Goal: Task Accomplishment & Management: Complete application form

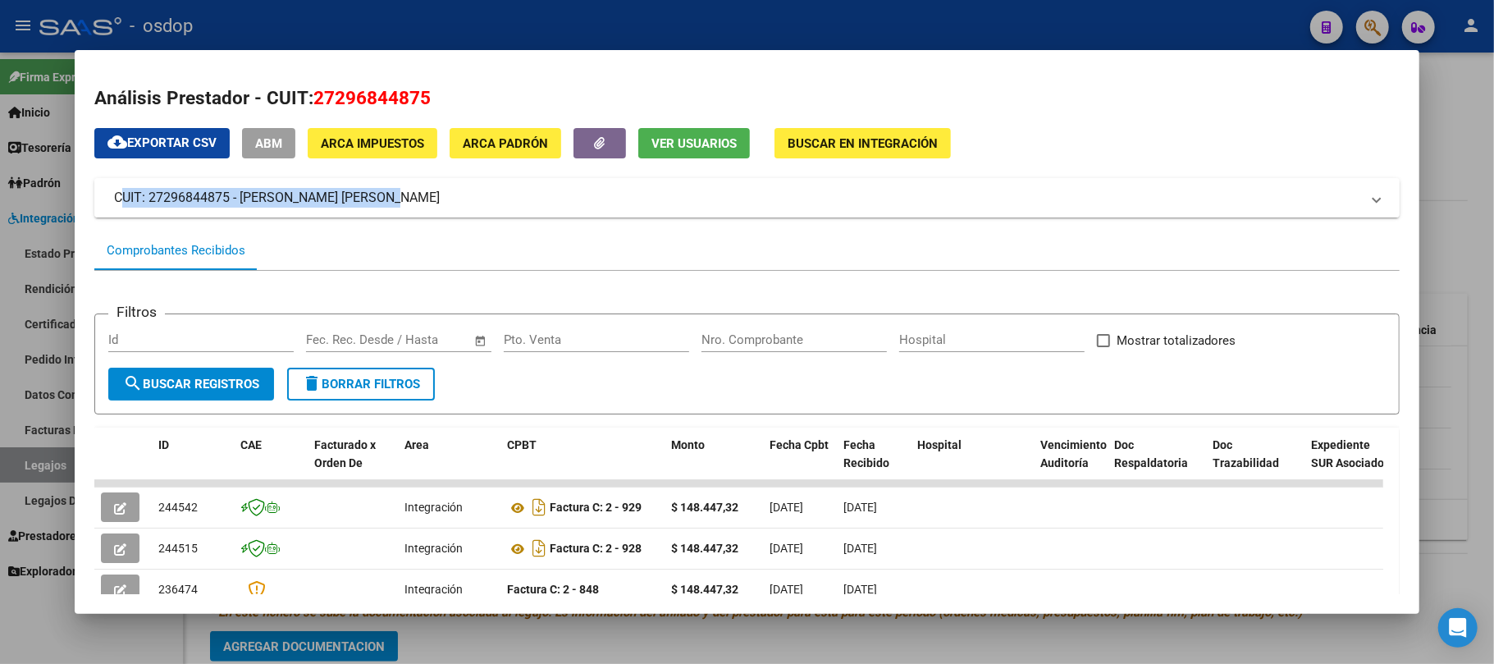
drag, startPoint x: 405, startPoint y: 198, endPoint x: 112, endPoint y: 204, distance: 293.0
click at [112, 204] on mat-expansion-panel-header "CUIT: 27296844875 - [PERSON_NAME] [PERSON_NAME]" at bounding box center [746, 197] width 1305 height 39
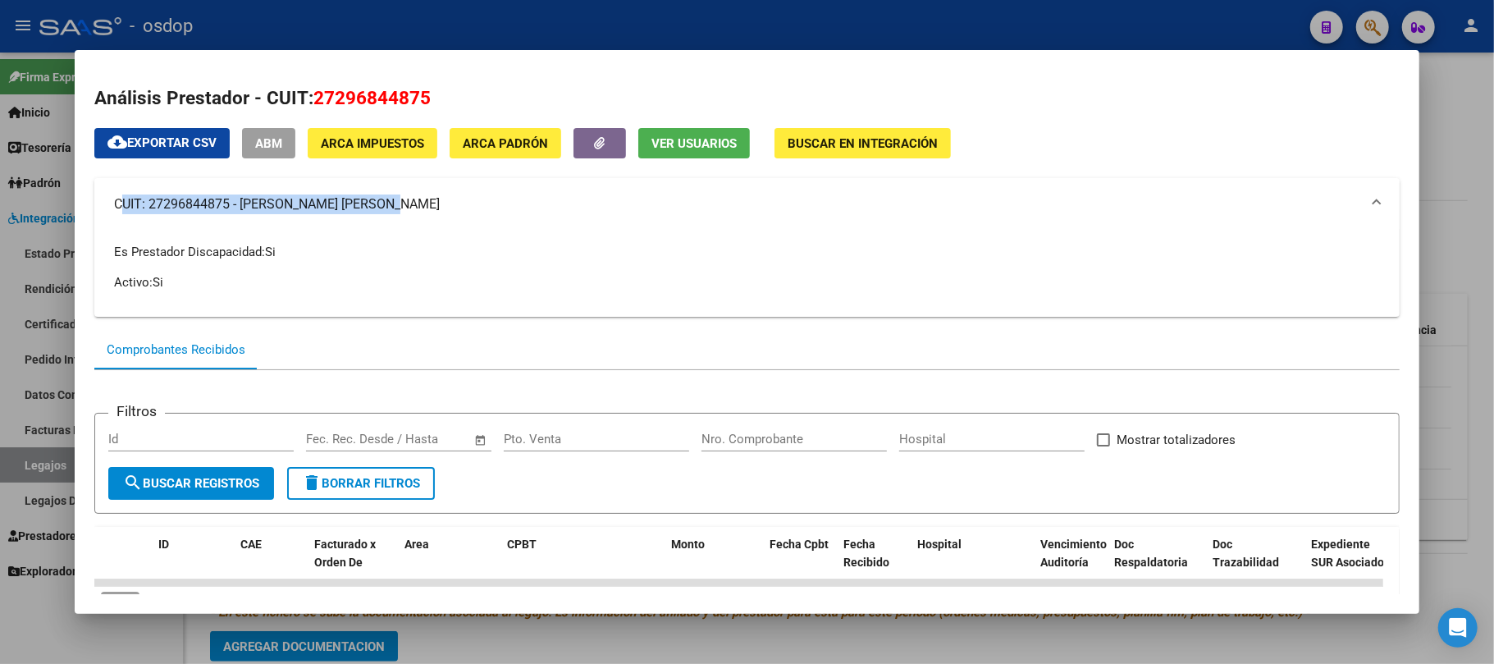
copy mat-panel-title "CUIT: 27296844875 - [PERSON_NAME] [PERSON_NAME]"
click at [552, 633] on div at bounding box center [747, 332] width 1494 height 664
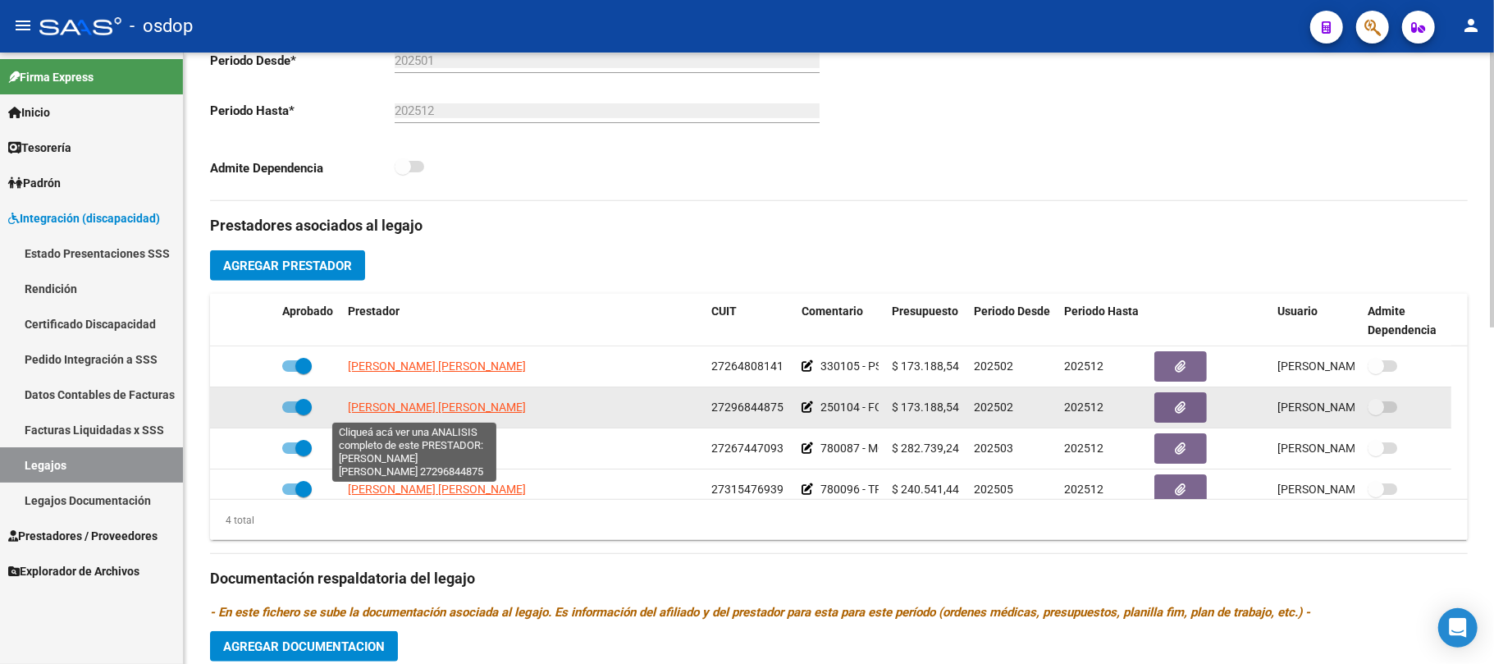
click at [460, 411] on span "[PERSON_NAME] [PERSON_NAME]" at bounding box center [437, 406] width 178 height 13
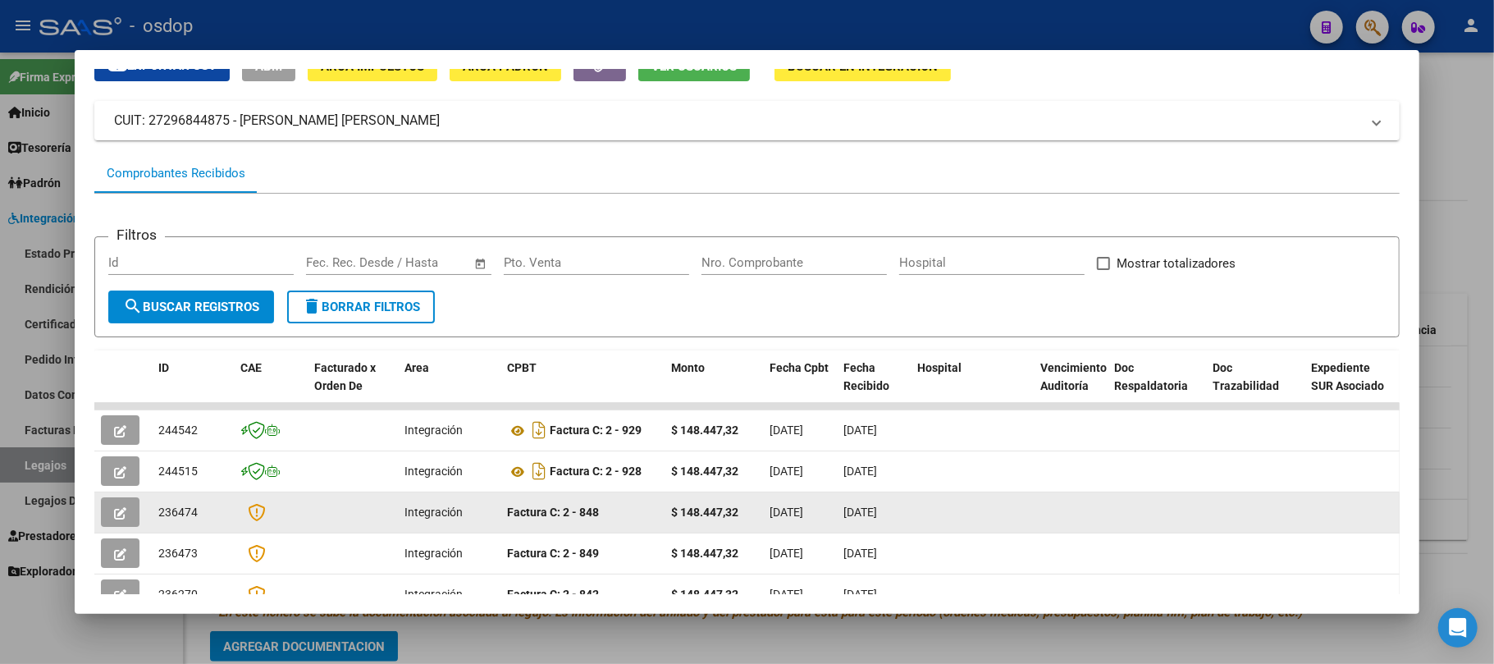
scroll to position [218, 0]
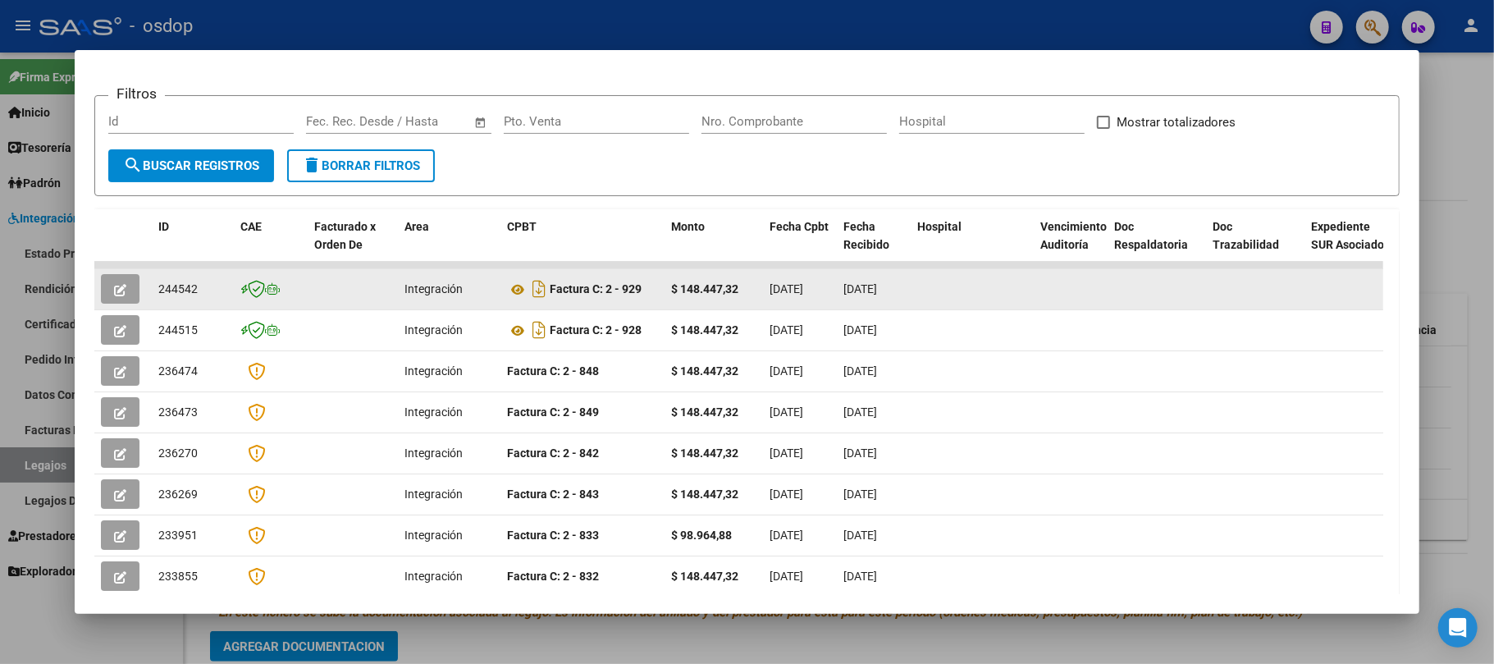
drag, startPoint x: 204, startPoint y: 289, endPoint x: 158, endPoint y: 289, distance: 45.9
click at [158, 289] on div "244542" at bounding box center [192, 289] width 69 height 19
copy span "244542"
click at [515, 284] on icon at bounding box center [517, 290] width 21 height 20
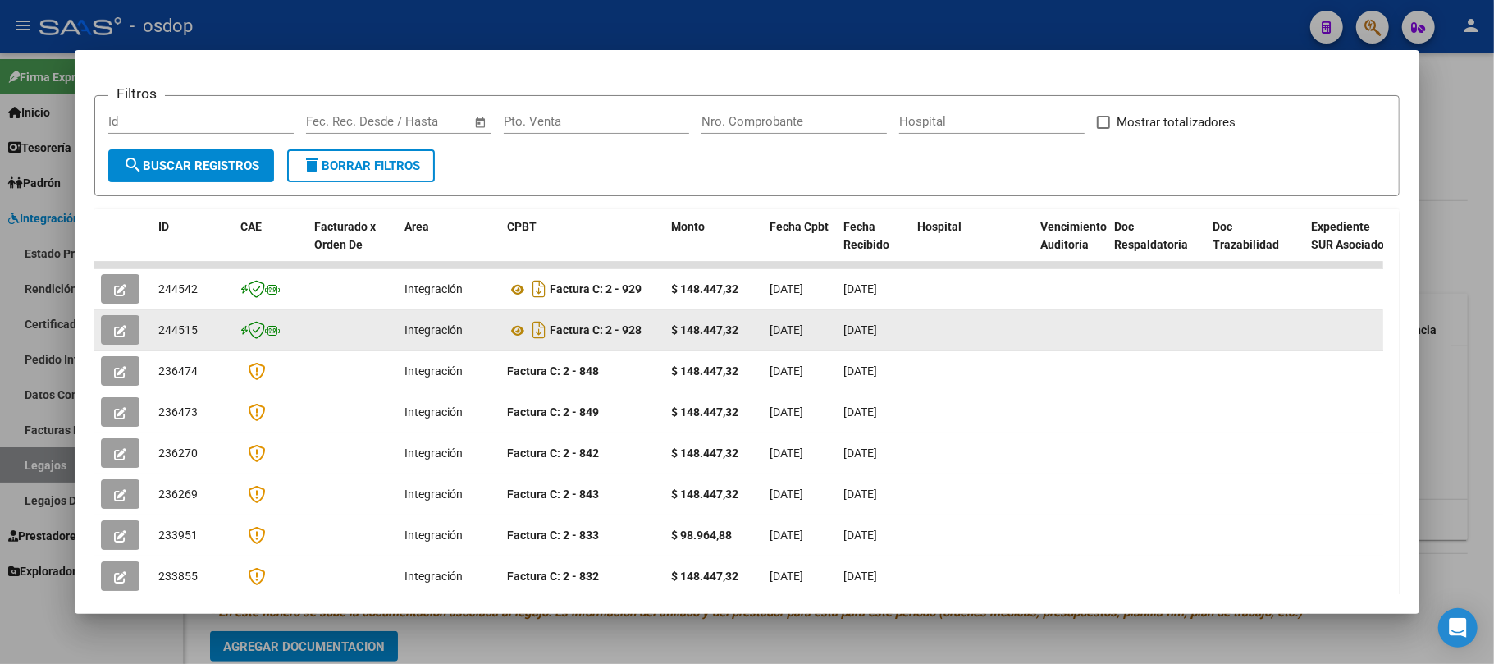
drag, startPoint x: 205, startPoint y: 322, endPoint x: 161, endPoint y: 322, distance: 44.3
click at [161, 322] on div "244515" at bounding box center [192, 330] width 69 height 19
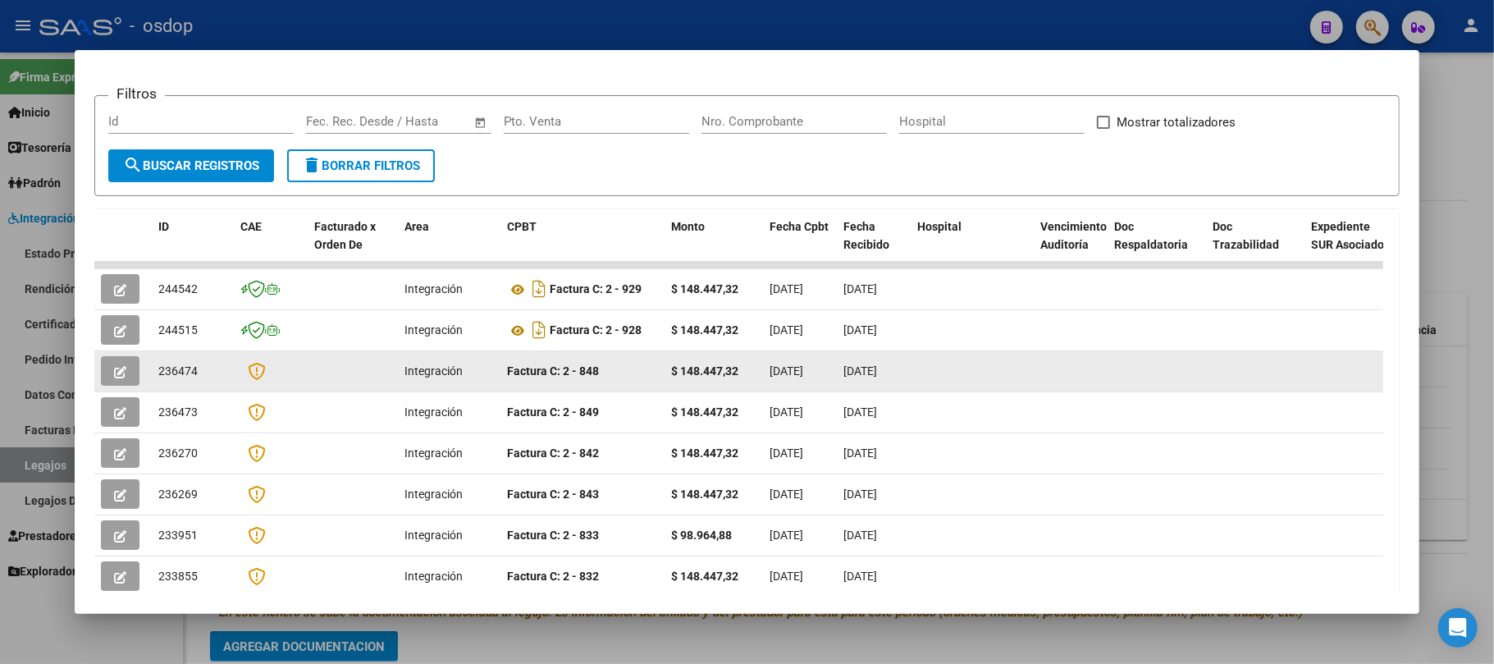
copy span "244515"
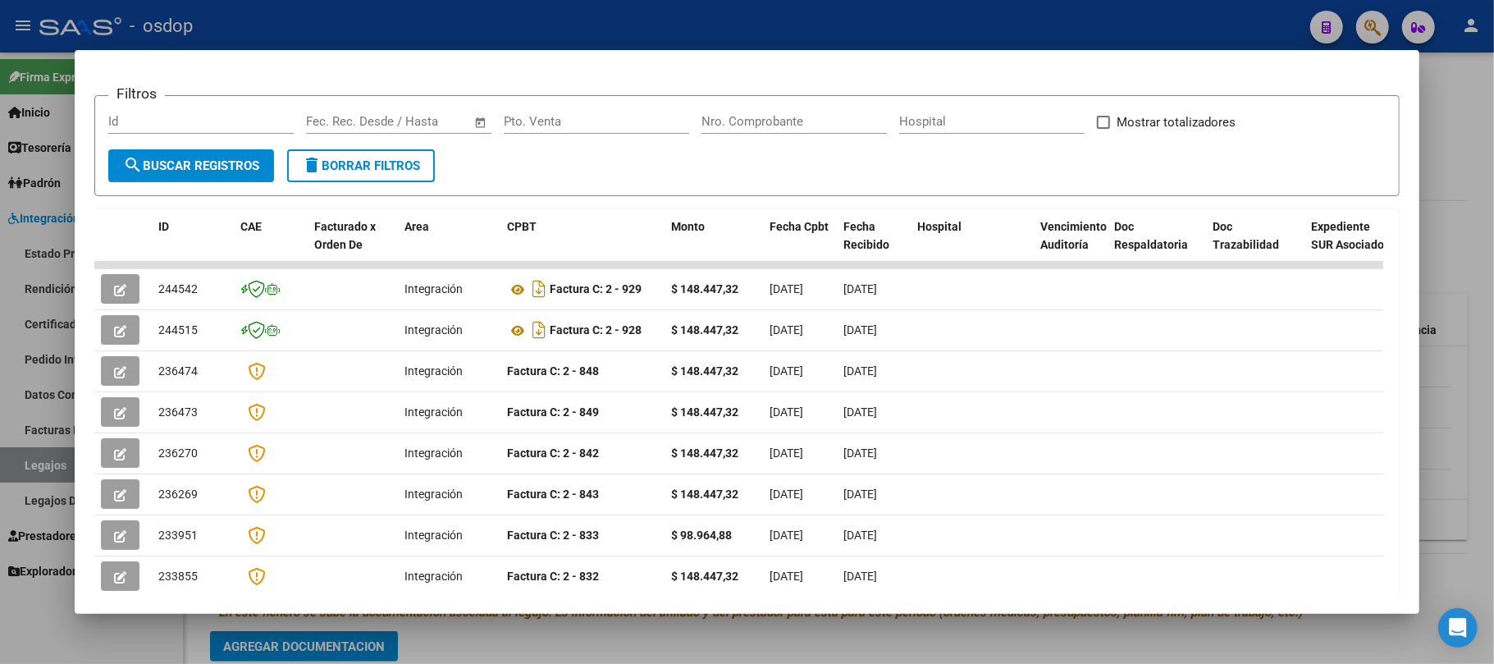
click at [857, 655] on div at bounding box center [747, 332] width 1494 height 664
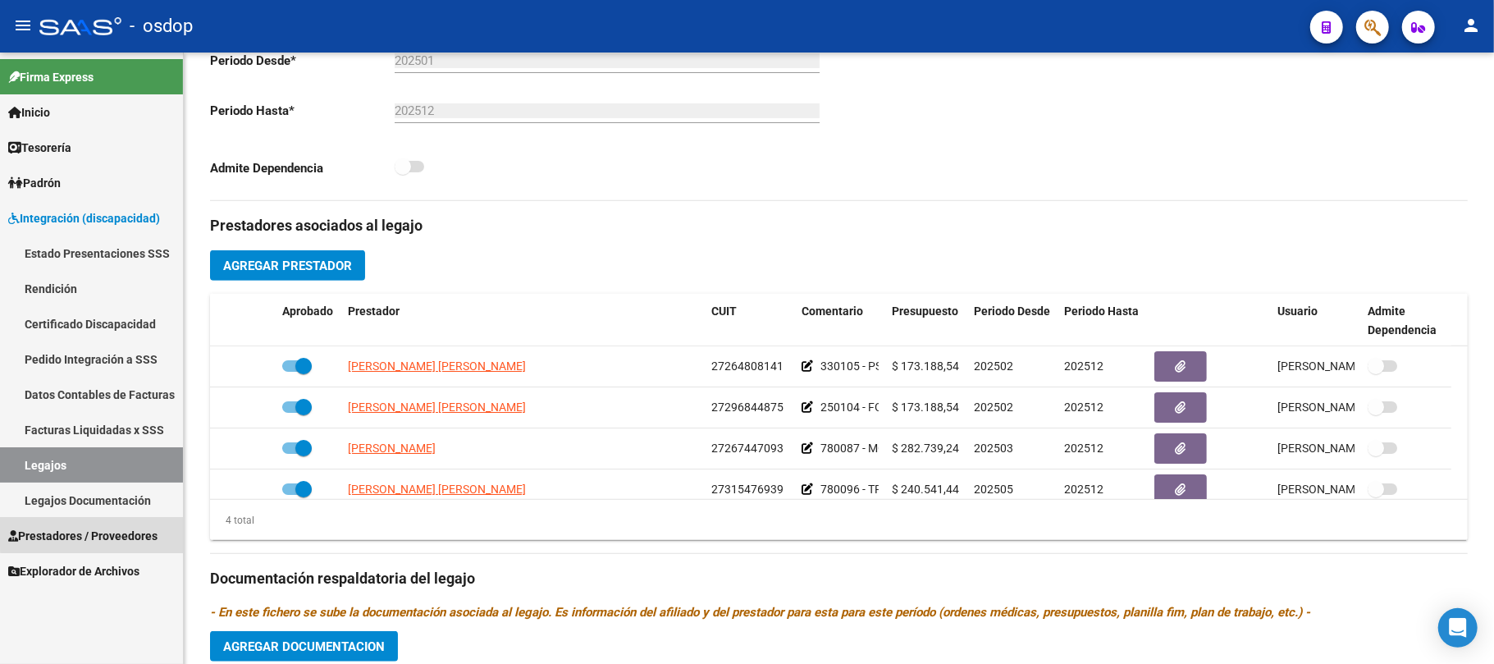
click at [117, 528] on span "Prestadores / Proveedores" at bounding box center [82, 536] width 149 height 18
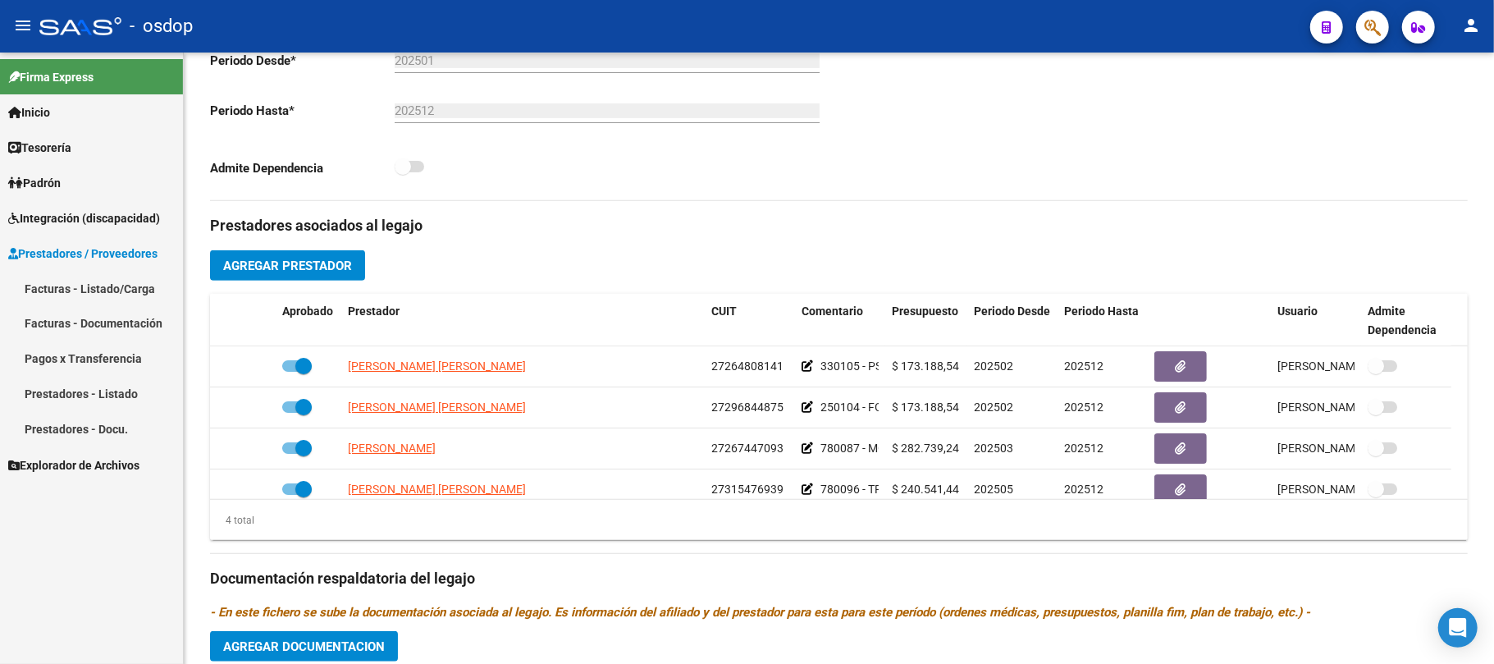
click at [112, 287] on link "Facturas - Listado/Carga" at bounding box center [91, 288] width 183 height 35
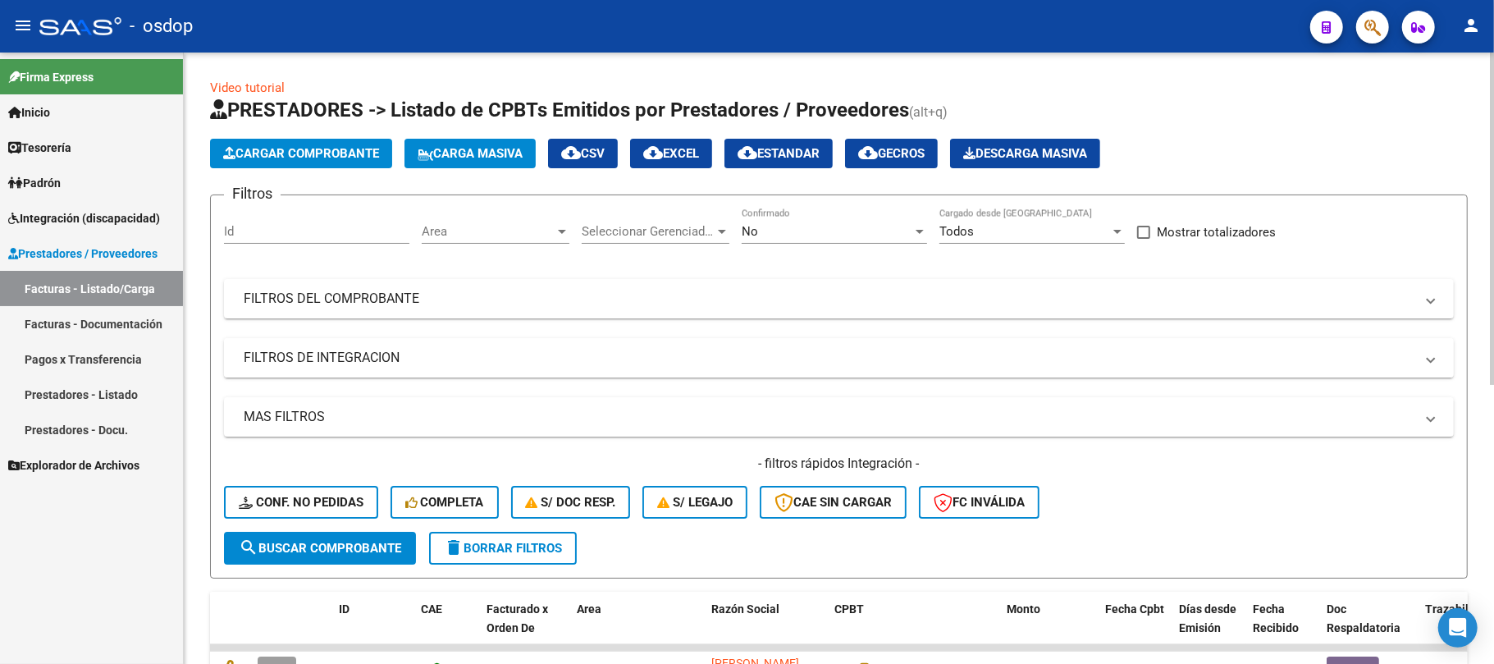
click at [353, 355] on mat-panel-title "FILTROS DE INTEGRACION" at bounding box center [829, 358] width 1171 height 18
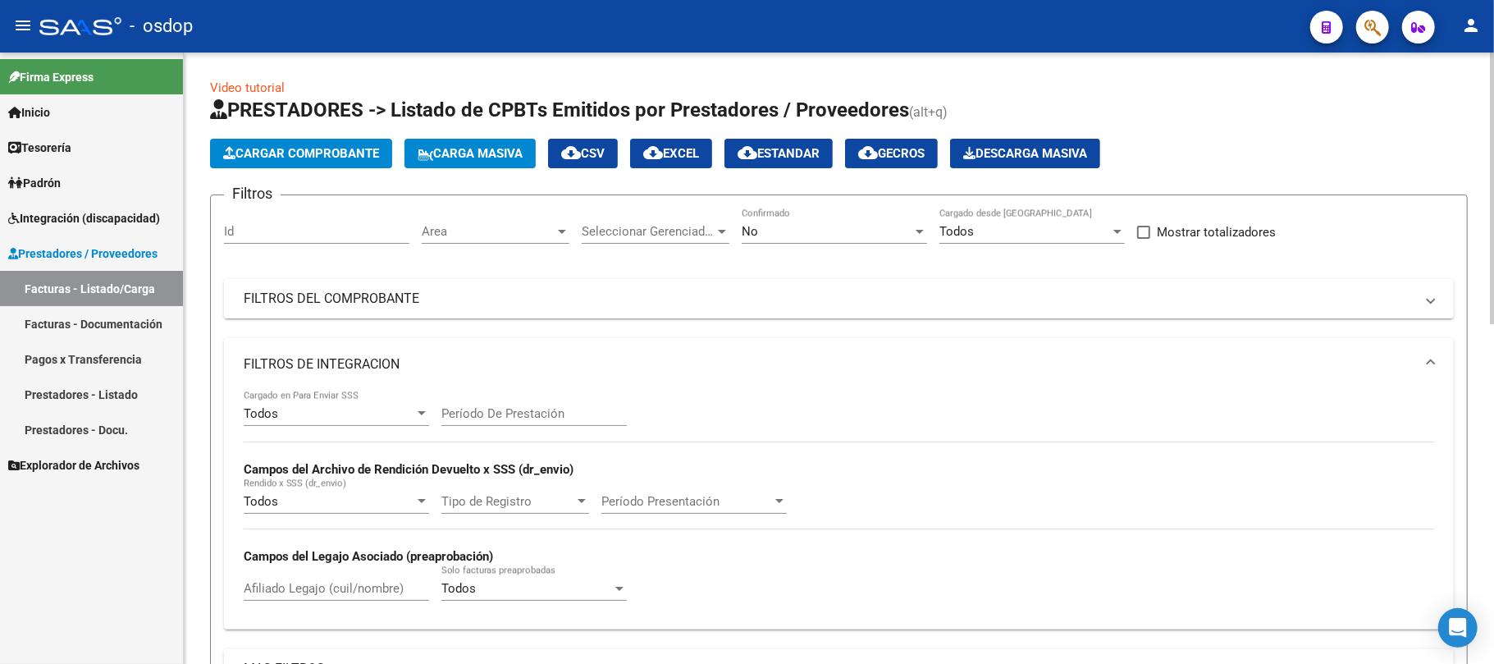
click at [307, 592] on input "Afiliado Legajo (cuil/nombre)" at bounding box center [336, 588] width 185 height 15
paste input "27420252973"
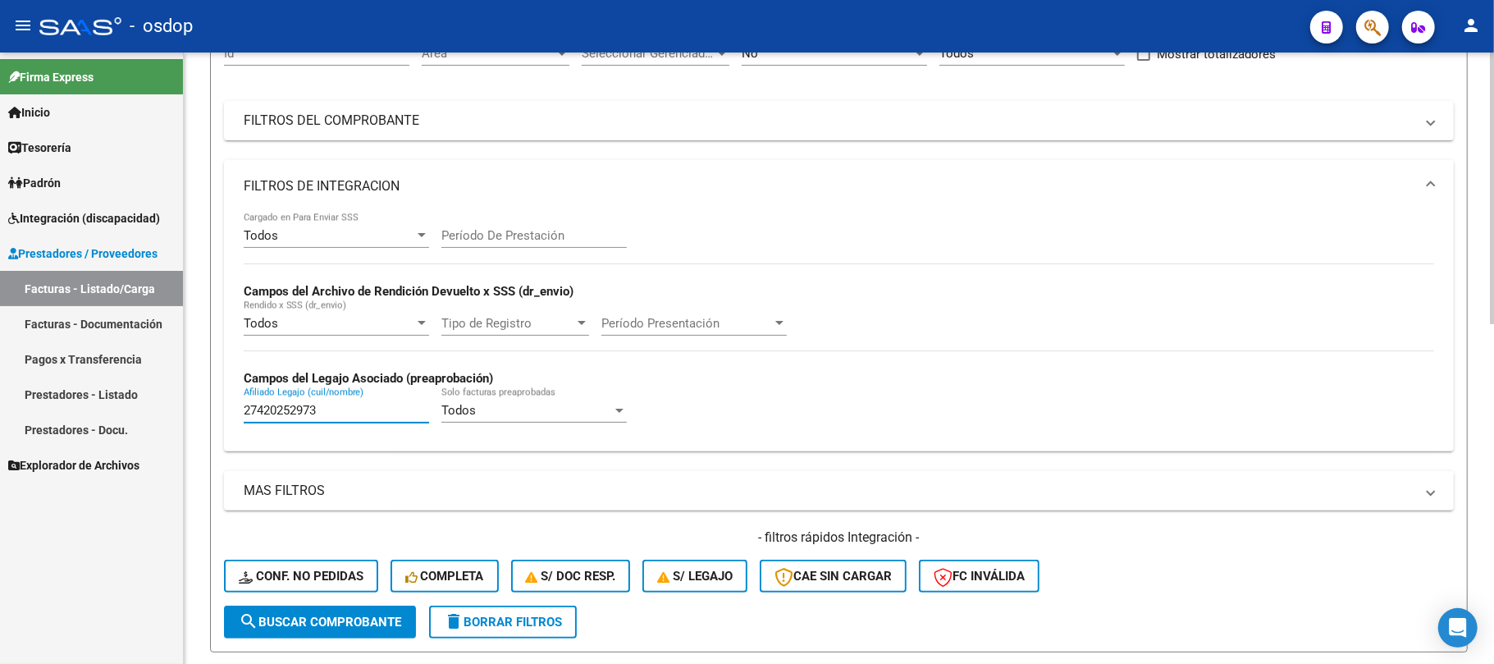
scroll to position [218, 0]
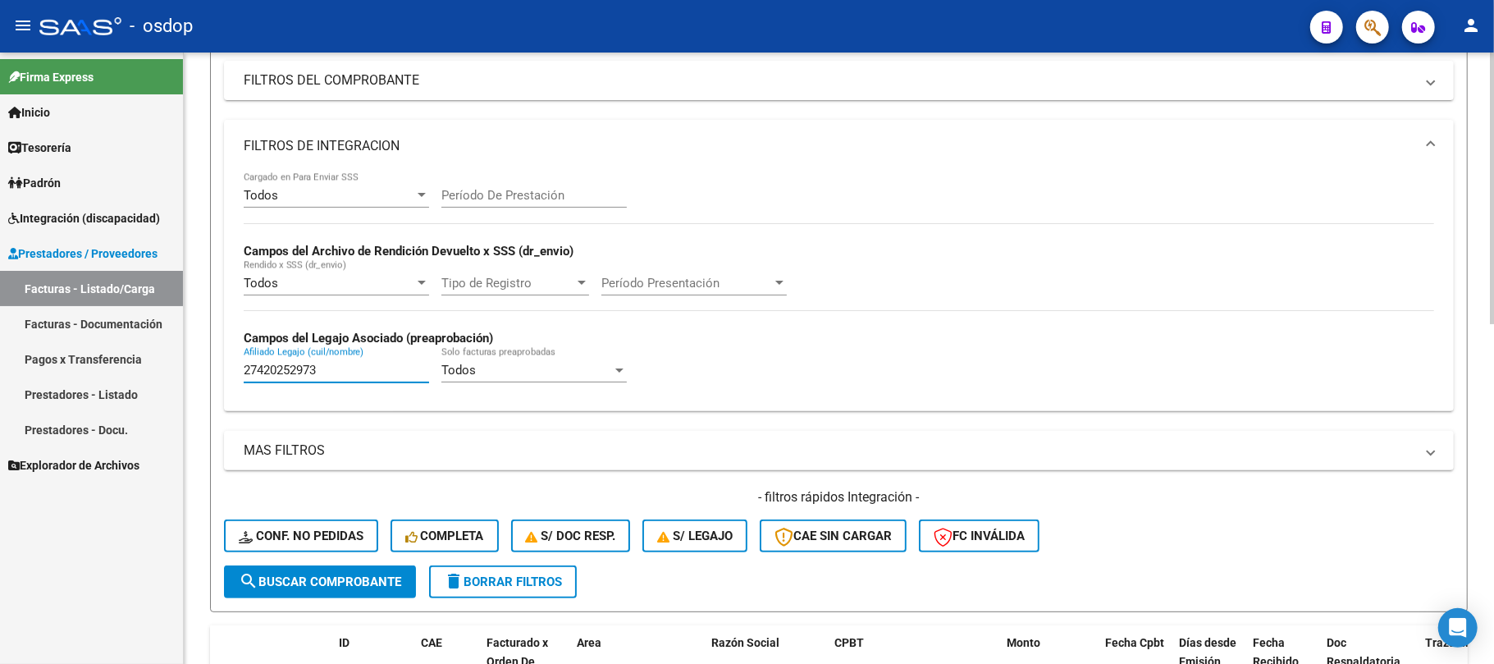
type input "27420252973"
click at [363, 579] on span "search Buscar Comprobante" at bounding box center [320, 581] width 162 height 15
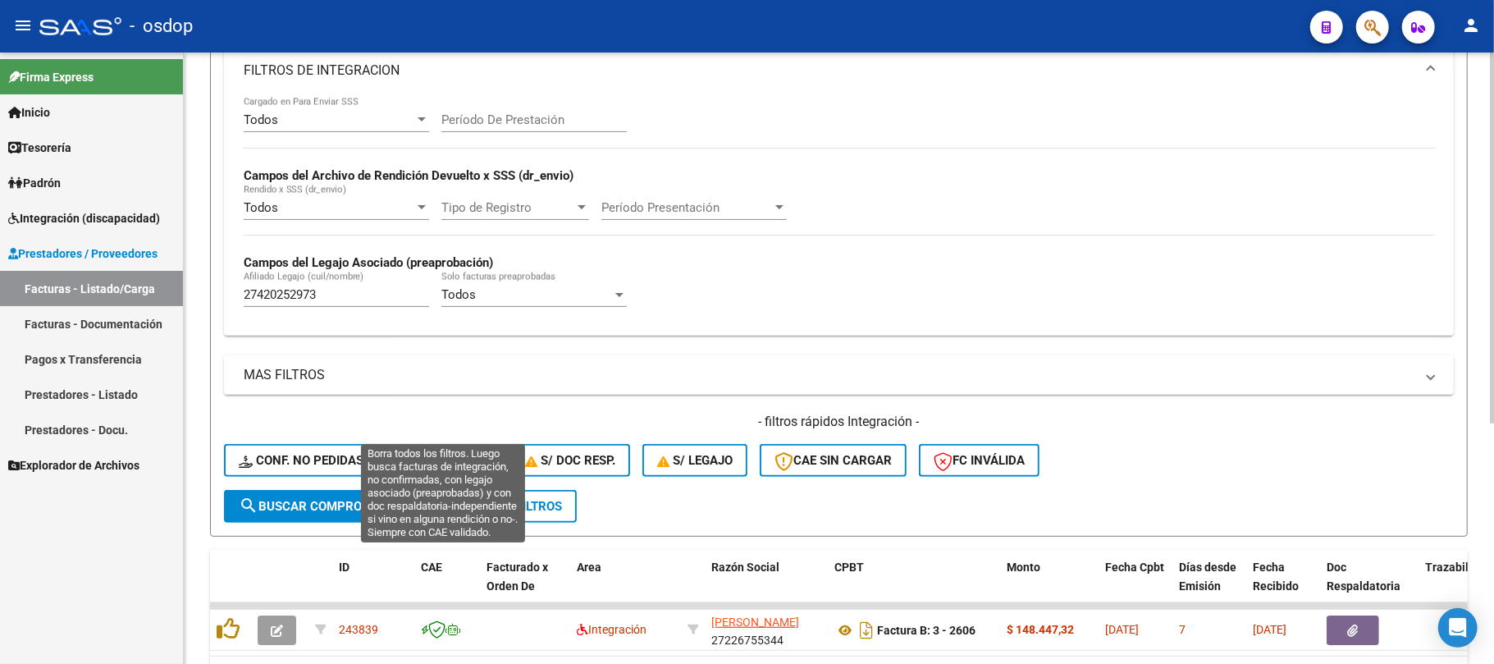
scroll to position [395, 0]
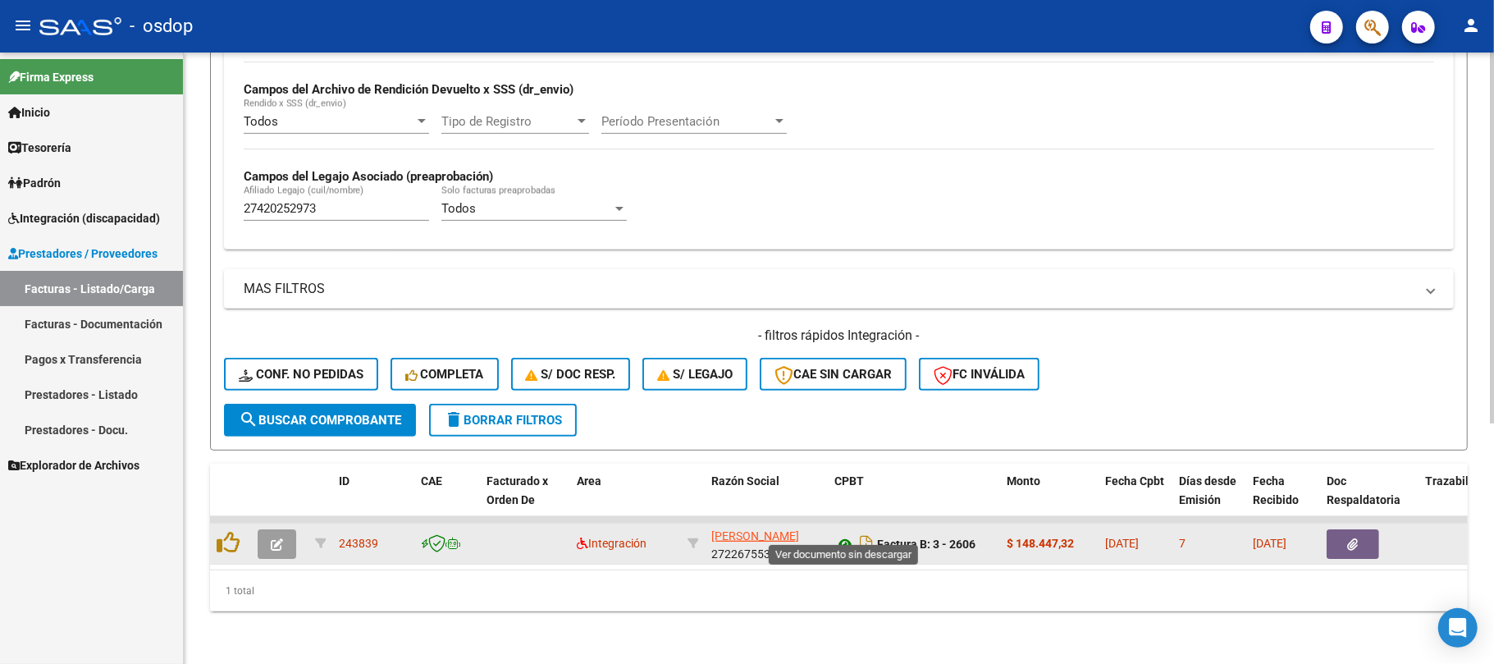
click at [844, 534] on icon at bounding box center [844, 544] width 21 height 20
click at [1354, 538] on icon "button" at bounding box center [1353, 544] width 11 height 12
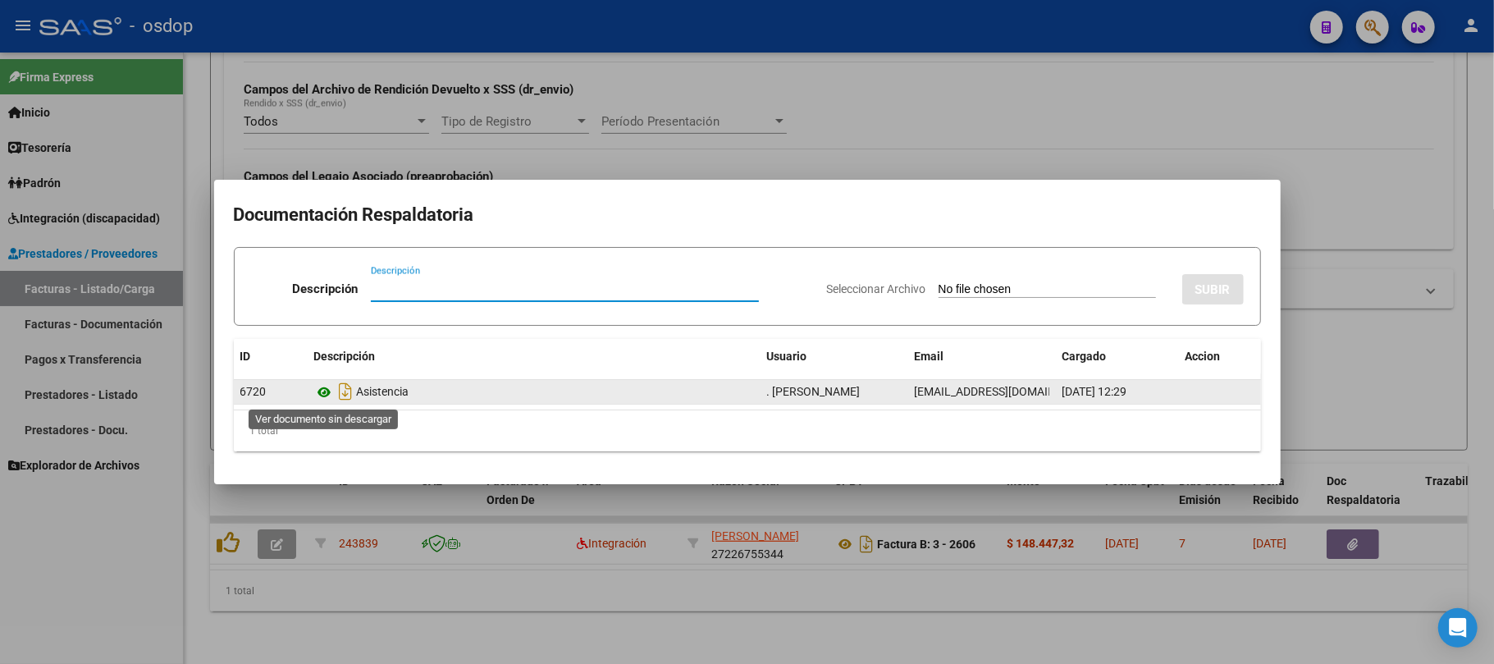
click at [328, 392] on icon at bounding box center [324, 392] width 21 height 20
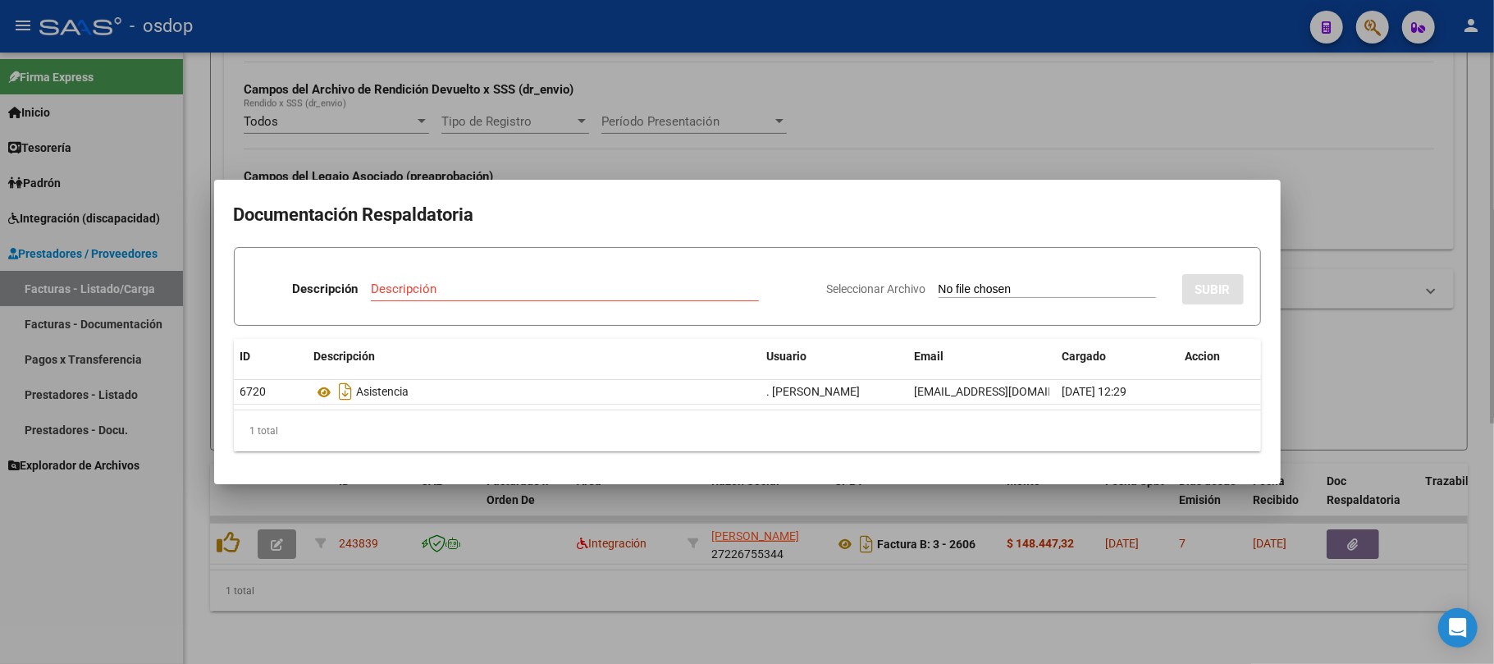
drag, startPoint x: 493, startPoint y: 625, endPoint x: 423, endPoint y: 624, distance: 69.7
click at [490, 625] on div at bounding box center [747, 332] width 1494 height 664
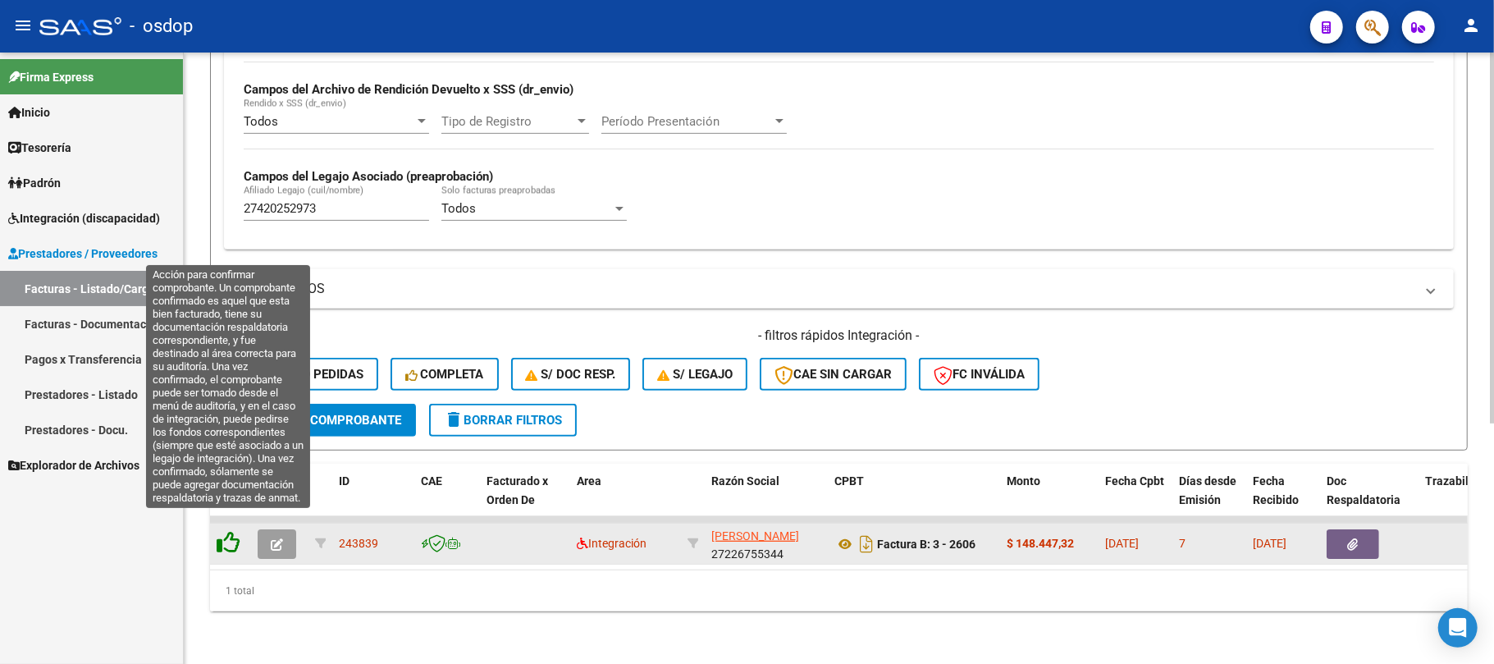
click at [225, 531] on icon at bounding box center [228, 542] width 23 height 23
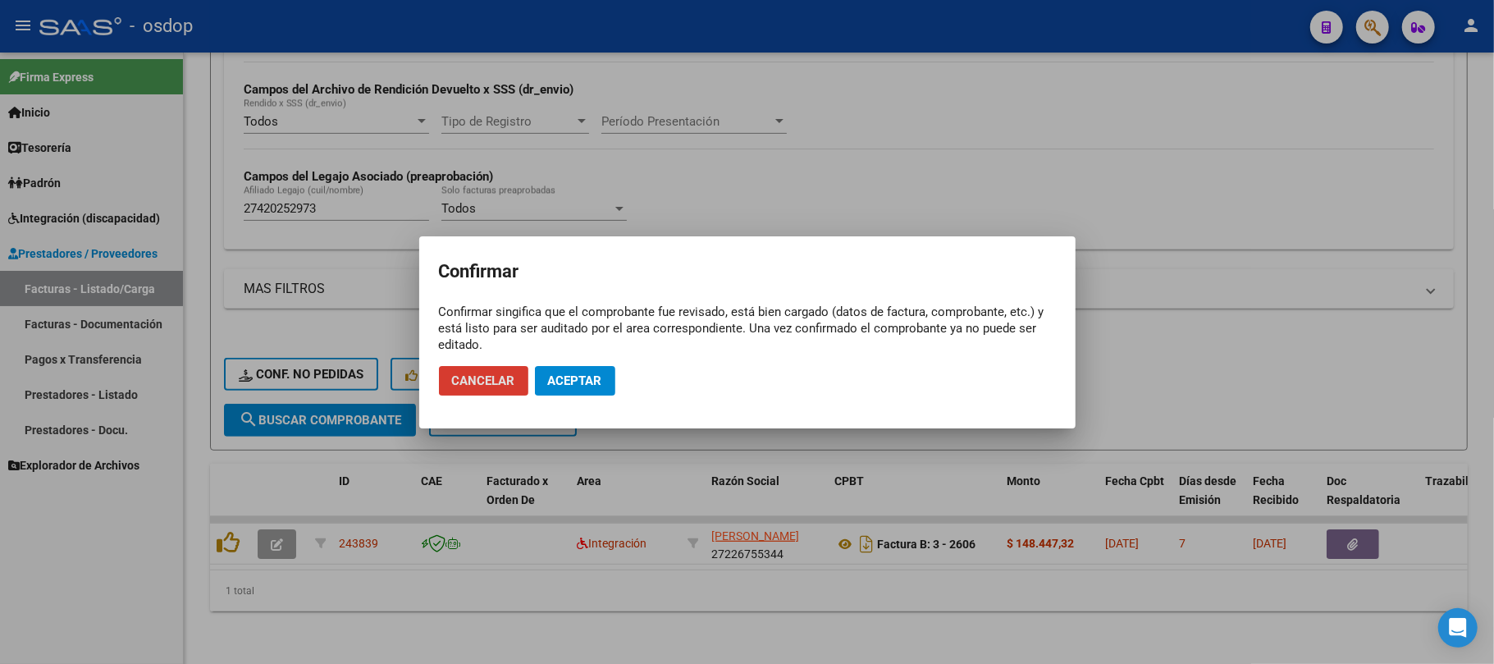
click at [588, 374] on span "Aceptar" at bounding box center [575, 380] width 54 height 15
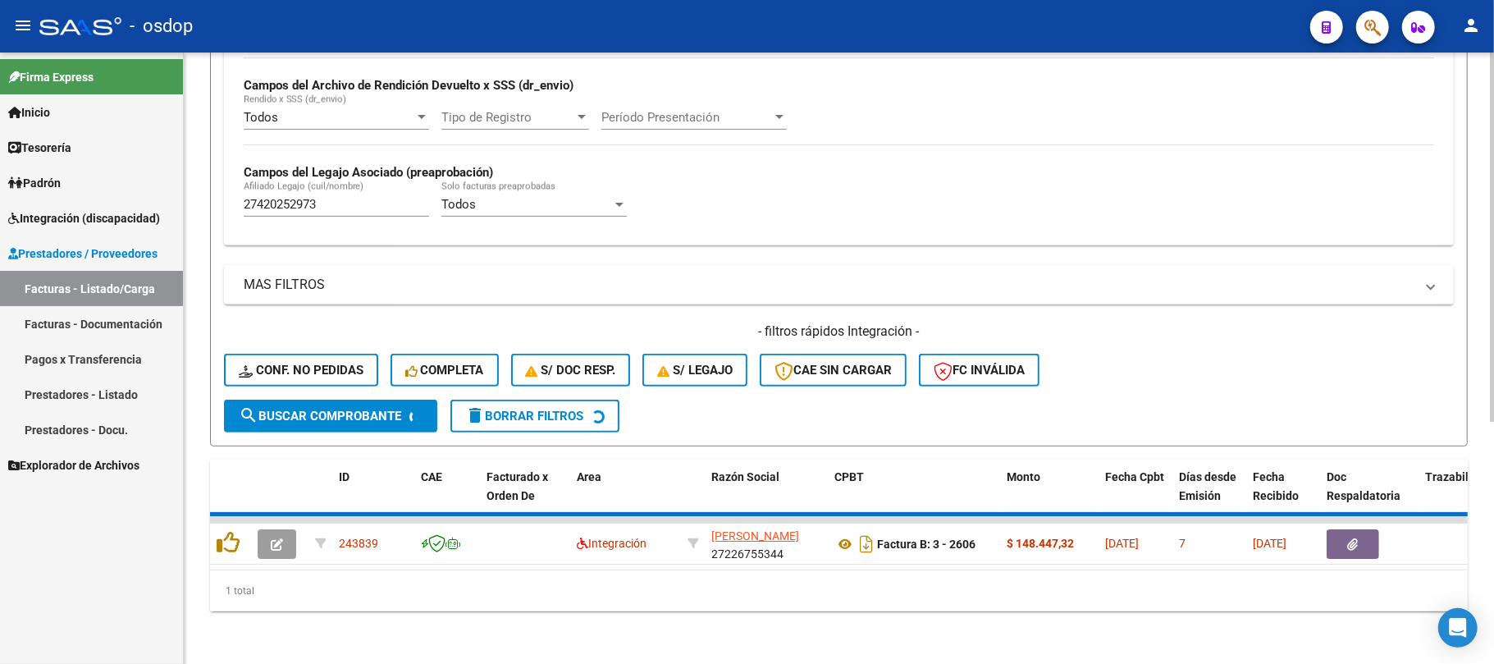
scroll to position [368, 0]
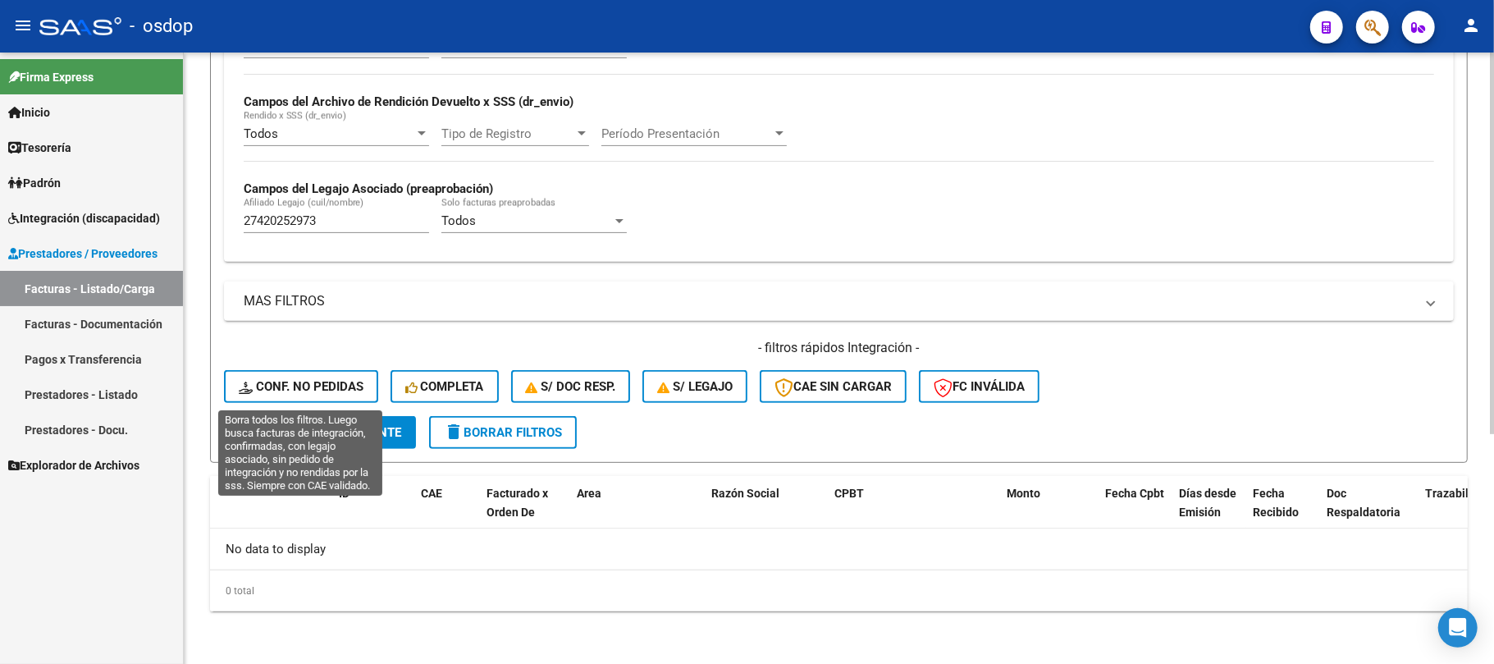
click at [318, 395] on button "Conf. no pedidas" at bounding box center [301, 386] width 154 height 33
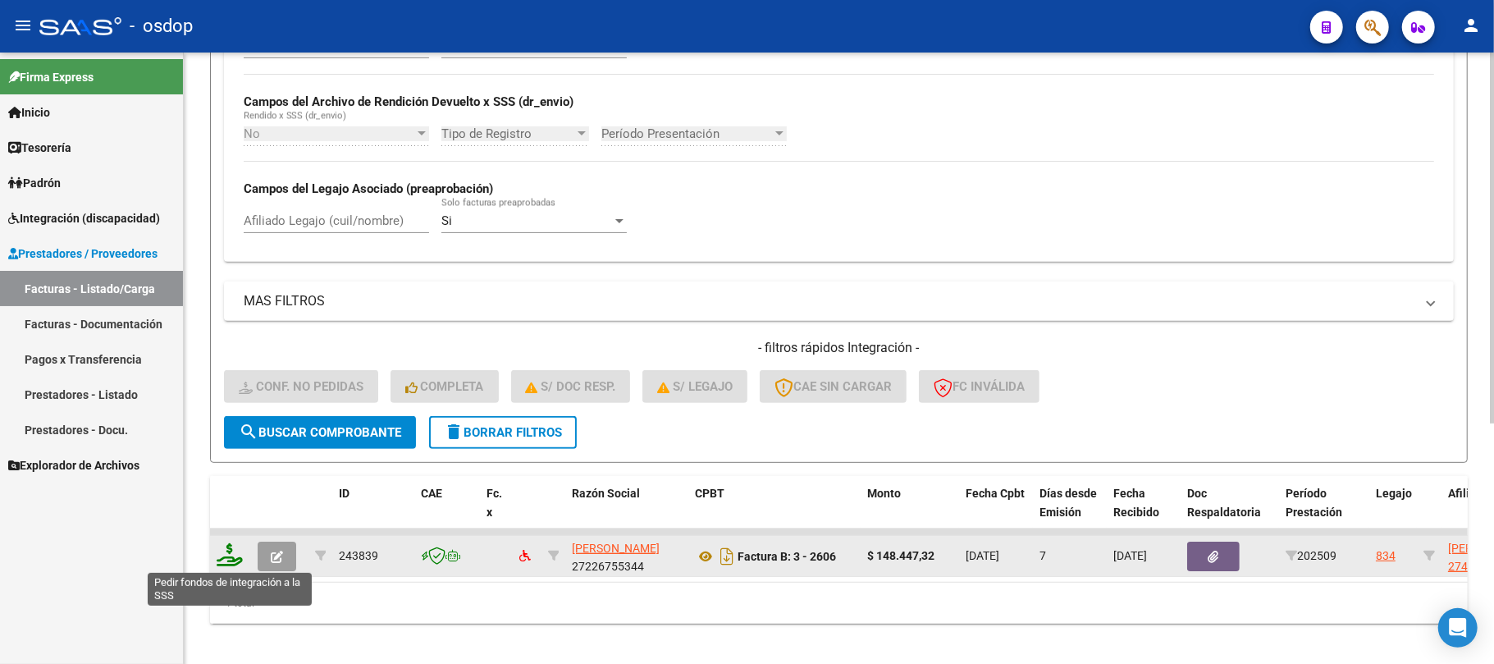
click at [230, 563] on icon at bounding box center [230, 554] width 26 height 23
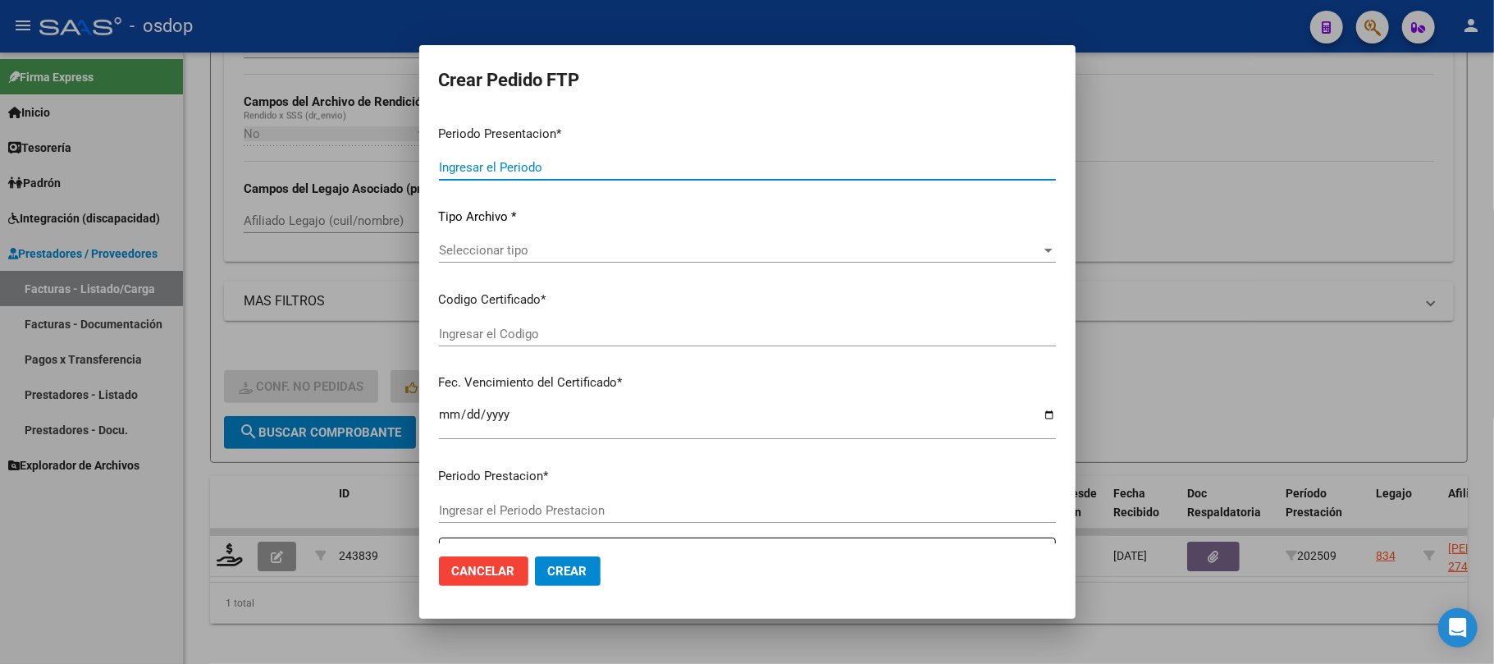
type input "202509"
type input "$ 148.447,32"
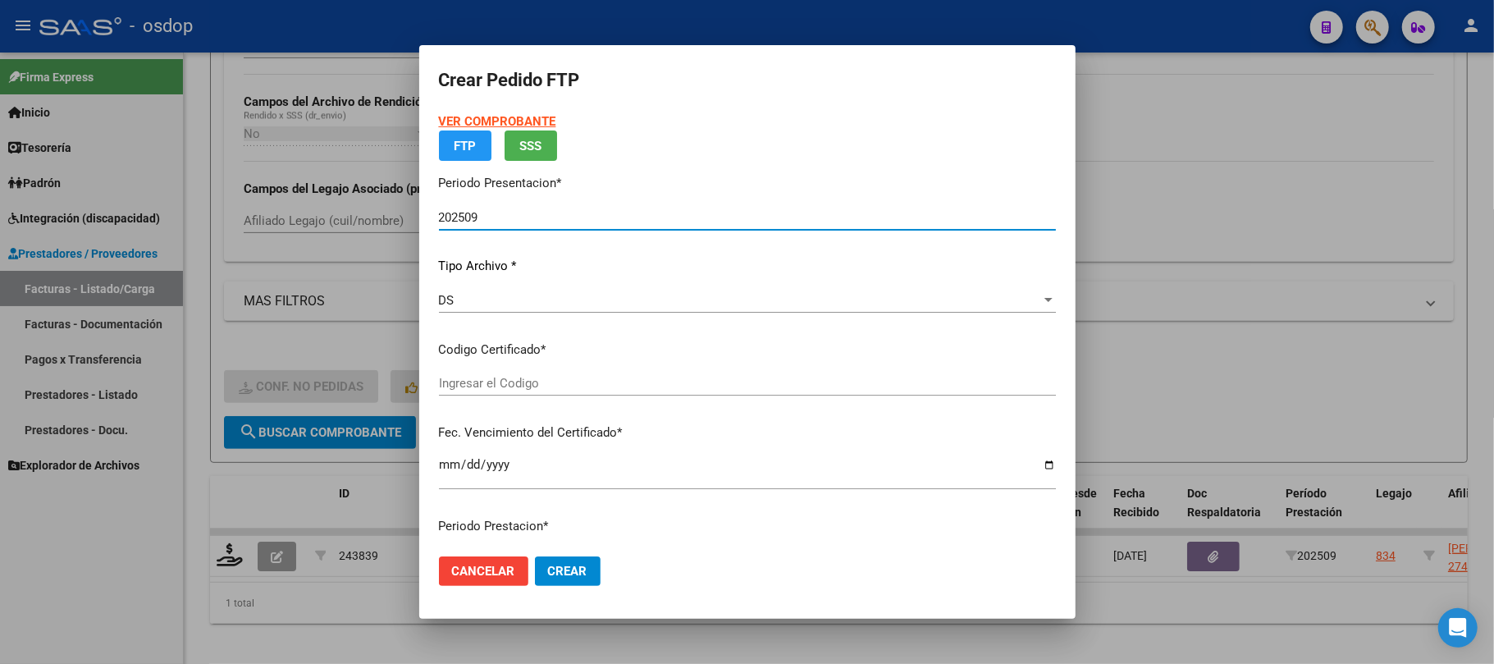
type input "4428882579"
type input "[DATE]"
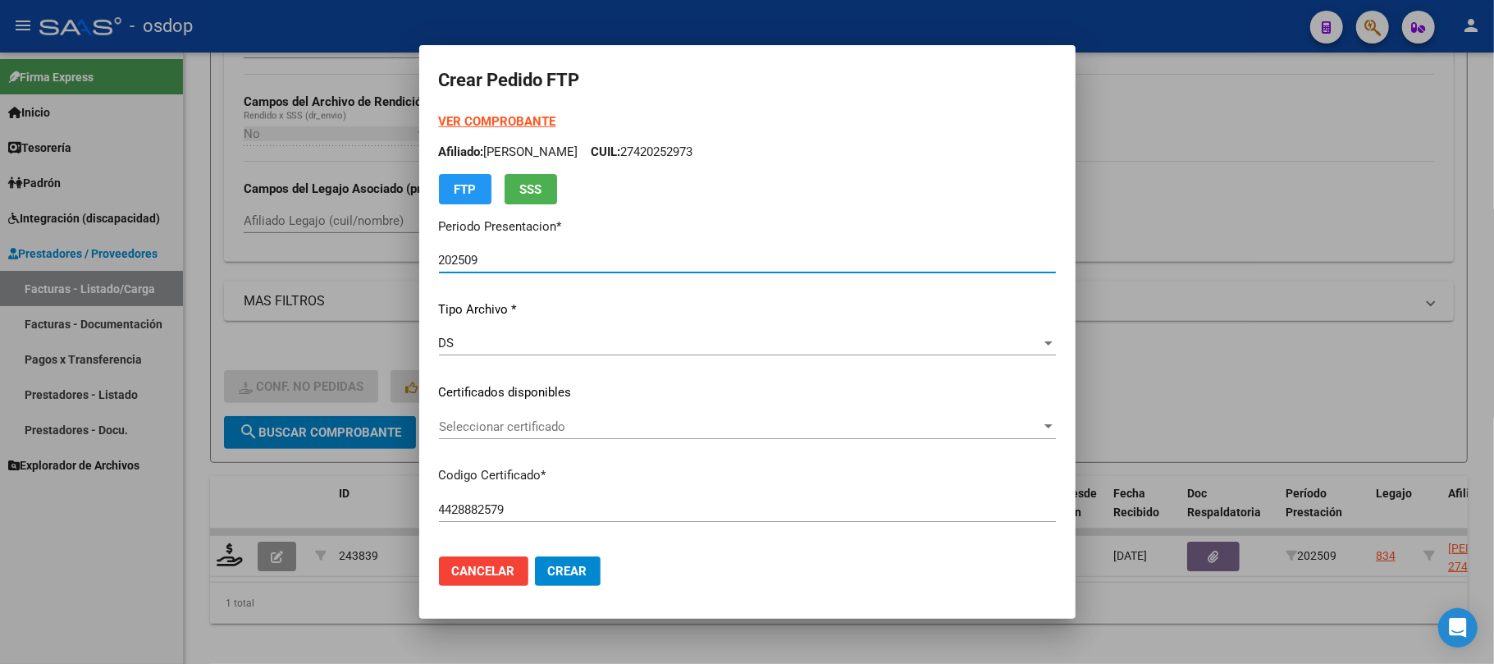
click at [602, 433] on span "Seleccionar certificado" at bounding box center [740, 426] width 602 height 15
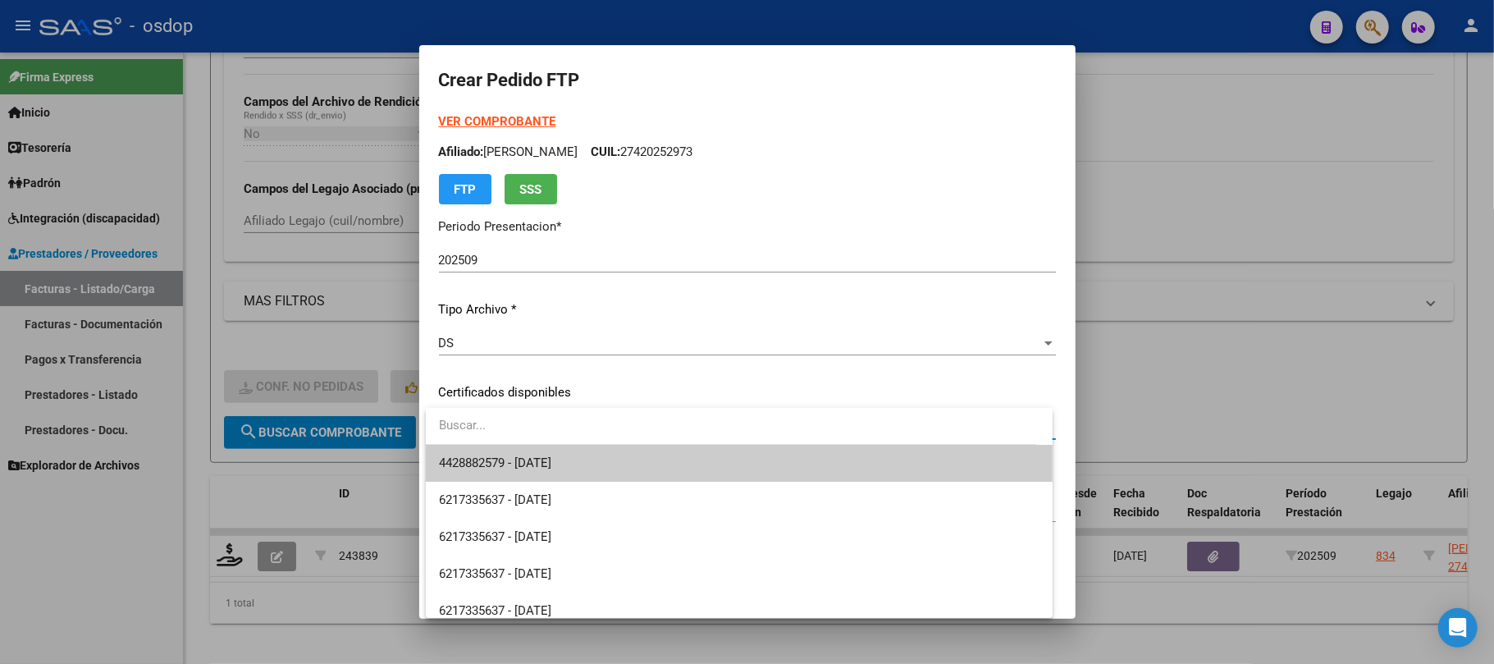
click at [601, 473] on span "4428882579 - [DATE]" at bounding box center [739, 463] width 601 height 37
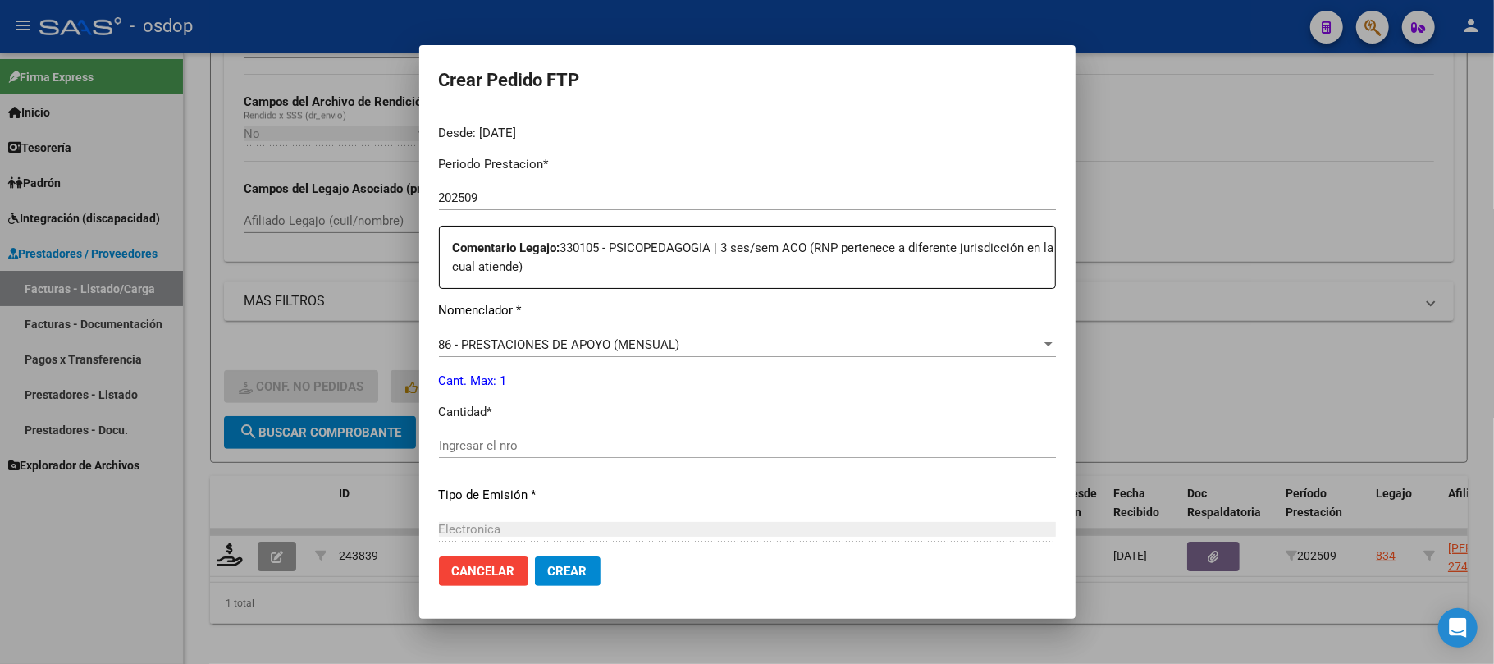
scroll to position [546, 0]
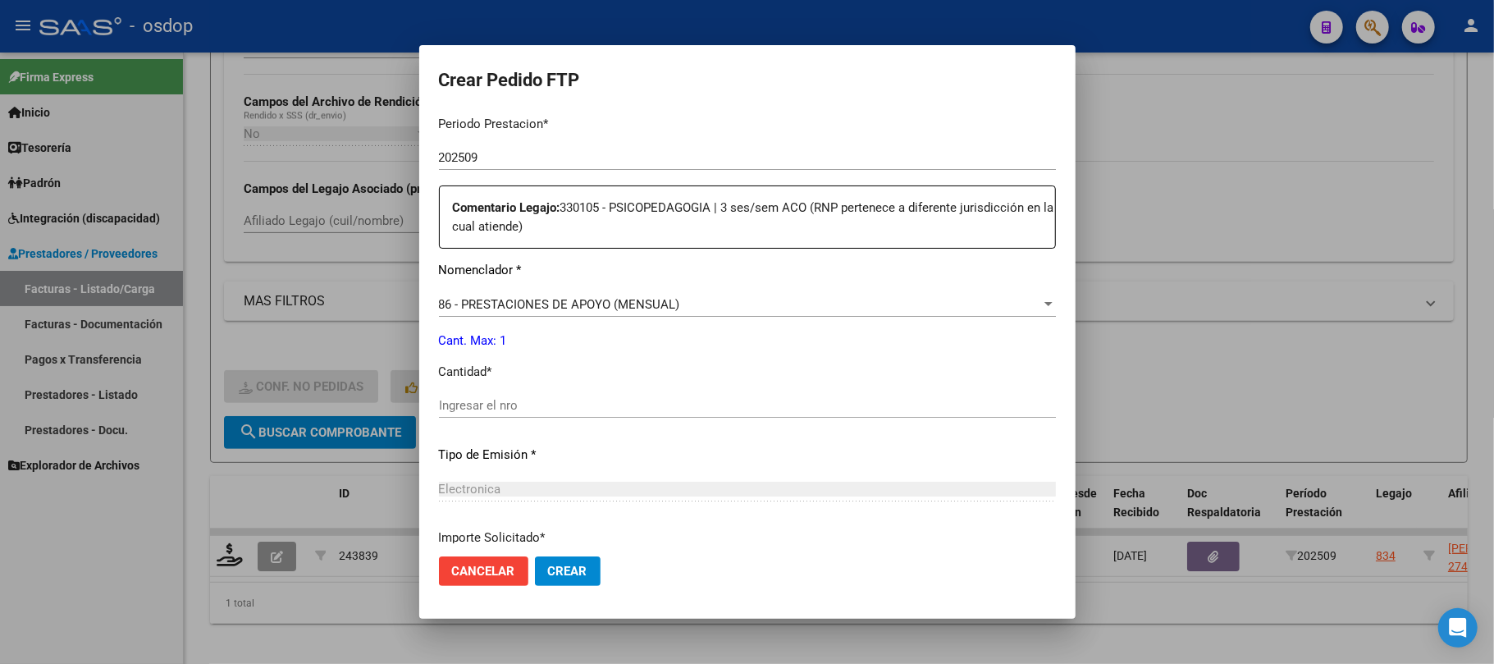
click at [541, 415] on div "Ingresar el nro" at bounding box center [747, 405] width 617 height 25
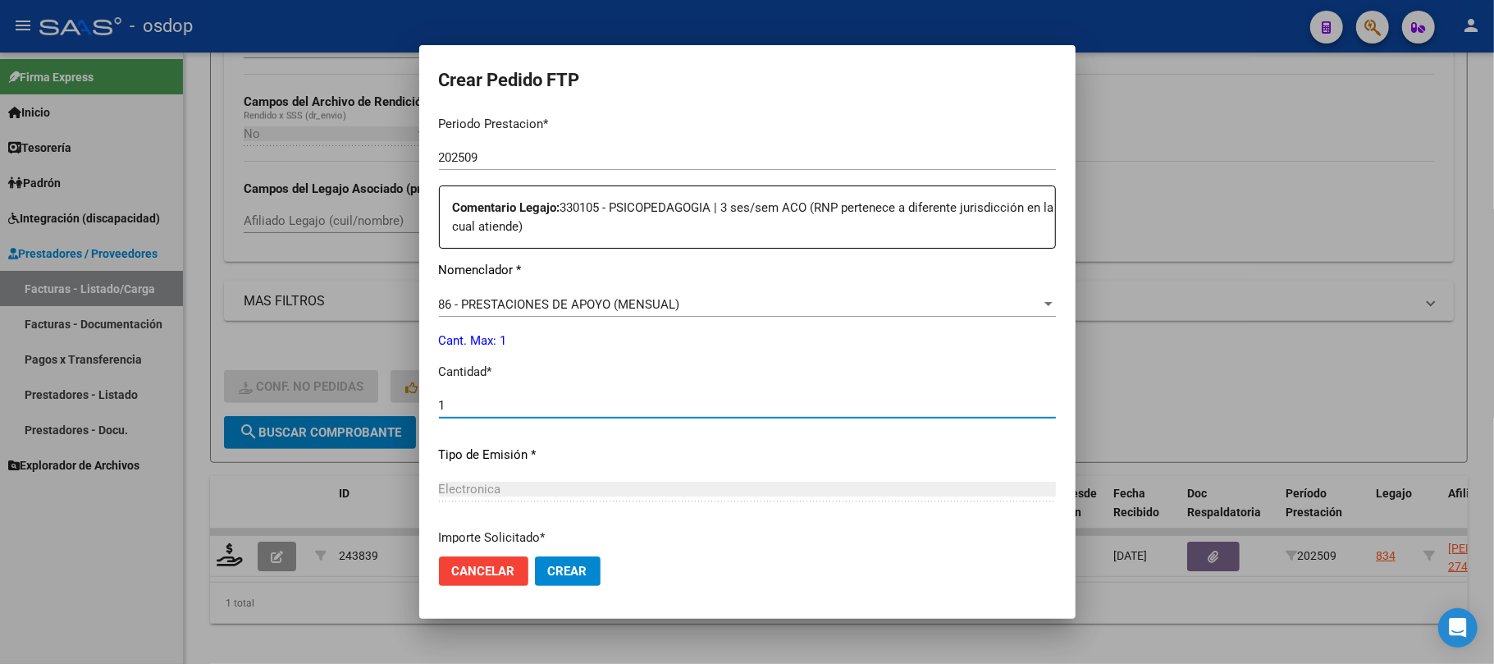
type input "1"
click at [582, 575] on span "Crear" at bounding box center [567, 571] width 39 height 15
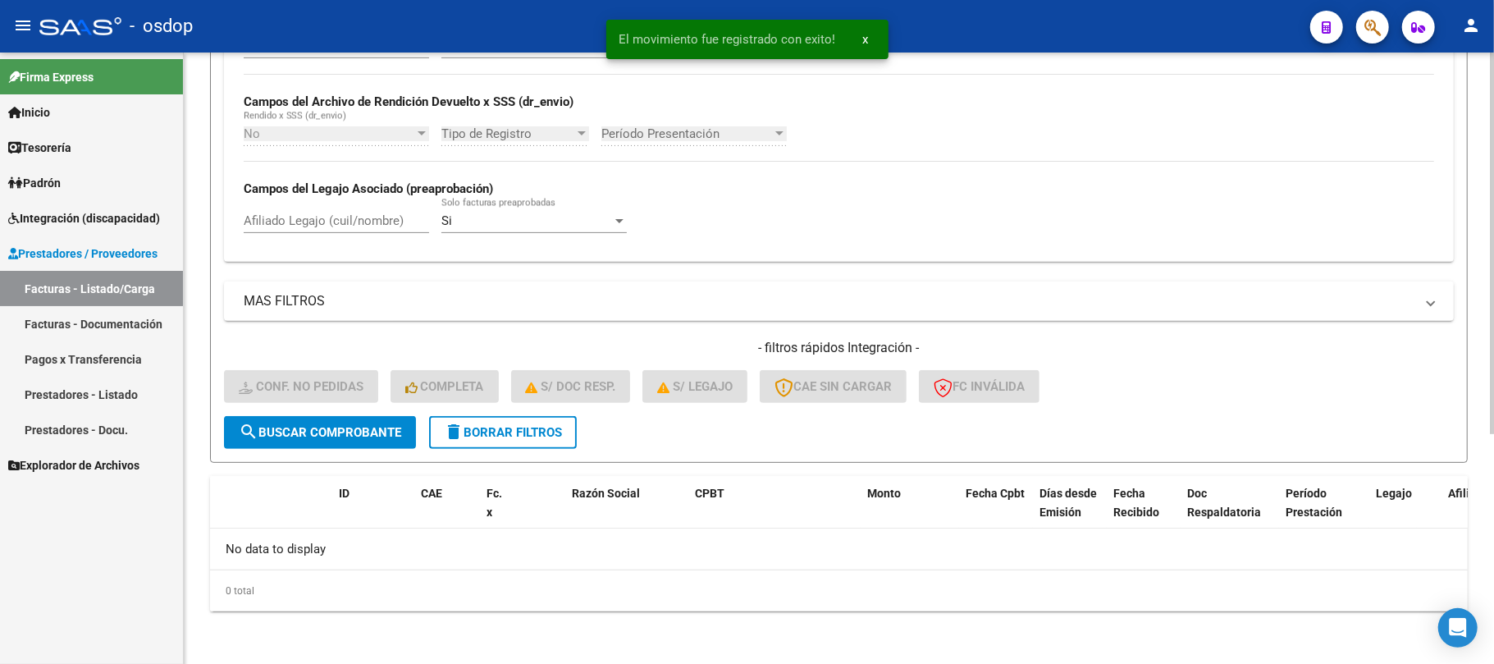
click at [496, 441] on button "delete Borrar Filtros" at bounding box center [503, 432] width 148 height 33
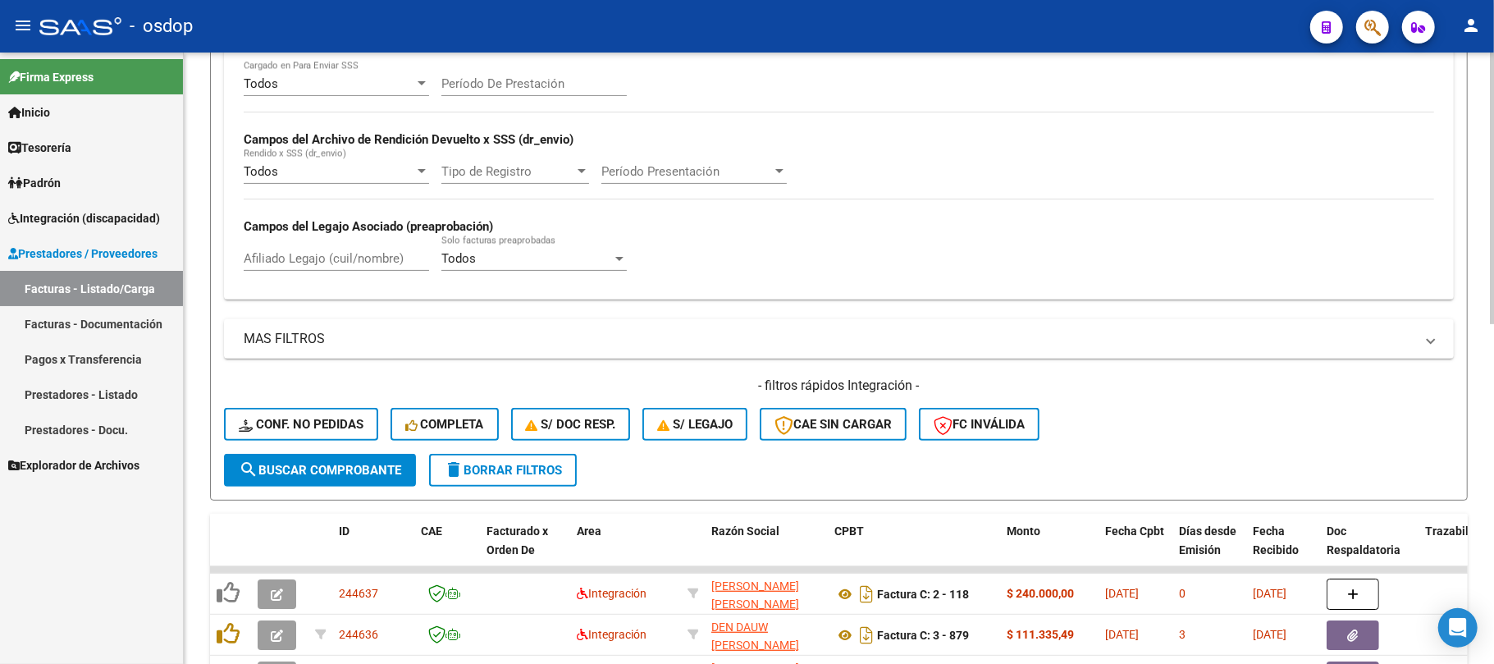
scroll to position [368, 0]
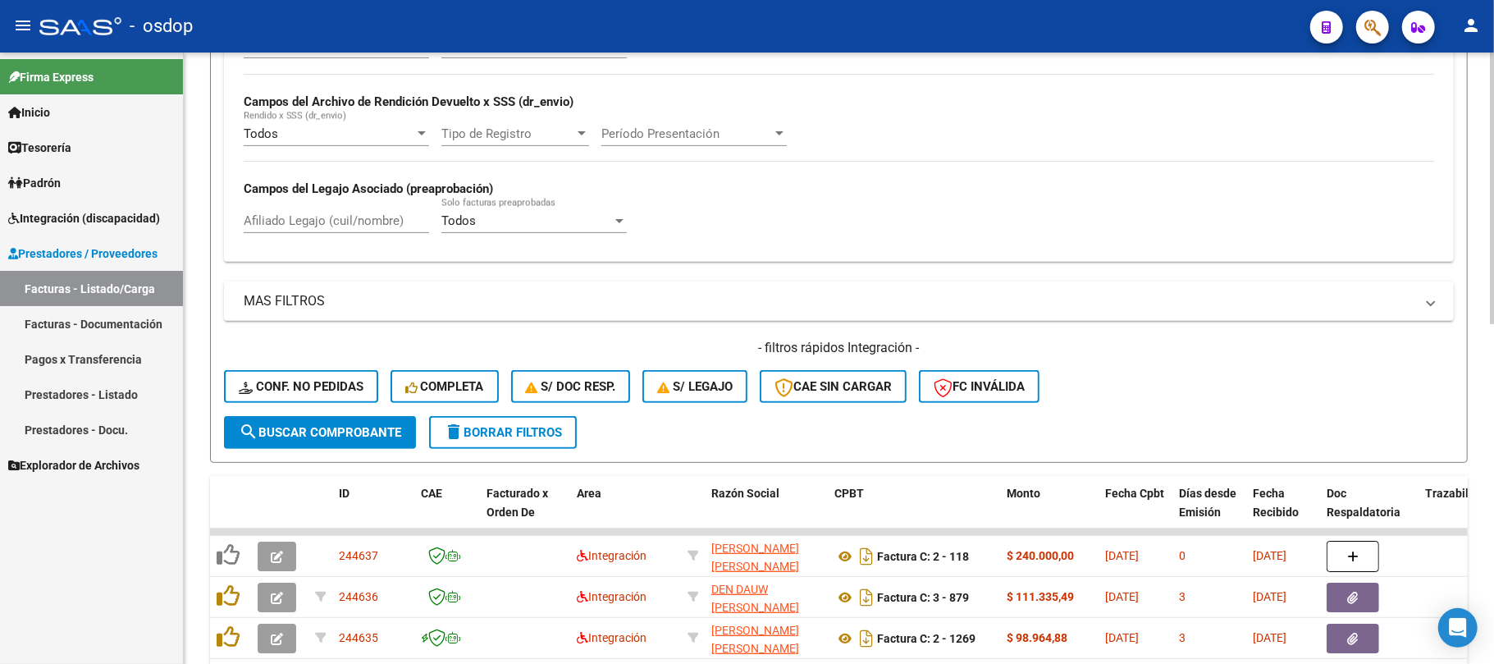
click at [326, 220] on input "Afiliado Legajo (cuil/nombre)" at bounding box center [336, 220] width 185 height 15
paste input "20298010977"
type input "20298010977"
click at [381, 438] on span "search Buscar Comprobante" at bounding box center [320, 432] width 162 height 15
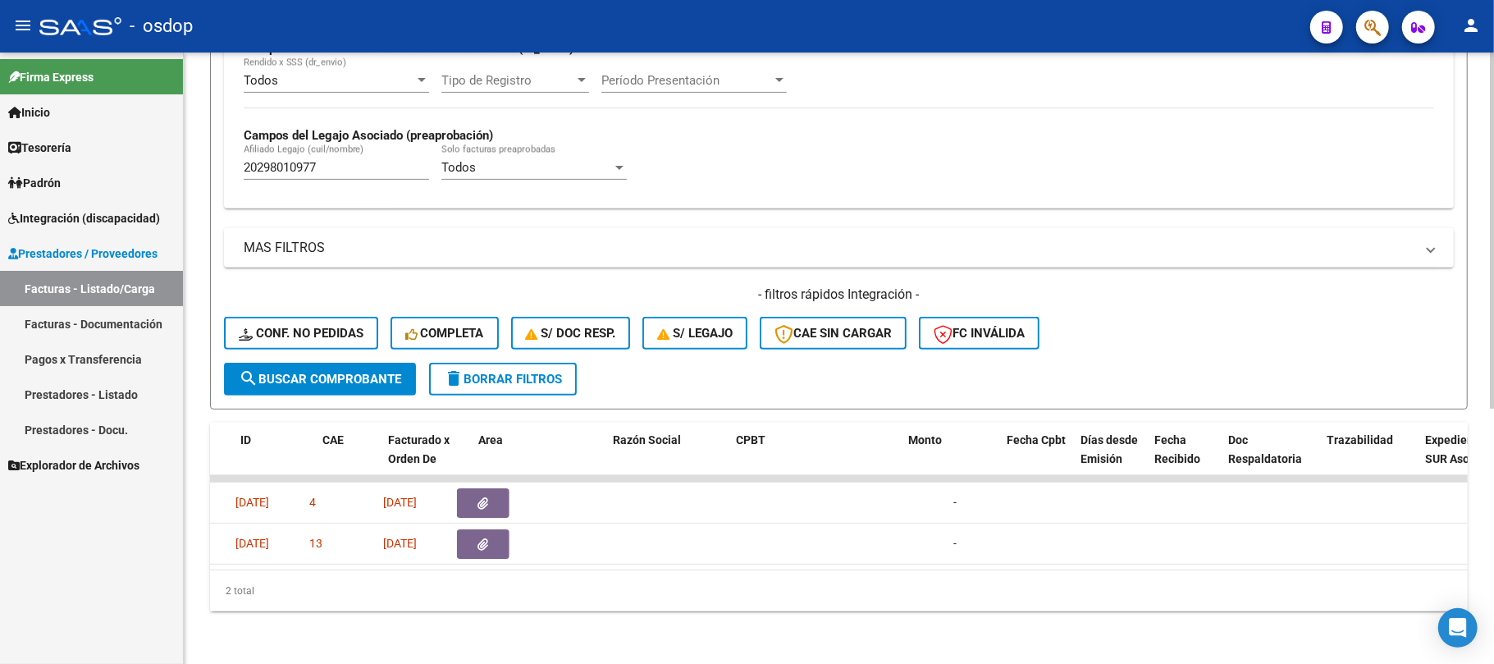
scroll to position [0, 0]
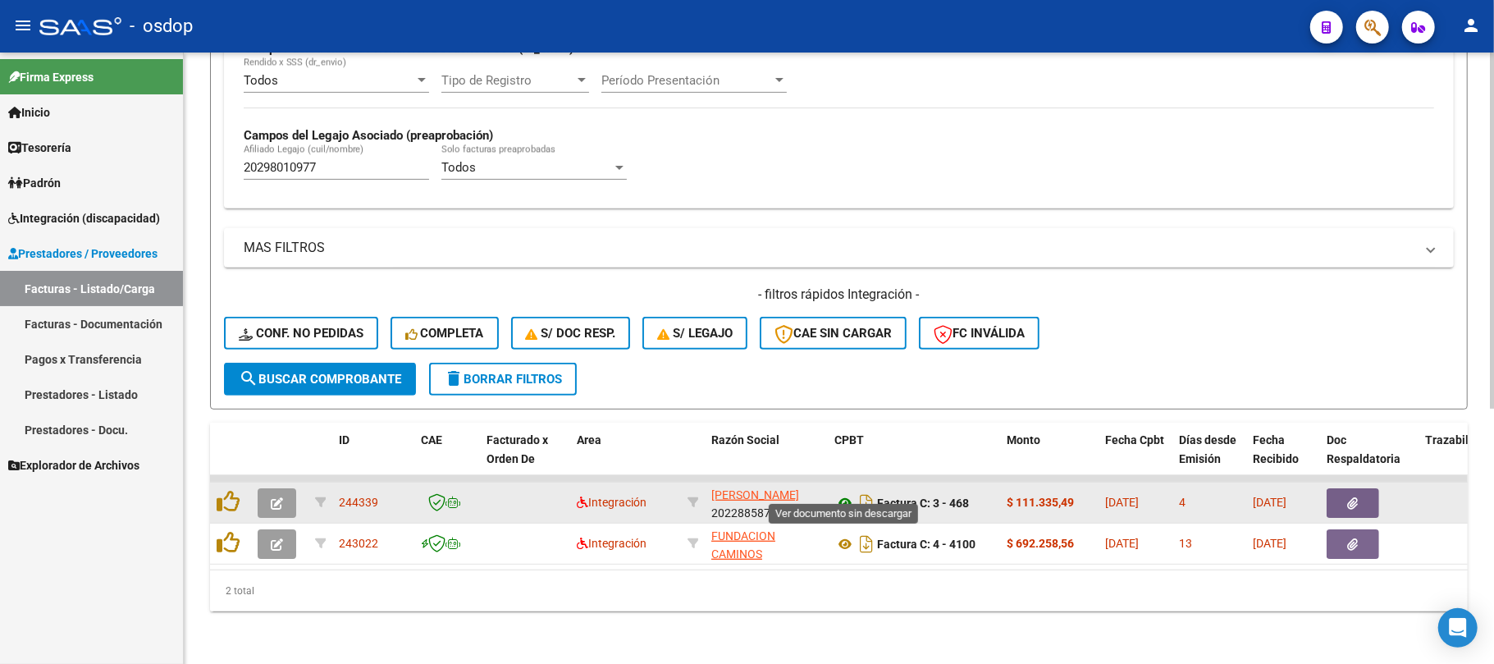
click at [844, 493] on icon at bounding box center [844, 503] width 21 height 20
click at [1369, 490] on button "button" at bounding box center [1353, 503] width 53 height 30
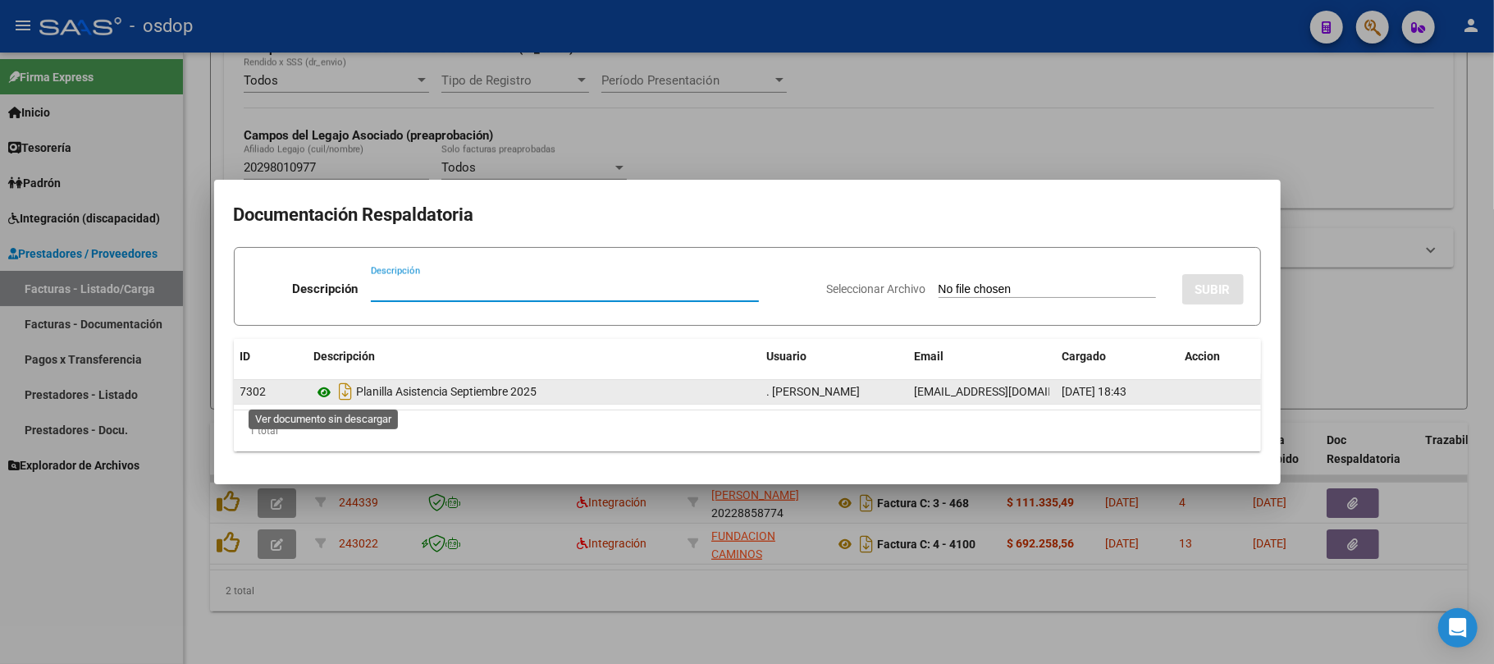
click at [323, 392] on icon at bounding box center [324, 392] width 21 height 20
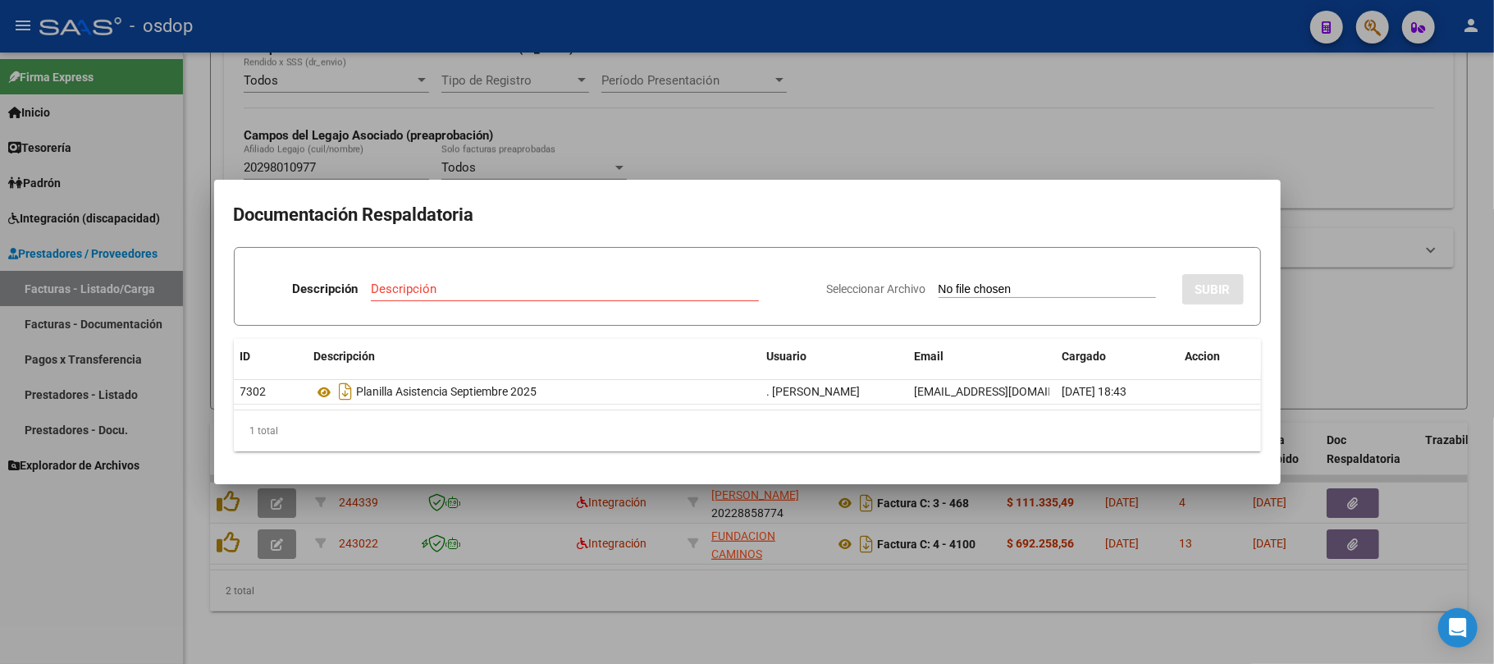
click at [473, 586] on div at bounding box center [747, 332] width 1494 height 664
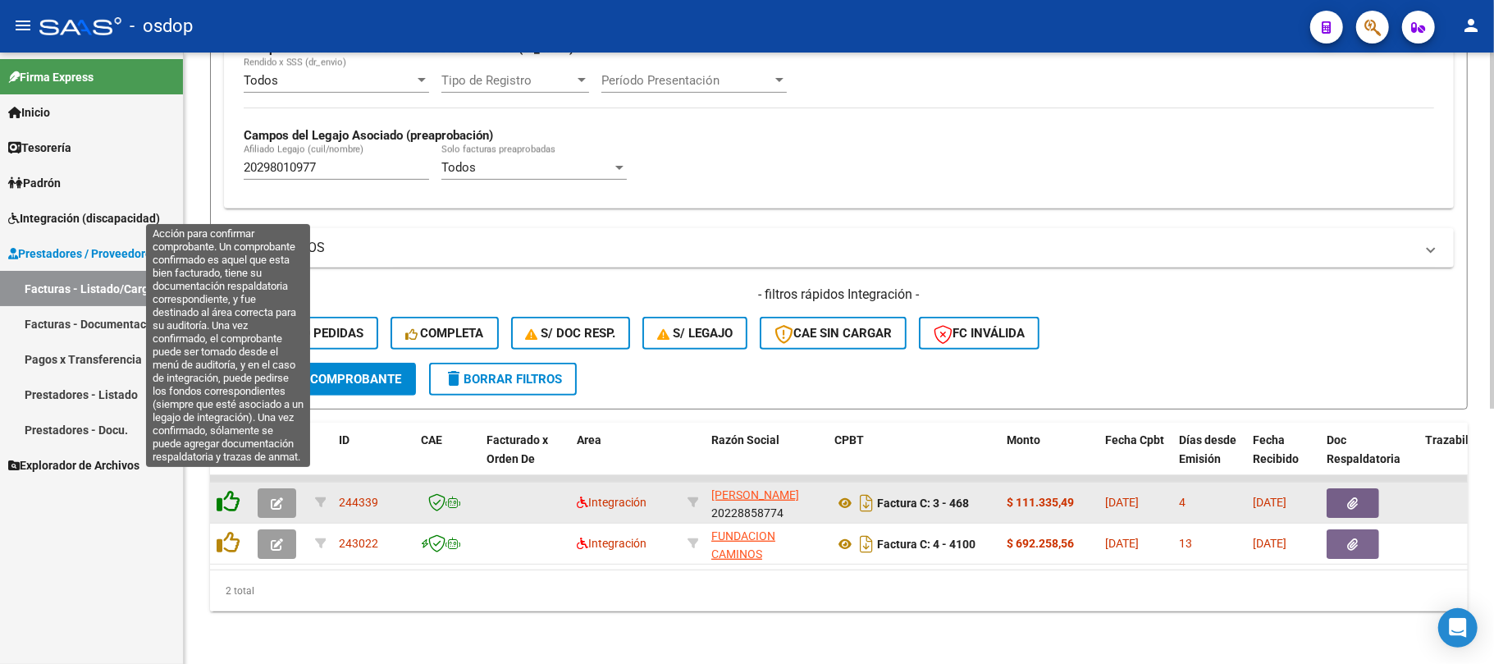
click at [236, 491] on icon at bounding box center [228, 501] width 23 height 23
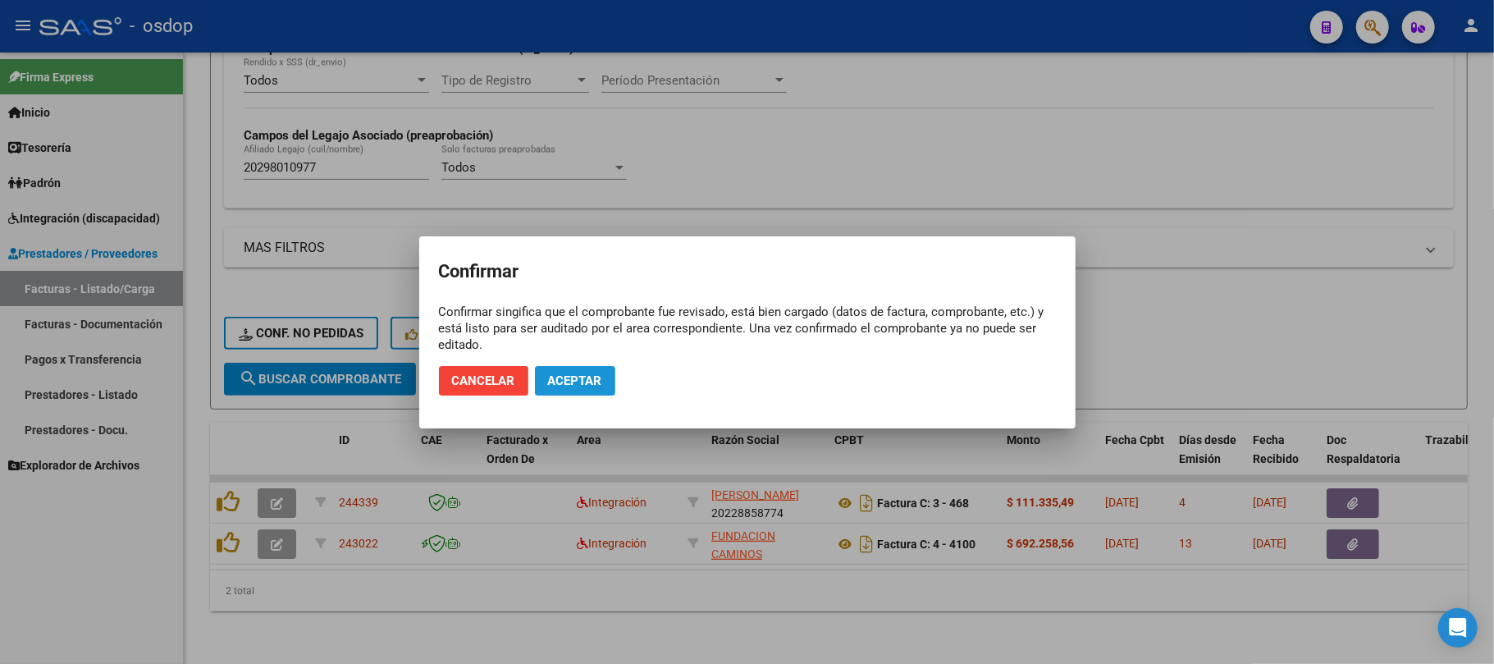
click at [604, 372] on button "Aceptar" at bounding box center [575, 381] width 80 height 30
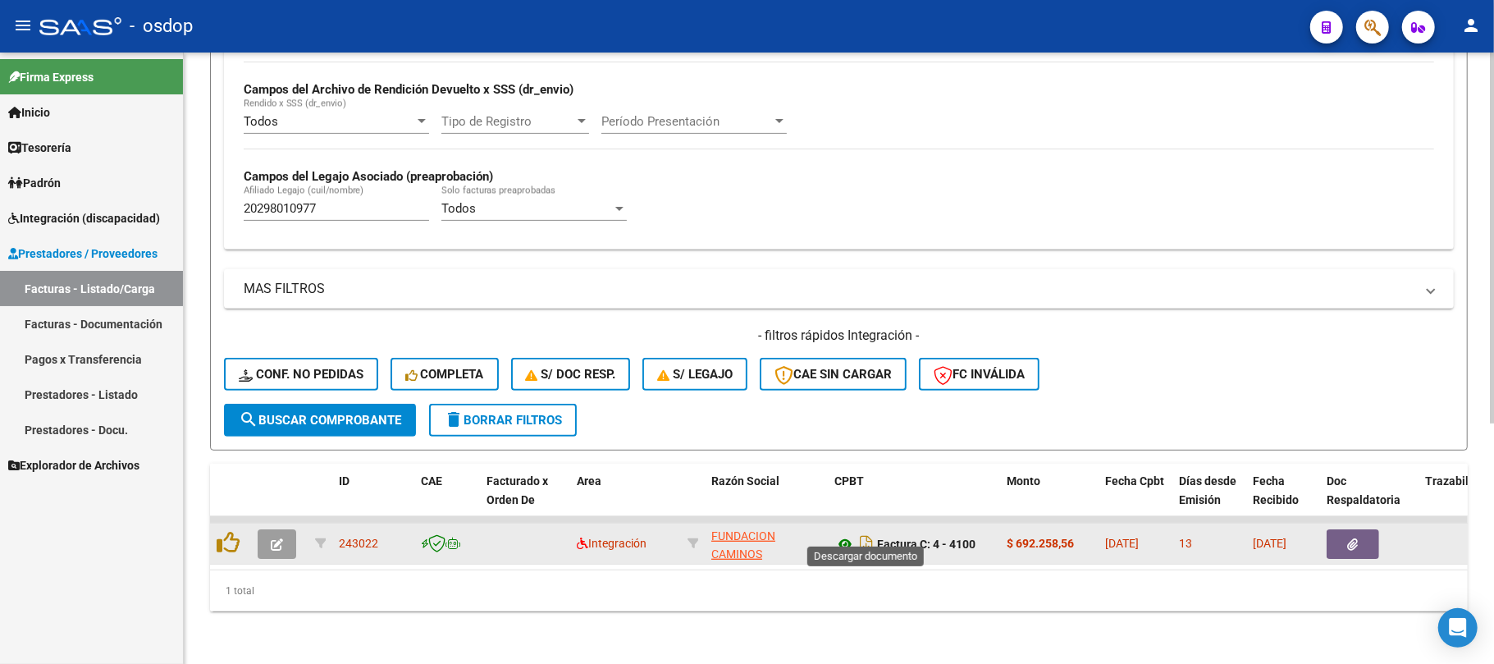
scroll to position [395, 0]
click at [848, 534] on icon at bounding box center [844, 544] width 21 height 20
click at [1343, 533] on button "button" at bounding box center [1353, 544] width 53 height 30
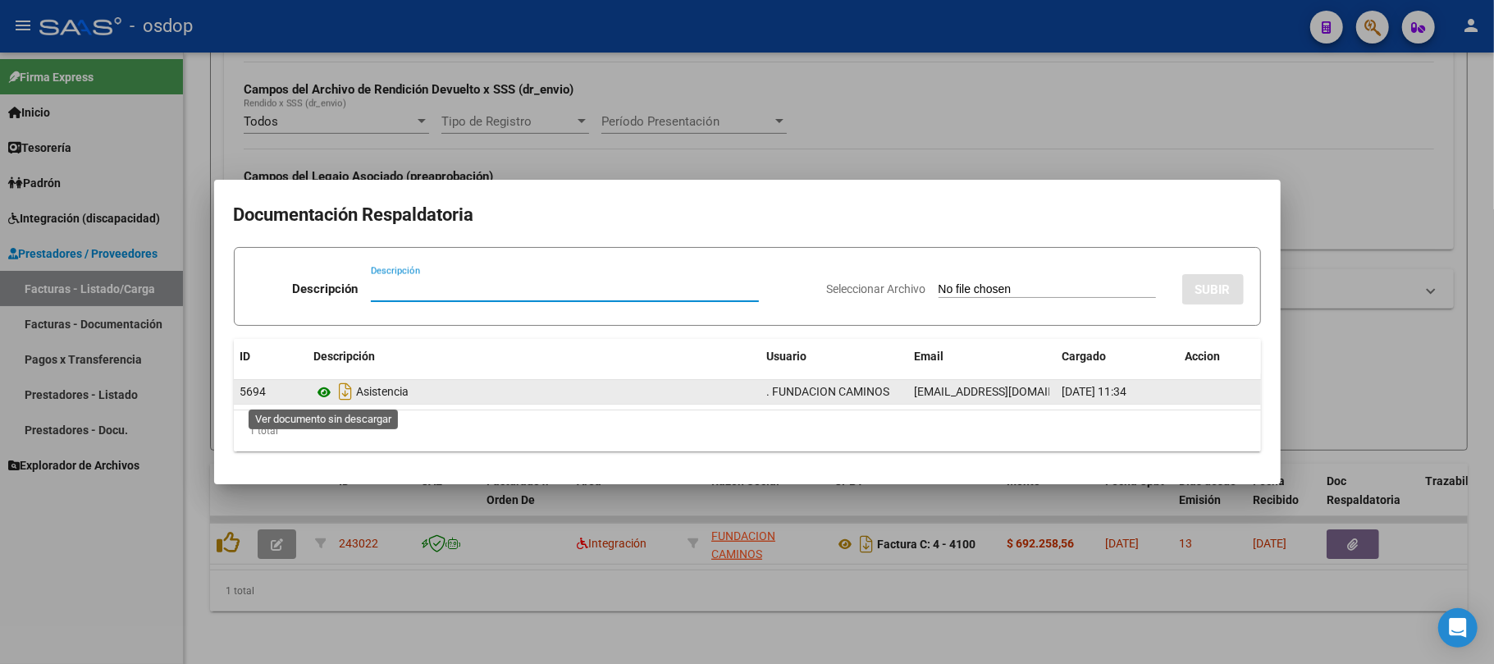
click at [322, 389] on icon at bounding box center [324, 392] width 21 height 20
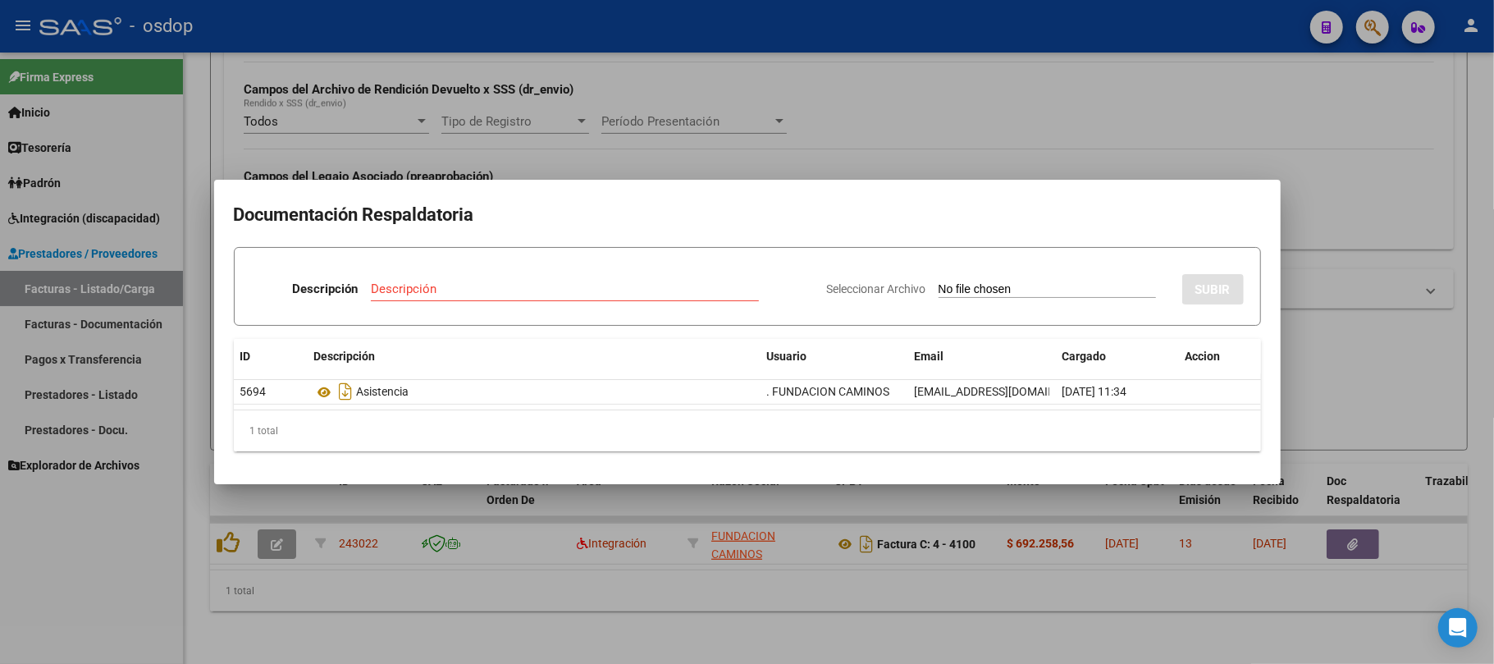
click at [434, 604] on div at bounding box center [747, 332] width 1494 height 664
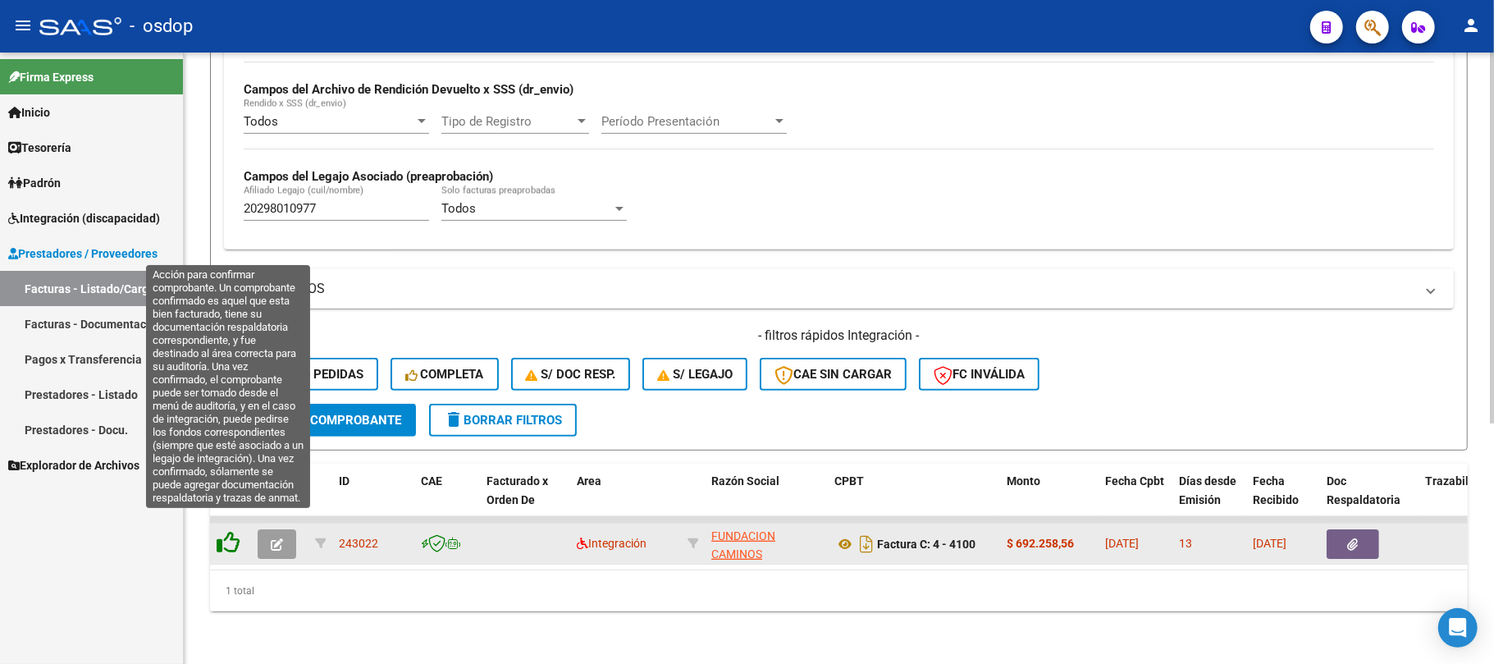
click at [218, 531] on icon at bounding box center [228, 542] width 23 height 23
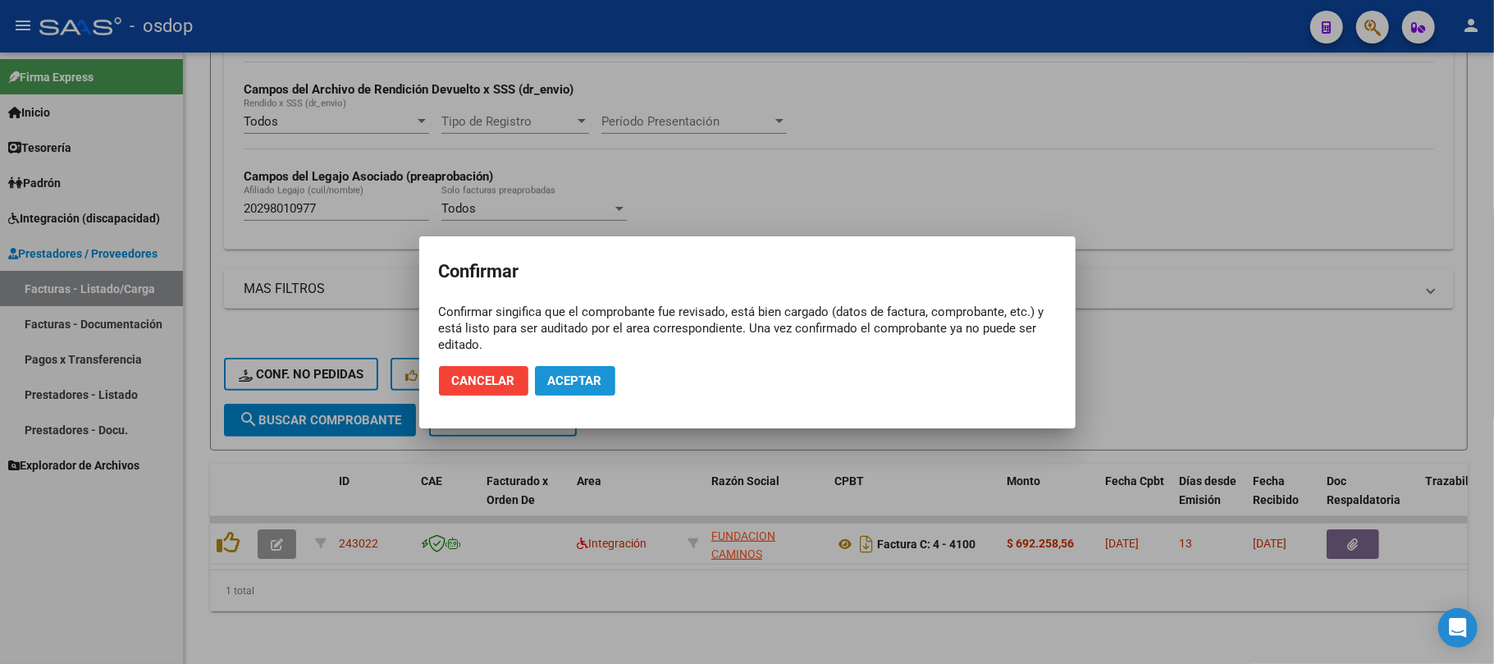
click at [576, 371] on button "Aceptar" at bounding box center [575, 381] width 80 height 30
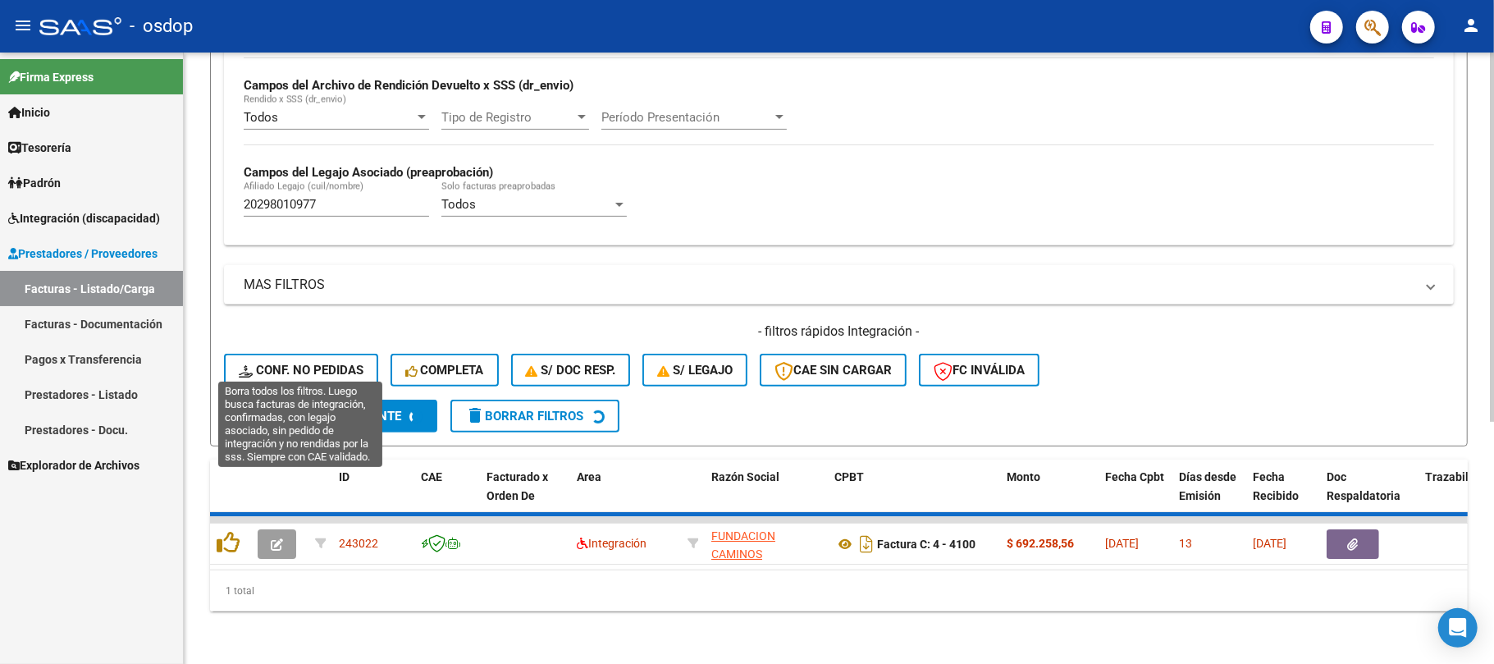
click at [290, 363] on span "Conf. no pedidas" at bounding box center [301, 370] width 125 height 15
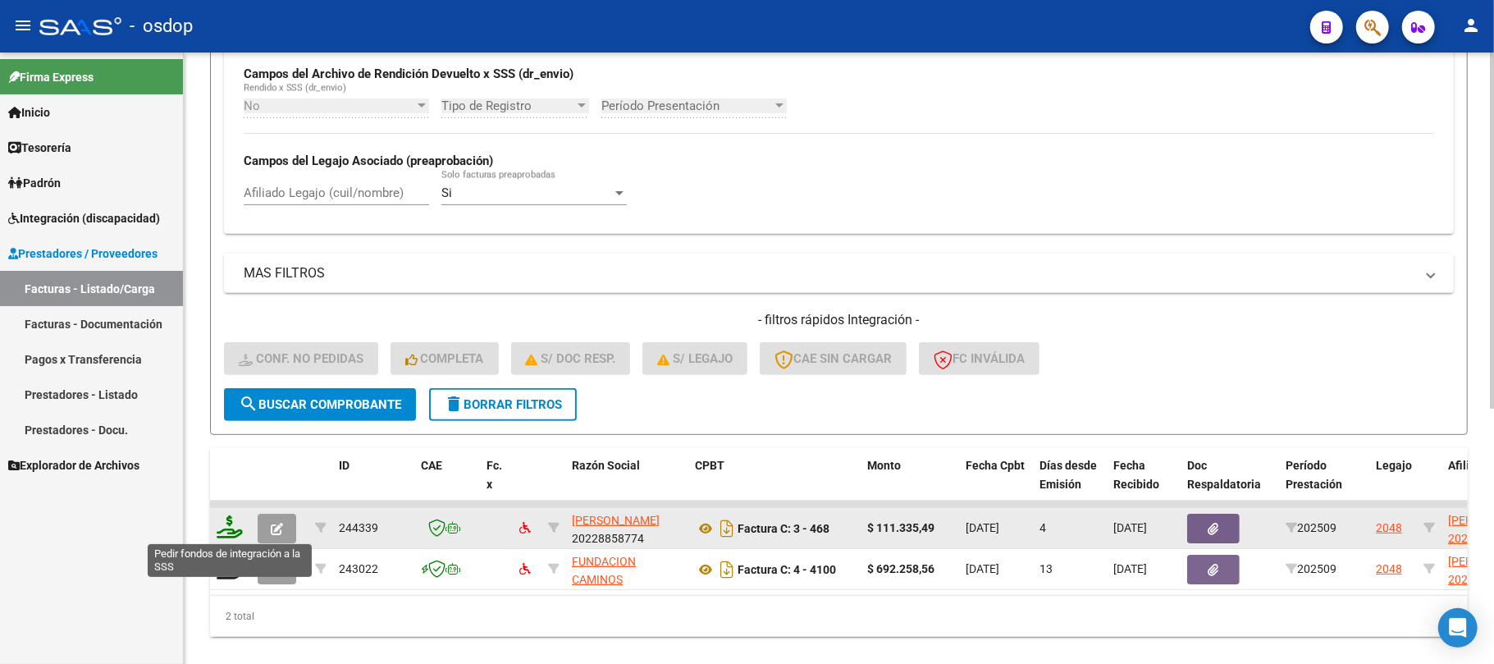
click at [235, 525] on icon at bounding box center [230, 526] width 26 height 23
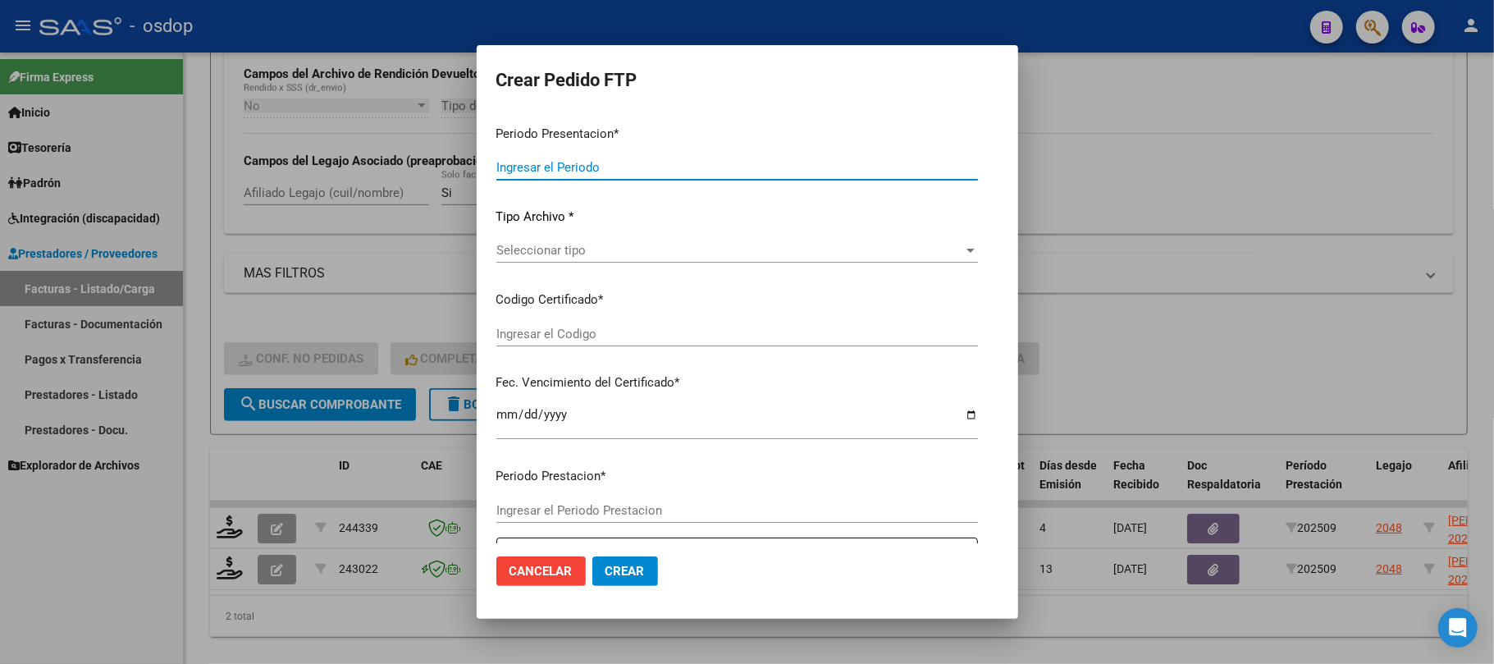
type input "202509"
type input "$ 111.335,49"
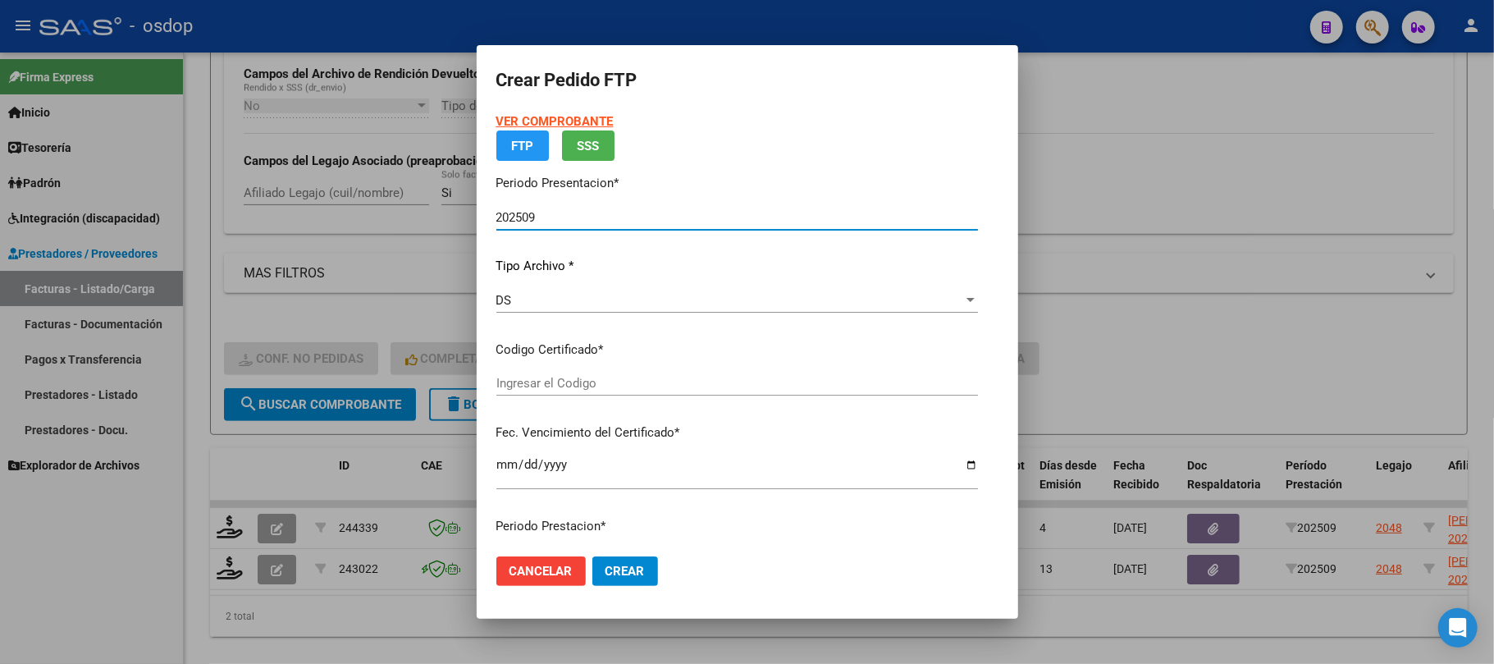
type input "2163110775"
type input "[DATE]"
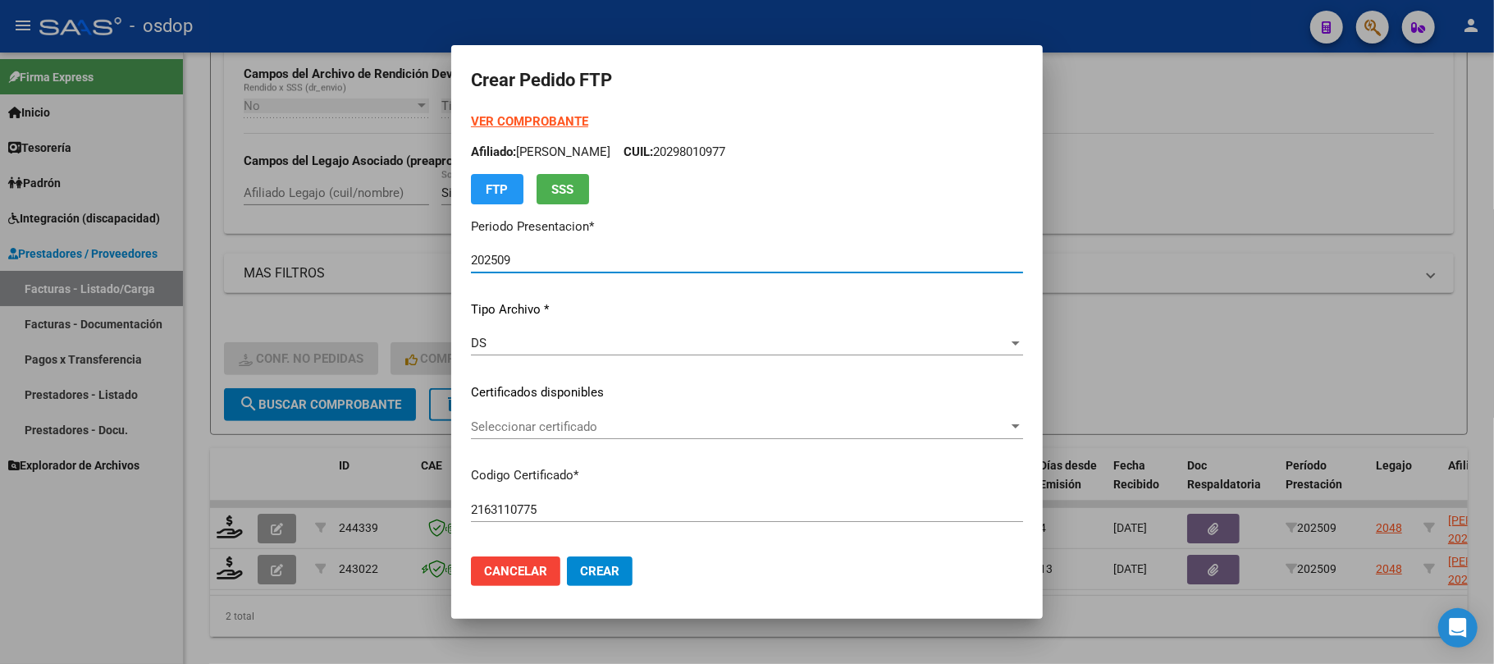
click at [724, 428] on span "Seleccionar certificado" at bounding box center [739, 426] width 537 height 15
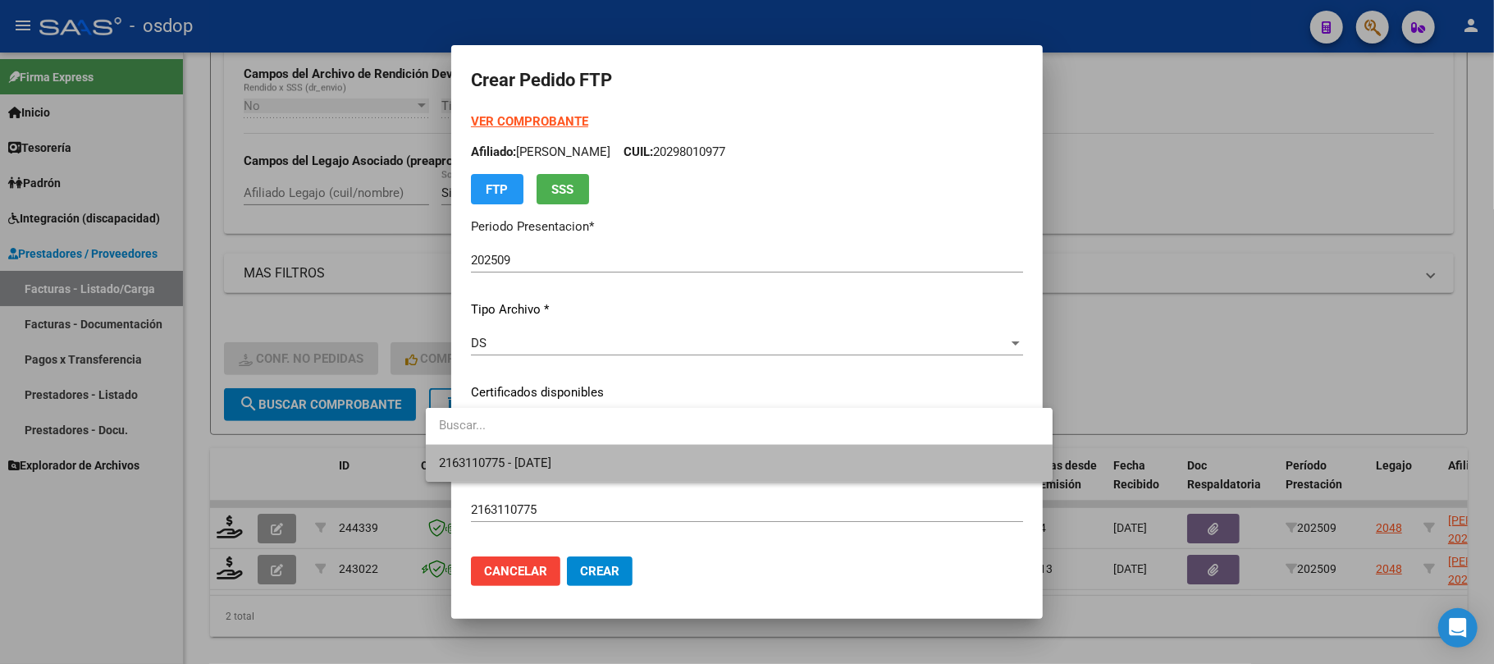
click at [697, 470] on span "2163110775 - [DATE]" at bounding box center [739, 463] width 601 height 37
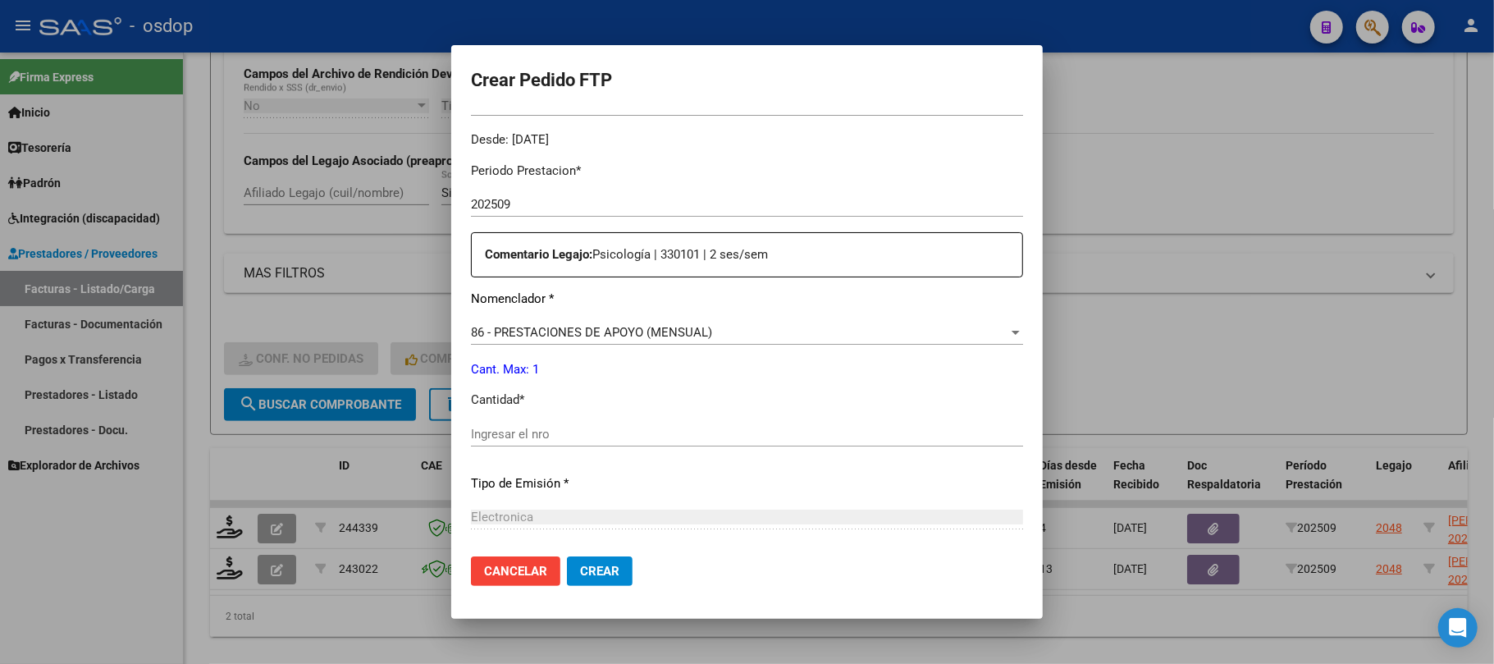
scroll to position [546, 0]
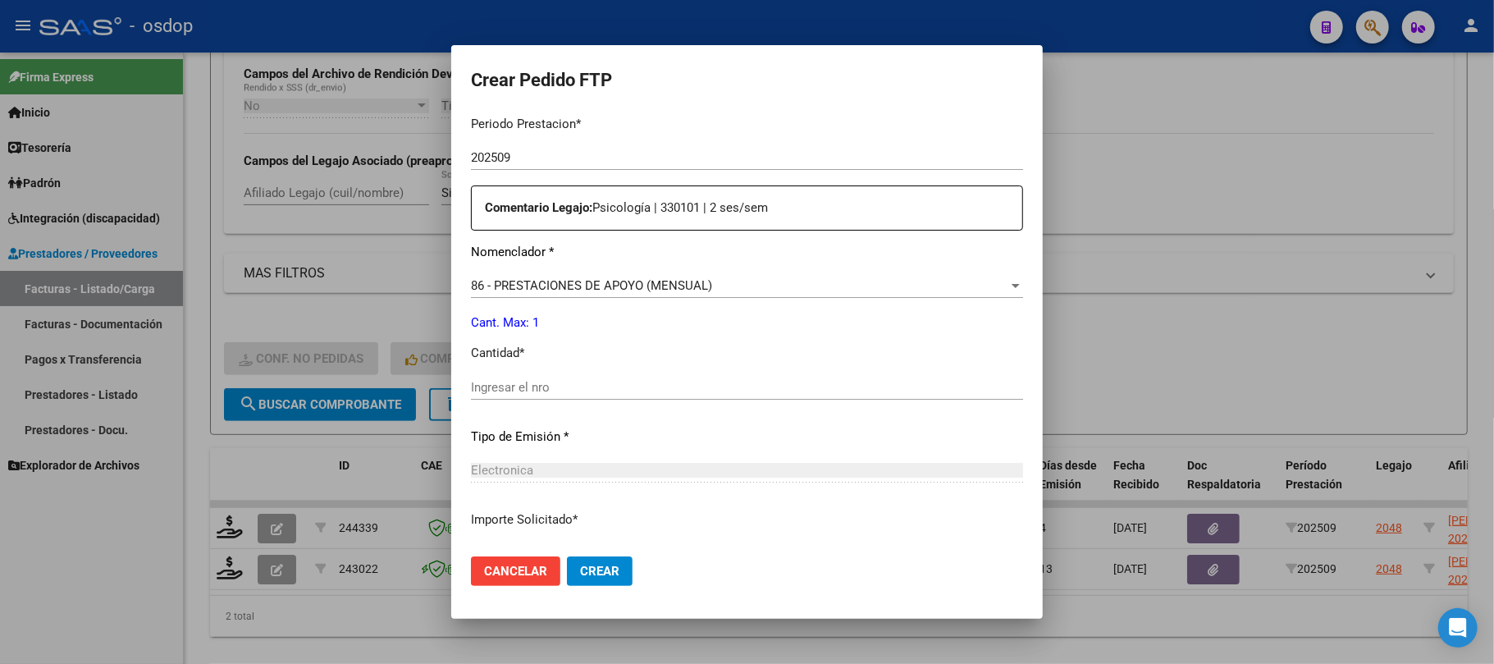
click at [528, 388] on input "Ingresar el nro" at bounding box center [747, 387] width 552 height 15
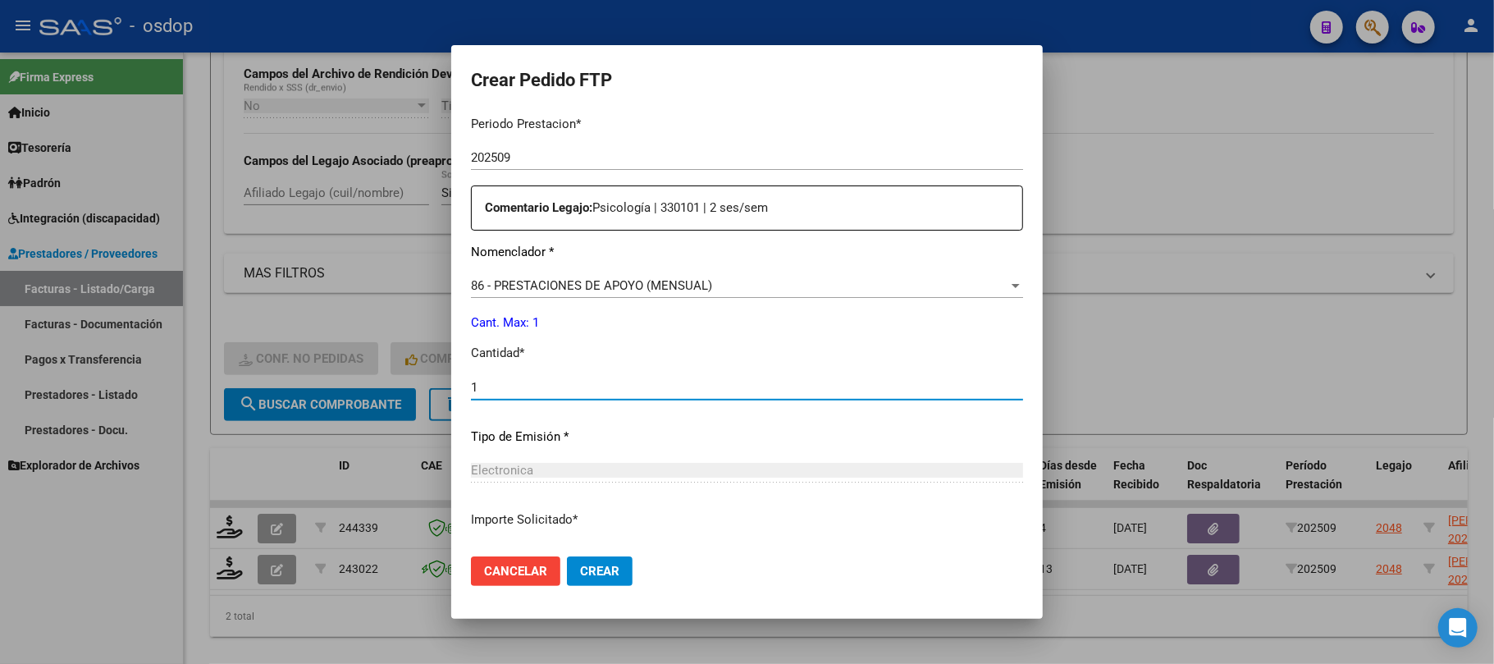
type input "1"
click at [580, 575] on span "Crear" at bounding box center [599, 571] width 39 height 15
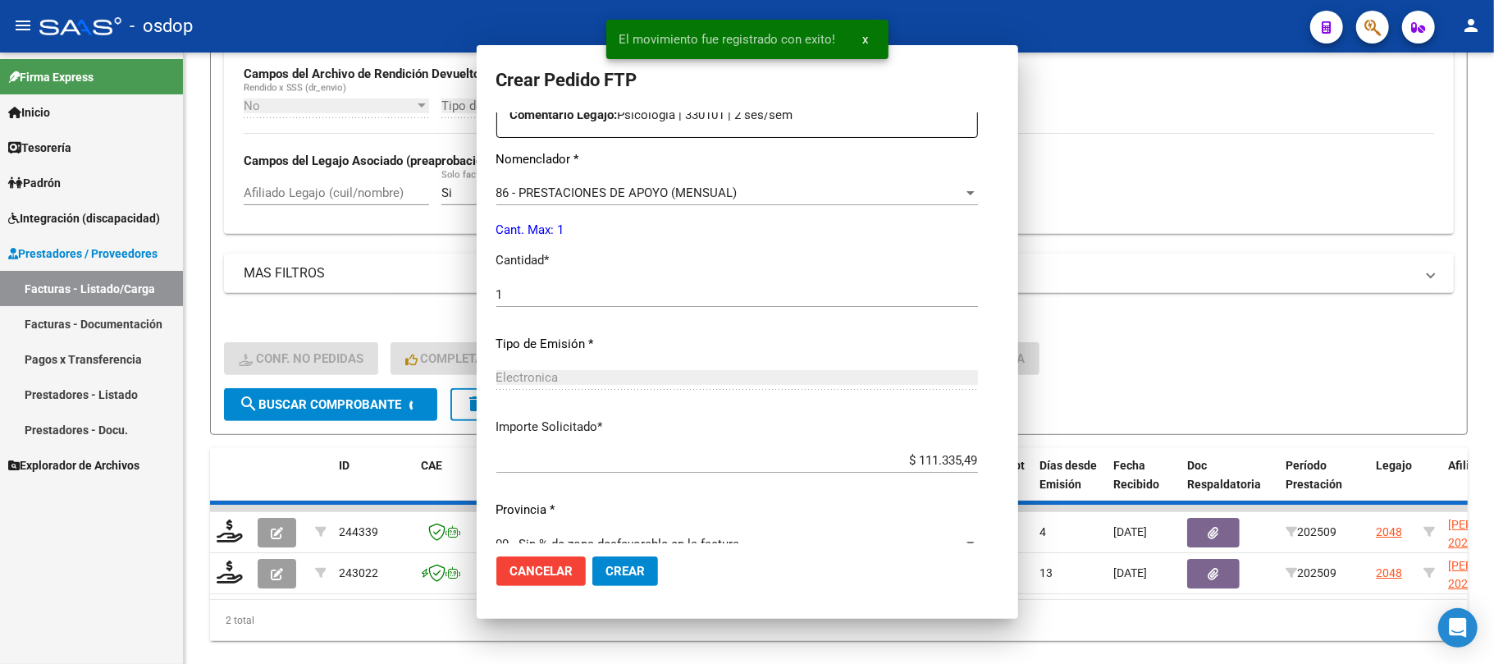
scroll to position [0, 0]
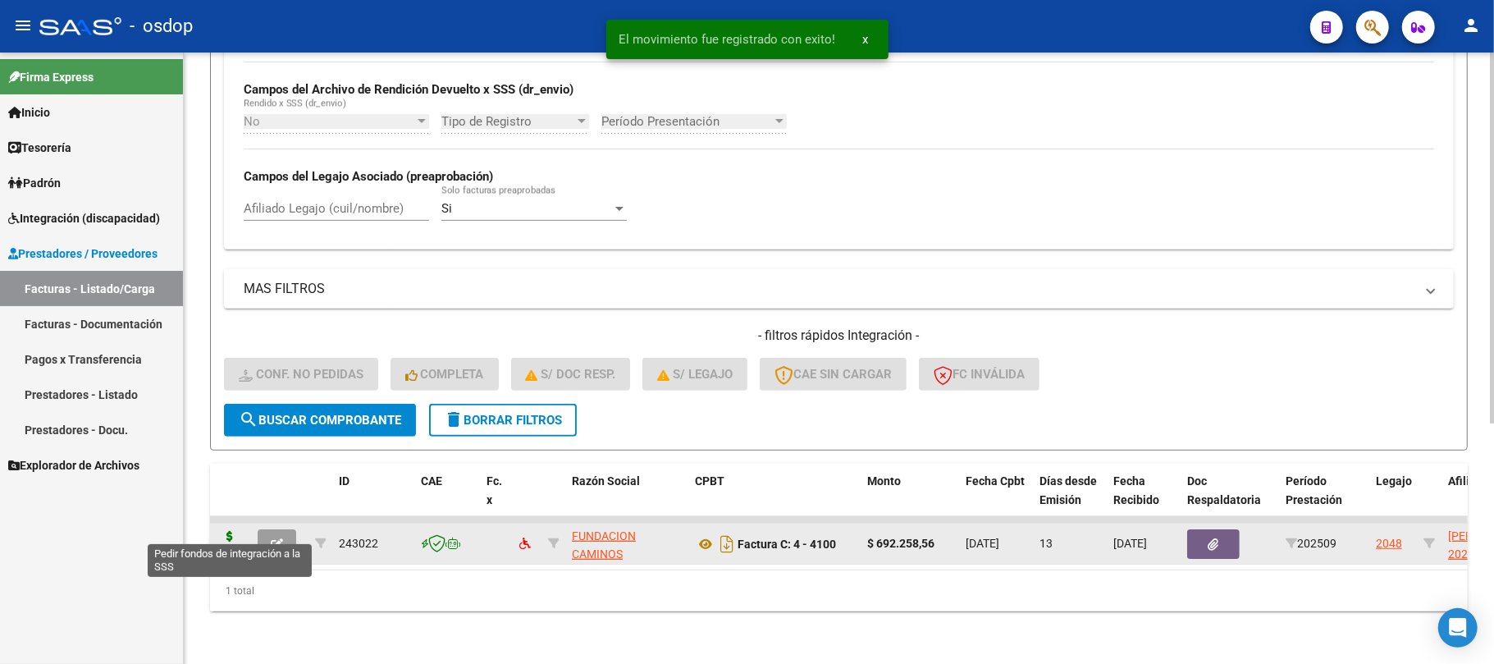
click at [230, 532] on icon at bounding box center [230, 542] width 26 height 23
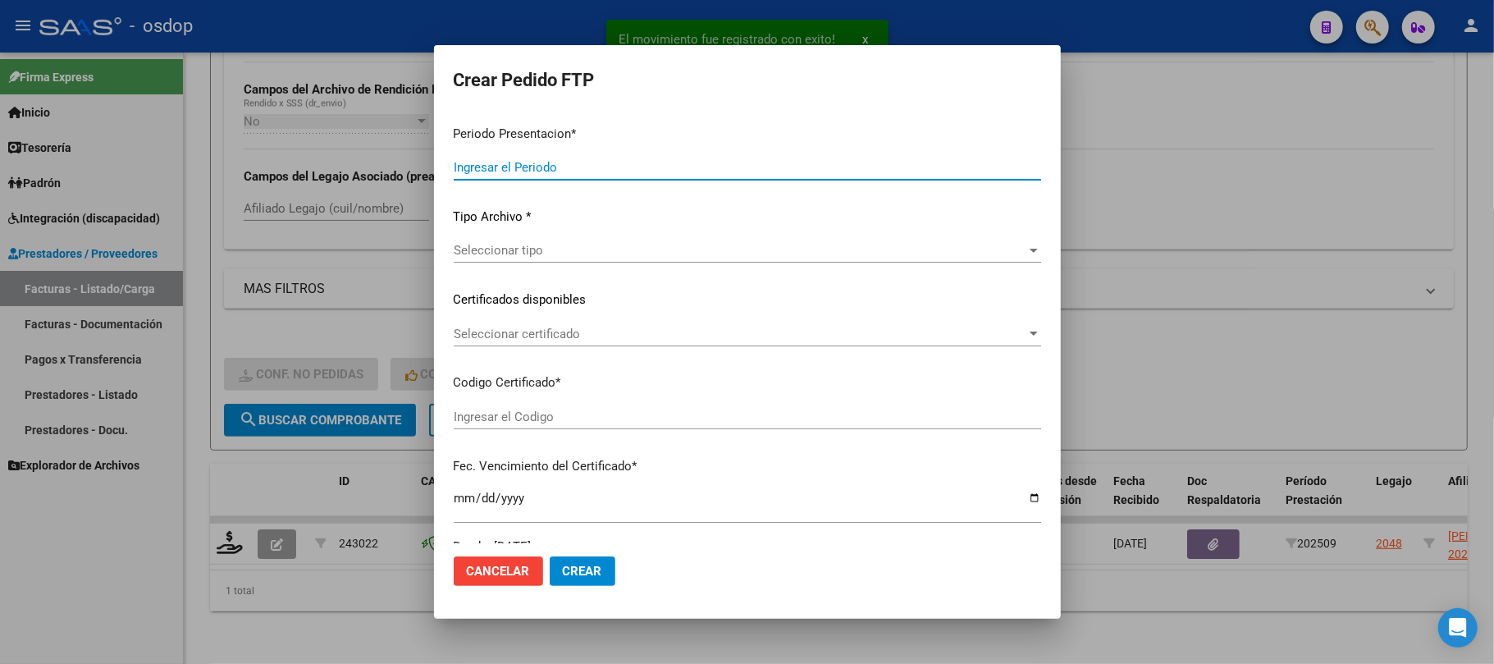
type input "202509"
type input "$ 692.258,56"
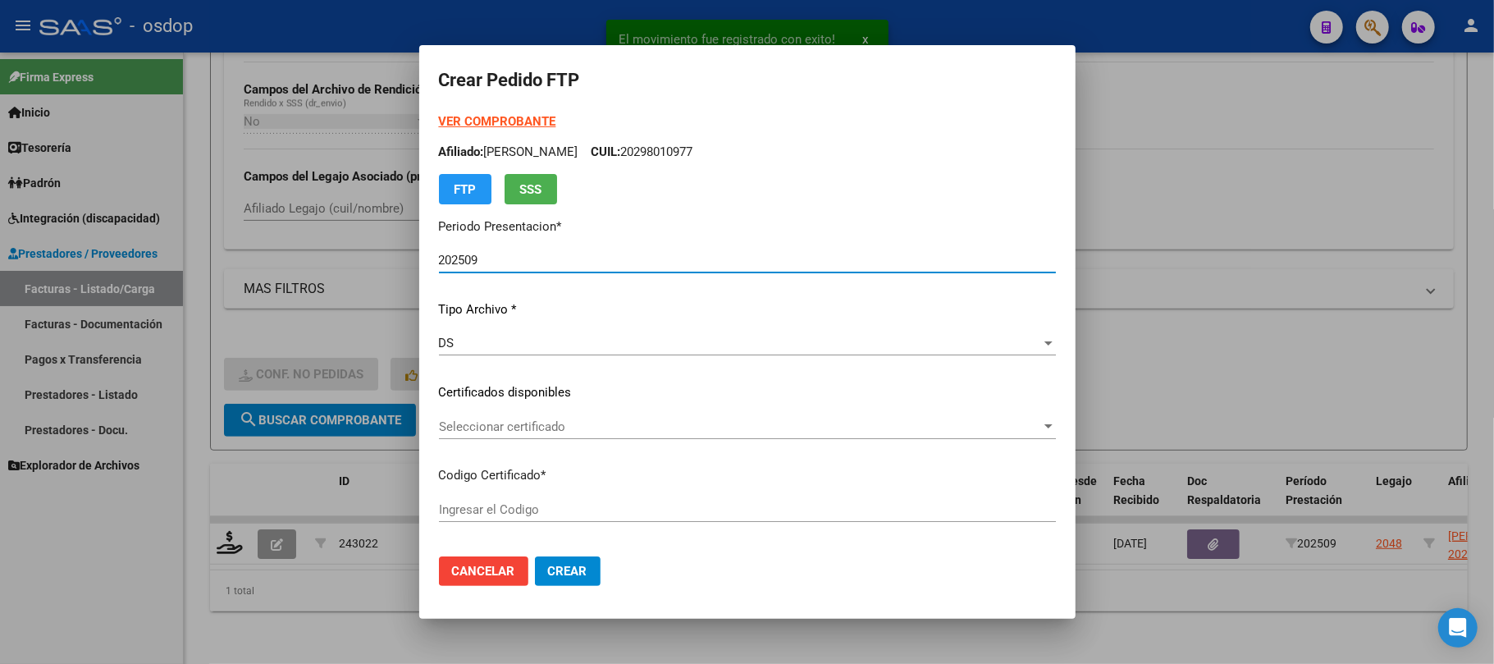
type input "2163110775"
type input "[DATE]"
click at [615, 425] on span "Seleccionar certificado" at bounding box center [740, 426] width 602 height 15
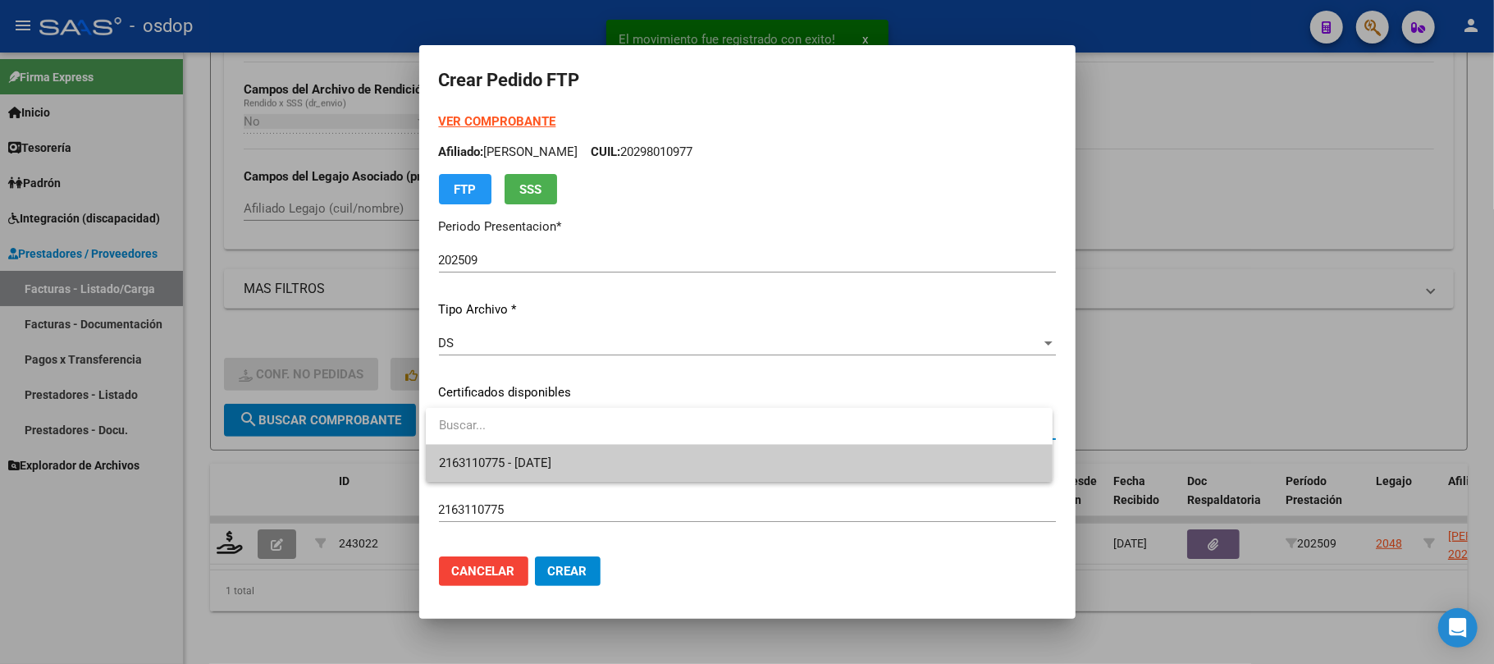
click at [617, 464] on span "2163110775 - [DATE]" at bounding box center [739, 463] width 601 height 37
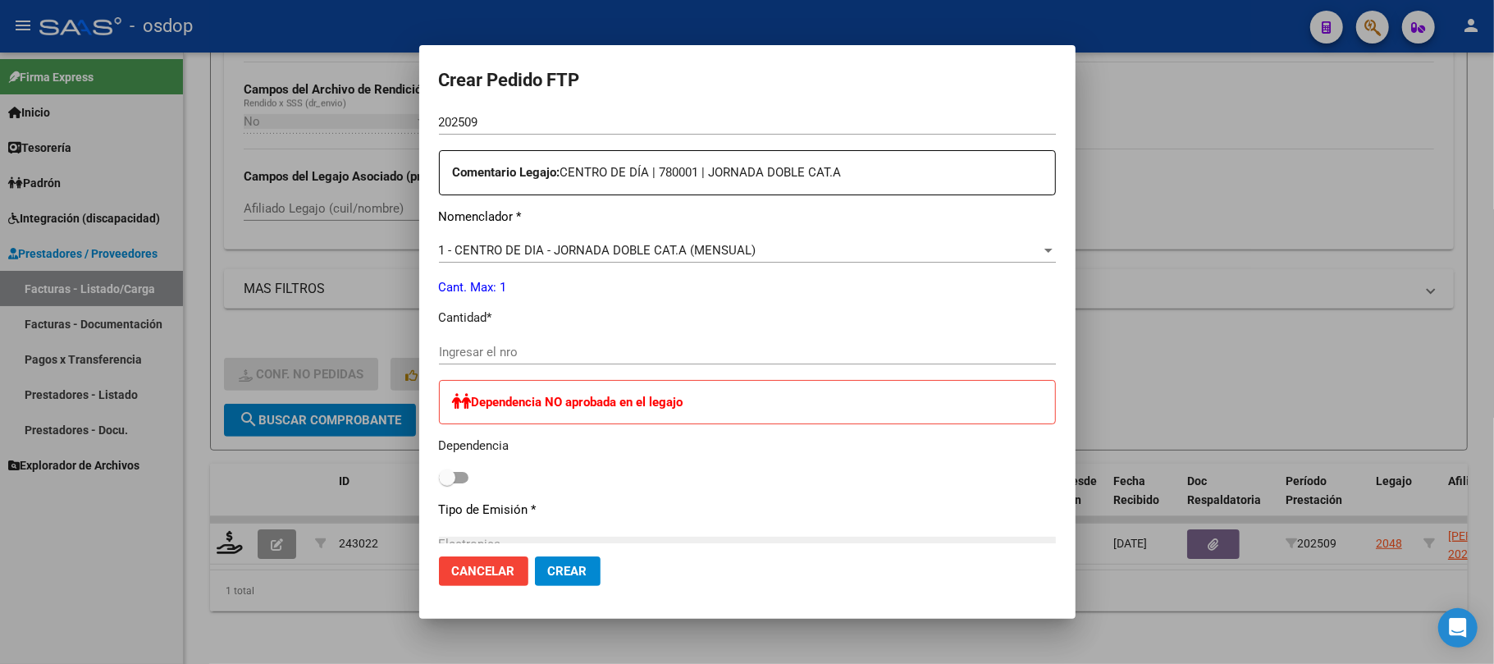
scroll to position [656, 0]
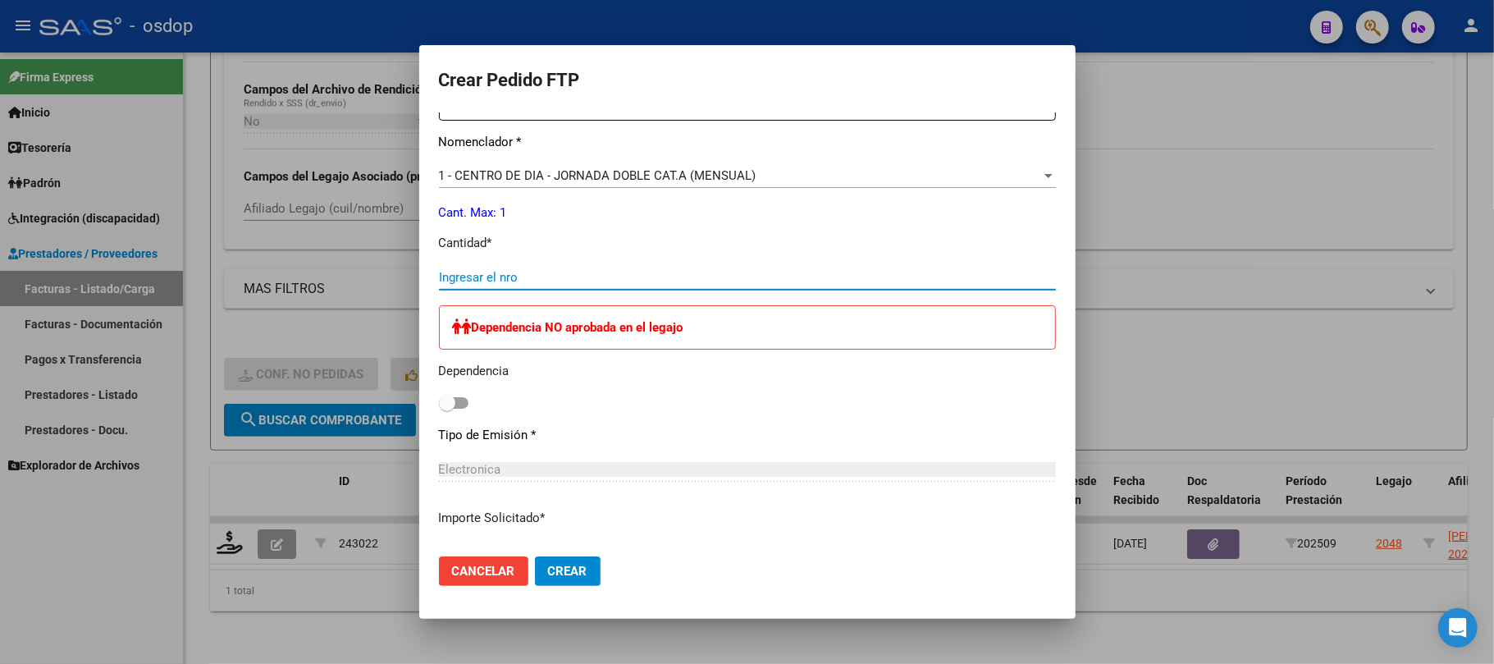
click at [526, 276] on input "Ingresar el nro" at bounding box center [747, 277] width 617 height 15
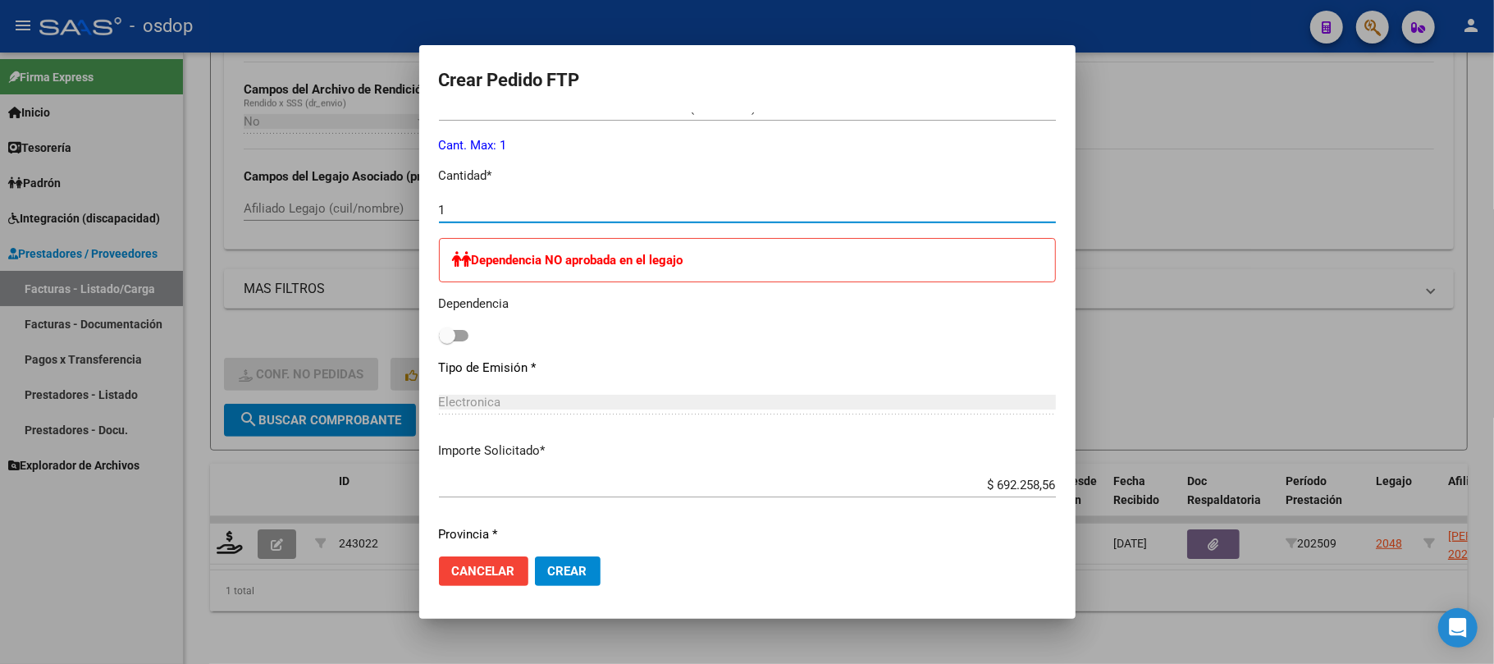
scroll to position [775, 0]
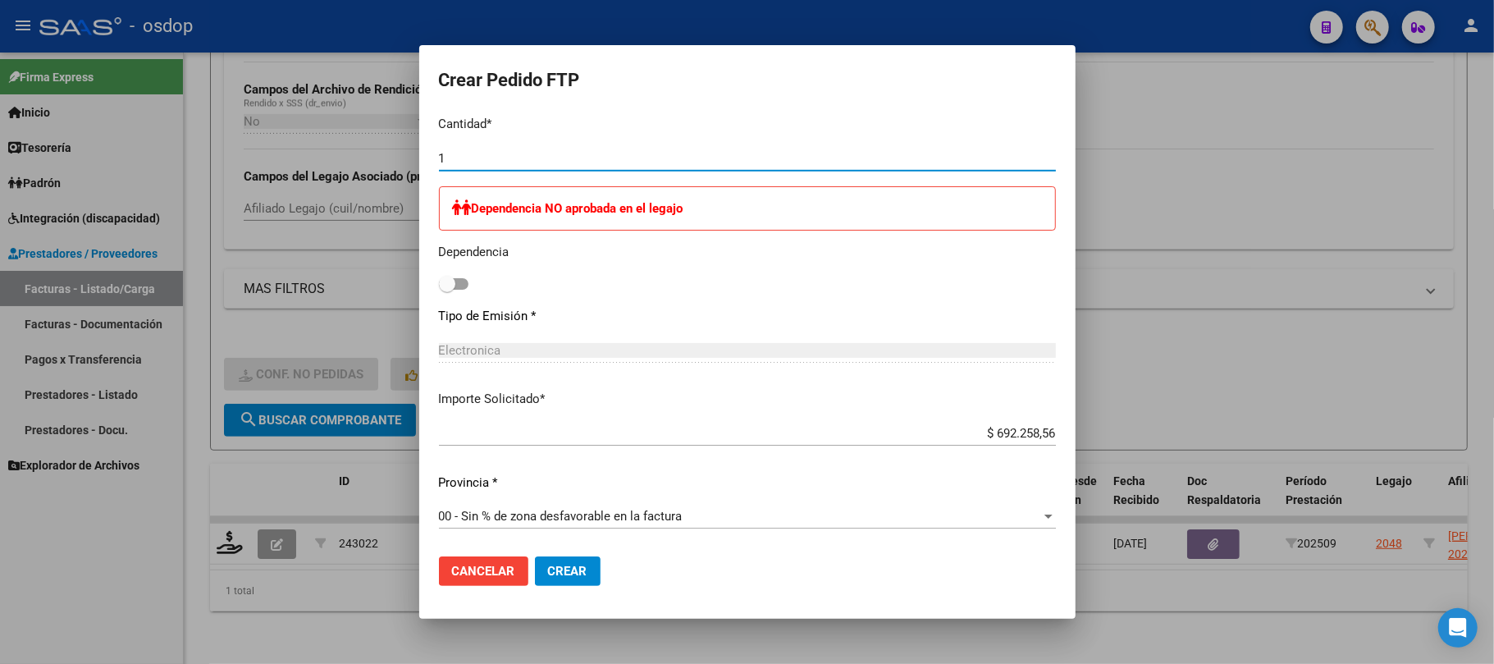
type input "1"
click at [583, 573] on span "Crear" at bounding box center [567, 571] width 39 height 15
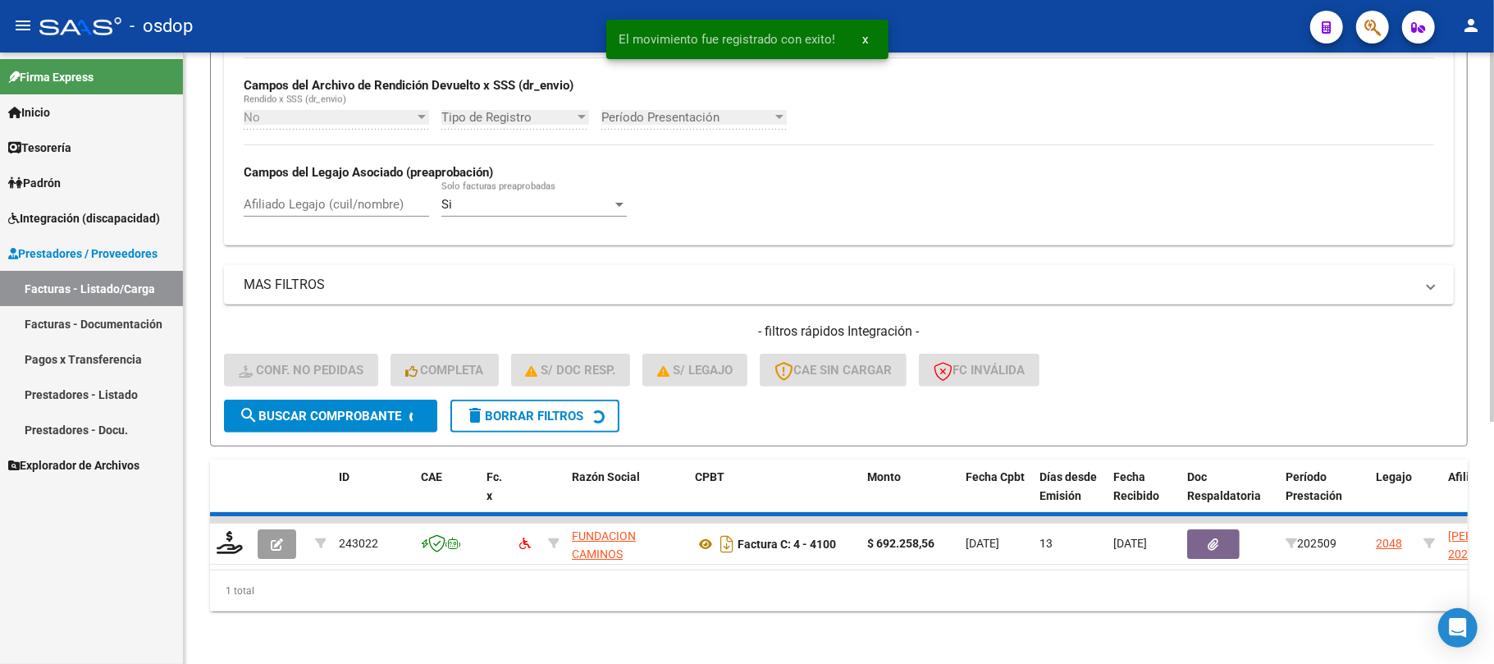
scroll to position [368, 0]
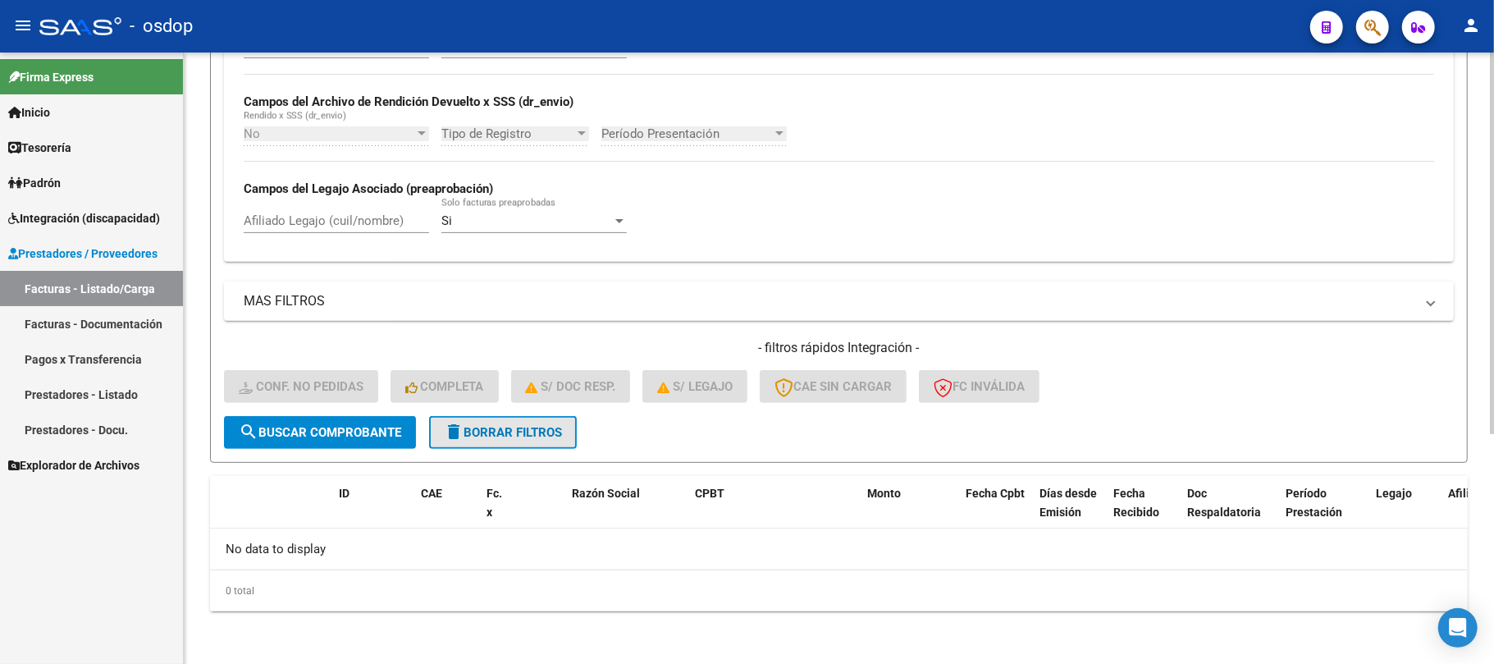
click at [509, 425] on span "delete Borrar Filtros" at bounding box center [503, 432] width 118 height 15
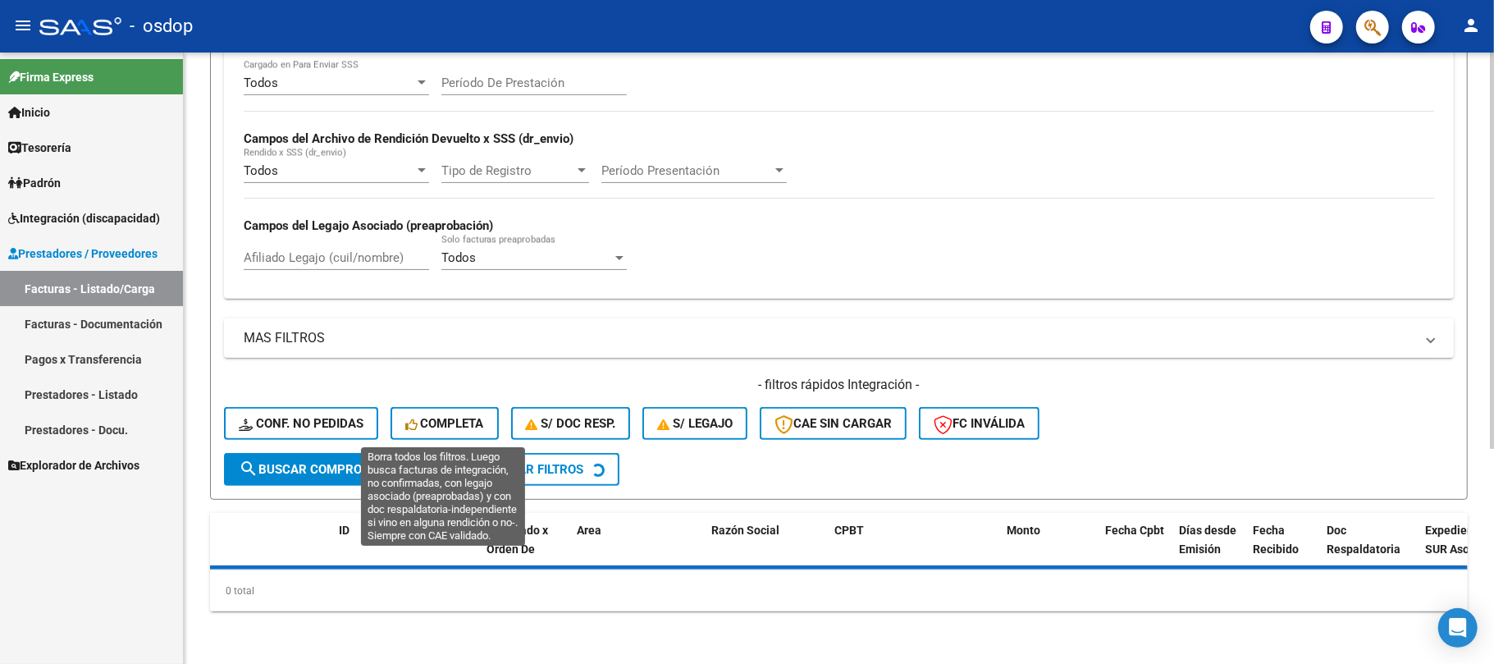
scroll to position [330, 0]
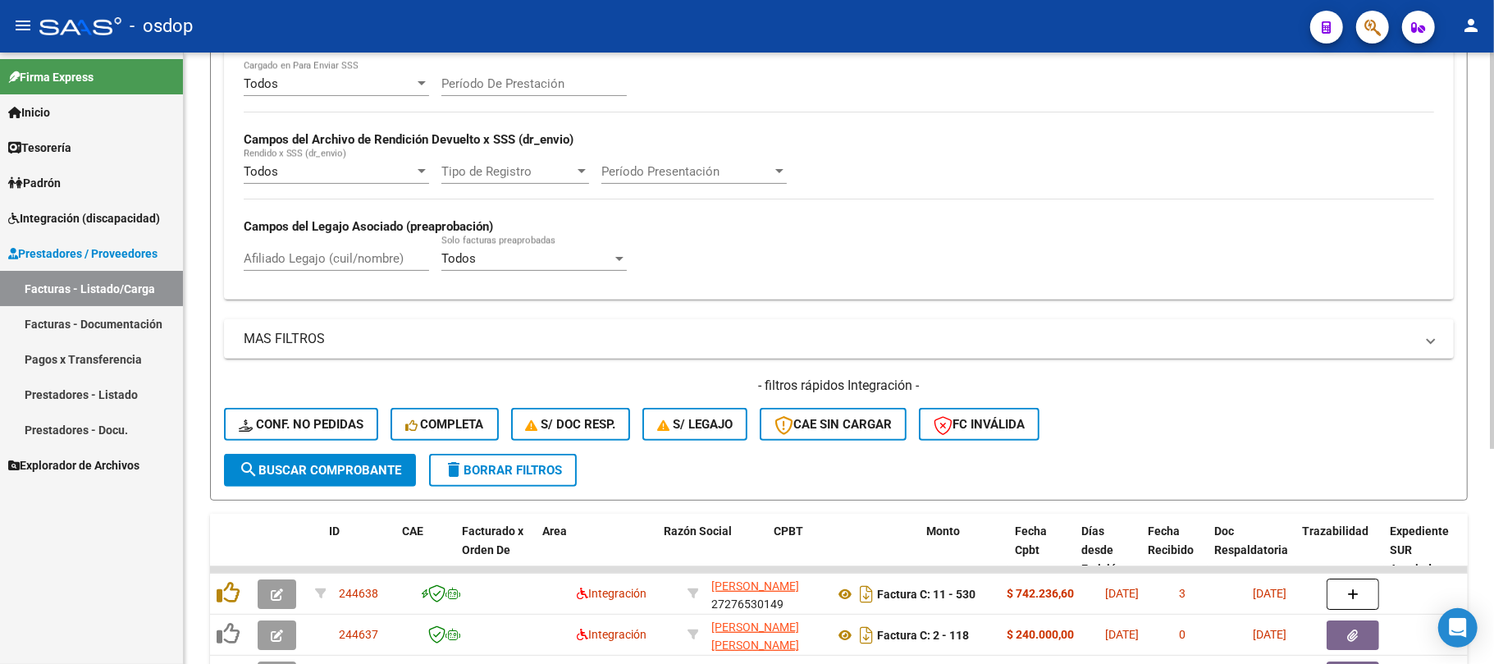
click at [358, 260] on div "Todos Cargado en Para Enviar SSS Período De Prestación Campos del Archivo de Re…" at bounding box center [839, 180] width 1230 height 239
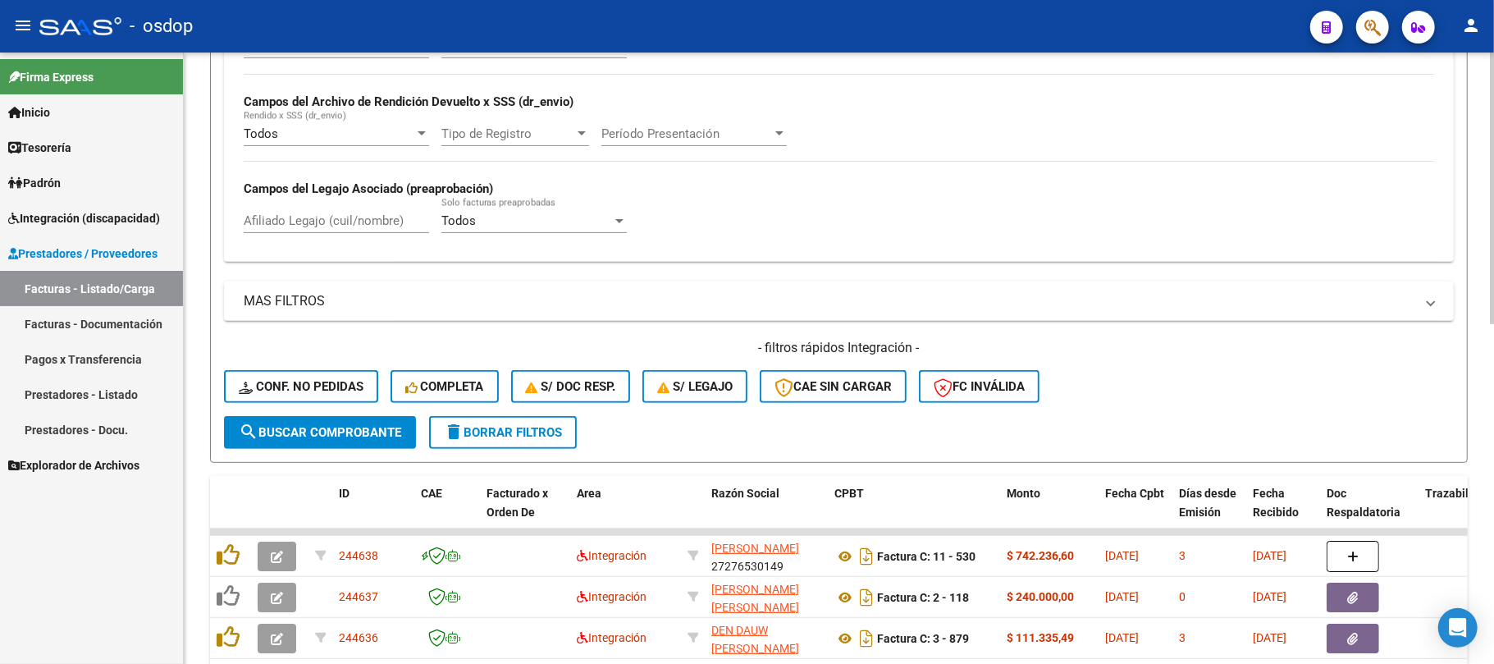
click at [349, 220] on input "Afiliado Legajo (cuil/nombre)" at bounding box center [336, 220] width 185 height 15
paste input "27238348590"
type input "27238348590"
click at [355, 440] on button "search Buscar Comprobante" at bounding box center [320, 432] width 192 height 33
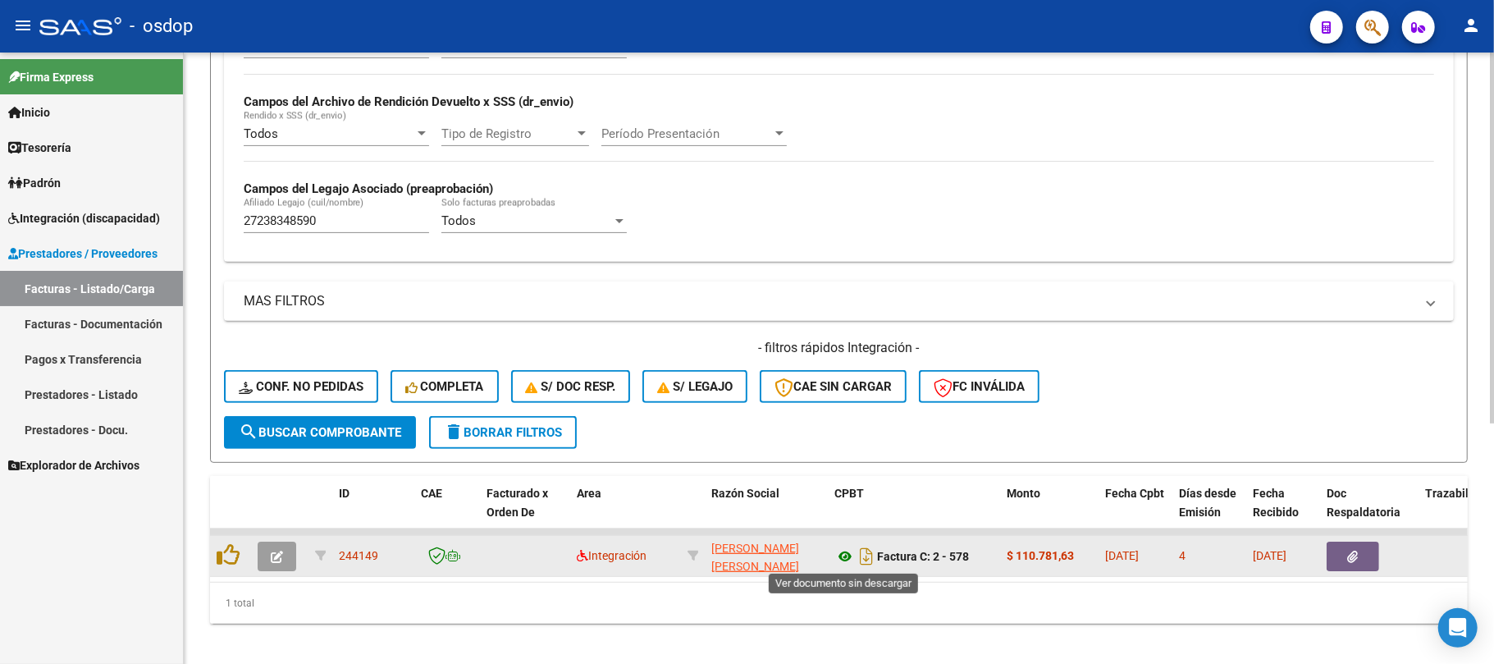
click at [847, 558] on icon at bounding box center [844, 556] width 21 height 20
click at [1366, 561] on button "button" at bounding box center [1353, 556] width 53 height 30
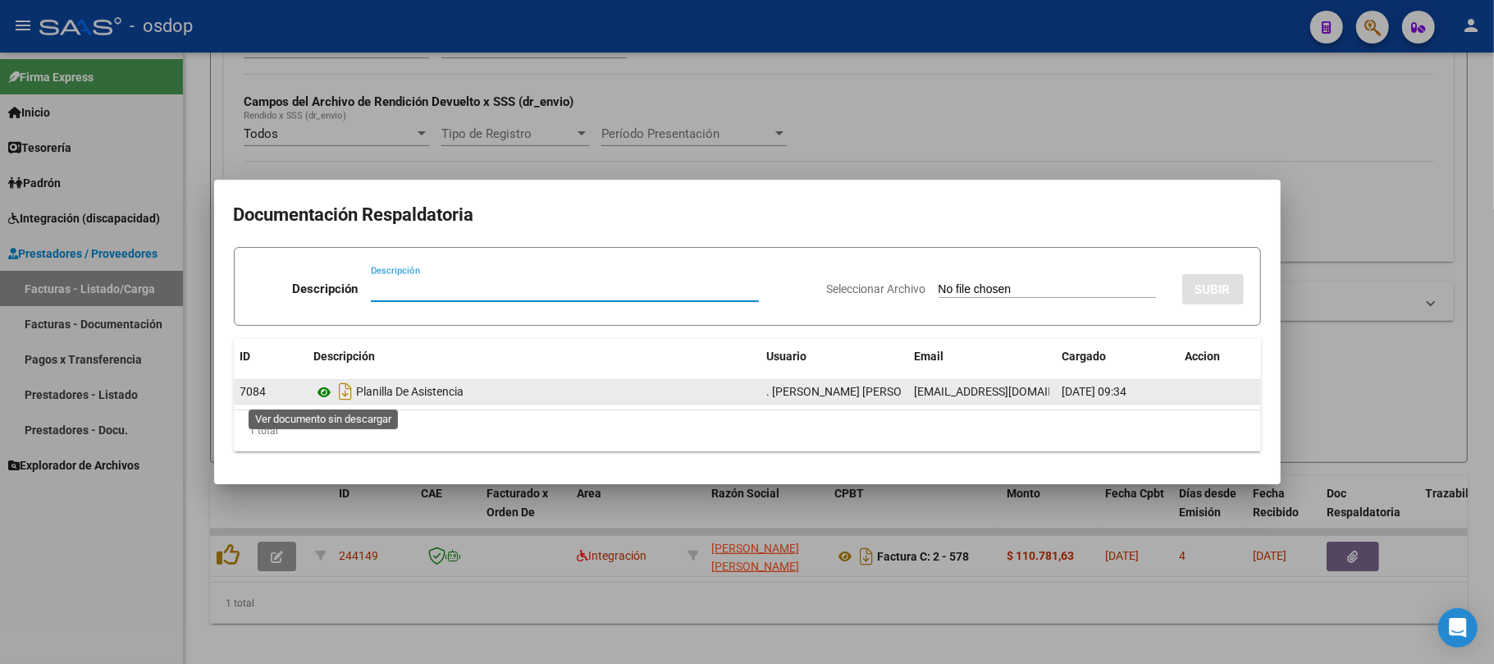
click at [325, 387] on icon at bounding box center [324, 392] width 21 height 20
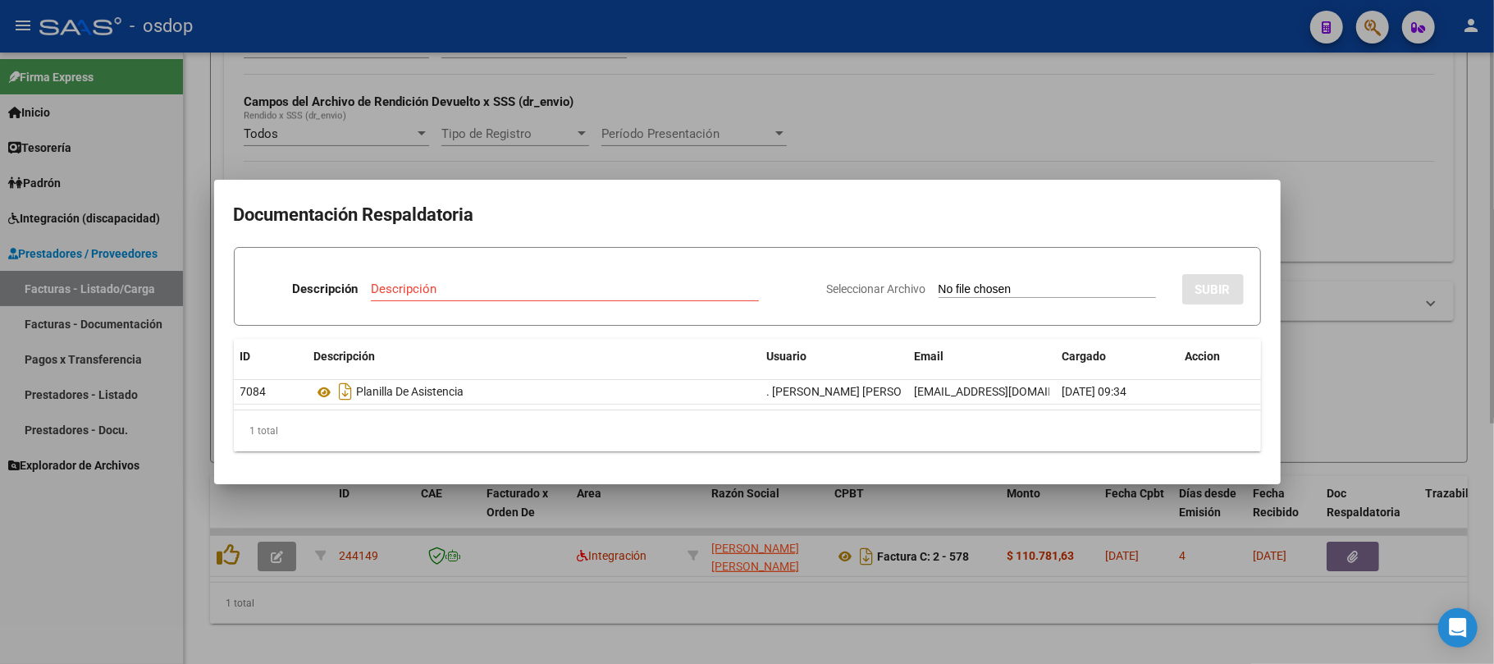
drag, startPoint x: 779, startPoint y: 635, endPoint x: 437, endPoint y: 595, distance: 343.7
click at [776, 635] on div at bounding box center [747, 332] width 1494 height 664
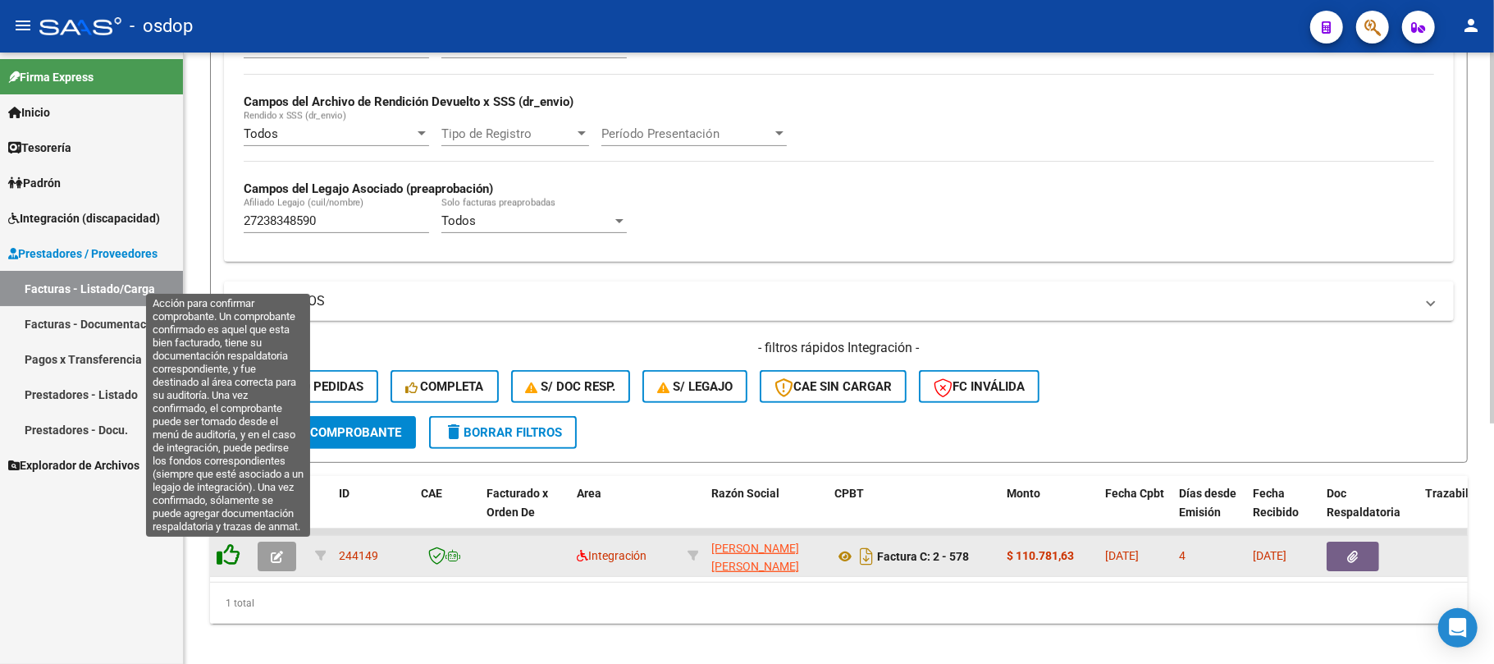
click at [234, 549] on icon at bounding box center [228, 554] width 23 height 23
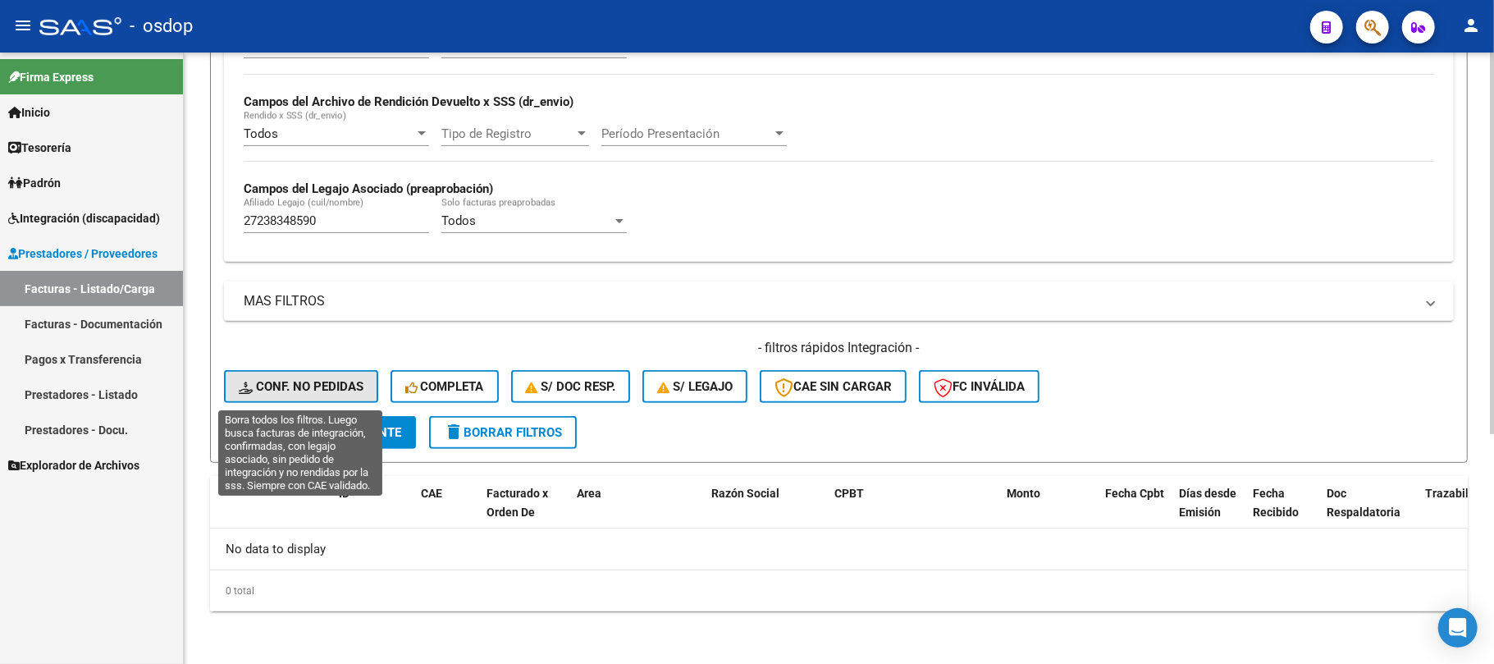
click at [346, 386] on span "Conf. no pedidas" at bounding box center [301, 386] width 125 height 15
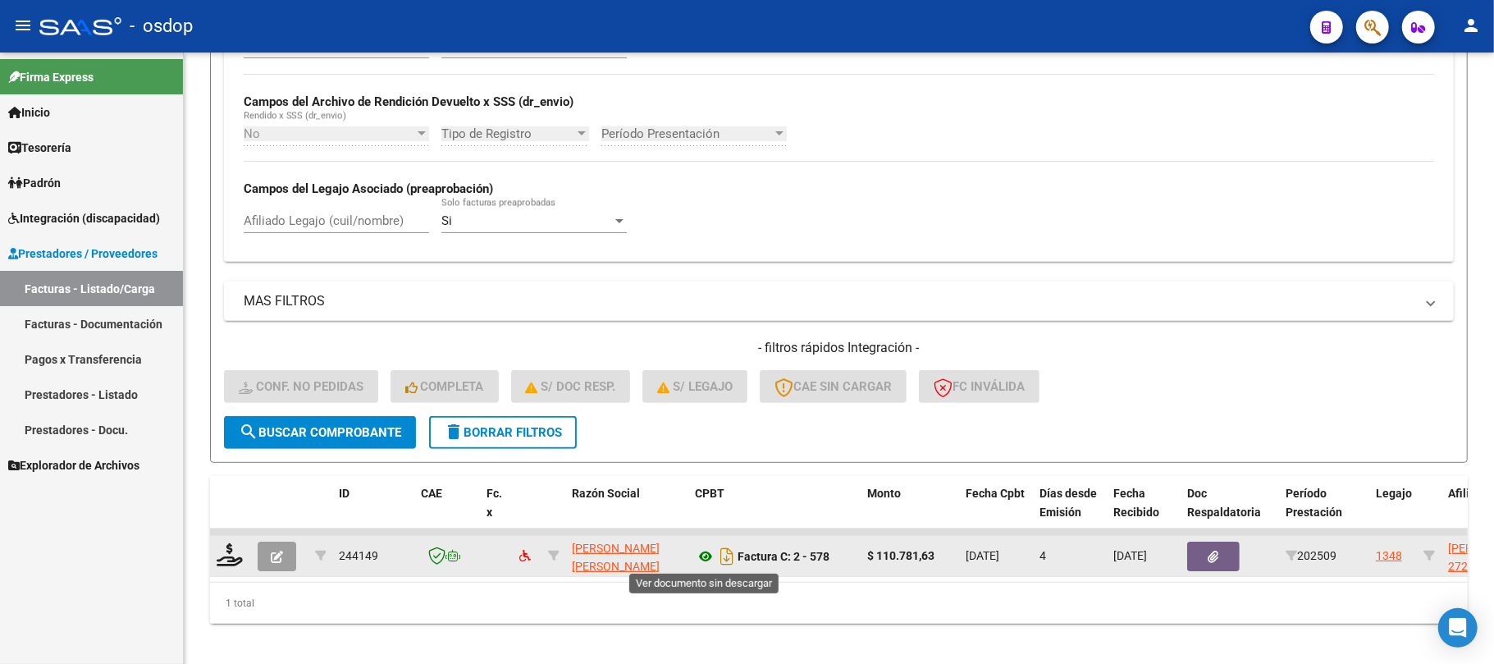
click at [709, 555] on icon at bounding box center [705, 556] width 21 height 20
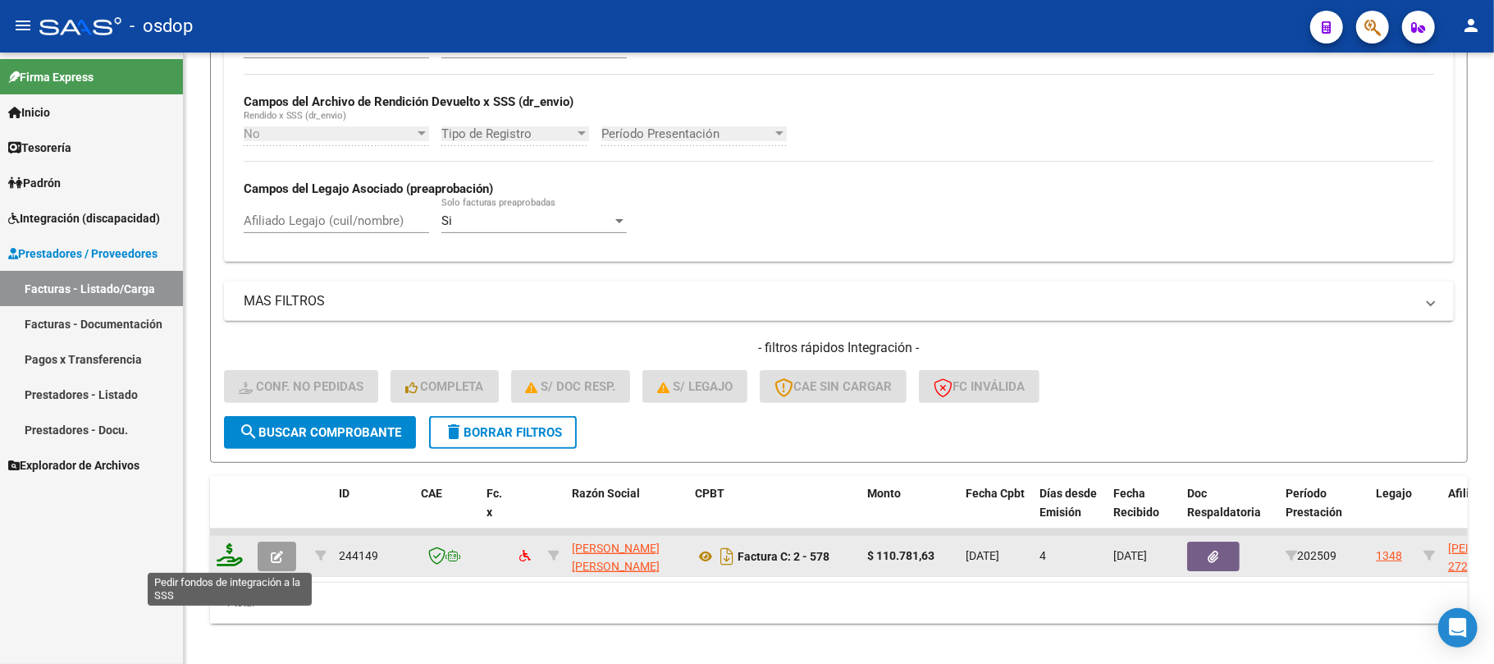
click at [230, 558] on icon at bounding box center [230, 554] width 26 height 23
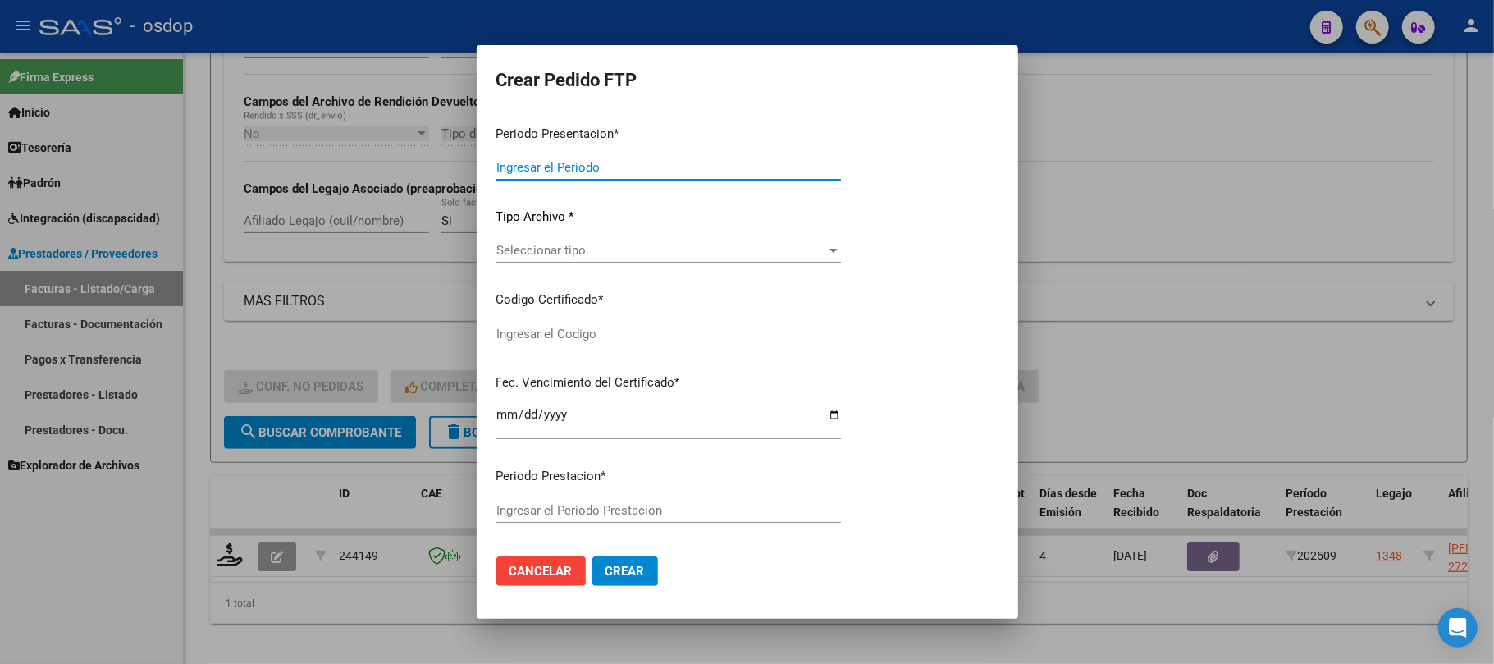
type input "202509"
type input "$ 110.781,63"
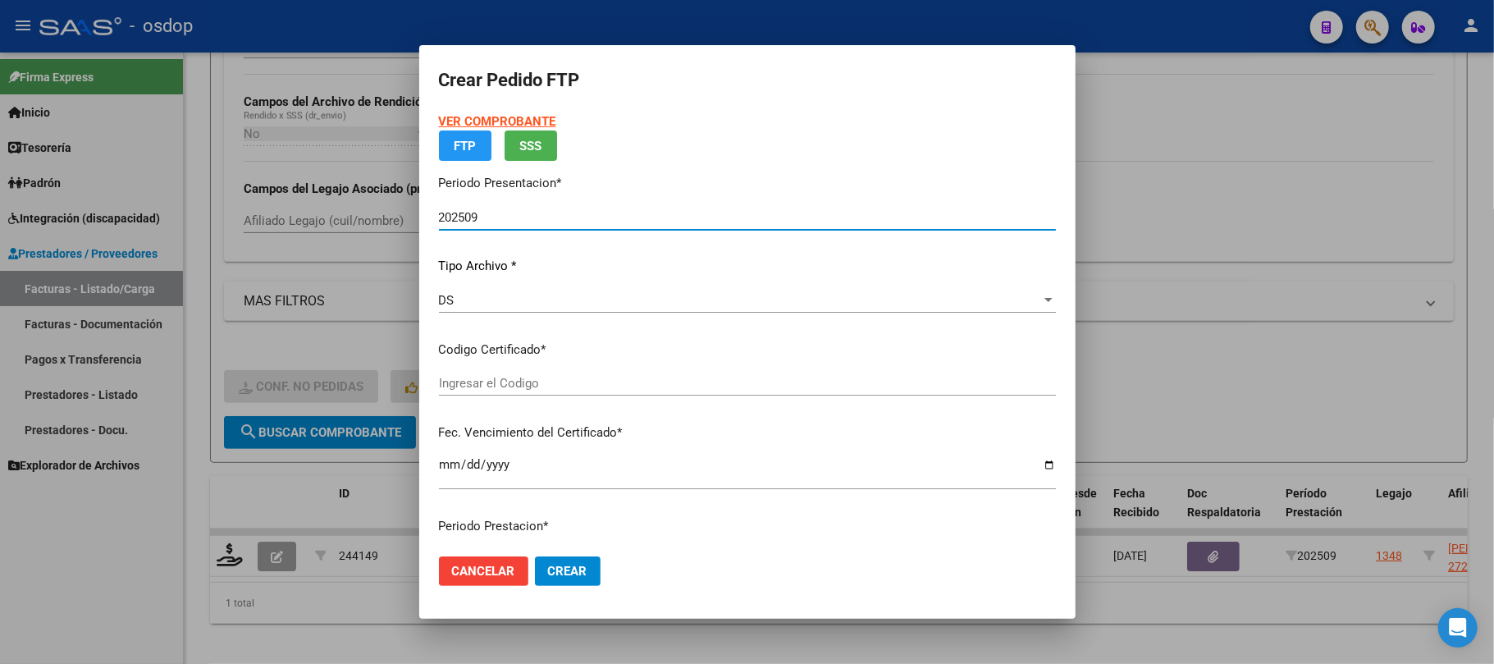
type input "186206109"
type input "[DATE]"
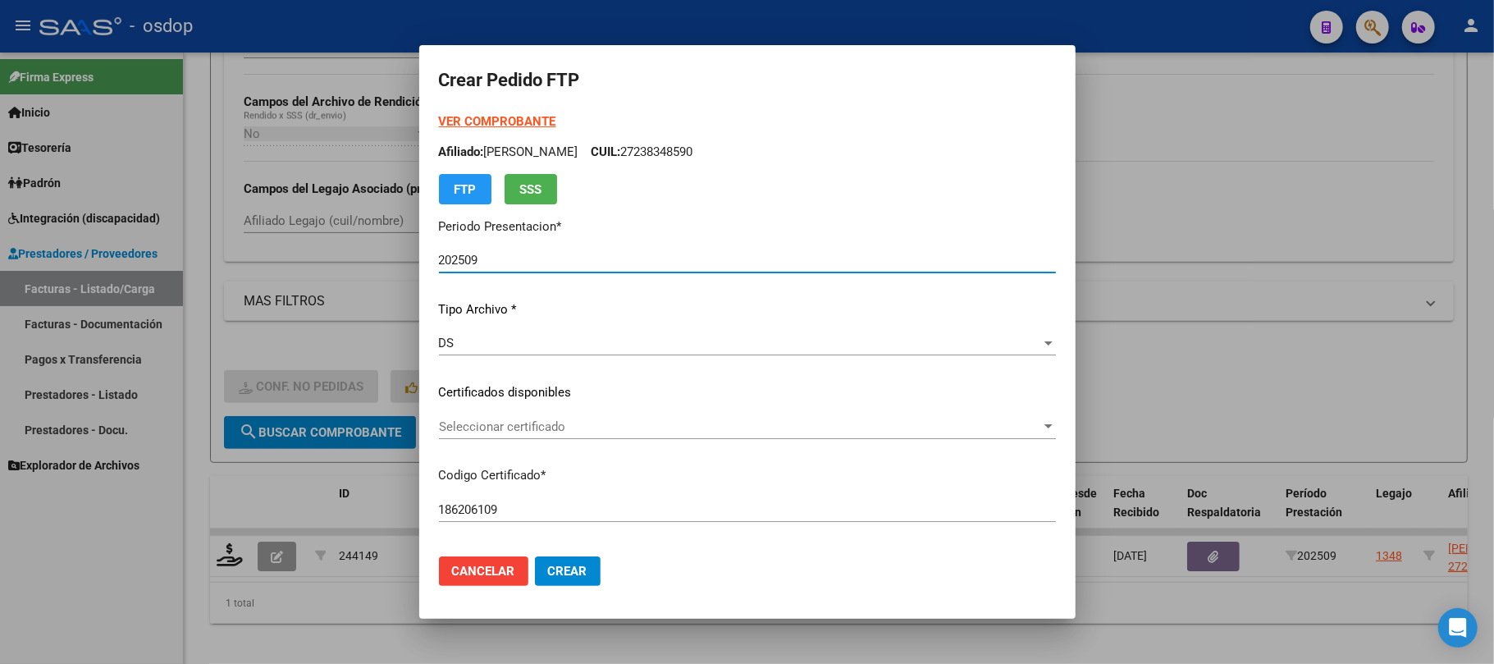
click at [647, 428] on span "Seleccionar certificado" at bounding box center [740, 426] width 602 height 15
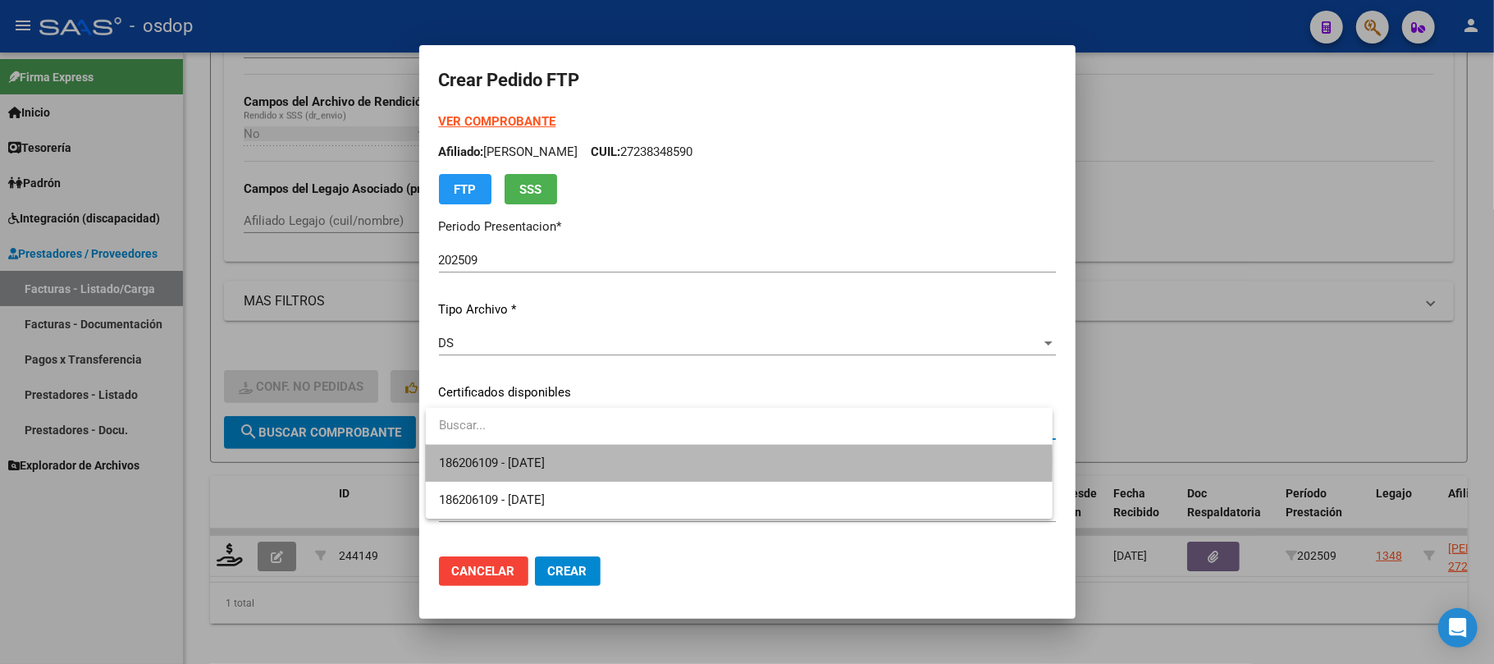
click at [628, 461] on span "186206109 - [DATE]" at bounding box center [739, 463] width 601 height 37
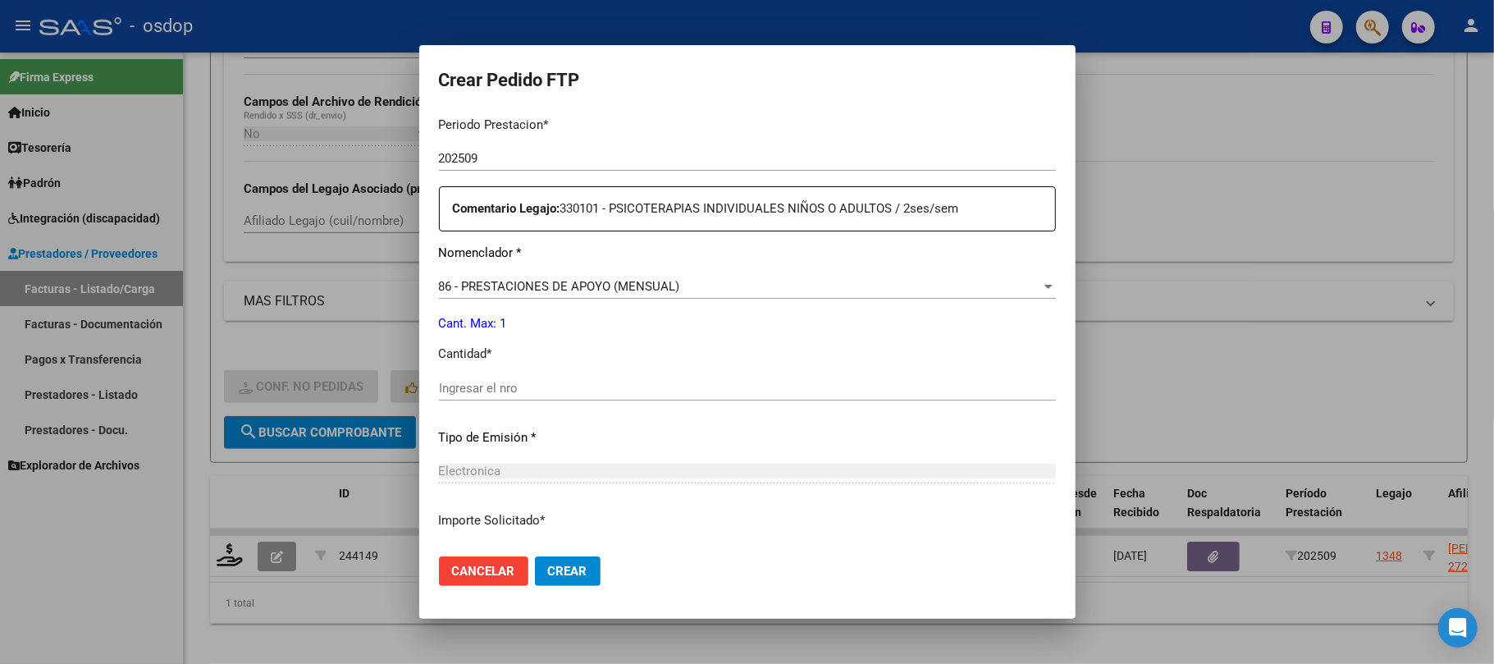
scroll to position [546, 0]
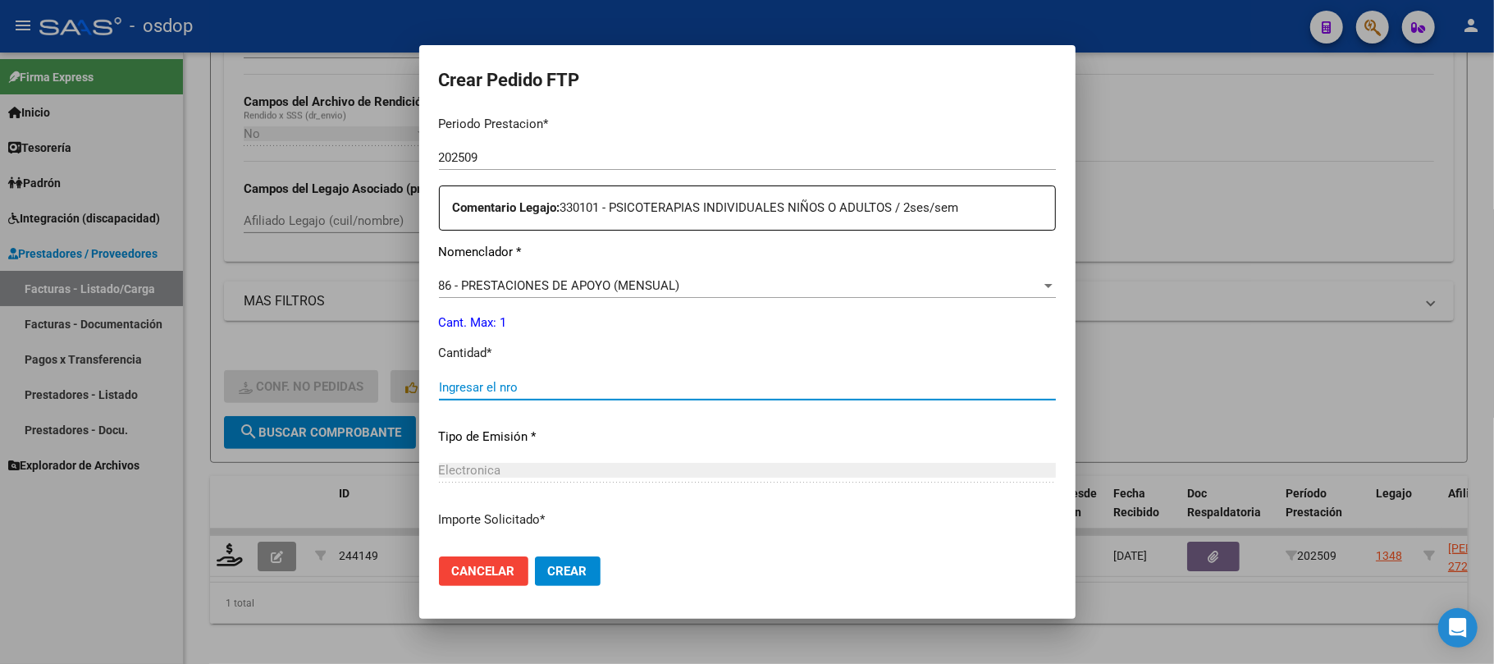
click at [528, 389] on input "Ingresar el nro" at bounding box center [747, 387] width 617 height 15
type input "1"
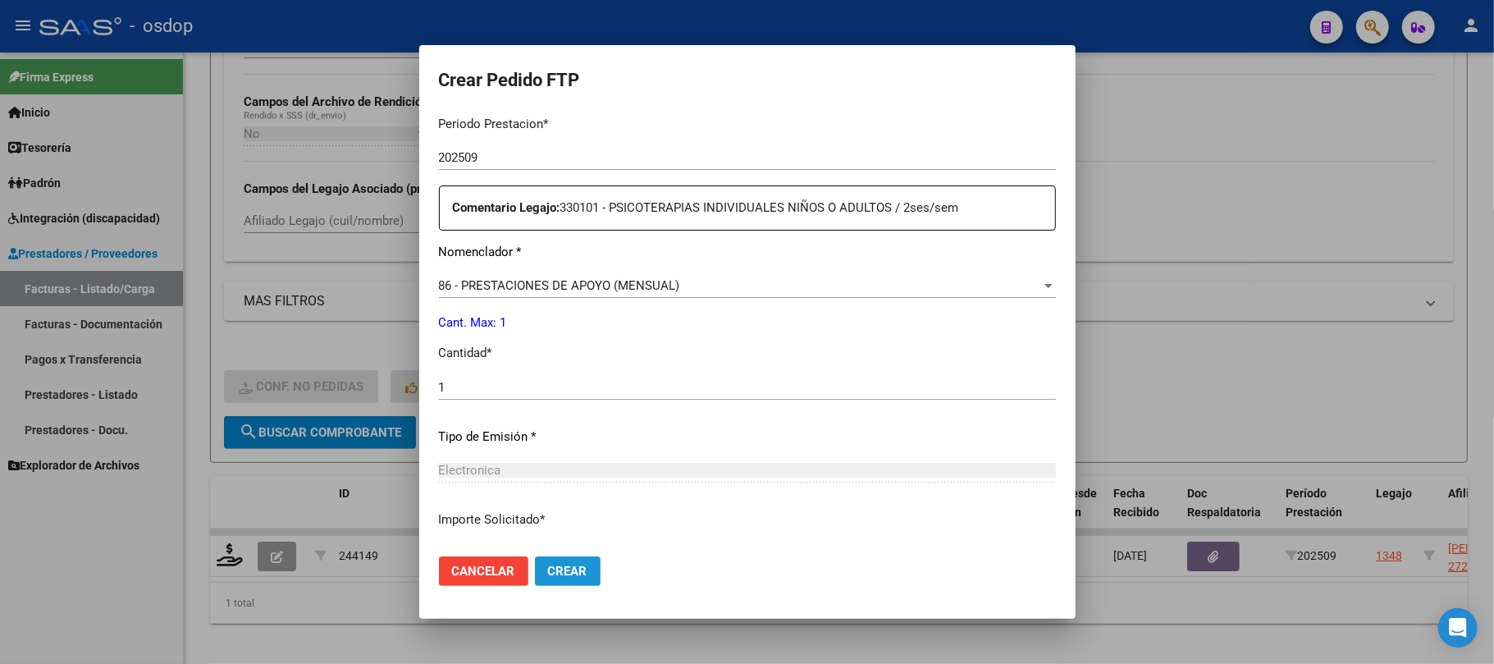
click at [552, 568] on span "Crear" at bounding box center [567, 571] width 39 height 15
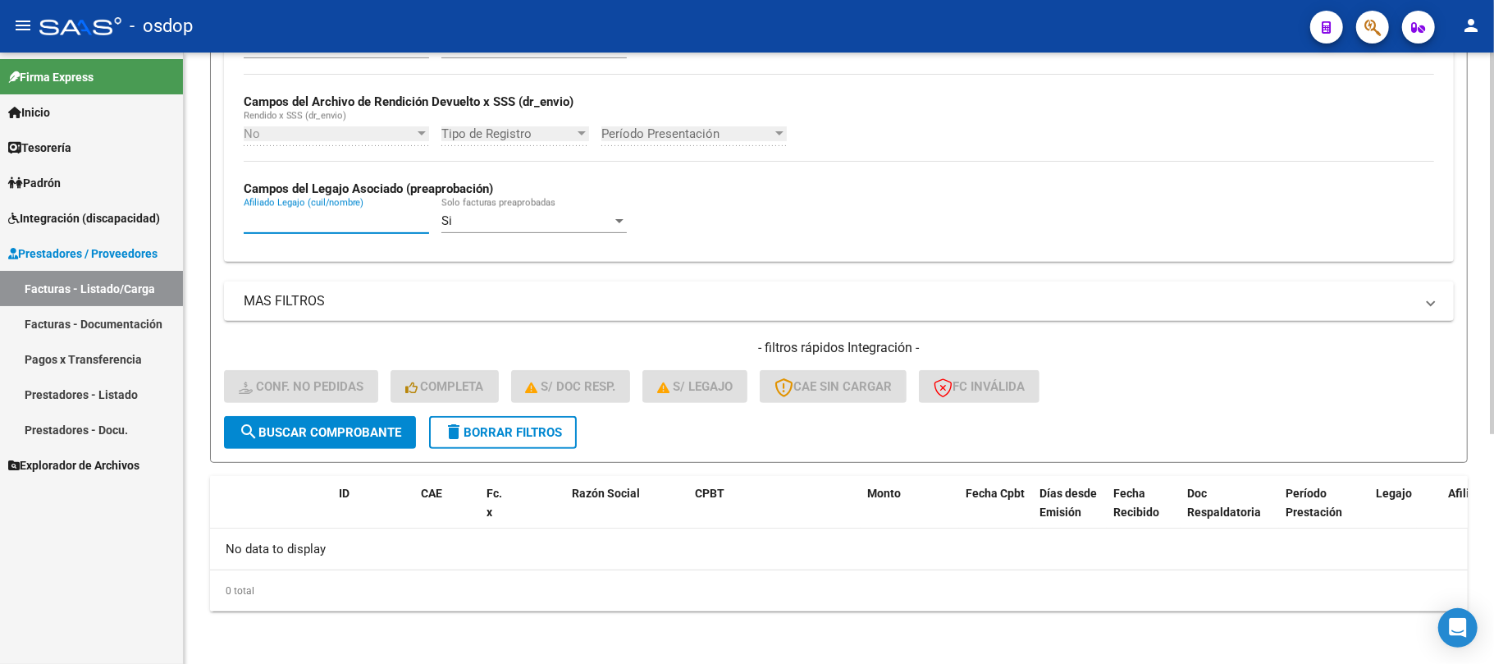
click at [340, 218] on input "Afiliado Legajo (cuil/nombre)" at bounding box center [336, 220] width 185 height 15
paste input "27427314753"
type input "27427314753"
click at [368, 432] on span "search Buscar Comprobante" at bounding box center [320, 432] width 162 height 15
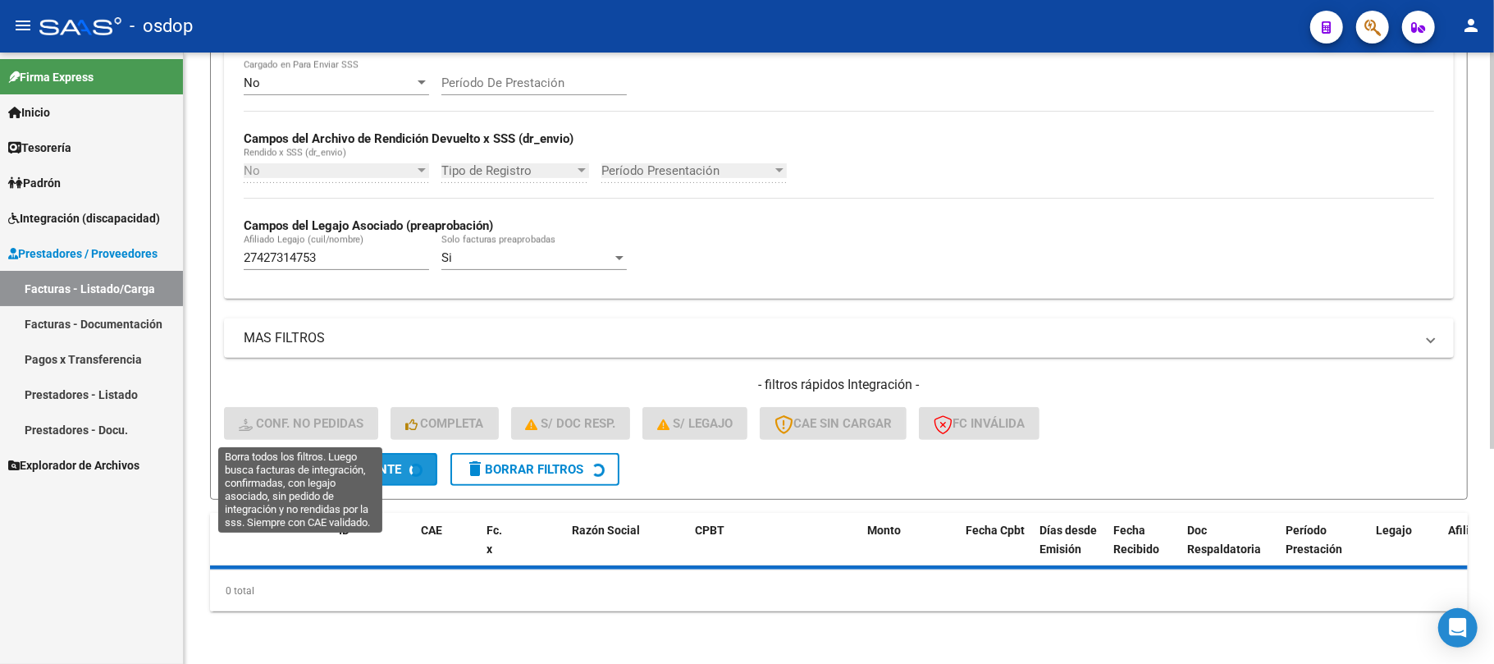
scroll to position [330, 0]
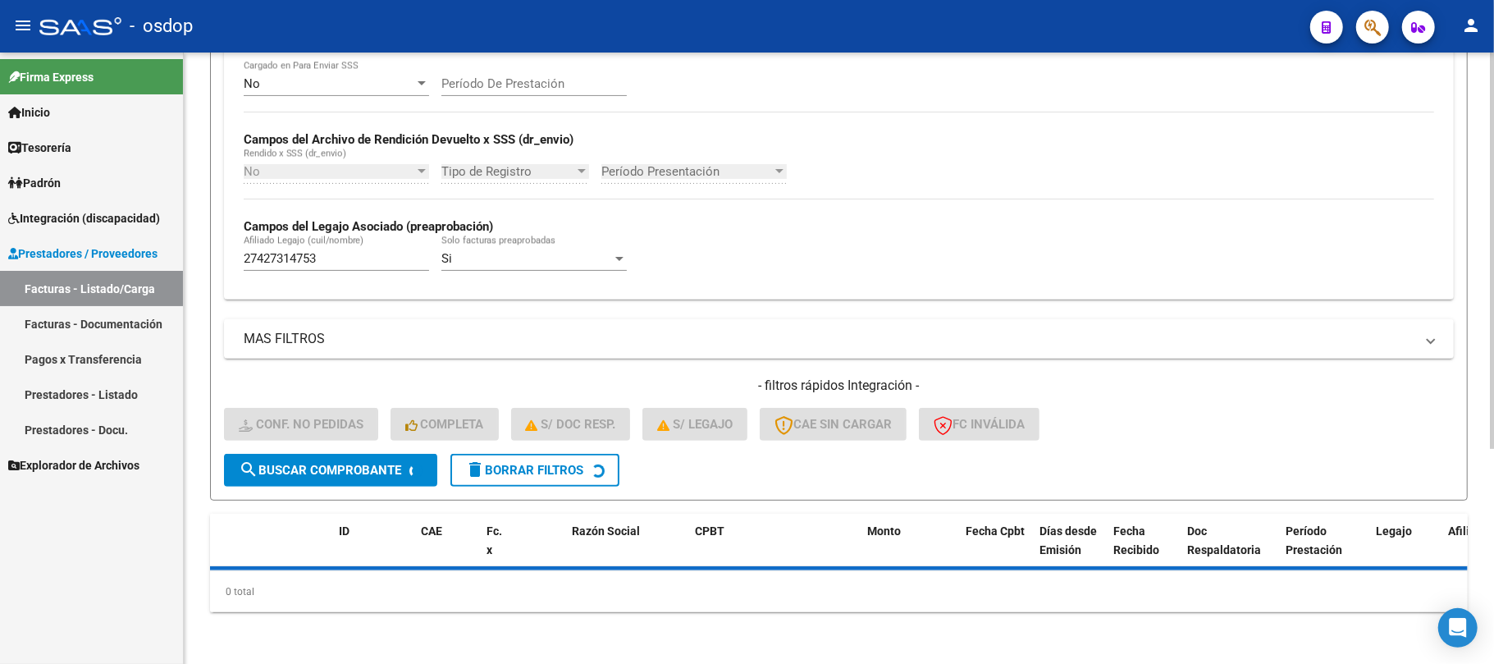
click at [535, 477] on div "Video tutorial PRESTADORES -> Listado de CPBTs Emitidos por Prestadores / Prove…" at bounding box center [839, 180] width 1258 height 863
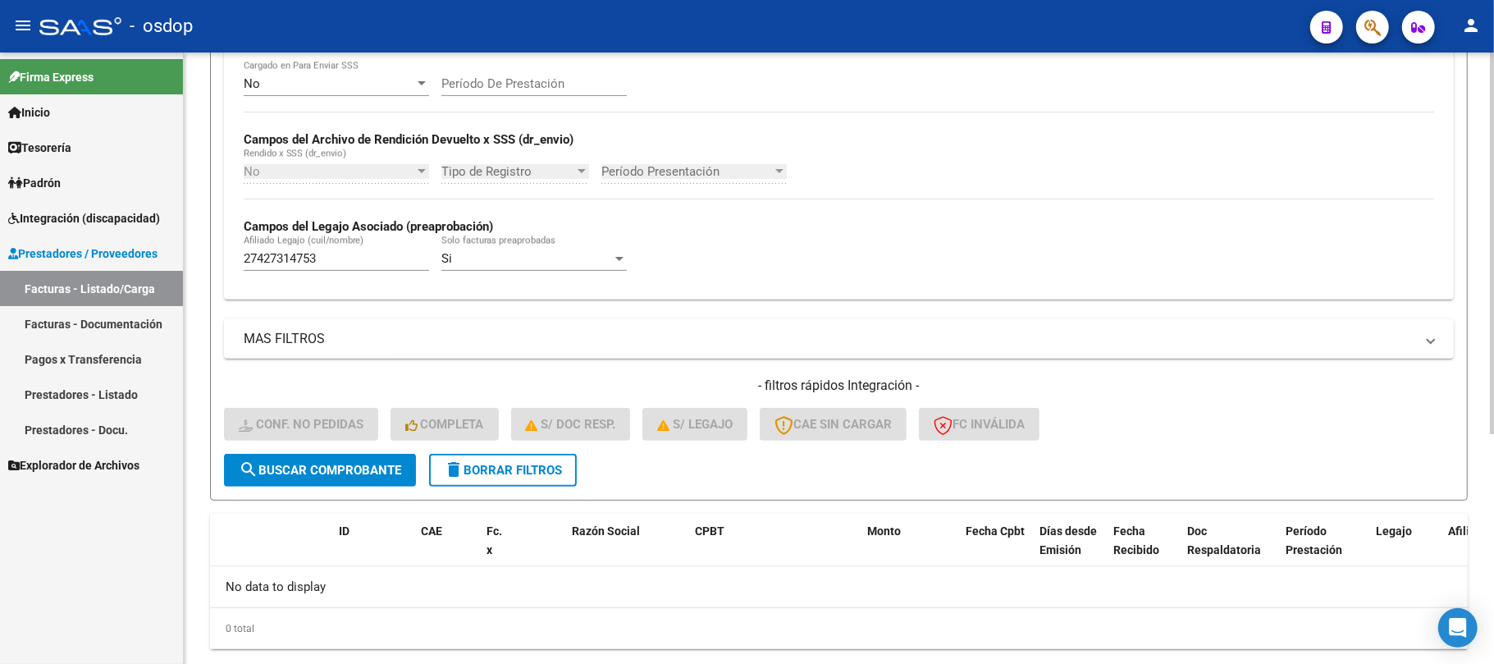
scroll to position [368, 0]
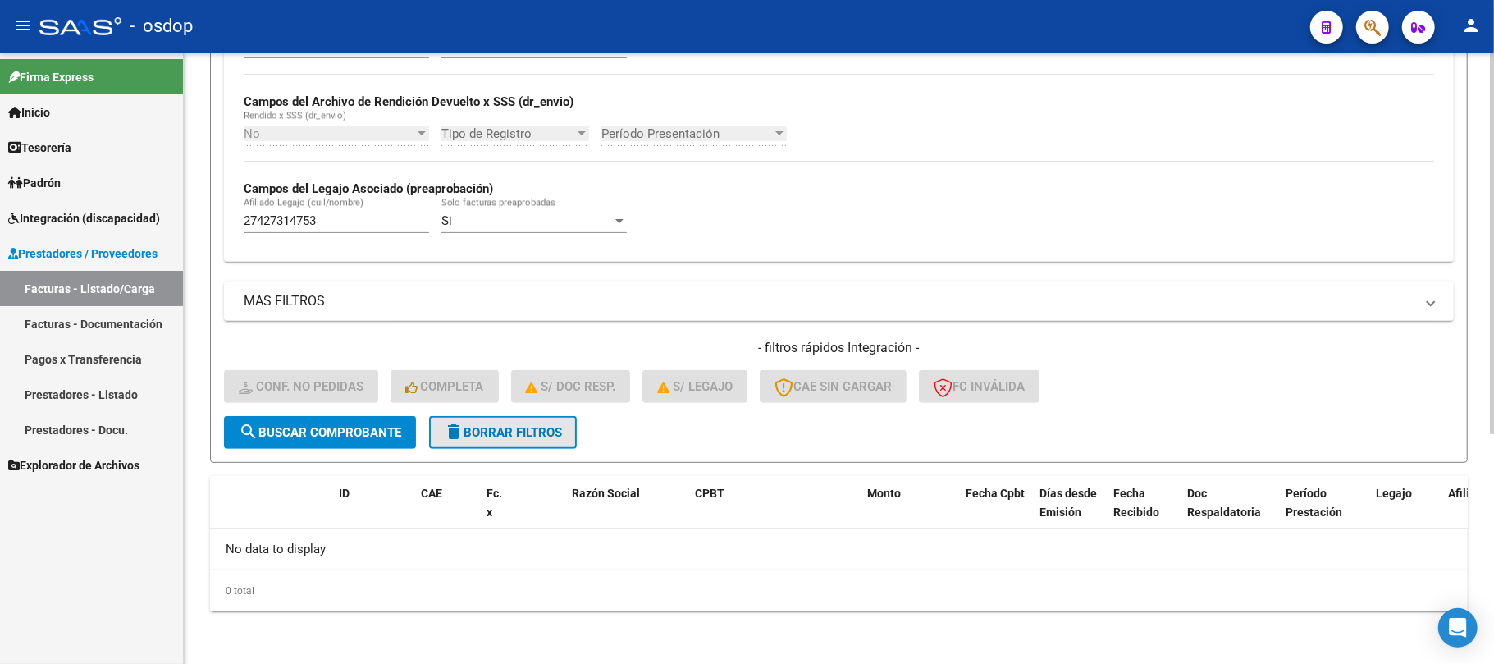
click at [549, 431] on span "delete Borrar Filtros" at bounding box center [503, 432] width 118 height 15
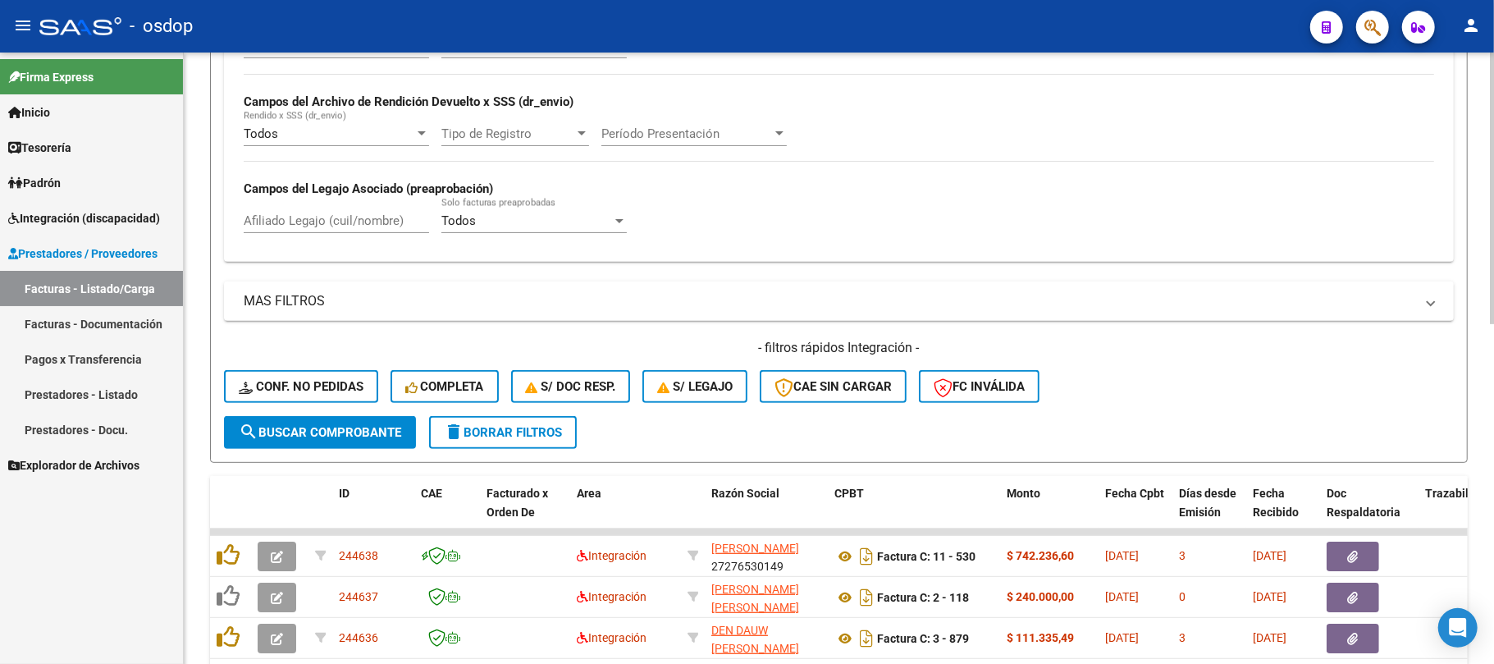
click at [336, 224] on input "Afiliado Legajo (cuil/nombre)" at bounding box center [336, 220] width 185 height 15
paste input "27427314753"
type input "27427314753"
click at [374, 435] on span "search Buscar Comprobante" at bounding box center [320, 432] width 162 height 15
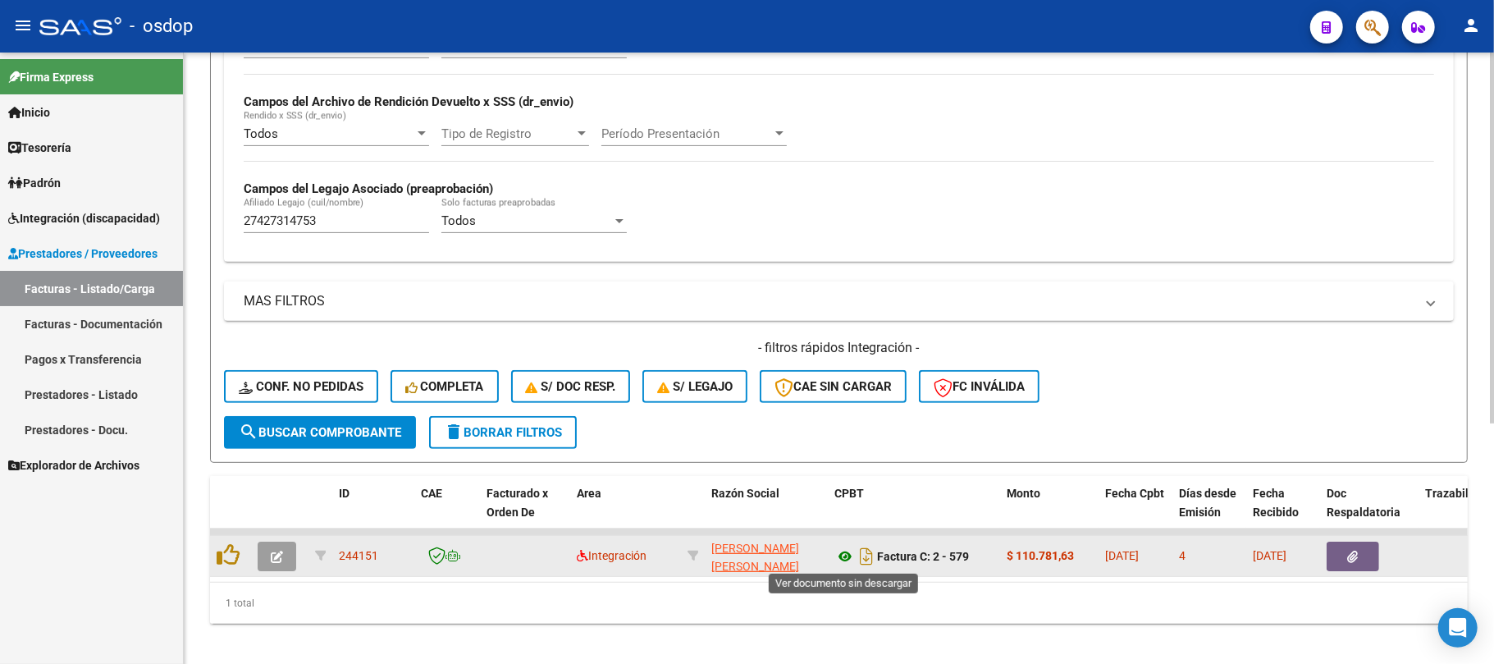
click at [842, 550] on icon at bounding box center [844, 556] width 21 height 20
click at [1349, 560] on icon "button" at bounding box center [1353, 557] width 11 height 12
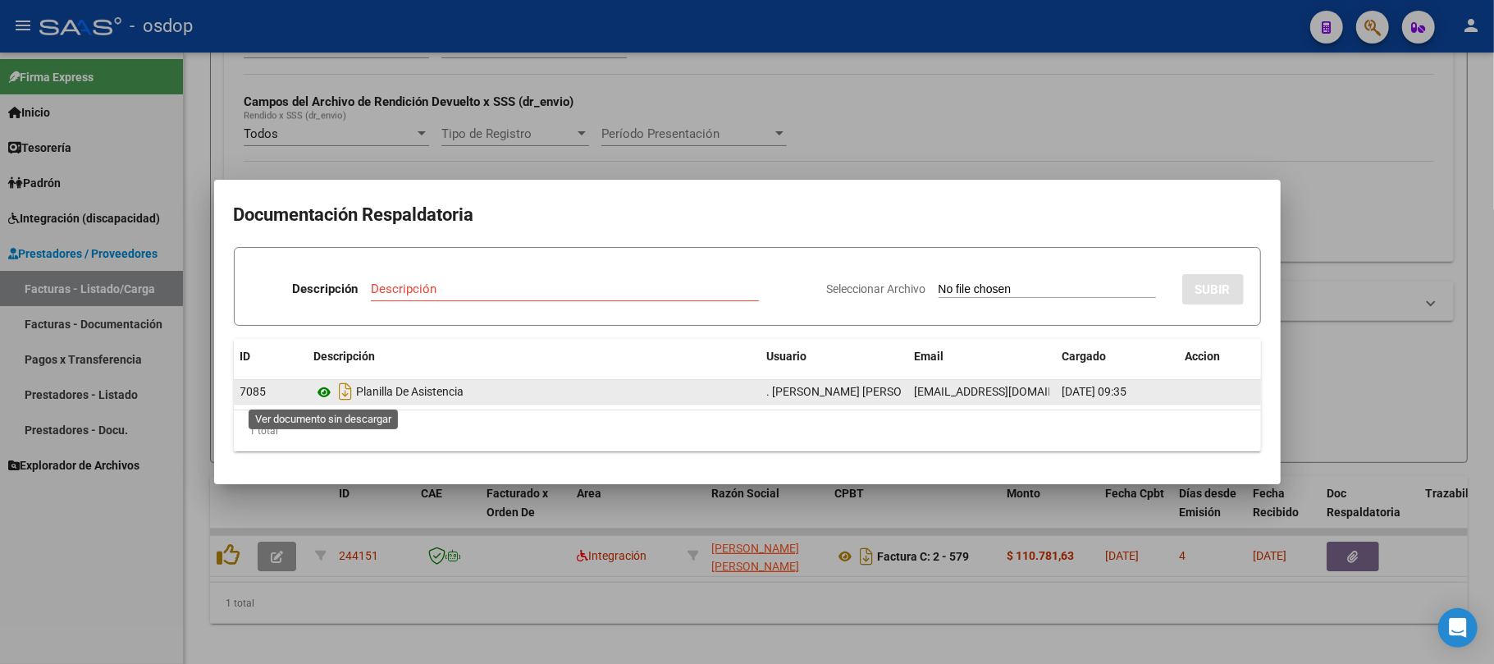
click at [319, 391] on icon at bounding box center [324, 392] width 21 height 20
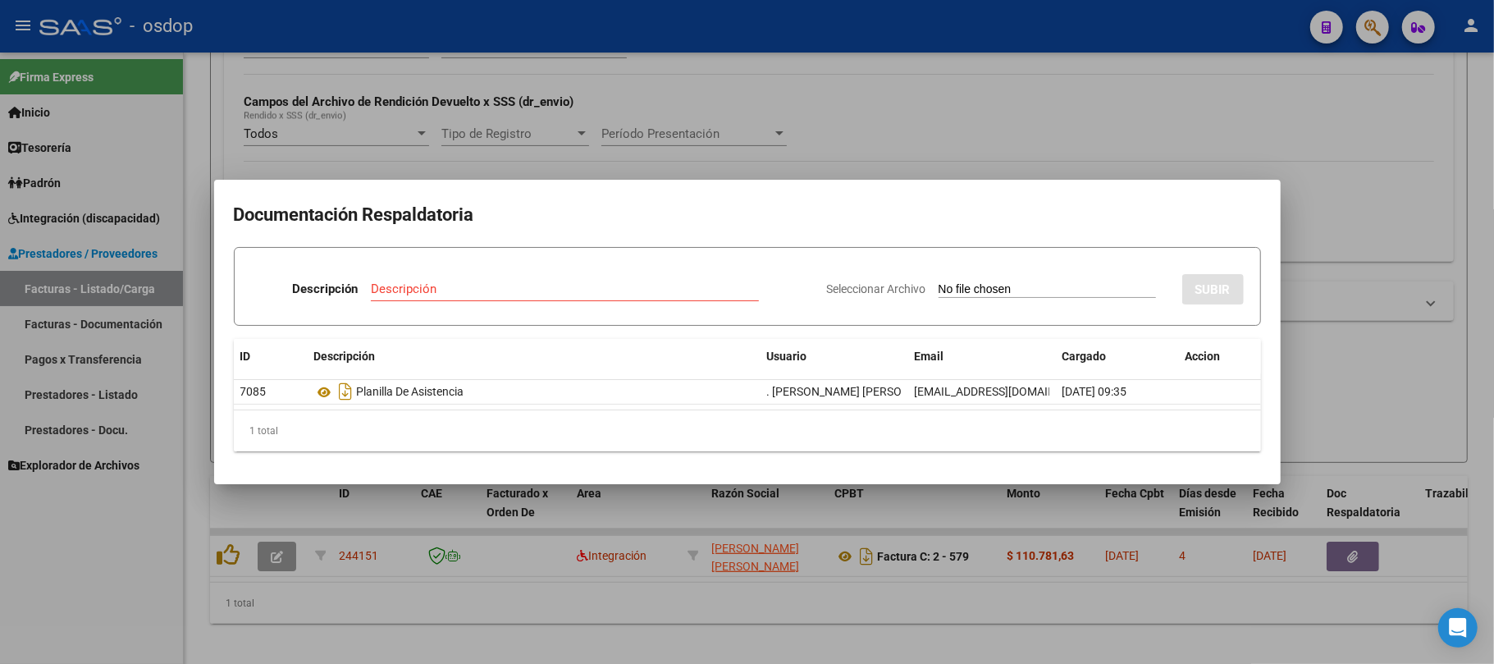
click at [611, 605] on div at bounding box center [747, 332] width 1494 height 664
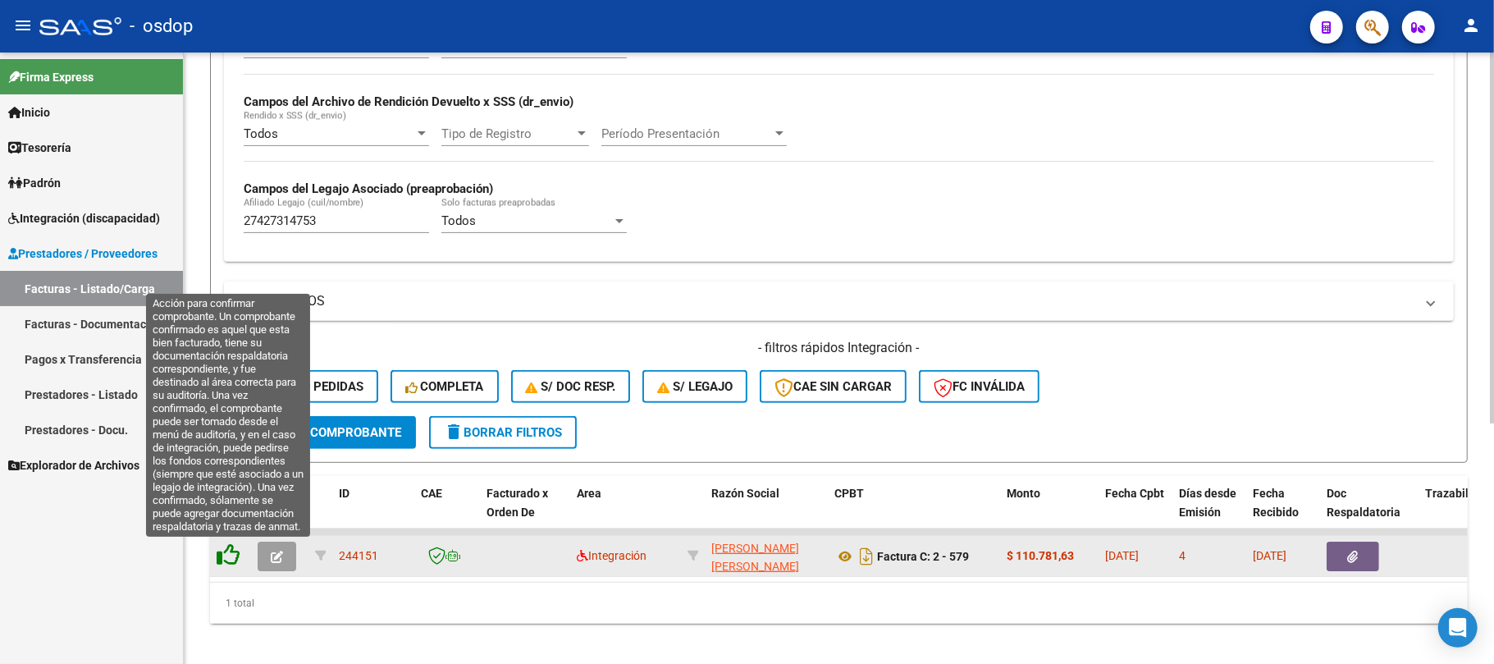
click at [224, 561] on icon at bounding box center [228, 554] width 23 height 23
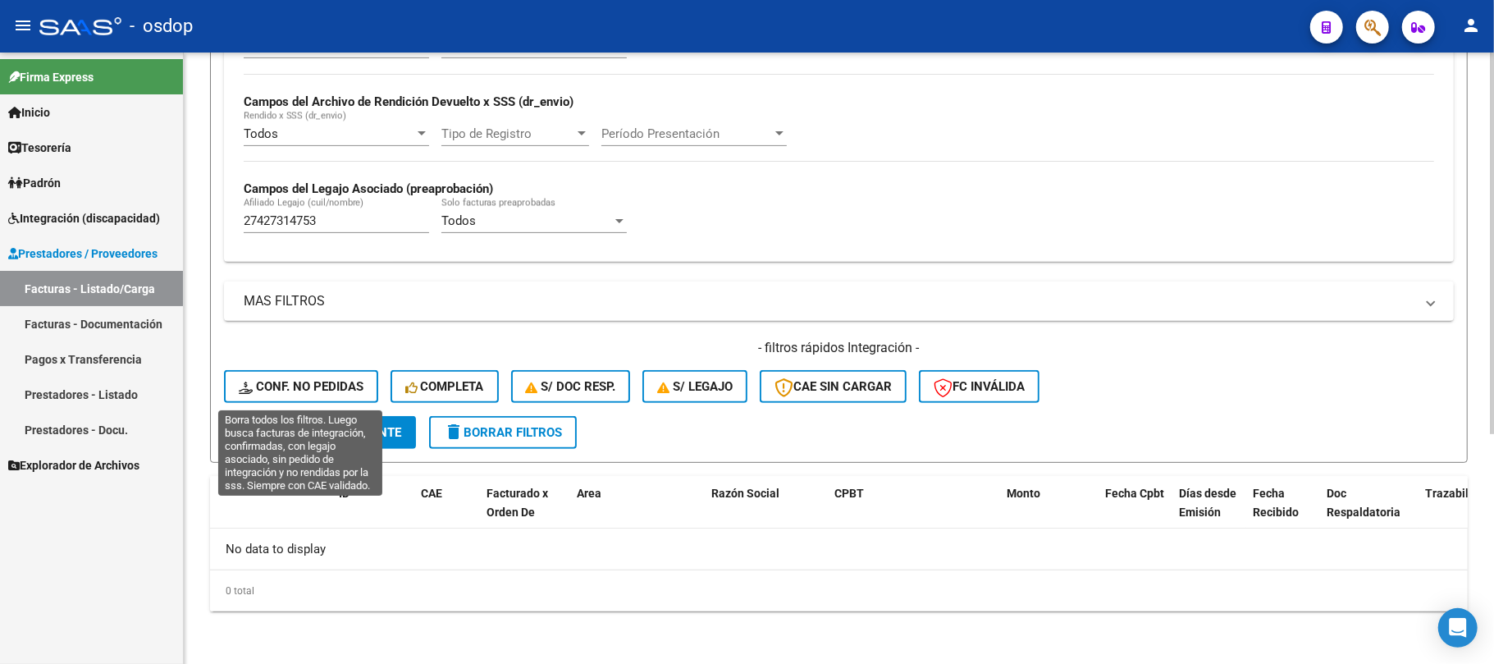
click at [331, 388] on span "Conf. no pedidas" at bounding box center [301, 386] width 125 height 15
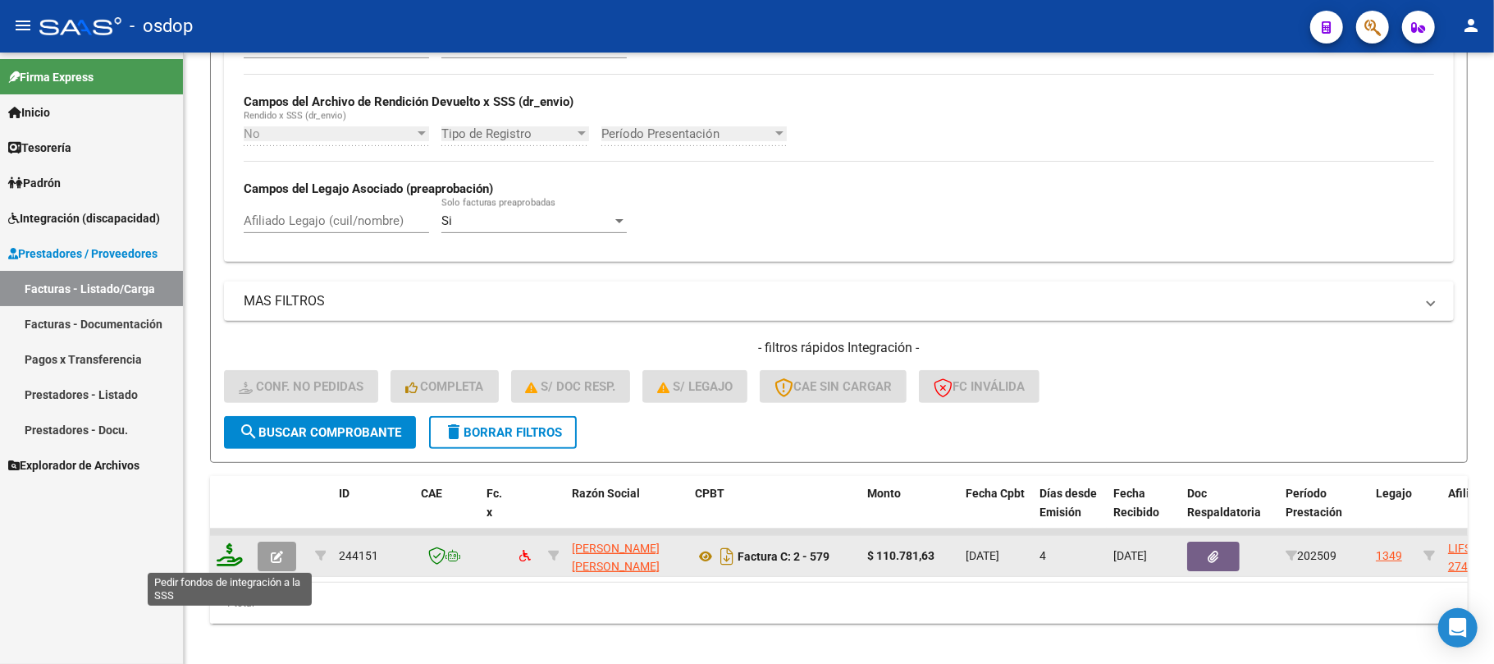
click at [224, 558] on icon at bounding box center [230, 554] width 26 height 23
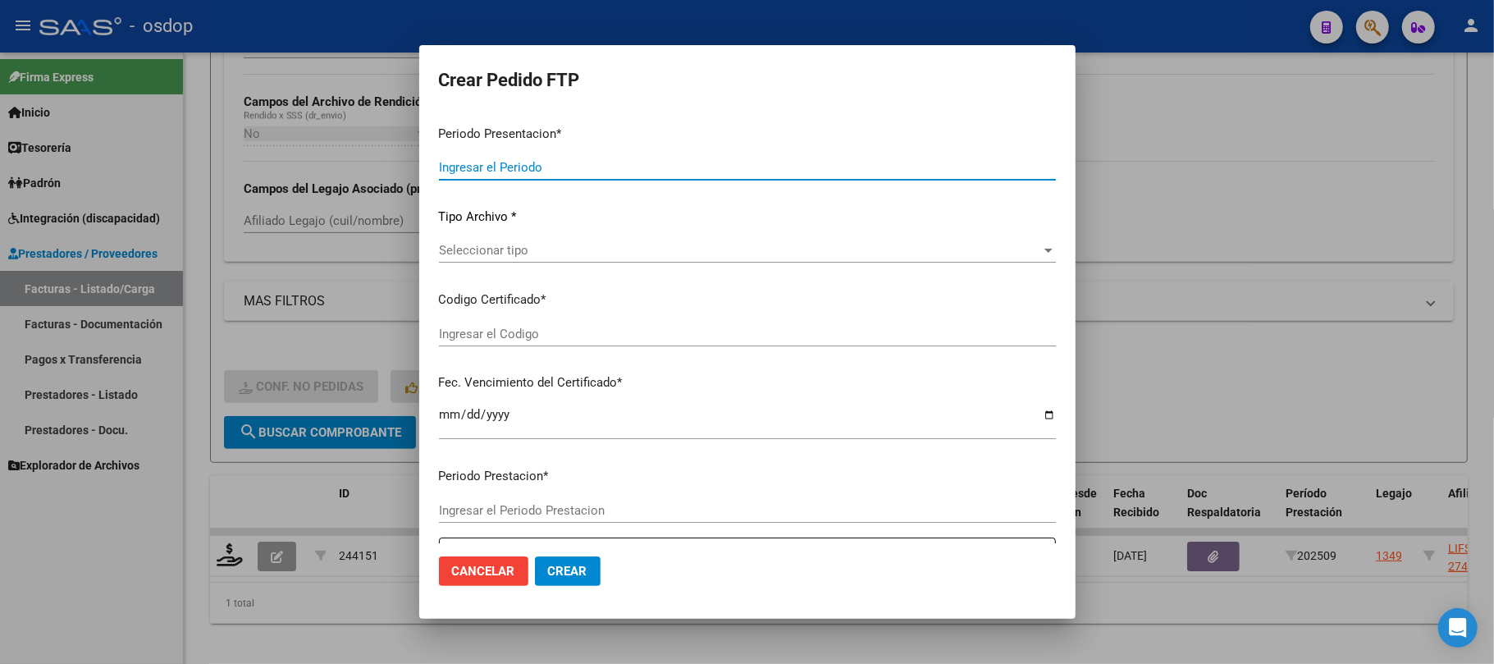
type input "202509"
type input "$ 110.781,63"
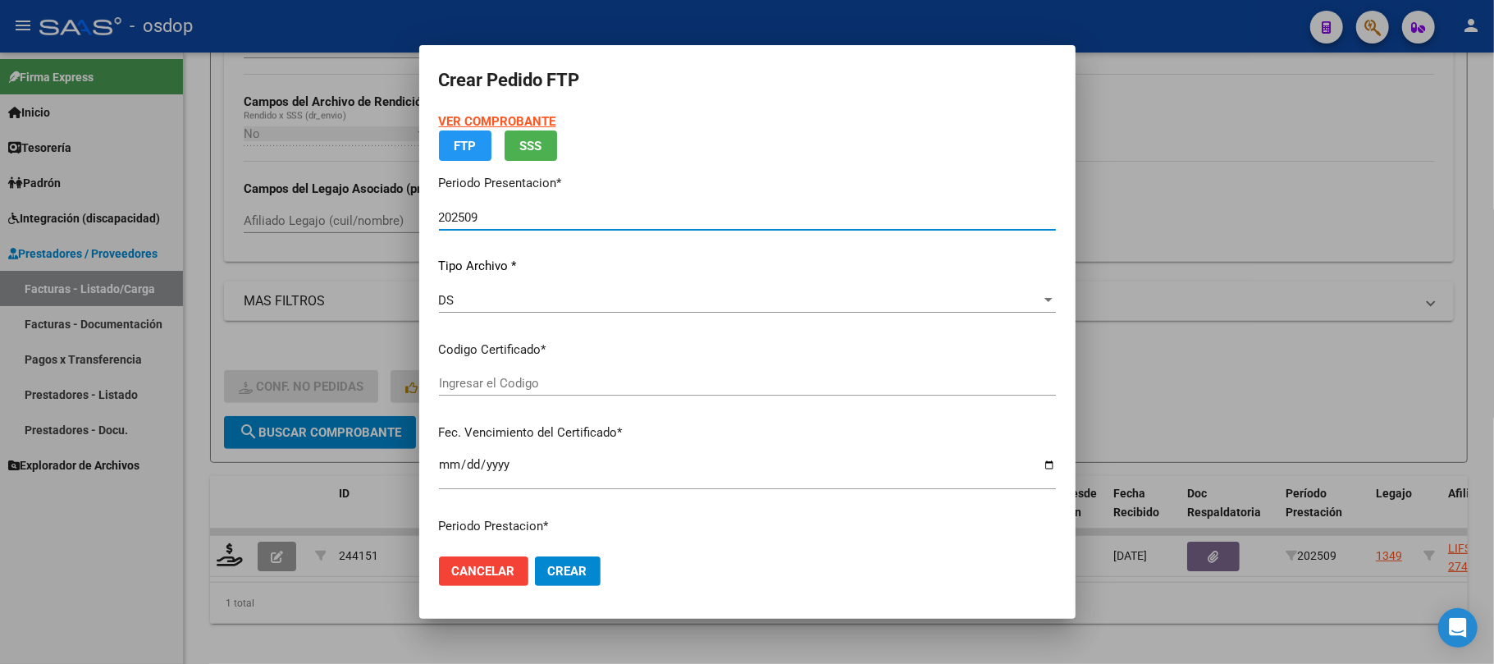
type input "2552457906"
type input "[DATE]"
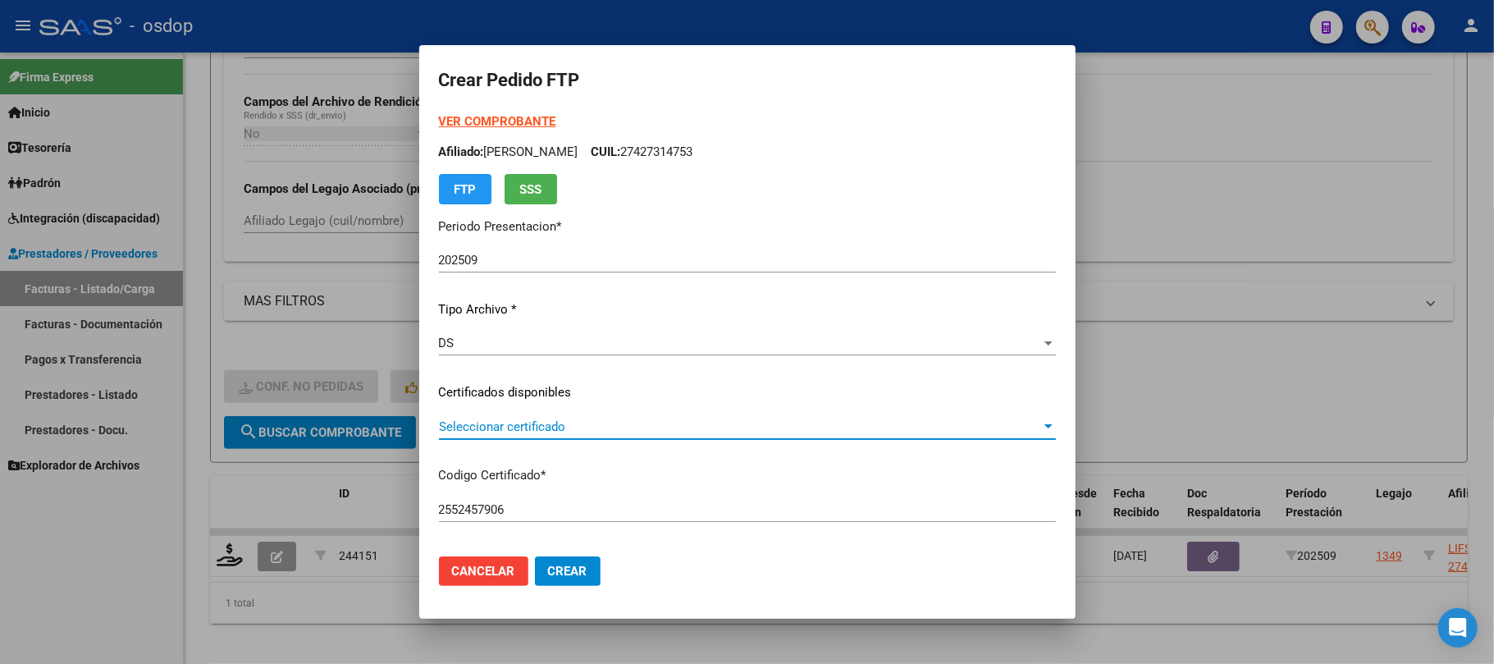
click at [564, 421] on span "Seleccionar certificado" at bounding box center [740, 426] width 602 height 15
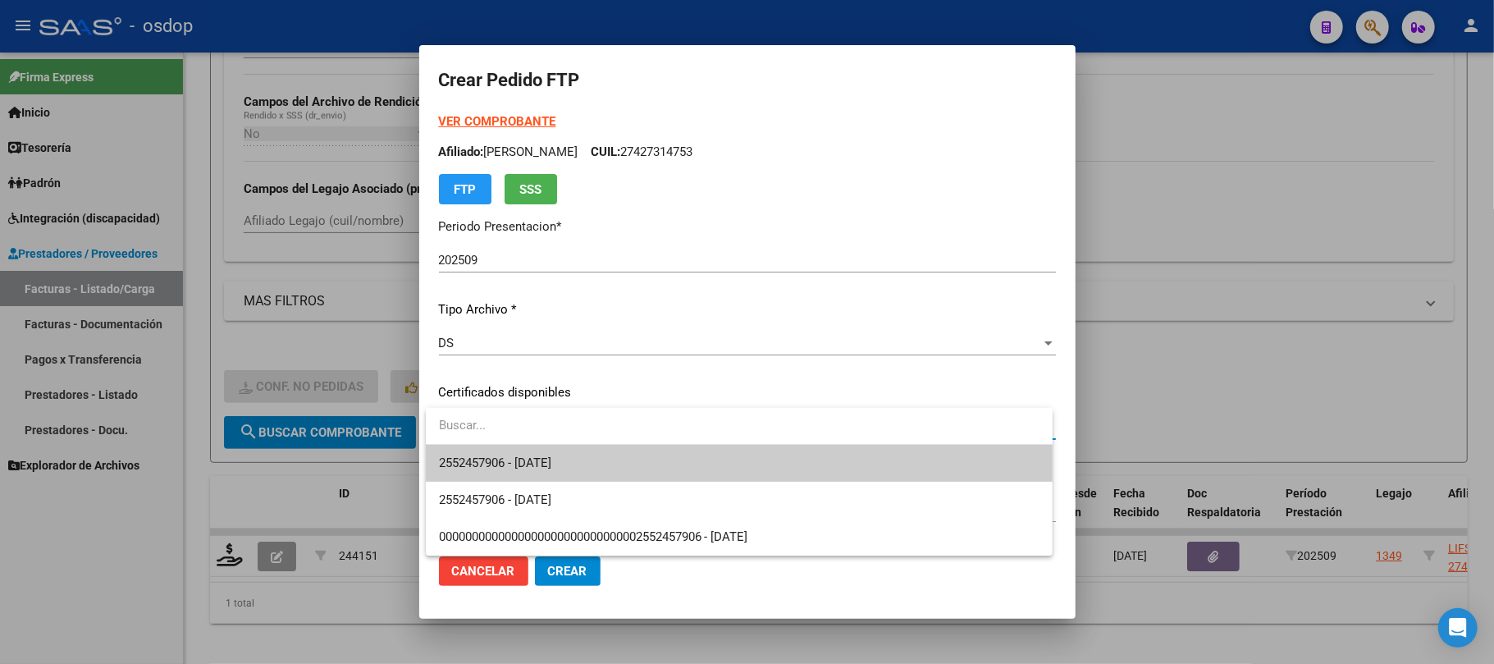
click at [625, 471] on span "2552457906 - [DATE]" at bounding box center [739, 463] width 601 height 37
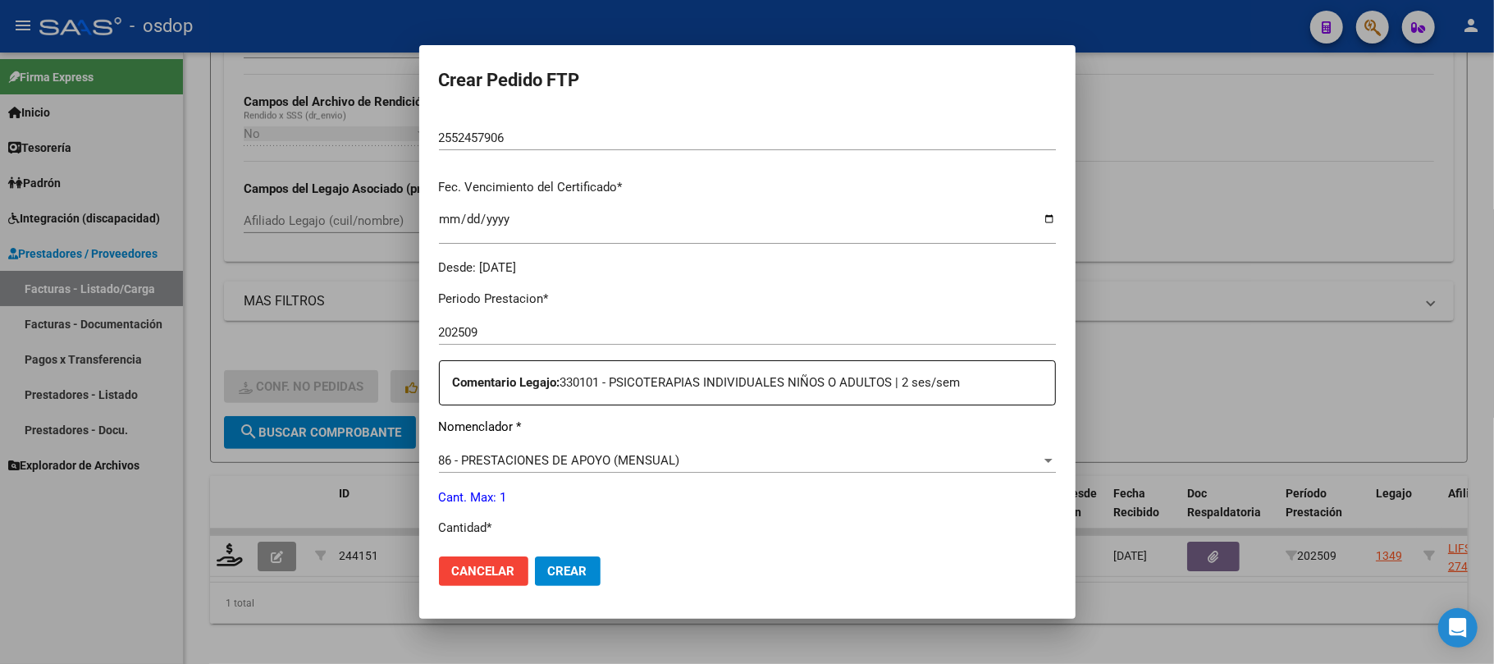
scroll to position [437, 0]
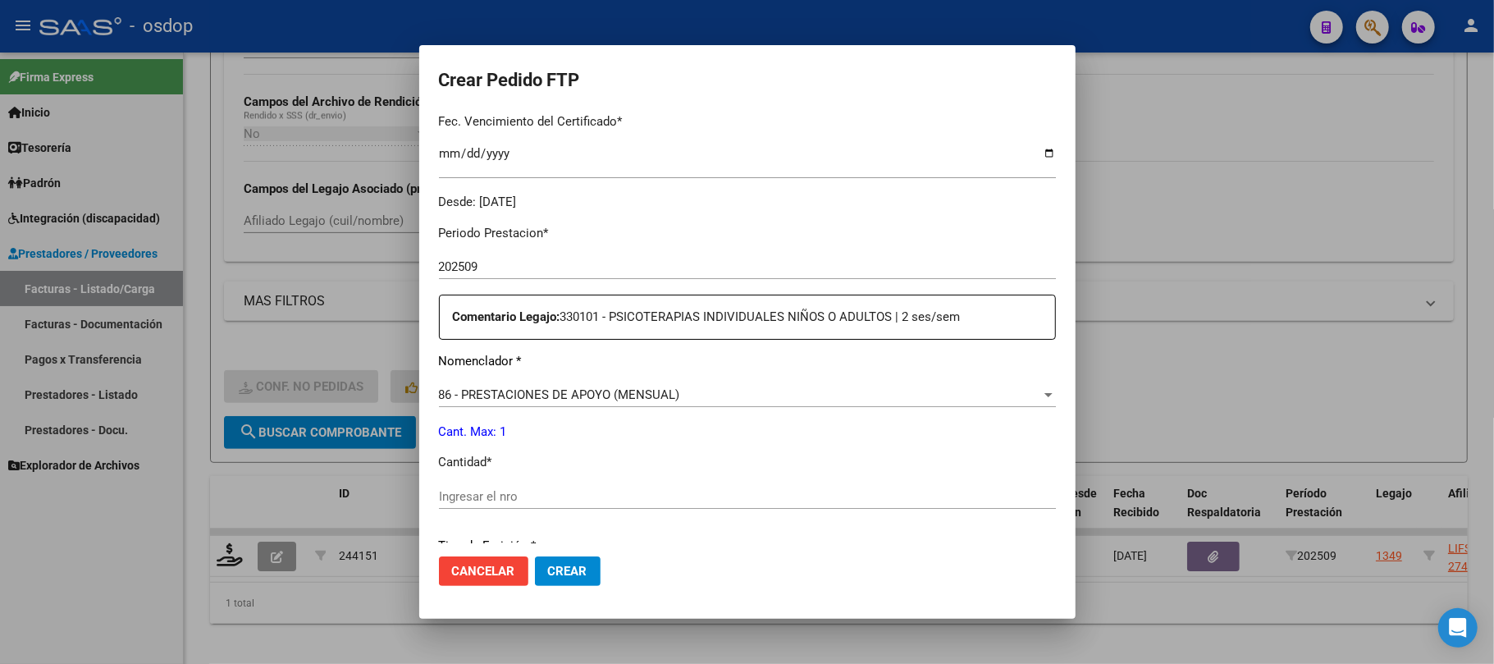
click at [512, 500] on input "Ingresar el nro" at bounding box center [747, 496] width 617 height 15
type input "1"
click at [583, 572] on span "Crear" at bounding box center [567, 571] width 39 height 15
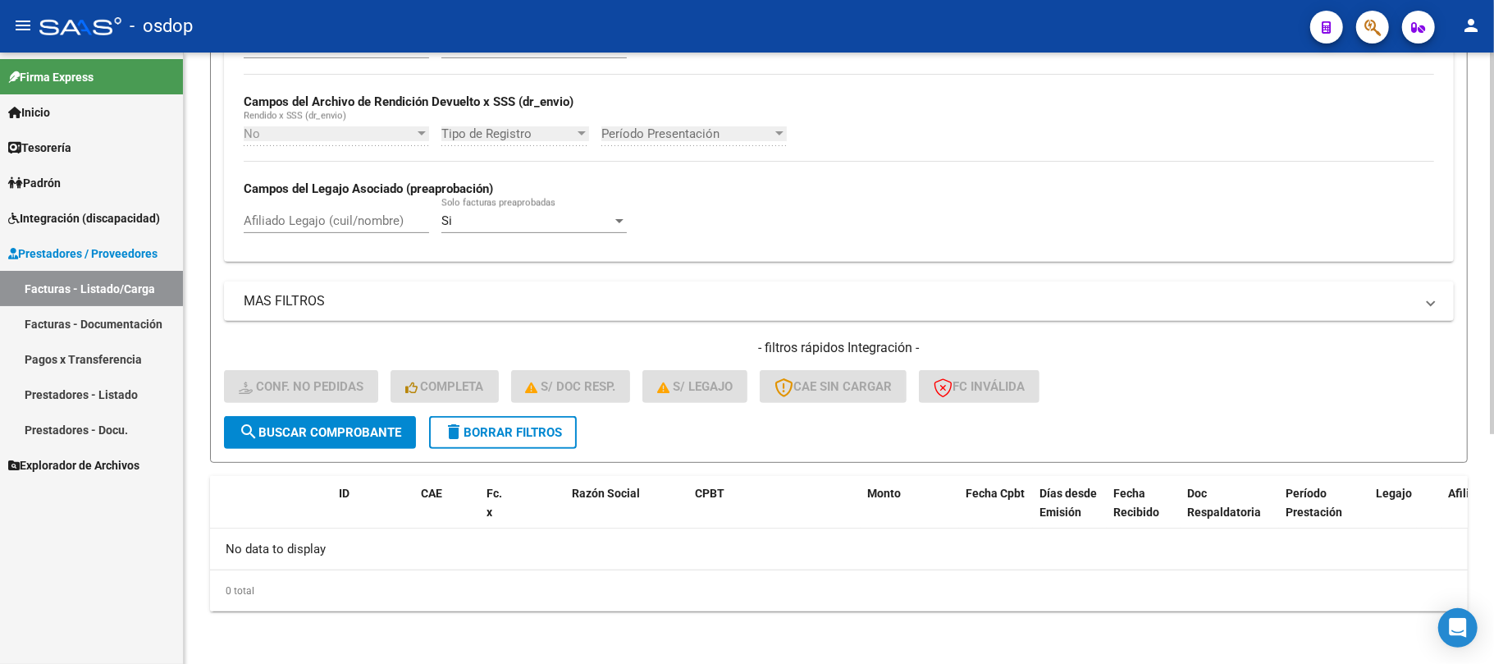
drag, startPoint x: 499, startPoint y: 444, endPoint x: 464, endPoint y: 423, distance: 40.8
click at [499, 444] on button "delete Borrar Filtros" at bounding box center [503, 432] width 148 height 33
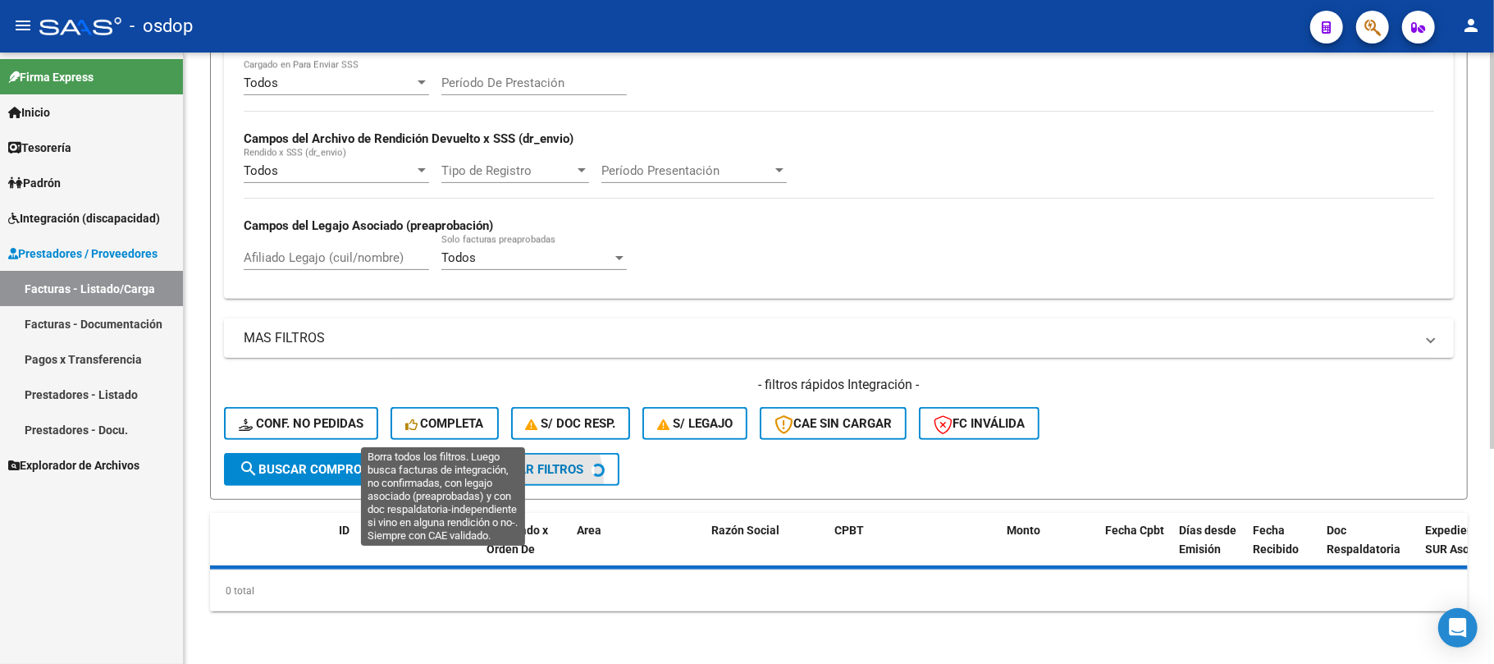
scroll to position [330, 0]
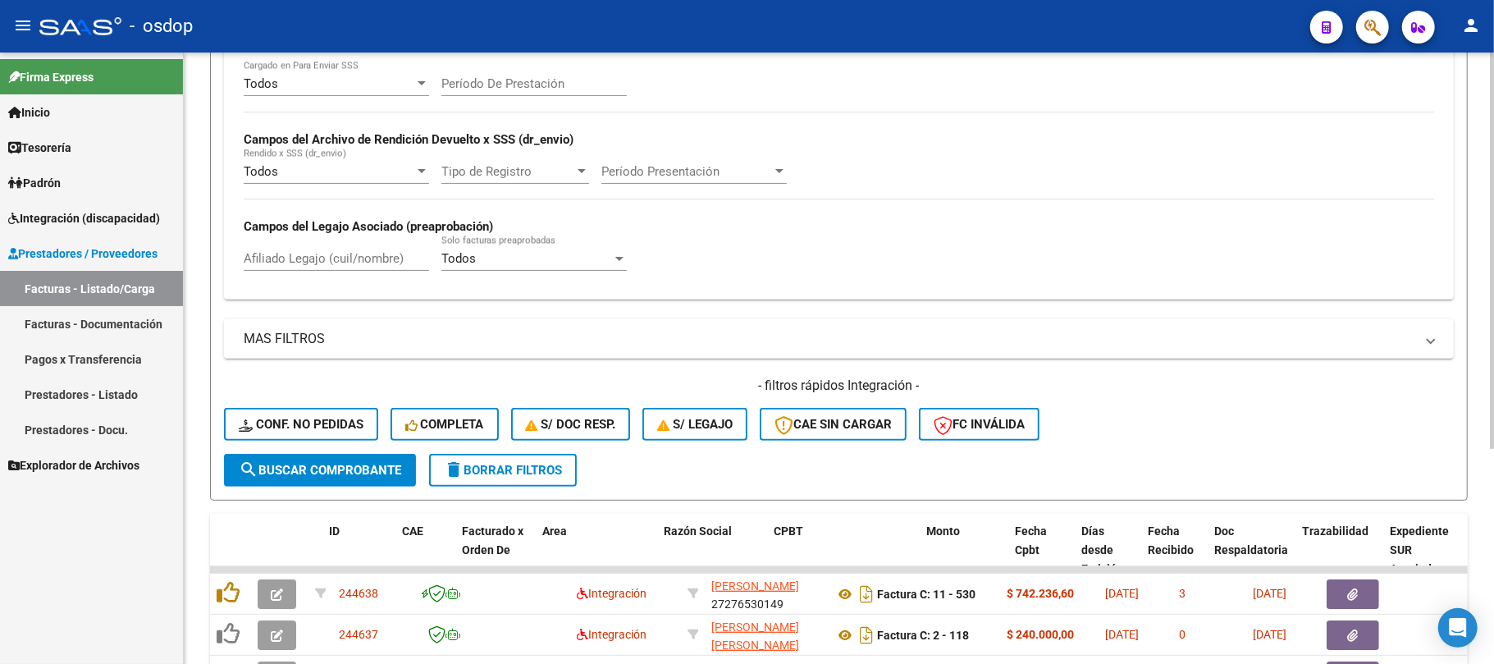
click at [315, 257] on div "Todos Cargado en Para Enviar SSS Período De Prestación Campos del Archivo de Re…" at bounding box center [839, 180] width 1230 height 239
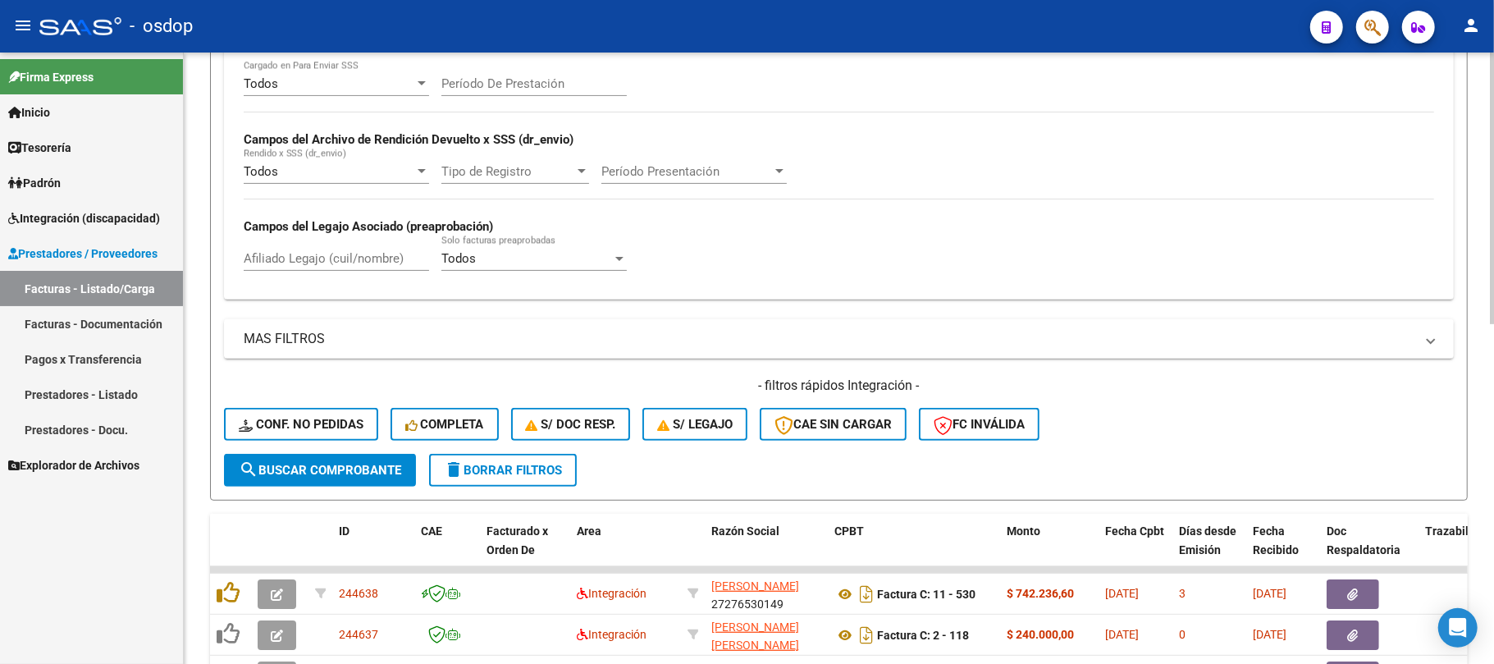
scroll to position [368, 0]
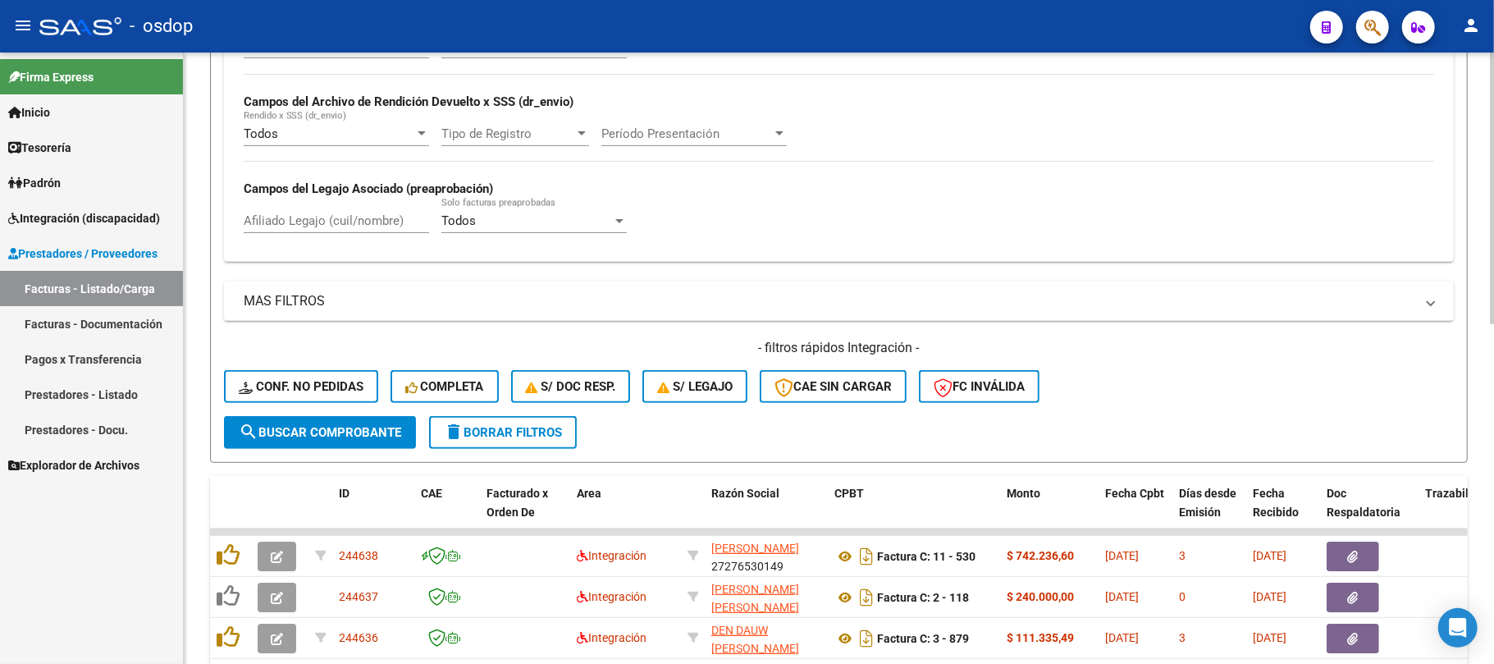
click at [328, 208] on div "Afiliado Legajo (cuil/nombre)" at bounding box center [336, 215] width 185 height 35
paste input "27515828112"
type input "27515828112"
click at [359, 441] on button "search Buscar Comprobante" at bounding box center [320, 432] width 192 height 33
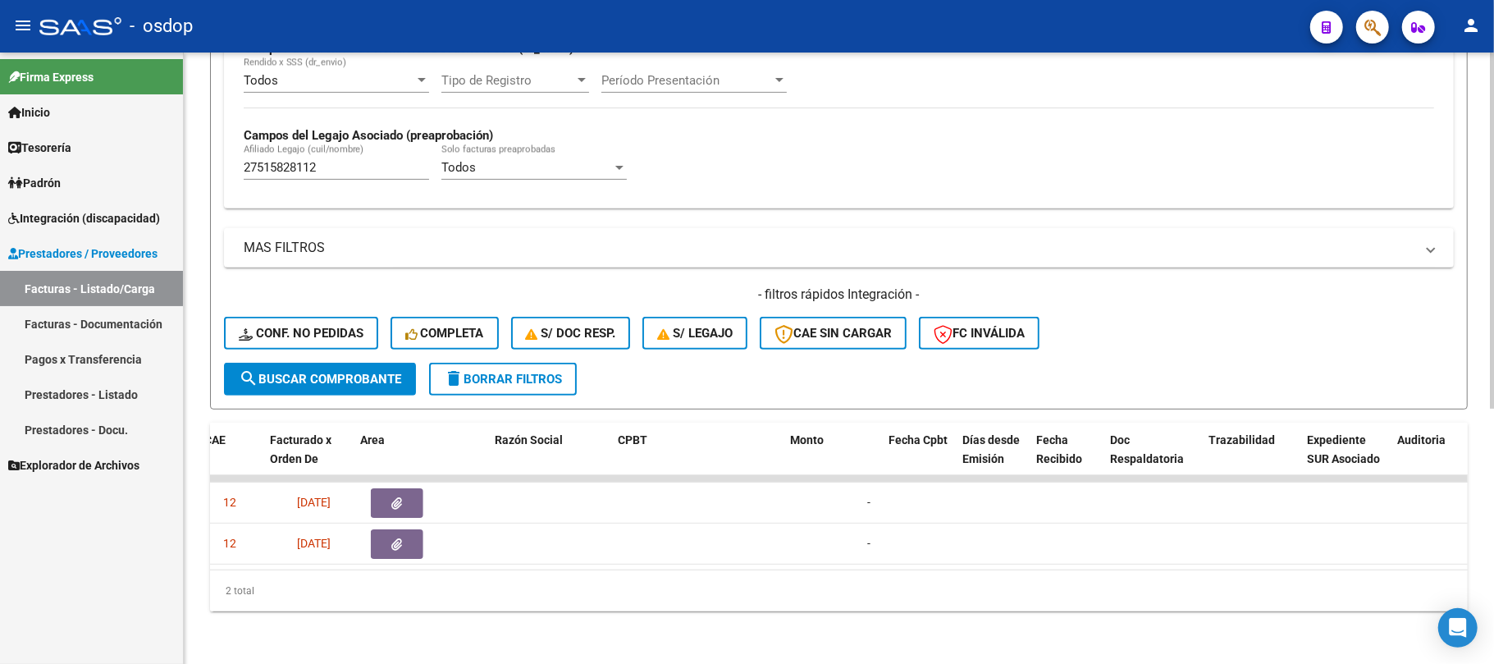
scroll to position [0, 0]
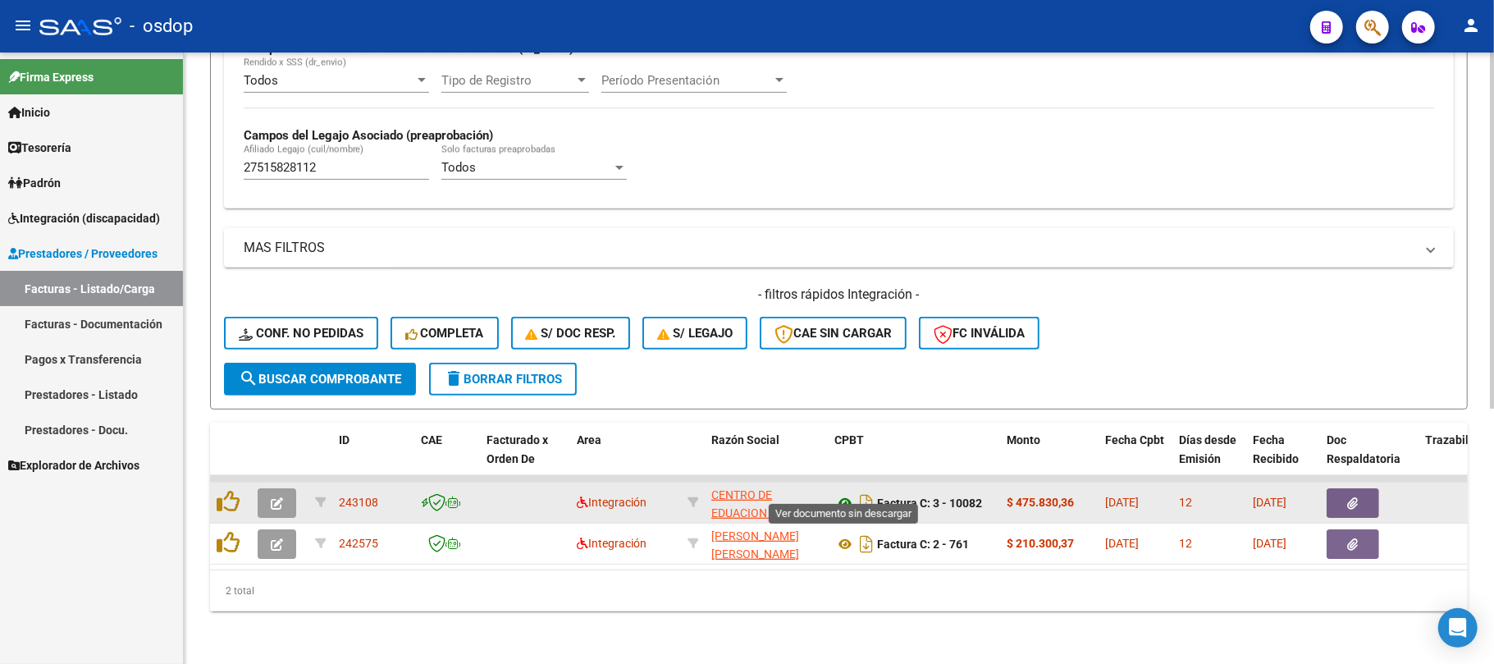
click at [844, 493] on icon at bounding box center [844, 503] width 21 height 20
click at [1347, 488] on button "button" at bounding box center [1353, 503] width 53 height 30
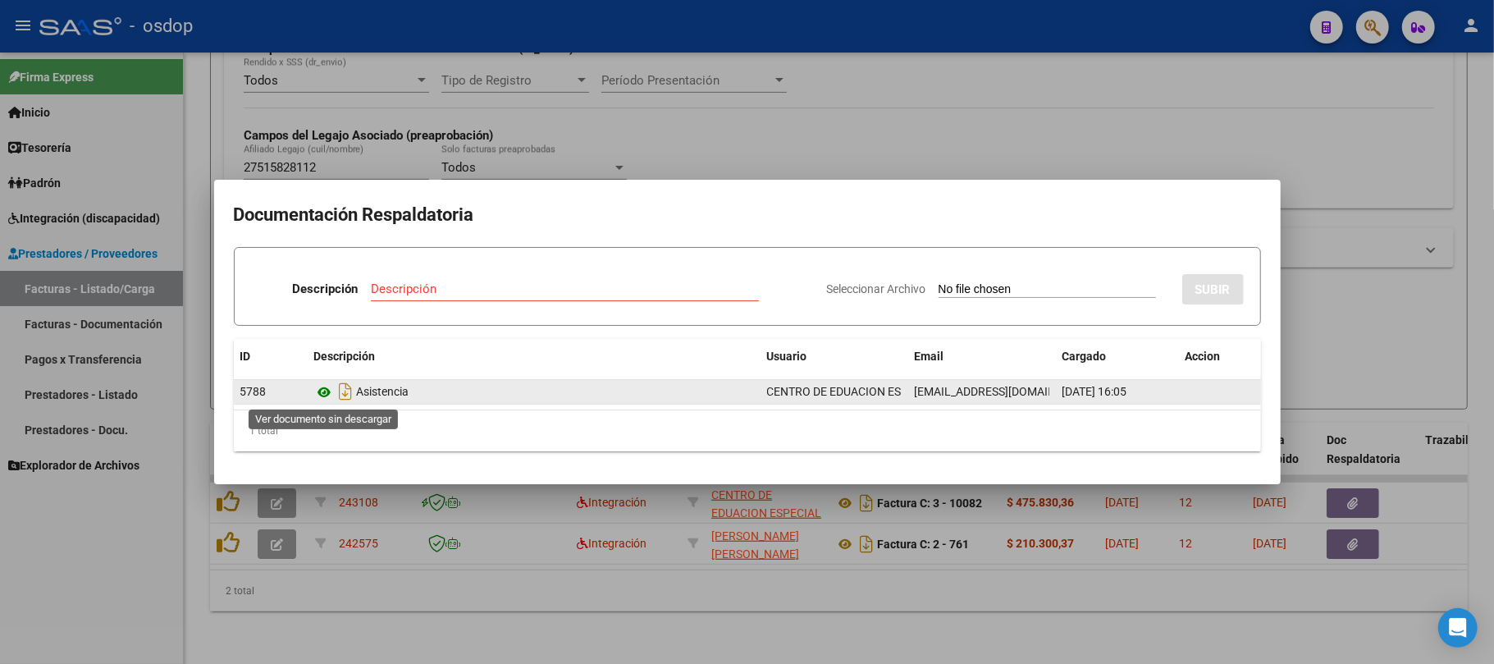
click at [323, 391] on icon at bounding box center [324, 392] width 21 height 20
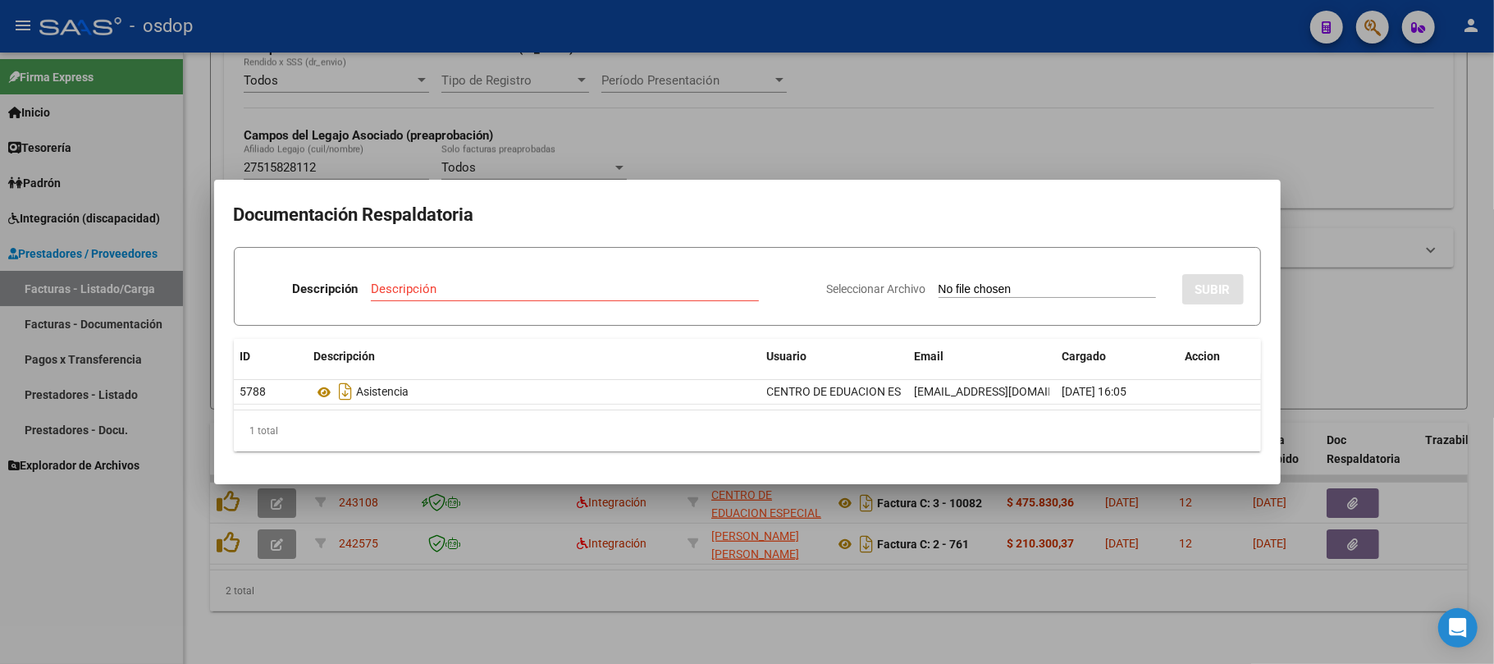
click at [372, 611] on div at bounding box center [747, 332] width 1494 height 664
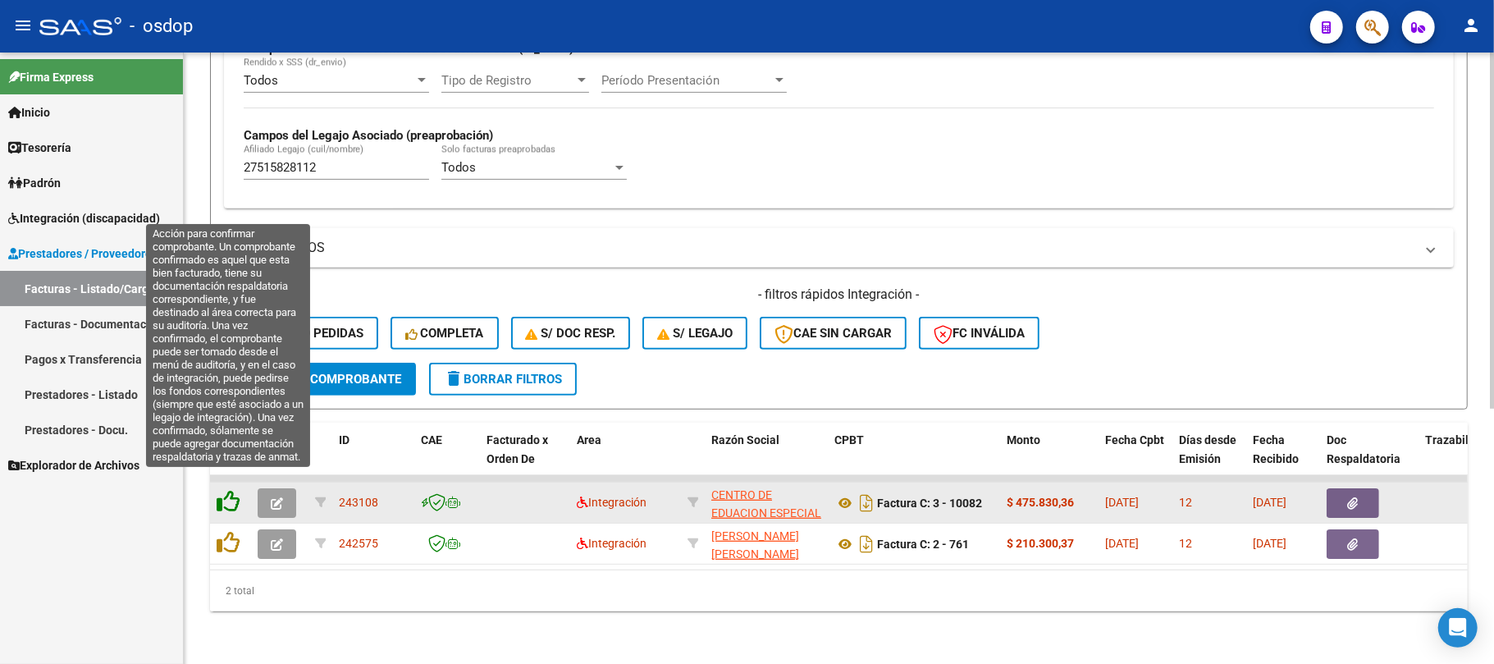
click at [231, 490] on icon at bounding box center [228, 501] width 23 height 23
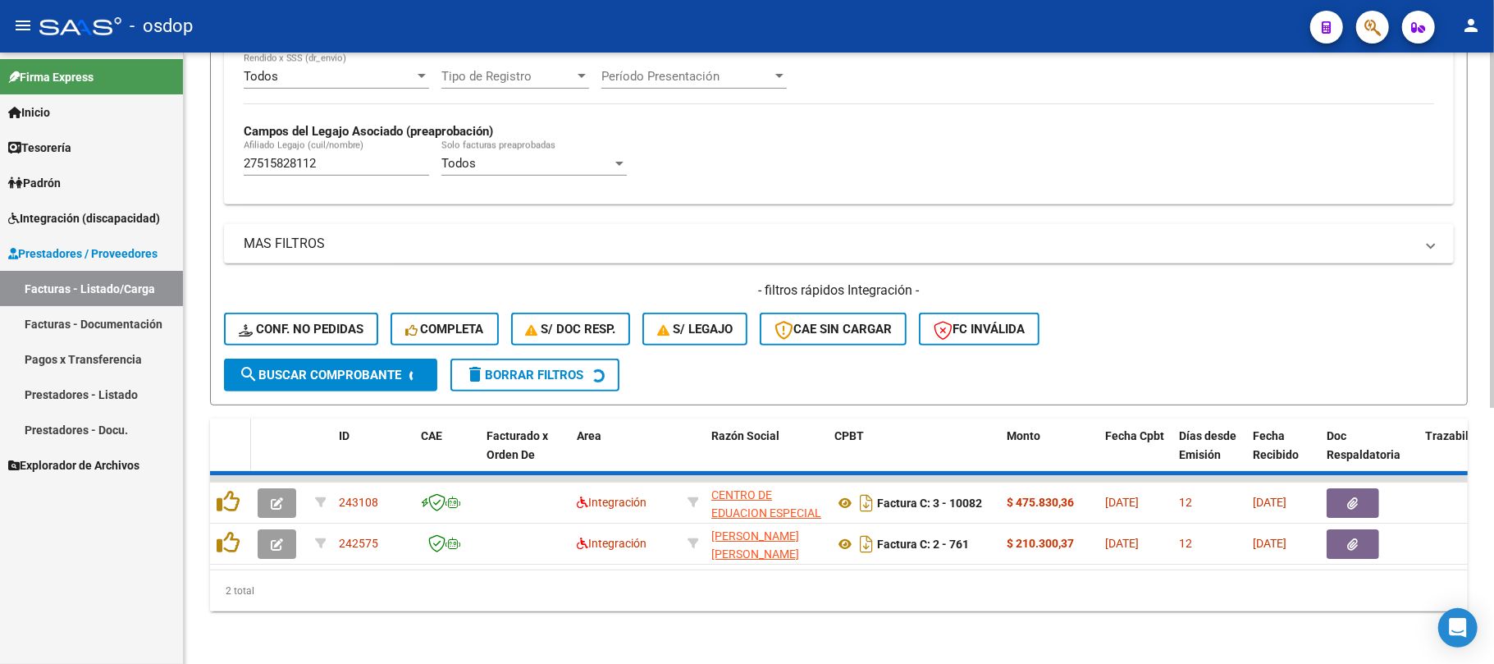
scroll to position [395, 0]
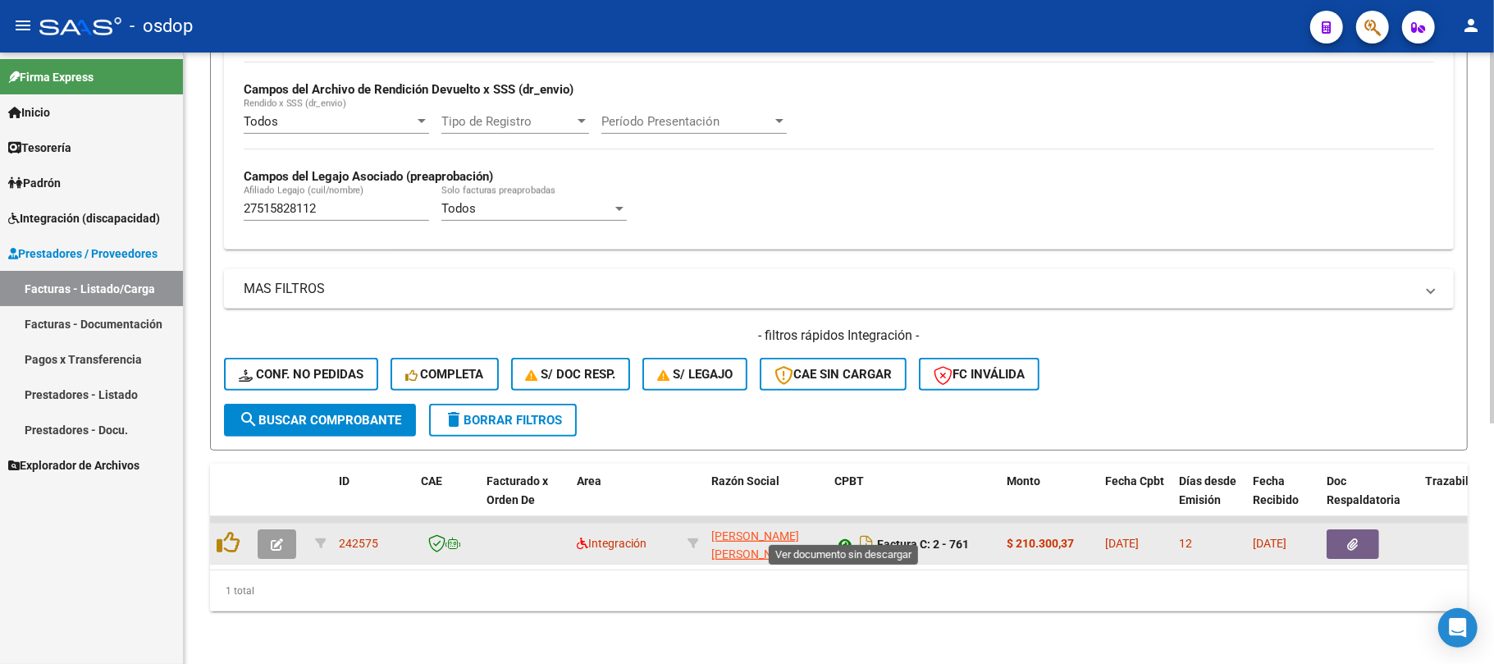
click at [844, 534] on icon at bounding box center [844, 544] width 21 height 20
click at [1343, 529] on button "button" at bounding box center [1353, 544] width 53 height 30
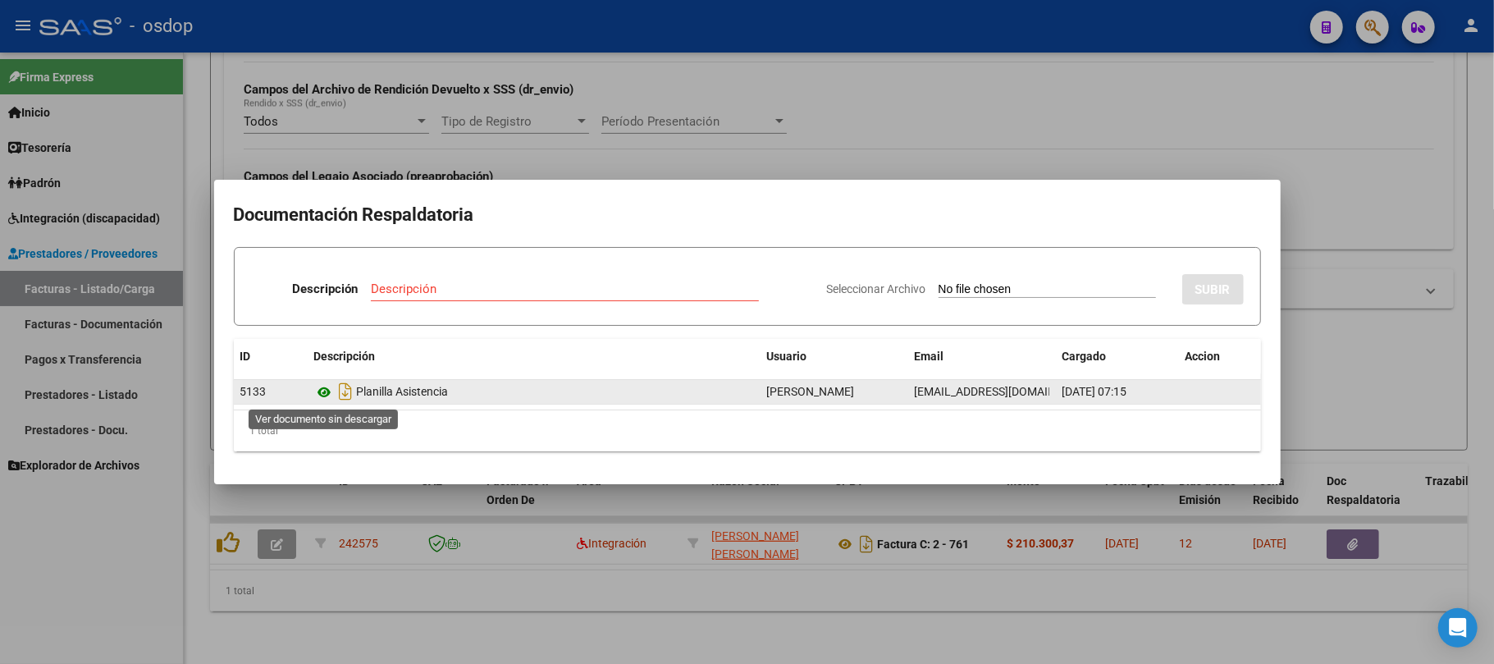
click at [322, 386] on icon at bounding box center [324, 392] width 21 height 20
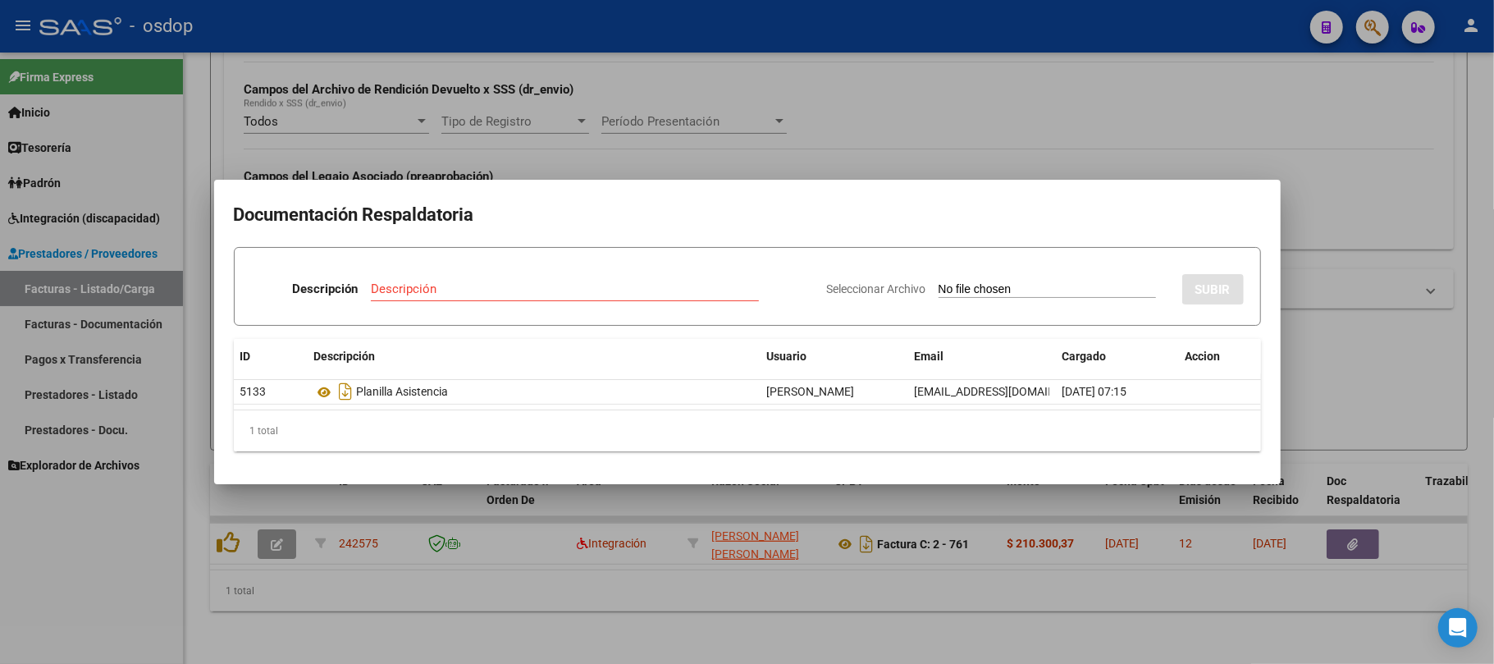
click at [761, 637] on div at bounding box center [747, 332] width 1494 height 664
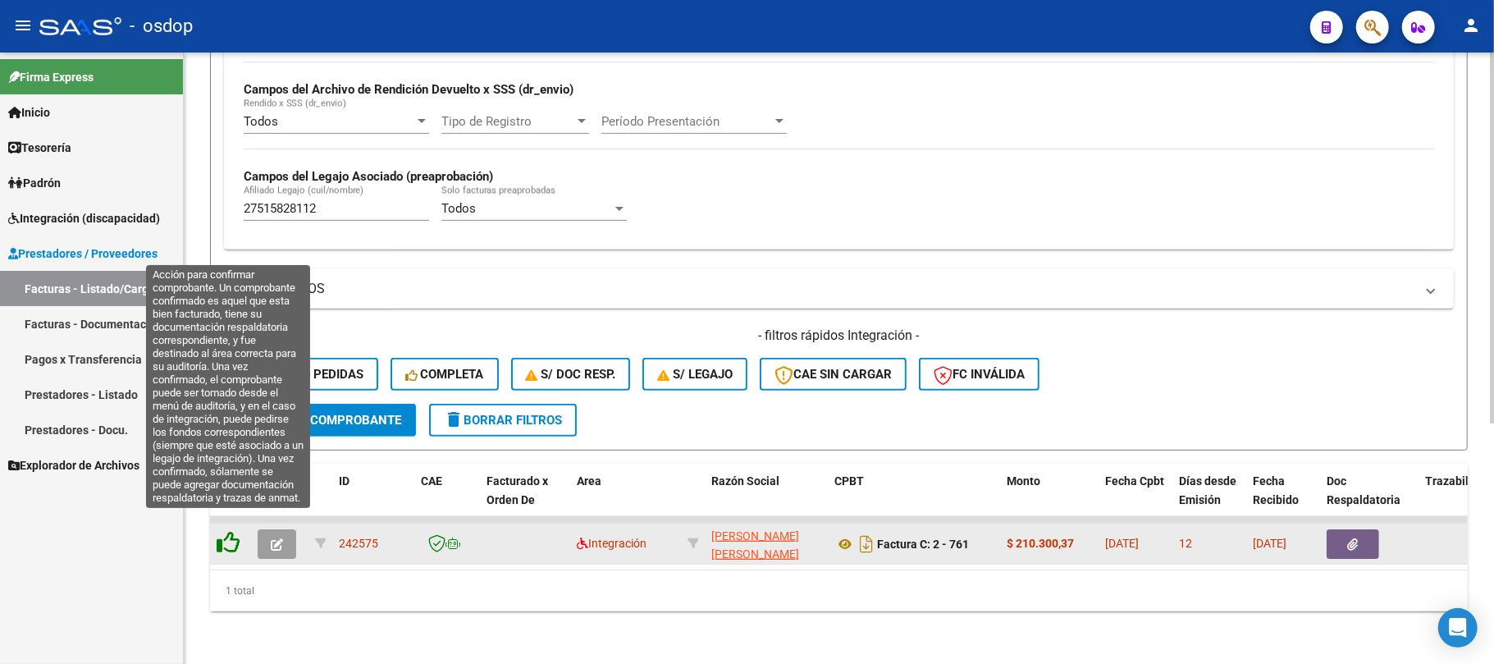
click at [230, 531] on icon at bounding box center [228, 542] width 23 height 23
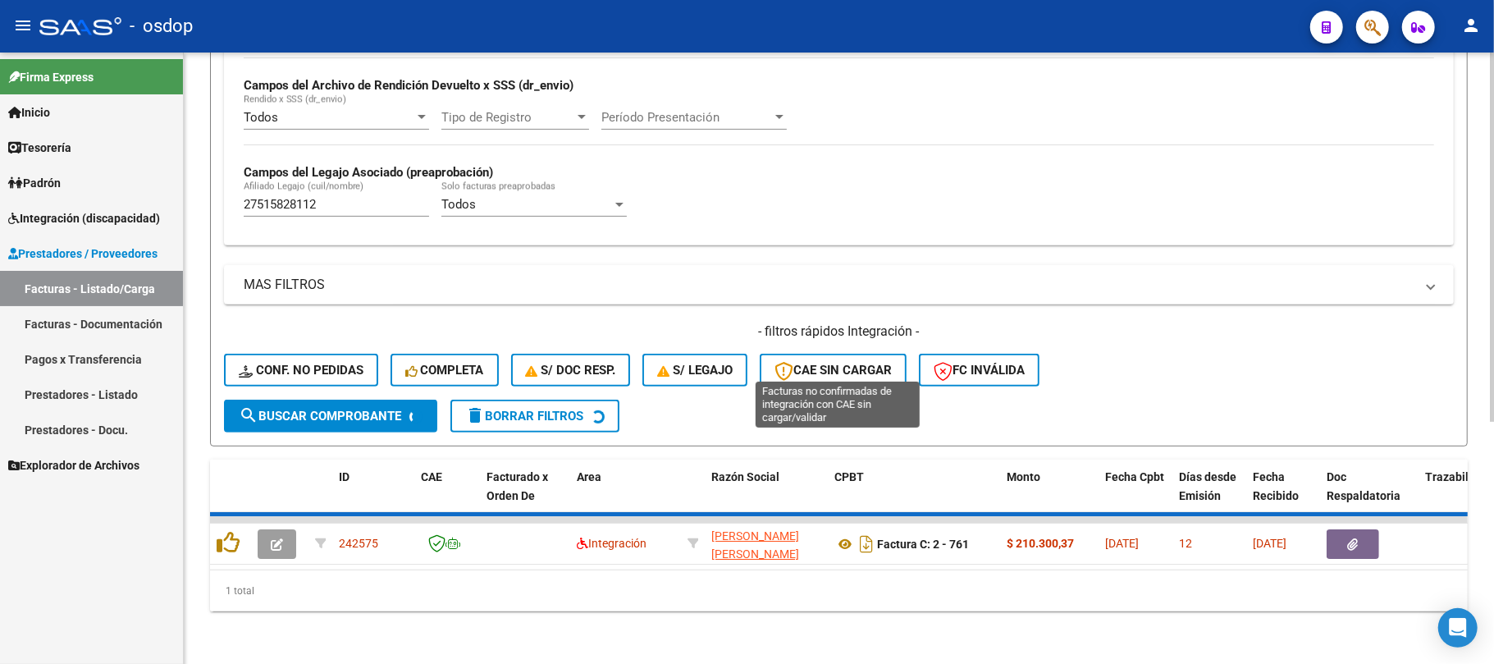
scroll to position [368, 0]
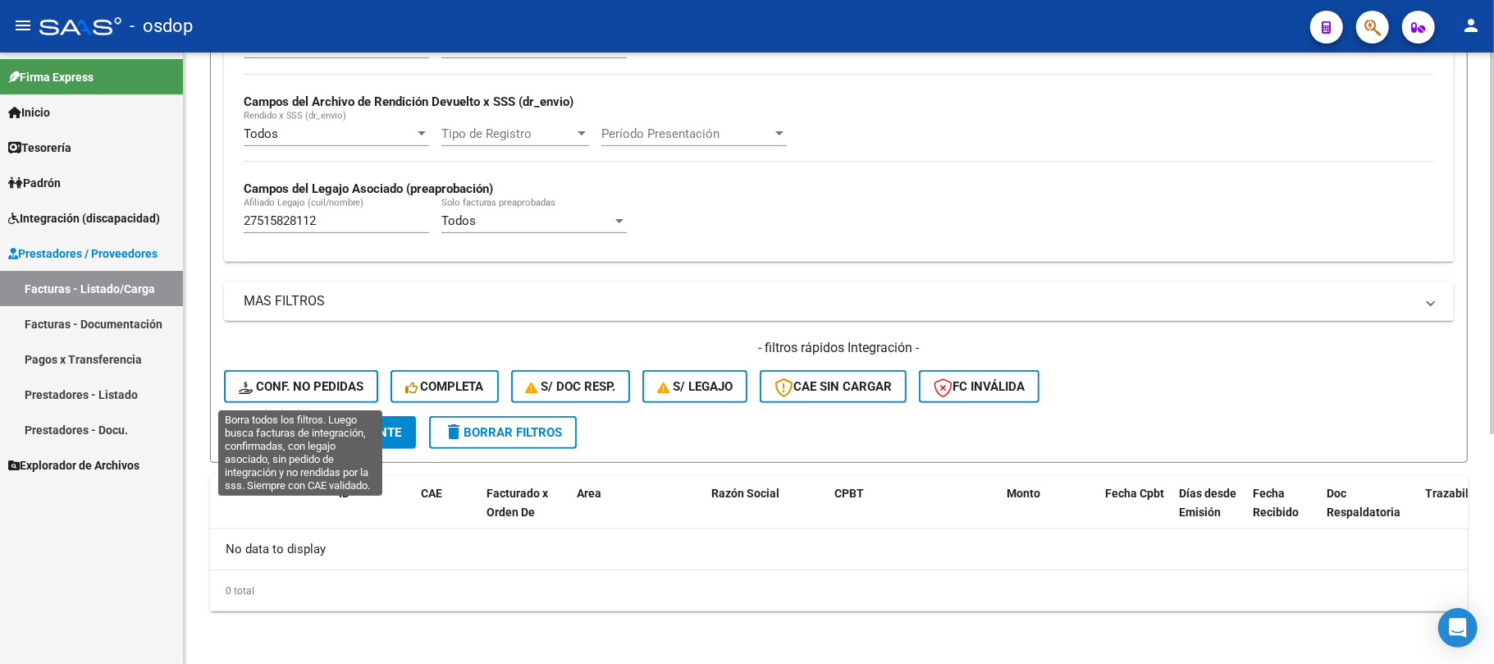
click at [349, 394] on span "Conf. no pedidas" at bounding box center [301, 386] width 125 height 15
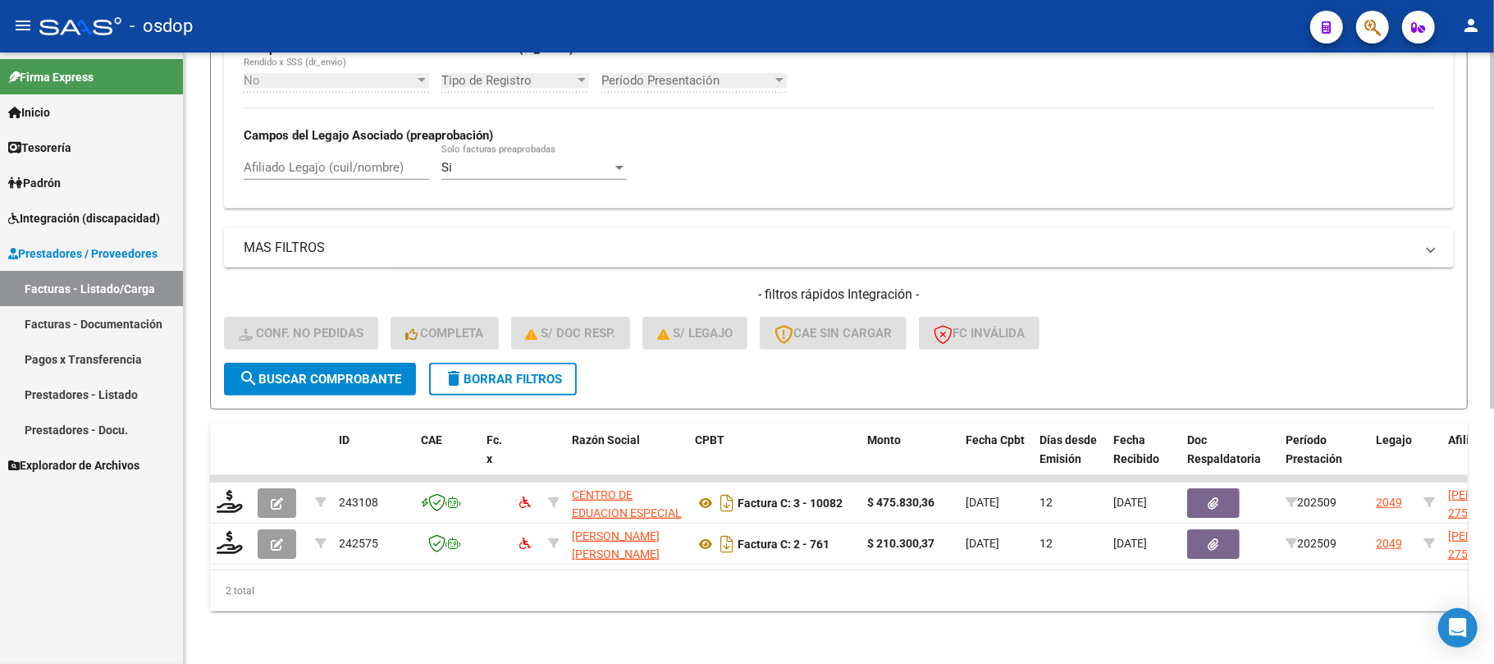
scroll to position [437, 0]
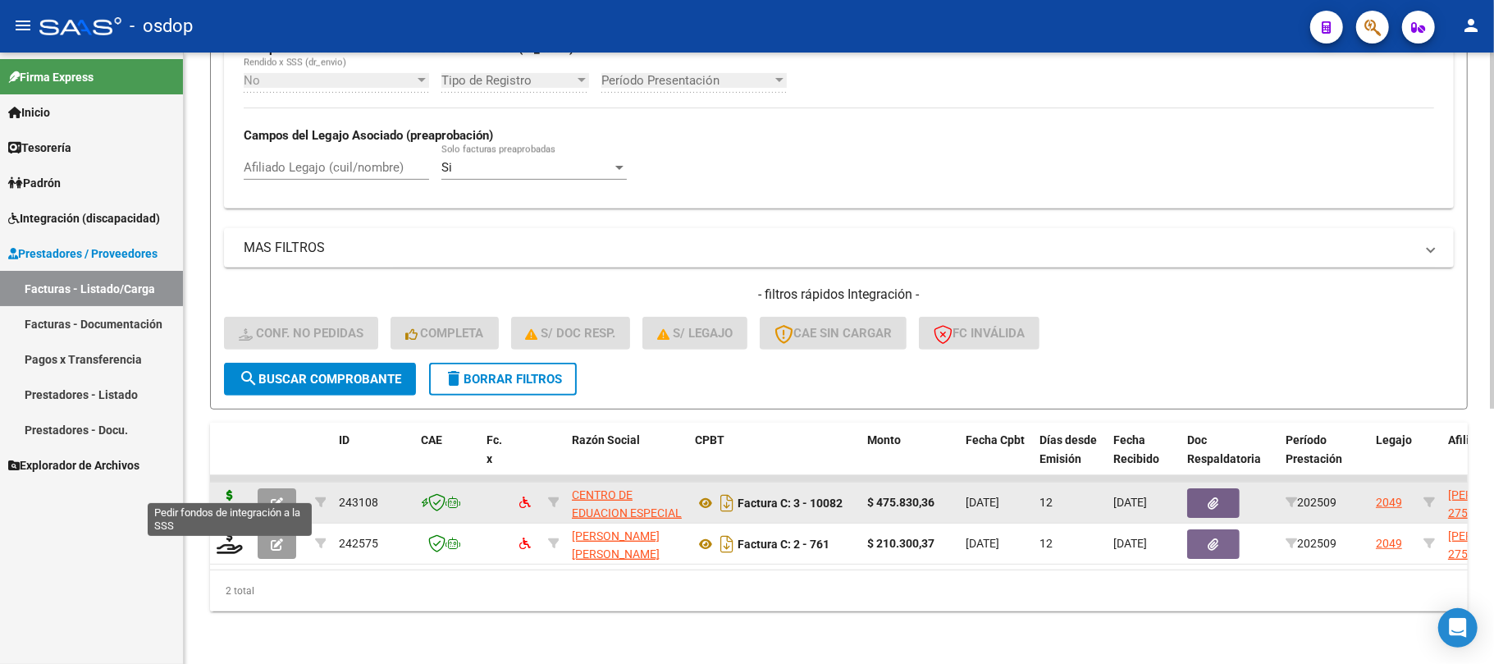
click at [226, 492] on icon at bounding box center [230, 501] width 26 height 23
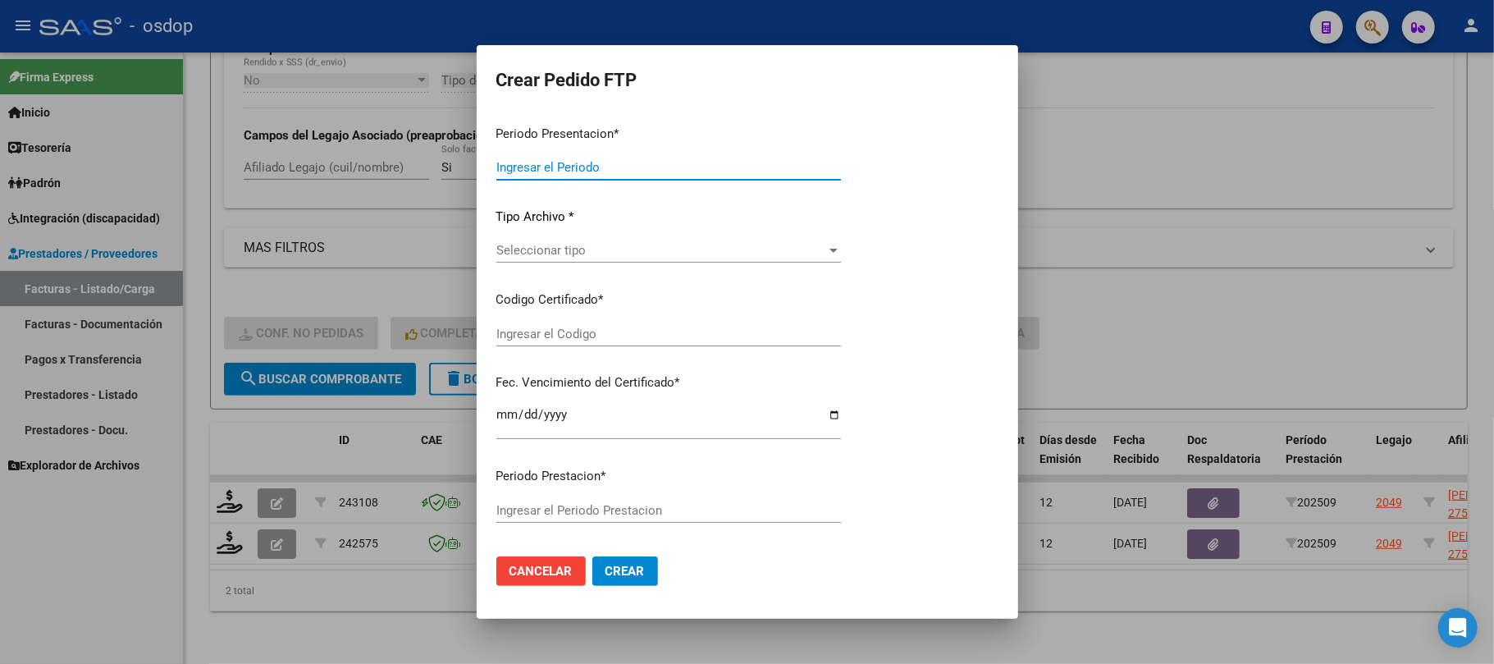
type input "202509"
type input "$ 475.830,36"
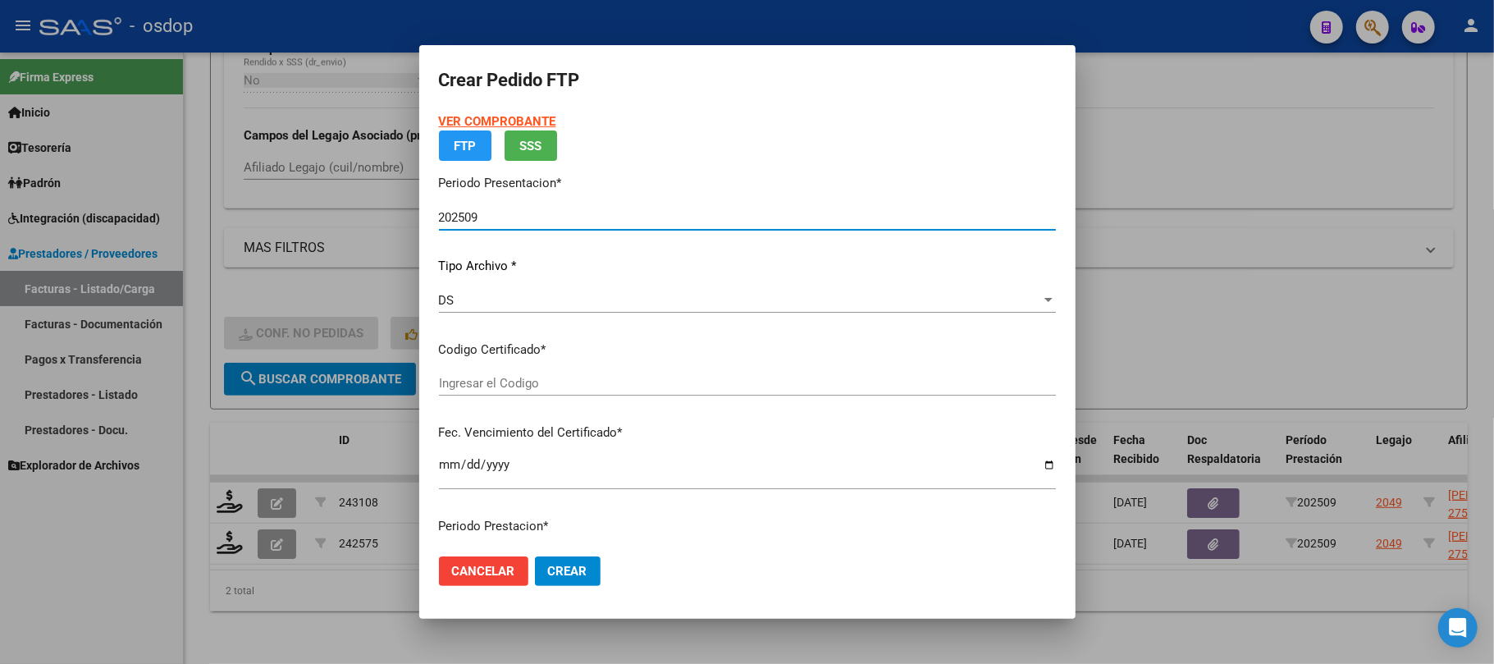
type input "8862500726"
type input "[DATE]"
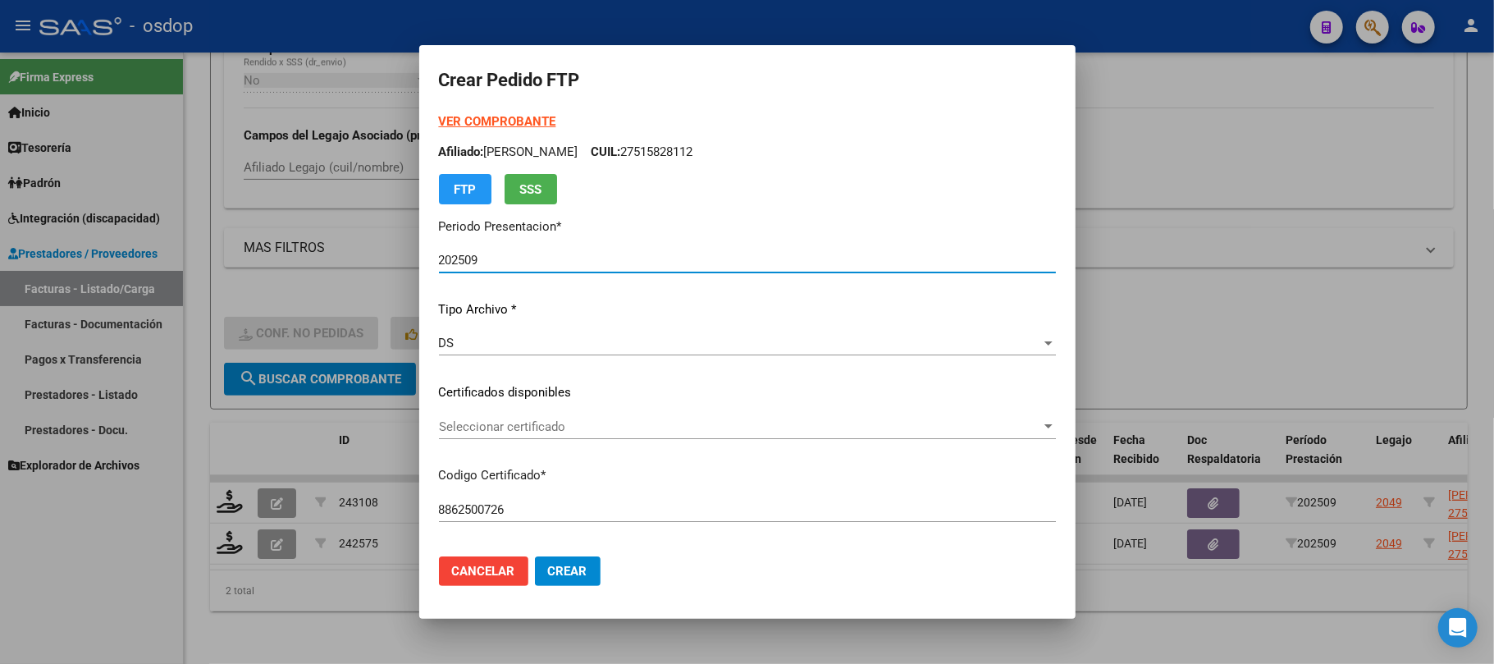
click at [667, 430] on span "Seleccionar certificado" at bounding box center [740, 426] width 602 height 15
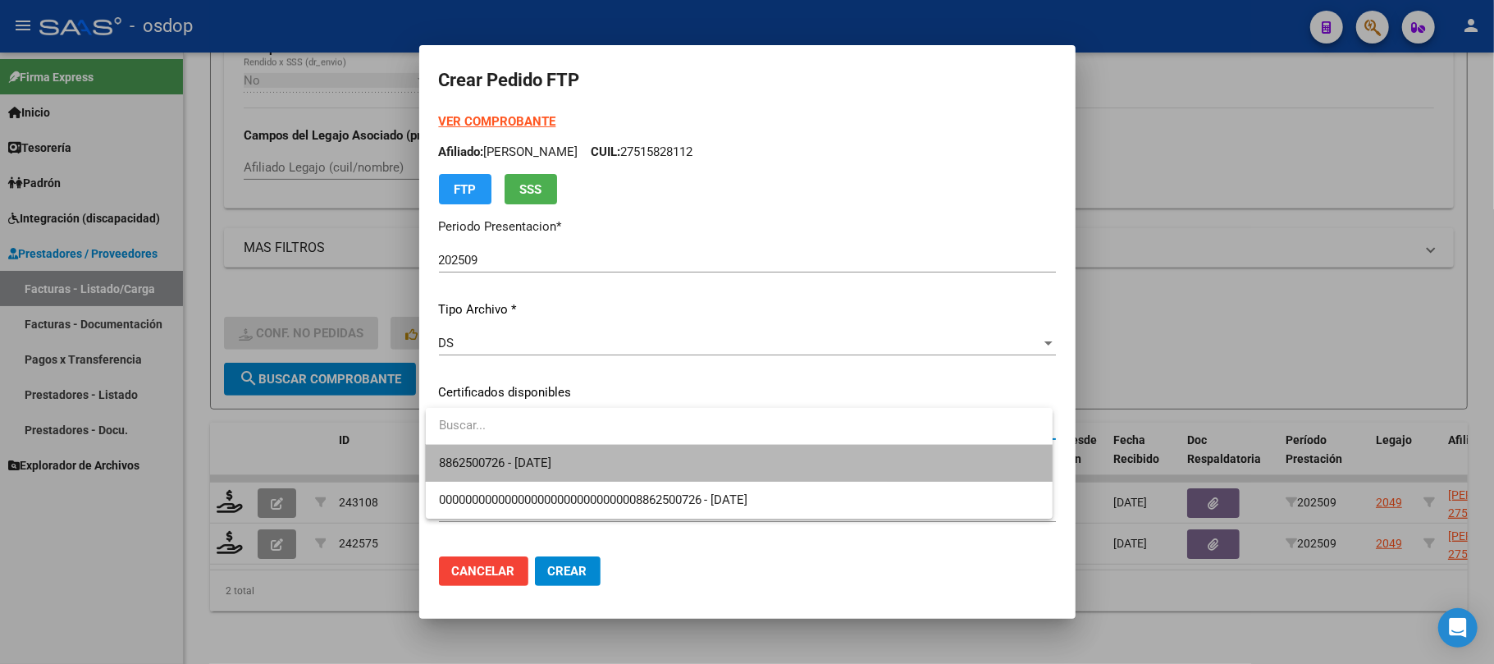
click at [657, 470] on span "8862500726 - [DATE]" at bounding box center [739, 463] width 601 height 37
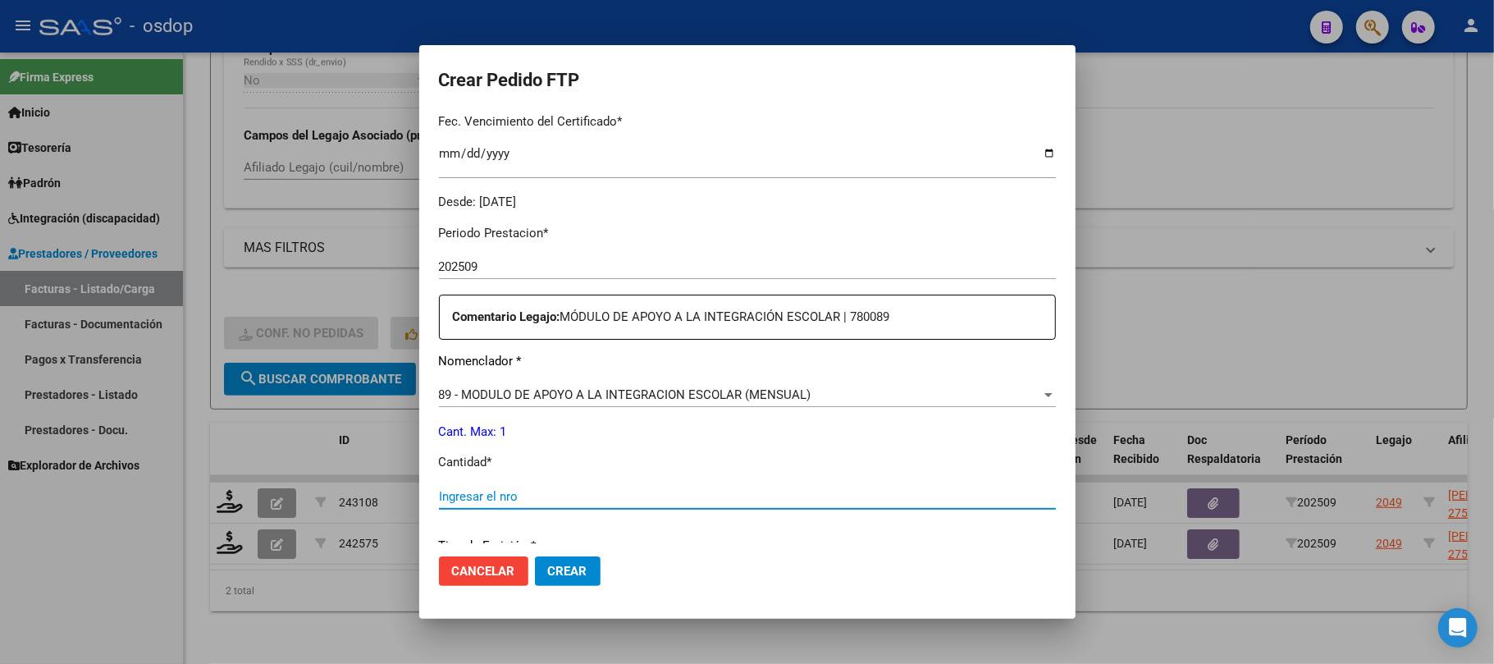
click at [500, 493] on input "Ingresar el nro" at bounding box center [747, 496] width 617 height 15
type input "1"
click at [574, 572] on span "Crear" at bounding box center [567, 571] width 39 height 15
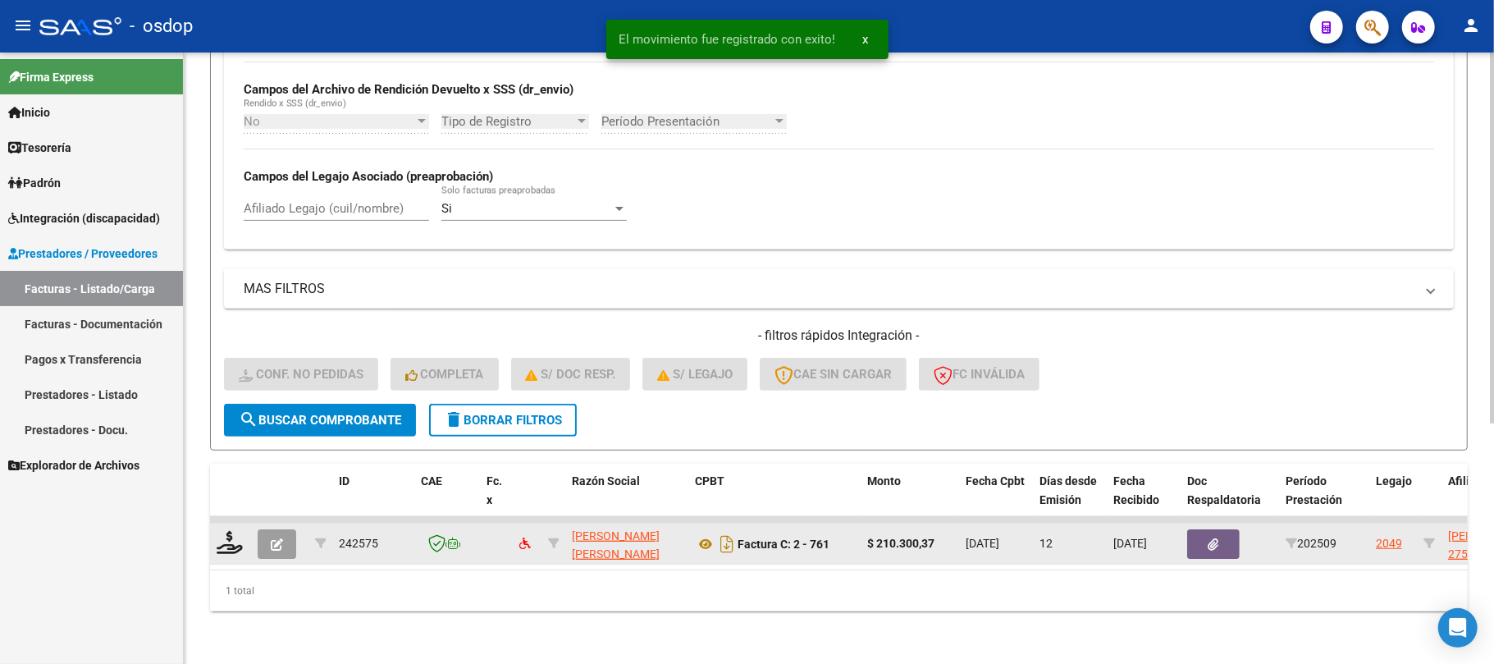
scroll to position [395, 0]
click at [233, 531] on icon at bounding box center [230, 542] width 26 height 23
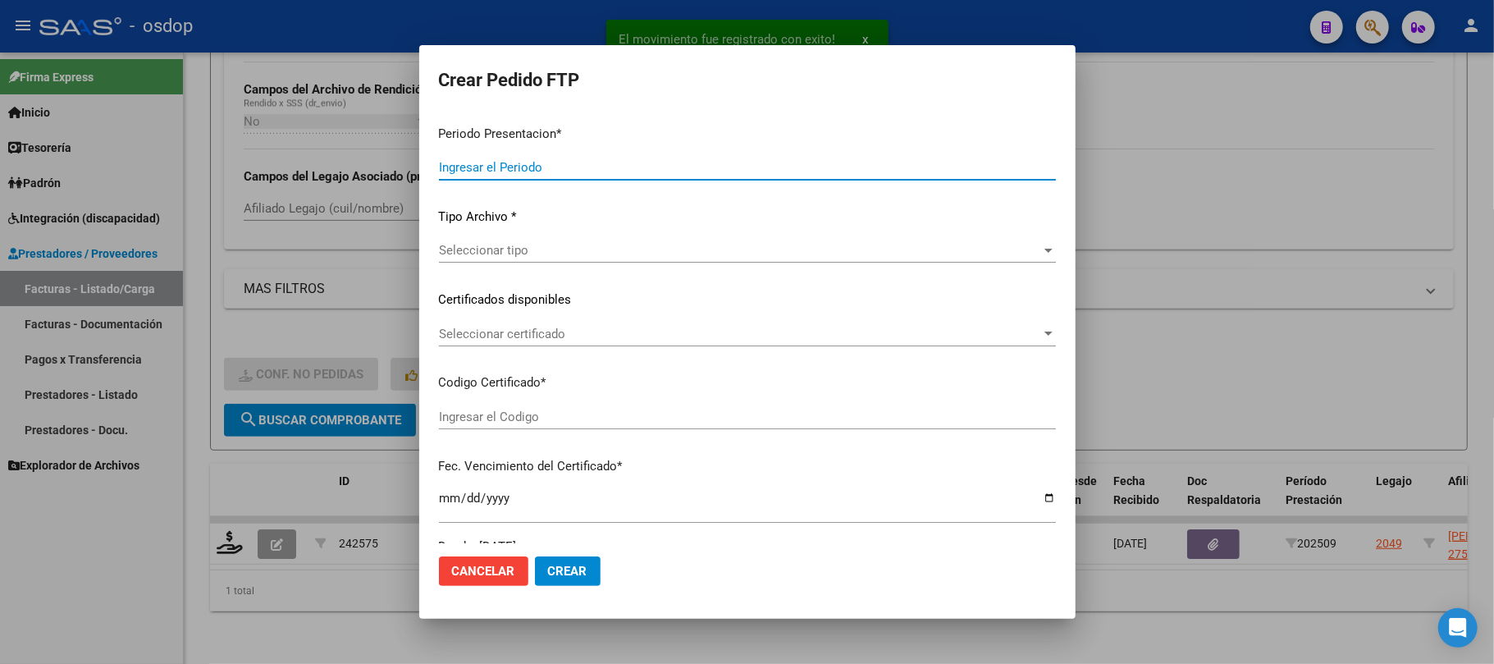
type input "202509"
type input "$ 210.300,37"
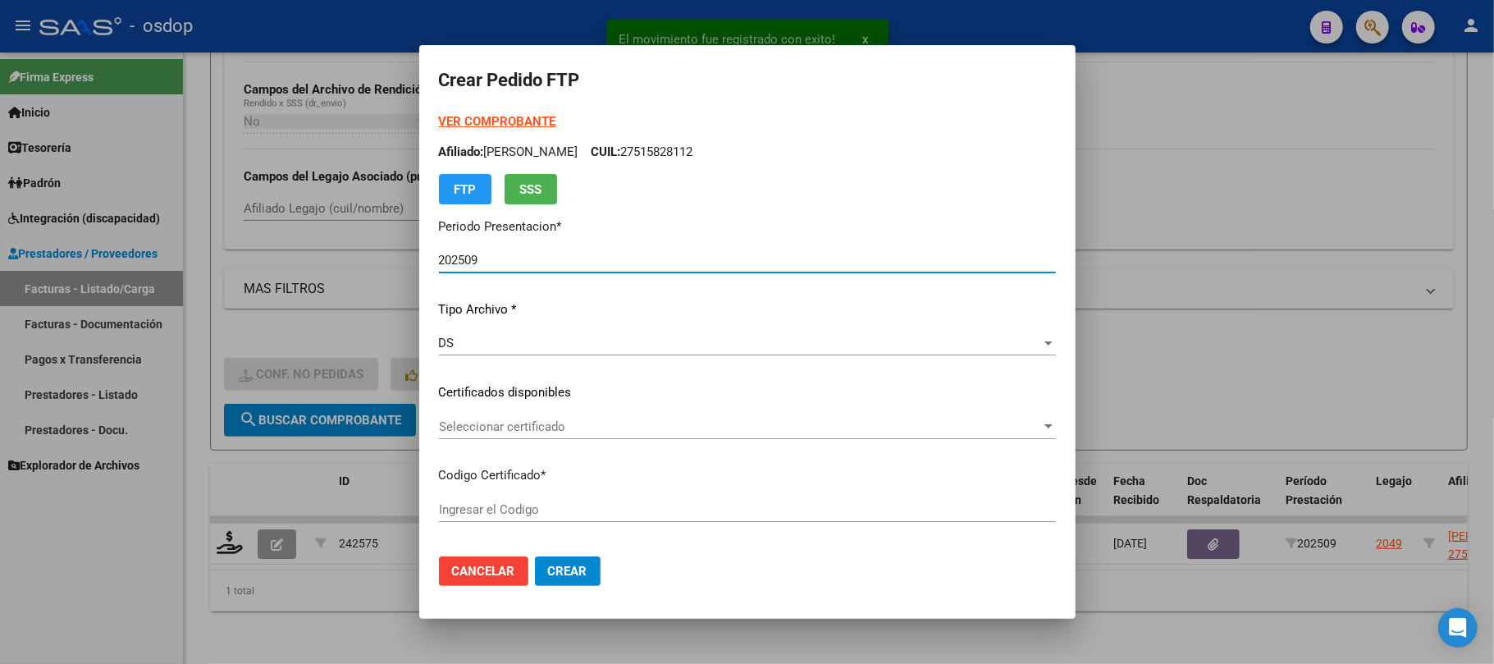
type input "8862500726"
type input "[DATE]"
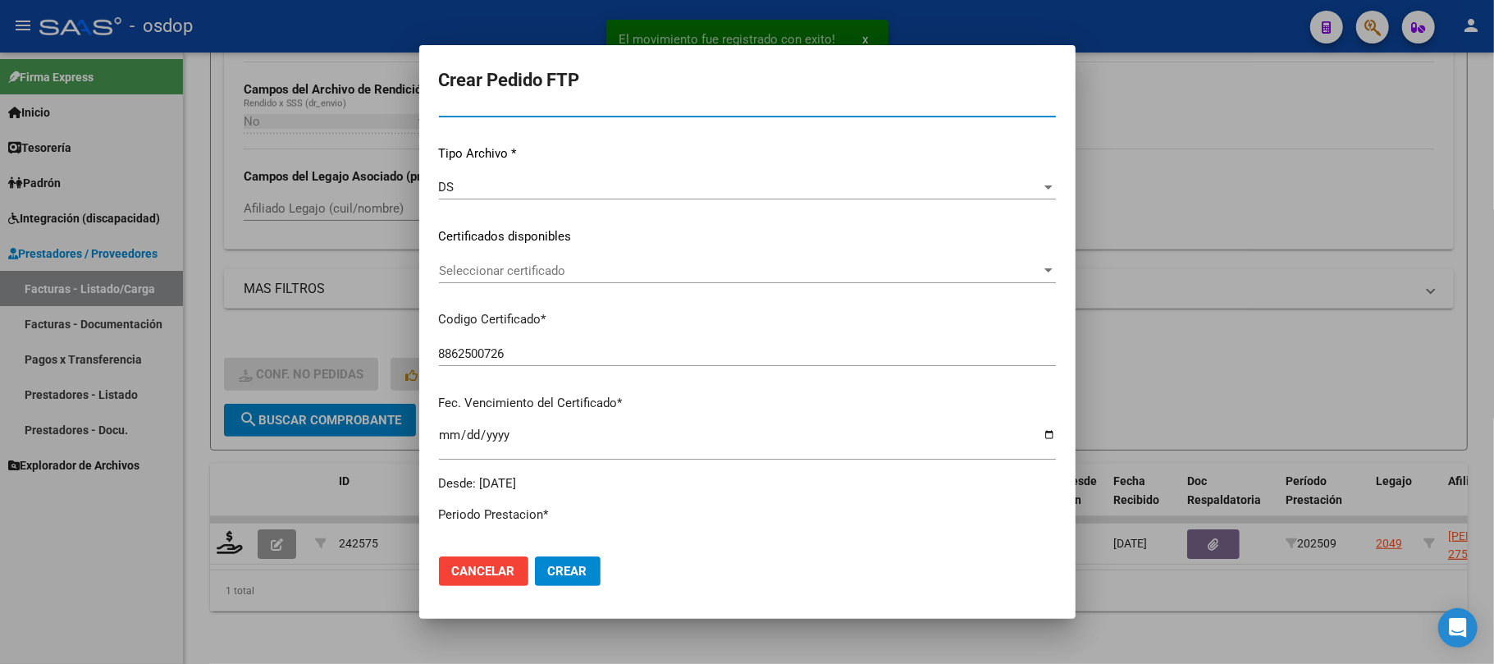
scroll to position [218, 0]
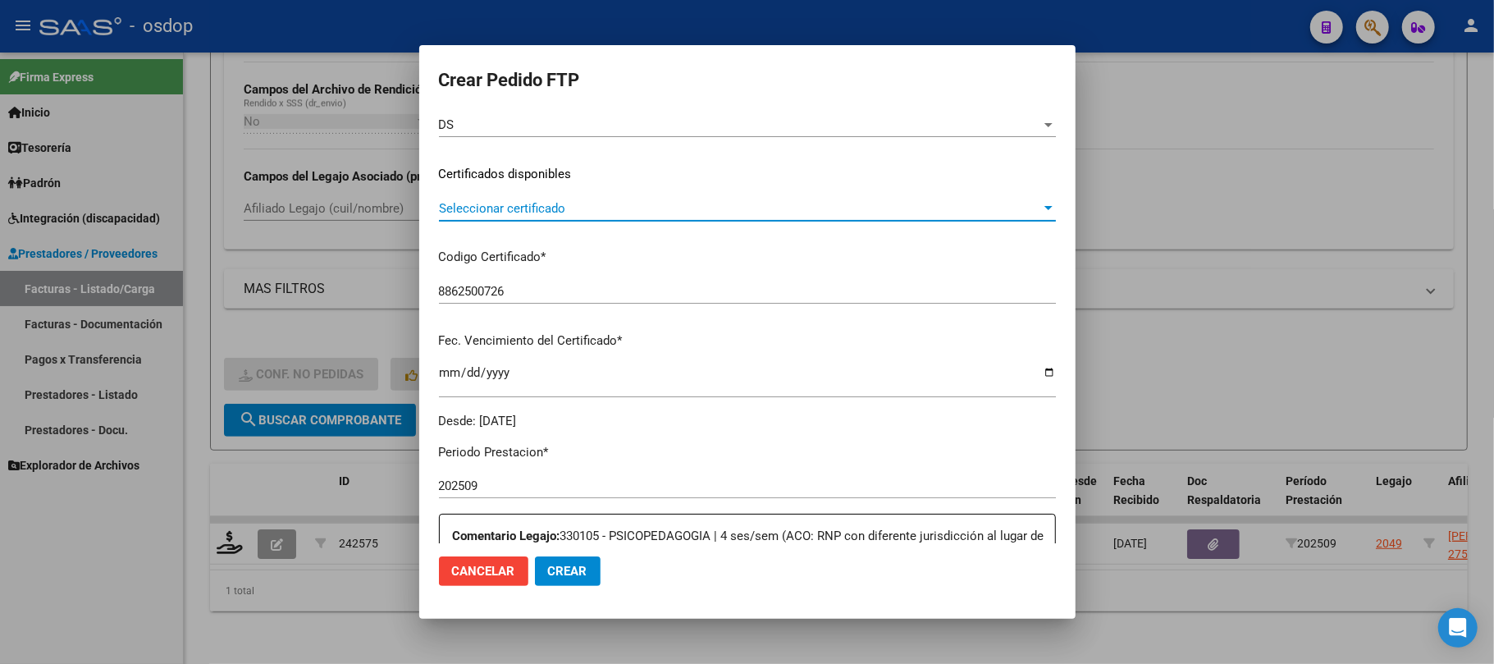
click at [608, 202] on span "Seleccionar certificado" at bounding box center [740, 208] width 602 height 15
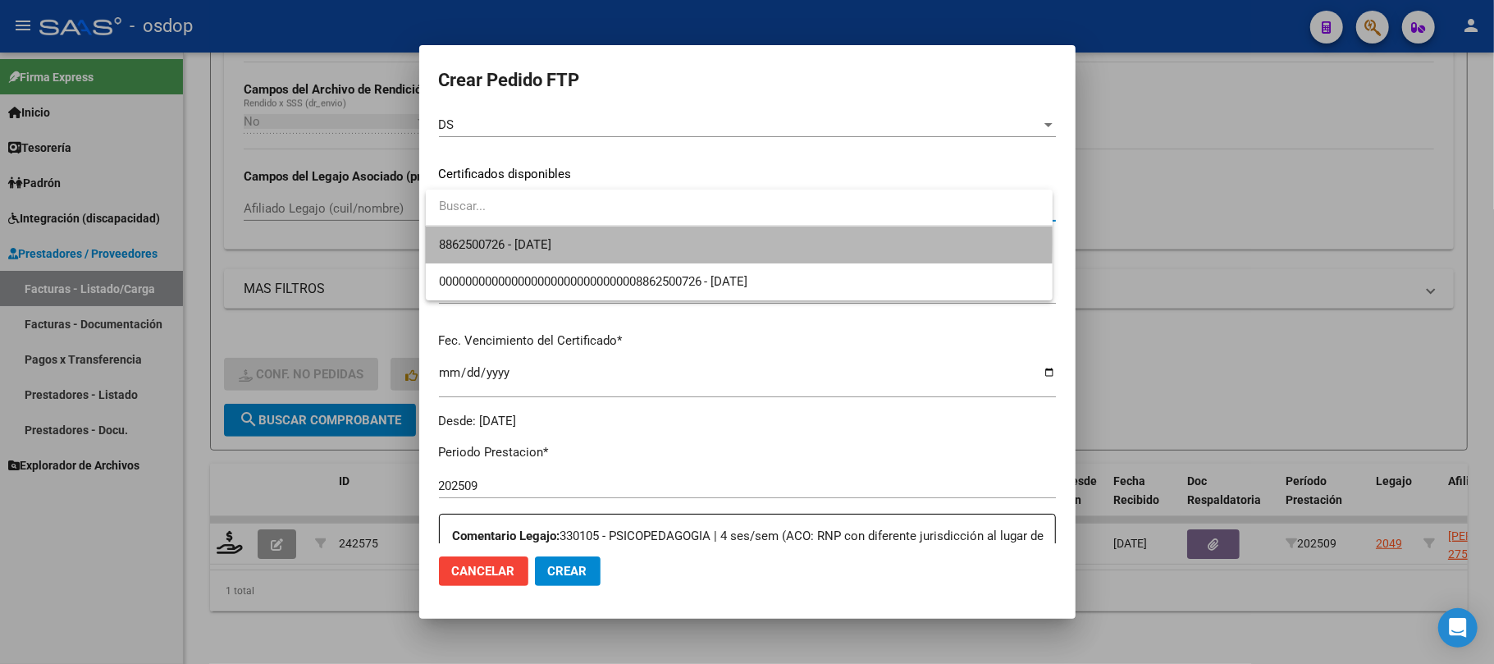
click at [608, 241] on span "8862500726 - [DATE]" at bounding box center [739, 244] width 601 height 37
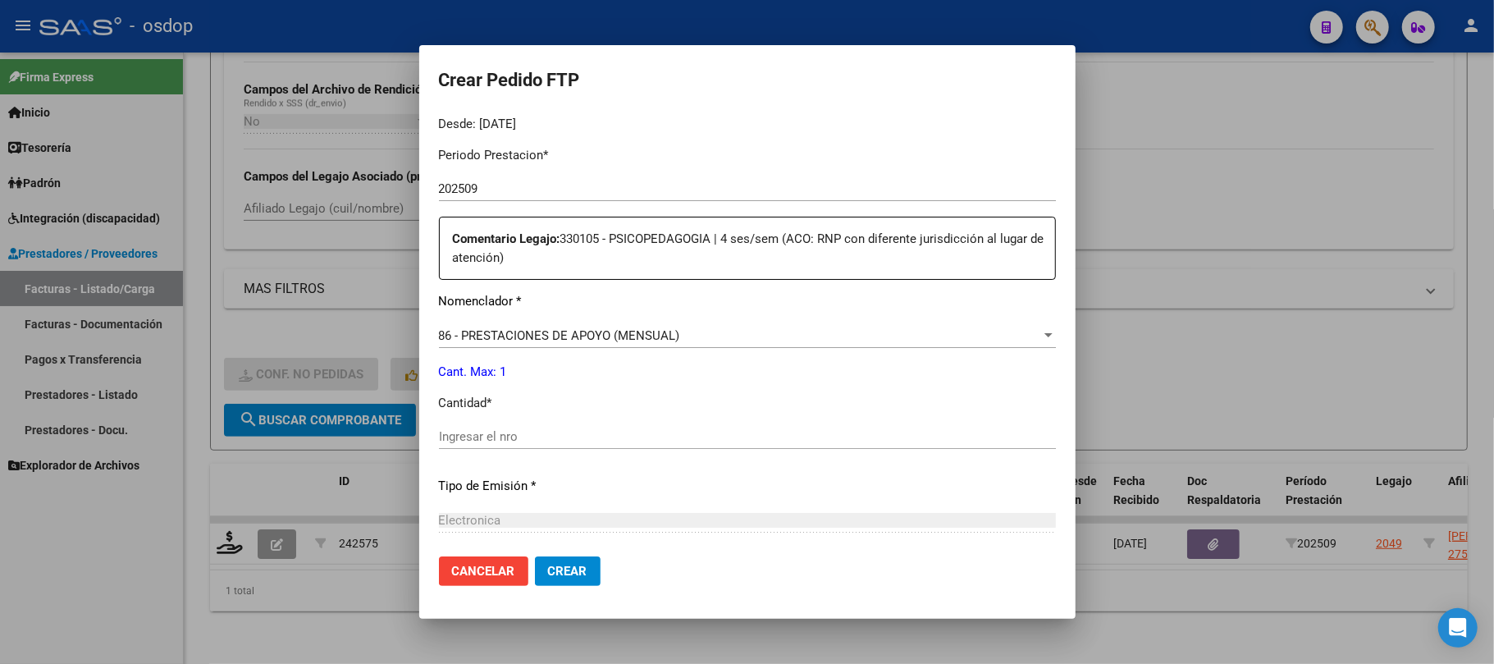
scroll to position [546, 0]
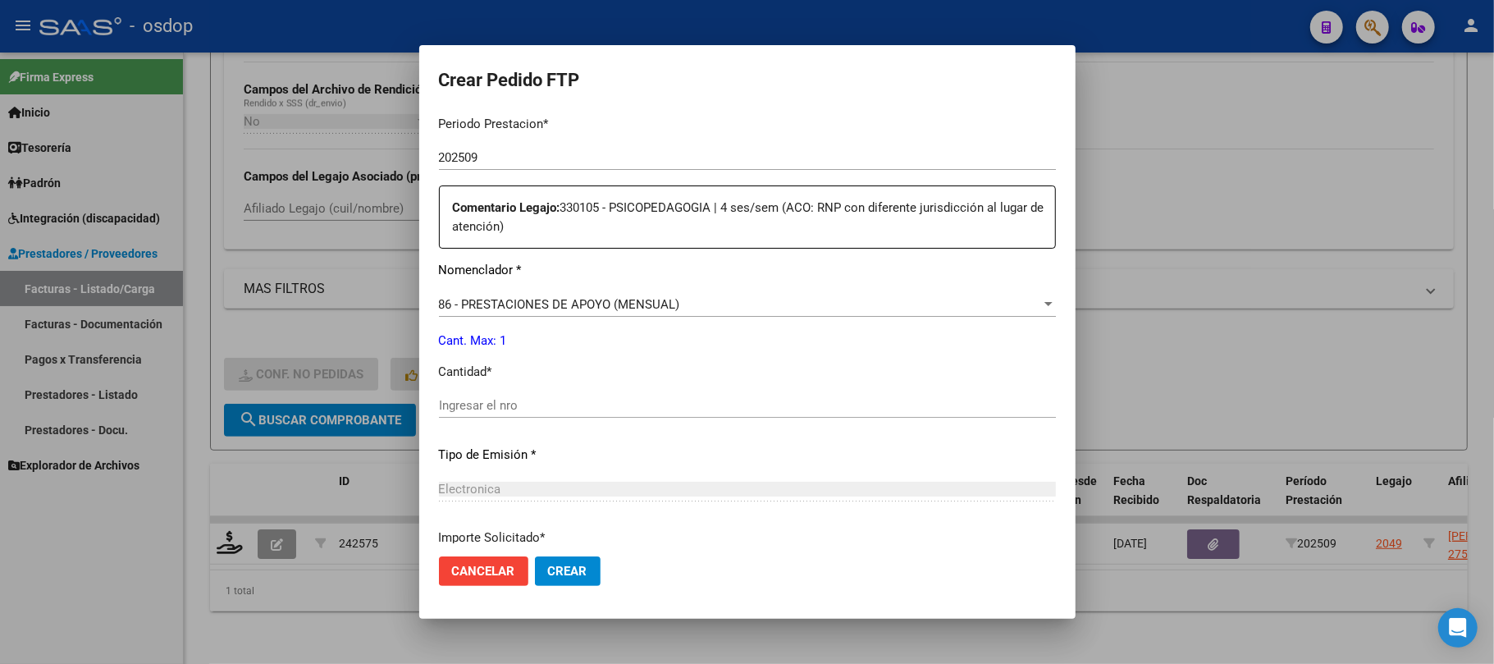
click at [476, 408] on input "Ingresar el nro" at bounding box center [747, 405] width 617 height 15
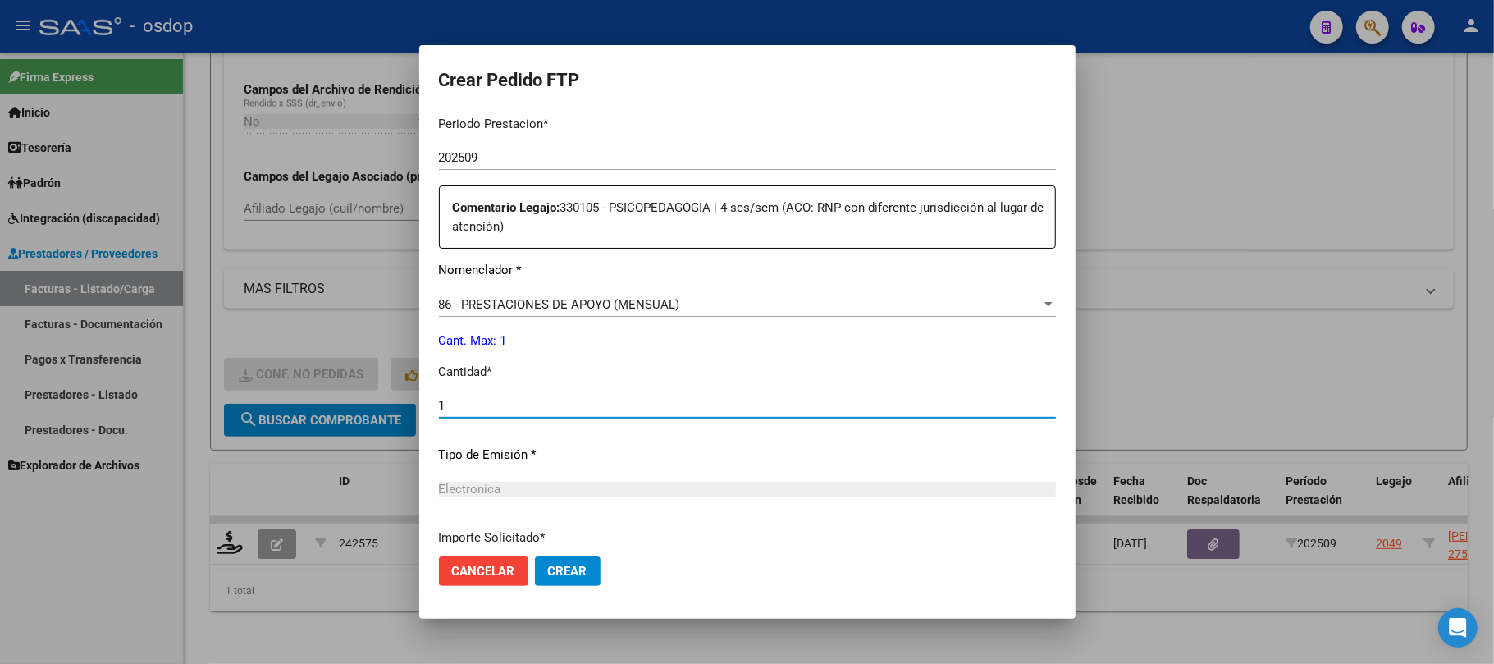
type input "1"
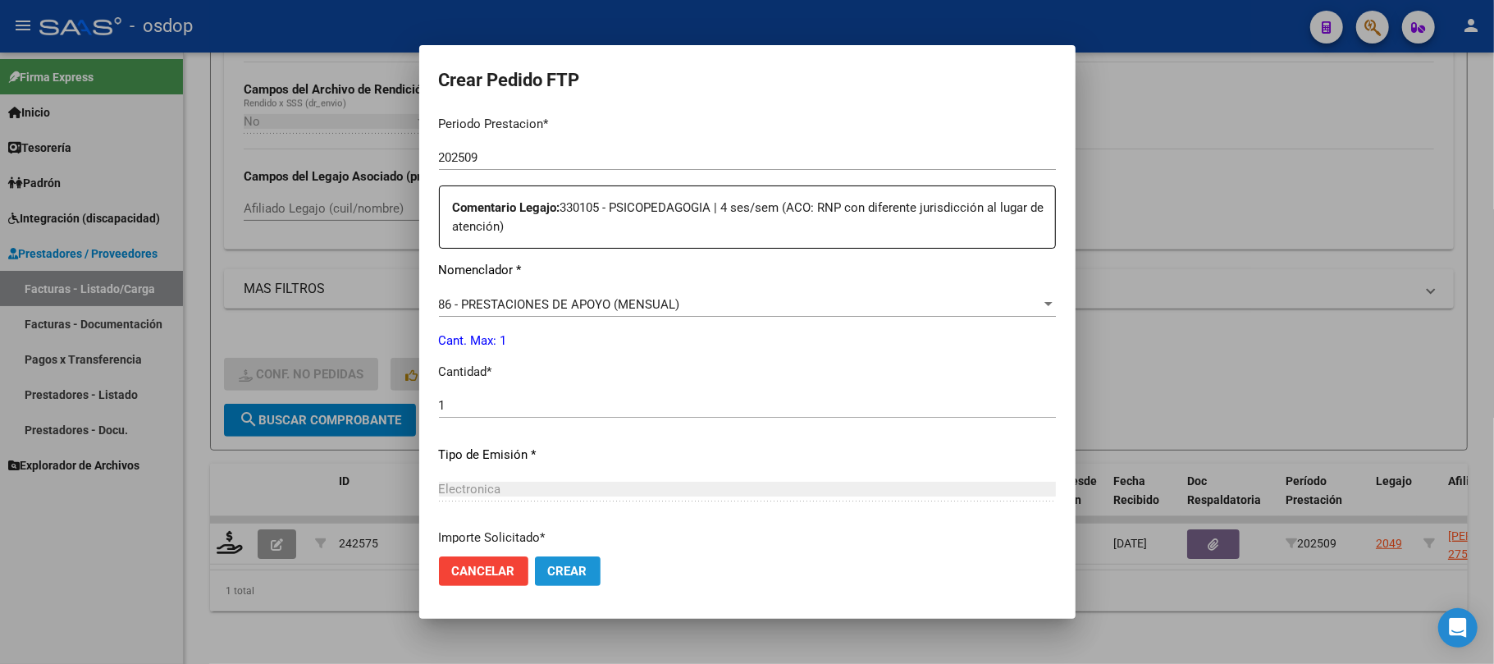
click at [579, 581] on button "Crear" at bounding box center [568, 571] width 66 height 30
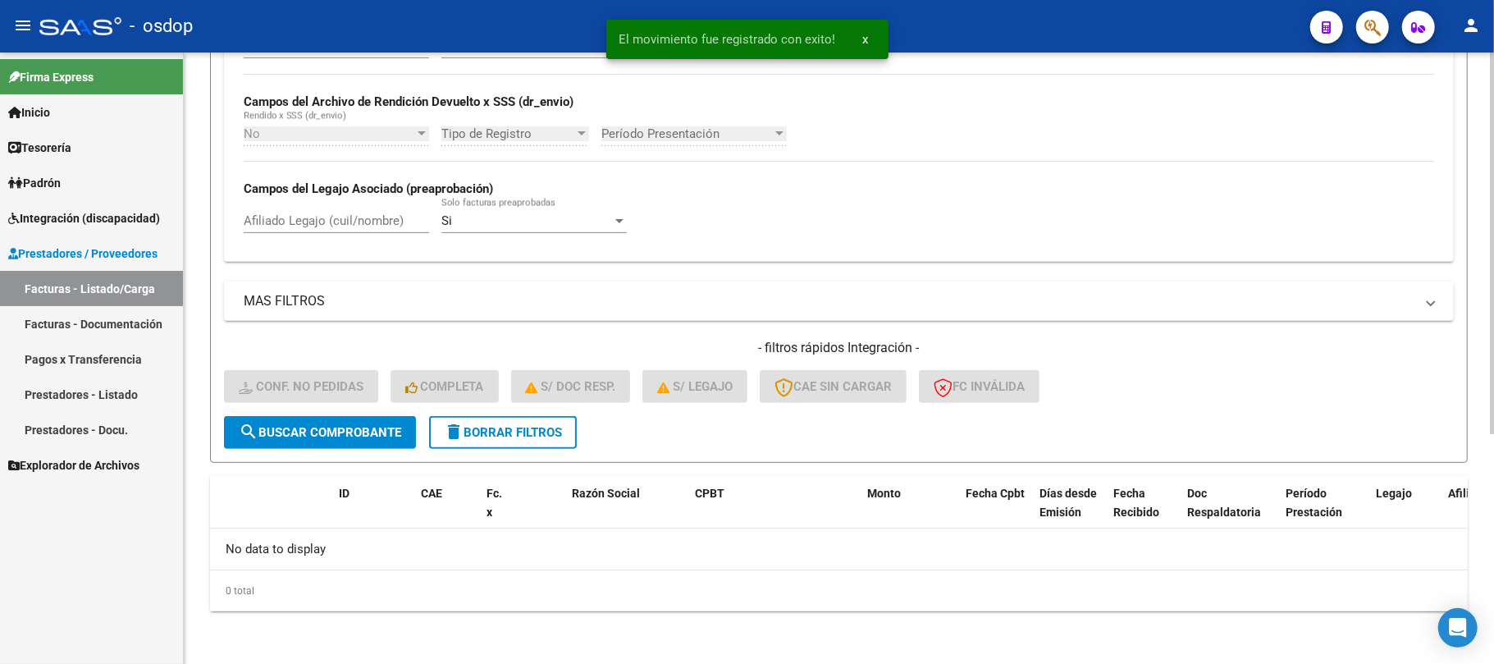
scroll to position [368, 0]
drag, startPoint x: 494, startPoint y: 438, endPoint x: 541, endPoint y: 435, distance: 47.7
click at [494, 438] on span "delete Borrar Filtros" at bounding box center [503, 432] width 118 height 15
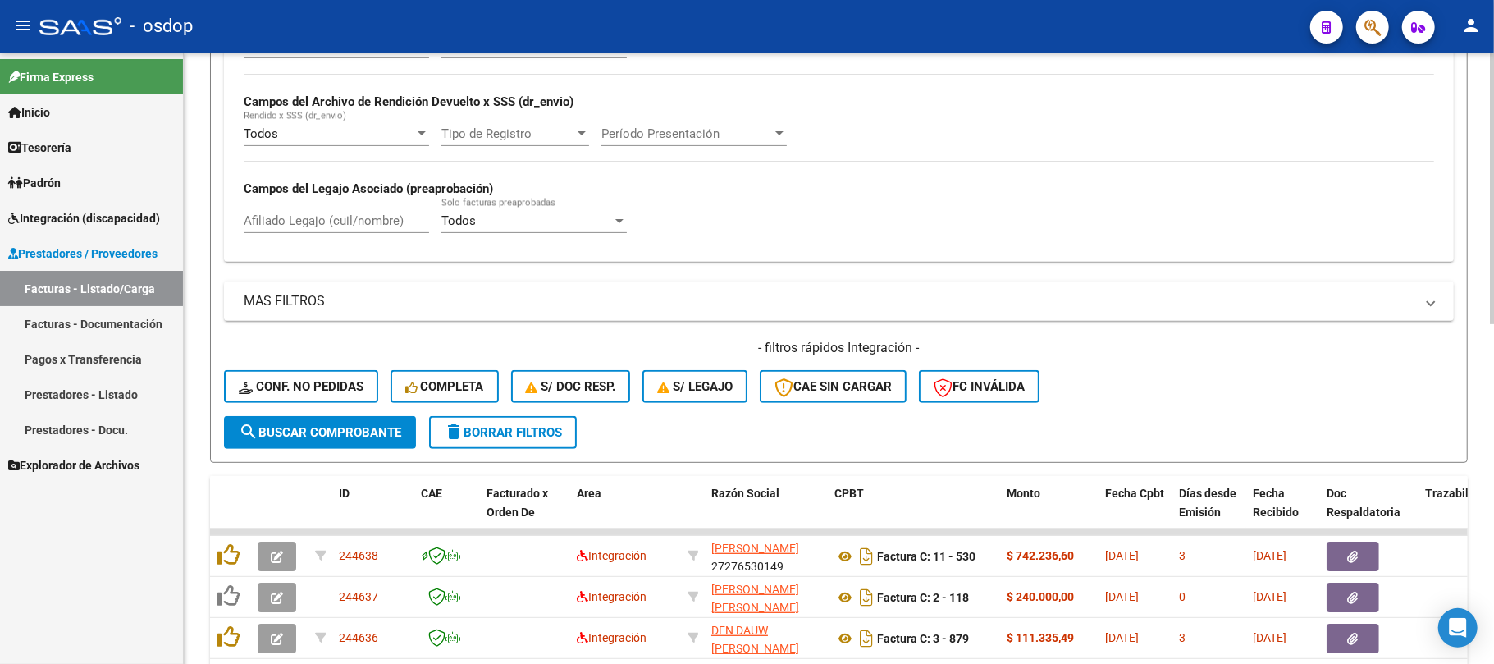
click at [316, 224] on input "Afiliado Legajo (cuil/nombre)" at bounding box center [336, 220] width 185 height 15
paste input "20477561021"
type input "20477561021"
click at [323, 427] on span "search Buscar Comprobante" at bounding box center [320, 432] width 162 height 15
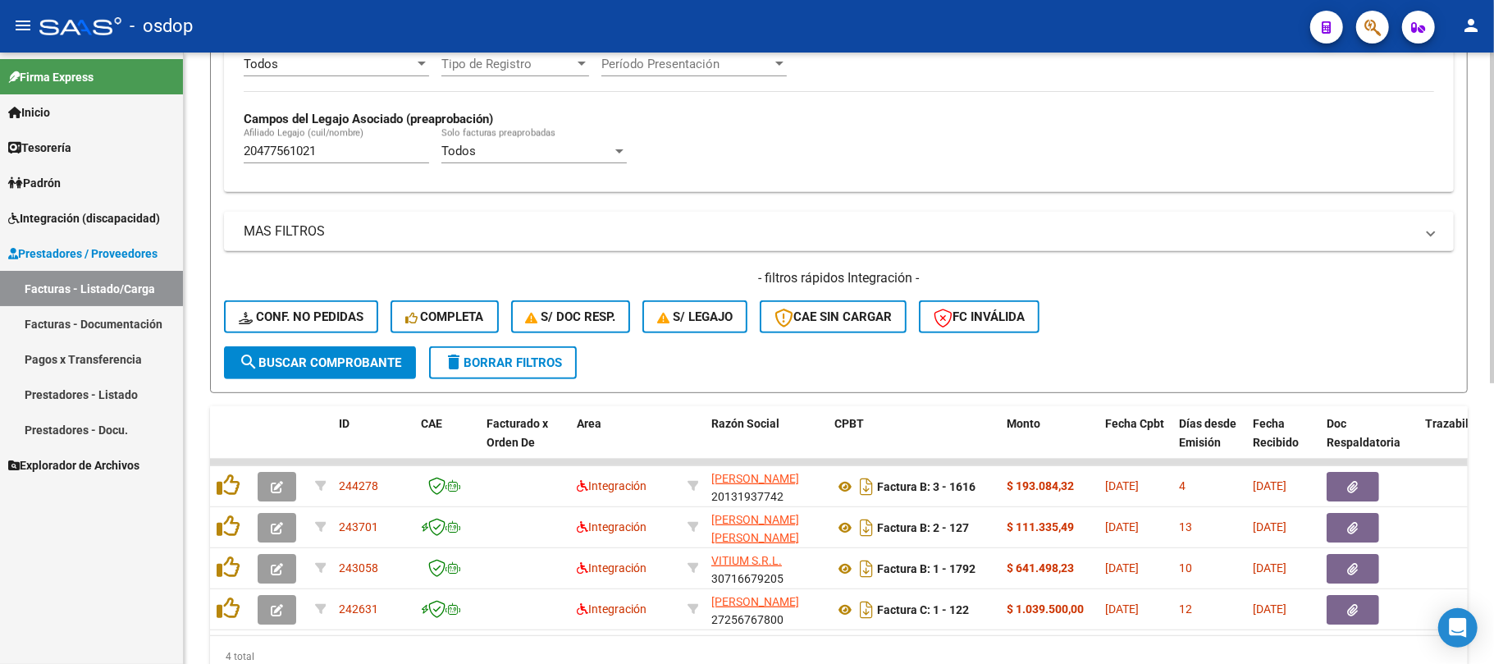
scroll to position [519, 0]
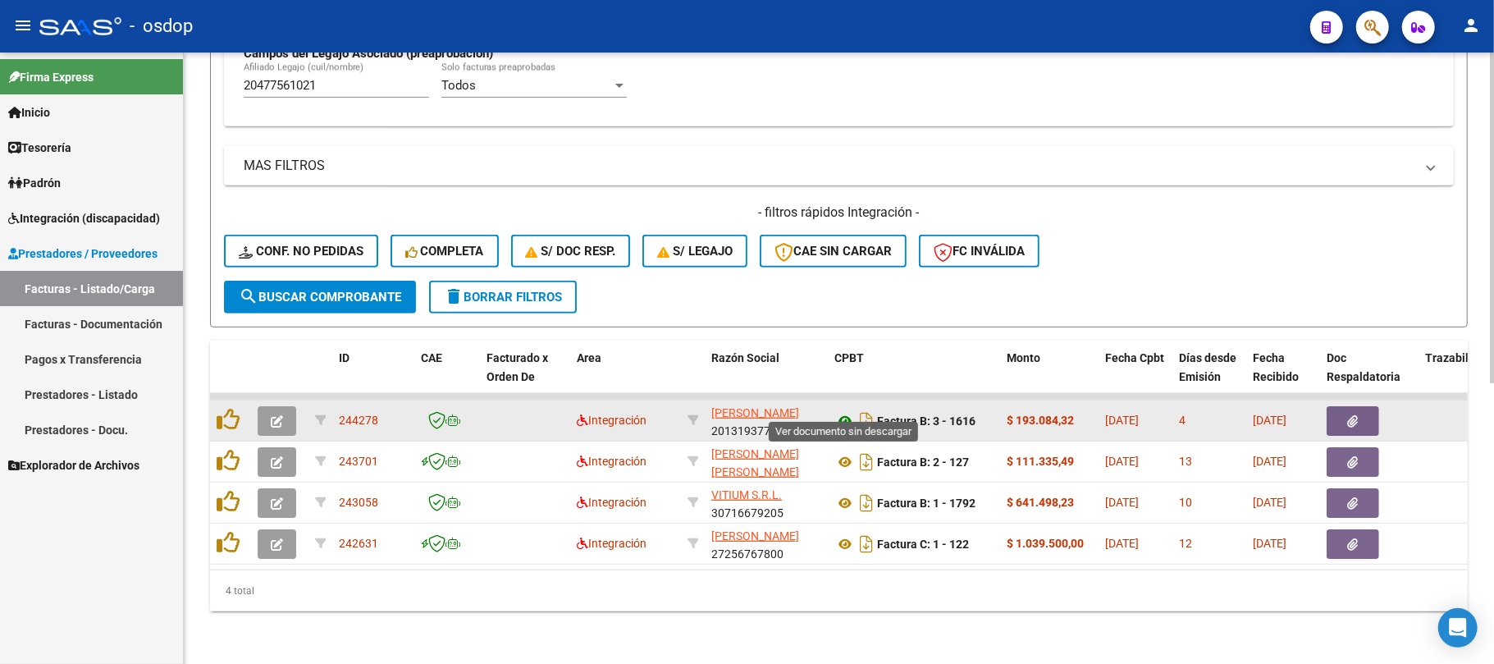
click at [847, 411] on icon at bounding box center [844, 421] width 21 height 20
click at [1352, 415] on icon "button" at bounding box center [1353, 421] width 11 height 12
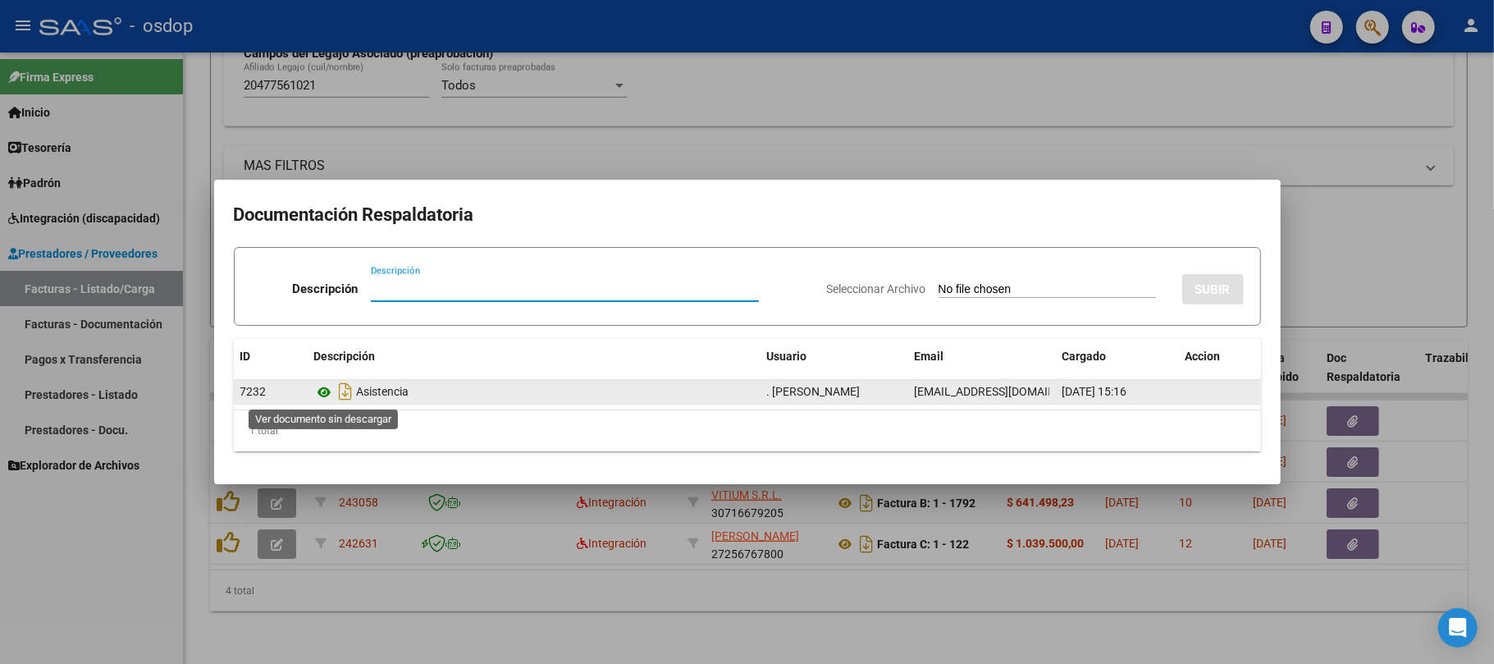
click at [318, 388] on icon at bounding box center [324, 392] width 21 height 20
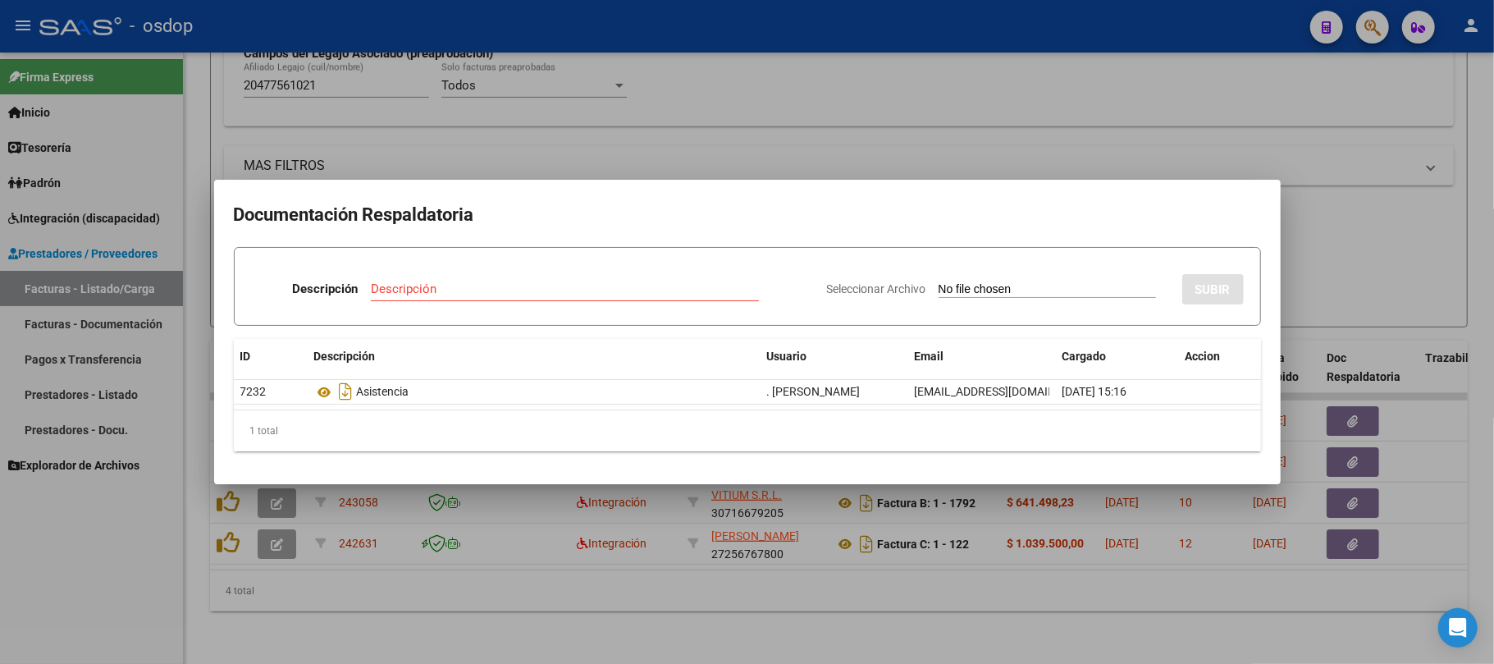
click at [692, 579] on div at bounding box center [747, 332] width 1494 height 664
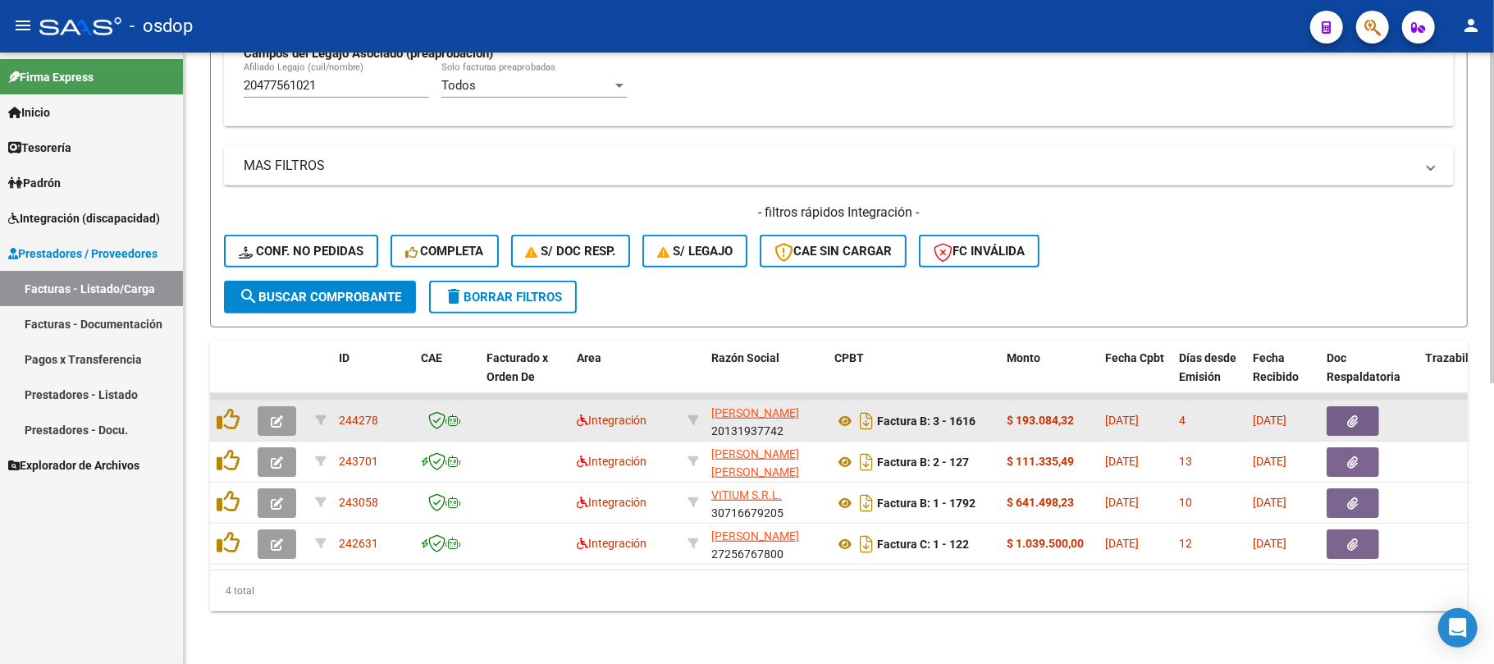
click at [273, 415] on icon "button" at bounding box center [277, 421] width 12 height 12
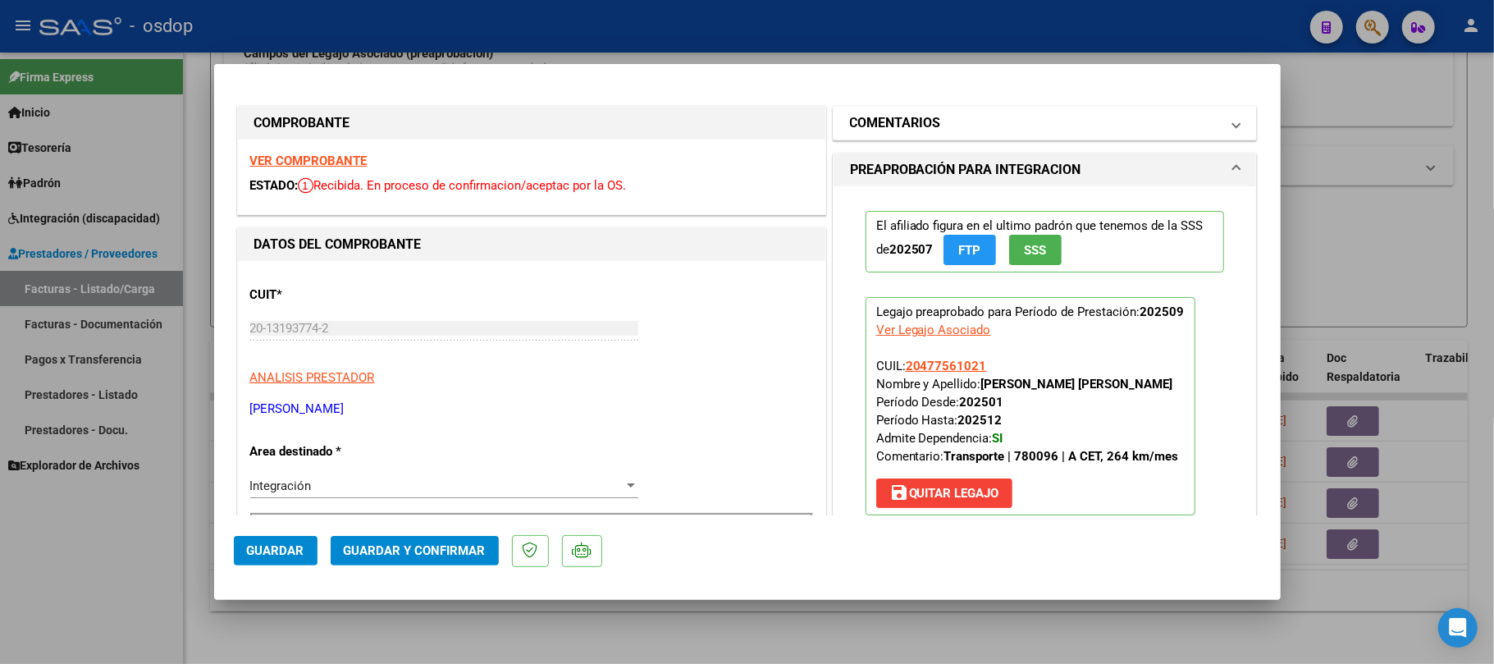
click at [958, 133] on mat-expansion-panel-header "COMENTARIOS" at bounding box center [1045, 123] width 423 height 33
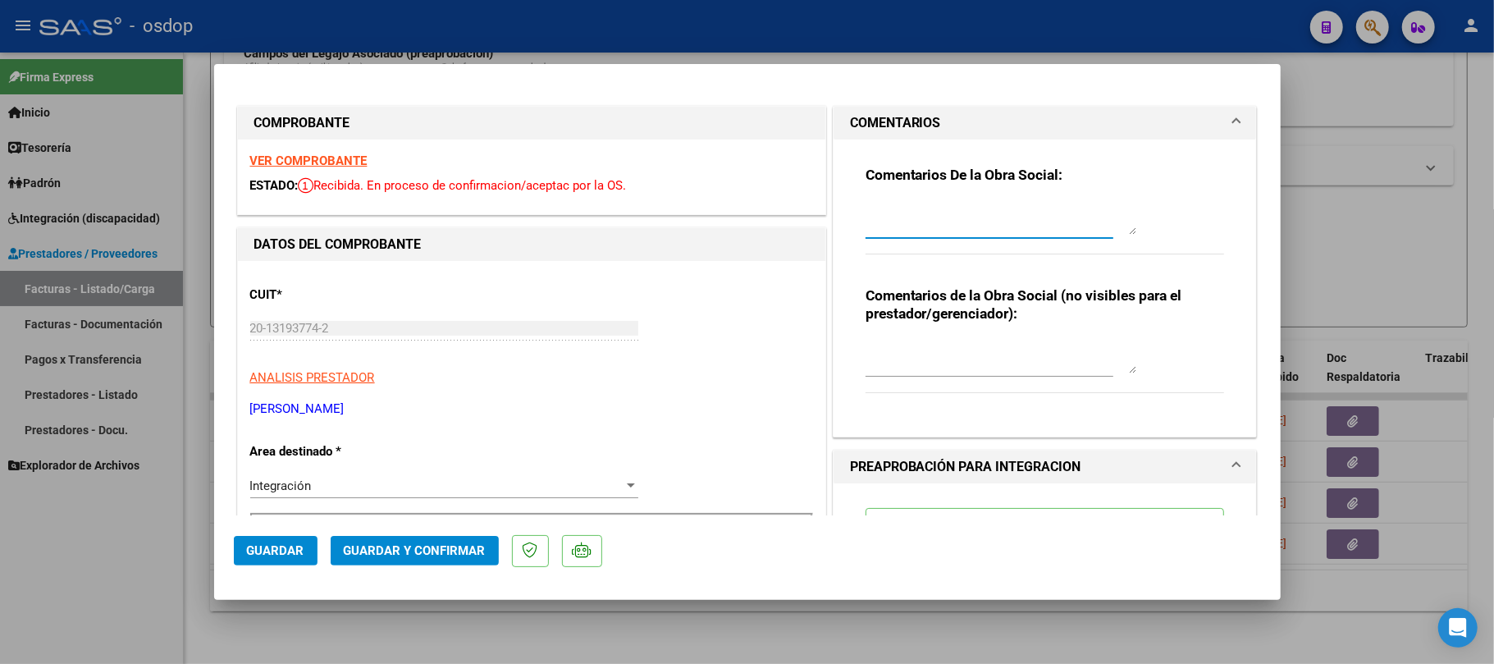
click at [971, 213] on textarea at bounding box center [1001, 218] width 271 height 33
click at [912, 207] on textarea "La planilla no tiene firma del prestador.-" at bounding box center [1001, 218] width 271 height 33
type textarea "La planilla DDJJ no tiene firma del prestador.-"
click at [959, 368] on textarea at bounding box center [1001, 356] width 271 height 33
click at [286, 556] on span "Guardar" at bounding box center [275, 550] width 57 height 15
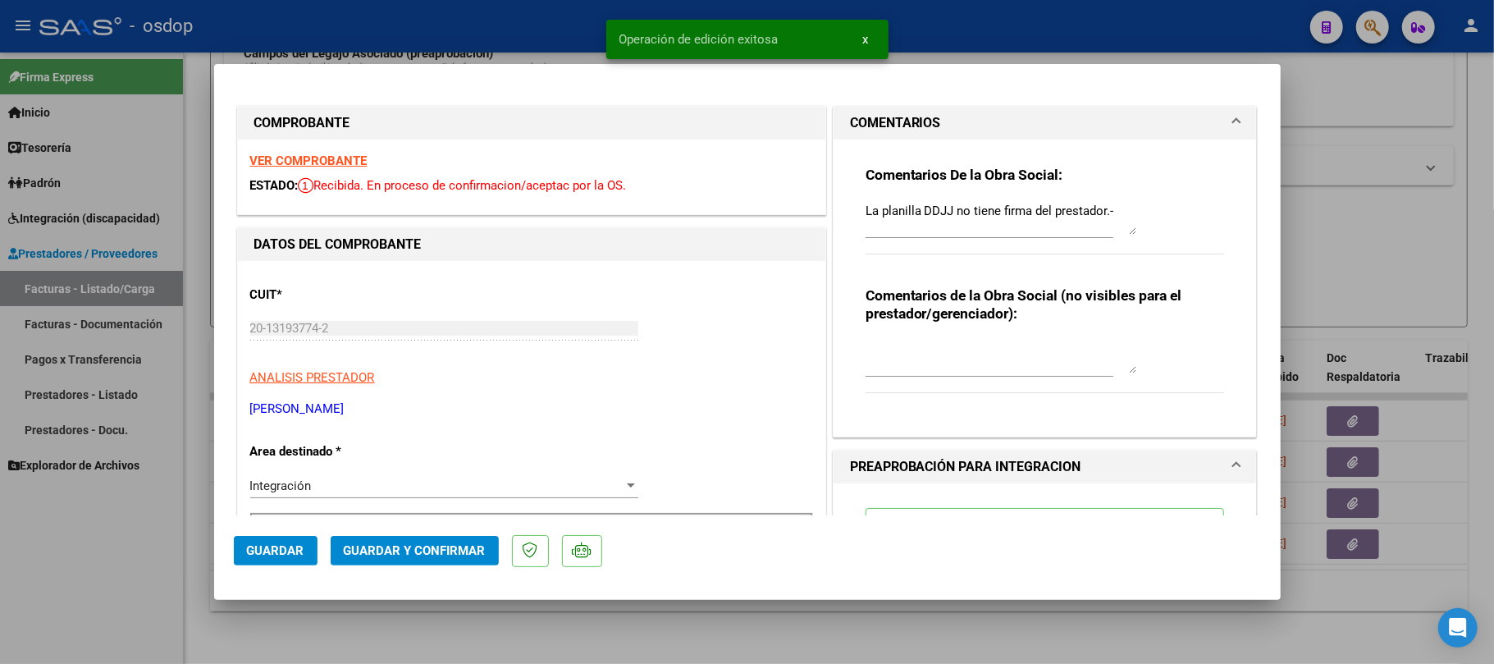
click at [821, 627] on div at bounding box center [747, 332] width 1494 height 664
type input "$ 0,00"
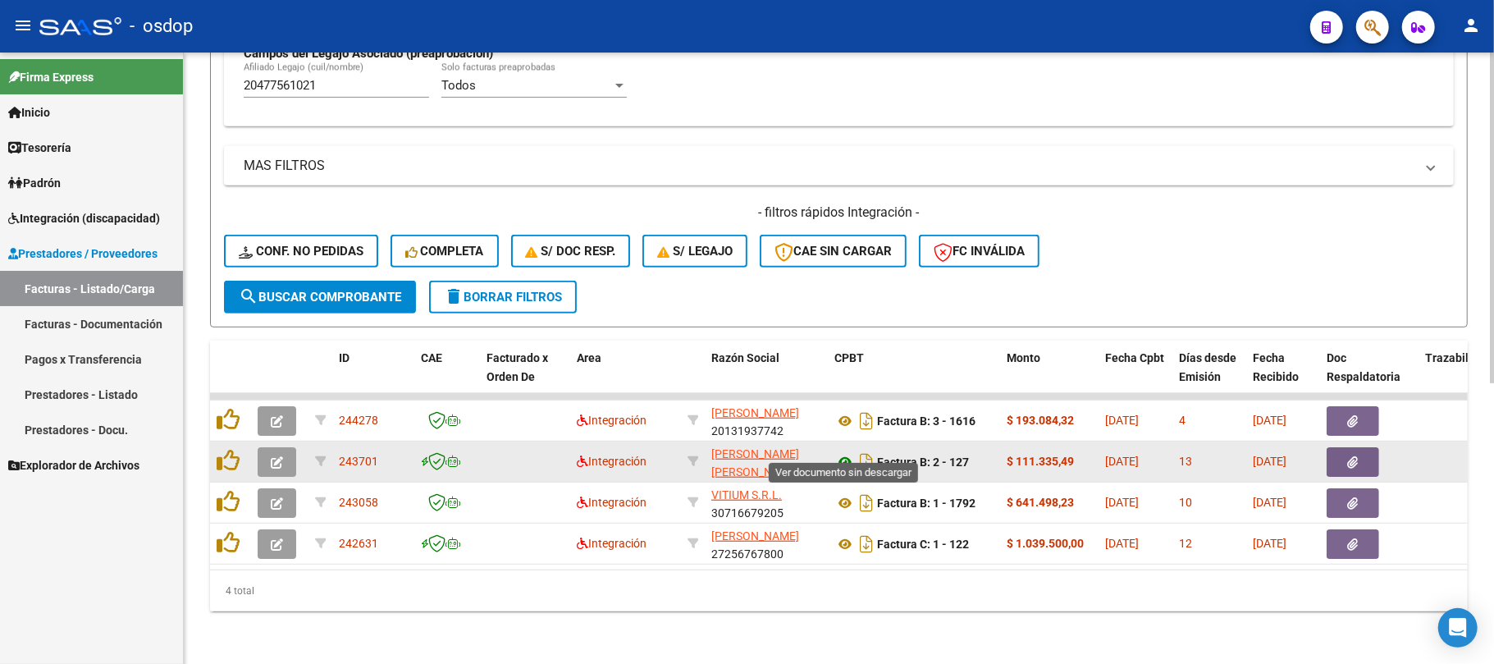
click at [845, 452] on icon at bounding box center [844, 462] width 21 height 20
click at [1343, 447] on button "button" at bounding box center [1353, 462] width 53 height 30
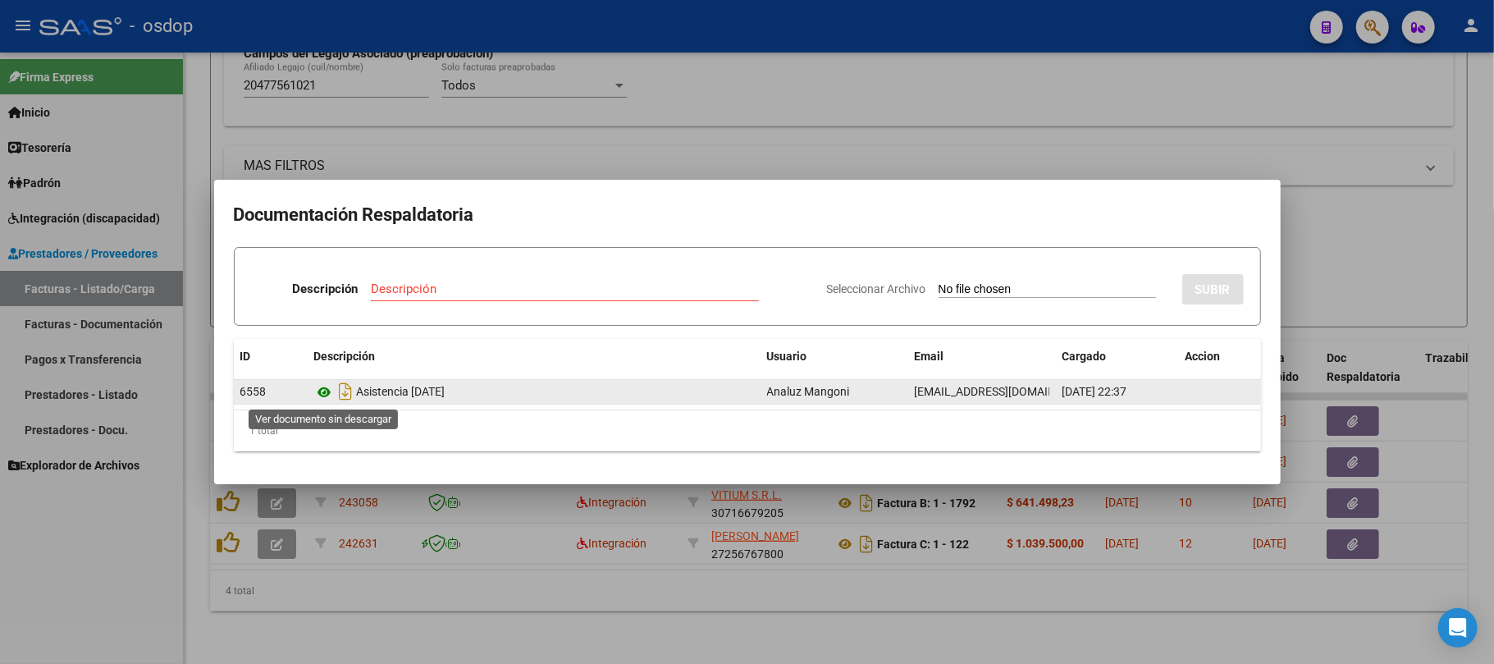
click at [322, 391] on icon at bounding box center [324, 392] width 21 height 20
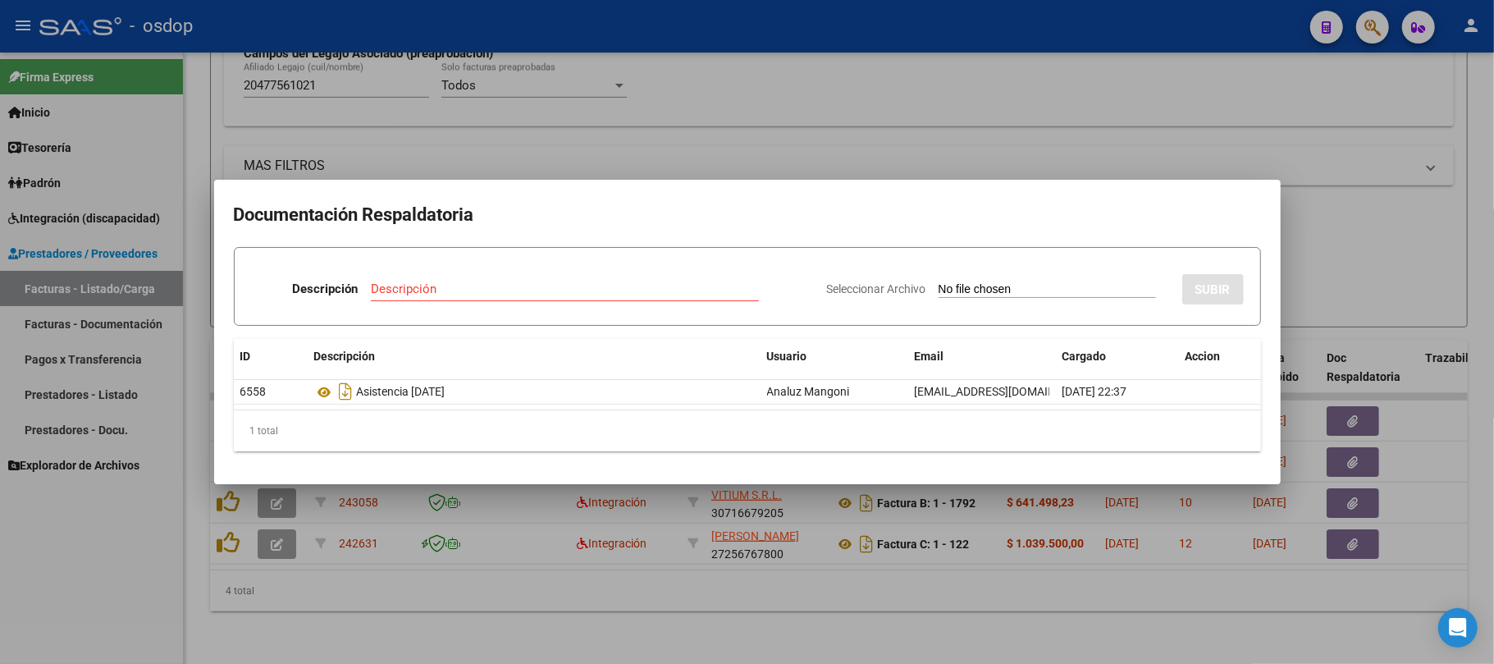
click at [853, 628] on div at bounding box center [747, 332] width 1494 height 664
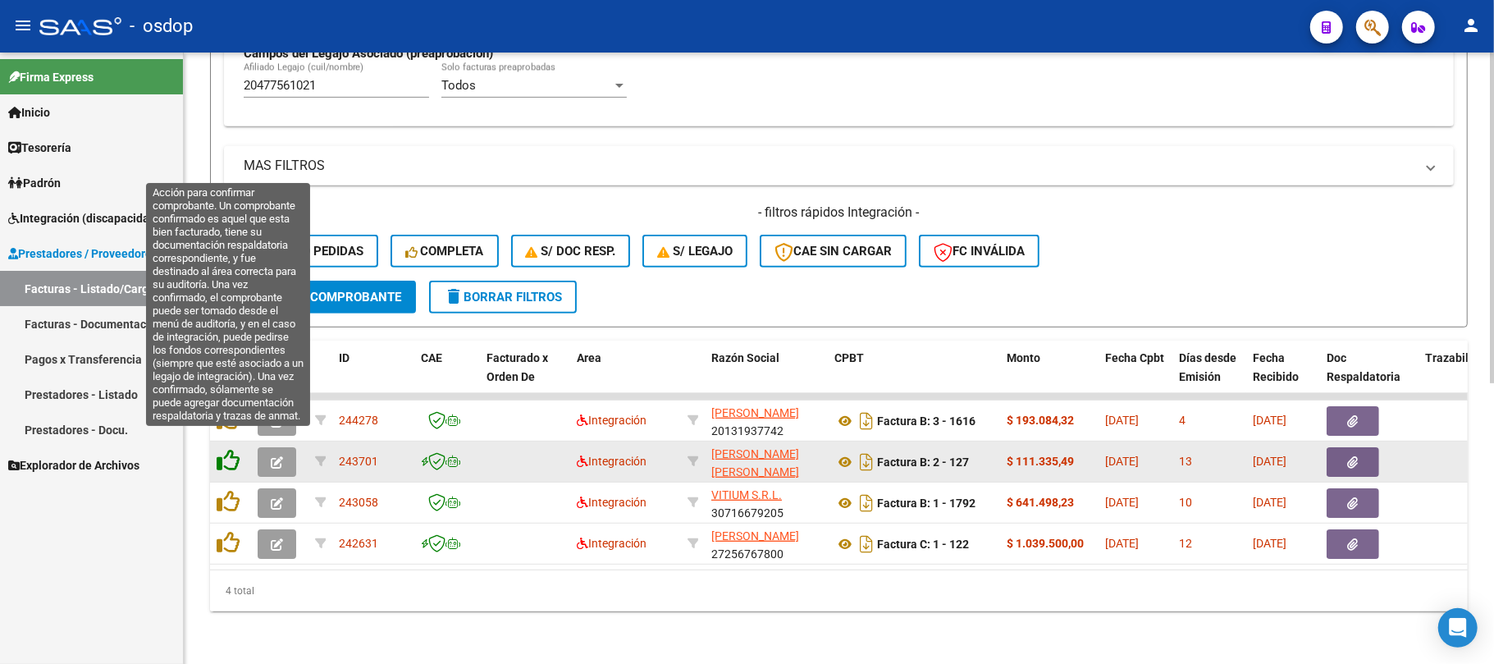
click at [225, 450] on icon at bounding box center [228, 460] width 23 height 23
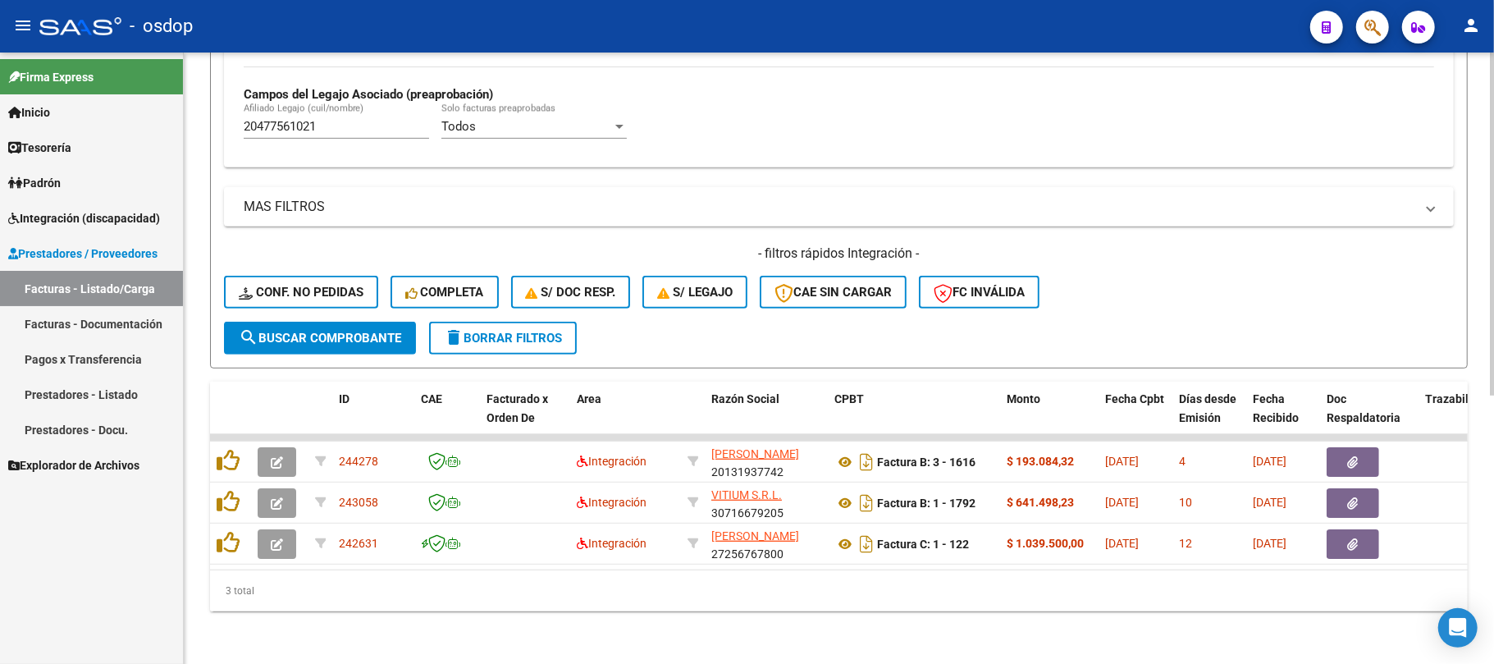
scroll to position [477, 0]
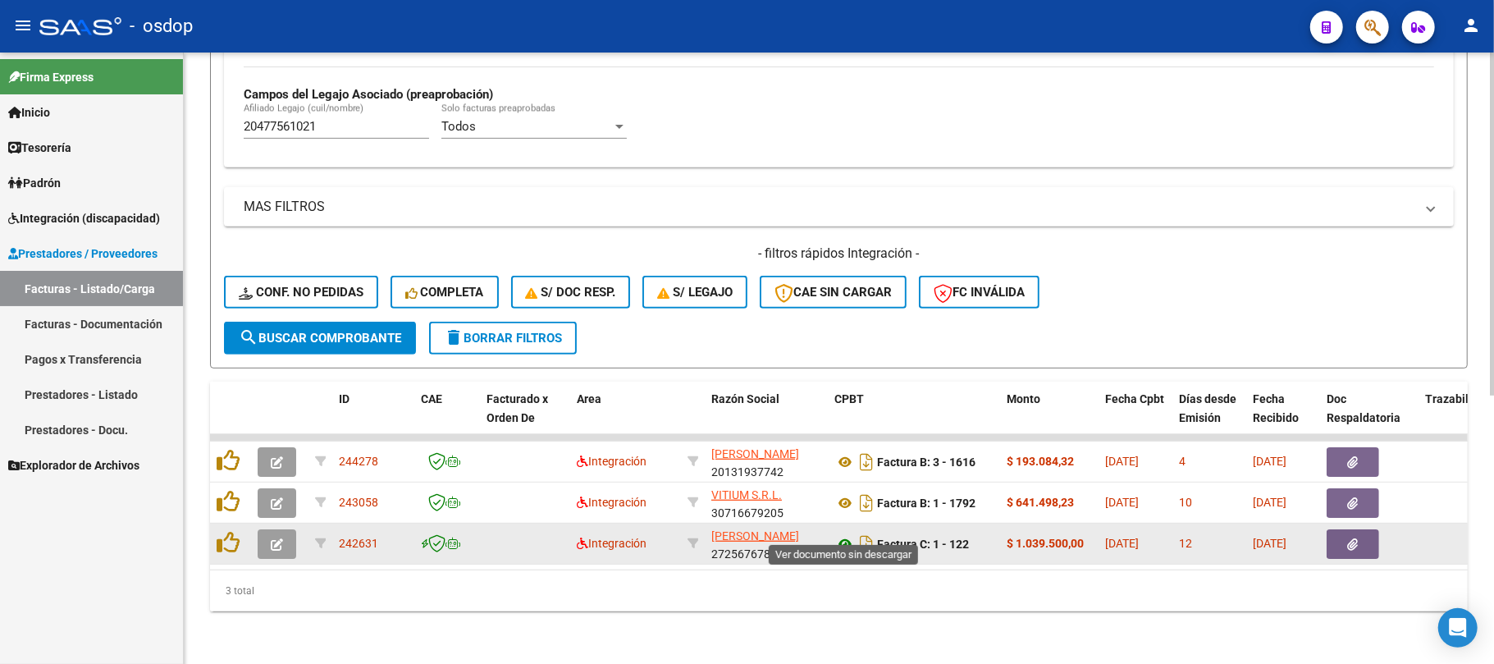
click at [847, 534] on icon at bounding box center [844, 544] width 21 height 20
click at [1350, 538] on icon "button" at bounding box center [1353, 544] width 11 height 12
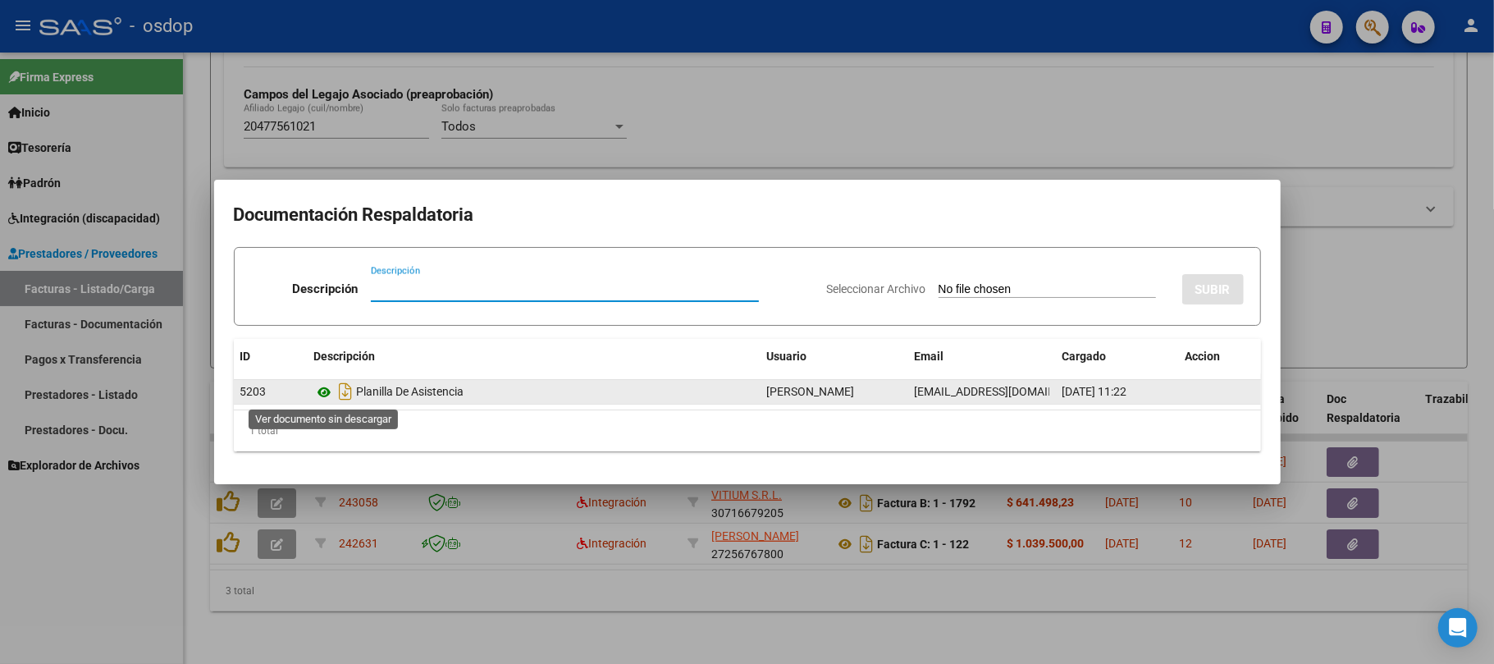
click at [325, 391] on icon at bounding box center [324, 392] width 21 height 20
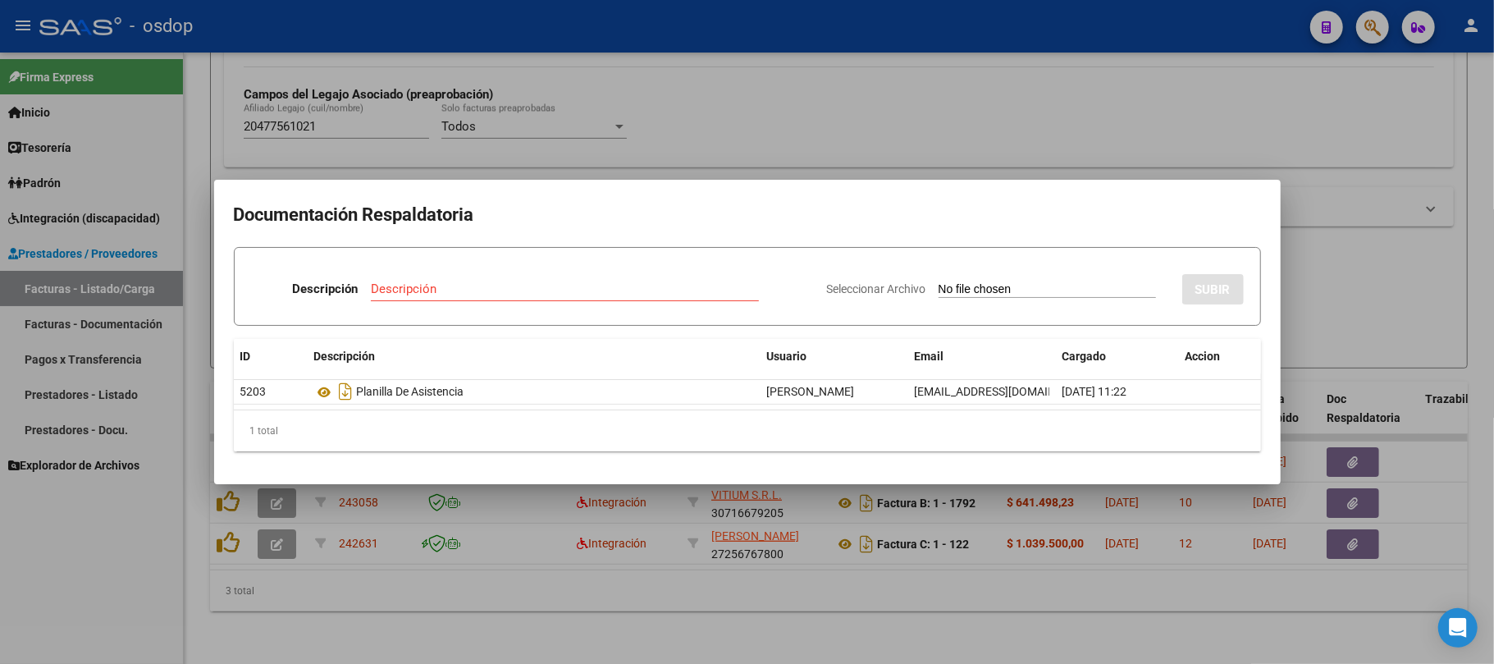
click at [559, 609] on div at bounding box center [747, 332] width 1494 height 664
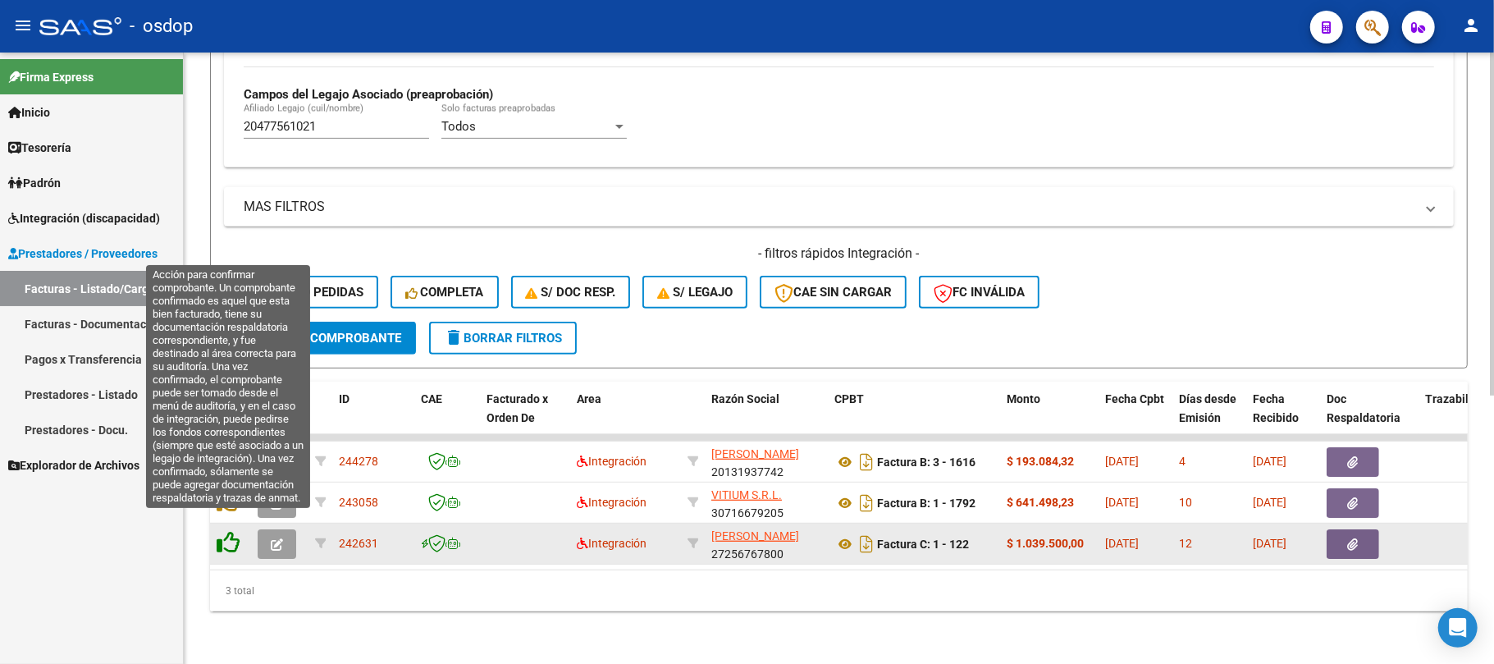
click at [227, 531] on icon at bounding box center [228, 542] width 23 height 23
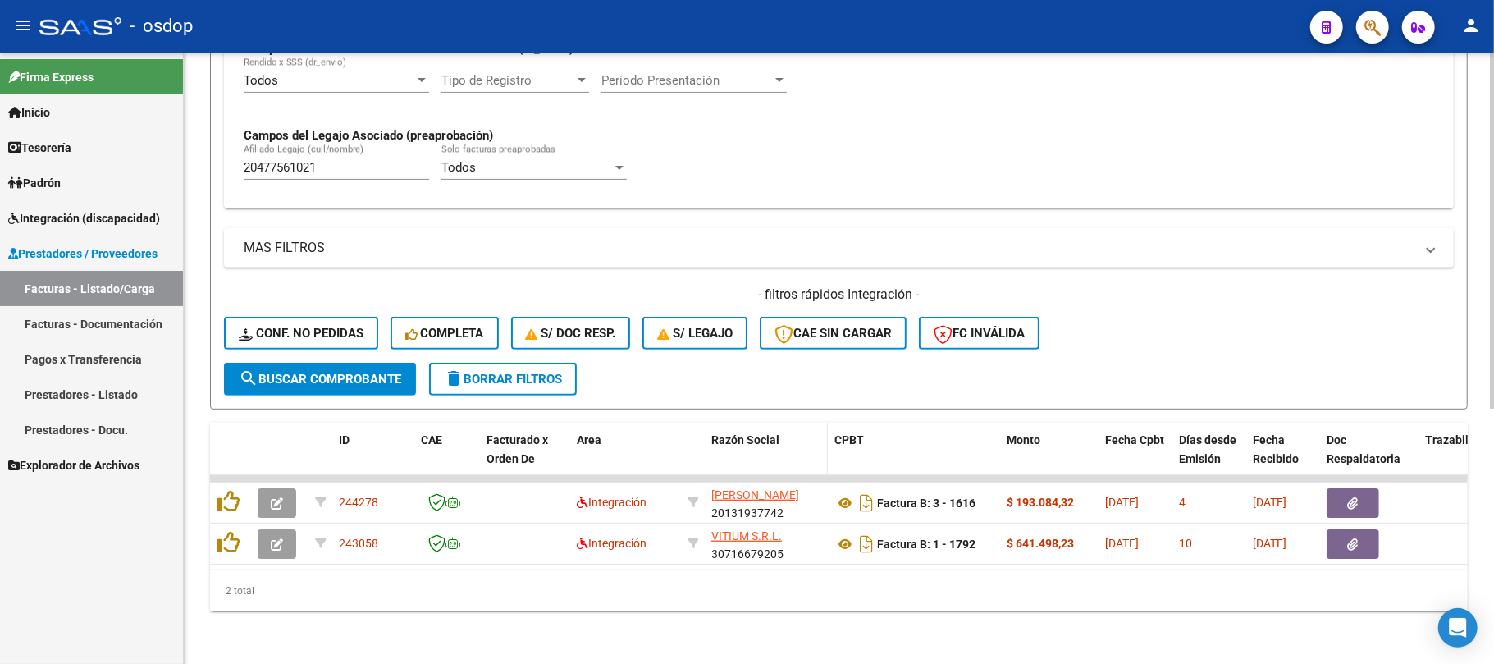
scroll to position [437, 0]
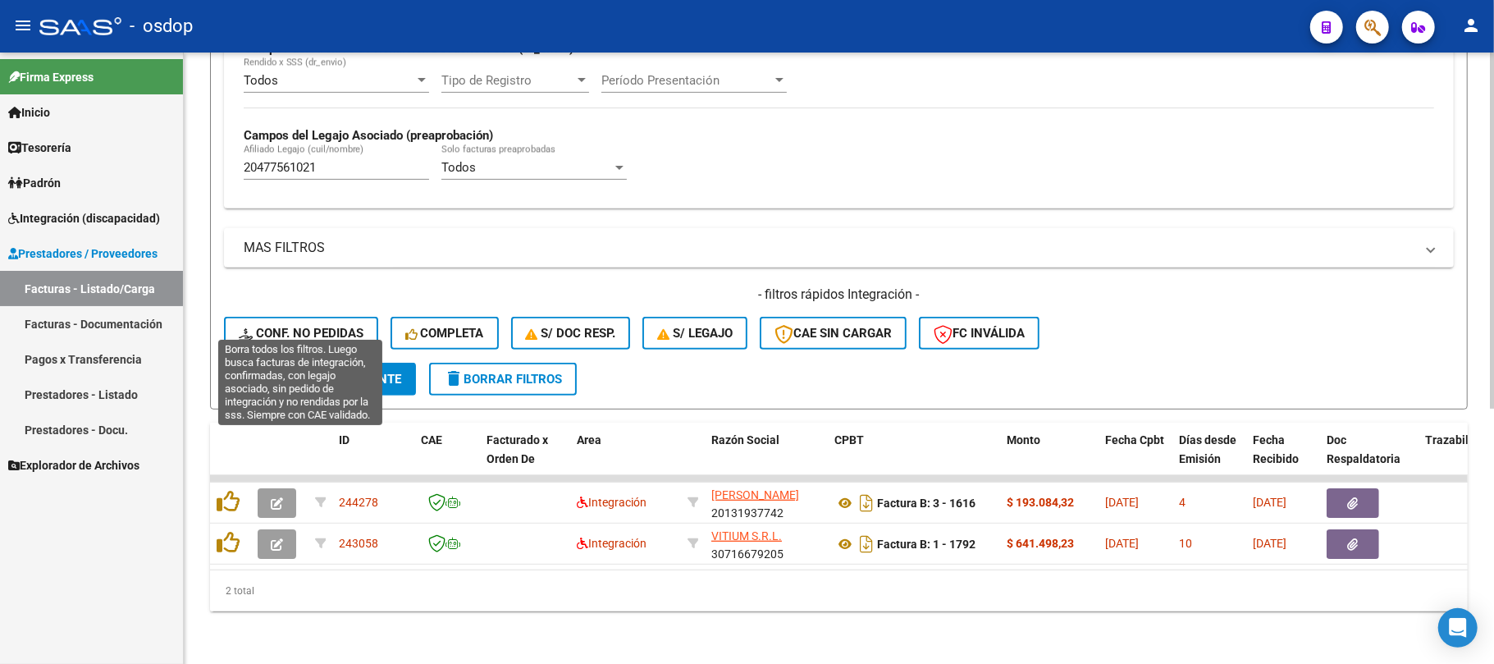
click at [303, 326] on span "Conf. no pedidas" at bounding box center [301, 333] width 125 height 15
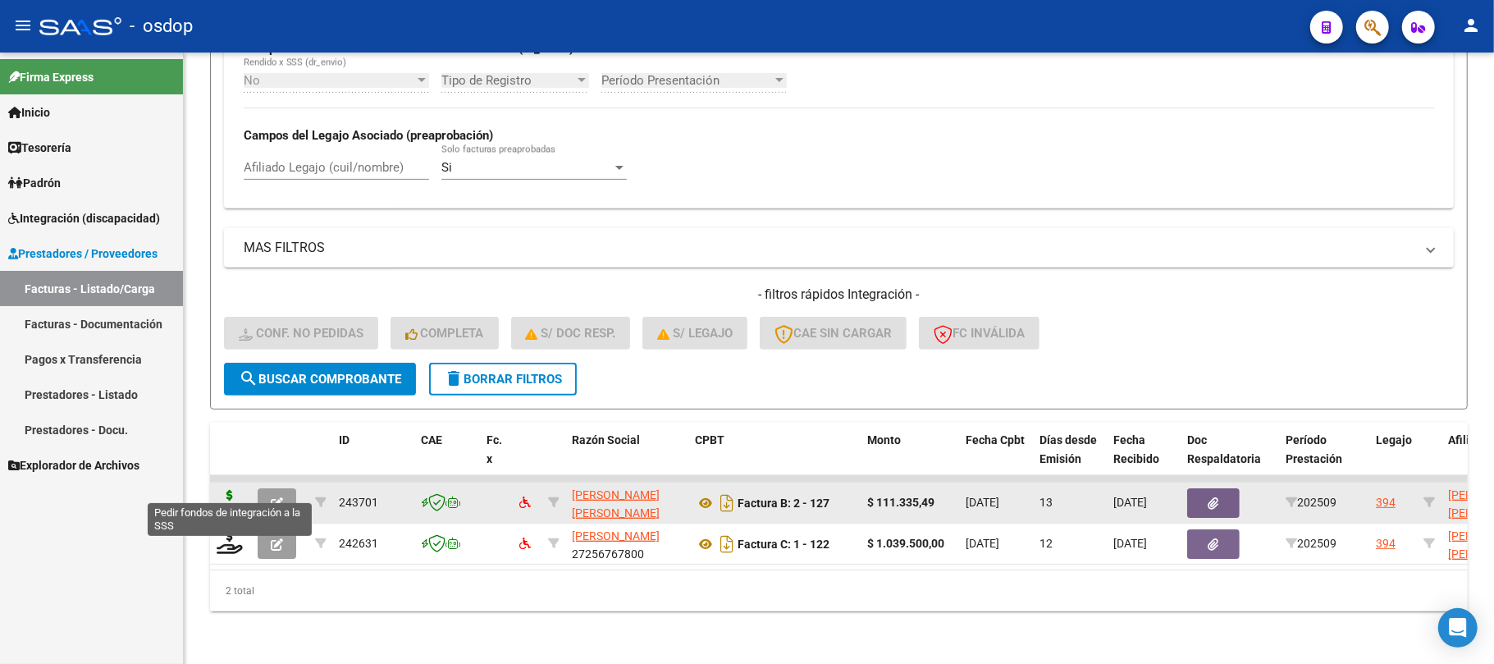
click at [222, 490] on icon at bounding box center [230, 501] width 26 height 23
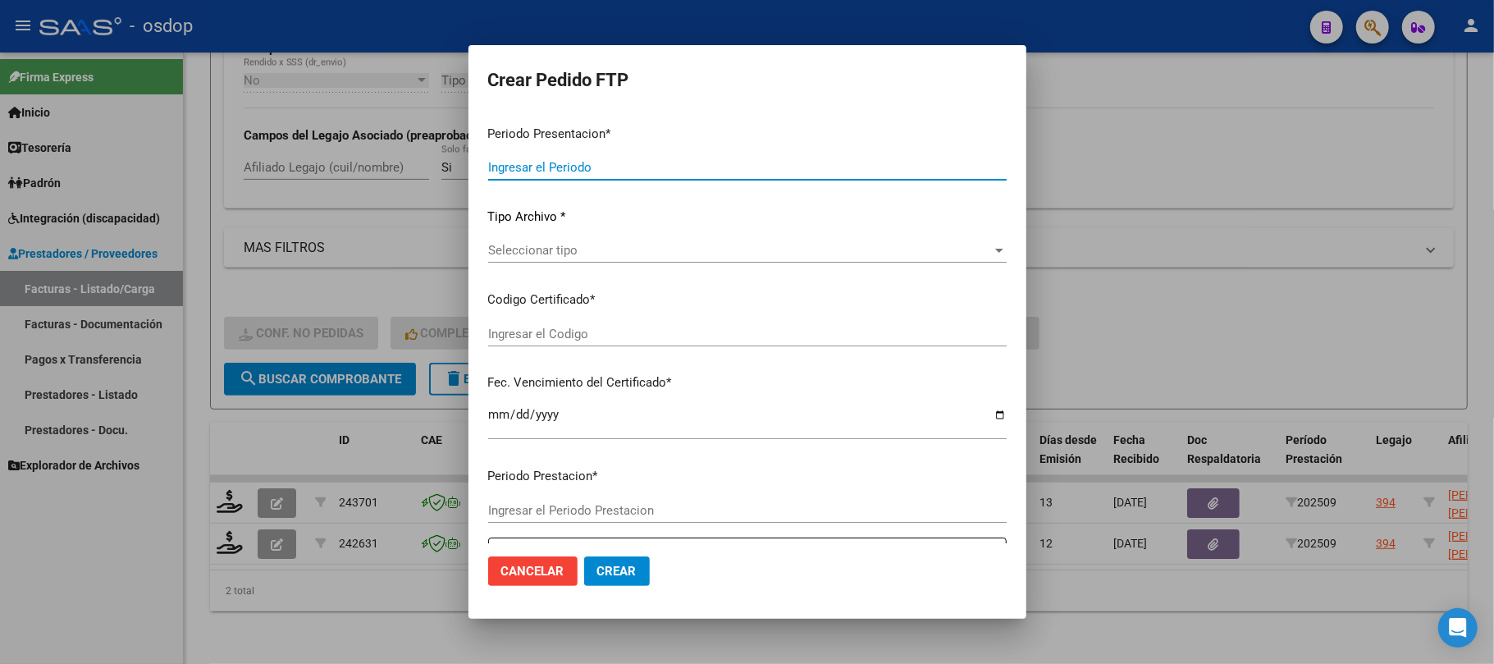
type input "202509"
type input "$ 111.335,49"
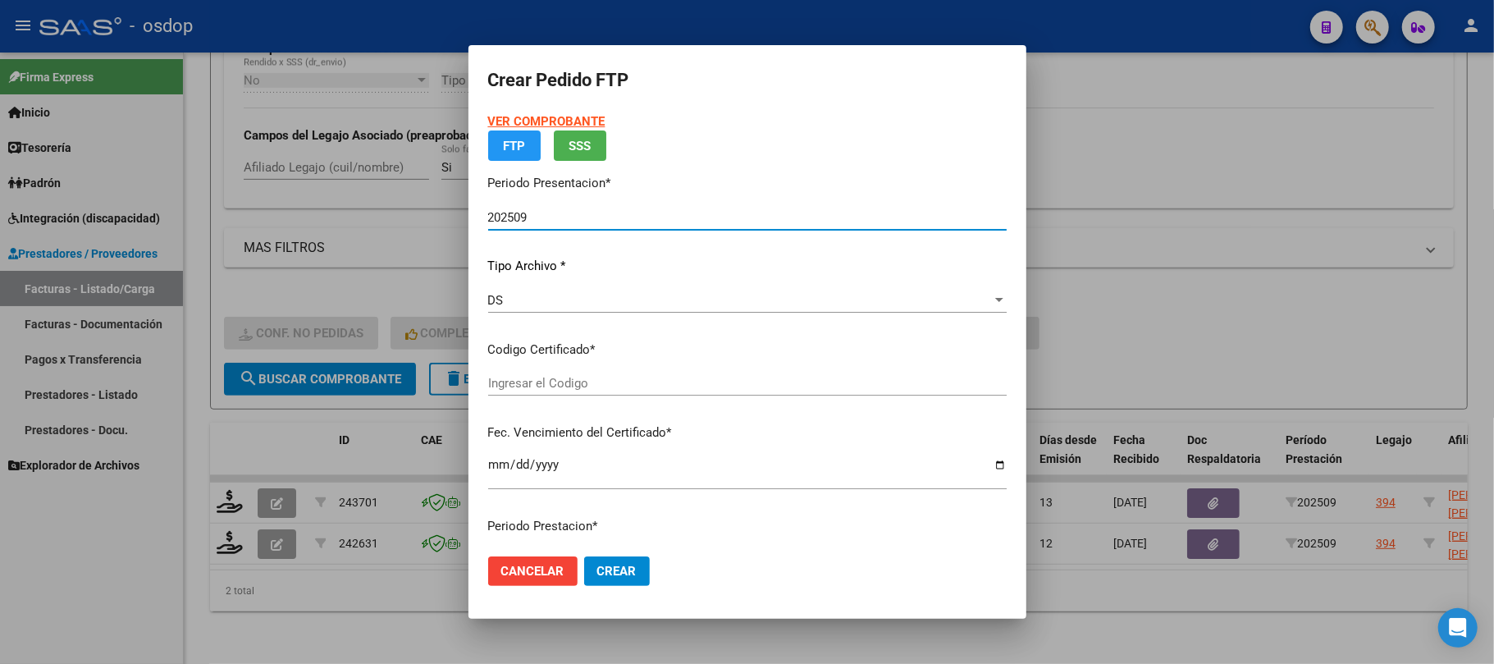
type input "1554836302"
type input "[DATE]"
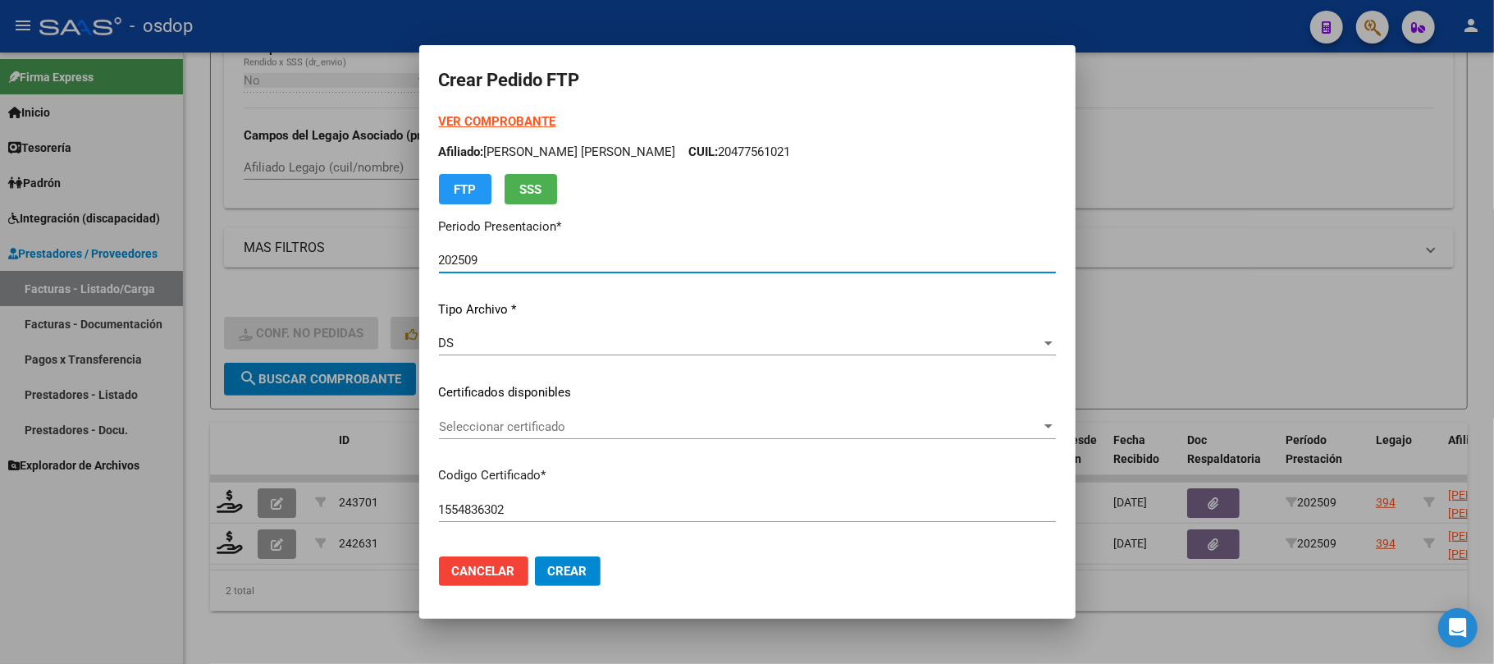
click at [611, 427] on span "Seleccionar certificado" at bounding box center [740, 426] width 602 height 15
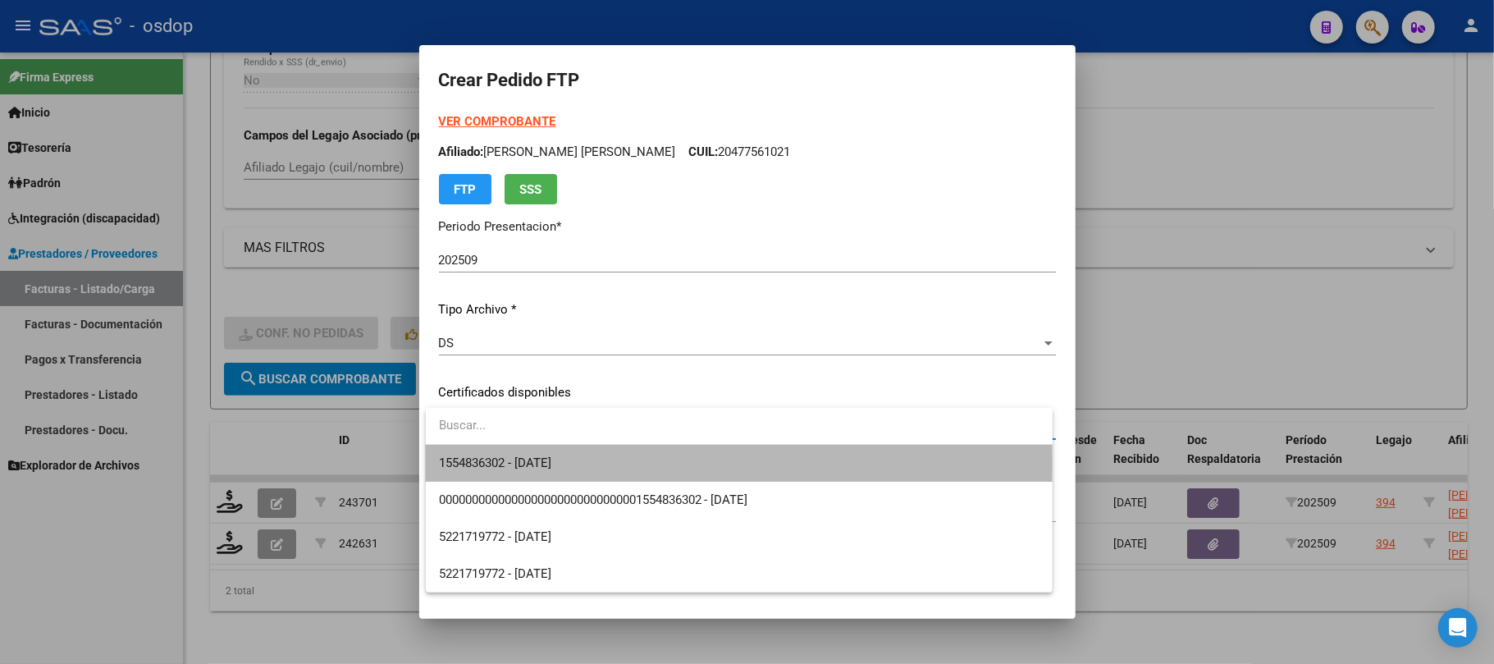
click at [597, 464] on span "1554836302 - [DATE]" at bounding box center [739, 463] width 601 height 37
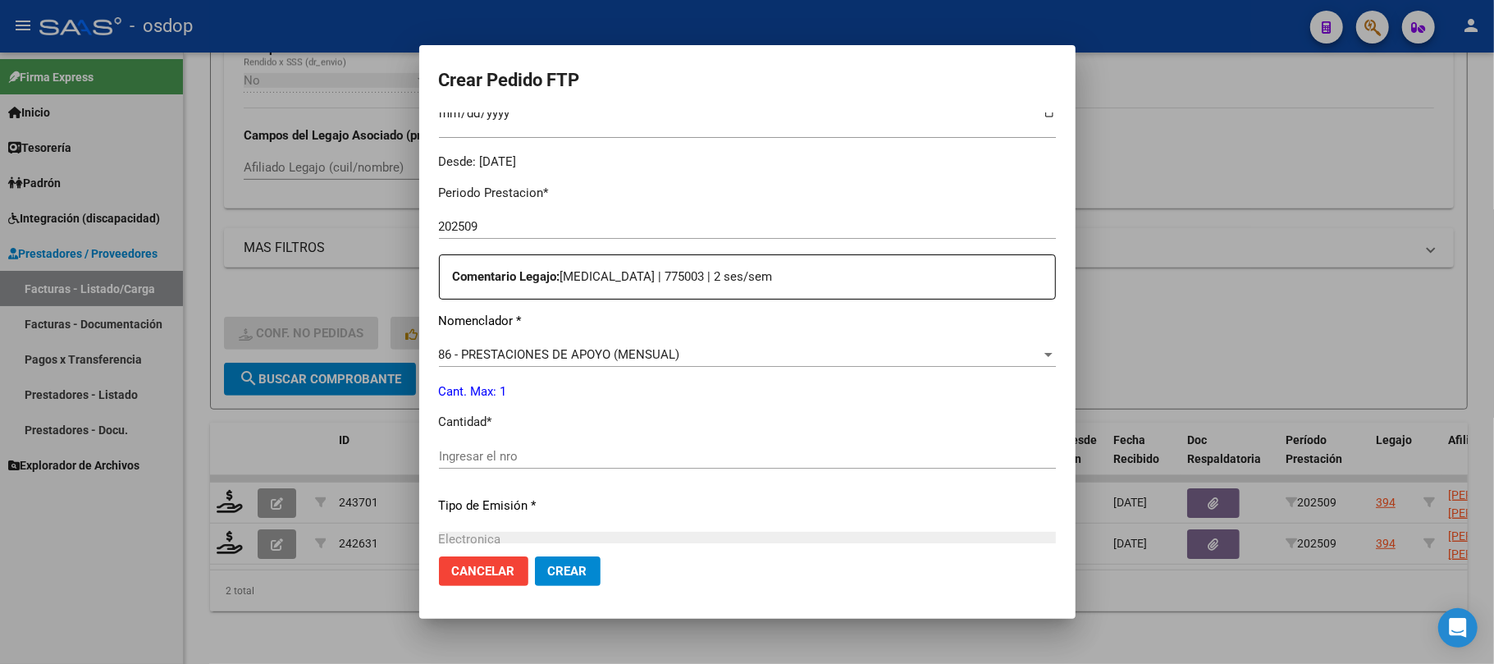
scroll to position [546, 0]
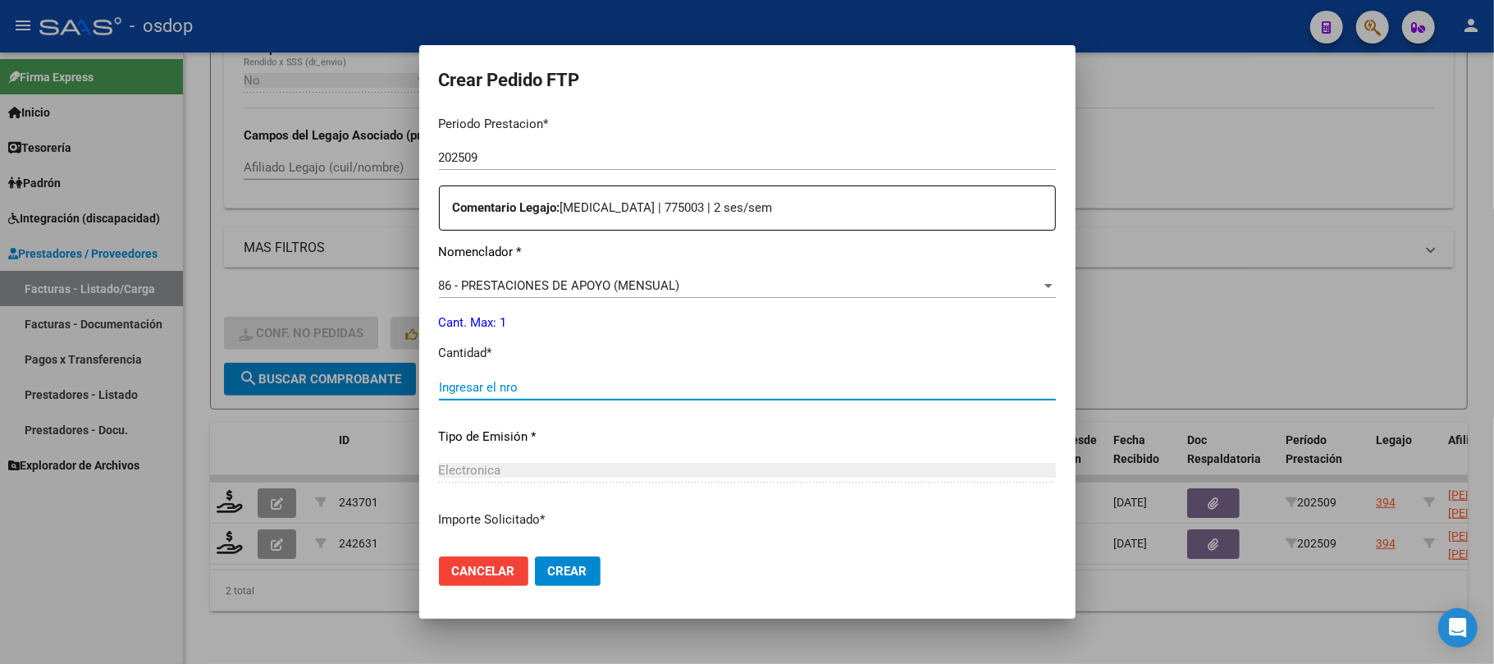
click at [514, 391] on input "Ingresar el nro" at bounding box center [747, 387] width 617 height 15
type input "1"
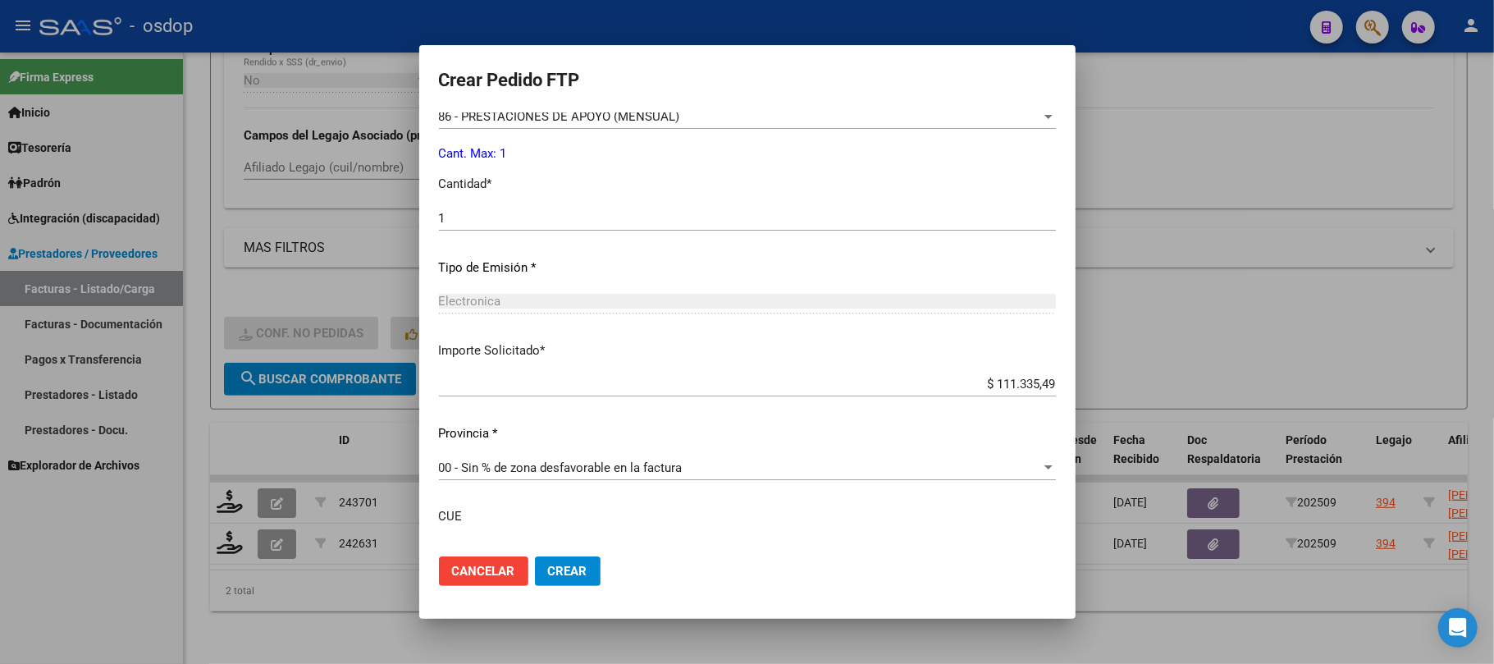
scroll to position [832, 0]
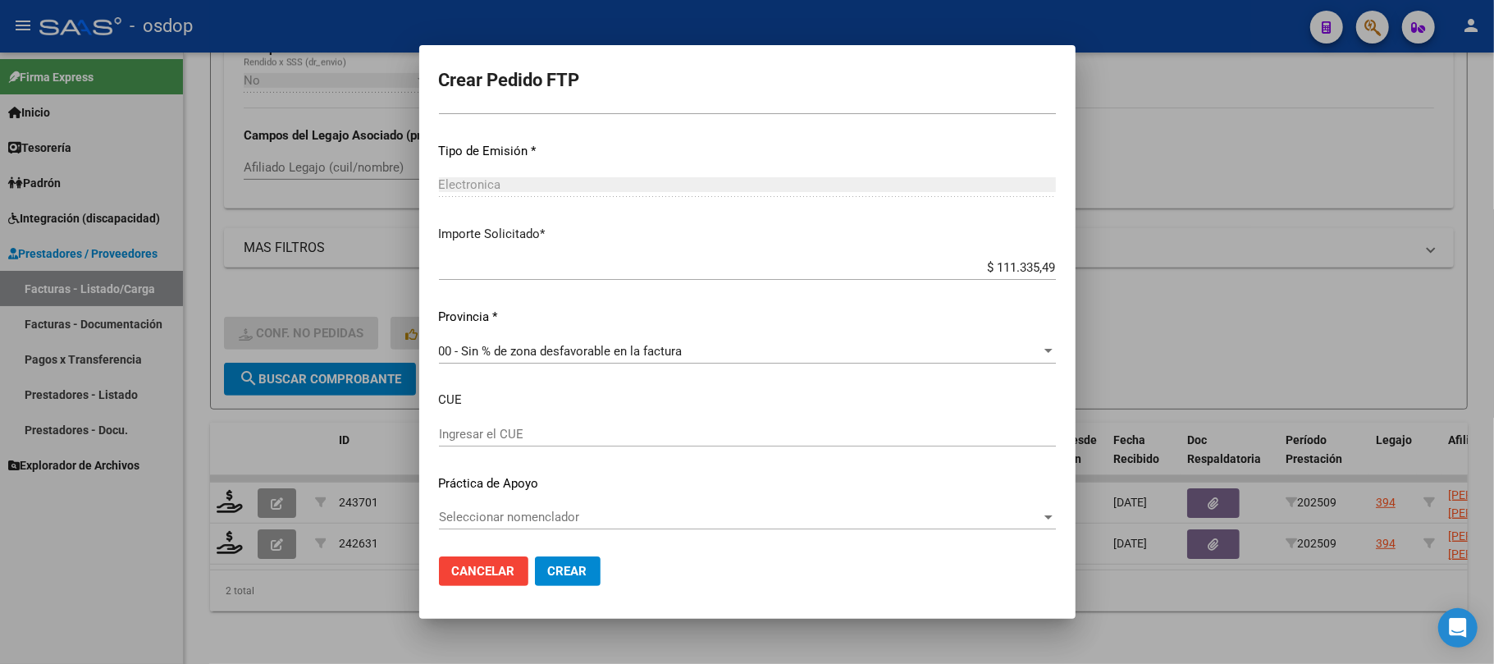
click at [569, 573] on span "Crear" at bounding box center [567, 571] width 39 height 15
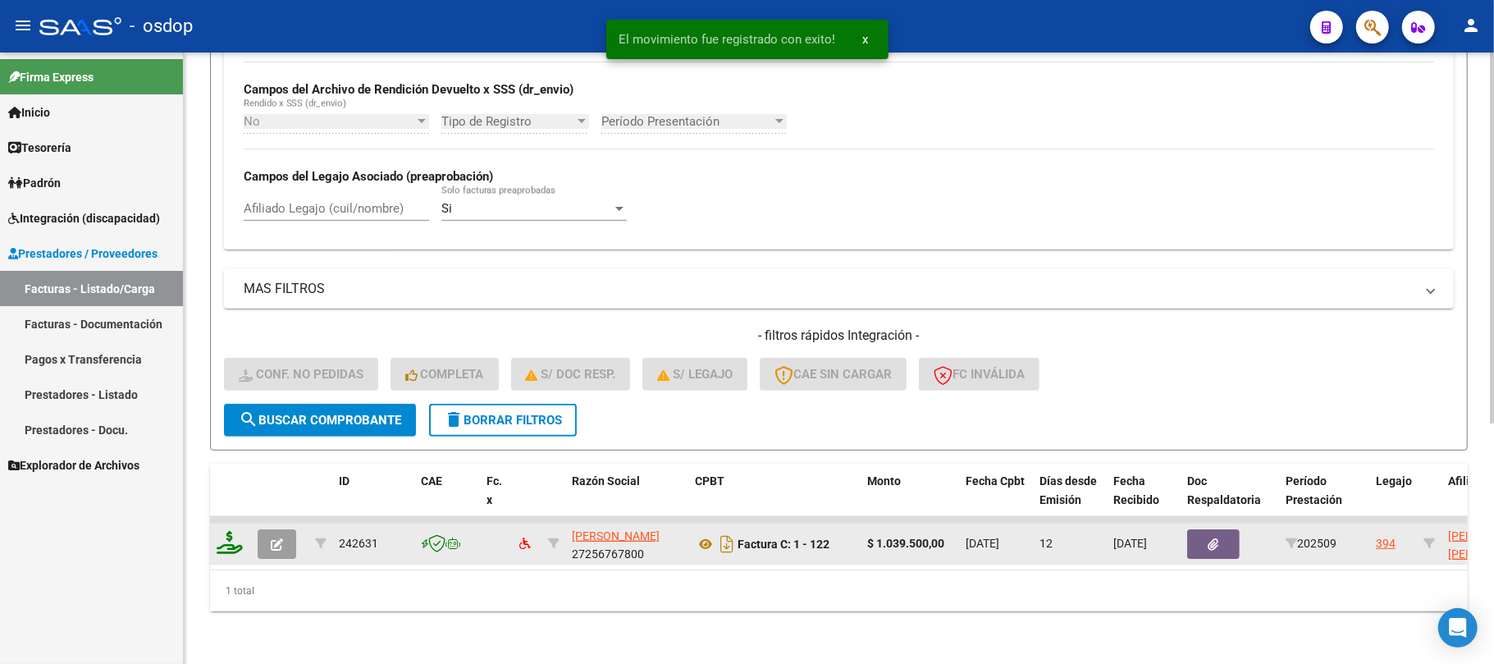
scroll to position [395, 0]
click at [231, 531] on icon at bounding box center [230, 542] width 26 height 23
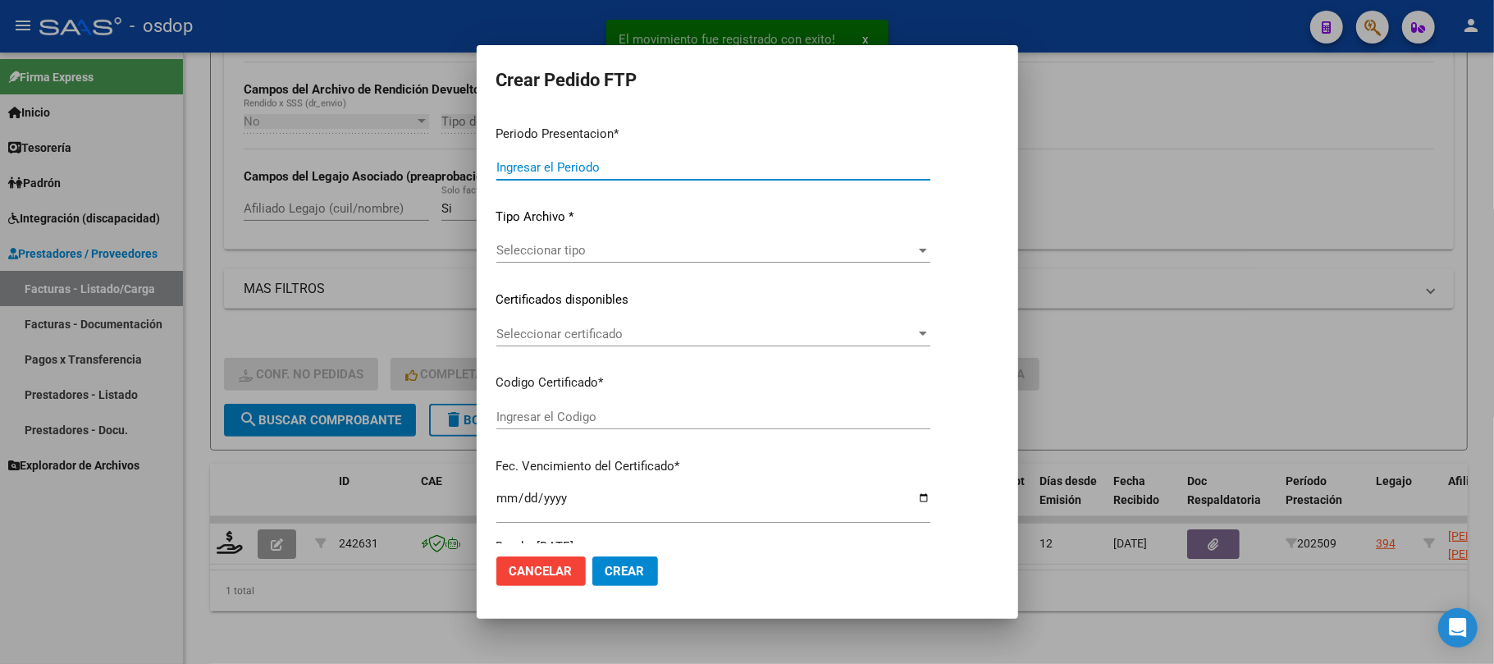
type input "202509"
type input "$ 1.039.500,00"
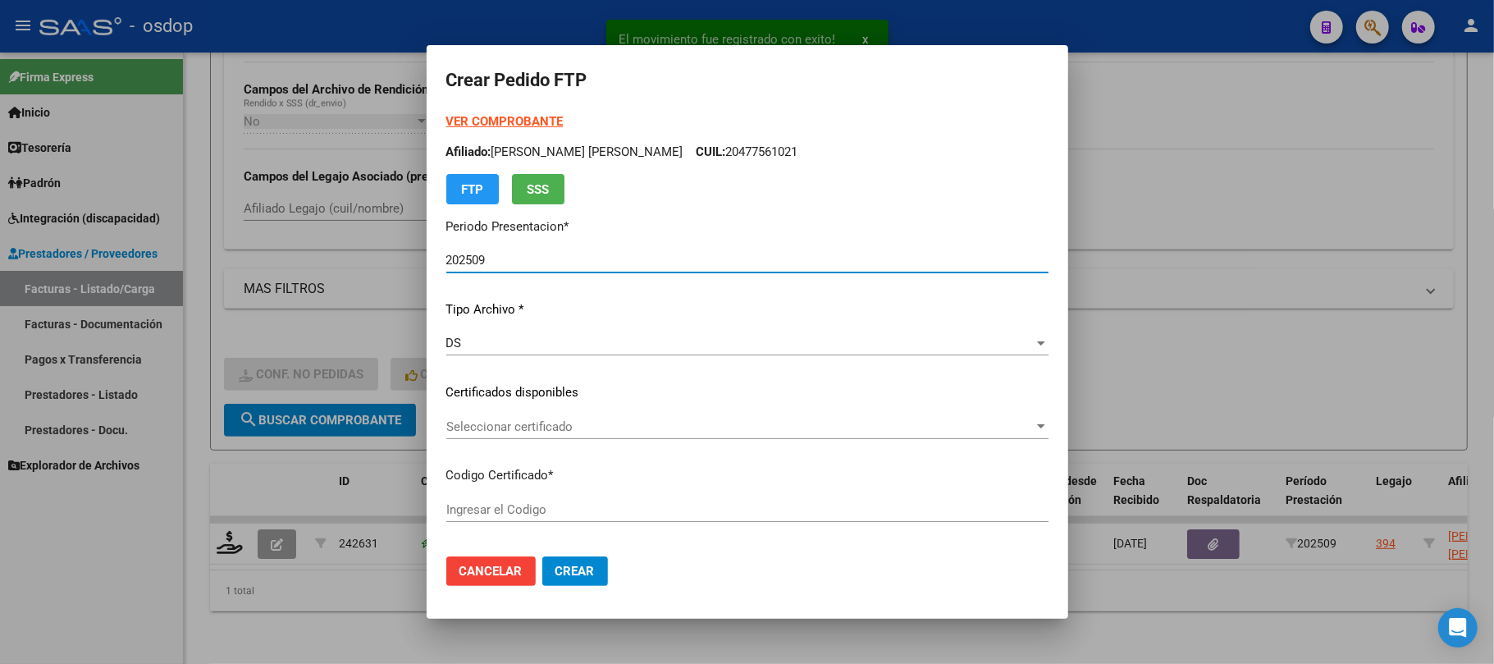
type input "1554836302"
type input "[DATE]"
click at [601, 427] on span "Seleccionar certificado" at bounding box center [739, 426] width 587 height 15
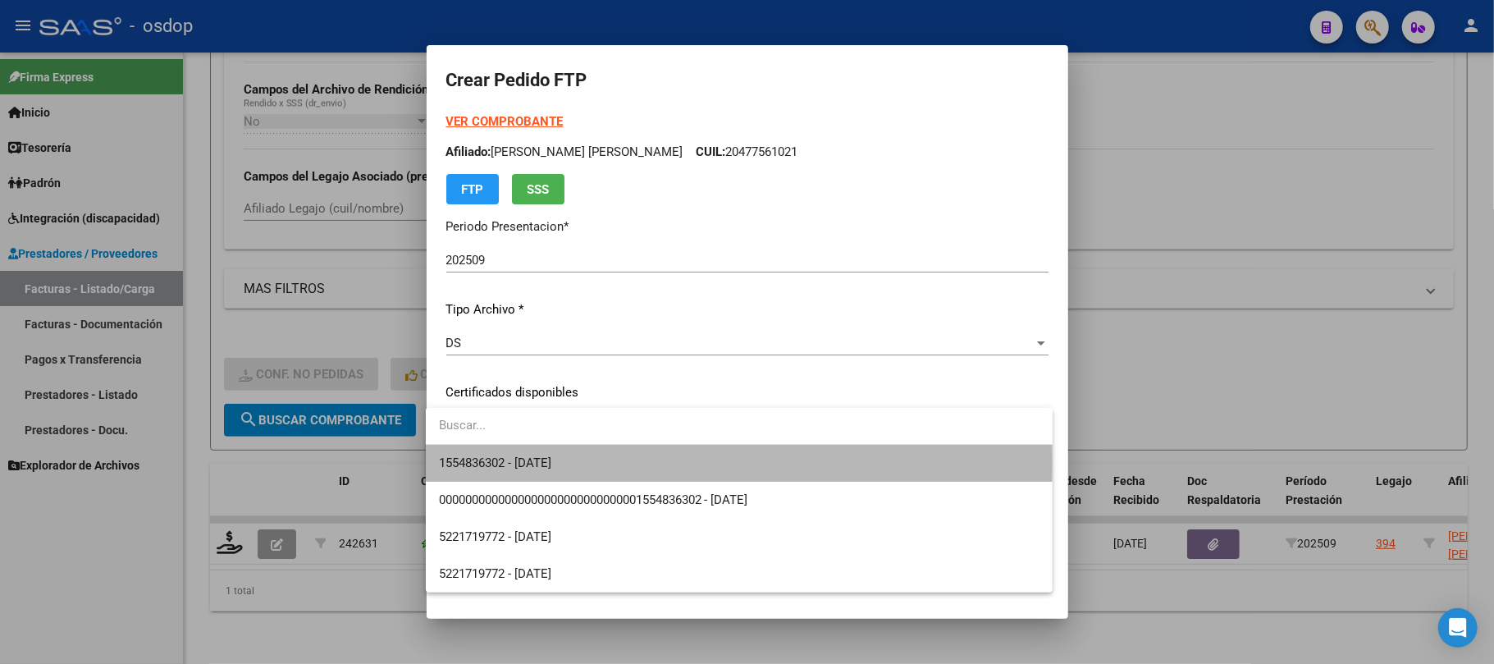
click at [601, 464] on span "1554836302 - [DATE]" at bounding box center [739, 463] width 601 height 37
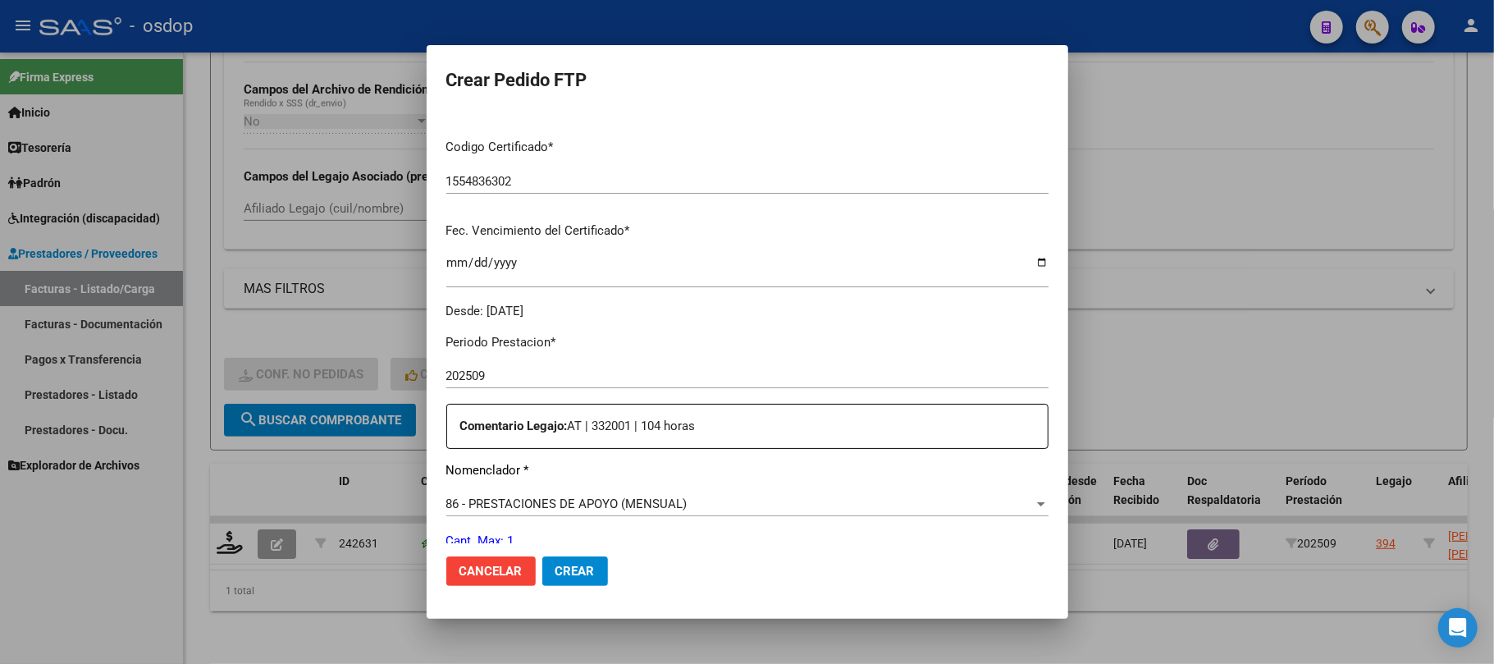
scroll to position [437, 0]
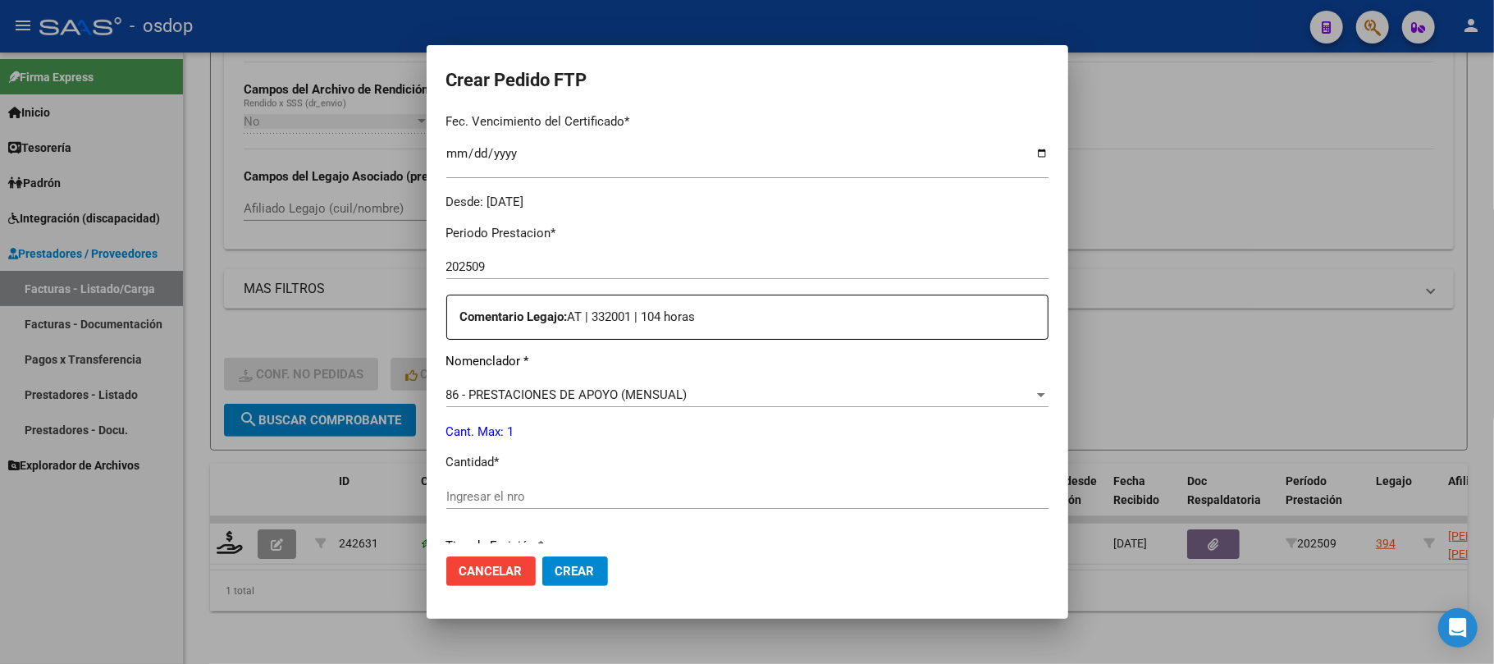
click at [483, 492] on input "Ingresar el nro" at bounding box center [747, 496] width 602 height 15
type input "1"
click at [578, 573] on span "Crear" at bounding box center [574, 571] width 39 height 15
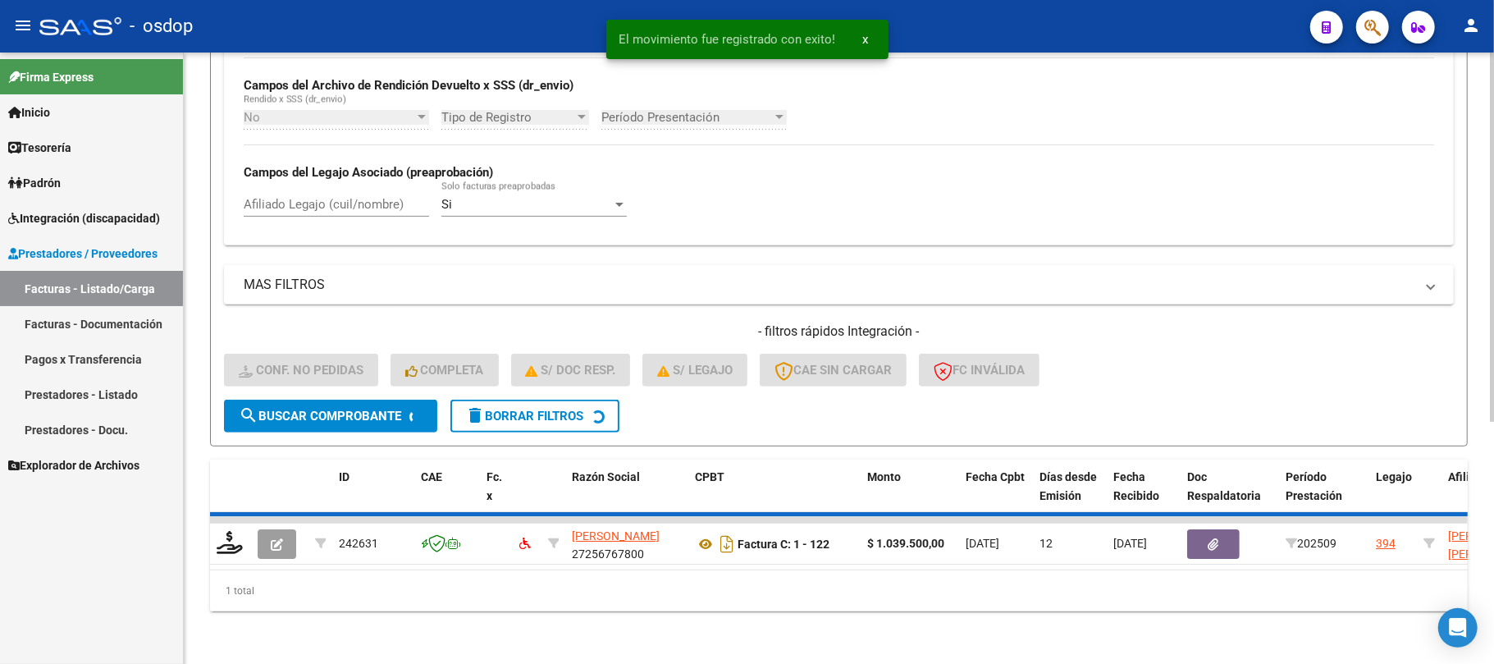
scroll to position [368, 0]
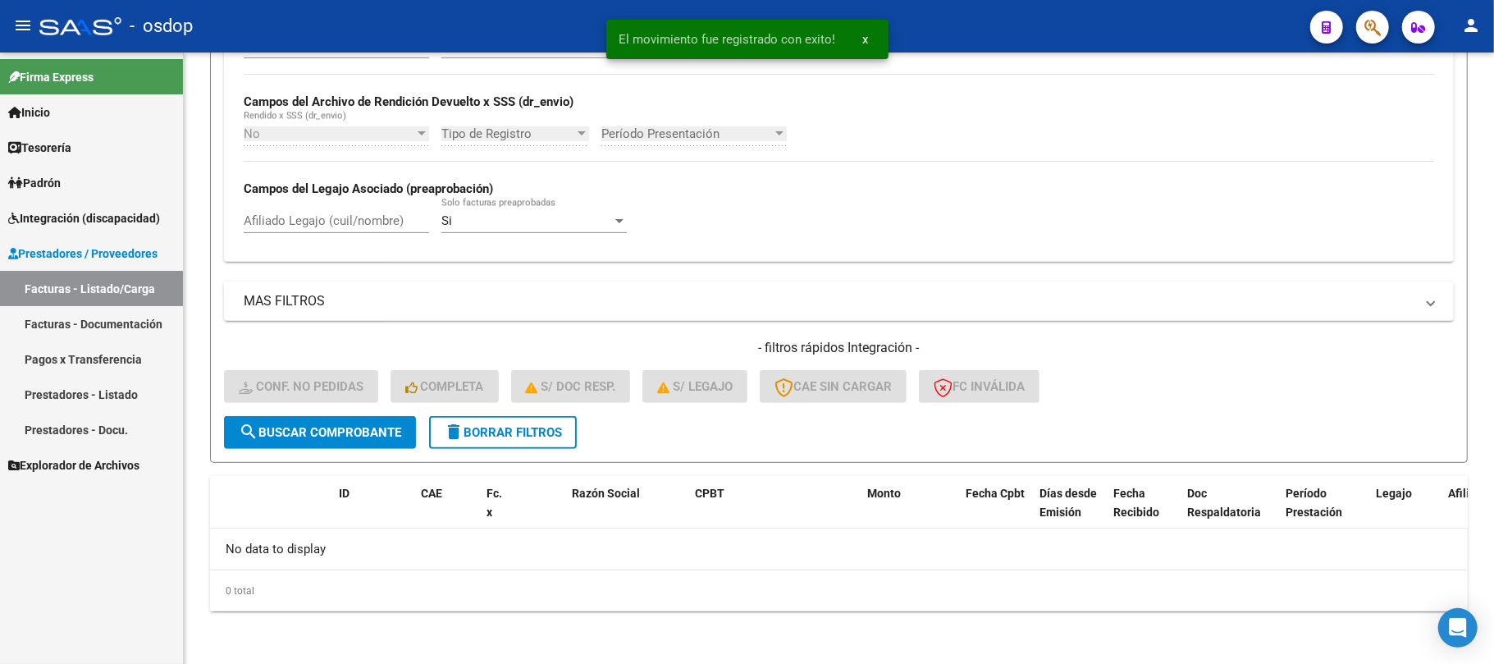
click at [119, 295] on link "Facturas - Listado/Carga" at bounding box center [91, 288] width 183 height 35
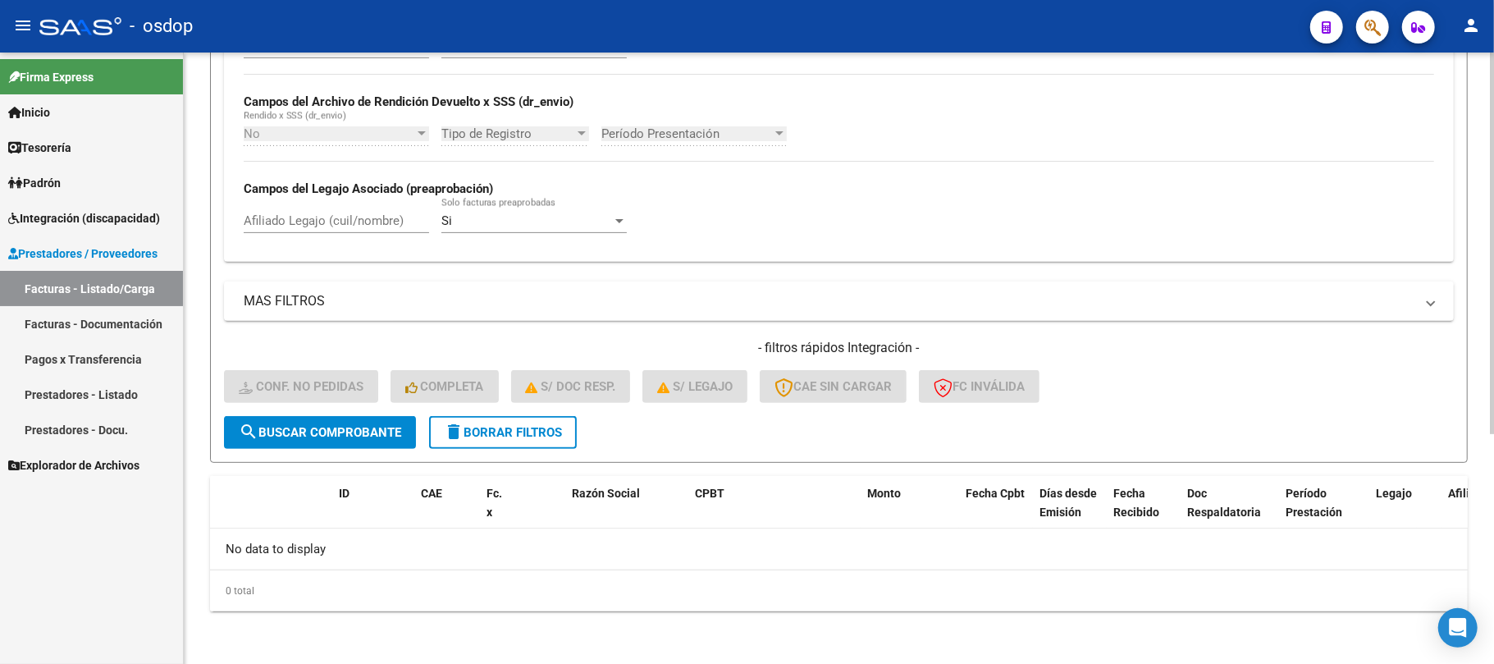
click at [351, 226] on input "Afiliado Legajo (cuil/nombre)" at bounding box center [336, 220] width 185 height 15
click at [510, 443] on button "delete Borrar Filtros" at bounding box center [503, 432] width 148 height 33
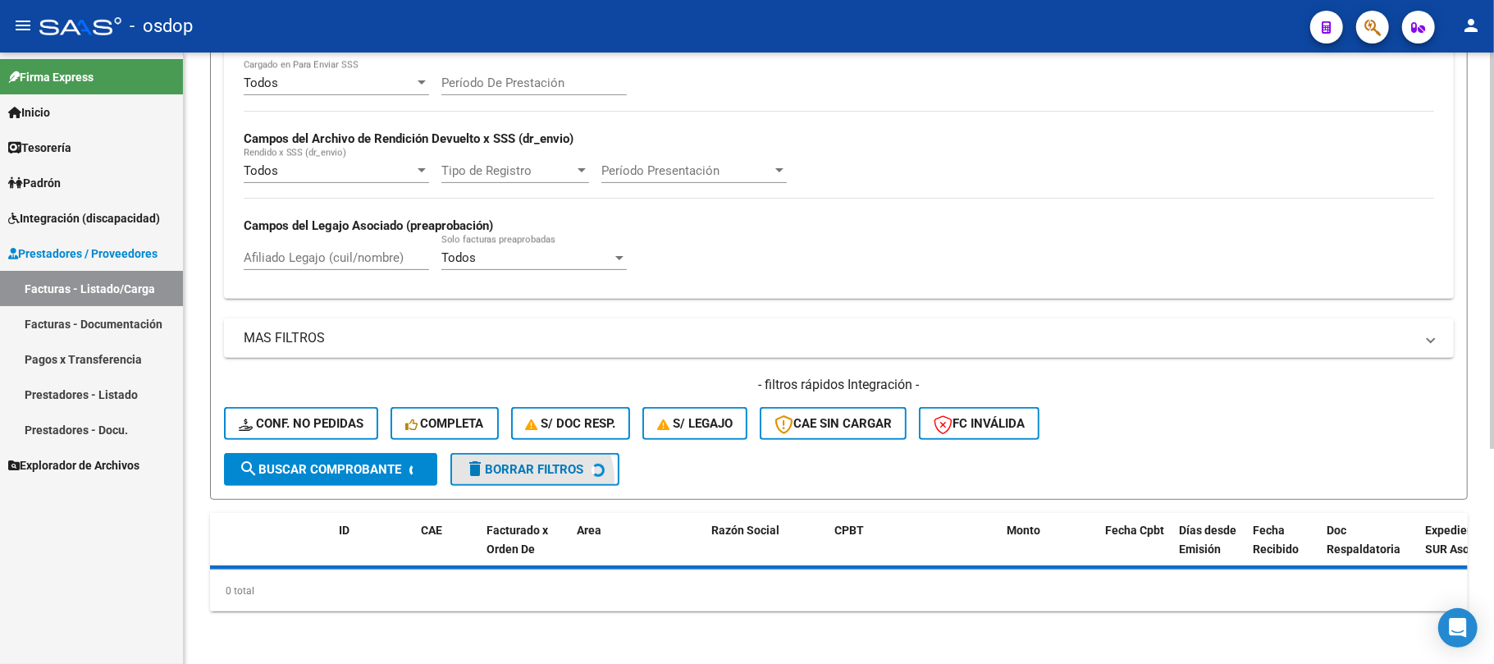
scroll to position [330, 0]
click at [299, 254] on div "Todos Cargado en Para Enviar SSS Período De Prestación Campos del Archivo de Re…" at bounding box center [839, 180] width 1230 height 239
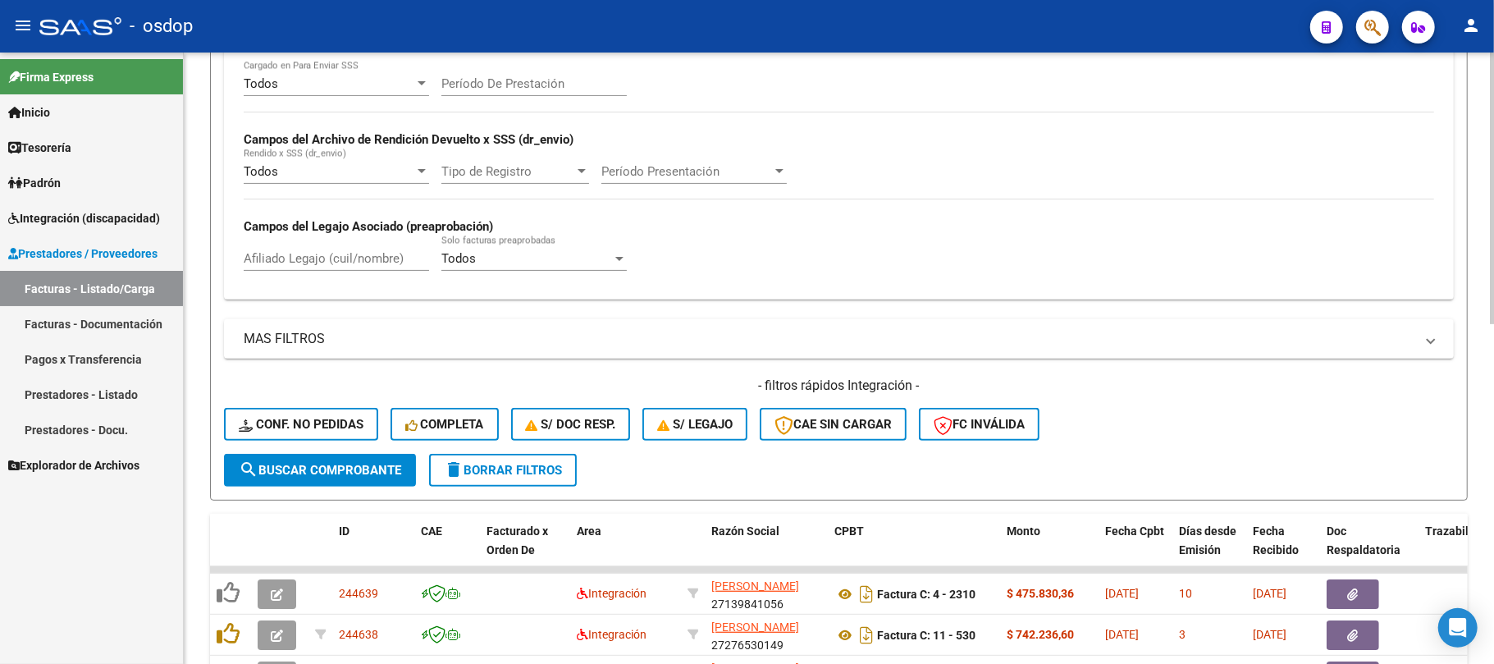
scroll to position [368, 0]
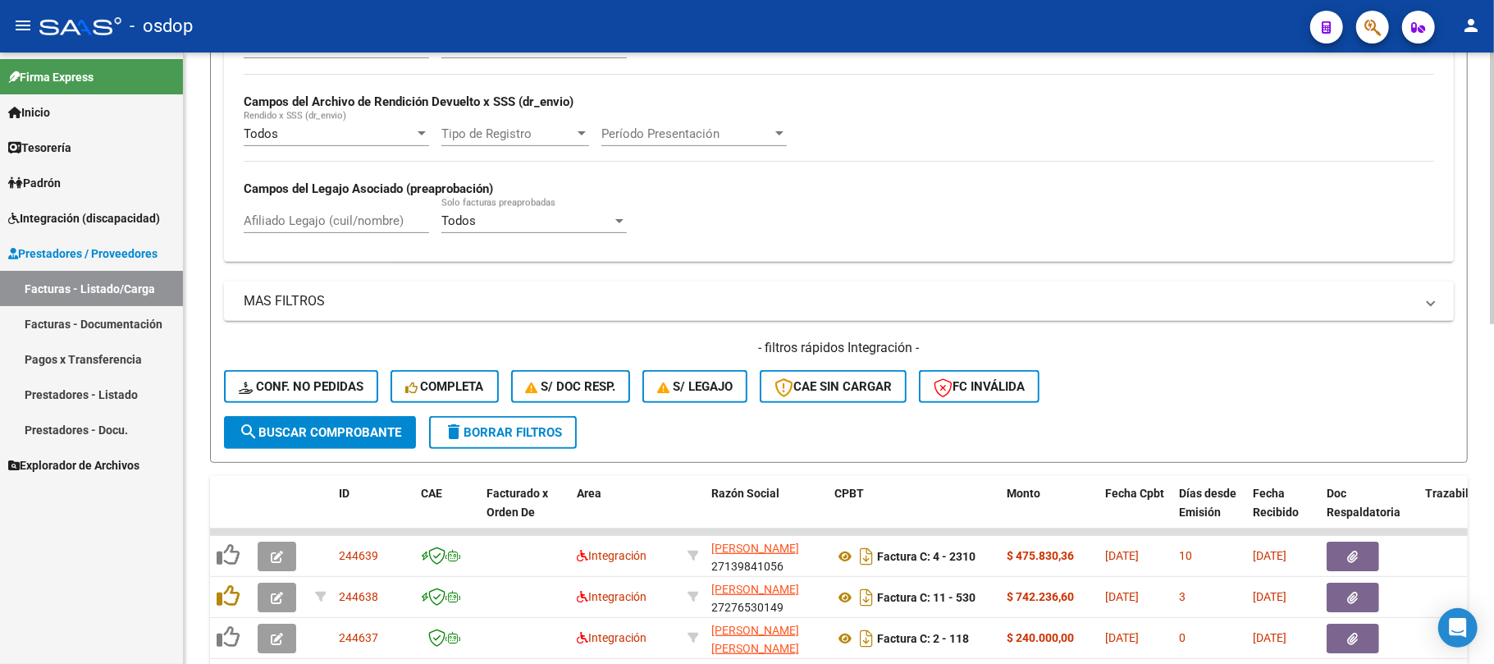
click at [289, 228] on input "Afiliado Legajo (cuil/nombre)" at bounding box center [336, 220] width 185 height 15
click at [330, 224] on input "Afiliado Legajo (cuil/nombre)" at bounding box center [336, 220] width 185 height 15
paste input "20477561021"
type input "20477561021"
click at [362, 434] on span "search Buscar Comprobante" at bounding box center [320, 432] width 162 height 15
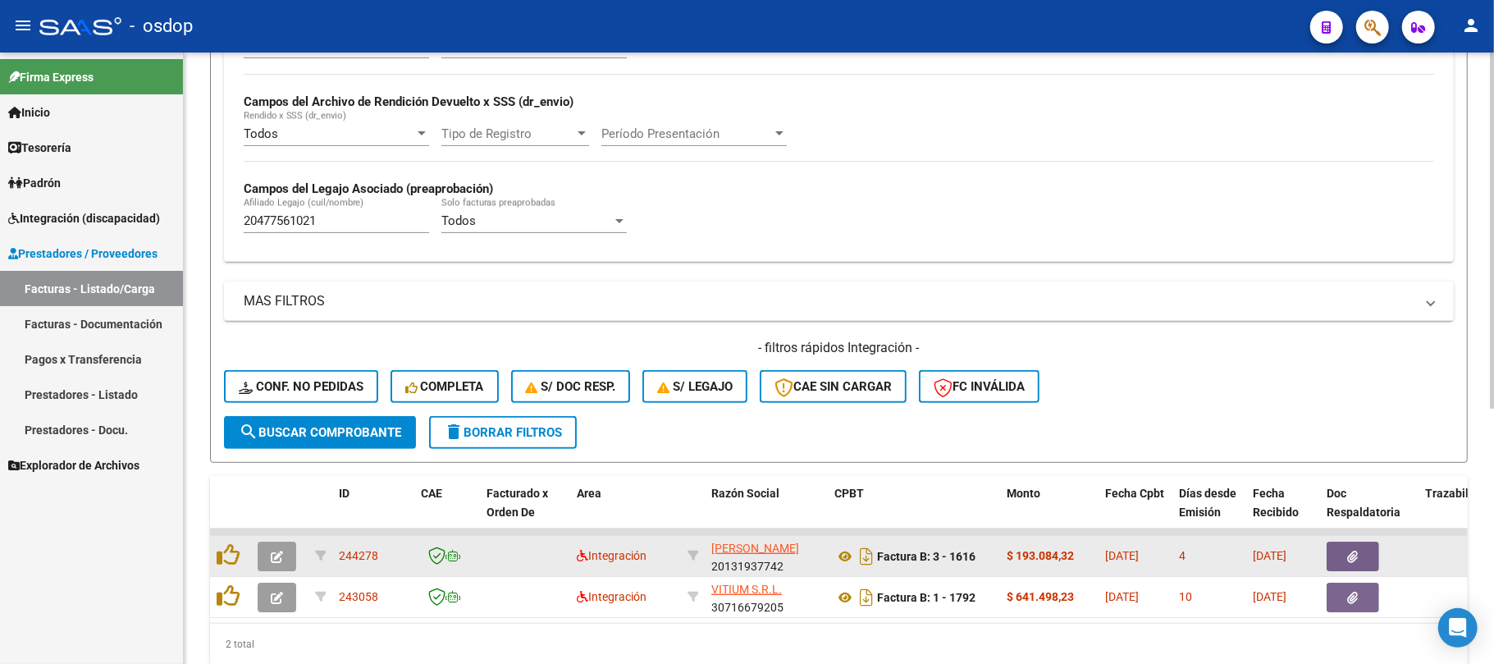
click at [742, 558] on app-link-go-to "[PERSON_NAME]" at bounding box center [755, 548] width 88 height 19
click at [381, 556] on div "244278" at bounding box center [373, 555] width 69 height 19
drag, startPoint x: 385, startPoint y: 555, endPoint x: 336, endPoint y: 555, distance: 48.4
click at [336, 555] on datatable-body-cell "244278" at bounding box center [373, 556] width 82 height 40
copy span "244278"
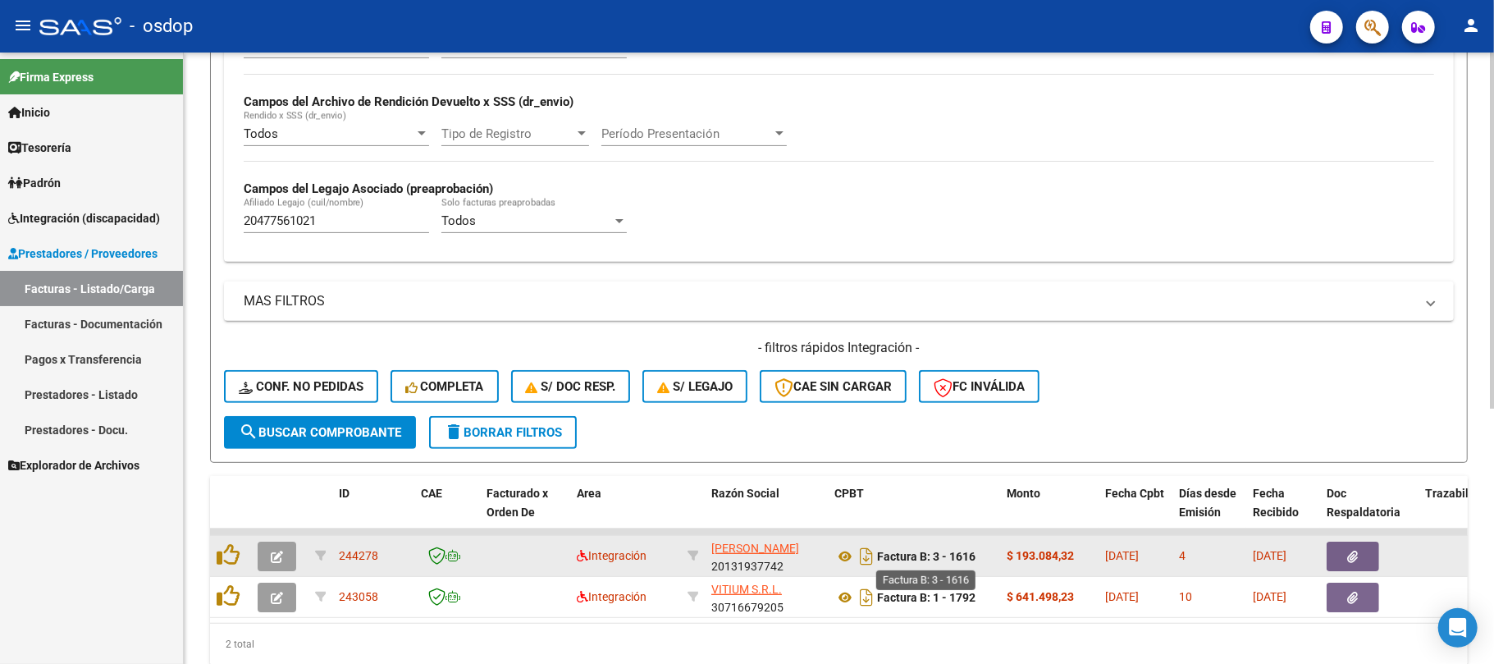
drag, startPoint x: 982, startPoint y: 560, endPoint x: 880, endPoint y: 560, distance: 101.7
click at [880, 560] on div "Factura B: 3 - 1616" at bounding box center [913, 556] width 159 height 26
copy strong "Factura B: 3 - 1616"
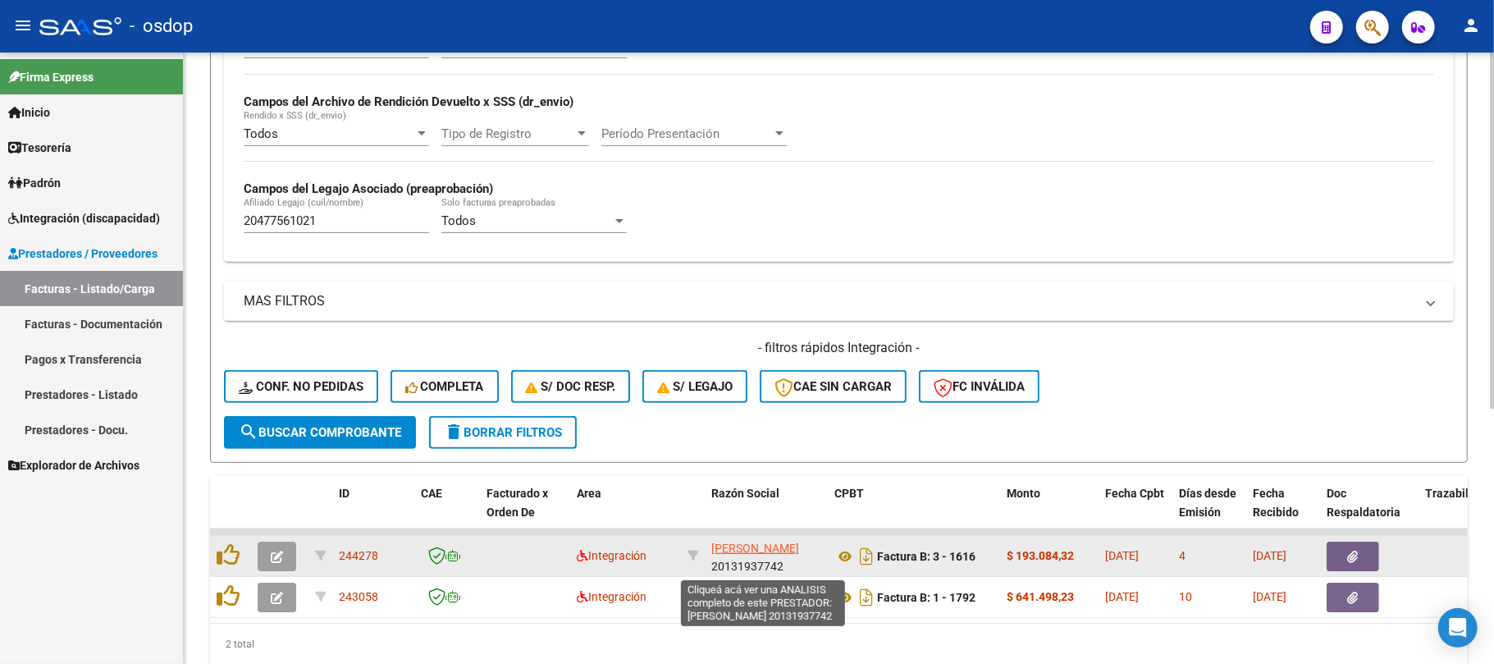
drag, startPoint x: 748, startPoint y: 565, endPoint x: 713, endPoint y: 552, distance: 37.6
click at [713, 552] on app-link-go-to "[PERSON_NAME]" at bounding box center [755, 548] width 88 height 19
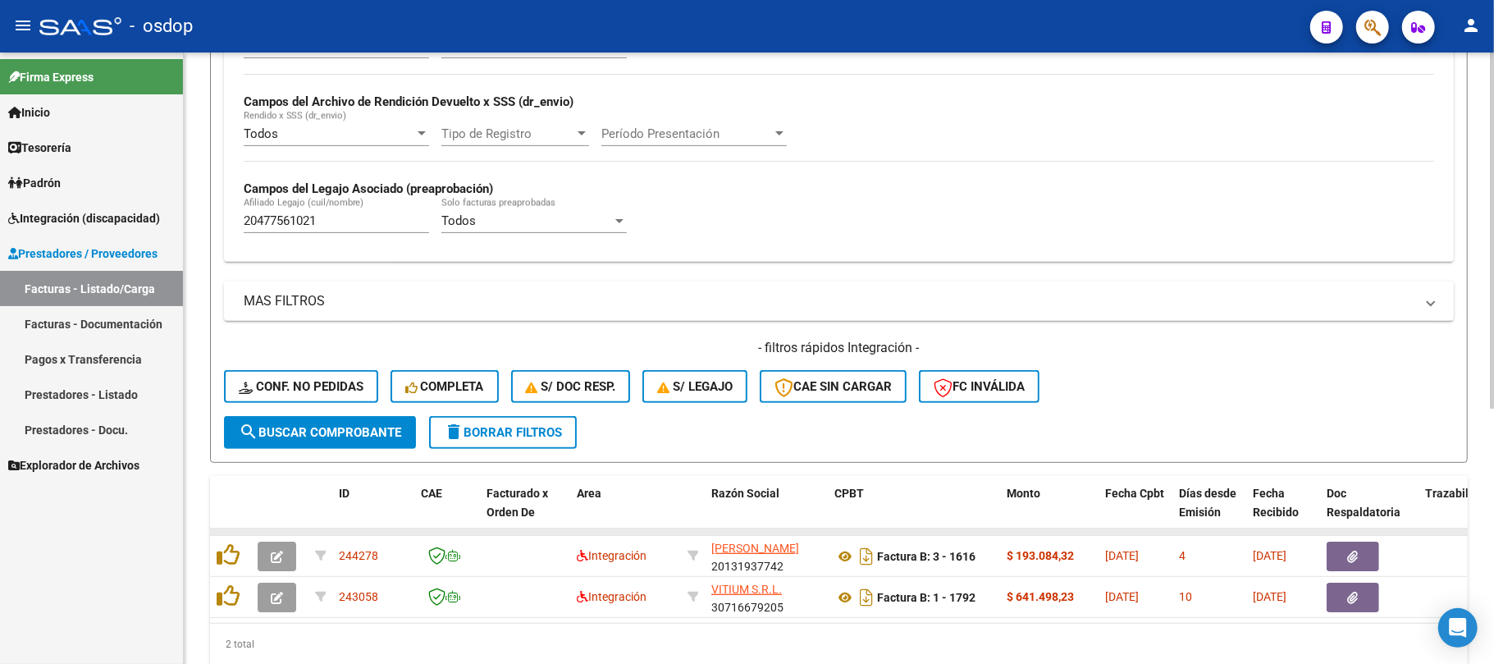
click at [694, 532] on datatable-body-cell at bounding box center [693, 531] width 24 height 7
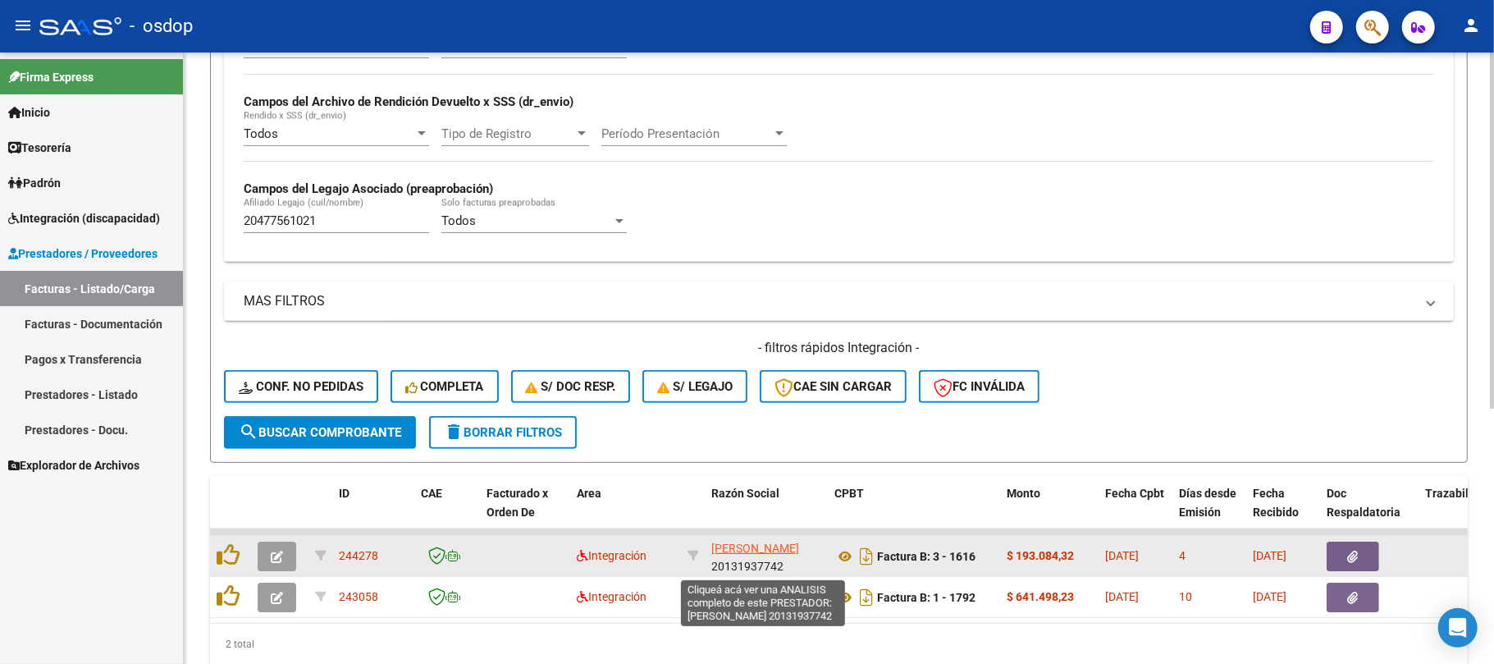
scroll to position [21, 0]
drag, startPoint x: 706, startPoint y: 542, endPoint x: 791, endPoint y: 568, distance: 88.2
click at [791, 568] on datatable-body-cell "[PERSON_NAME] 20131937742" at bounding box center [766, 556] width 123 height 40
copy div "[PERSON_NAME] 20131937742"
drag, startPoint x: 384, startPoint y: 555, endPoint x: 339, endPoint y: 552, distance: 45.2
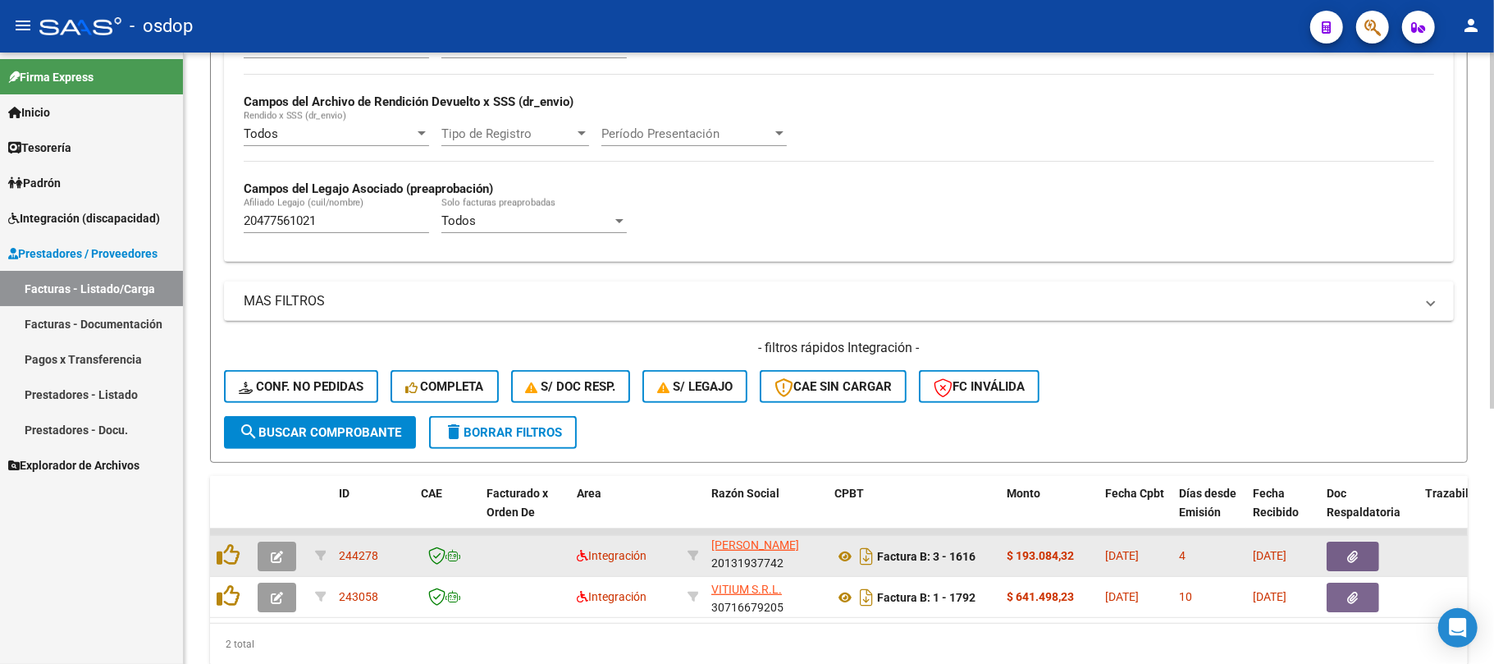
click at [339, 552] on div "244278" at bounding box center [373, 555] width 69 height 19
copy span "244278"
click at [847, 558] on icon at bounding box center [844, 556] width 21 height 20
click at [1362, 561] on button "button" at bounding box center [1353, 556] width 53 height 30
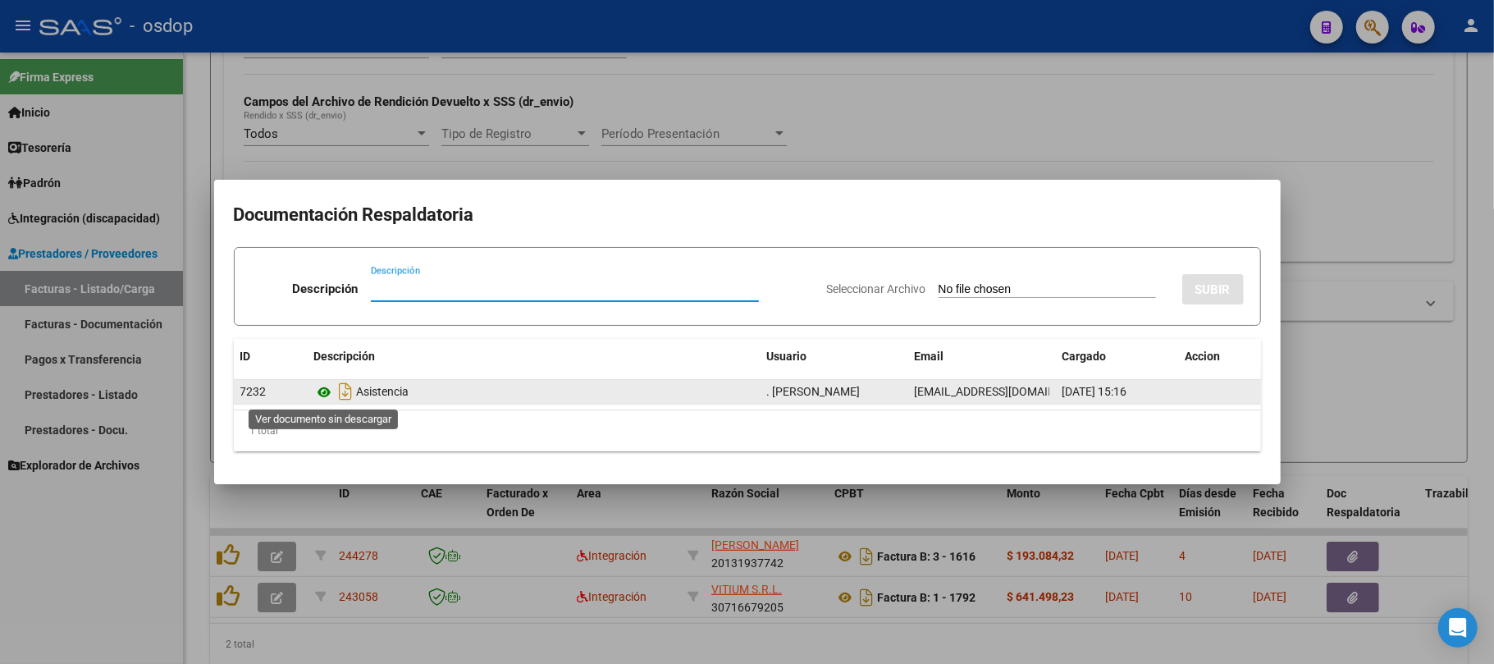
click at [328, 394] on icon at bounding box center [324, 392] width 21 height 20
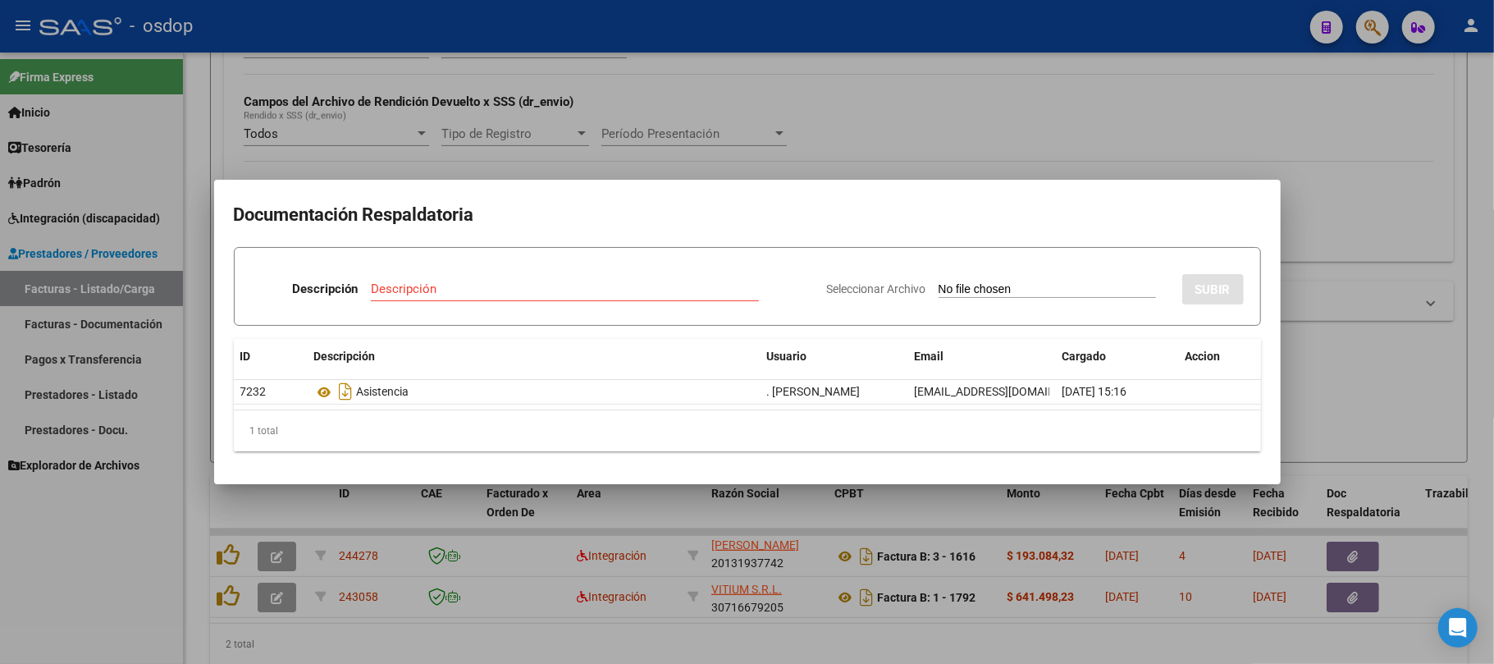
click at [870, 630] on div at bounding box center [747, 332] width 1494 height 664
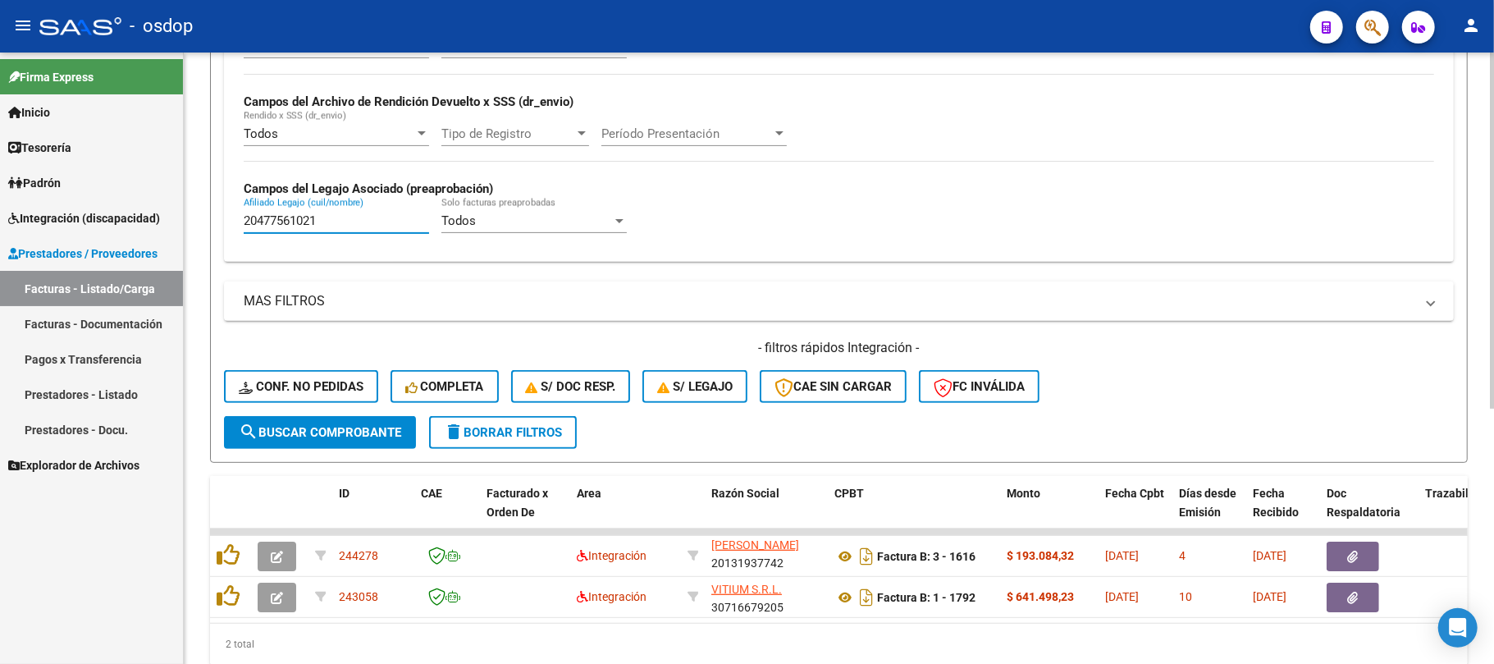
drag, startPoint x: 345, startPoint y: 222, endPoint x: 204, endPoint y: 222, distance: 140.3
click at [205, 222] on div "Video tutorial PRESTADORES -> Listado de CPBTs Emitidos por Prestadores / Prove…" at bounding box center [839, 201] width 1310 height 1032
click at [548, 425] on span "delete Borrar Filtros" at bounding box center [503, 432] width 118 height 15
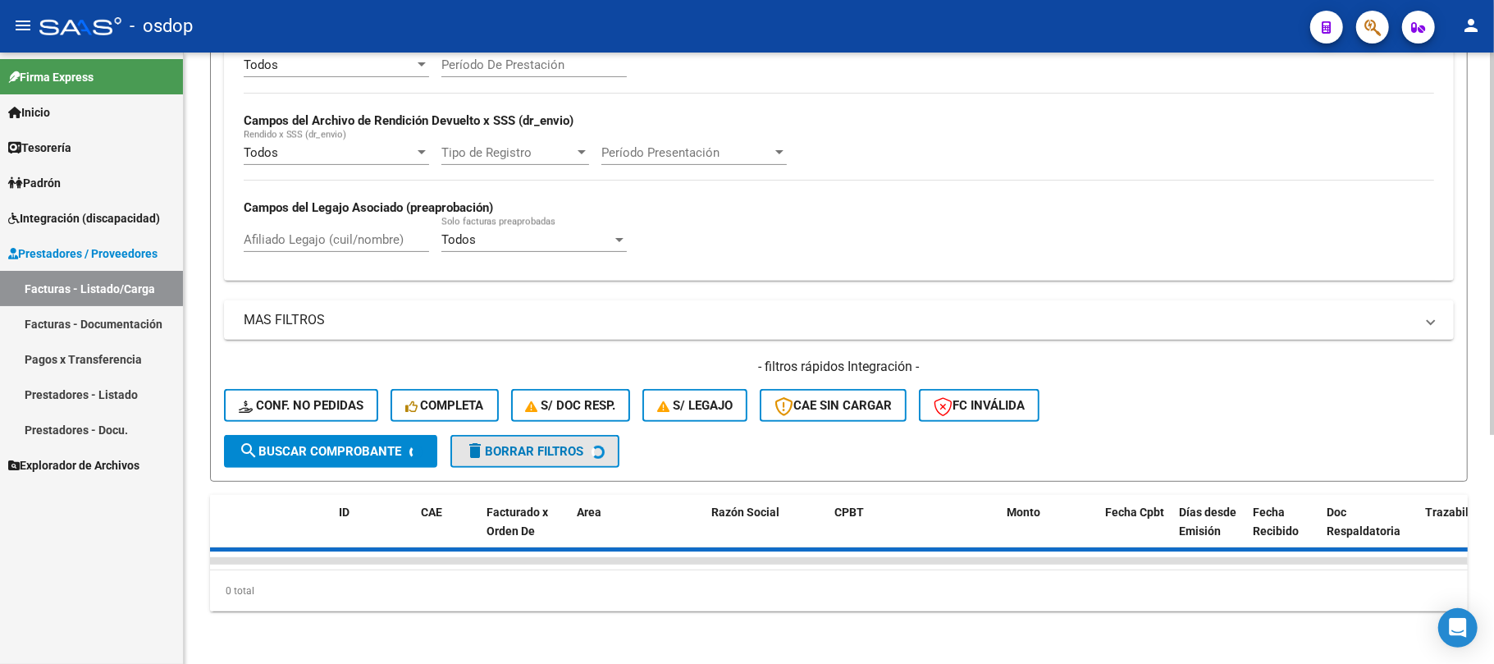
scroll to position [365, 0]
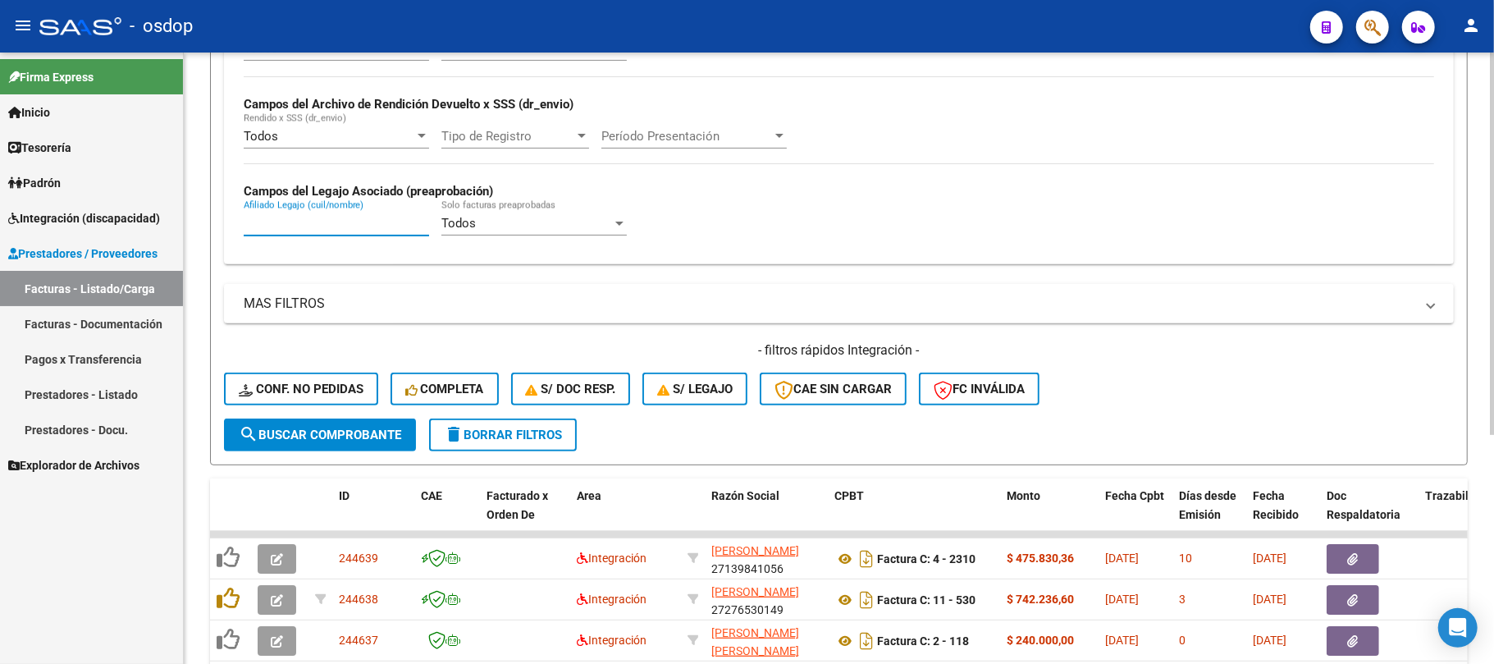
click at [330, 223] on input "Afiliado Legajo (cuil/nombre)" at bounding box center [336, 223] width 185 height 15
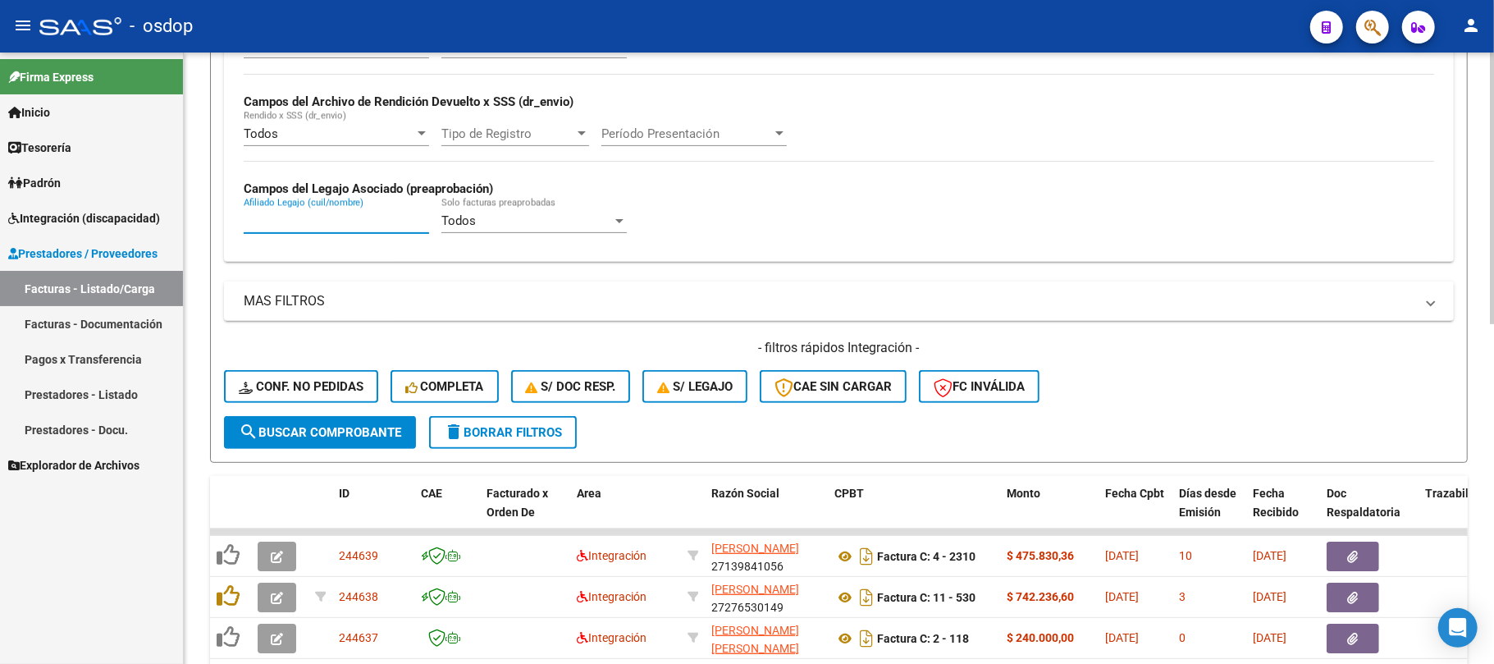
paste input "20421361151"
type input "20421361151"
click at [374, 418] on button "search Buscar Comprobante" at bounding box center [320, 432] width 192 height 33
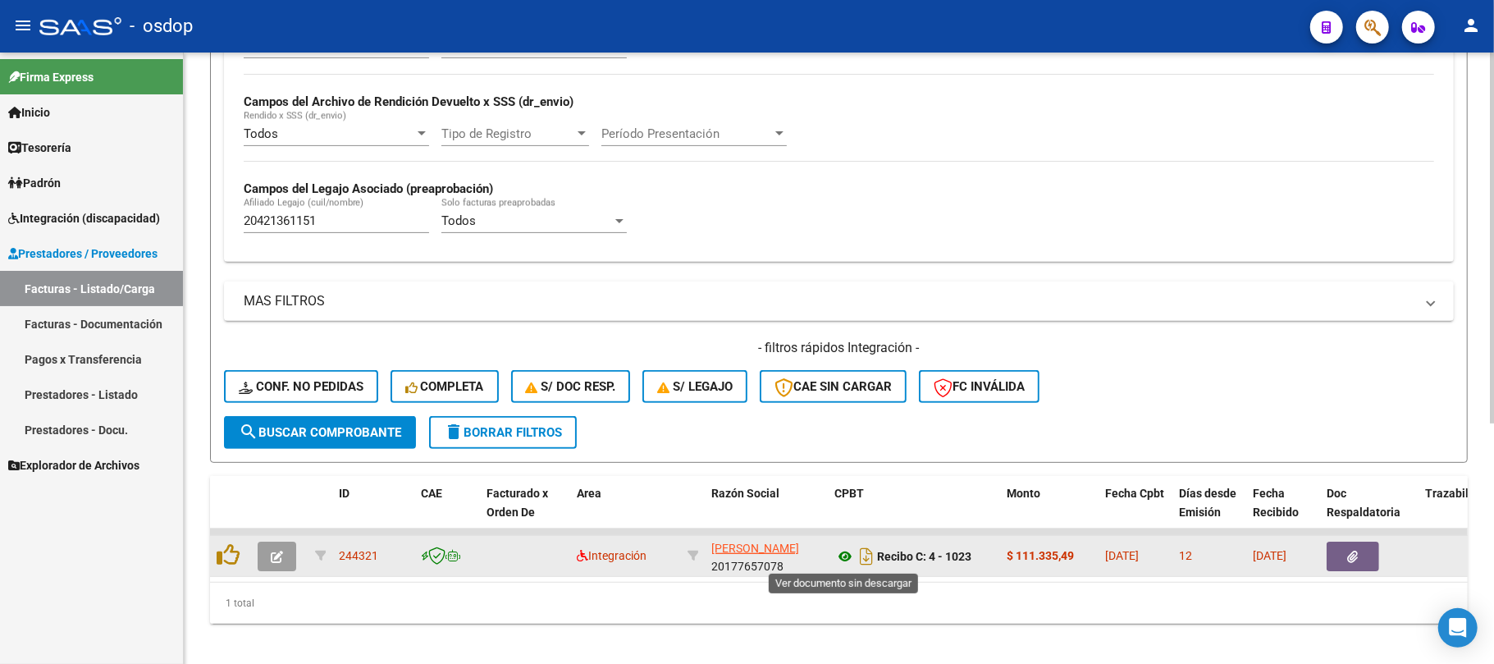
click at [847, 559] on icon at bounding box center [844, 556] width 21 height 20
click at [1366, 564] on button "button" at bounding box center [1353, 556] width 53 height 30
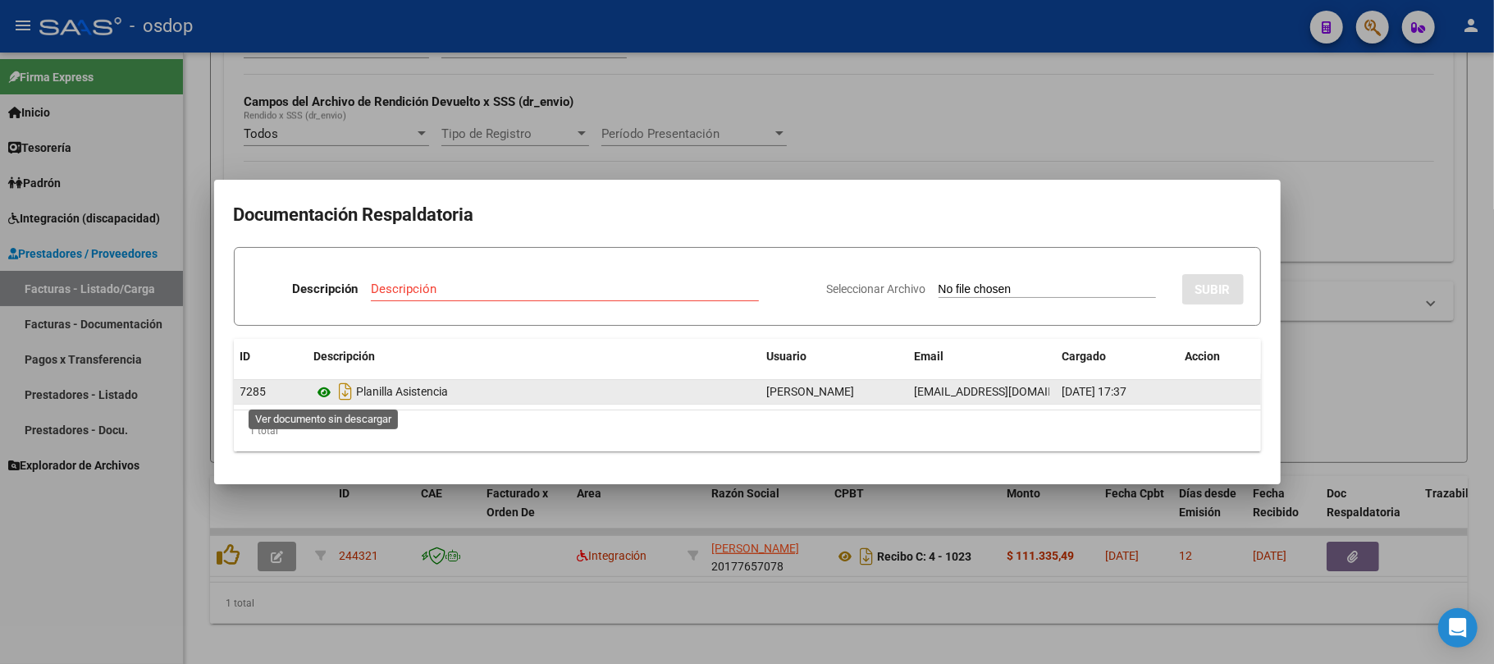
click at [326, 391] on icon at bounding box center [324, 392] width 21 height 20
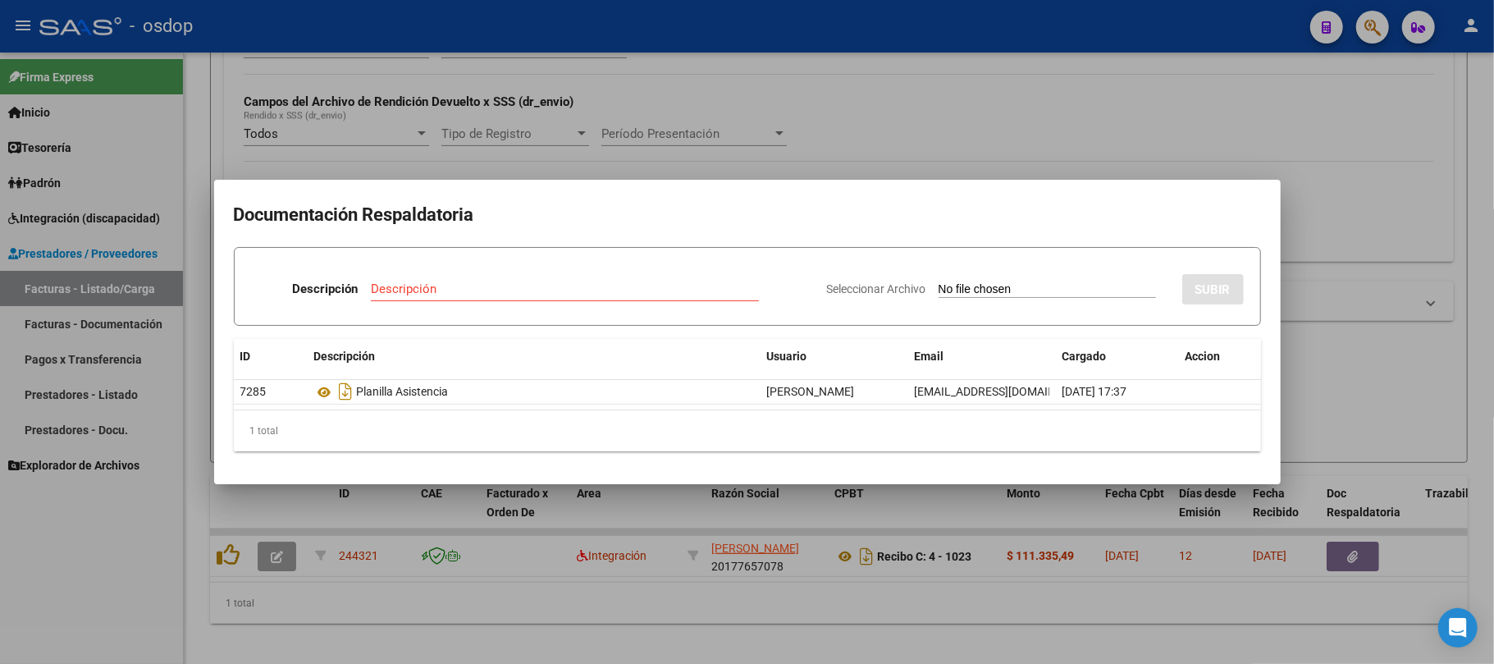
click at [684, 610] on div at bounding box center [747, 332] width 1494 height 664
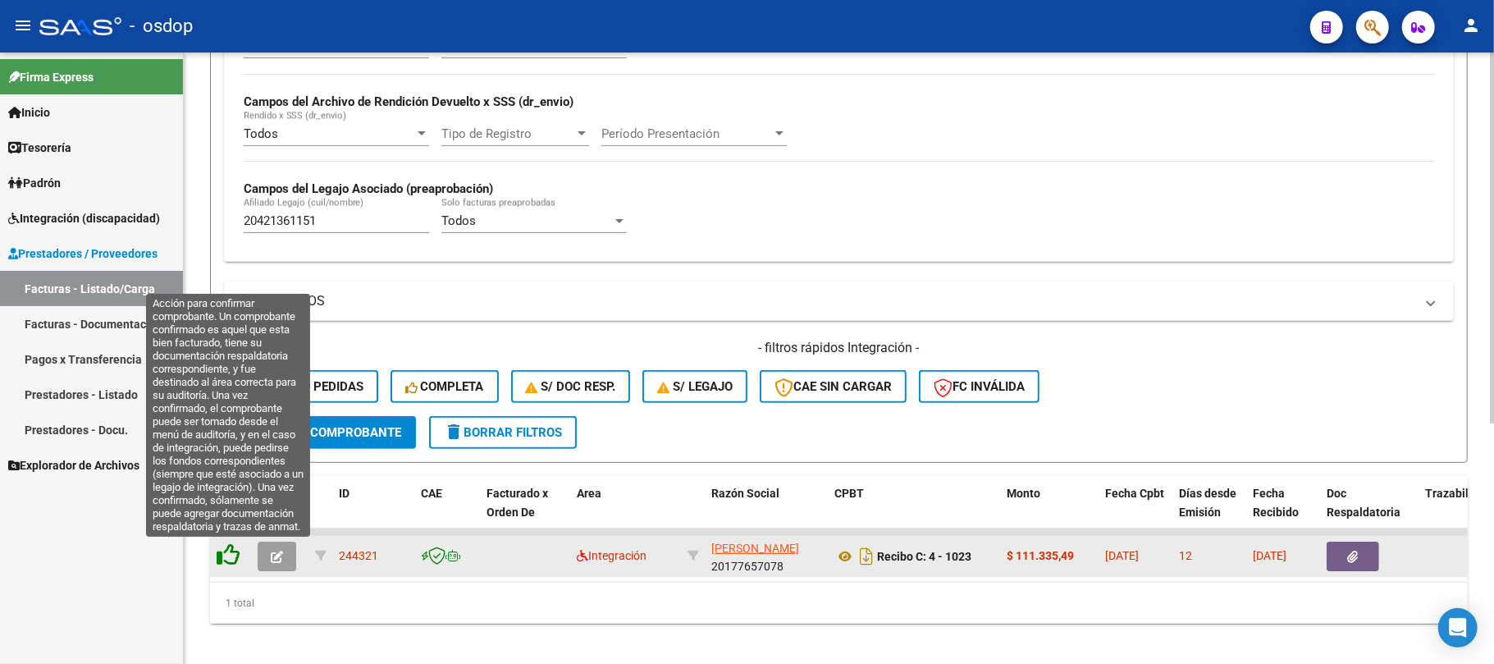
click at [231, 555] on icon at bounding box center [228, 554] width 23 height 23
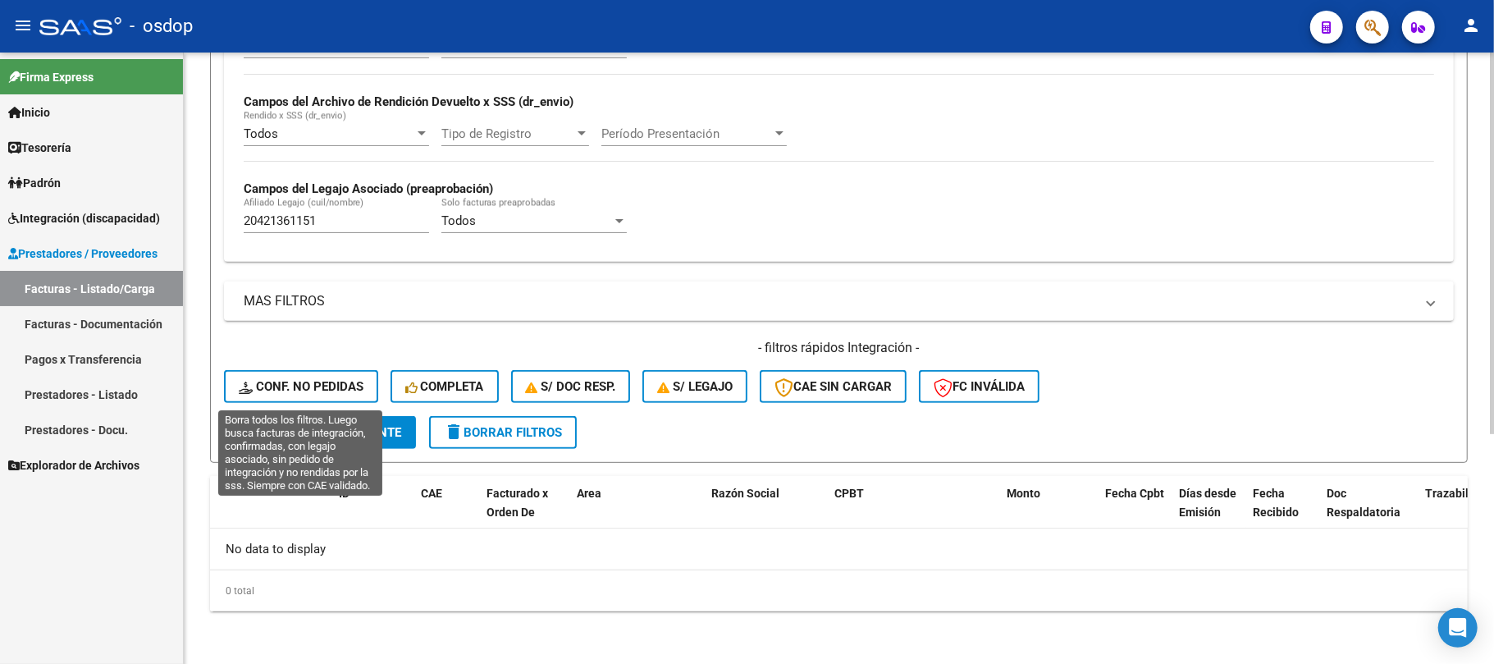
click at [308, 392] on span "Conf. no pedidas" at bounding box center [301, 386] width 125 height 15
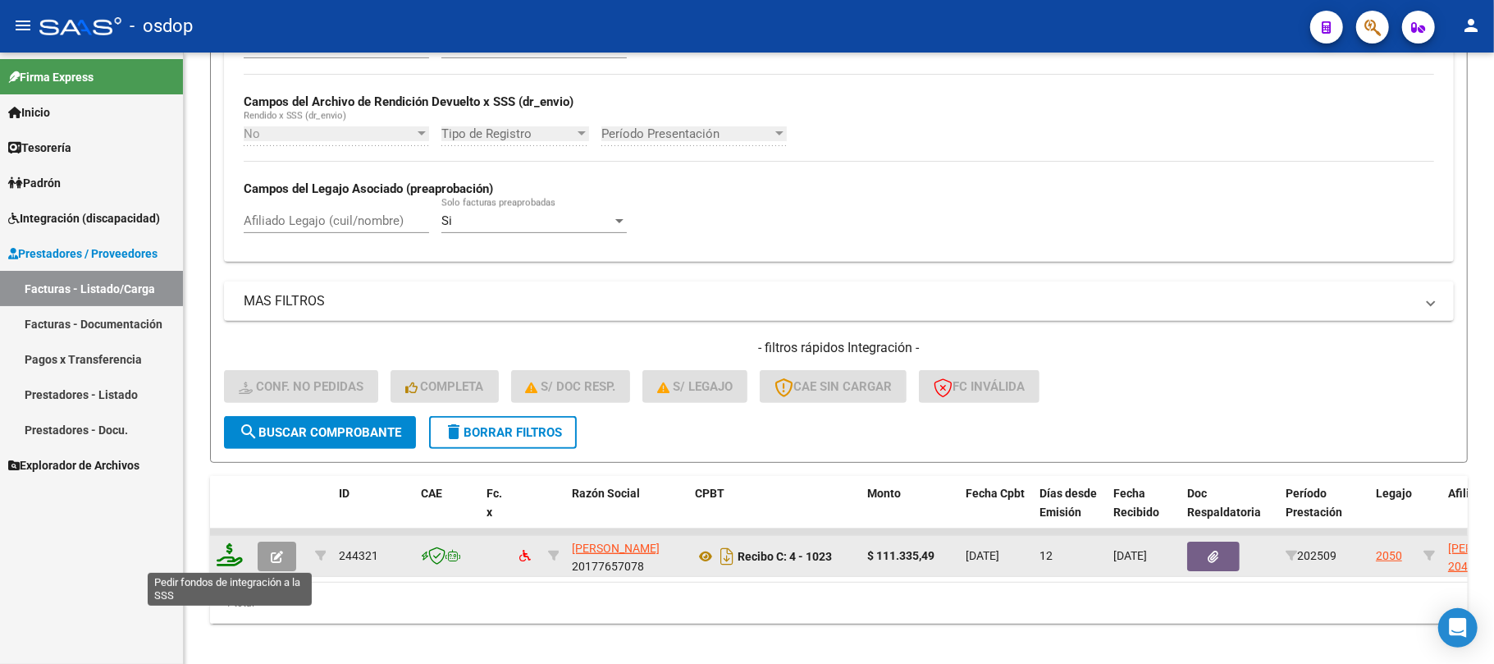
click at [227, 558] on icon at bounding box center [230, 554] width 26 height 23
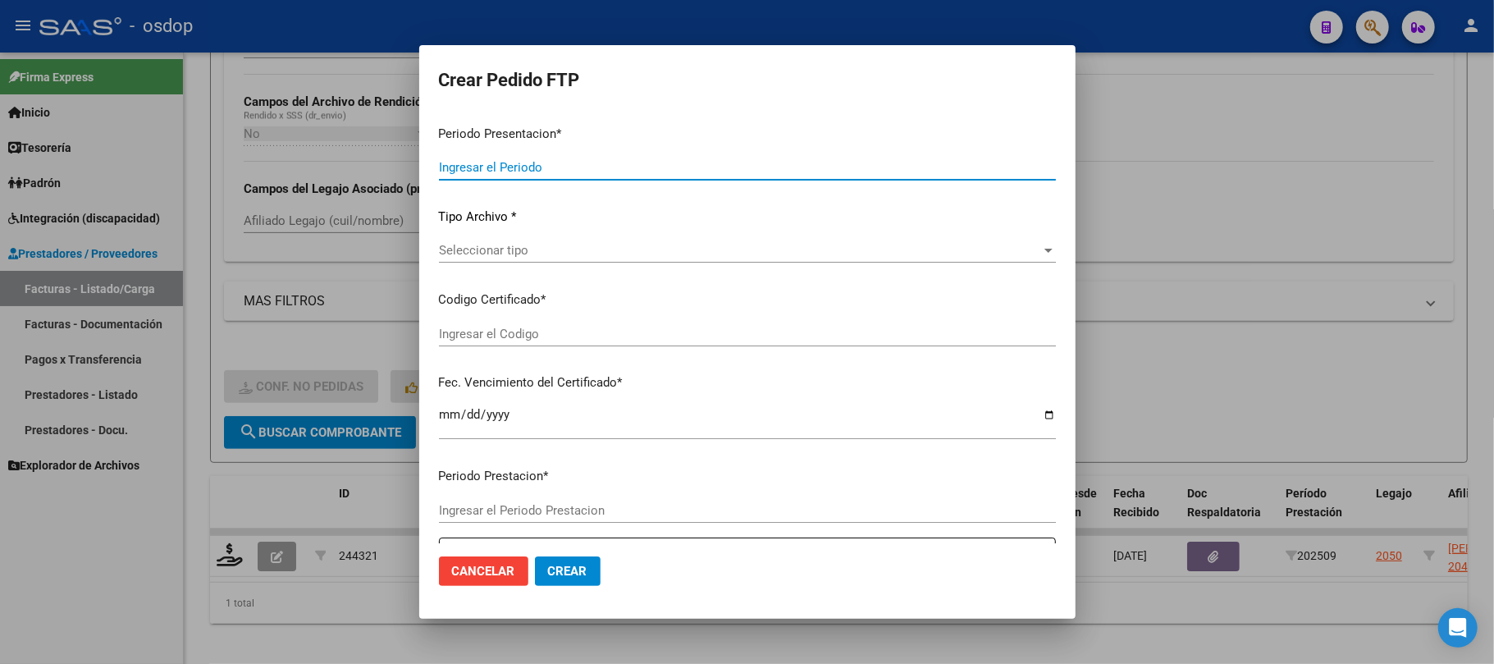
type input "202509"
type input "$ 111.335,49"
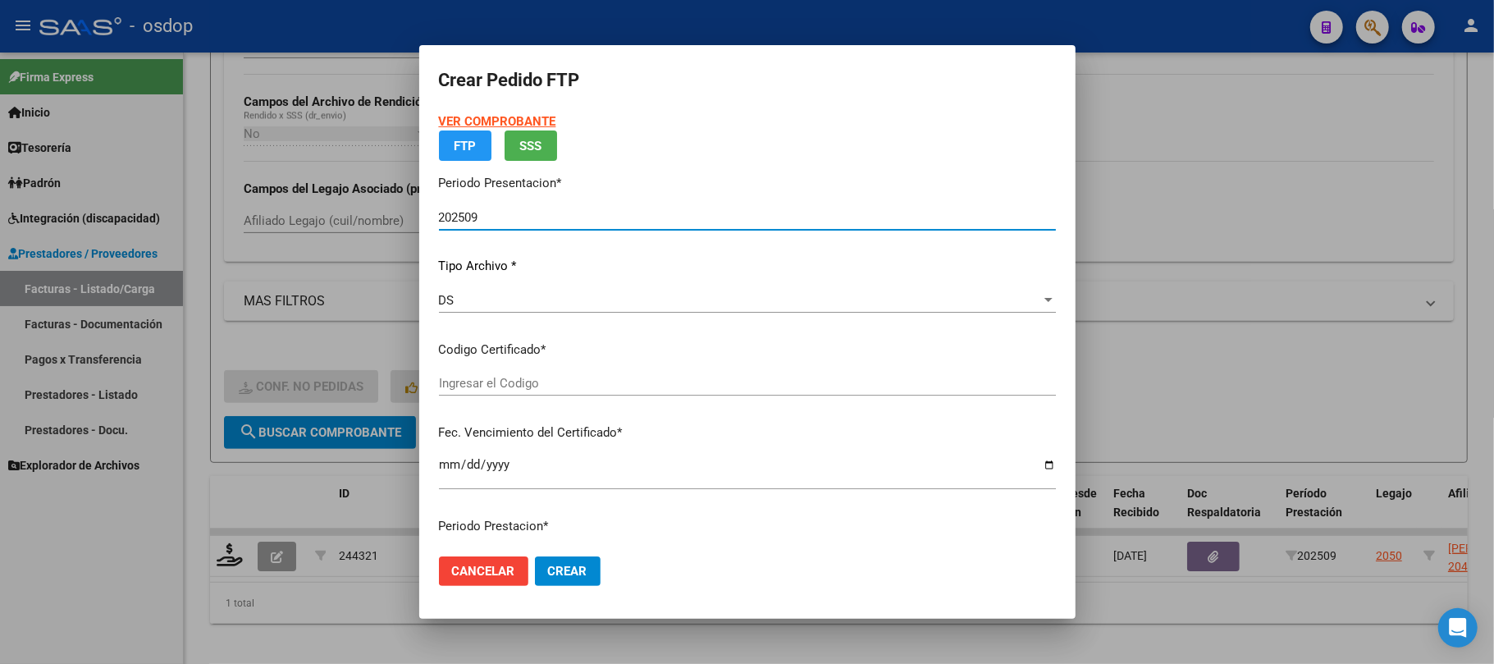
type input "1762991595"
type input "[DATE]"
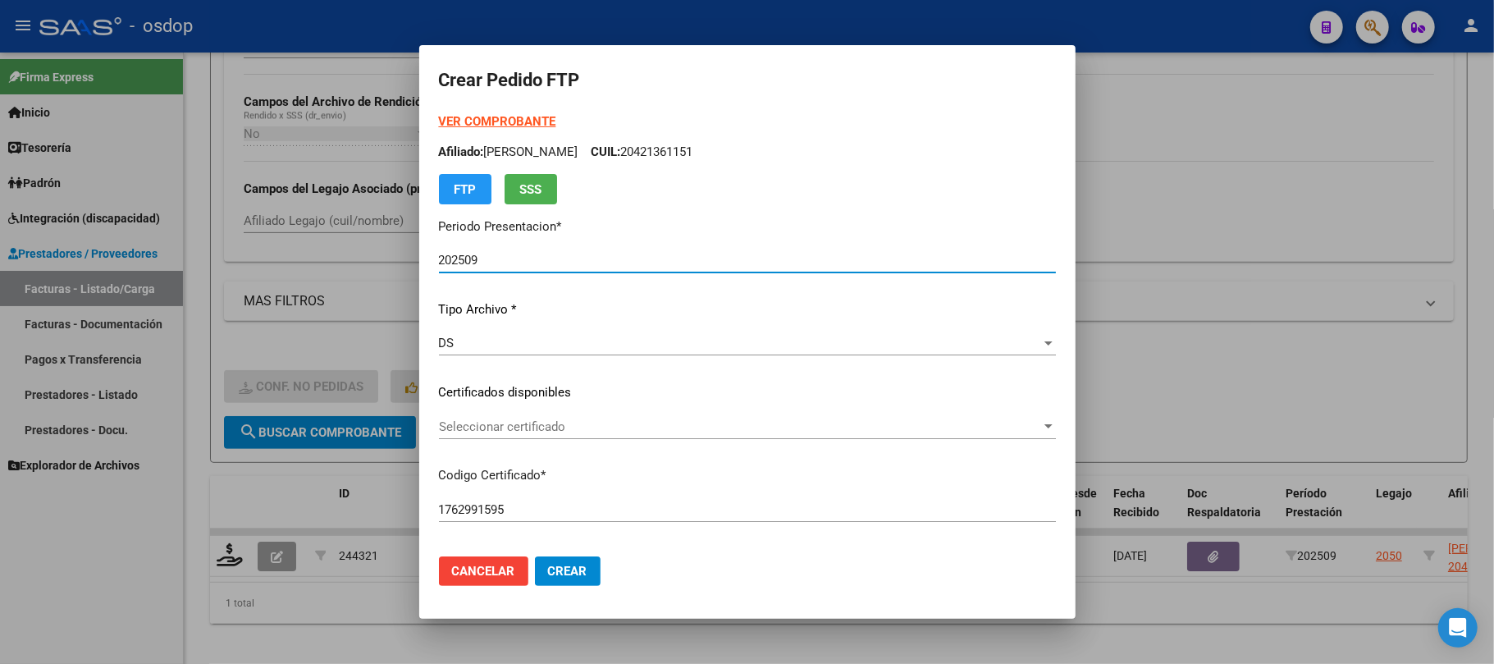
click at [727, 427] on span "Seleccionar certificado" at bounding box center [740, 426] width 602 height 15
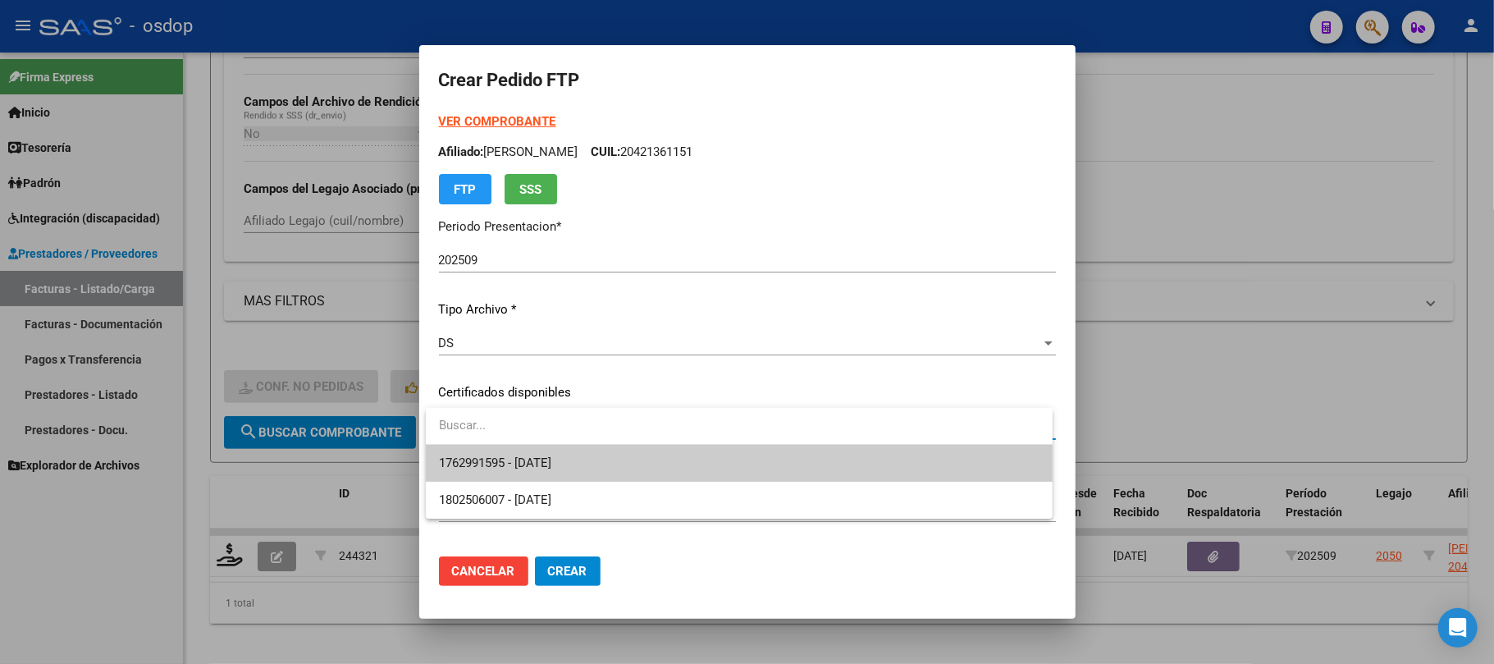
click at [703, 455] on span "1762991595 - [DATE]" at bounding box center [739, 463] width 601 height 37
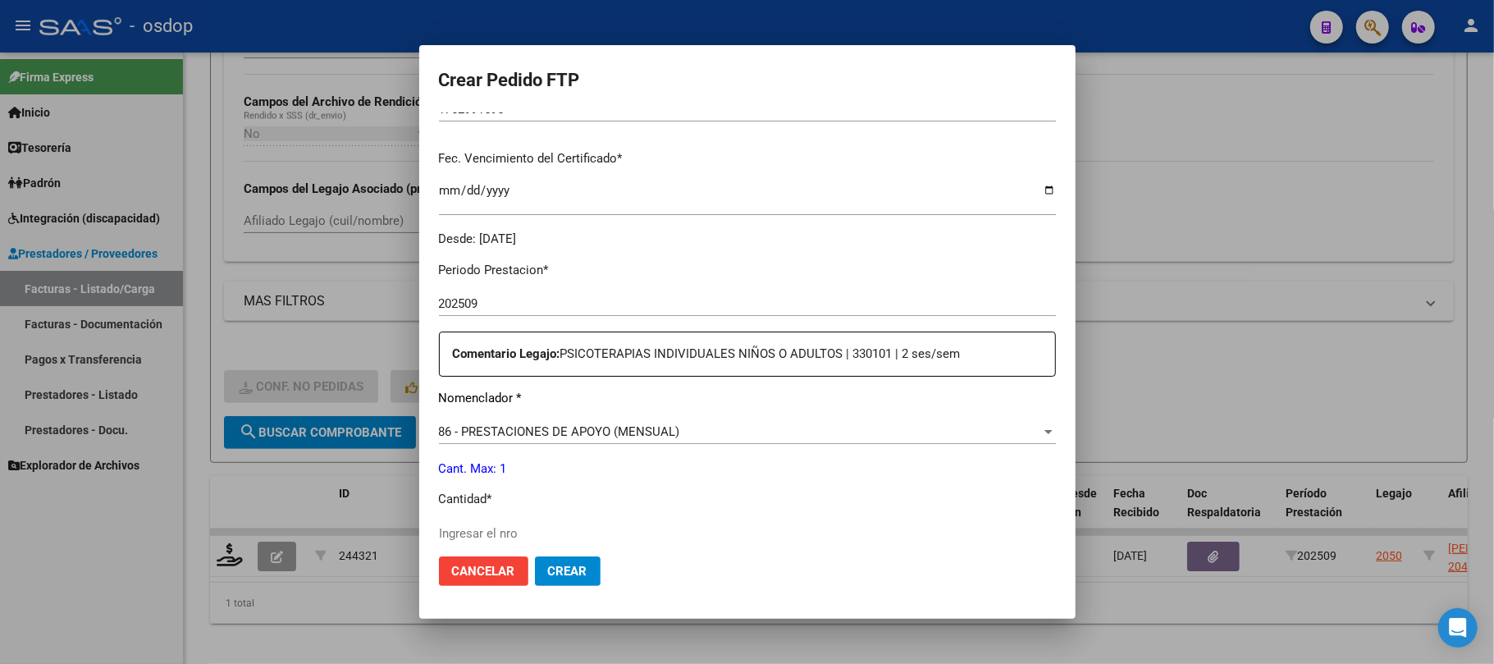
scroll to position [437, 0]
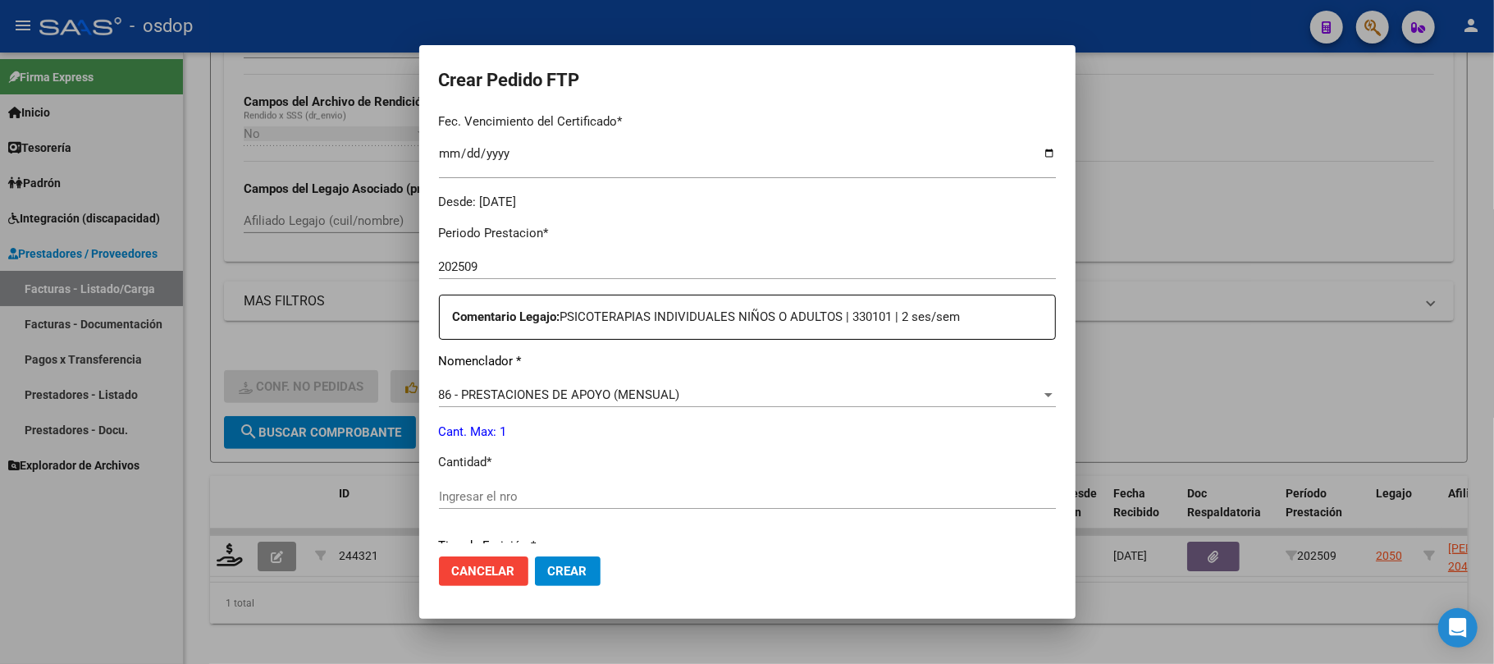
click at [527, 496] on input "Ingresar el nro" at bounding box center [747, 496] width 617 height 15
type input "1"
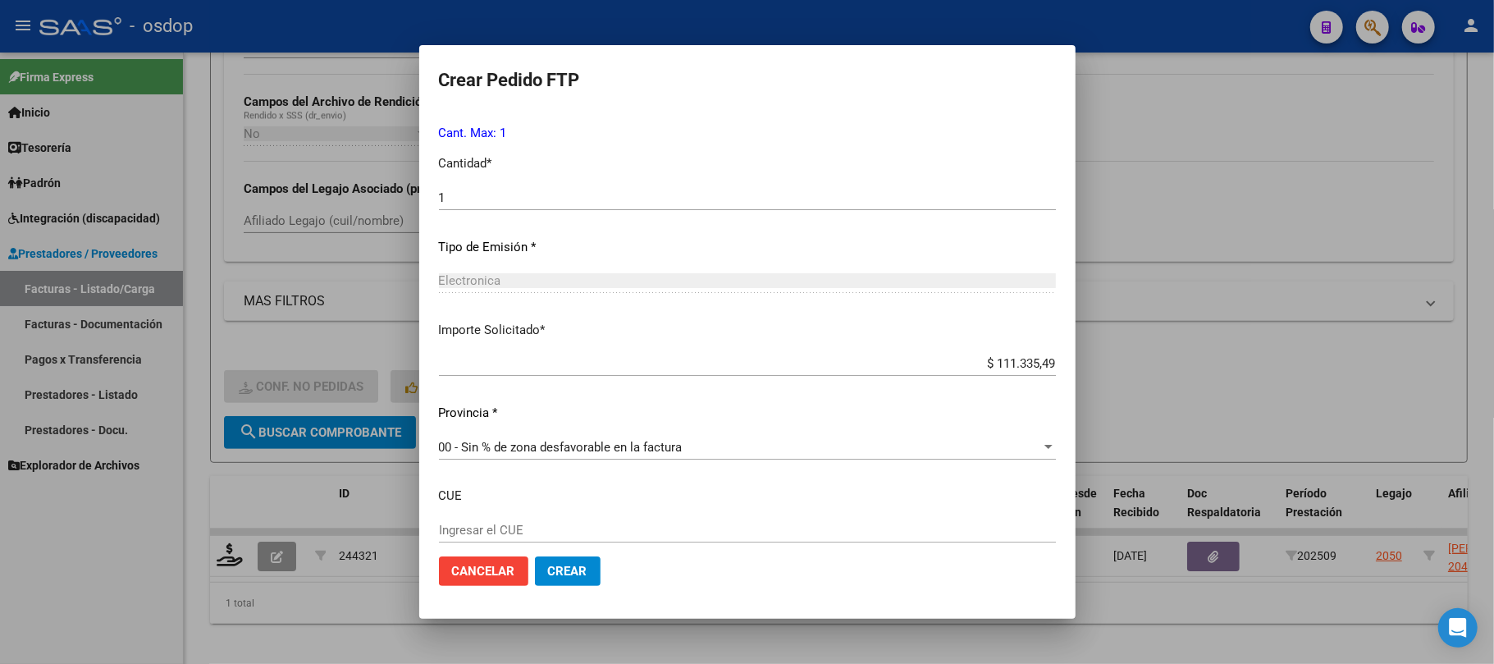
scroll to position [832, 0]
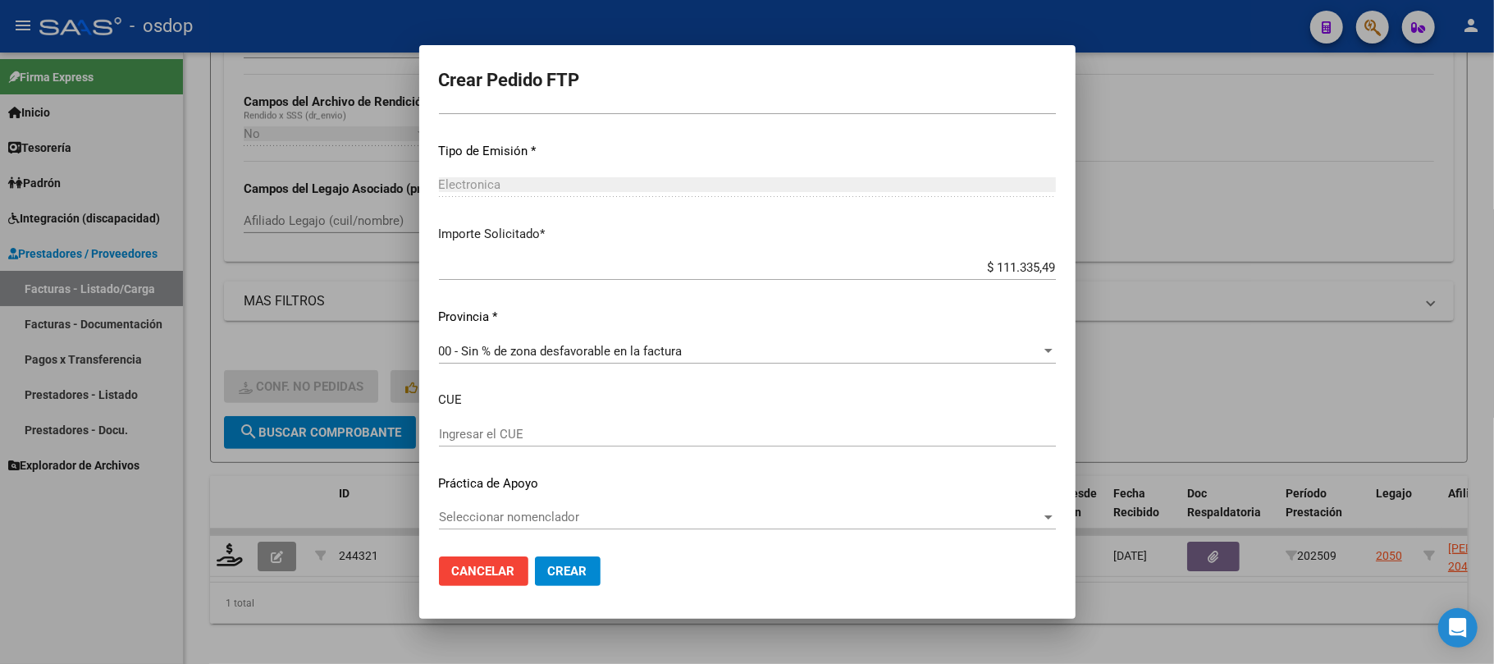
click at [576, 571] on span "Crear" at bounding box center [567, 571] width 39 height 15
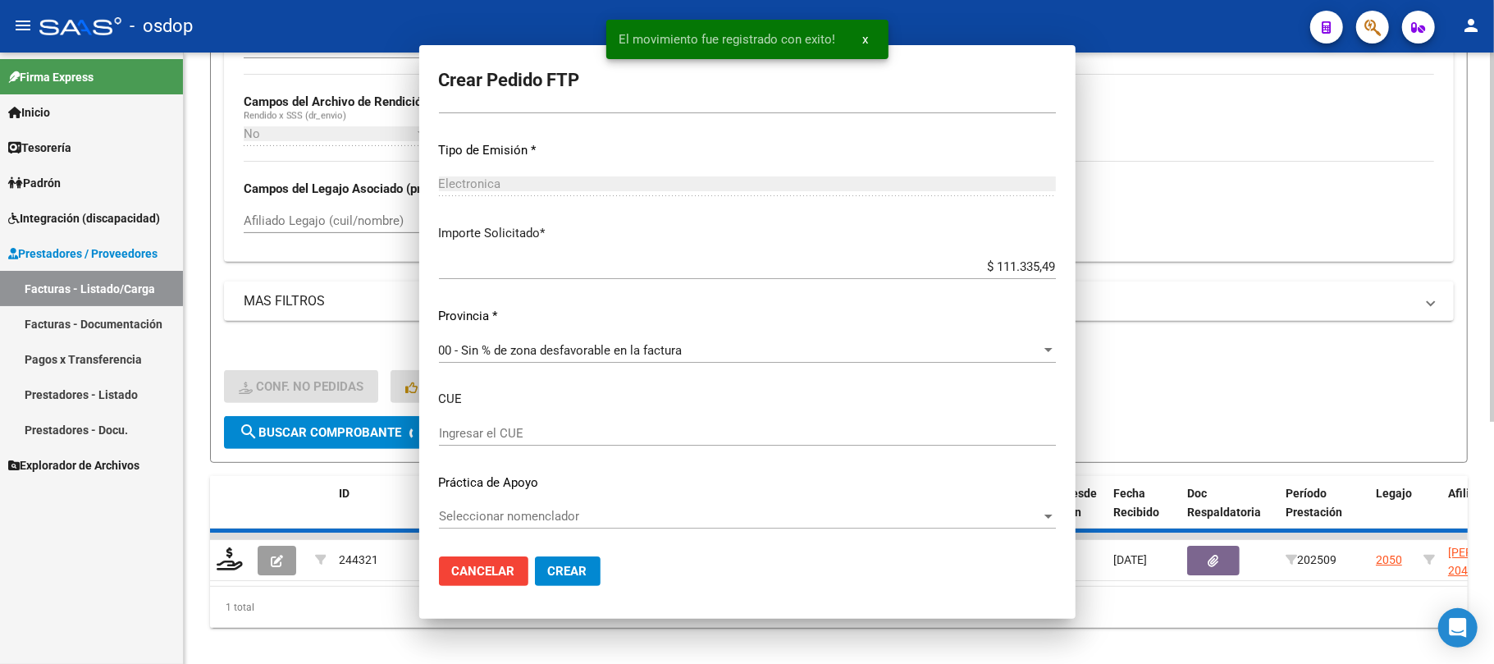
scroll to position [0, 0]
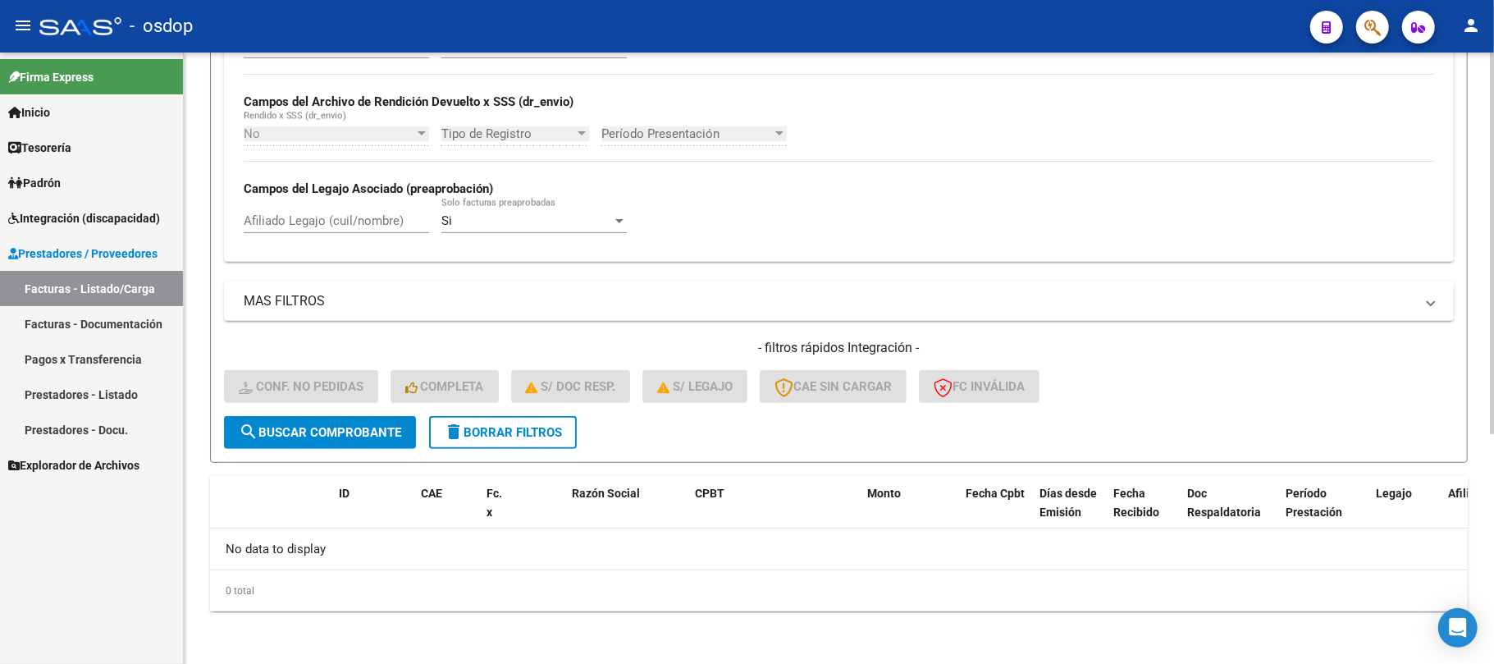
click at [527, 434] on span "delete Borrar Filtros" at bounding box center [503, 432] width 118 height 15
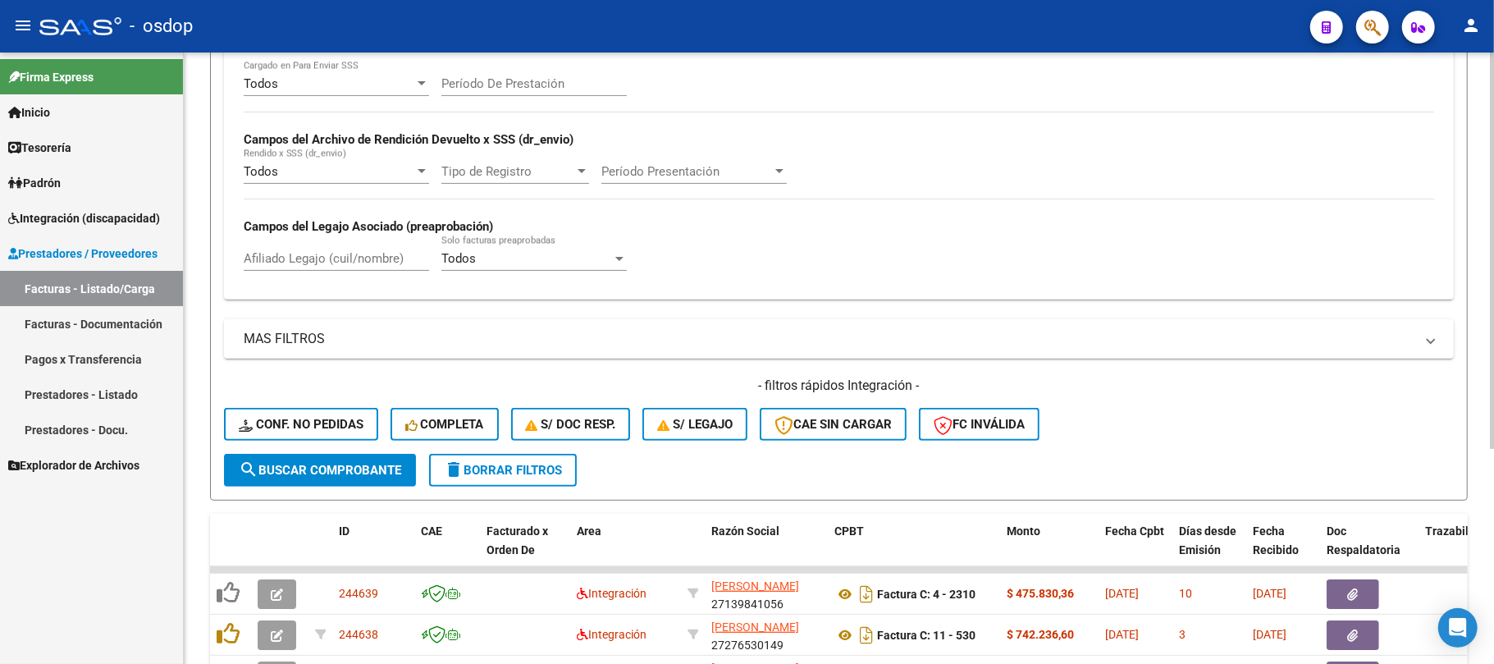
scroll to position [368, 0]
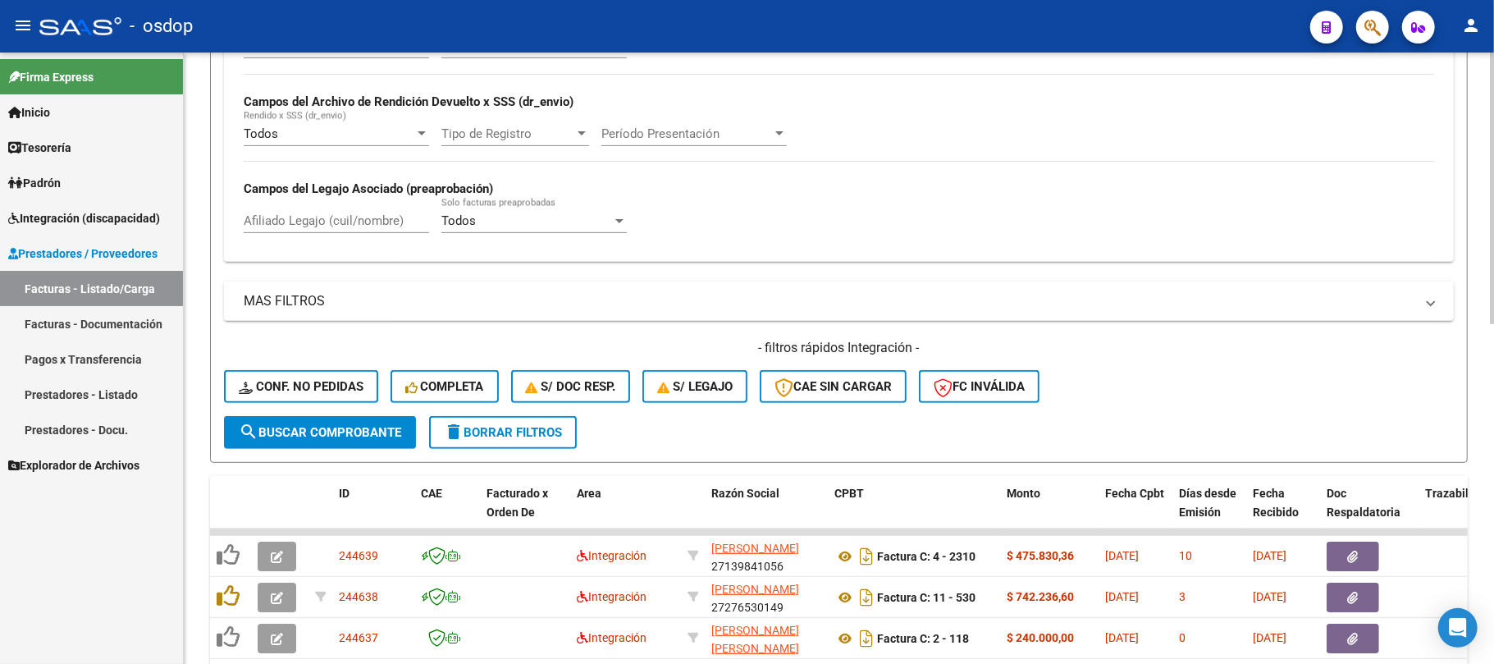
click at [331, 217] on input "Afiliado Legajo (cuil/nombre)" at bounding box center [336, 220] width 185 height 15
paste input "20565759028"
type input "20565759028"
click at [398, 435] on span "search Buscar Comprobante" at bounding box center [320, 432] width 162 height 15
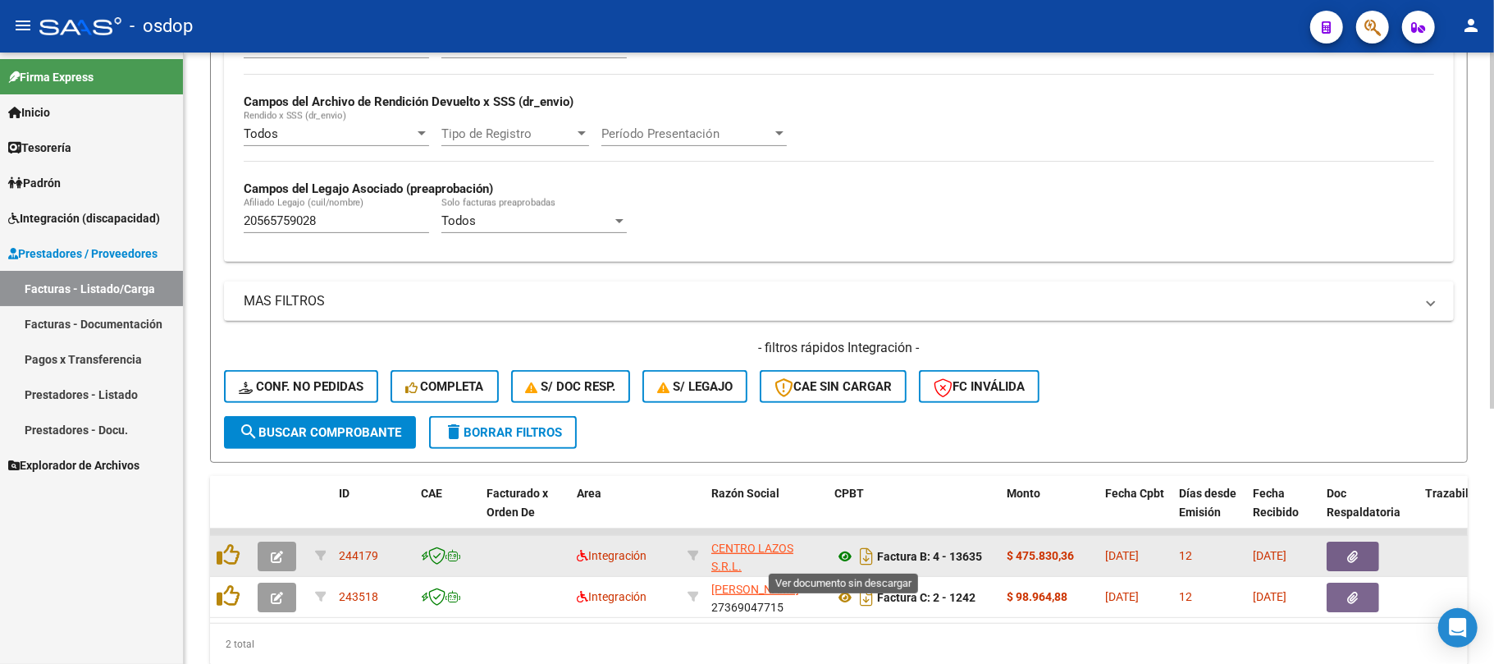
click at [845, 552] on icon at bounding box center [844, 556] width 21 height 20
click at [1364, 536] on datatable-body-cell at bounding box center [1369, 556] width 98 height 40
click at [1369, 548] on button "button" at bounding box center [1353, 556] width 53 height 30
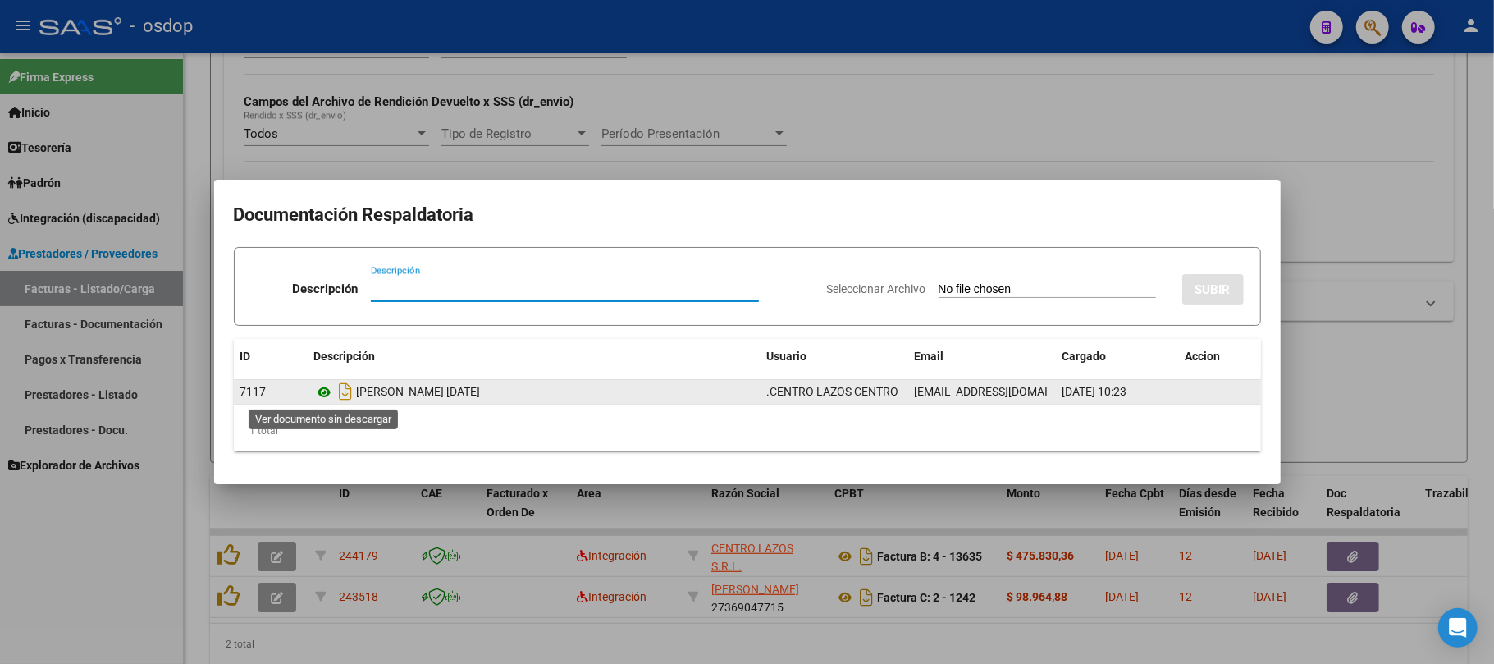
click at [320, 398] on icon at bounding box center [324, 392] width 21 height 20
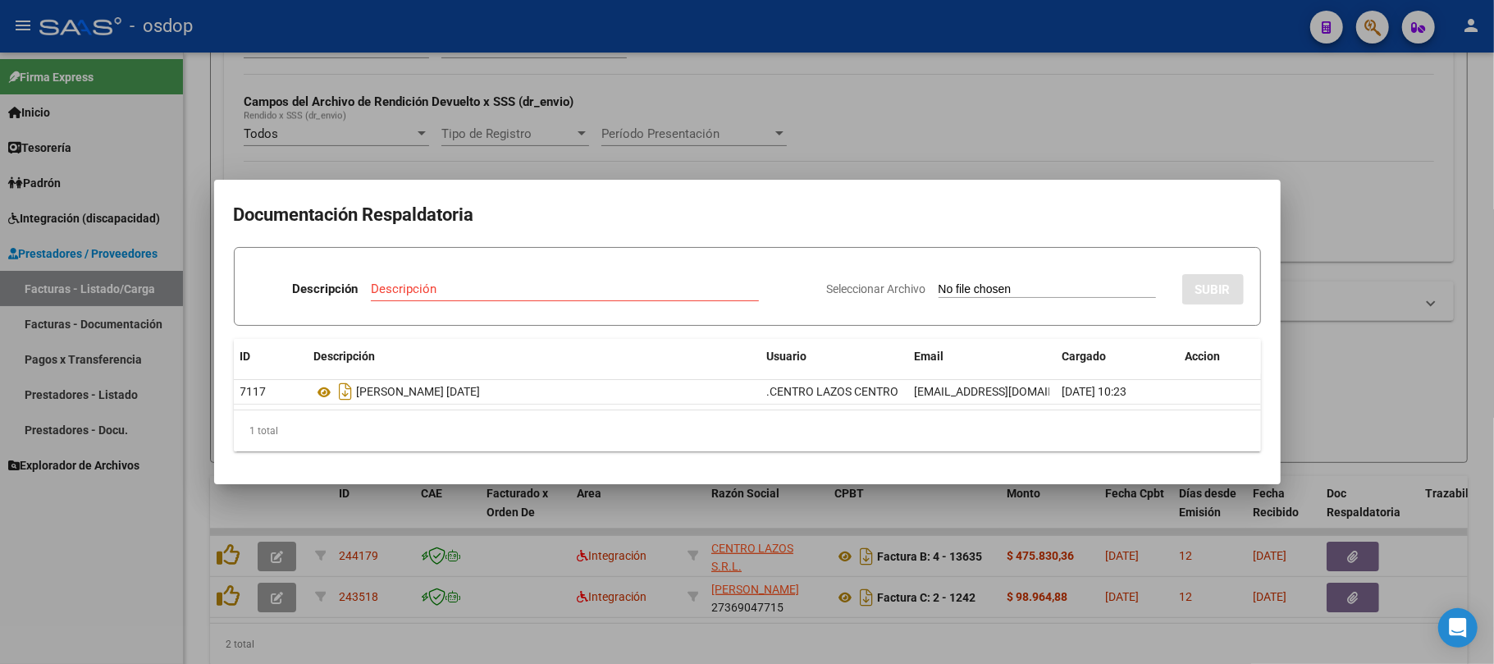
click at [231, 560] on div at bounding box center [747, 332] width 1494 height 664
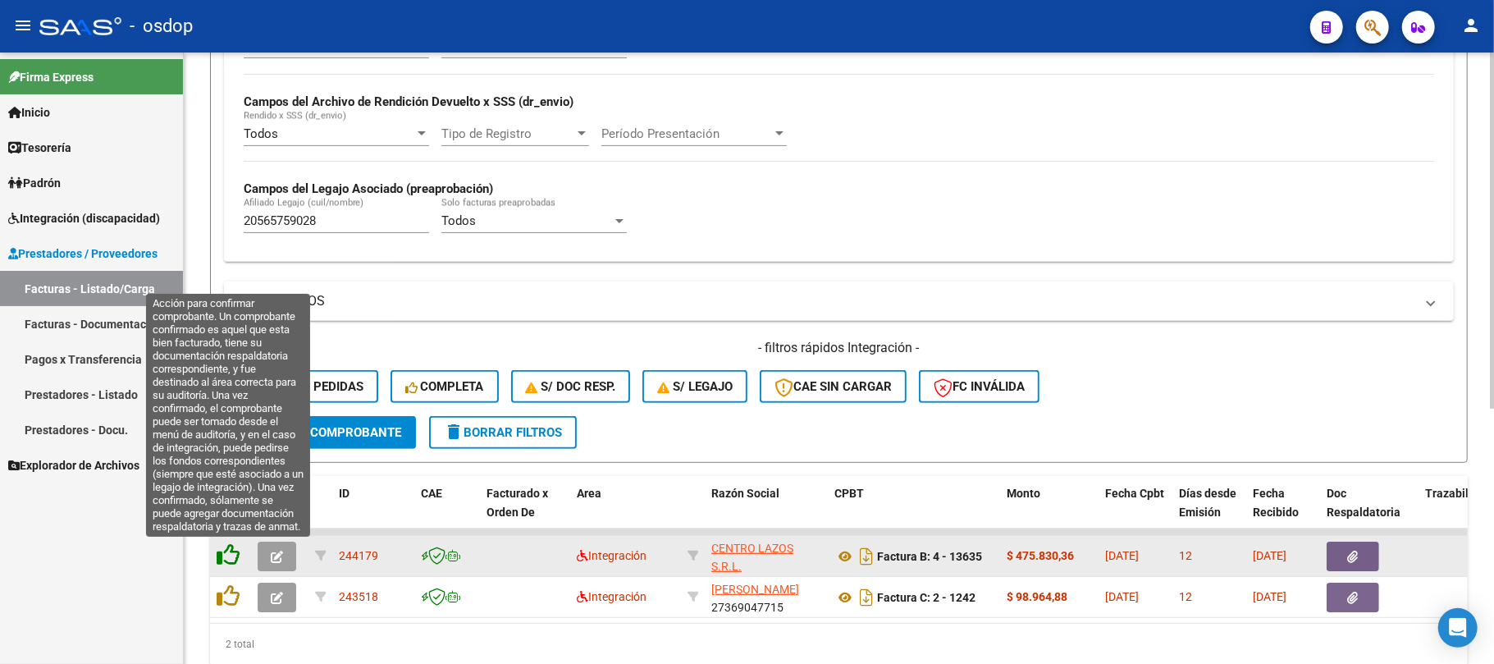
click at [231, 559] on icon at bounding box center [228, 554] width 23 height 23
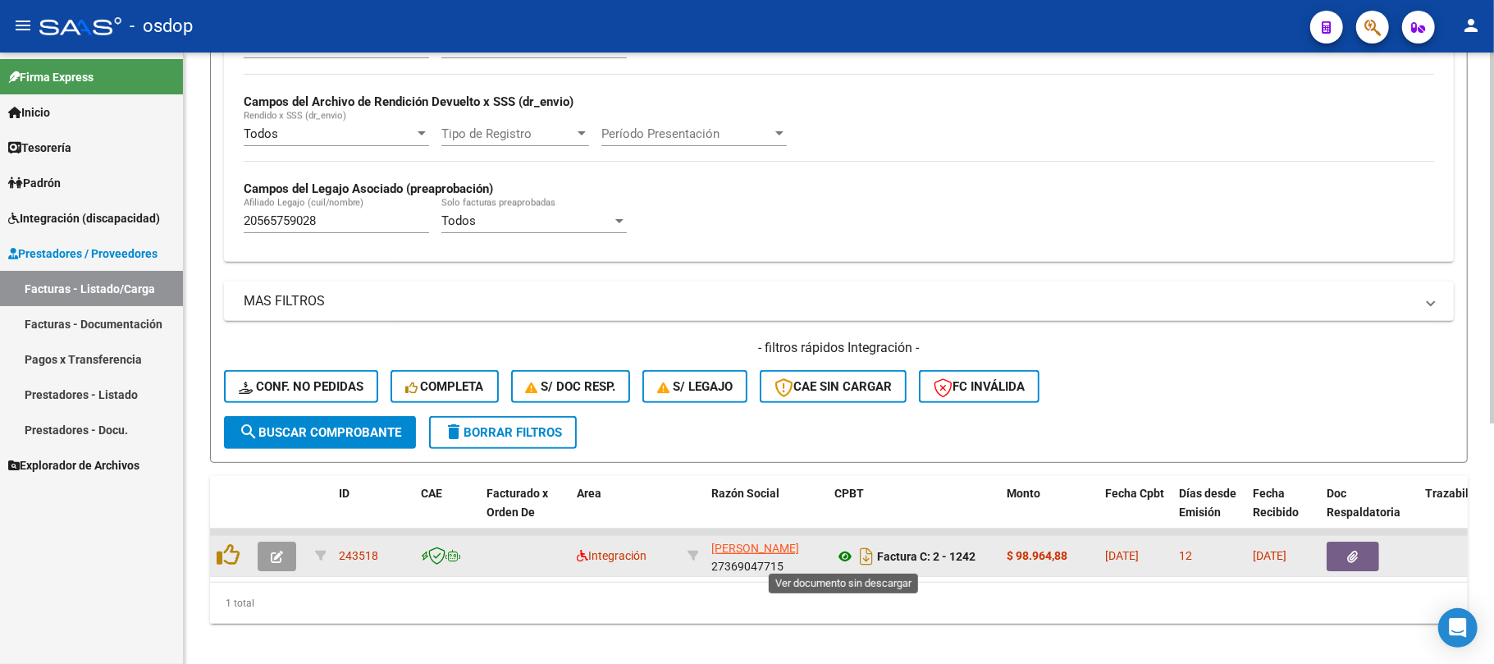
click at [844, 550] on icon at bounding box center [844, 556] width 21 height 20
click at [1349, 563] on button "button" at bounding box center [1353, 556] width 53 height 30
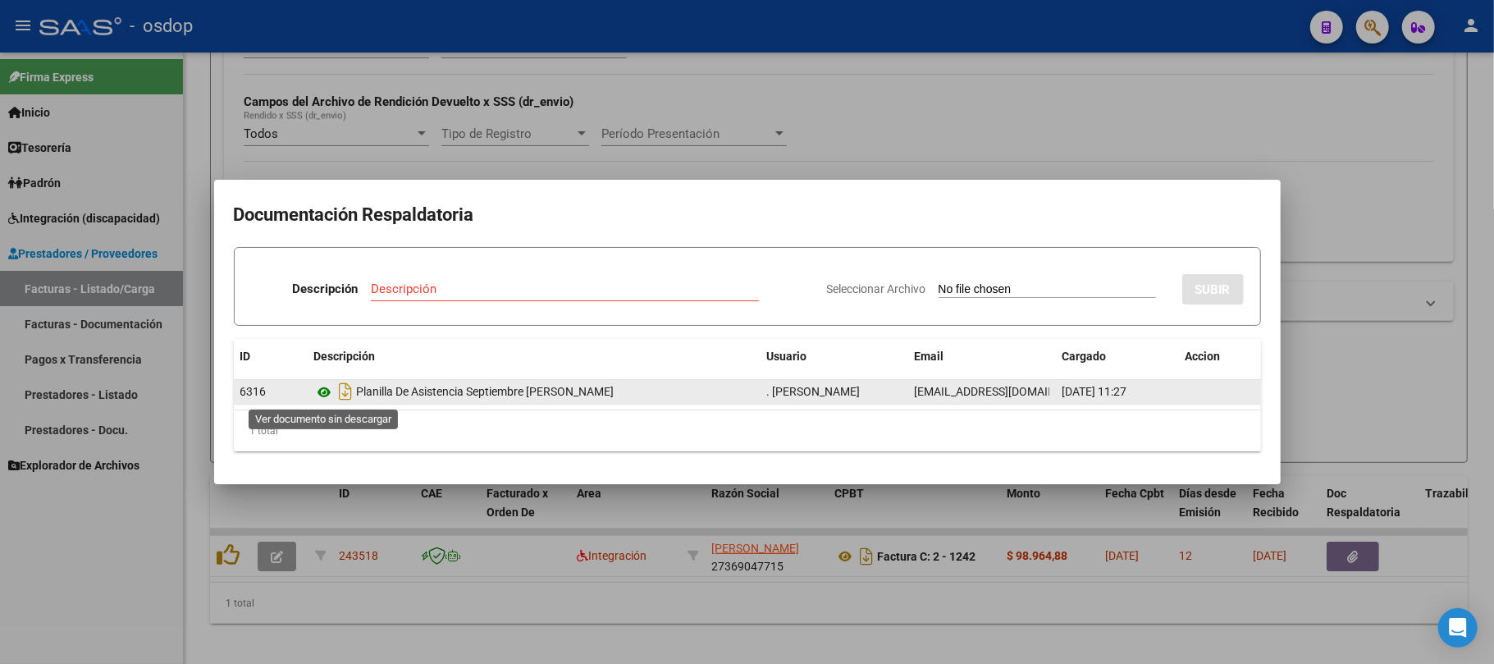
click at [322, 392] on icon at bounding box center [324, 392] width 21 height 20
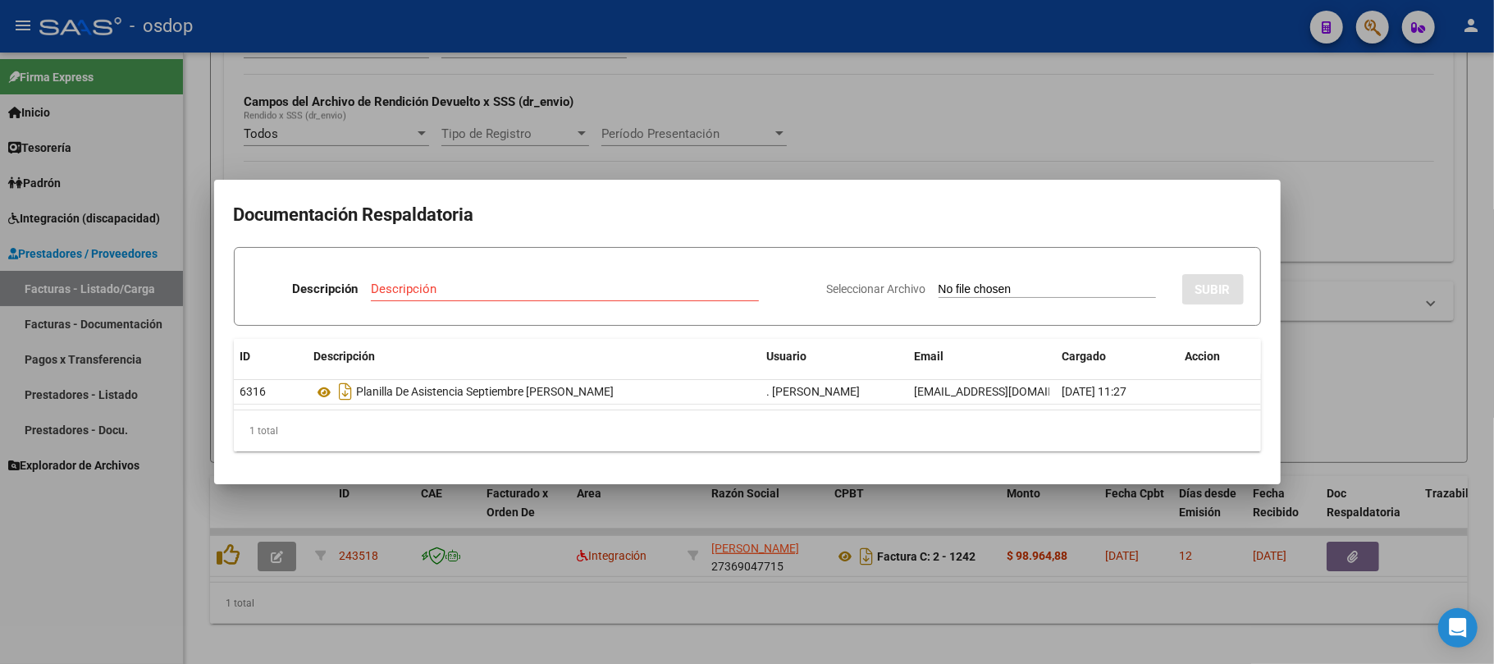
click at [224, 561] on div at bounding box center [747, 332] width 1494 height 664
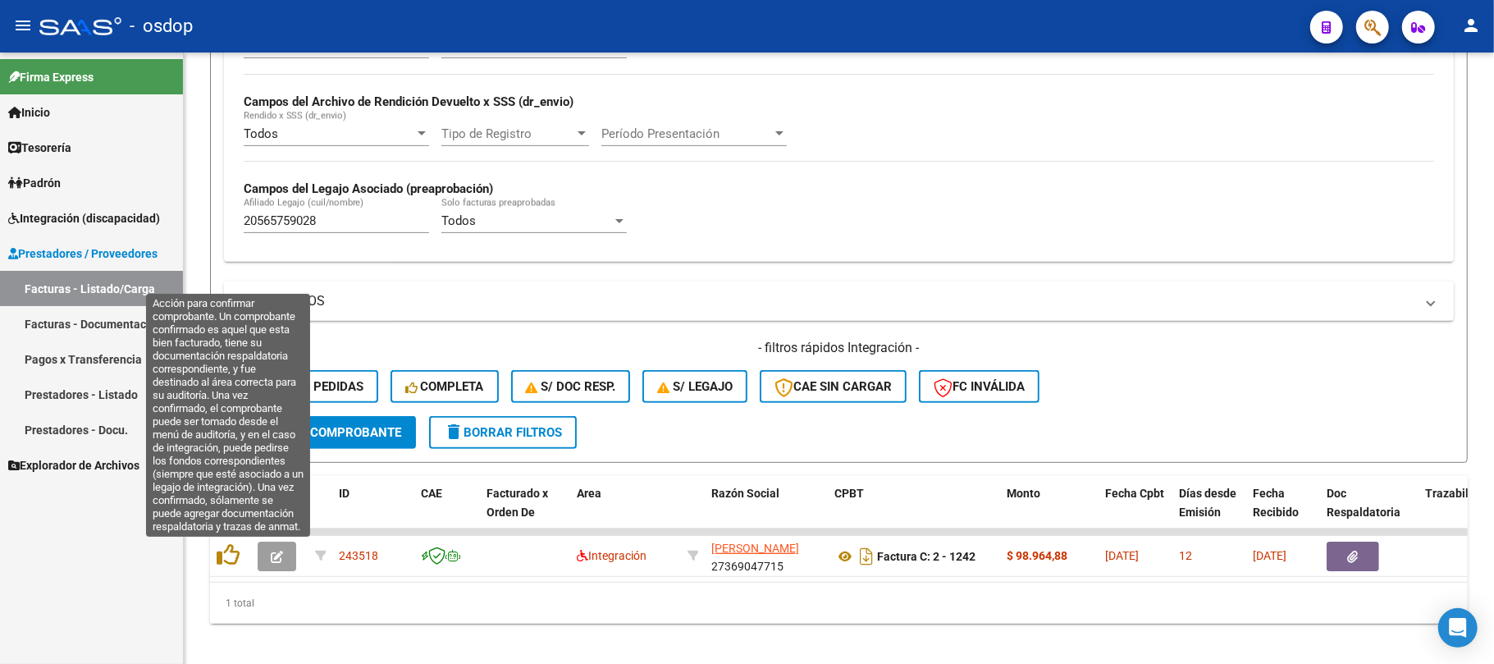
click at [224, 561] on icon at bounding box center [228, 554] width 23 height 23
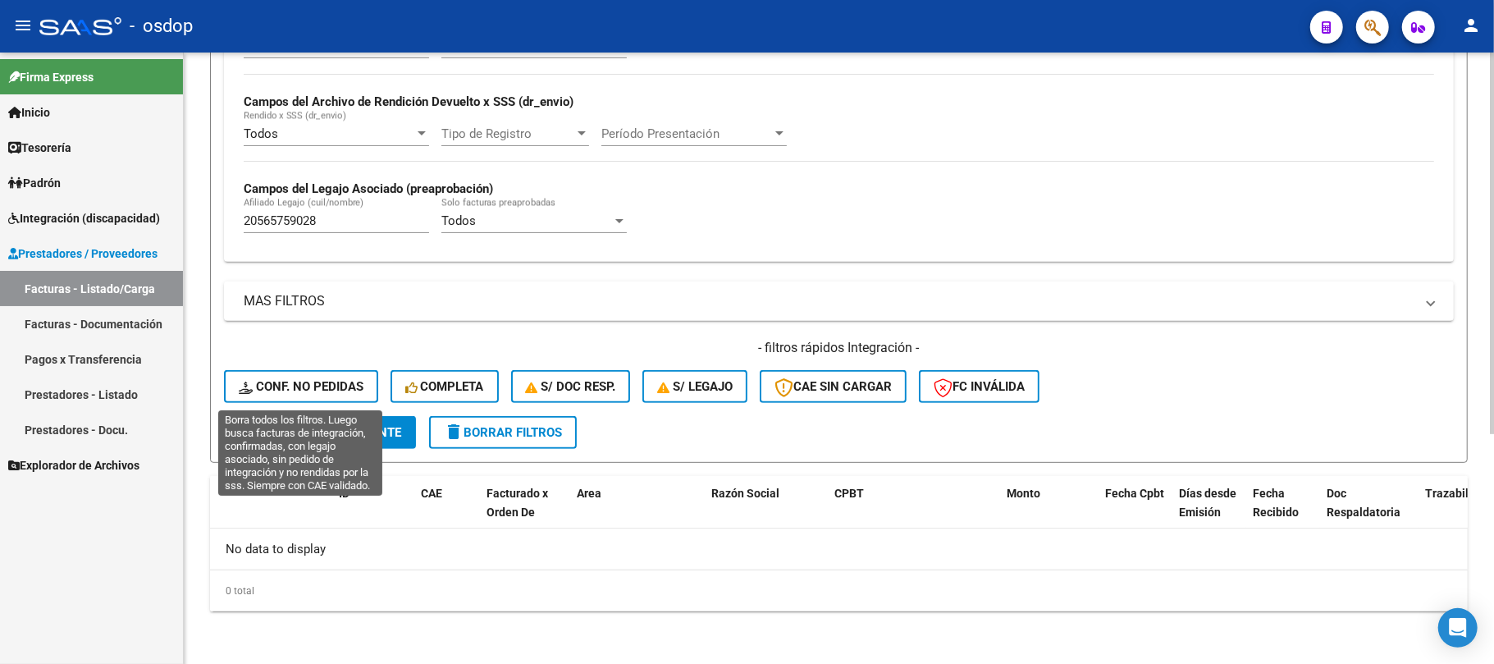
click at [354, 398] on button "Conf. no pedidas" at bounding box center [301, 386] width 154 height 33
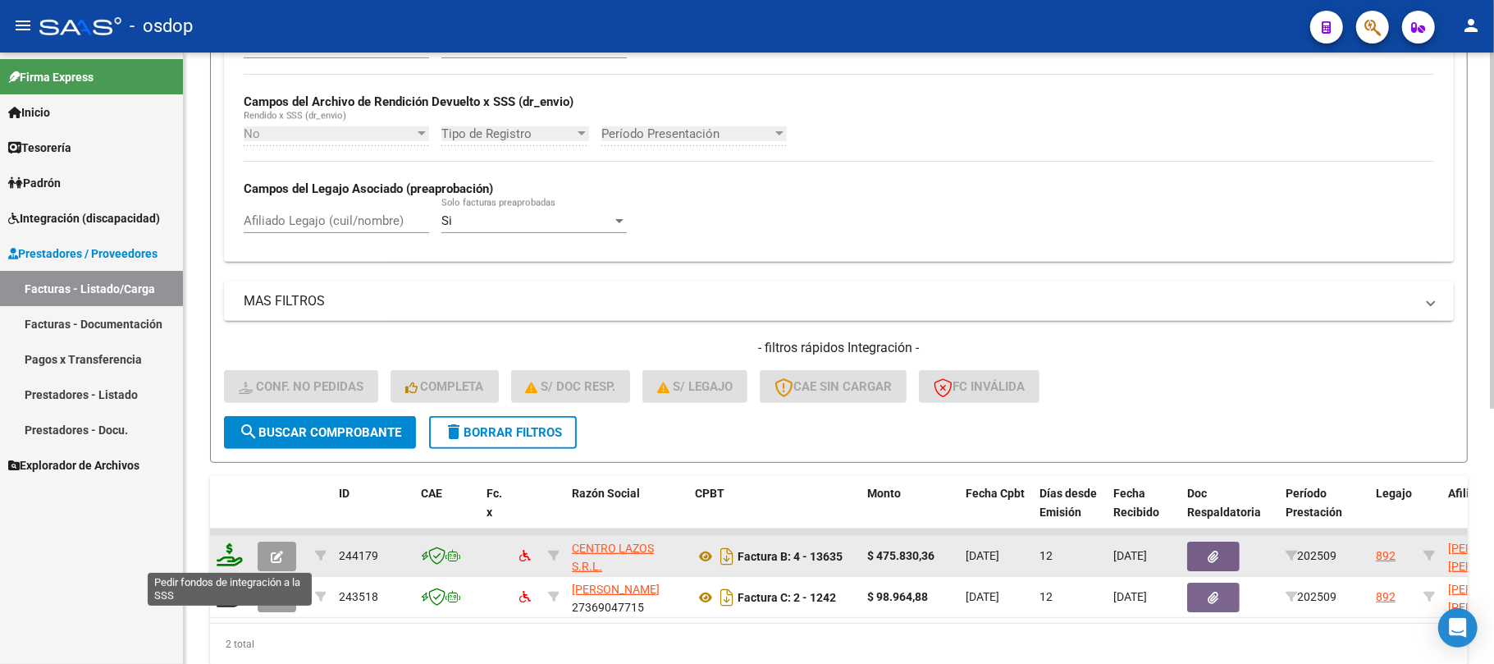
click at [234, 555] on icon at bounding box center [230, 554] width 26 height 23
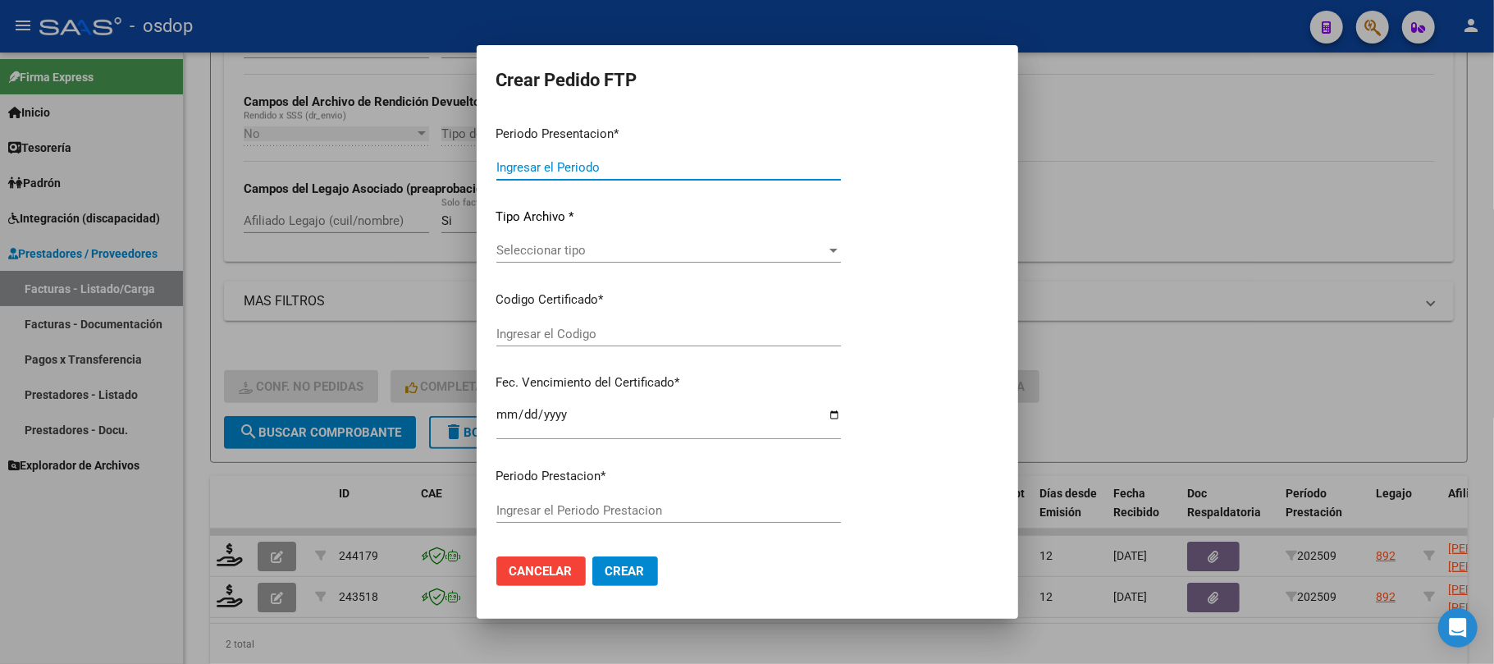
type input "202509"
type input "$ 475.830,36"
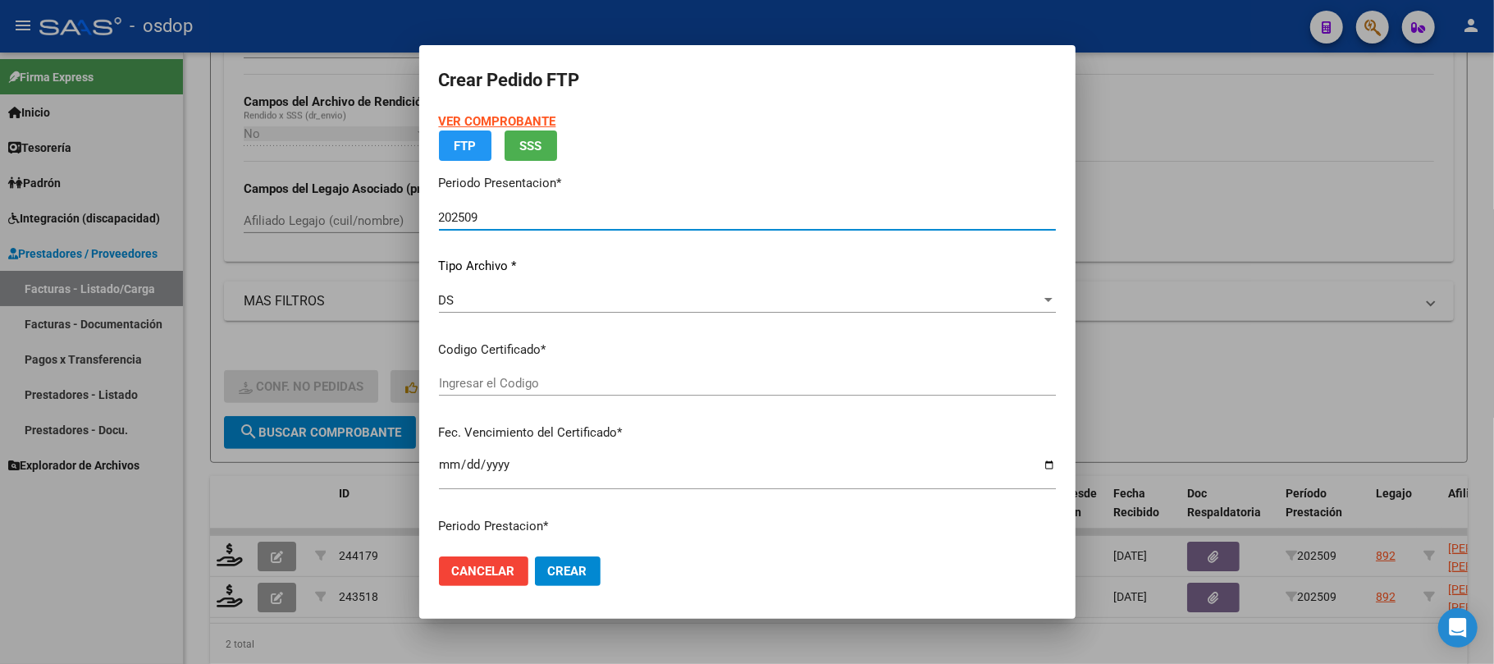
type input "2298188460"
type input "[DATE]"
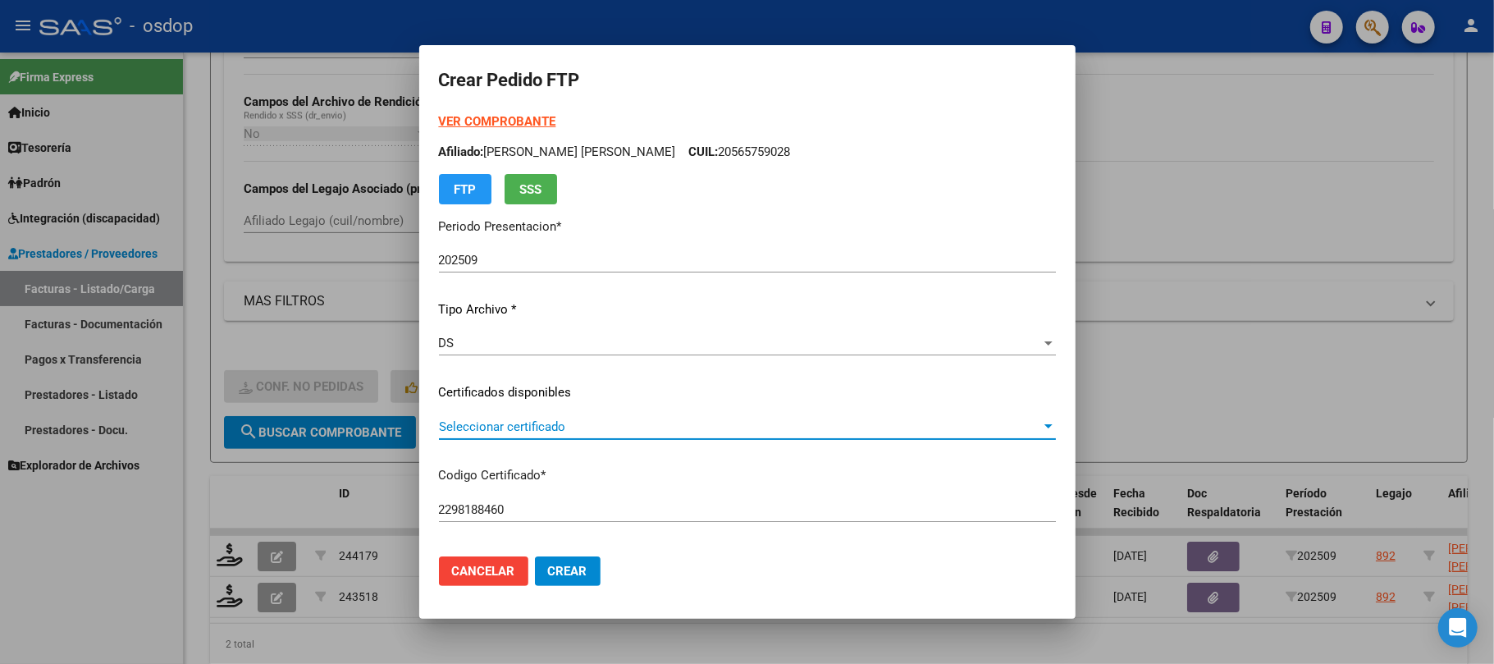
click at [624, 424] on span "Seleccionar certificado" at bounding box center [740, 426] width 602 height 15
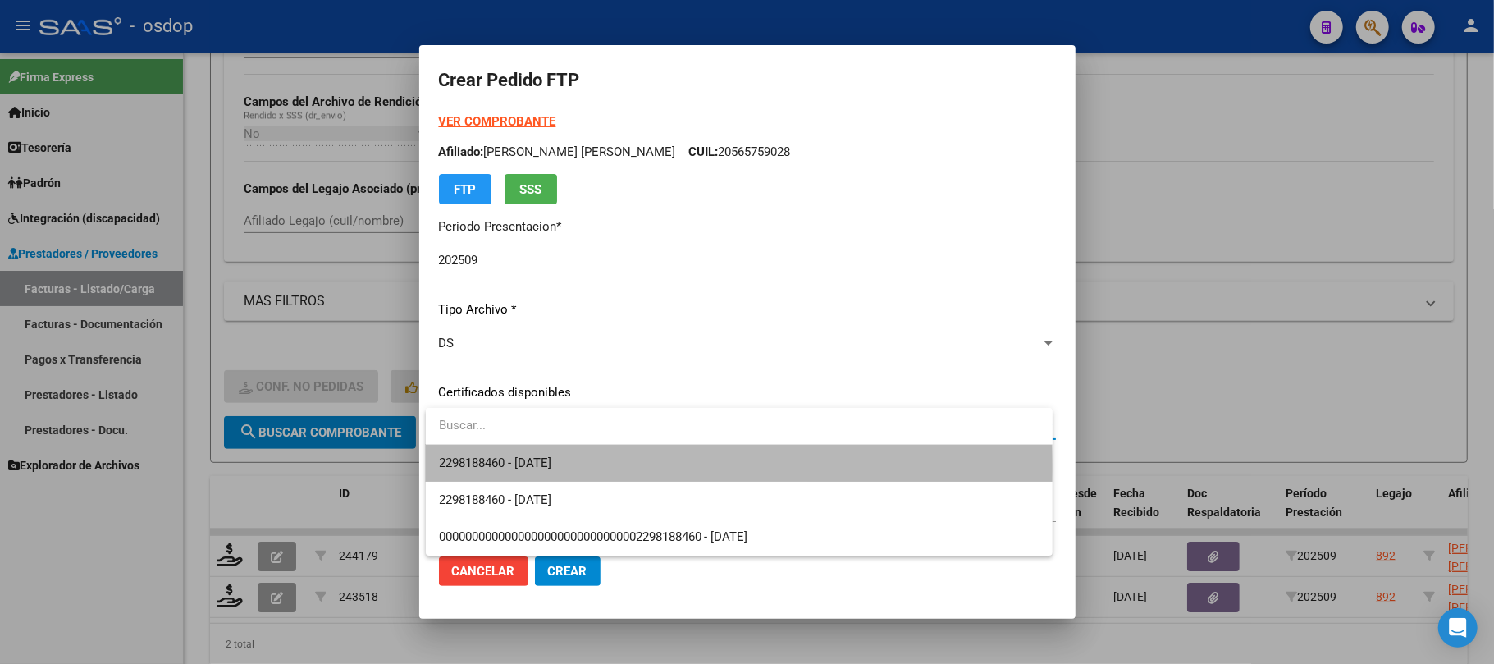
click at [617, 469] on span "2298188460 - [DATE]" at bounding box center [739, 463] width 601 height 37
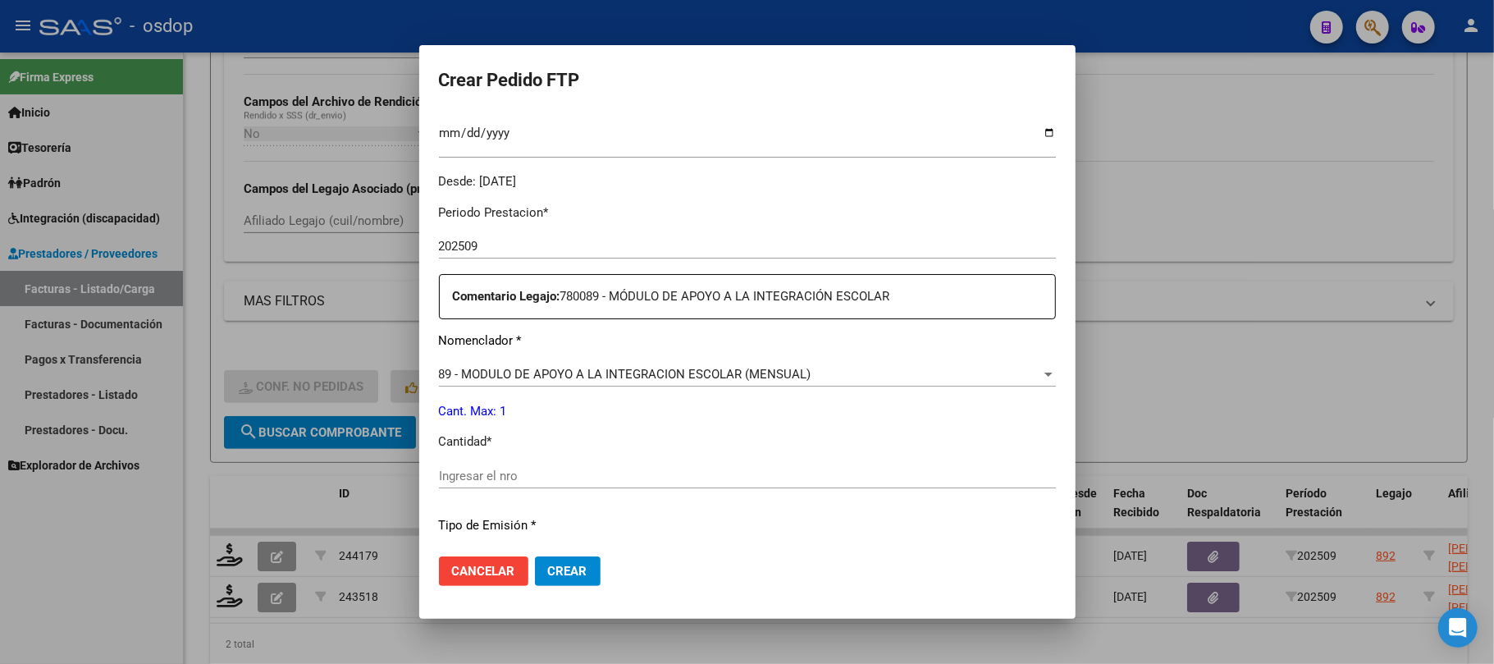
scroll to position [546, 0]
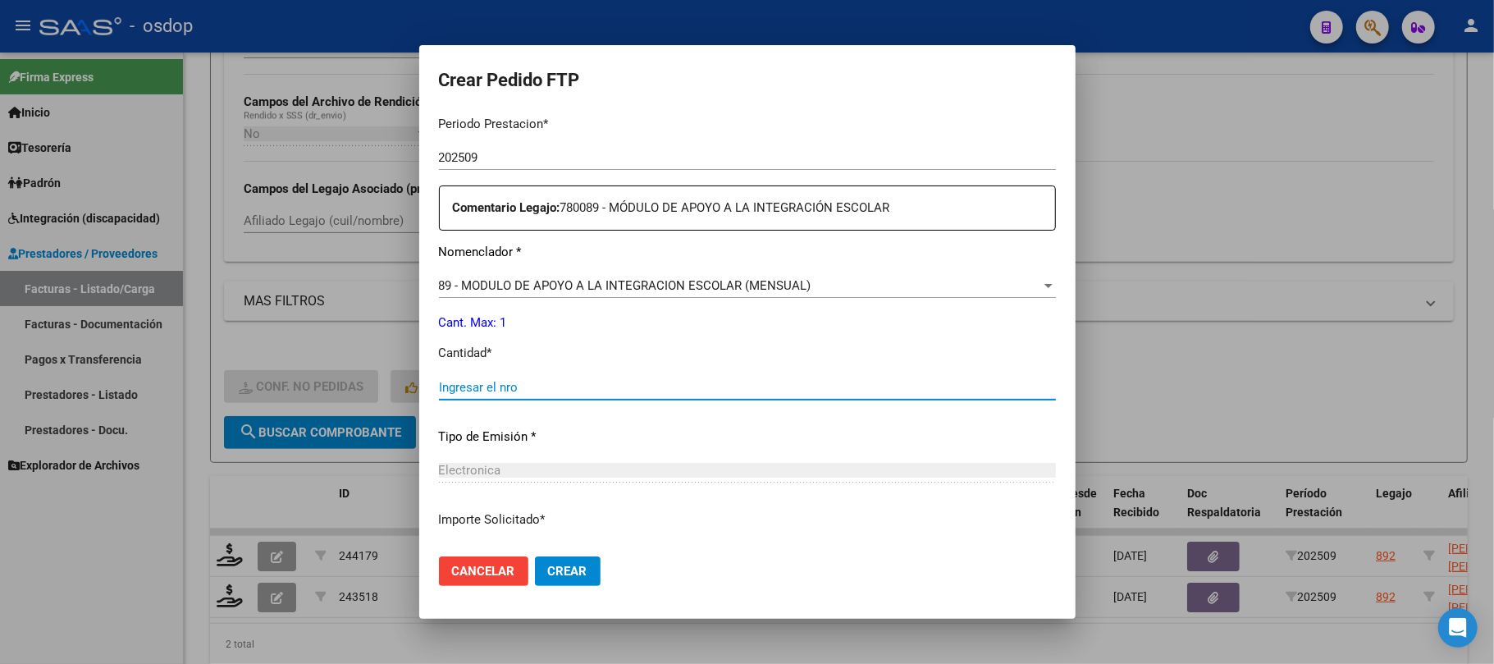
click at [539, 392] on input "Ingresar el nro" at bounding box center [747, 387] width 617 height 15
type input "1"
click at [574, 576] on span "Crear" at bounding box center [567, 571] width 39 height 15
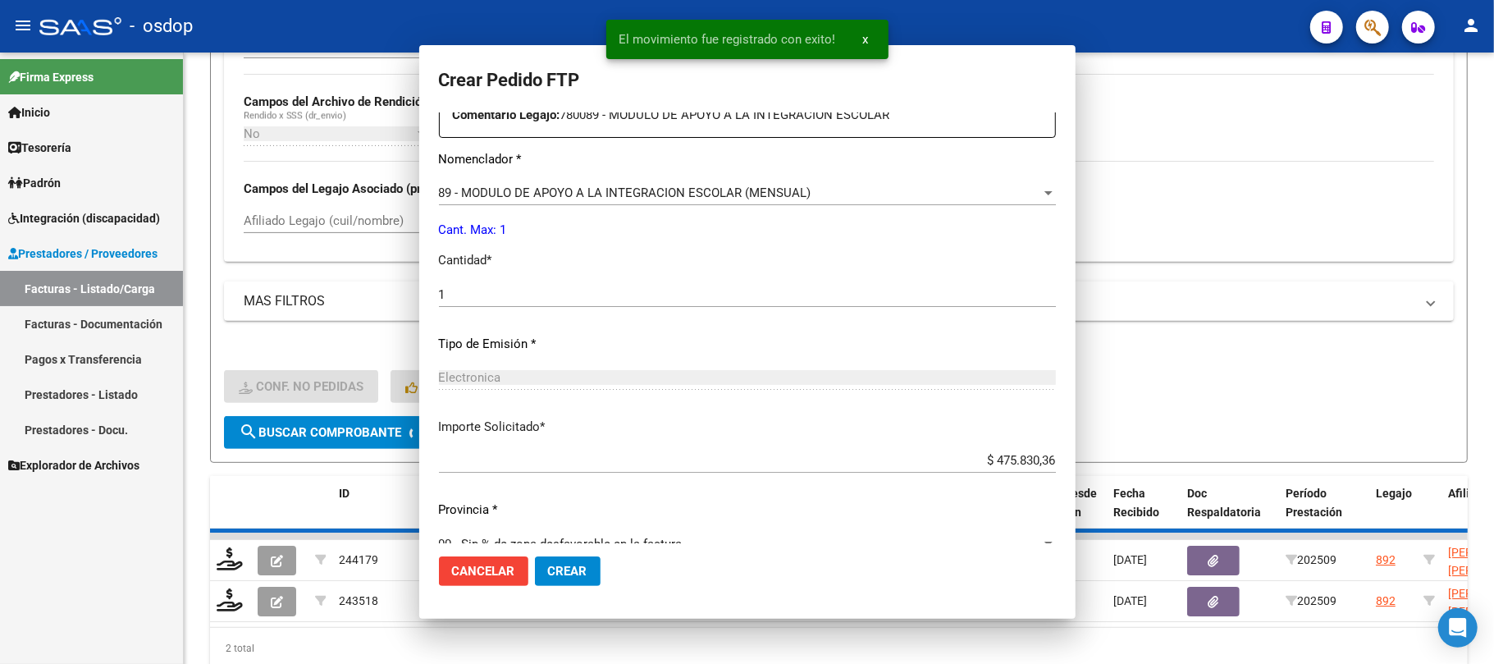
scroll to position [454, 0]
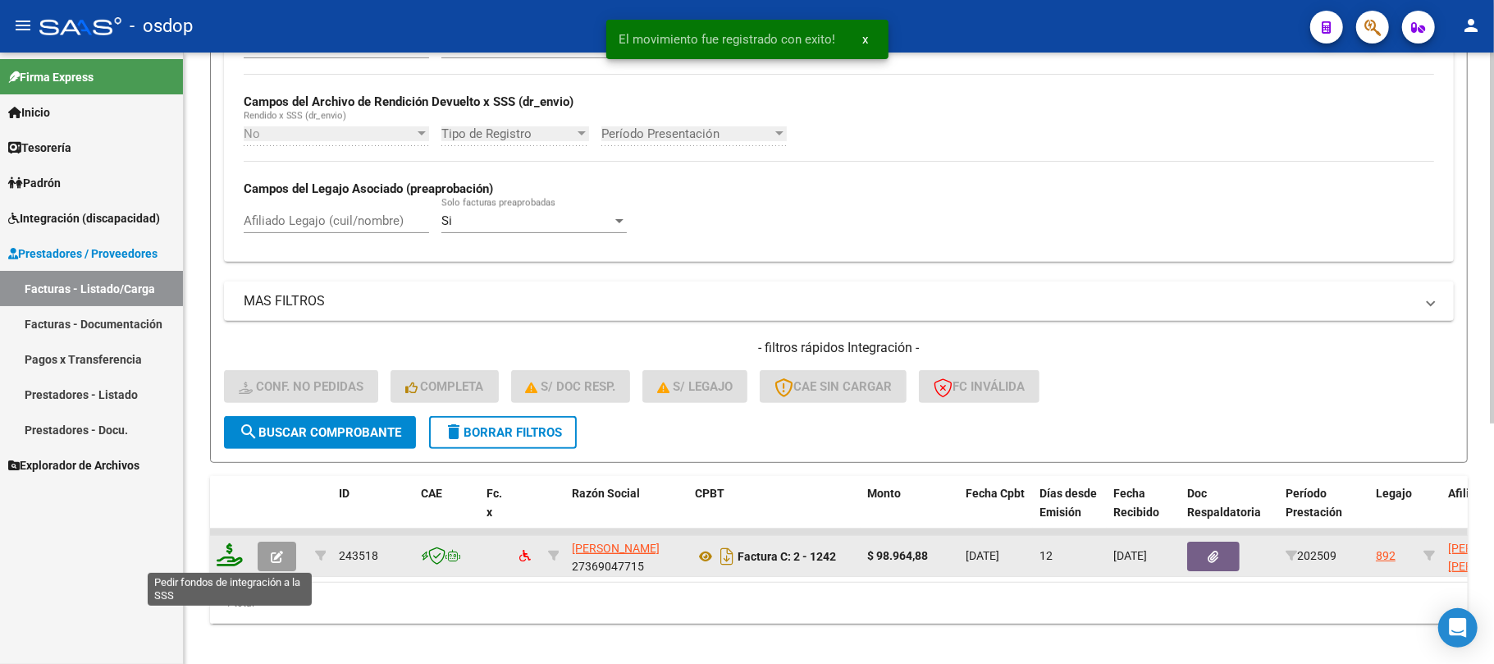
click at [233, 556] on icon at bounding box center [230, 554] width 26 height 23
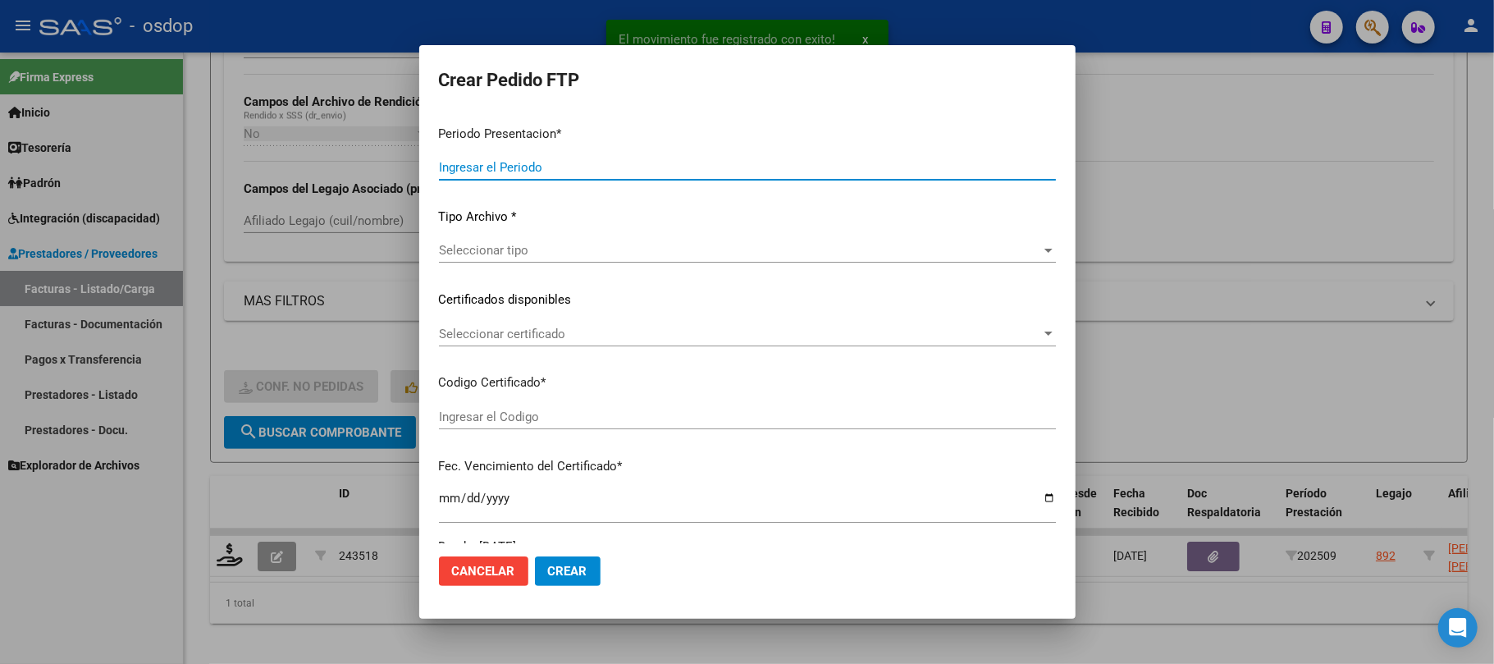
type input "202509"
type input "$ 98.964,88"
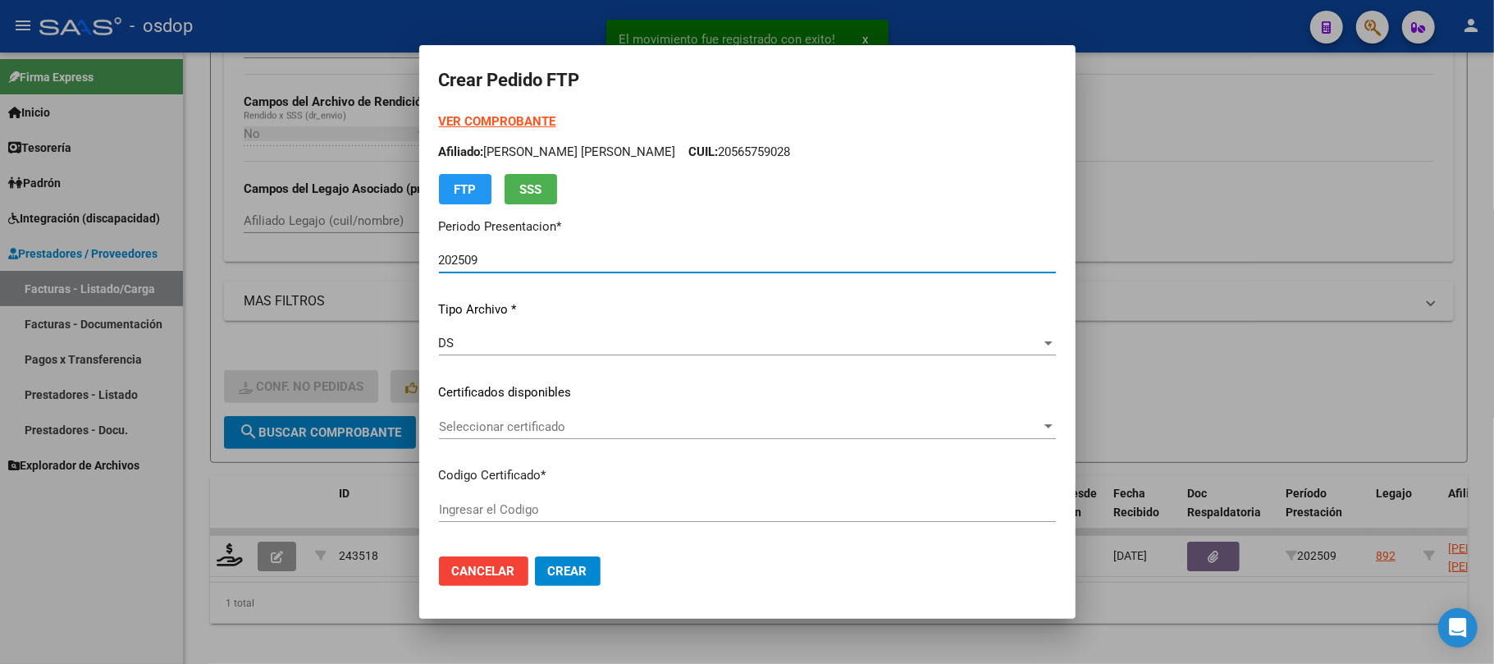
type input "2298188460"
type input "[DATE]"
click at [667, 427] on span "Seleccionar certificado" at bounding box center [740, 426] width 602 height 15
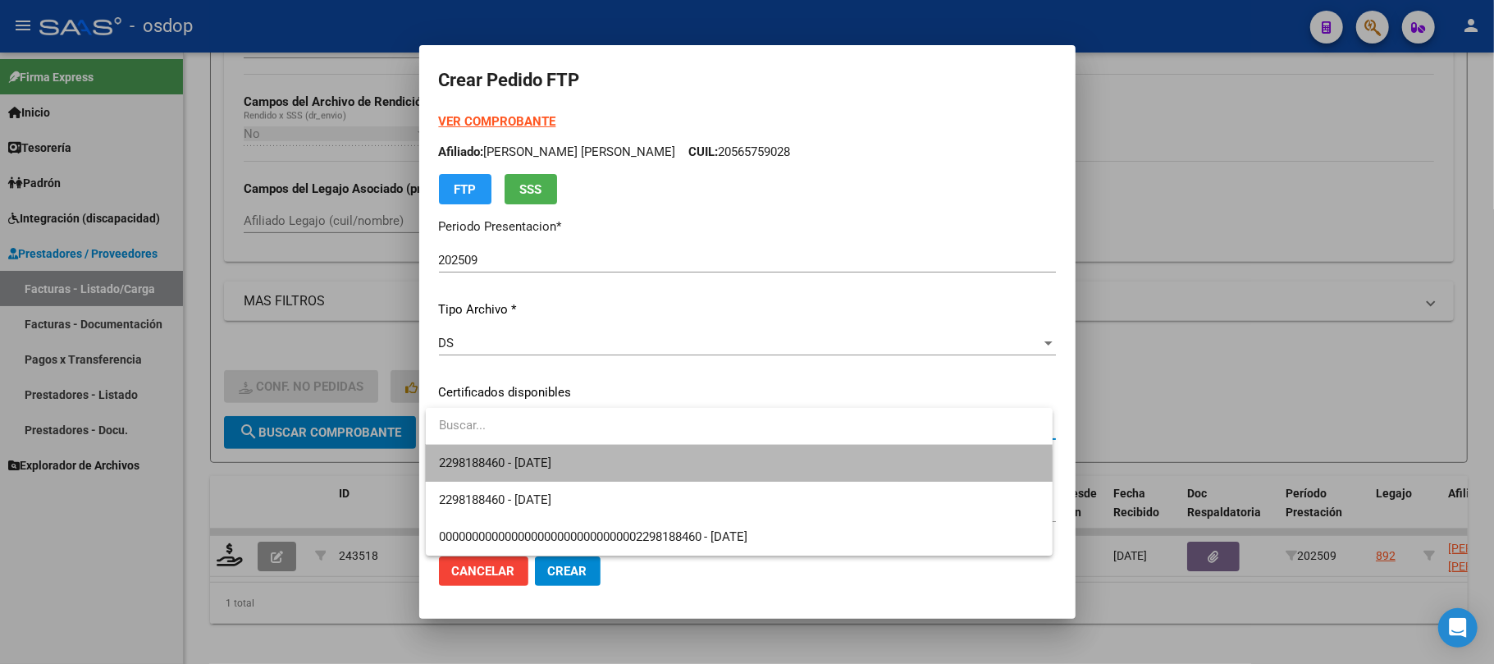
click at [663, 473] on span "2298188460 - [DATE]" at bounding box center [739, 463] width 601 height 37
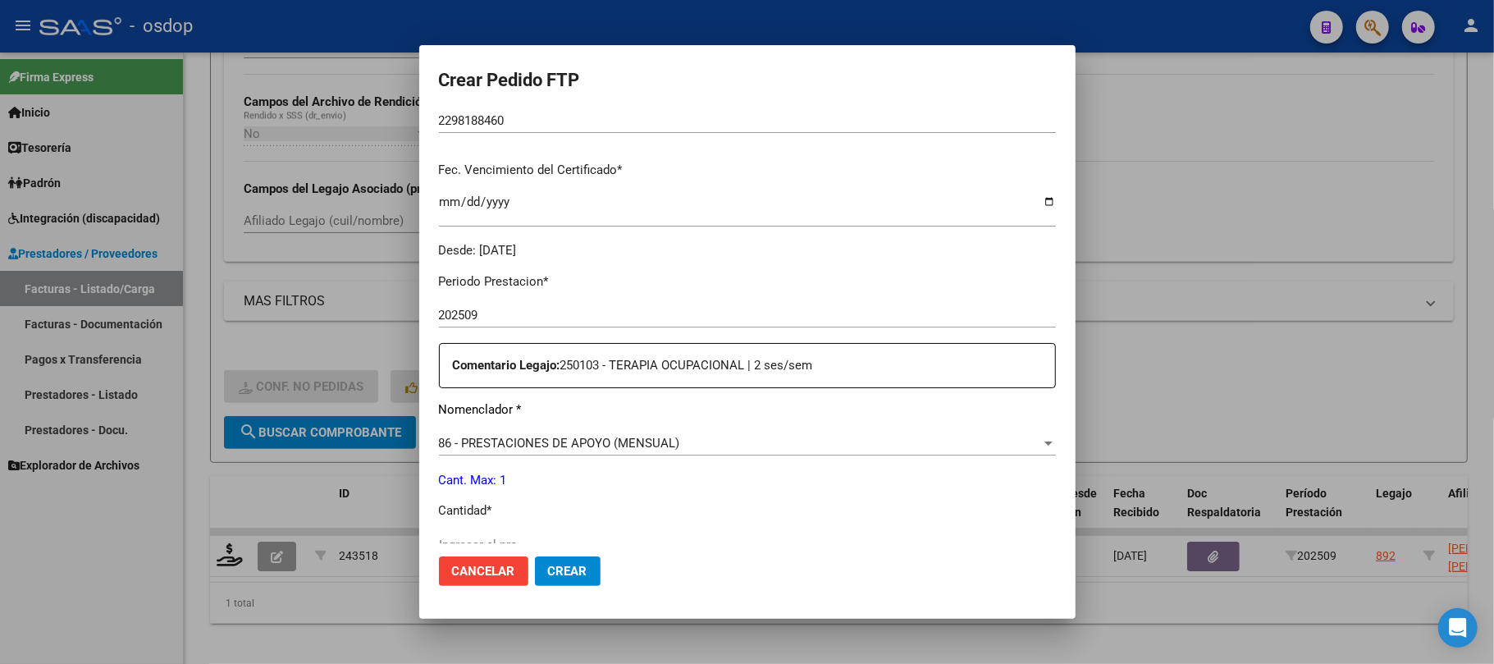
scroll to position [437, 0]
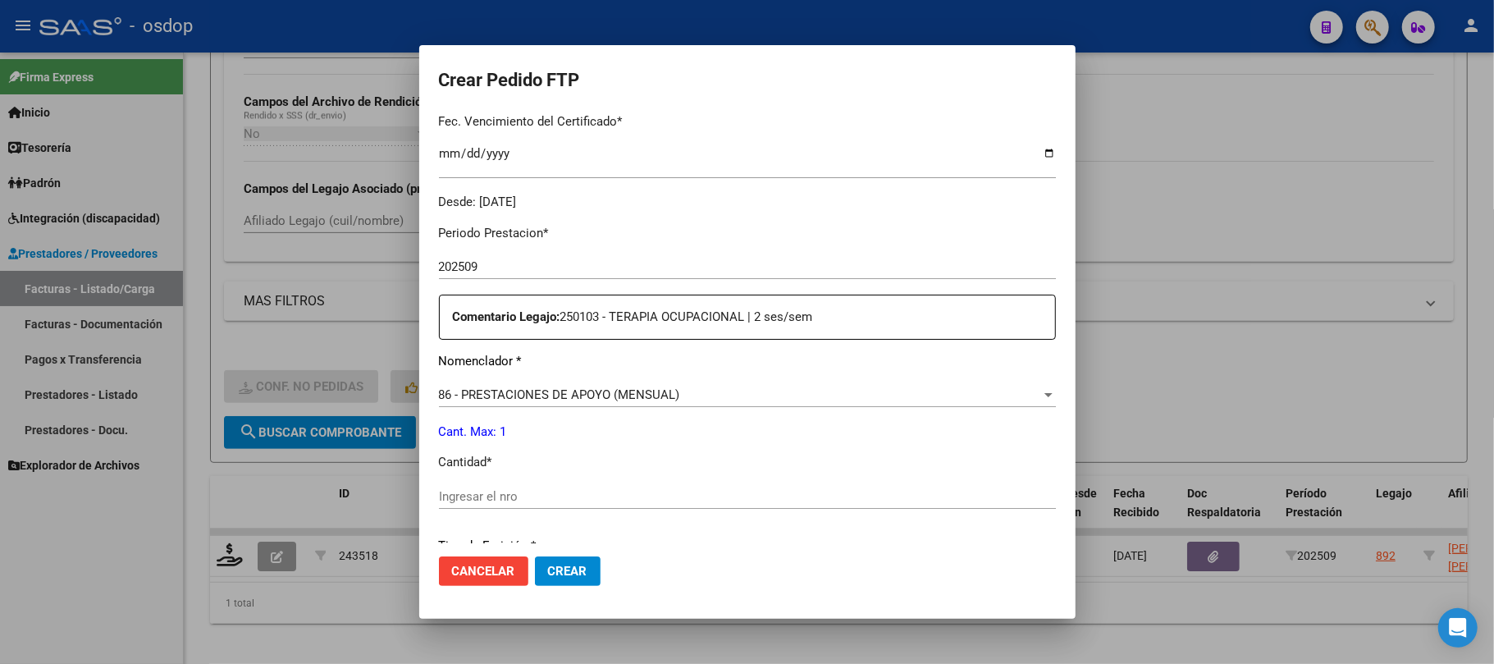
click at [492, 489] on input "Ingresar el nro" at bounding box center [747, 496] width 617 height 15
type input "1"
click at [587, 576] on button "Crear" at bounding box center [568, 571] width 66 height 30
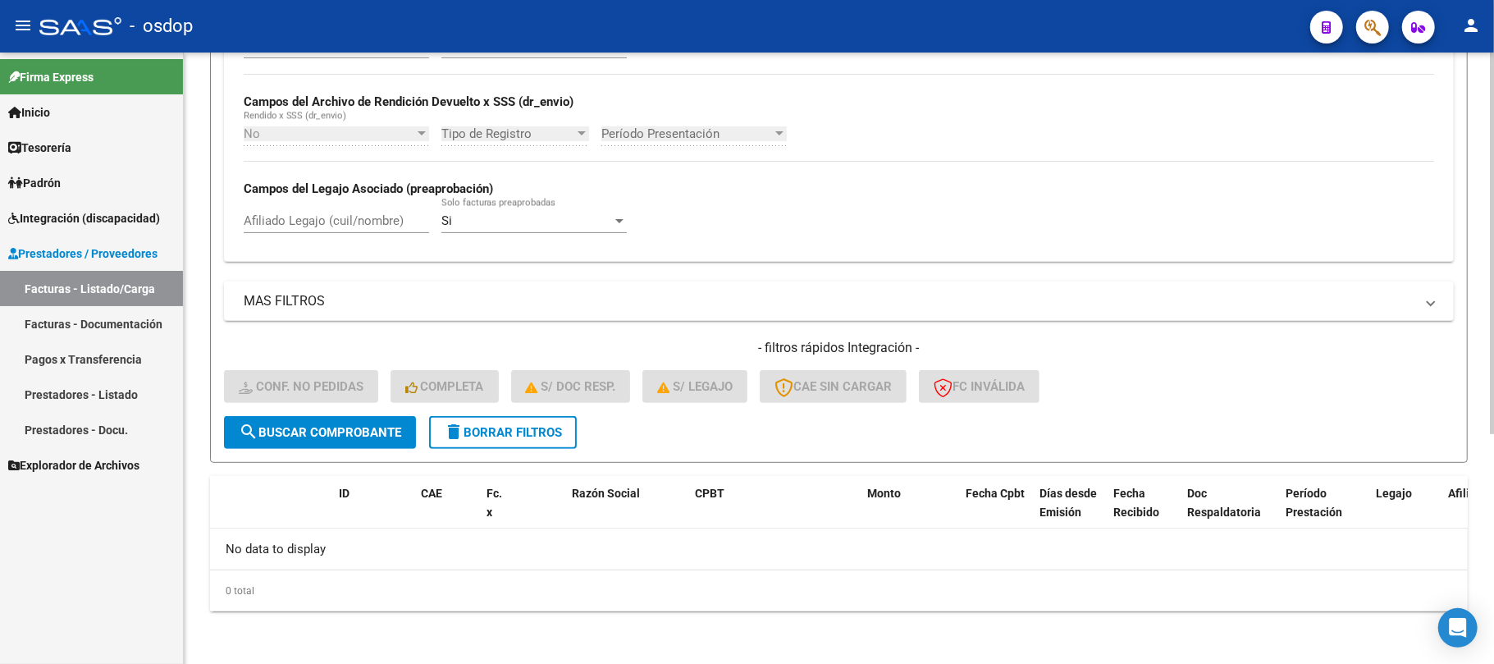
click at [532, 440] on button "delete Borrar Filtros" at bounding box center [503, 432] width 148 height 33
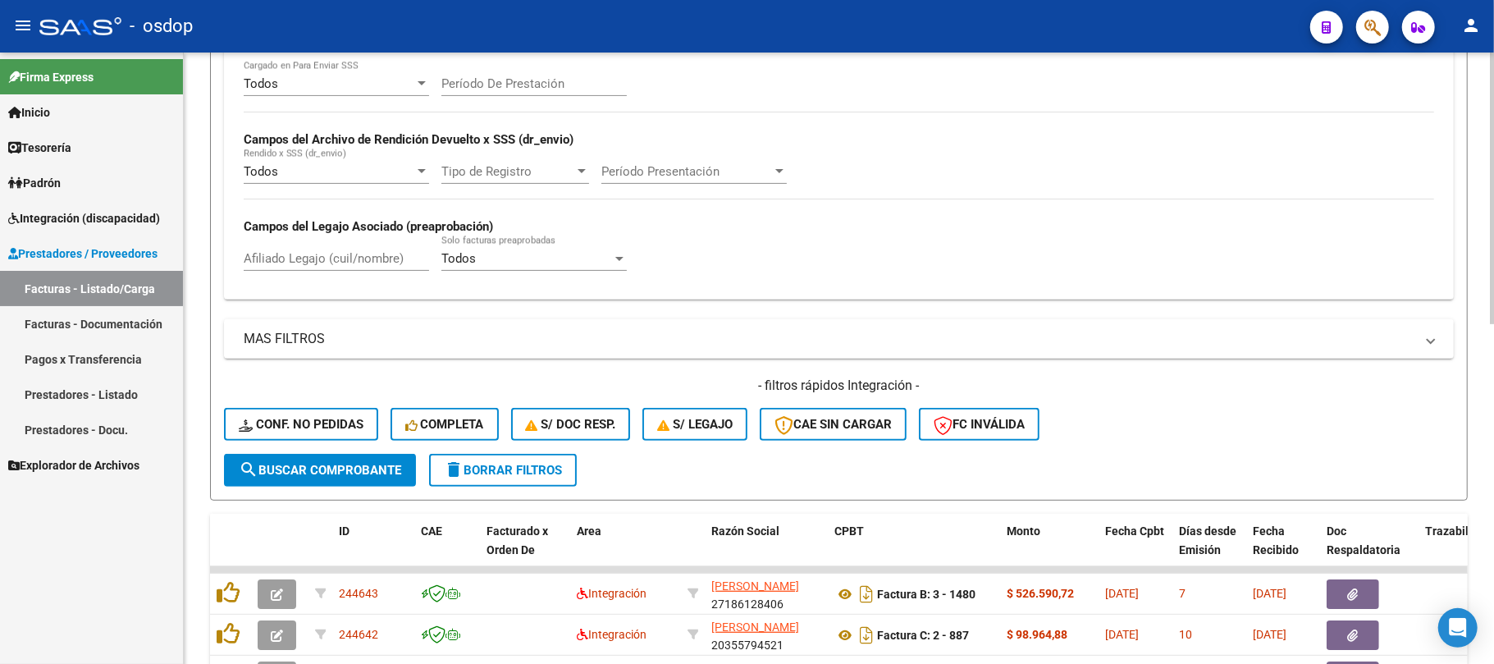
scroll to position [368, 0]
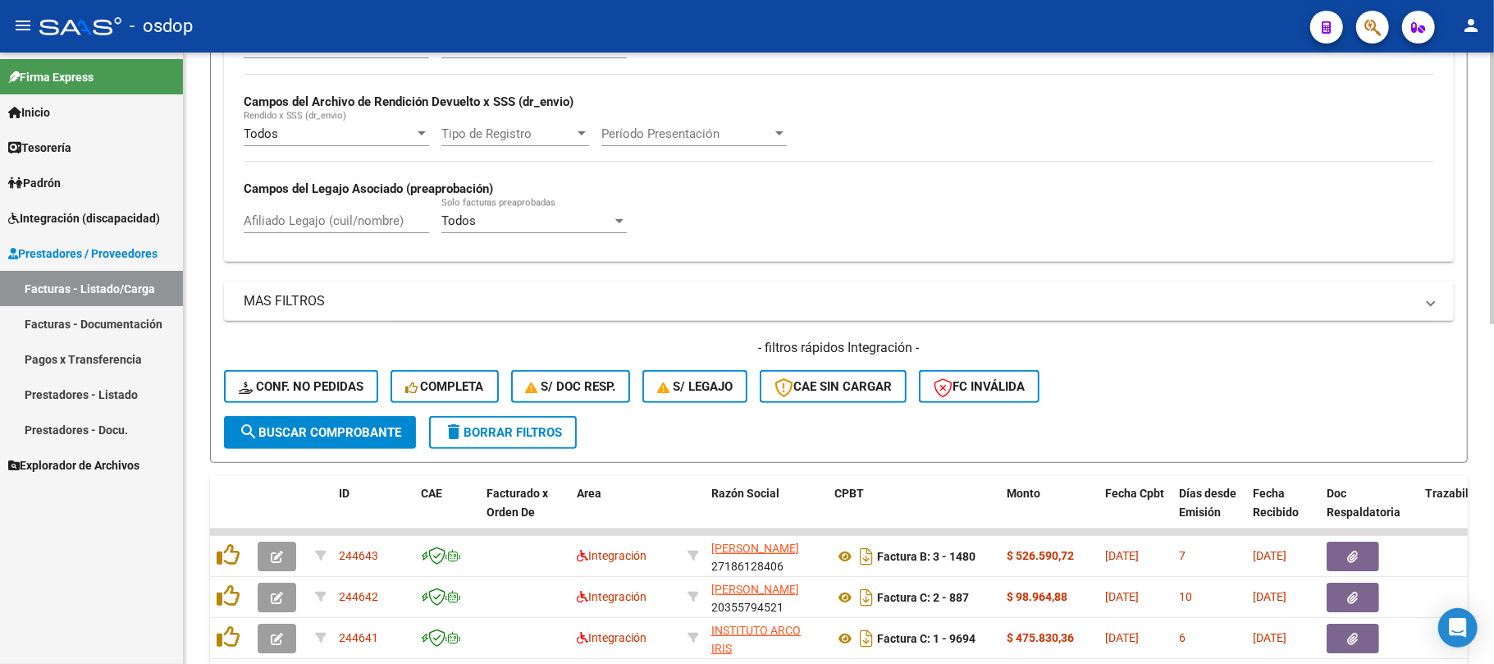
click at [322, 226] on input "Afiliado Legajo (cuil/nombre)" at bounding box center [336, 220] width 185 height 15
paste input "20486280086"
type input "20486280086"
click at [345, 437] on span "search Buscar Comprobante" at bounding box center [320, 432] width 162 height 15
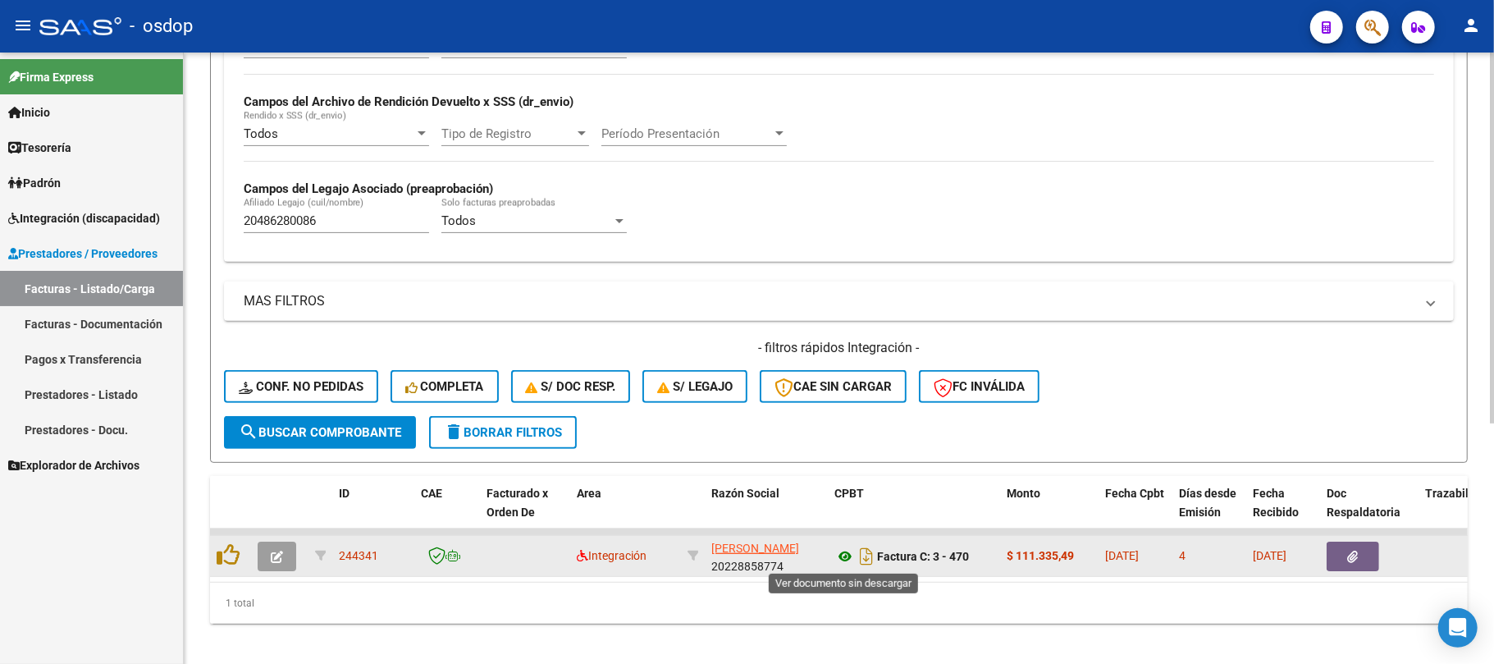
click at [847, 555] on icon at bounding box center [844, 556] width 21 height 20
click at [1350, 561] on icon "button" at bounding box center [1353, 557] width 11 height 12
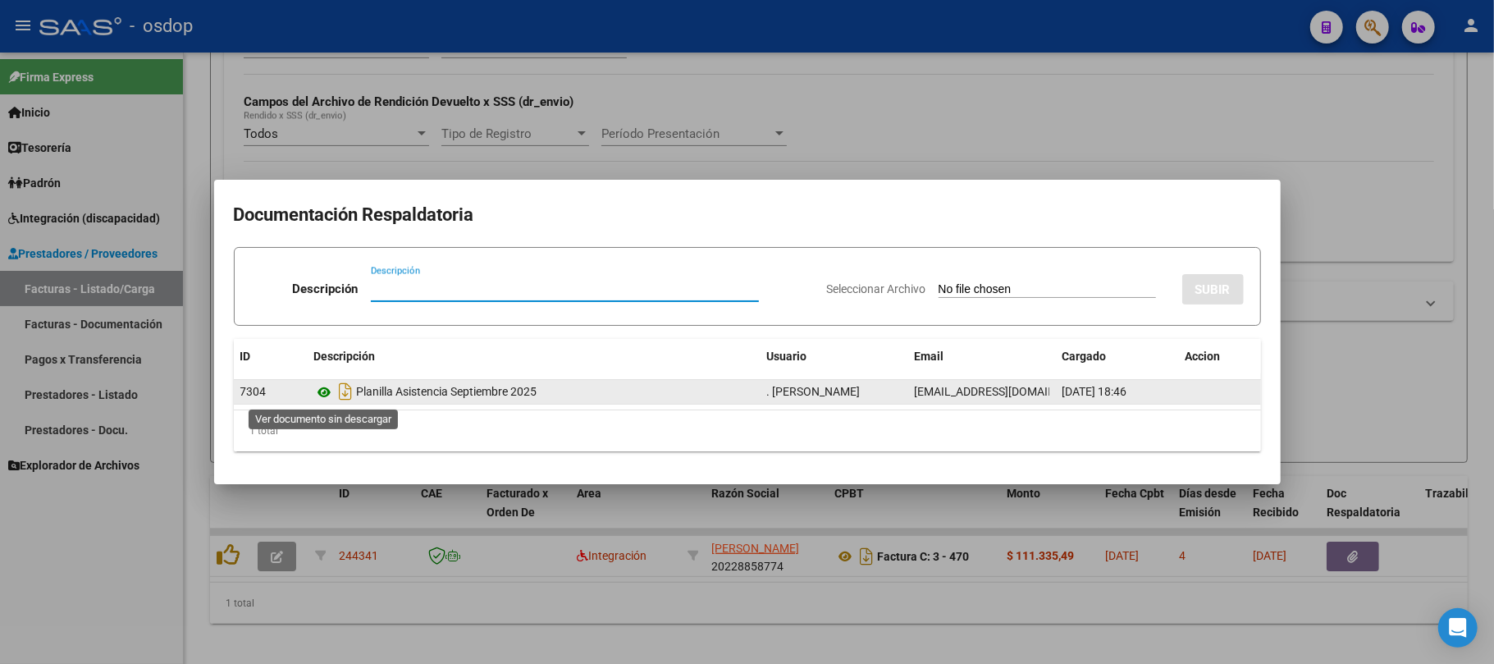
click at [322, 392] on icon at bounding box center [324, 392] width 21 height 20
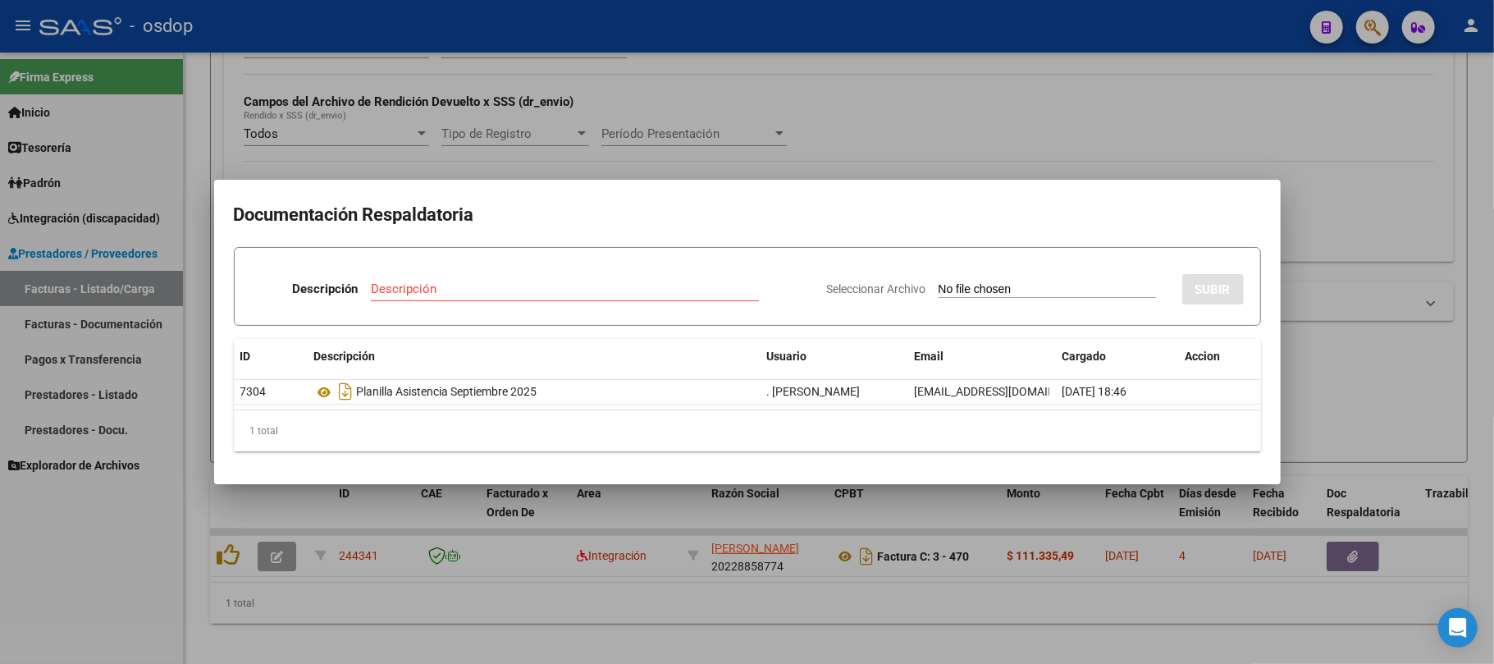
click at [312, 596] on div at bounding box center [747, 332] width 1494 height 664
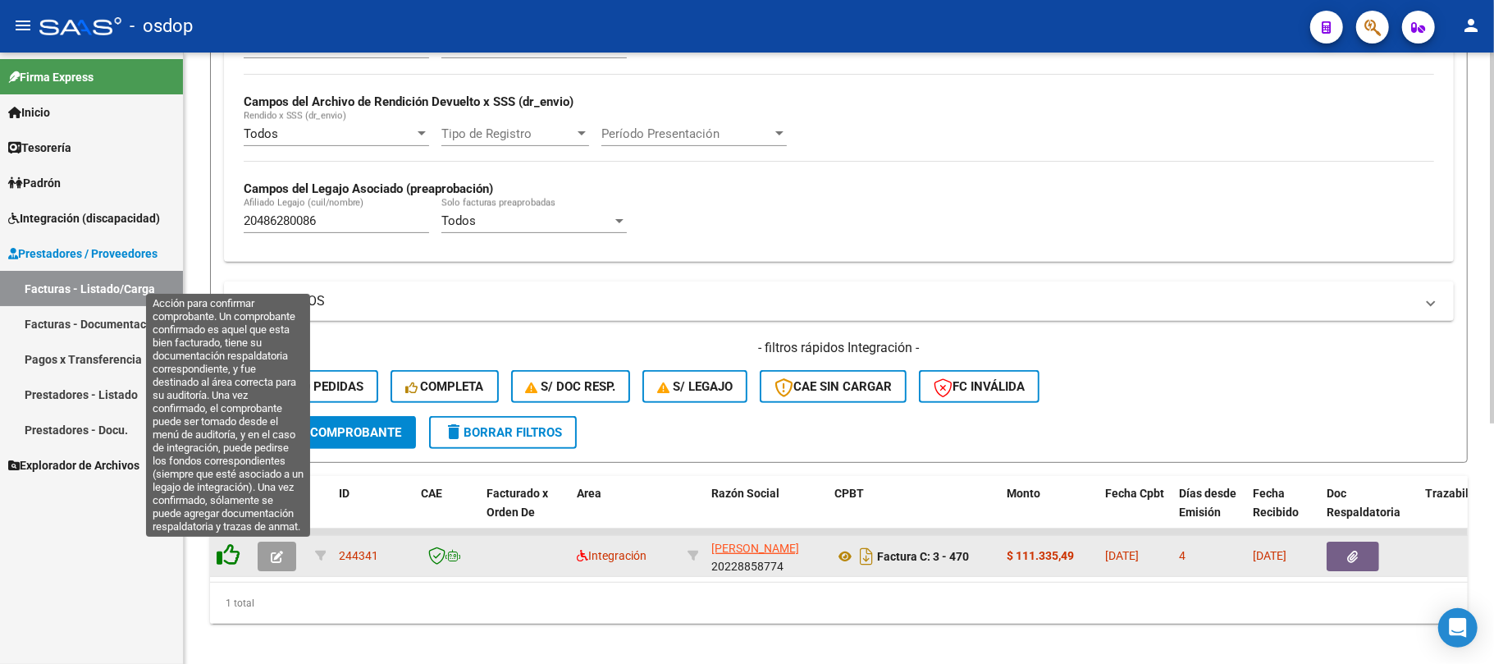
click at [225, 551] on icon at bounding box center [228, 554] width 23 height 23
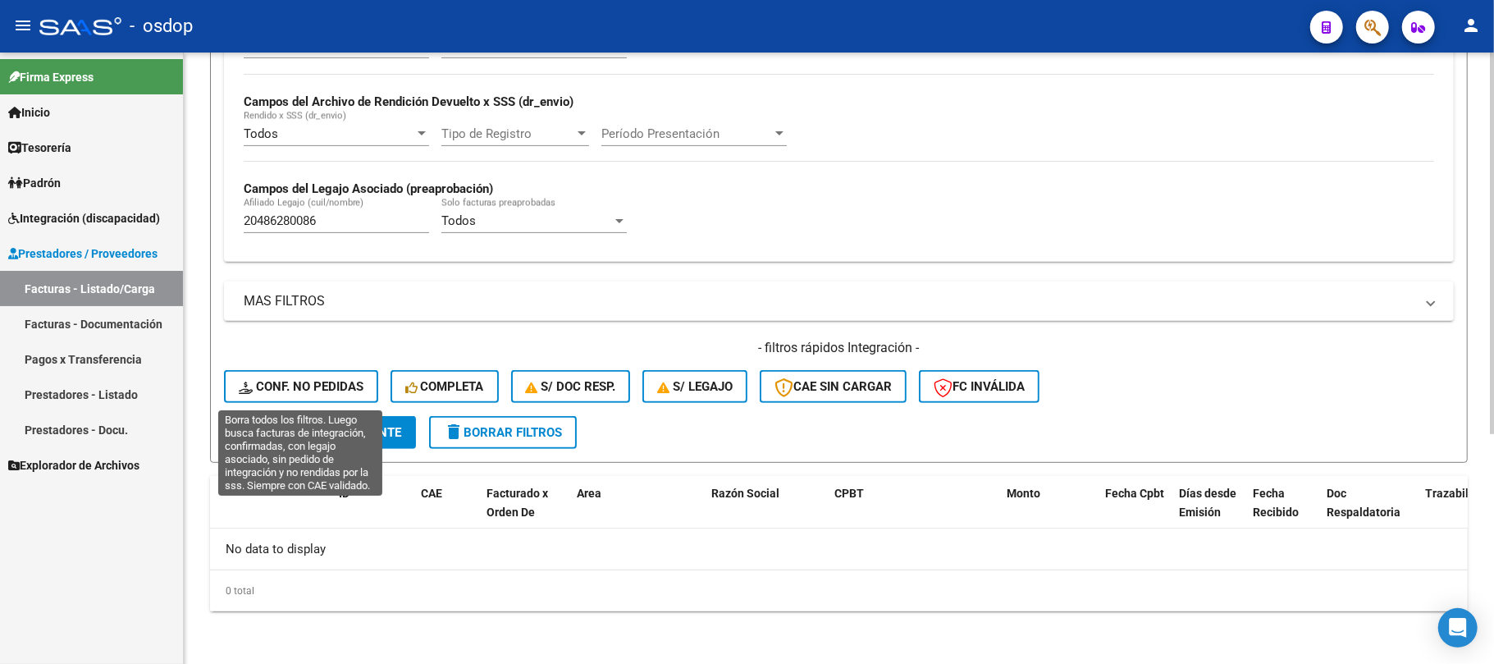
click at [327, 386] on span "Conf. no pedidas" at bounding box center [301, 386] width 125 height 15
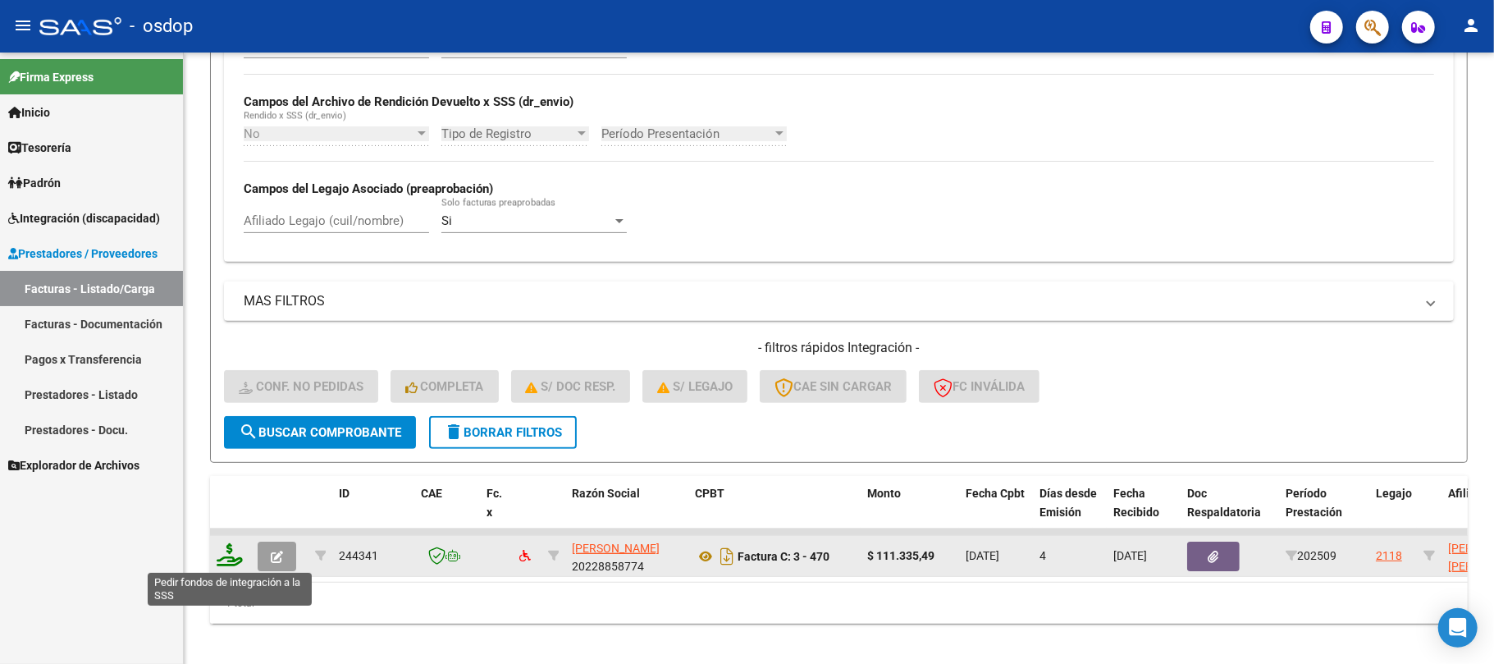
click at [233, 558] on icon at bounding box center [230, 554] width 26 height 23
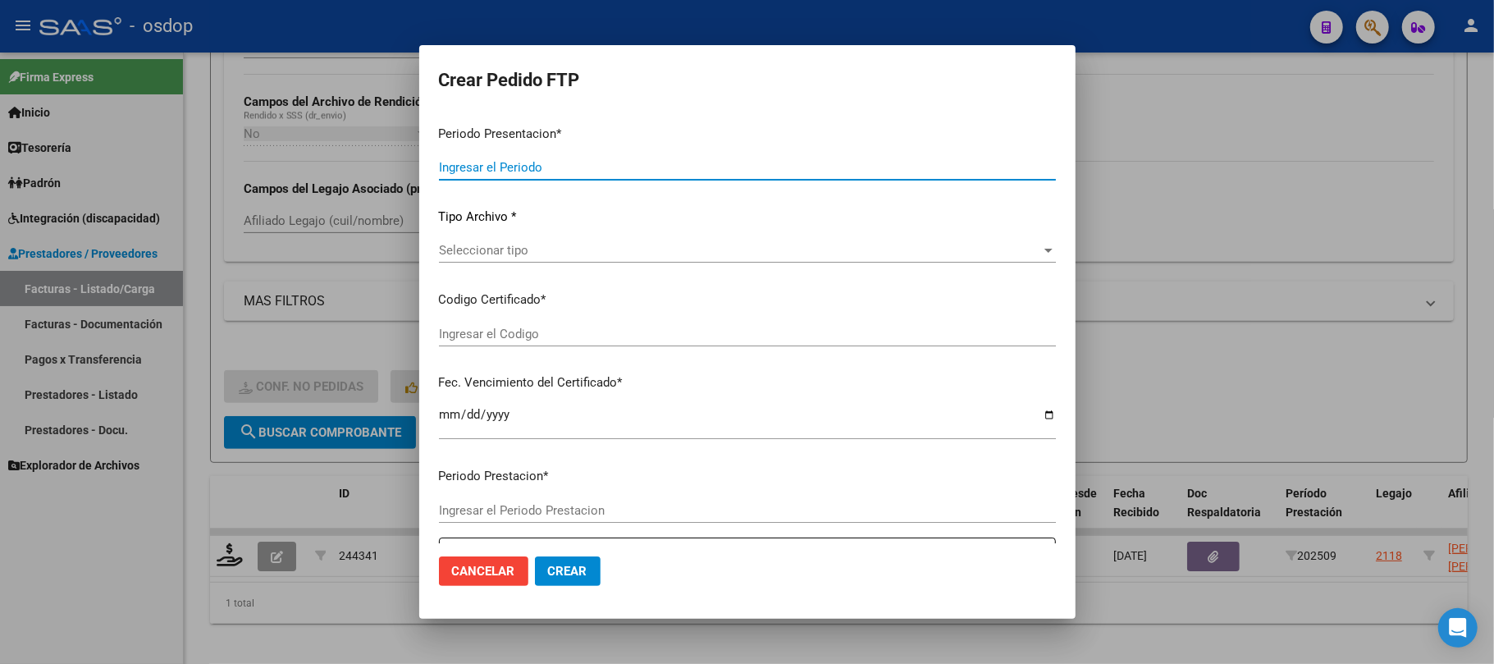
type input "202509"
type input "$ 111.335,49"
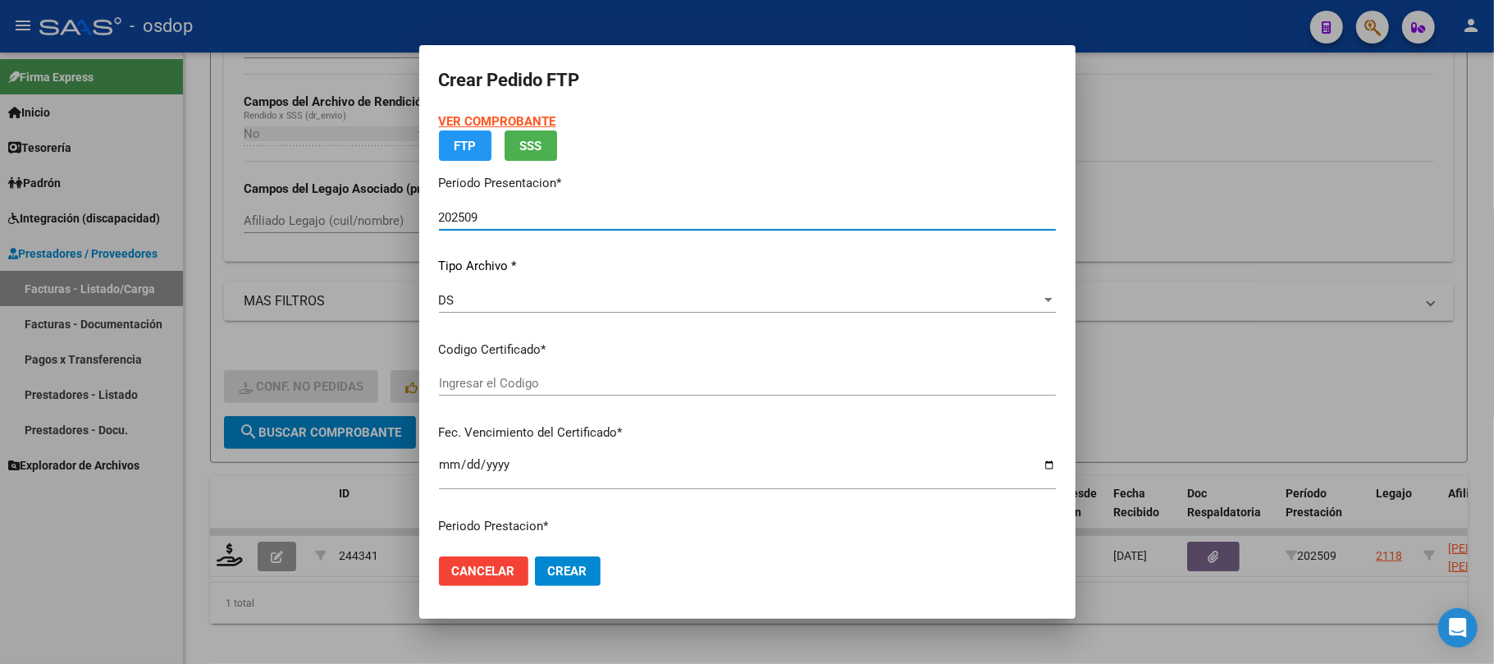
type input "2453937069"
type input "[DATE]"
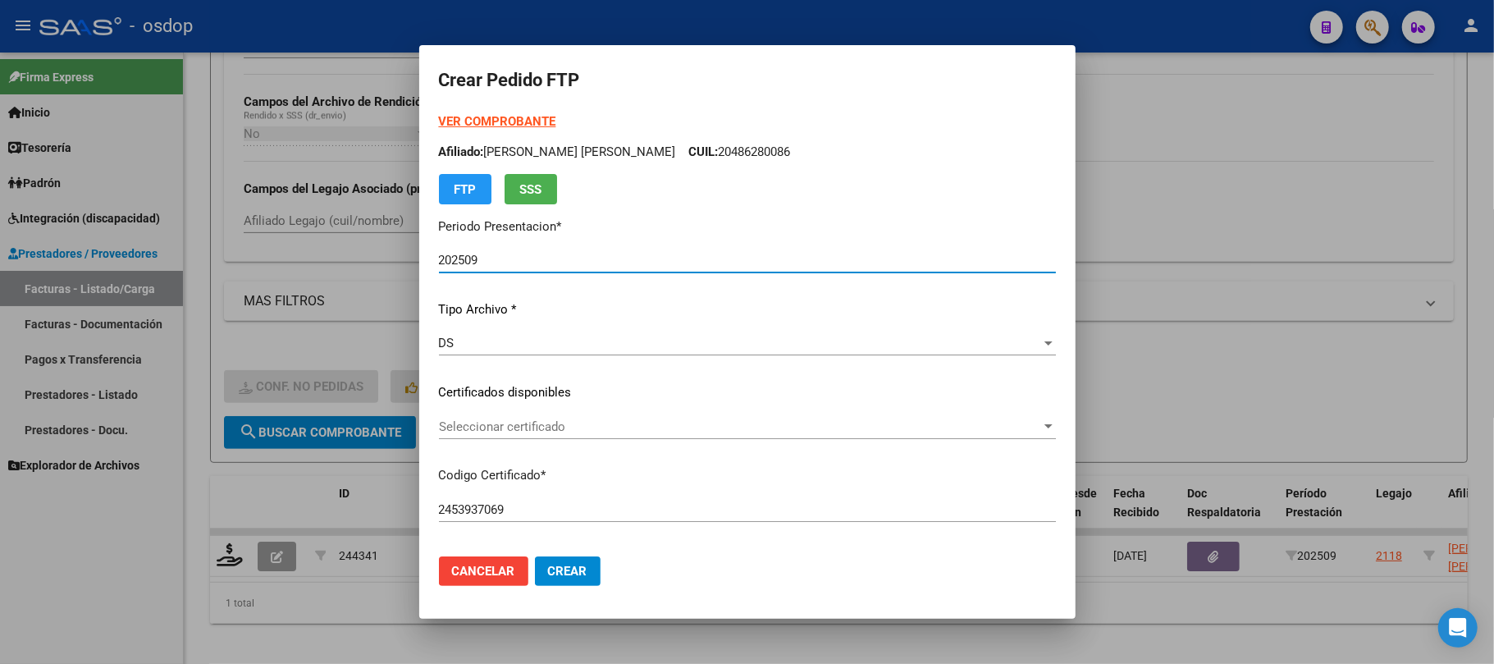
click at [752, 430] on span "Seleccionar certificado" at bounding box center [740, 426] width 602 height 15
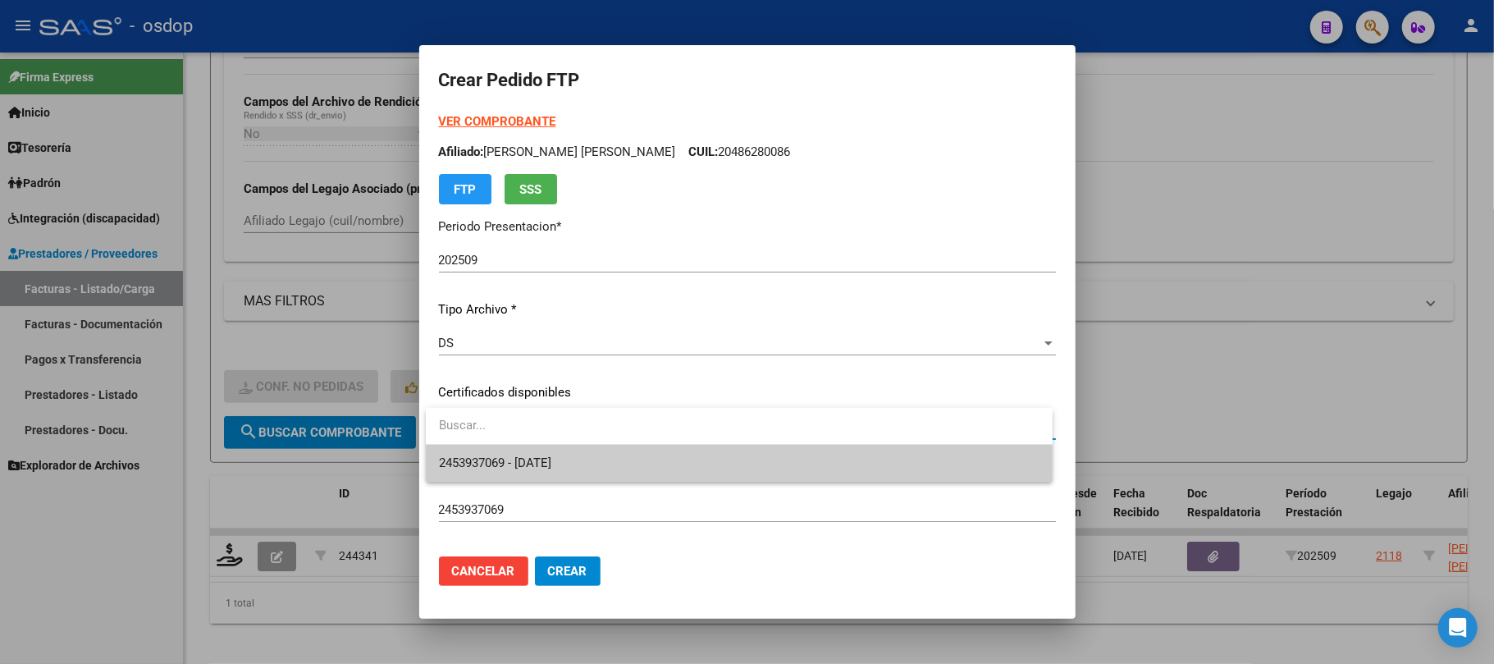
click at [735, 464] on span "2453937069 - [DATE]" at bounding box center [739, 463] width 601 height 37
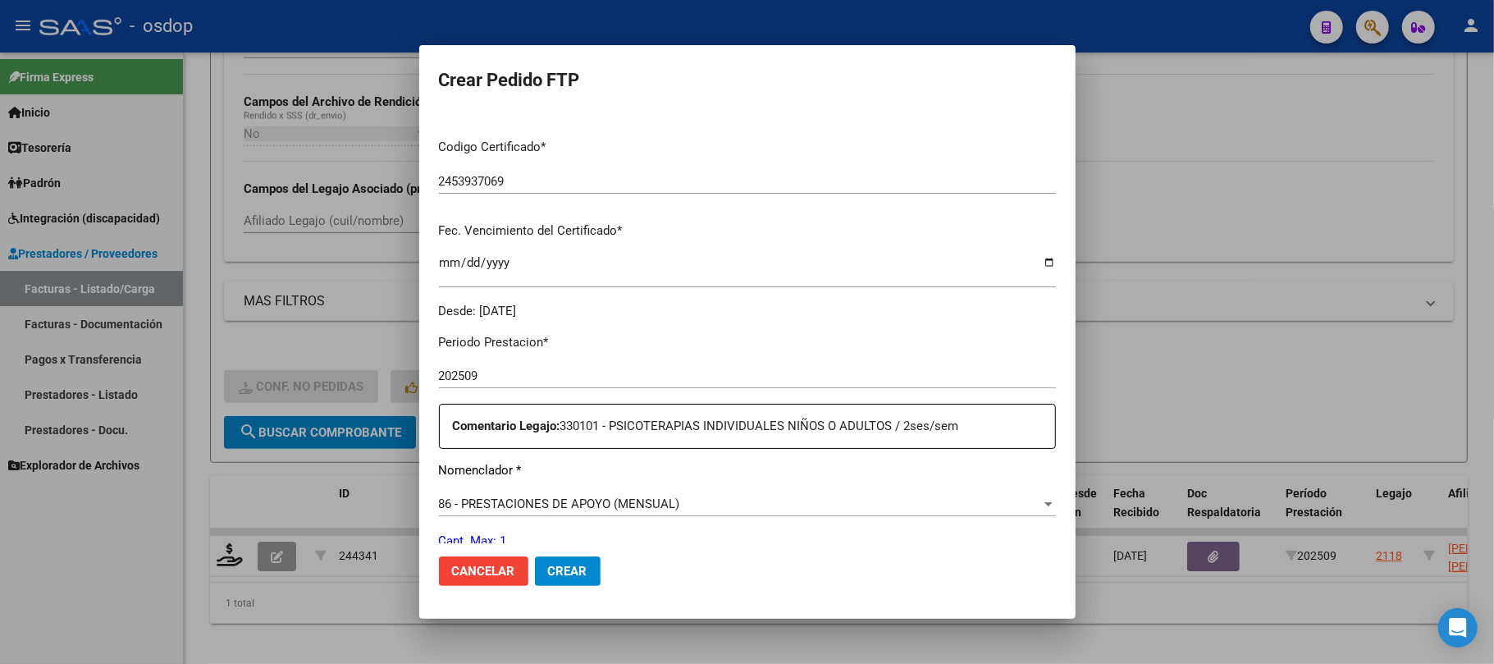
scroll to position [437, 0]
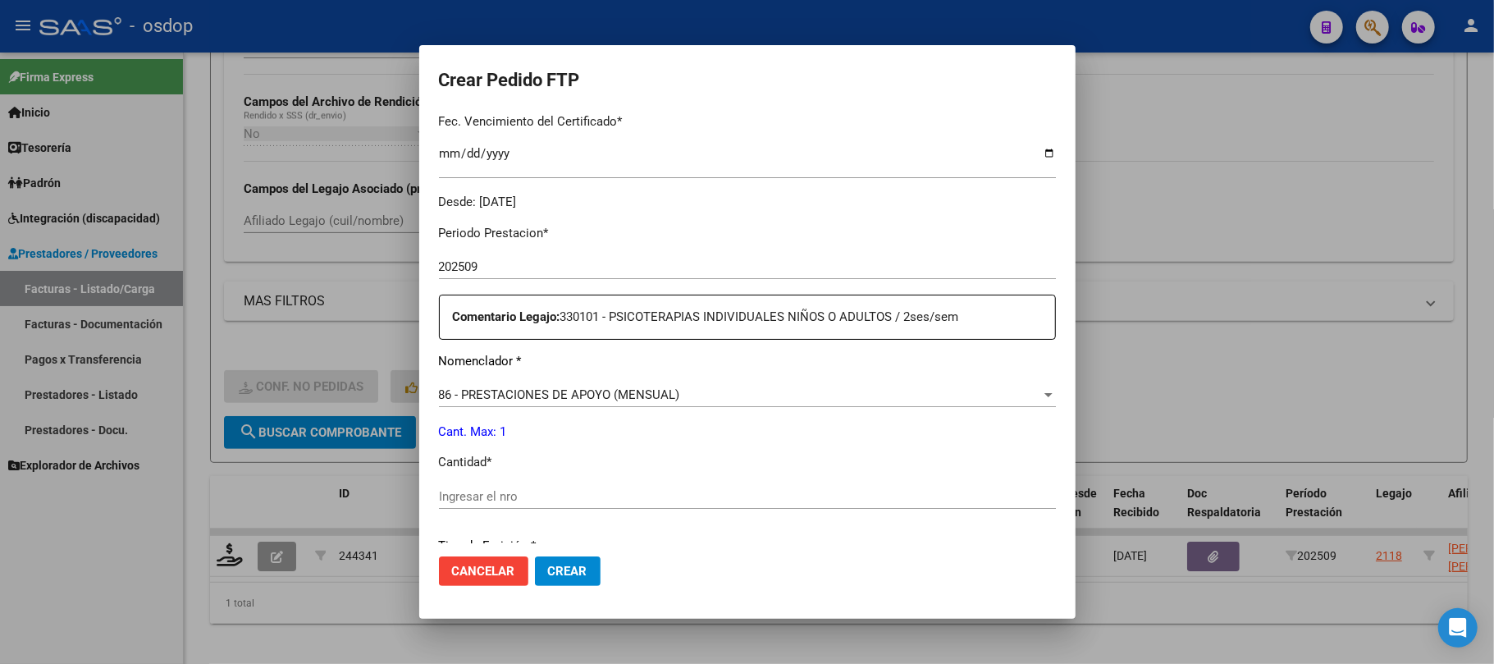
click at [477, 500] on input "Ingresar el nro" at bounding box center [747, 496] width 617 height 15
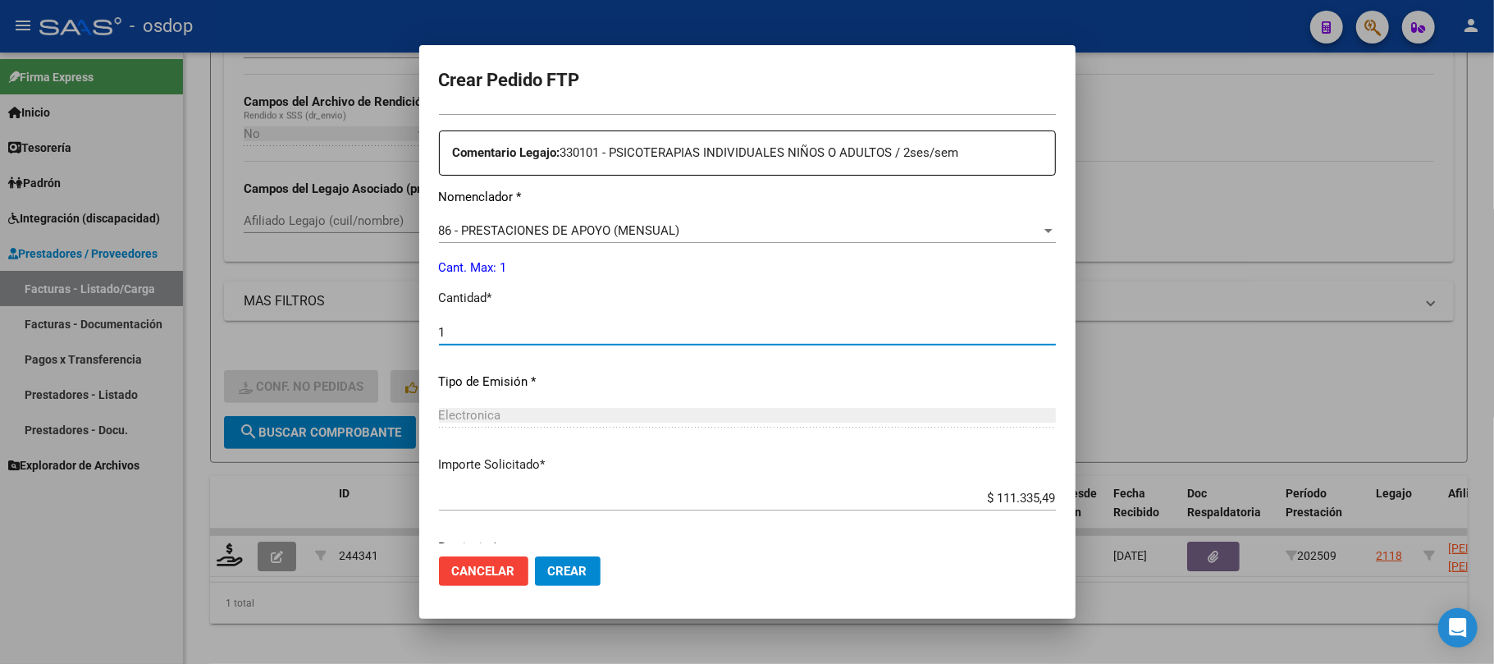
scroll to position [832, 0]
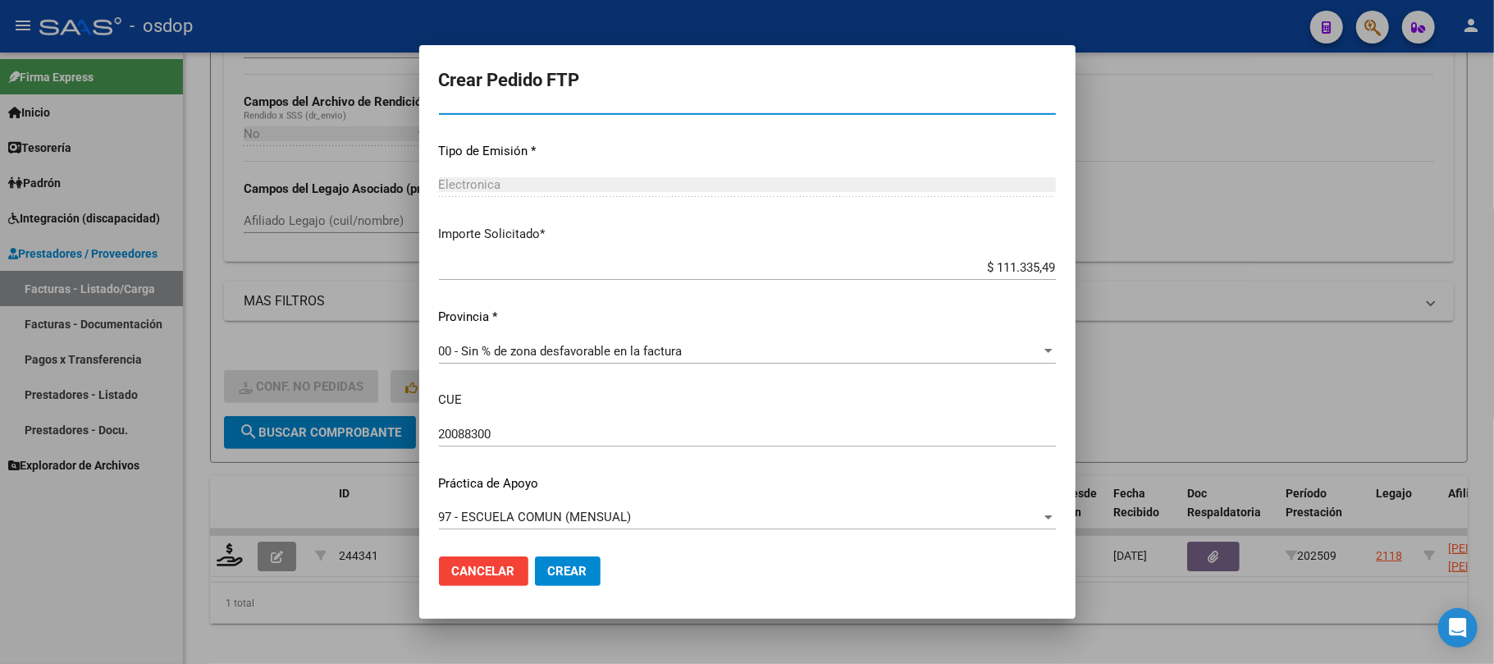
type input "1"
click at [578, 576] on span "Crear" at bounding box center [567, 571] width 39 height 15
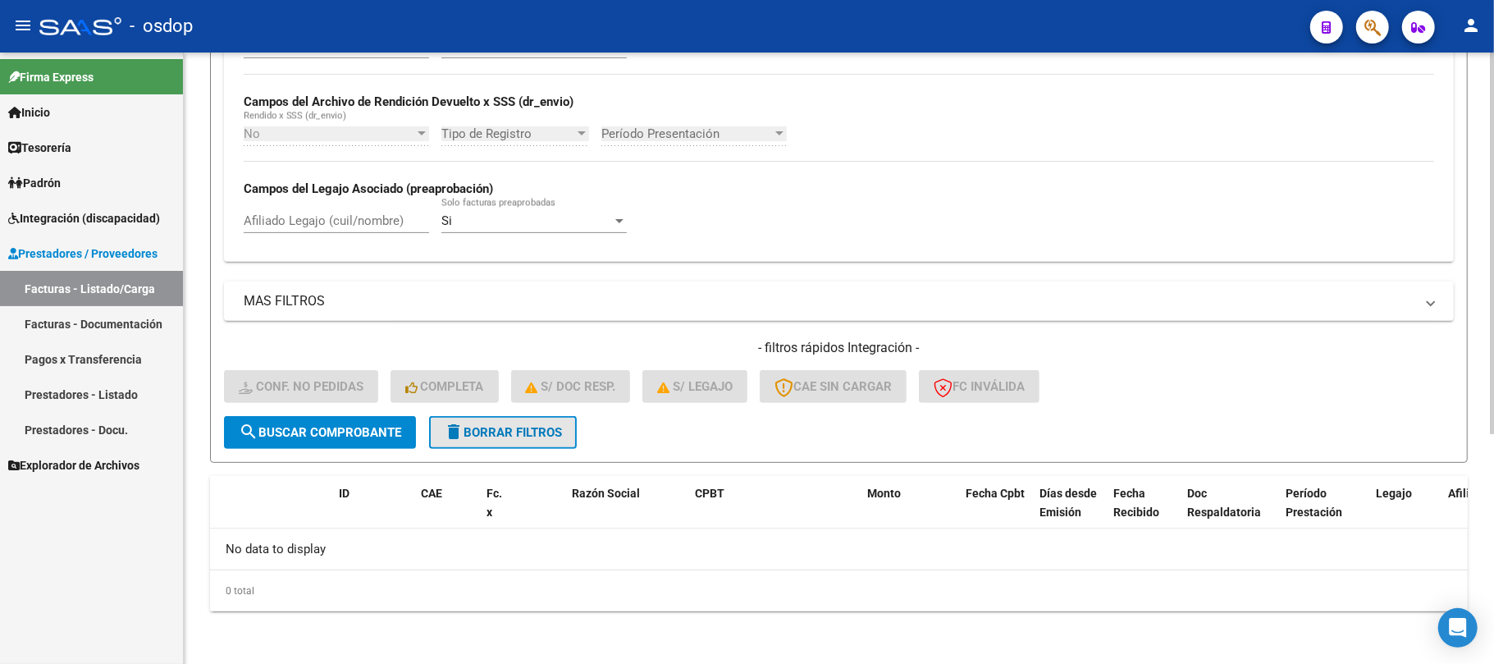
click at [533, 434] on span "delete Borrar Filtros" at bounding box center [503, 432] width 118 height 15
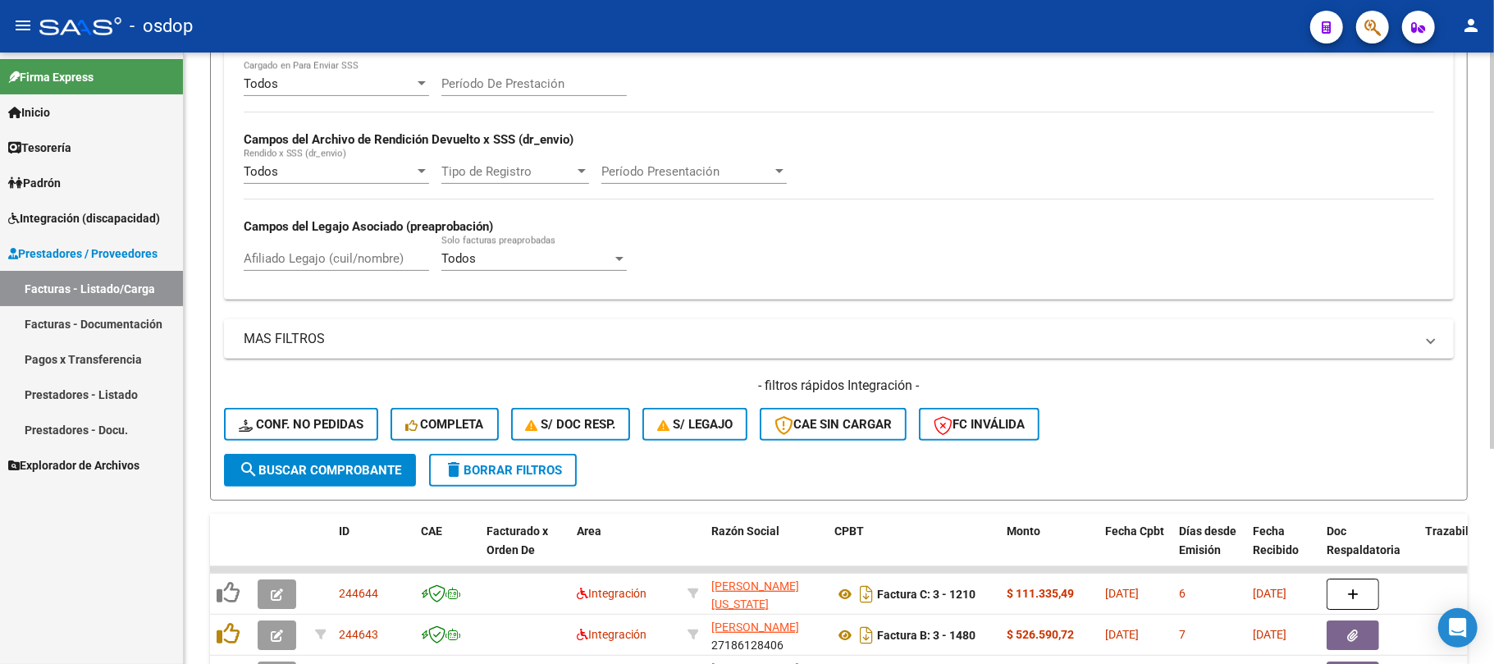
scroll to position [368, 0]
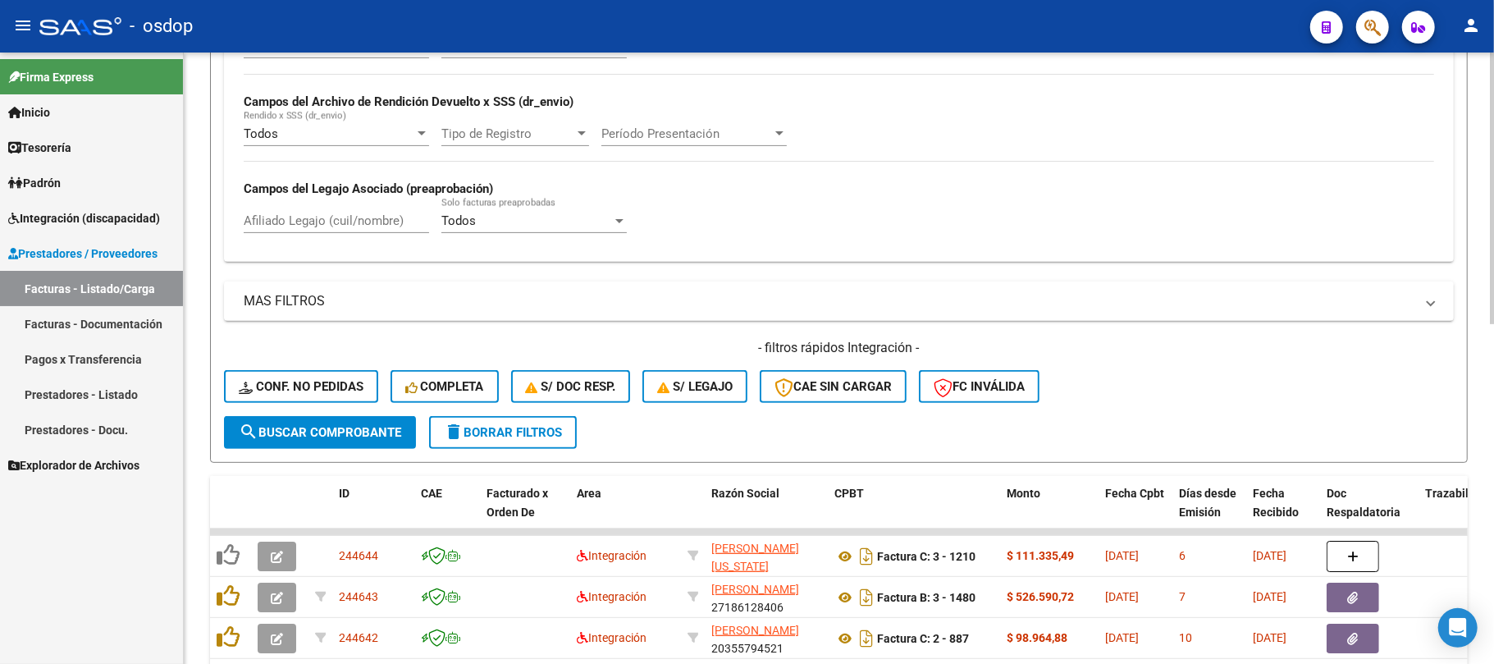
click at [310, 223] on input "Afiliado Legajo (cuil/nombre)" at bounding box center [336, 220] width 185 height 15
paste input "23558980079"
type input "23558980079"
click at [346, 427] on span "search Buscar Comprobante" at bounding box center [320, 432] width 162 height 15
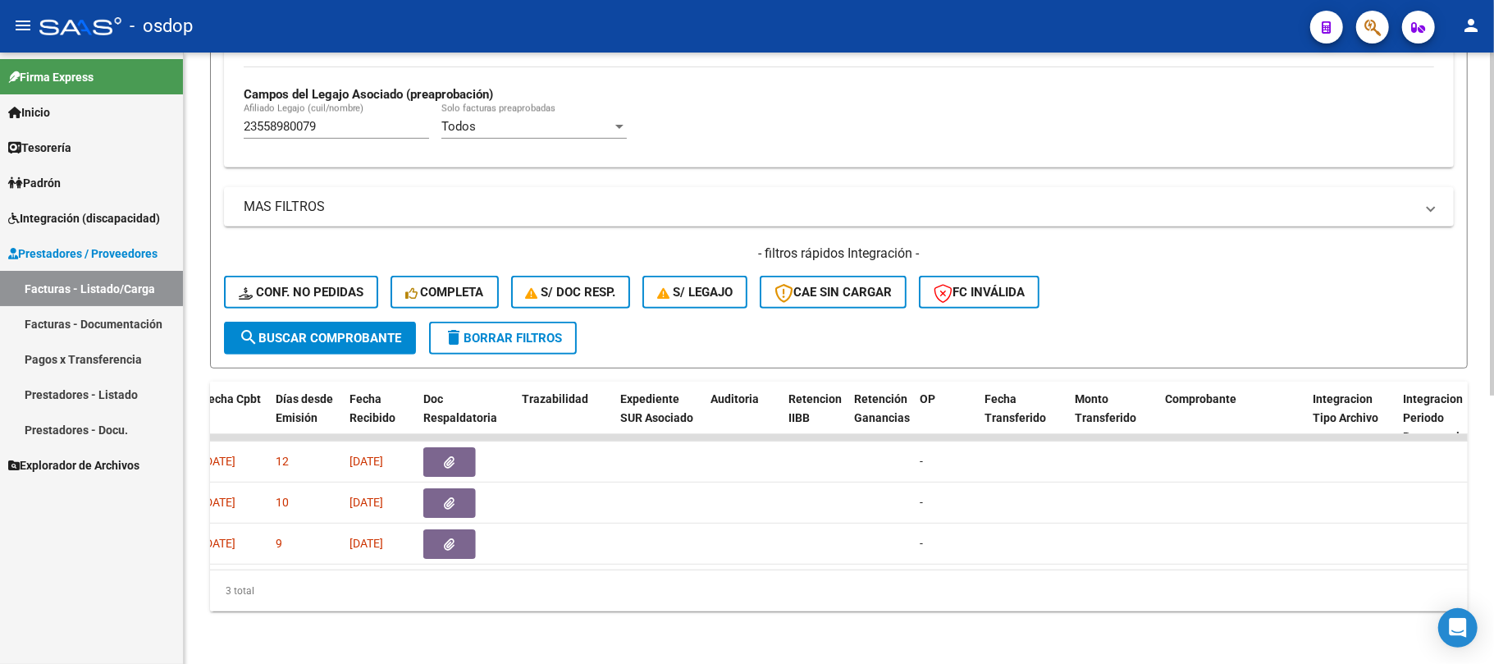
scroll to position [0, 0]
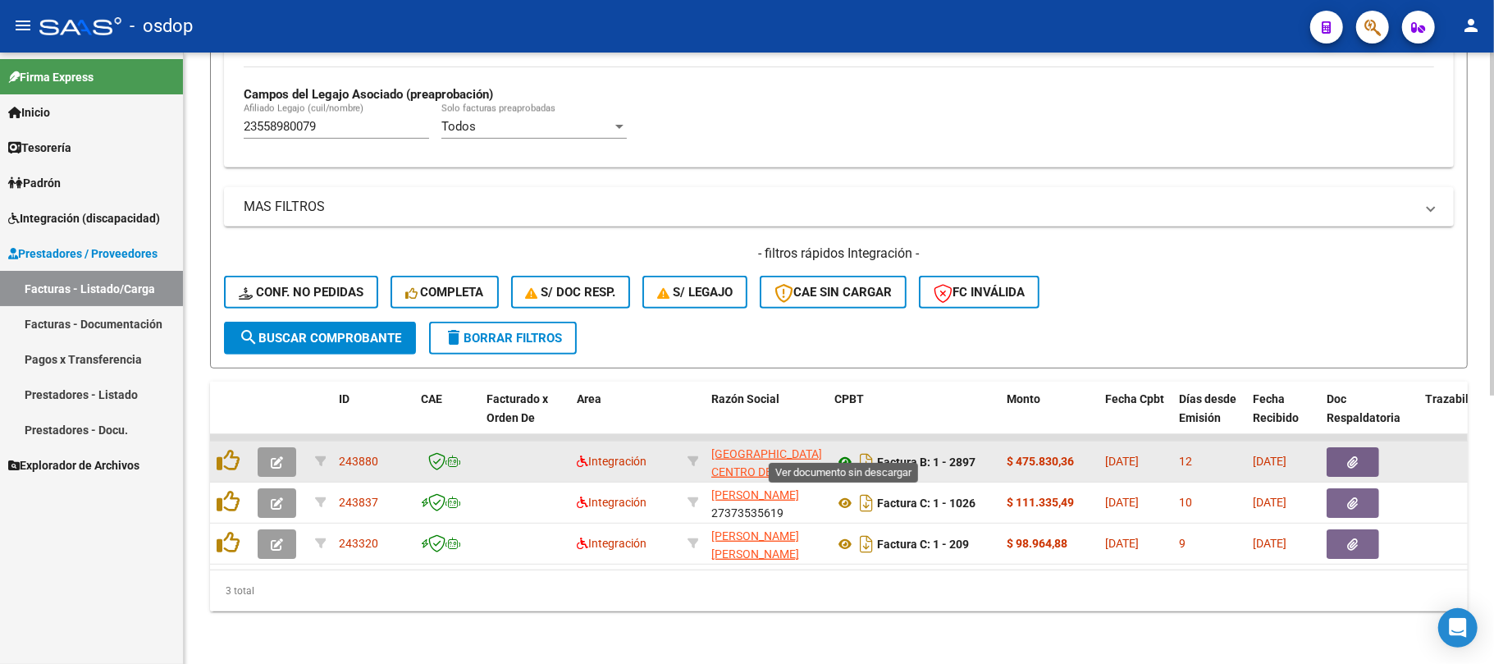
click at [843, 452] on icon at bounding box center [844, 462] width 21 height 20
click at [1363, 447] on button "button" at bounding box center [1353, 462] width 53 height 30
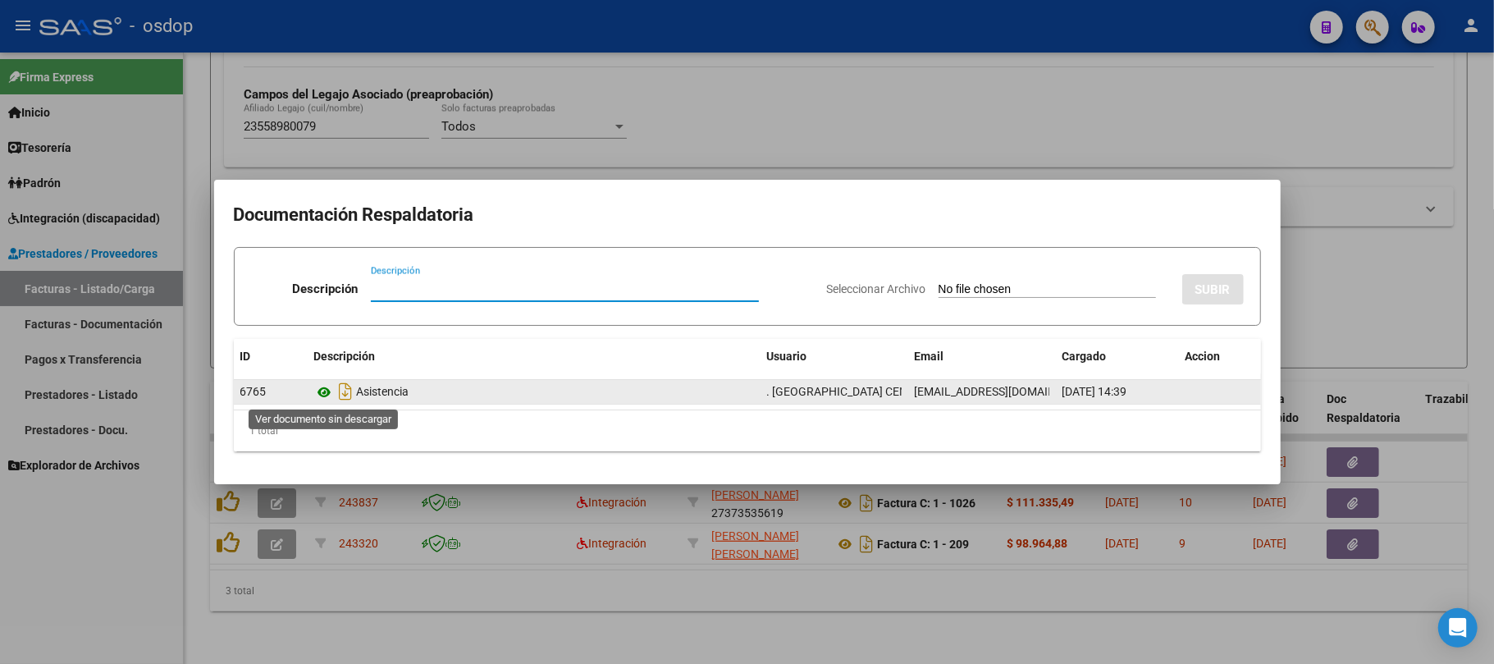
click at [325, 388] on icon at bounding box center [324, 392] width 21 height 20
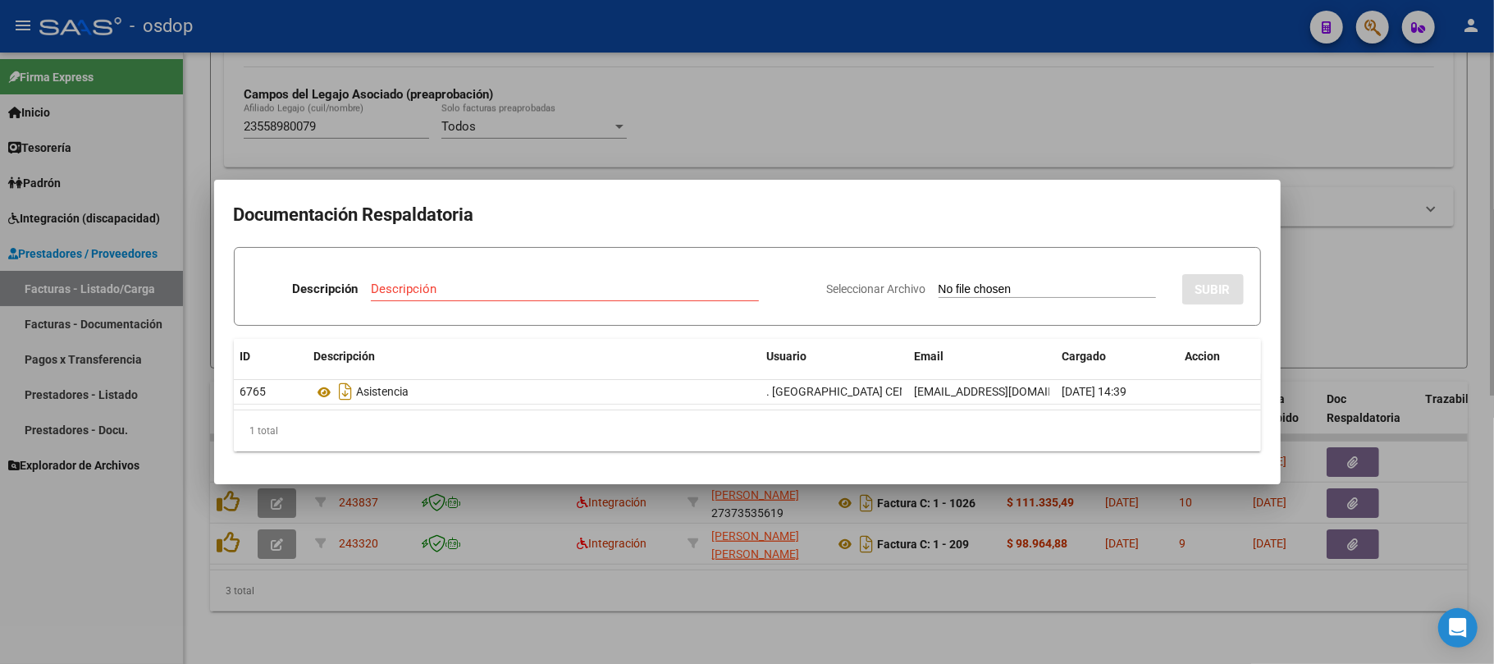
drag, startPoint x: 400, startPoint y: 604, endPoint x: 359, endPoint y: 589, distance: 44.4
click at [398, 604] on div at bounding box center [747, 332] width 1494 height 664
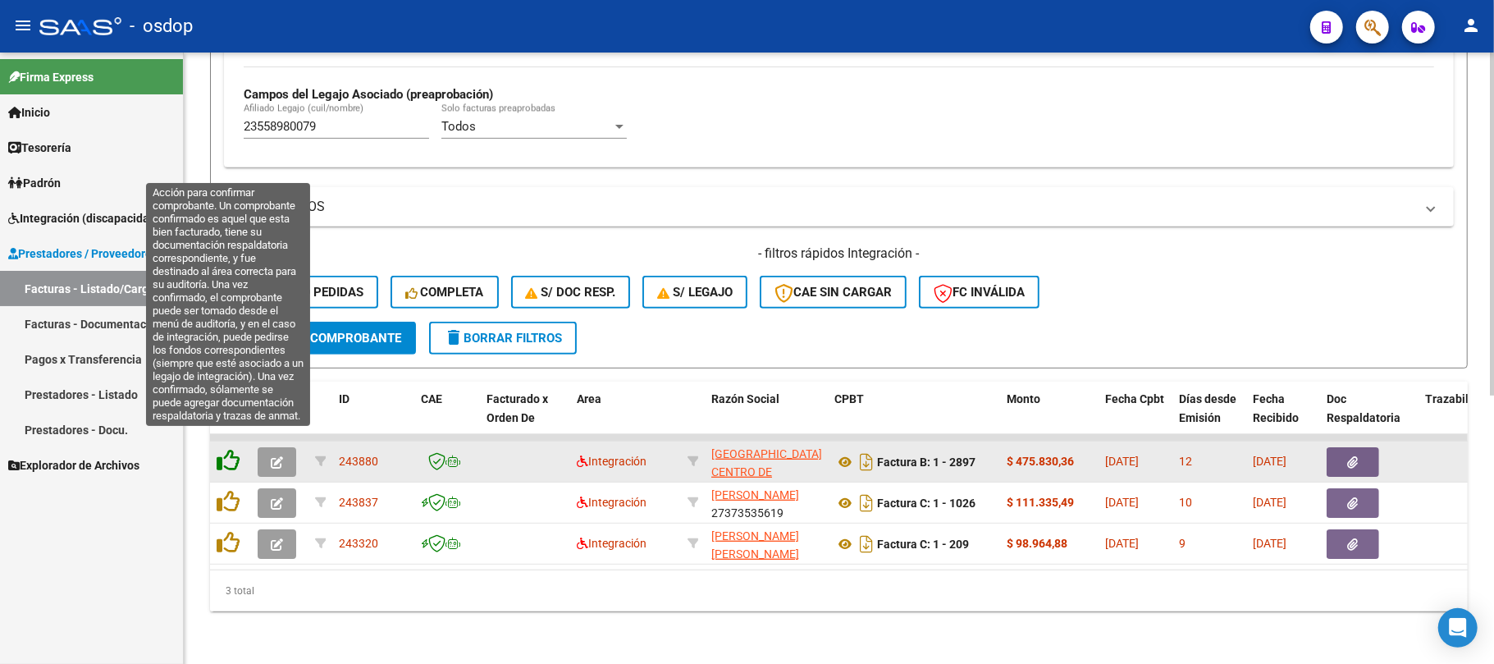
click at [230, 450] on icon at bounding box center [228, 460] width 23 height 23
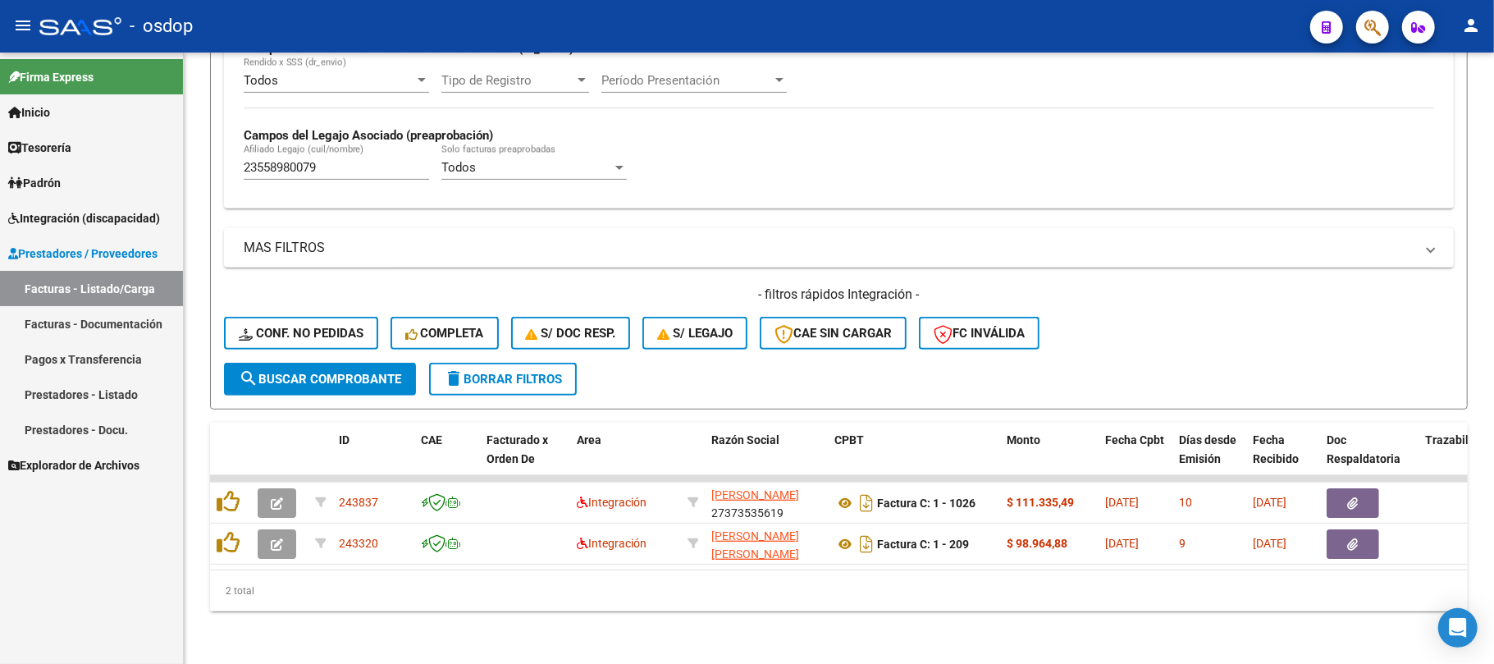
scroll to position [437, 0]
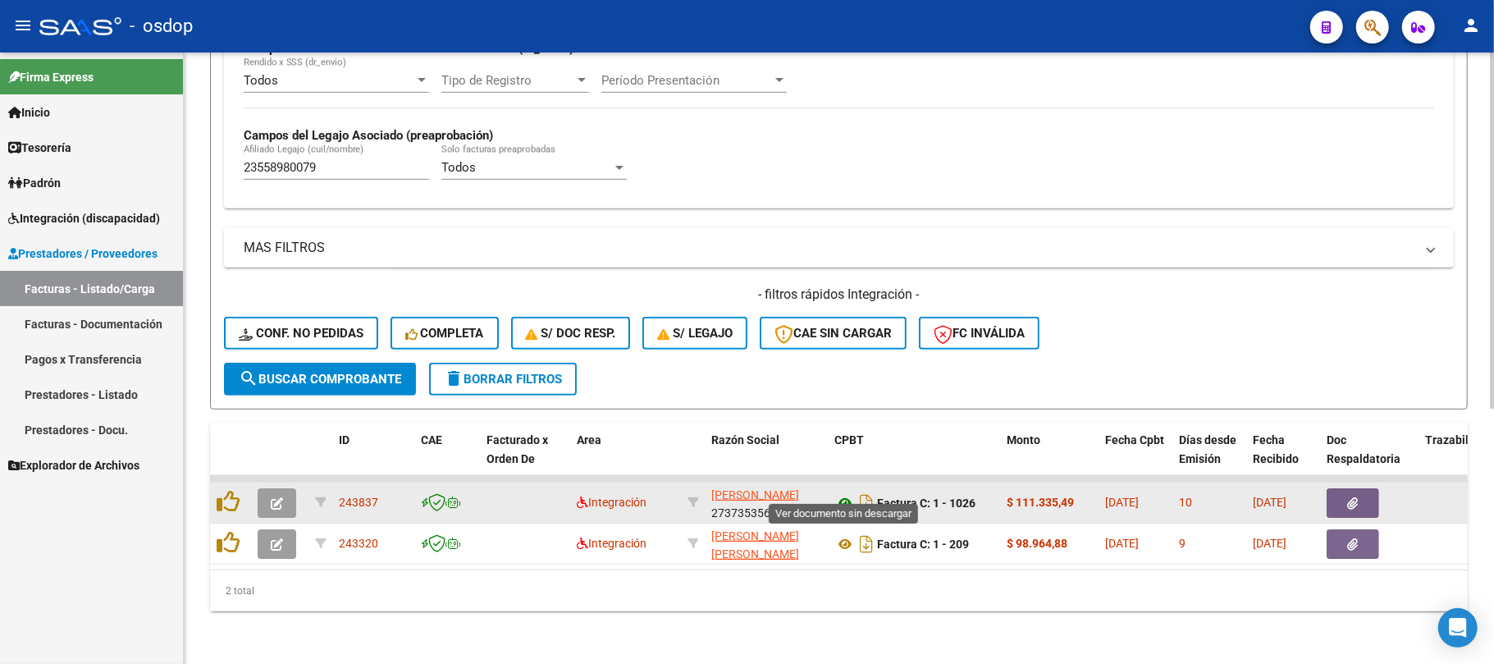
click at [844, 493] on icon at bounding box center [844, 503] width 21 height 20
click at [1350, 497] on button "button" at bounding box center [1353, 503] width 53 height 30
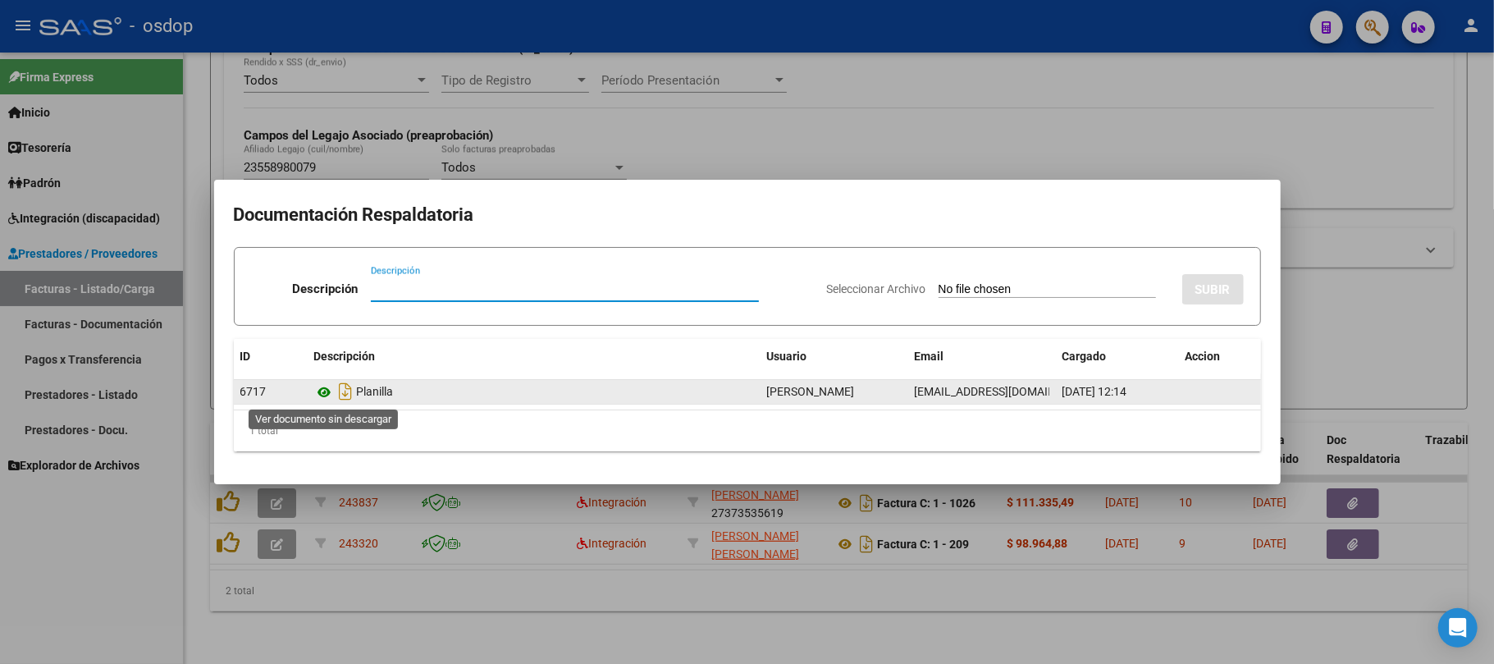
click at [326, 392] on icon at bounding box center [324, 392] width 21 height 20
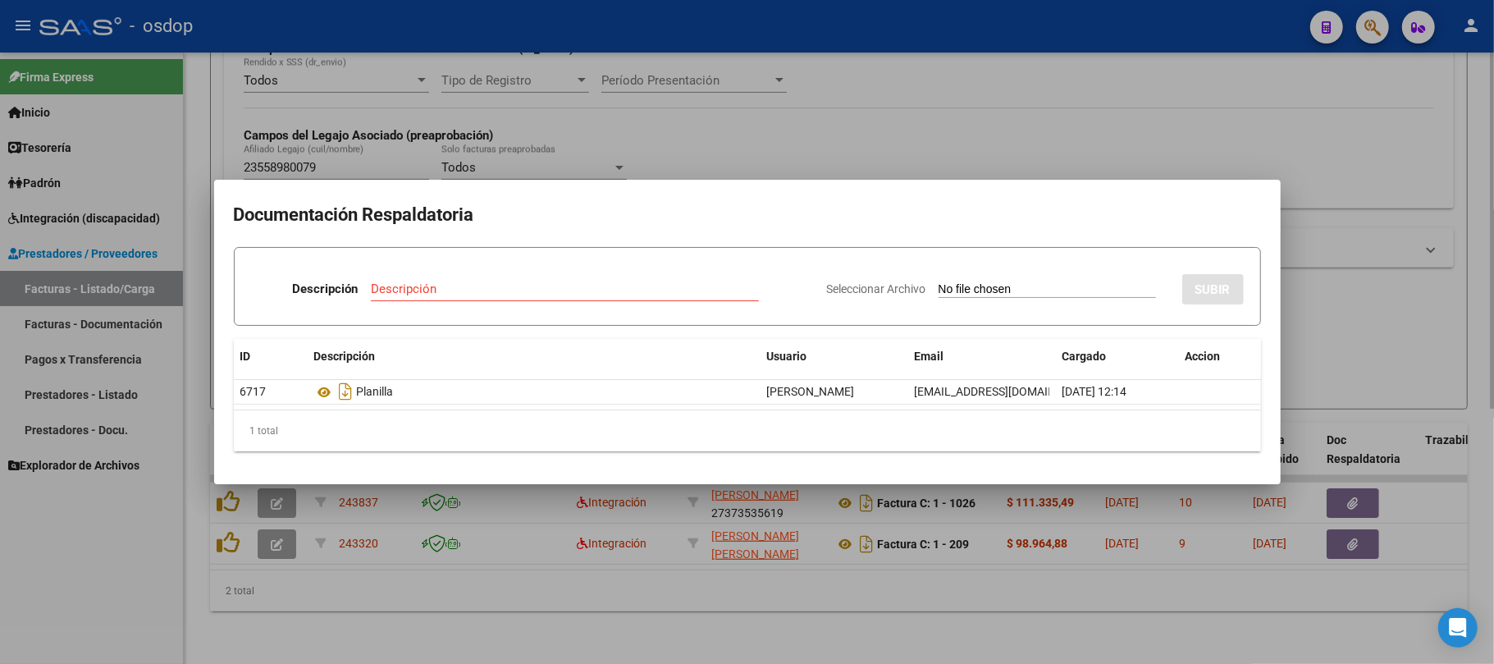
drag, startPoint x: 369, startPoint y: 562, endPoint x: 313, endPoint y: 549, distance: 57.3
click at [365, 562] on div at bounding box center [747, 332] width 1494 height 664
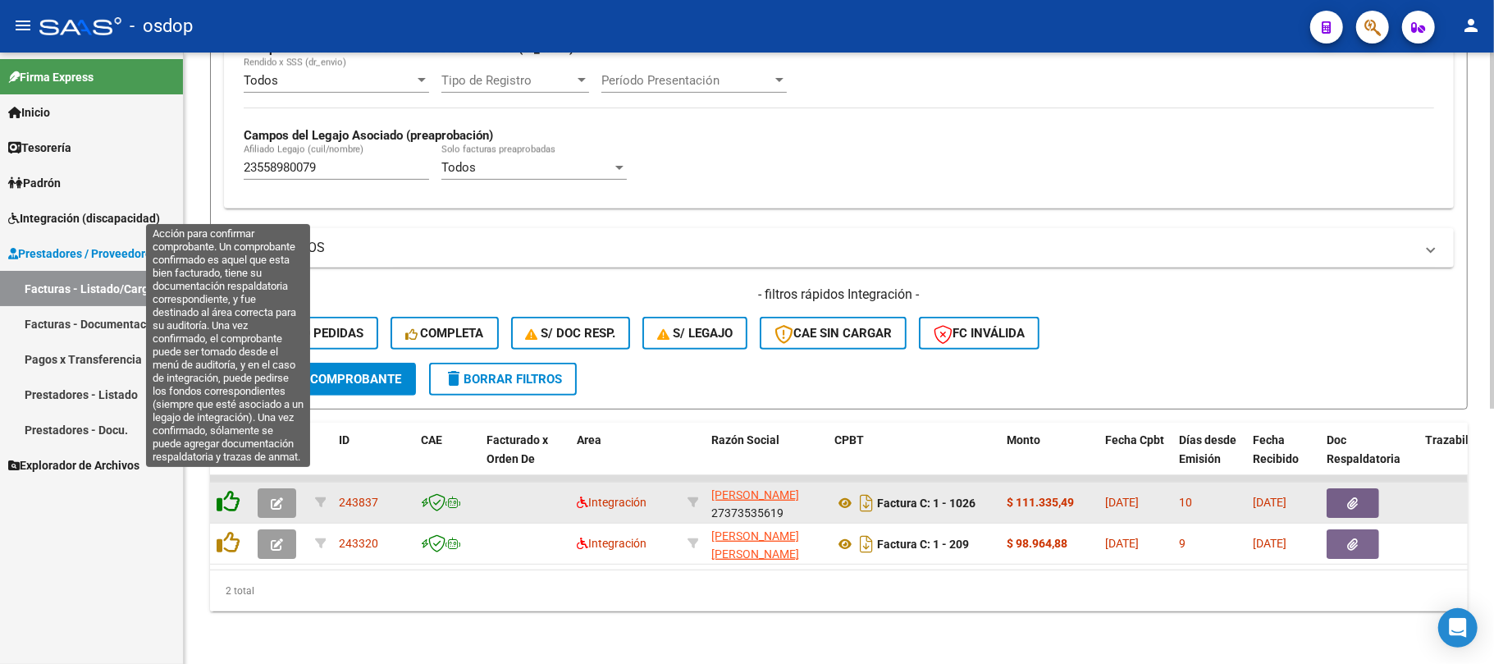
click at [222, 490] on icon at bounding box center [228, 501] width 23 height 23
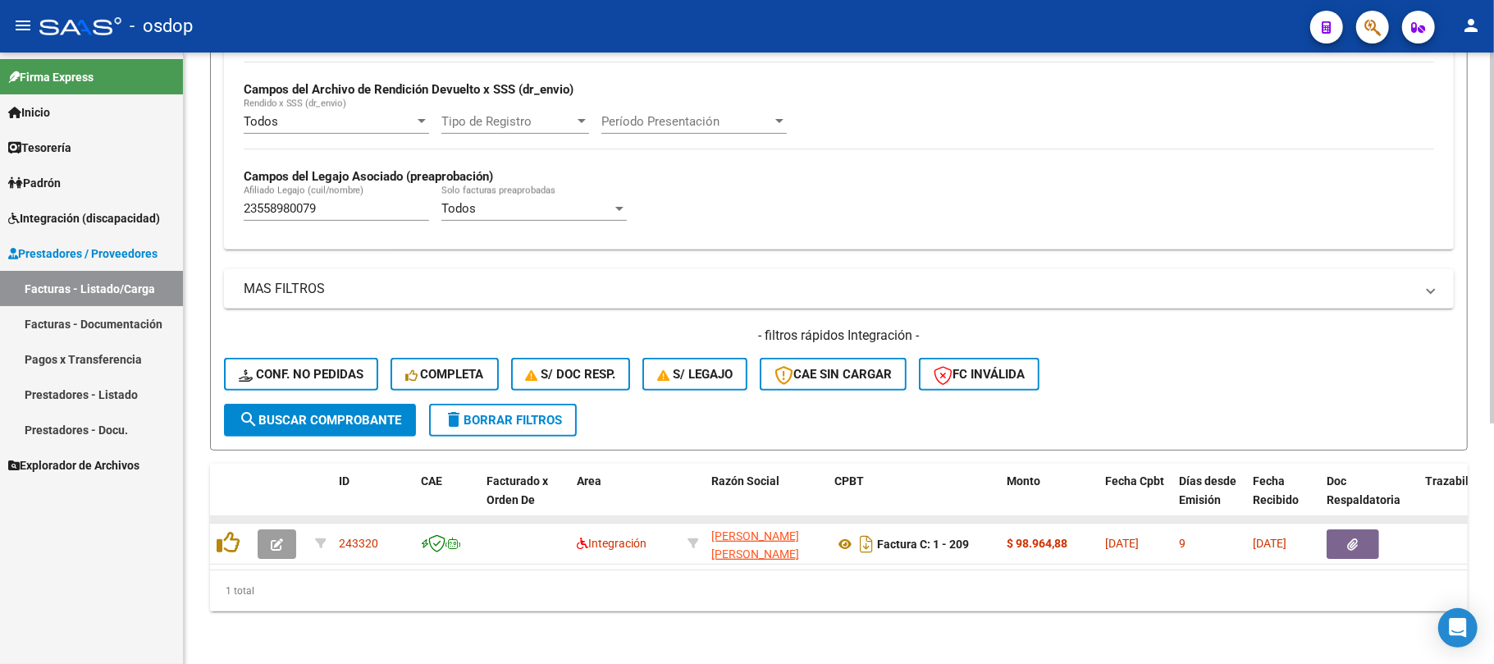
scroll to position [395, 0]
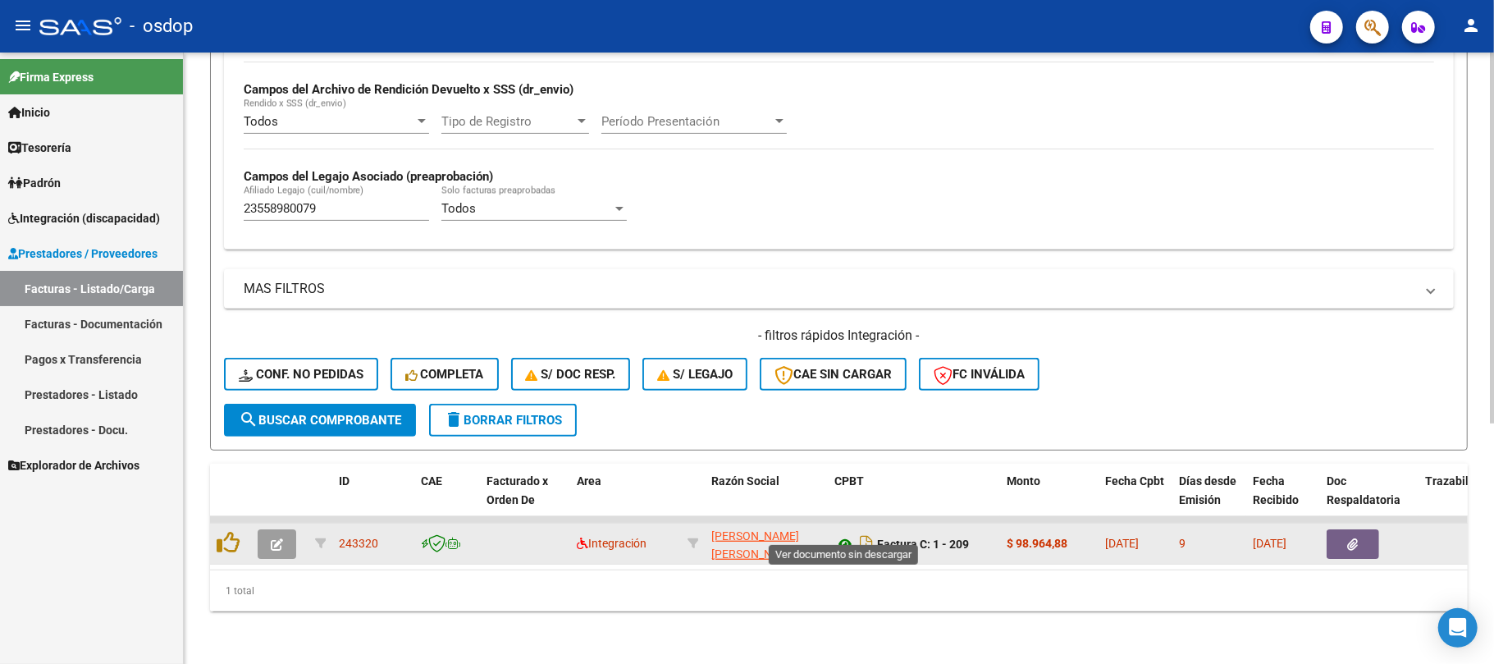
click at [842, 534] on icon at bounding box center [844, 544] width 21 height 20
click at [1356, 538] on icon "button" at bounding box center [1353, 544] width 11 height 12
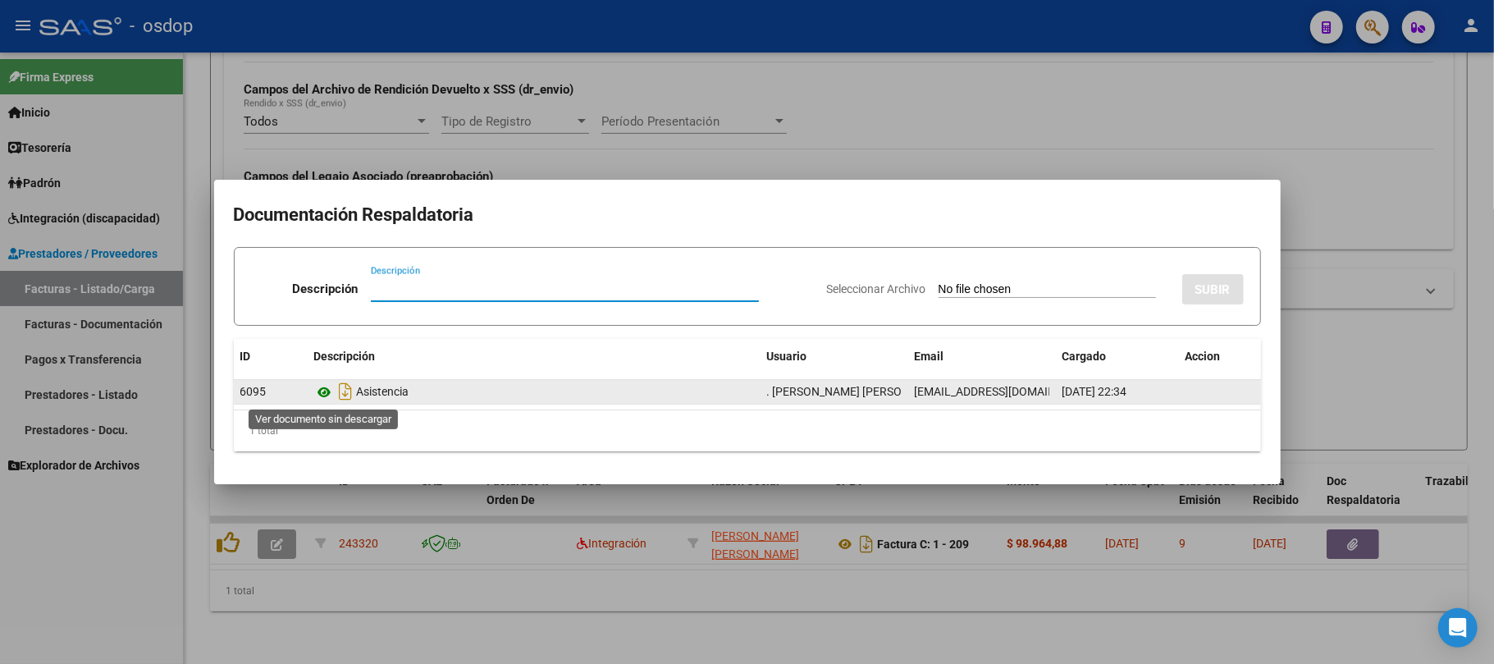
click at [322, 388] on icon at bounding box center [324, 392] width 21 height 20
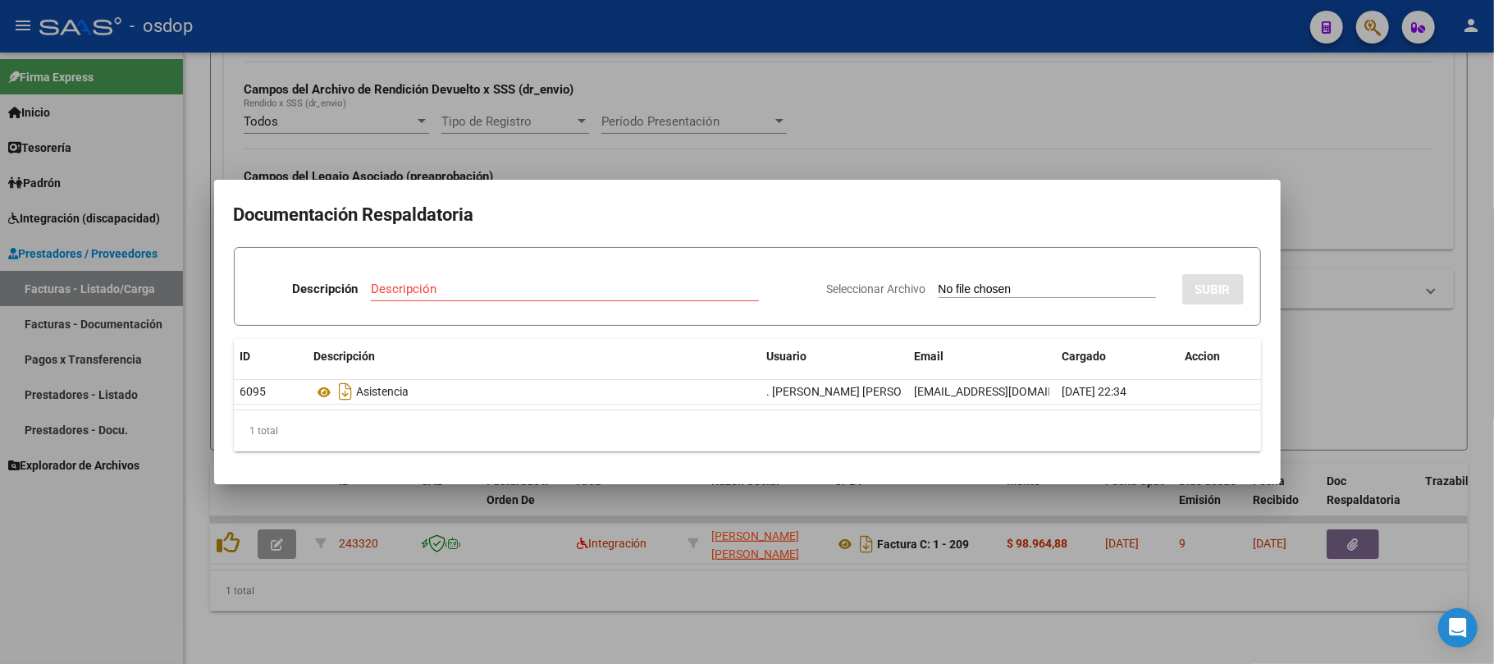
click at [233, 526] on div at bounding box center [747, 332] width 1494 height 664
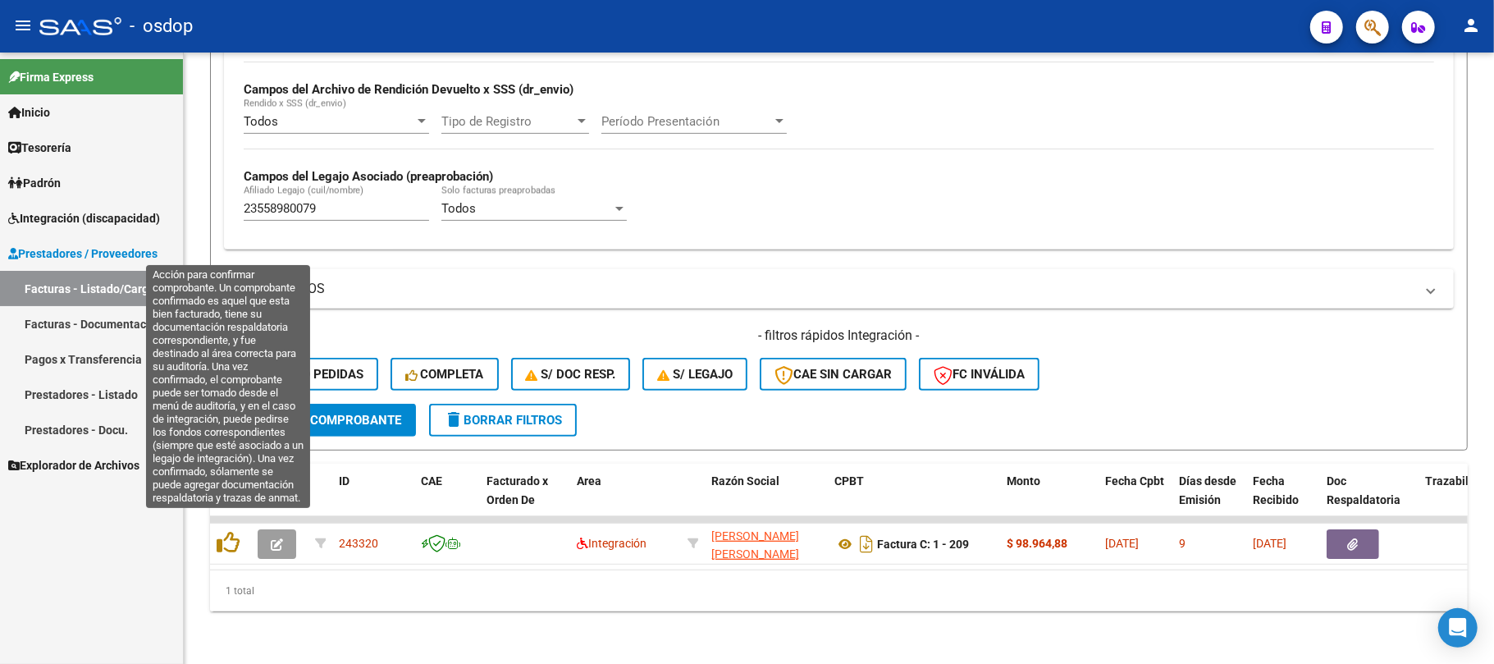
click at [233, 531] on icon at bounding box center [228, 542] width 23 height 23
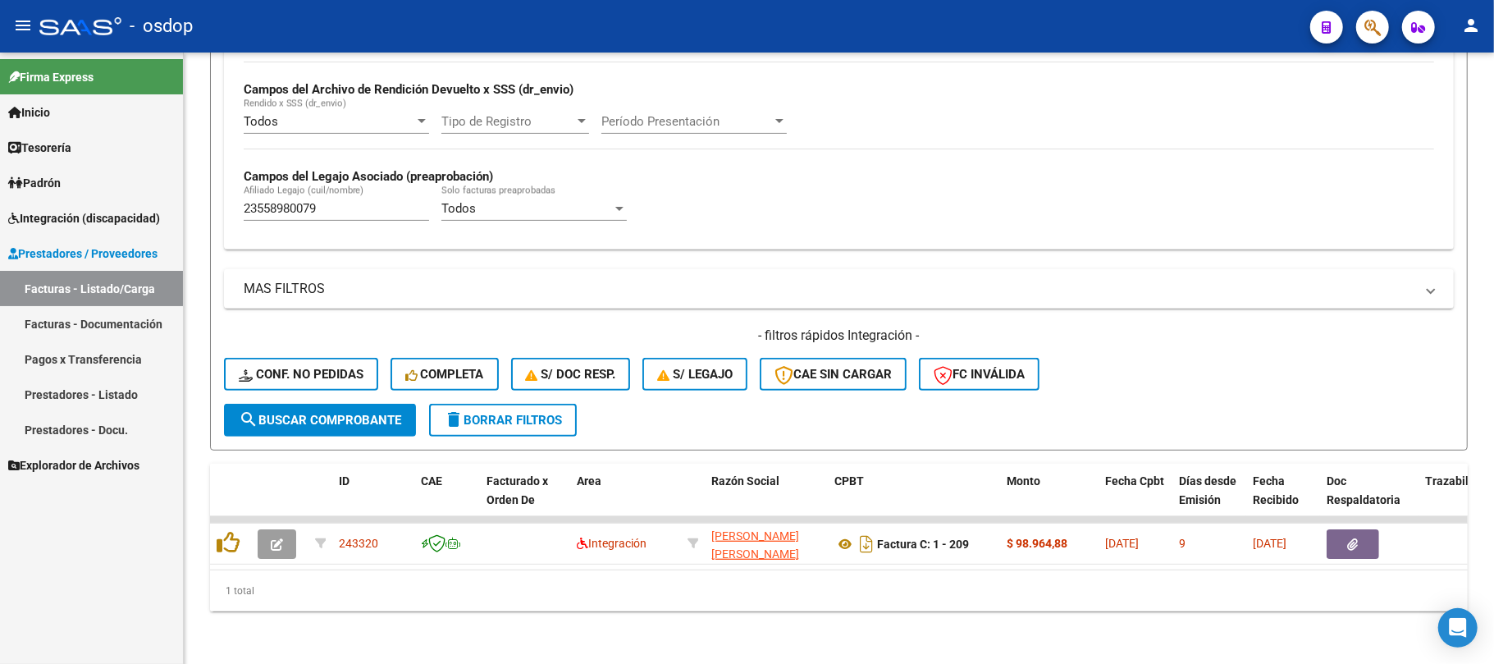
click at [233, 531] on icon at bounding box center [228, 542] width 23 height 23
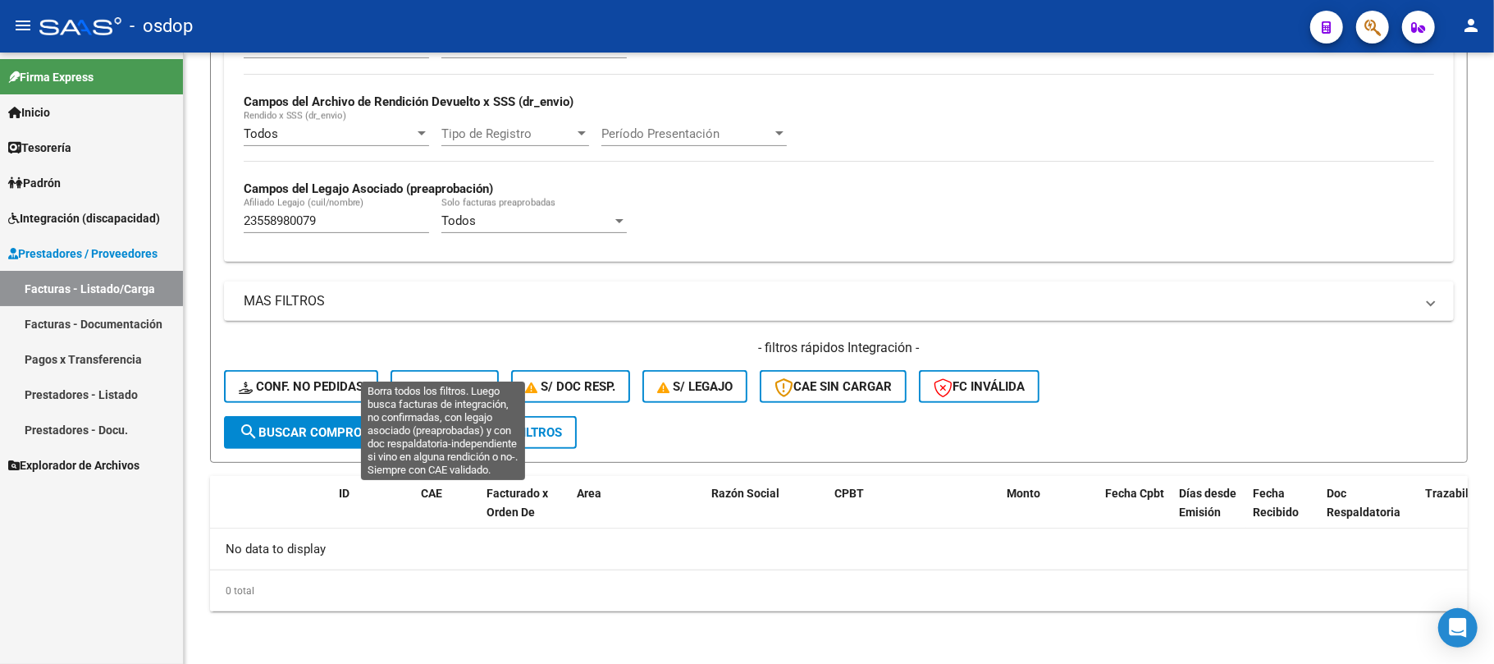
scroll to position [368, 0]
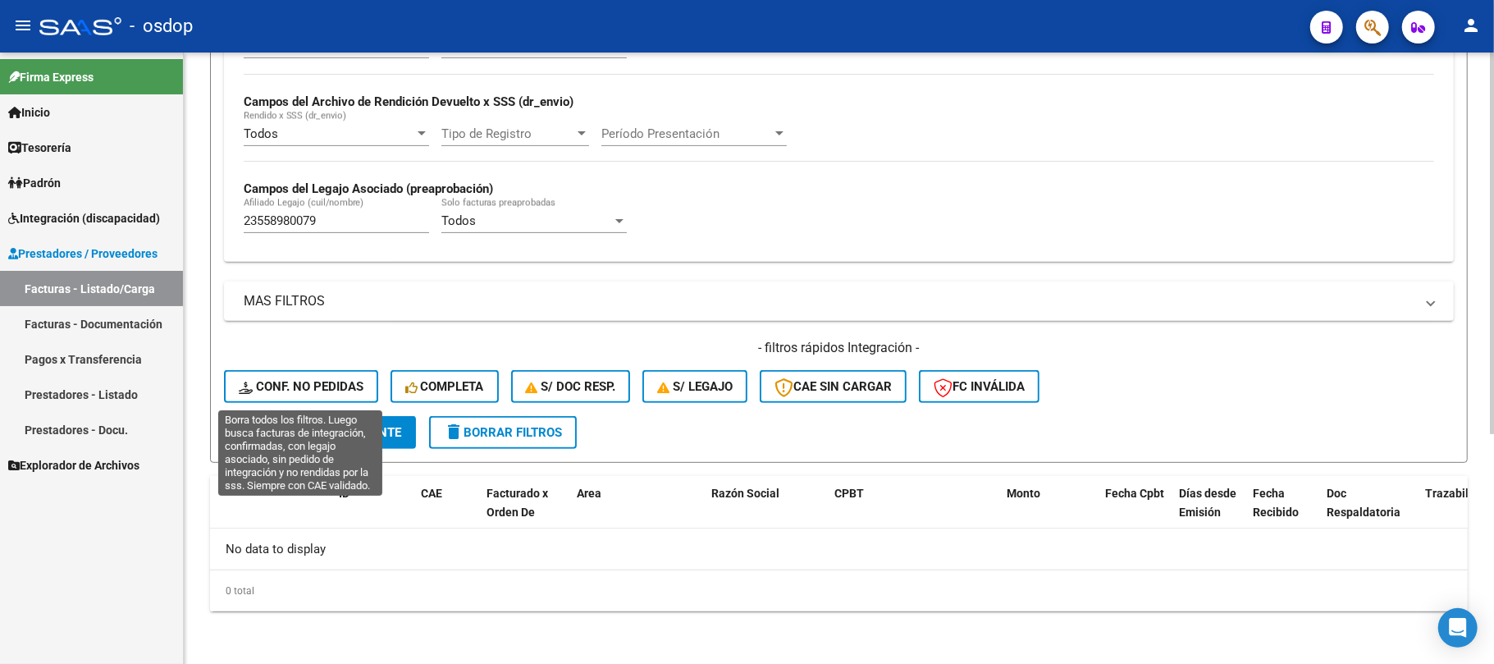
click at [290, 399] on button "Conf. no pedidas" at bounding box center [301, 386] width 154 height 33
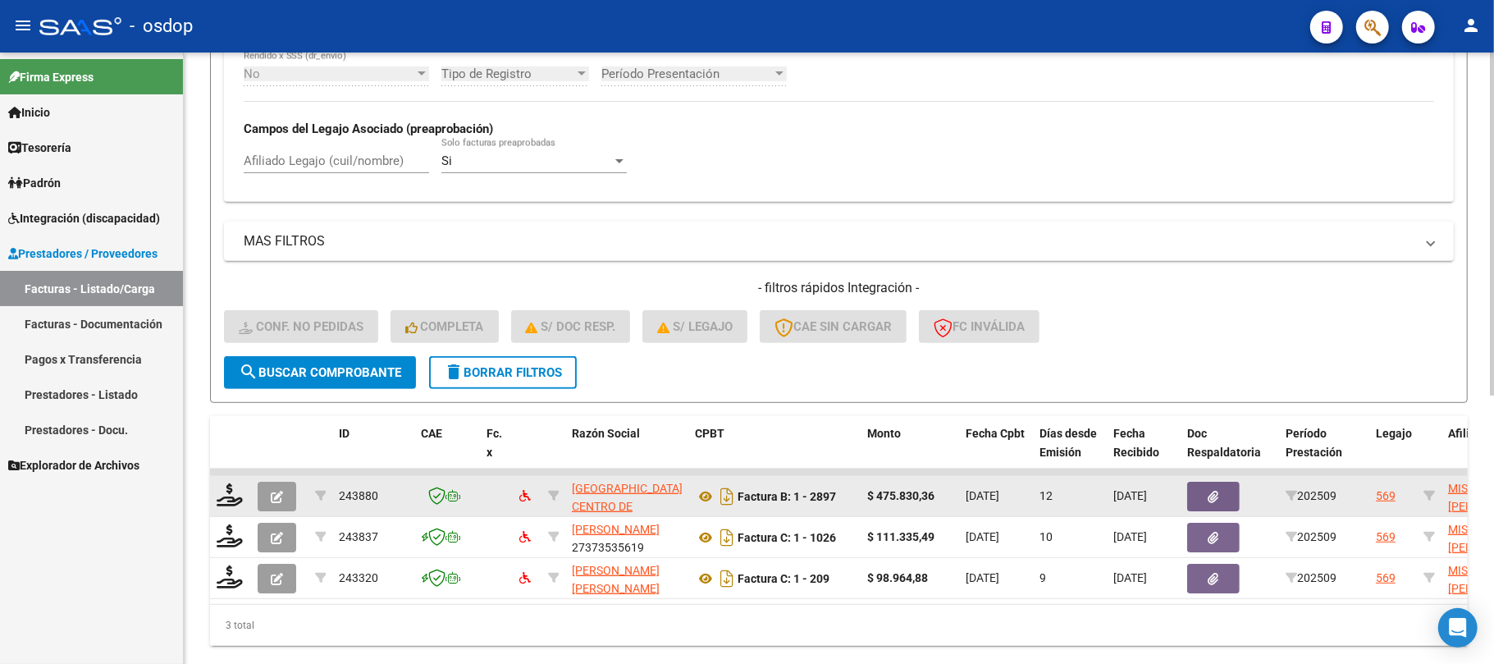
scroll to position [477, 0]
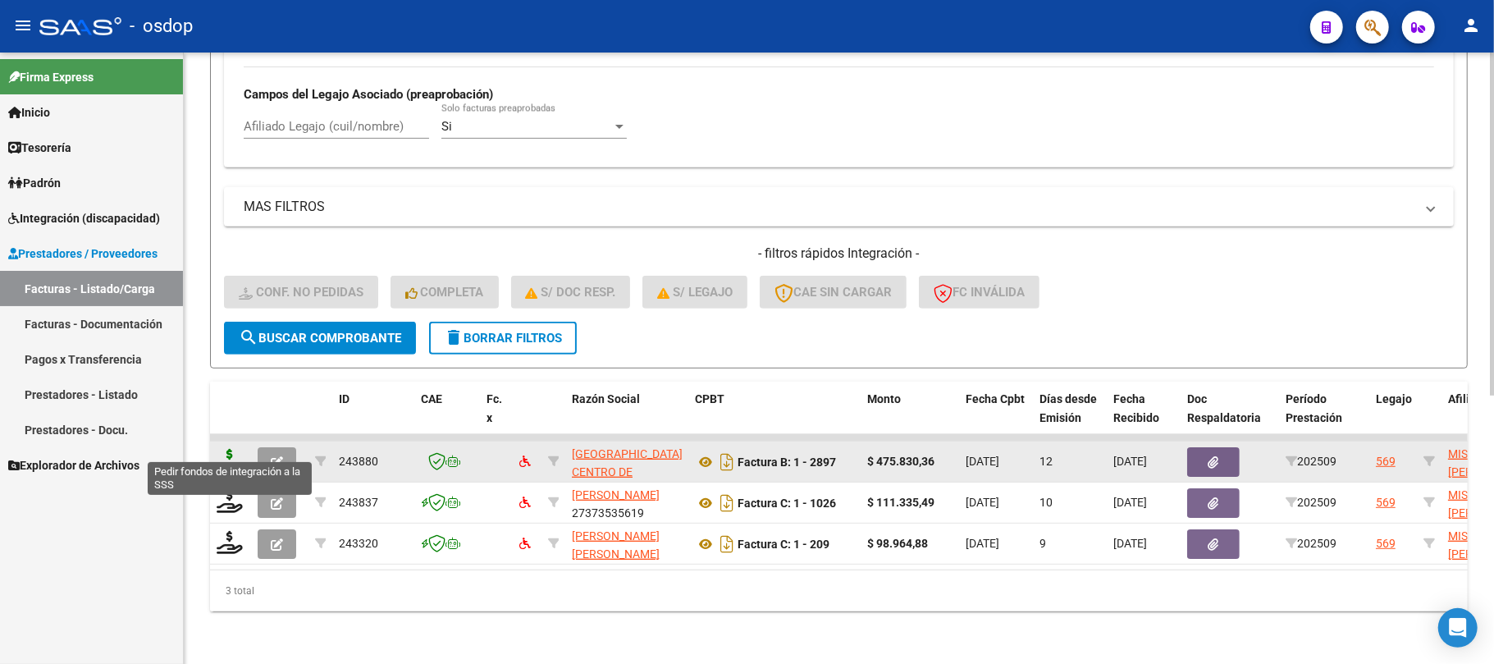
click at [234, 449] on icon at bounding box center [230, 460] width 26 height 23
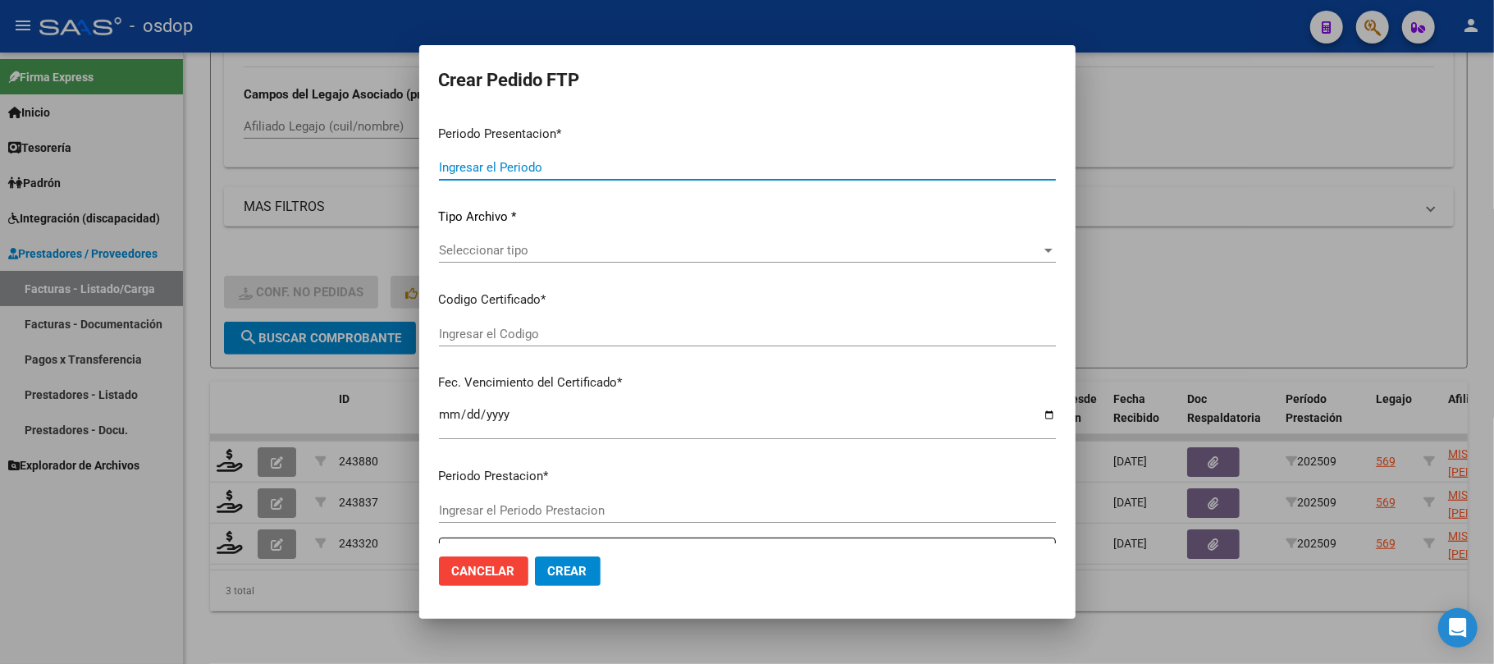
type input "202509"
type input "$ 475.830,36"
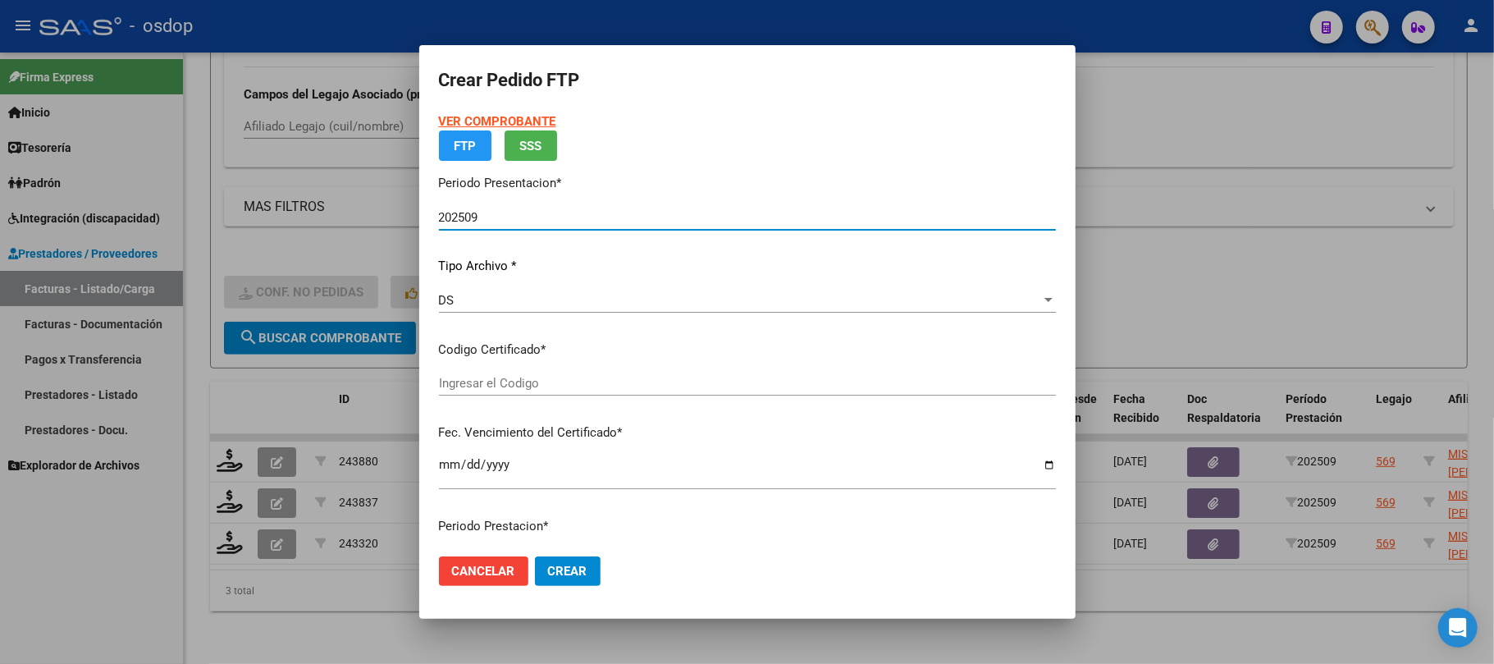
type input "1973072317"
type input "[DATE]"
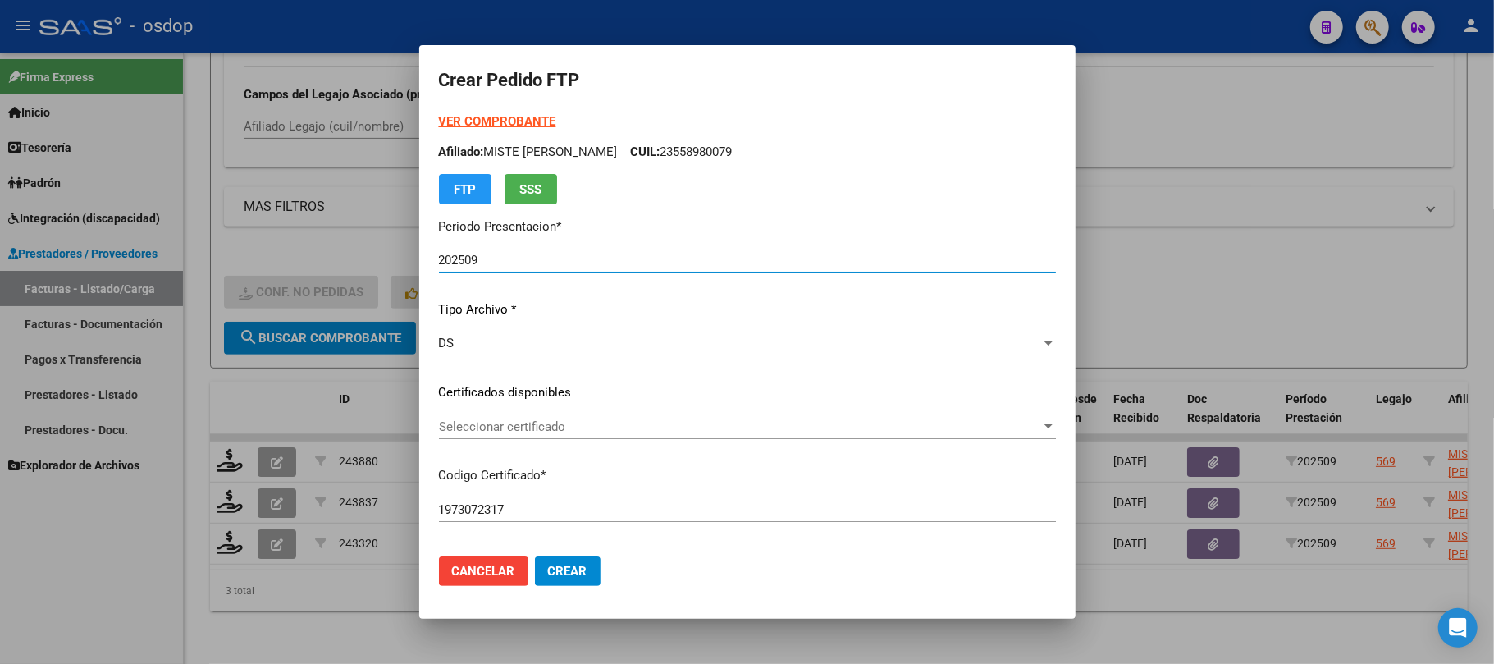
click at [615, 427] on span "Seleccionar certificado" at bounding box center [740, 426] width 602 height 15
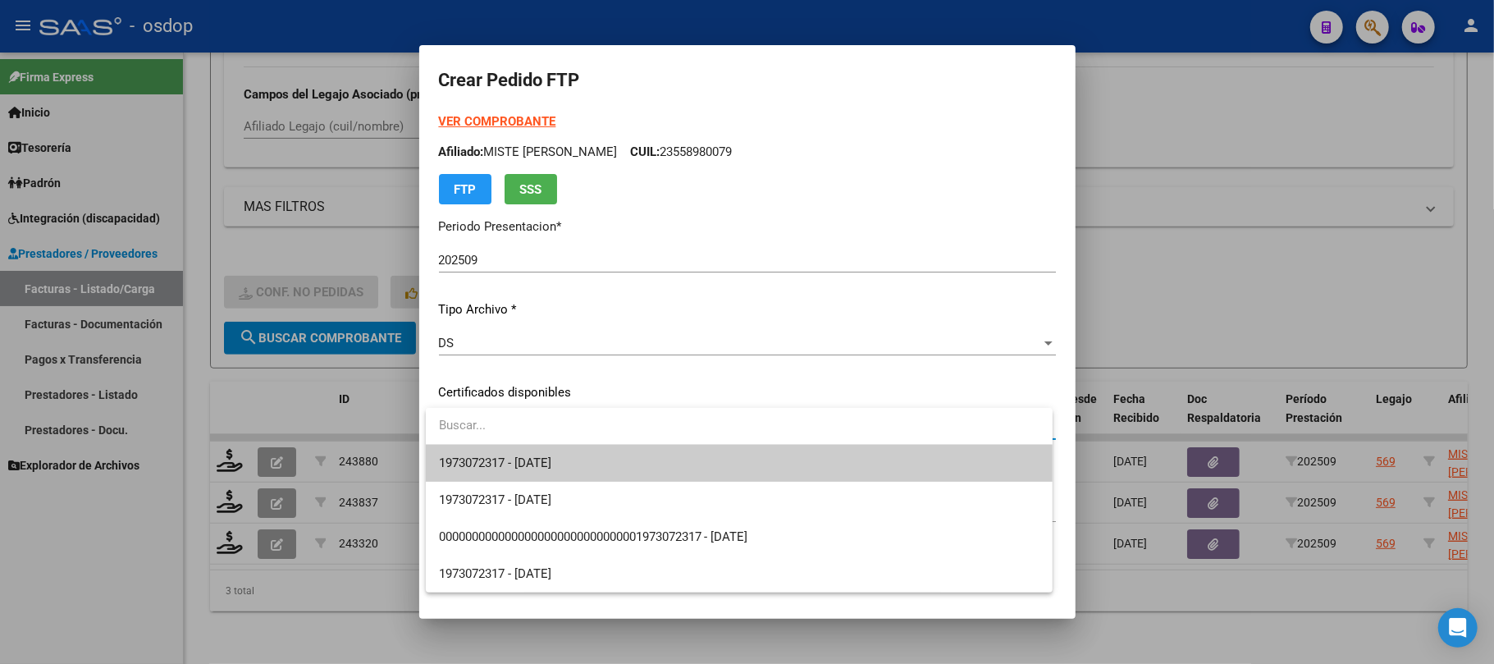
click at [608, 473] on span "1973072317 - [DATE]" at bounding box center [739, 463] width 601 height 37
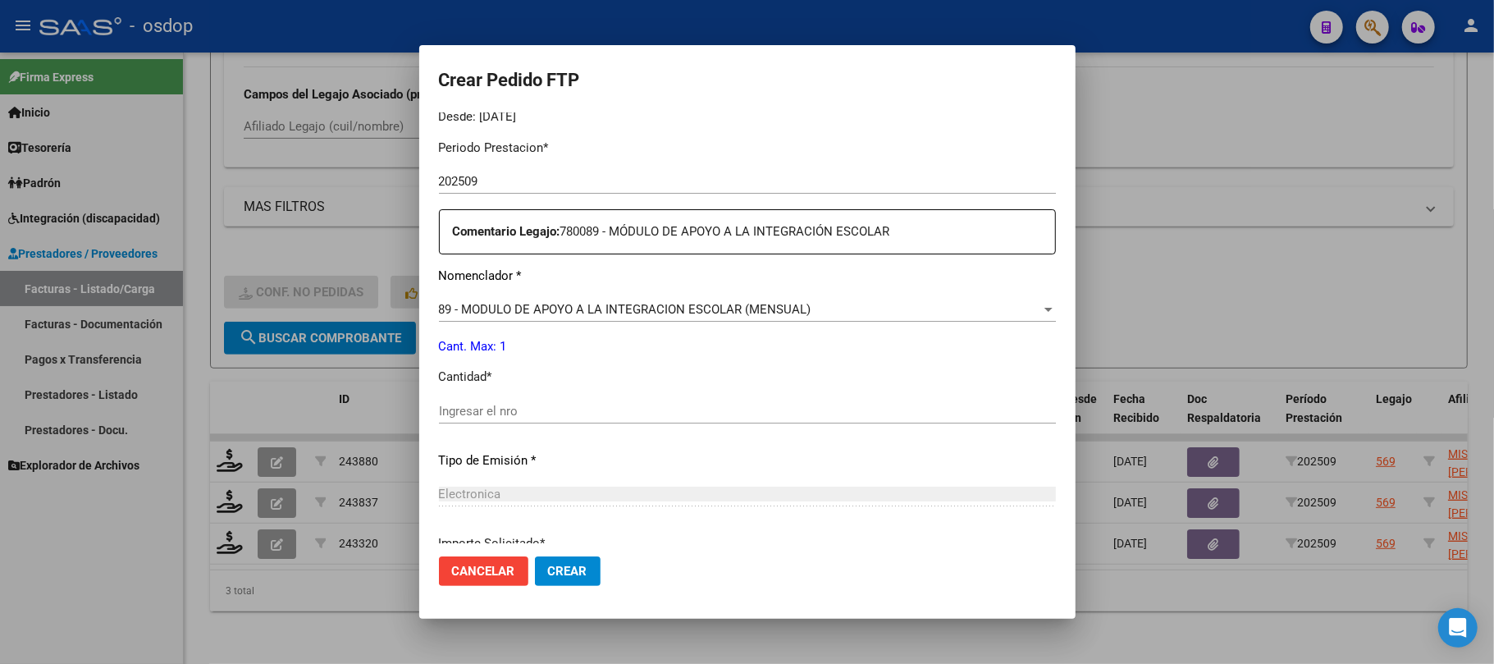
scroll to position [546, 0]
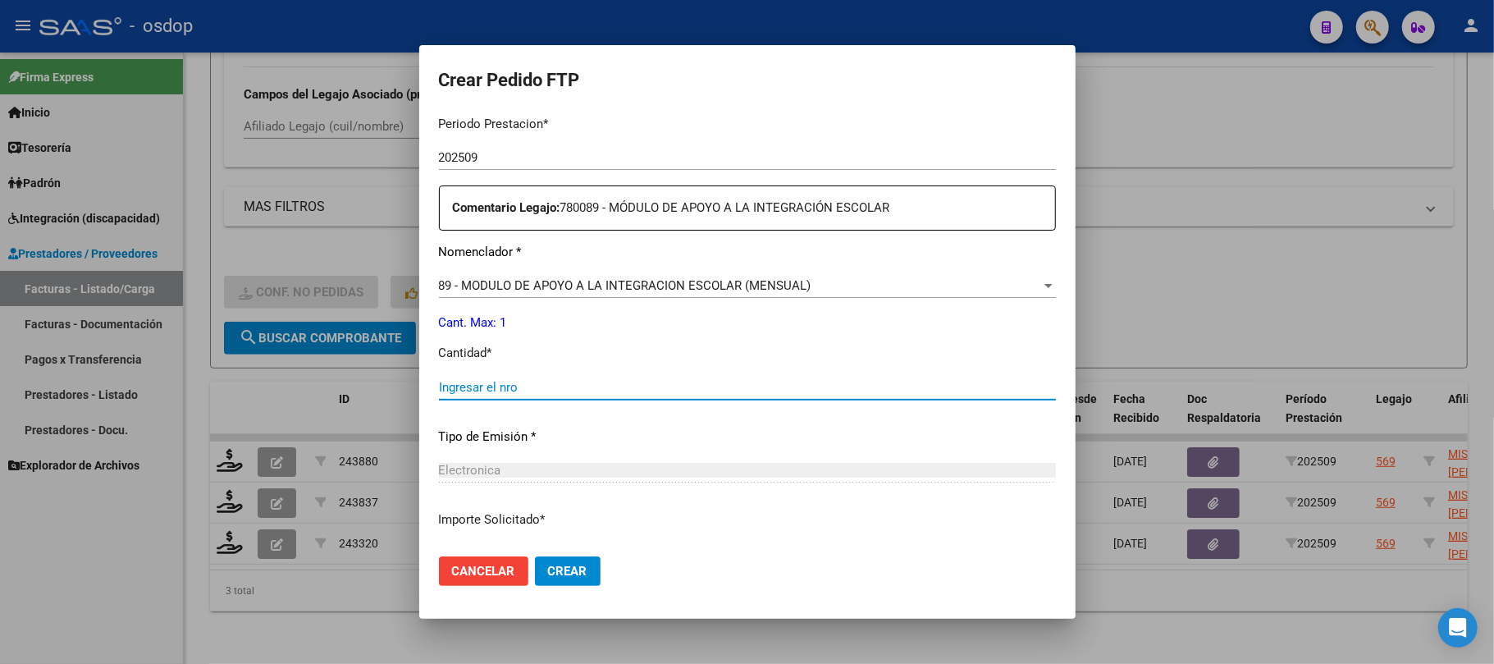
click at [540, 394] on input "Ingresar el nro" at bounding box center [747, 387] width 617 height 15
type input "1"
click at [576, 565] on span "Crear" at bounding box center [567, 571] width 39 height 15
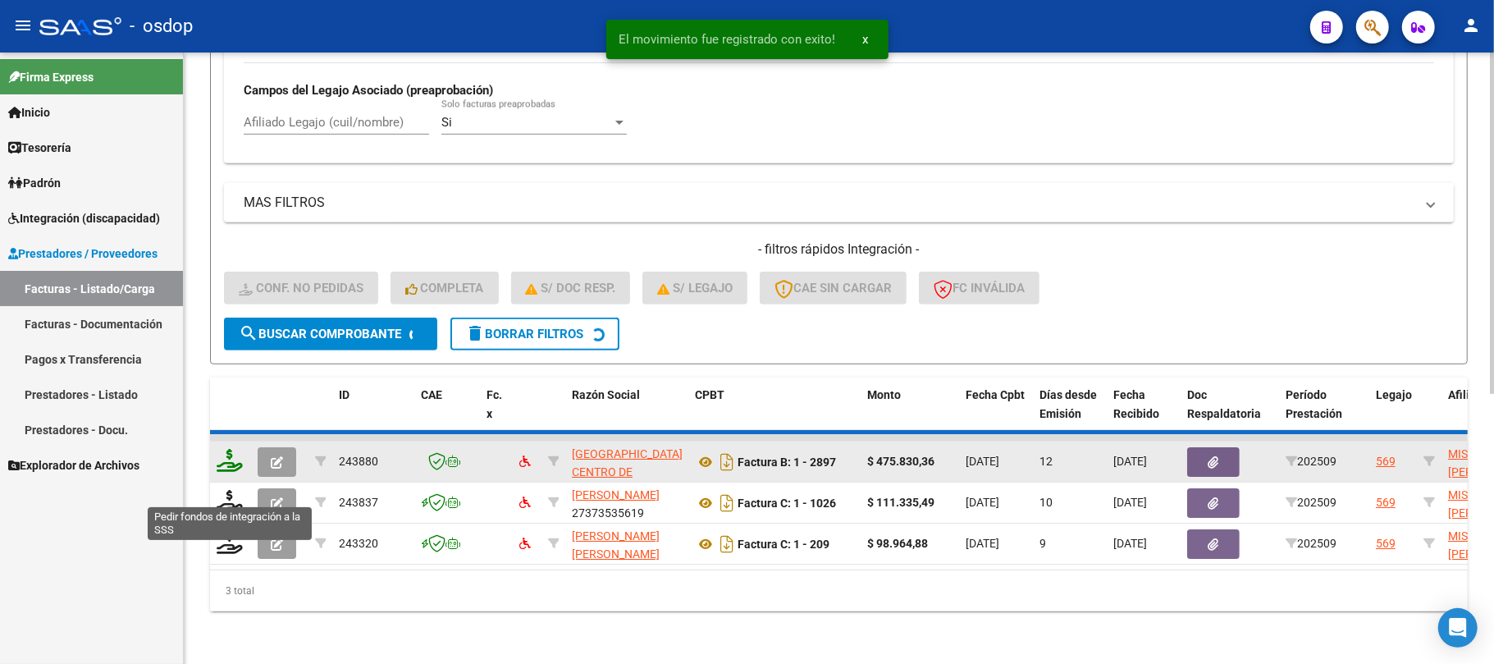
scroll to position [437, 0]
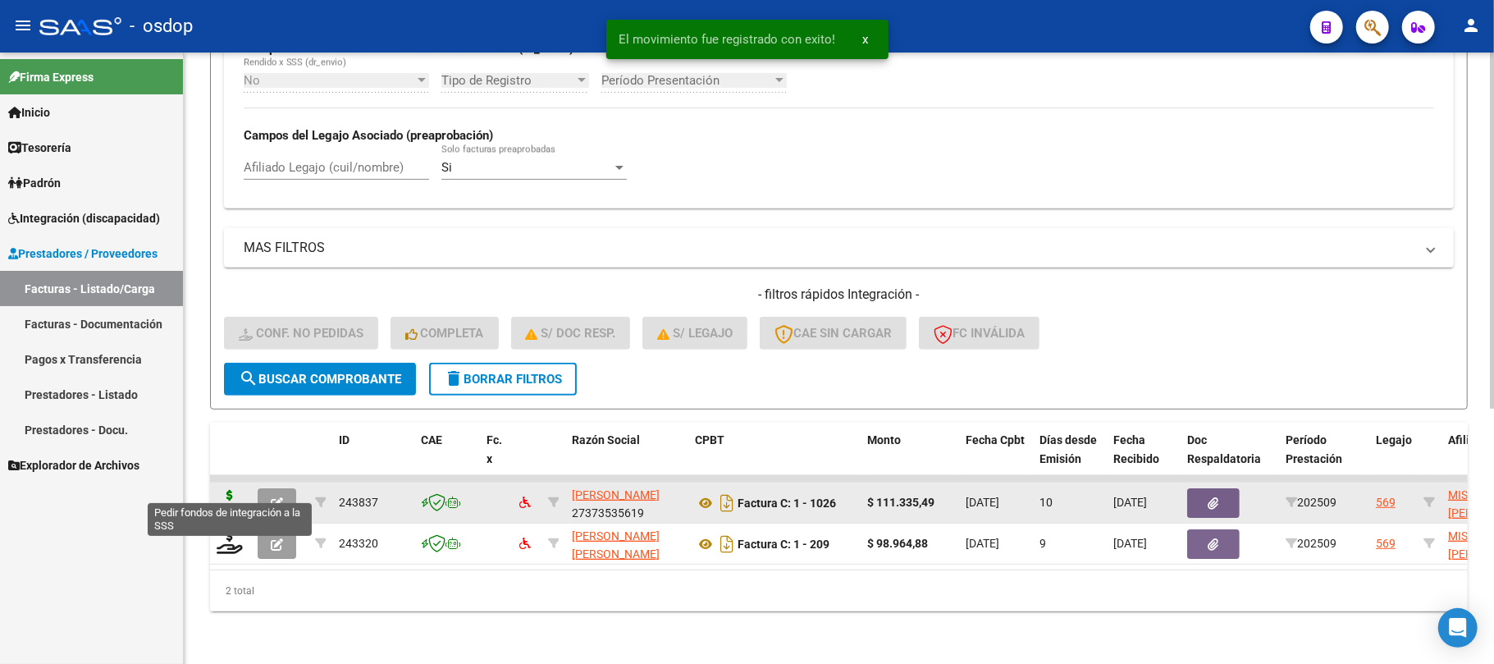
click at [227, 490] on icon at bounding box center [230, 501] width 26 height 23
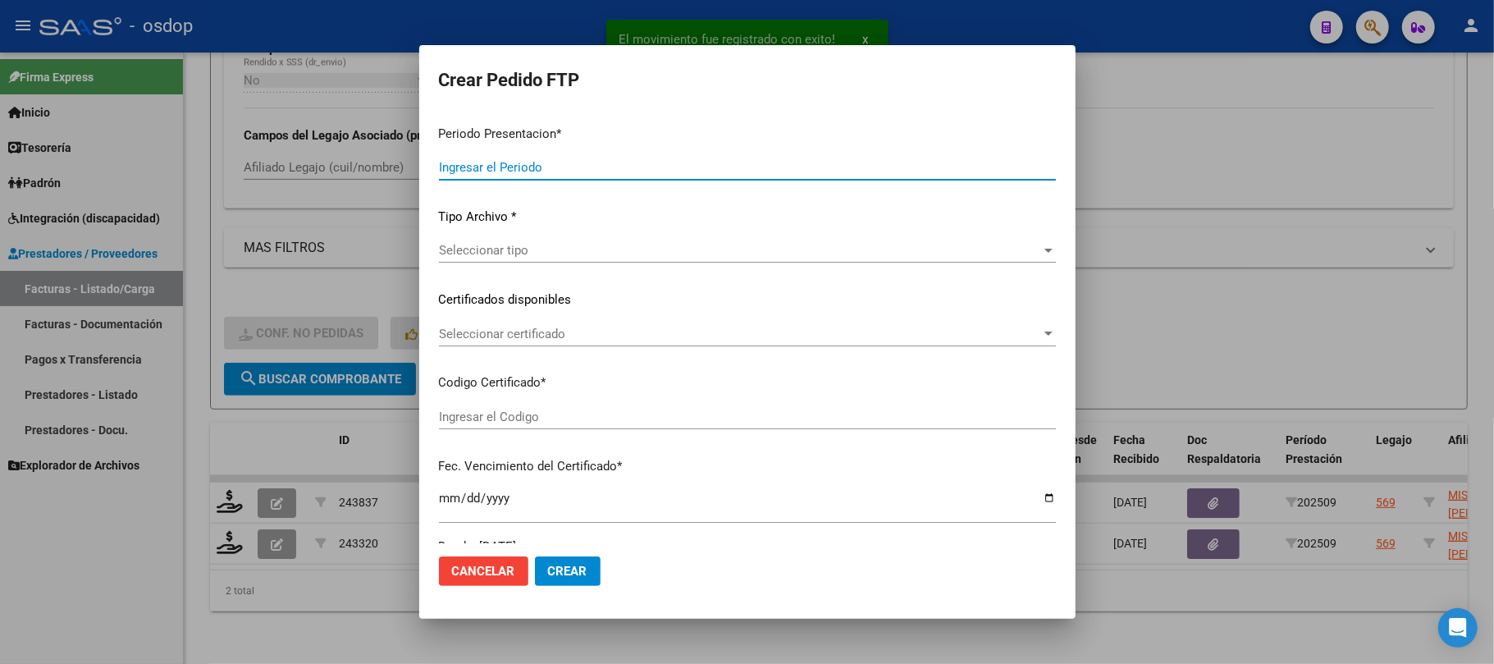
type input "202509"
type input "$ 111.335,49"
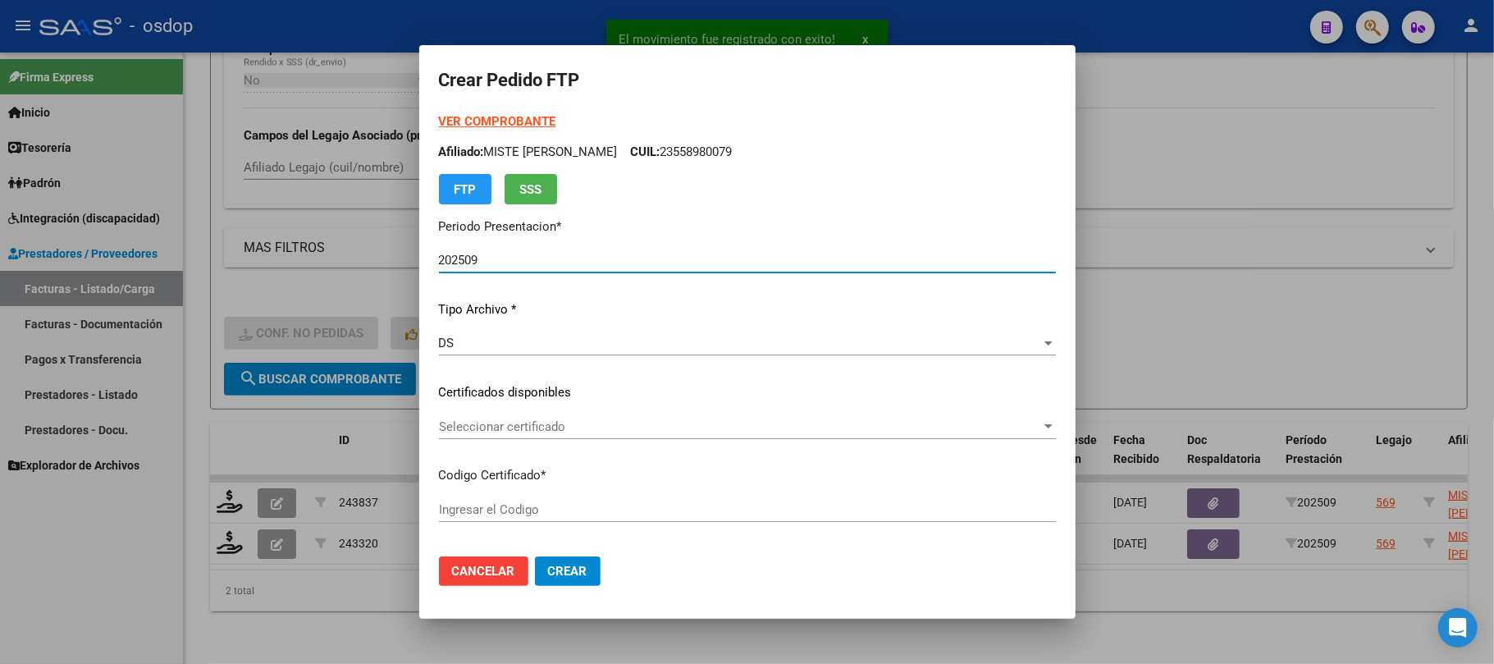
type input "1973072317"
type input "[DATE]"
click at [700, 430] on span "Seleccionar certificado" at bounding box center [740, 426] width 602 height 15
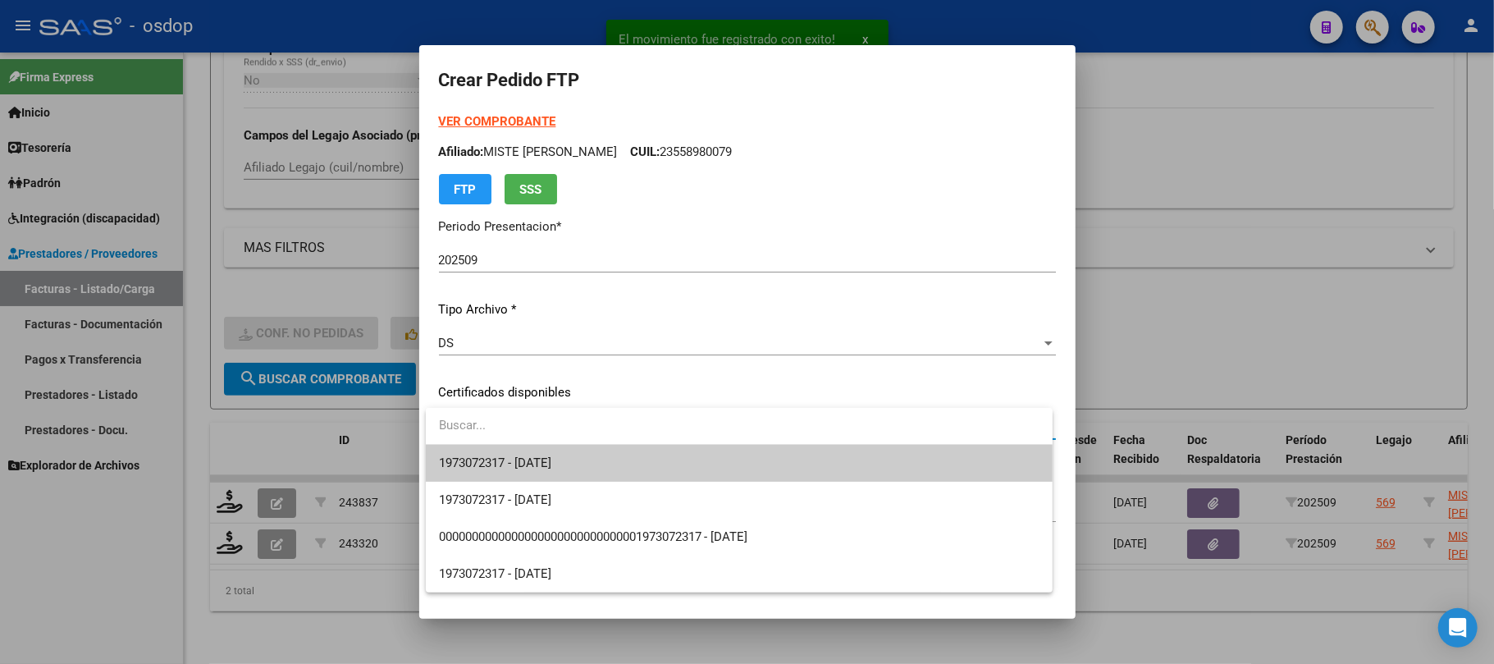
click at [676, 459] on span "1973072317 - [DATE]" at bounding box center [739, 463] width 601 height 37
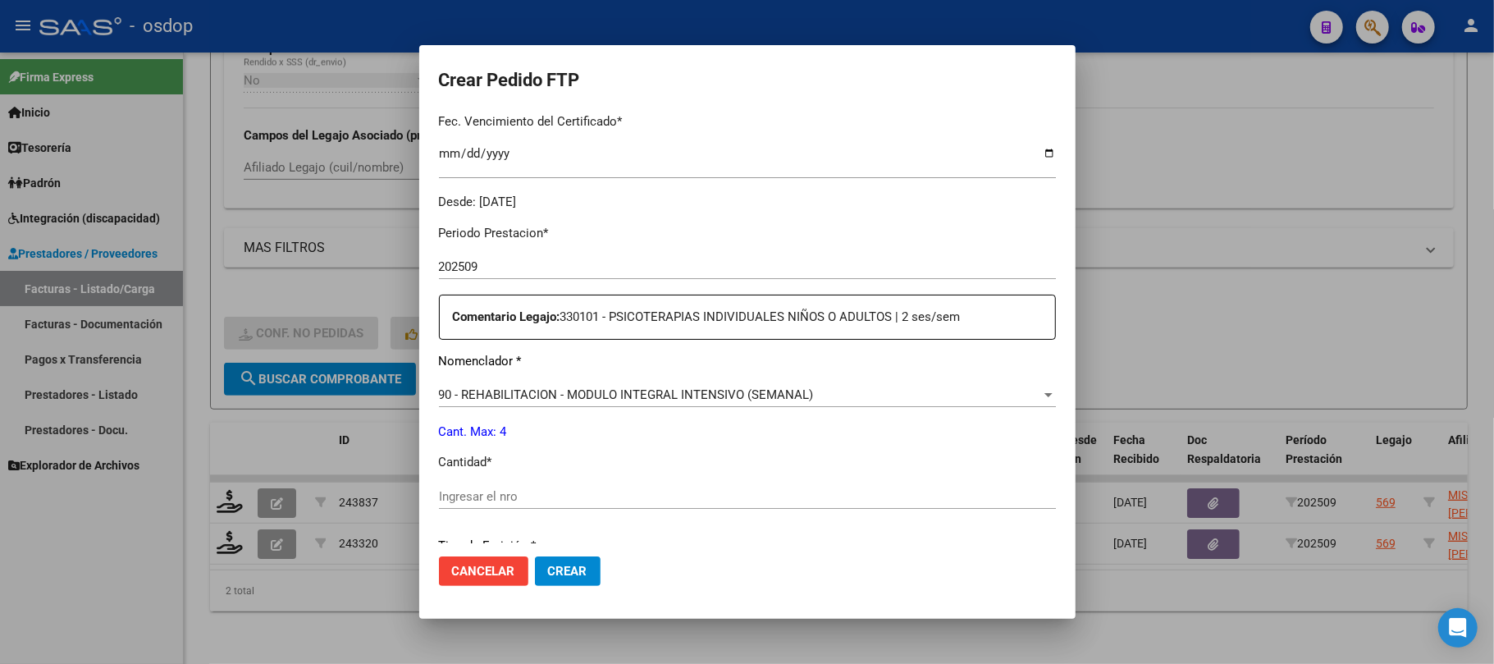
scroll to position [546, 0]
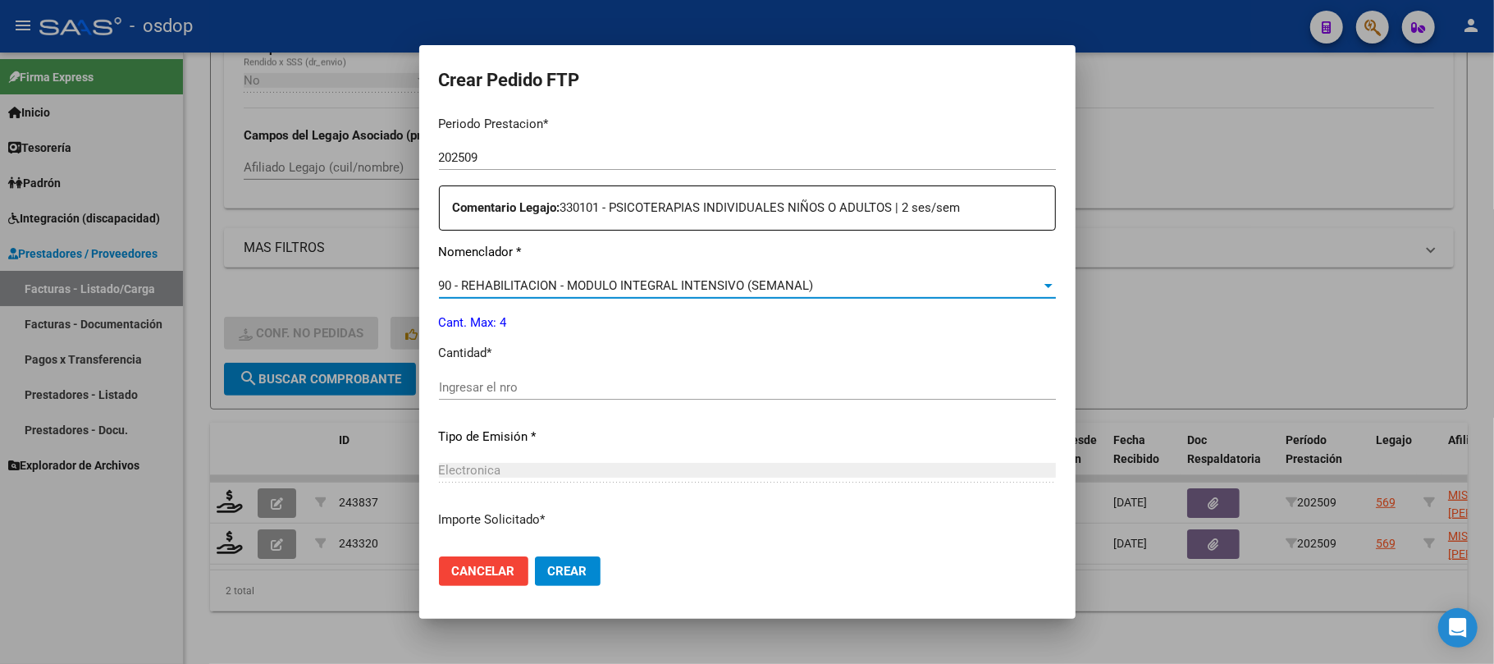
click at [562, 286] on span "90 - REHABILITACION - MODULO INTEGRAL INTENSIVO (SEMANAL)" at bounding box center [626, 285] width 375 height 15
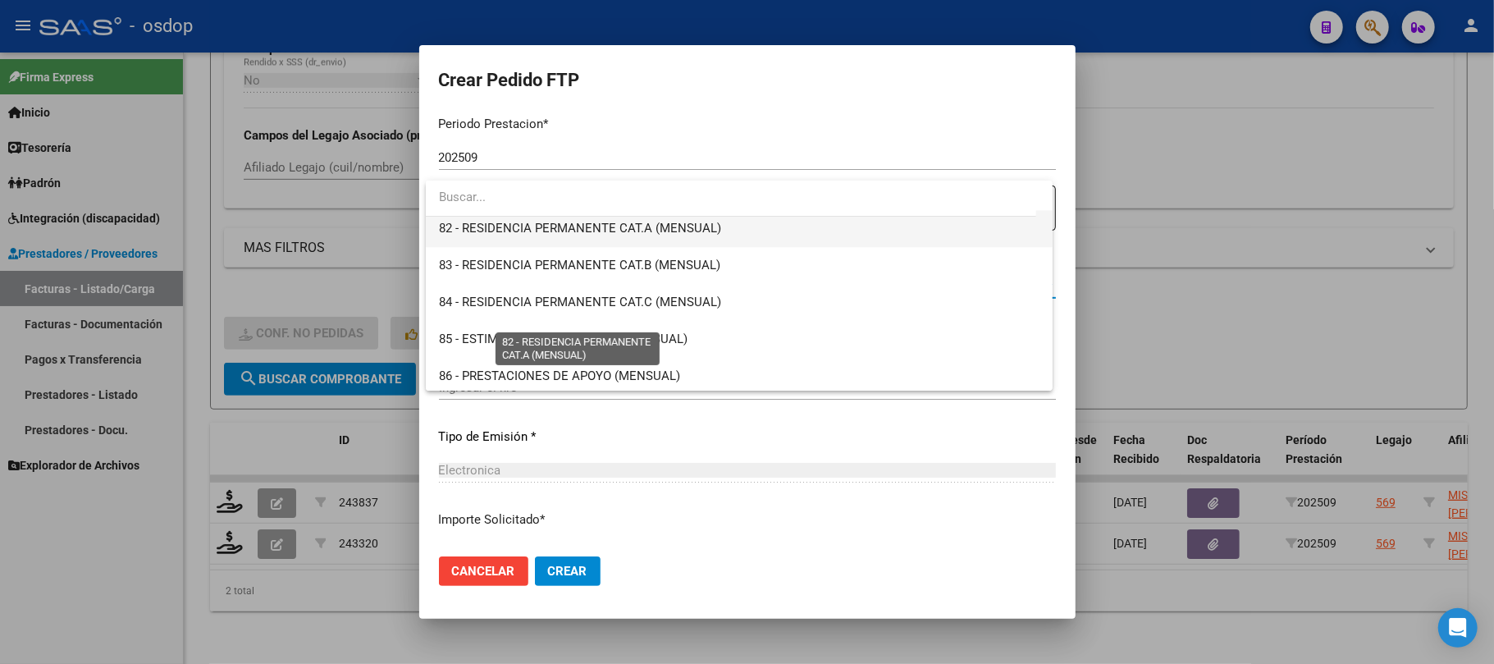
scroll to position [3017, 0]
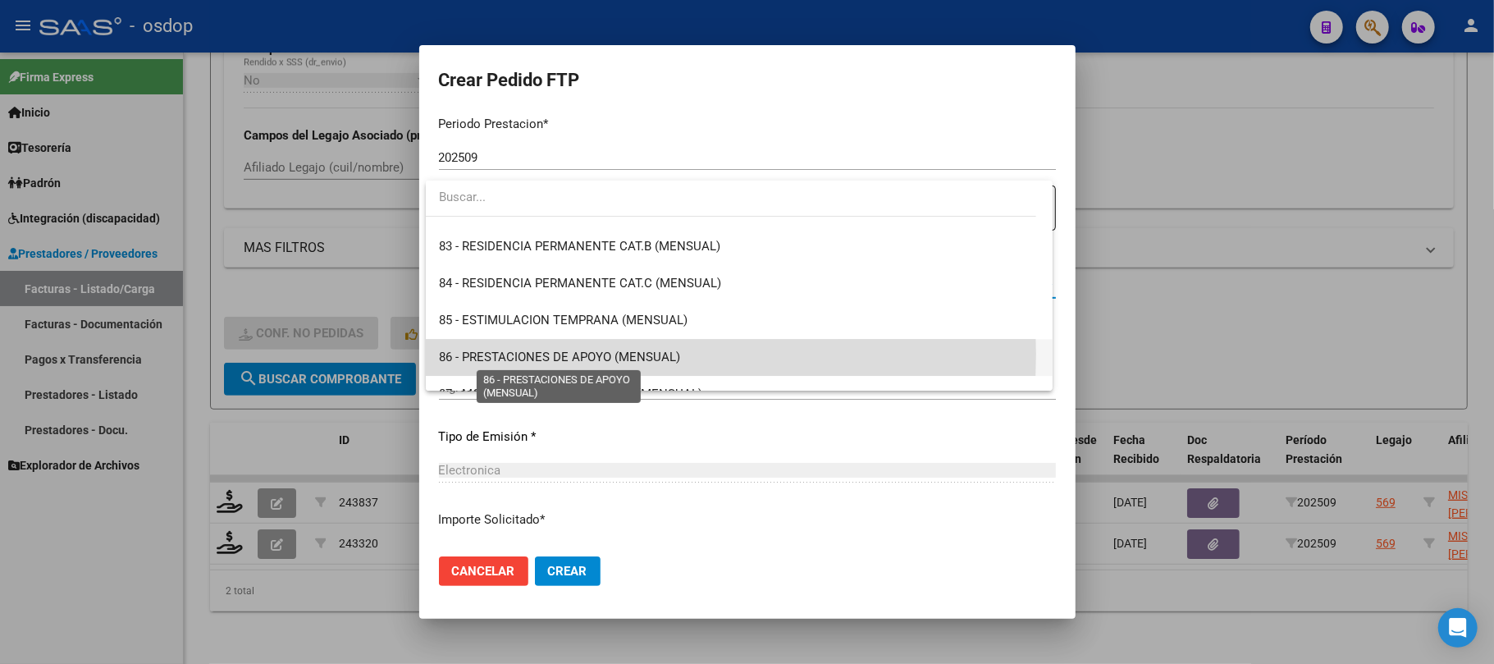
click at [520, 353] on span "86 - PRESTACIONES DE APOYO (MENSUAL)" at bounding box center [559, 357] width 241 height 15
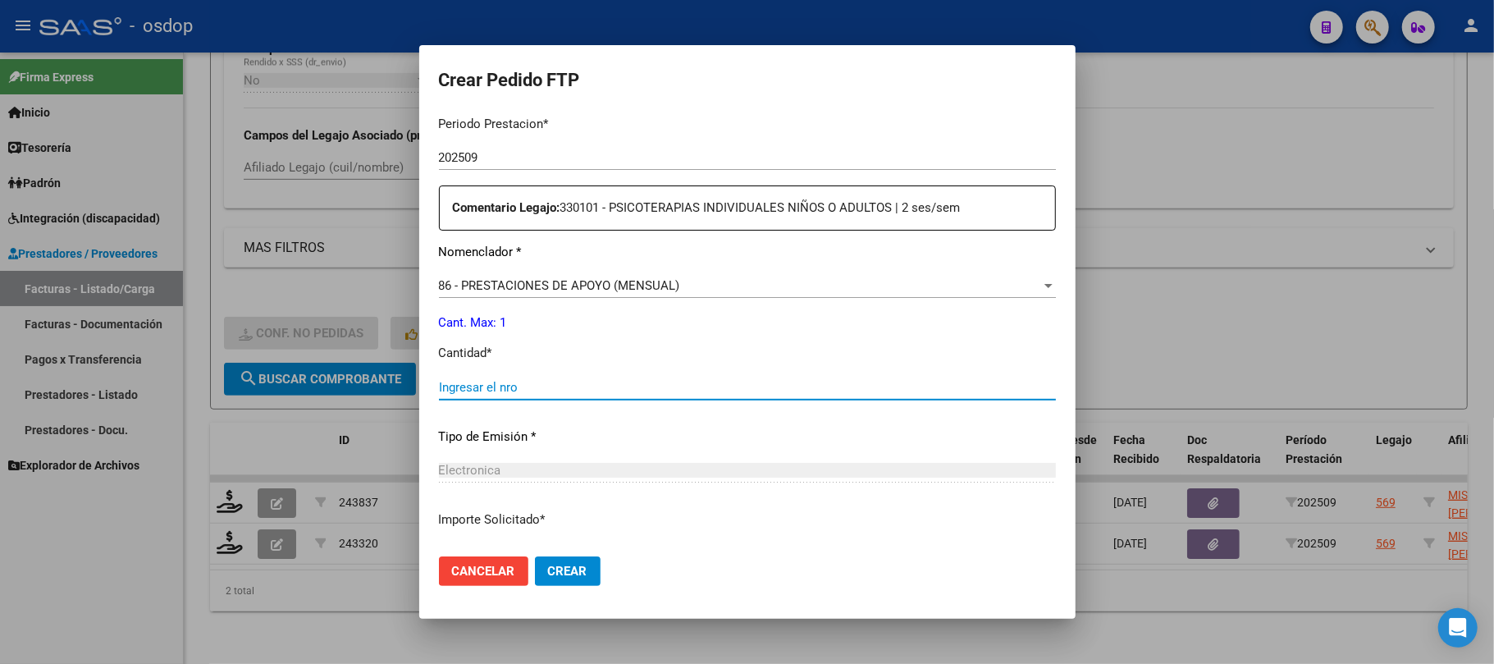
click at [512, 380] on input "Ingresar el nro" at bounding box center [747, 387] width 617 height 15
type input "1"
click at [582, 582] on button "Crear" at bounding box center [568, 571] width 66 height 30
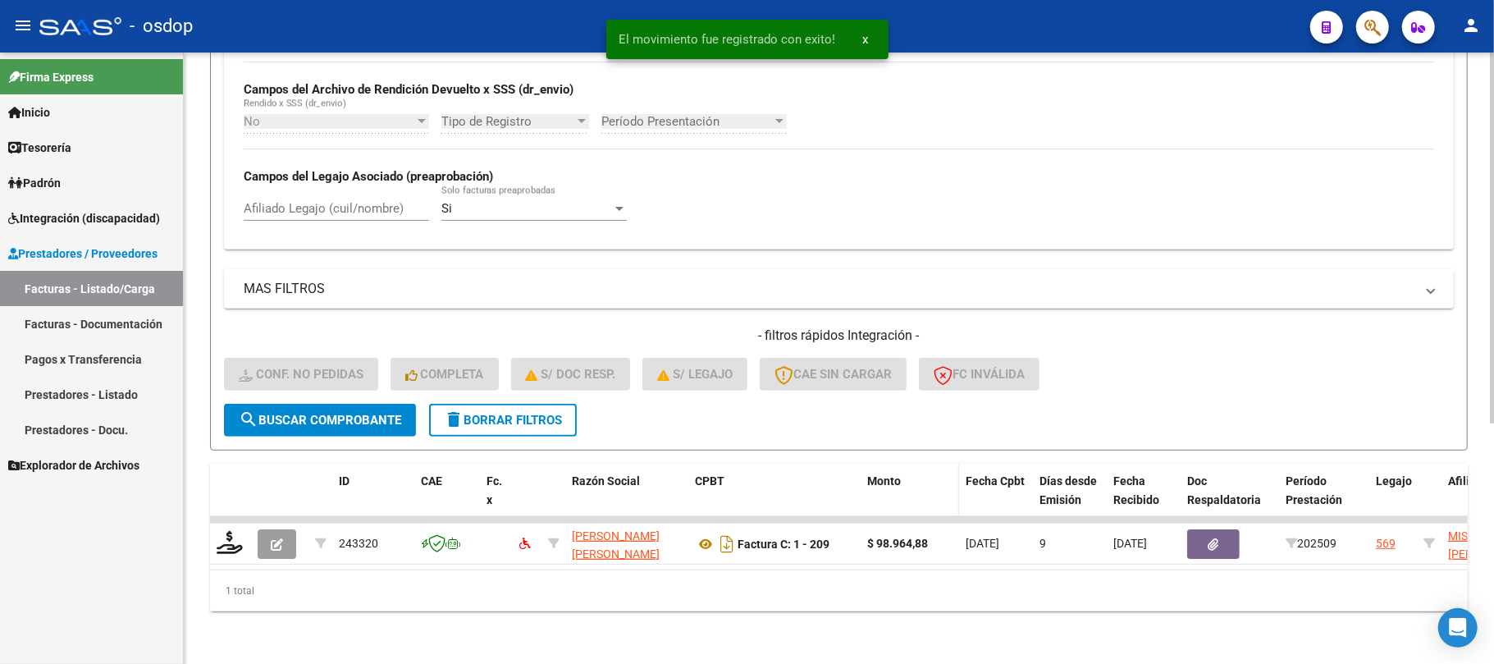
scroll to position [395, 0]
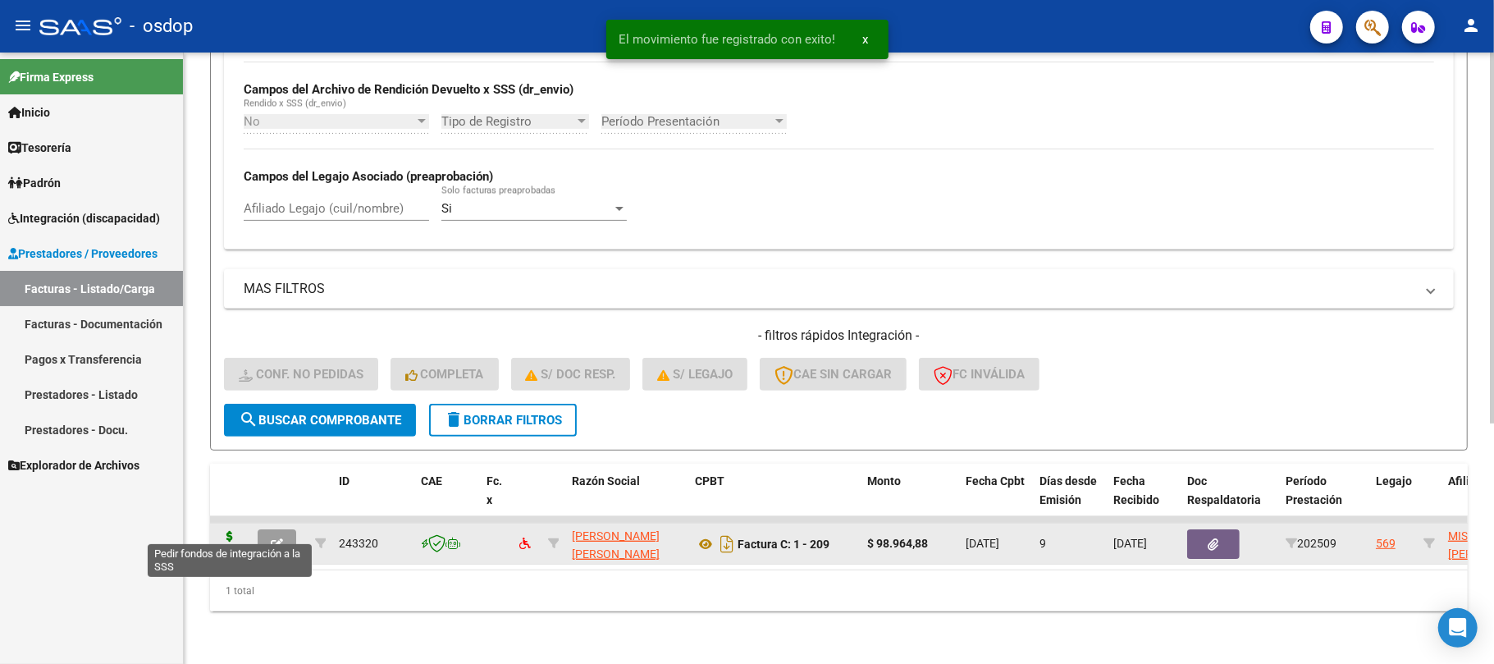
click at [231, 531] on icon at bounding box center [230, 542] width 26 height 23
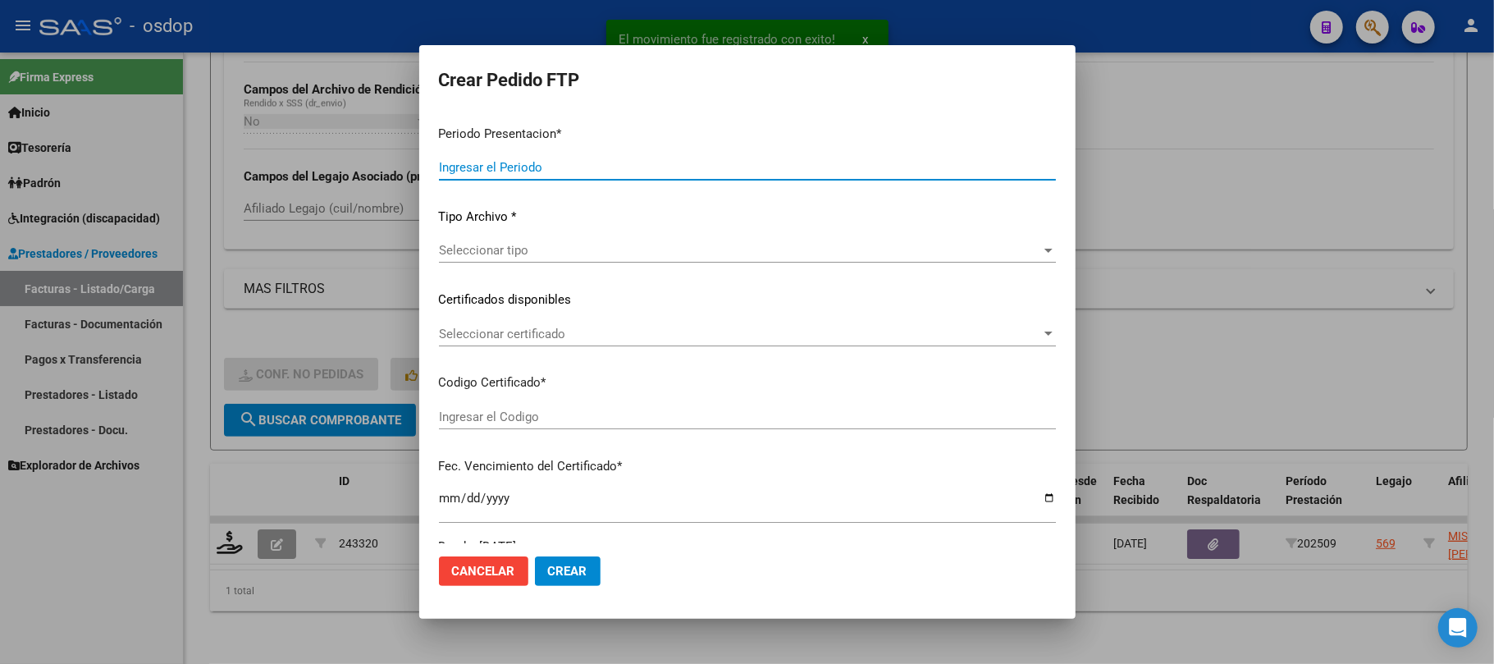
type input "202509"
type input "$ 98.964,88"
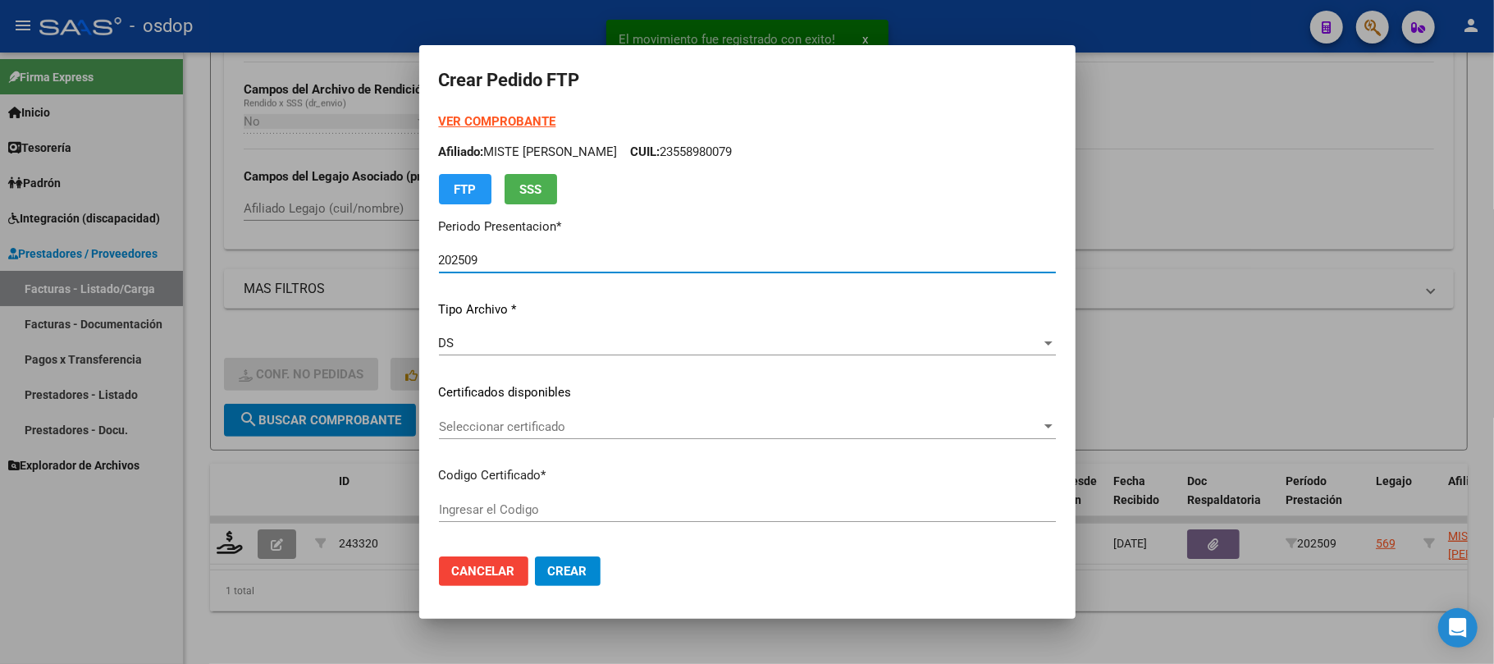
type input "1973072317"
type input "[DATE]"
click at [630, 427] on span "Seleccionar certificado" at bounding box center [740, 426] width 602 height 15
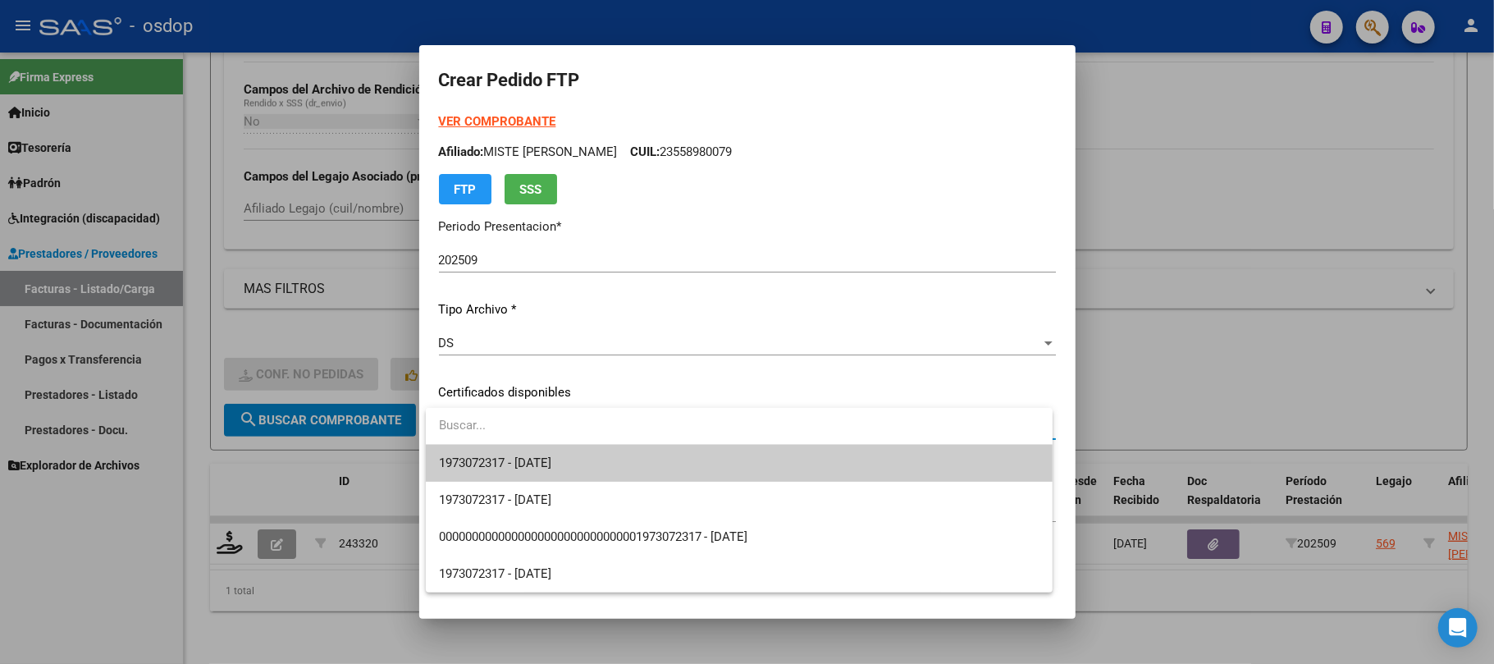
click at [621, 459] on span "1973072317 - [DATE]" at bounding box center [739, 463] width 601 height 37
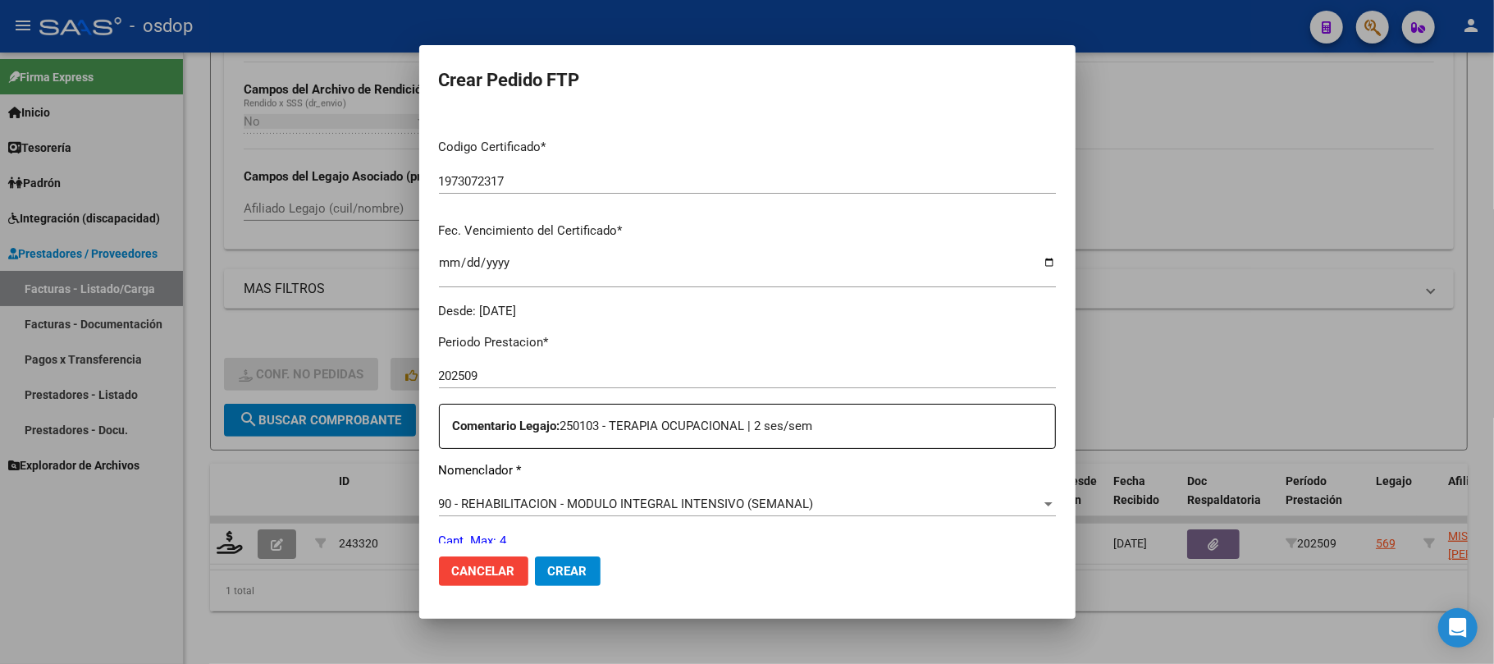
scroll to position [437, 0]
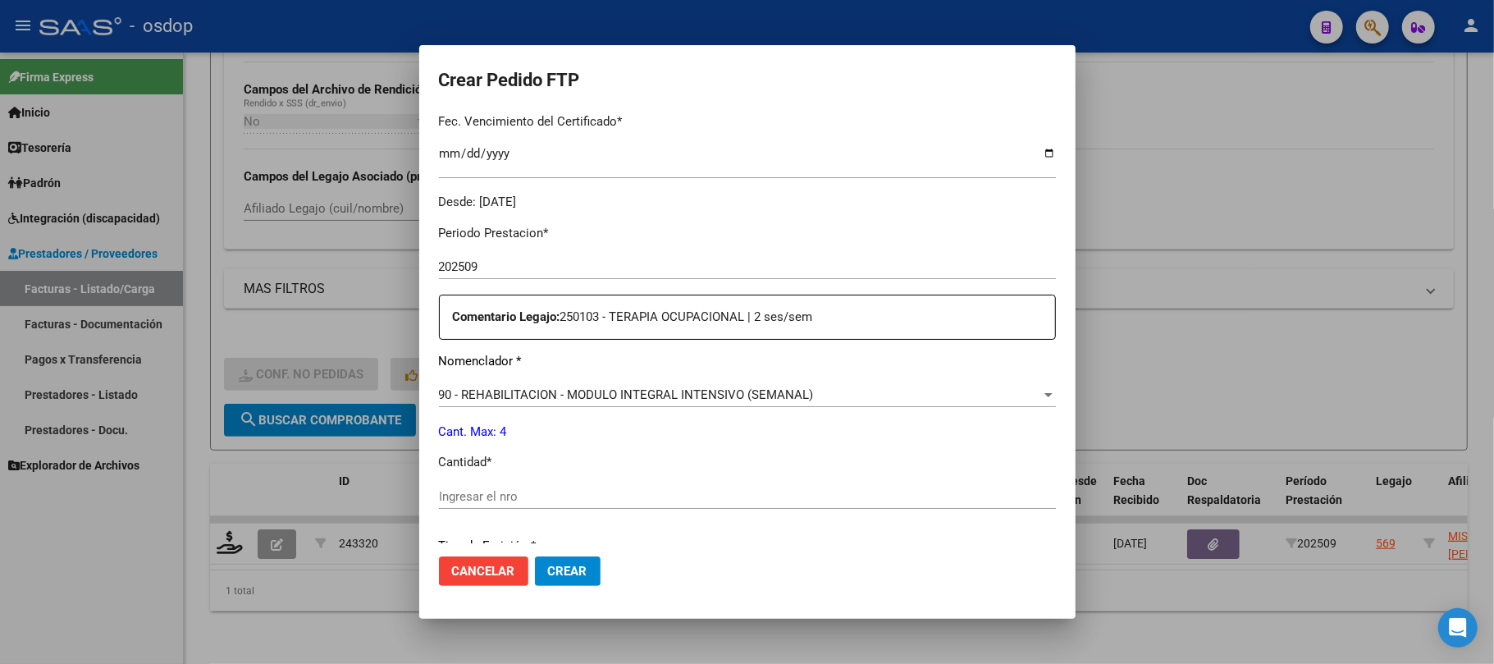
click at [742, 395] on span "90 - REHABILITACION - MODULO INTEGRAL INTENSIVO (SEMANAL)" at bounding box center [626, 394] width 375 height 15
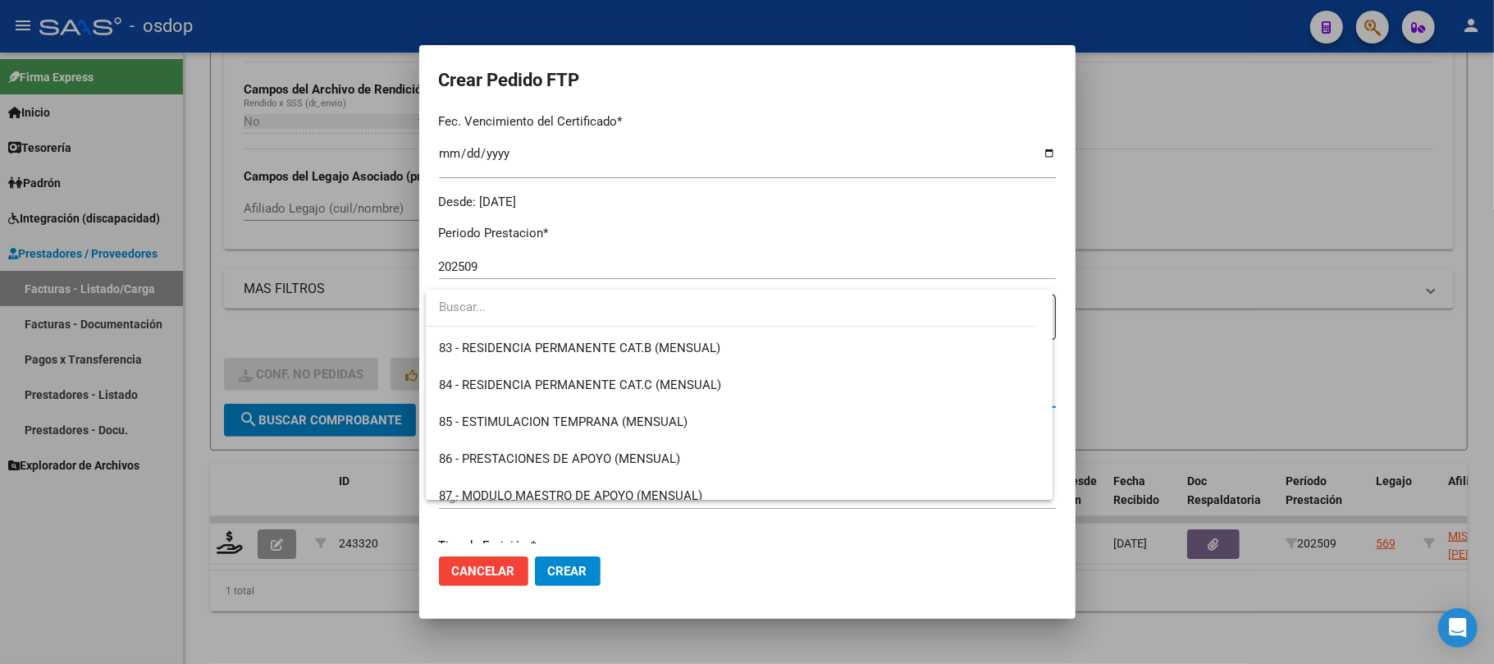
scroll to position [3017, 0]
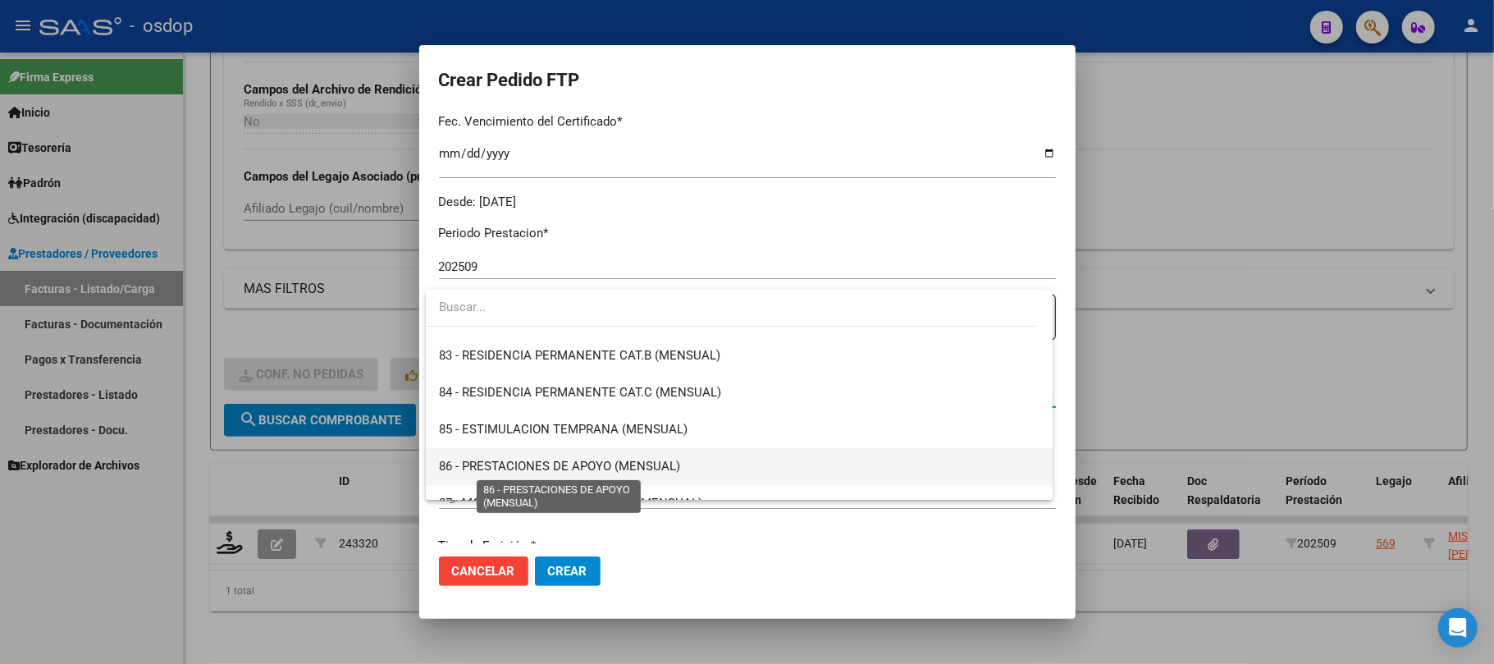
click at [578, 459] on span "86 - PRESTACIONES DE APOYO (MENSUAL)" at bounding box center [559, 466] width 241 height 15
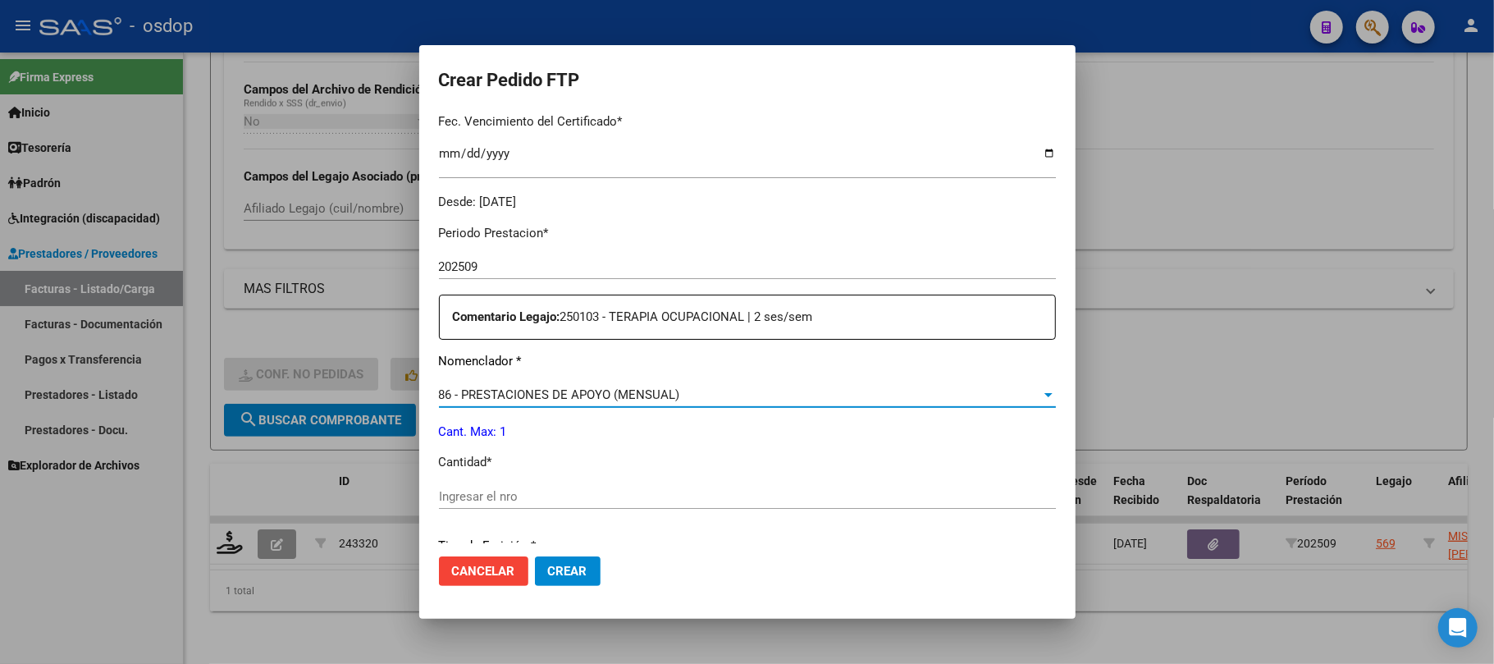
click at [514, 496] on input "Ingresar el nro" at bounding box center [747, 496] width 617 height 15
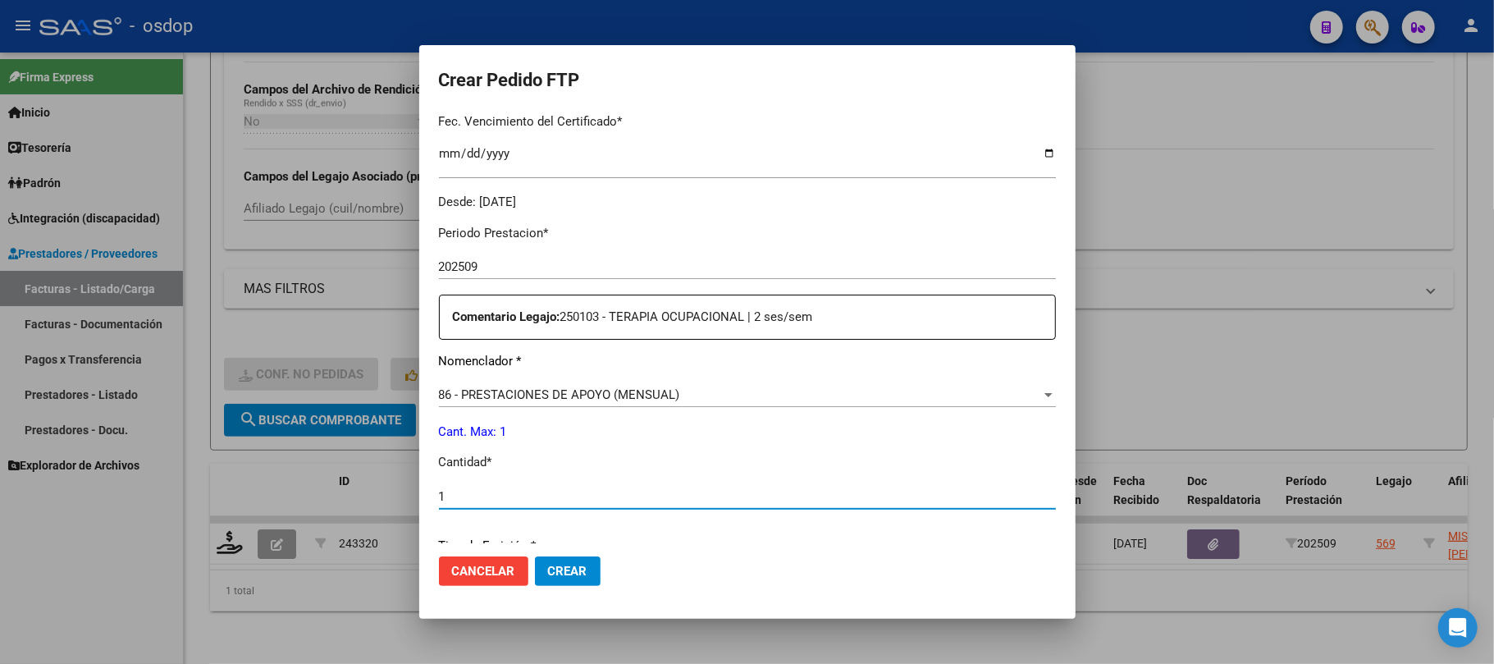
type input "1"
click at [560, 573] on span "Crear" at bounding box center [567, 571] width 39 height 15
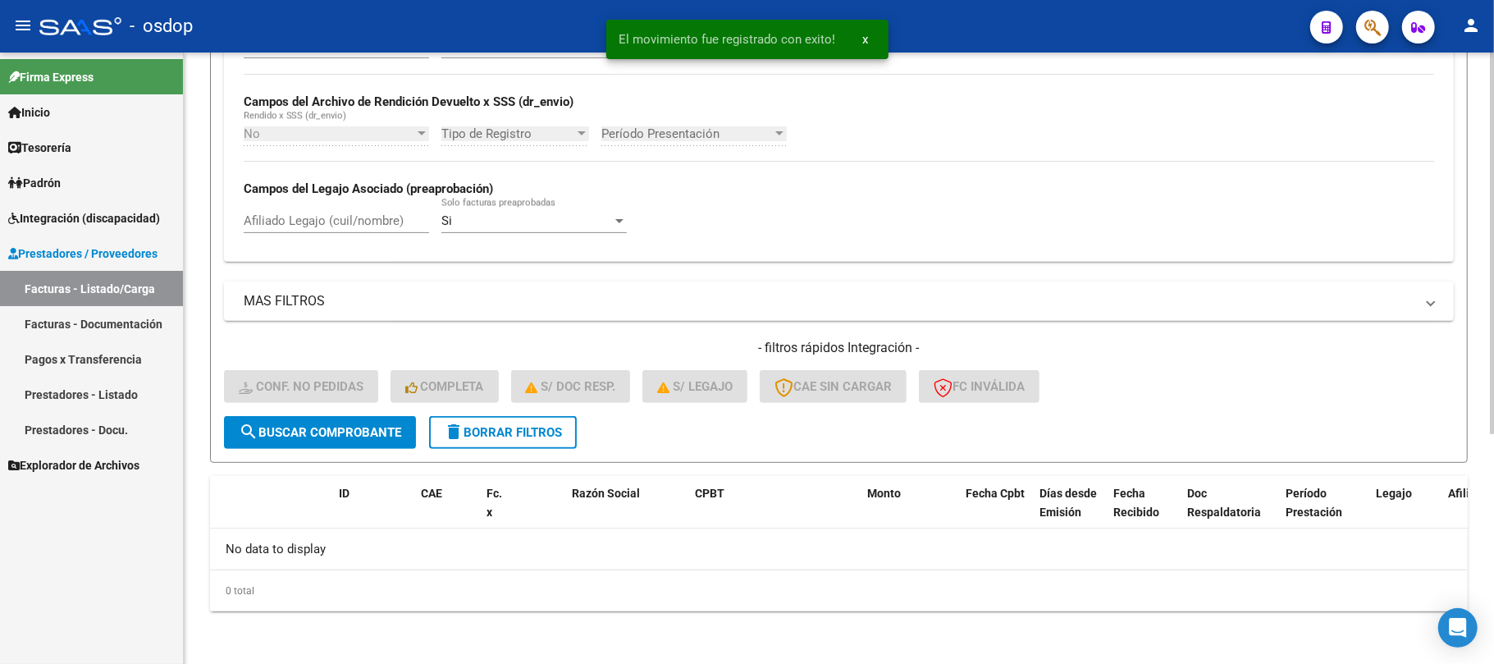
scroll to position [368, 0]
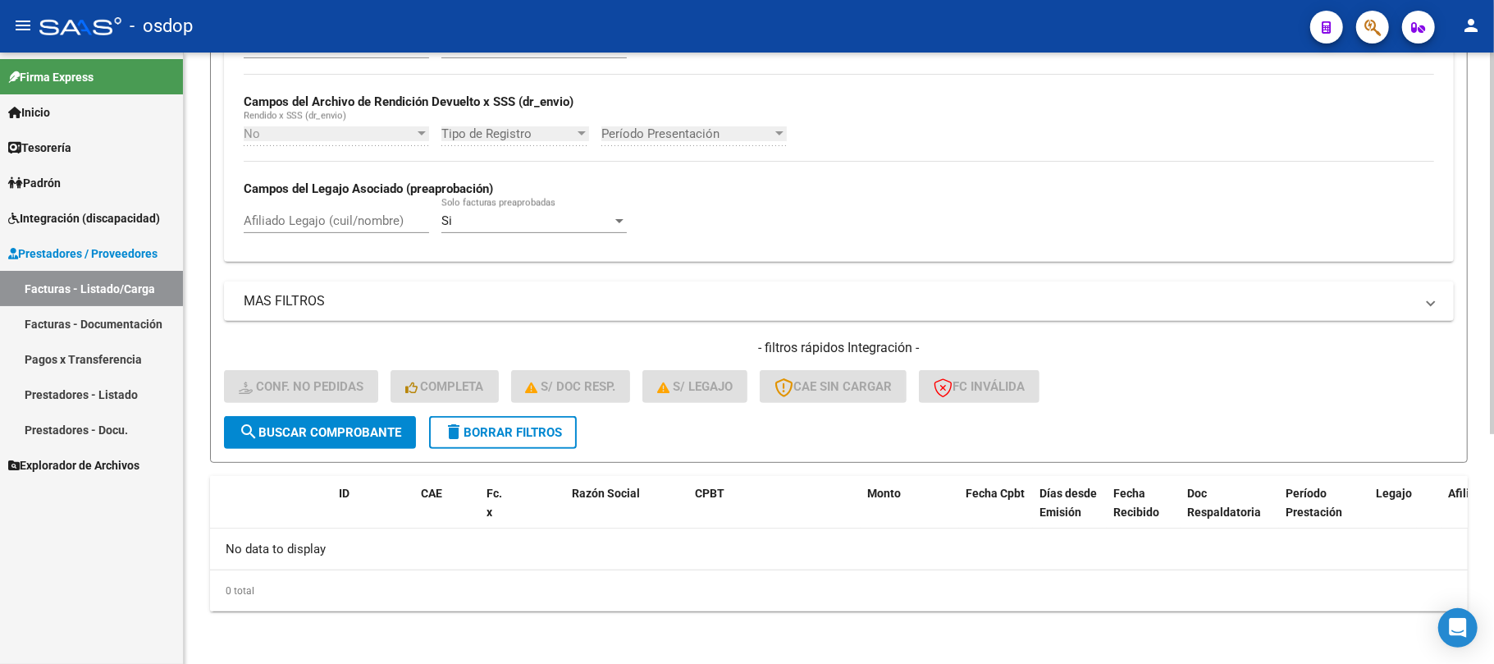
click at [545, 441] on button "delete Borrar Filtros" at bounding box center [503, 432] width 148 height 33
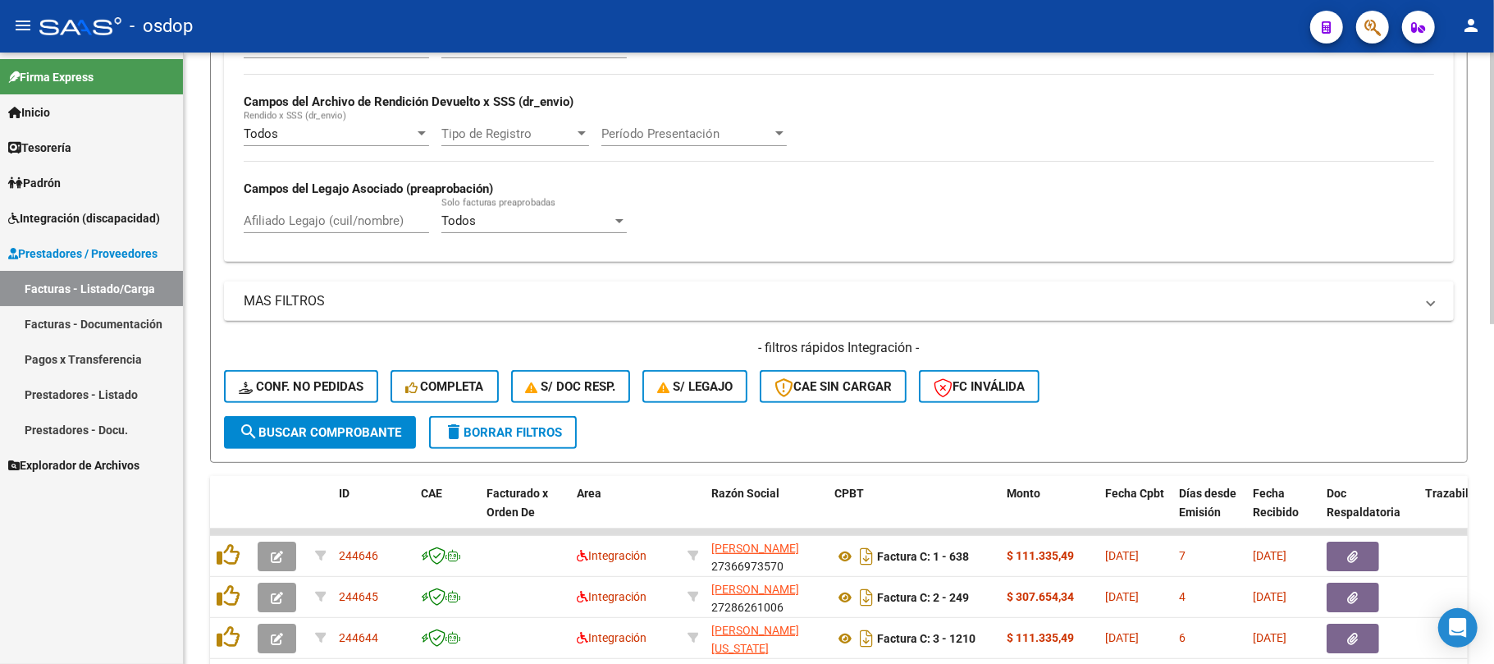
click at [307, 223] on input "Afiliado Legajo (cuil/nombre)" at bounding box center [336, 220] width 185 height 15
paste input "23483844379"
type input "23483844379"
click at [354, 443] on button "search Buscar Comprobante" at bounding box center [320, 432] width 192 height 33
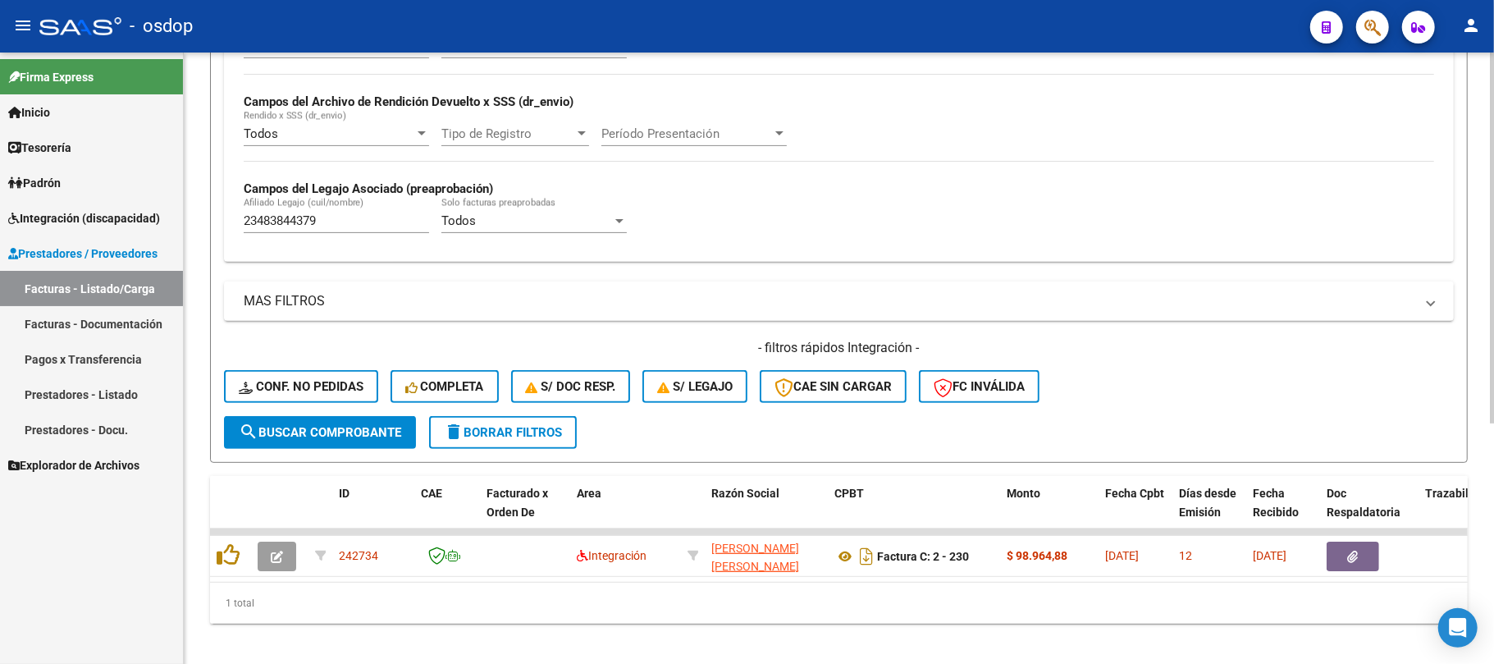
scroll to position [395, 0]
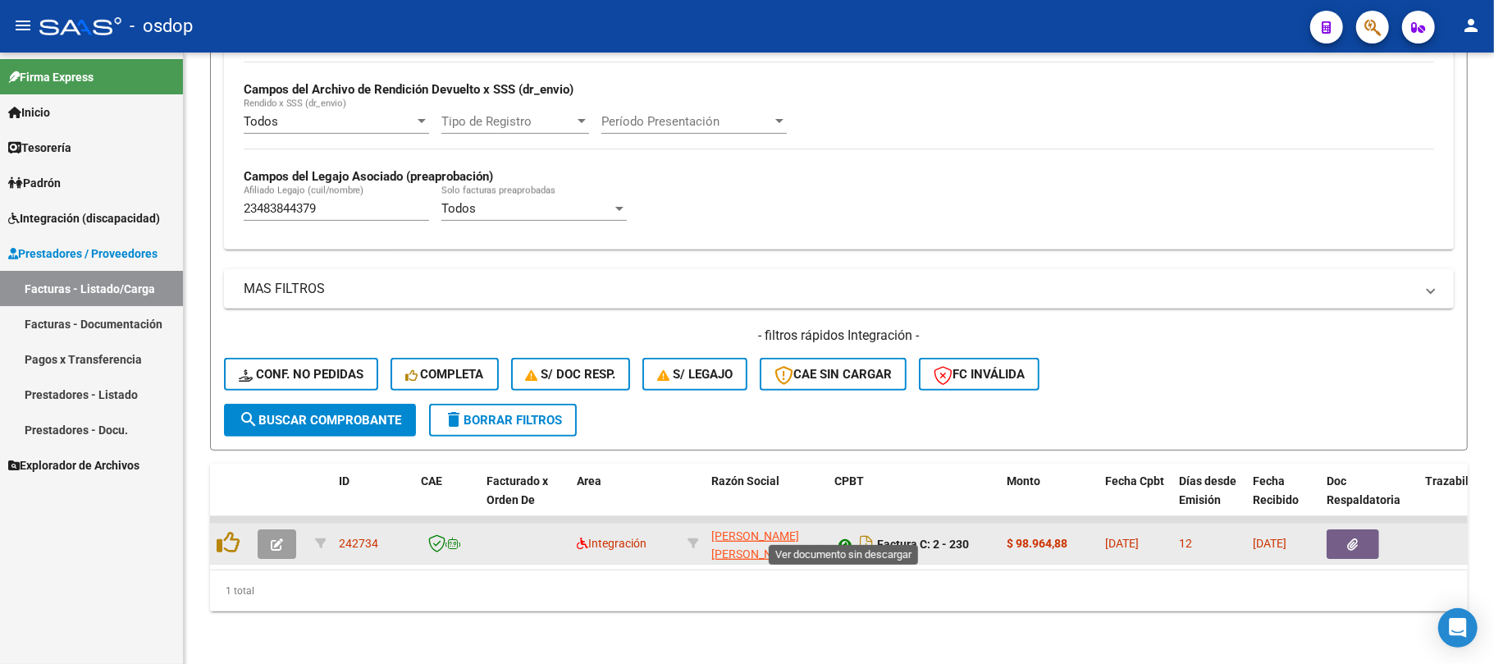
click at [847, 534] on icon at bounding box center [844, 544] width 21 height 20
click at [1348, 538] on icon "button" at bounding box center [1353, 544] width 11 height 12
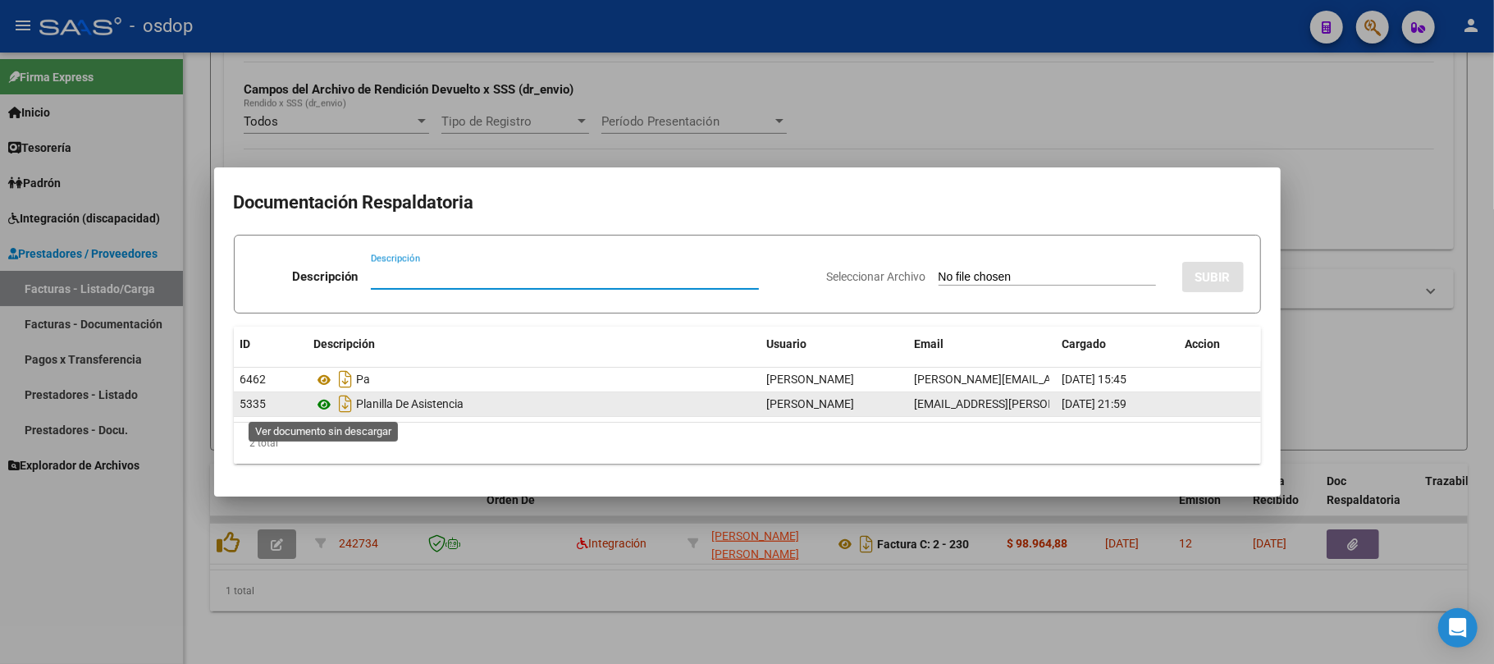
click at [322, 395] on icon at bounding box center [324, 405] width 21 height 20
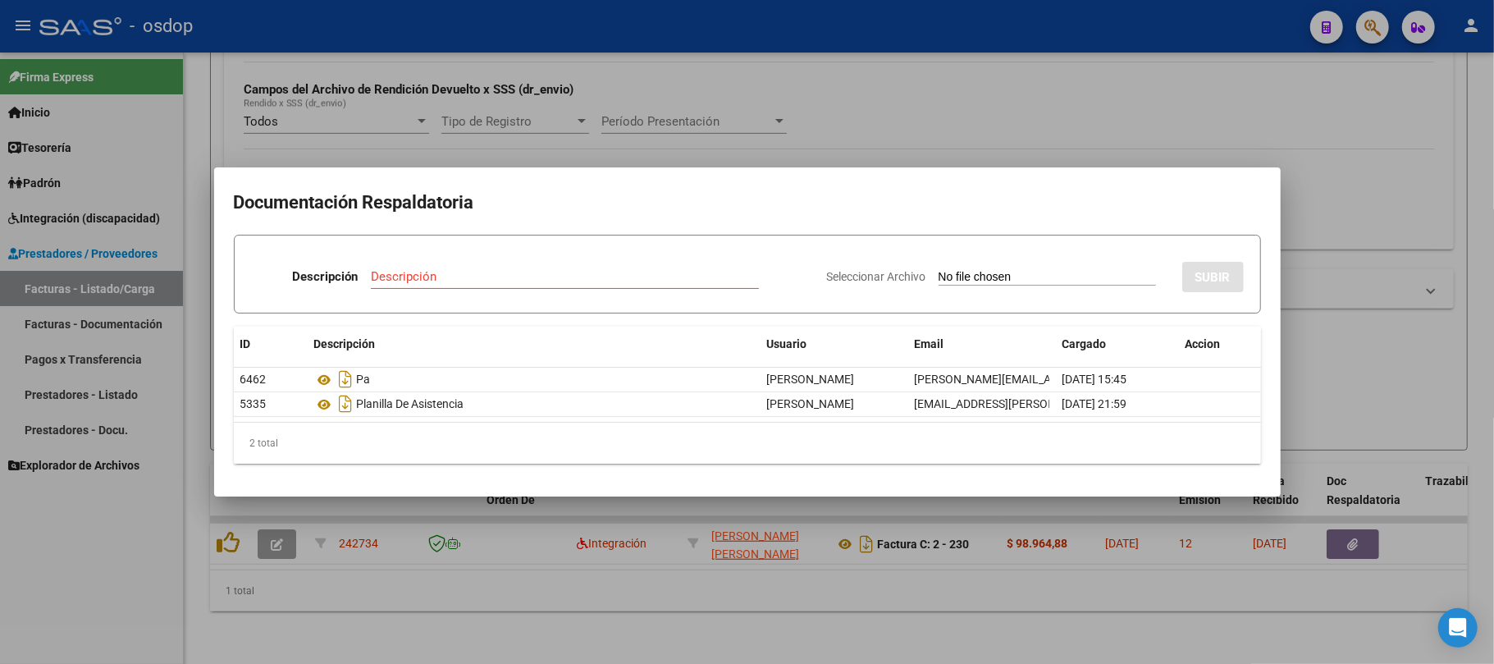
click at [281, 549] on div at bounding box center [747, 332] width 1494 height 664
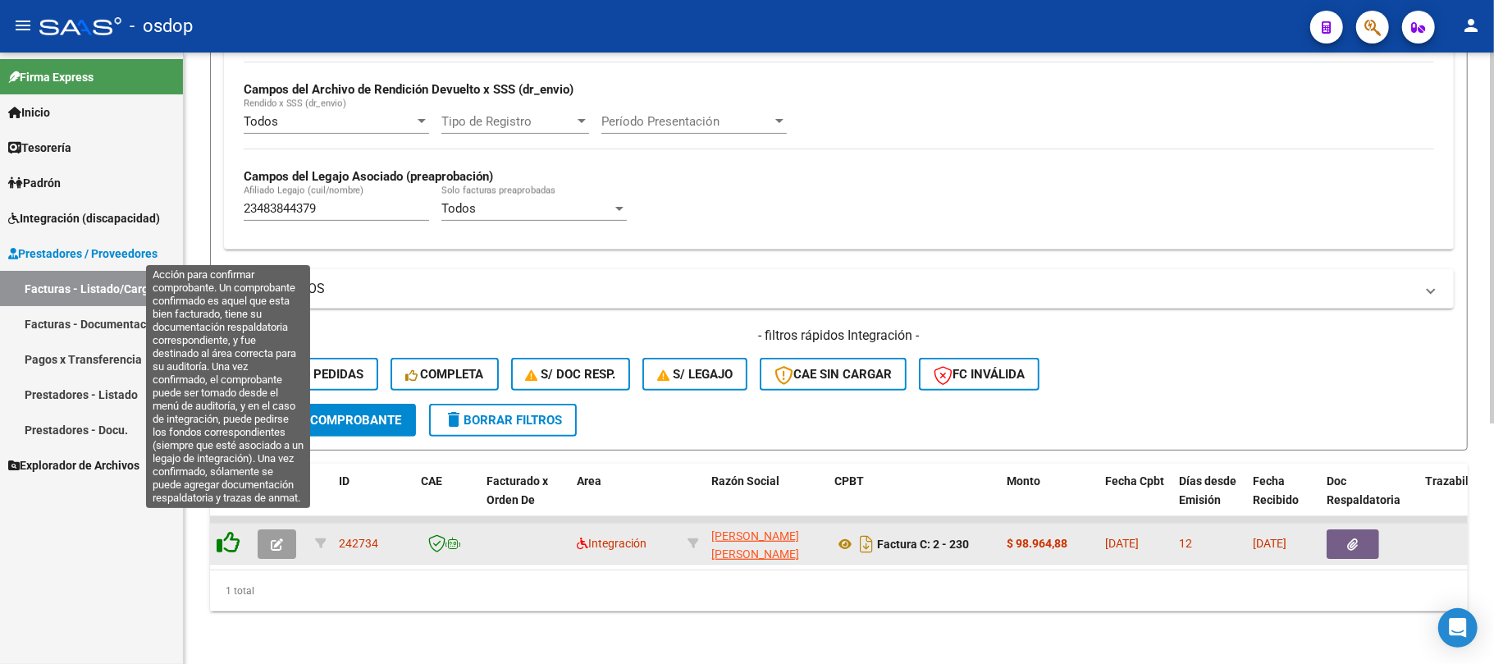
click at [231, 531] on icon at bounding box center [228, 542] width 23 height 23
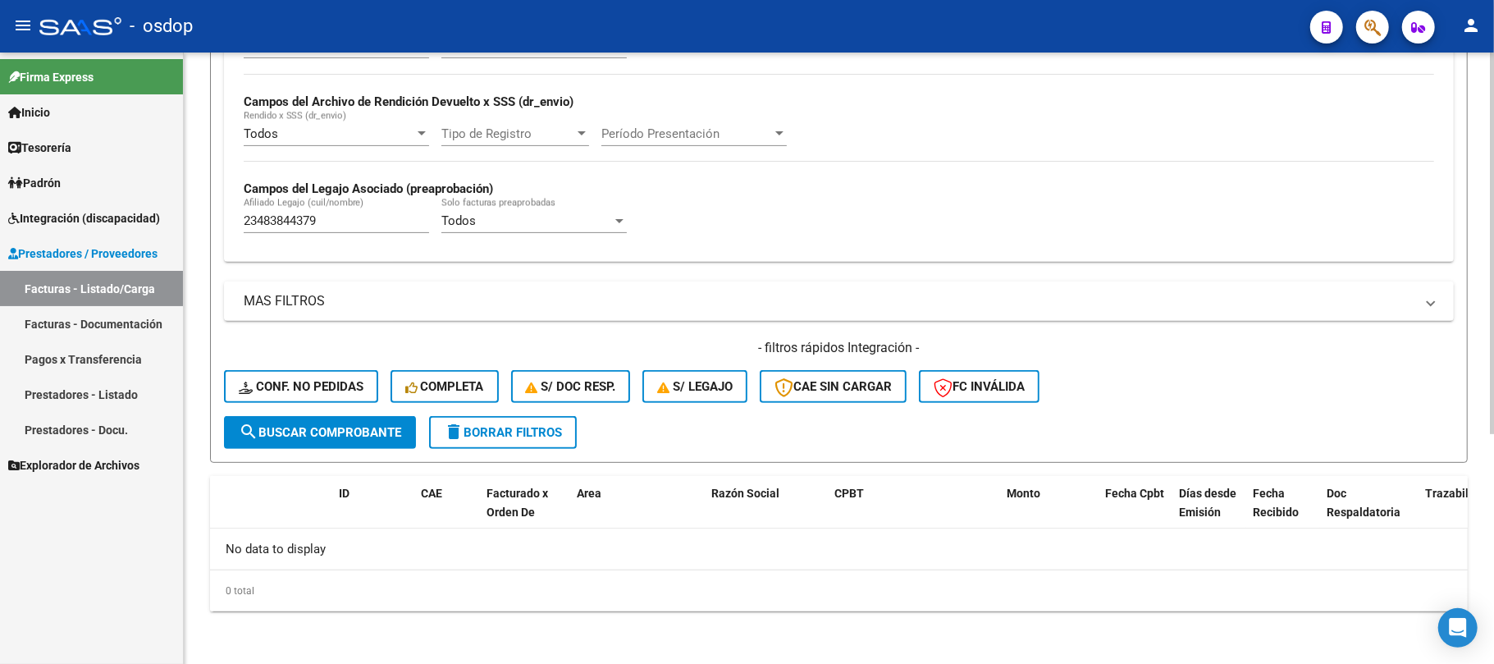
scroll to position [368, 0]
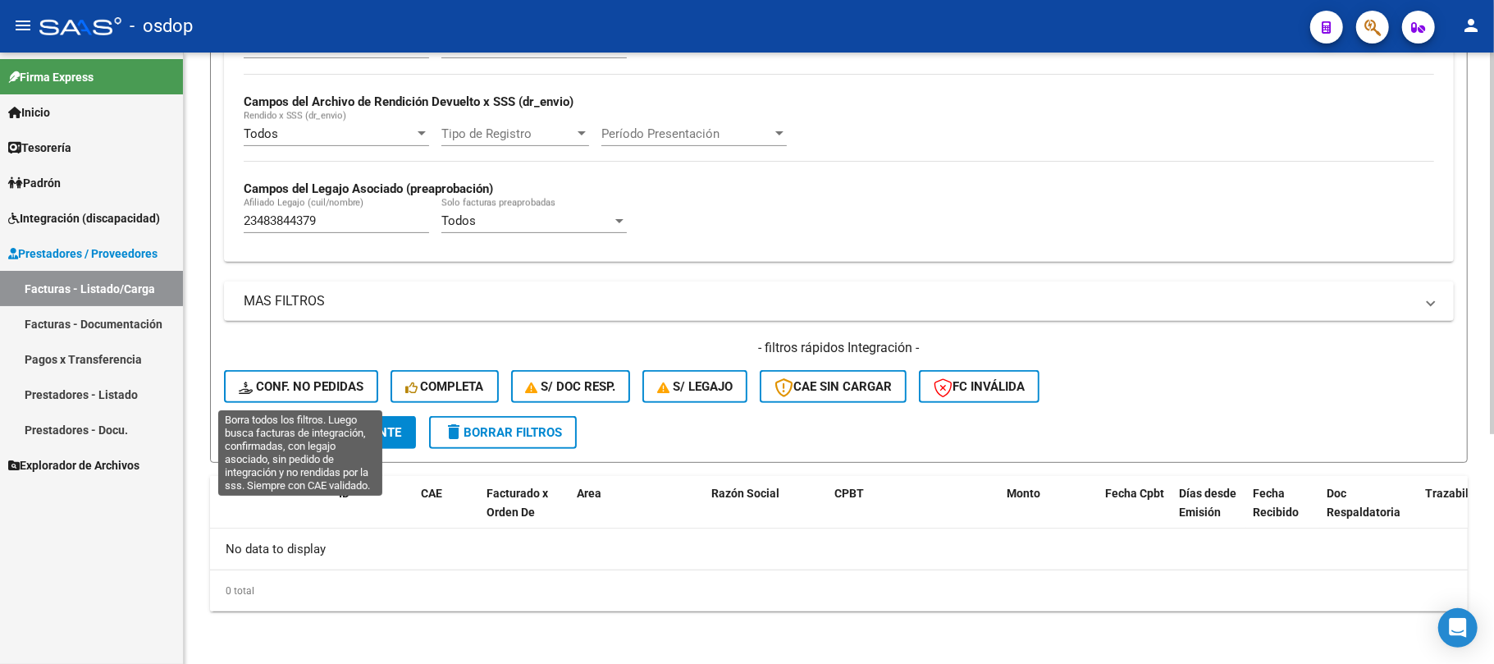
click at [313, 395] on button "Conf. no pedidas" at bounding box center [301, 386] width 154 height 33
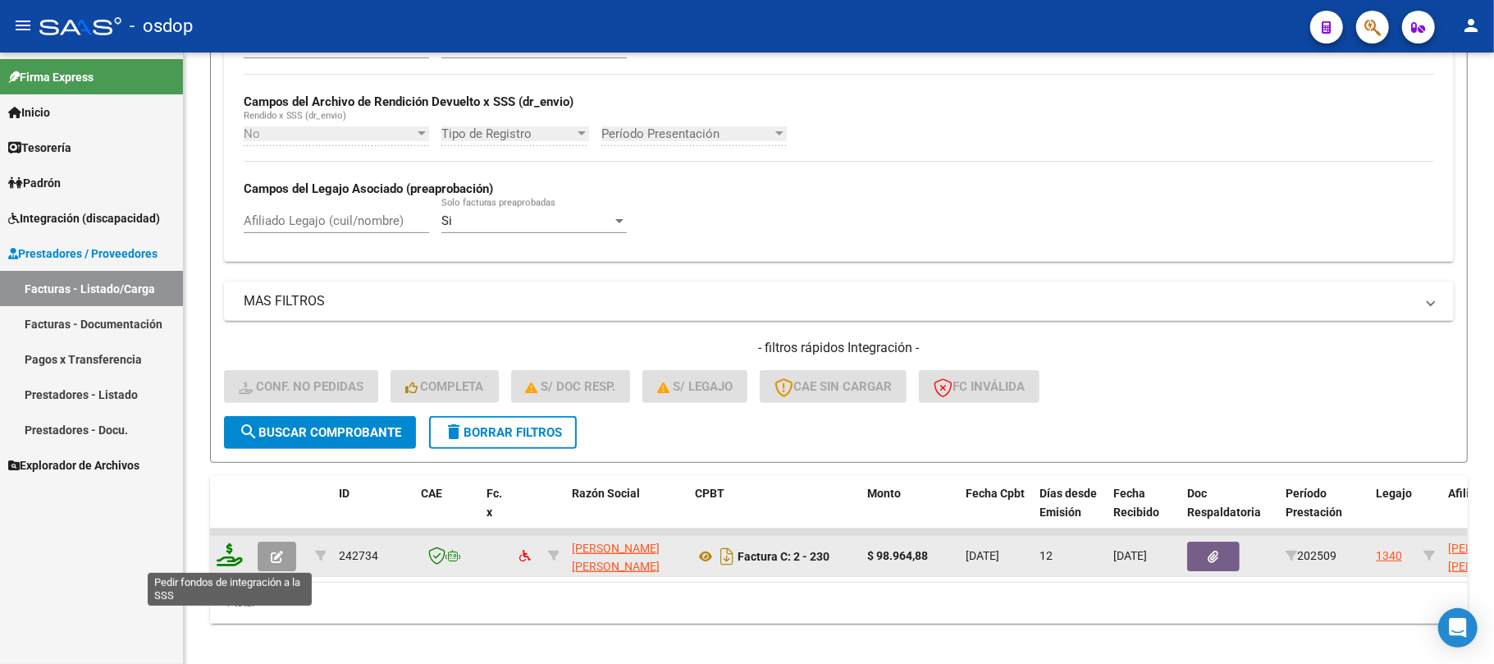
click at [231, 548] on icon at bounding box center [230, 554] width 26 height 23
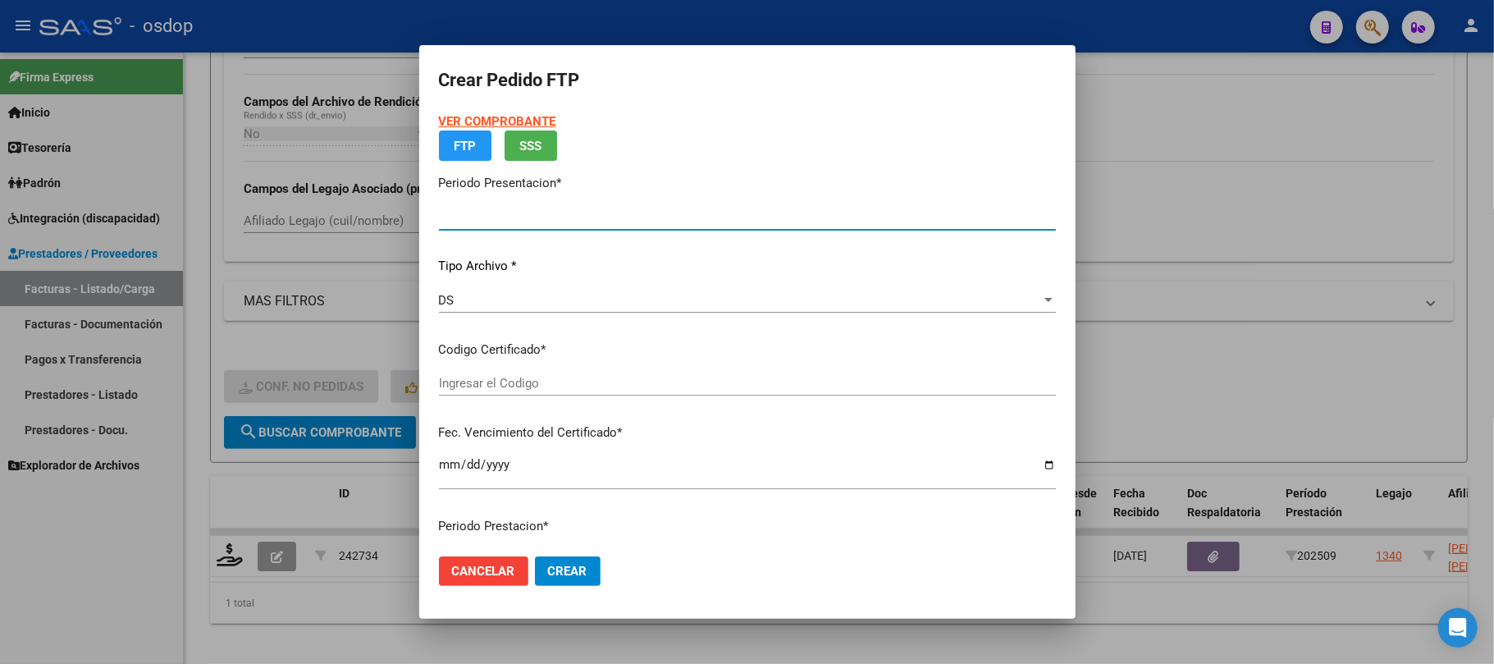
type input "202509"
type input "$ 98.964,88"
type input "7574904822"
type input "[DATE]"
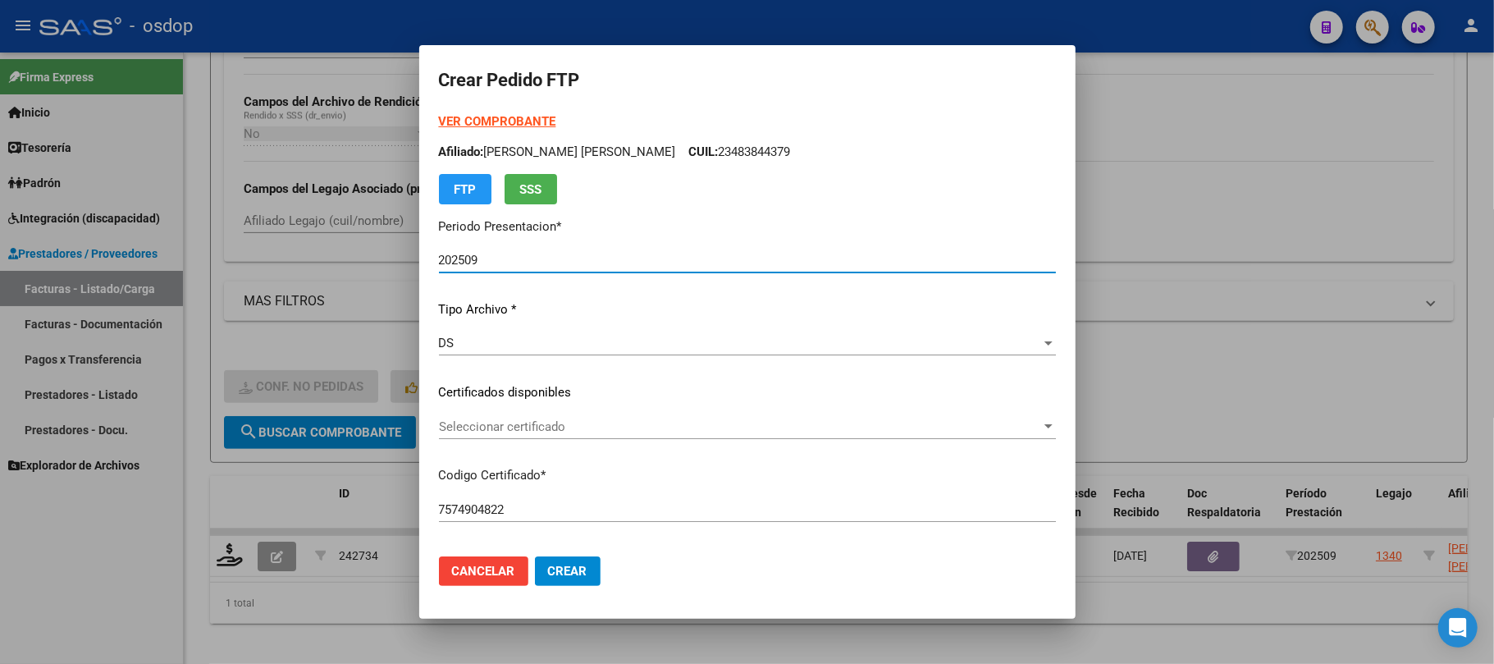
click at [605, 427] on span "Seleccionar certificado" at bounding box center [740, 426] width 602 height 15
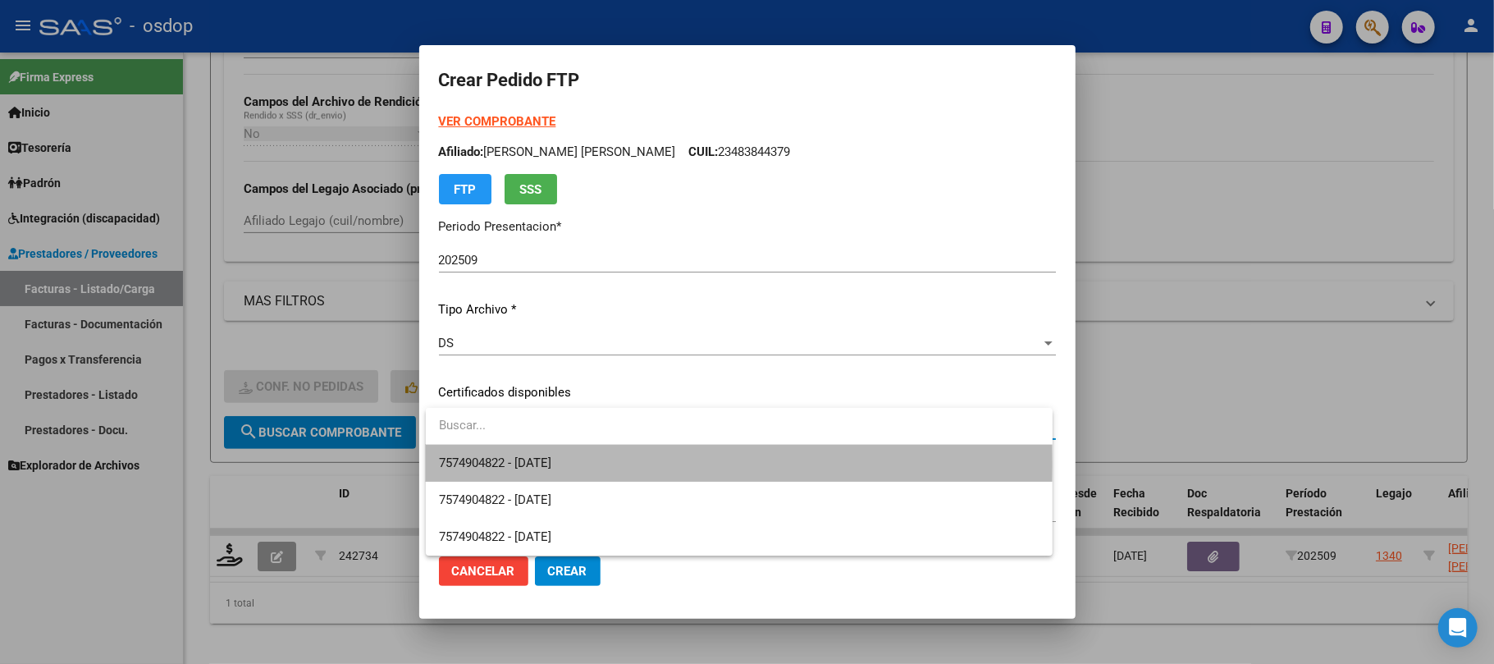
click at [595, 464] on span "7574904822 - [DATE]" at bounding box center [739, 463] width 601 height 37
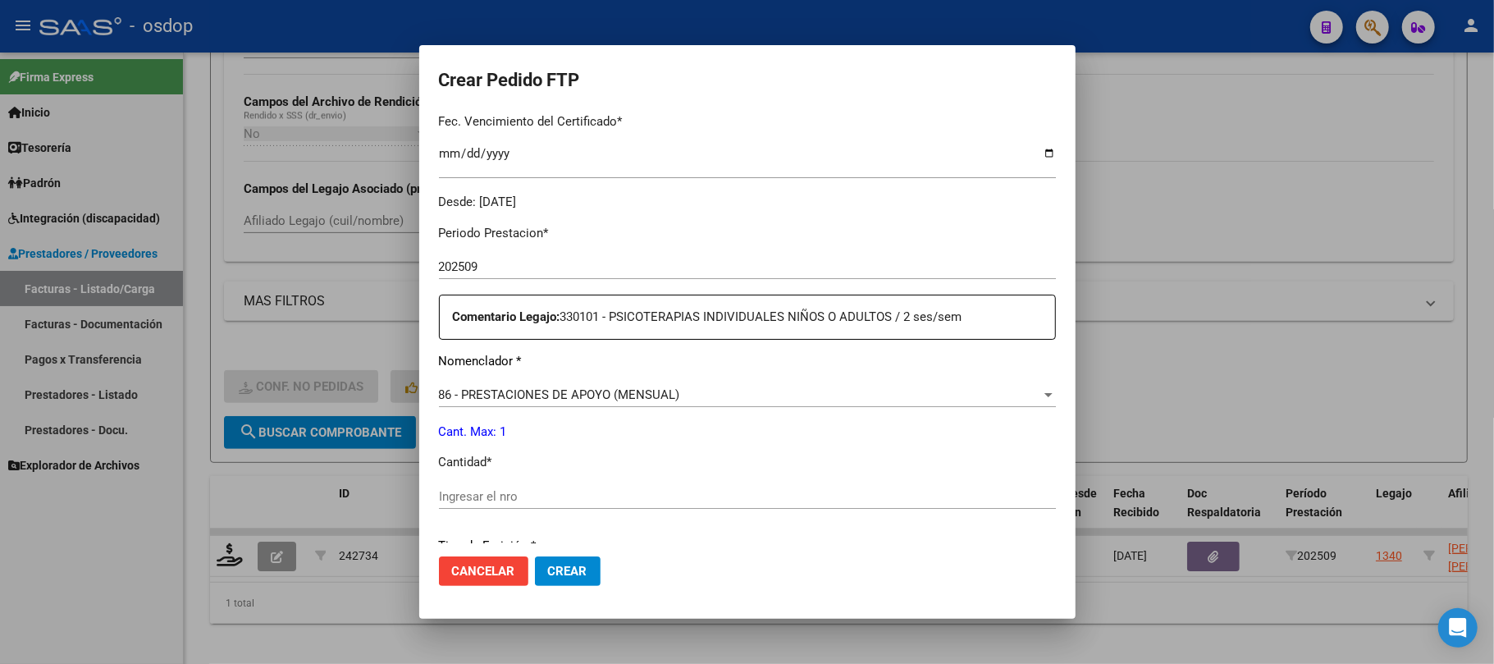
scroll to position [546, 0]
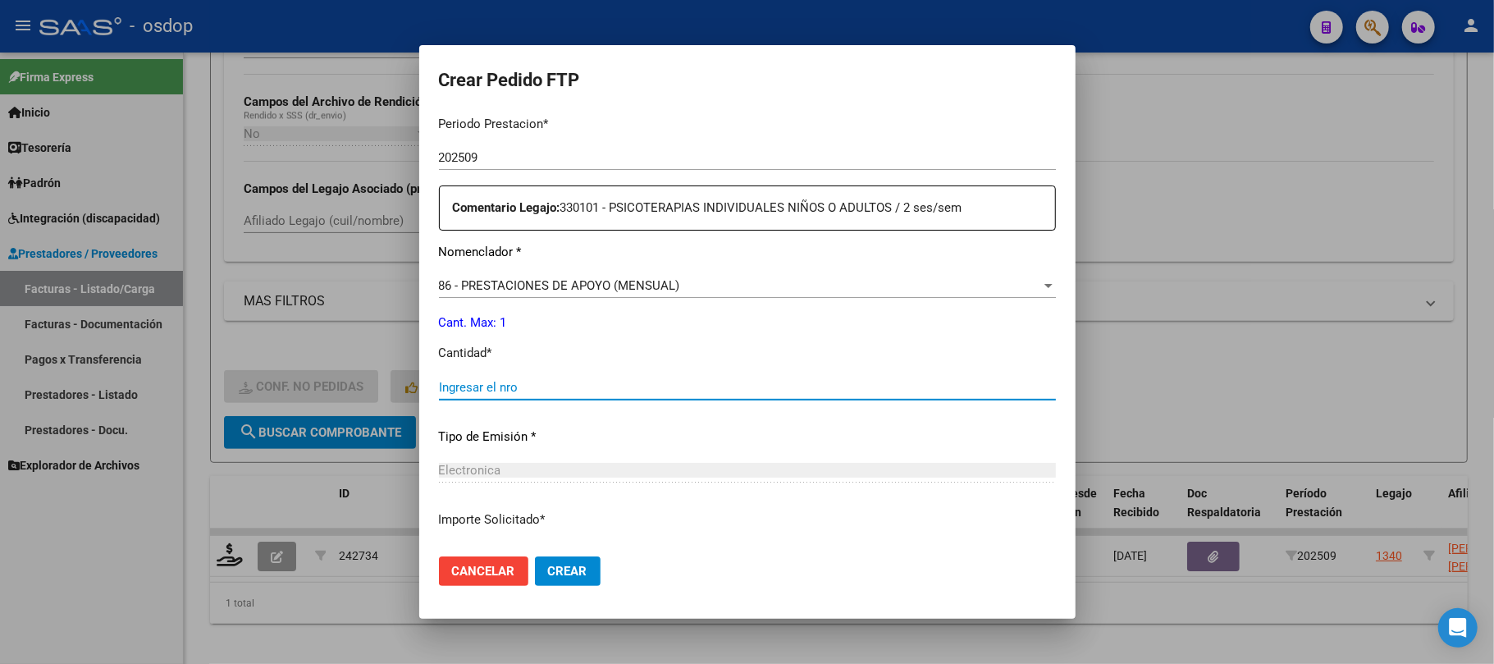
click at [522, 387] on input "Ingresar el nro" at bounding box center [747, 387] width 617 height 15
type input "1"
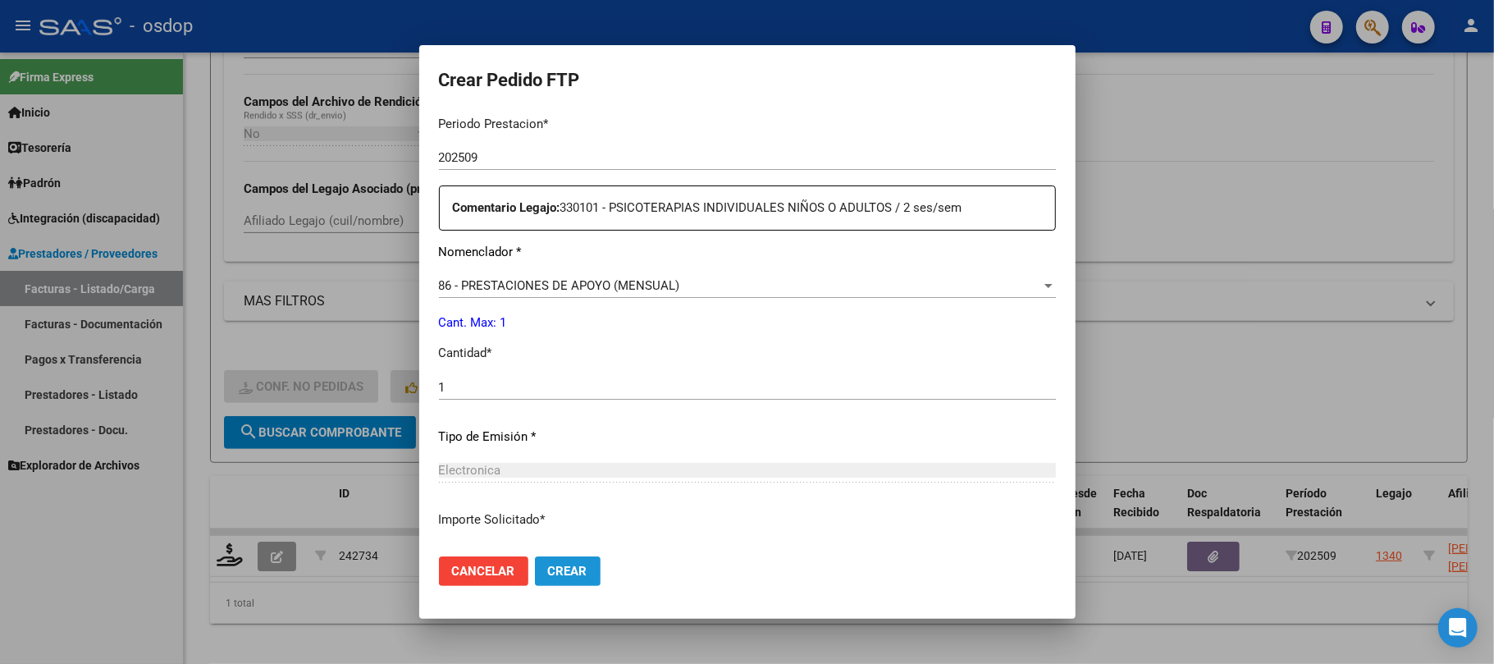
click at [578, 579] on button "Crear" at bounding box center [568, 571] width 66 height 30
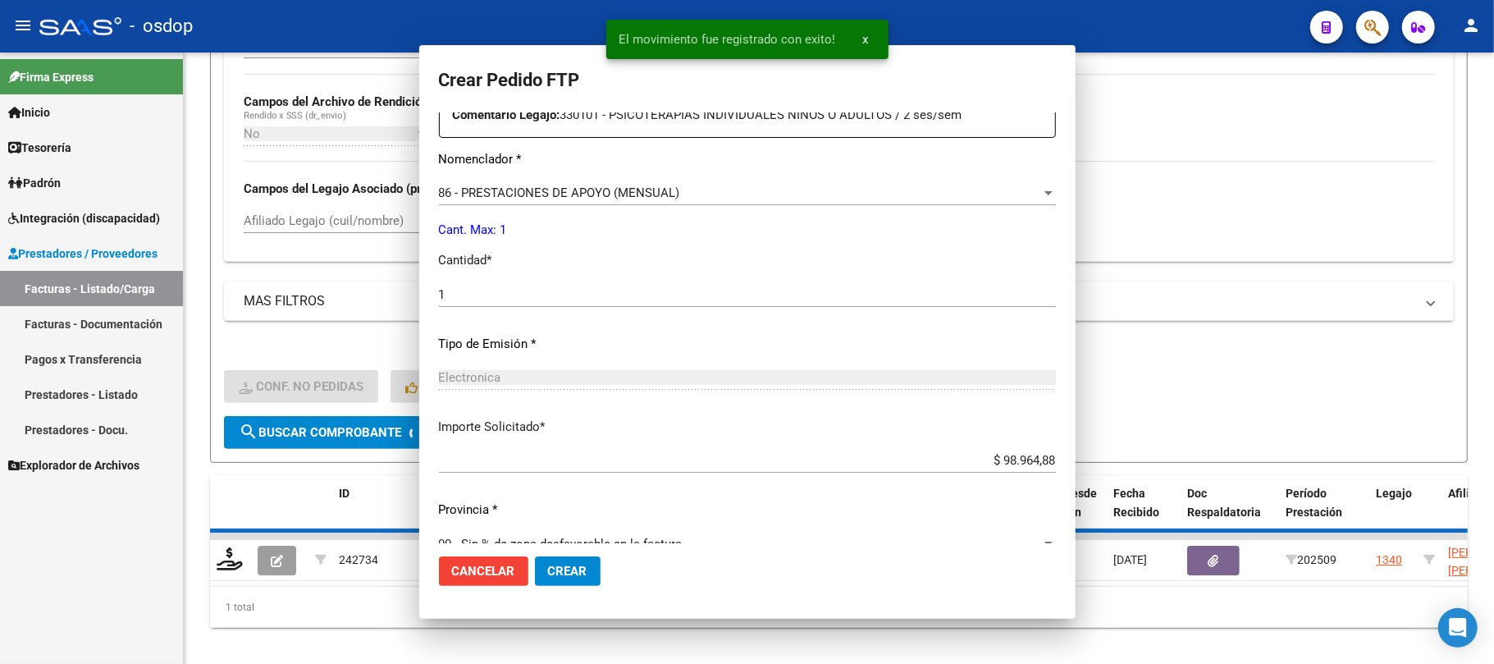
scroll to position [0, 0]
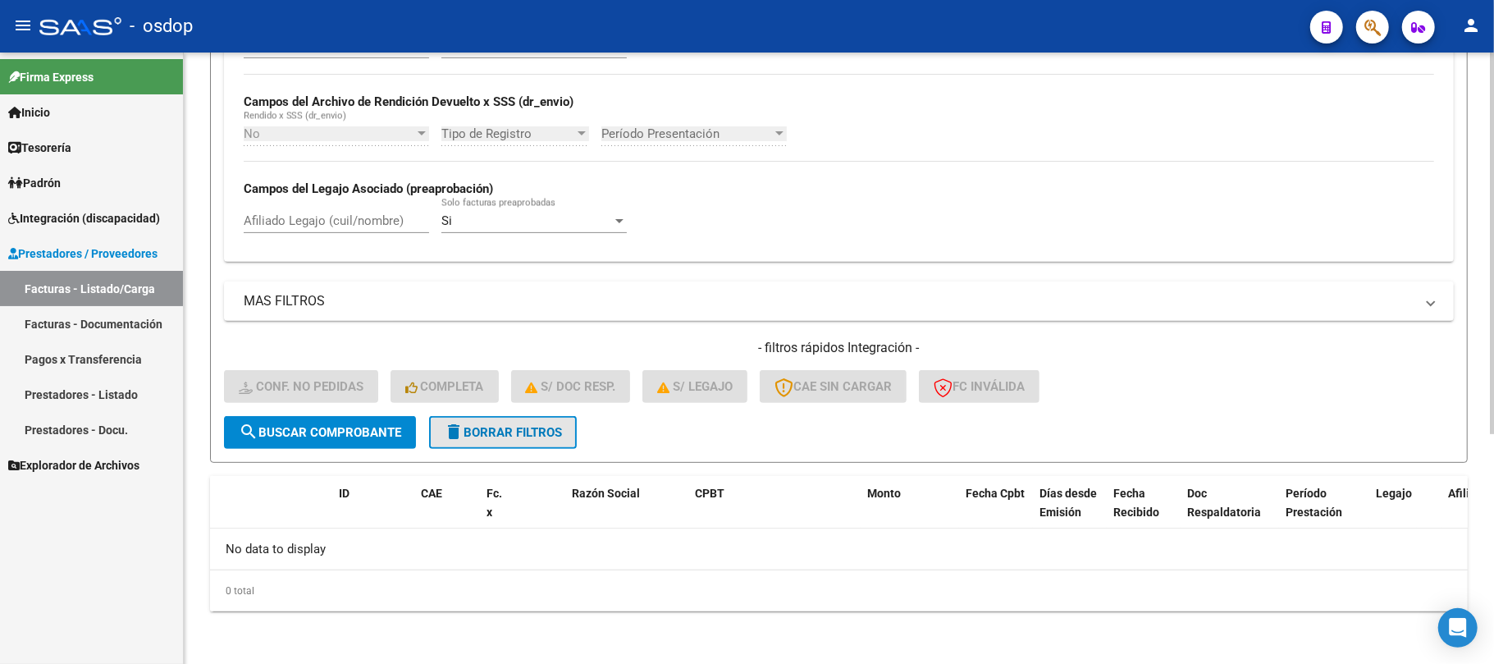
click at [546, 427] on span "delete Borrar Filtros" at bounding box center [503, 432] width 118 height 15
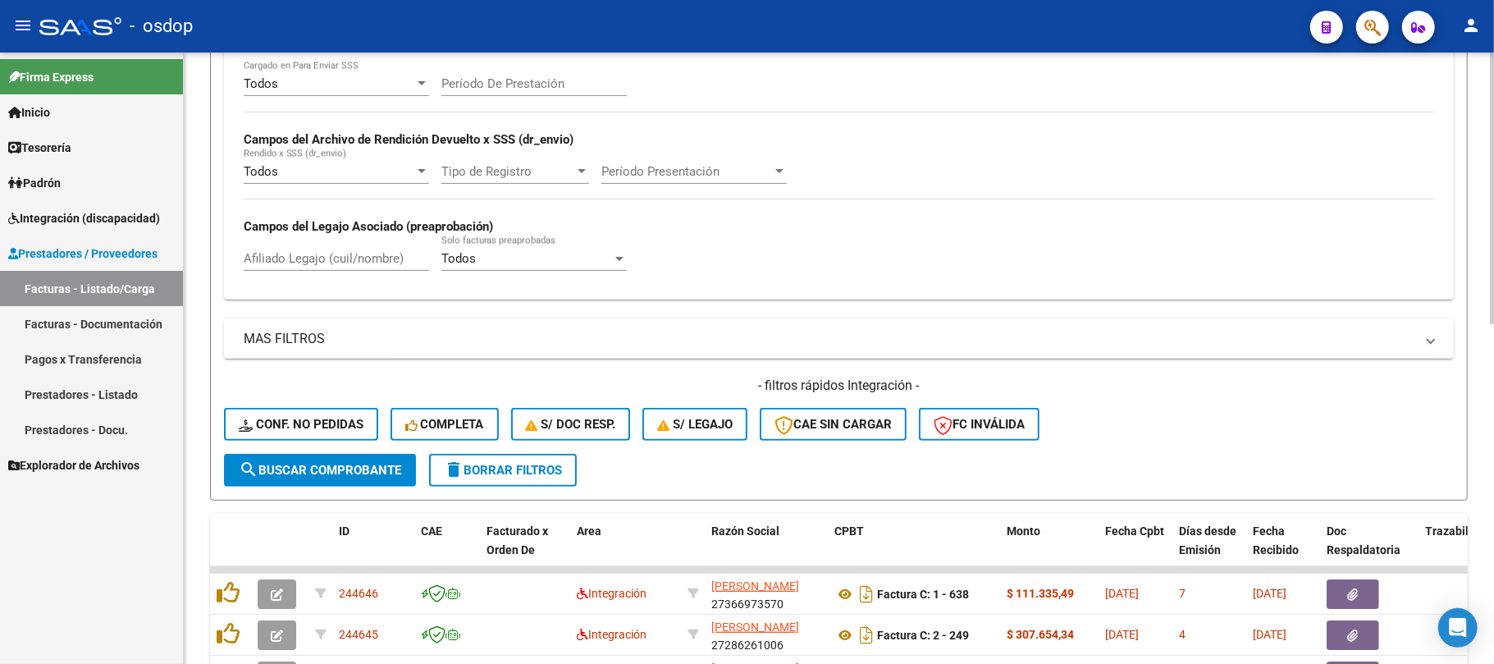
scroll to position [368, 0]
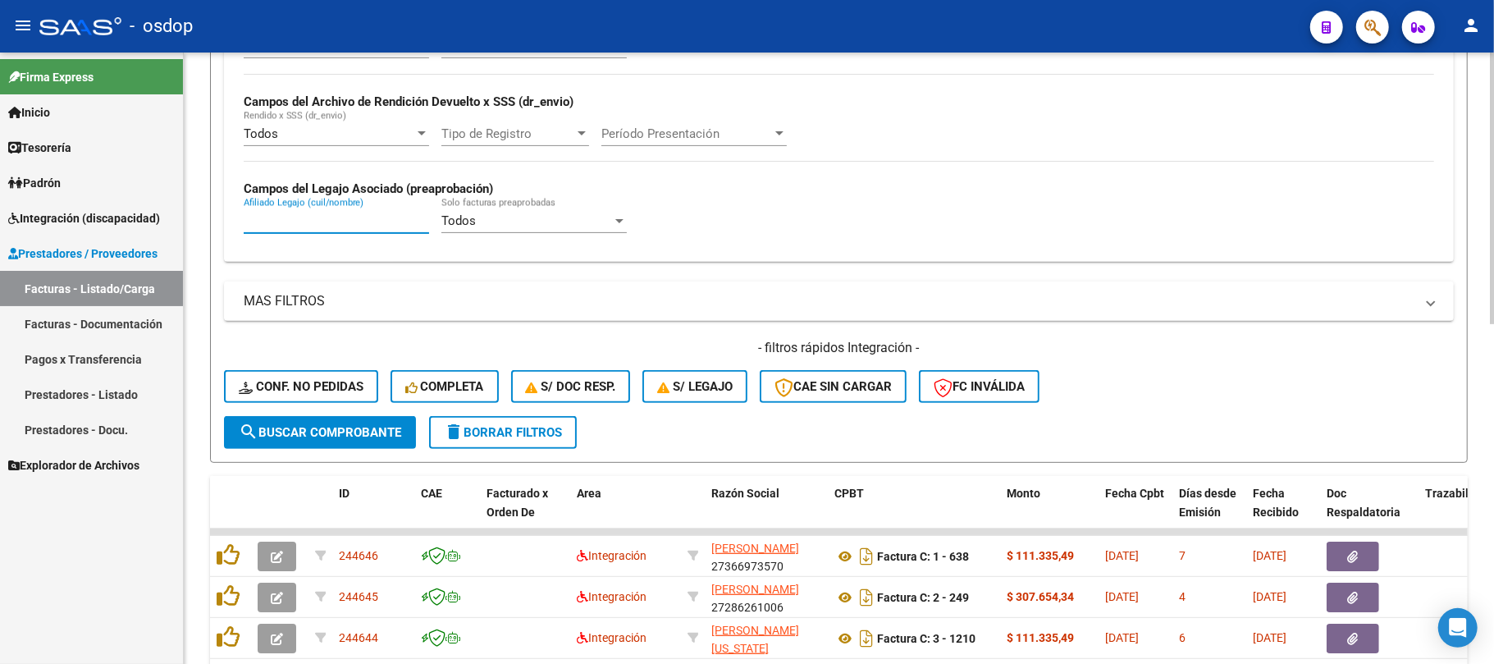
drag, startPoint x: 331, startPoint y: 225, endPoint x: 341, endPoint y: 349, distance: 124.3
click at [330, 225] on input "Afiliado Legajo (cuil/nombre)" at bounding box center [336, 220] width 185 height 15
paste input "20550033780"
type input "20550033780"
click at [342, 432] on span "search Buscar Comprobante" at bounding box center [320, 432] width 162 height 15
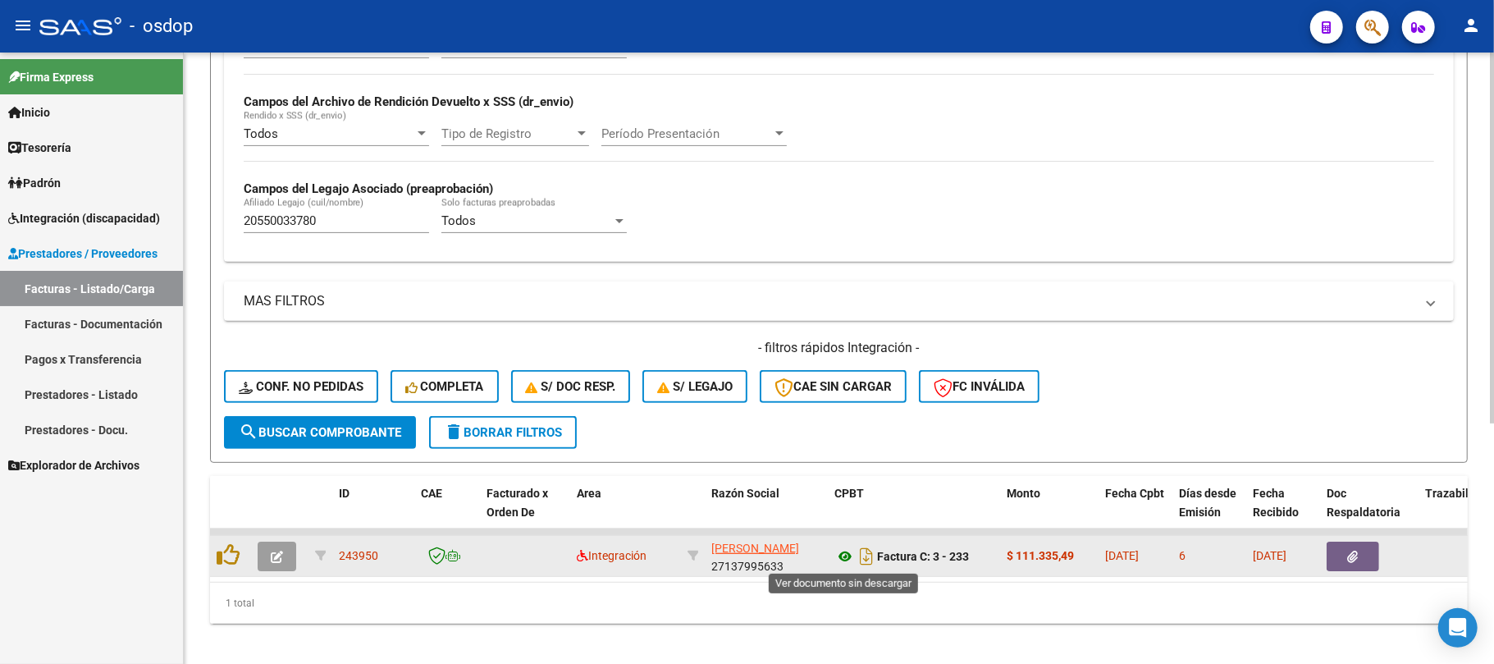
click at [848, 559] on icon at bounding box center [844, 556] width 21 height 20
click at [1348, 558] on icon "button" at bounding box center [1353, 557] width 11 height 12
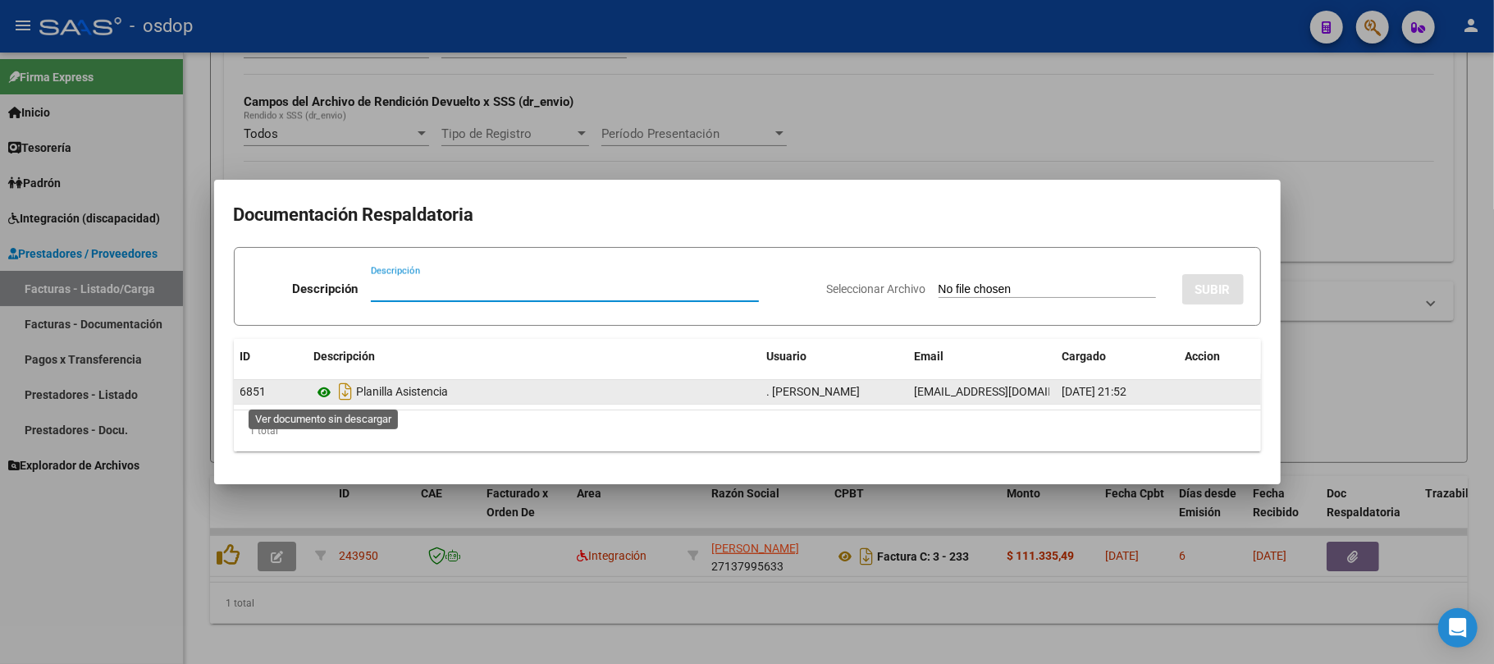
click at [322, 391] on icon at bounding box center [324, 392] width 21 height 20
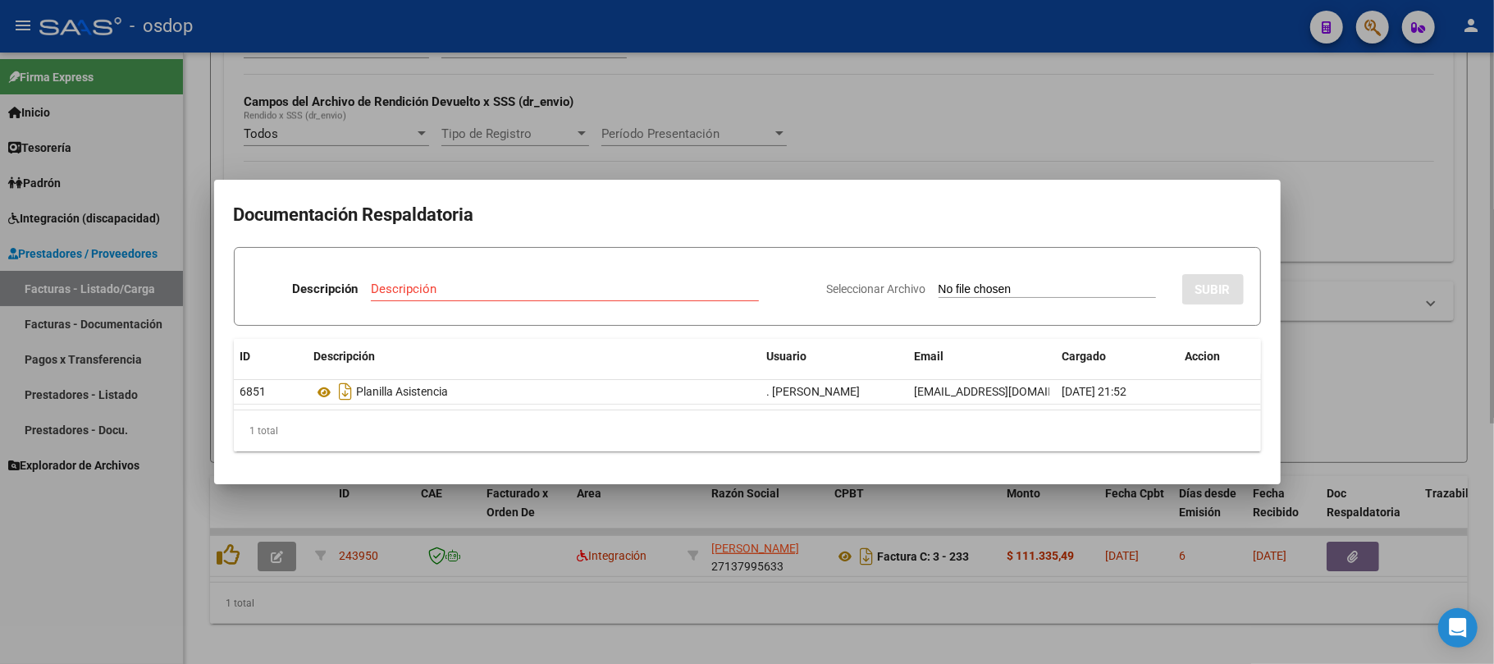
drag, startPoint x: 387, startPoint y: 608, endPoint x: 263, endPoint y: 587, distance: 125.6
click at [365, 608] on div at bounding box center [747, 332] width 1494 height 664
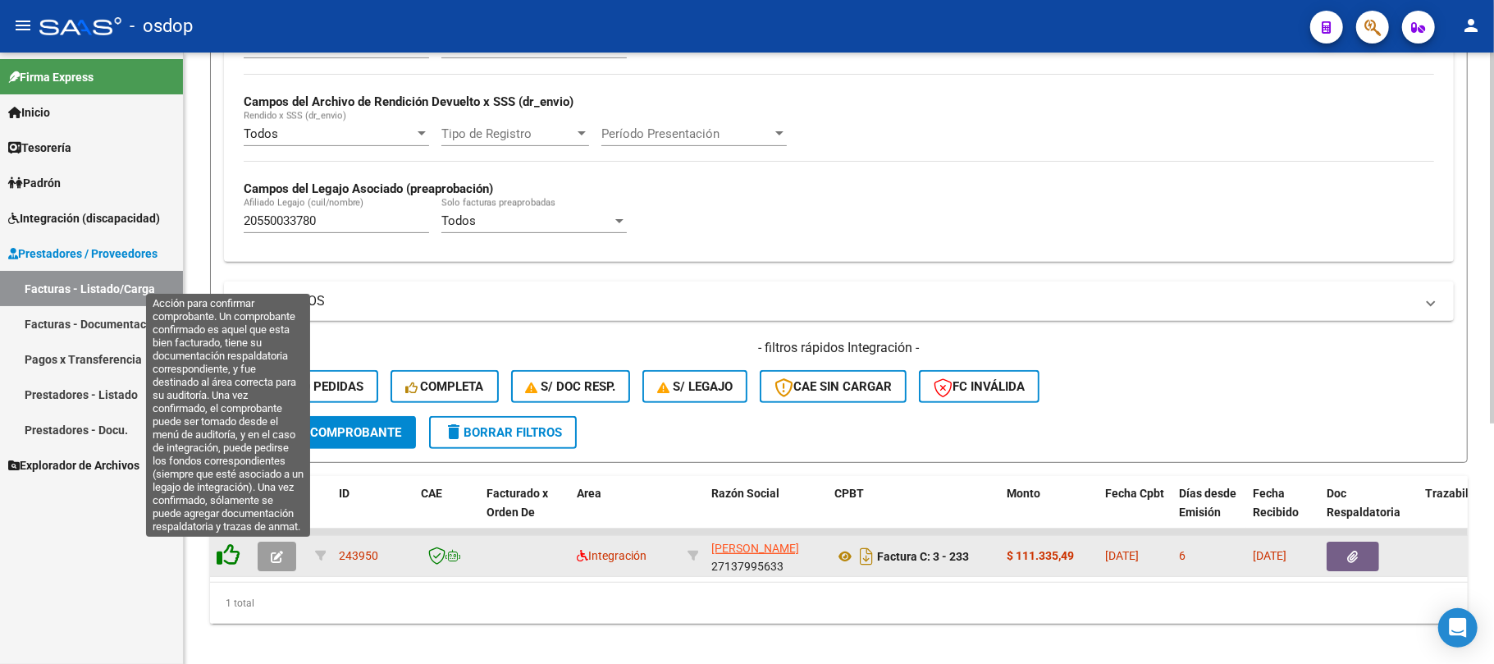
click at [222, 556] on icon at bounding box center [228, 554] width 23 height 23
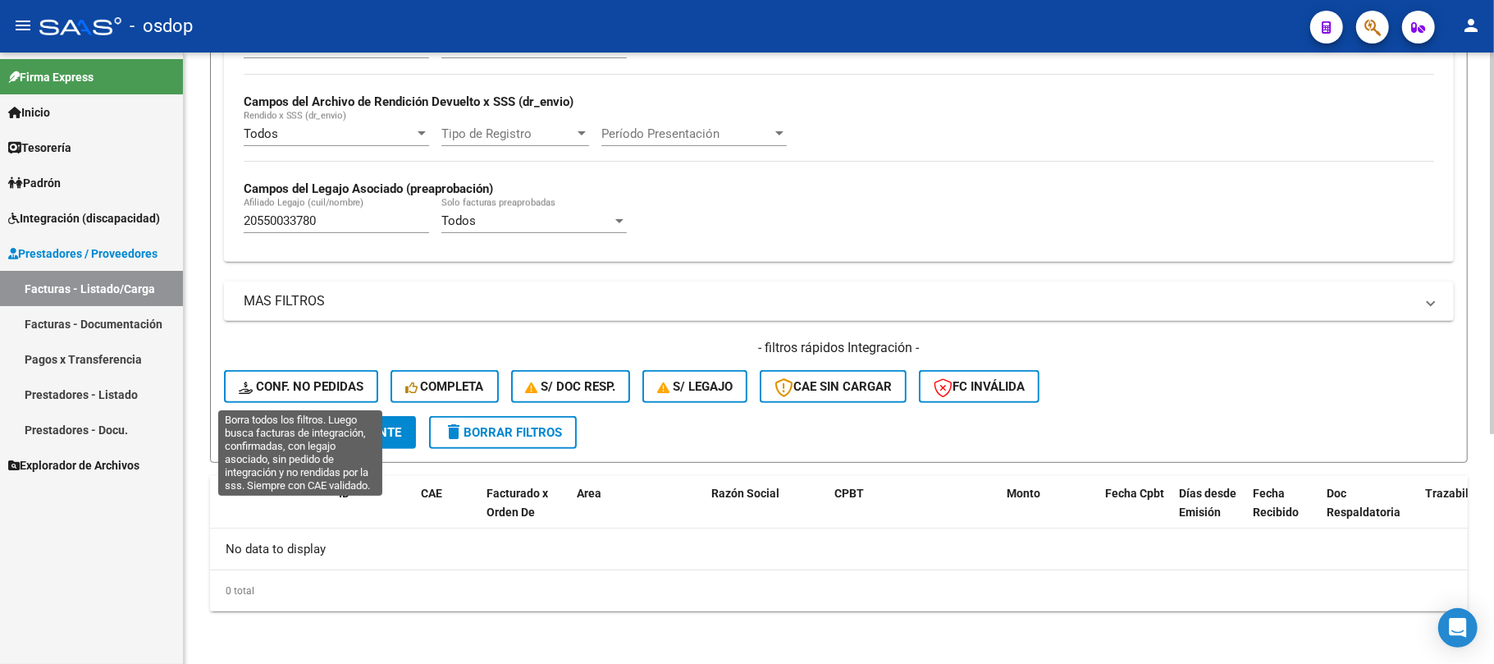
click at [333, 389] on span "Conf. no pedidas" at bounding box center [301, 386] width 125 height 15
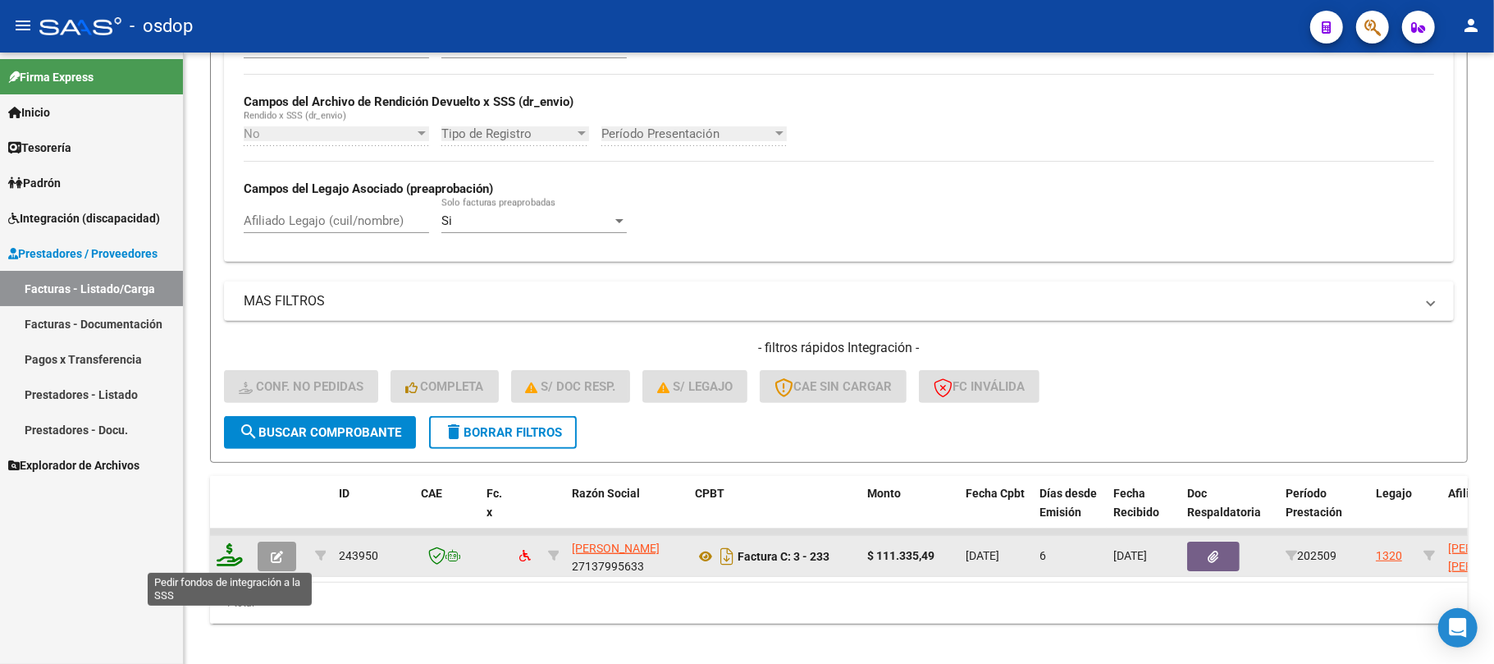
click at [231, 551] on icon at bounding box center [230, 554] width 26 height 23
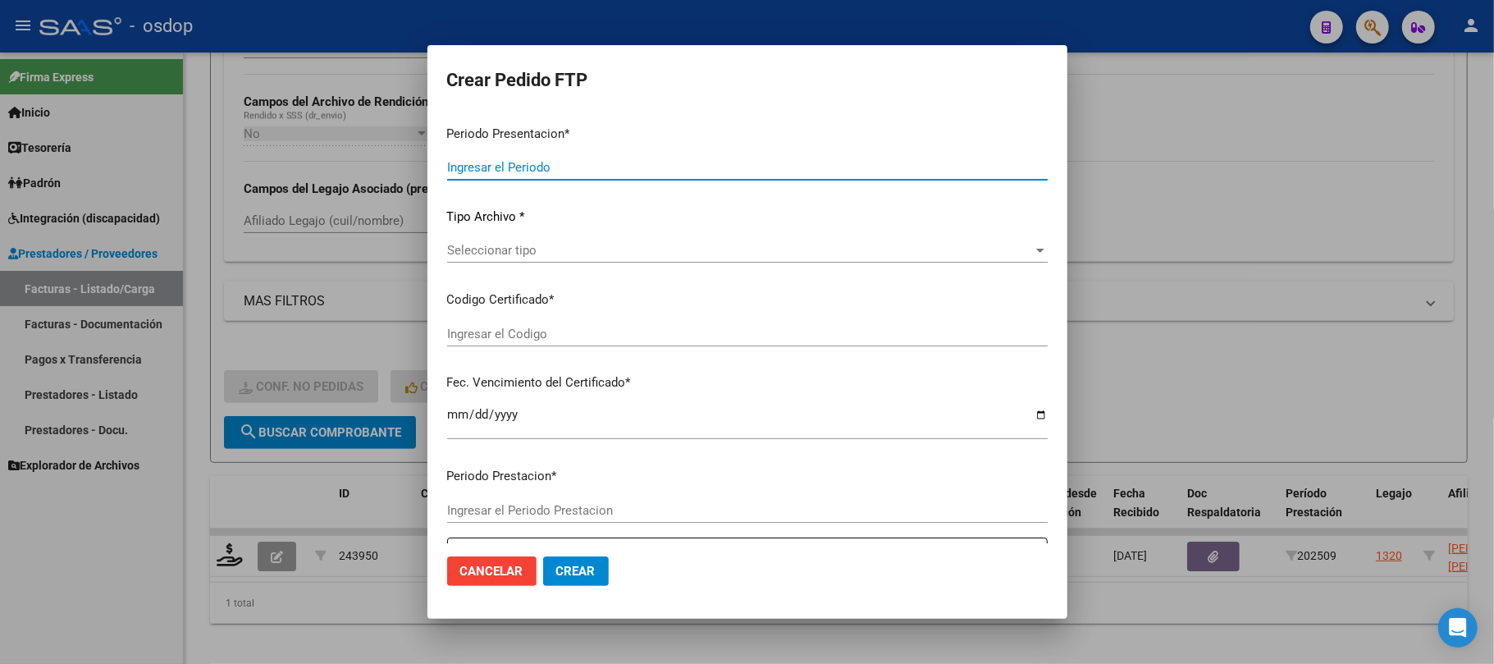
type input "202509"
type input "$ 111.335,49"
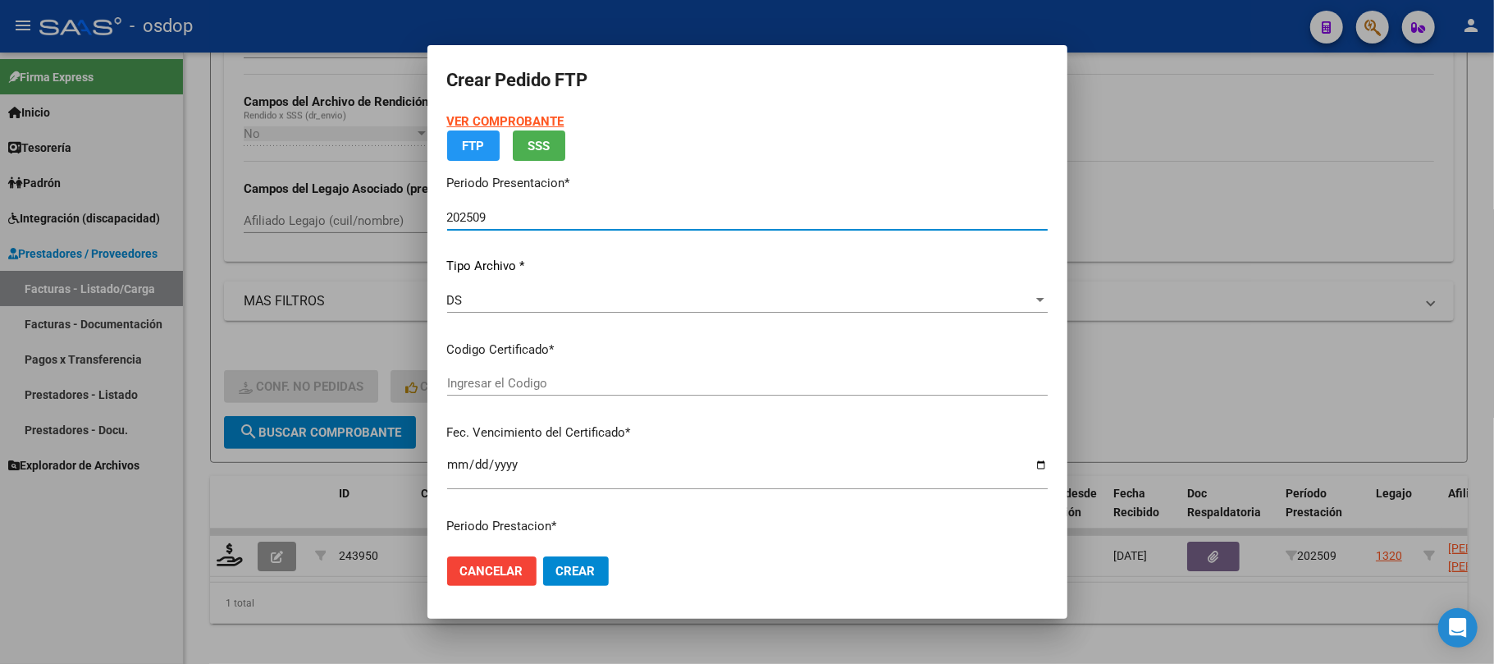
type input "890810710"
type input "[DATE]"
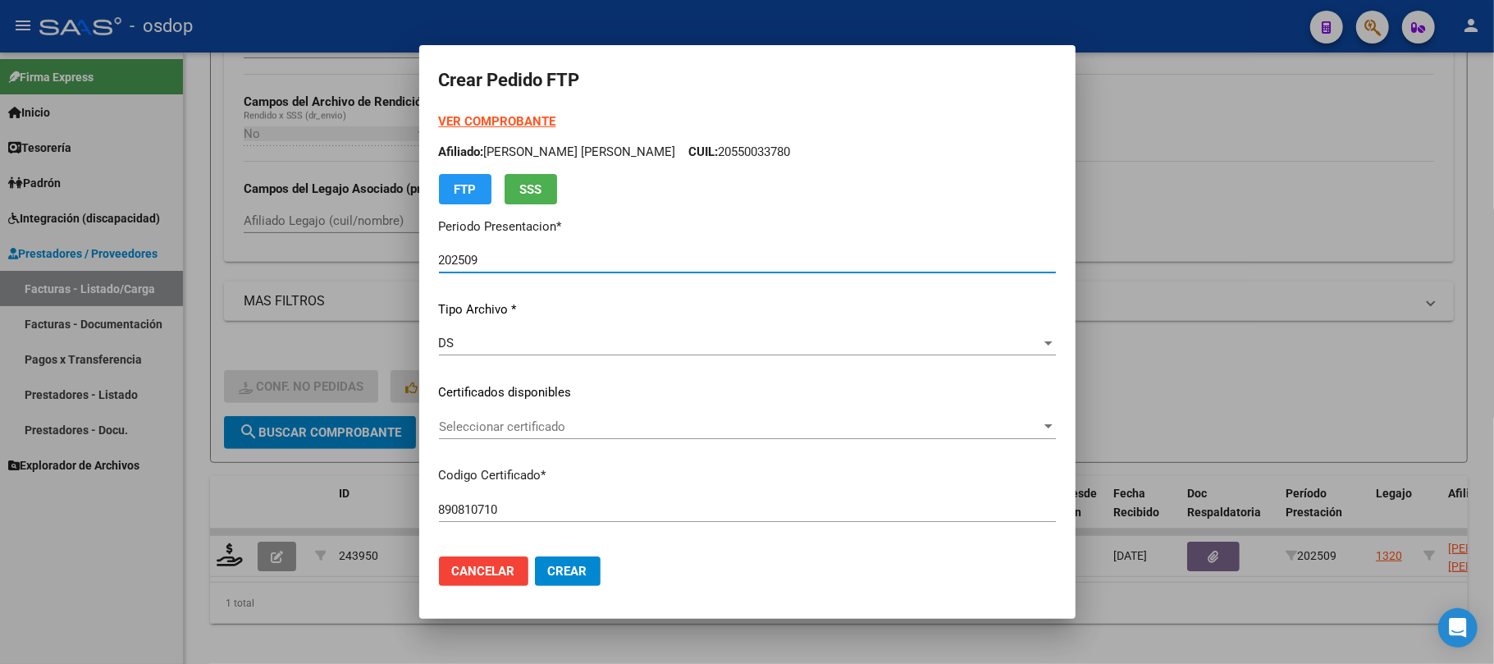
click at [552, 430] on span "Seleccionar certificado" at bounding box center [740, 426] width 602 height 15
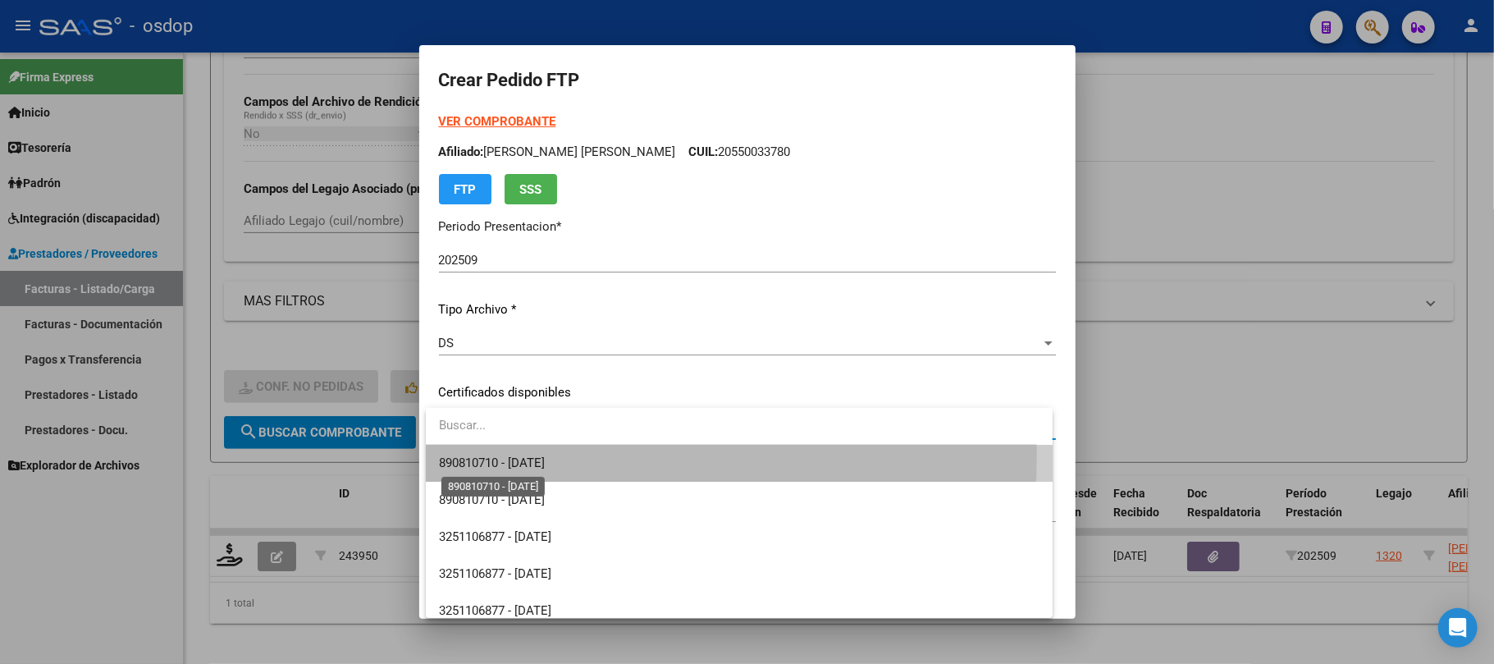
click at [545, 455] on span "890810710 - [DATE]" at bounding box center [492, 462] width 106 height 15
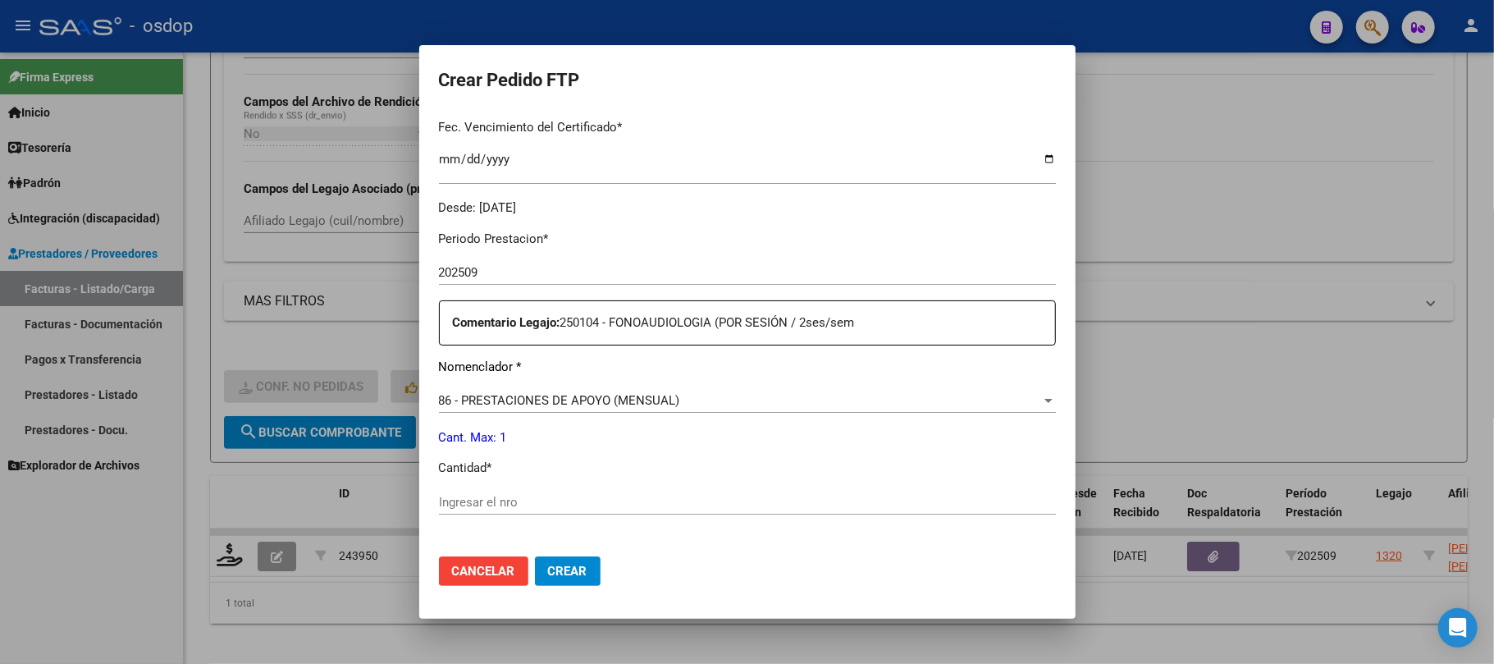
scroll to position [437, 0]
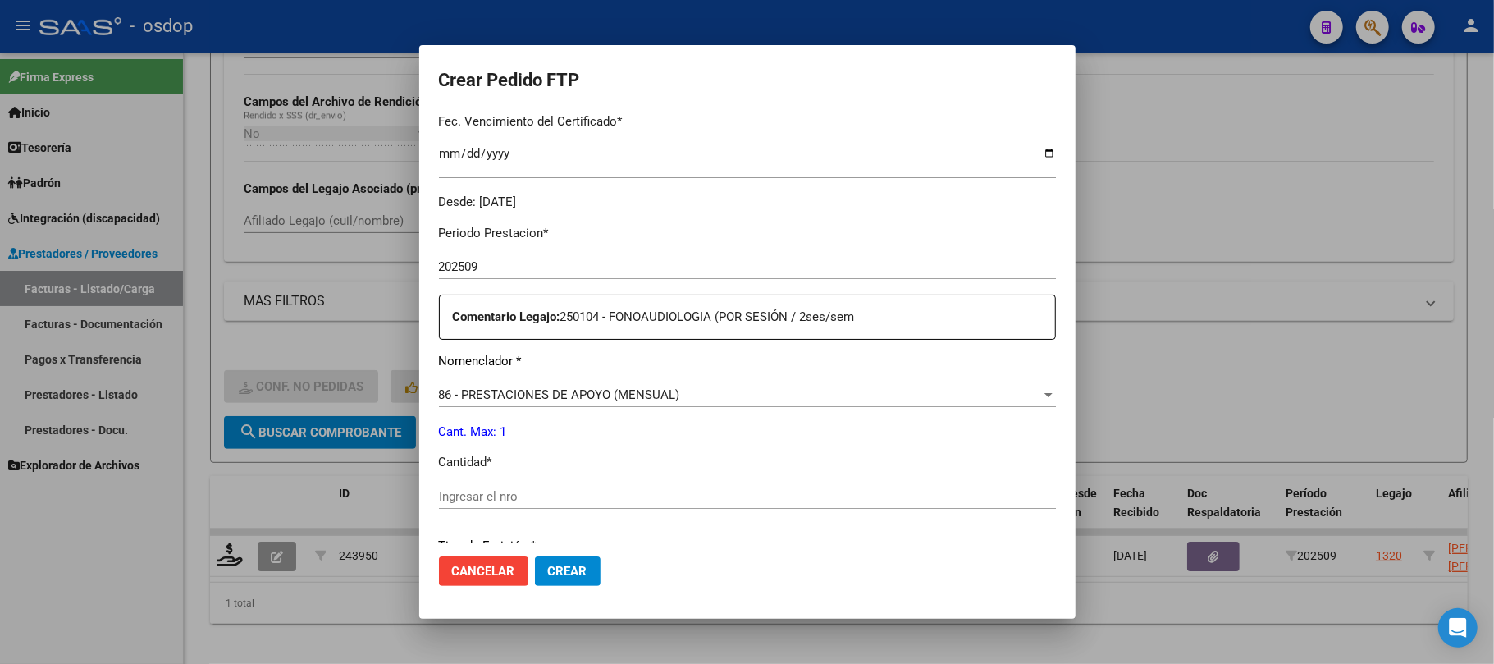
click at [542, 494] on input "Ingresar el nro" at bounding box center [747, 496] width 617 height 15
type input "1"
click at [569, 578] on span "Crear" at bounding box center [567, 571] width 39 height 15
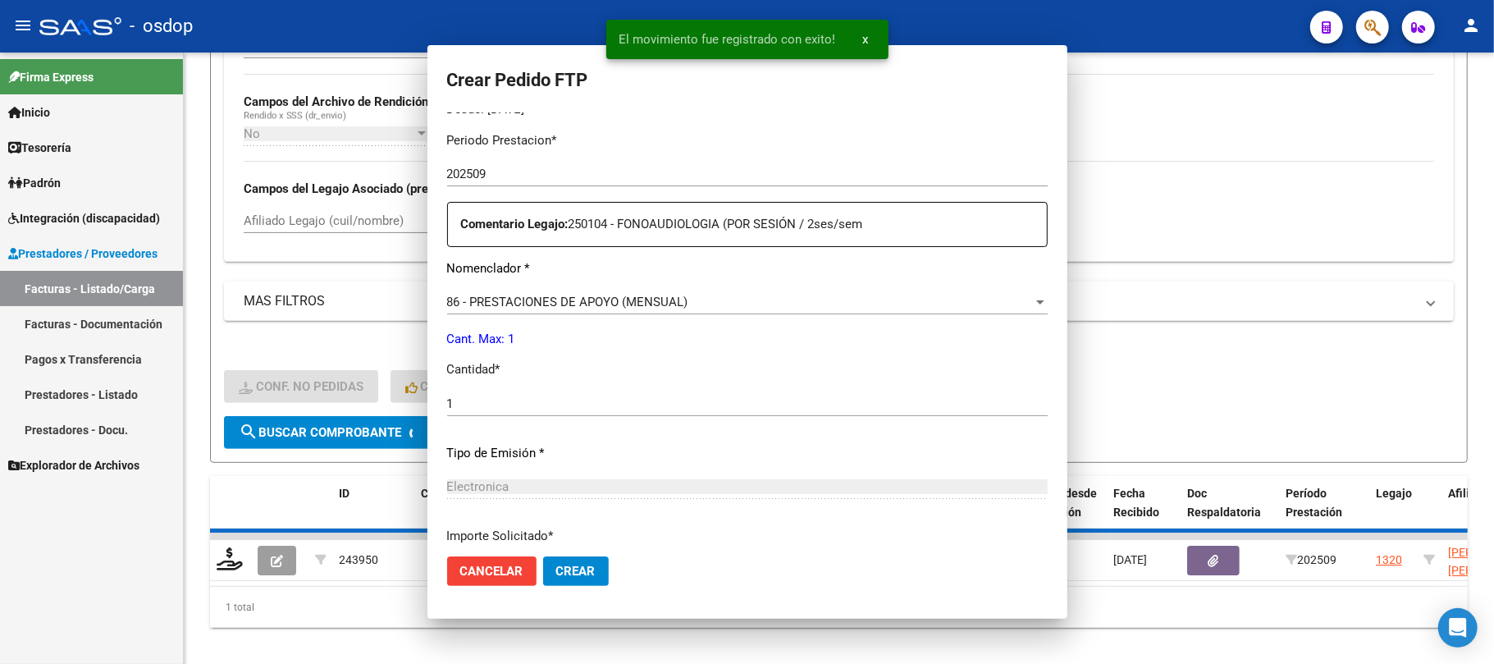
scroll to position [0, 0]
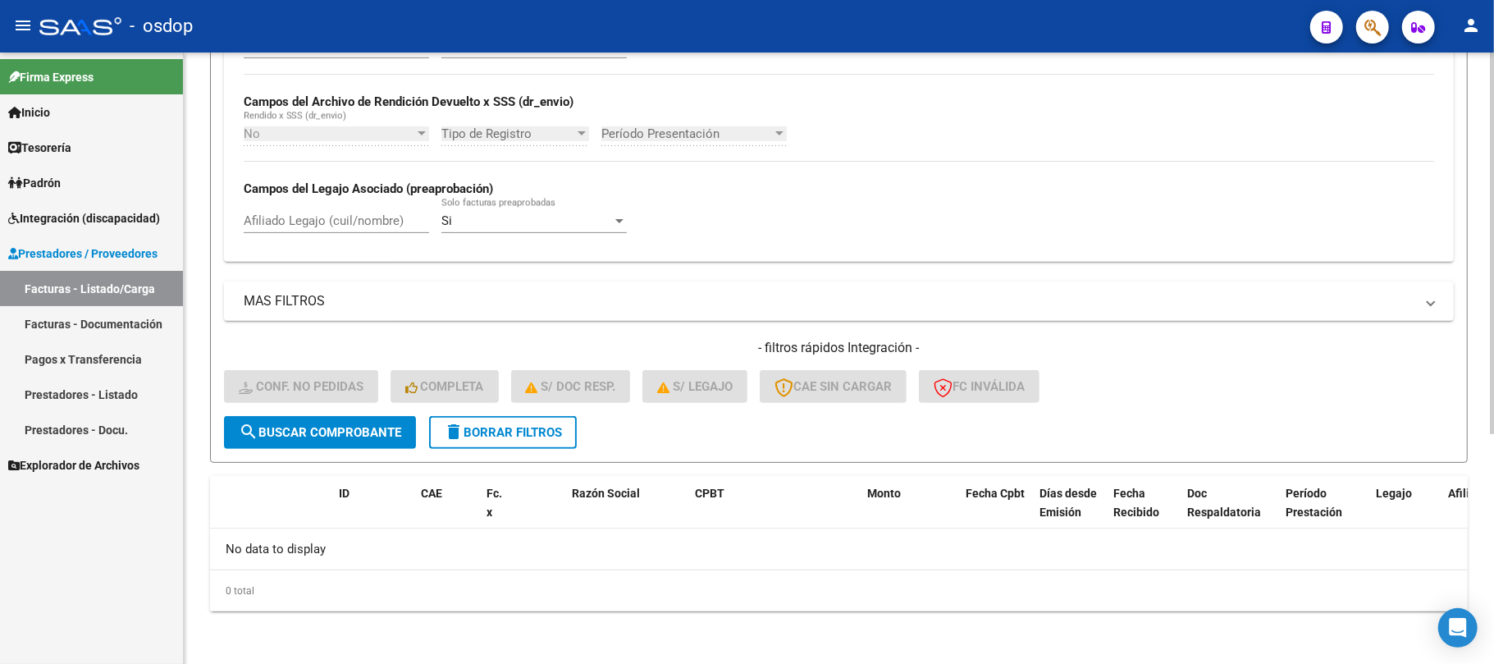
drag, startPoint x: 536, startPoint y: 436, endPoint x: 512, endPoint y: 430, distance: 24.7
click at [536, 436] on span "delete Borrar Filtros" at bounding box center [503, 432] width 118 height 15
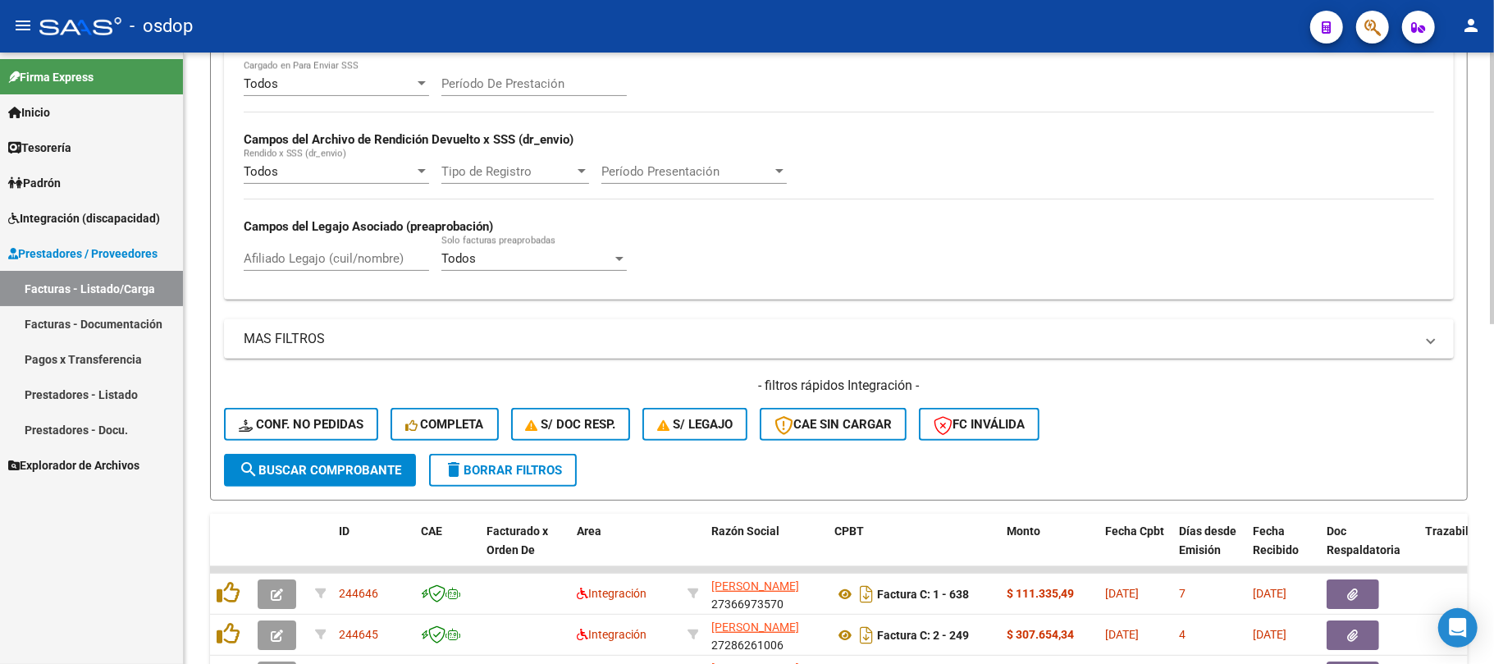
scroll to position [368, 0]
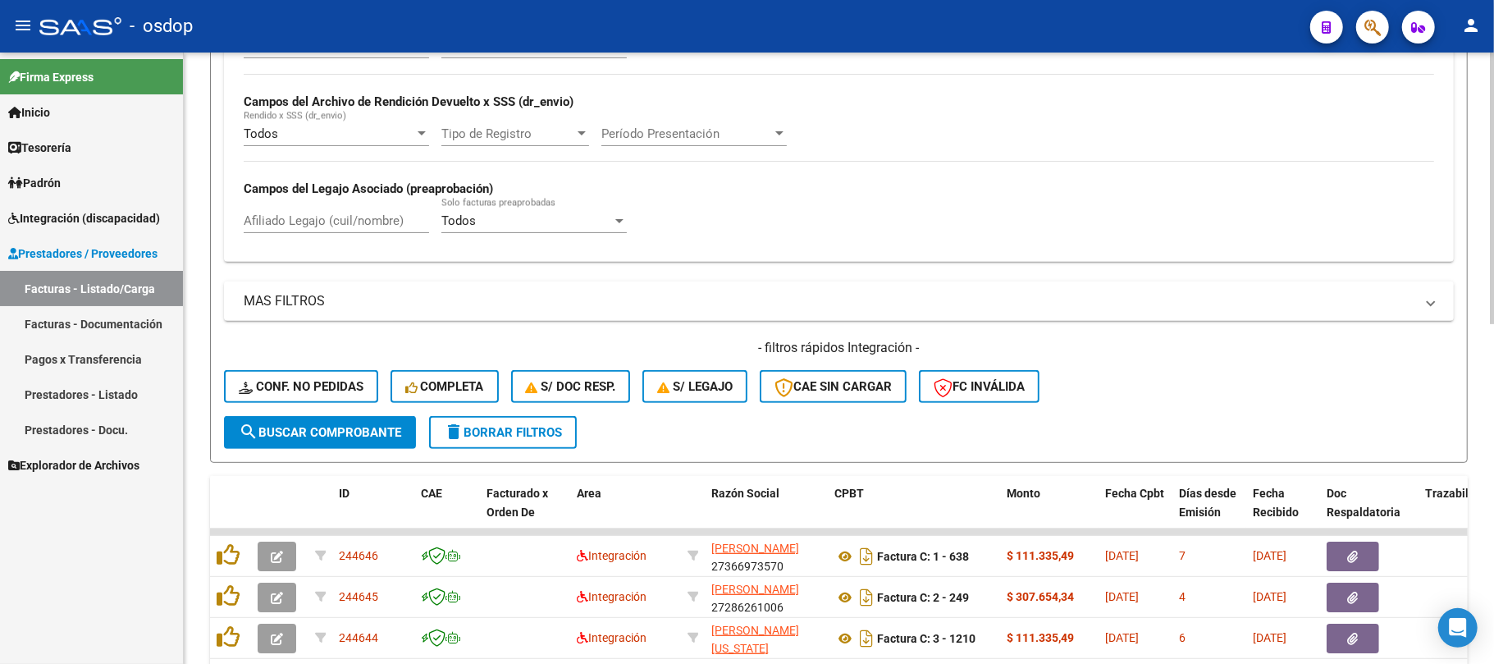
click at [300, 225] on input "Afiliado Legajo (cuil/nombre)" at bounding box center [336, 220] width 185 height 15
paste input "27587379851"
type input "27587379851"
click at [351, 432] on span "search Buscar Comprobante" at bounding box center [320, 432] width 162 height 15
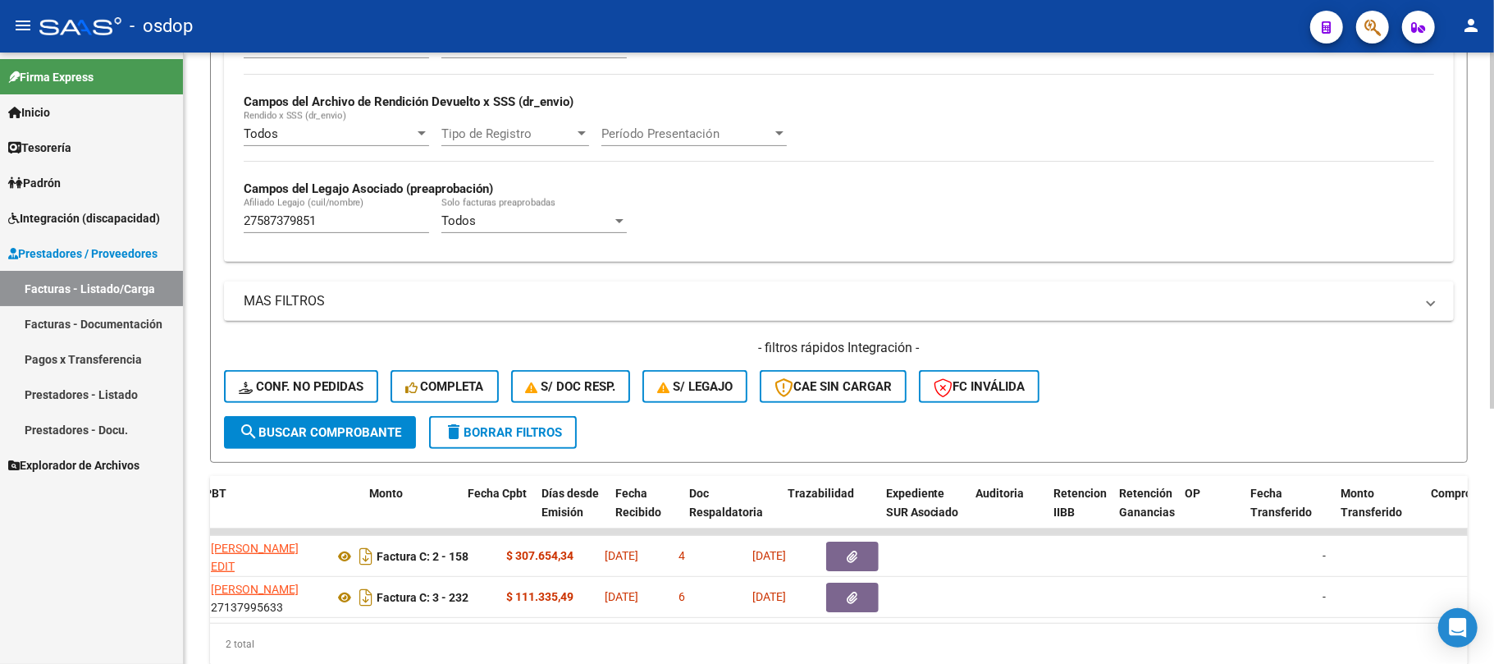
scroll to position [0, 0]
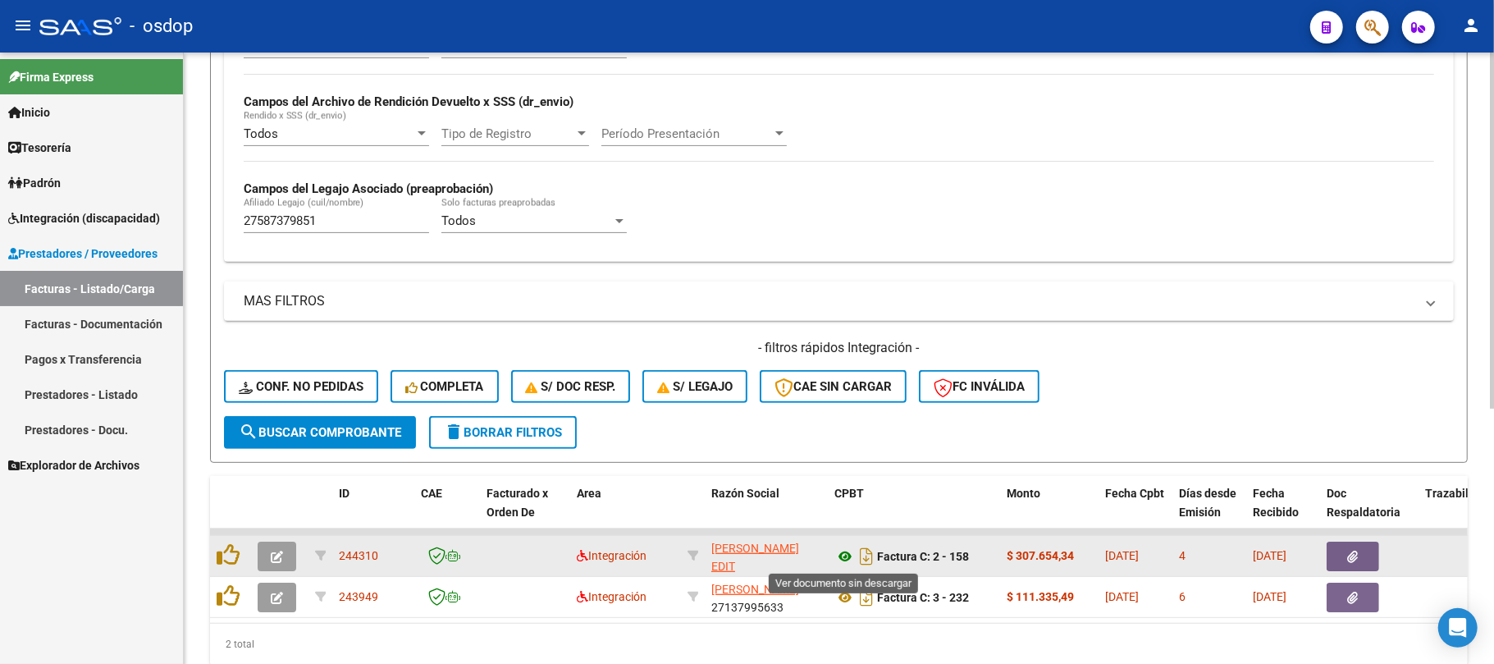
click at [842, 555] on icon at bounding box center [844, 556] width 21 height 20
click at [1357, 553] on button "button" at bounding box center [1353, 556] width 53 height 30
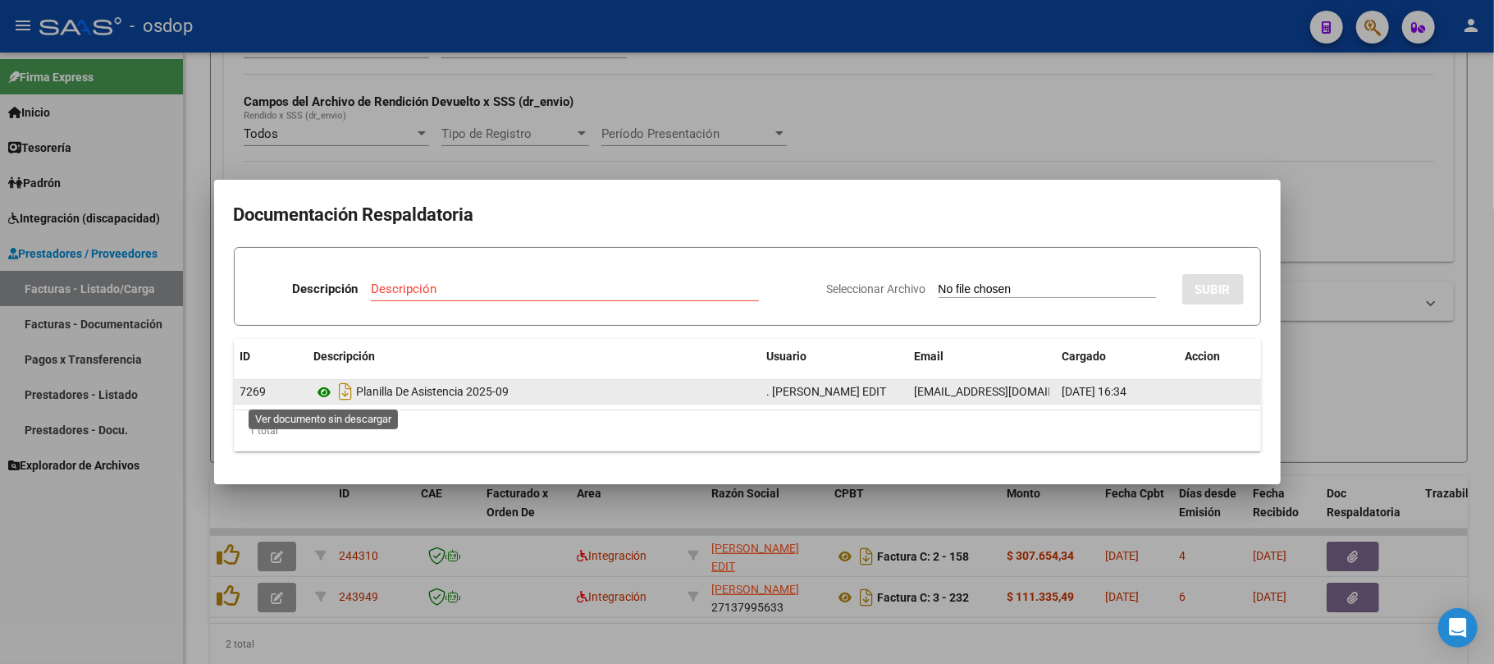
click at [322, 394] on icon at bounding box center [324, 392] width 21 height 20
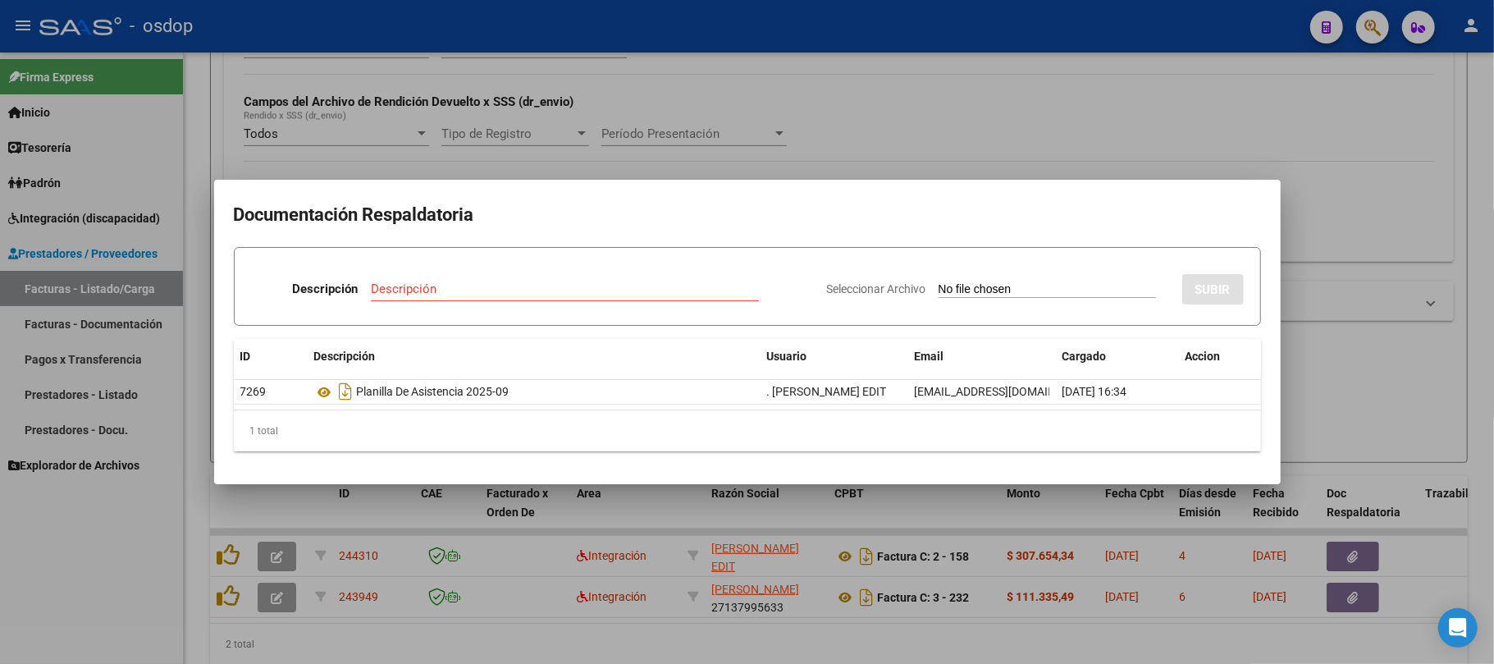
click at [375, 625] on div at bounding box center [747, 332] width 1494 height 664
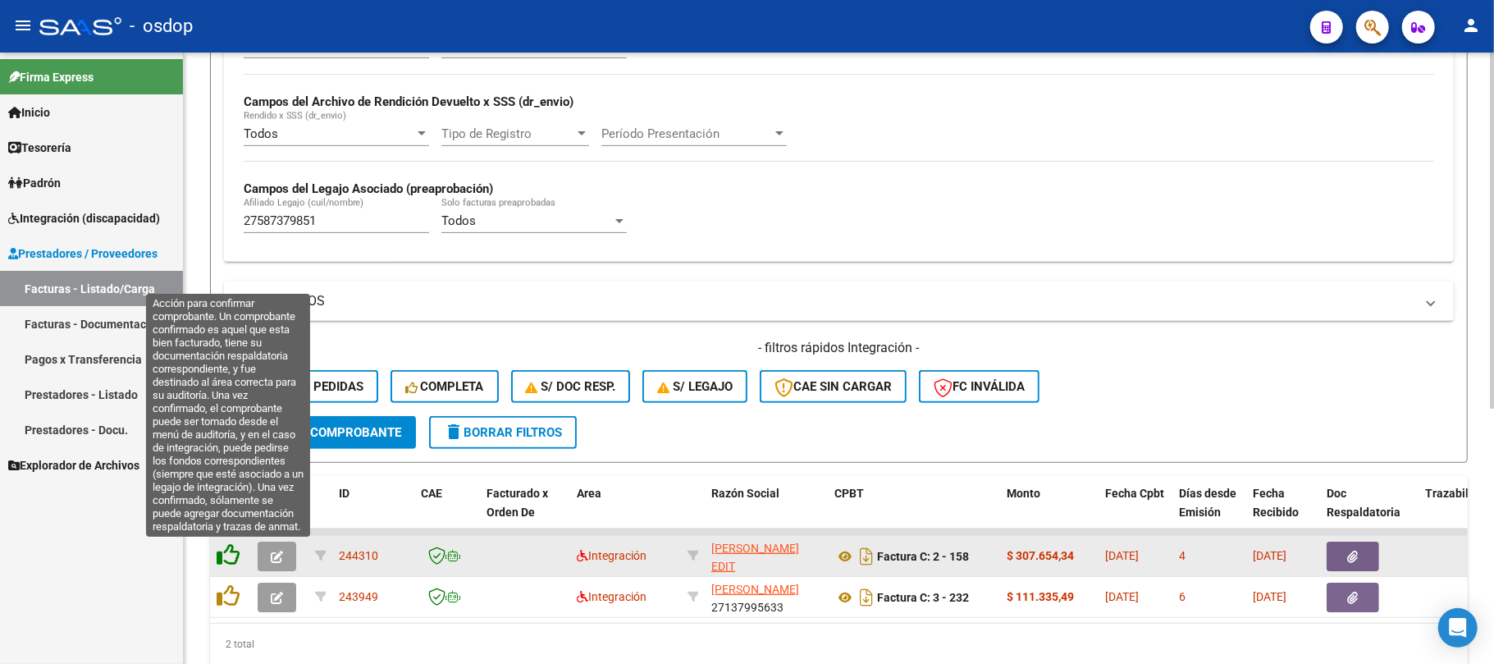
click at [225, 560] on icon at bounding box center [228, 554] width 23 height 23
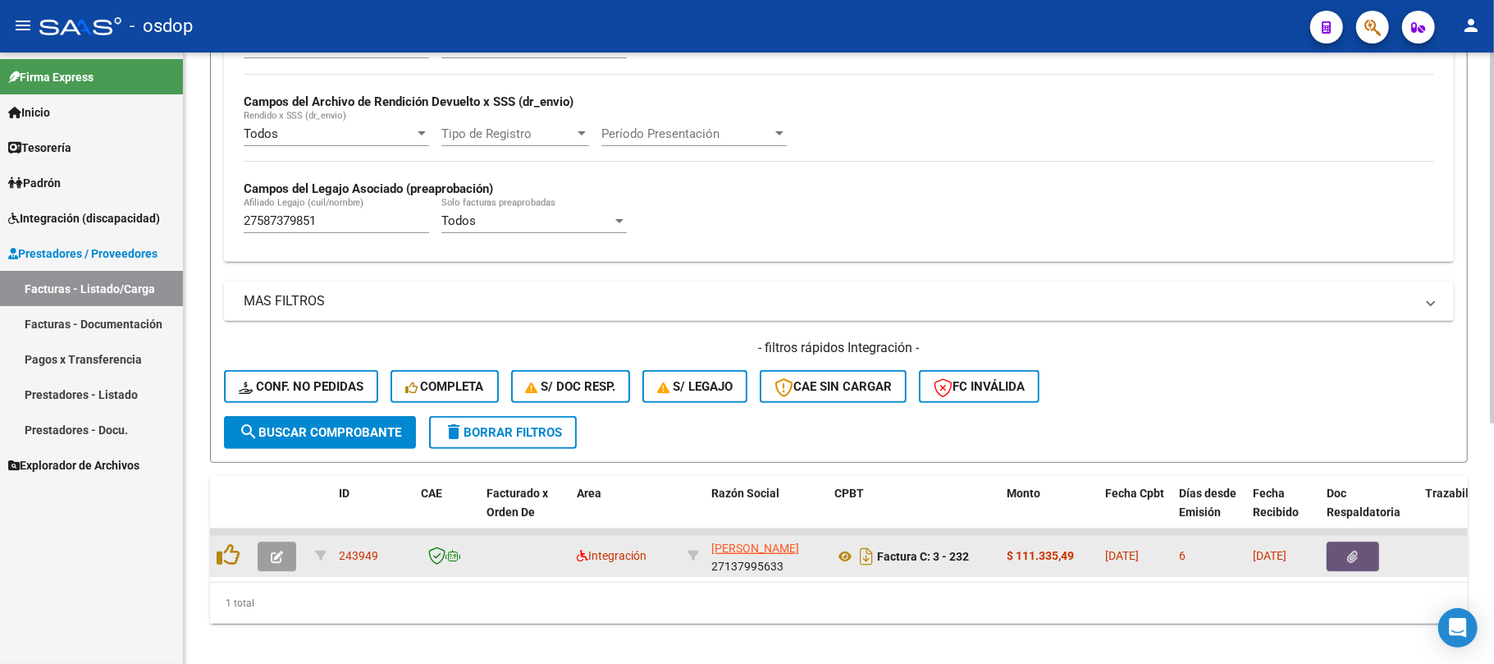
click at [1354, 556] on icon "button" at bounding box center [1353, 557] width 11 height 12
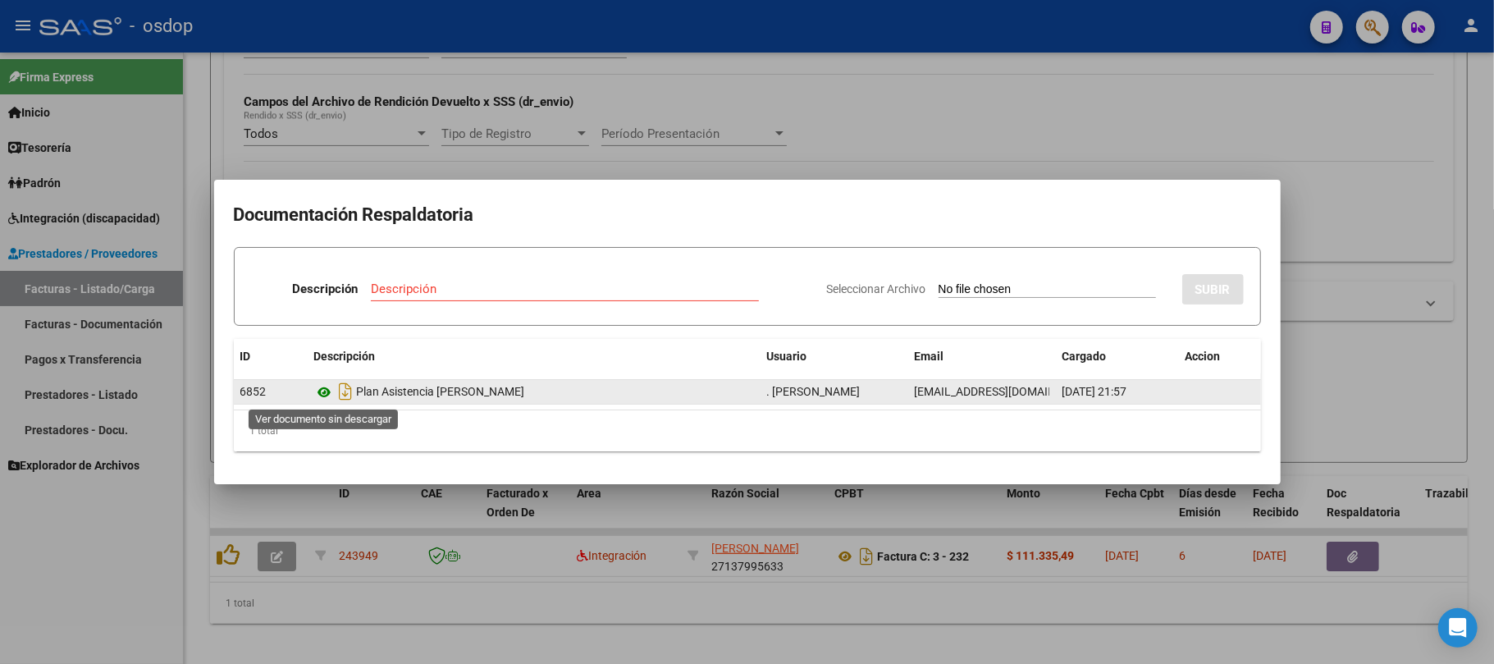
click at [326, 391] on icon at bounding box center [324, 392] width 21 height 20
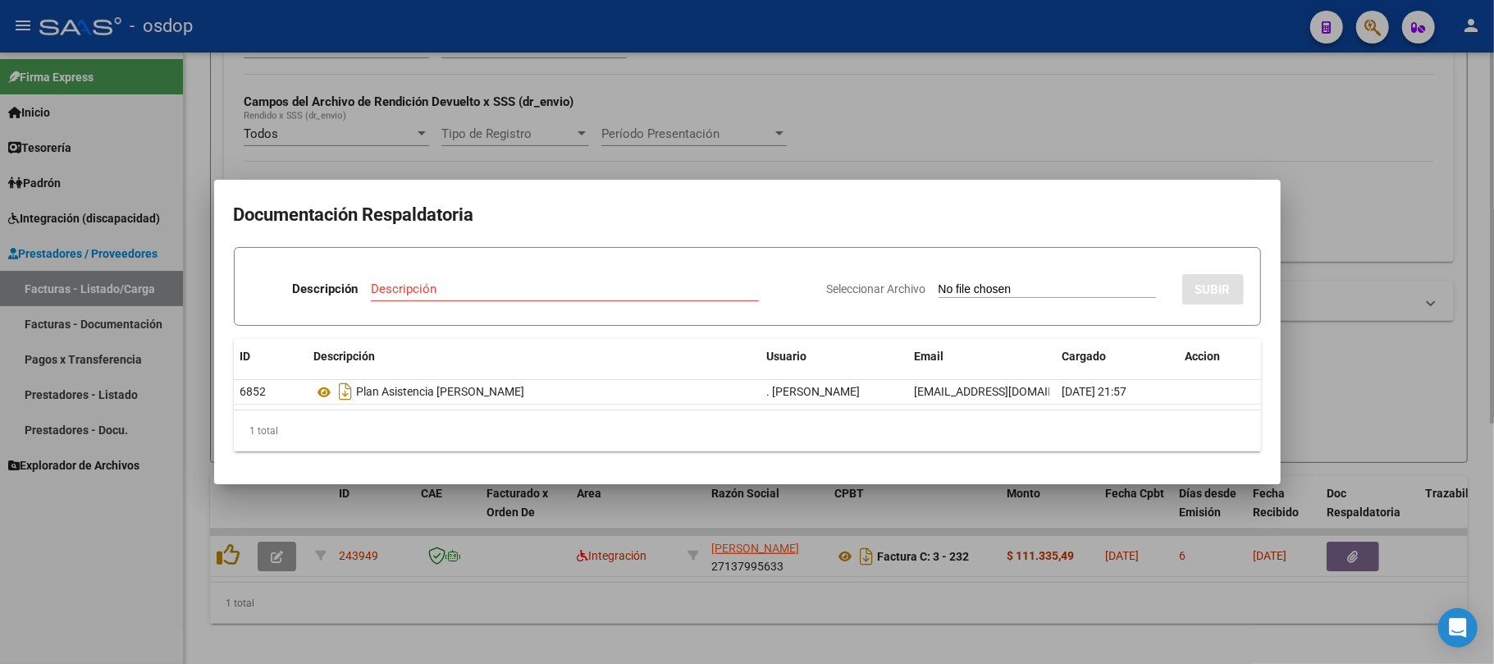
click at [658, 635] on div at bounding box center [747, 332] width 1494 height 664
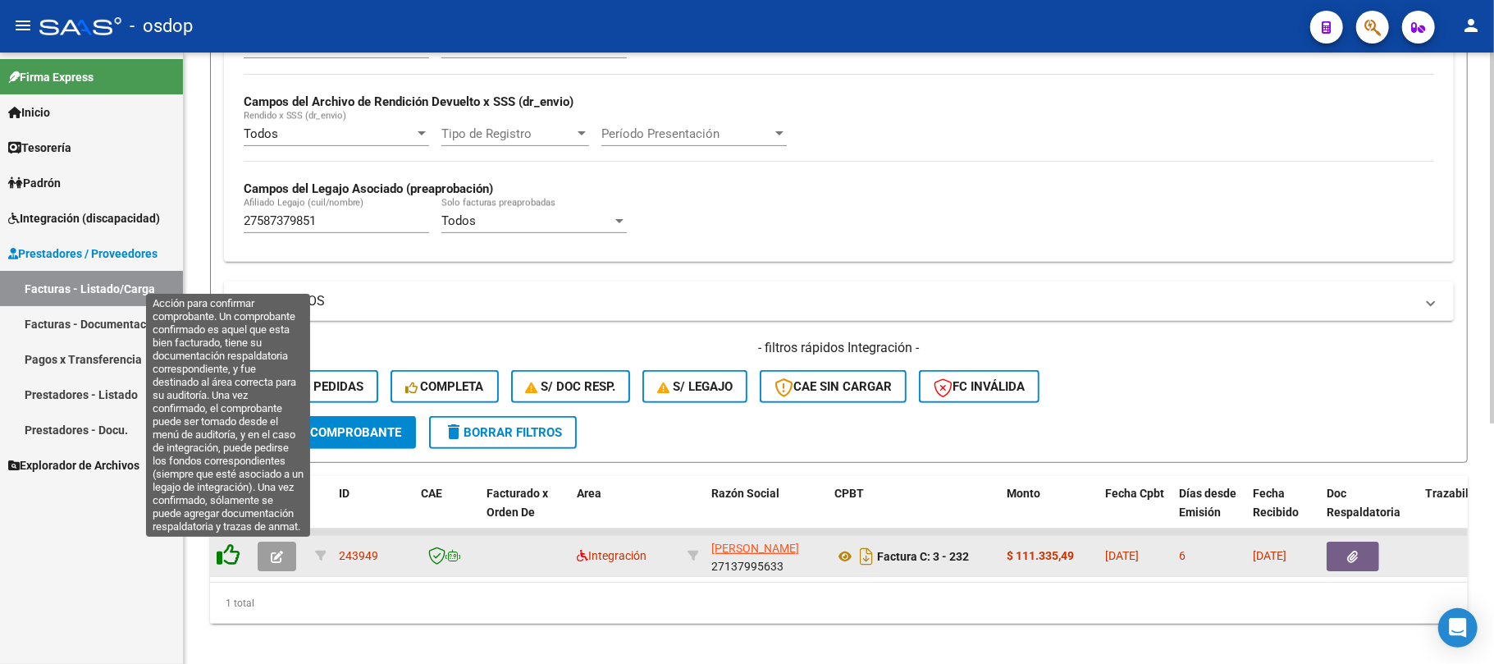
click at [234, 549] on icon at bounding box center [228, 554] width 23 height 23
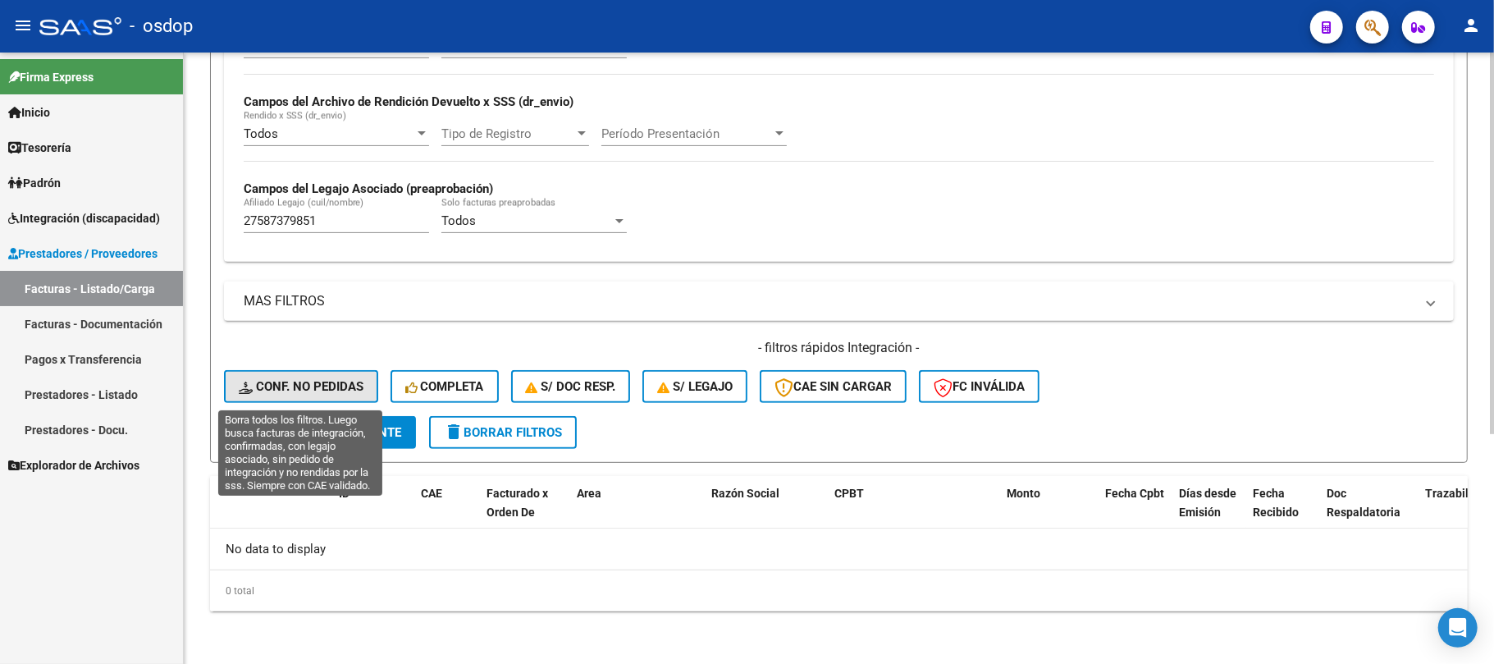
click at [310, 384] on span "Conf. no pedidas" at bounding box center [301, 386] width 125 height 15
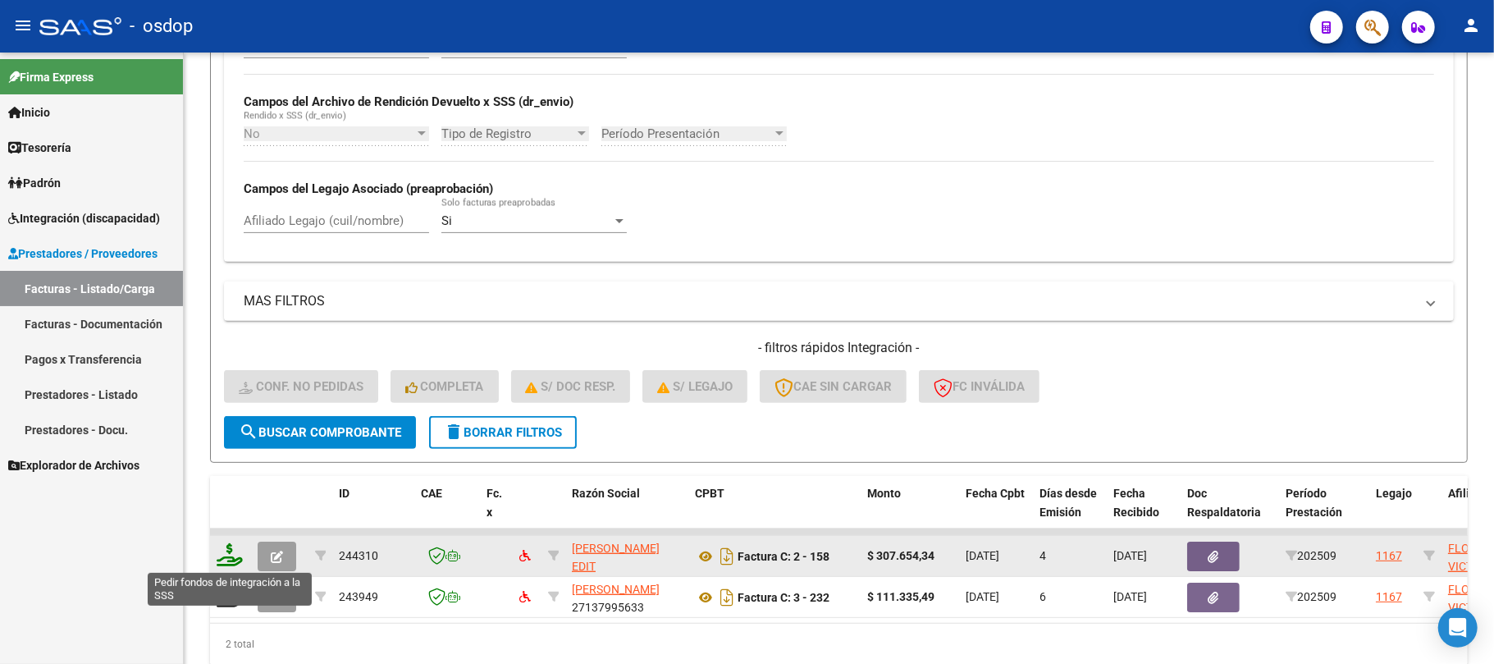
click at [231, 555] on icon at bounding box center [230, 554] width 26 height 23
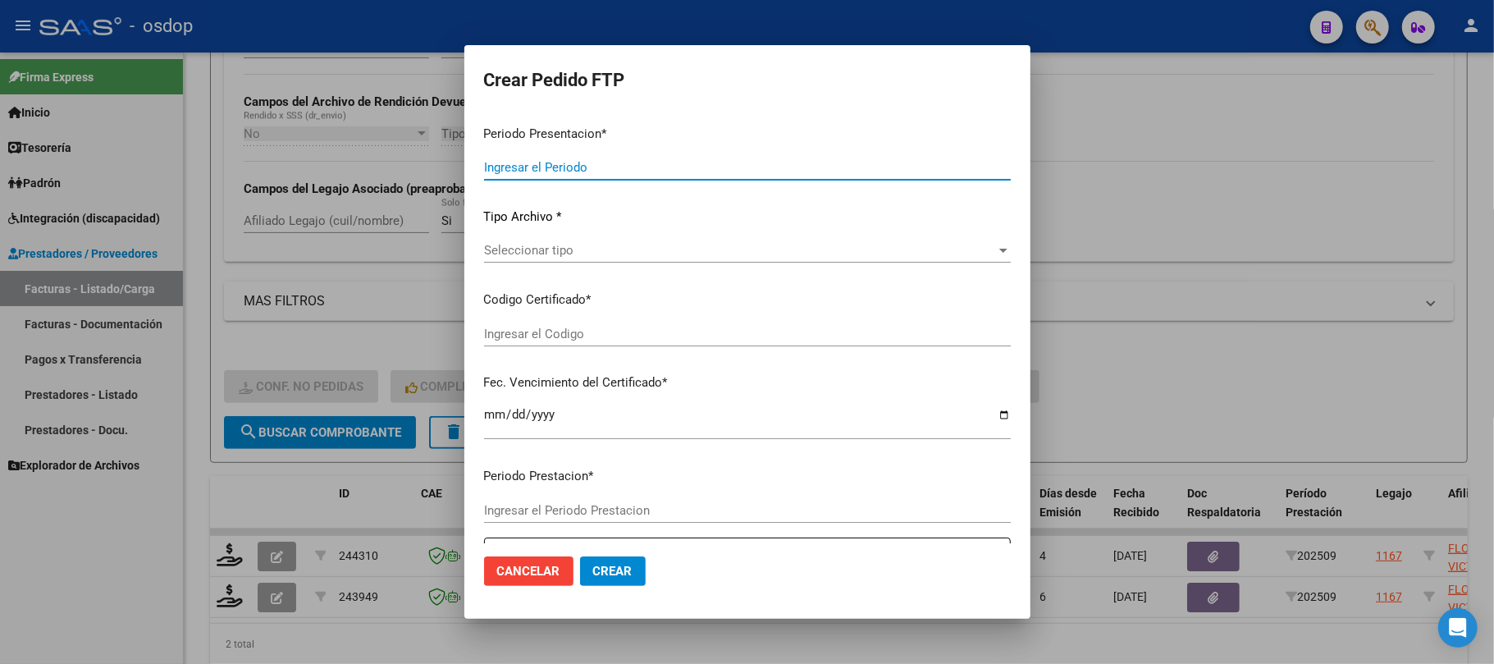
type input "202509"
type input "$ 307.654,34"
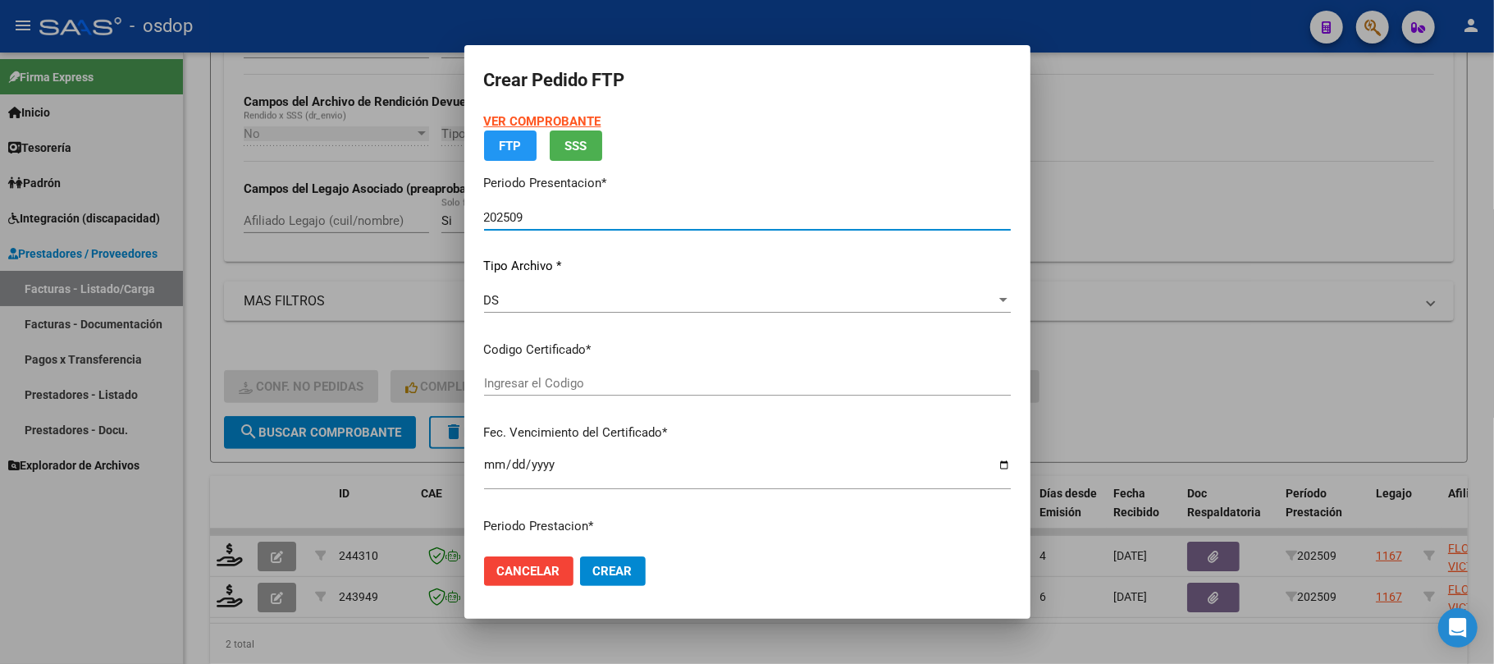
type input "2716024883"
type input "2026-08-18"
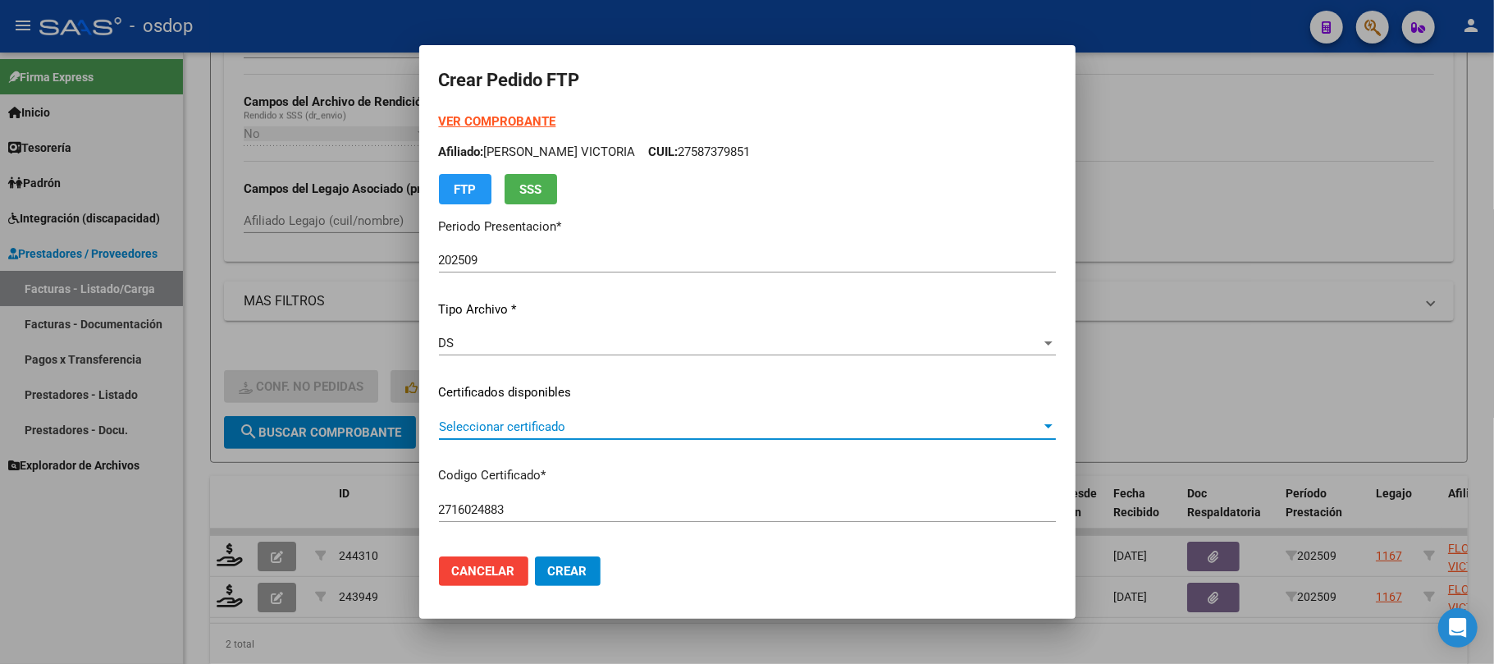
click at [690, 422] on span "Seleccionar certificado" at bounding box center [740, 426] width 602 height 15
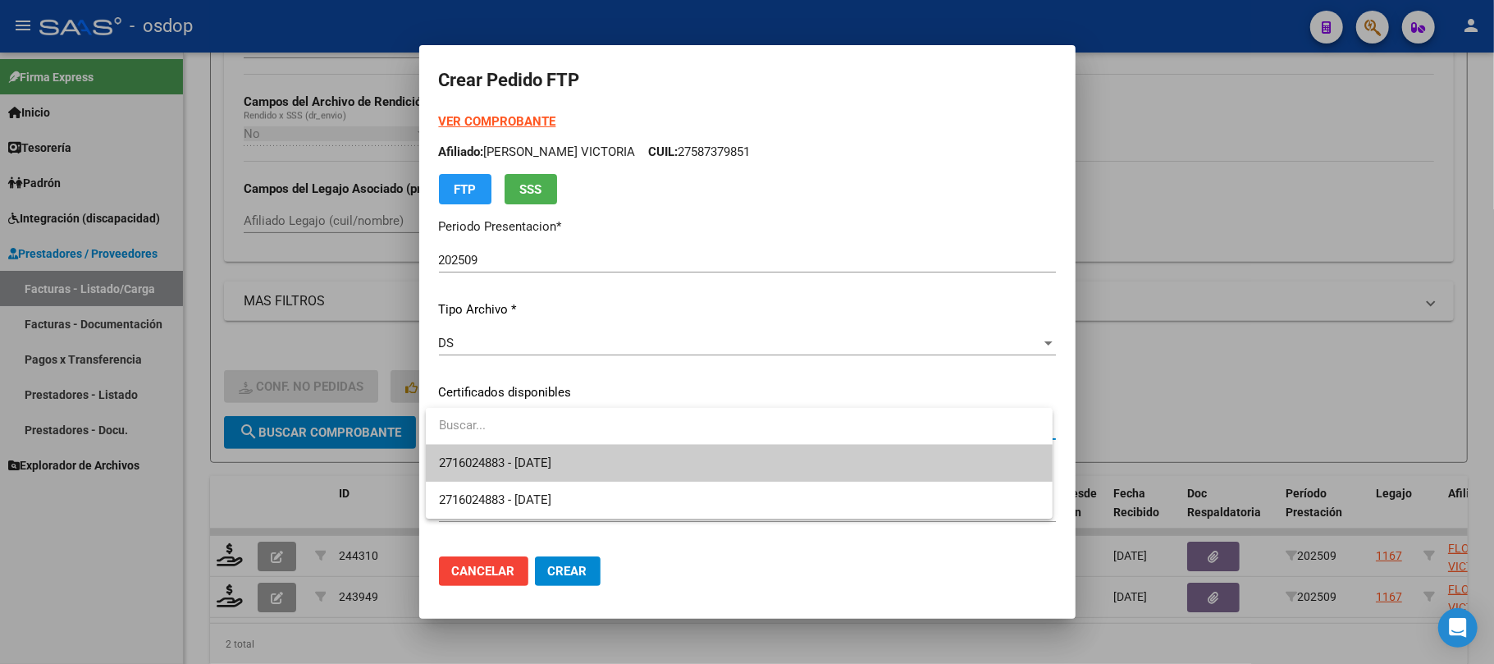
click at [674, 461] on span "2716024883 - 2026-08-18" at bounding box center [739, 463] width 601 height 37
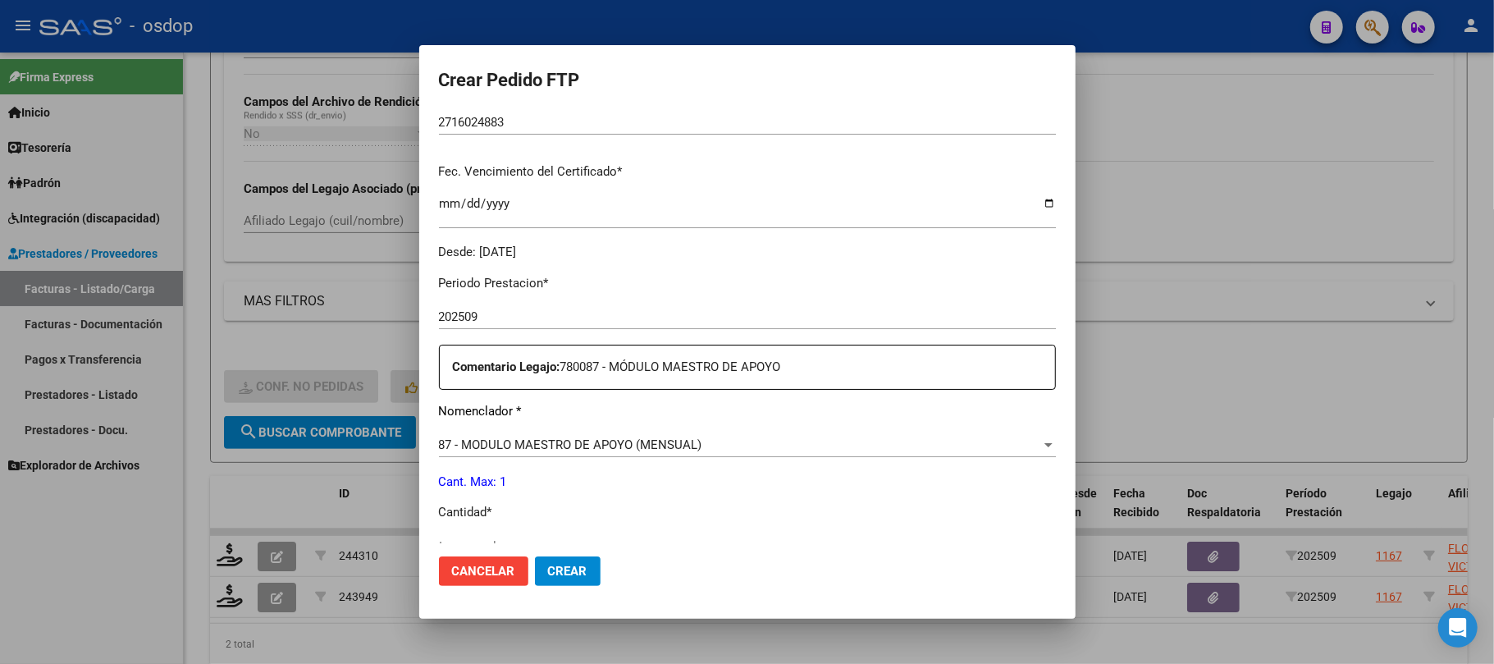
scroll to position [437, 0]
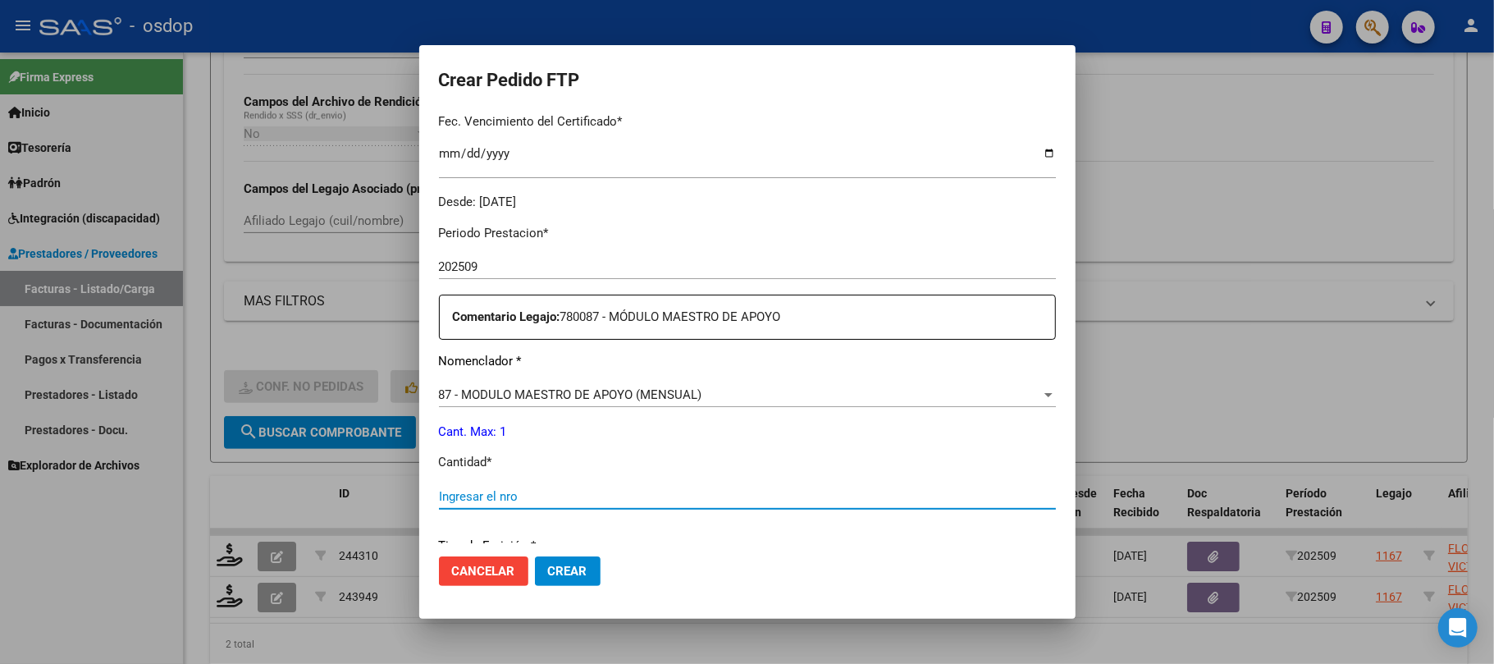
click at [523, 492] on input "Ingresar el nro" at bounding box center [747, 496] width 617 height 15
type input "1"
click at [555, 565] on span "Crear" at bounding box center [567, 571] width 39 height 15
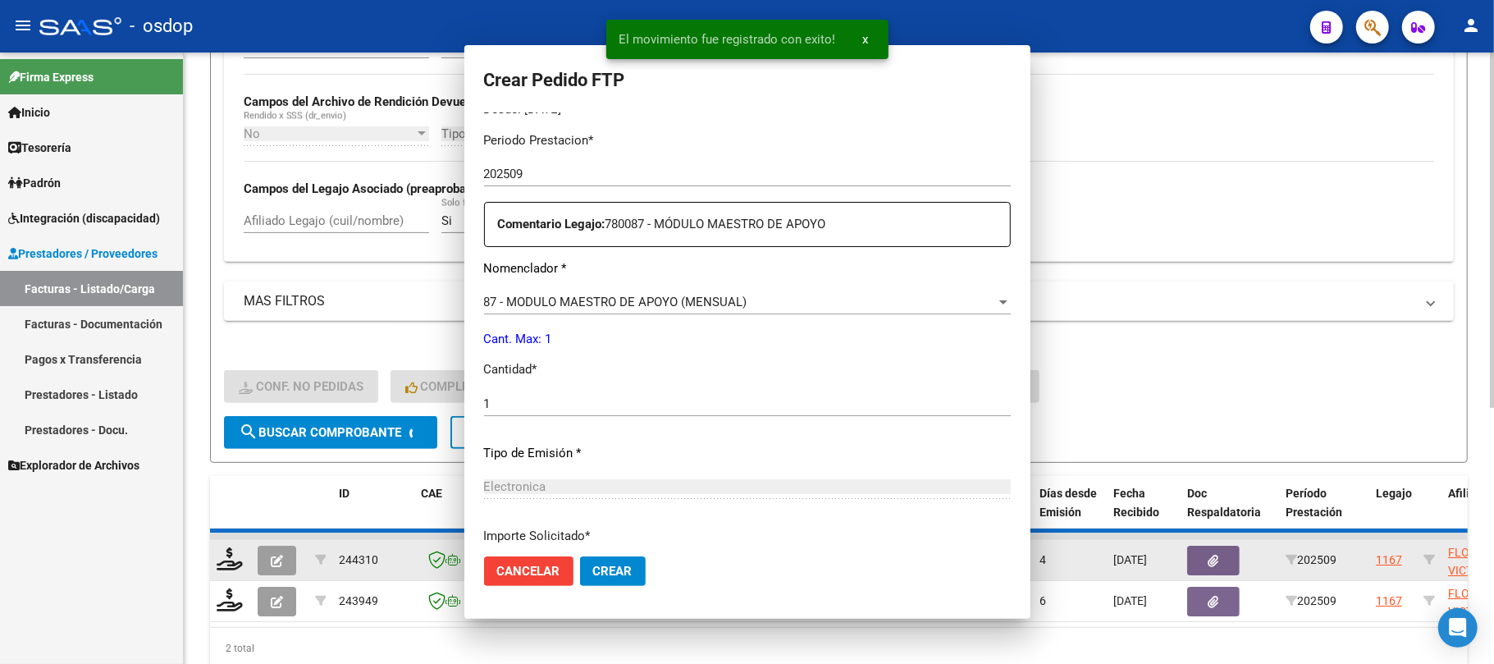
scroll to position [0, 0]
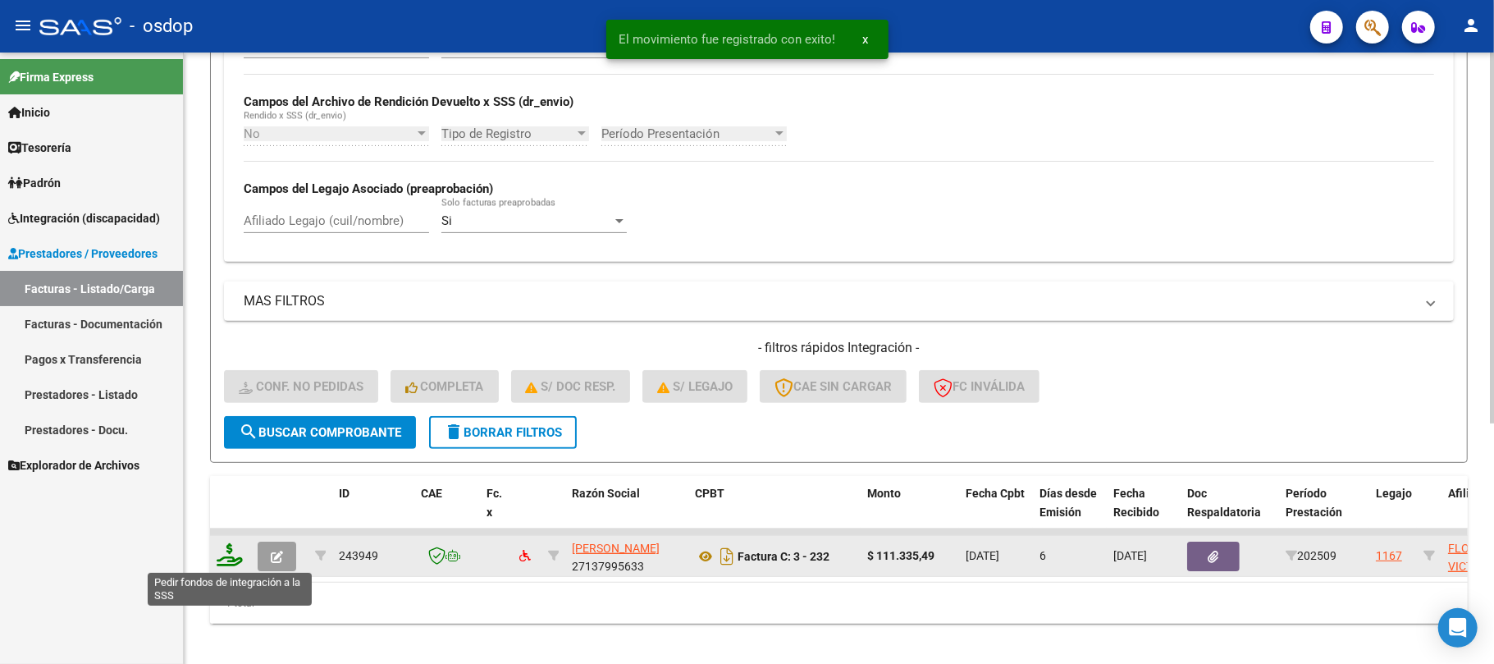
click at [225, 555] on icon at bounding box center [230, 554] width 26 height 23
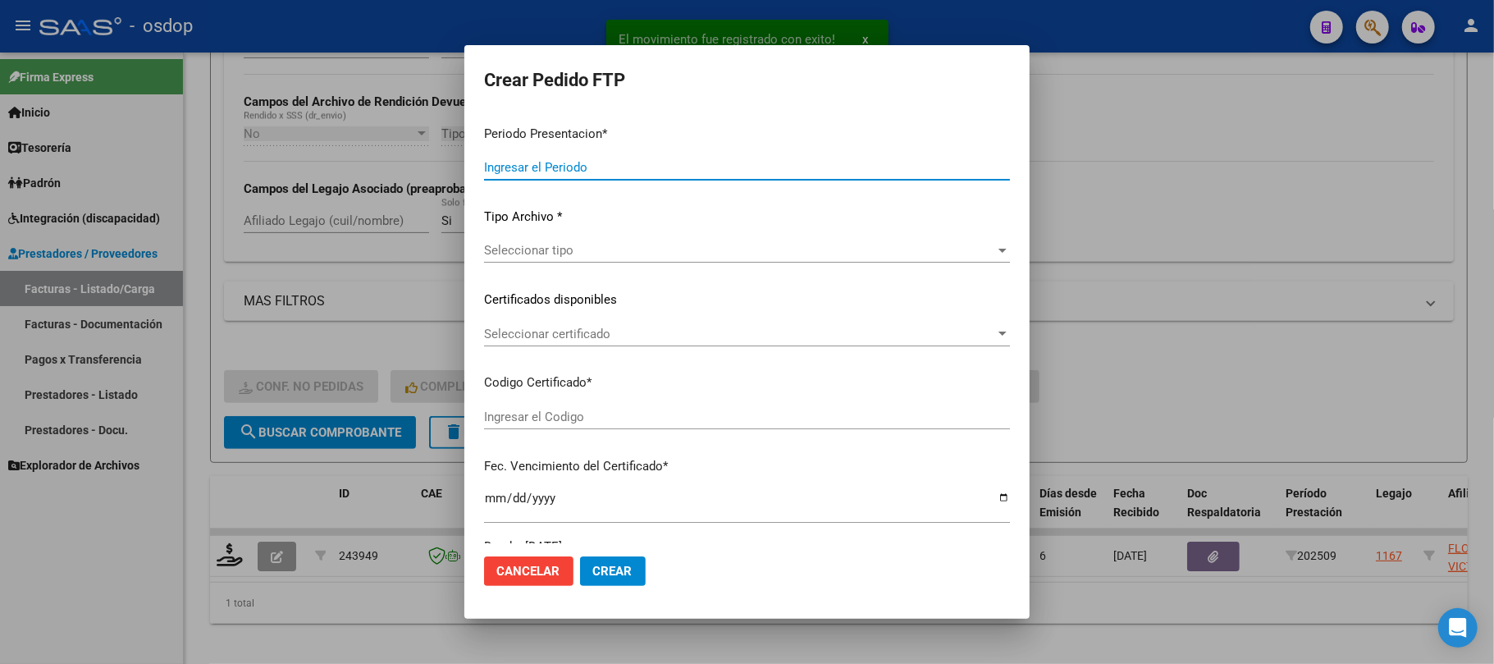
type input "202509"
type input "$ 111.335,49"
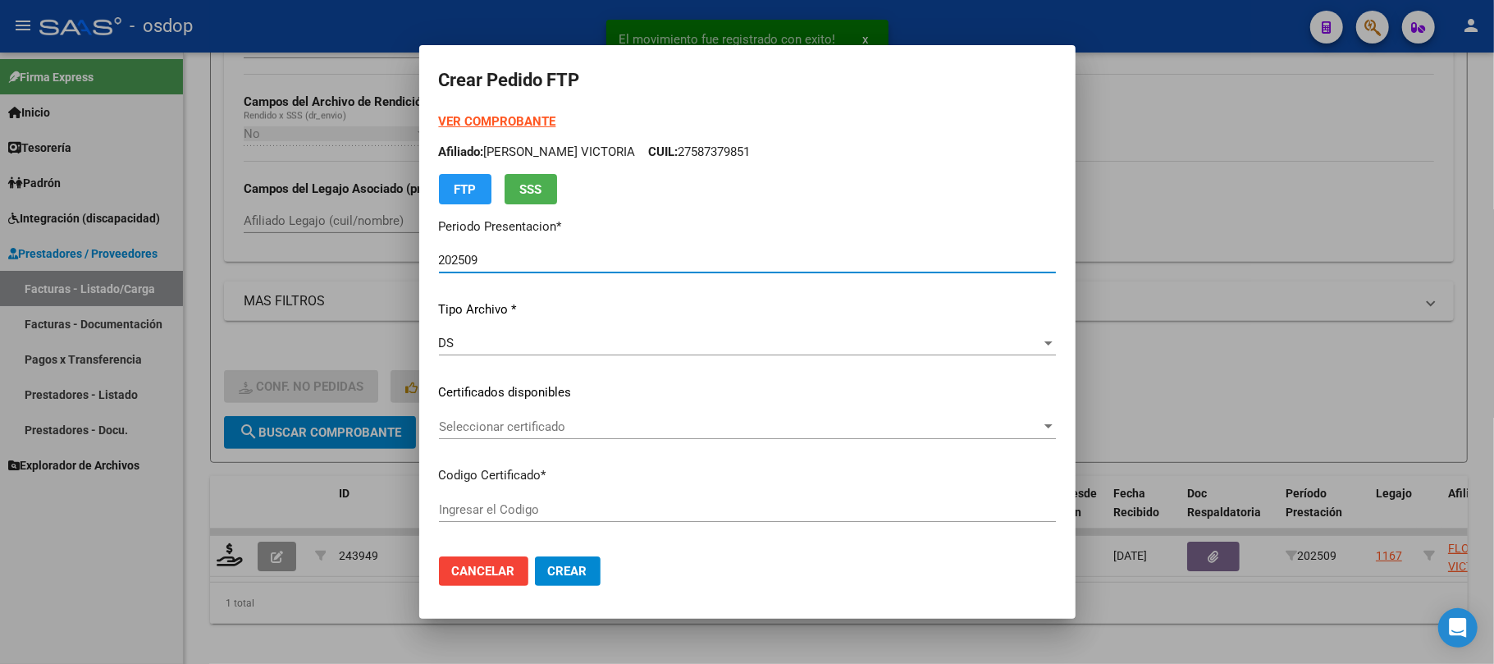
type input "2716024883"
type input "2026-08-18"
click at [661, 420] on span "Seleccionar certificado" at bounding box center [740, 426] width 602 height 15
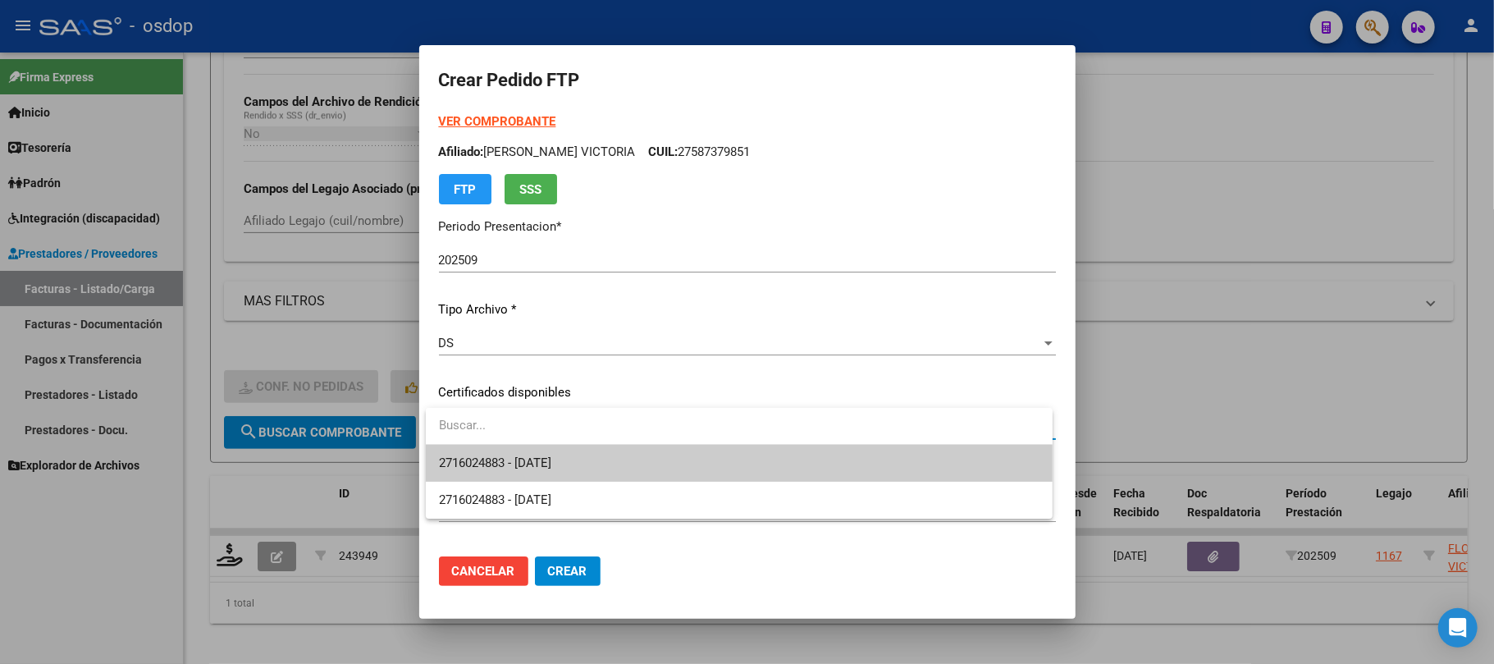
click at [658, 453] on span "2716024883 - 2026-08-18" at bounding box center [739, 463] width 601 height 37
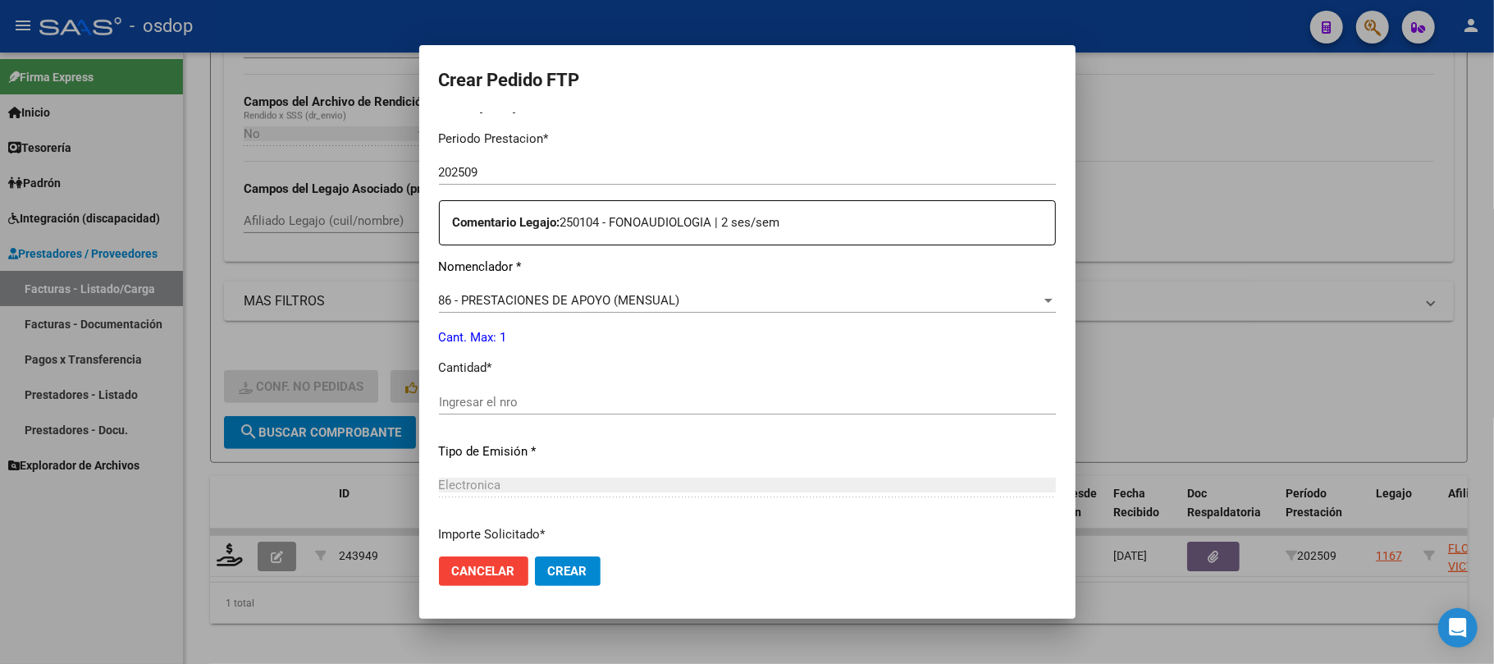
scroll to position [546, 0]
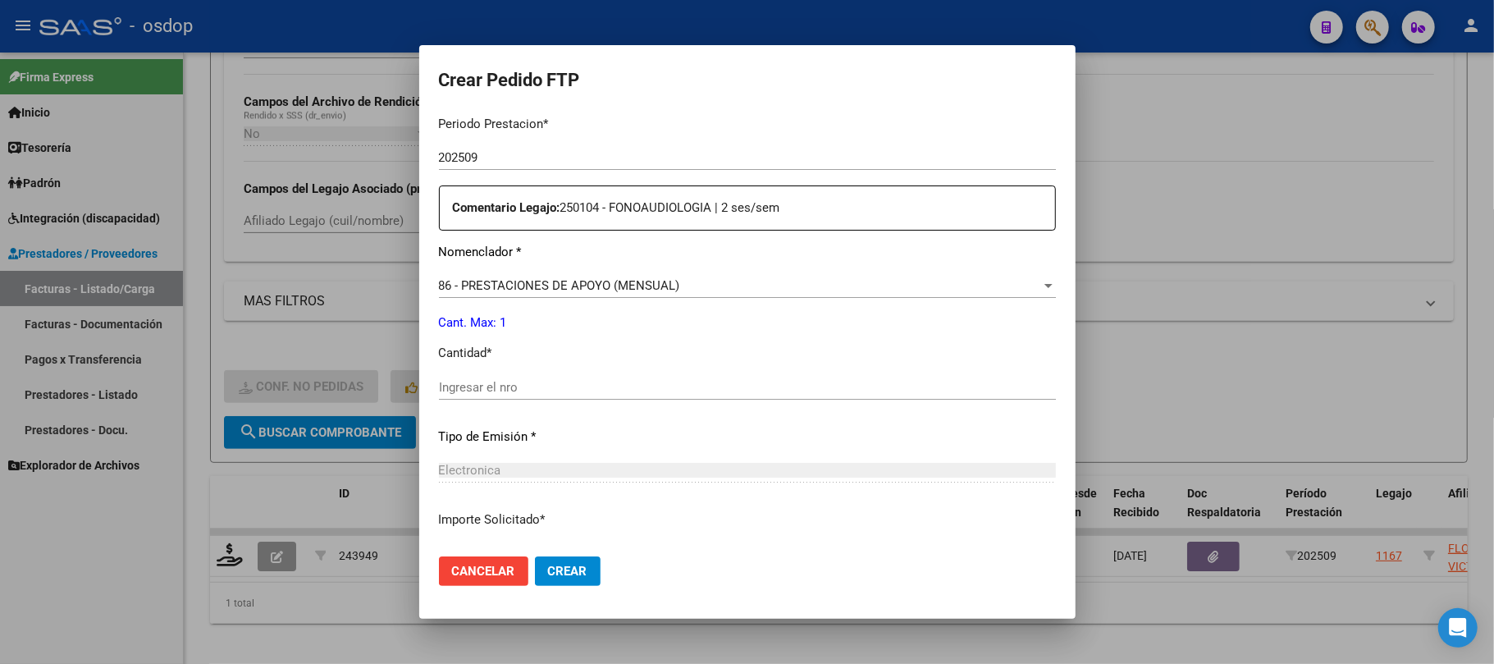
click at [562, 381] on input "Ingresar el nro" at bounding box center [747, 387] width 617 height 15
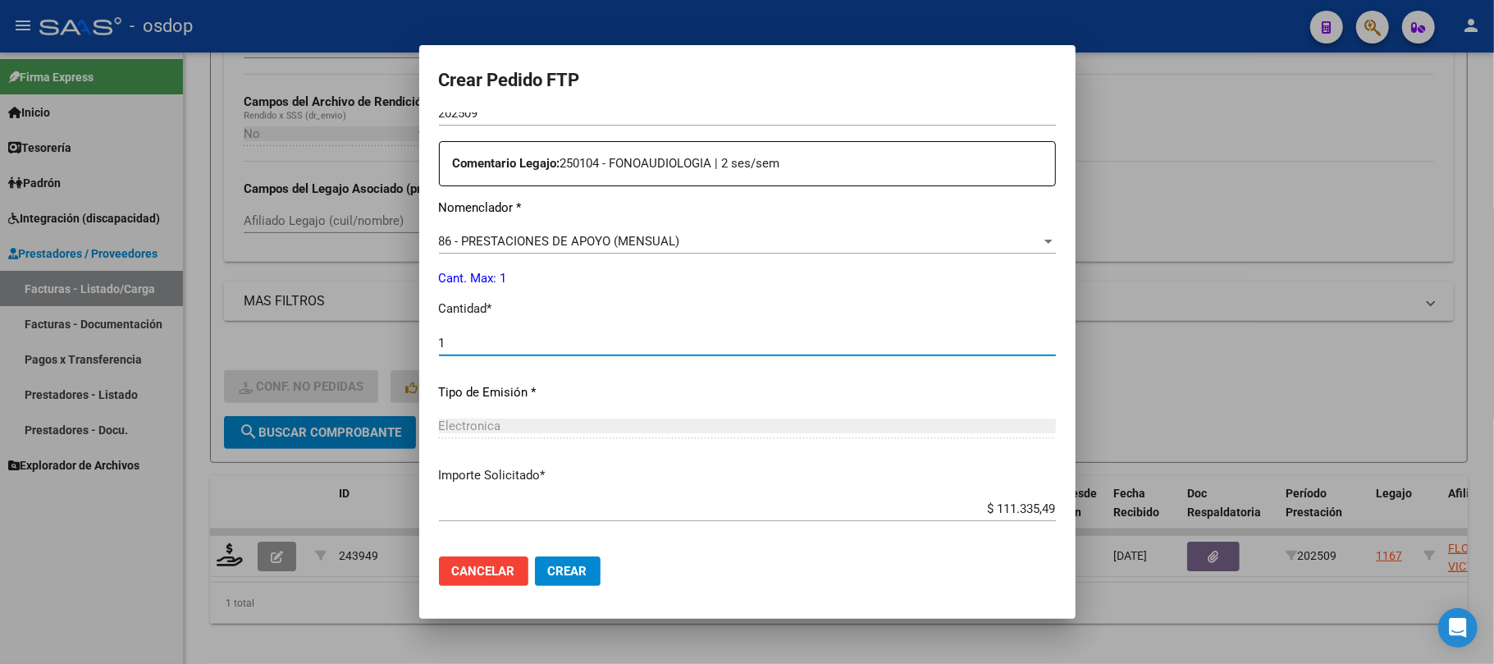
scroll to position [656, 0]
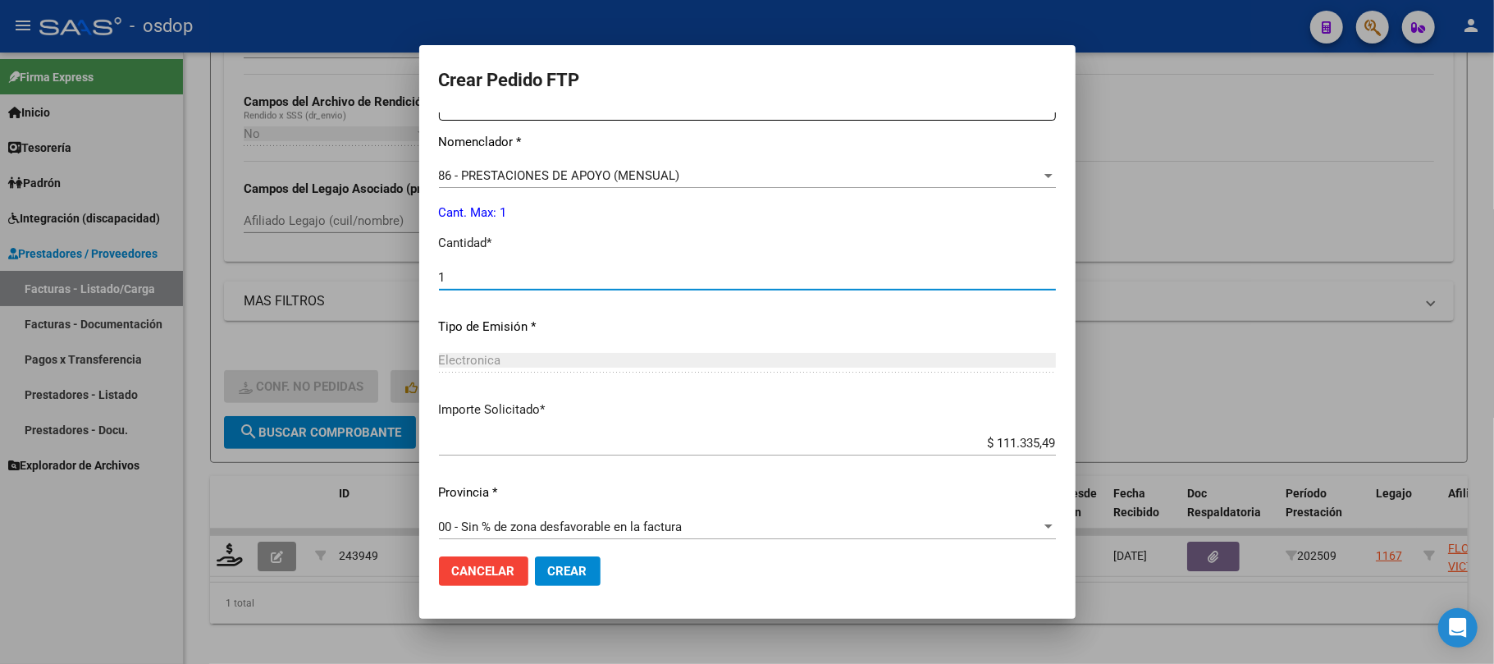
type input "1"
click at [592, 574] on button "Crear" at bounding box center [568, 571] width 66 height 30
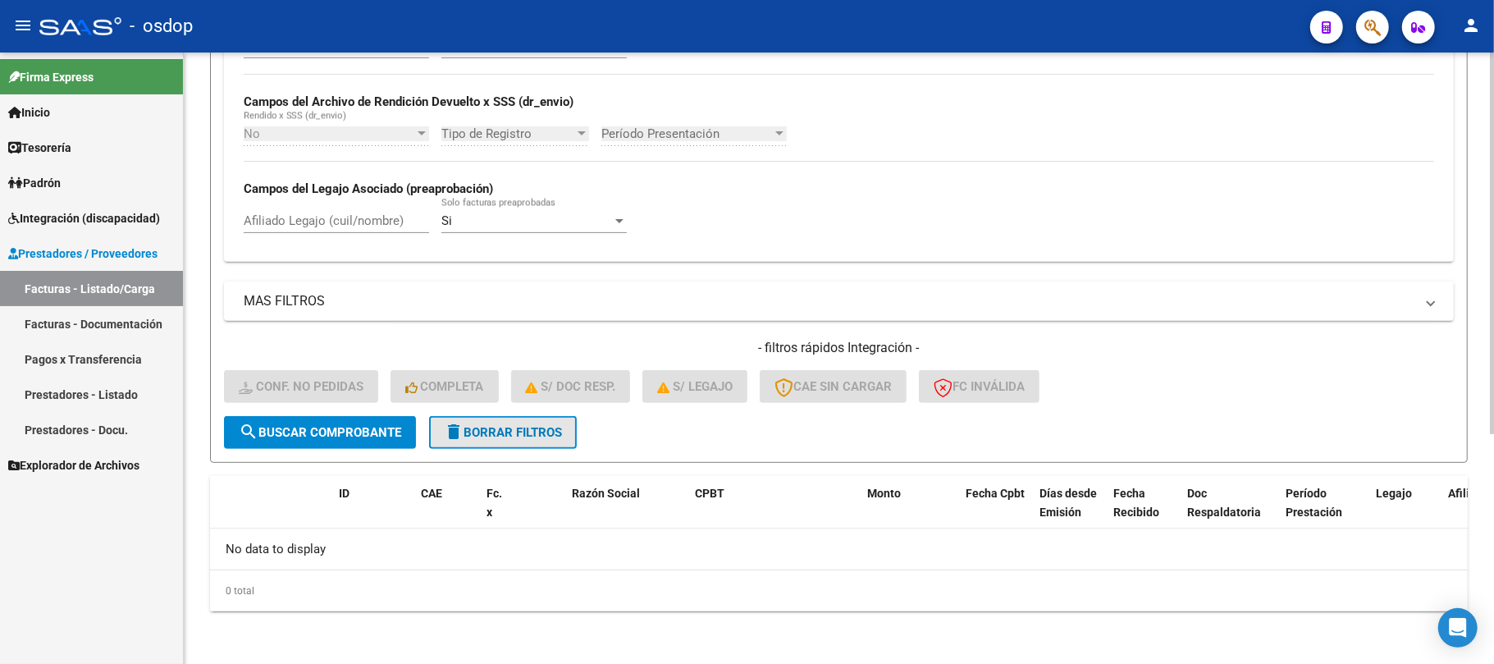
click at [514, 433] on span "delete Borrar Filtros" at bounding box center [503, 432] width 118 height 15
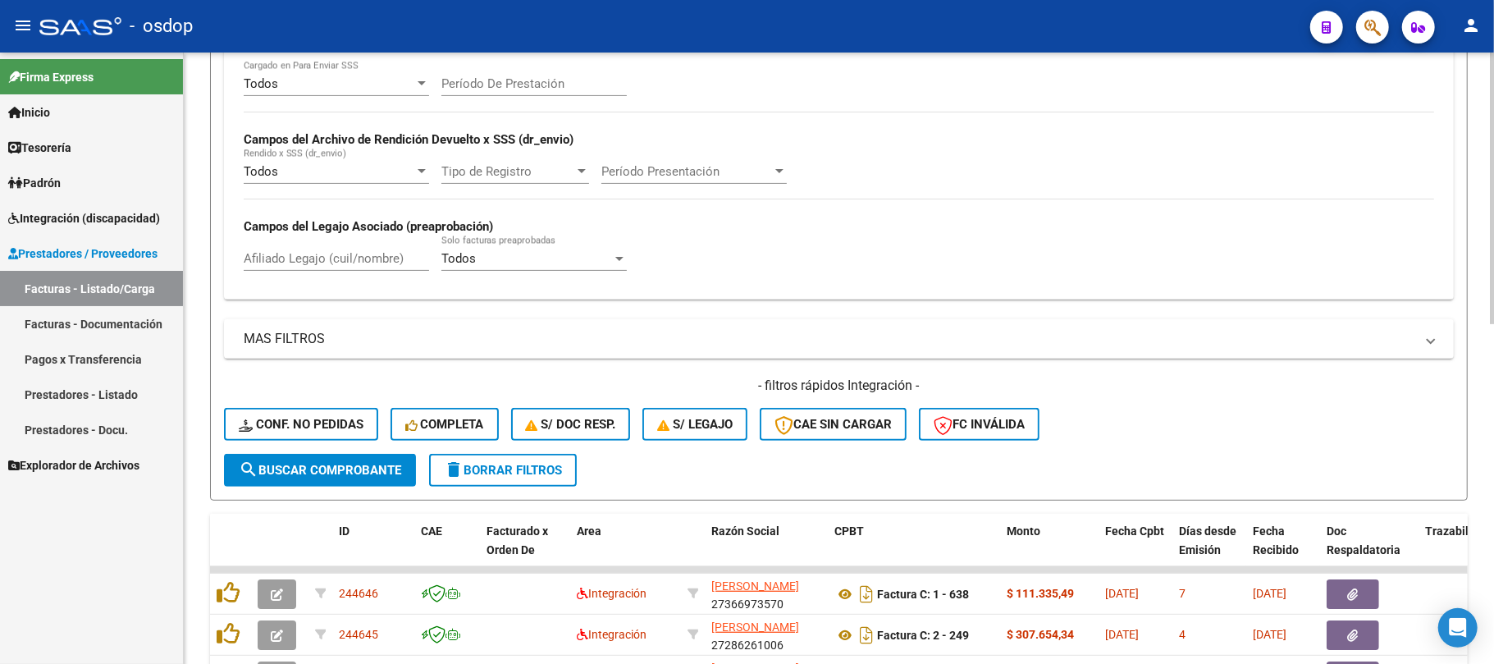
scroll to position [368, 0]
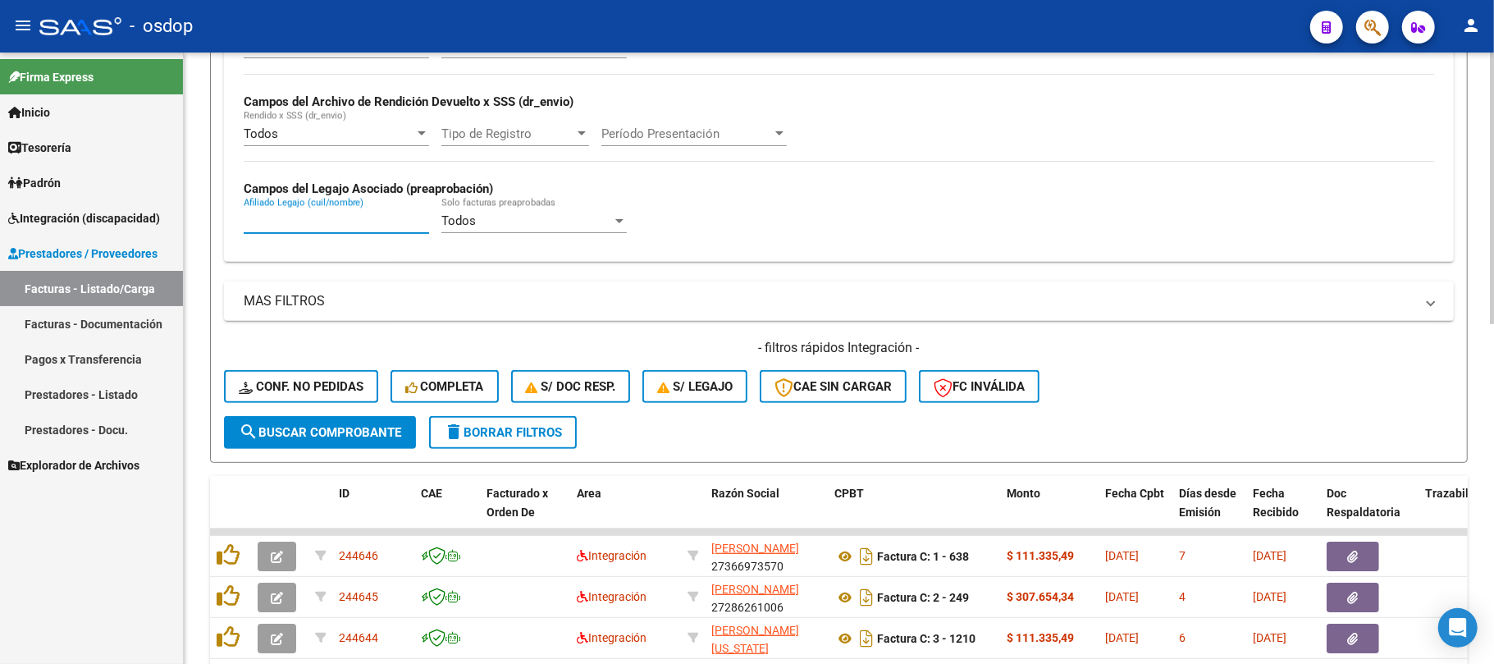
click at [316, 223] on input "Afiliado Legajo (cuil/nombre)" at bounding box center [336, 220] width 185 height 15
paste input "27553406027"
type input "27553406027"
click at [330, 437] on span "search Buscar Comprobante" at bounding box center [320, 432] width 162 height 15
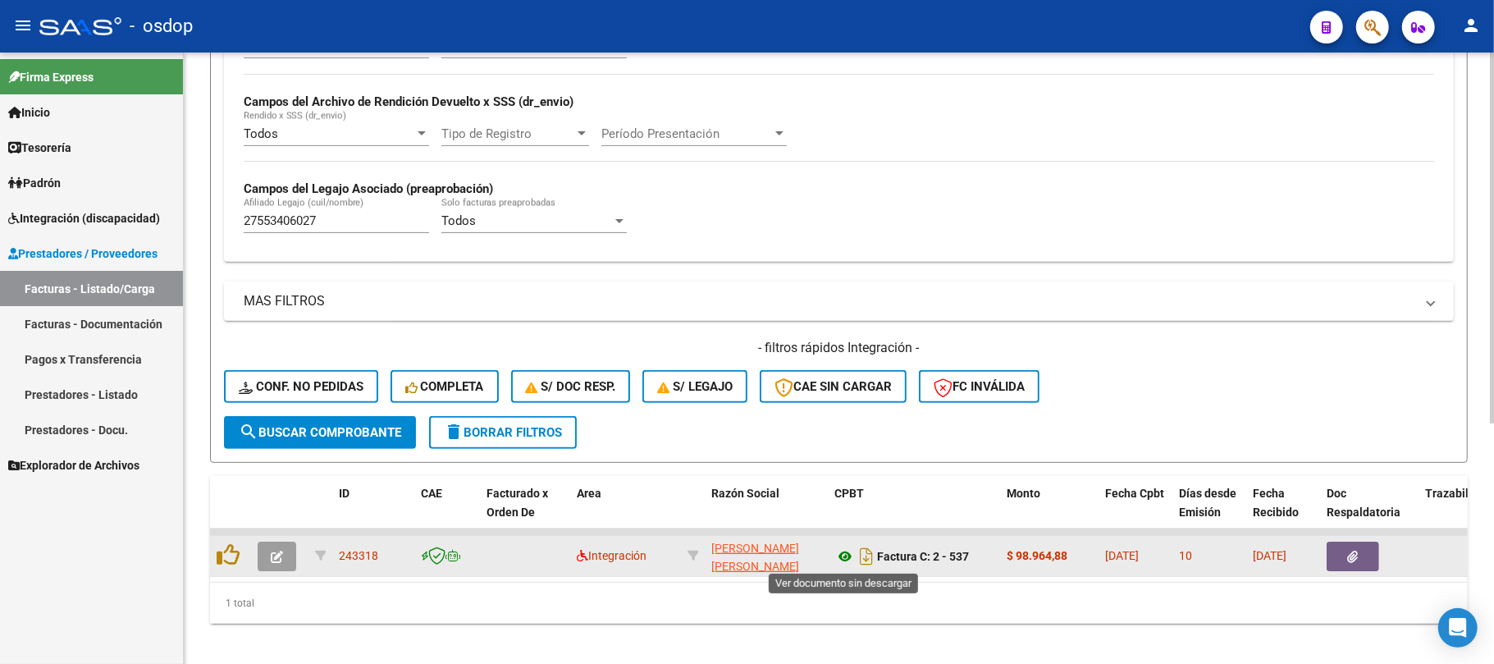
click at [840, 556] on icon at bounding box center [844, 556] width 21 height 20
click at [1341, 560] on button "button" at bounding box center [1353, 556] width 53 height 30
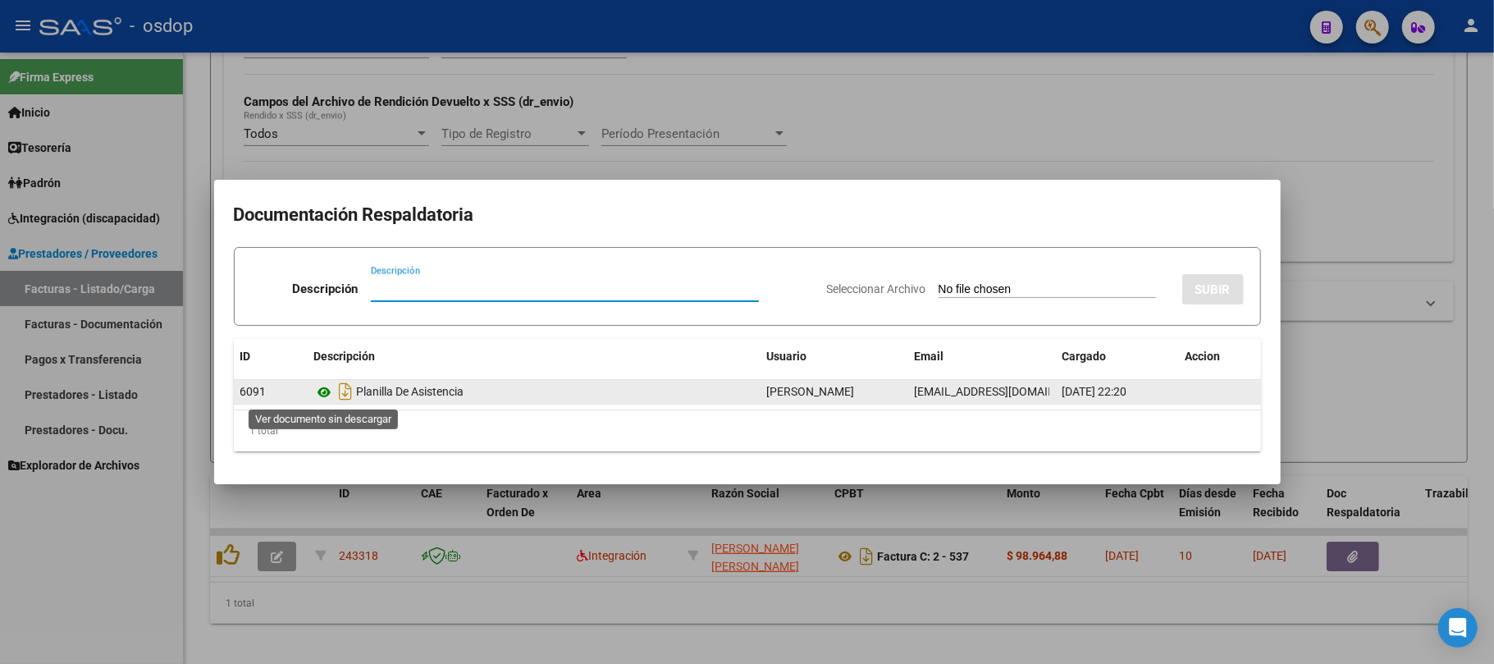
click at [322, 395] on icon at bounding box center [324, 392] width 21 height 20
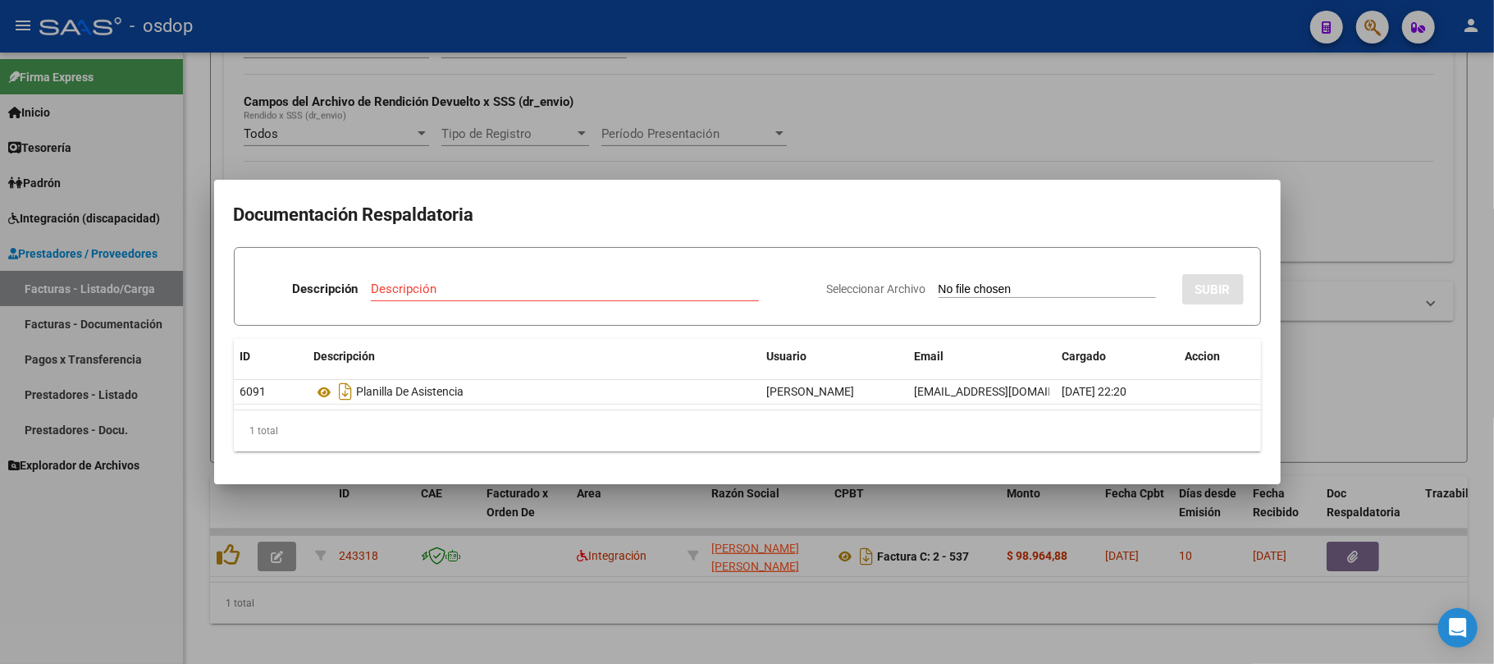
click at [264, 622] on div at bounding box center [747, 332] width 1494 height 664
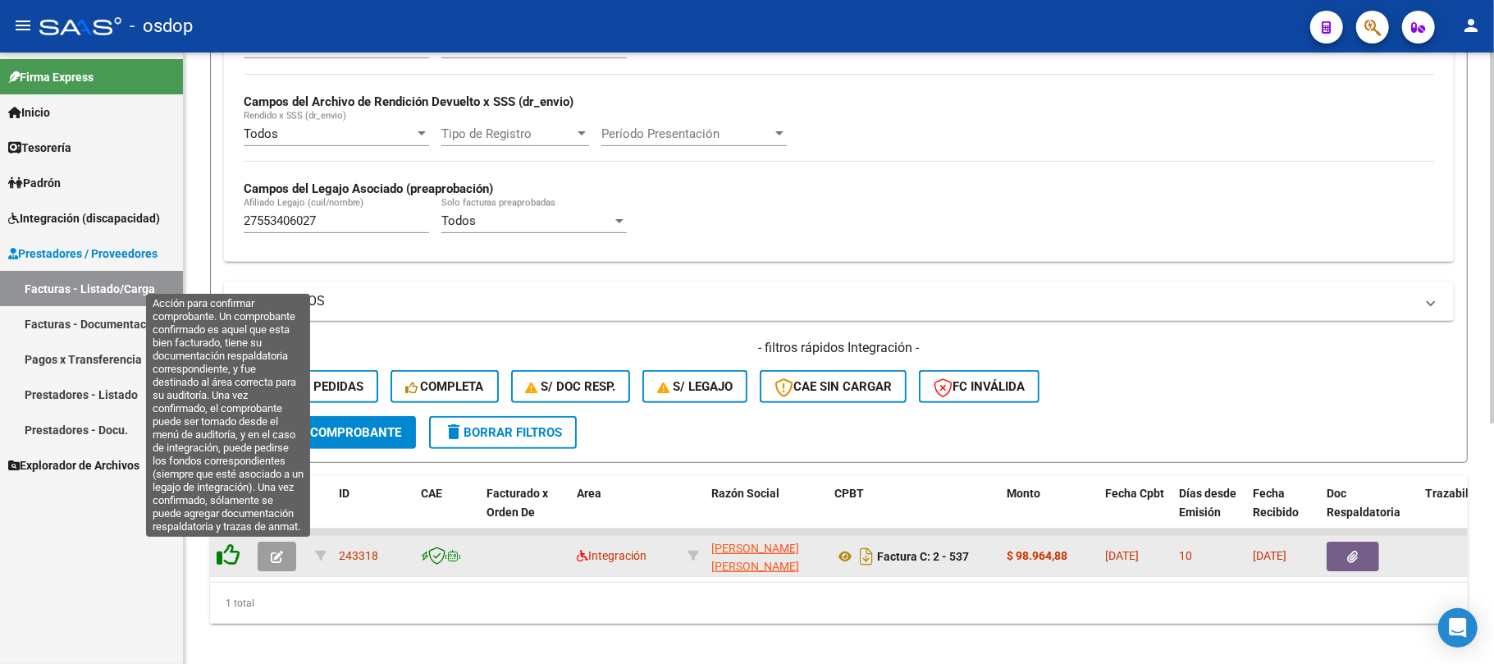
click at [230, 551] on icon at bounding box center [228, 554] width 23 height 23
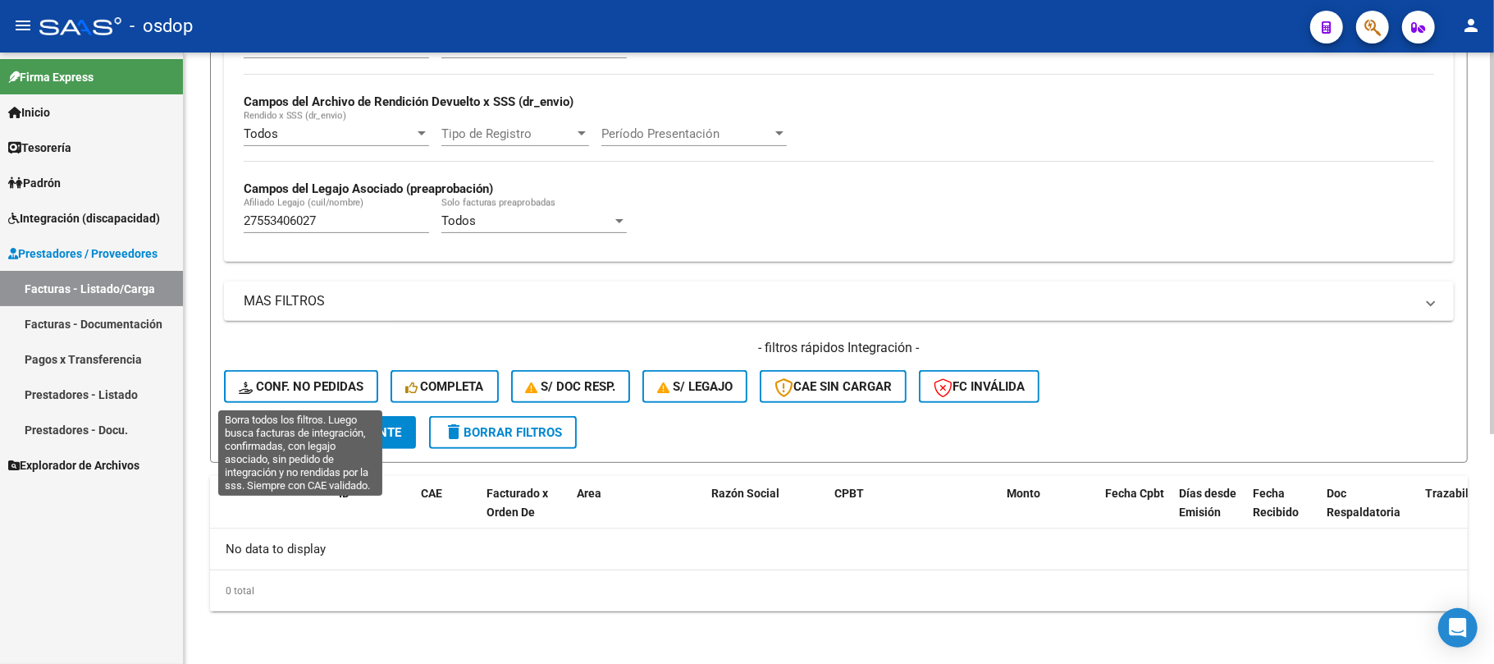
click at [313, 389] on span "Conf. no pedidas" at bounding box center [301, 386] width 125 height 15
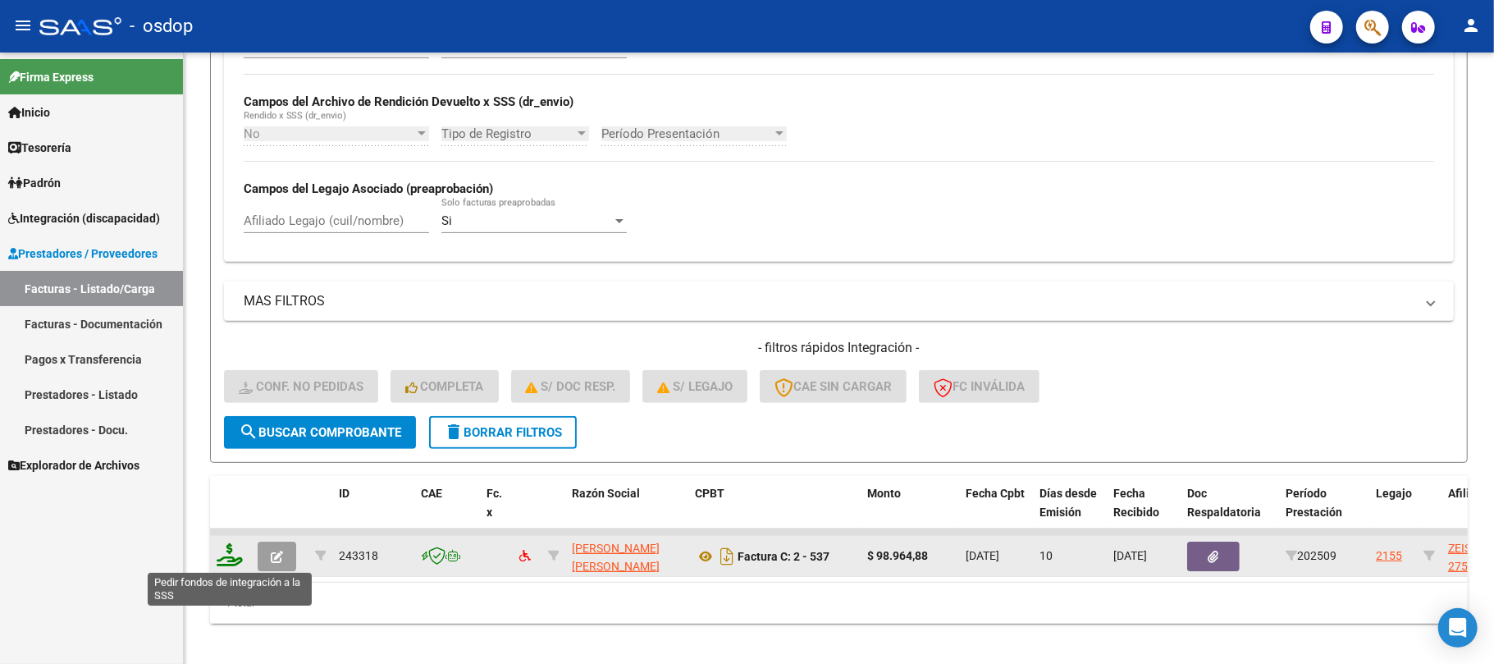
click at [231, 560] on icon at bounding box center [230, 554] width 26 height 23
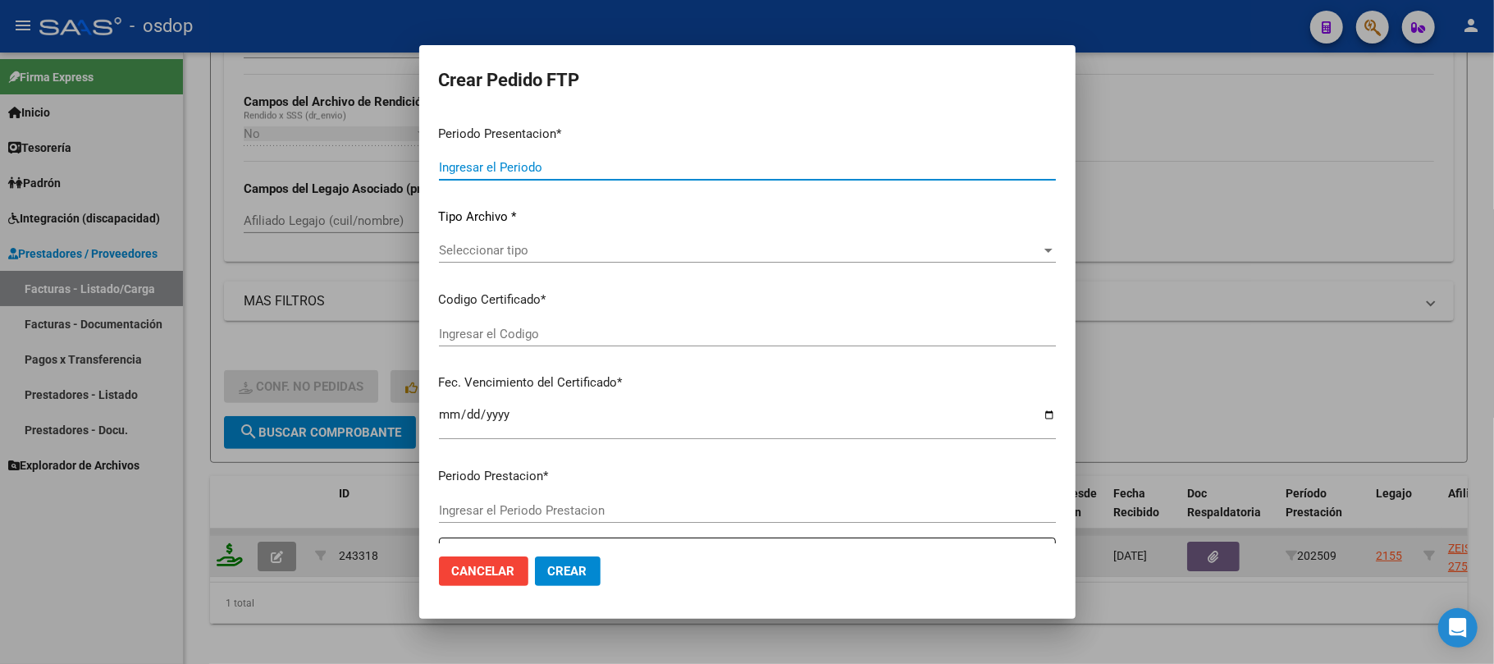
type input "202509"
type input "$ 98.964,88"
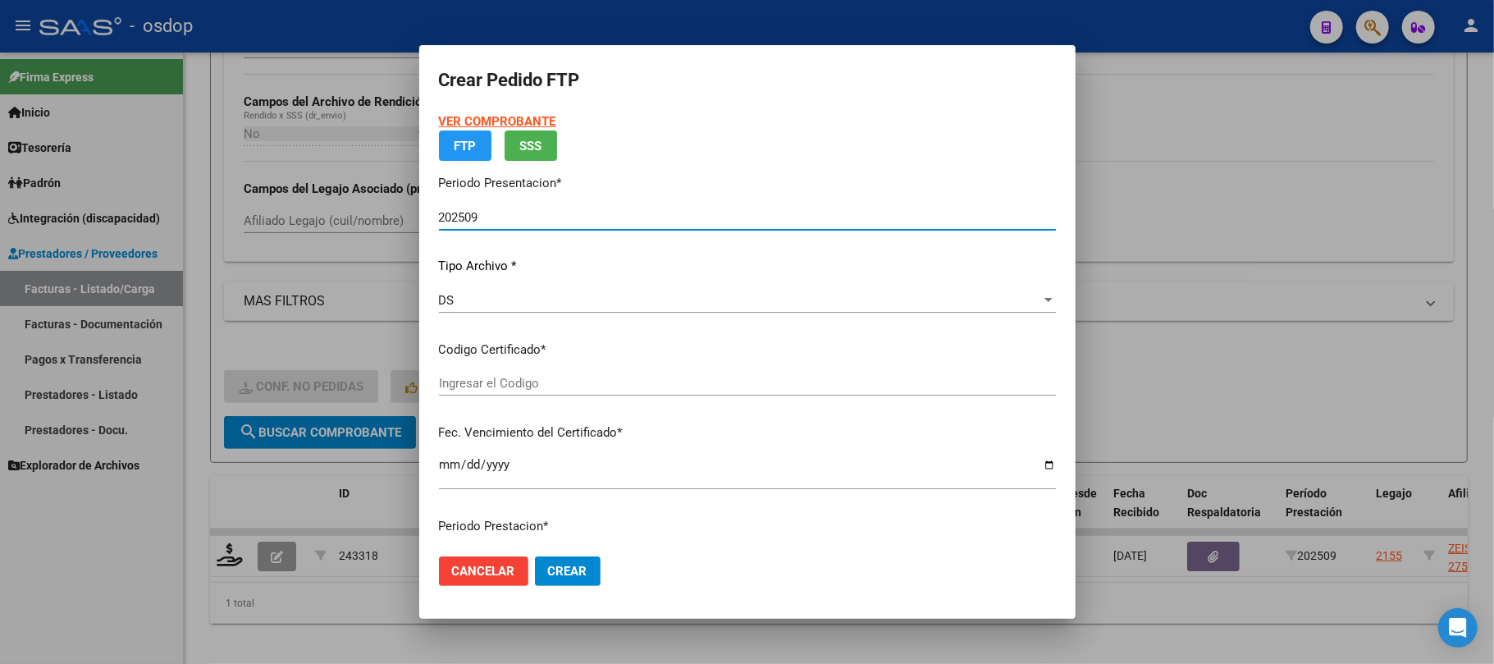
type input "3328278965"
type input "2027-10-23"
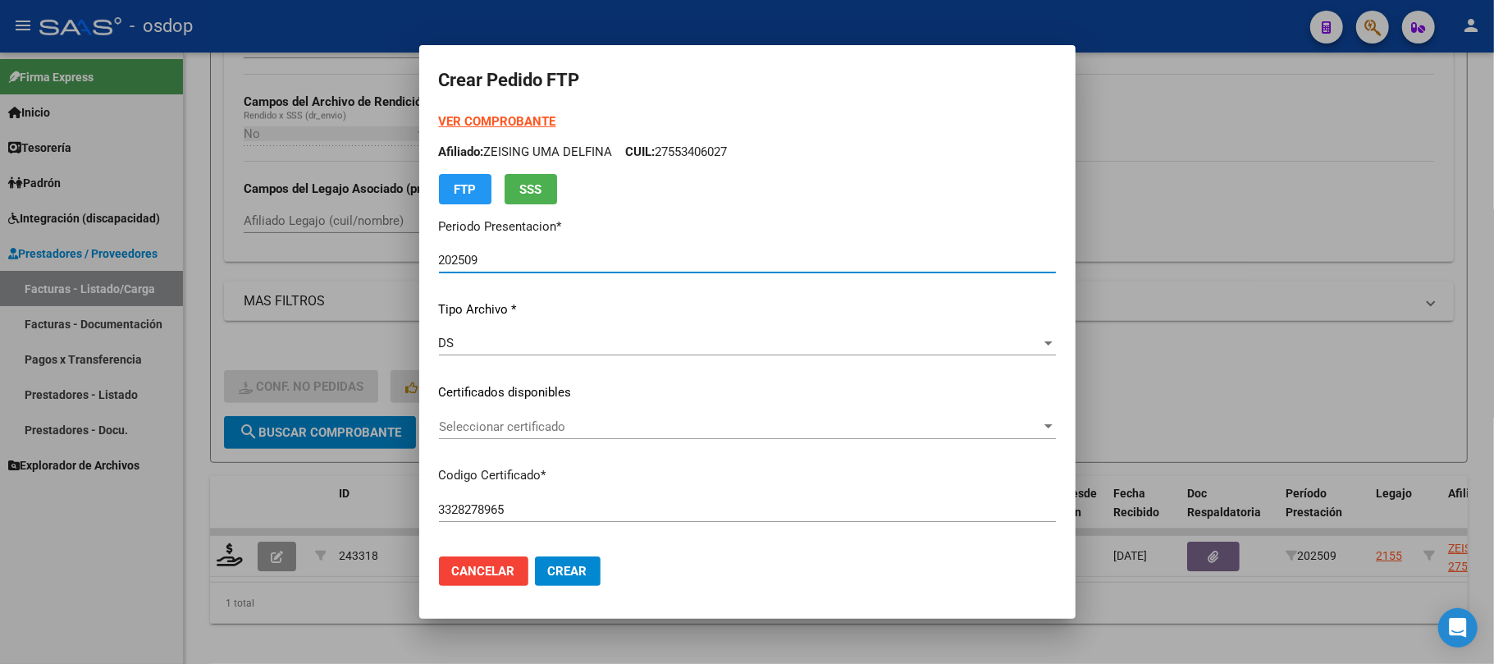
click at [537, 428] on span "Seleccionar certificado" at bounding box center [740, 426] width 602 height 15
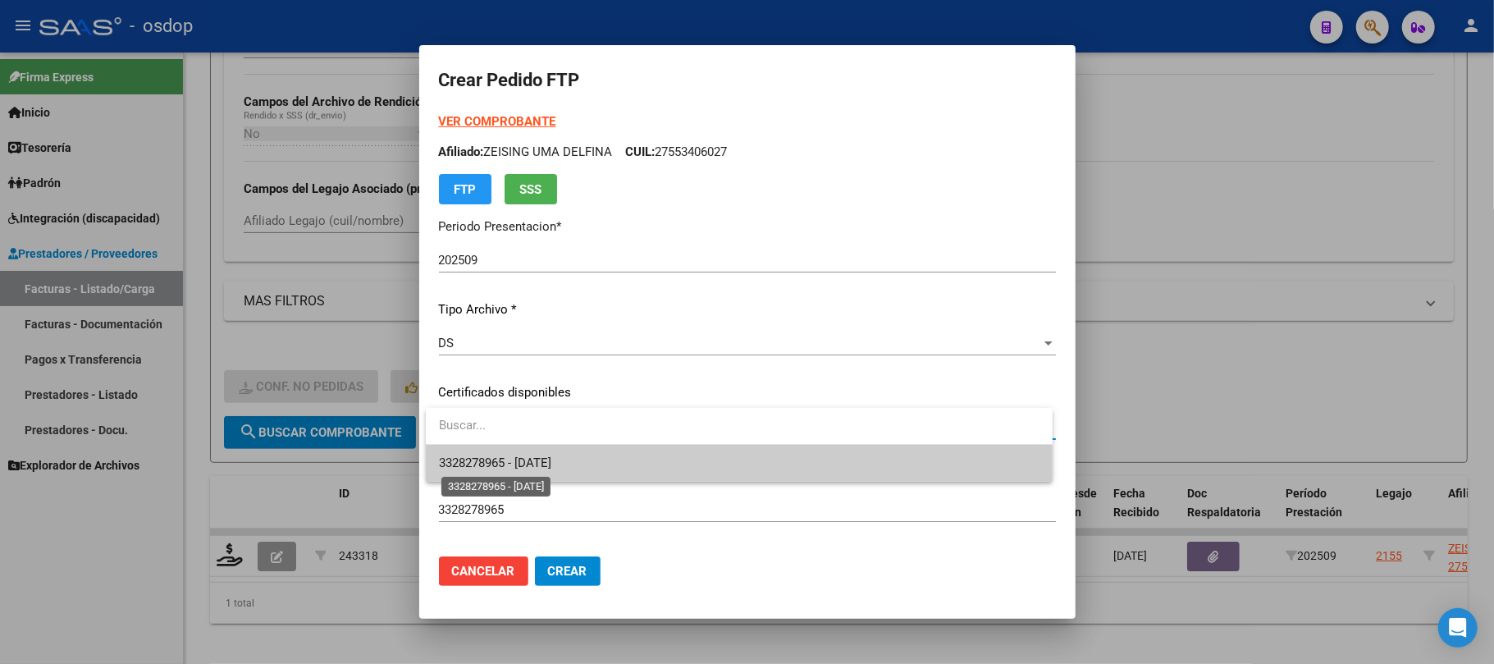
click at [523, 464] on span "3328278965 - 2027-10-23" at bounding box center [495, 462] width 112 height 15
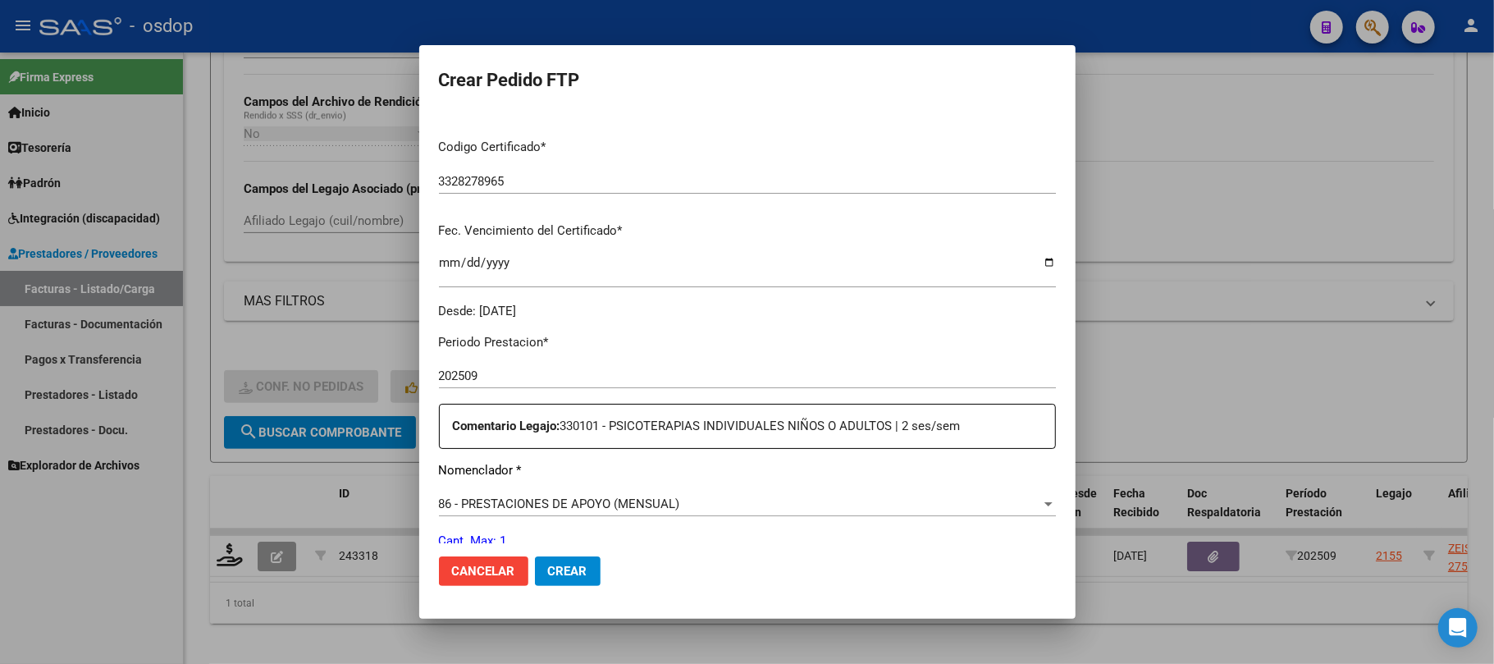
scroll to position [437, 0]
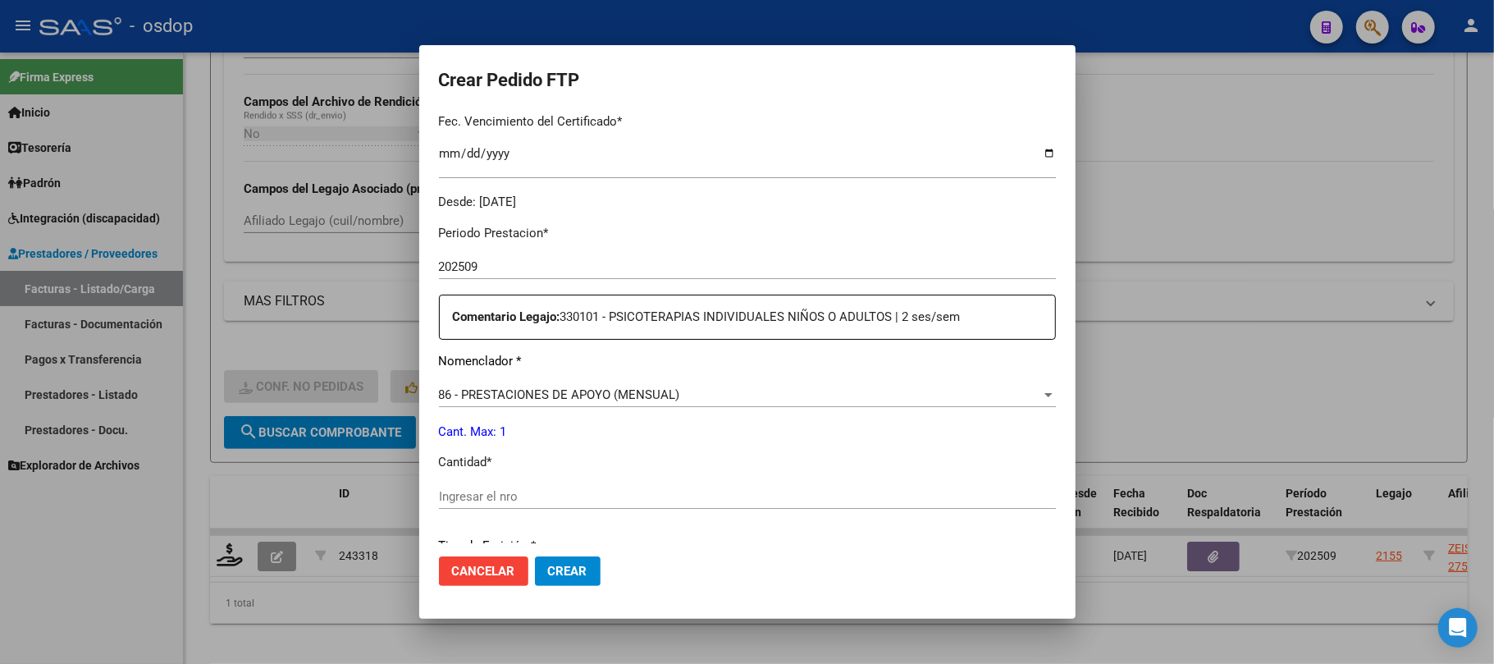
click at [496, 496] on input "Ingresar el nro" at bounding box center [747, 496] width 617 height 15
type input "1"
click at [558, 578] on span "Crear" at bounding box center [567, 571] width 39 height 15
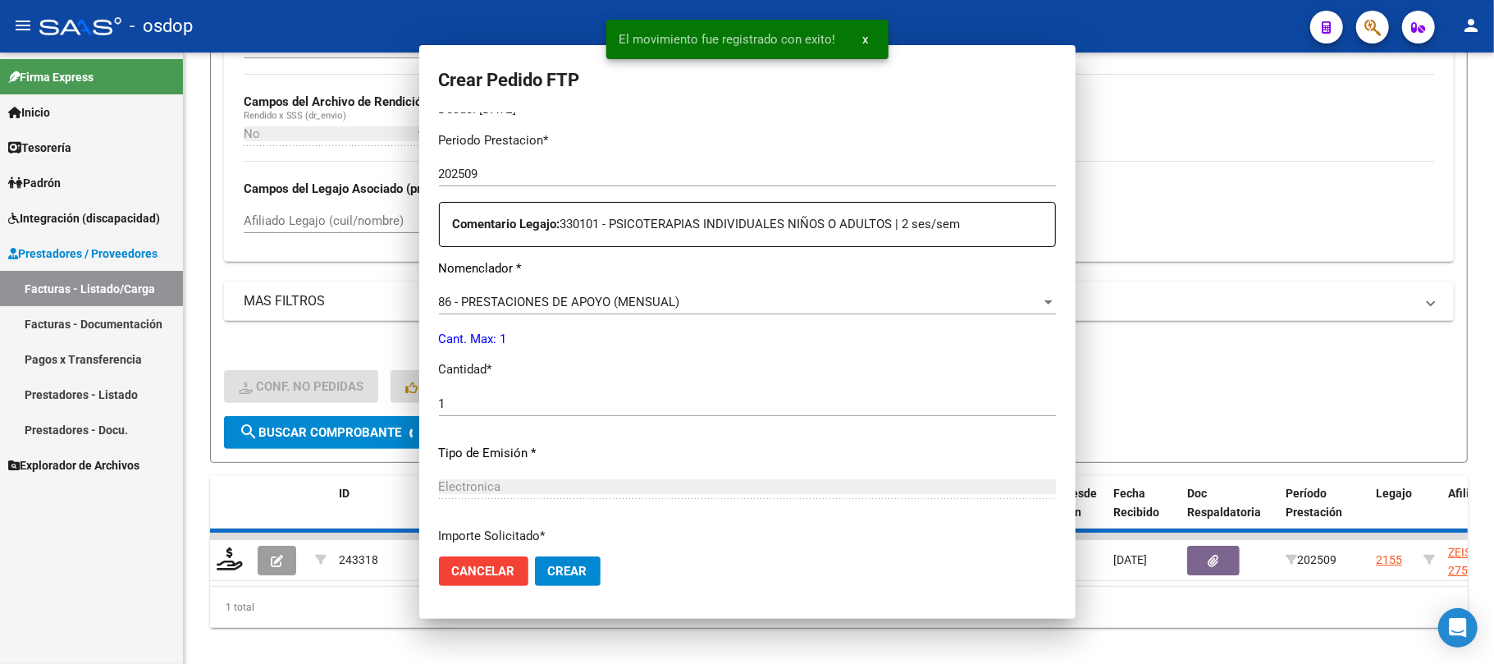
scroll to position [0, 0]
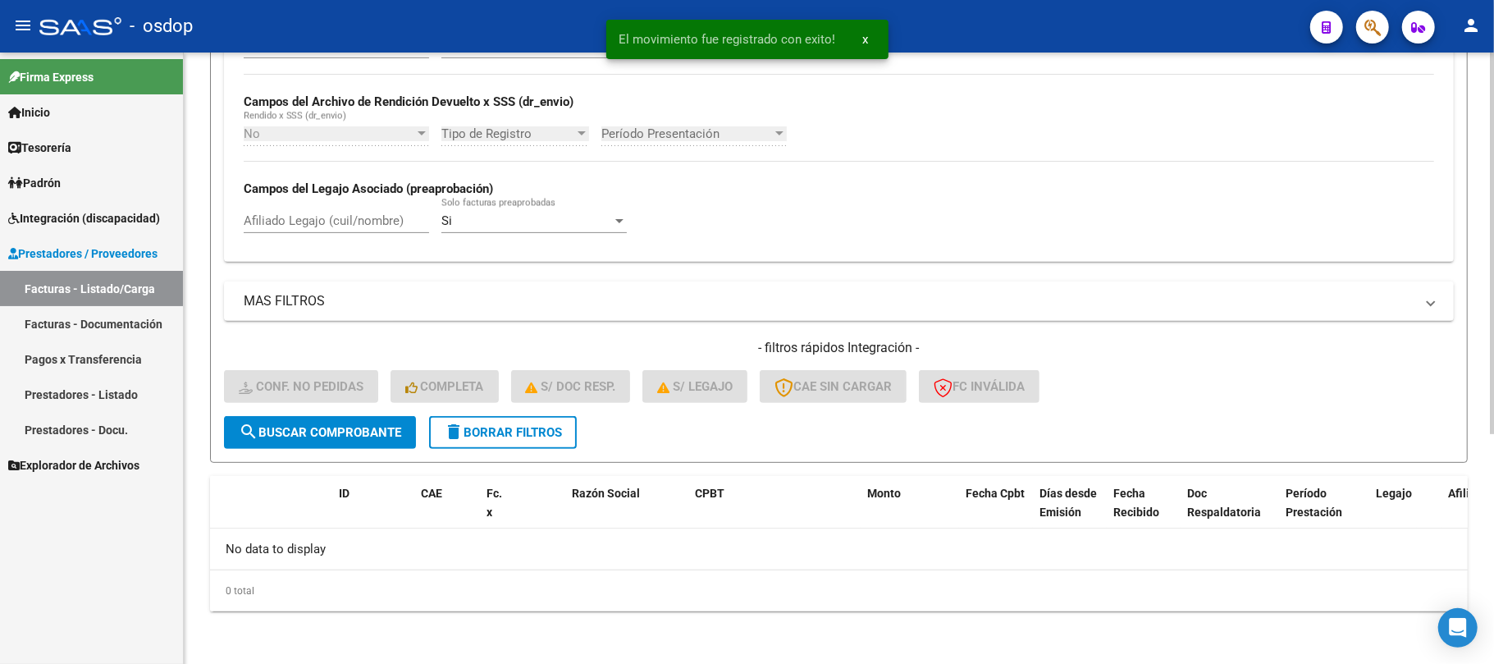
click at [523, 436] on span "delete Borrar Filtros" at bounding box center [503, 432] width 118 height 15
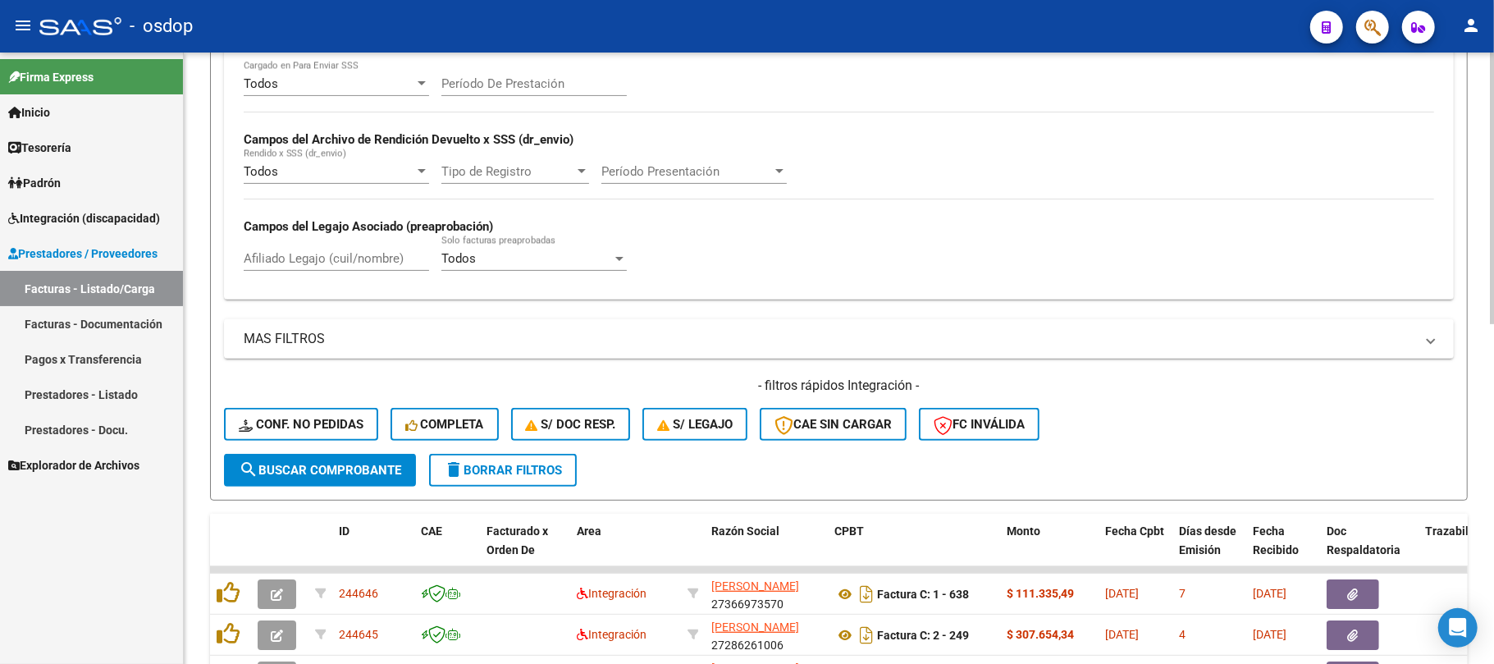
scroll to position [368, 0]
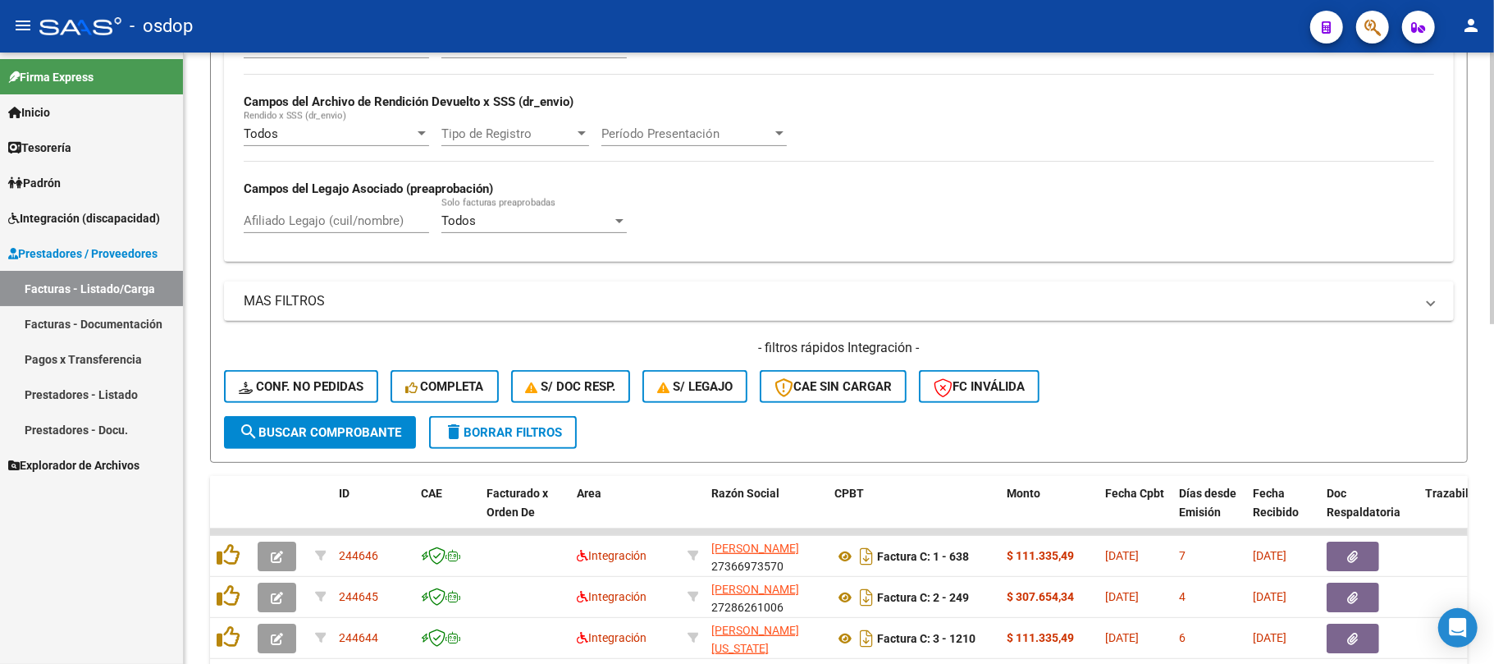
click at [331, 225] on input "Afiliado Legajo (cuil/nombre)" at bounding box center [336, 220] width 185 height 15
paste input "23524461064"
type input "23524461064"
click at [343, 430] on span "search Buscar Comprobante" at bounding box center [320, 432] width 162 height 15
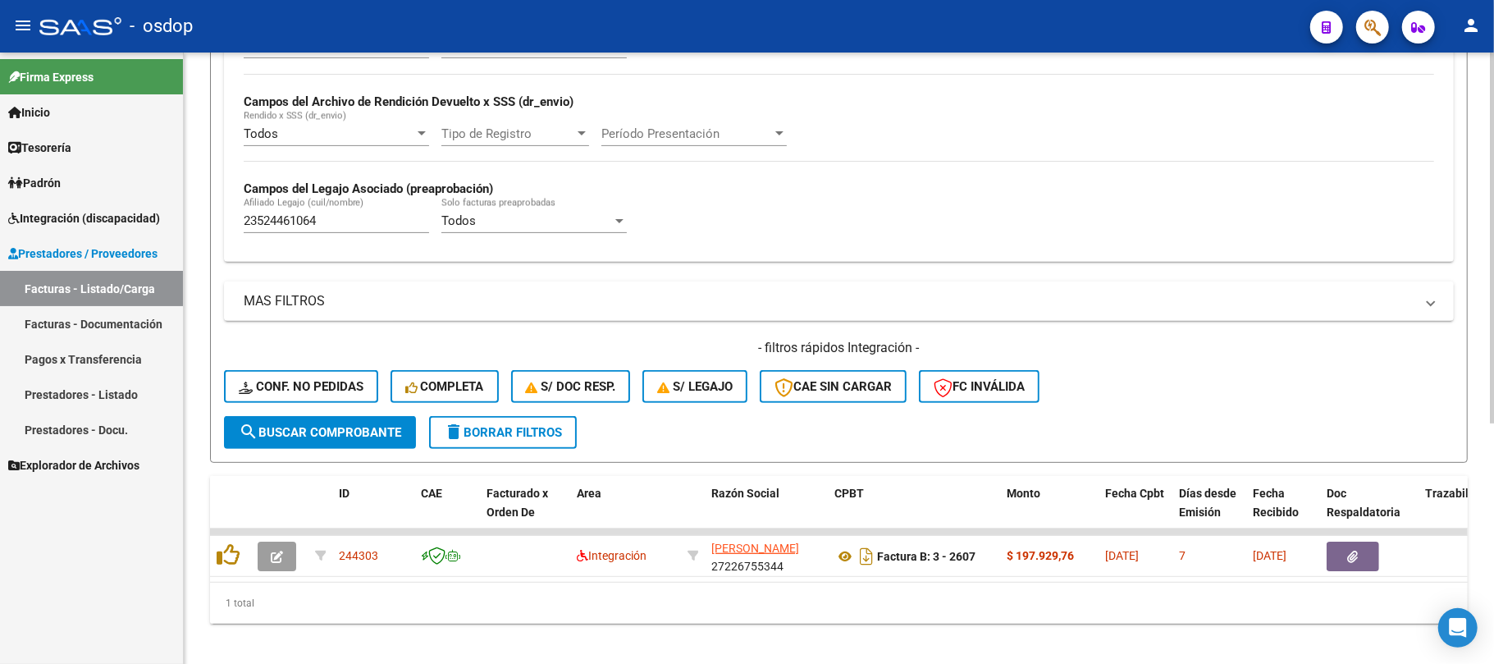
scroll to position [395, 0]
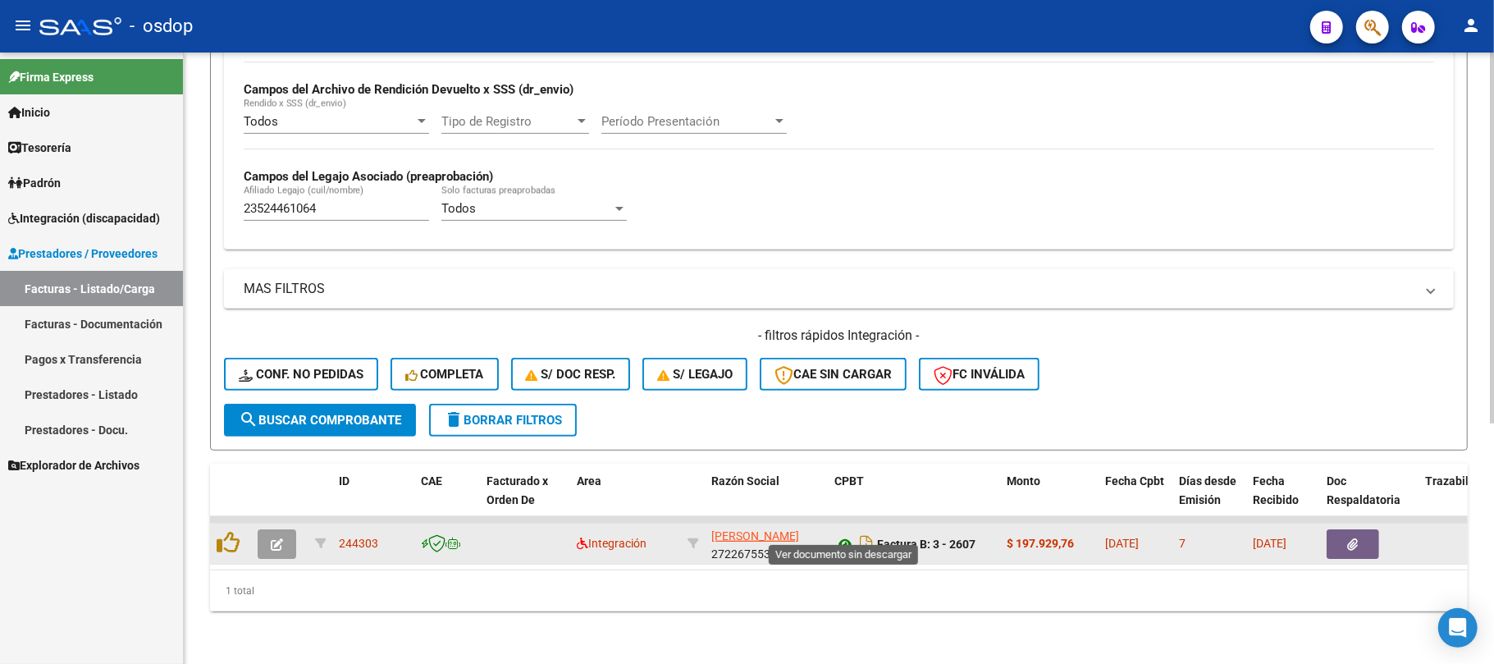
click at [842, 534] on icon at bounding box center [844, 544] width 21 height 20
click at [1356, 535] on button "button" at bounding box center [1353, 544] width 53 height 30
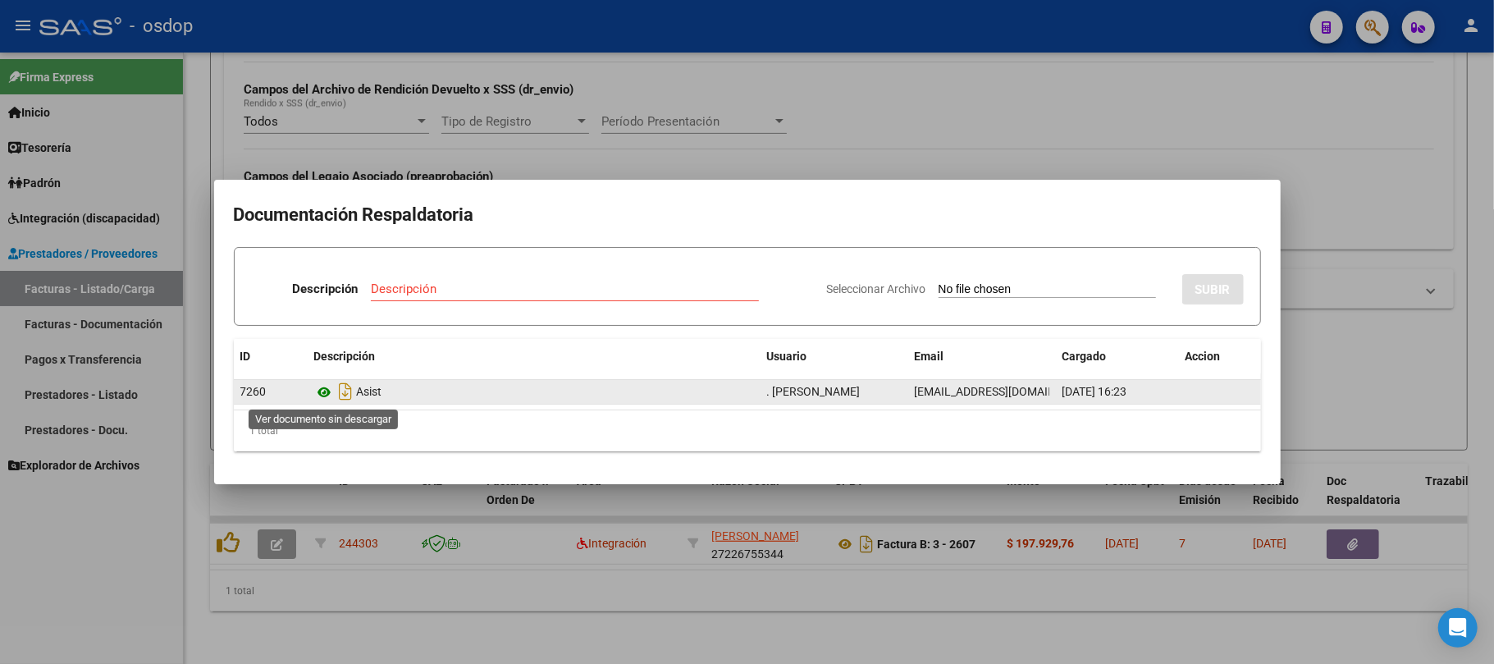
click at [330, 391] on icon at bounding box center [324, 392] width 21 height 20
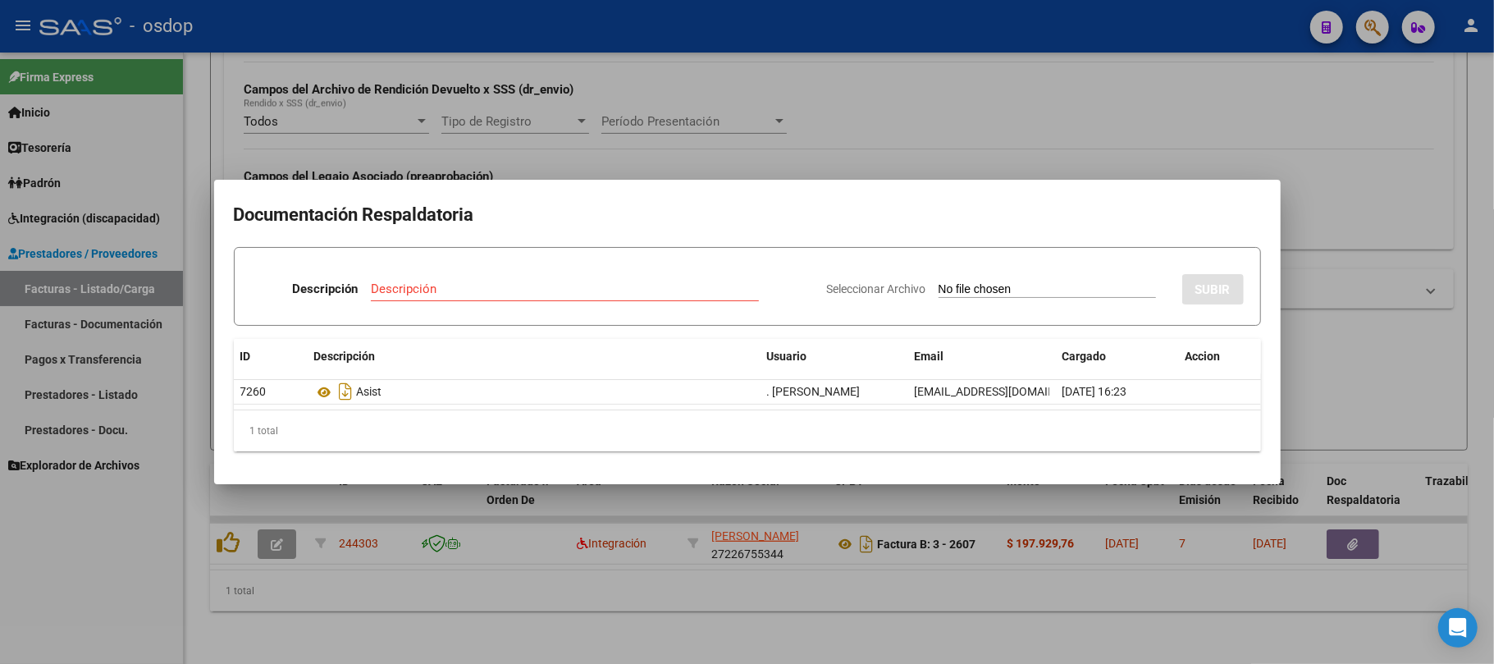
click at [855, 568] on div at bounding box center [747, 332] width 1494 height 664
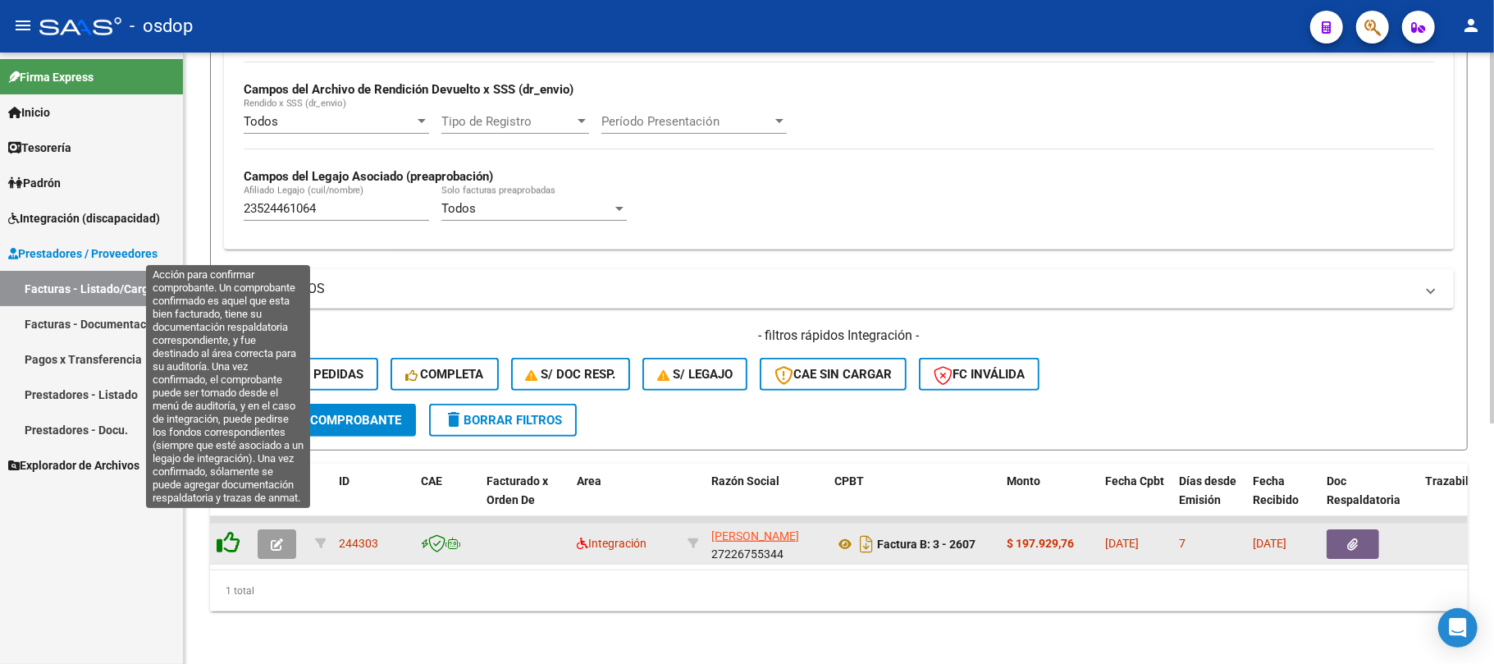
click at [221, 531] on icon at bounding box center [228, 542] width 23 height 23
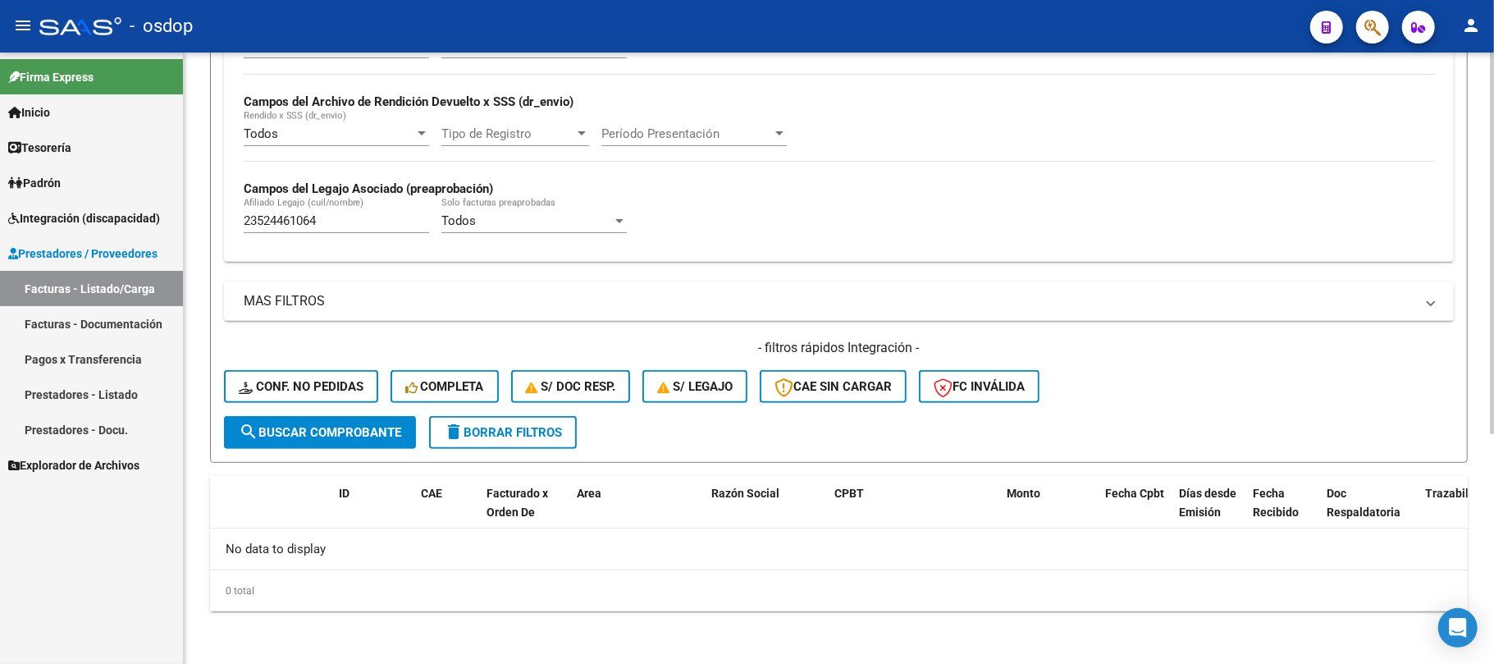
scroll to position [368, 0]
click at [528, 435] on span "delete Borrar Filtros" at bounding box center [503, 432] width 118 height 15
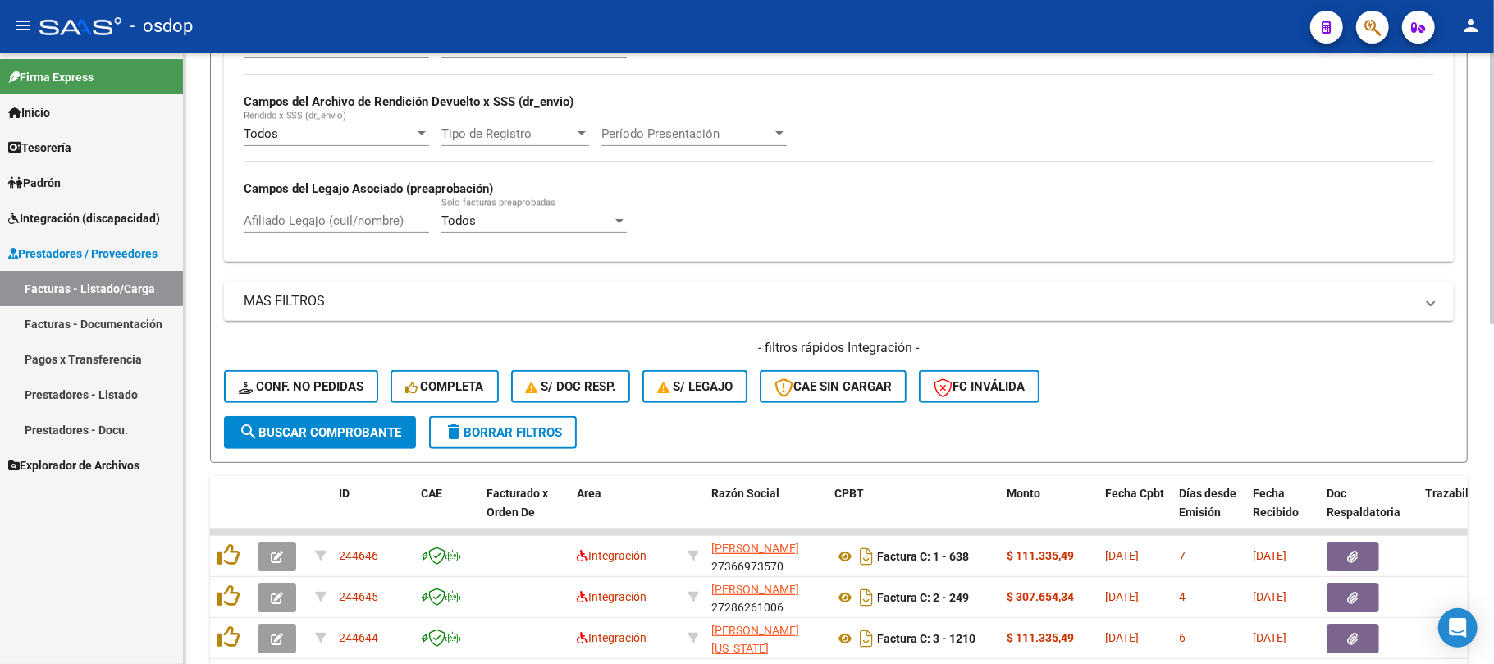
click at [327, 228] on input "Afiliado Legajo (cuil/nombre)" at bounding box center [336, 220] width 185 height 15
paste input "23501592269"
click at [358, 435] on span "search Buscar Comprobante" at bounding box center [320, 432] width 162 height 15
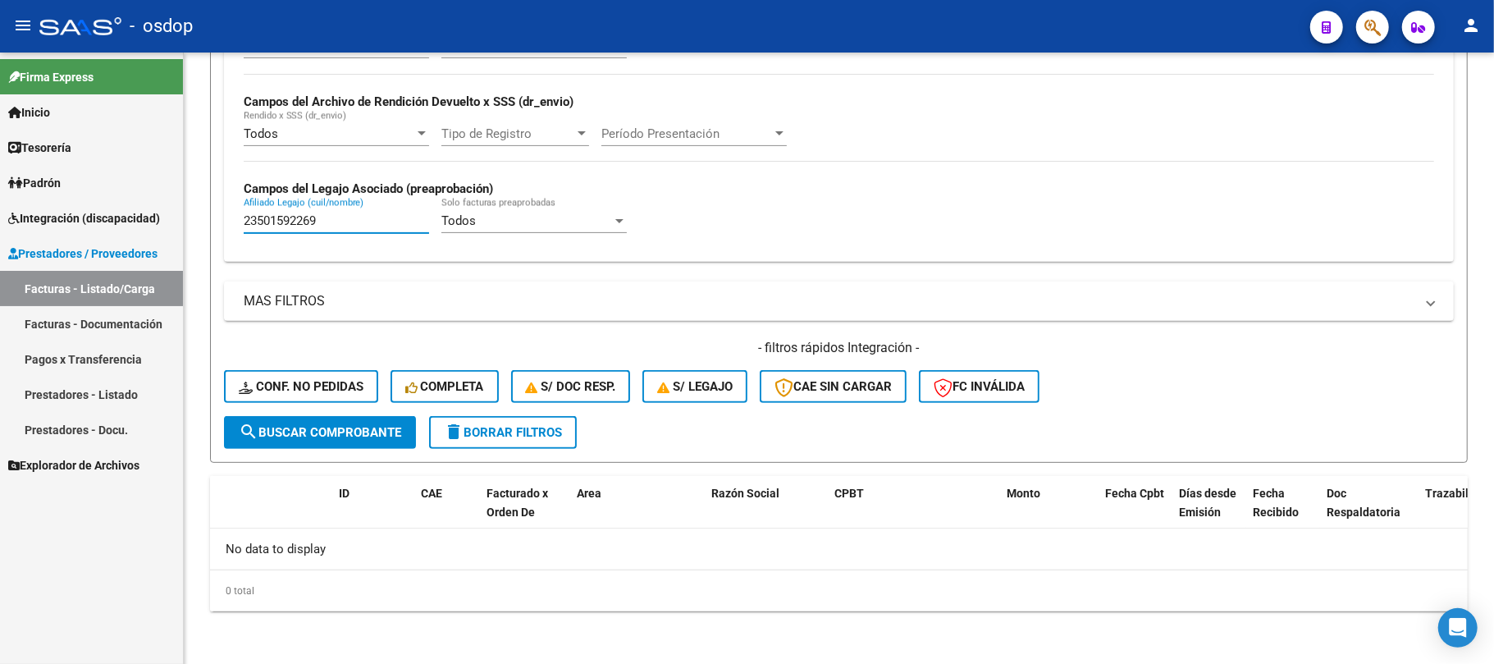
drag, startPoint x: 236, startPoint y: 215, endPoint x: 36, endPoint y: 226, distance: 200.5
click at [27, 226] on mat-sidenav-container "Firma Express Inicio Calendario SSS Instructivos Contacto OS Tesorería Extracto…" at bounding box center [747, 358] width 1494 height 611
paste input "507293"
click at [369, 427] on span "search Buscar Comprobante" at bounding box center [320, 432] width 162 height 15
drag, startPoint x: 327, startPoint y: 230, endPoint x: 56, endPoint y: 249, distance: 271.5
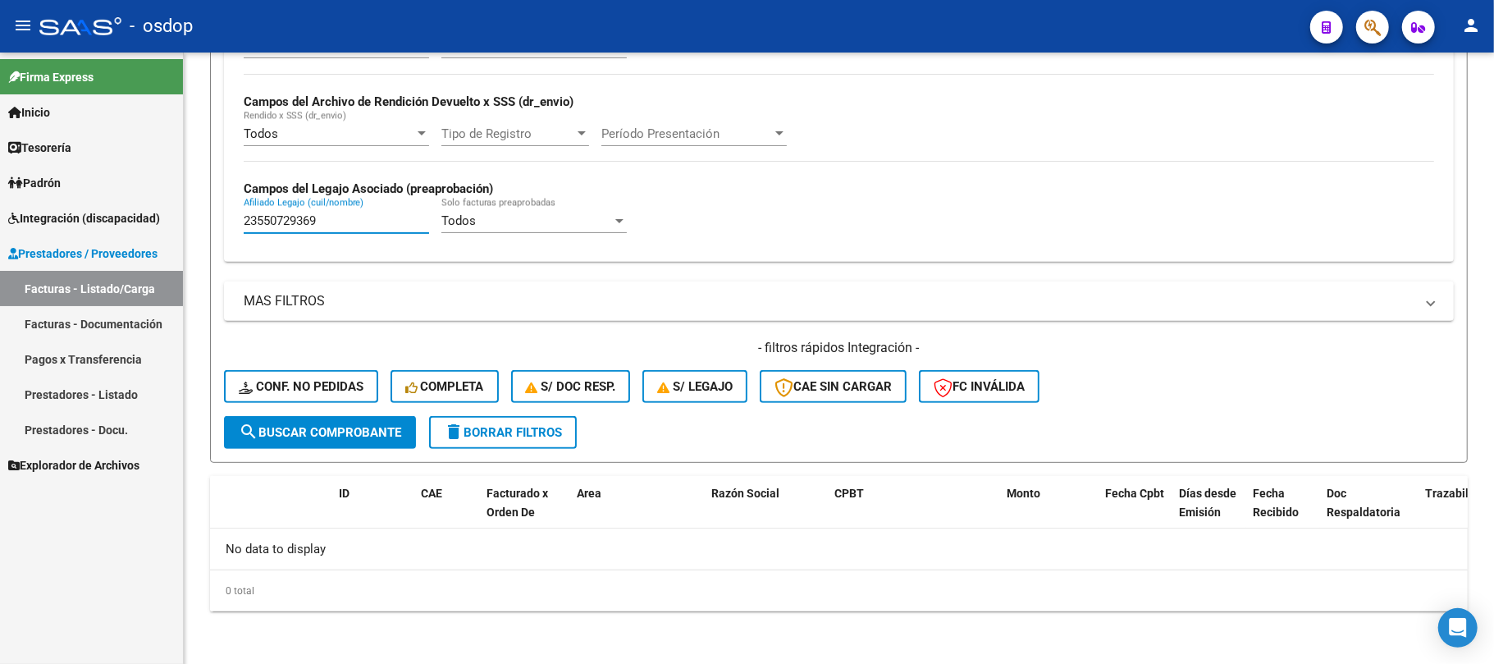
click at [56, 246] on mat-sidenav-container "Firma Express Inicio Calendario SSS Instructivos Contacto OS Tesorería Extracto…" at bounding box center [747, 358] width 1494 height 611
paste input "0478672714"
type input "20478672714"
click at [366, 421] on button "search Buscar Comprobante" at bounding box center [320, 432] width 192 height 33
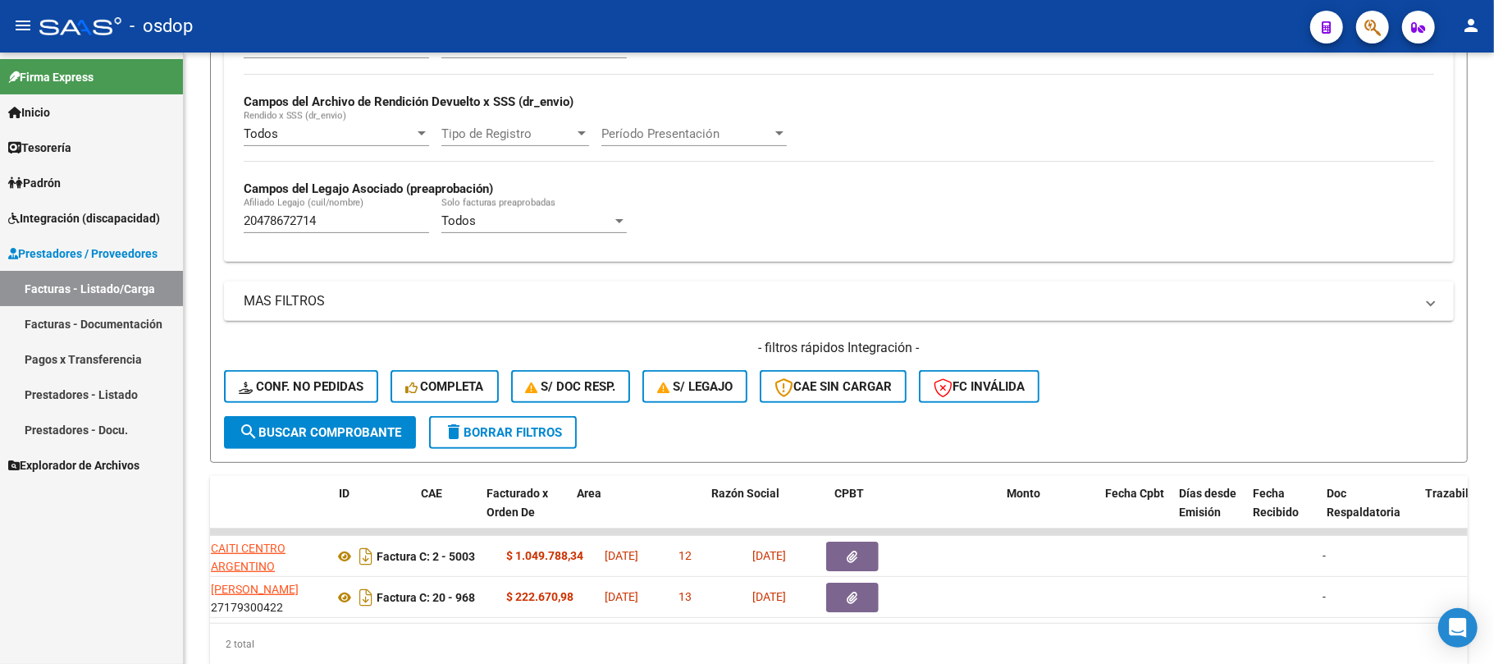
scroll to position [0, 0]
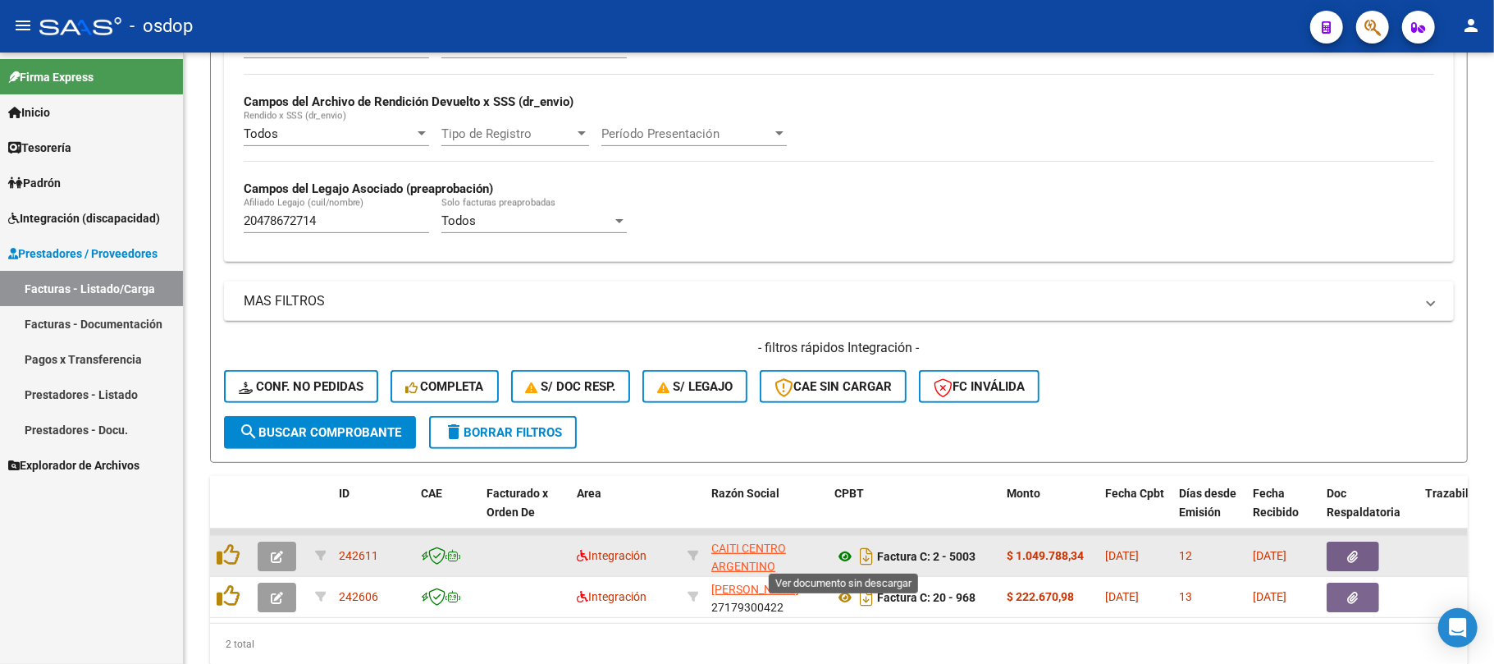
click at [844, 559] on icon at bounding box center [844, 556] width 21 height 20
click at [1365, 563] on button "button" at bounding box center [1353, 556] width 53 height 30
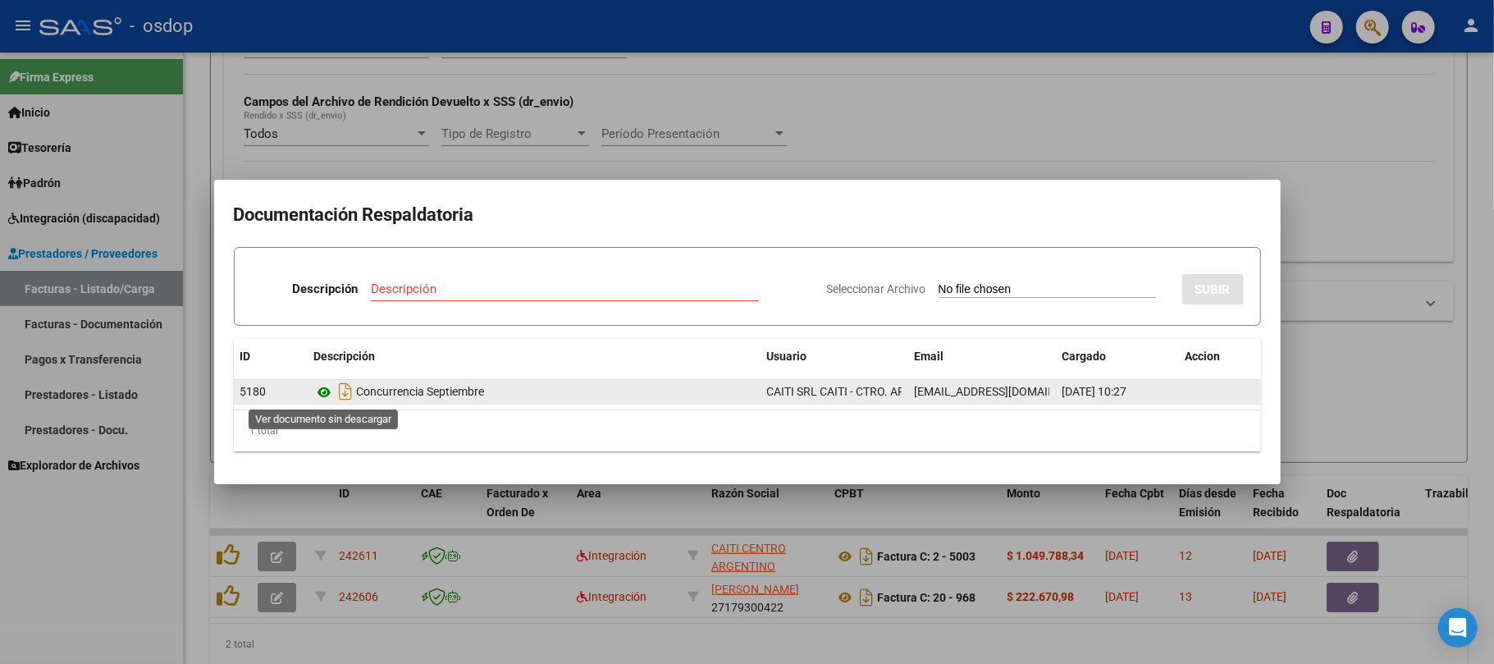
click at [327, 391] on icon at bounding box center [324, 392] width 21 height 20
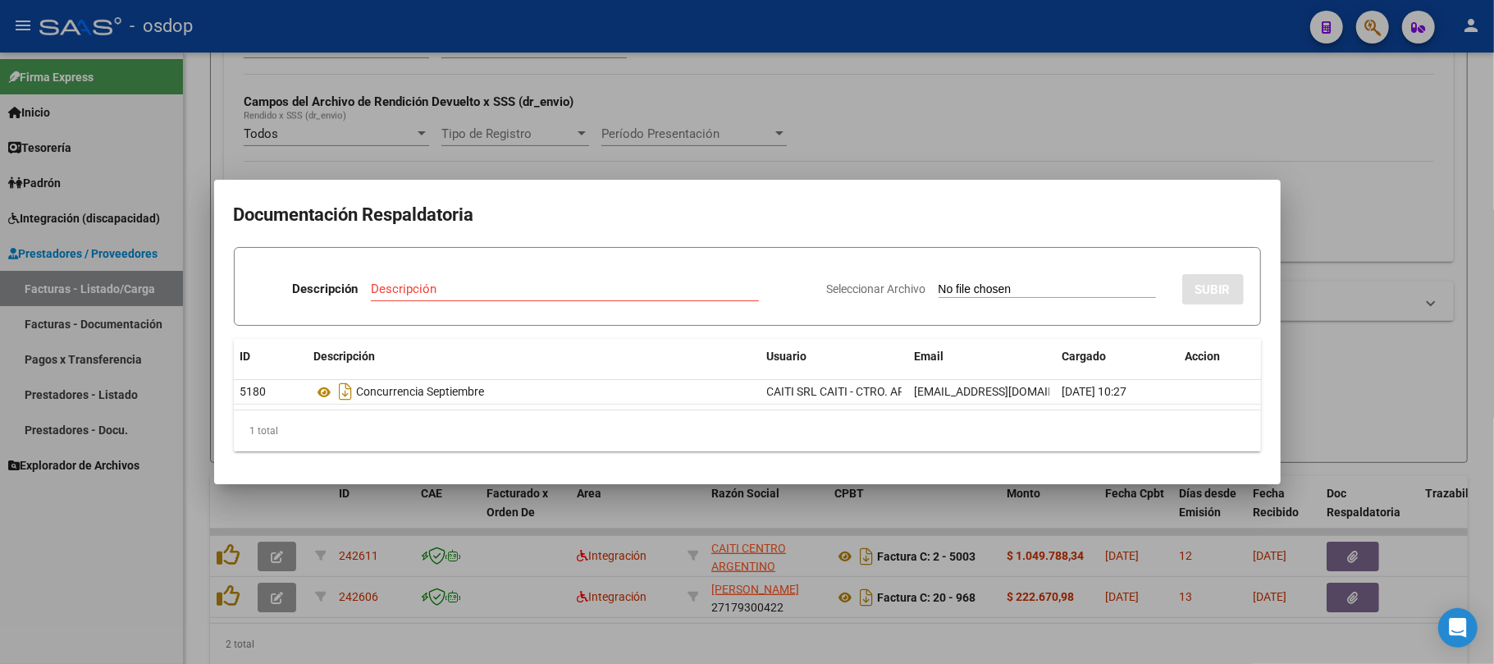
click at [835, 642] on div at bounding box center [747, 332] width 1494 height 664
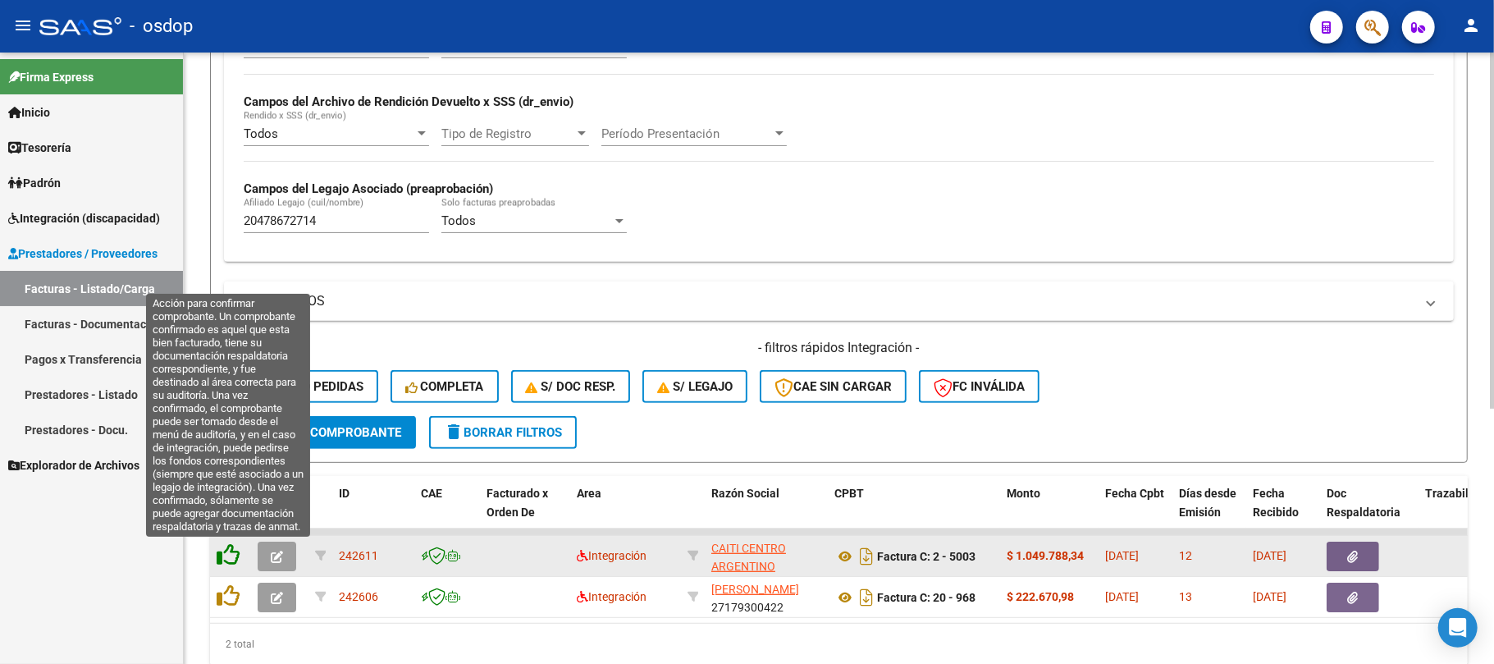
click at [231, 555] on icon at bounding box center [228, 554] width 23 height 23
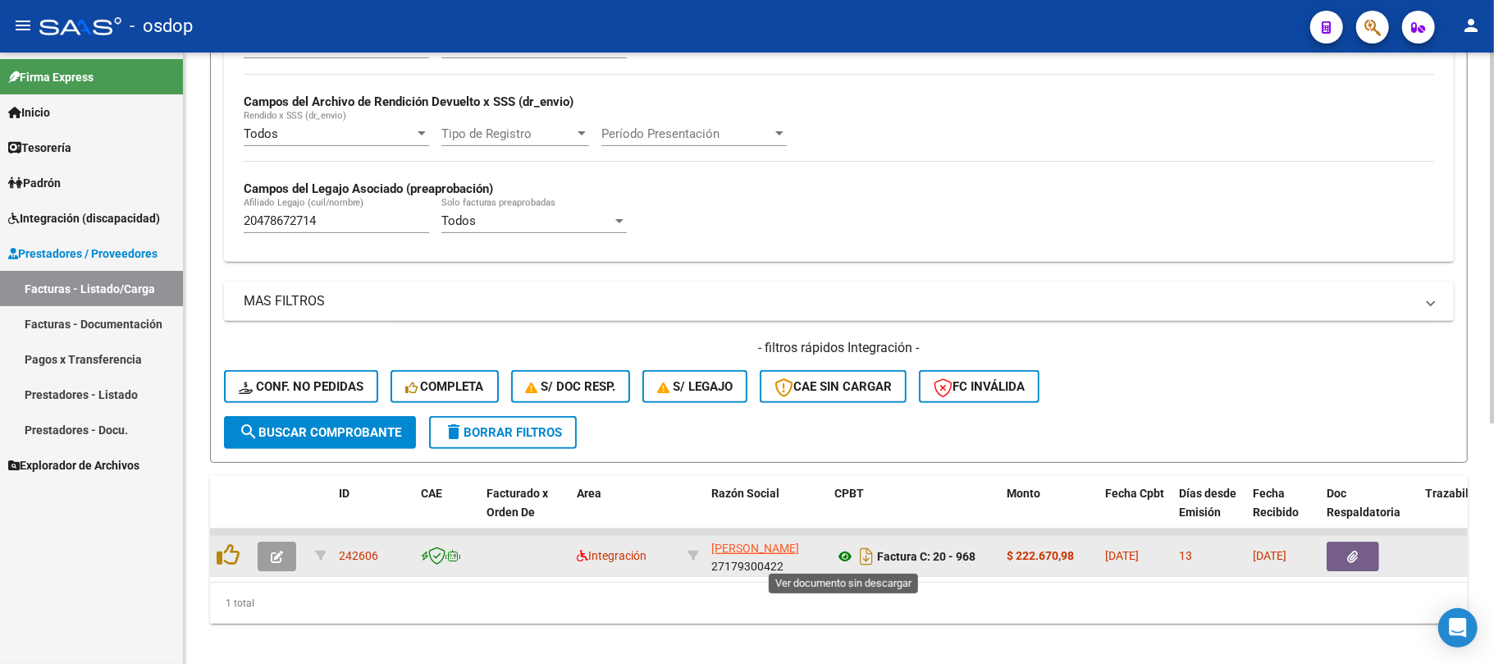
click at [844, 558] on icon at bounding box center [844, 556] width 21 height 20
click at [1346, 558] on button "button" at bounding box center [1353, 556] width 53 height 30
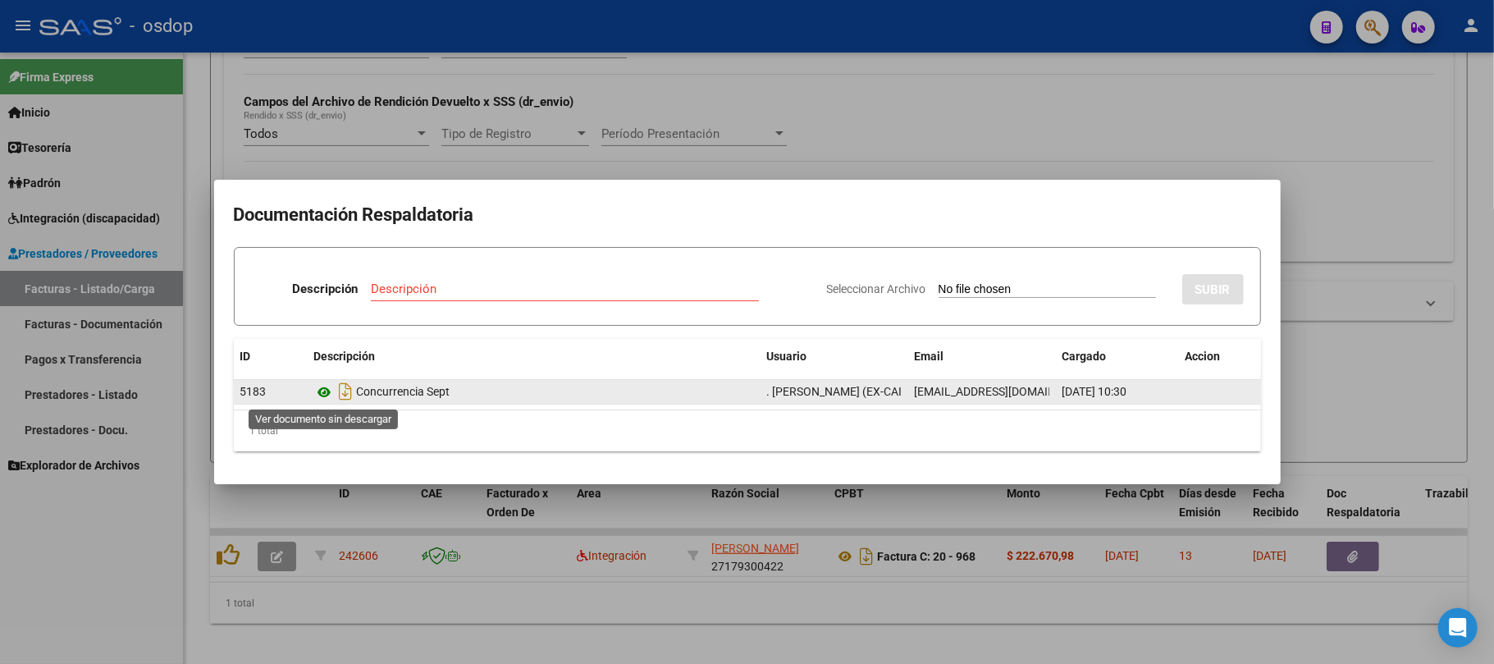
click at [320, 392] on icon at bounding box center [324, 392] width 21 height 20
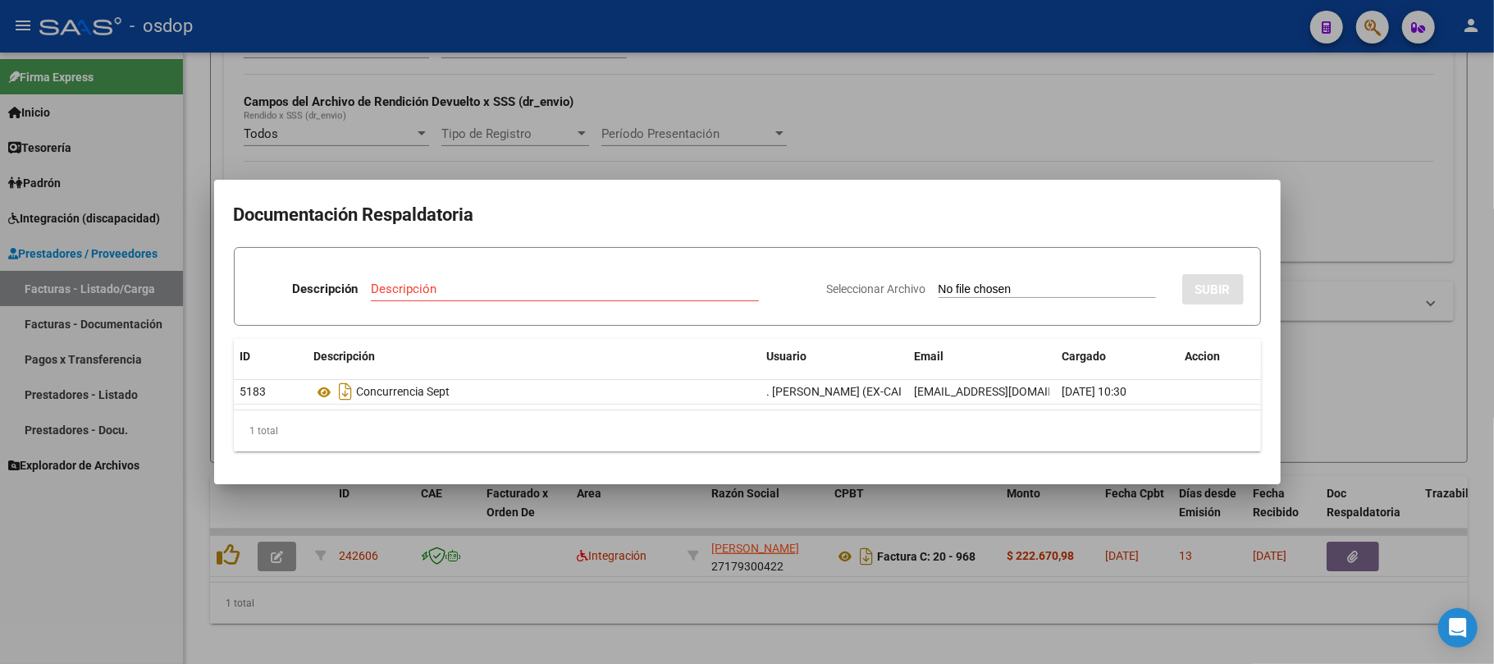
click at [822, 645] on div at bounding box center [747, 332] width 1494 height 664
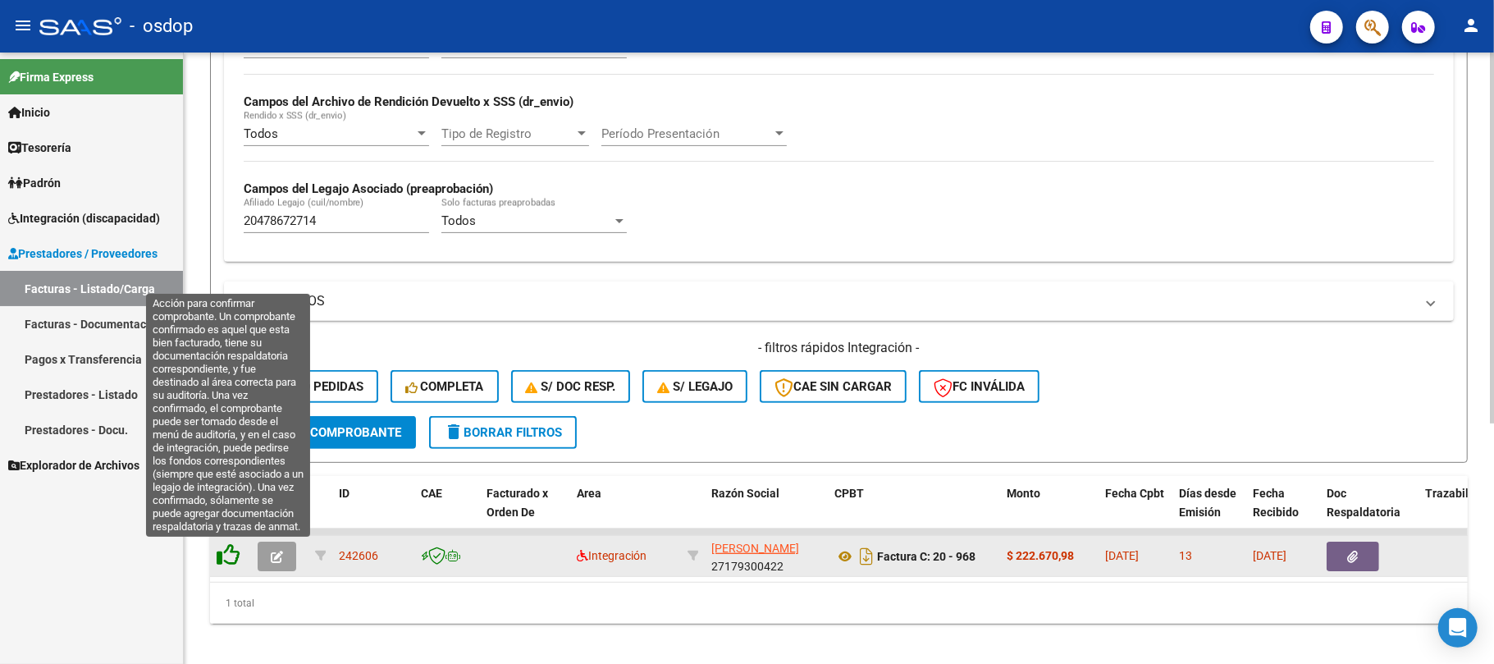
click at [231, 549] on icon at bounding box center [228, 554] width 23 height 23
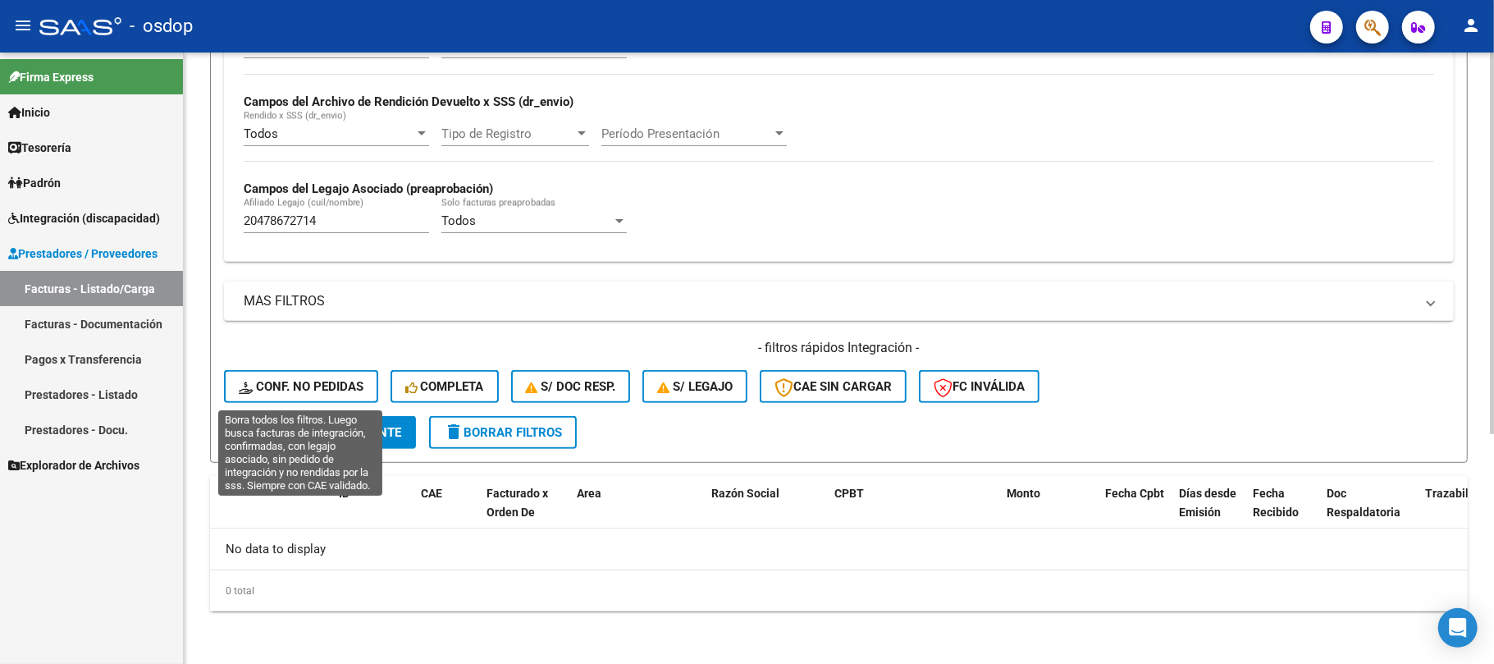
click at [313, 386] on span "Conf. no pedidas" at bounding box center [301, 386] width 125 height 15
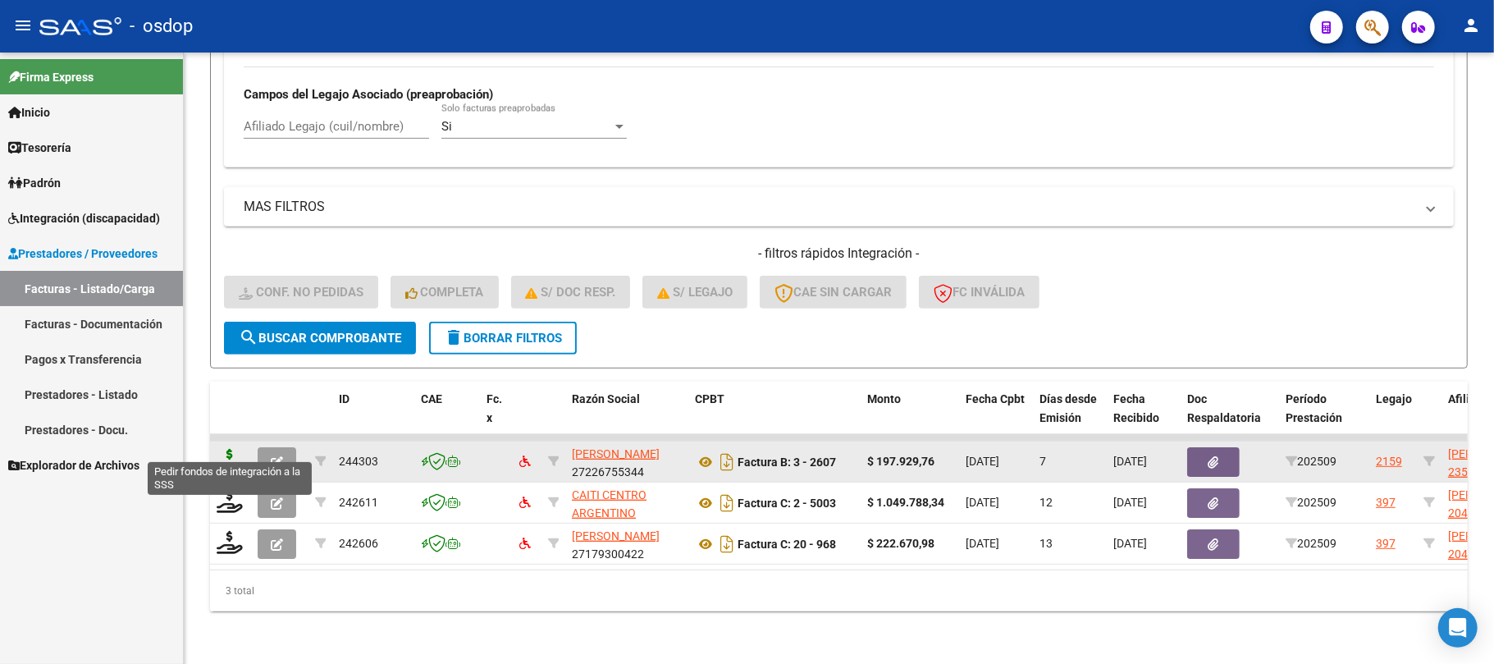
click at [236, 449] on icon at bounding box center [230, 460] width 26 height 23
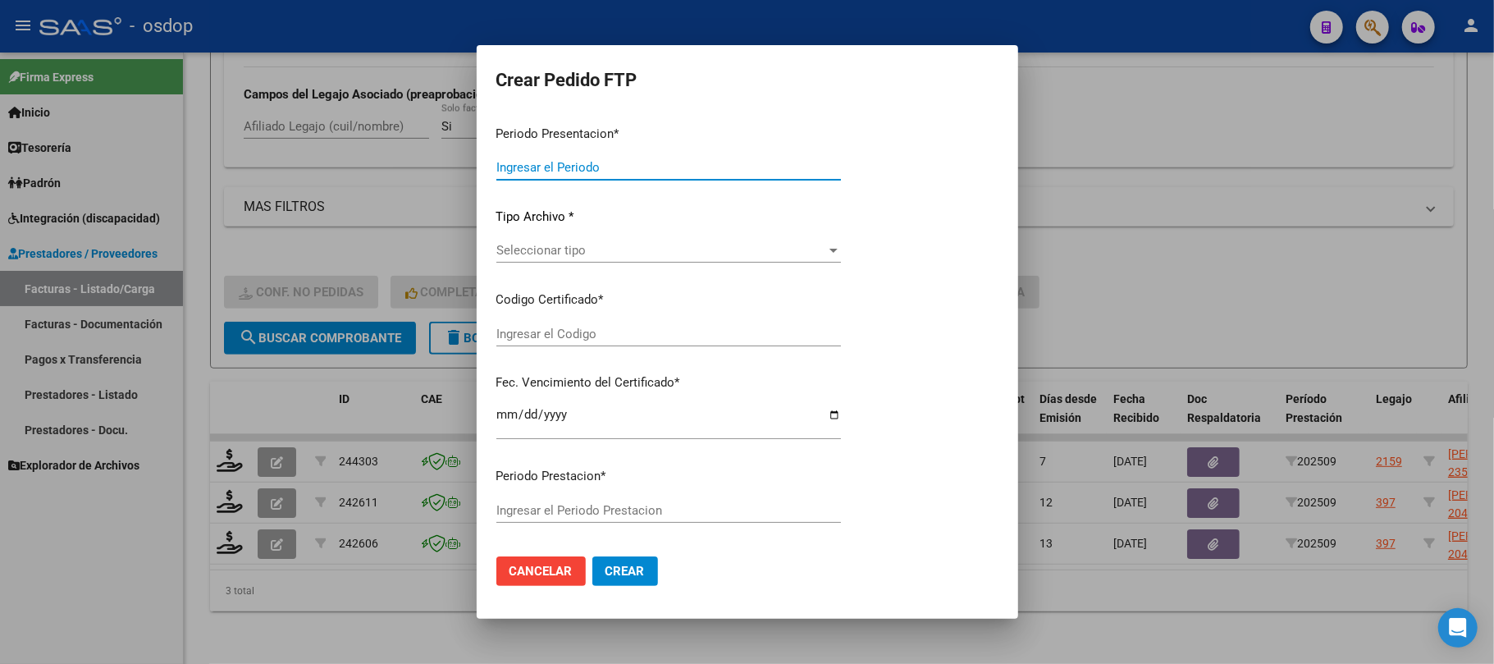
type input "202509"
type input "$ 197.929,76"
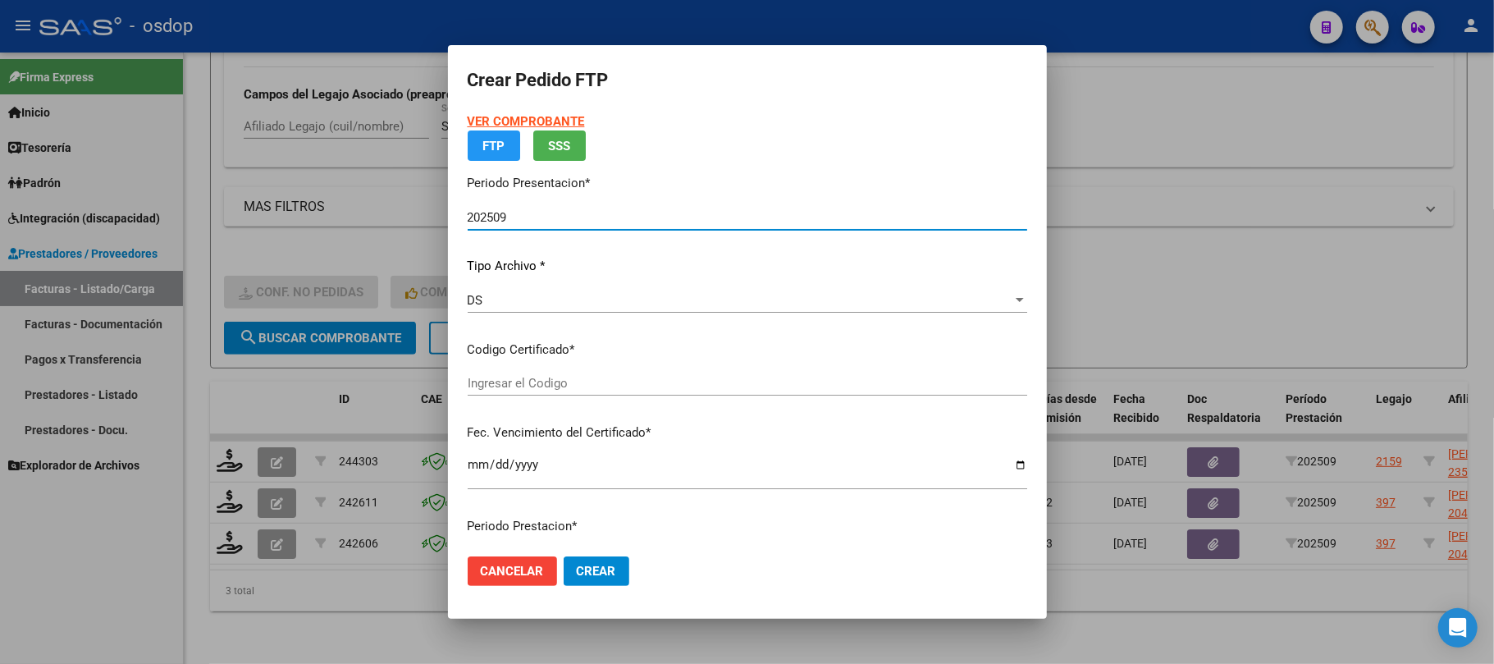
type input "7843591215"
type input "2028-01-30"
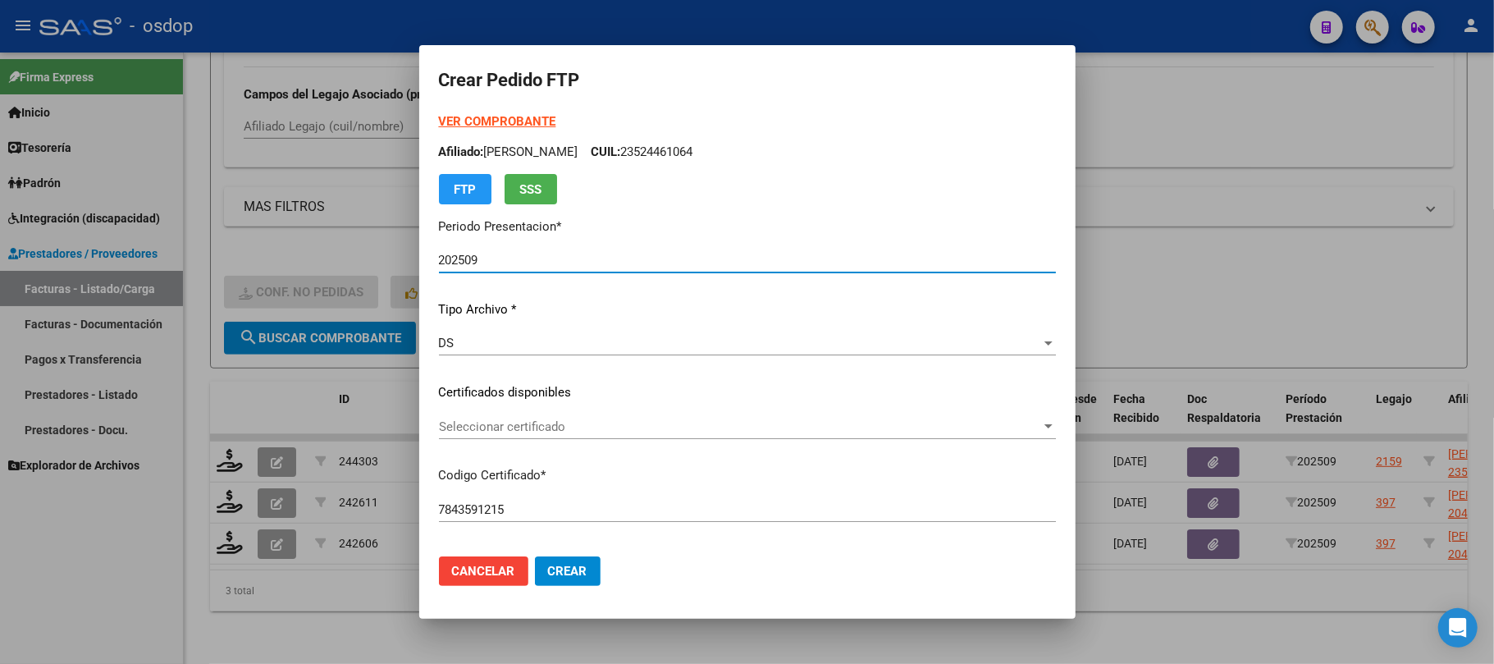
click at [647, 423] on span "Seleccionar certificado" at bounding box center [740, 426] width 602 height 15
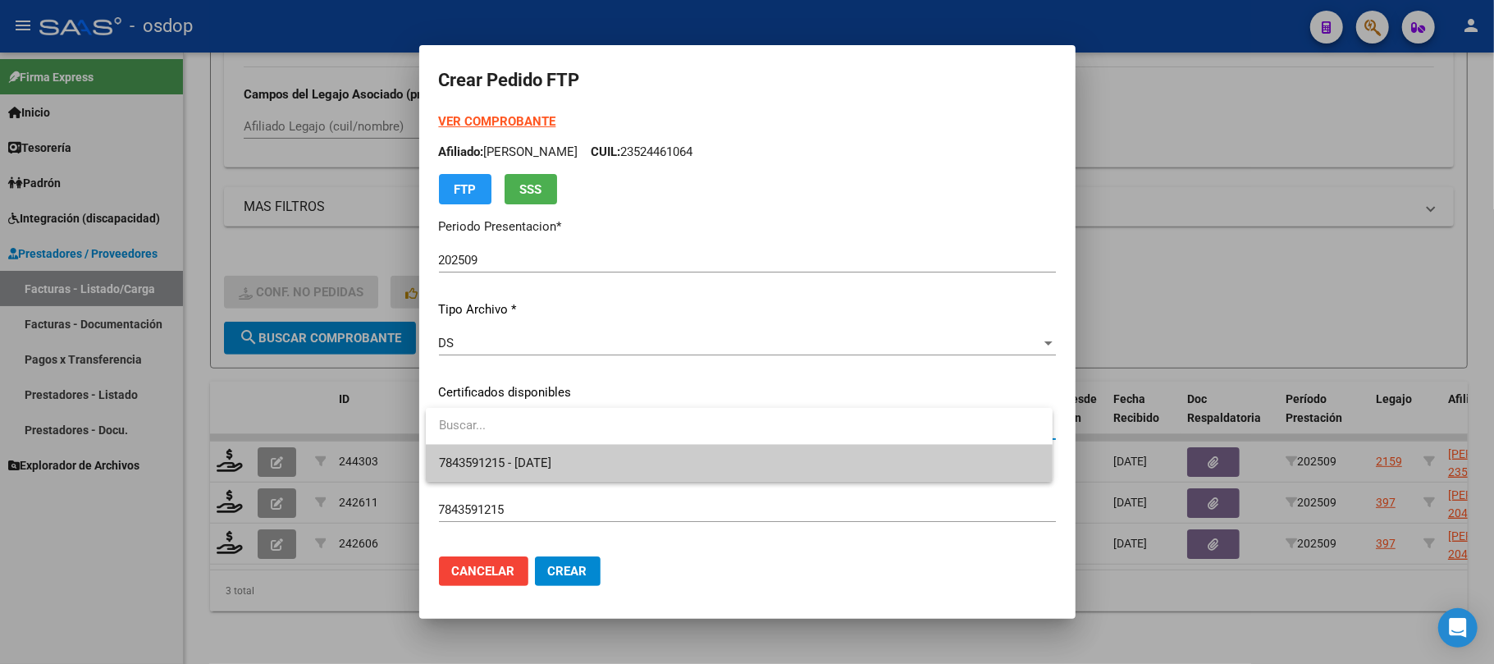
click at [625, 460] on span "7843591215 - 2028-01-30" at bounding box center [739, 463] width 601 height 37
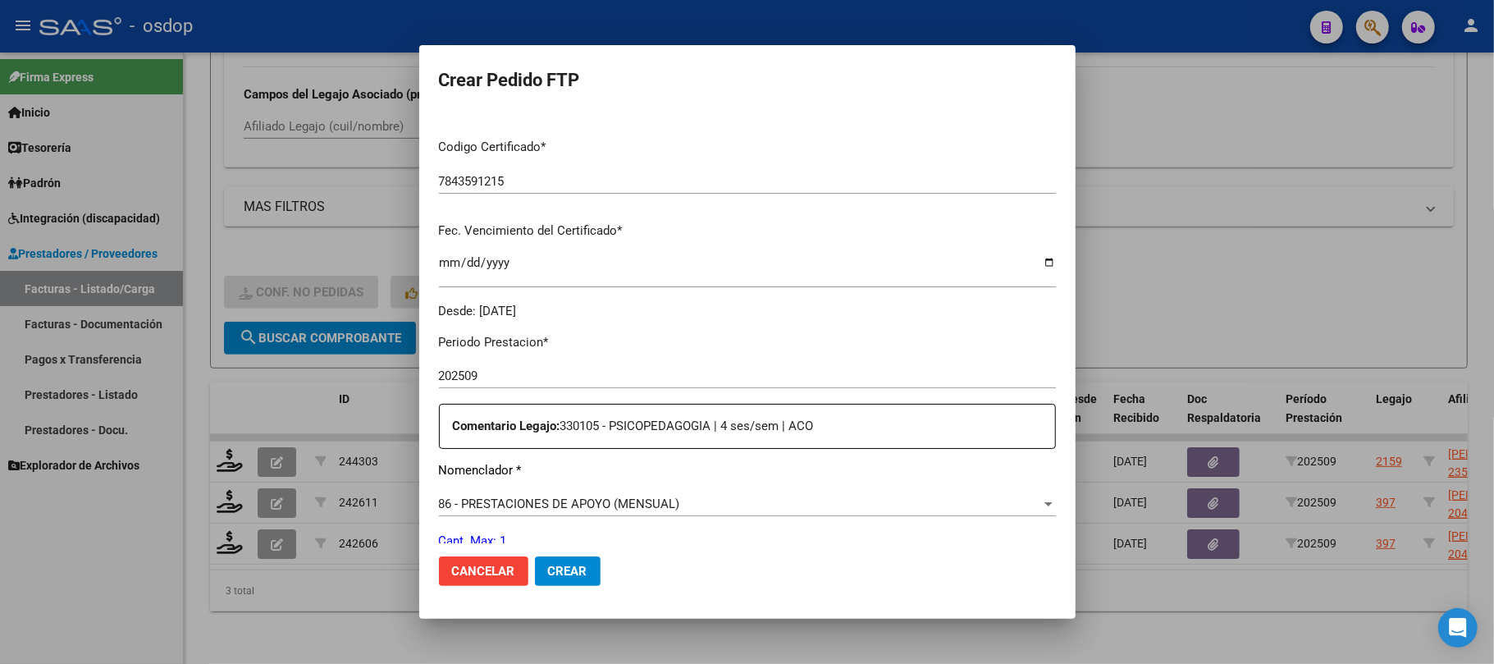
scroll to position [437, 0]
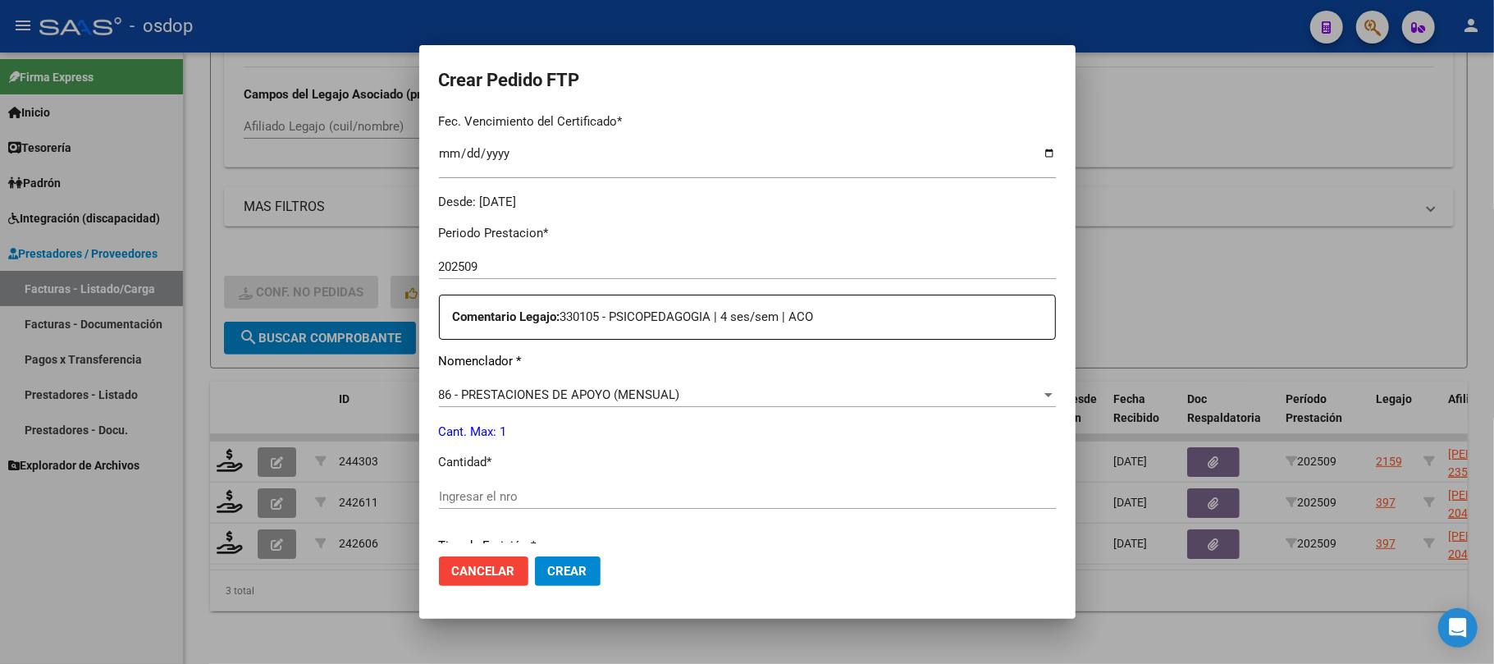
click at [496, 492] on input "Ingresar el nro" at bounding box center [747, 496] width 617 height 15
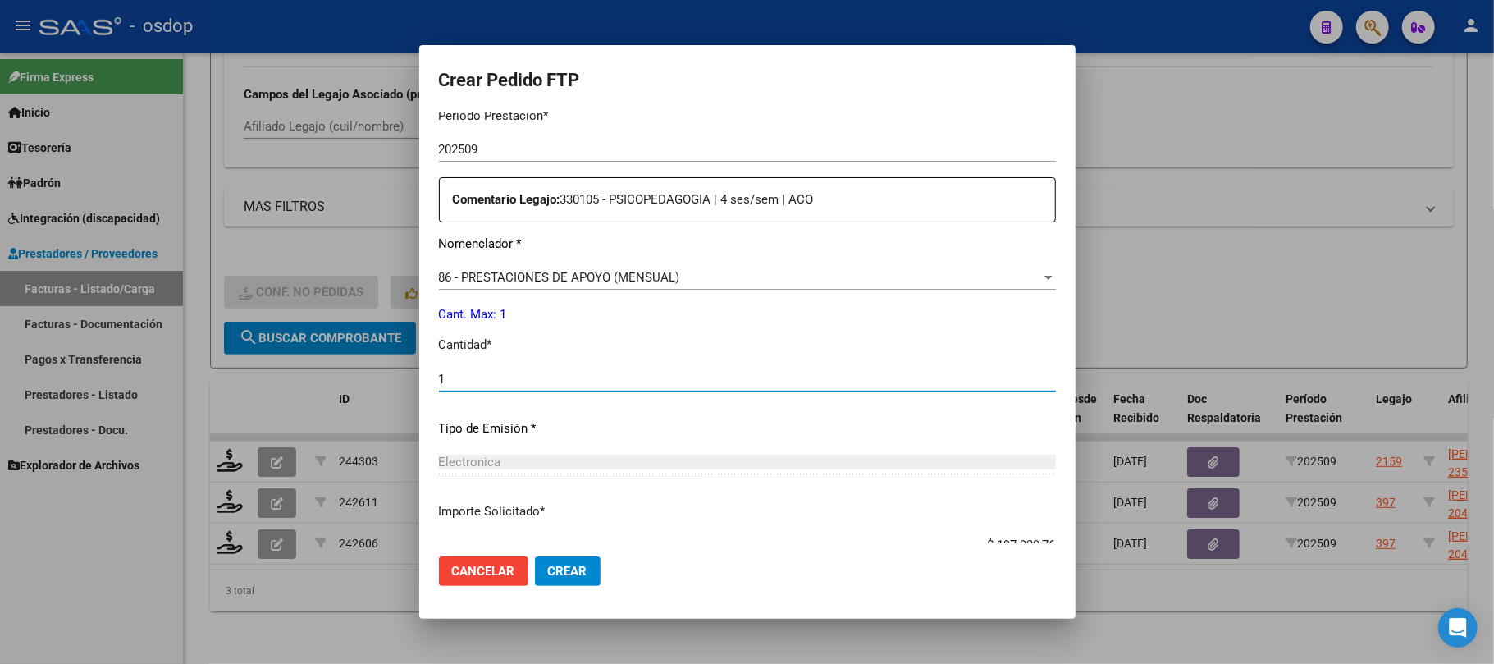
scroll to position [656, 0]
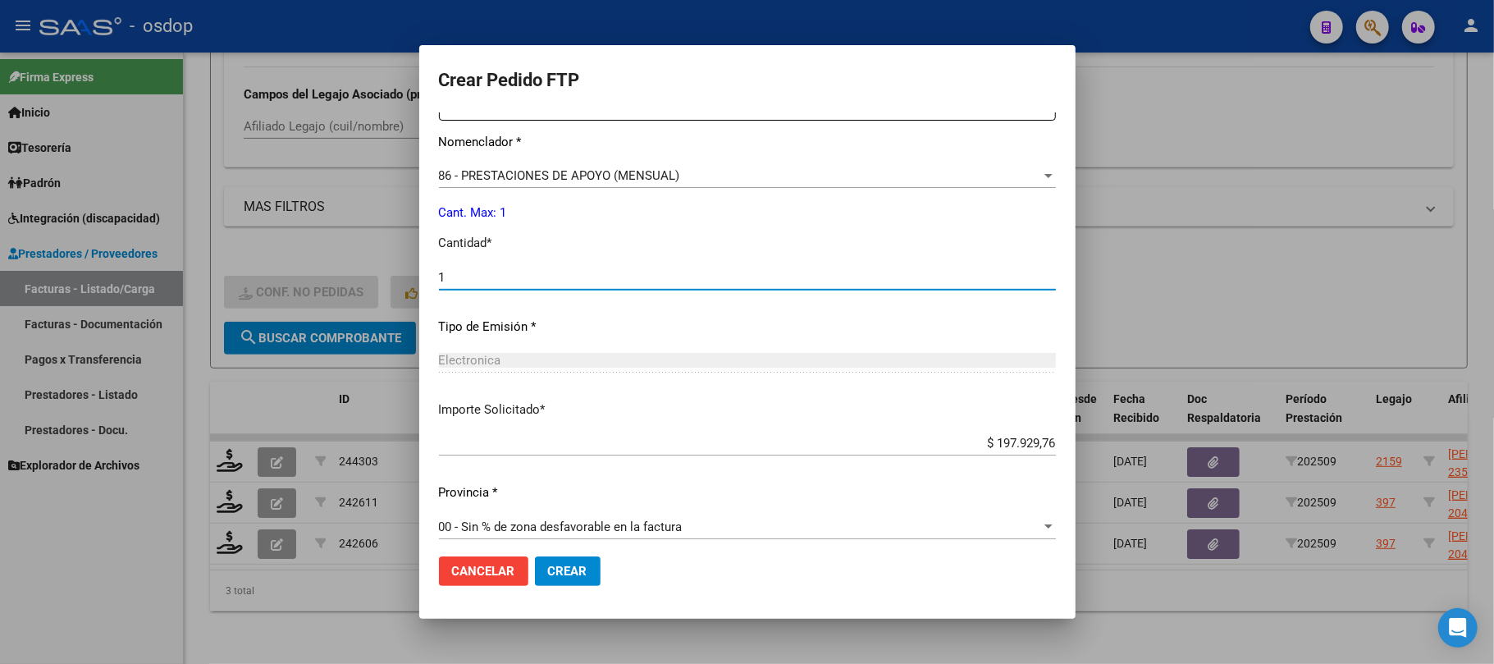
type input "1"
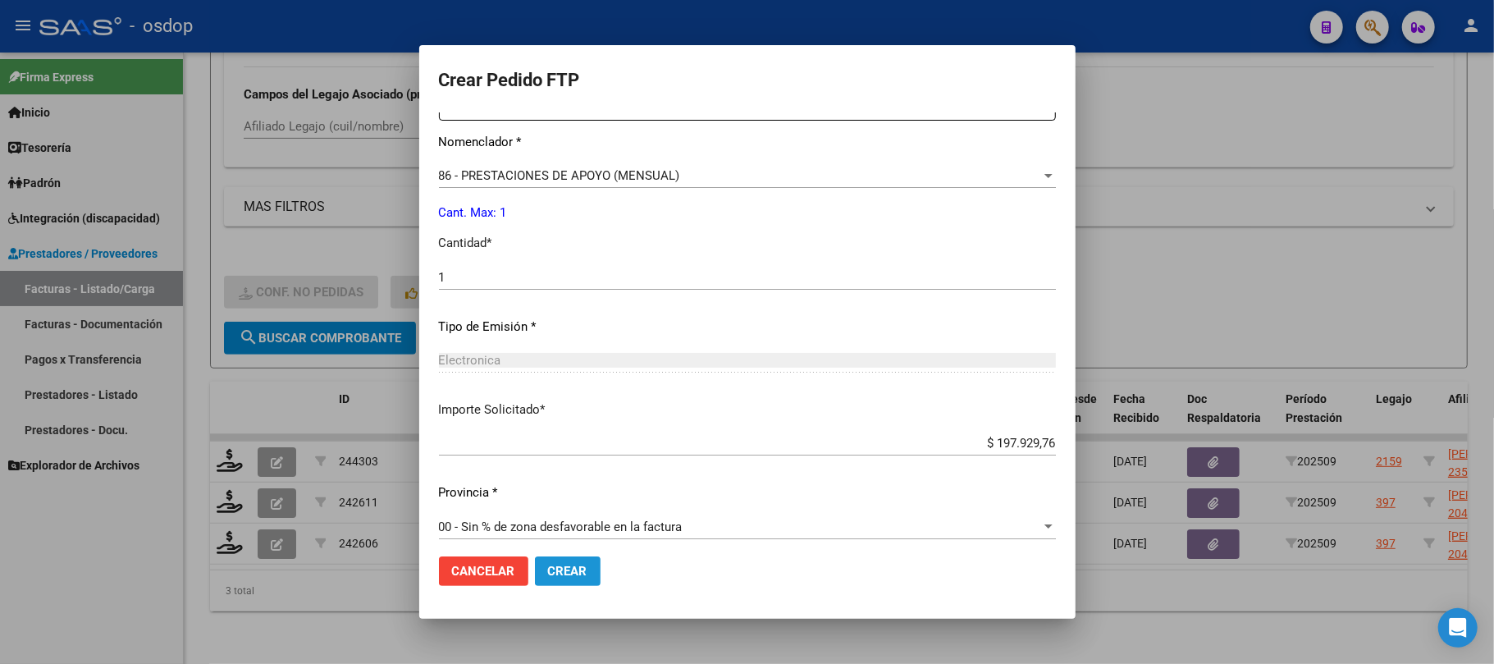
click at [578, 576] on span "Crear" at bounding box center [567, 571] width 39 height 15
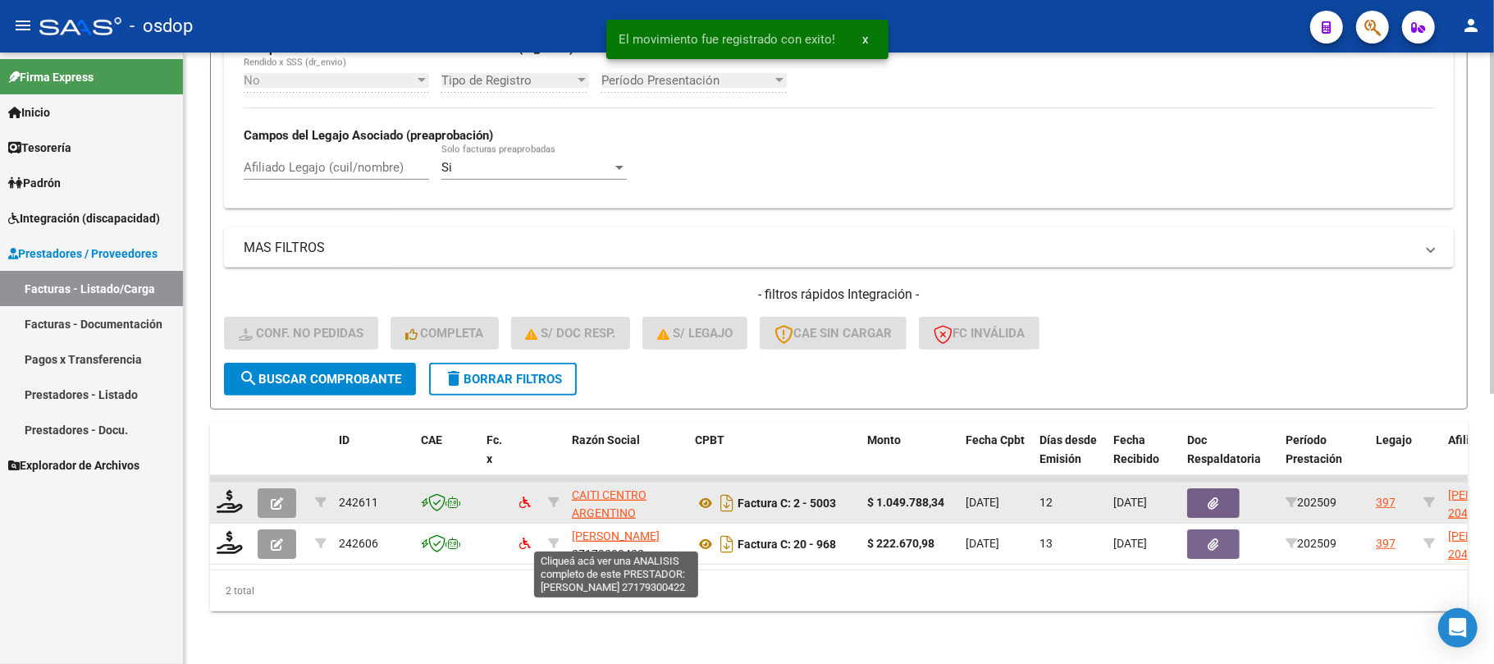
scroll to position [437, 0]
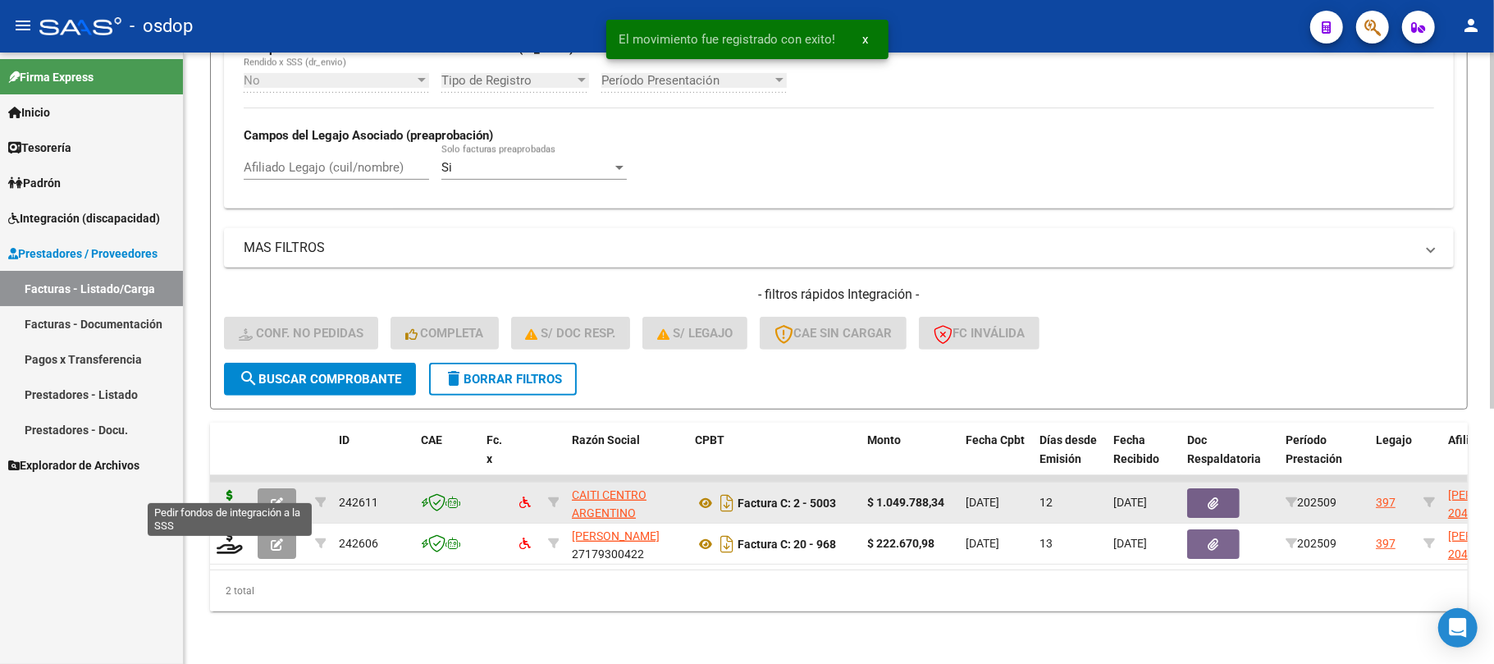
click at [228, 490] on icon at bounding box center [230, 501] width 26 height 23
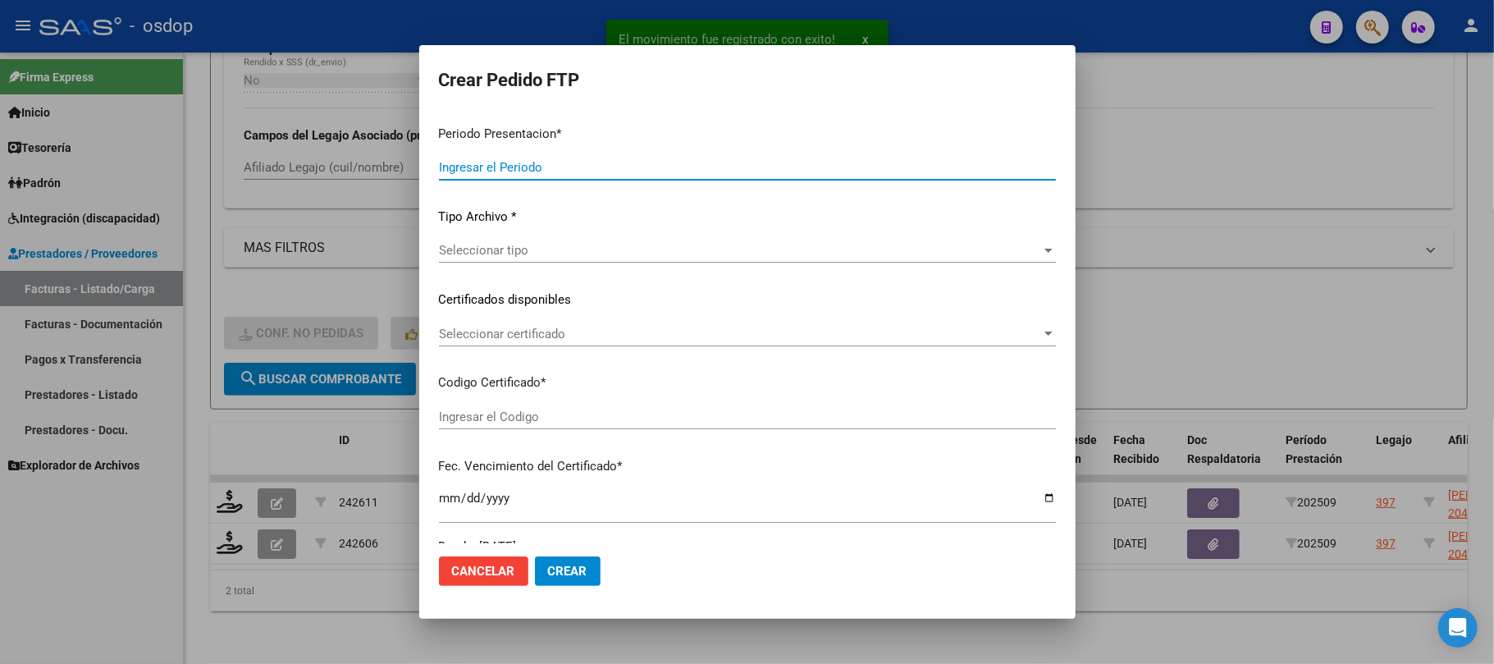
type input "202509"
type input "$ 1.049.788,34"
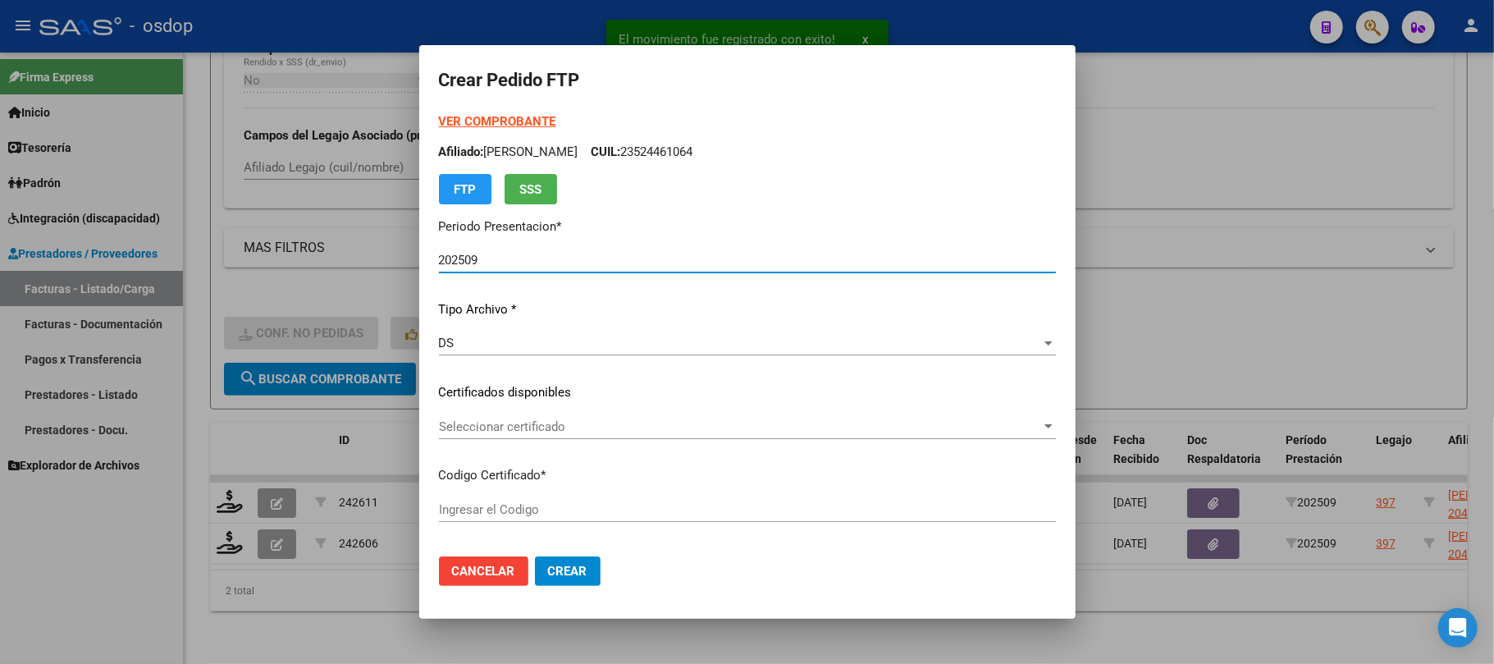
type input "7846289775"
type input "2026-01-19"
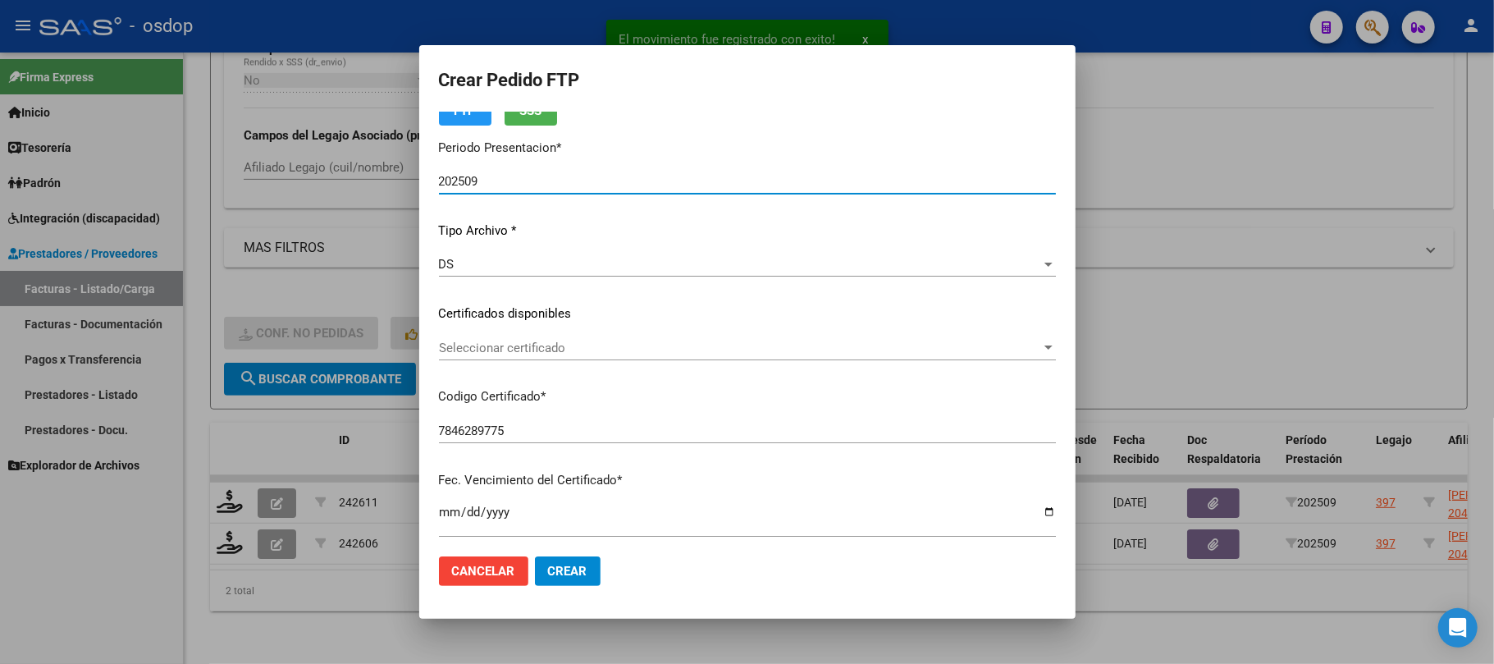
scroll to position [109, 0]
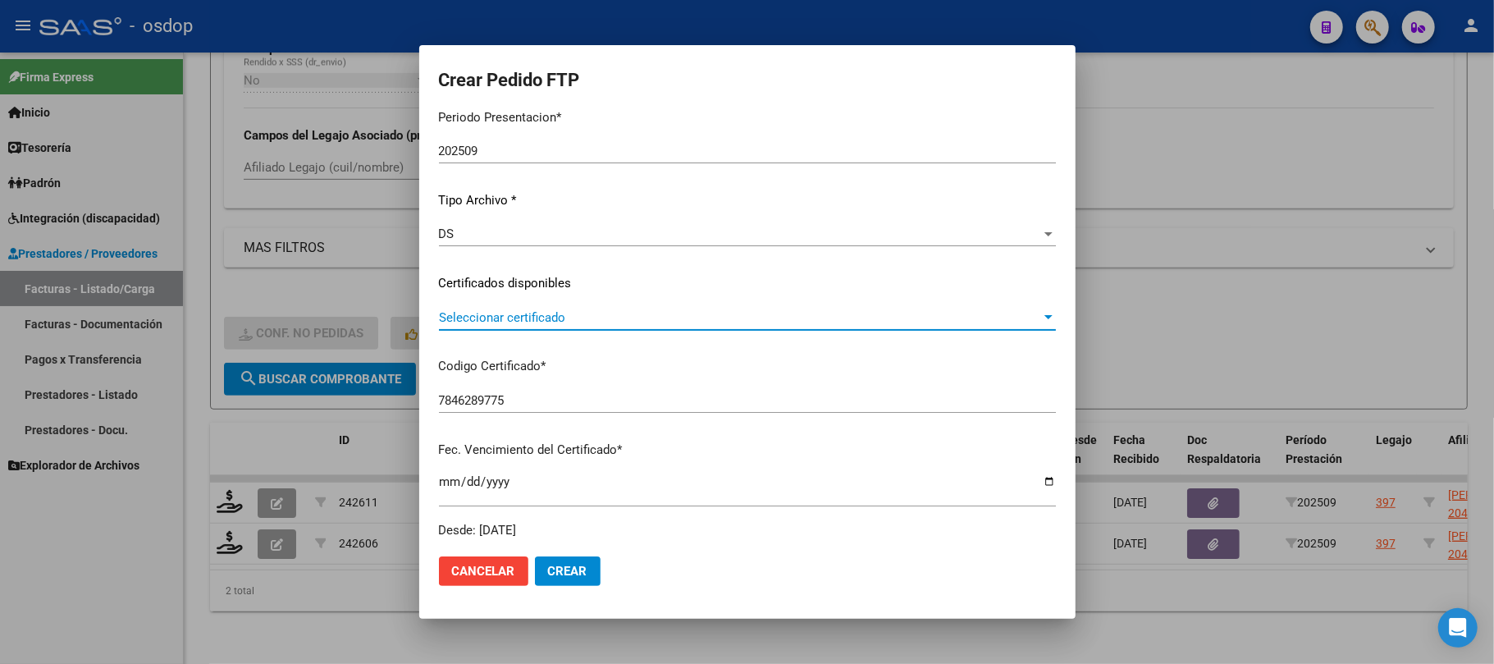
click at [678, 319] on span "Seleccionar certificado" at bounding box center [740, 317] width 602 height 15
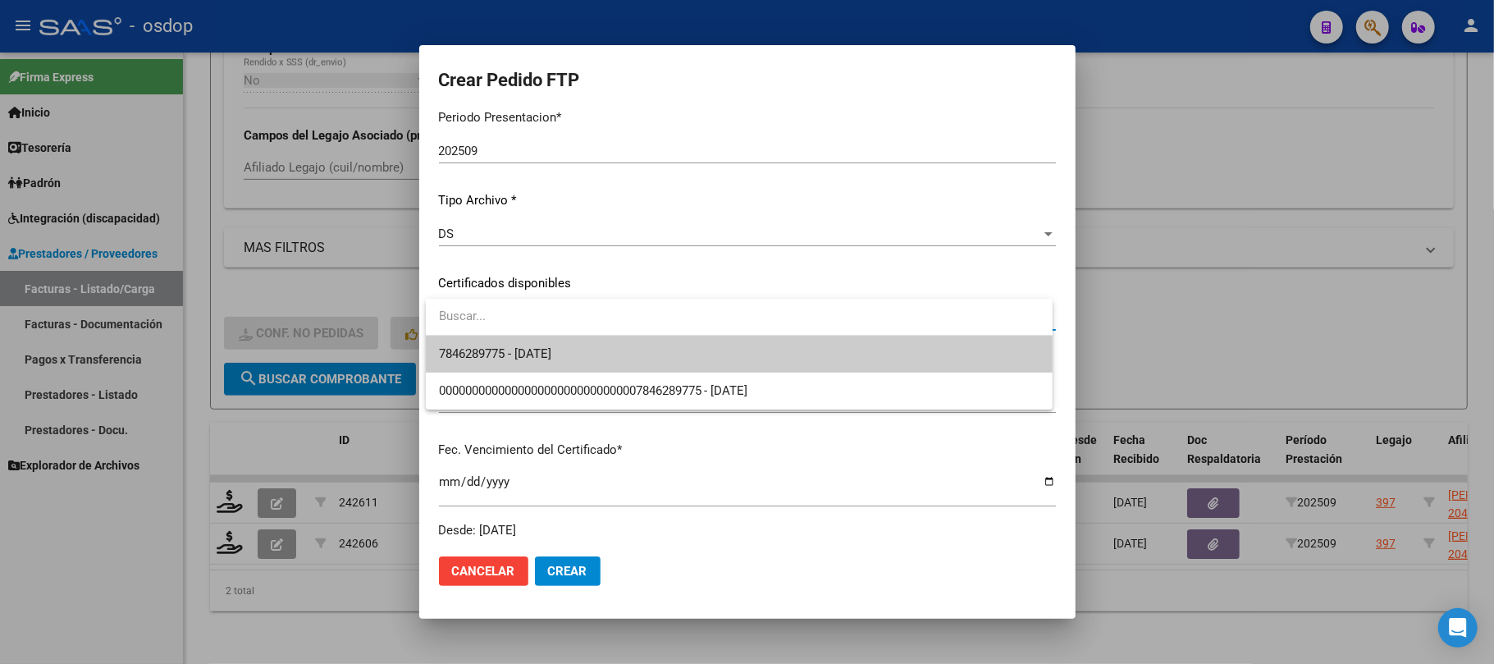
click at [657, 345] on span "7846289775 - 2026-01-19" at bounding box center [739, 354] width 601 height 37
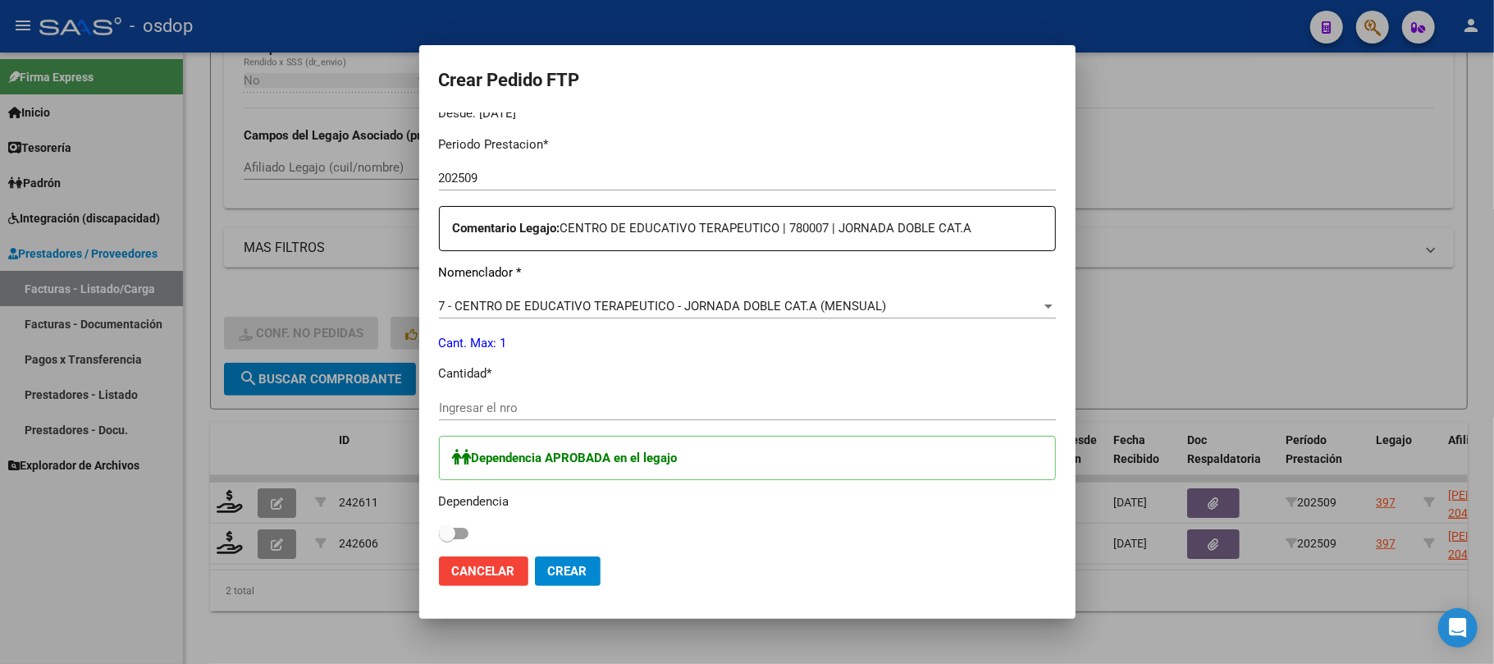
scroll to position [546, 0]
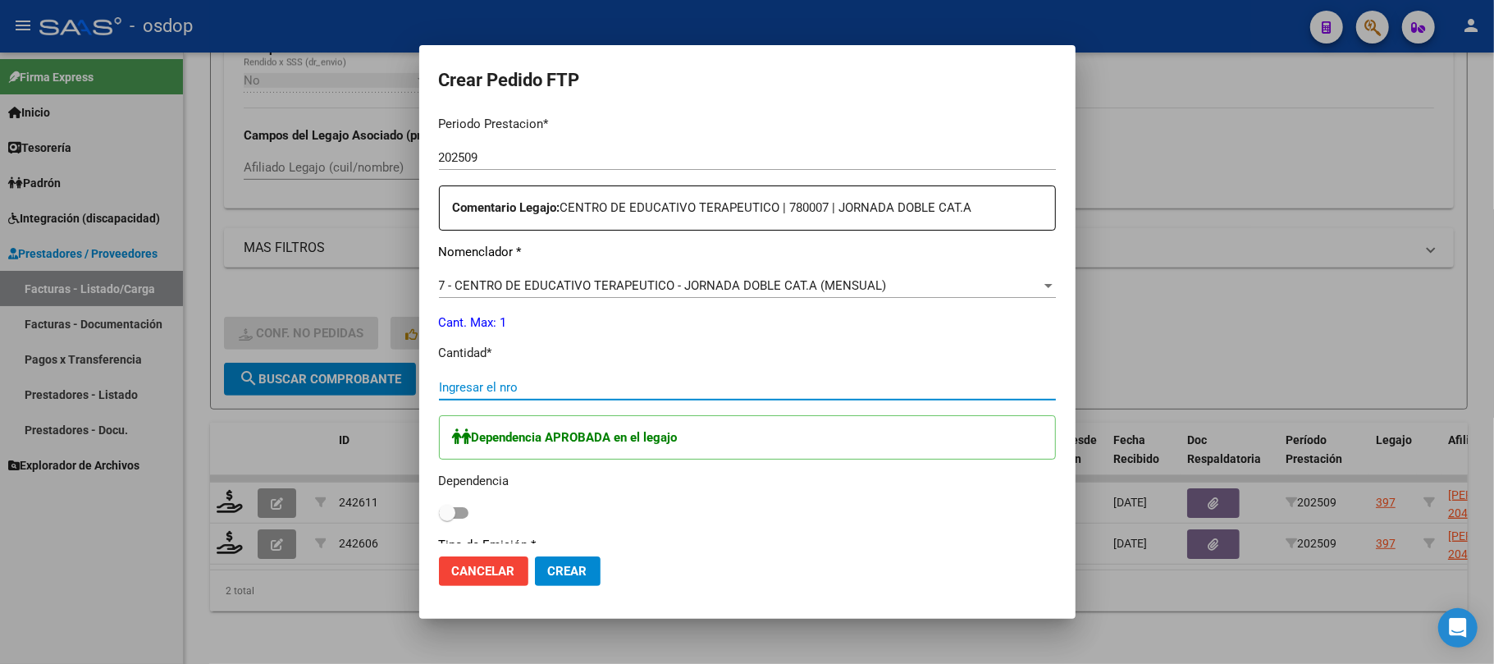
click at [526, 389] on input "Ingresar el nro" at bounding box center [747, 387] width 617 height 15
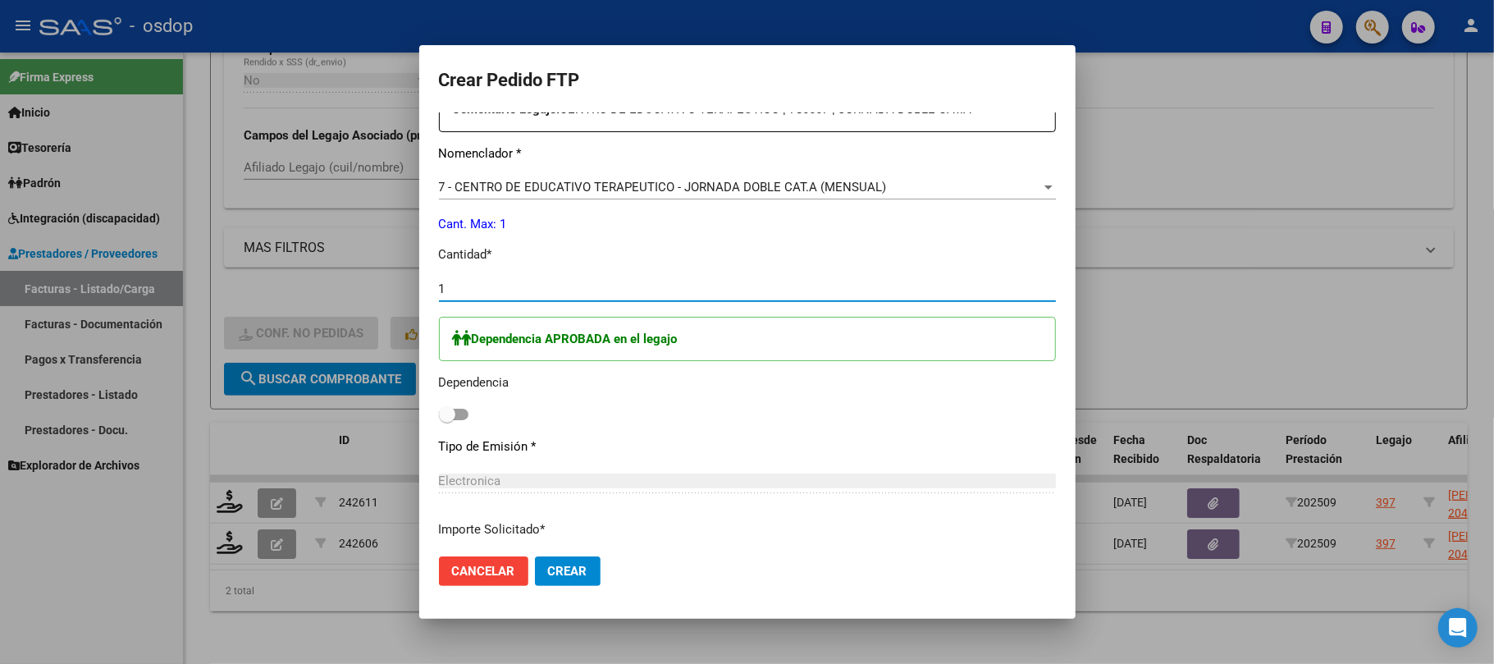
scroll to position [656, 0]
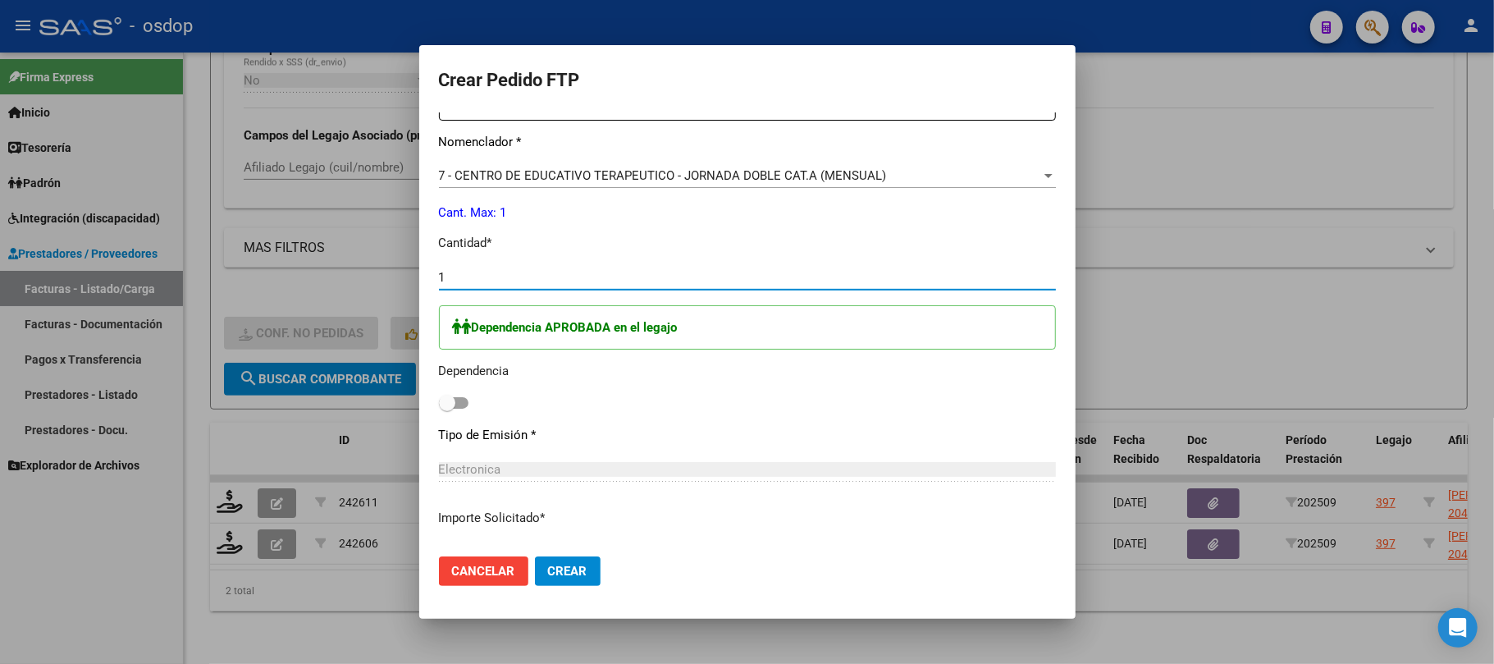
type input "1"
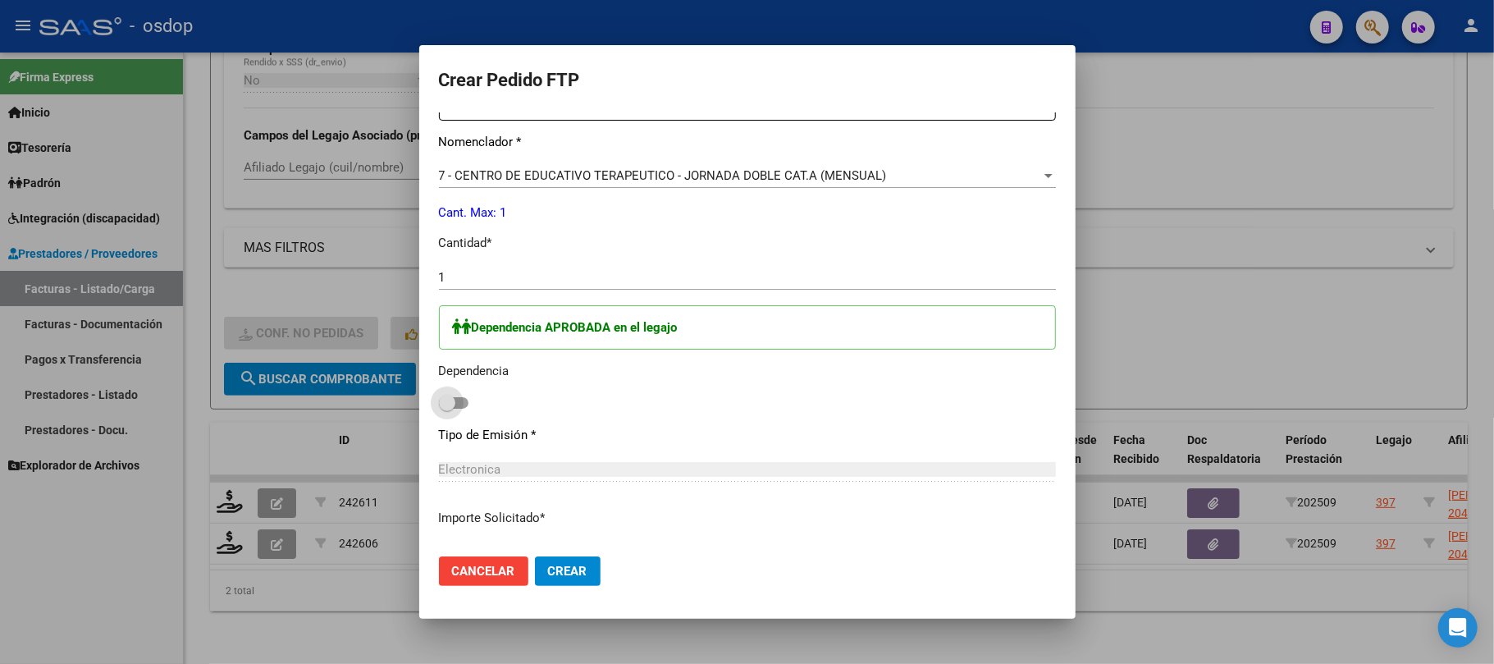
click at [466, 405] on span at bounding box center [454, 402] width 30 height 11
click at [447, 409] on input "checkbox" at bounding box center [446, 409] width 1 height 1
checkbox input "true"
click at [576, 571] on span "Crear" at bounding box center [567, 571] width 39 height 15
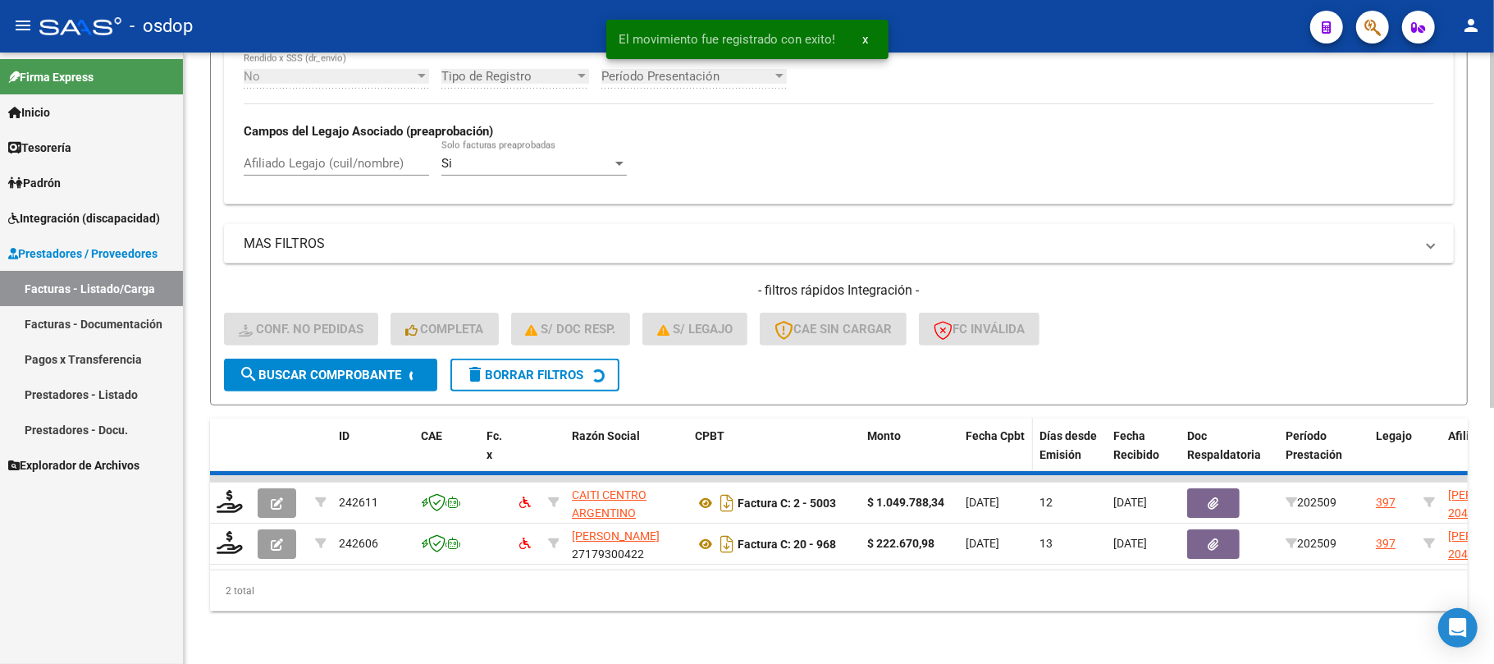
scroll to position [395, 0]
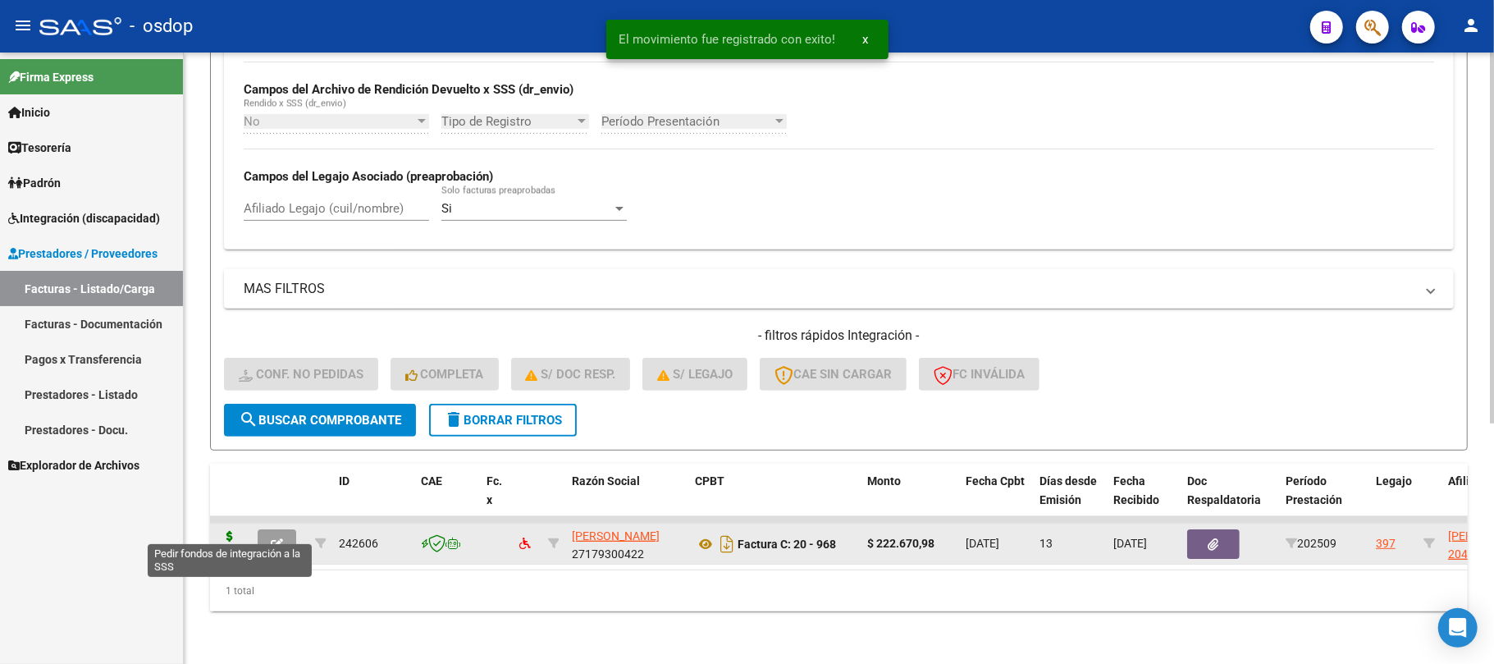
click at [224, 531] on icon at bounding box center [230, 542] width 26 height 23
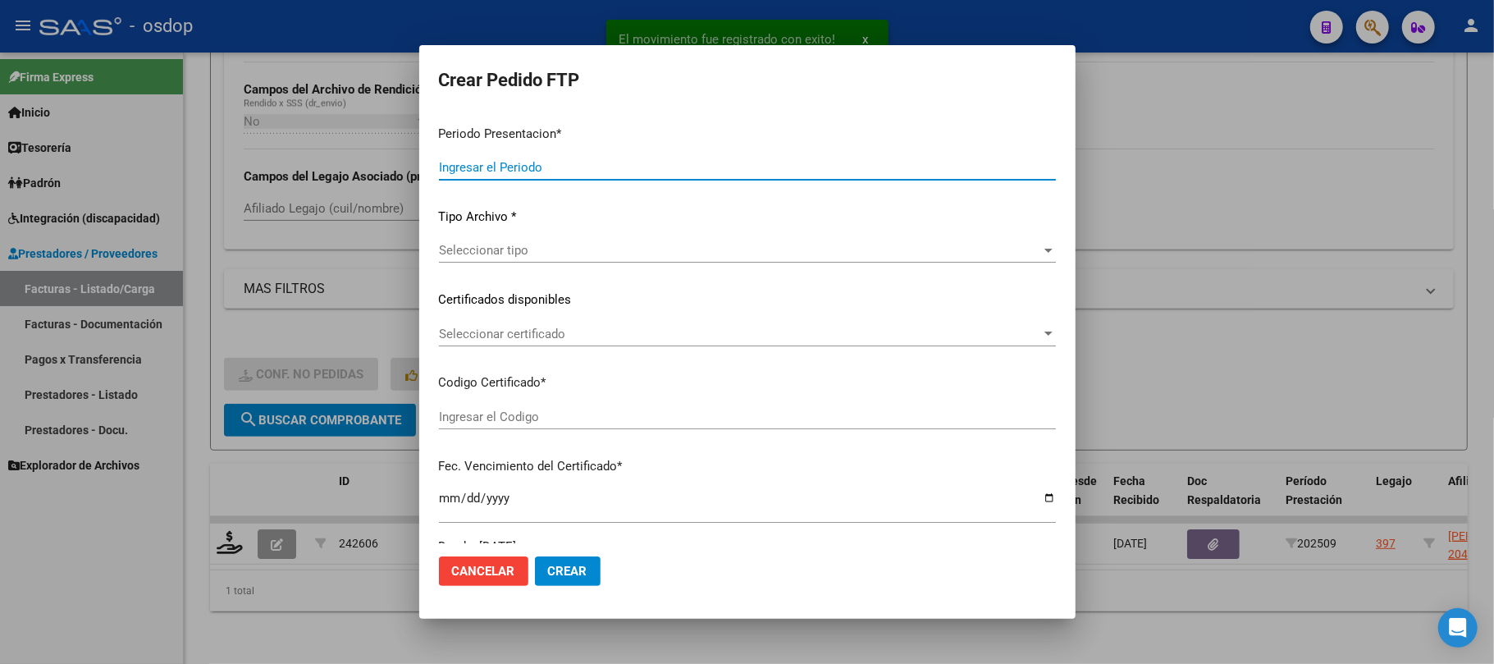
type input "202509"
type input "$ 222.670,98"
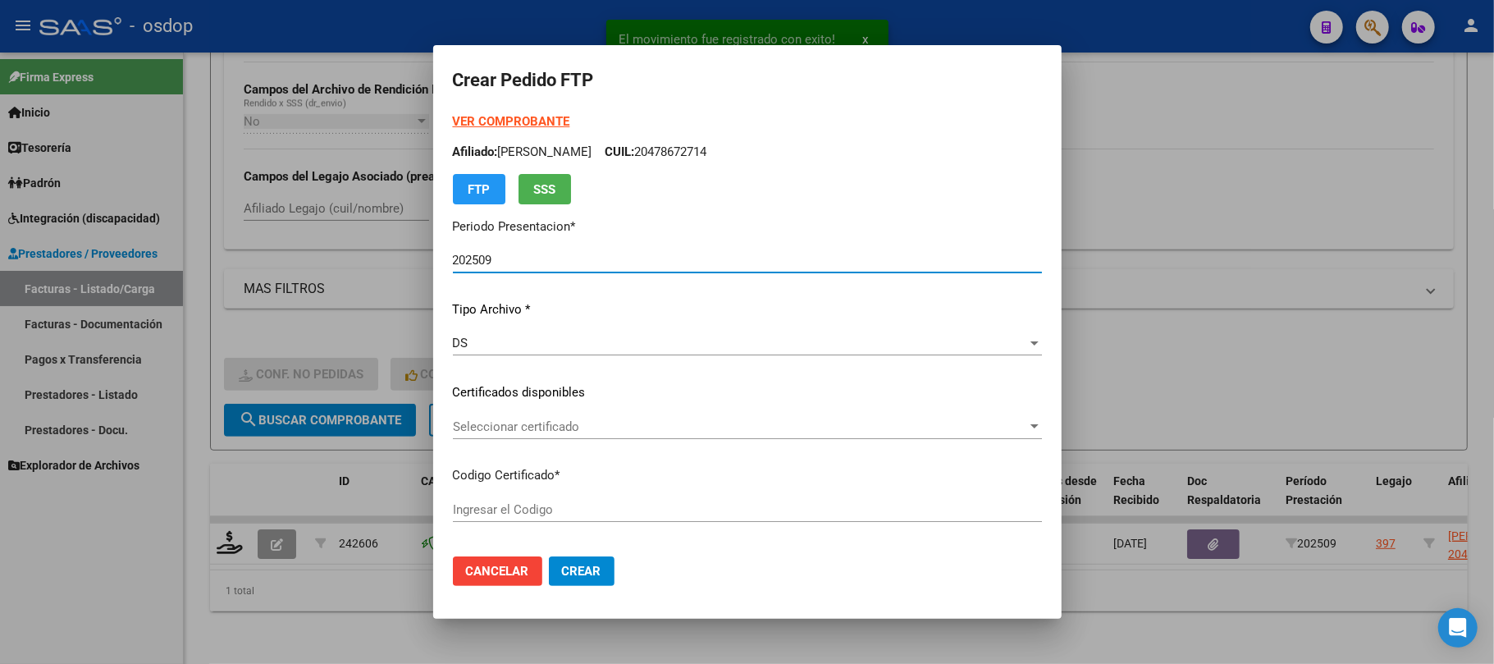
type input "7846289775"
type input "2026-01-19"
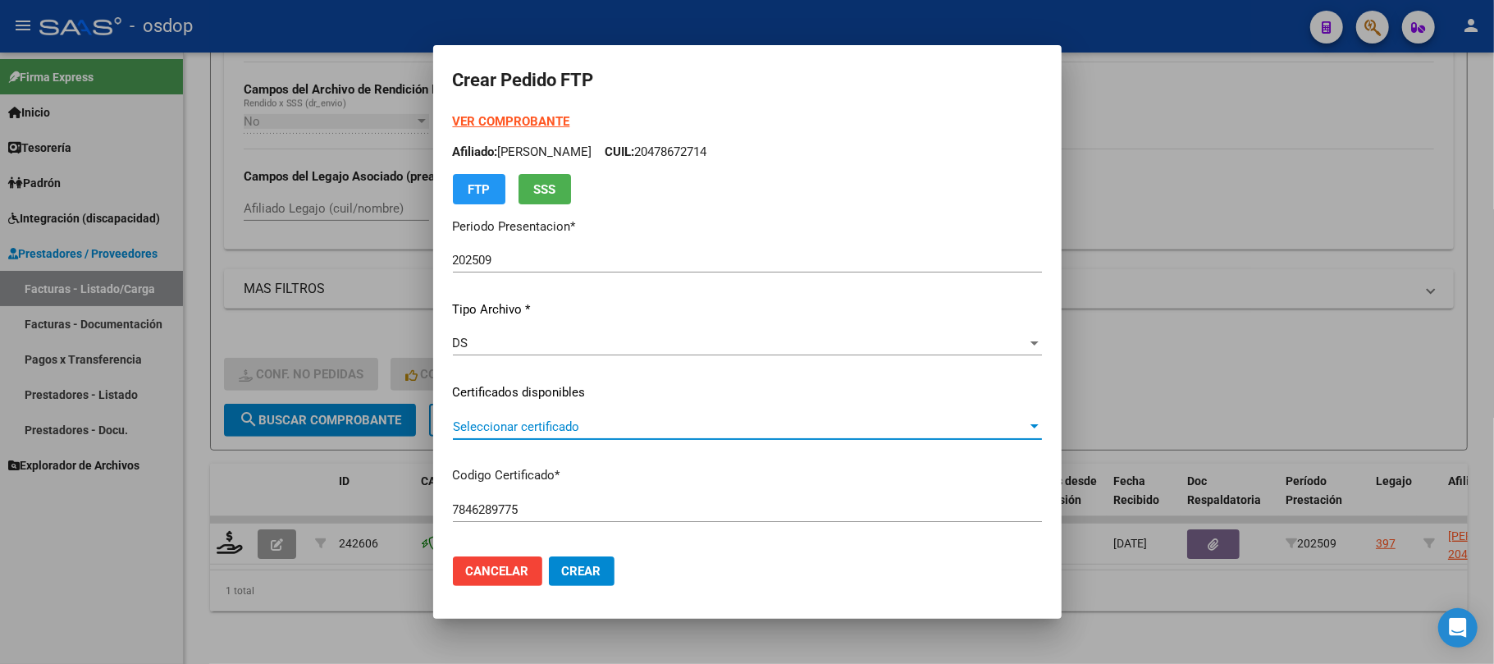
click at [602, 431] on span "Seleccionar certificado" at bounding box center [740, 426] width 574 height 15
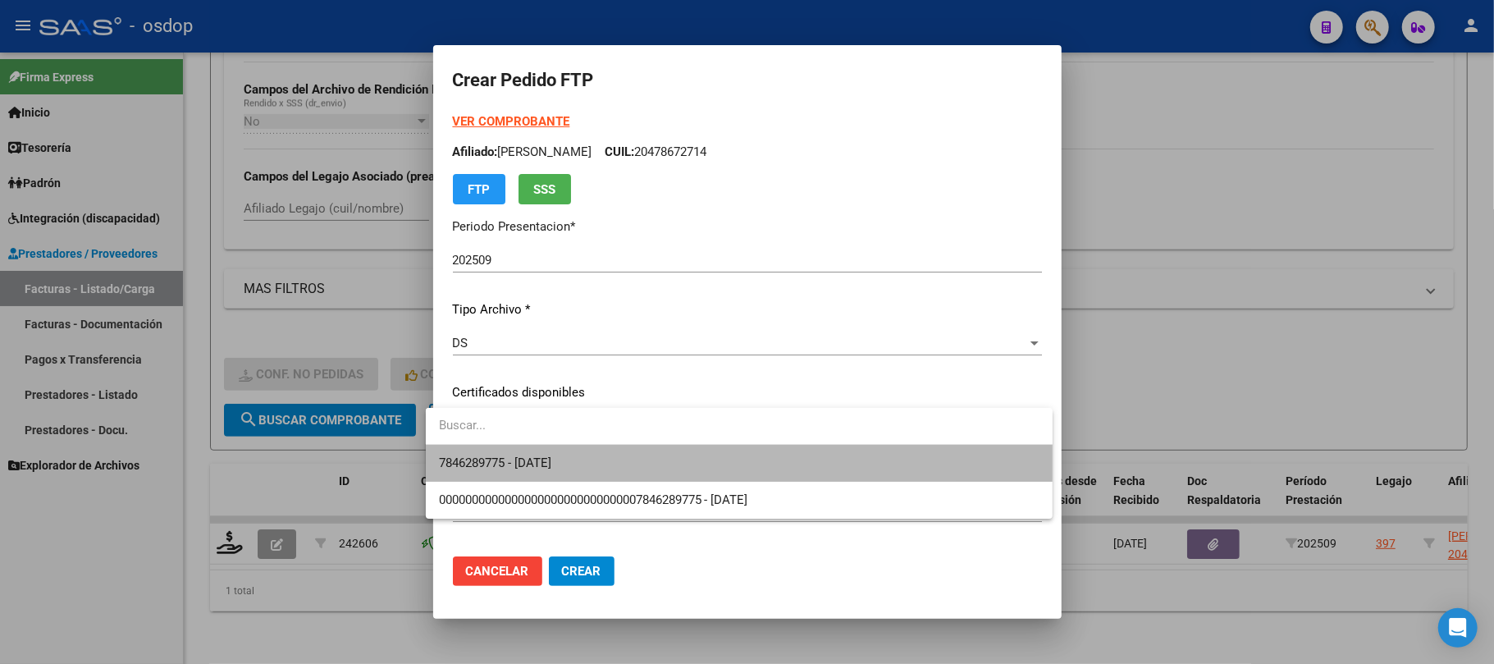
click at [587, 455] on span "7846289775 - 2026-01-19" at bounding box center [739, 463] width 601 height 37
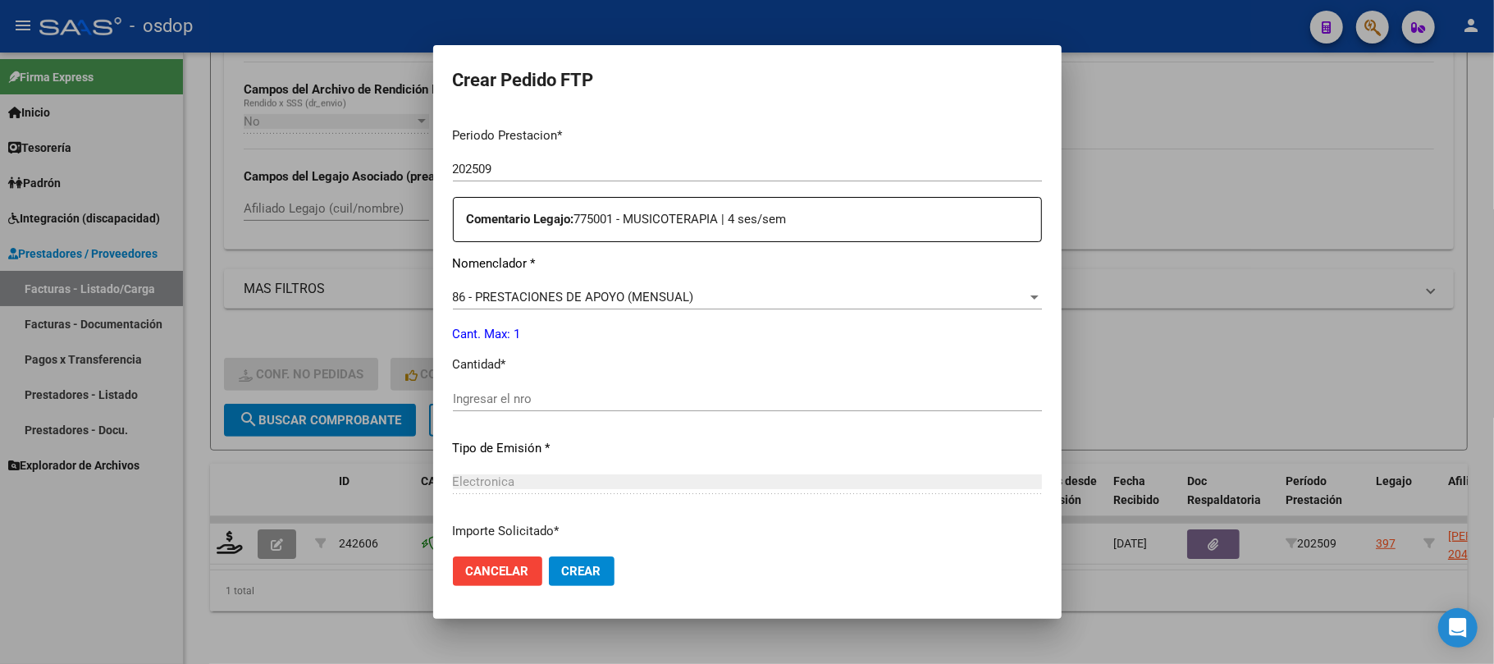
scroll to position [546, 0]
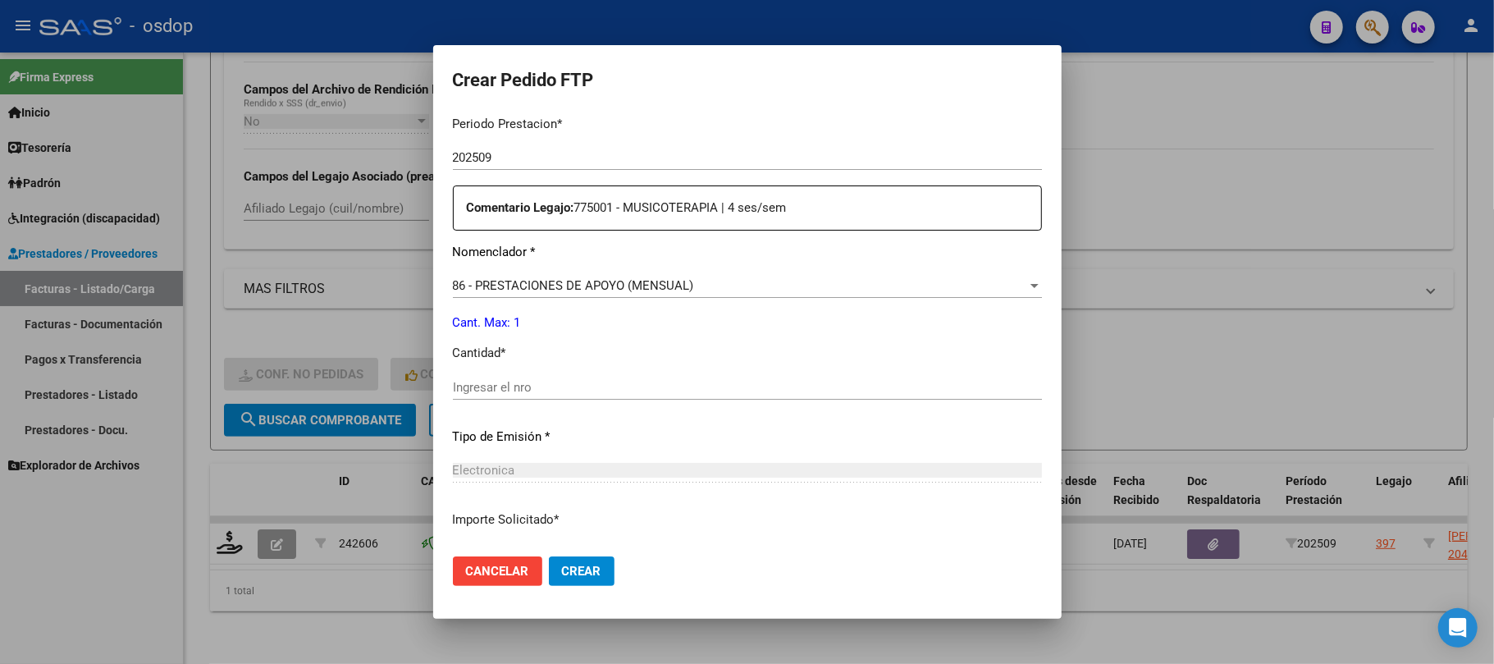
click at [500, 382] on input "Ingresar el nro" at bounding box center [747, 387] width 589 height 15
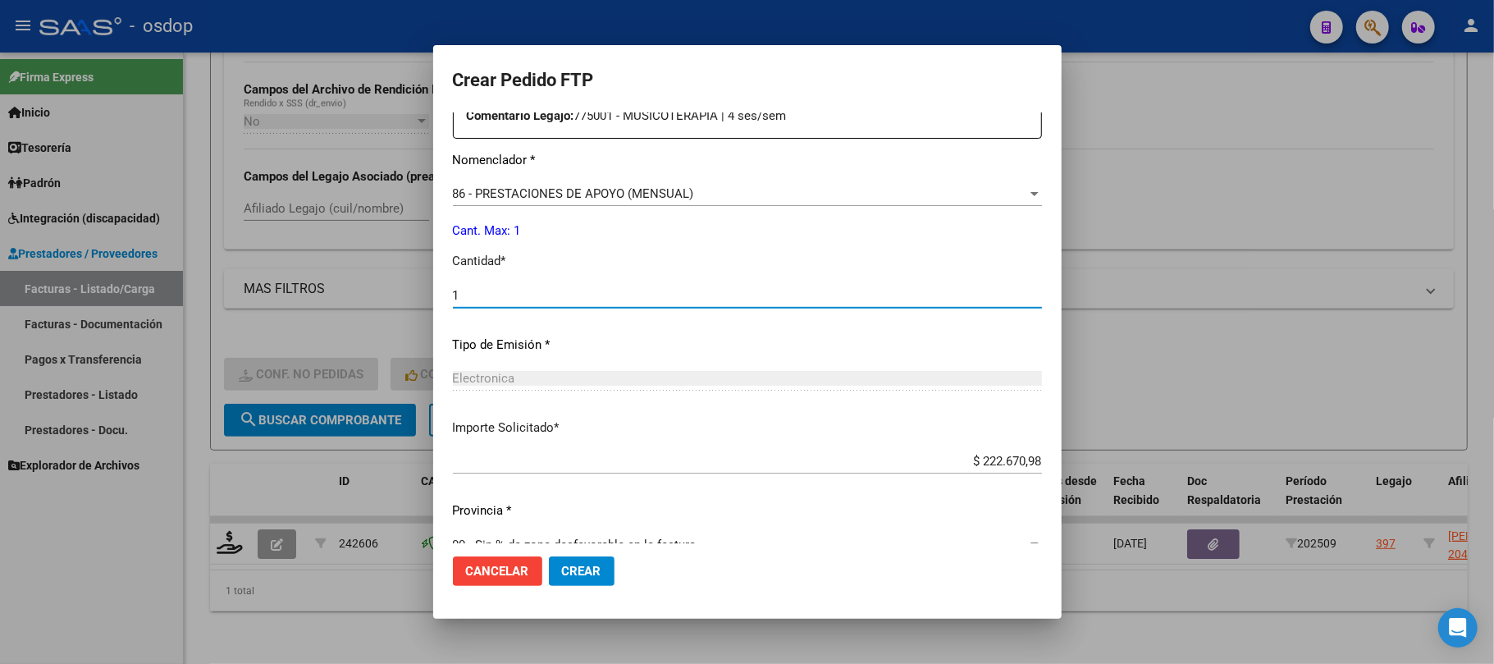
scroll to position [656, 0]
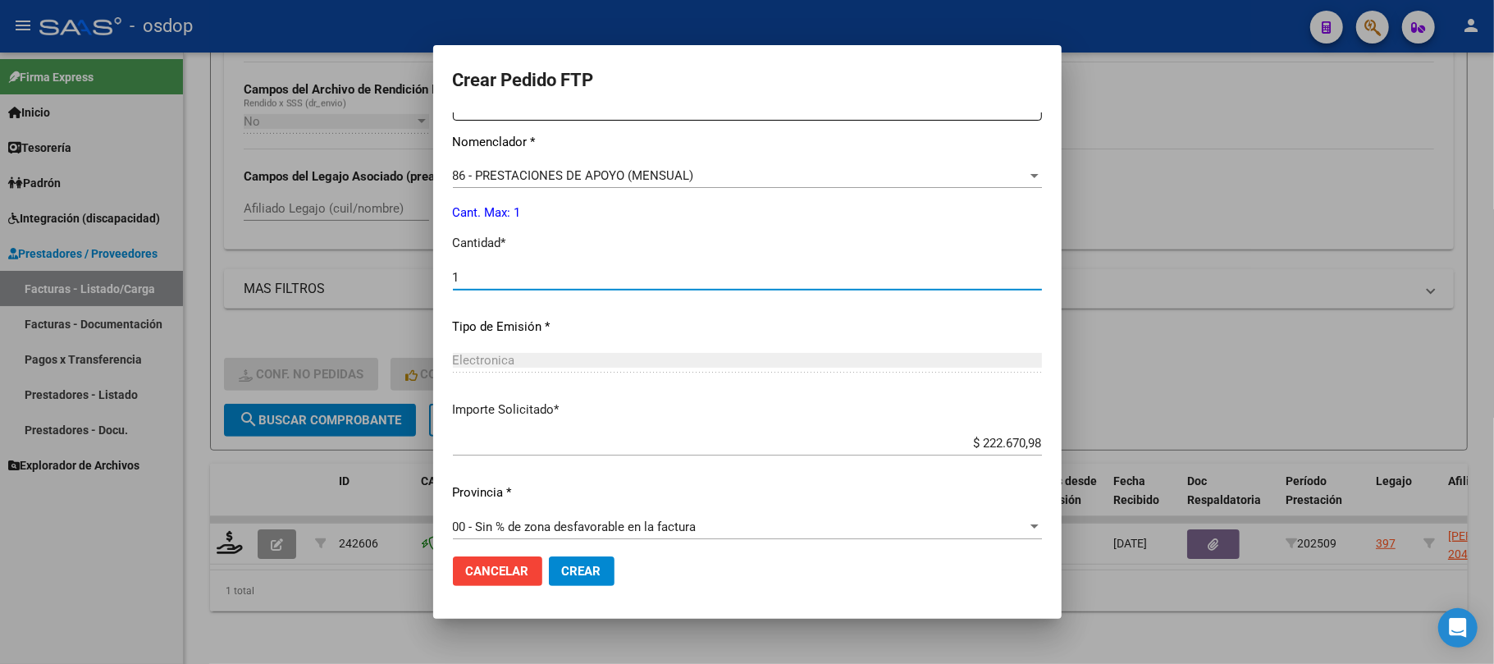
type input "1"
click at [578, 572] on span "Crear" at bounding box center [581, 571] width 39 height 15
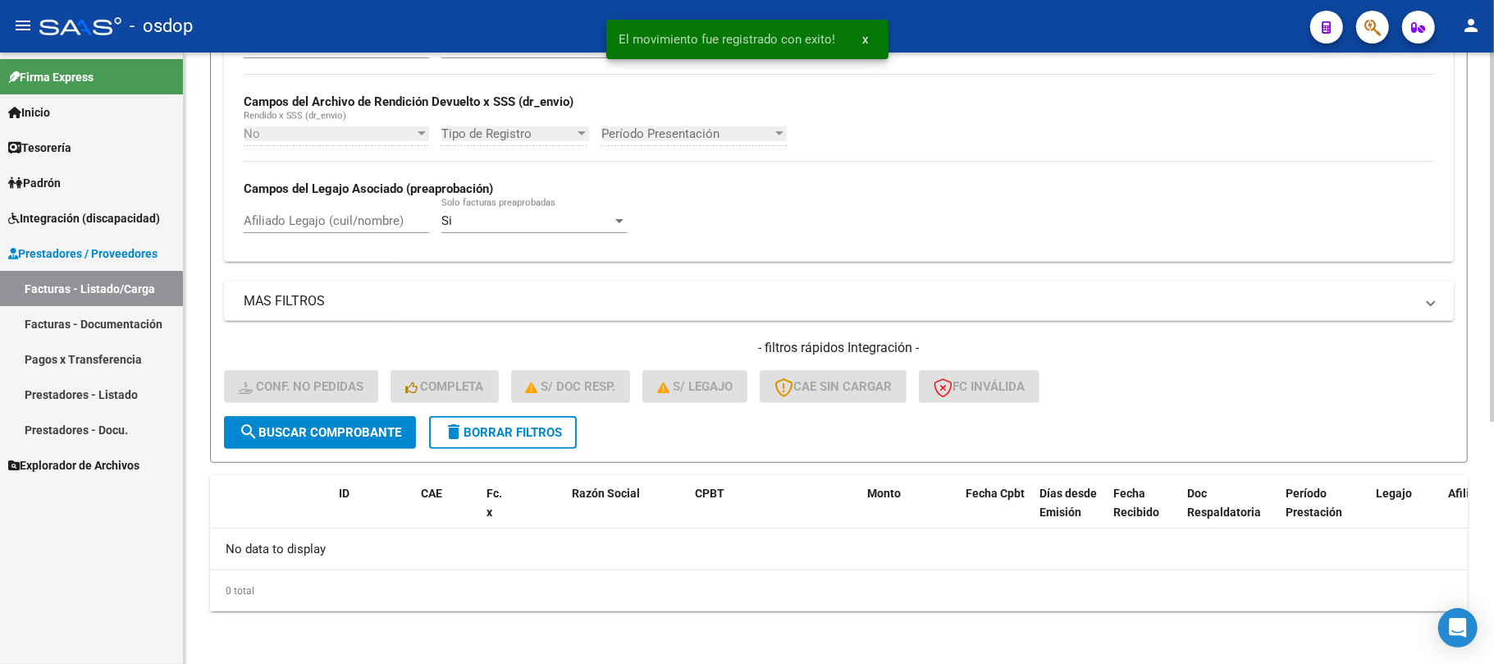
scroll to position [368, 0]
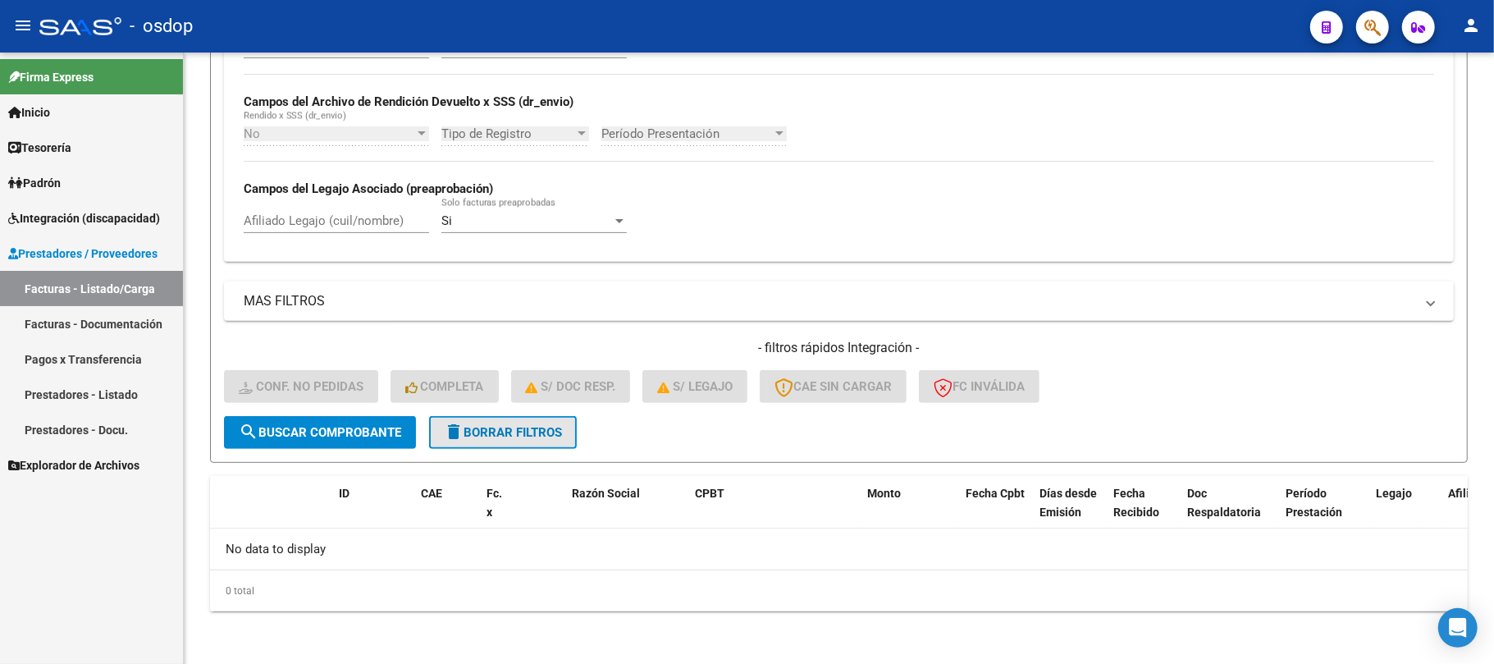
click at [502, 431] on span "delete Borrar Filtros" at bounding box center [503, 432] width 118 height 15
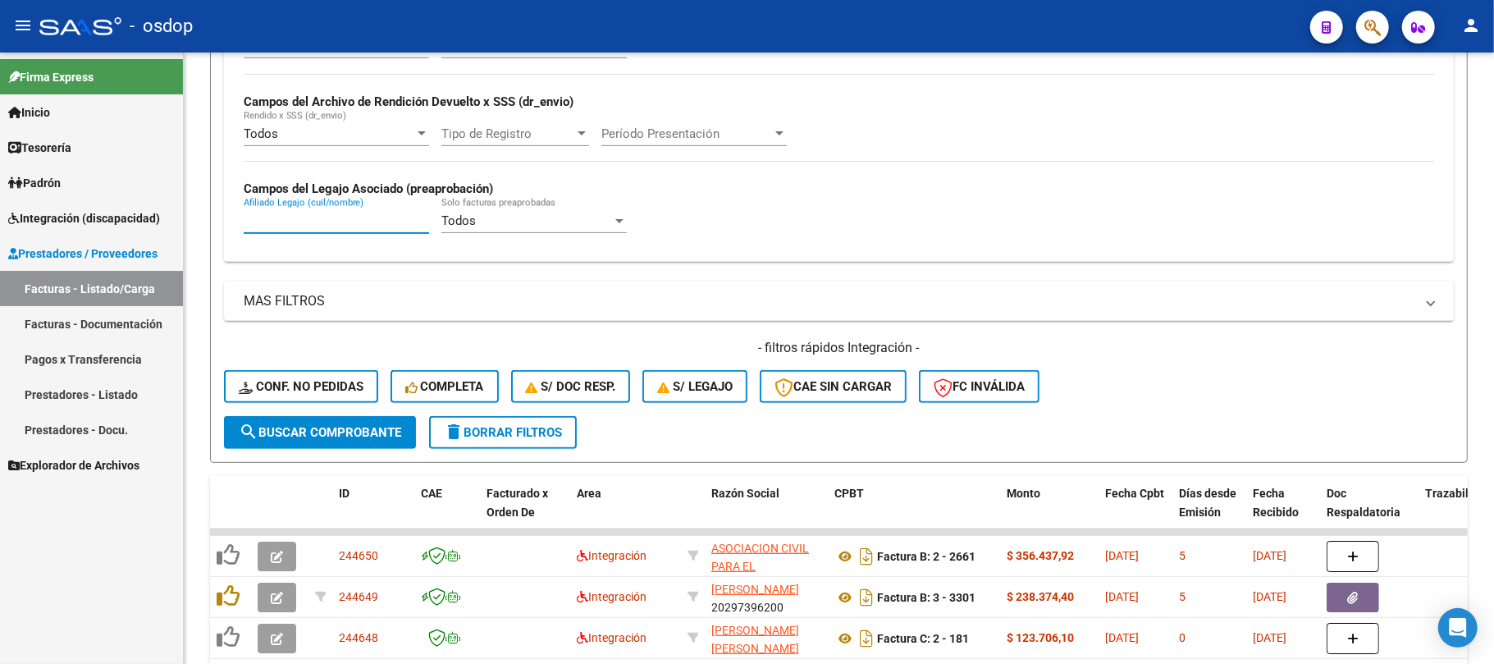
click at [332, 226] on input "Afiliado Legajo (cuil/nombre)" at bounding box center [336, 220] width 185 height 15
paste input "20576457929"
type input "20576457929"
click at [368, 441] on button "search Buscar Comprobante" at bounding box center [320, 432] width 192 height 33
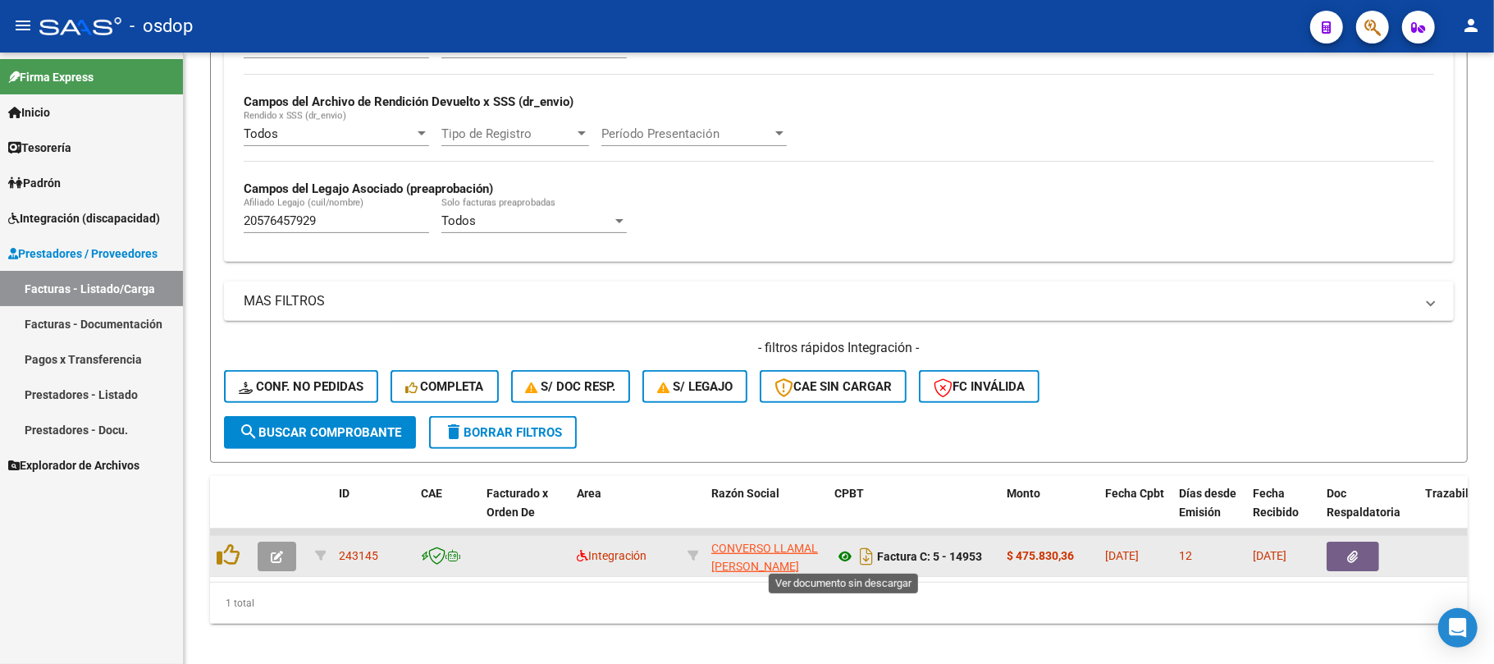
click at [844, 559] on icon at bounding box center [844, 556] width 21 height 20
click at [1356, 559] on icon "button" at bounding box center [1353, 557] width 11 height 12
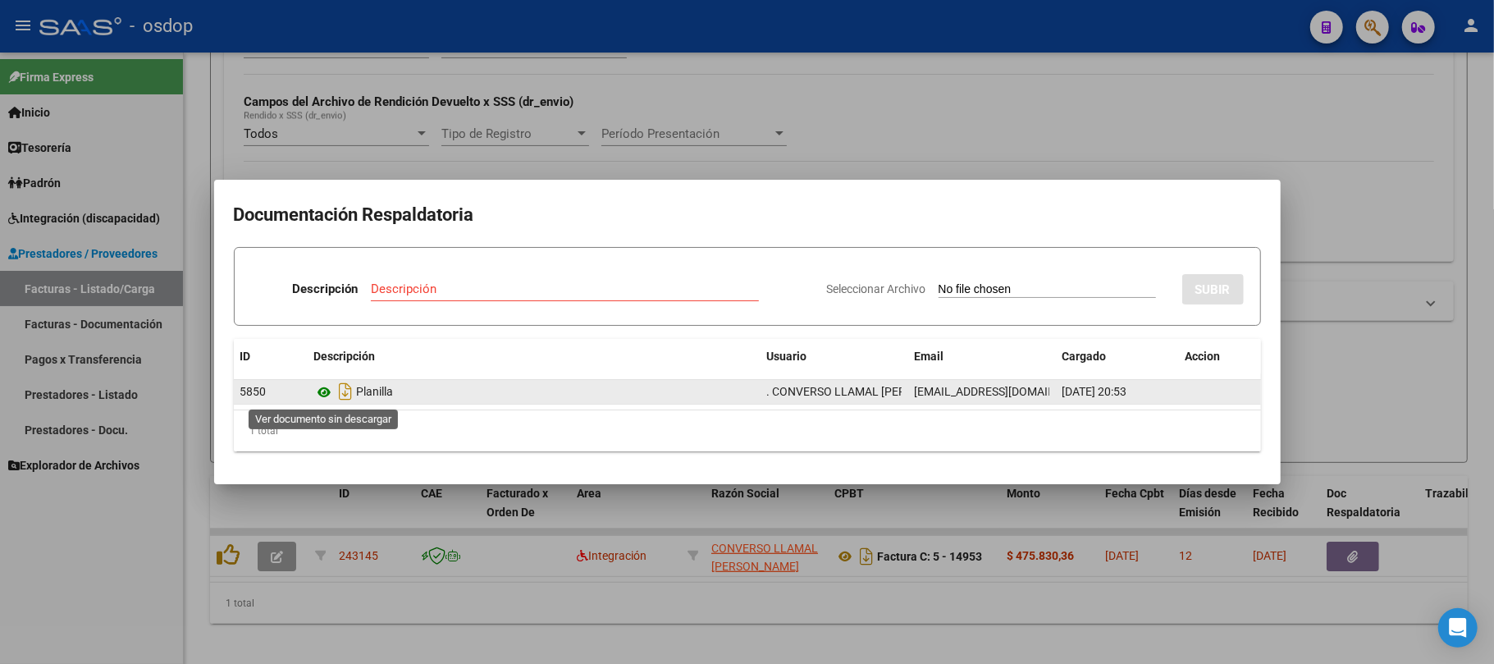
click at [325, 387] on icon at bounding box center [324, 392] width 21 height 20
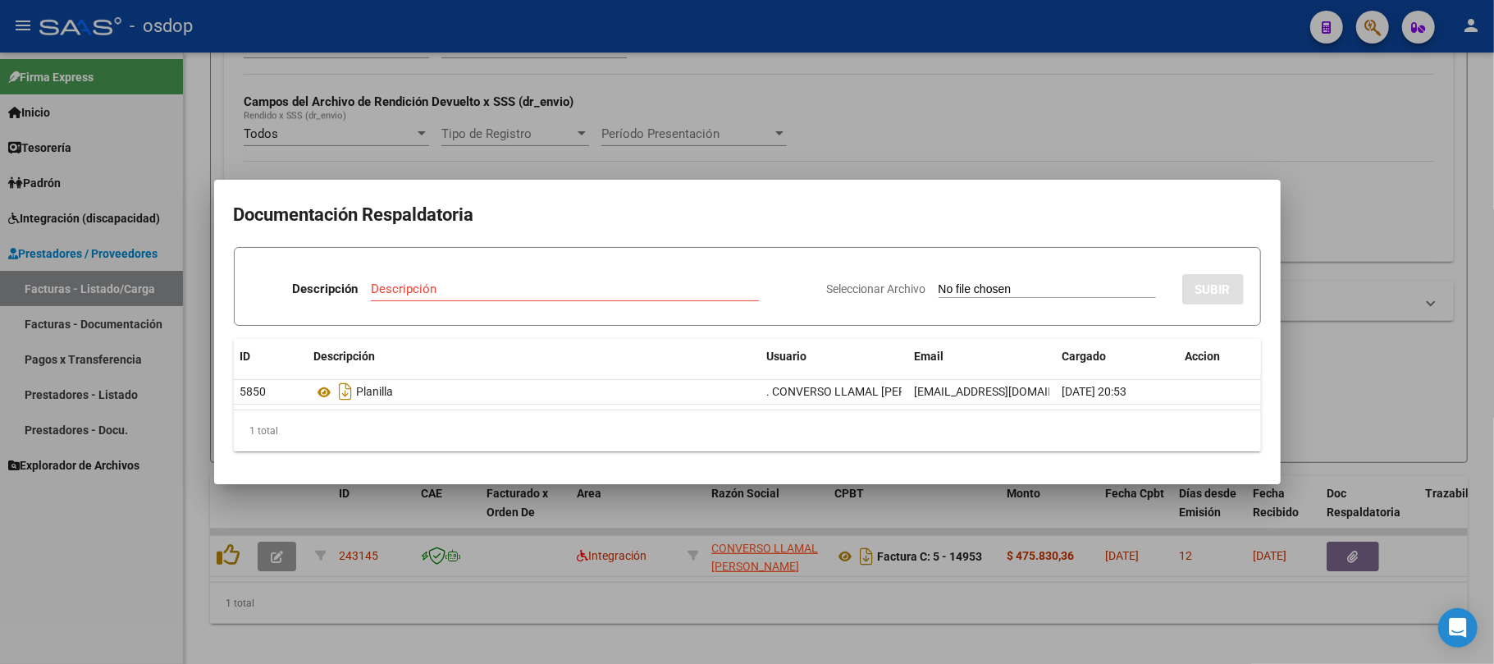
click at [784, 563] on div at bounding box center [747, 332] width 1494 height 664
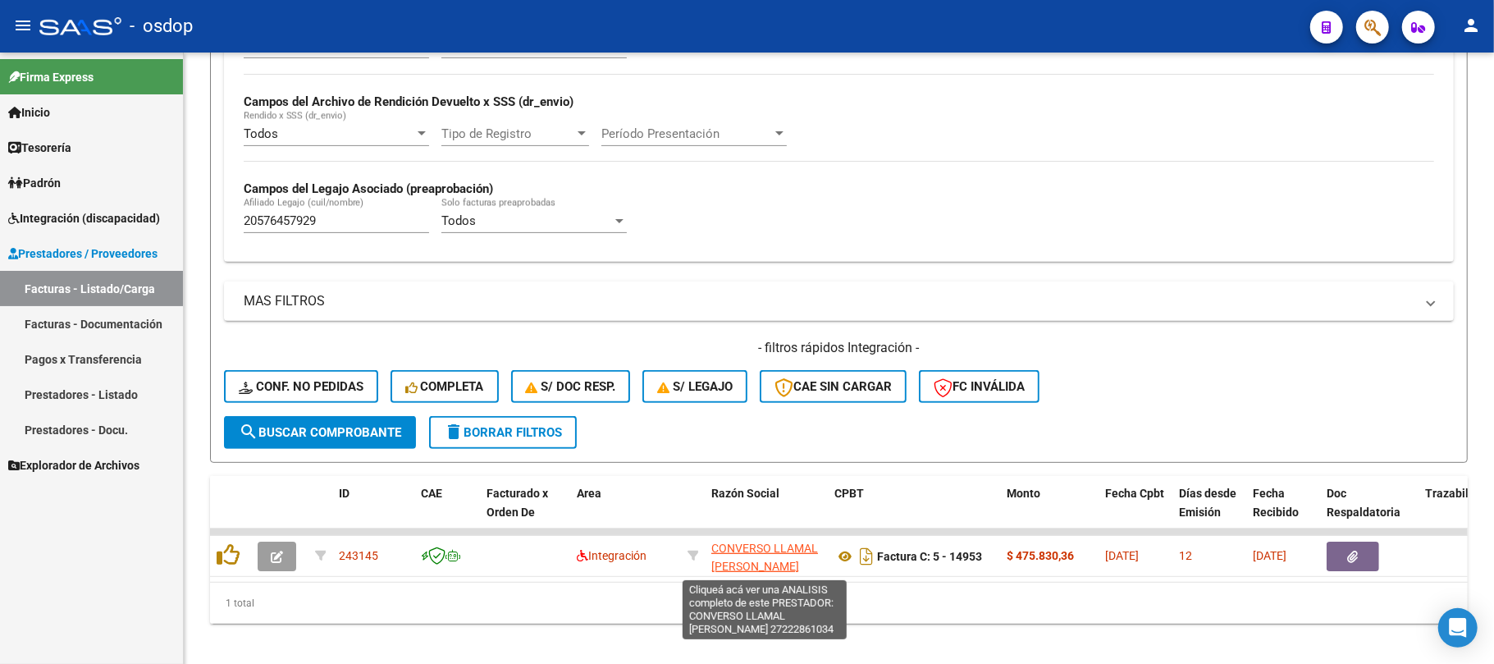
click at [784, 563] on span "CONVERSO LLAMAL CYNTHIA VERONICA" at bounding box center [764, 557] width 107 height 32
type textarea "27222861034"
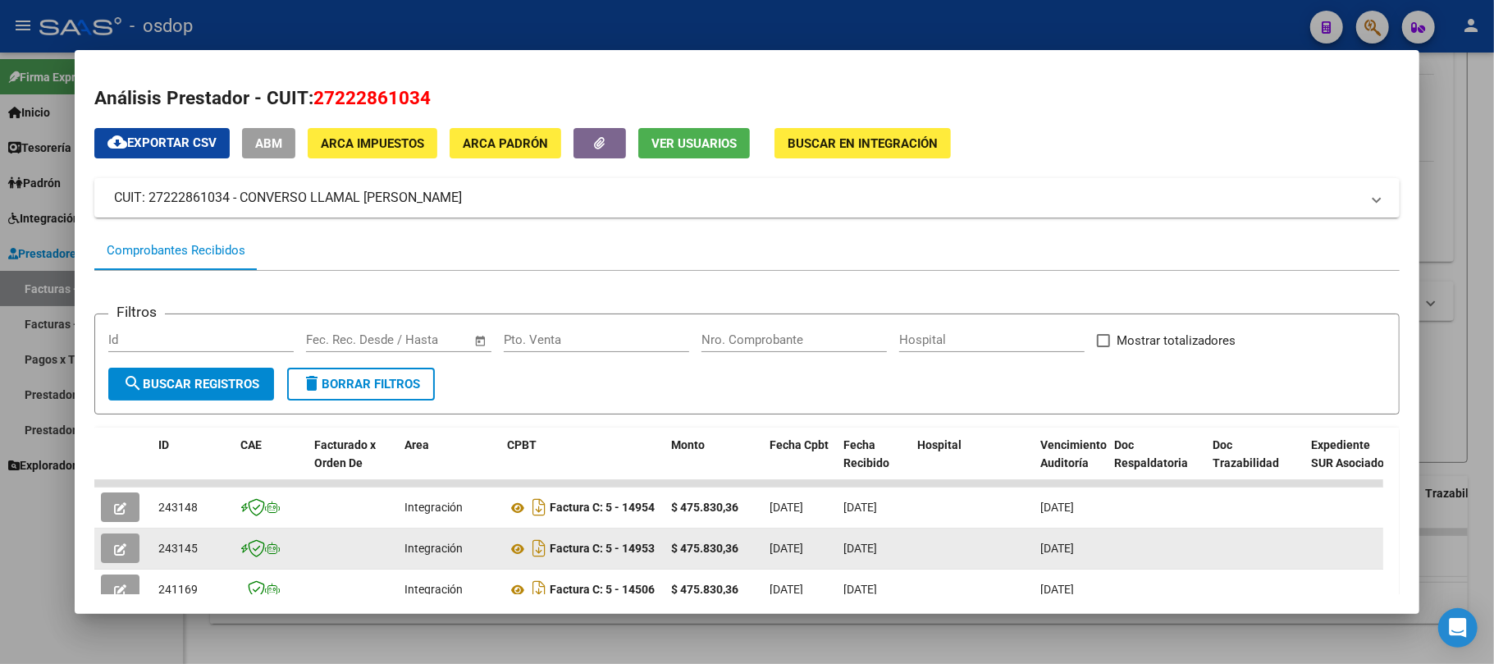
click at [123, 546] on icon "button" at bounding box center [120, 549] width 12 height 12
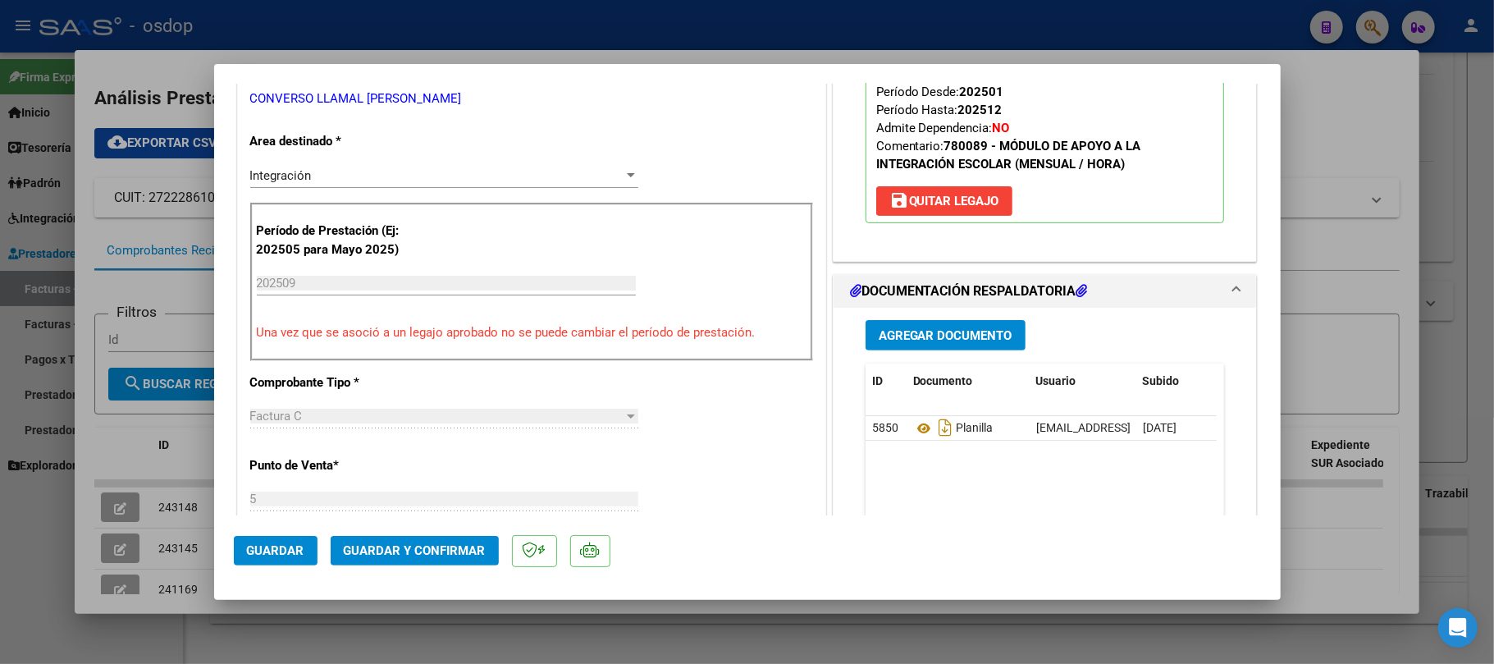
scroll to position [437, 0]
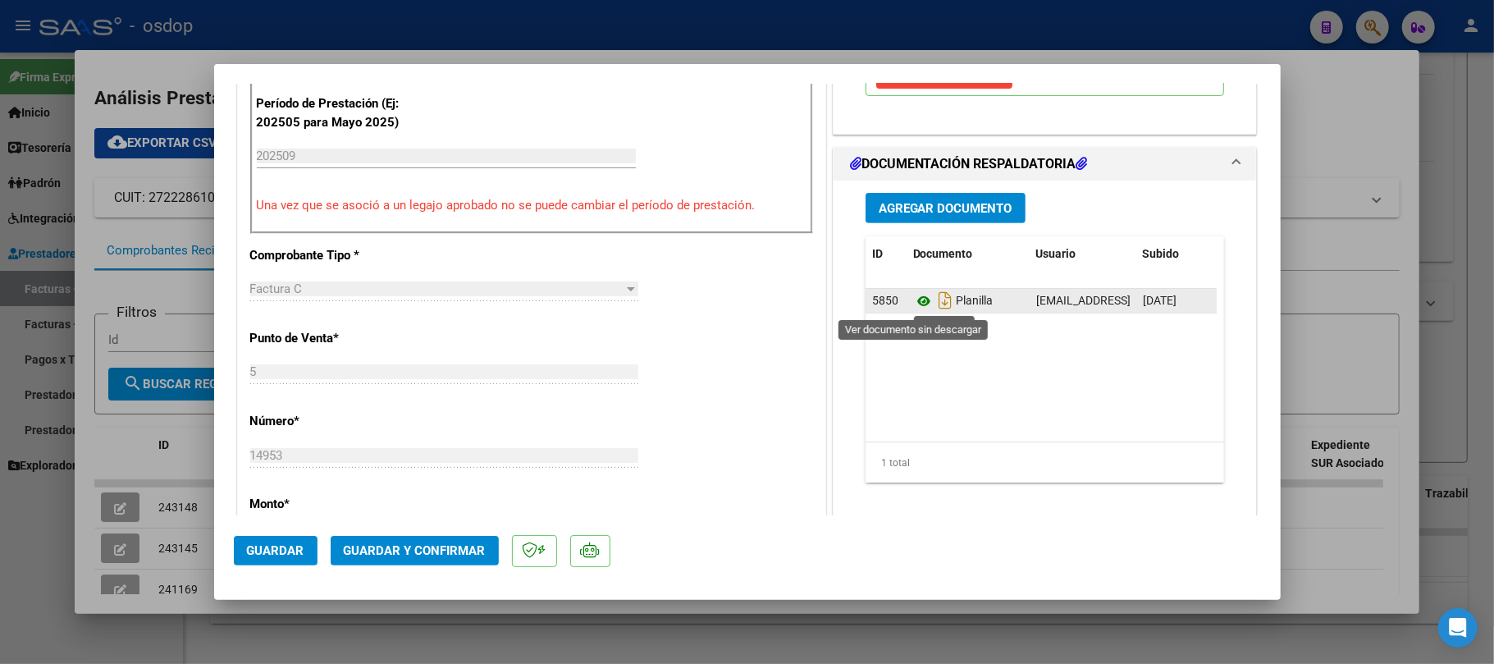
click at [913, 299] on icon at bounding box center [923, 301] width 21 height 20
click at [625, 634] on div at bounding box center [747, 332] width 1494 height 664
type input "$ 0,00"
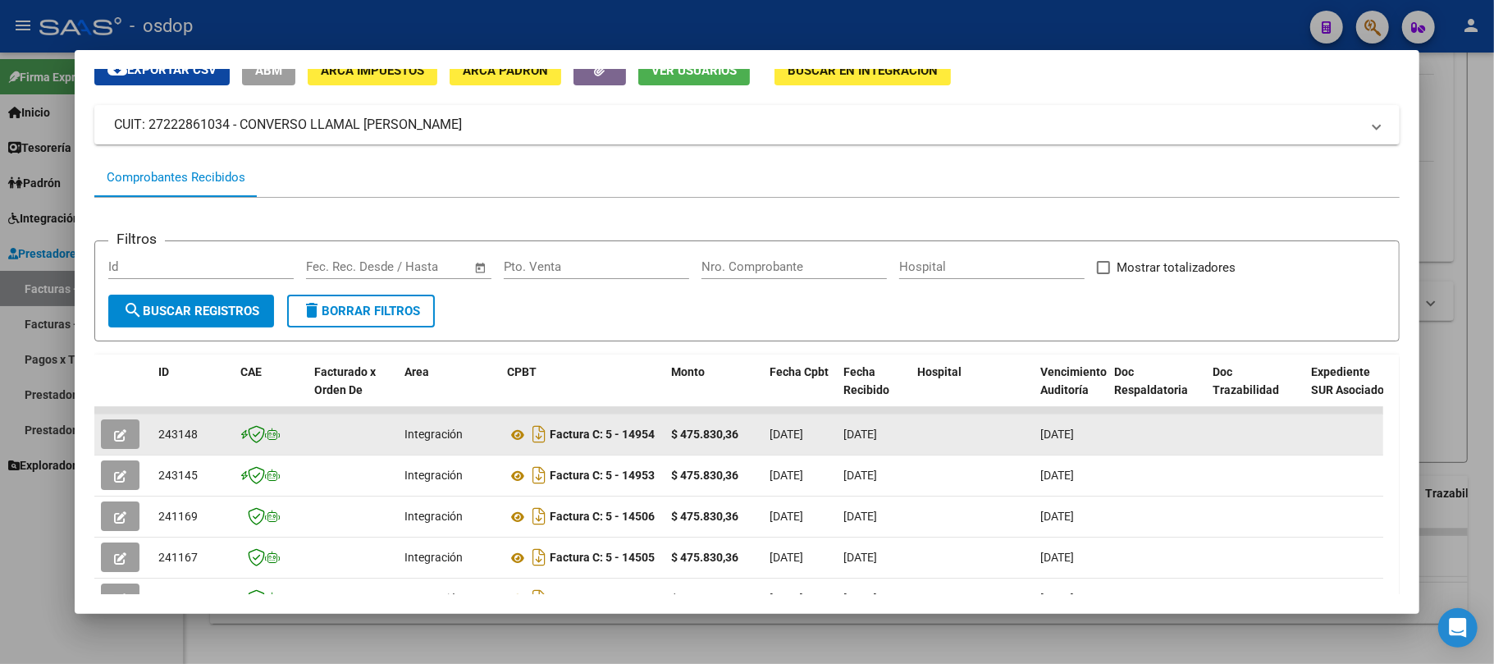
scroll to position [109, 0]
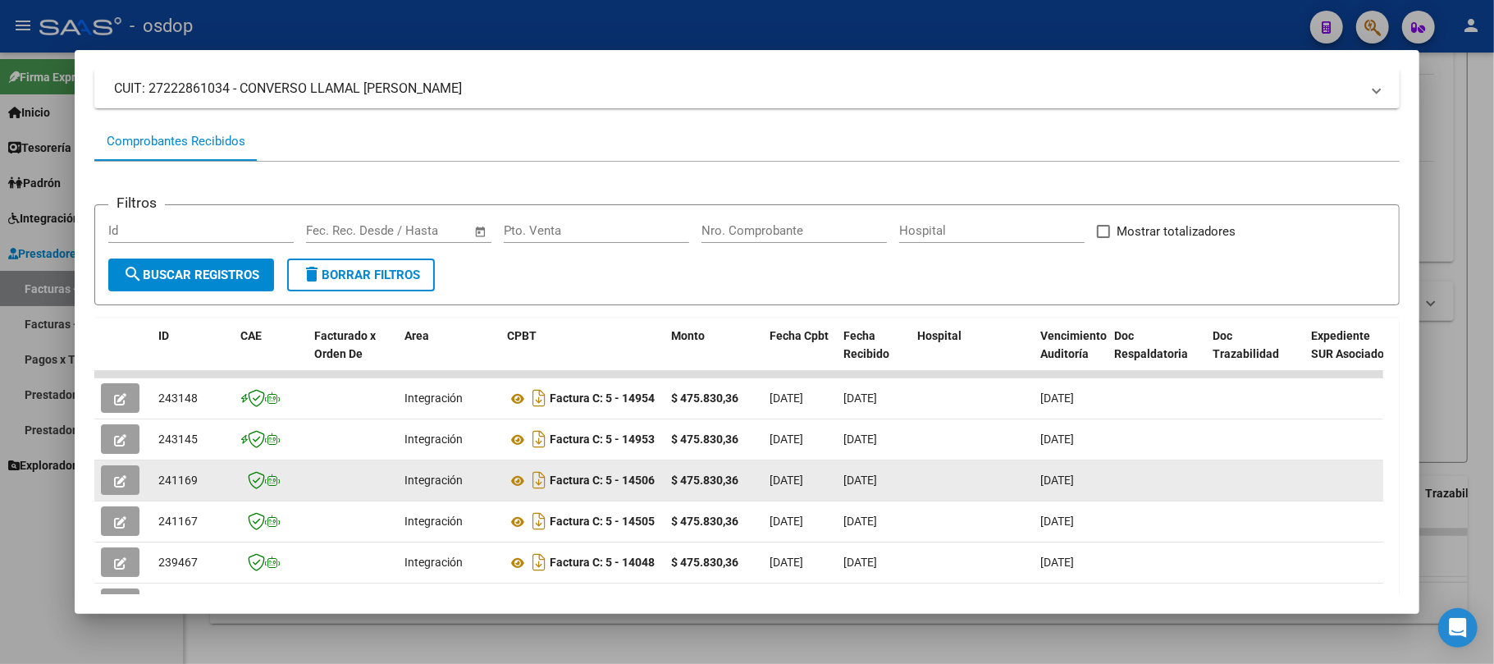
click at [114, 486] on icon "button" at bounding box center [120, 481] width 12 height 12
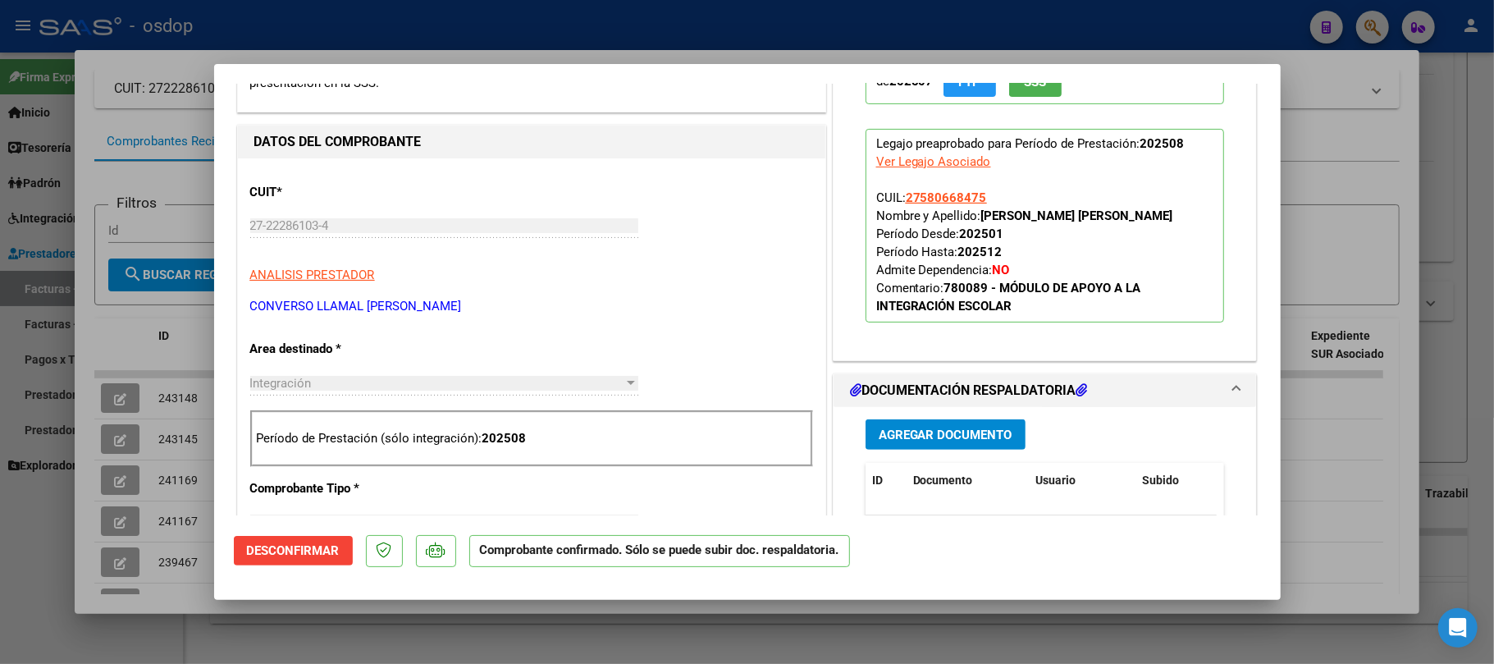
scroll to position [546, 0]
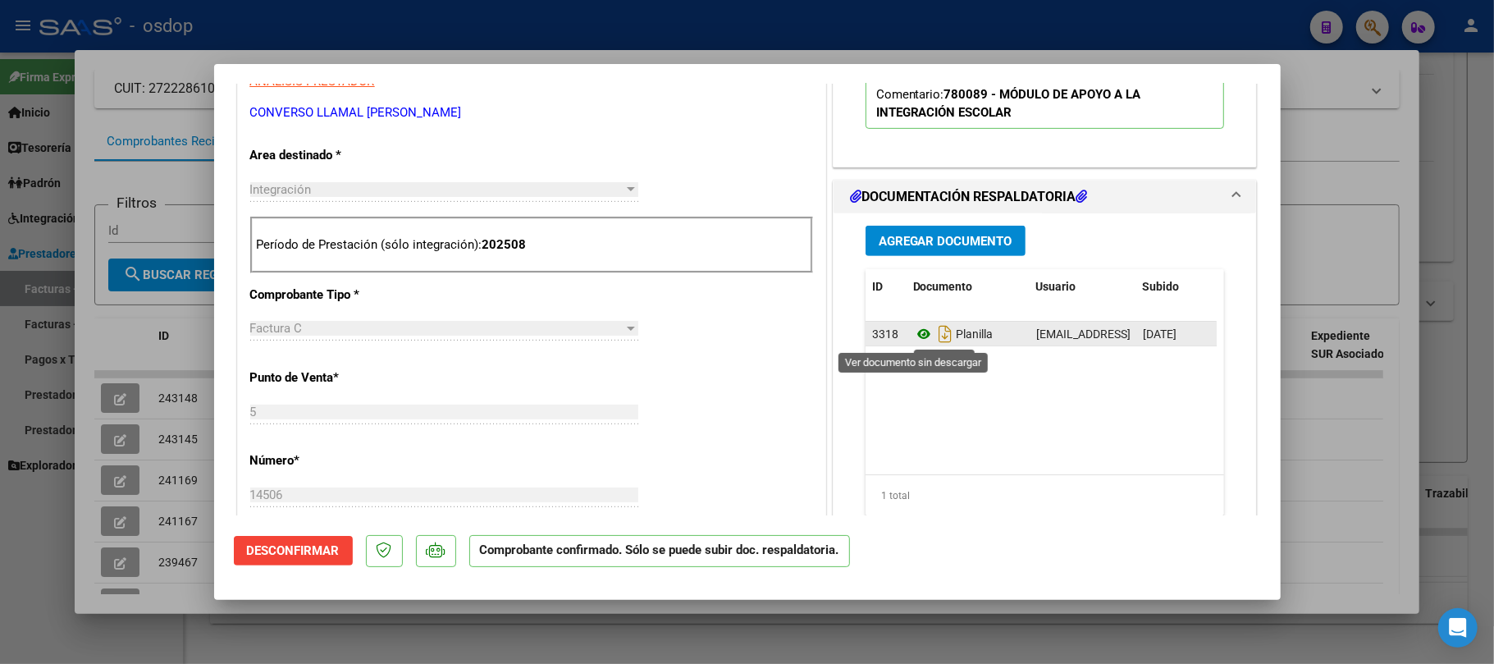
click at [916, 338] on icon at bounding box center [923, 334] width 21 height 20
click at [546, 635] on div at bounding box center [747, 332] width 1494 height 664
type input "$ 0,00"
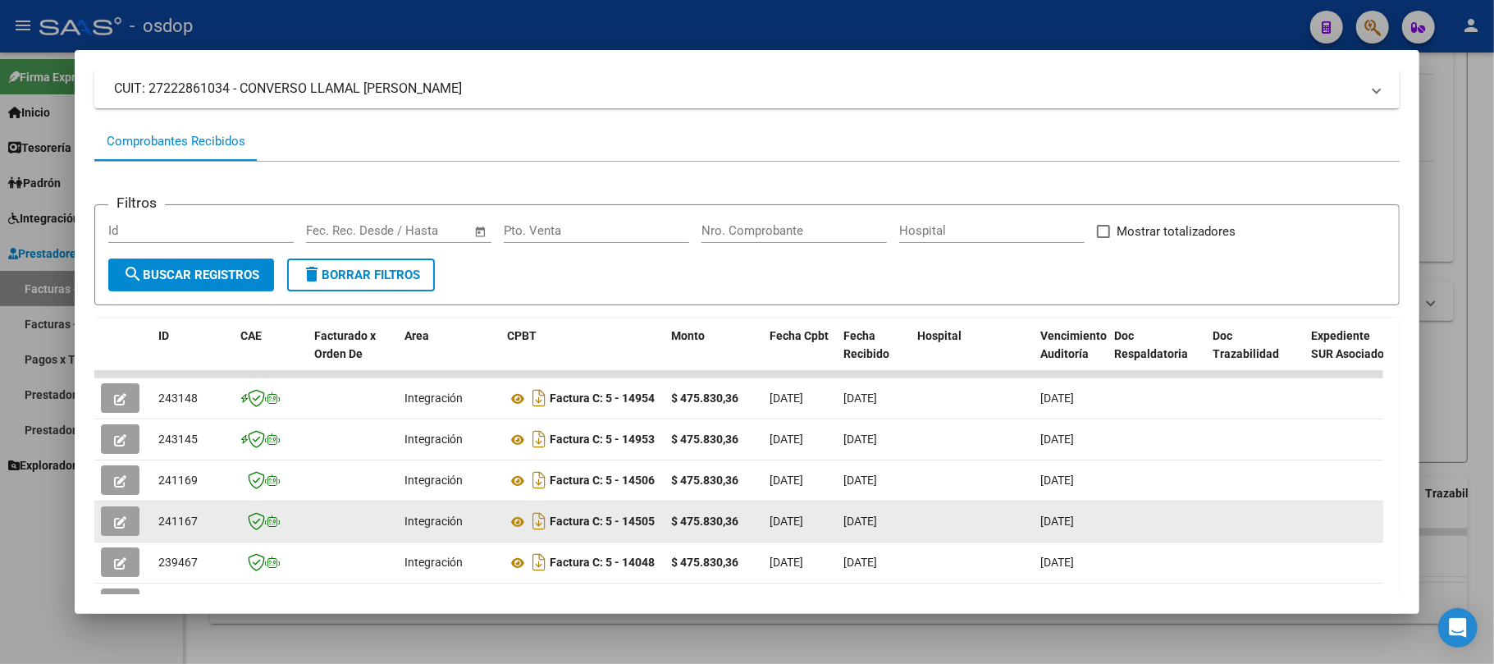
click at [109, 522] on button "button" at bounding box center [120, 521] width 39 height 30
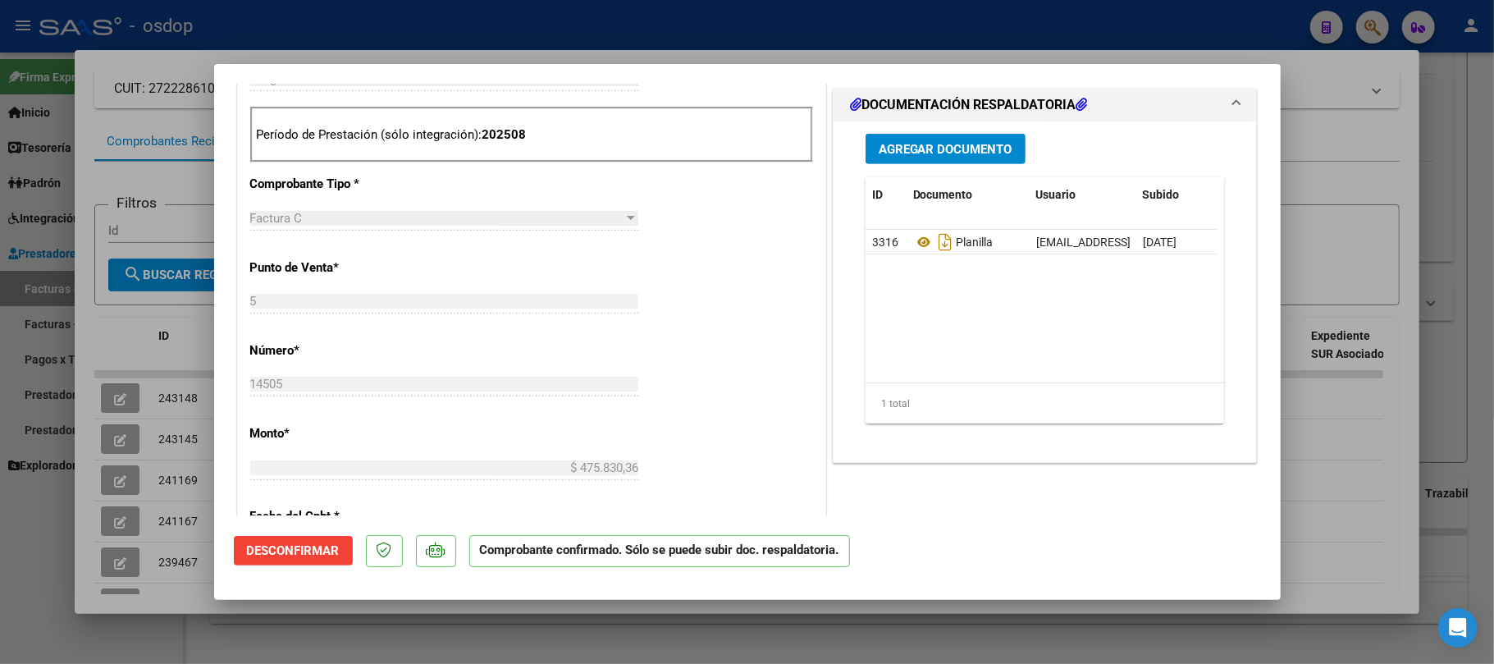
scroll to position [656, 0]
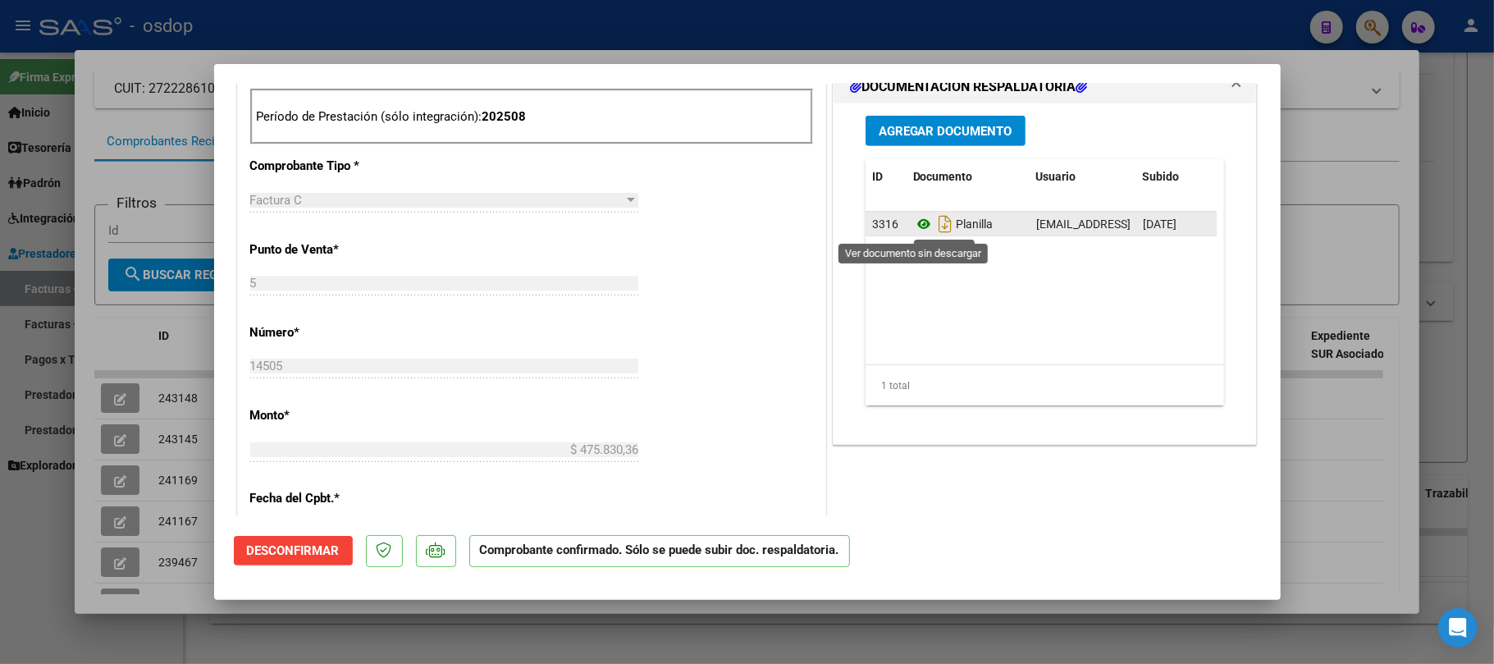
click at [913, 220] on icon at bounding box center [923, 224] width 21 height 20
click at [956, 647] on div at bounding box center [747, 332] width 1494 height 664
type input "$ 0,00"
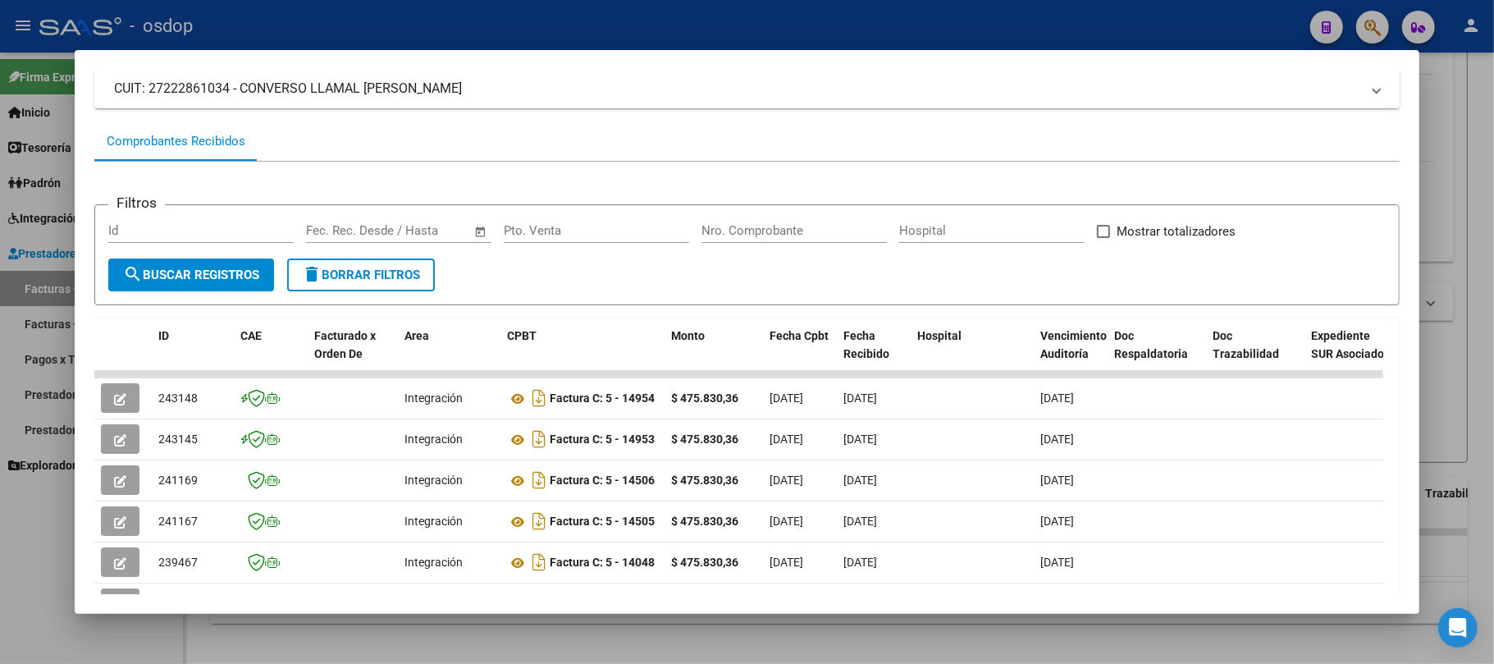
click at [671, 624] on div at bounding box center [747, 332] width 1494 height 664
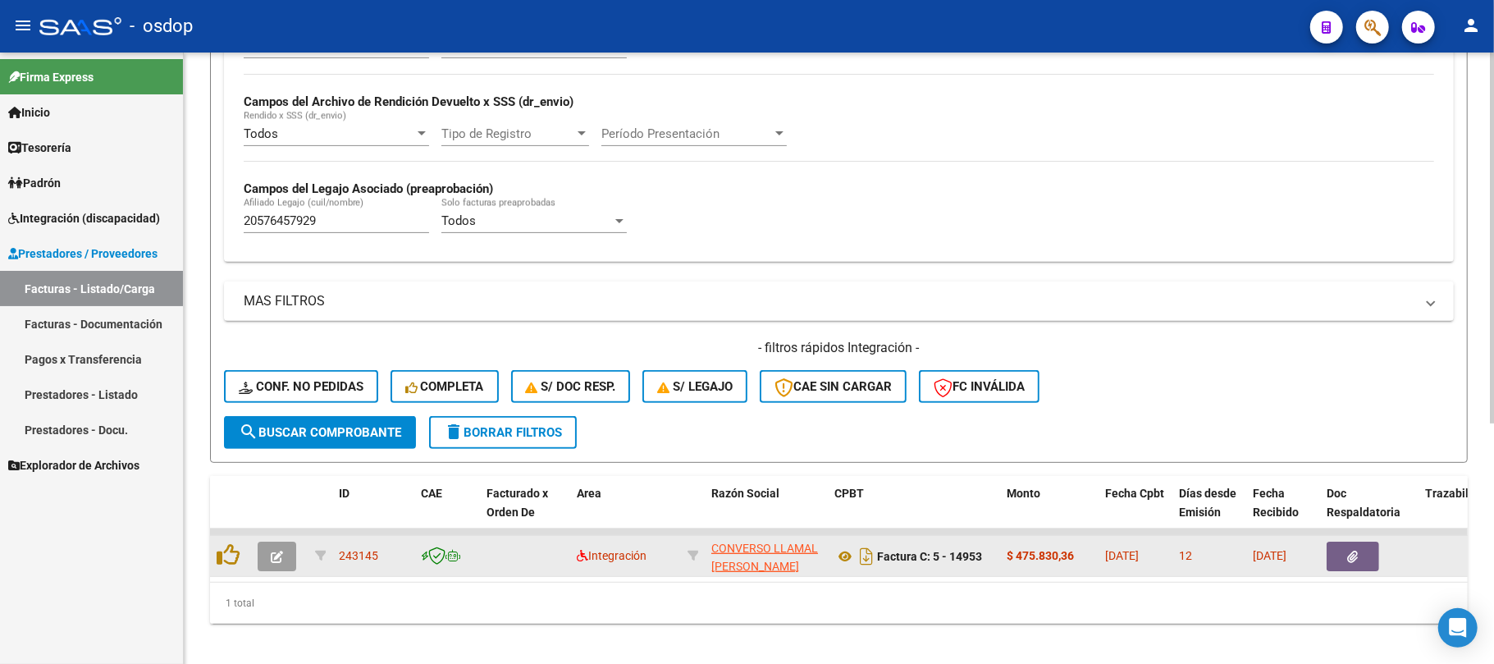
click at [1350, 555] on icon "button" at bounding box center [1353, 557] width 11 height 12
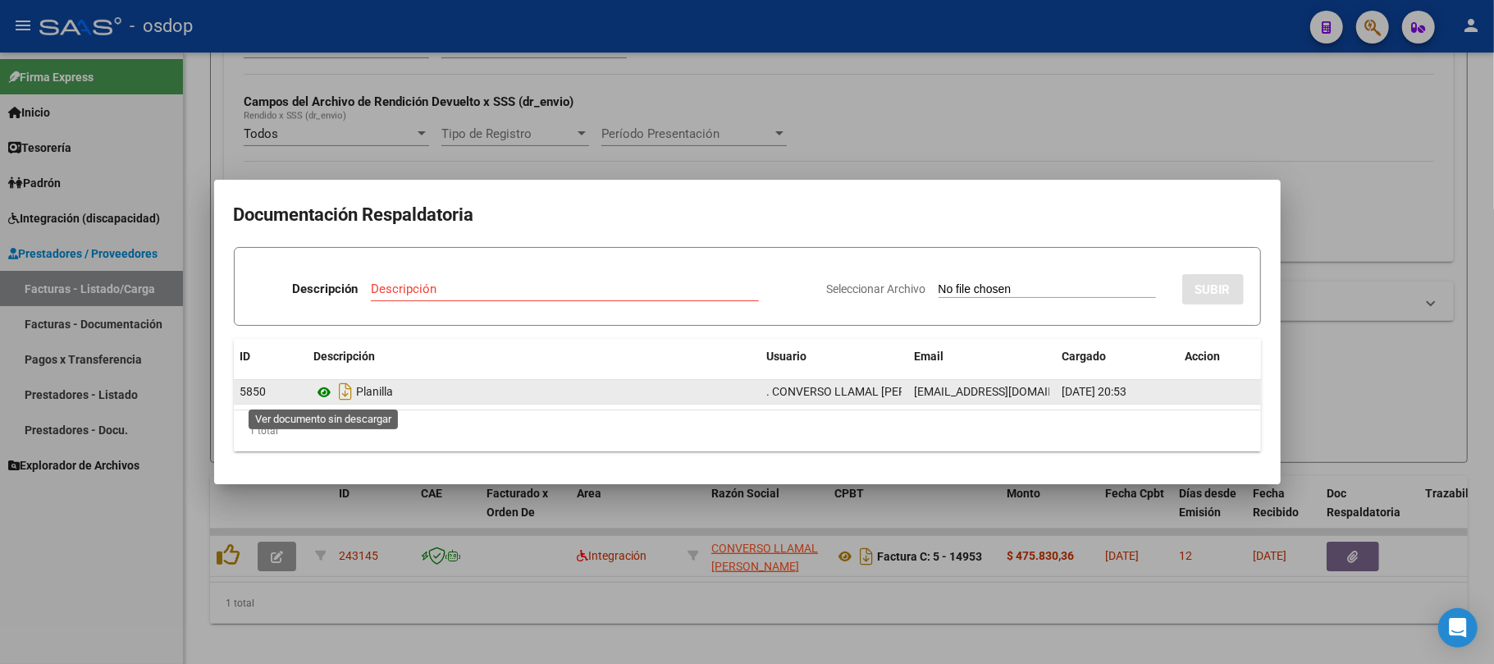
click at [323, 391] on icon at bounding box center [324, 392] width 21 height 20
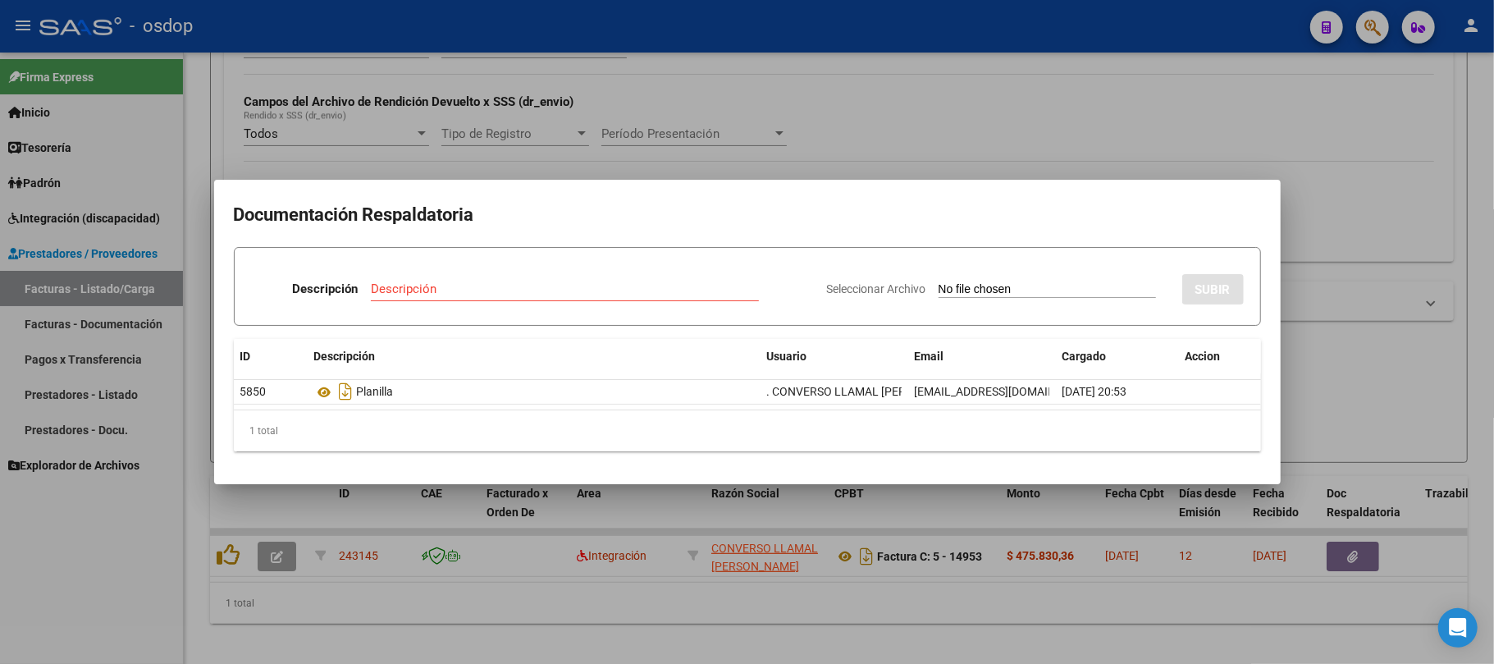
click at [753, 624] on div at bounding box center [747, 332] width 1494 height 664
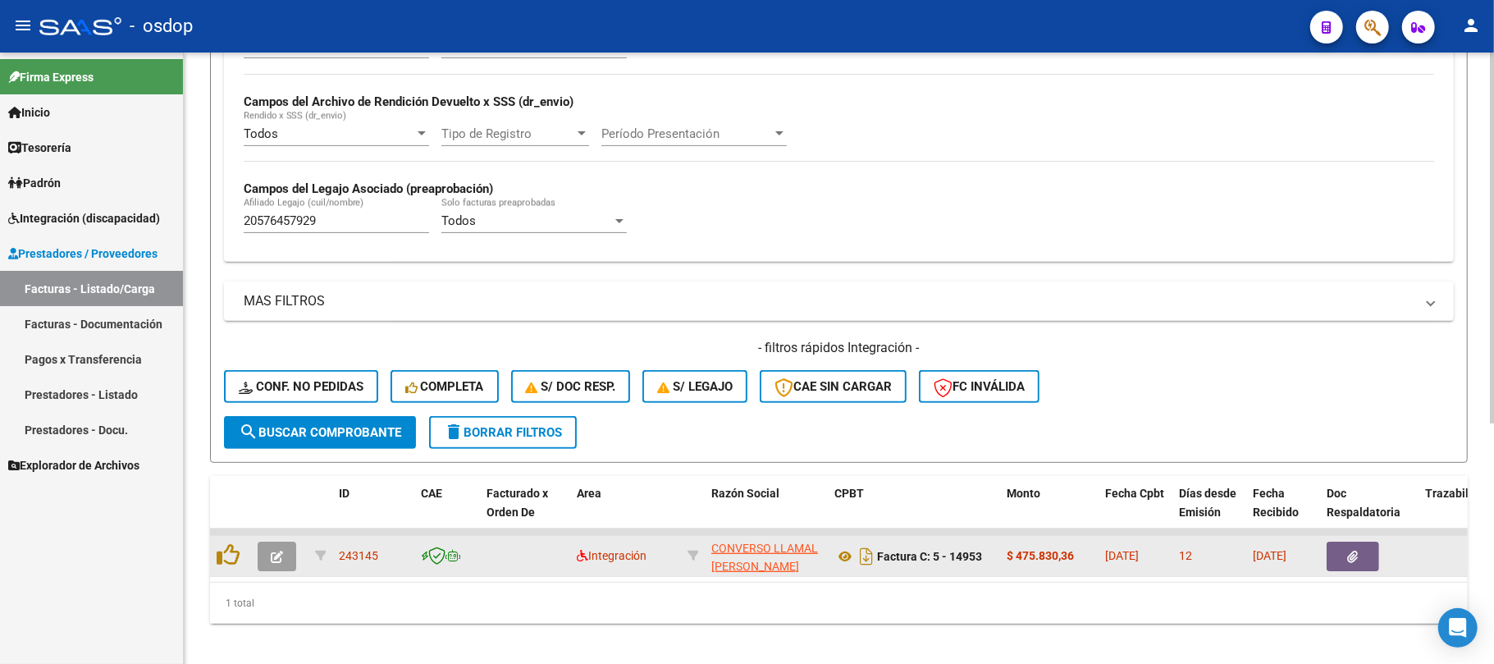
click at [266, 562] on button "button" at bounding box center [277, 556] width 39 height 30
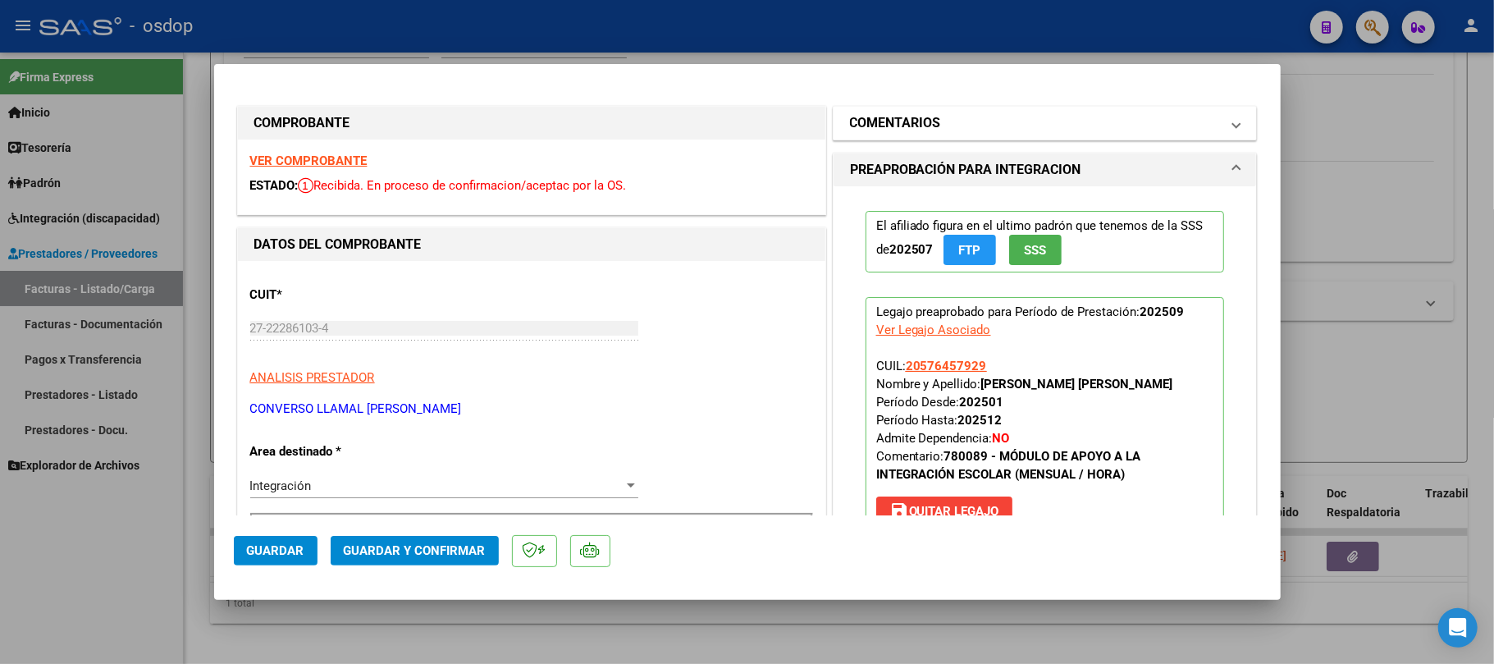
click at [957, 123] on mat-panel-title "COMENTARIOS" at bounding box center [1035, 123] width 371 height 20
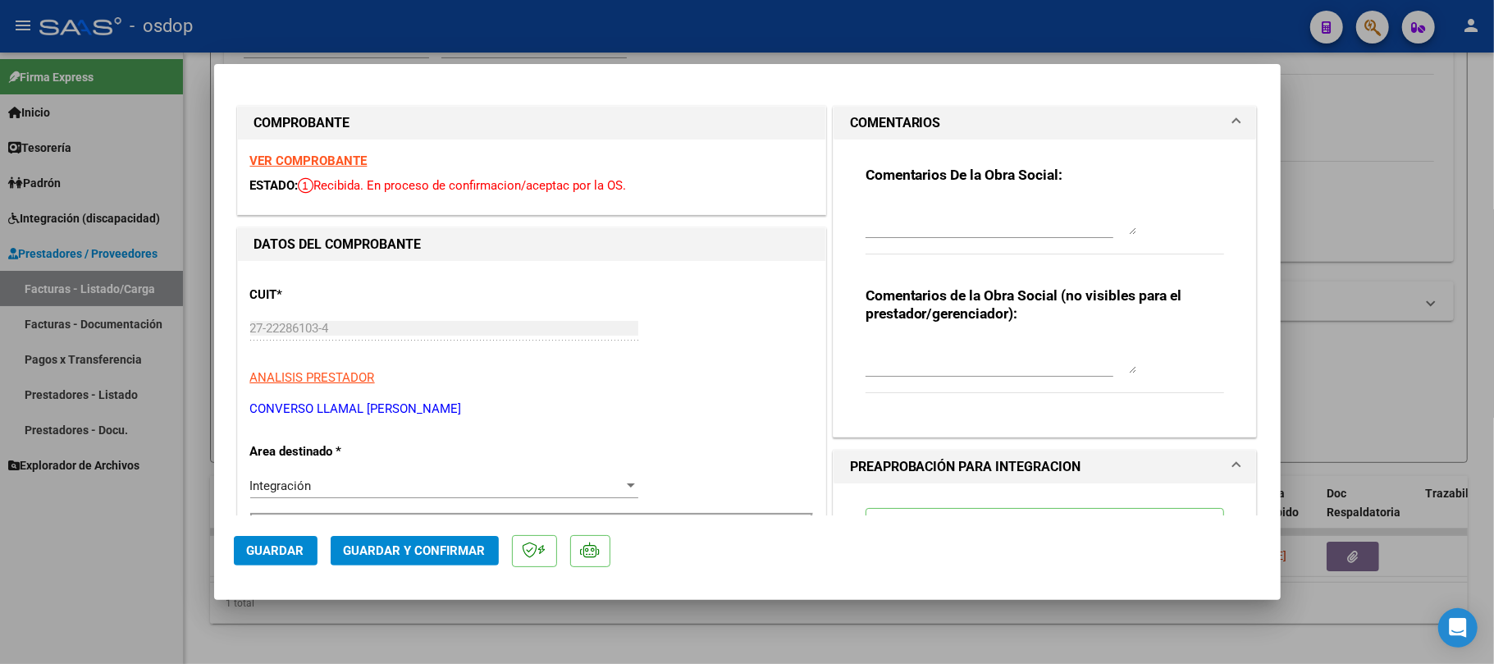
click at [886, 214] on textarea at bounding box center [1001, 218] width 271 height 33
type textarea "Falta sello de la escuela en Planilla DDJJ.-"
click at [279, 552] on span "Guardar" at bounding box center [275, 550] width 57 height 15
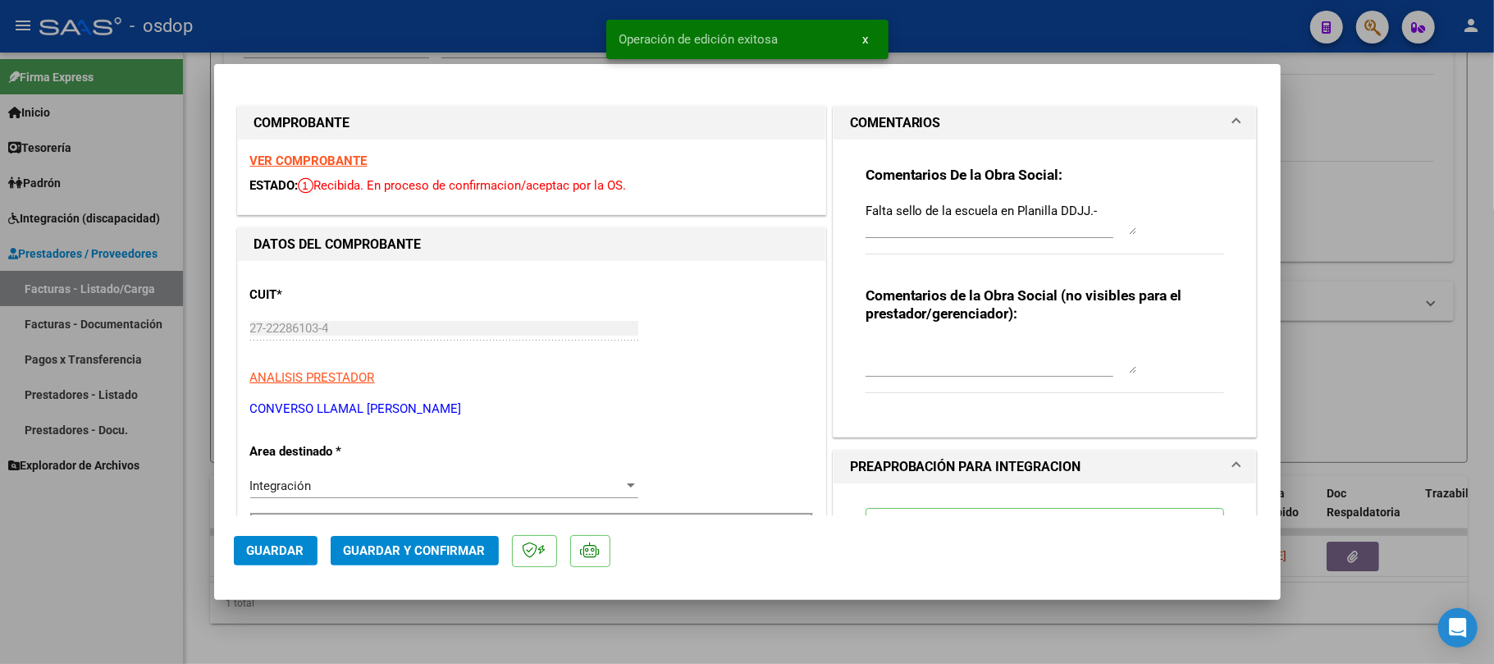
click at [571, 617] on div at bounding box center [747, 332] width 1494 height 664
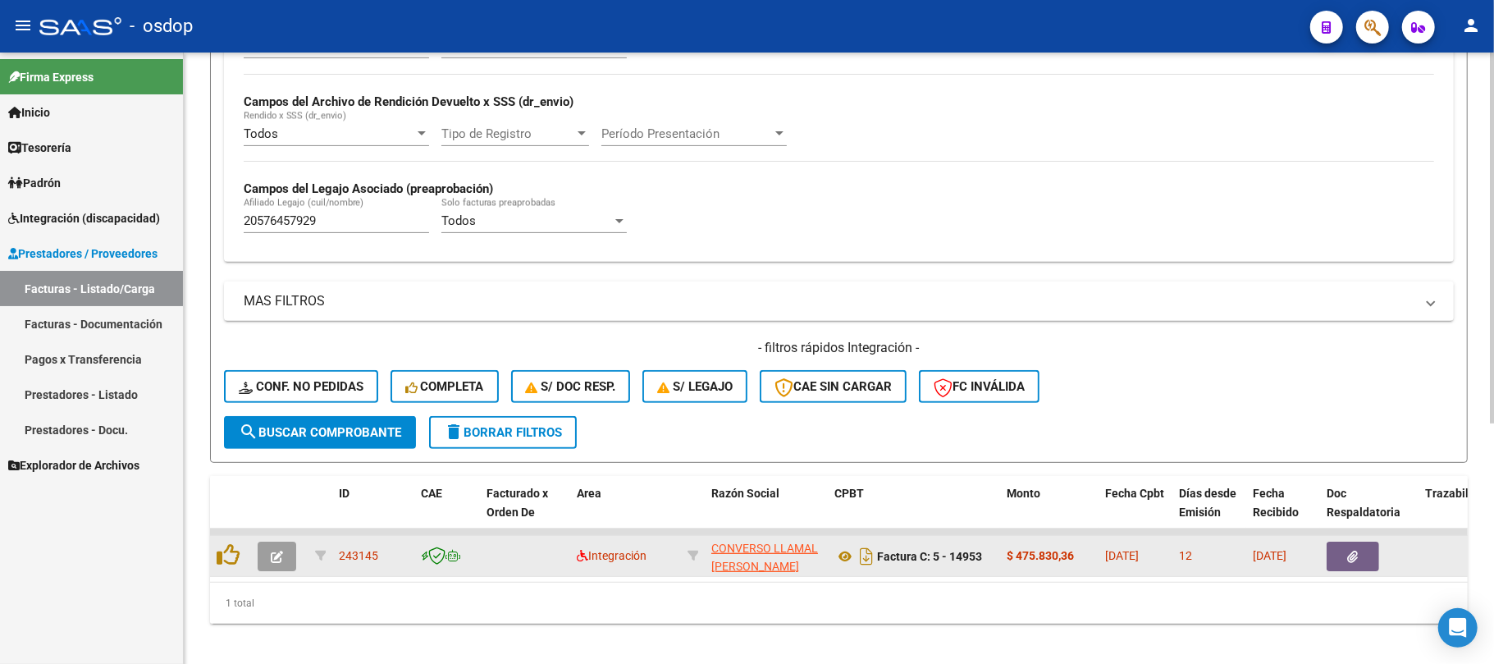
drag, startPoint x: 382, startPoint y: 555, endPoint x: 336, endPoint y: 558, distance: 46.1
click at [336, 558] on datatable-body-cell "243145" at bounding box center [373, 556] width 82 height 40
copy span "243145"
drag, startPoint x: 978, startPoint y: 560, endPoint x: 884, endPoint y: 568, distance: 93.9
click at [881, 568] on div "Factura C: 5 - 14953" at bounding box center [913, 556] width 159 height 26
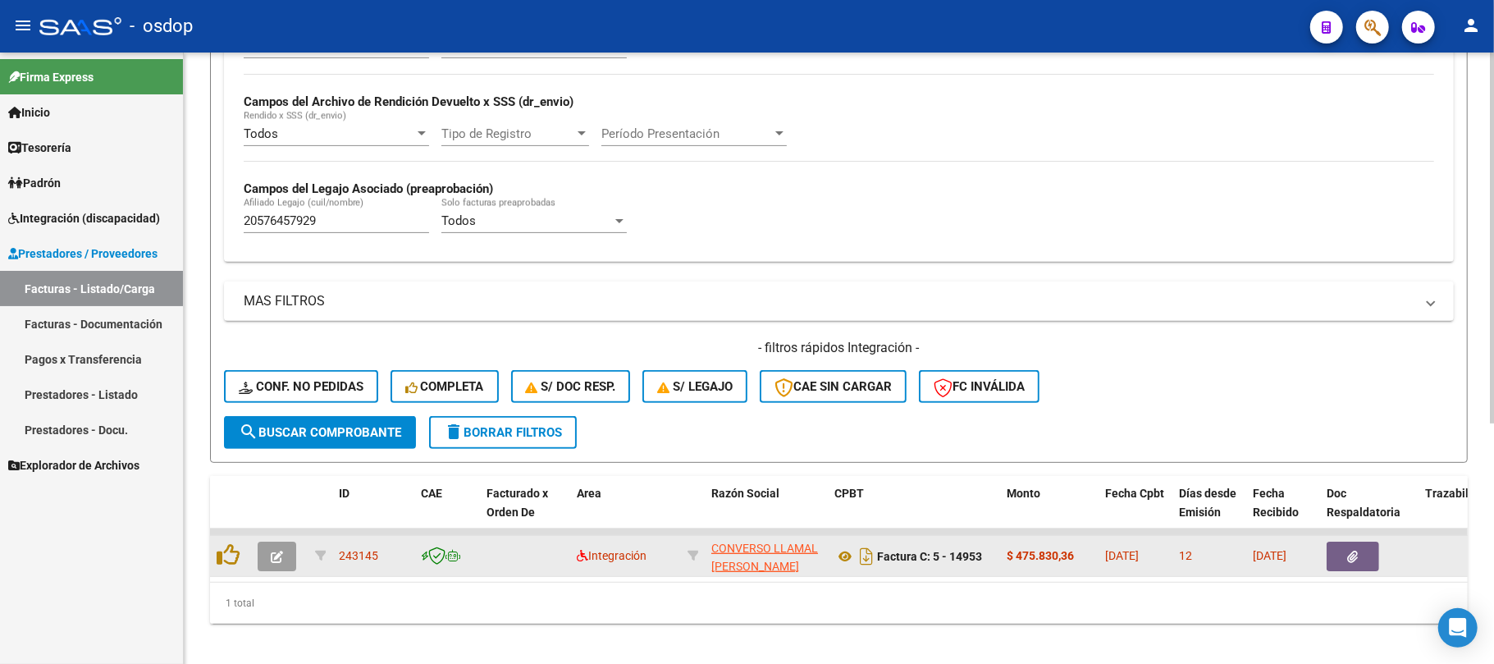
copy strong "Factura C: 5 - 14953"
drag, startPoint x: 704, startPoint y: 548, endPoint x: 819, endPoint y: 574, distance: 117.8
click at [819, 574] on datatable-body-cell "CONVERSO LLAMAL CYNTHIA VERONICA 27222861034" at bounding box center [766, 556] width 123 height 40
copy div "CONVERSO LLAMAL CYNTHIA VERONICA 27222861034"
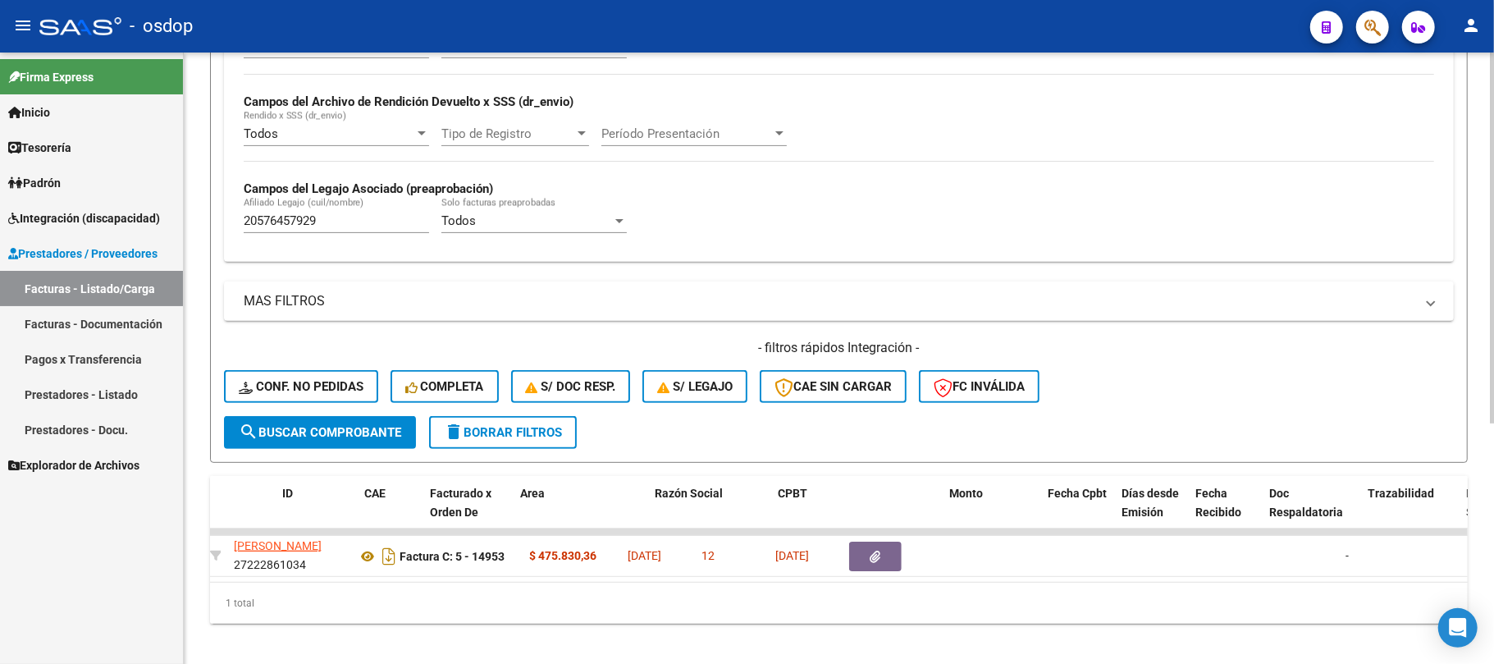
scroll to position [0, 0]
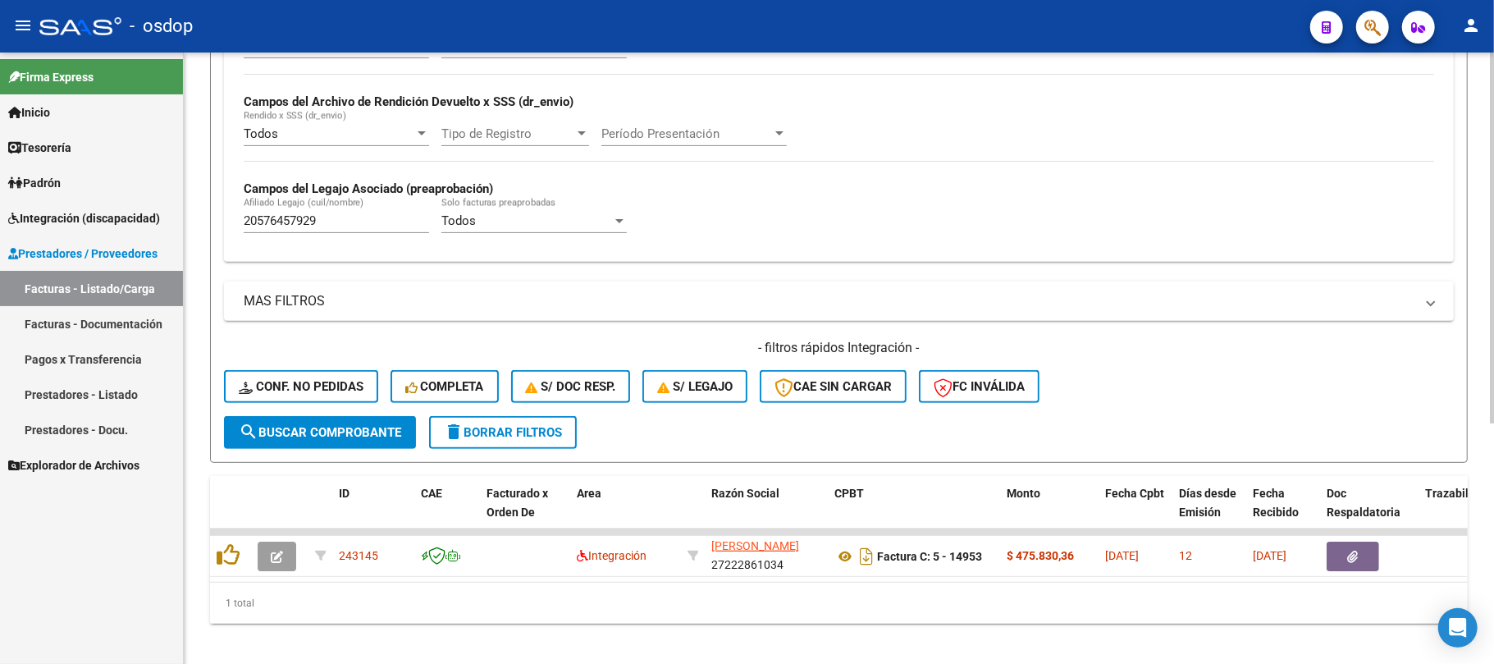
click at [625, 624] on div "1 total" at bounding box center [839, 603] width 1258 height 41
click at [504, 443] on button "delete Borrar Filtros" at bounding box center [503, 432] width 148 height 33
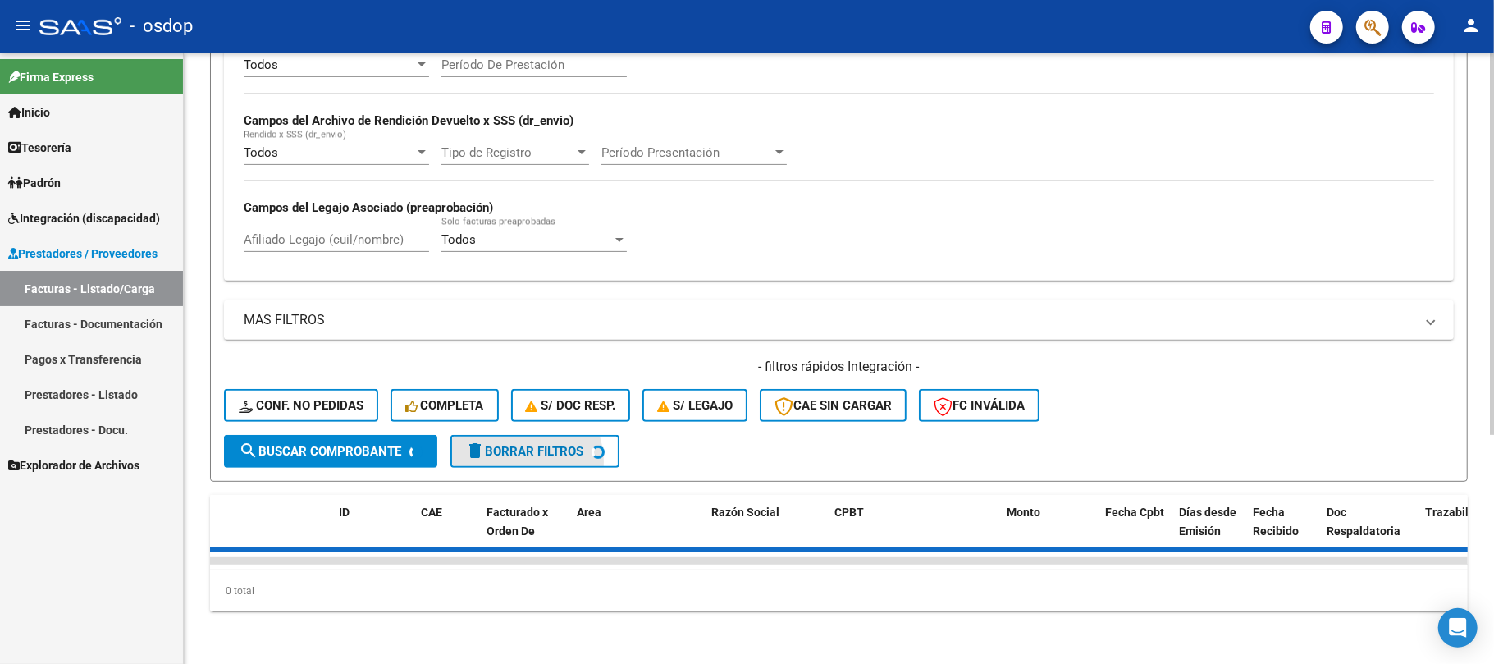
scroll to position [365, 0]
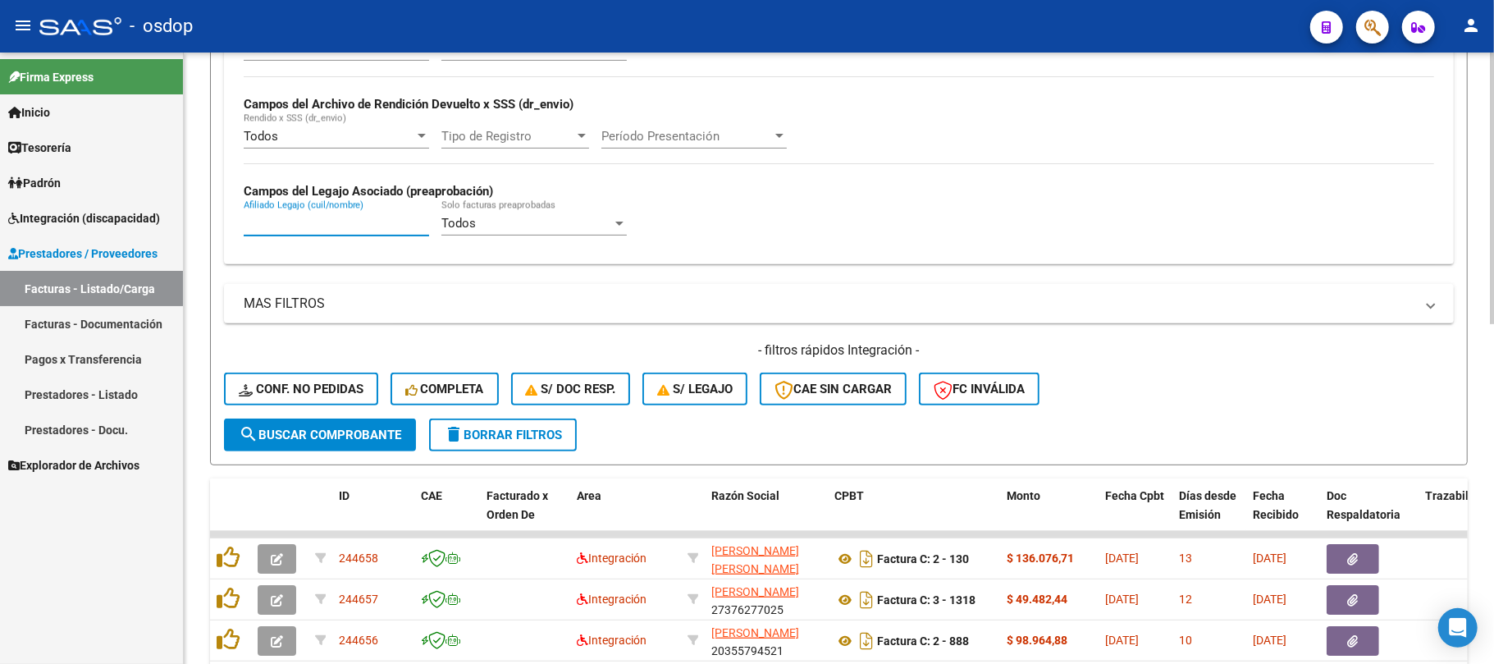
click at [335, 223] on input "Afiliado Legajo (cuil/nombre)" at bounding box center [336, 223] width 185 height 15
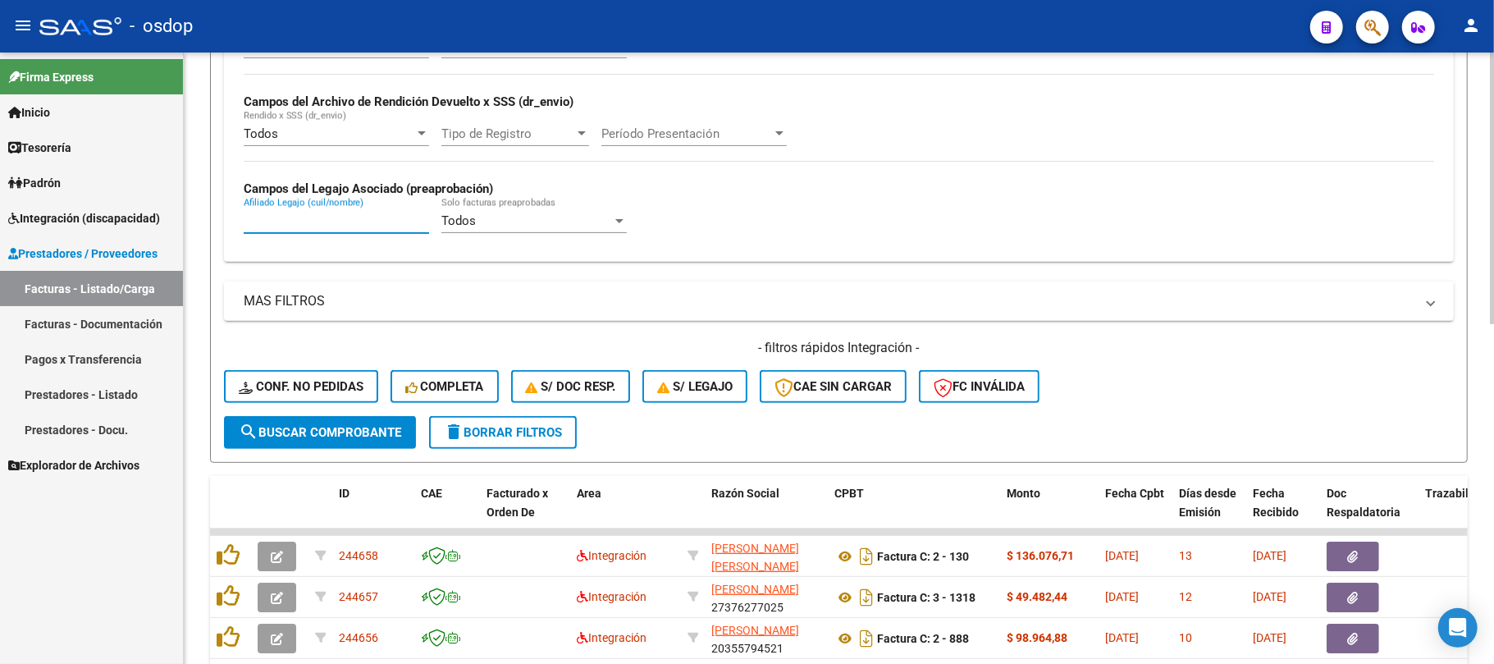
paste input "23535786399"
type input "23535786399"
click at [348, 420] on button "search Buscar Comprobante" at bounding box center [320, 432] width 192 height 33
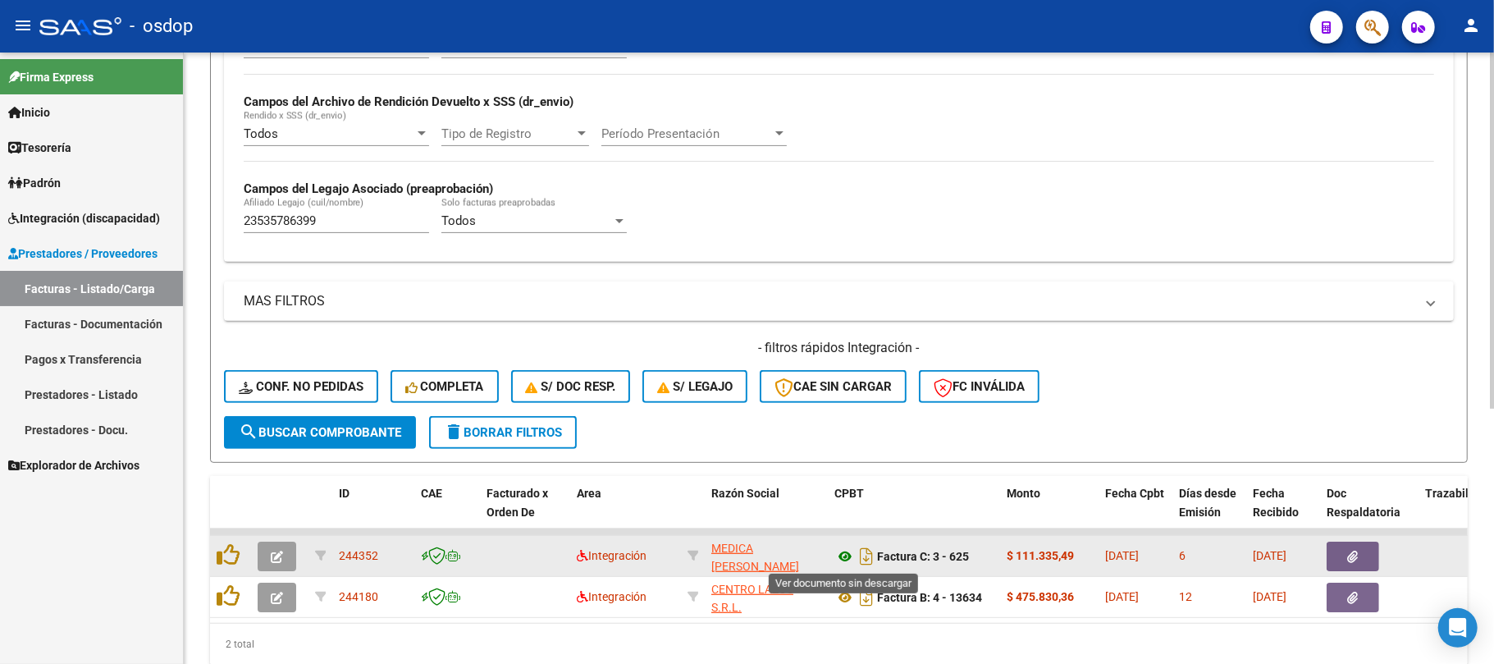
click at [843, 558] on icon at bounding box center [844, 556] width 21 height 20
click at [1336, 559] on button "button" at bounding box center [1353, 556] width 53 height 30
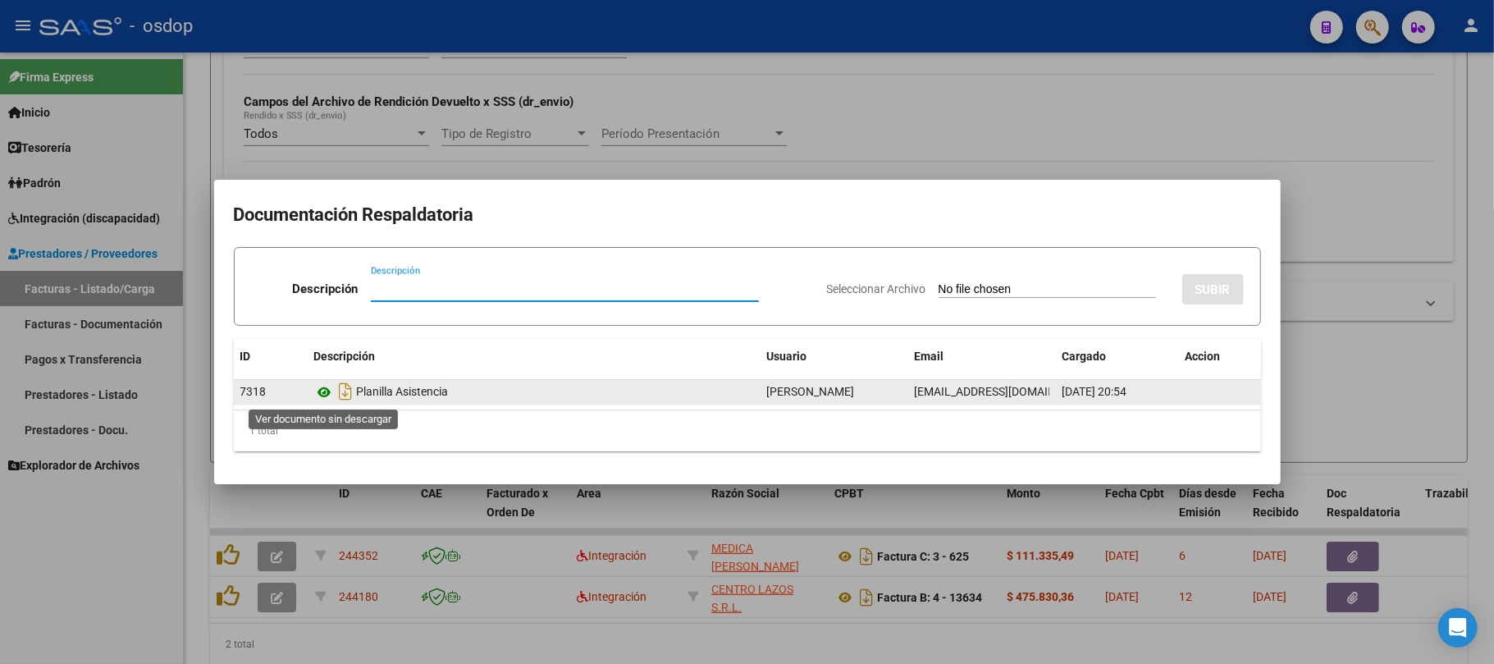
click at [323, 392] on icon at bounding box center [324, 392] width 21 height 20
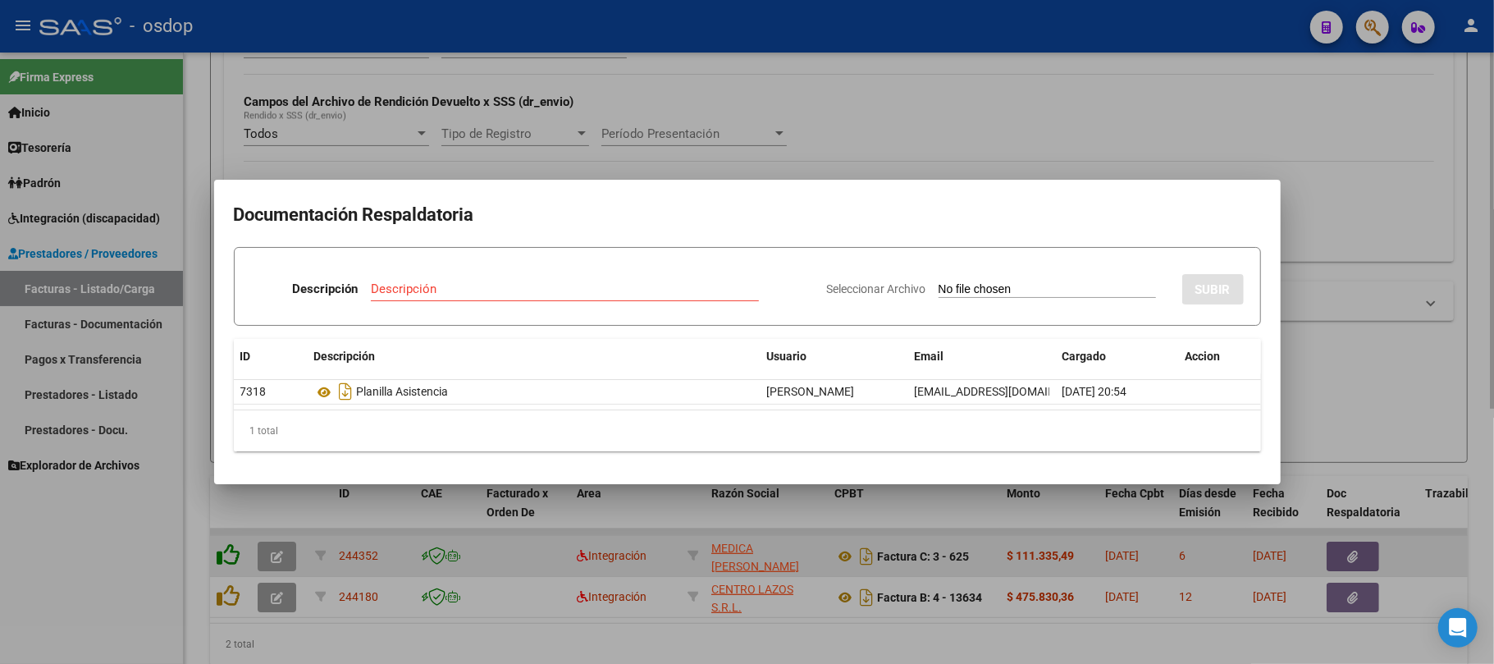
click at [228, 561] on div at bounding box center [747, 332] width 1494 height 664
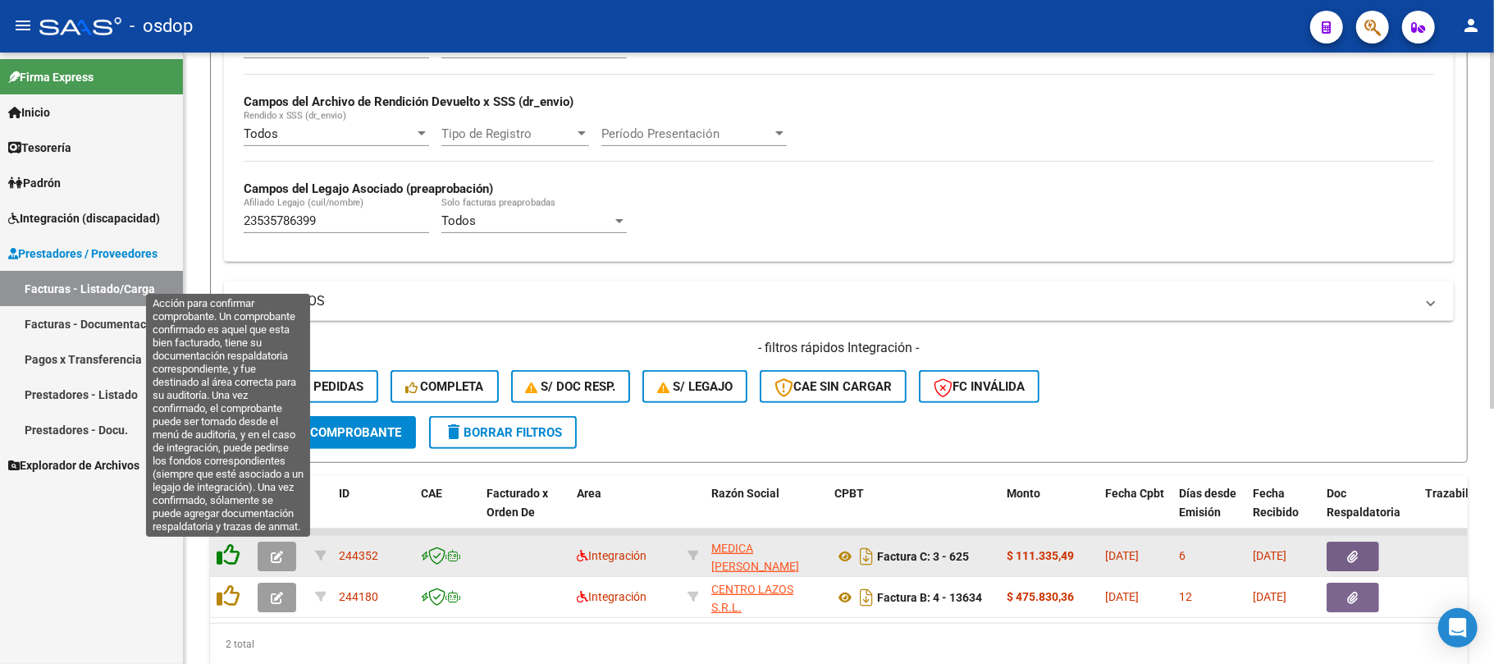
click at [227, 555] on icon at bounding box center [228, 554] width 23 height 23
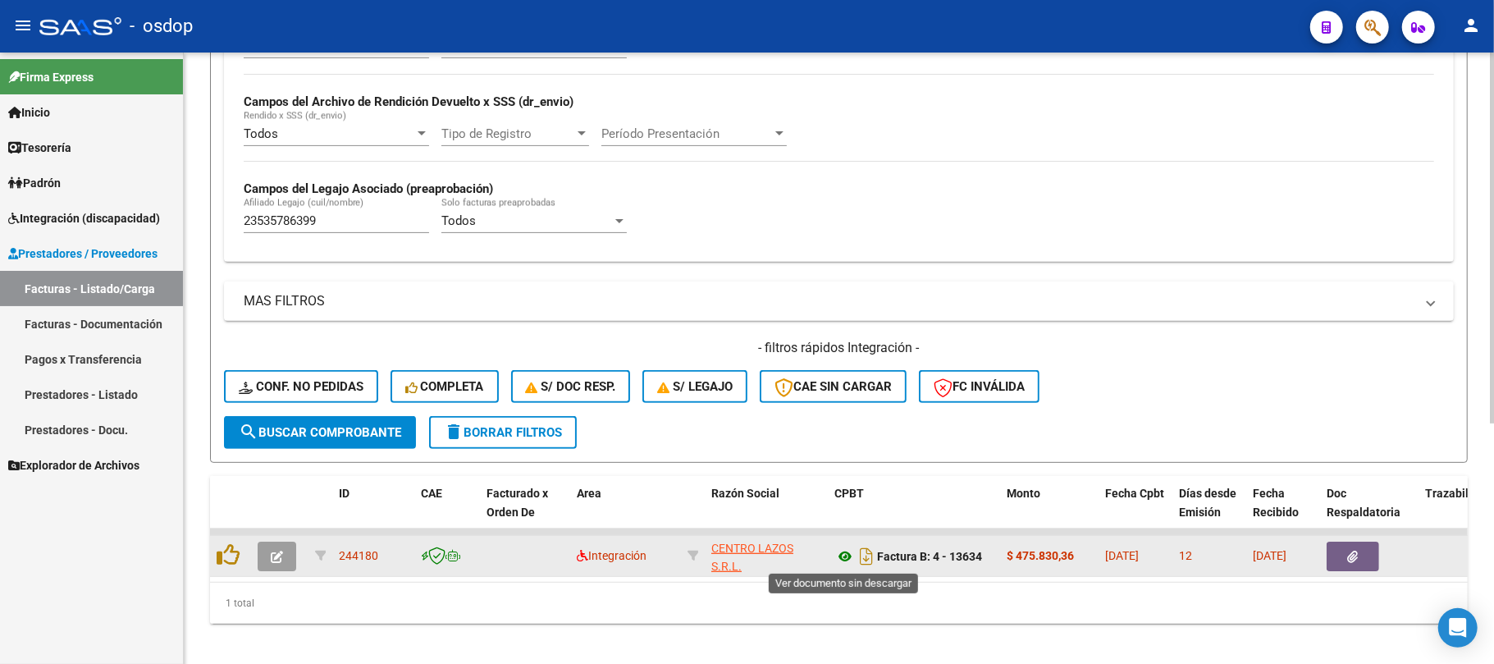
click at [843, 555] on icon at bounding box center [844, 556] width 21 height 20
click at [1354, 555] on icon "button" at bounding box center [1353, 557] width 11 height 12
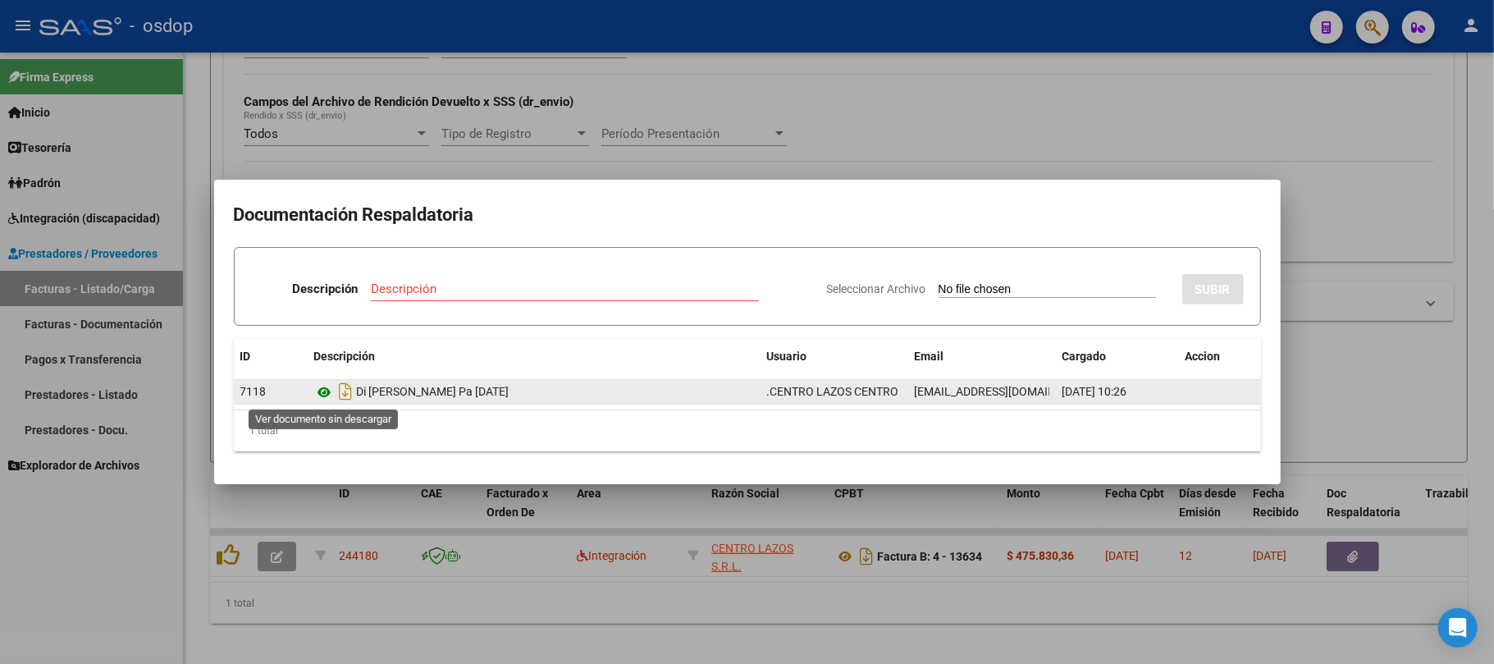
click at [322, 391] on icon at bounding box center [324, 392] width 21 height 20
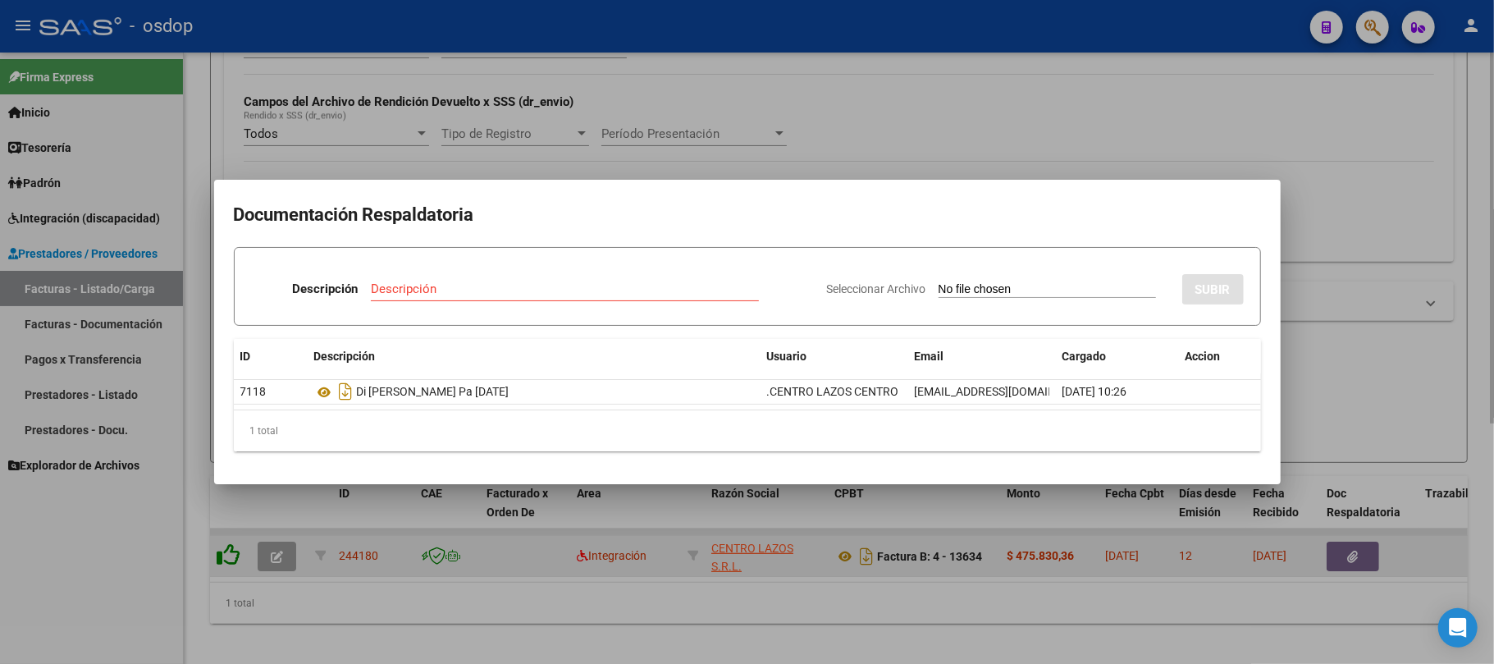
click at [230, 555] on div at bounding box center [747, 332] width 1494 height 664
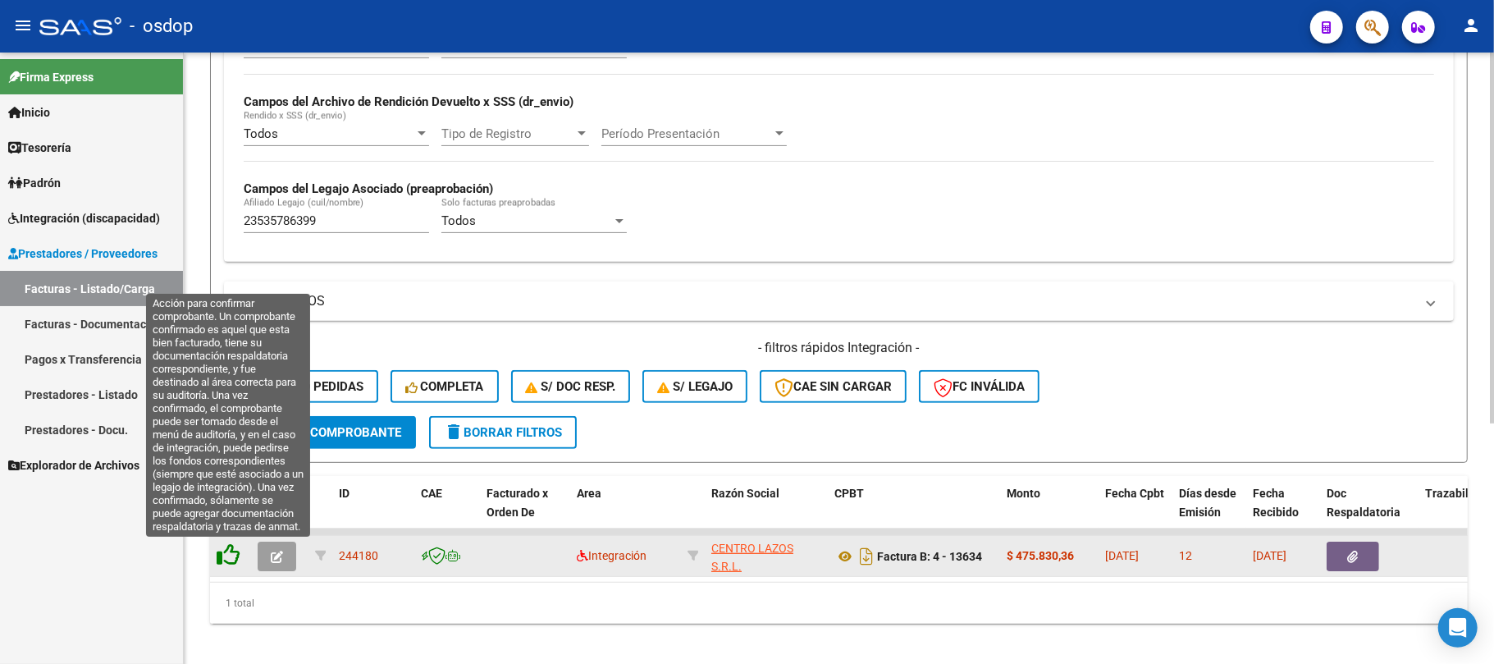
click at [227, 556] on icon at bounding box center [228, 554] width 23 height 23
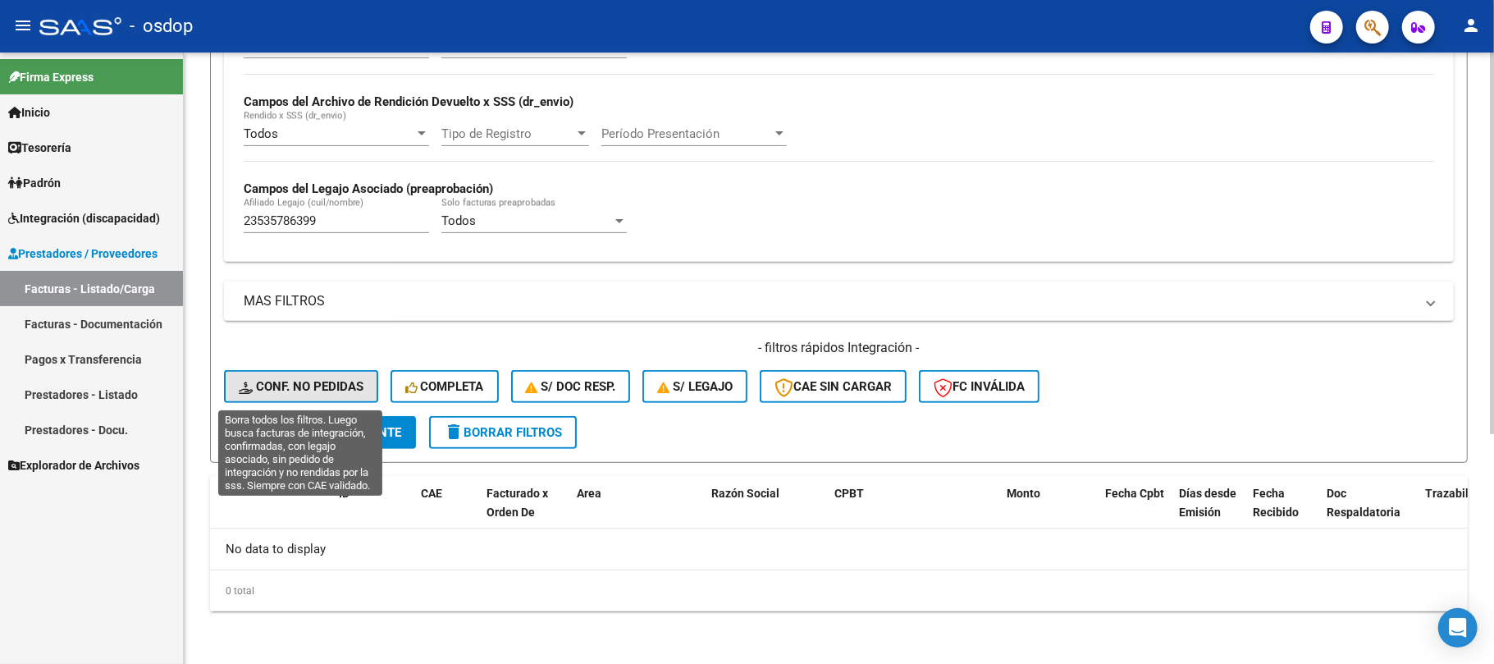
click at [336, 391] on span "Conf. no pedidas" at bounding box center [301, 386] width 125 height 15
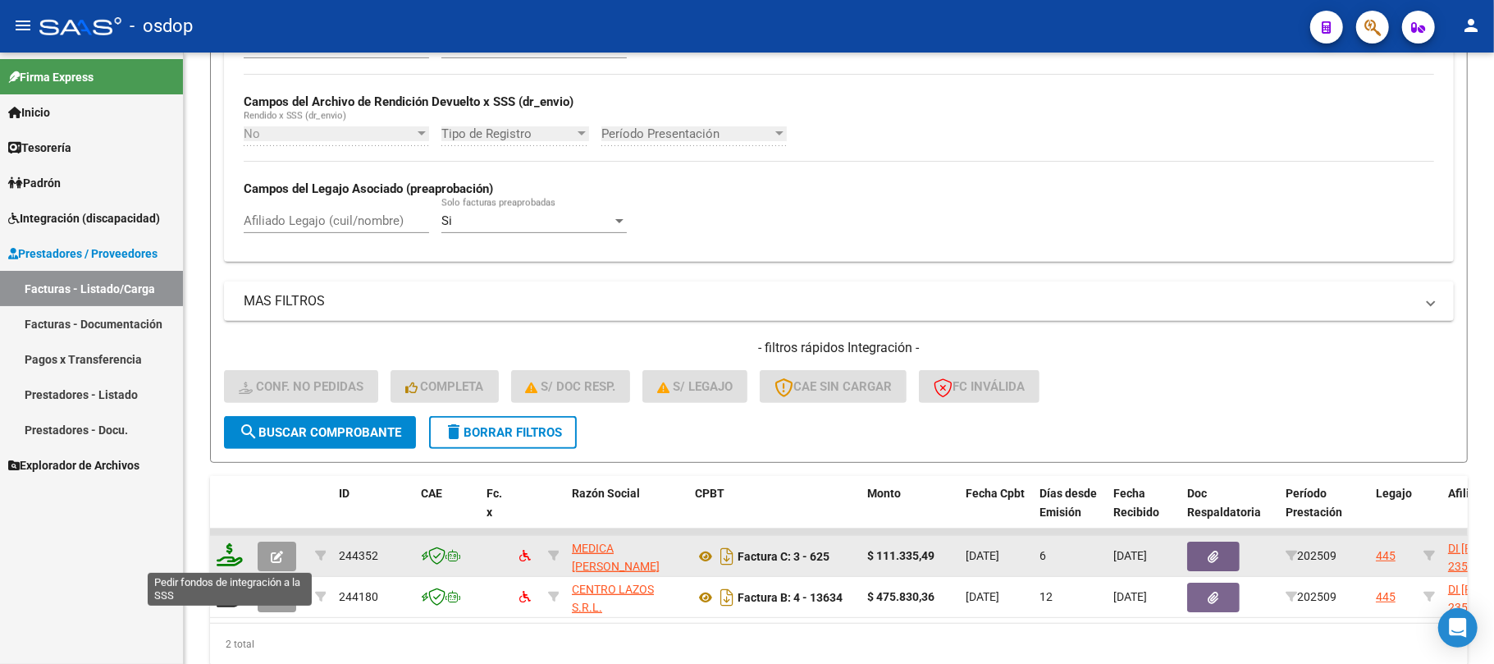
click at [225, 553] on icon at bounding box center [230, 554] width 26 height 23
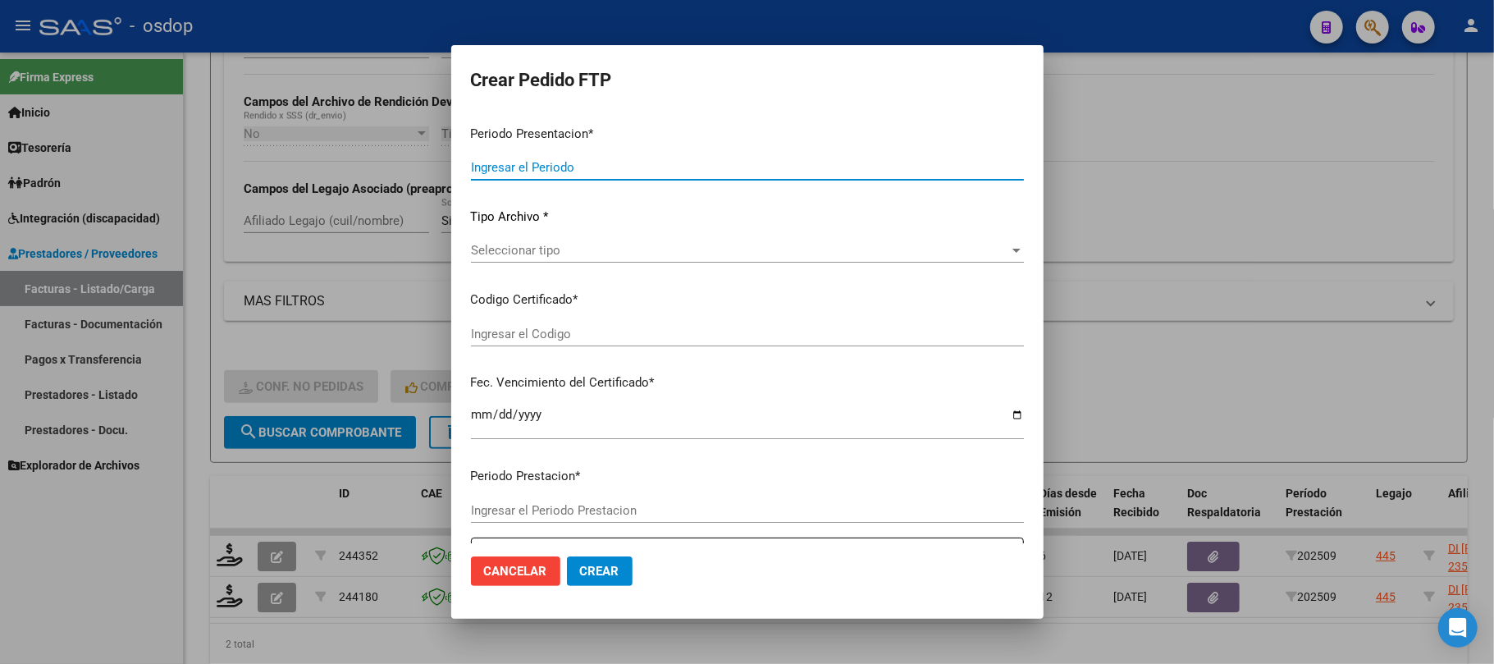
type input "202509"
type input "$ 111.335,49"
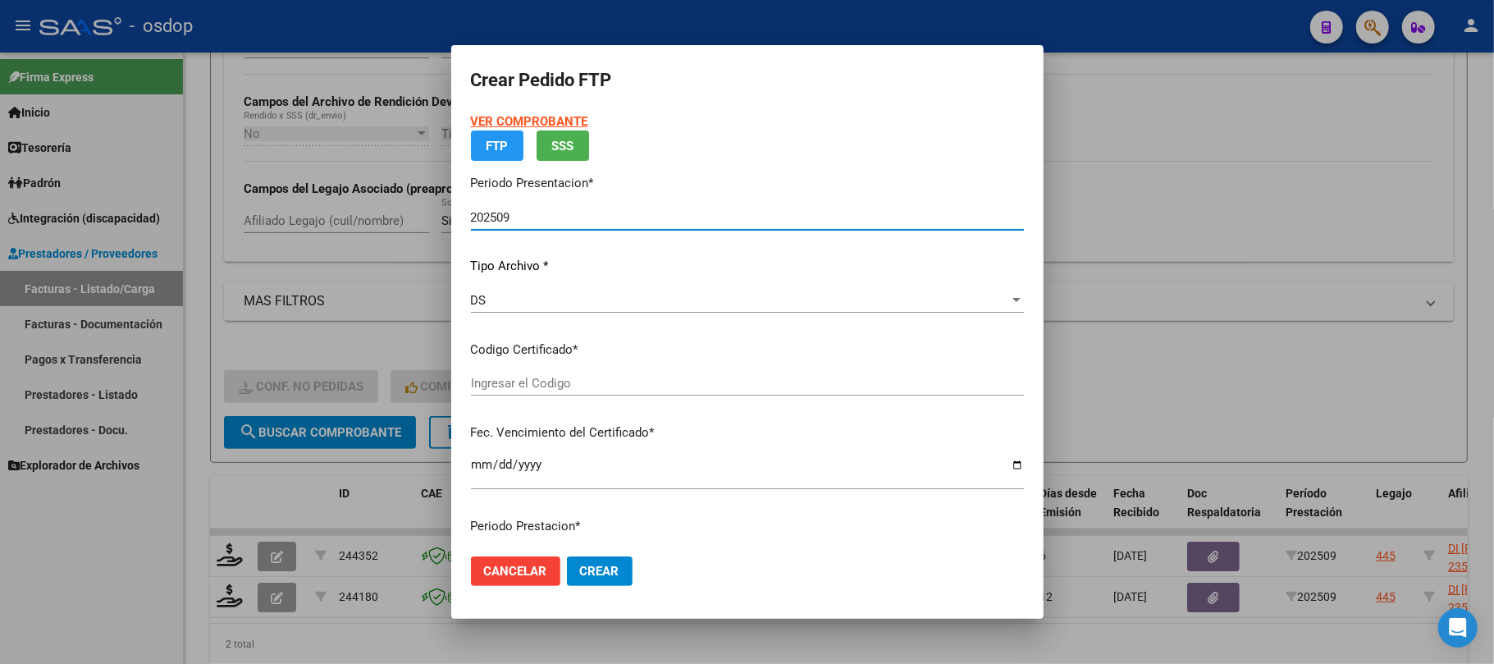
type input "3957002991"
type input "2029-02-05"
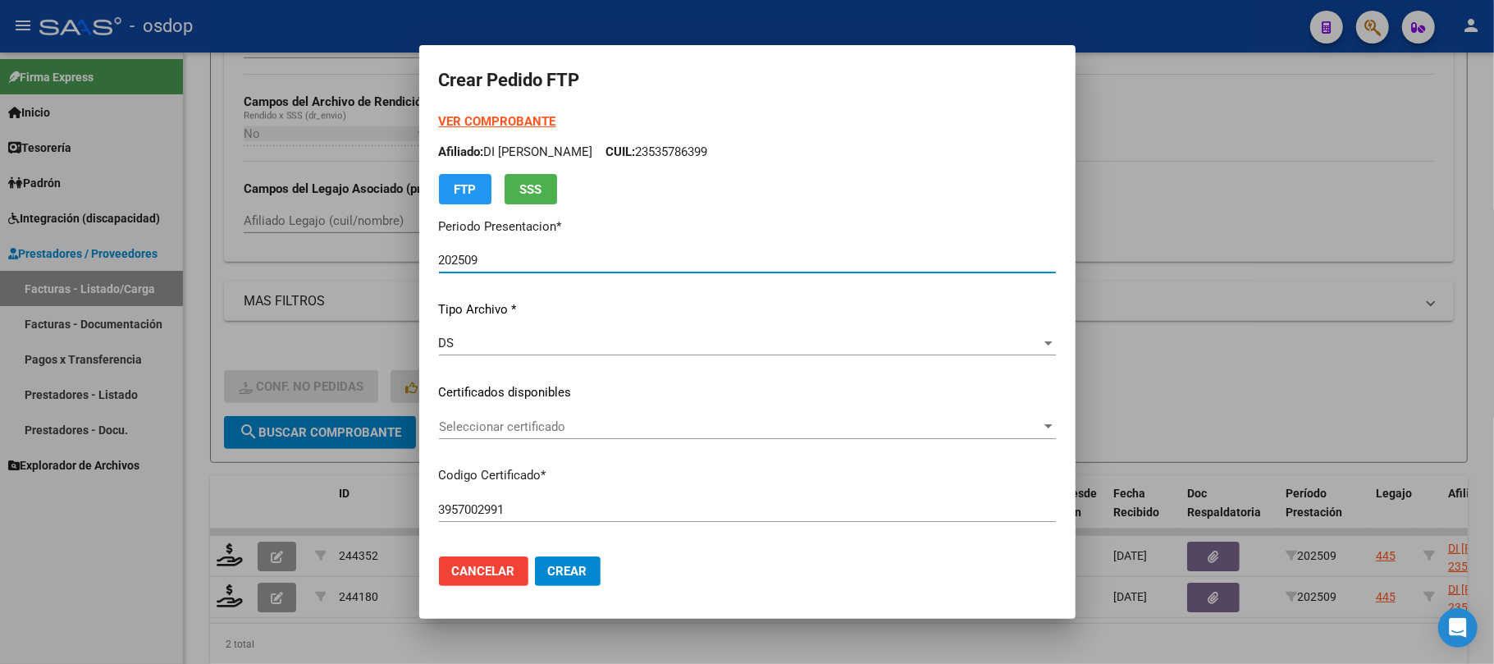
click at [631, 428] on span "Seleccionar certificado" at bounding box center [740, 426] width 602 height 15
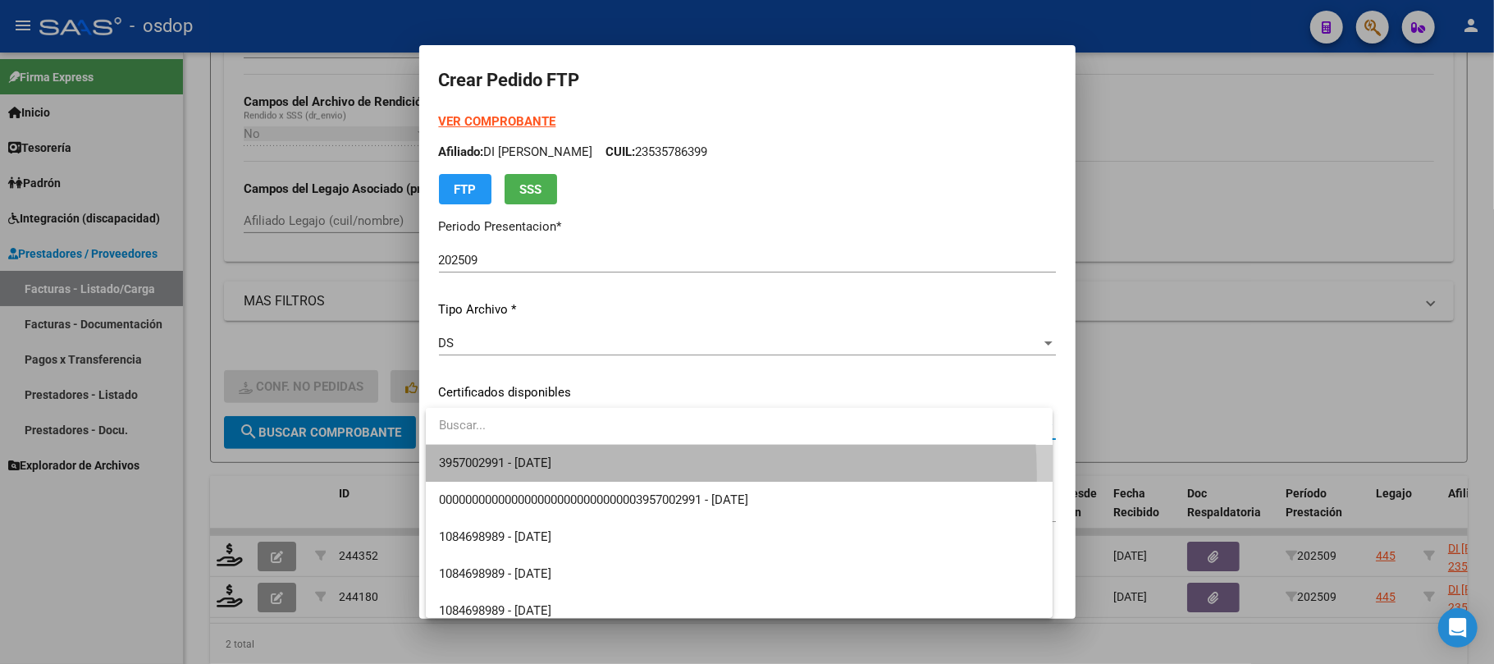
click at [640, 474] on span "3957002991 - 2029-02-05" at bounding box center [739, 463] width 601 height 37
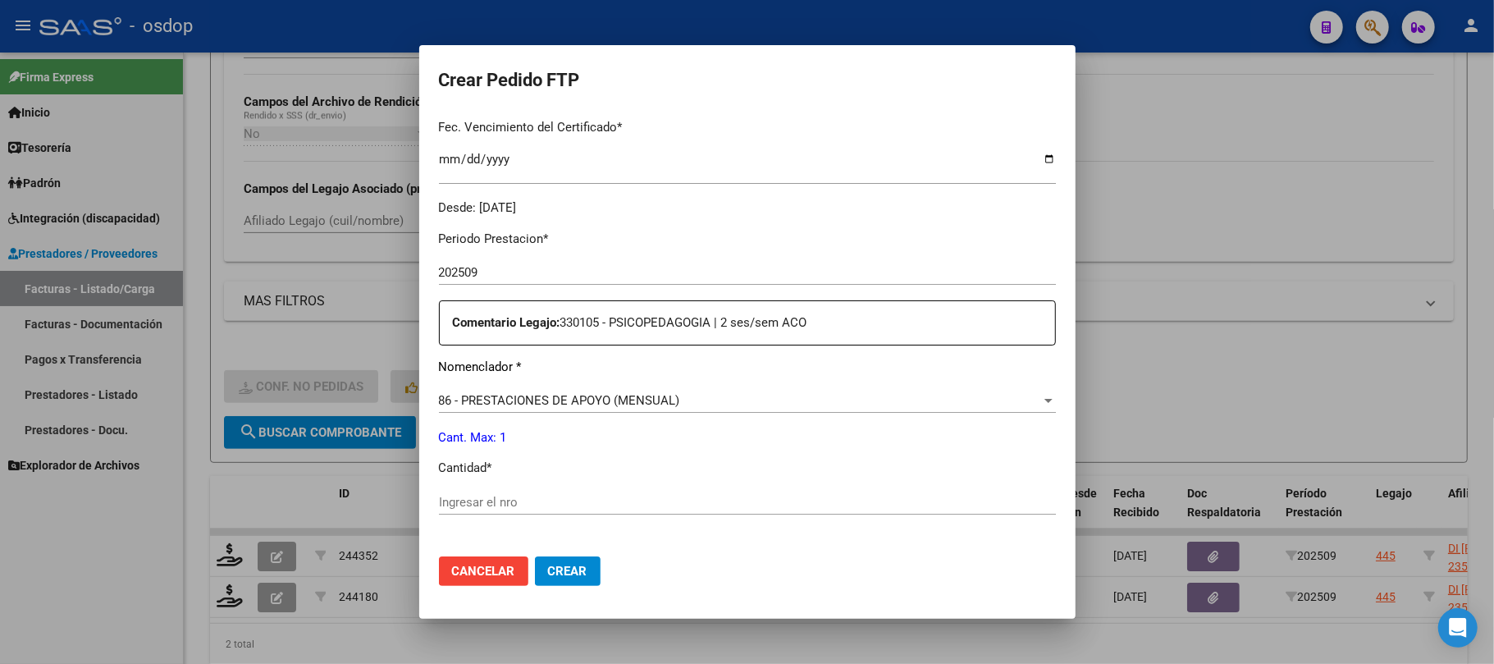
scroll to position [437, 0]
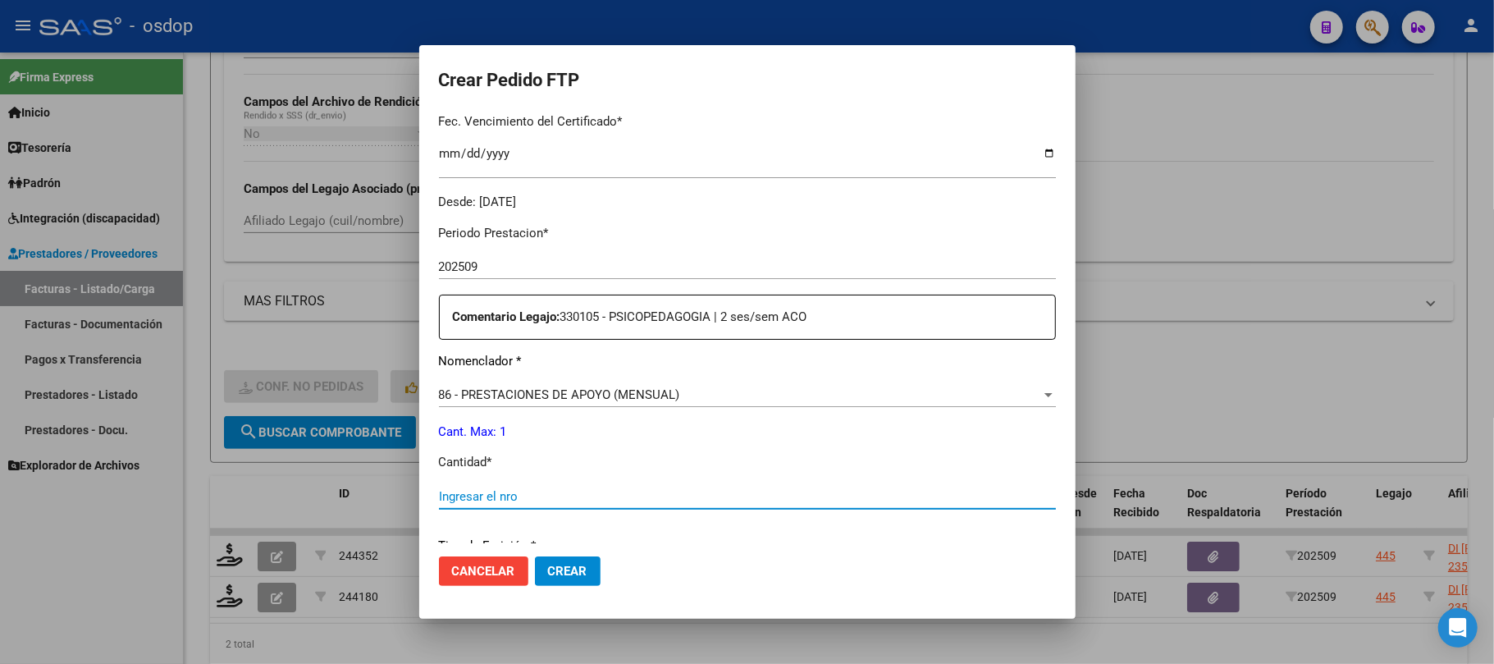
click at [469, 490] on input "Ingresar el nro" at bounding box center [747, 496] width 617 height 15
type input "1"
click at [584, 572] on span "Crear" at bounding box center [567, 571] width 39 height 15
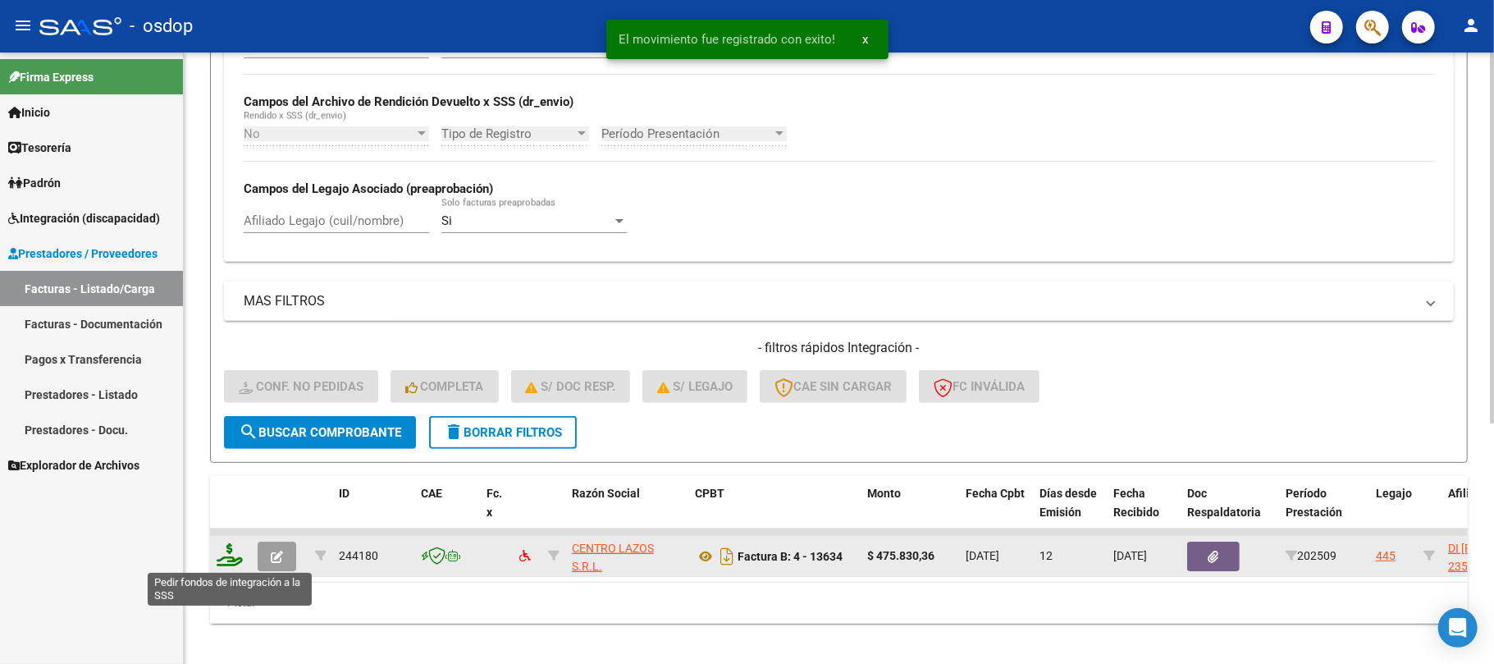
click at [233, 561] on icon at bounding box center [230, 554] width 26 height 23
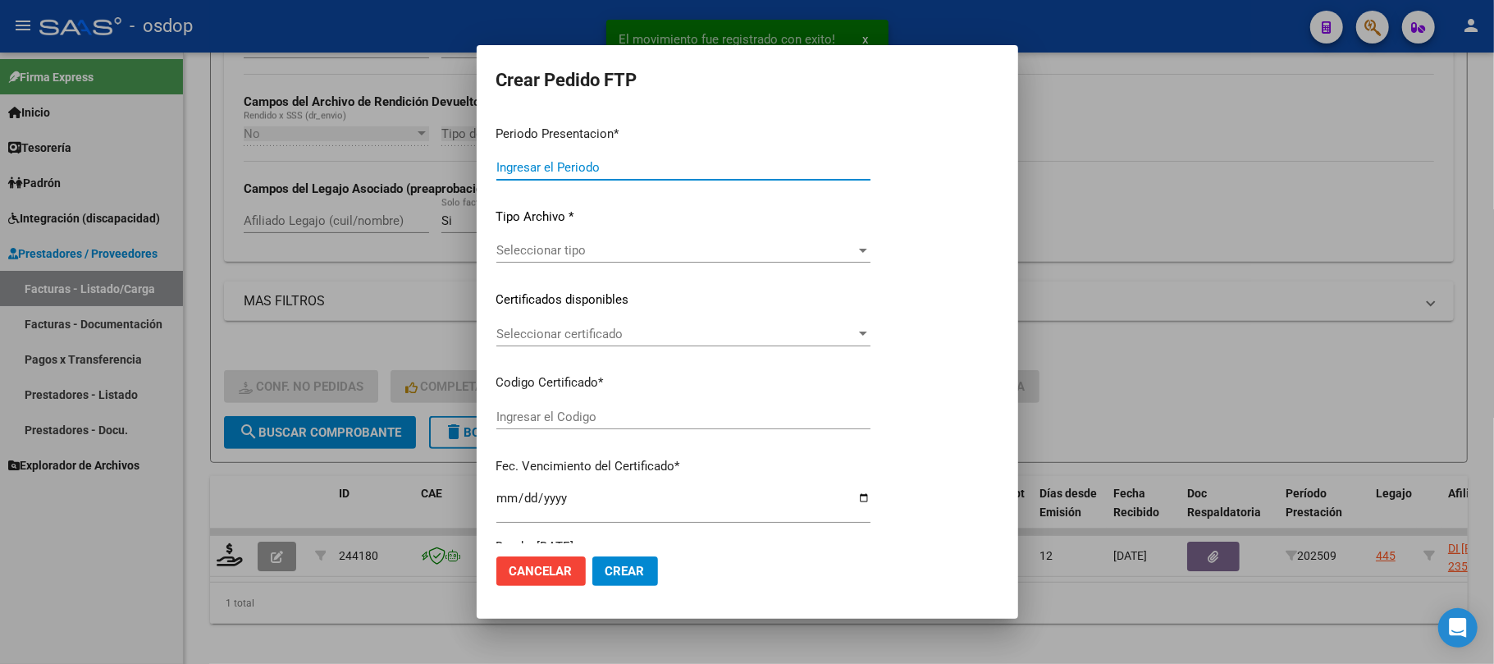
type input "202509"
type input "$ 475.830,36"
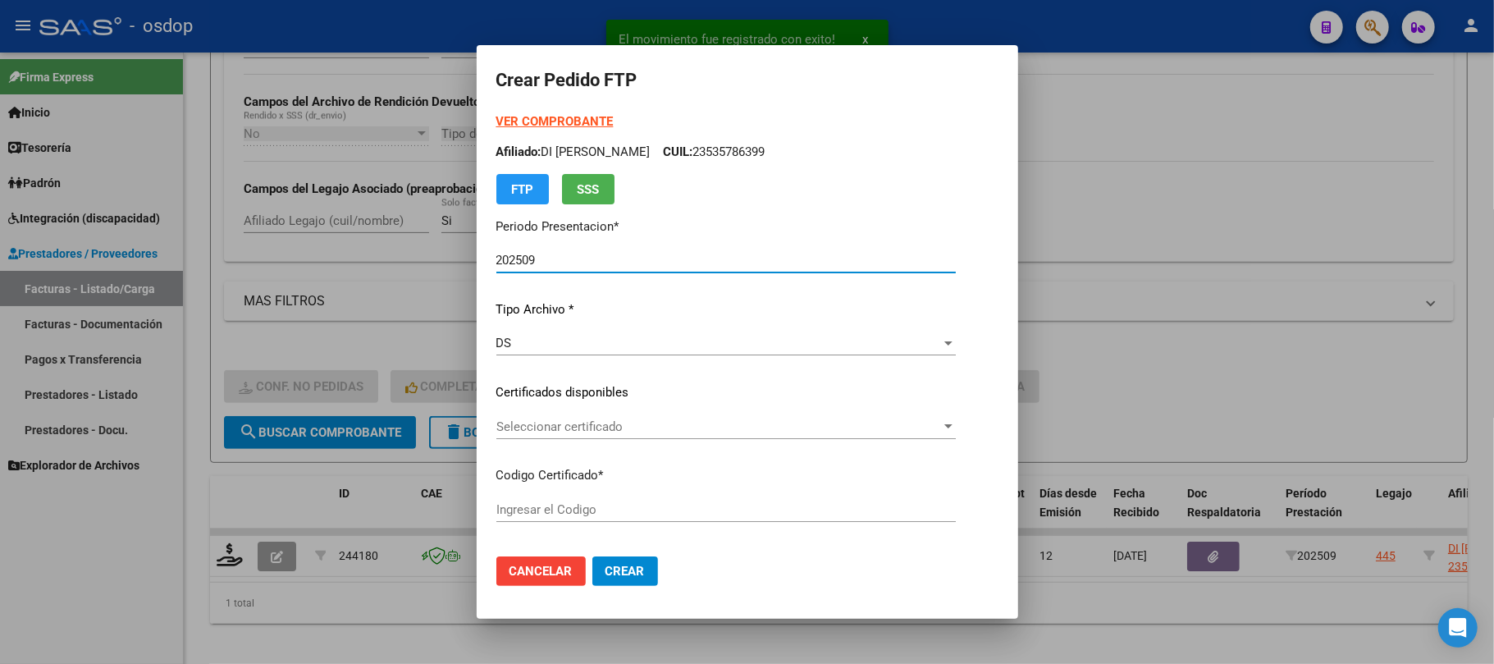
type input "3957002991"
type input "2029-02-05"
click at [726, 419] on span "Seleccionar certificado" at bounding box center [718, 426] width 445 height 15
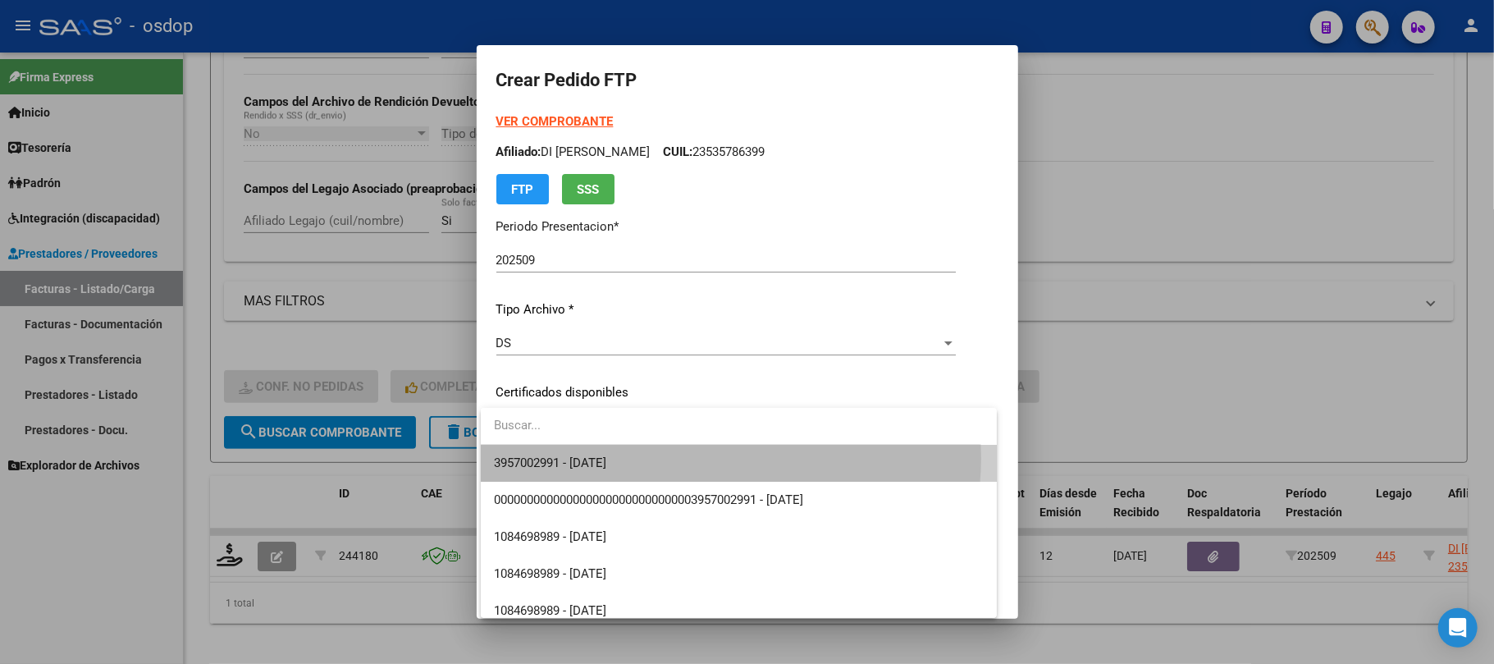
click at [714, 459] on span "3957002991 - 2029-02-05" at bounding box center [738, 463] width 489 height 37
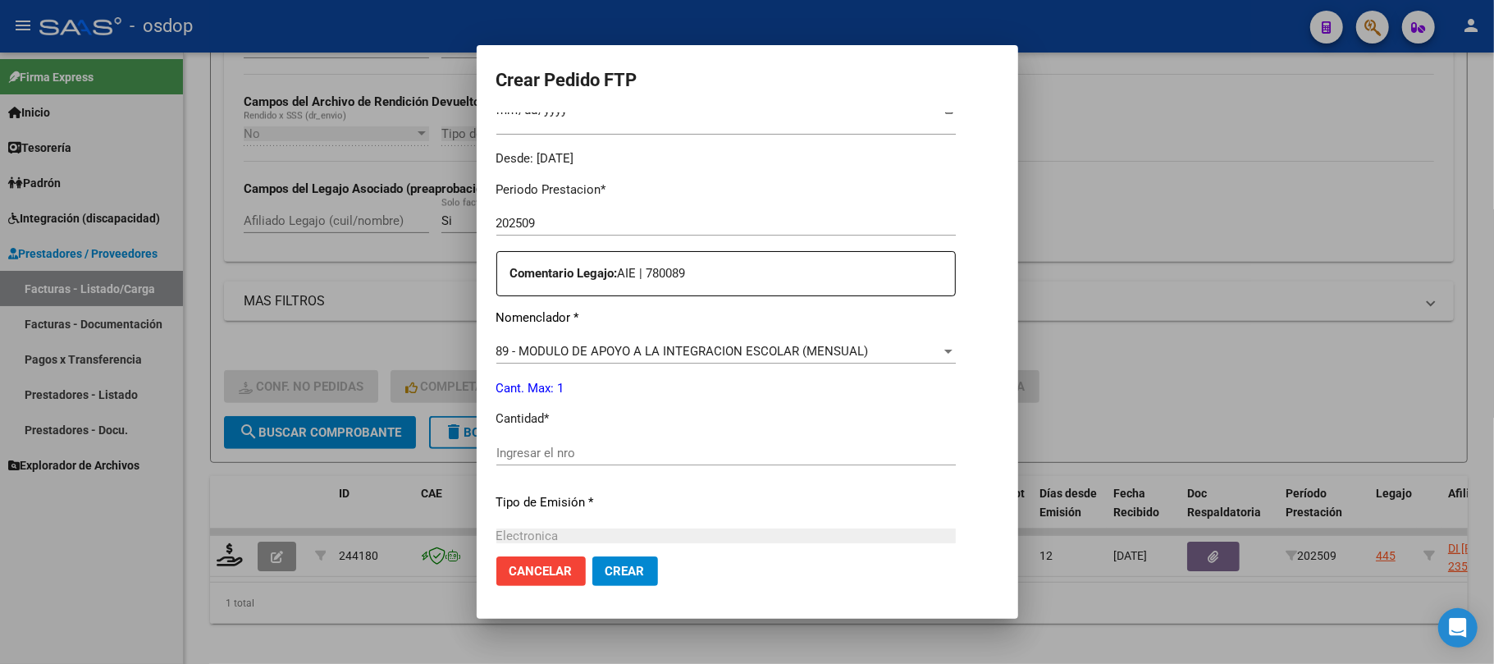
scroll to position [546, 0]
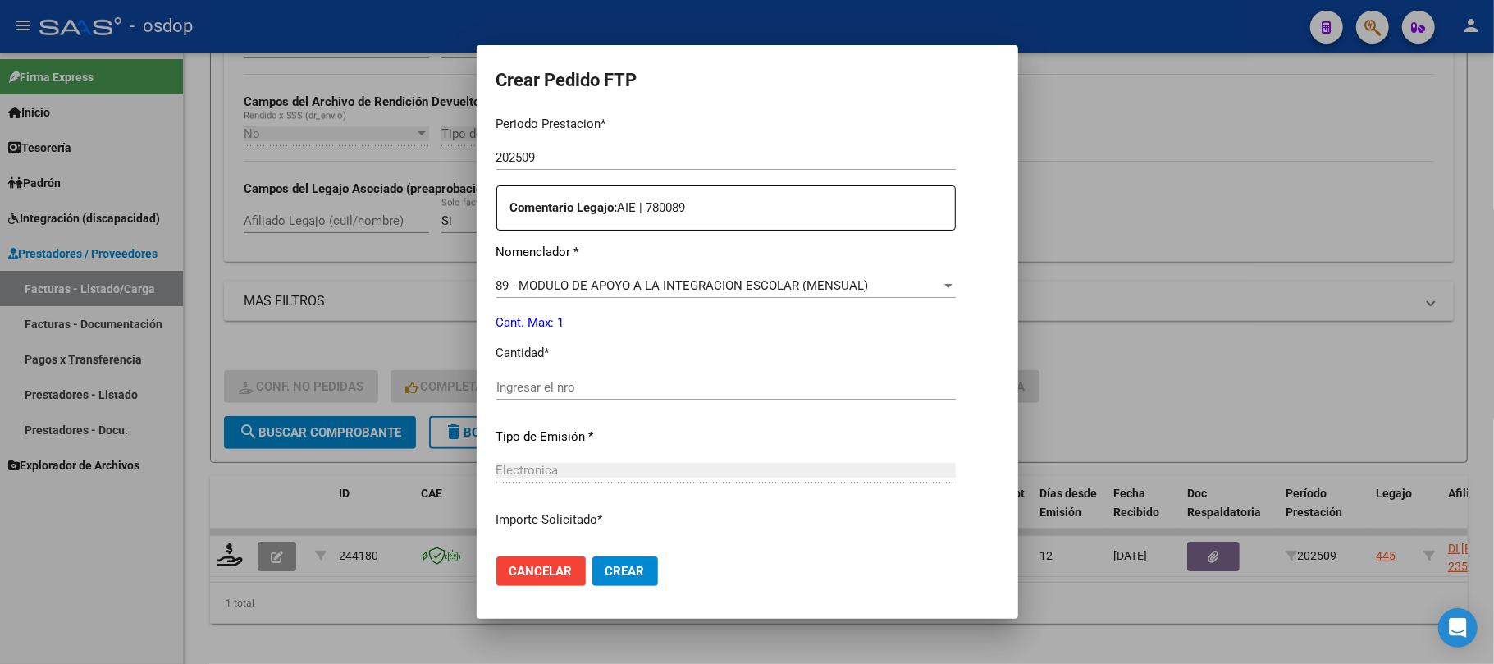
click at [592, 391] on input "Ingresar el nro" at bounding box center [725, 387] width 459 height 15
type input "1"
click at [621, 582] on button "Crear" at bounding box center [625, 571] width 66 height 30
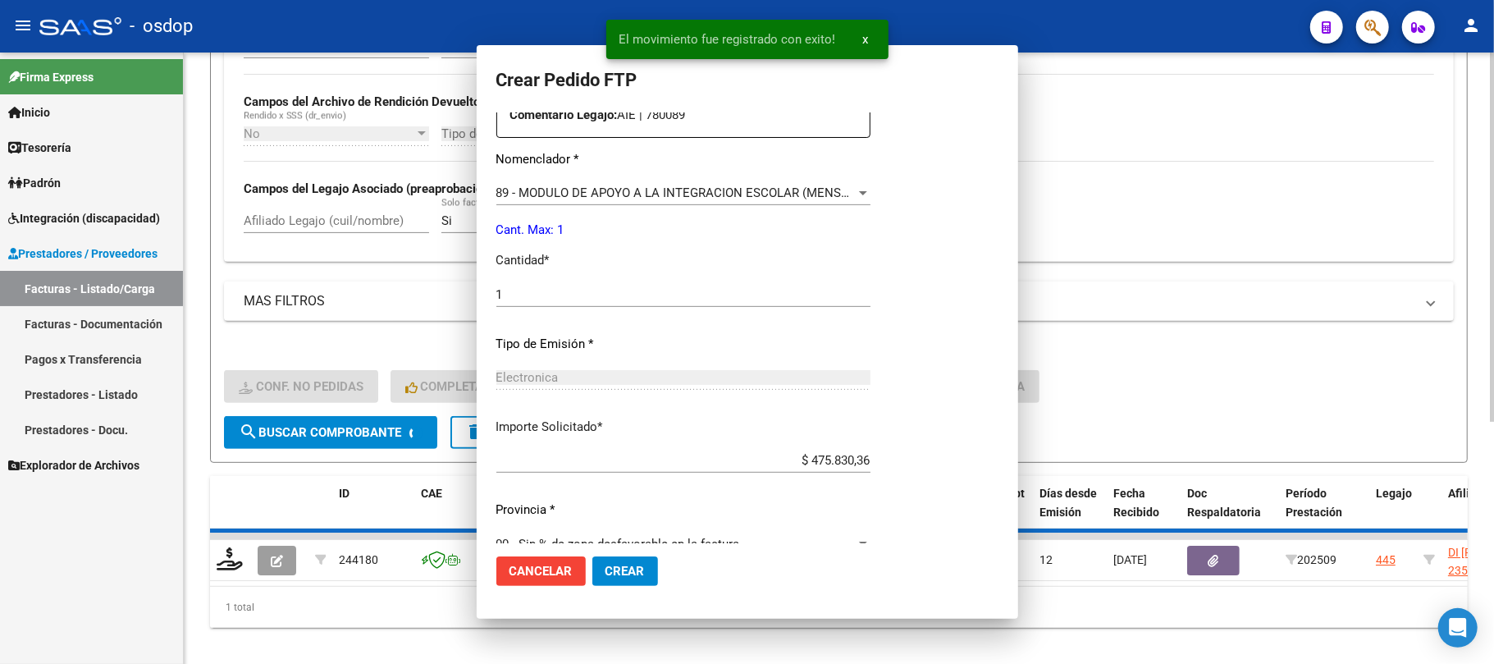
scroll to position [0, 0]
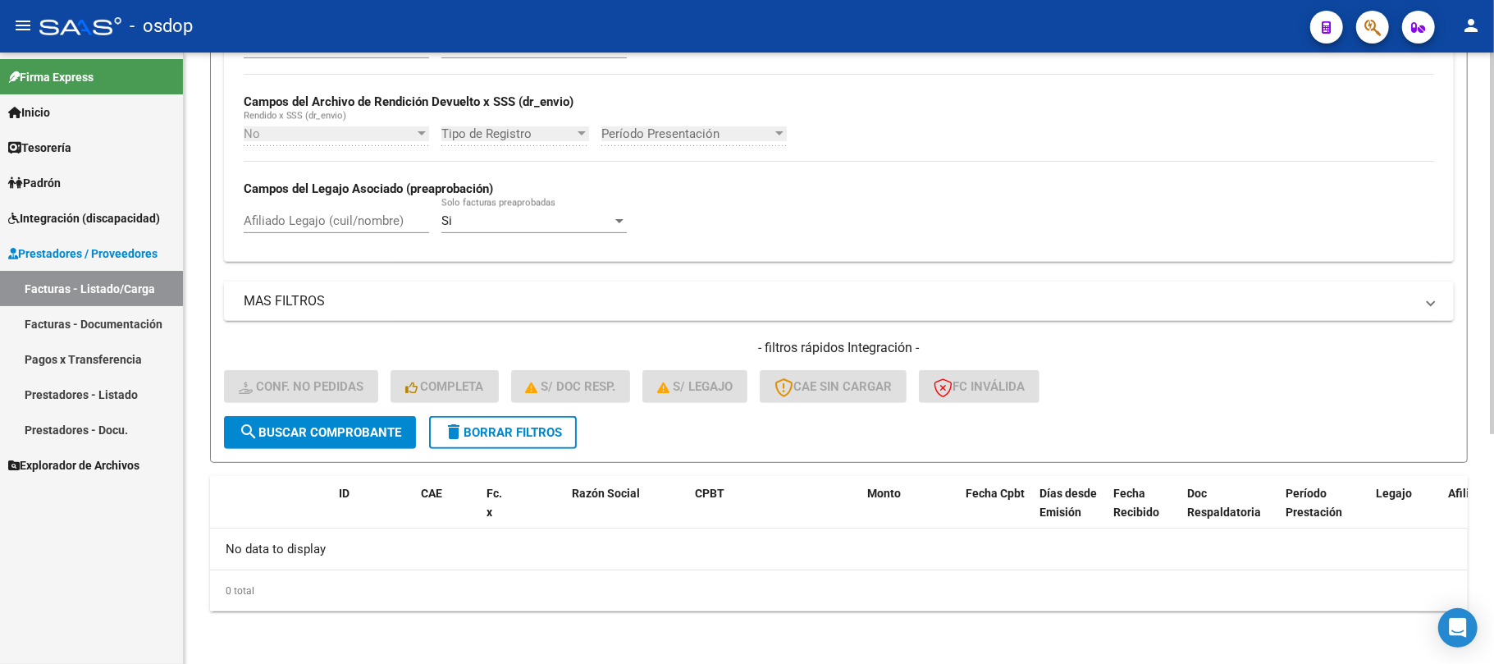
click at [514, 453] on form "Filtros Id Integración Area Seleccionar Gerenciador Seleccionar Gerenciador Si …" at bounding box center [839, 145] width 1258 height 636
click at [522, 443] on button "delete Borrar Filtros" at bounding box center [503, 432] width 148 height 33
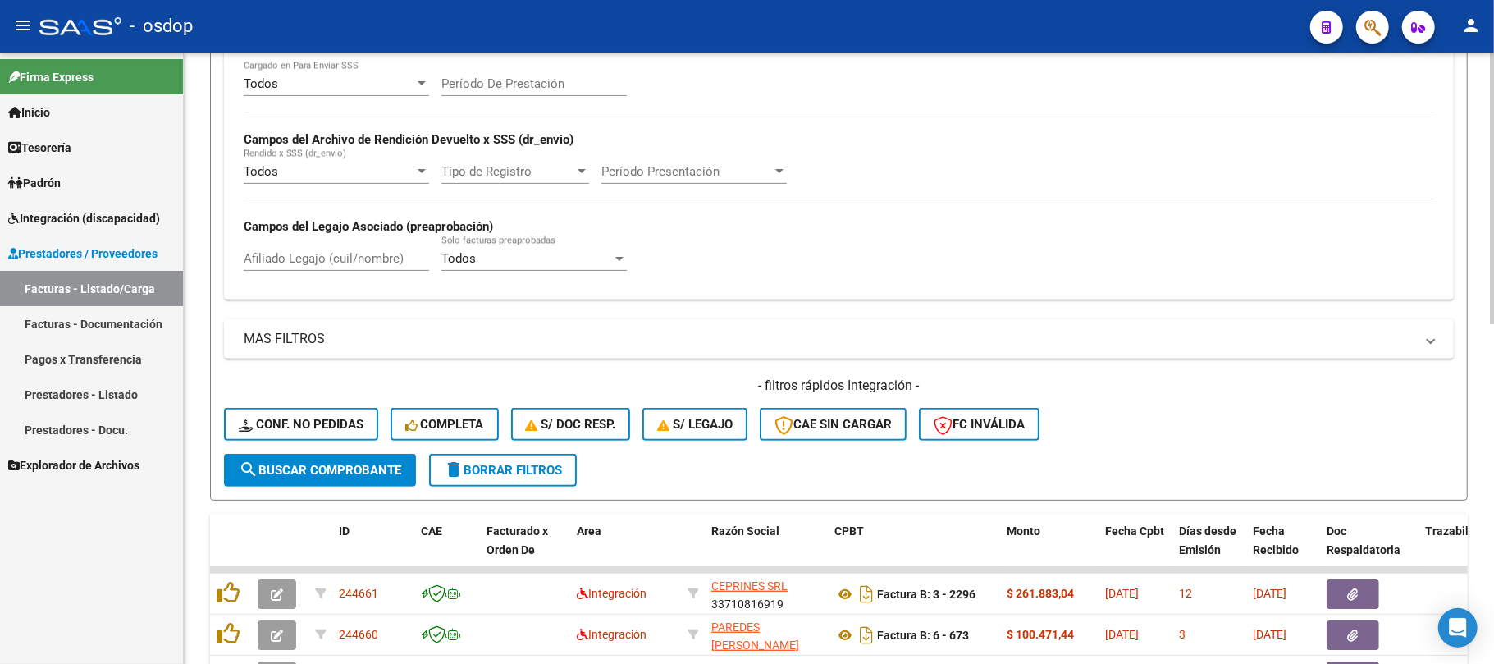
scroll to position [368, 0]
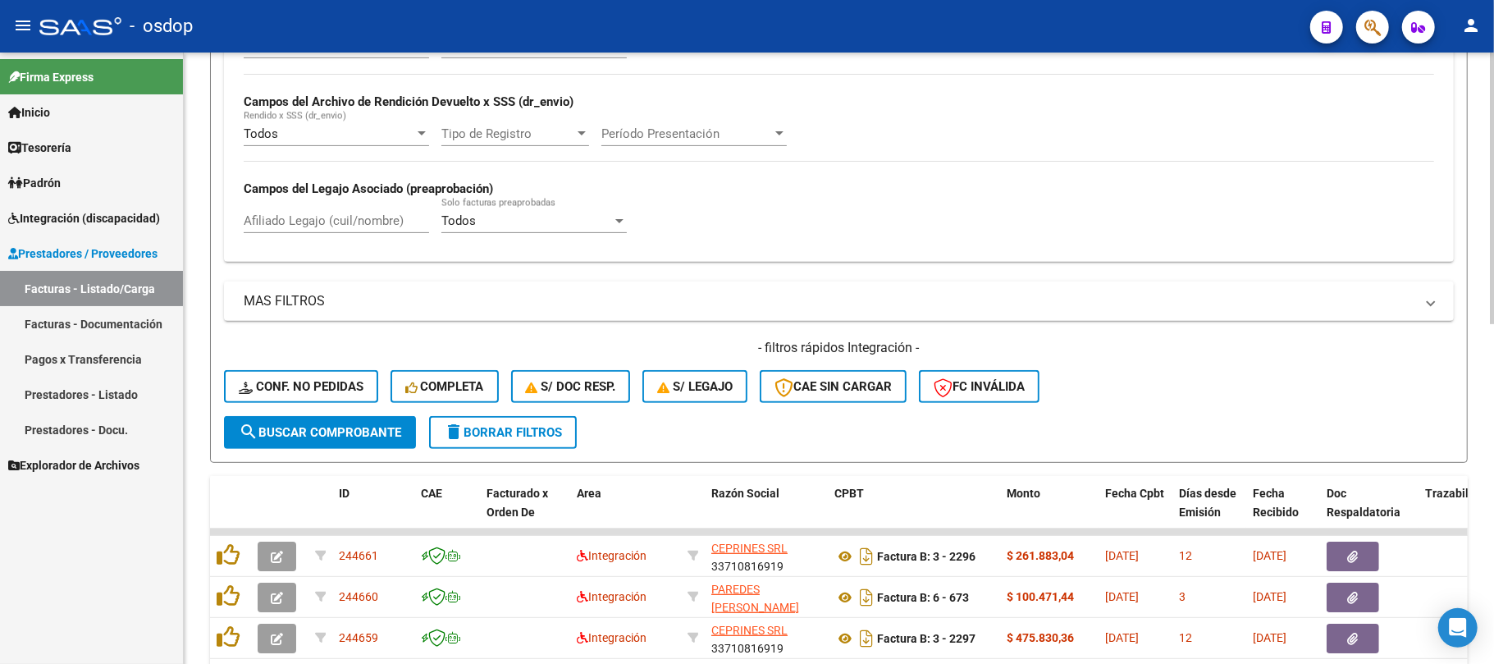
click at [355, 217] on input "Afiliado Legajo (cuil/nombre)" at bounding box center [336, 220] width 185 height 15
paste input "20330367467"
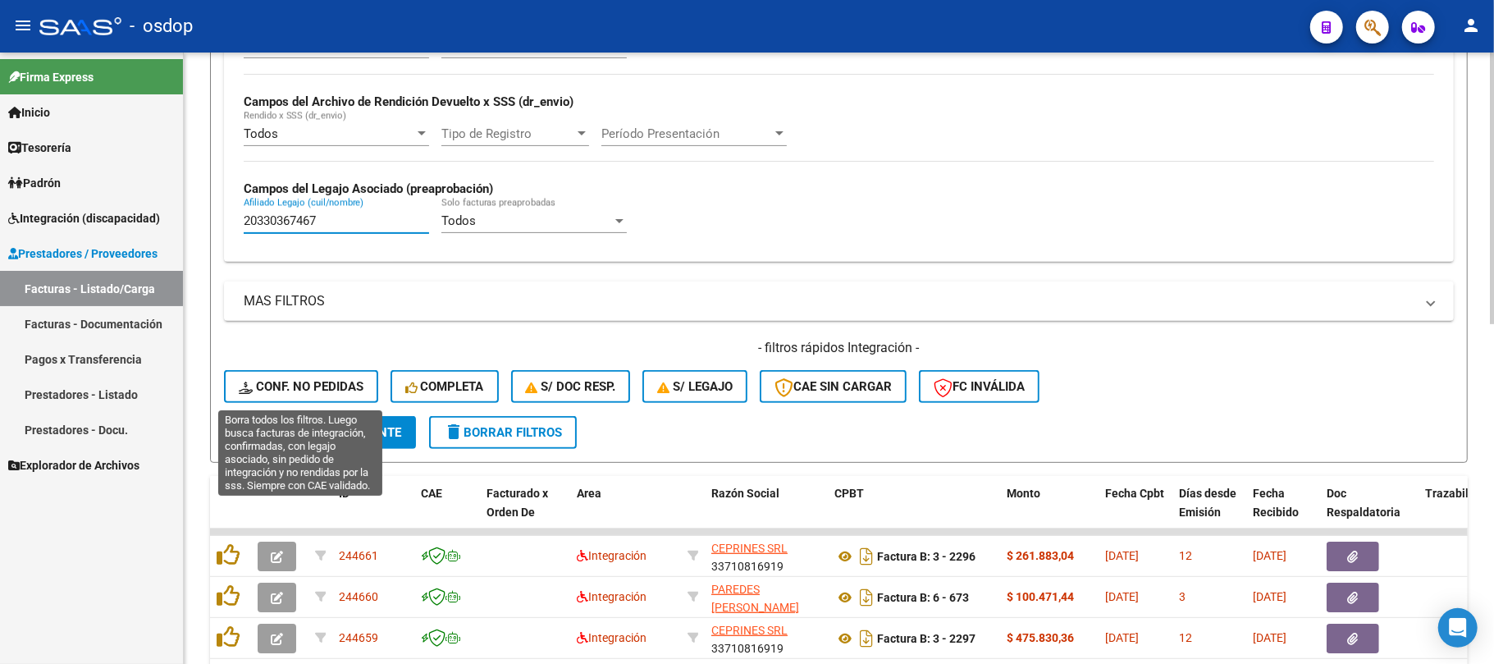
type input "20330367467"
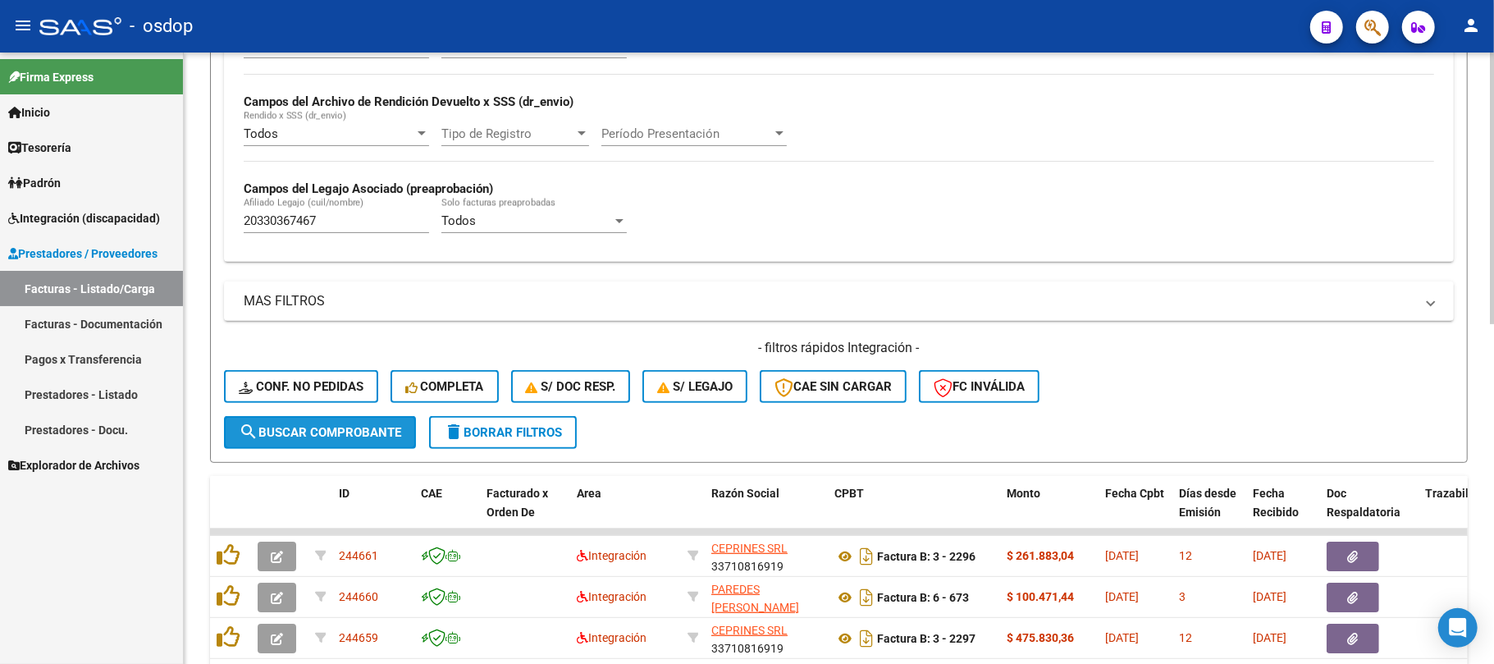
click at [364, 434] on span "search Buscar Comprobante" at bounding box center [320, 432] width 162 height 15
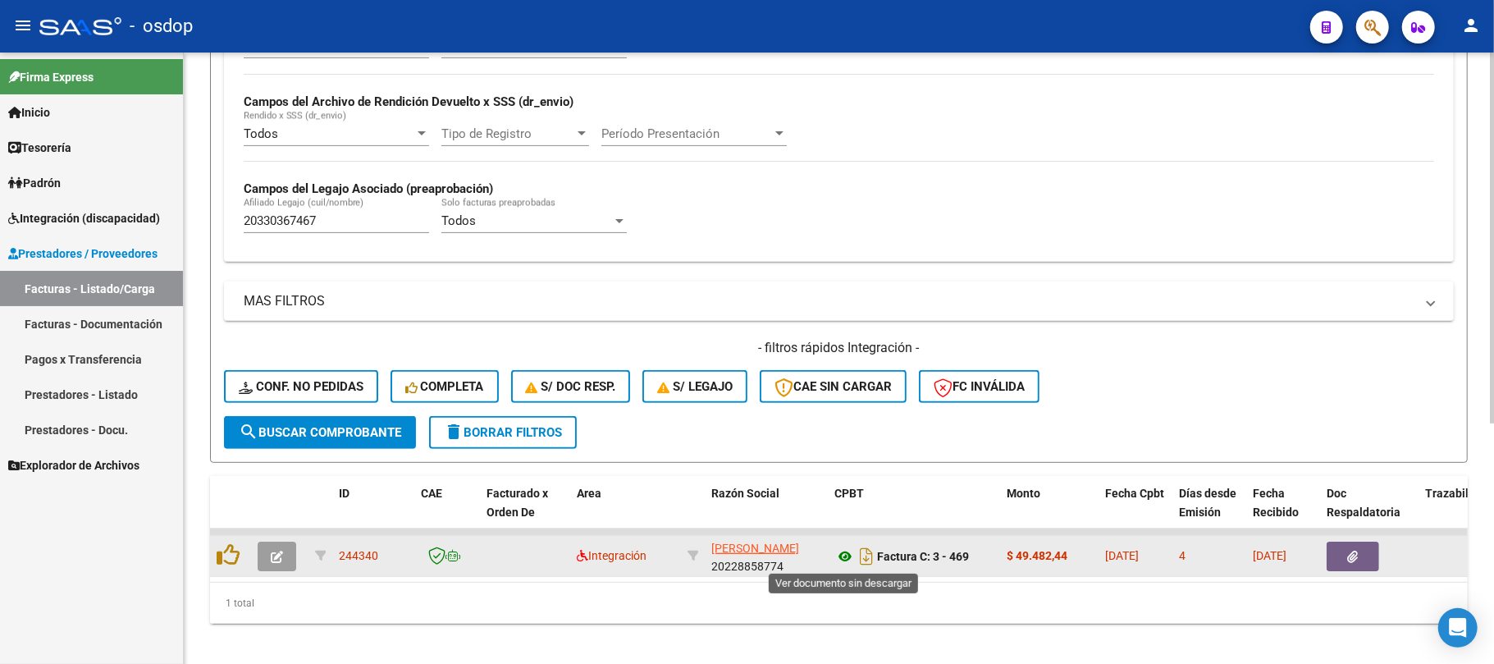
click at [840, 555] on icon at bounding box center [844, 556] width 21 height 20
click at [1368, 561] on button "button" at bounding box center [1353, 556] width 53 height 30
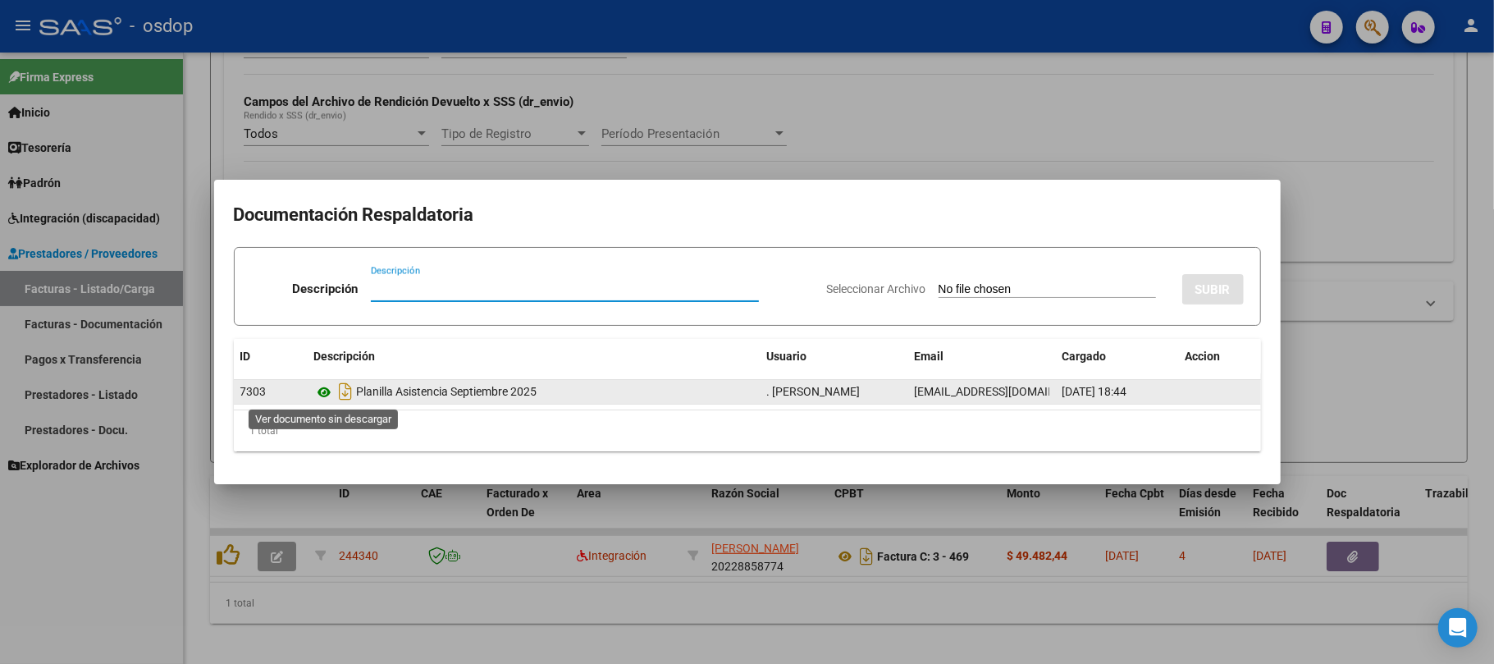
click at [323, 389] on icon at bounding box center [324, 392] width 21 height 20
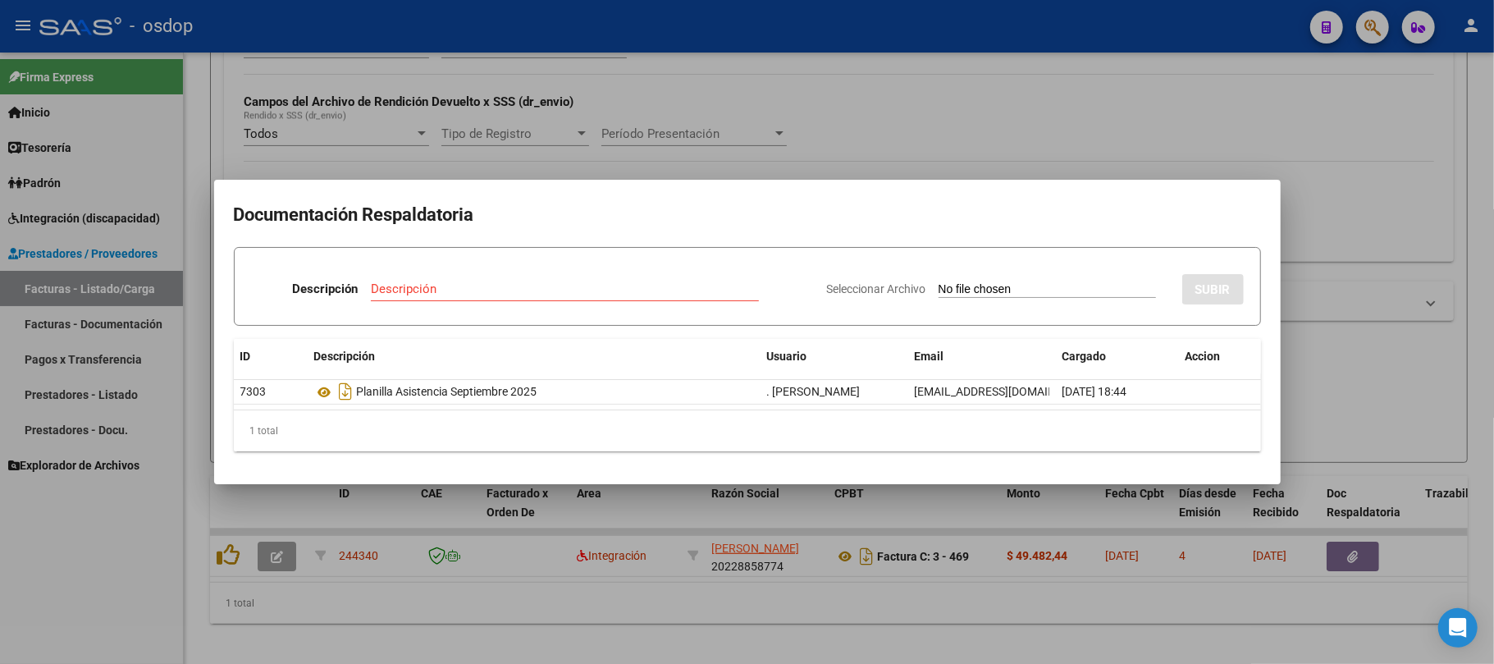
click at [230, 556] on div at bounding box center [747, 332] width 1494 height 664
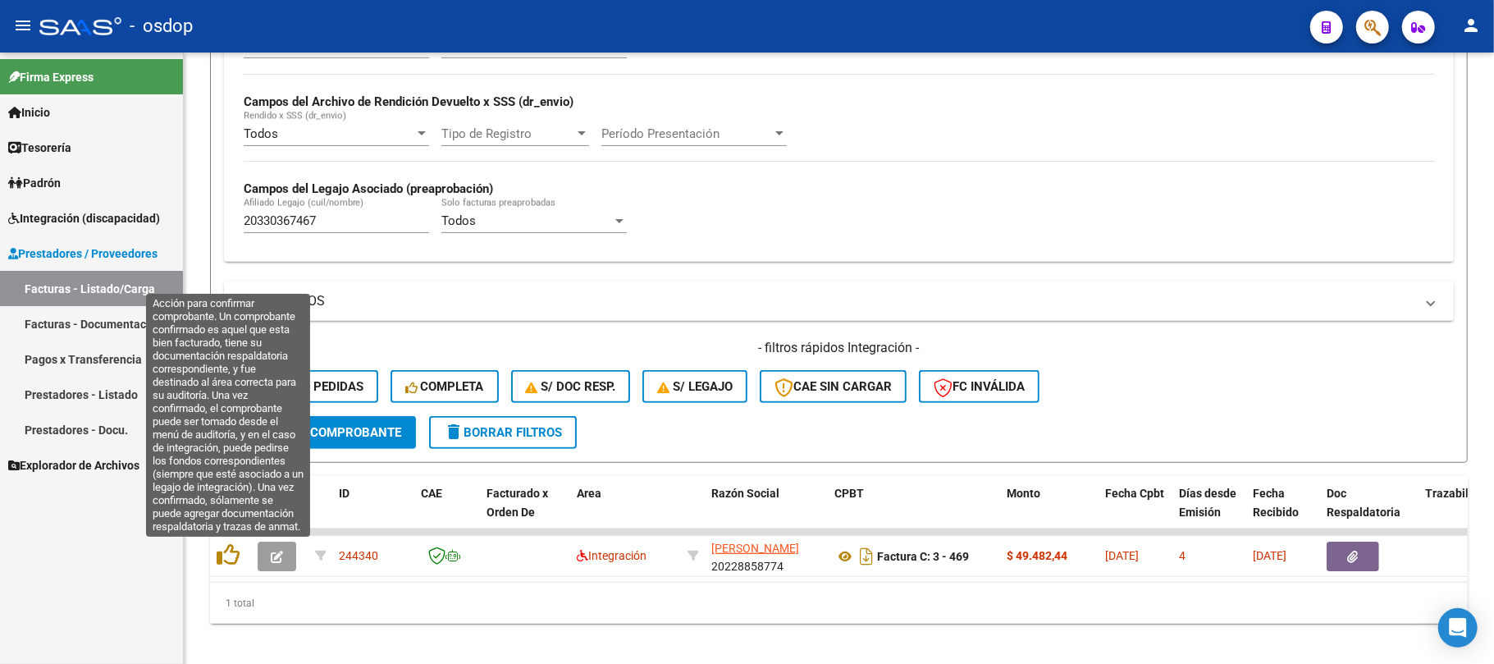
click at [230, 556] on icon at bounding box center [228, 554] width 23 height 23
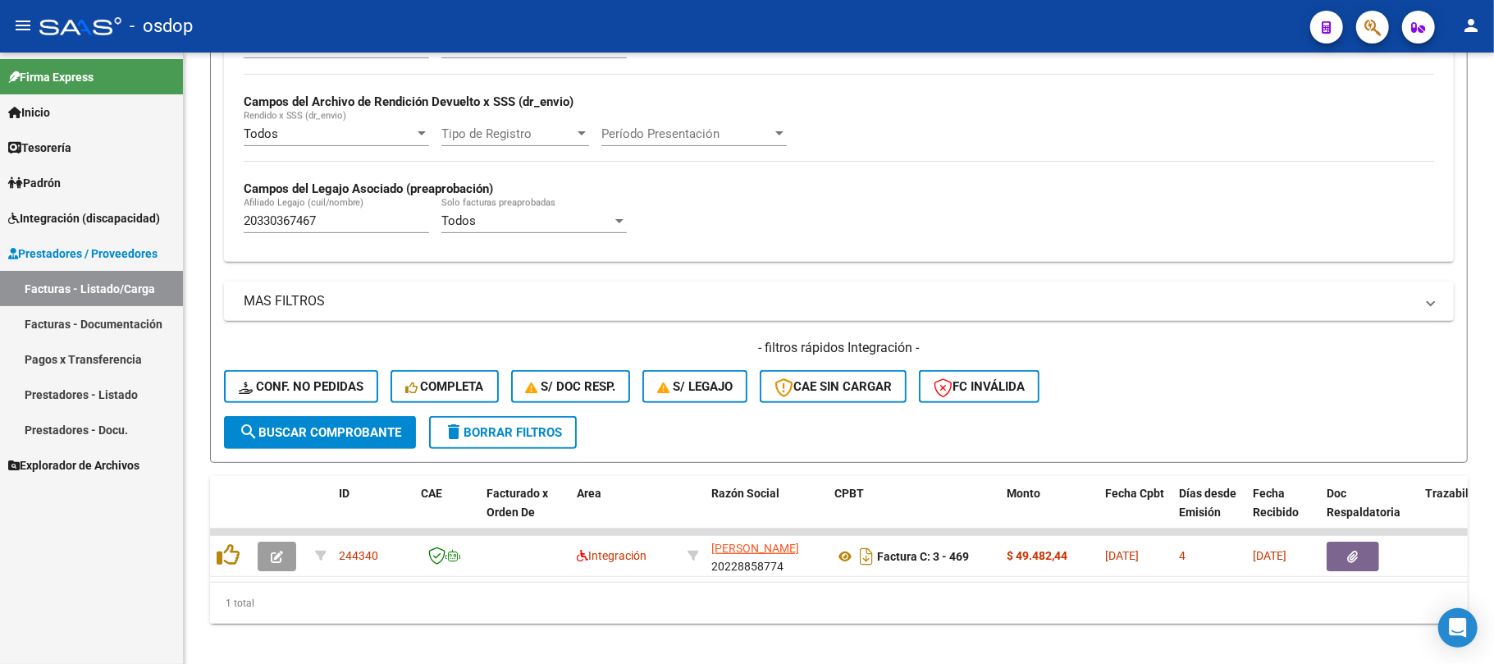
click at [230, 556] on icon at bounding box center [228, 554] width 23 height 23
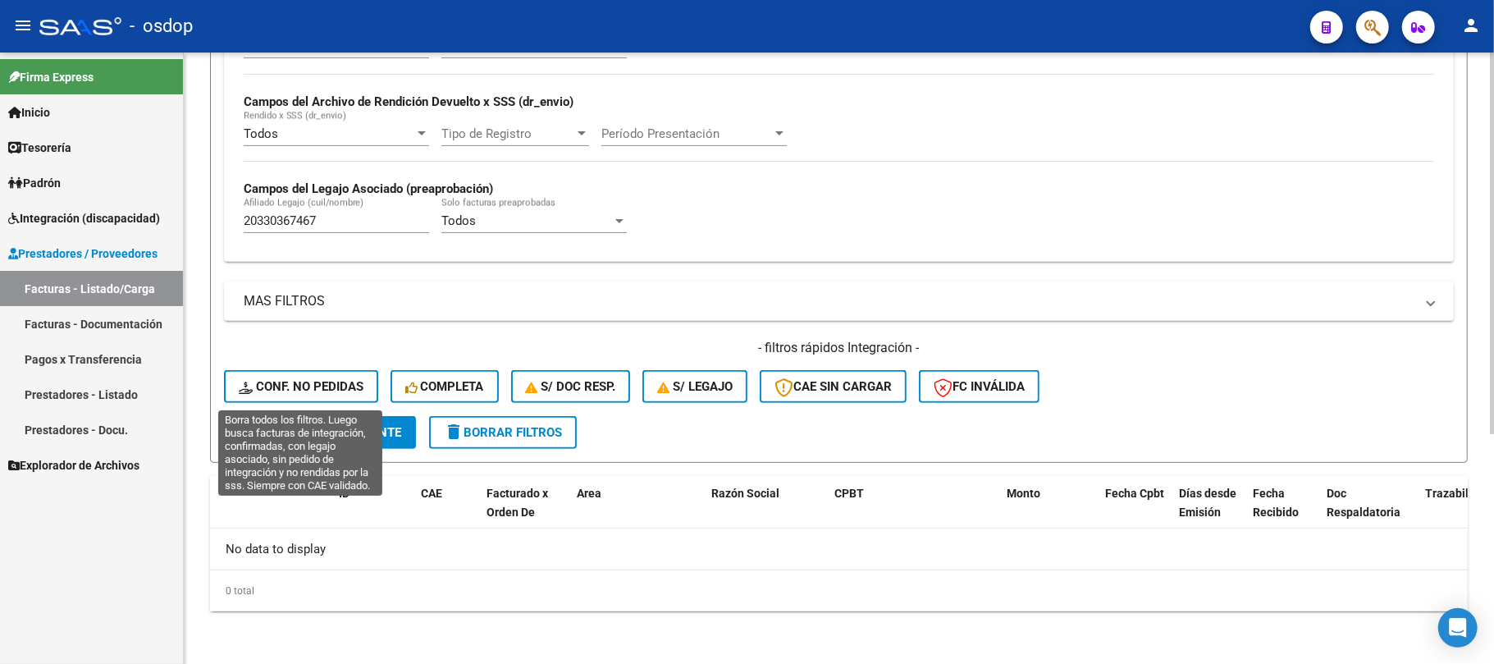
click at [310, 386] on span "Conf. no pedidas" at bounding box center [301, 386] width 125 height 15
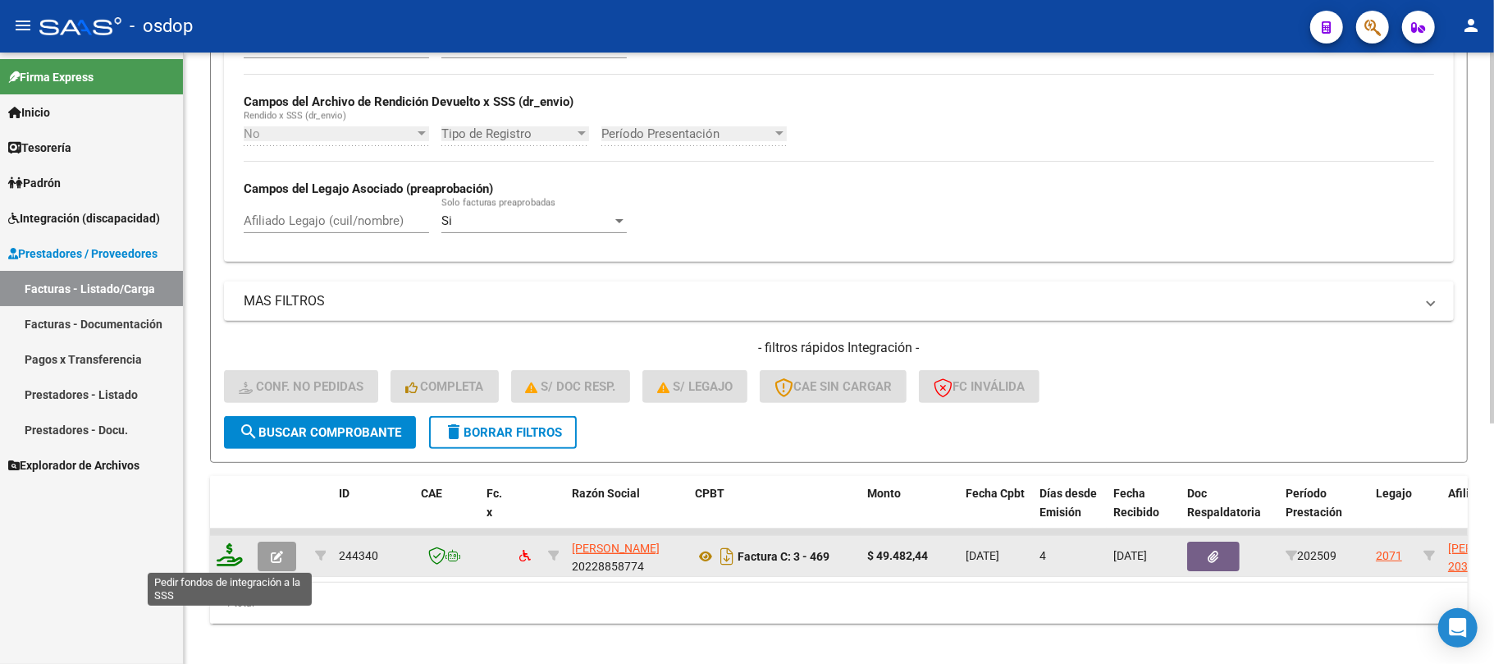
click at [238, 559] on icon at bounding box center [230, 554] width 26 height 23
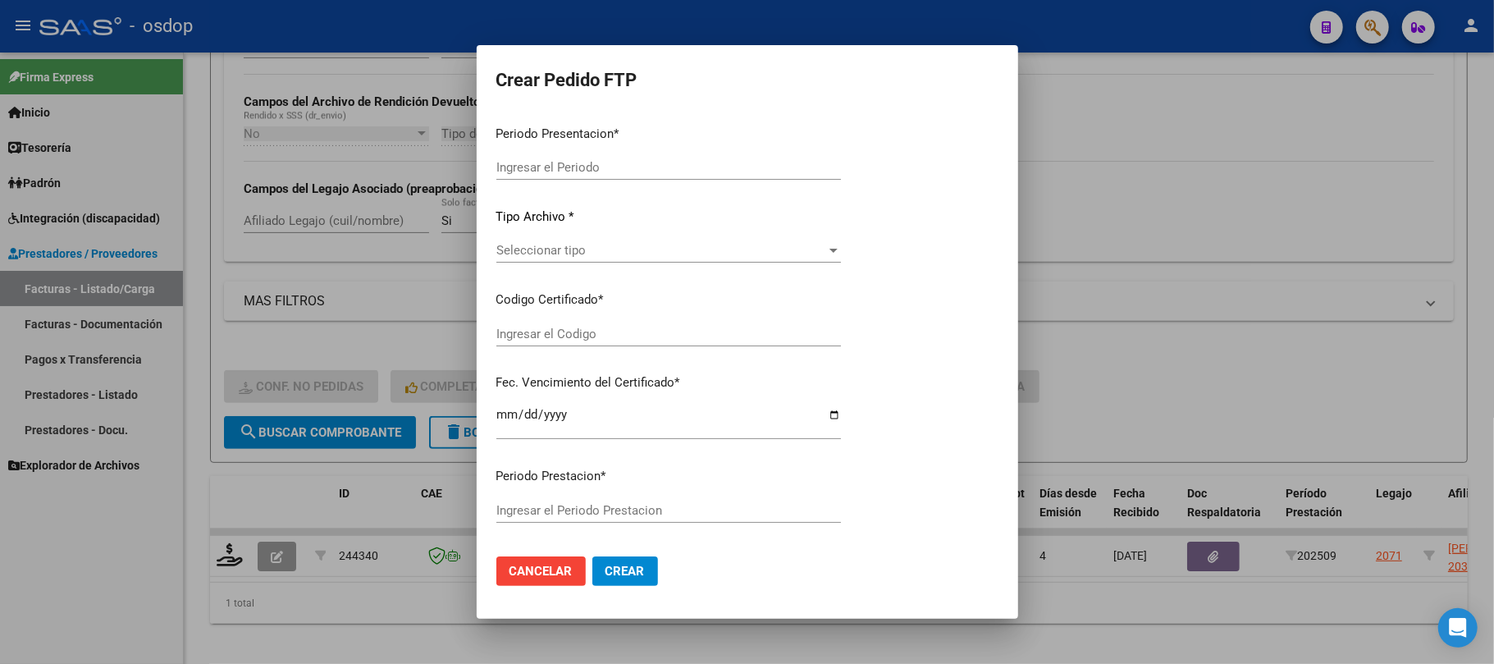
type input "202509"
type input "$ 49.482,44"
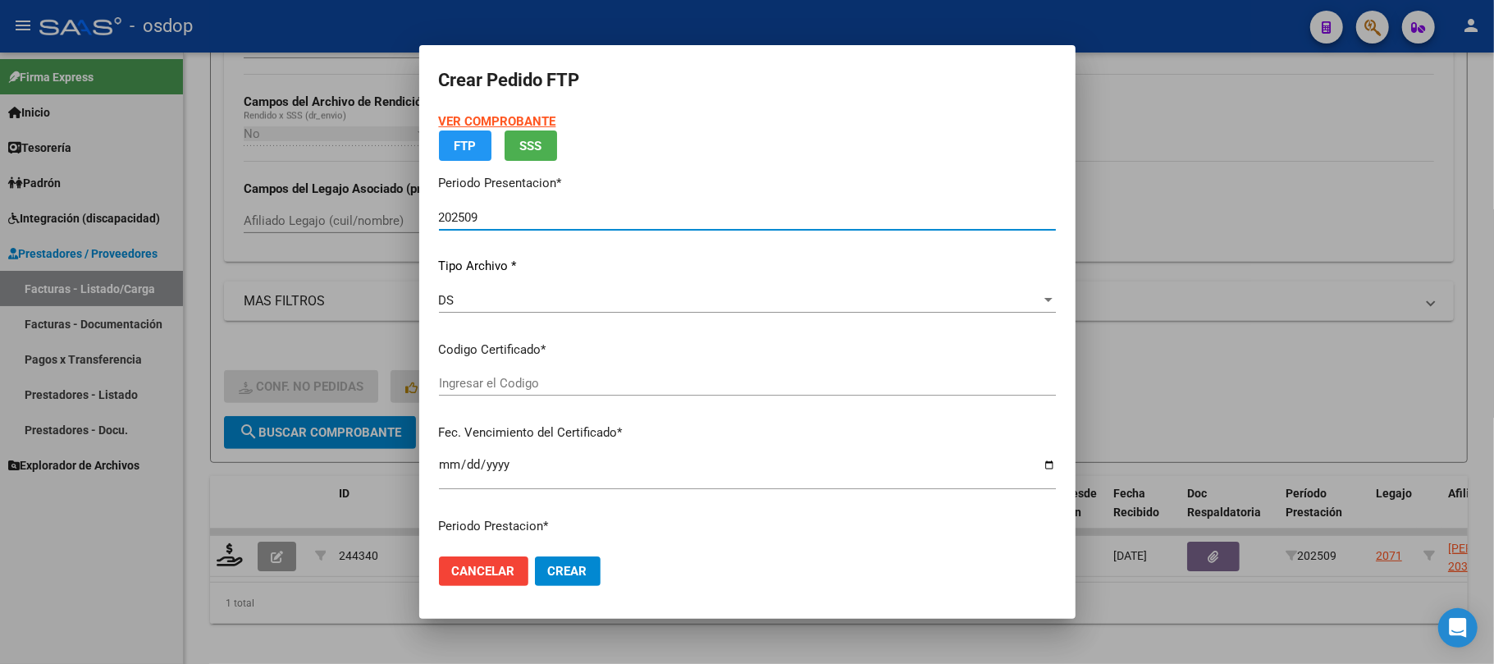
type input "5558902318"
type input "2025-11-16"
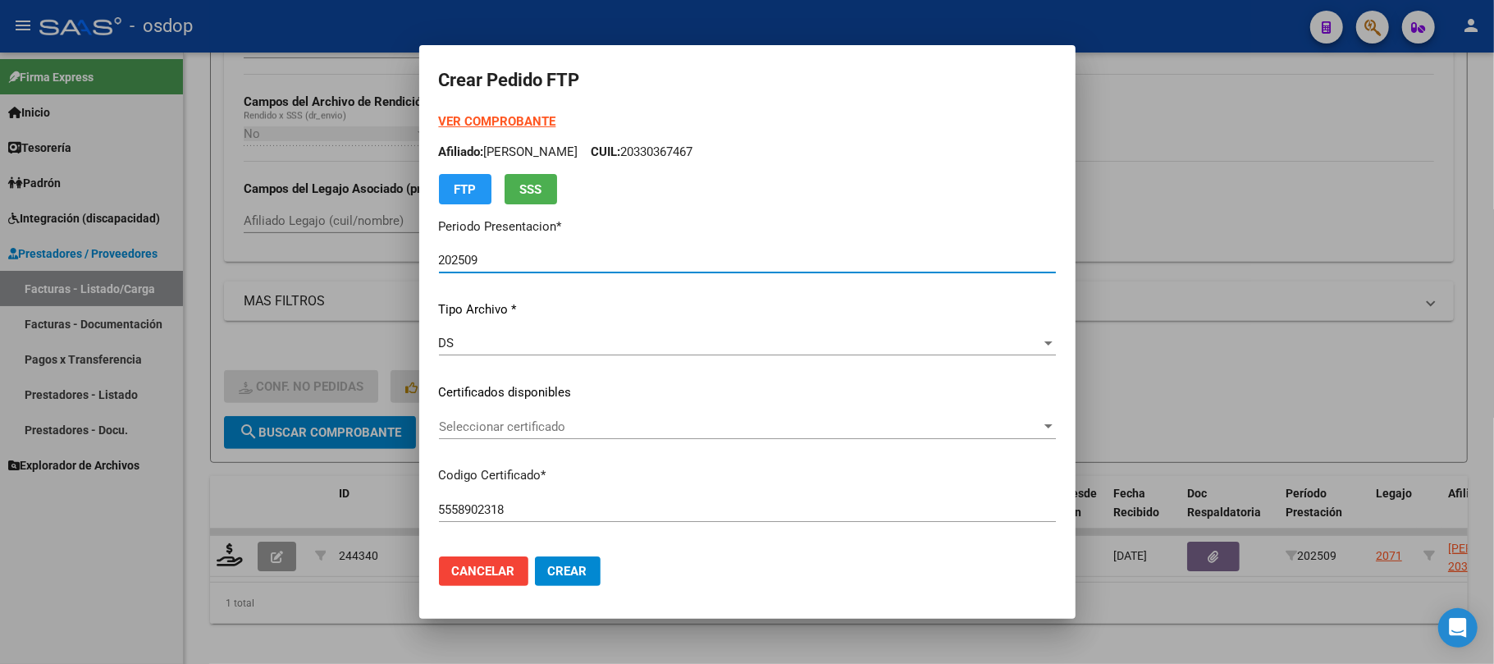
click at [658, 427] on span "Seleccionar certificado" at bounding box center [740, 426] width 602 height 15
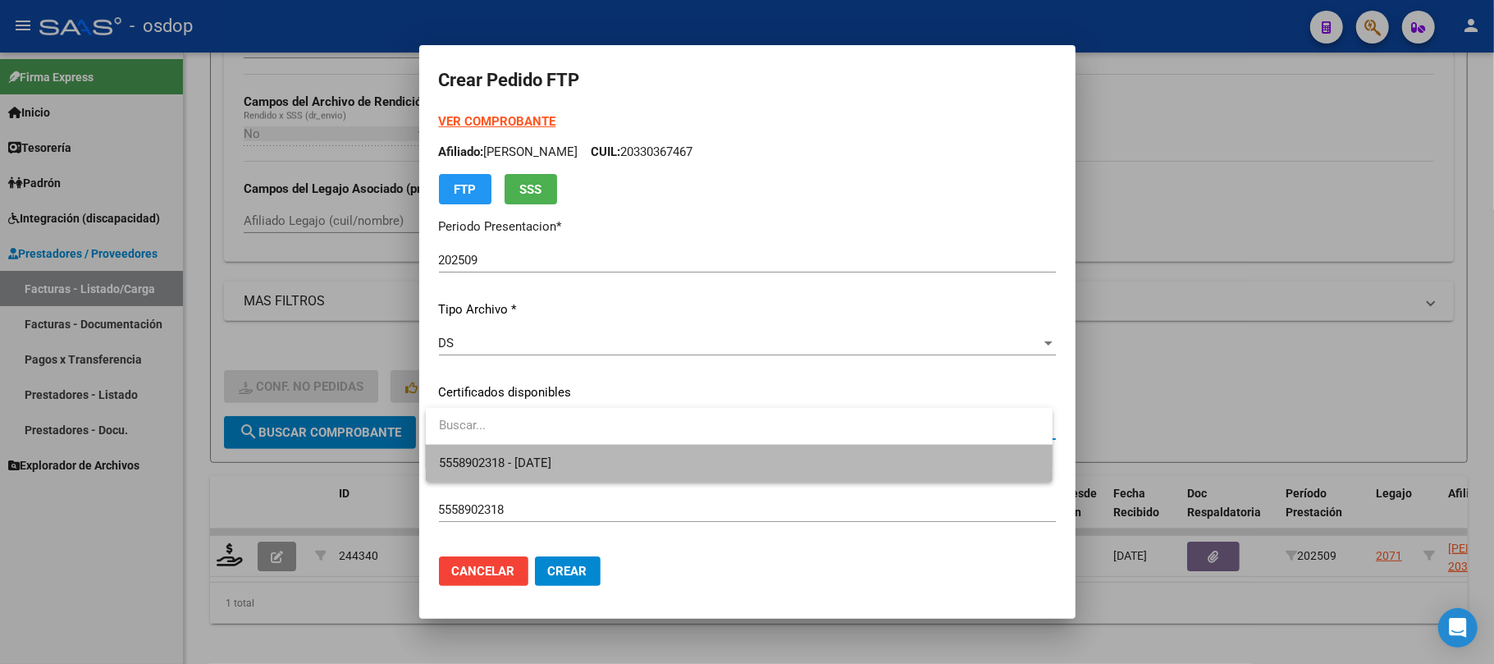
drag, startPoint x: 647, startPoint y: 456, endPoint x: 660, endPoint y: 464, distance: 14.8
click at [646, 456] on span "5558902318 - 2025-11-16" at bounding box center [739, 463] width 601 height 37
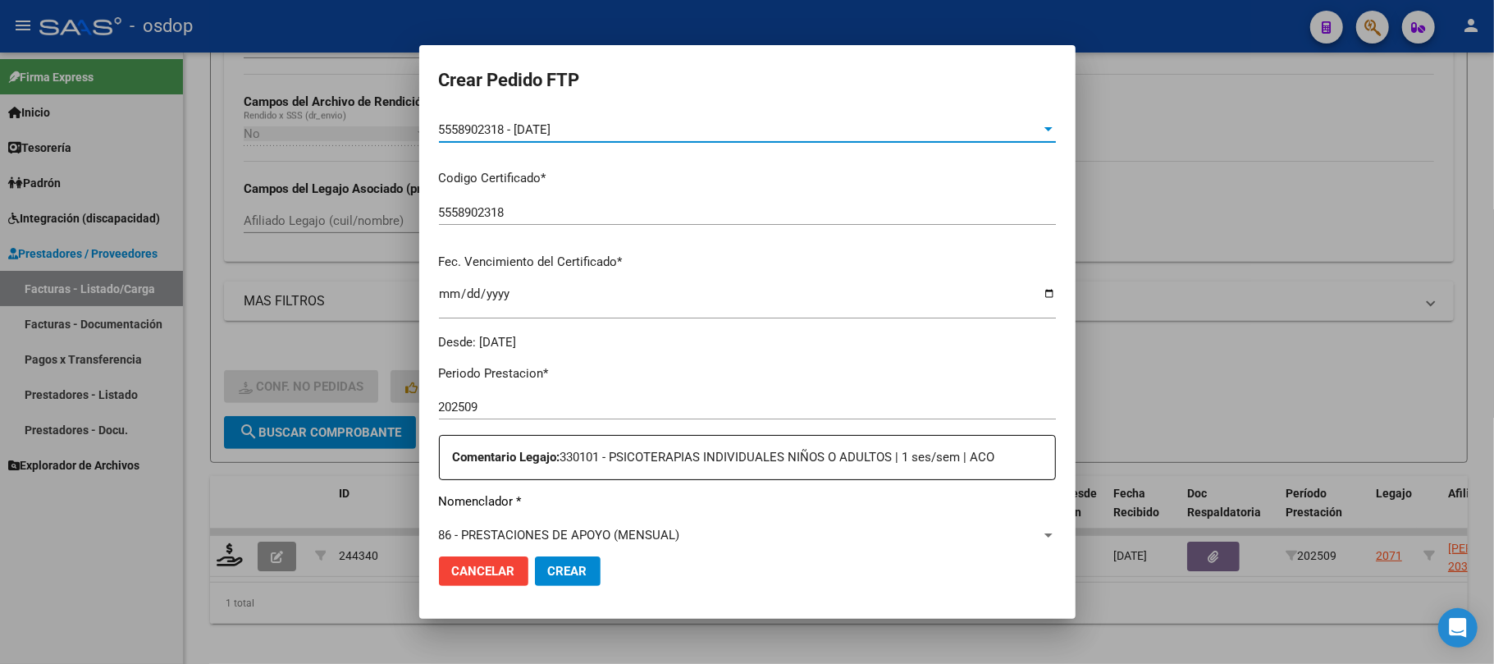
scroll to position [437, 0]
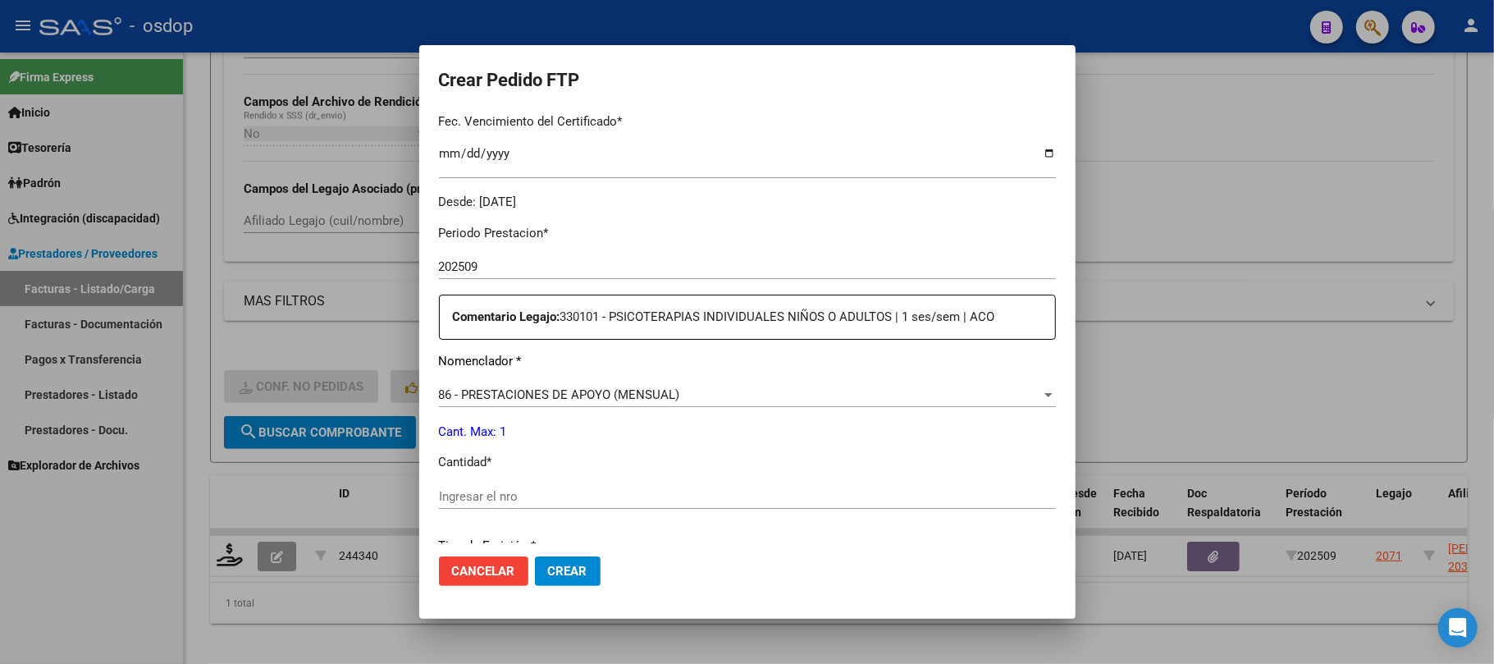
click at [503, 489] on input "Ingresar el nro" at bounding box center [747, 496] width 617 height 15
type input "1"
click at [566, 579] on button "Crear" at bounding box center [568, 571] width 66 height 30
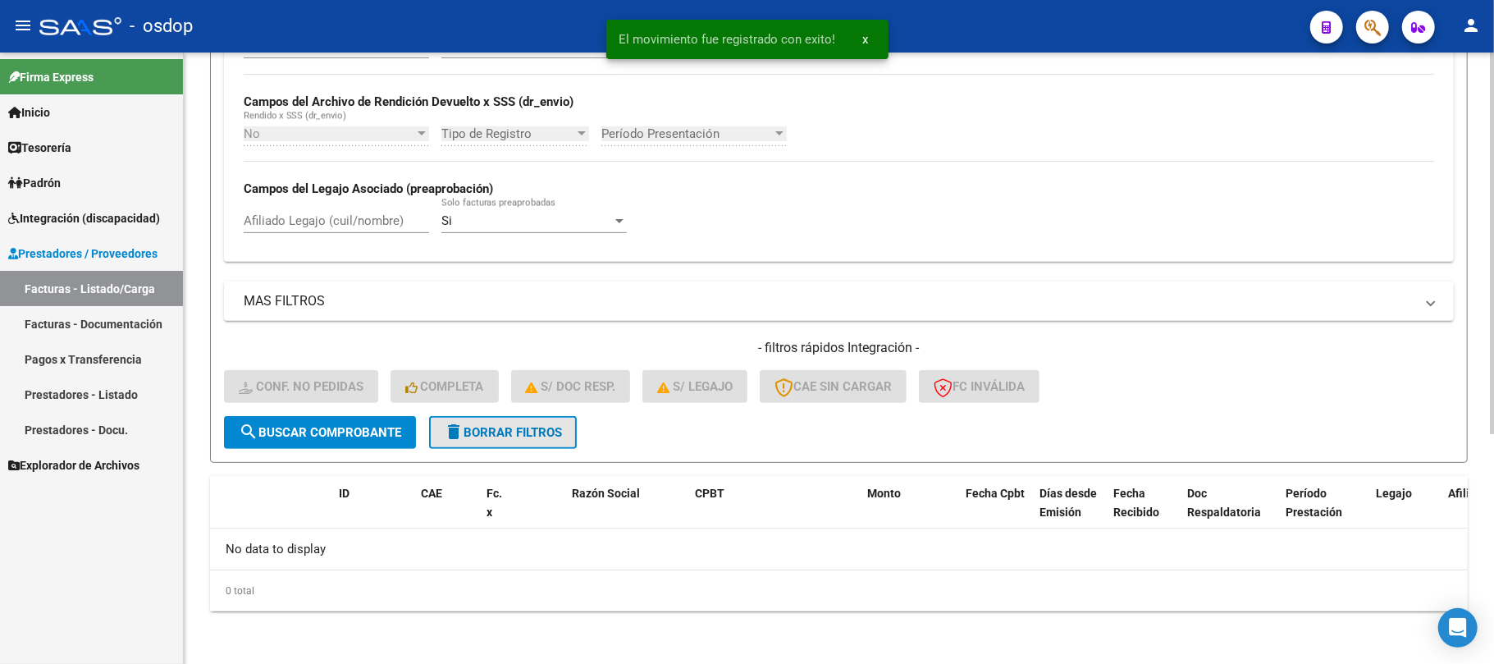
click at [530, 425] on span "delete Borrar Filtros" at bounding box center [503, 432] width 118 height 15
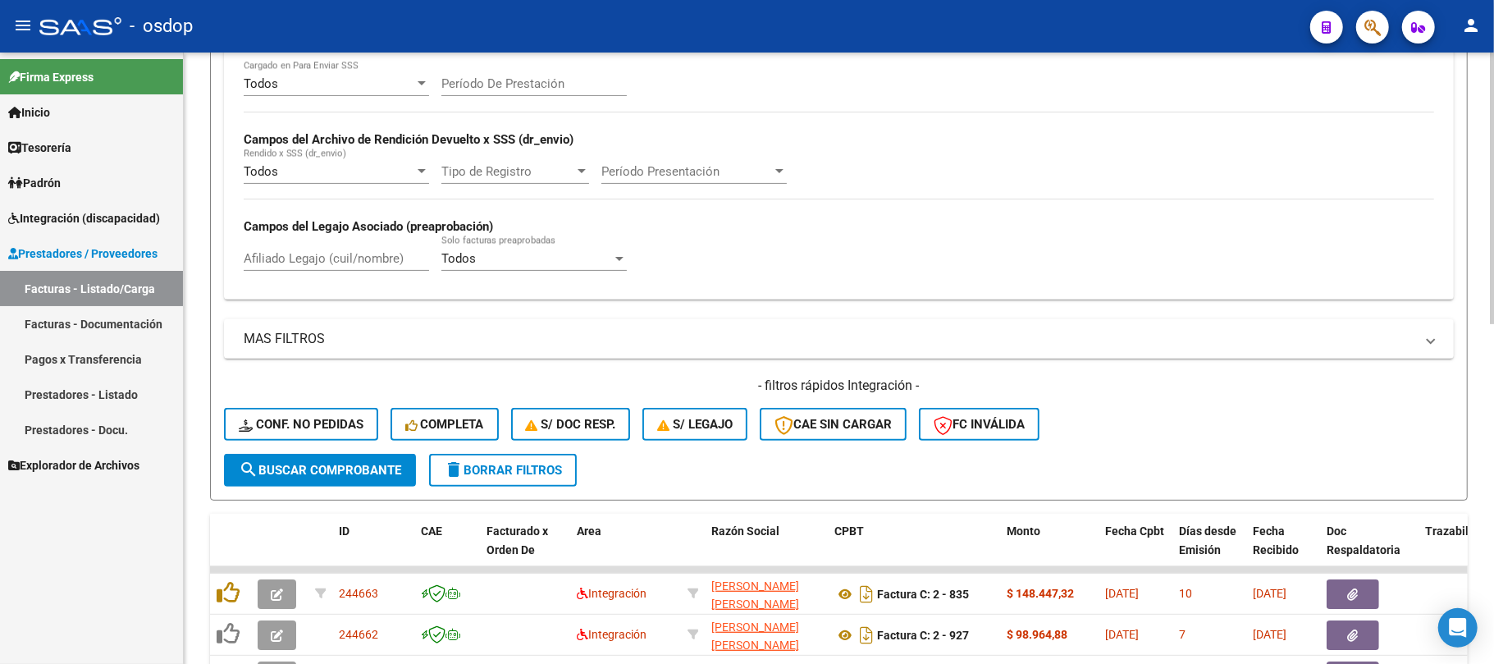
scroll to position [368, 0]
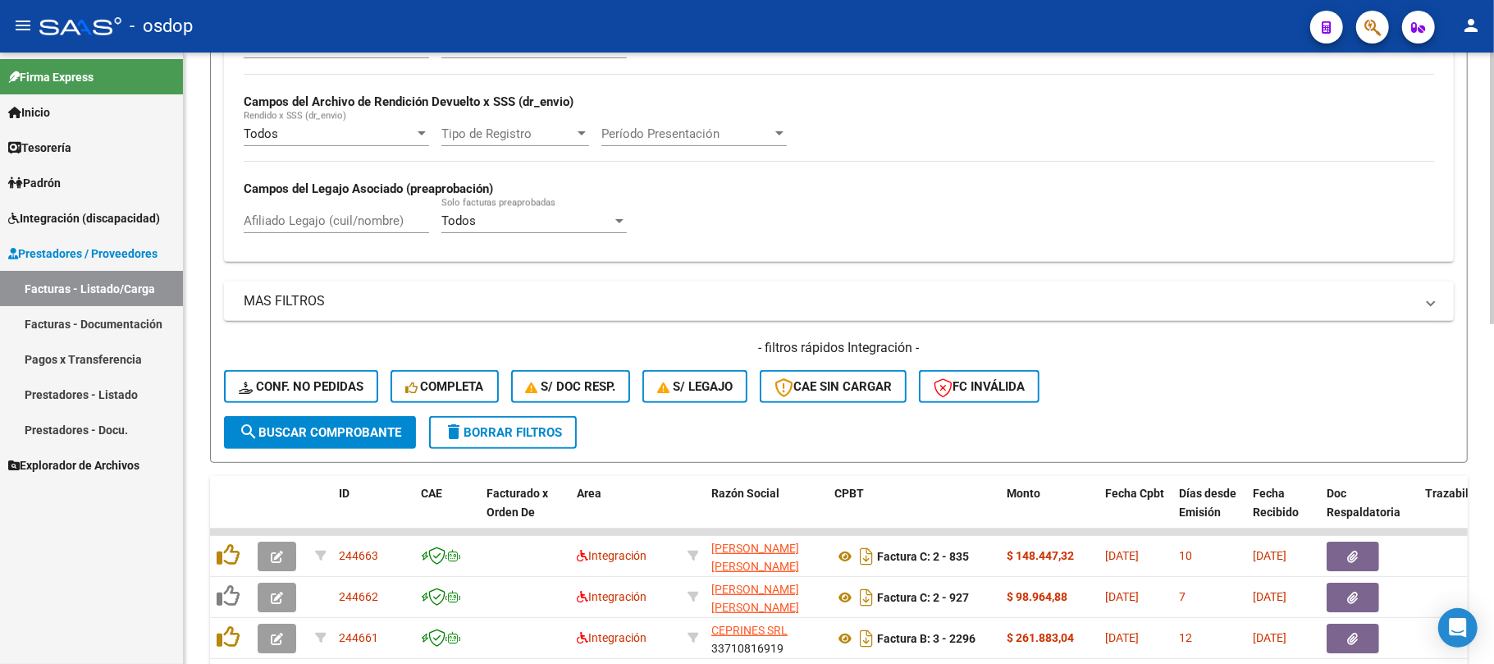
click at [341, 224] on input "Afiliado Legajo (cuil/nombre)" at bounding box center [336, 220] width 185 height 15
paste input "20547025793"
type input "20547025793"
click at [369, 440] on button "search Buscar Comprobante" at bounding box center [320, 432] width 192 height 33
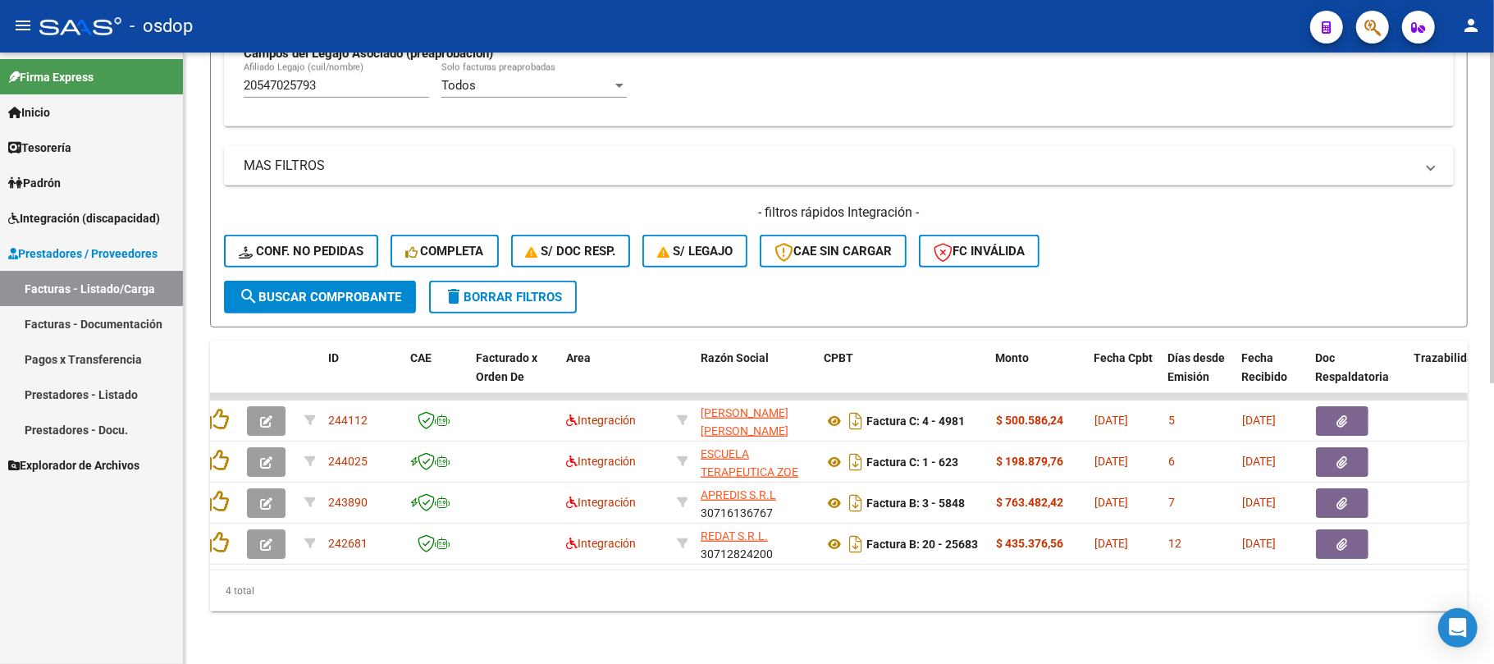
scroll to position [0, 0]
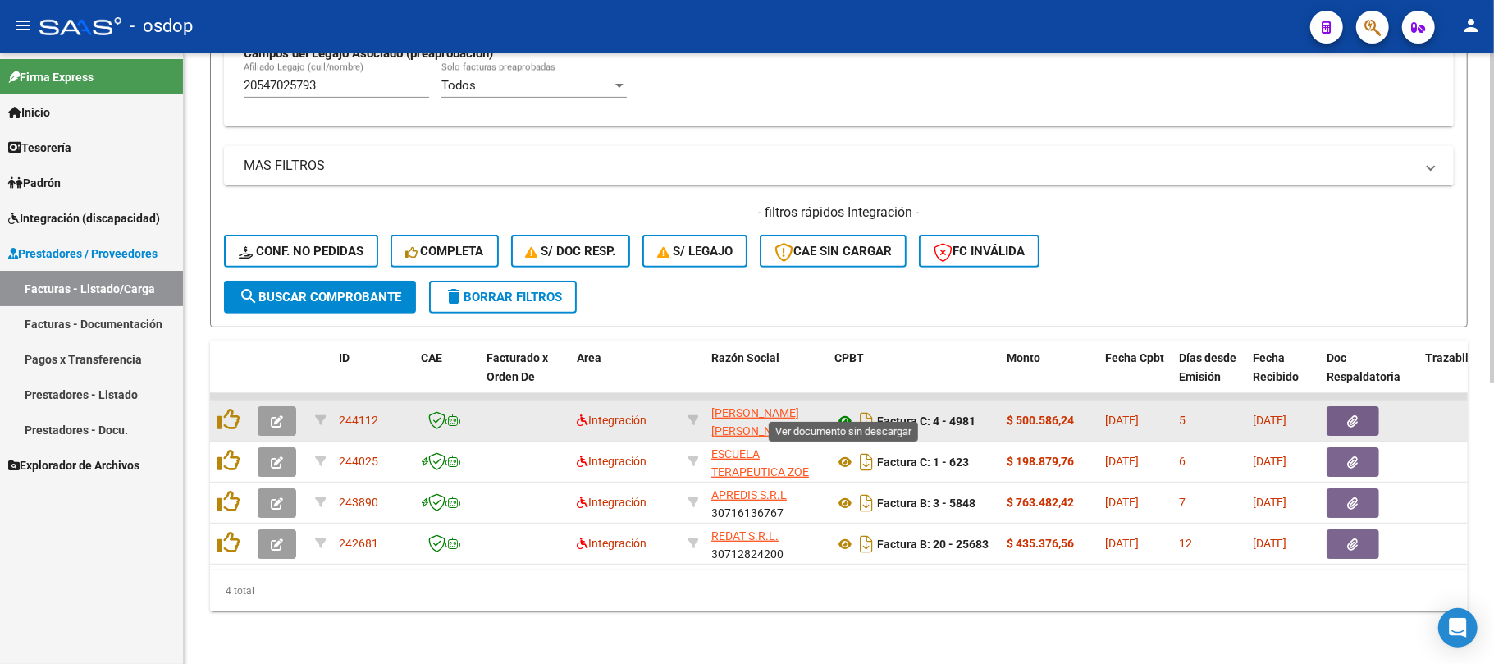
click at [840, 411] on icon at bounding box center [844, 421] width 21 height 20
click at [1359, 406] on button "button" at bounding box center [1353, 421] width 53 height 30
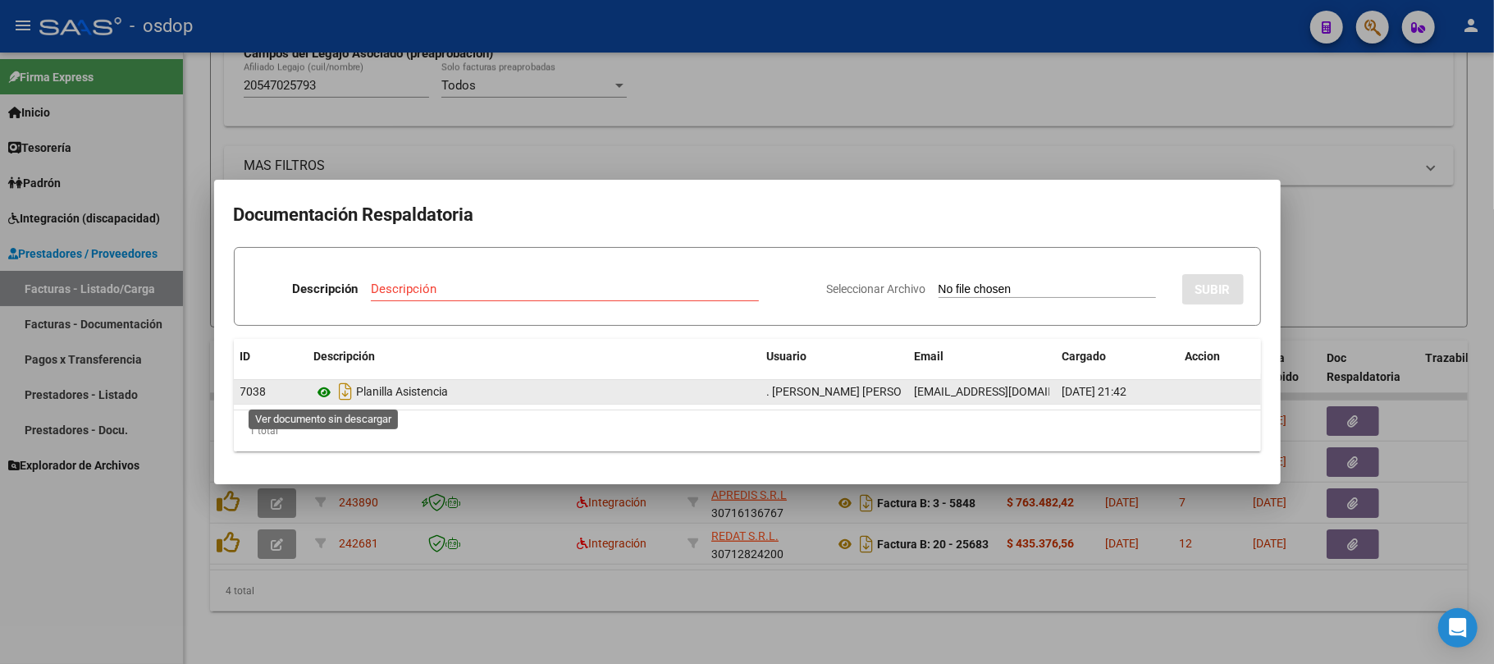
click at [322, 394] on icon at bounding box center [324, 392] width 21 height 20
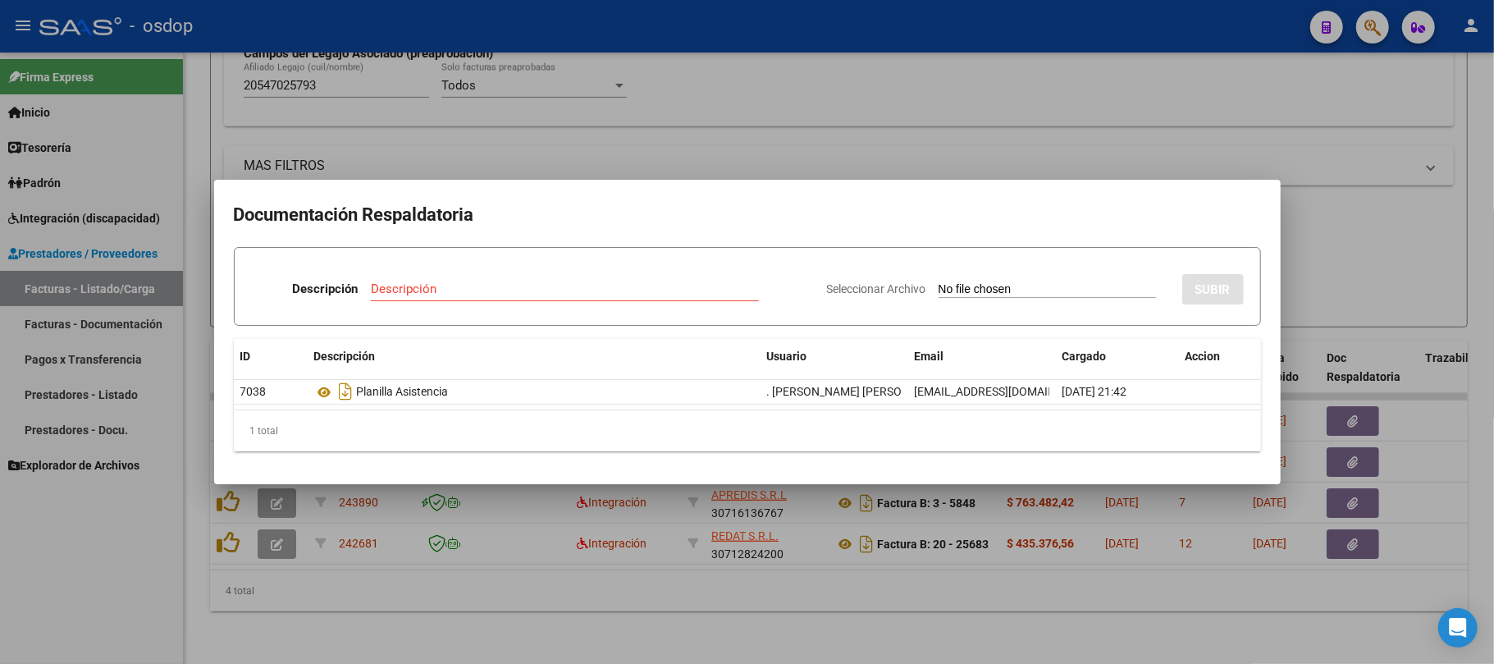
click at [648, 605] on div at bounding box center [747, 332] width 1494 height 664
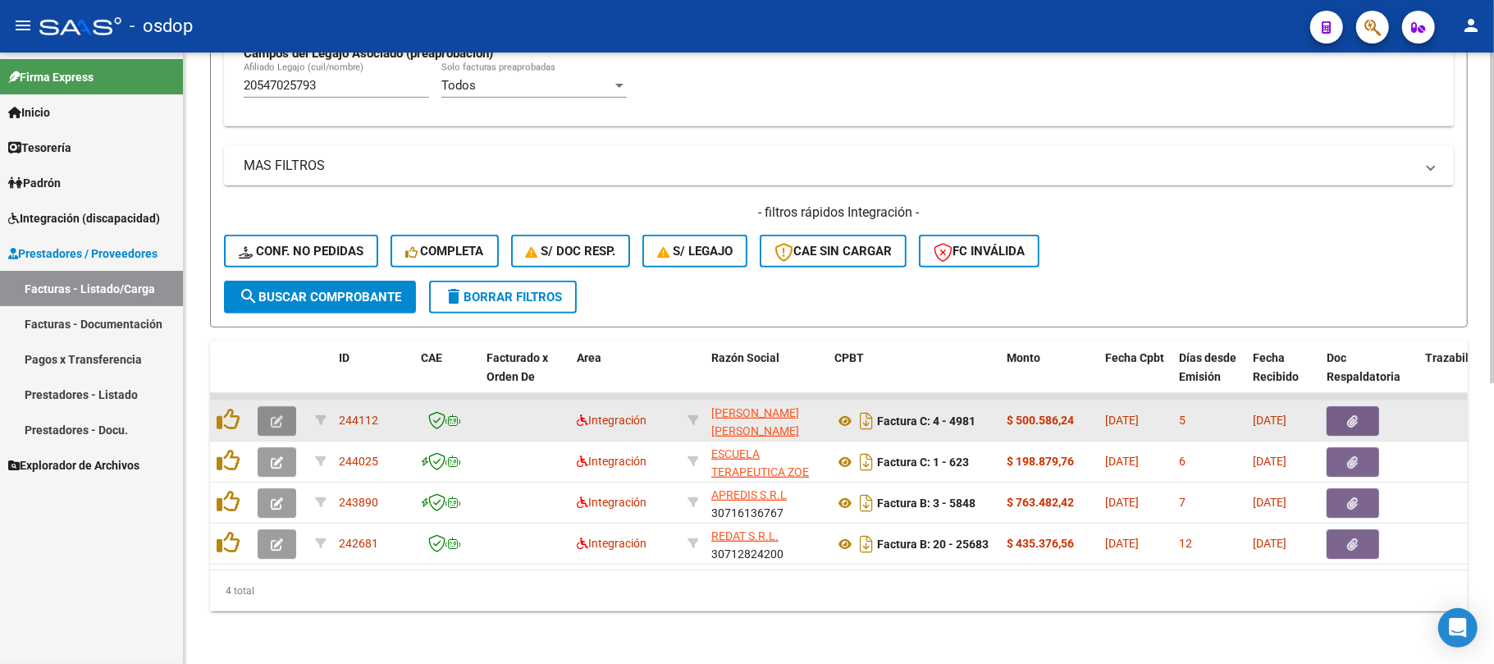
click at [270, 411] on button "button" at bounding box center [277, 421] width 39 height 30
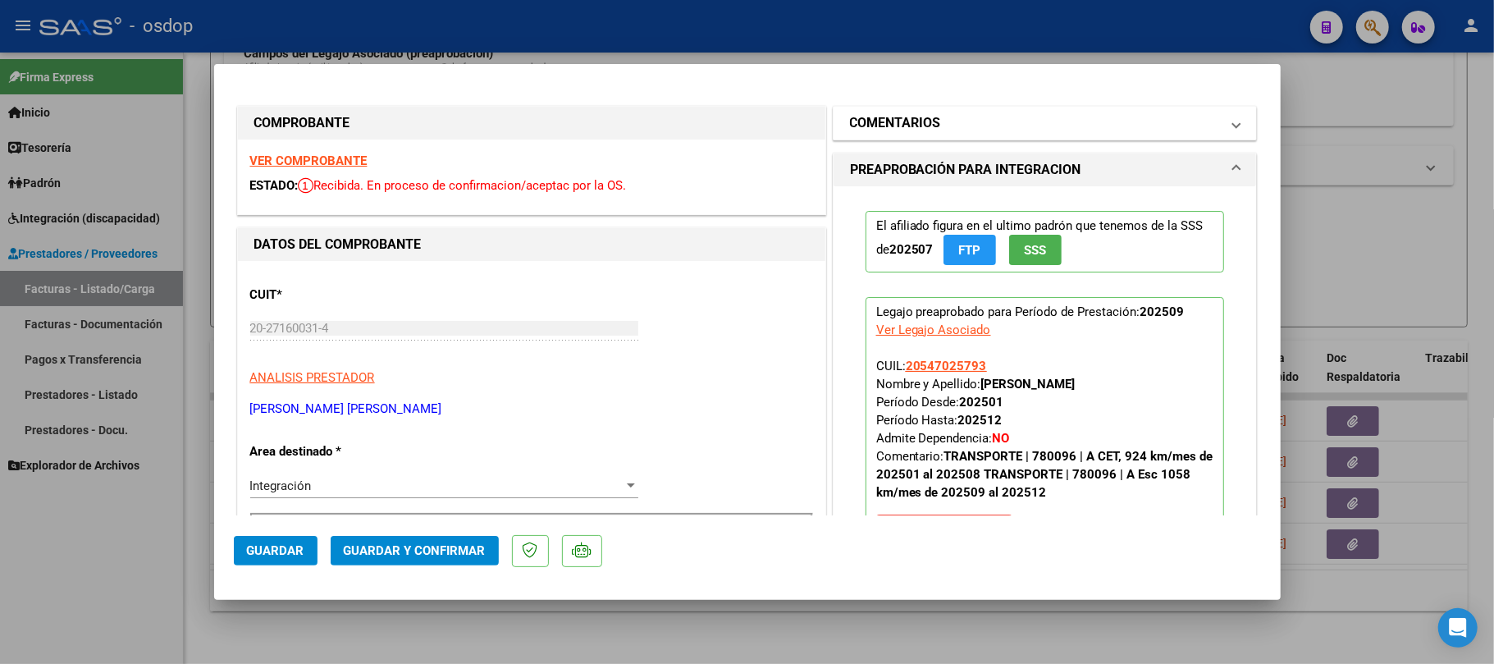
click at [1097, 126] on mat-panel-title "COMENTARIOS" at bounding box center [1035, 123] width 371 height 20
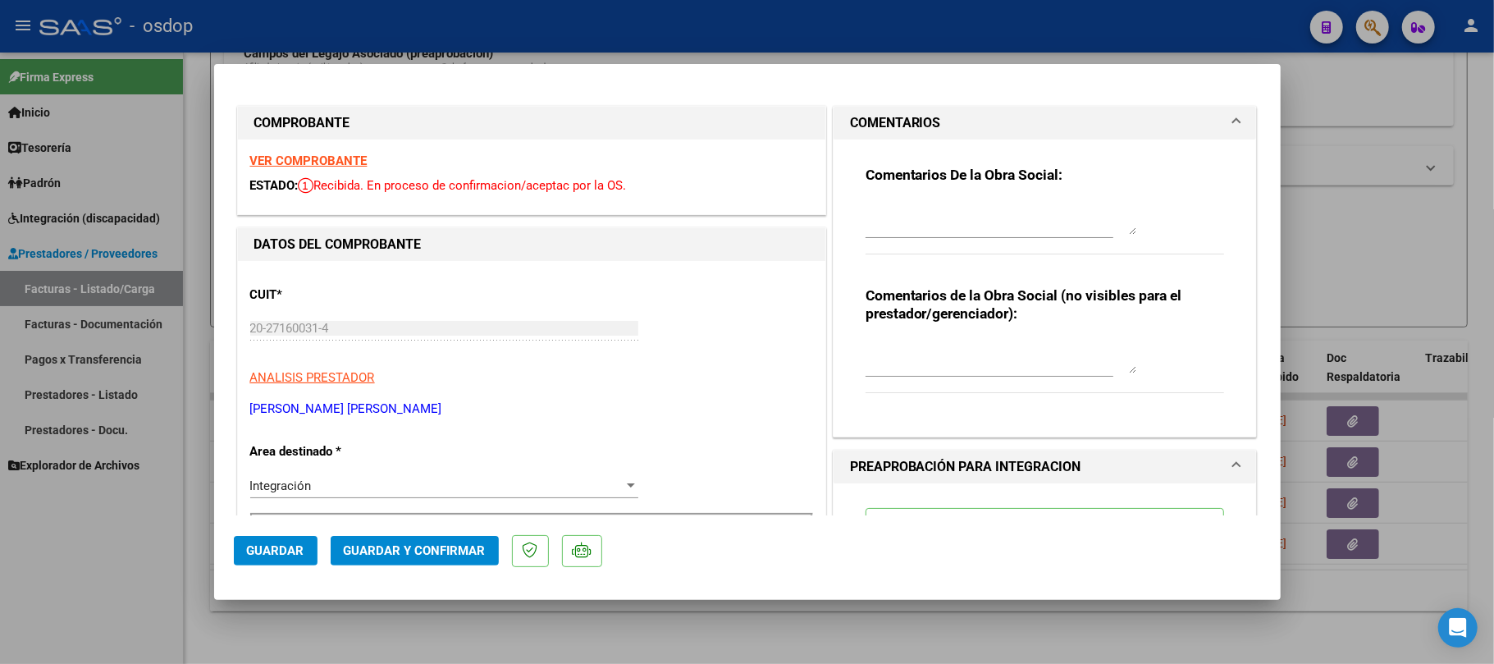
click at [985, 330] on div "Comentarios de la Obra Social (no visibles para el prestador/gerenciador):" at bounding box center [1045, 348] width 359 height 124
click at [975, 341] on textarea at bounding box center [1001, 356] width 271 height 33
click at [936, 358] on textarea "Traslado a" at bounding box center [1001, 356] width 271 height 33
type textarea "Traslado a CET 924 km/mes. Valor por km 541.76 s/dep.-"
click at [392, 551] on span "Guardar y Confirmar" at bounding box center [415, 550] width 142 height 15
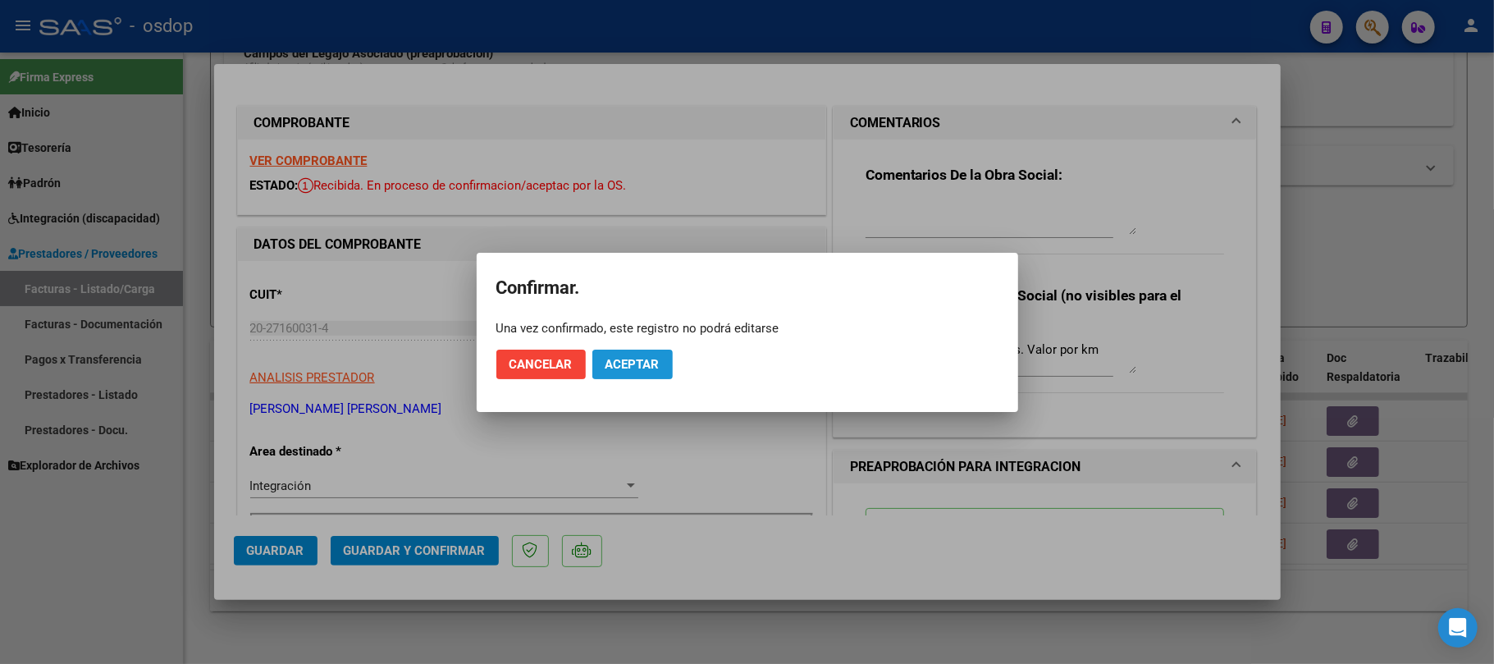
click at [618, 365] on span "Aceptar" at bounding box center [632, 364] width 54 height 15
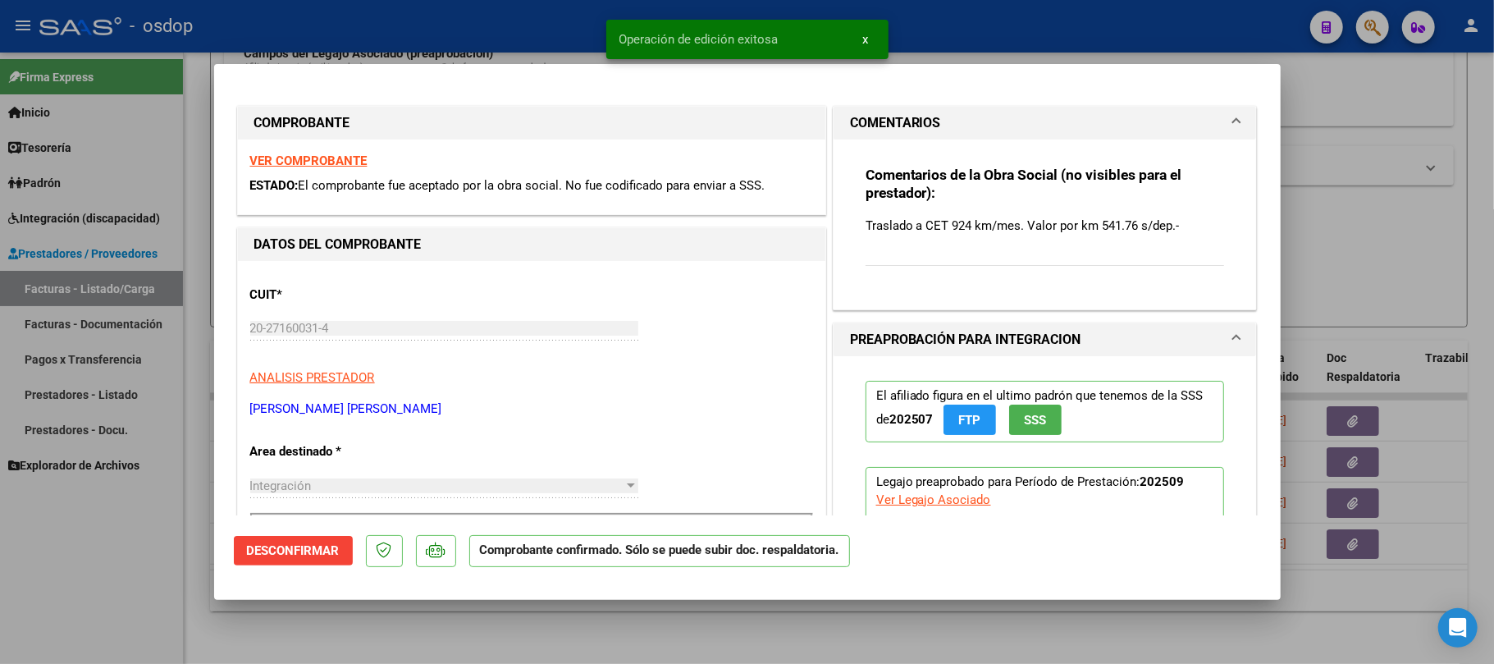
click at [663, 655] on div at bounding box center [747, 332] width 1494 height 664
type input "$ 0,00"
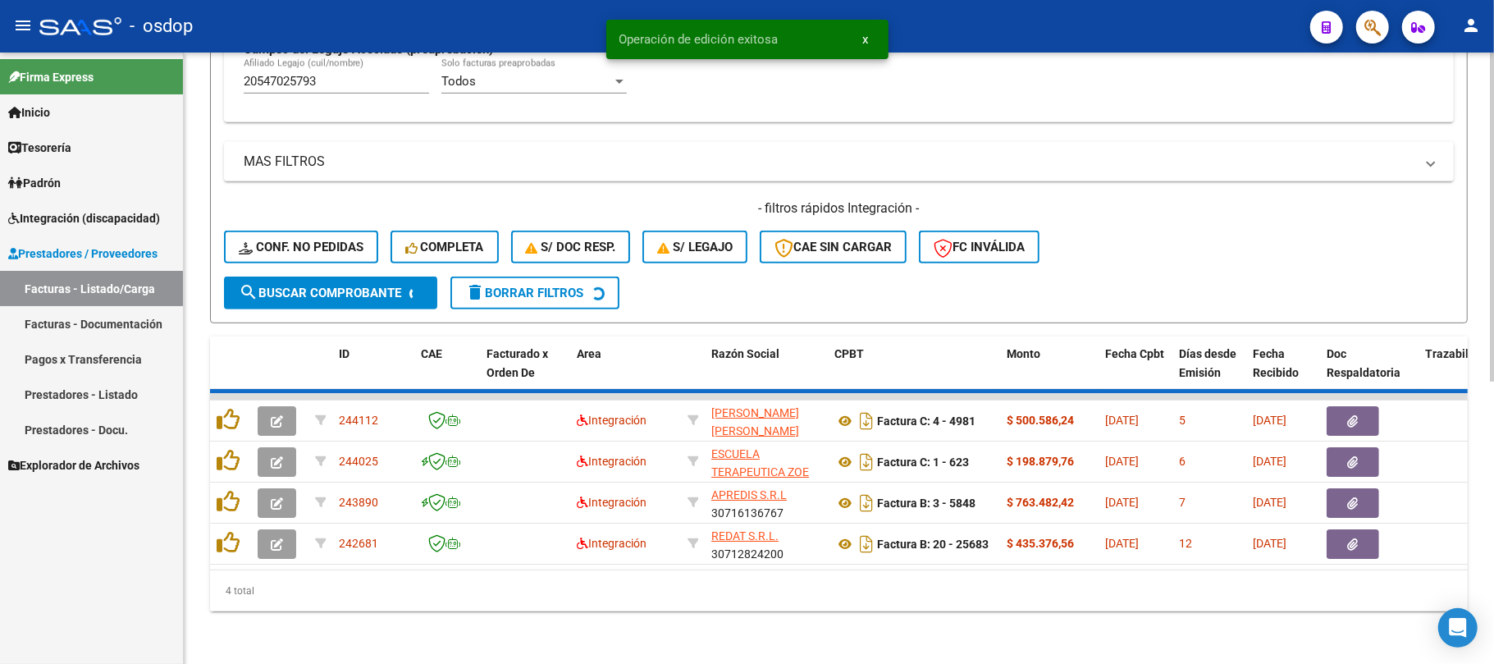
scroll to position [477, 0]
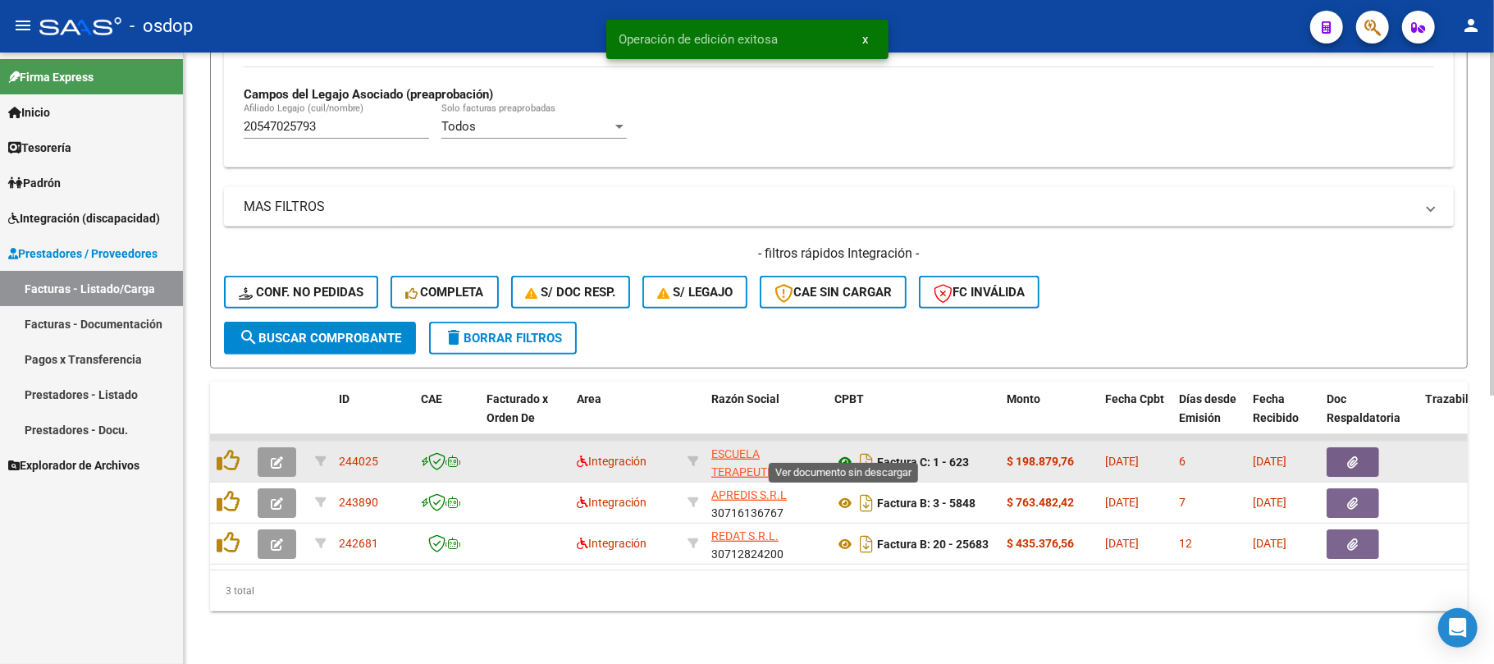
click at [847, 452] on icon at bounding box center [844, 462] width 21 height 20
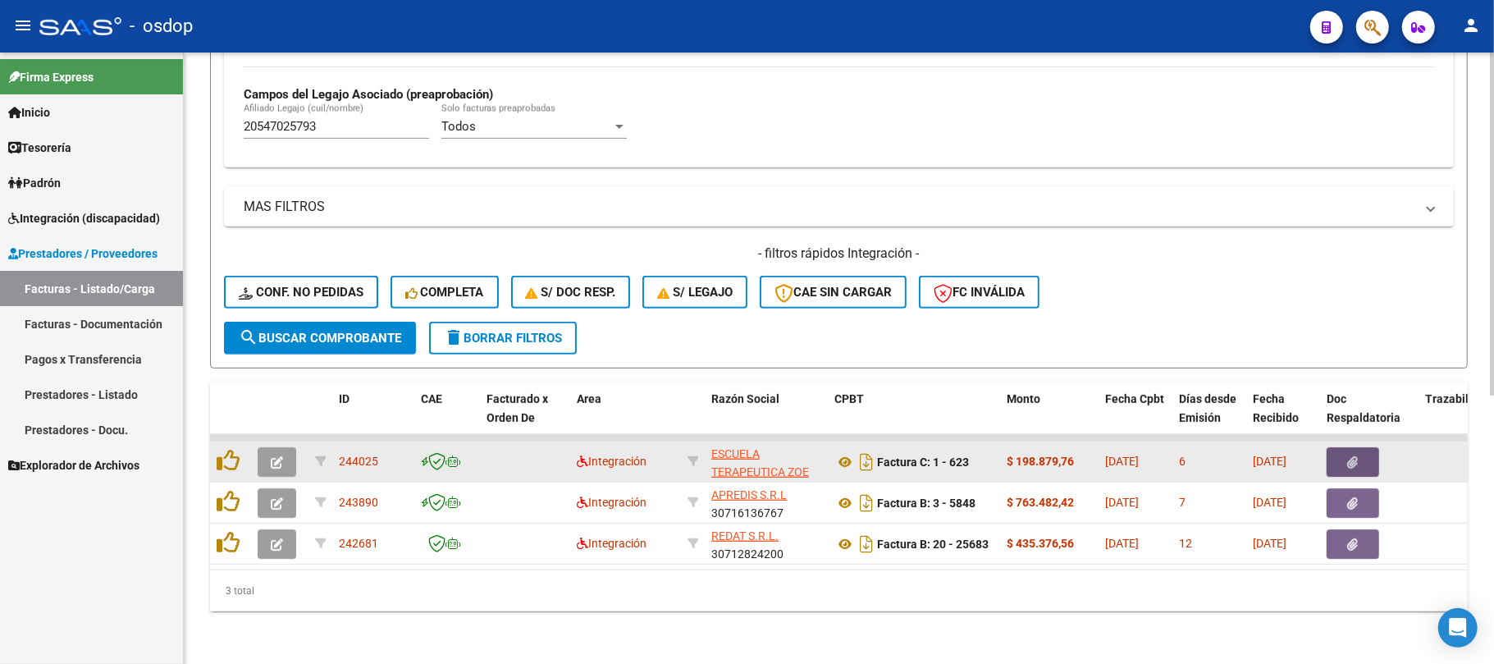
click at [1350, 456] on icon "button" at bounding box center [1353, 462] width 11 height 12
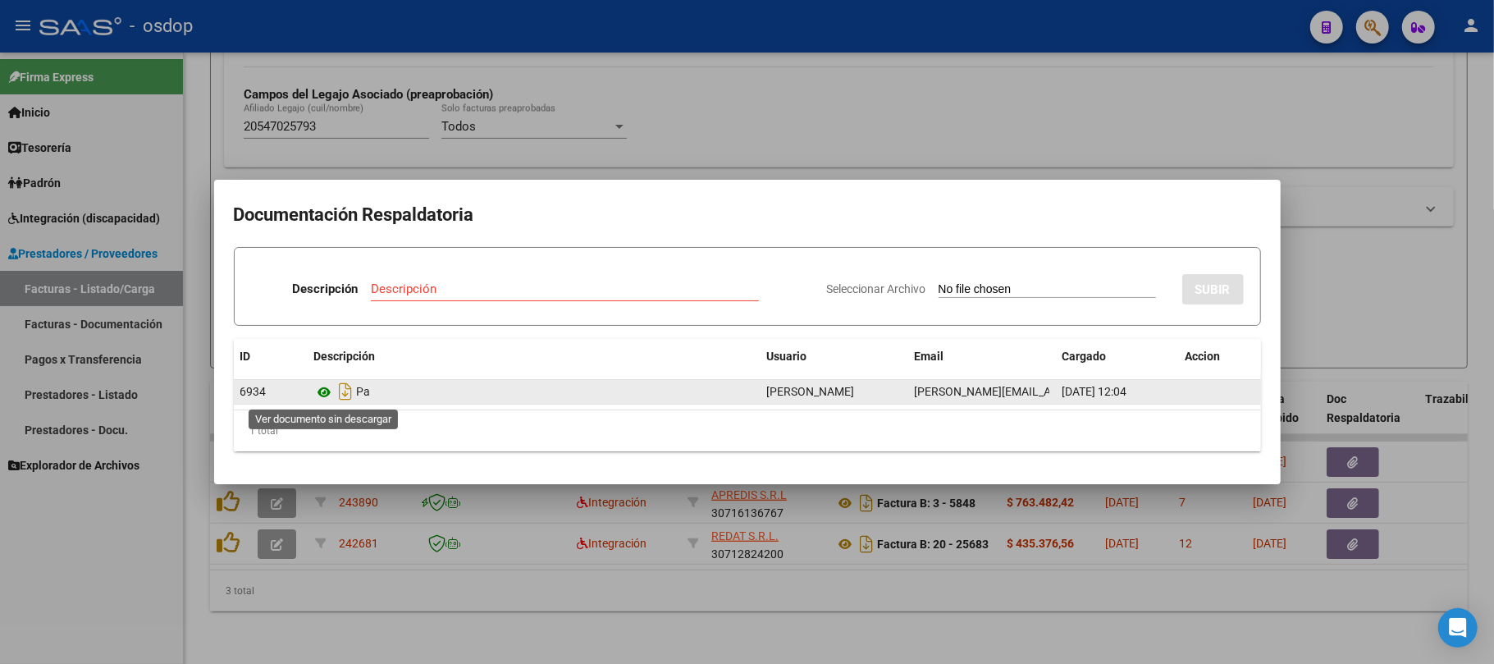
click at [326, 385] on icon at bounding box center [324, 392] width 21 height 20
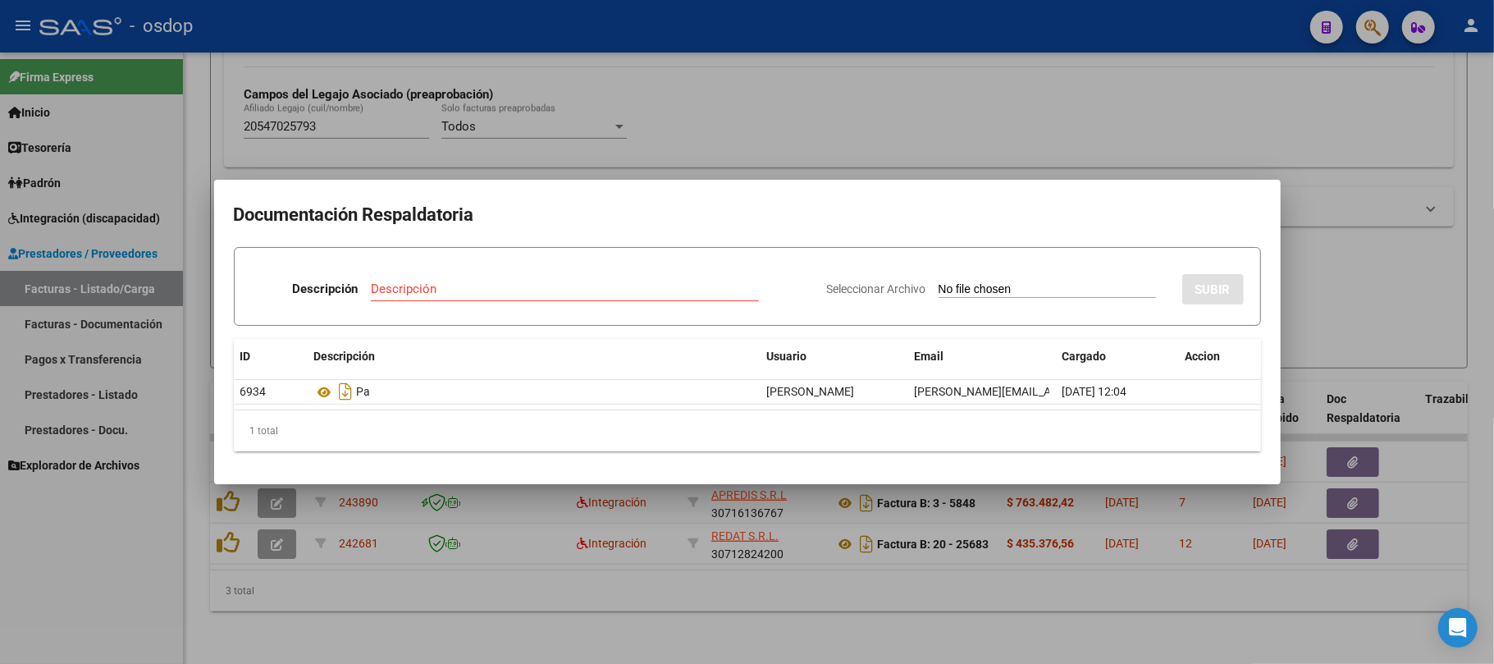
click at [939, 574] on div at bounding box center [747, 332] width 1494 height 664
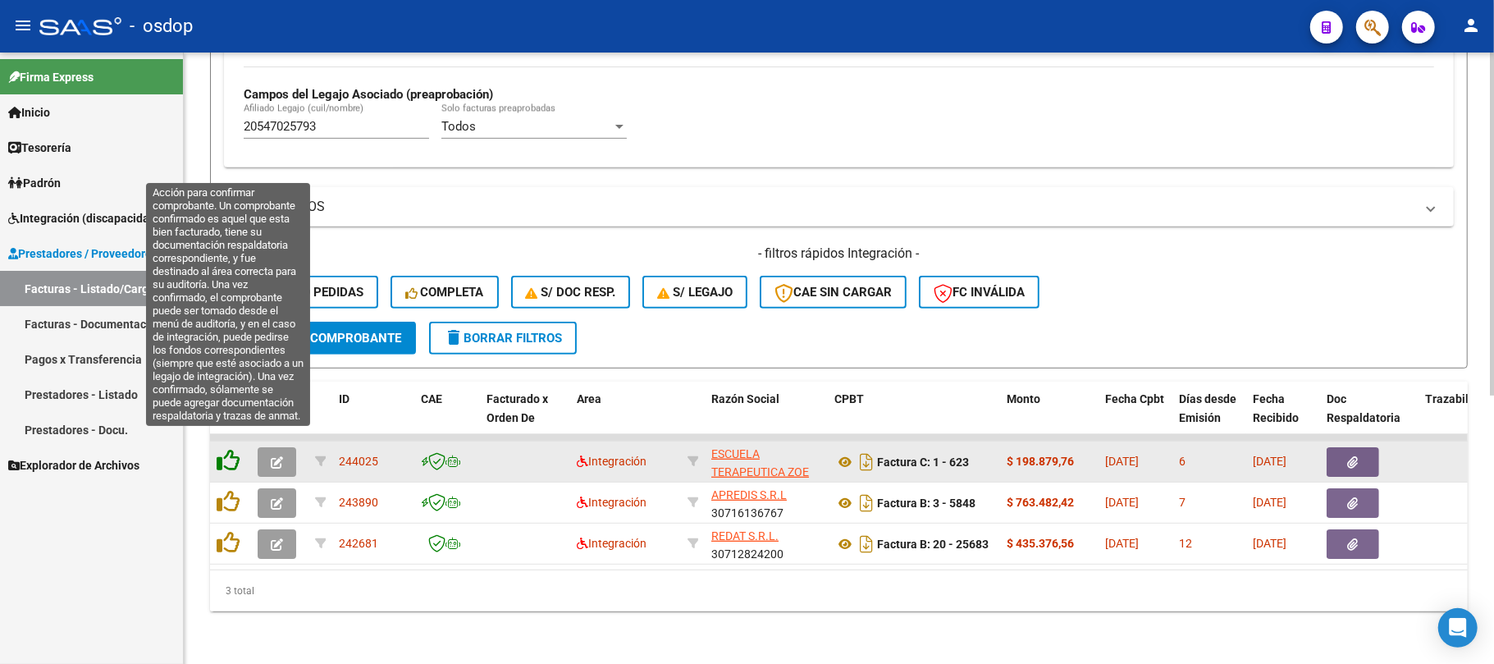
click at [221, 449] on icon at bounding box center [228, 460] width 23 height 23
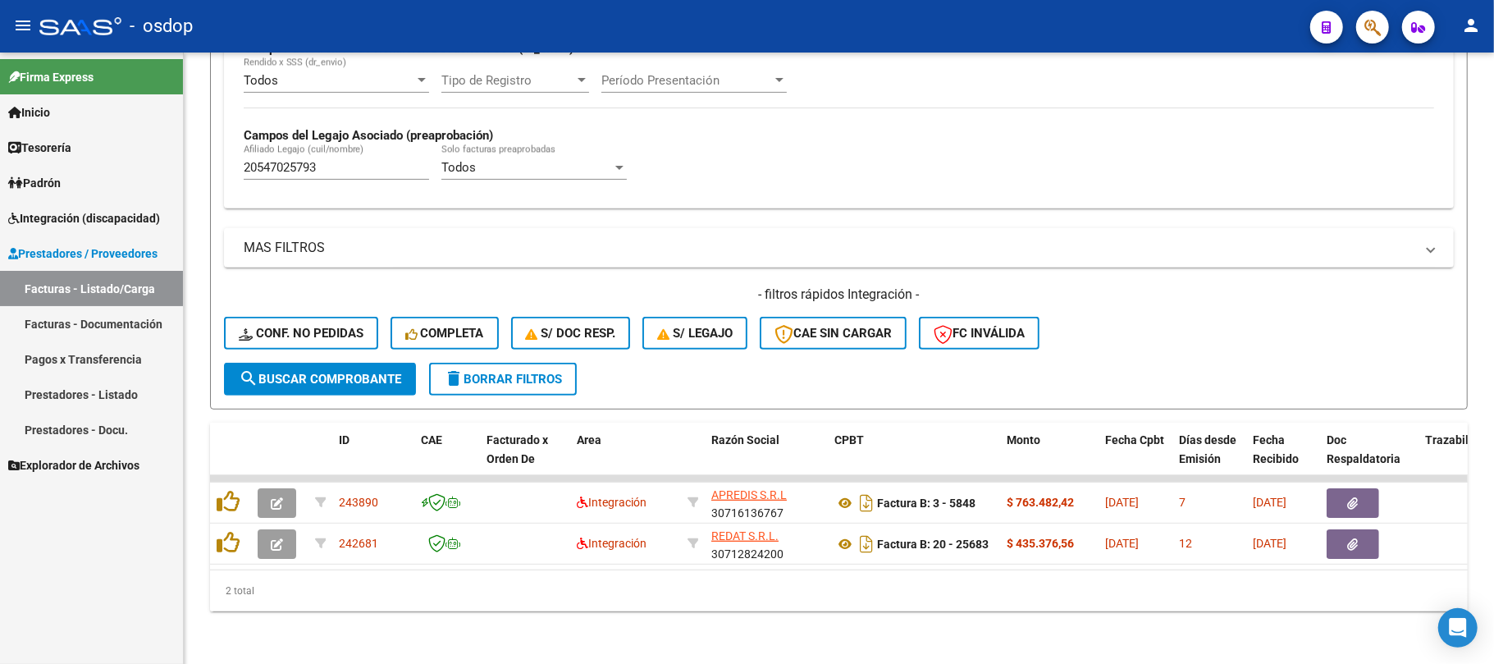
scroll to position [437, 0]
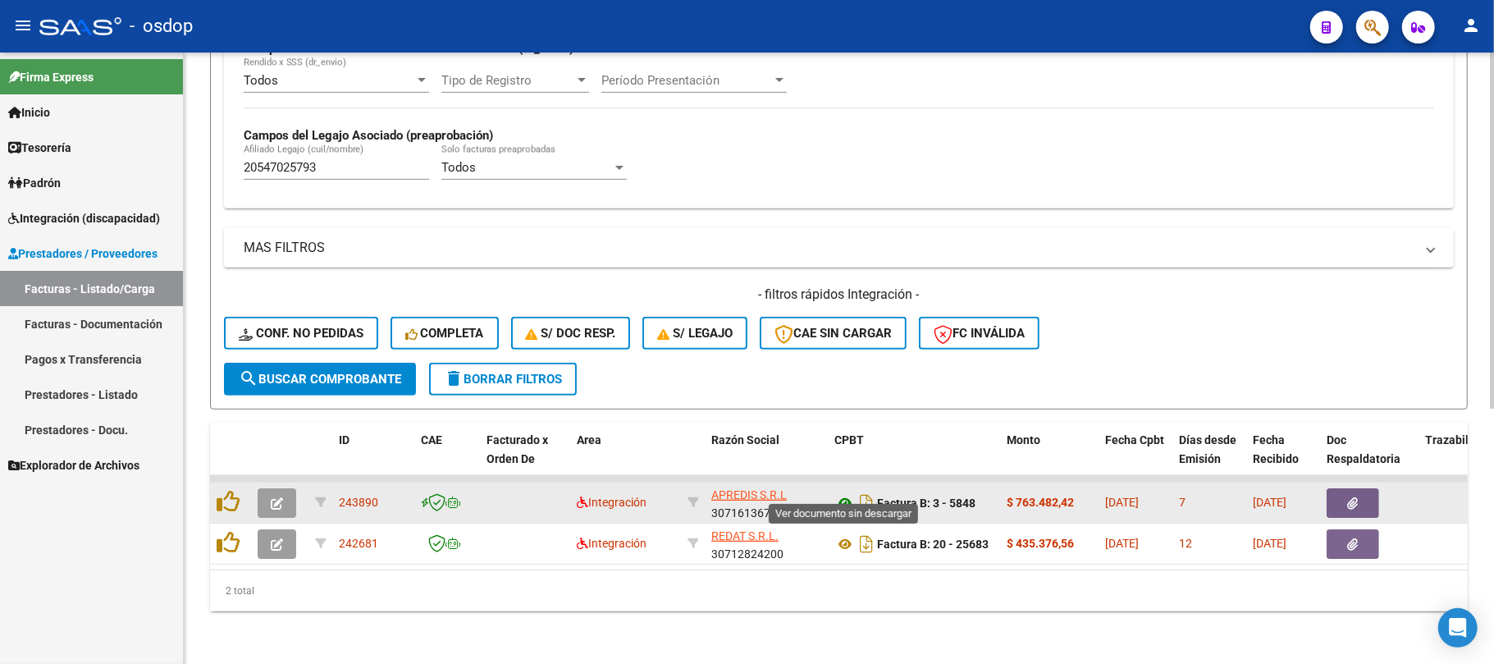
click at [840, 493] on icon at bounding box center [844, 503] width 21 height 20
click at [1363, 488] on button "button" at bounding box center [1353, 503] width 53 height 30
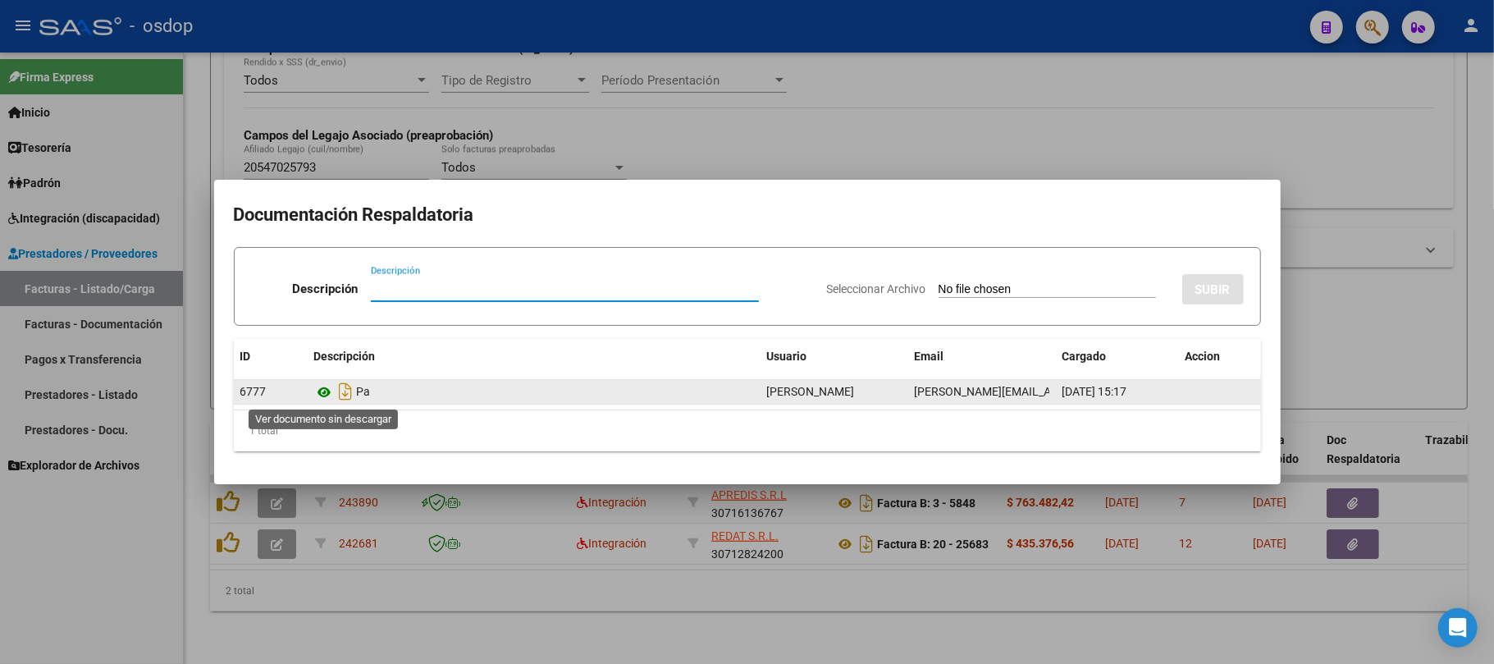
click at [322, 391] on icon at bounding box center [324, 392] width 21 height 20
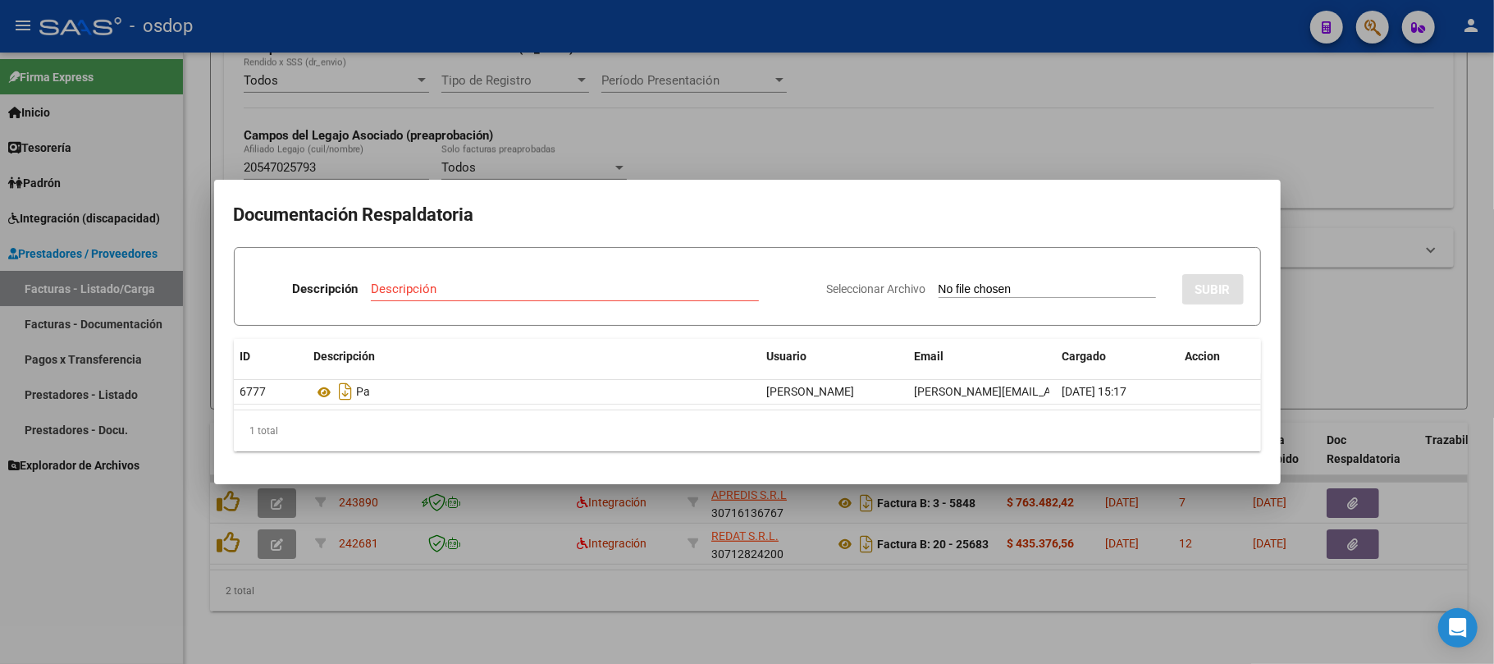
click at [559, 571] on div at bounding box center [747, 332] width 1494 height 664
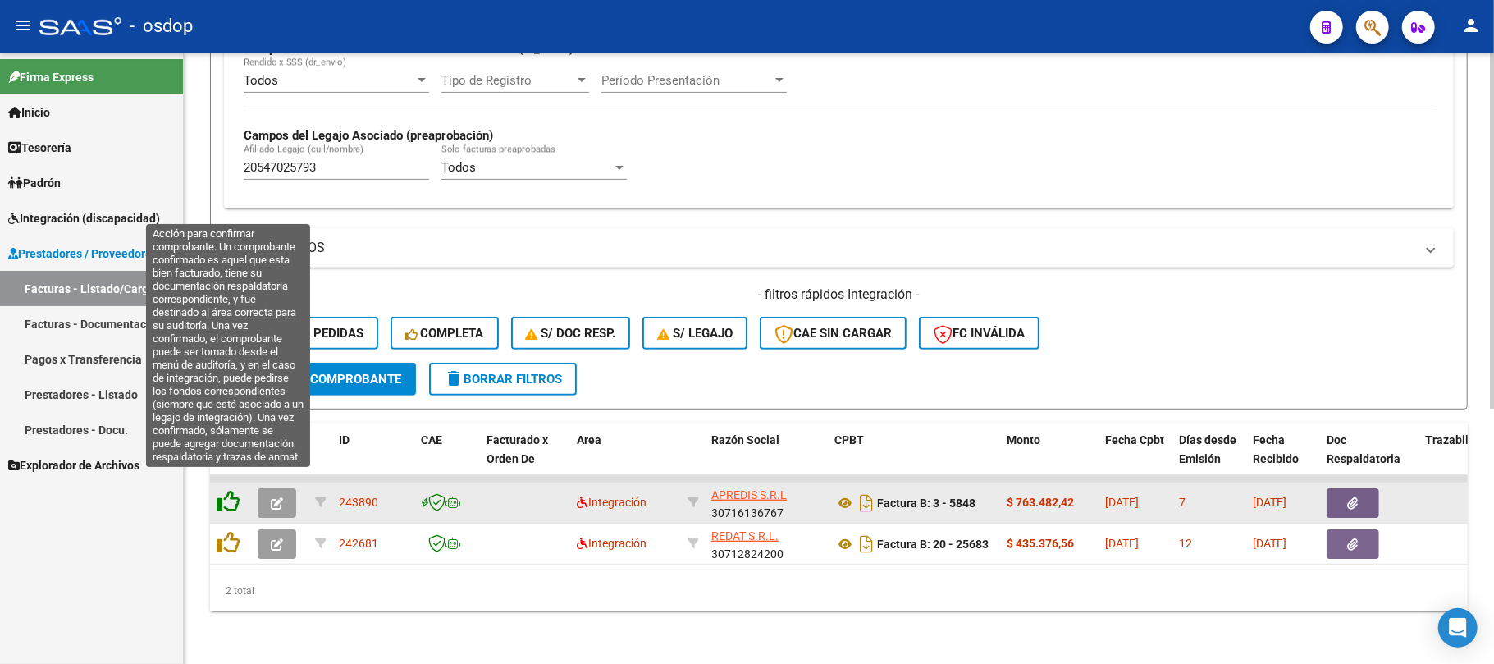
click at [234, 490] on icon at bounding box center [228, 501] width 23 height 23
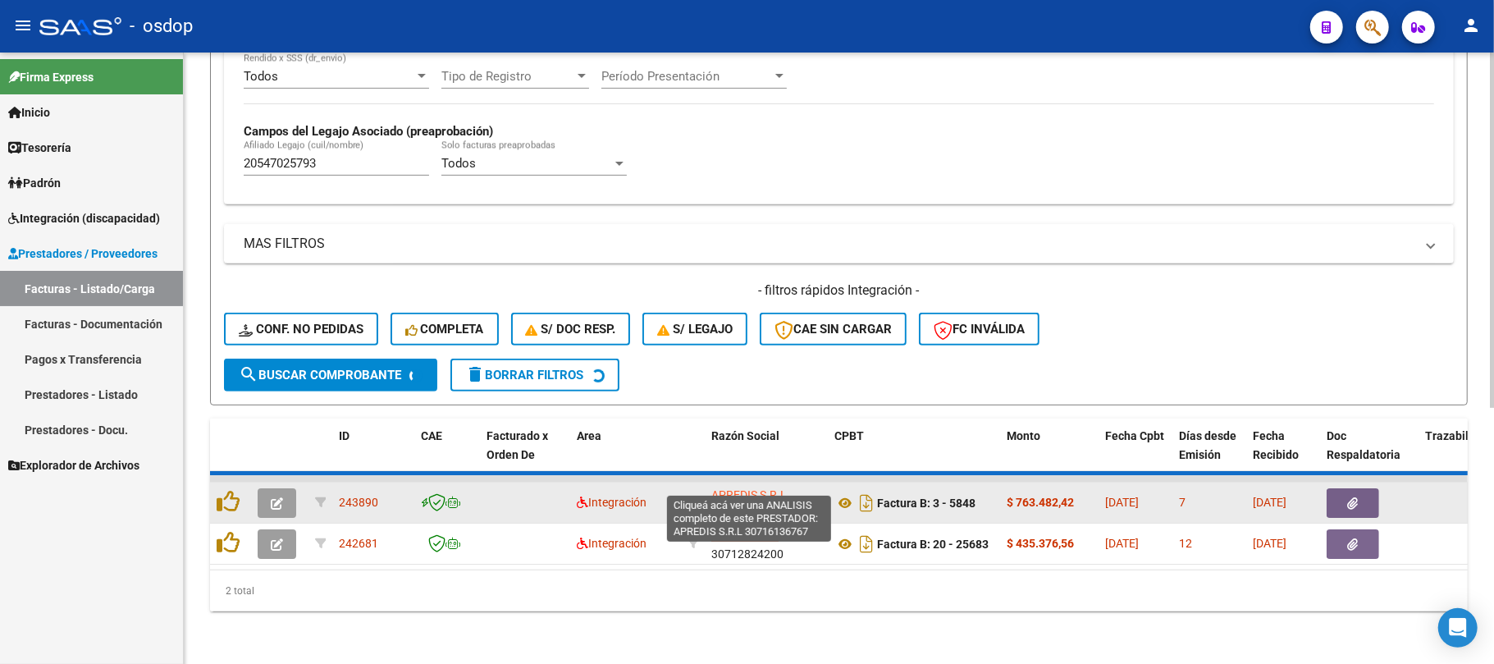
scroll to position [395, 0]
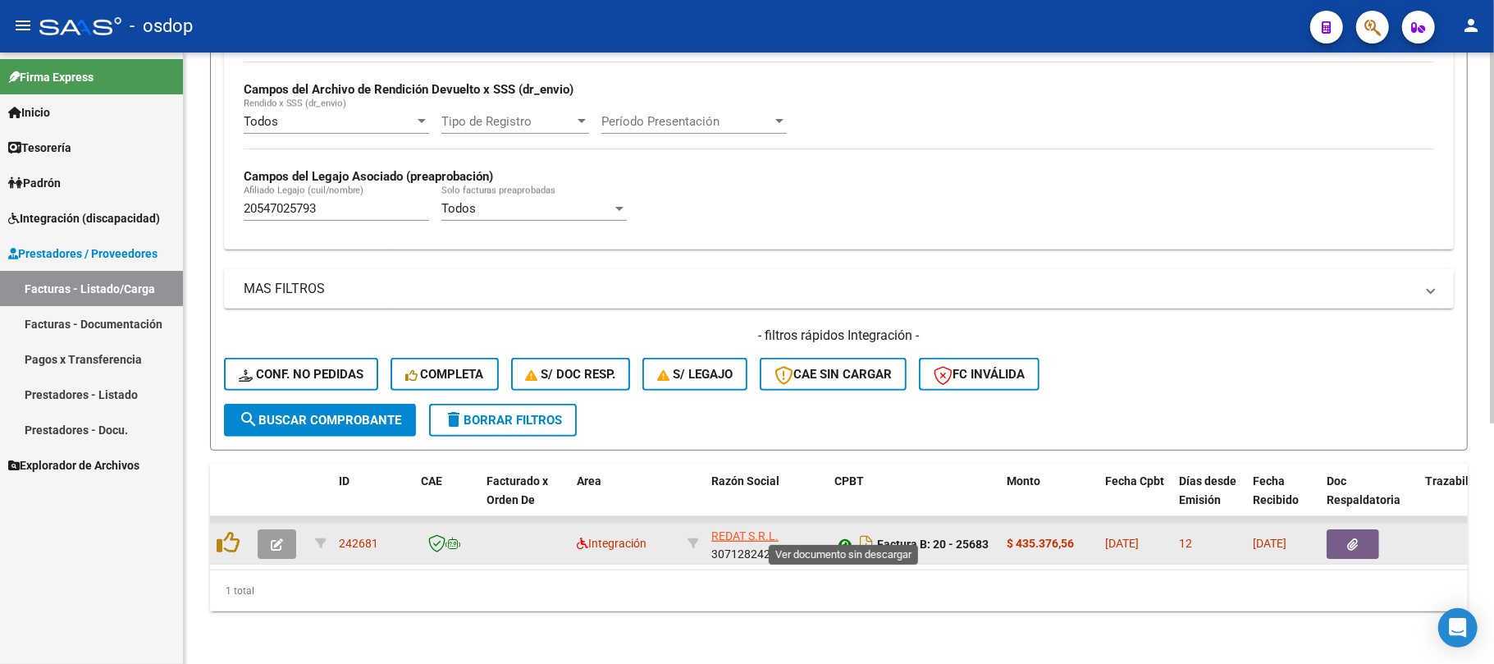
click at [843, 534] on icon at bounding box center [844, 544] width 21 height 20
click at [1365, 532] on button "button" at bounding box center [1353, 544] width 53 height 30
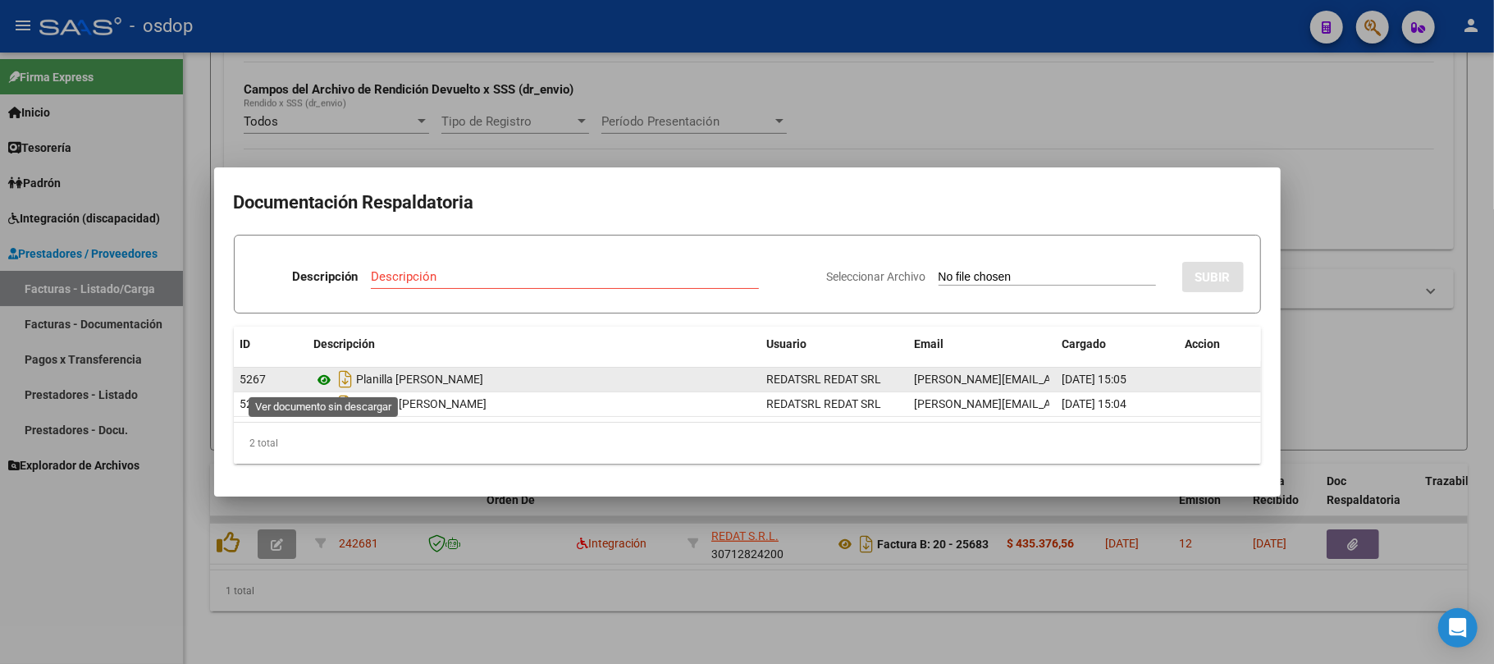
click at [327, 378] on icon at bounding box center [324, 380] width 21 height 20
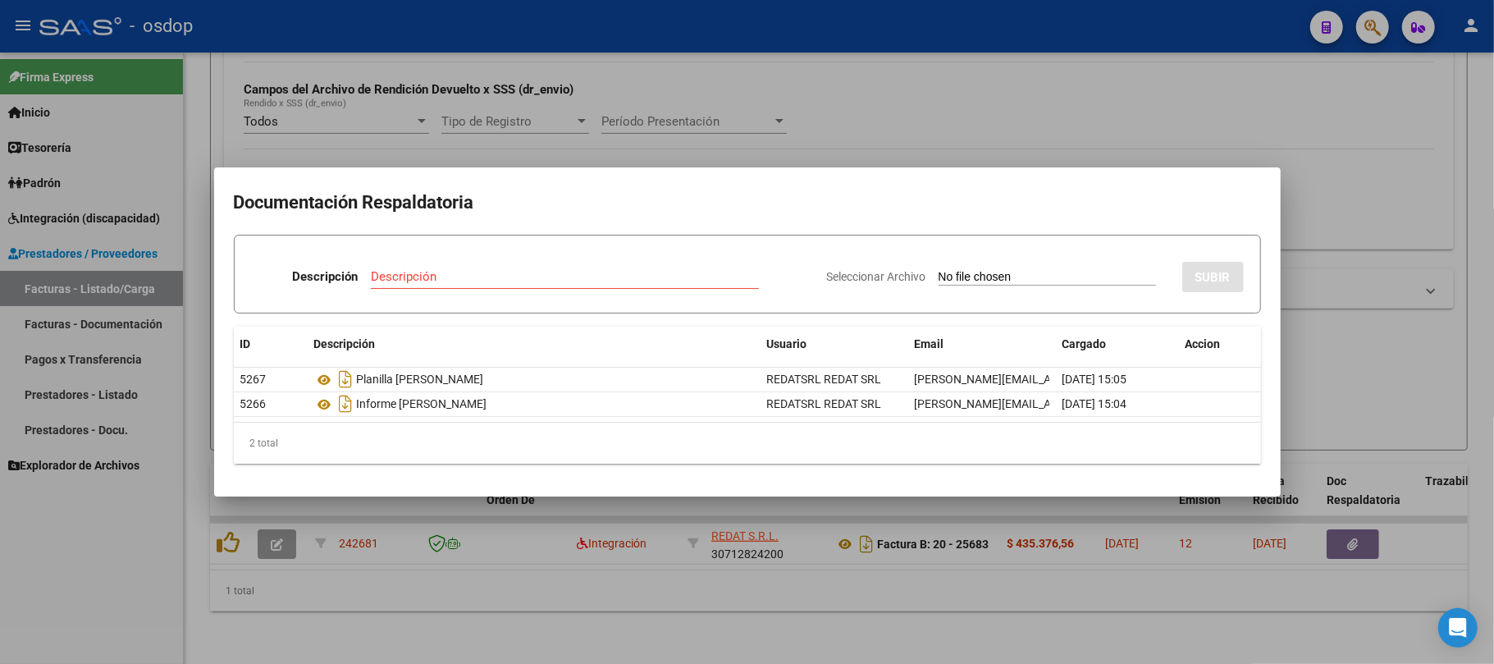
click at [733, 609] on div at bounding box center [747, 332] width 1494 height 664
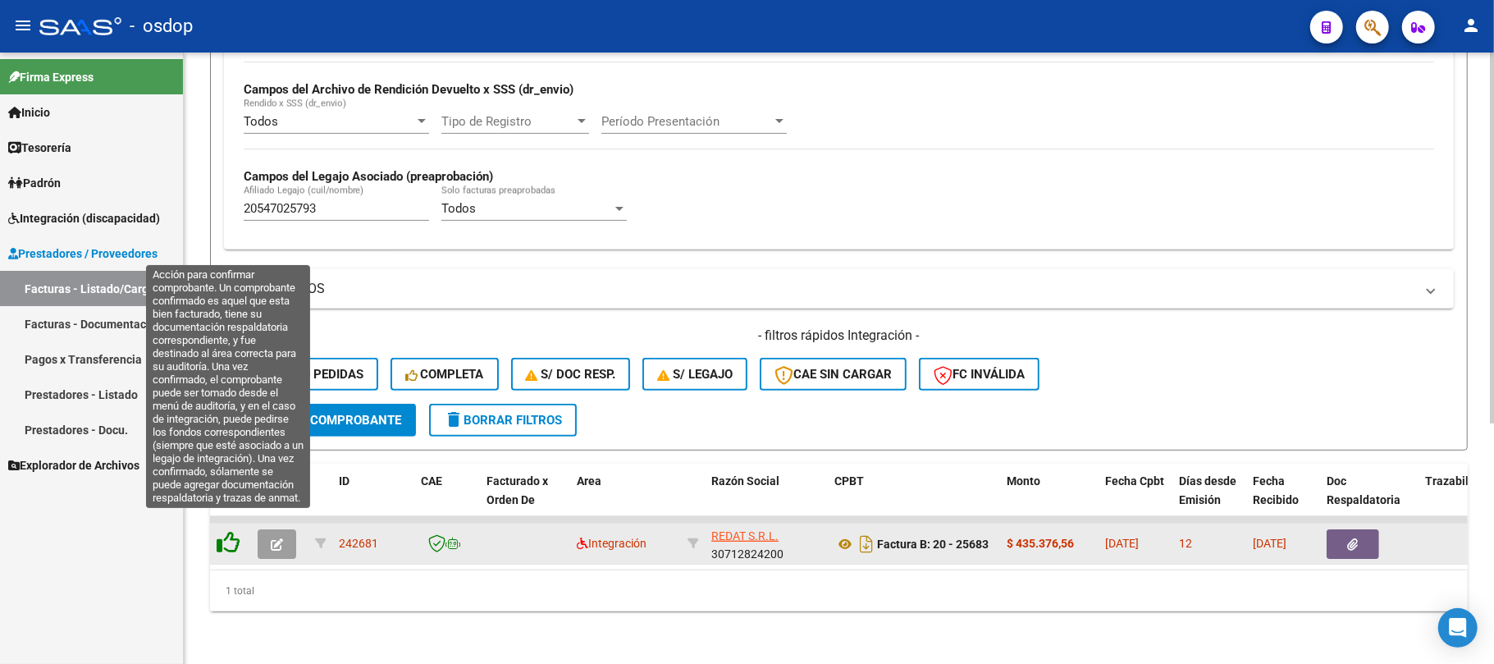
click at [217, 531] on icon at bounding box center [228, 542] width 23 height 23
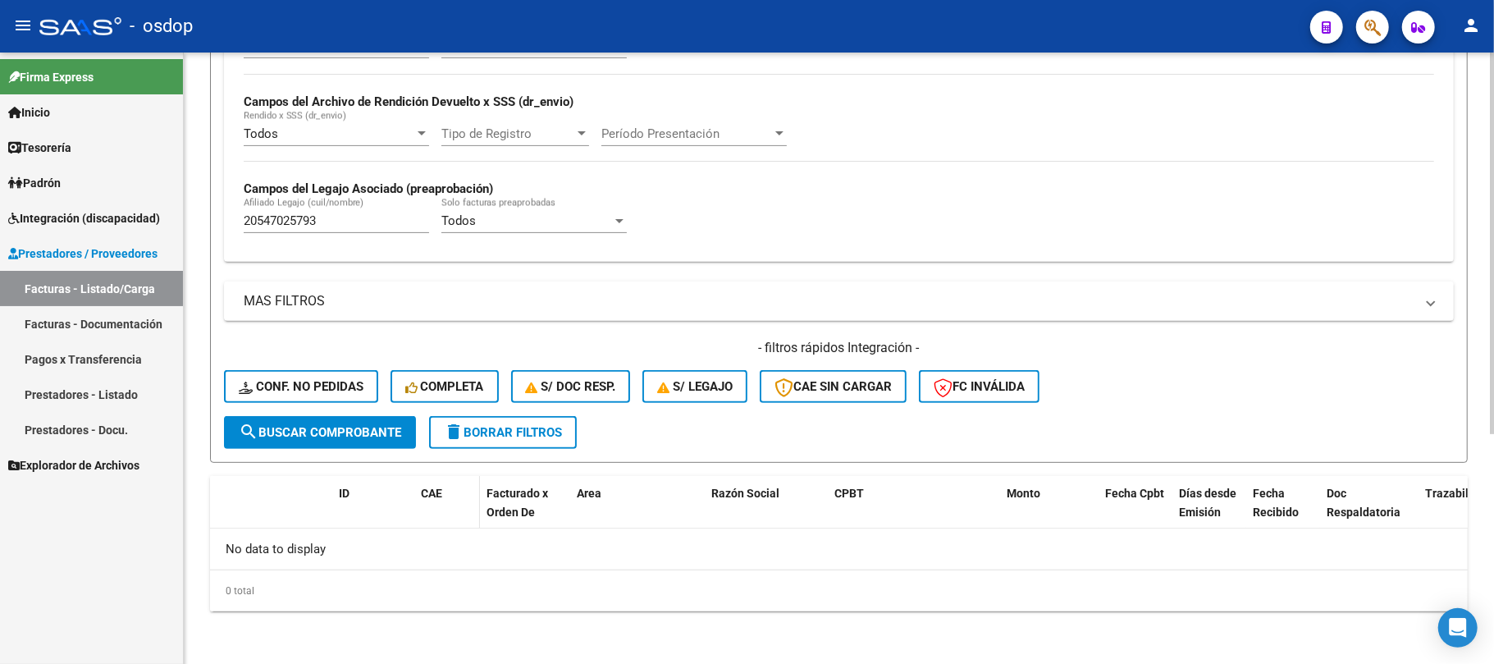
scroll to position [368, 0]
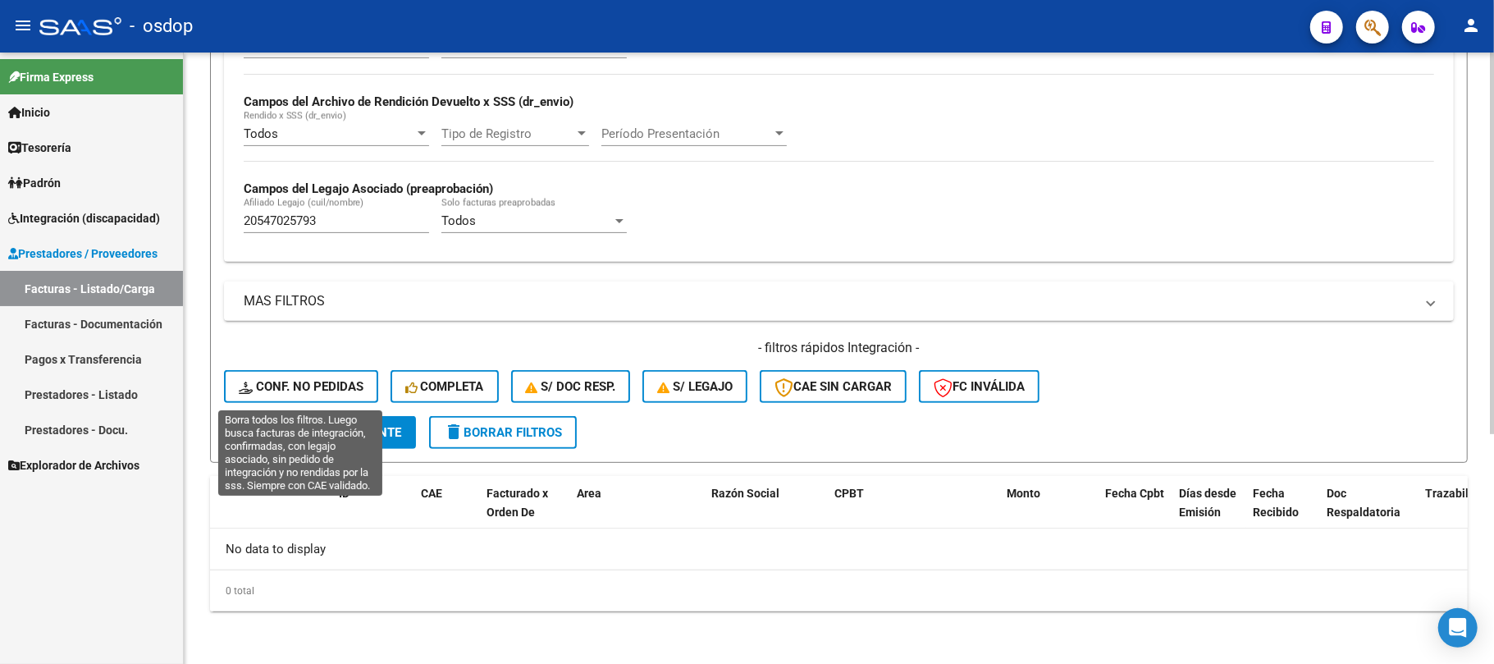
click at [308, 388] on span "Conf. no pedidas" at bounding box center [301, 386] width 125 height 15
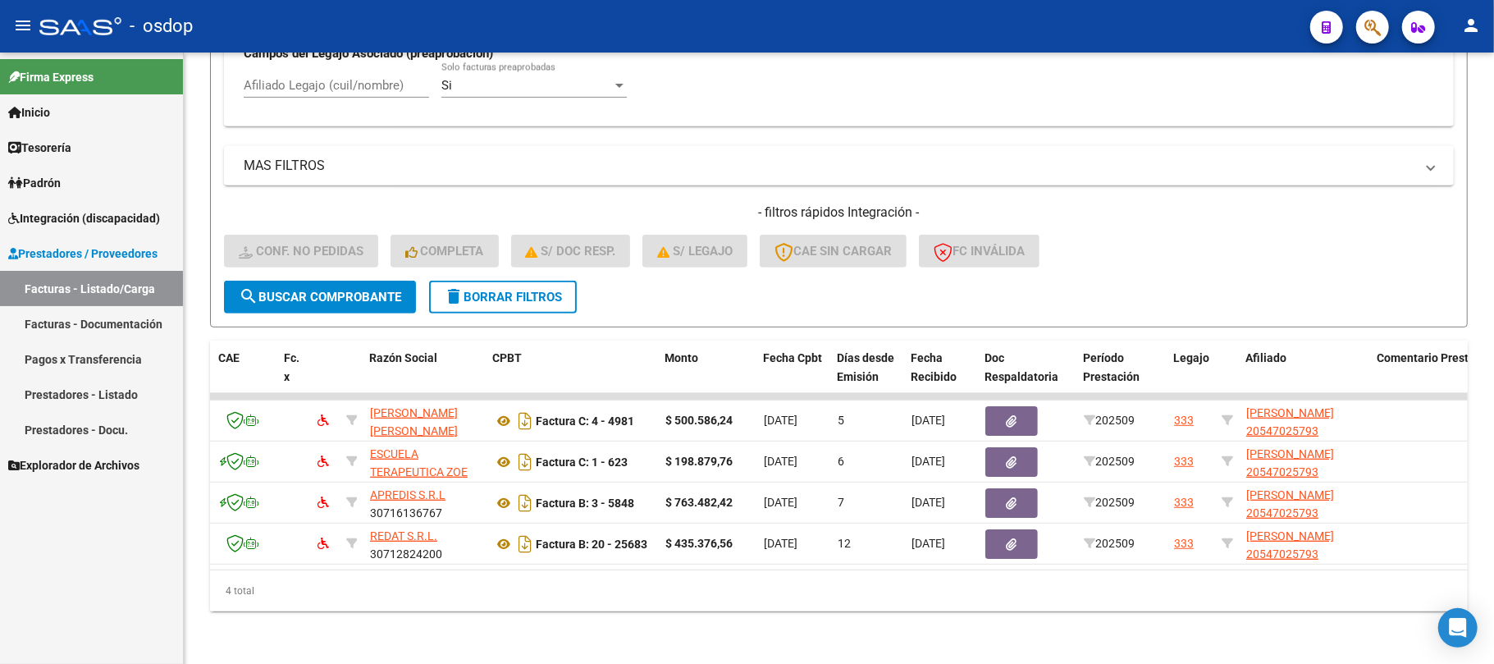
scroll to position [0, 0]
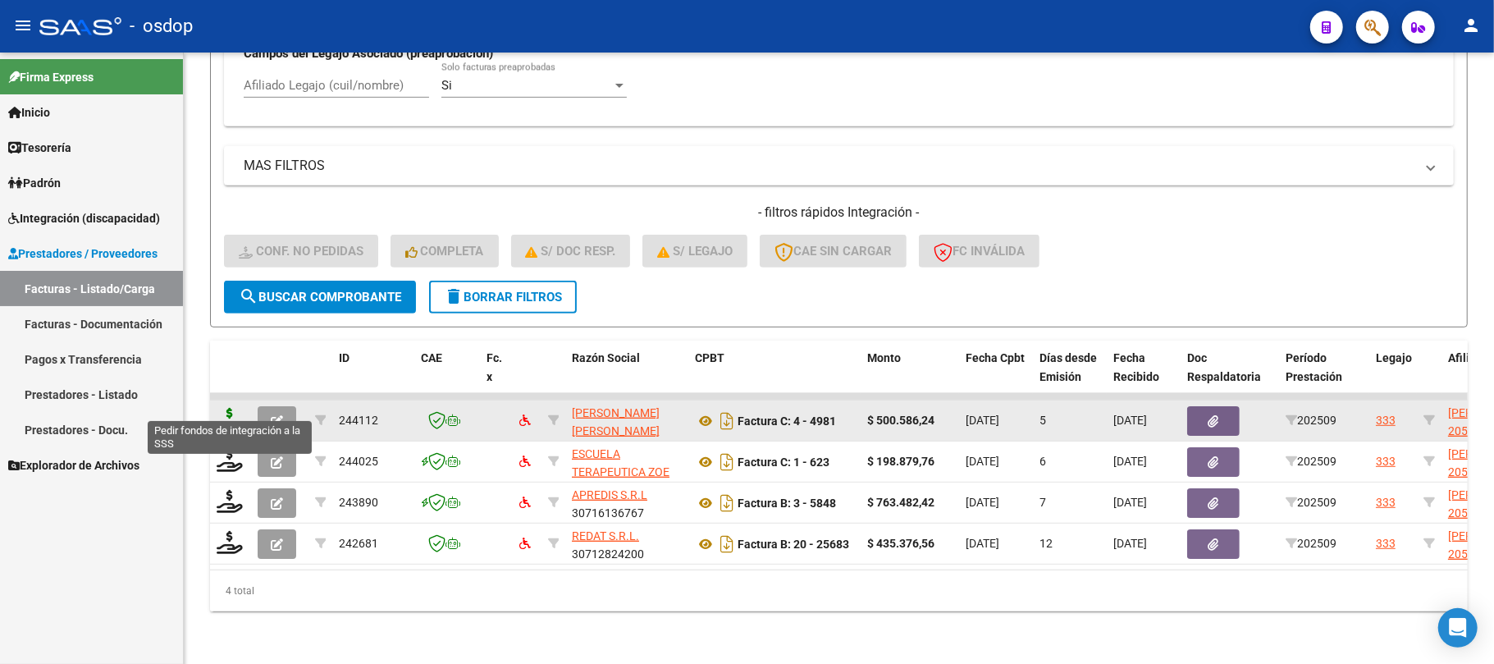
click at [226, 408] on icon at bounding box center [230, 419] width 26 height 23
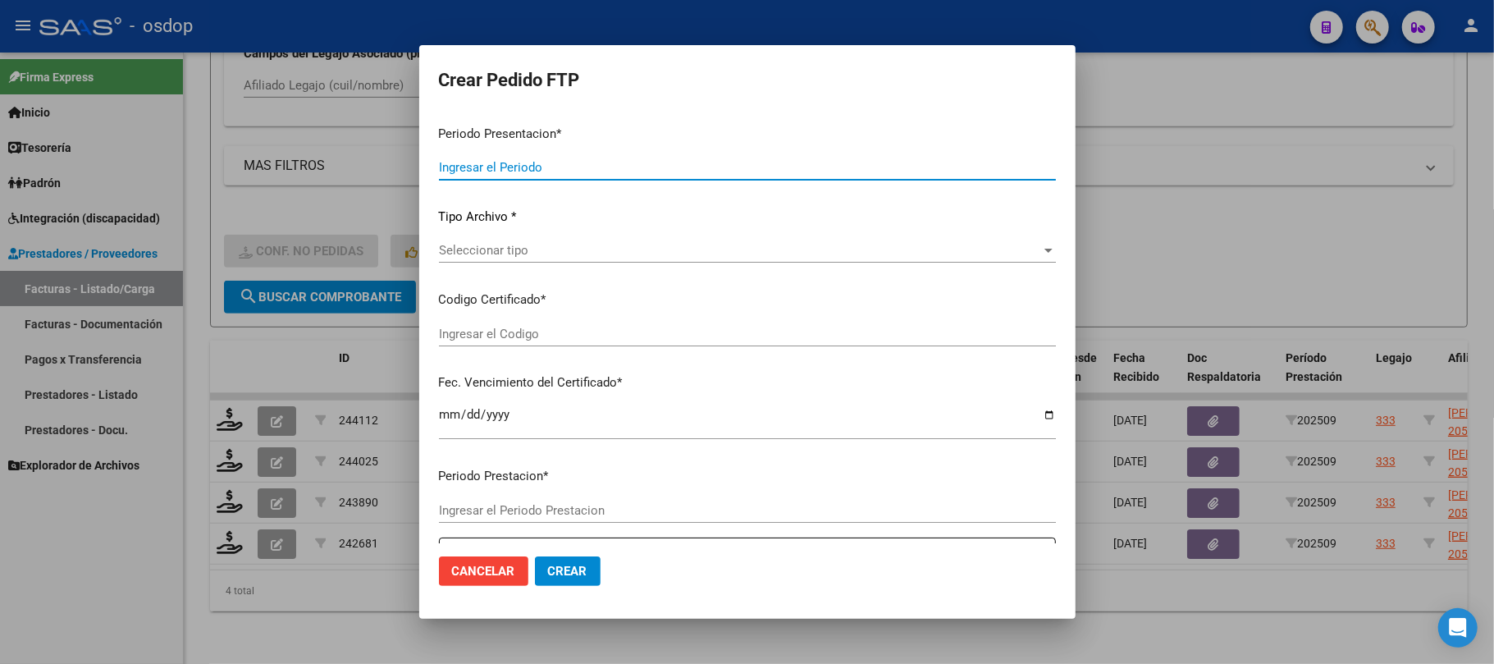
type input "202509"
type input "$ 500.586,24"
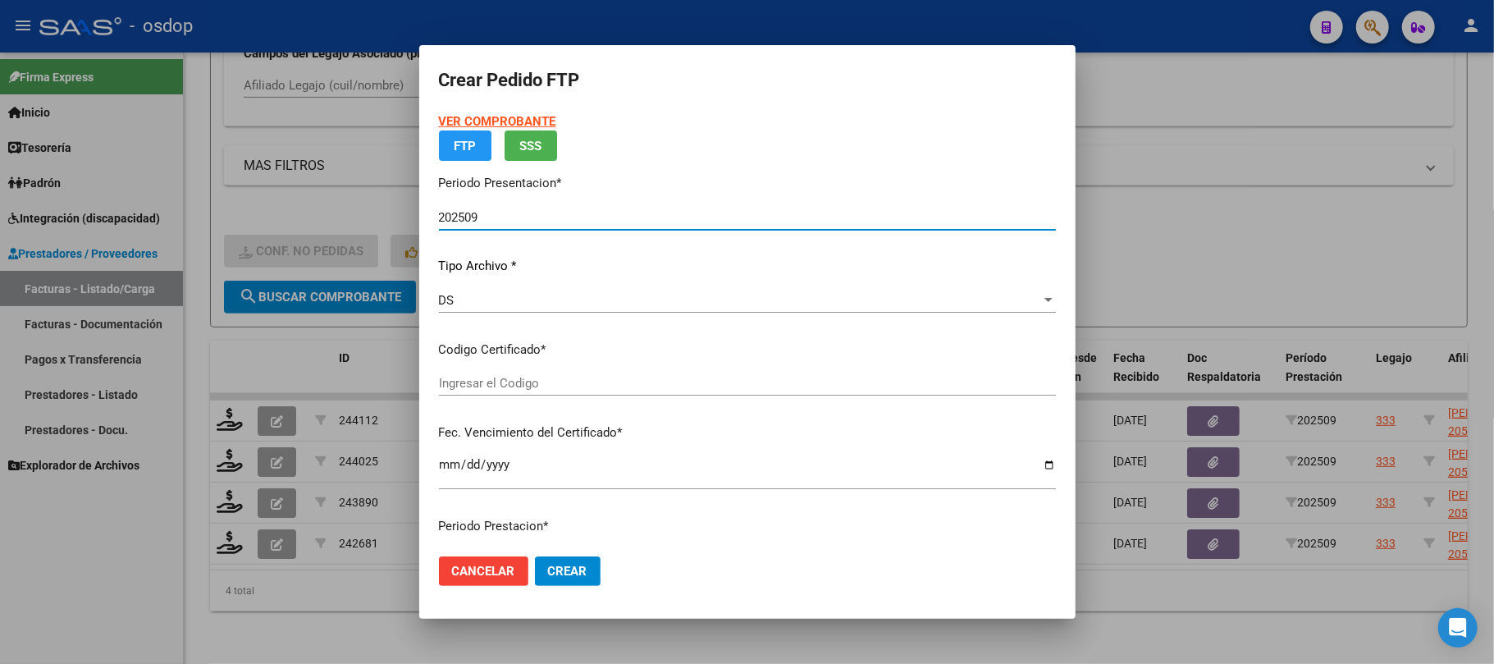
type input "3455260576"
type input "2026-03-13"
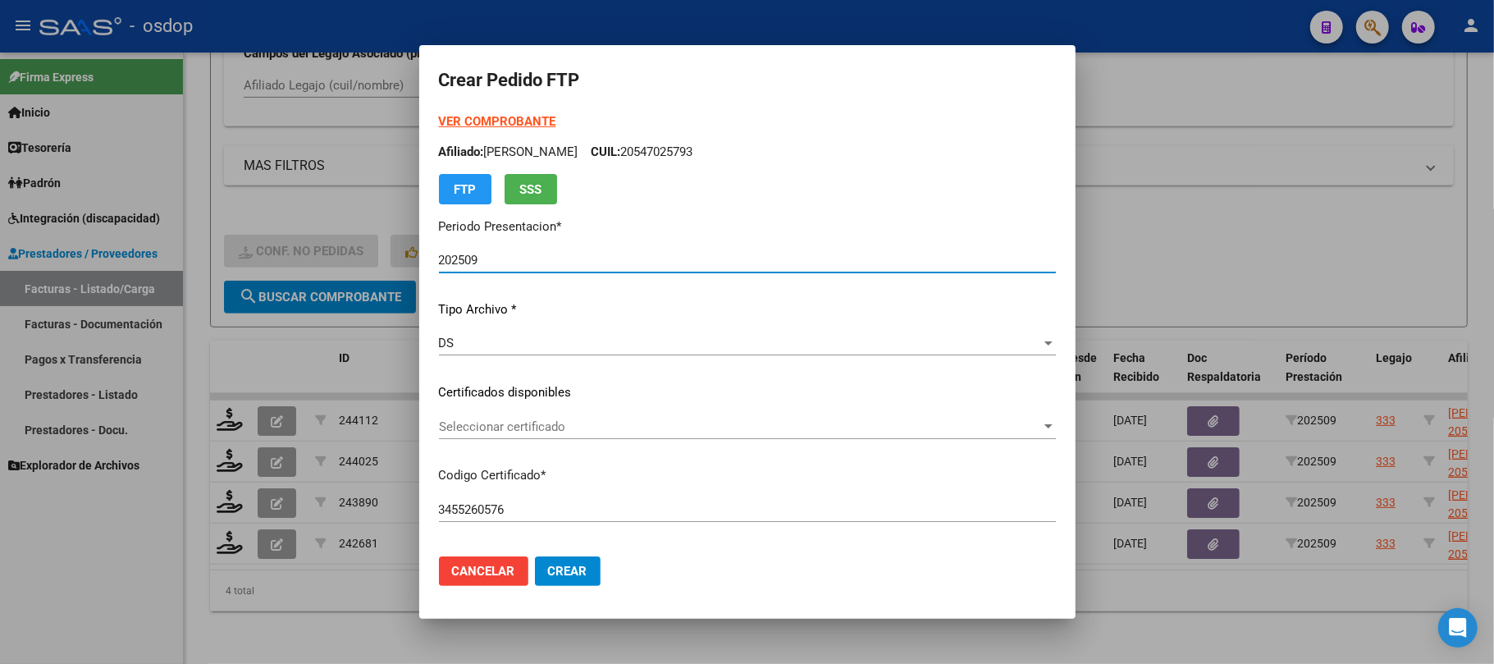
scroll to position [109, 0]
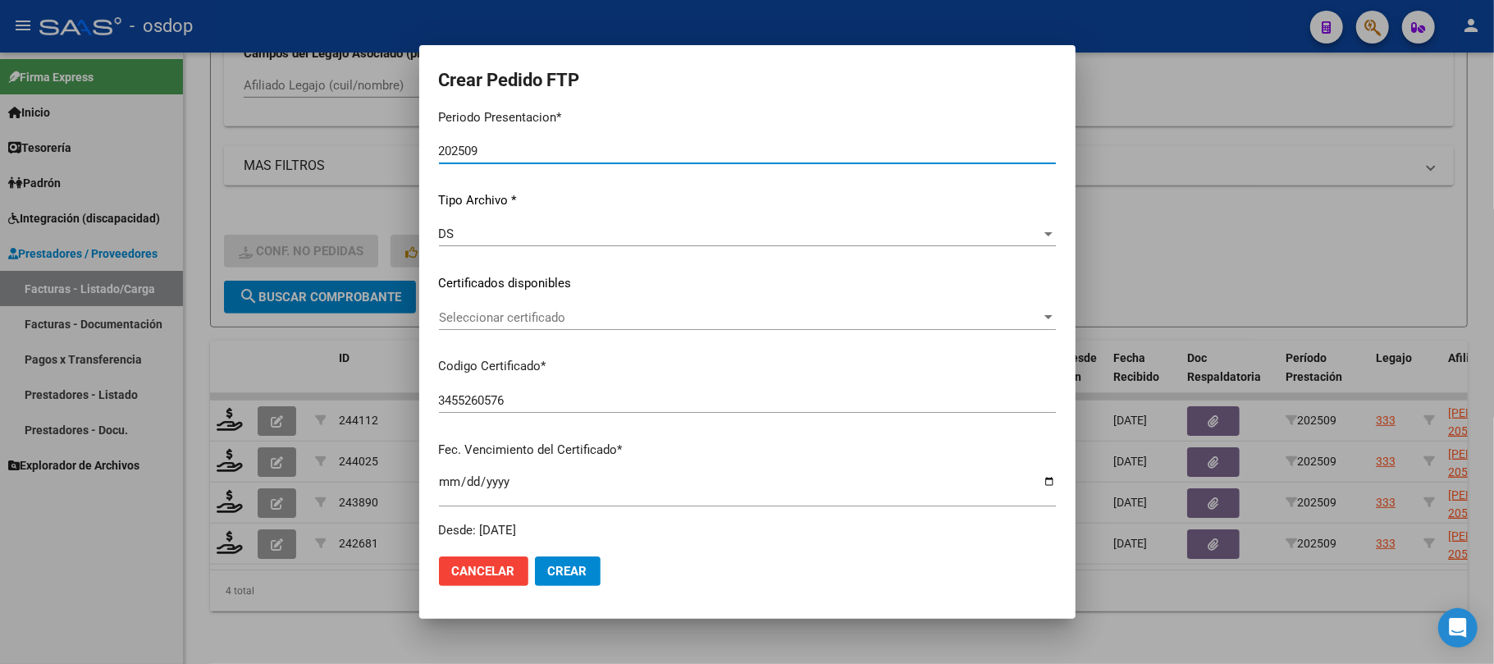
click at [624, 313] on span "Seleccionar certificado" at bounding box center [740, 317] width 602 height 15
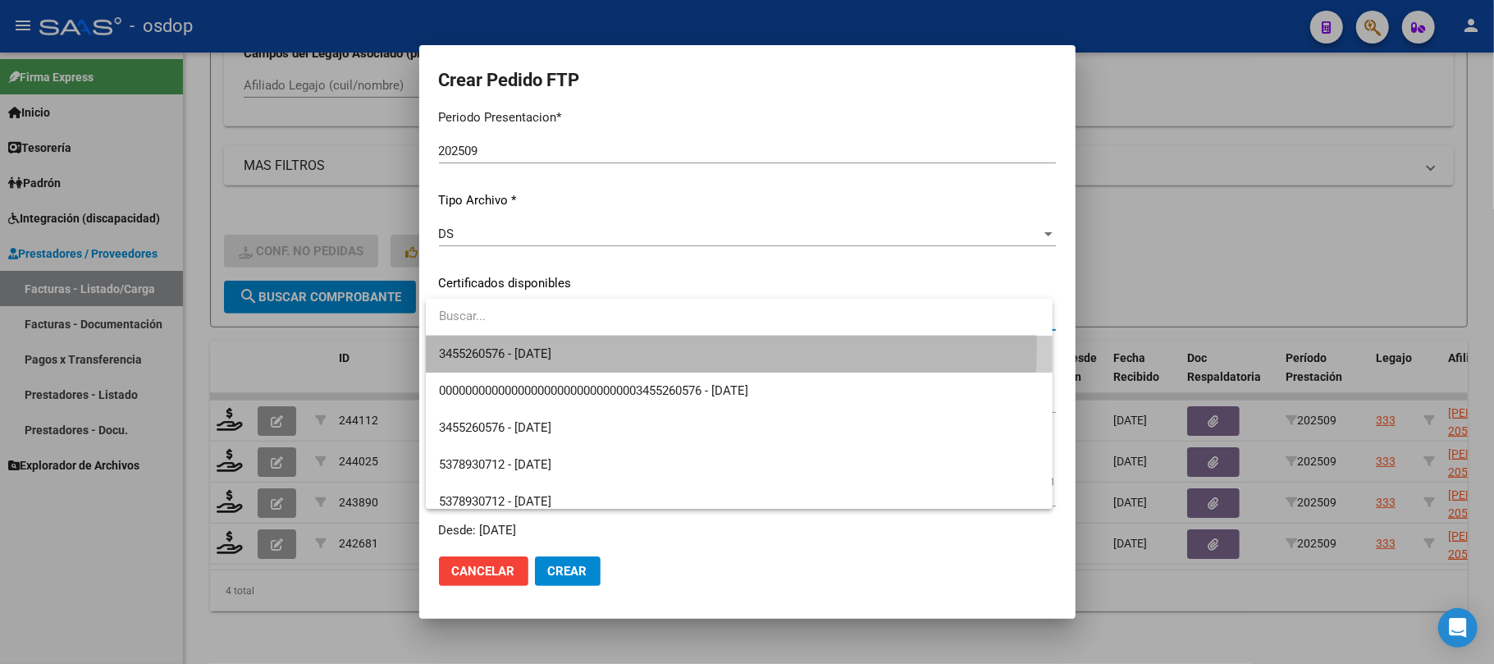
click at [612, 345] on span "3455260576 - 2026-03-13" at bounding box center [739, 354] width 601 height 37
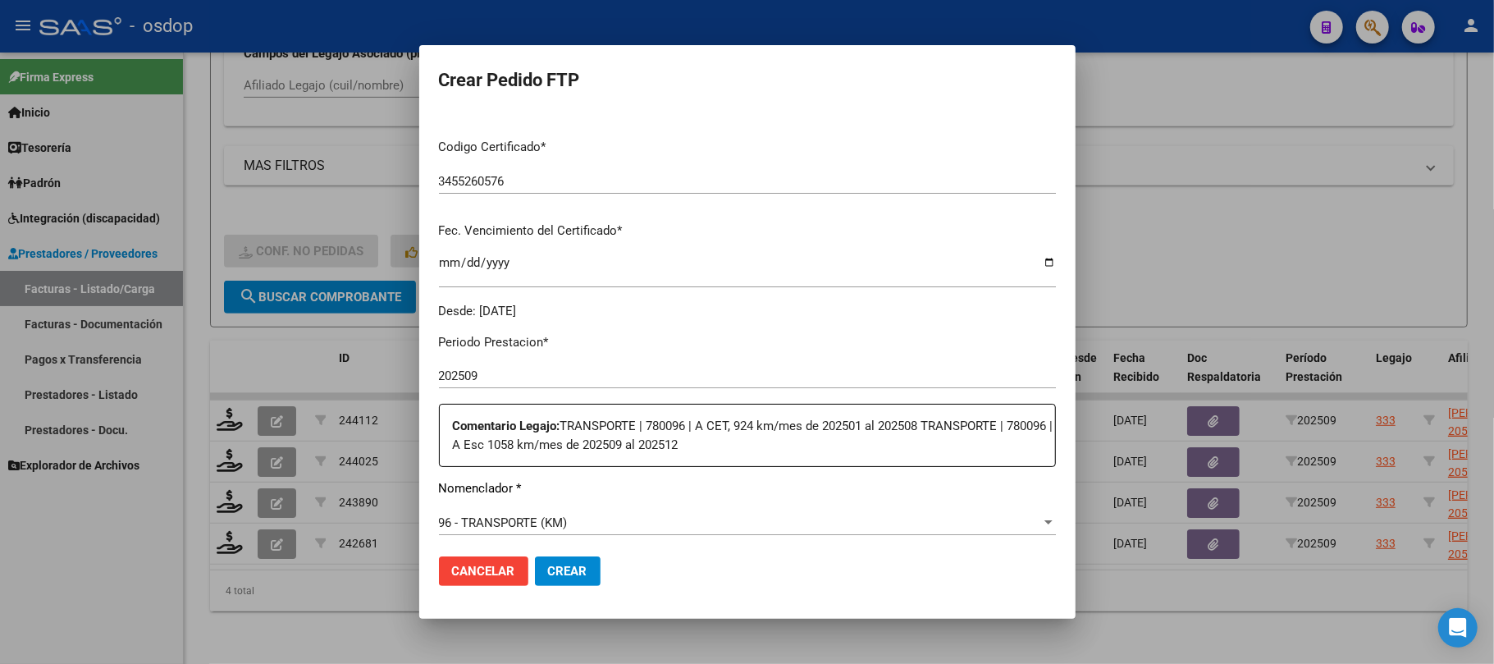
scroll to position [437, 0]
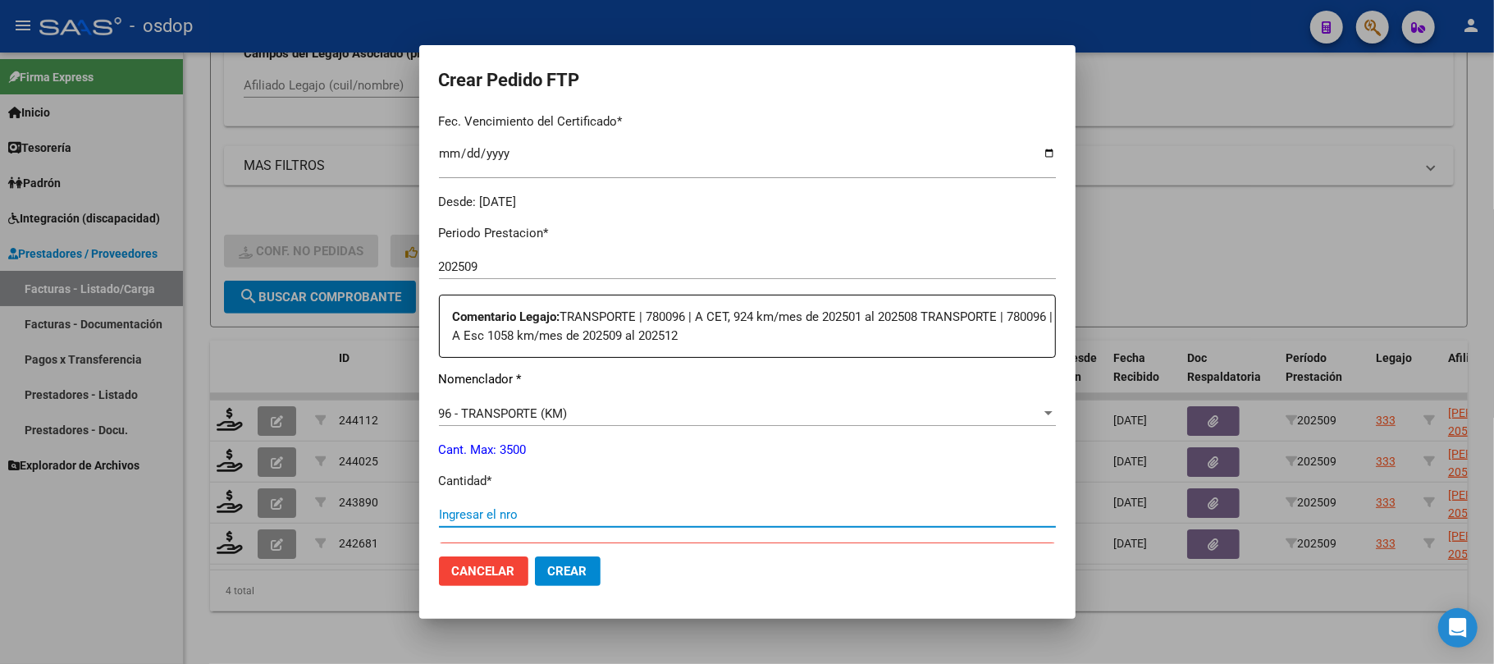
click at [528, 513] on input "Ingresar el nro" at bounding box center [747, 514] width 617 height 15
type input "924"
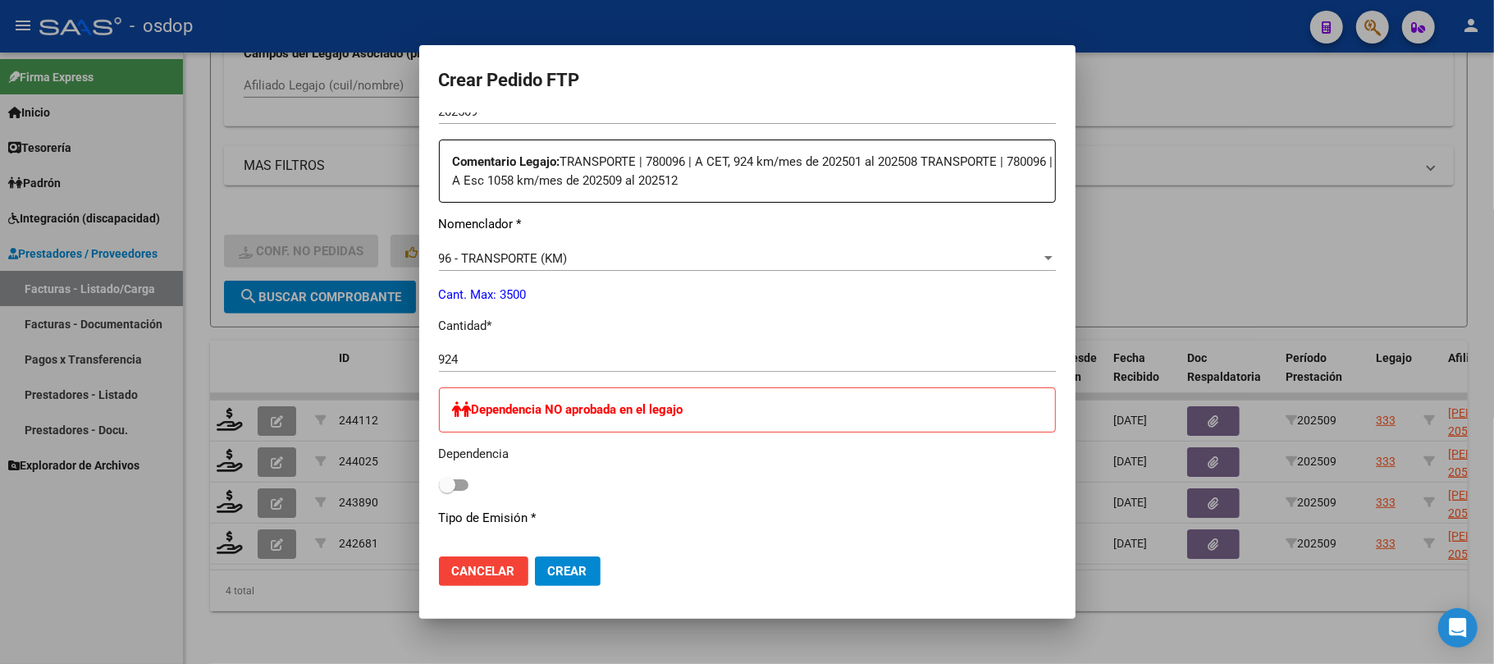
scroll to position [656, 0]
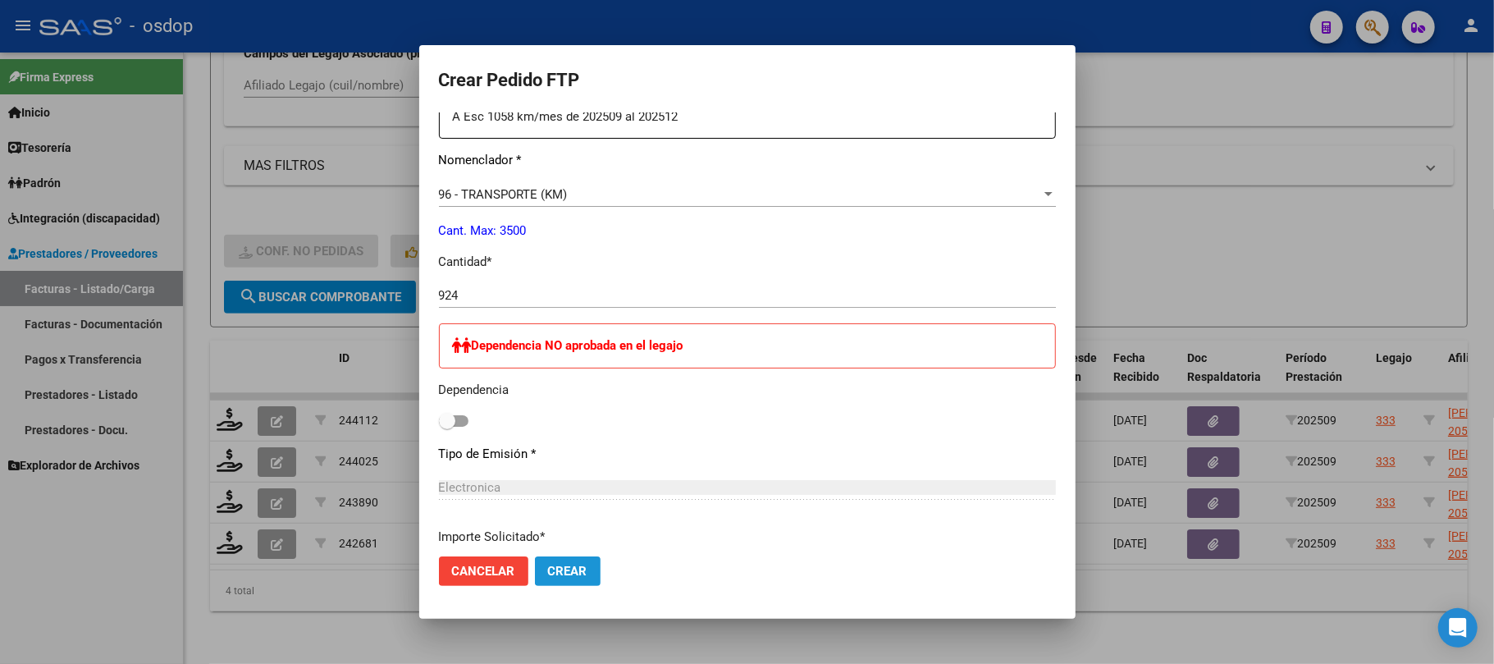
click at [571, 562] on button "Crear" at bounding box center [568, 571] width 66 height 30
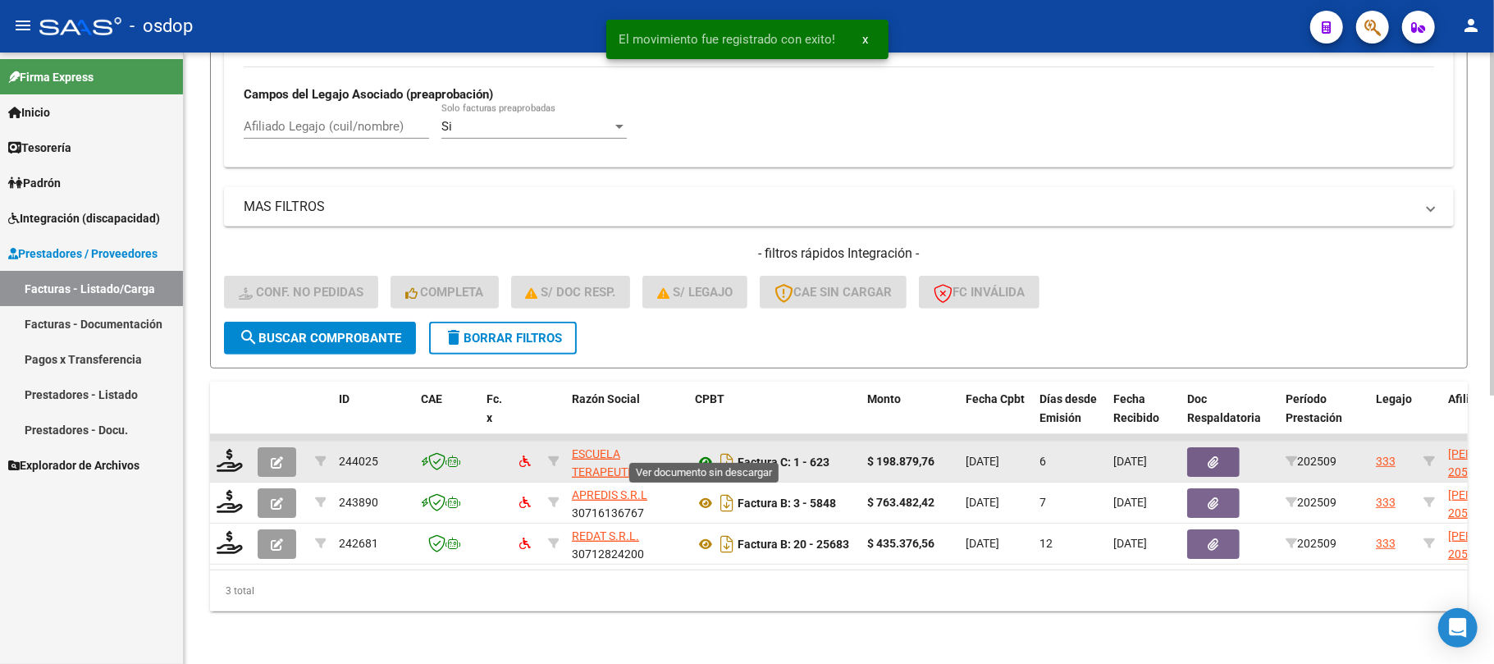
scroll to position [477, 0]
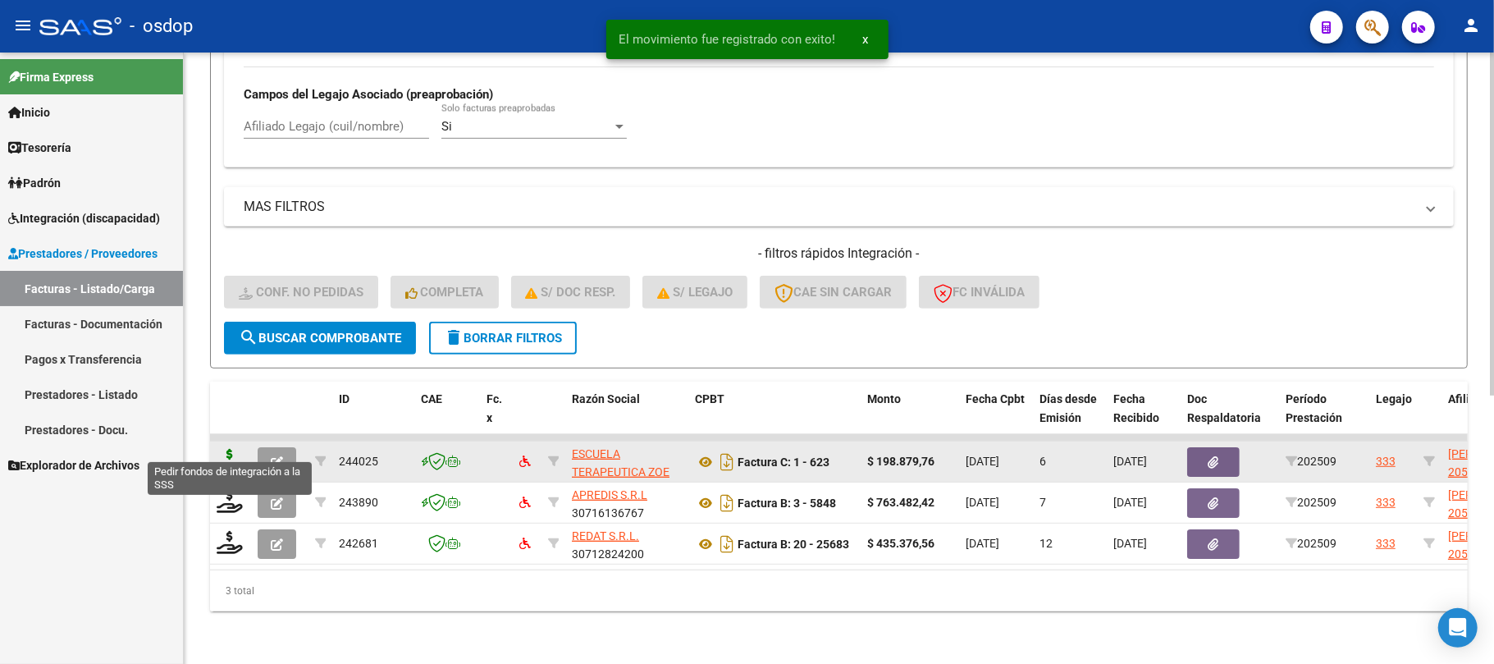
click at [224, 449] on icon at bounding box center [230, 460] width 26 height 23
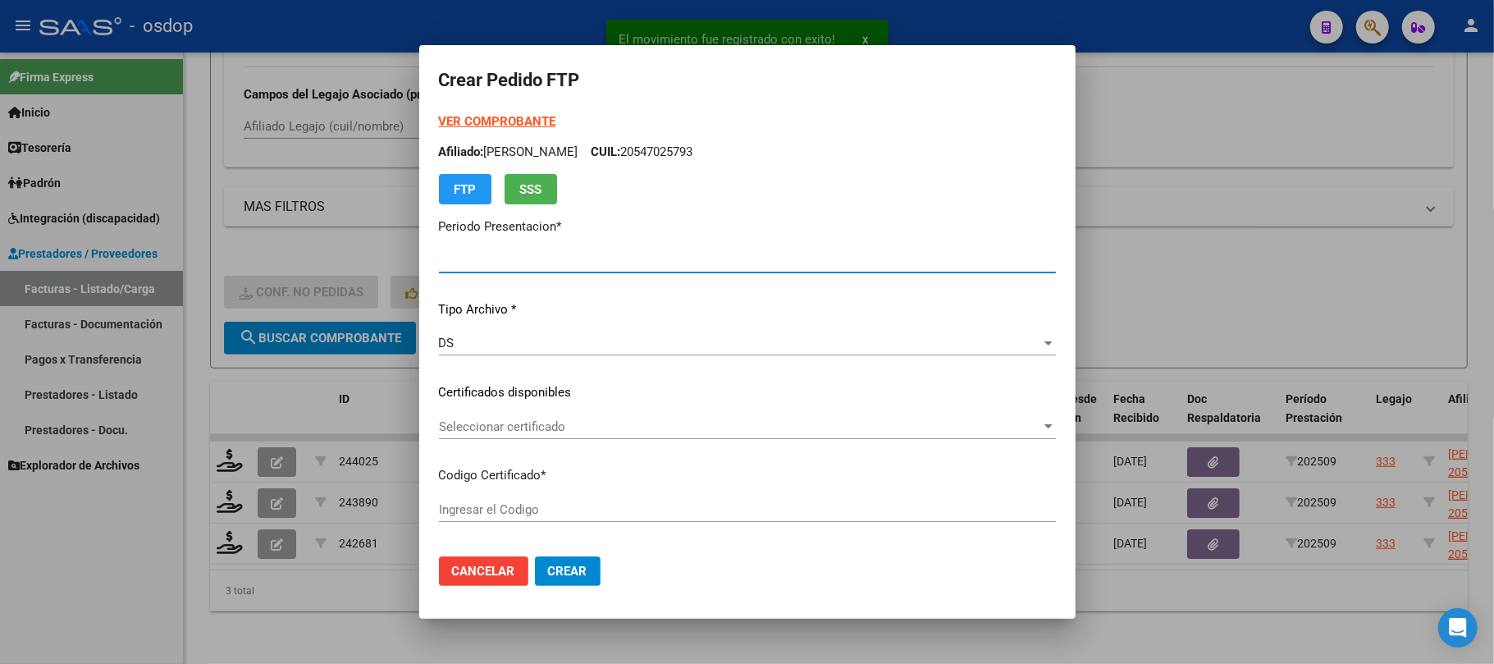
type input "202509"
type input "$ 198.879,76"
type input "3455260576"
type input "2026-03-13"
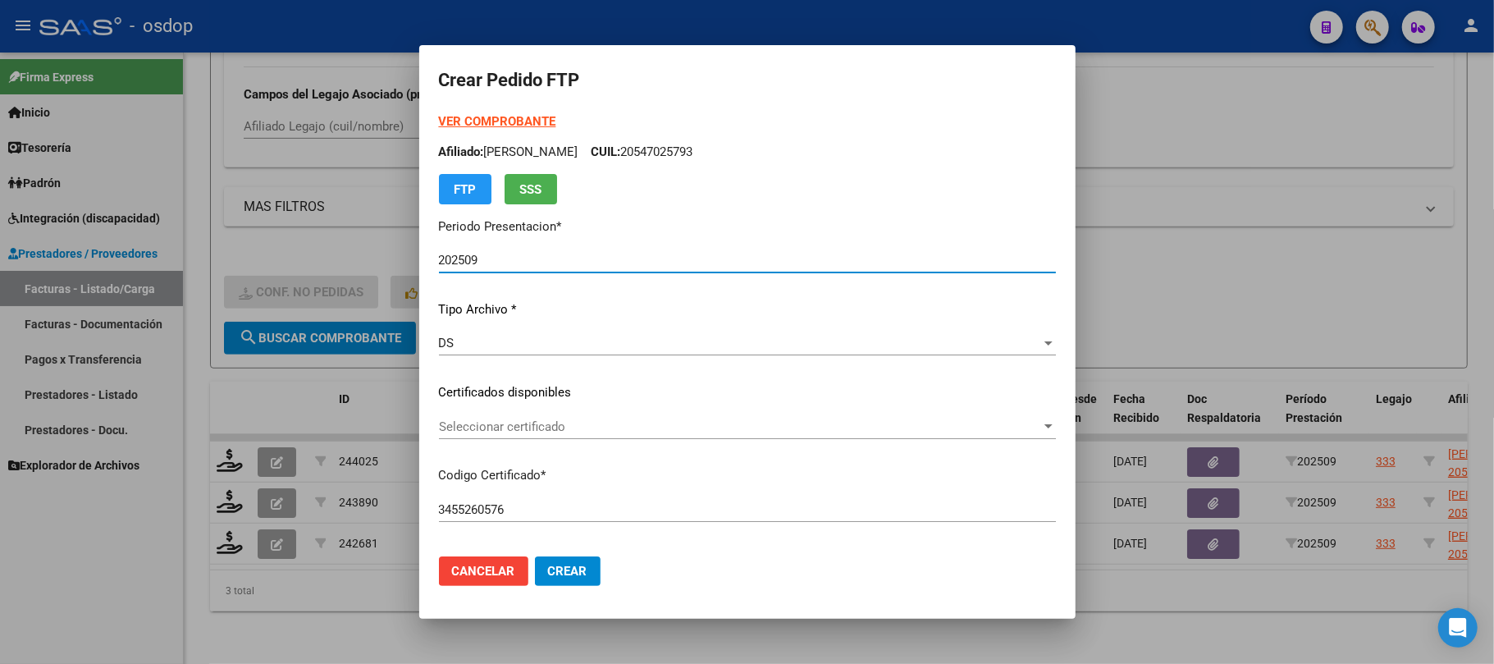
click at [722, 424] on span "Seleccionar certificado" at bounding box center [740, 426] width 602 height 15
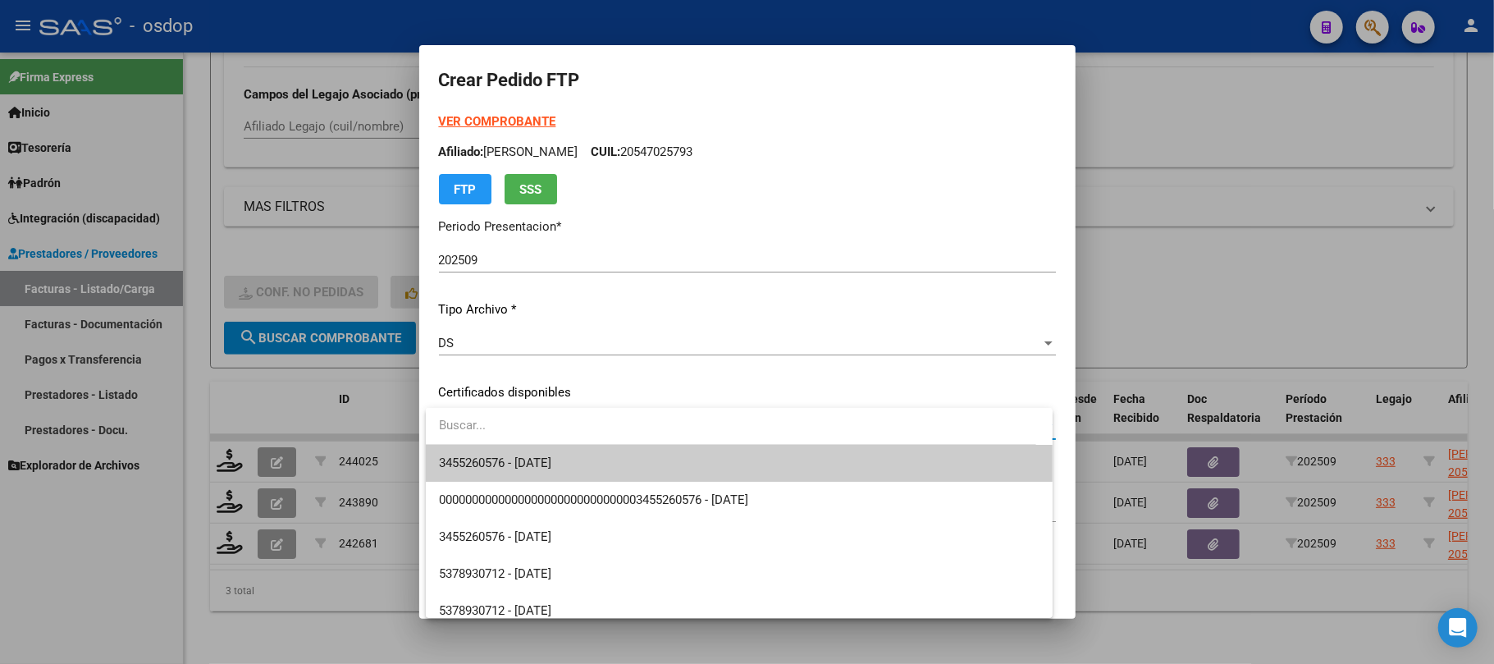
click at [701, 464] on span "3455260576 - 2026-03-13" at bounding box center [739, 463] width 601 height 37
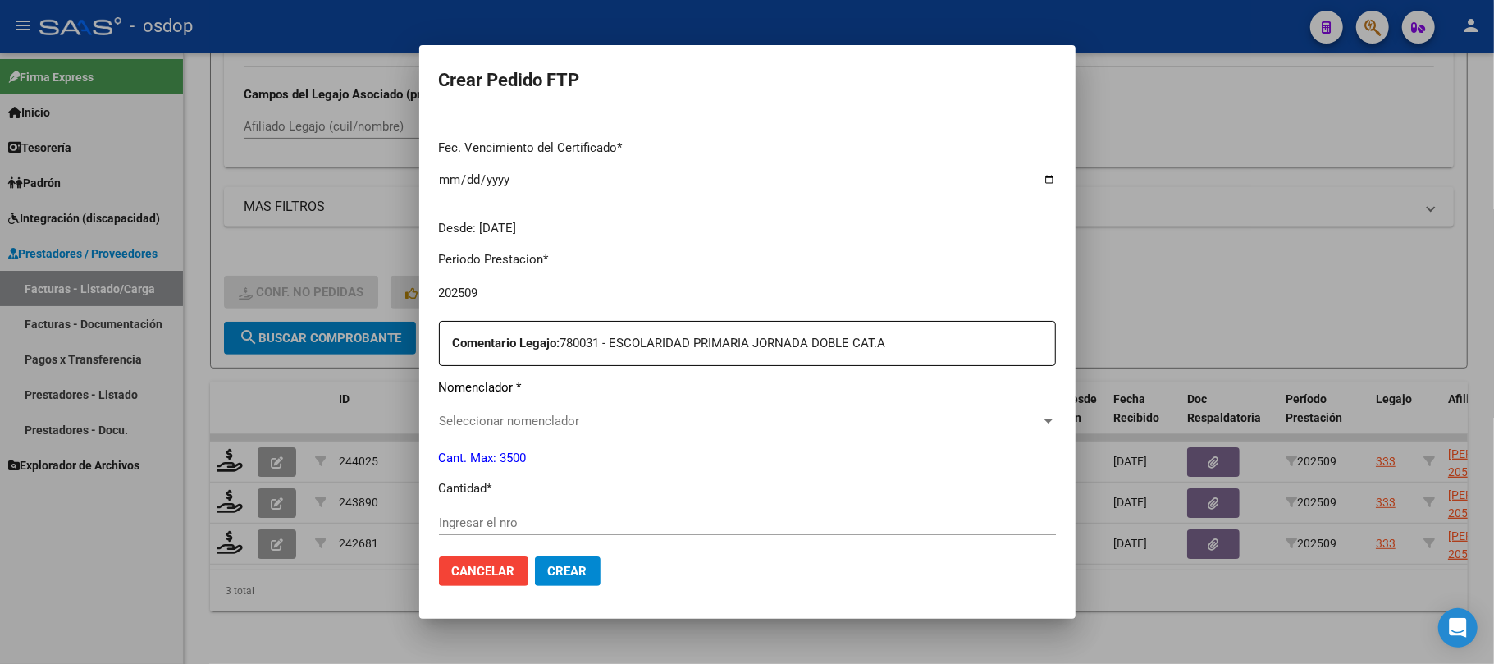
scroll to position [437, 0]
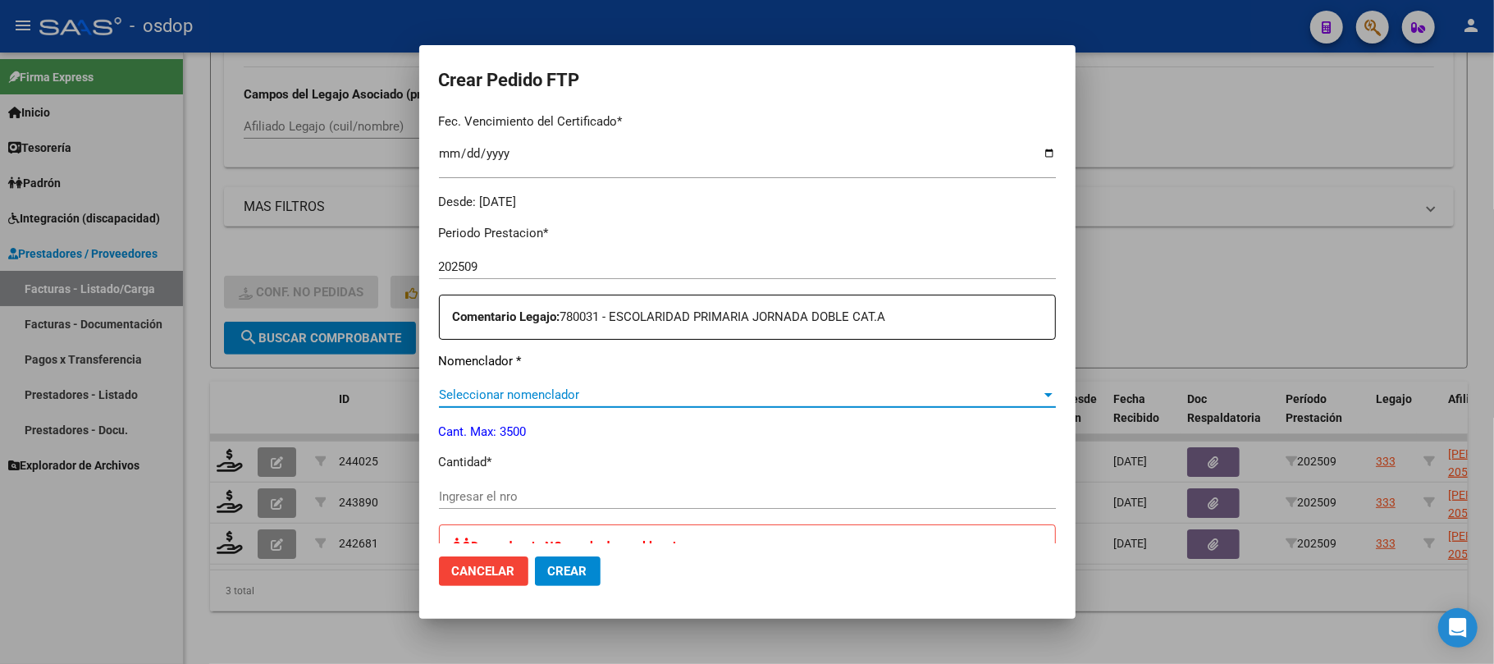
click at [643, 389] on span "Seleccionar nomenclador" at bounding box center [740, 394] width 602 height 15
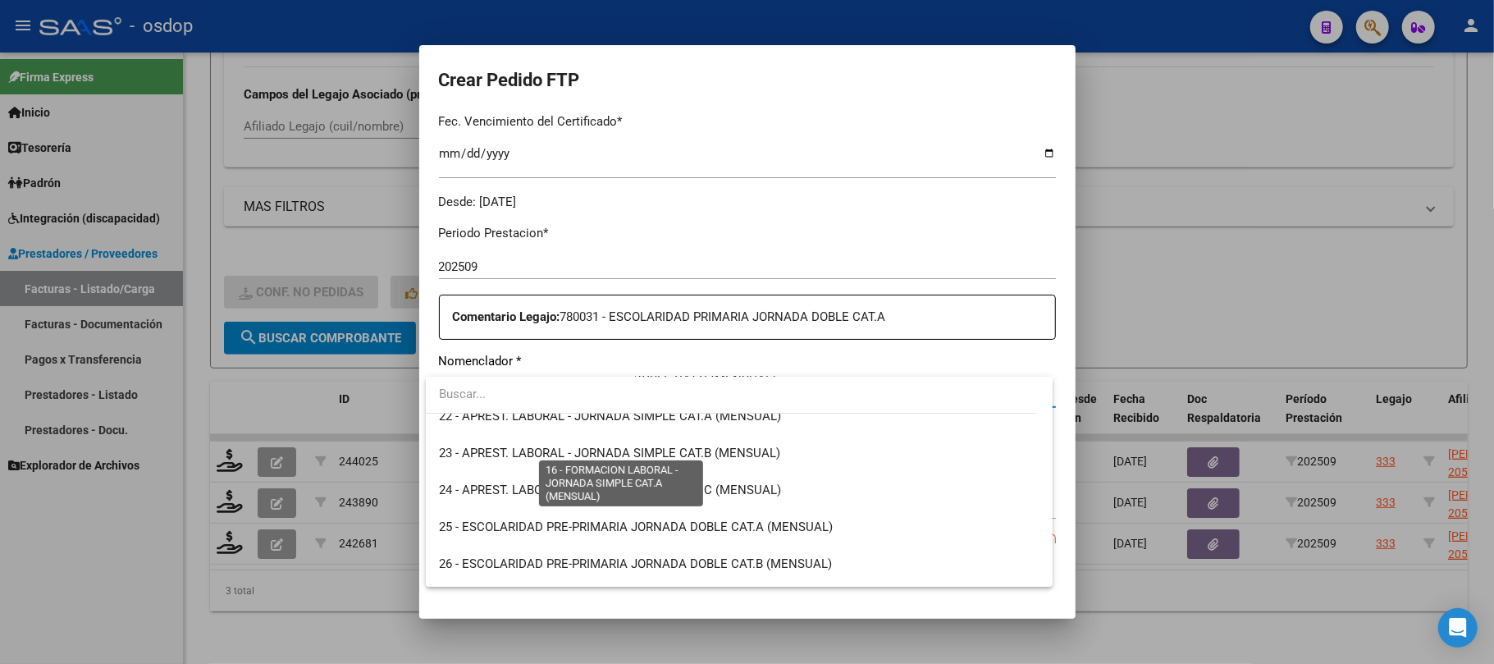
scroll to position [875, 0]
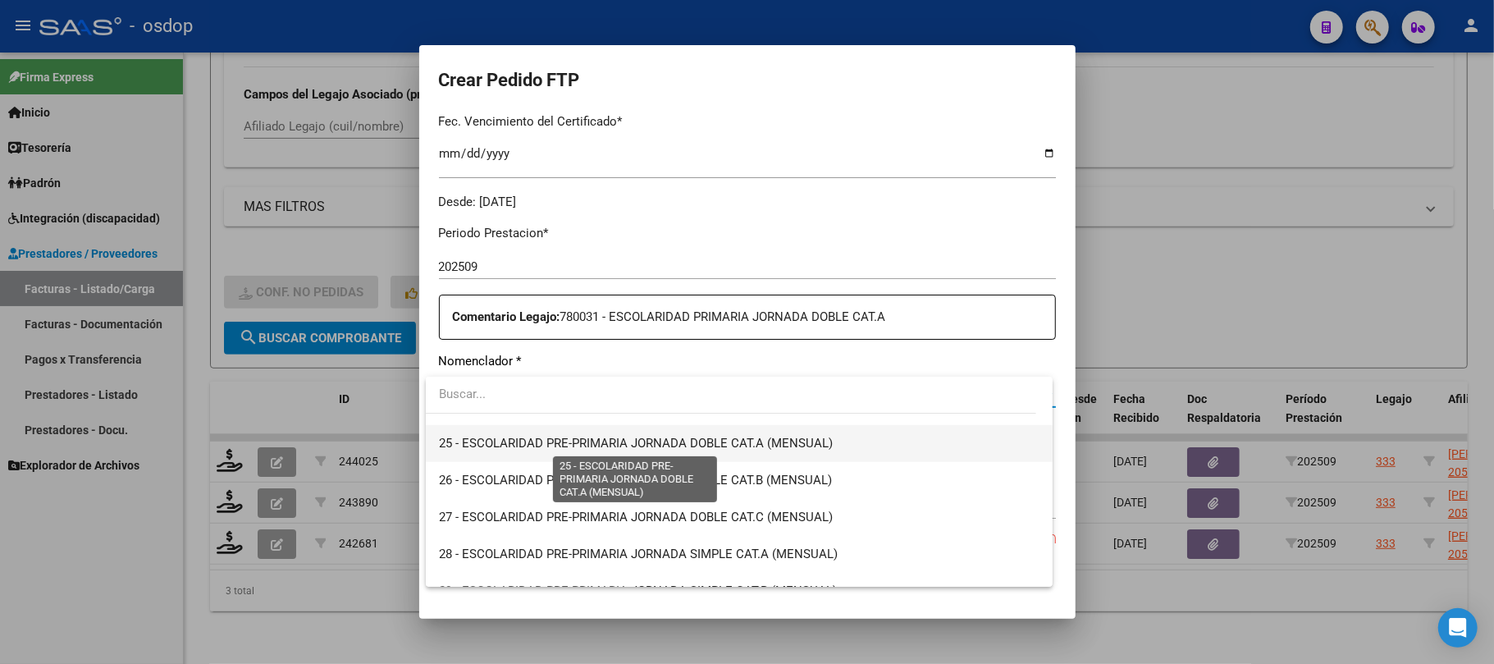
click at [694, 441] on span "25 - ESCOLARIDAD PRE-PRIMARIA JORNADA DOBLE CAT.A (MENSUAL)" at bounding box center [636, 443] width 394 height 15
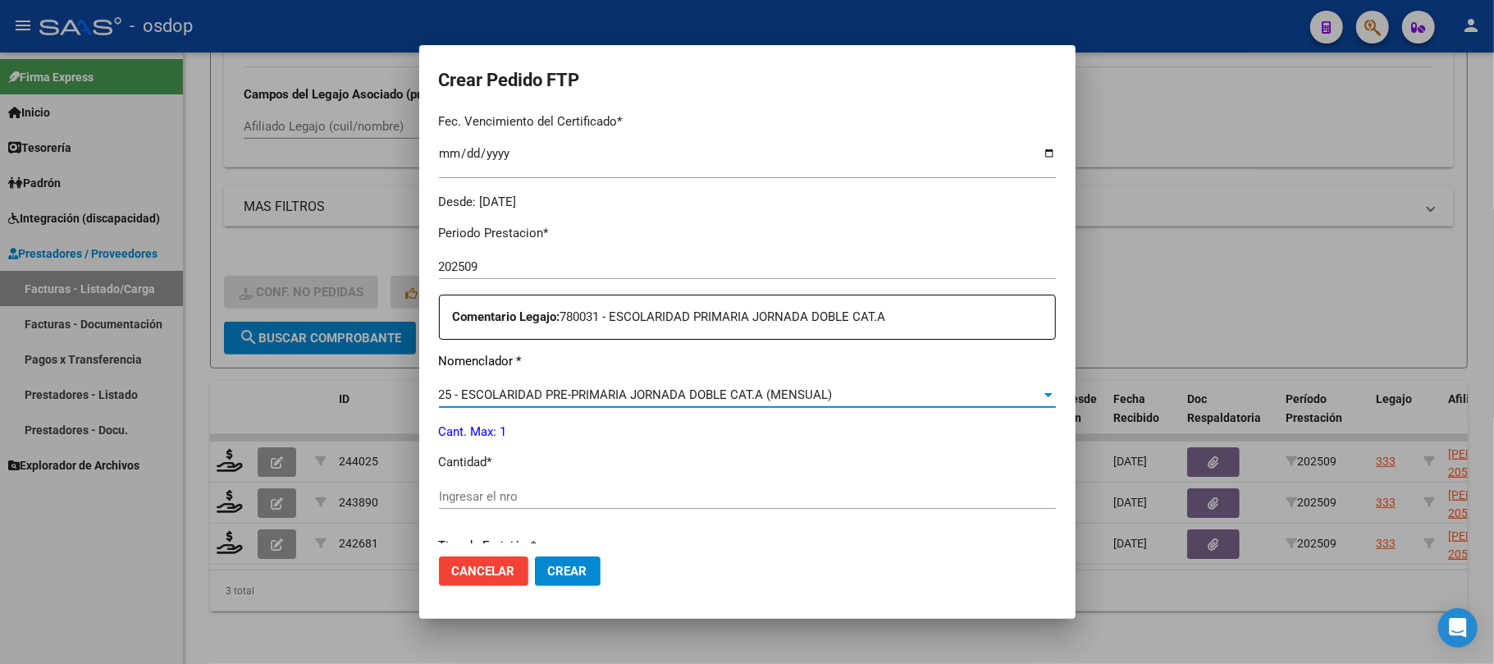
click at [582, 502] on input "Ingresar el nro" at bounding box center [747, 496] width 617 height 15
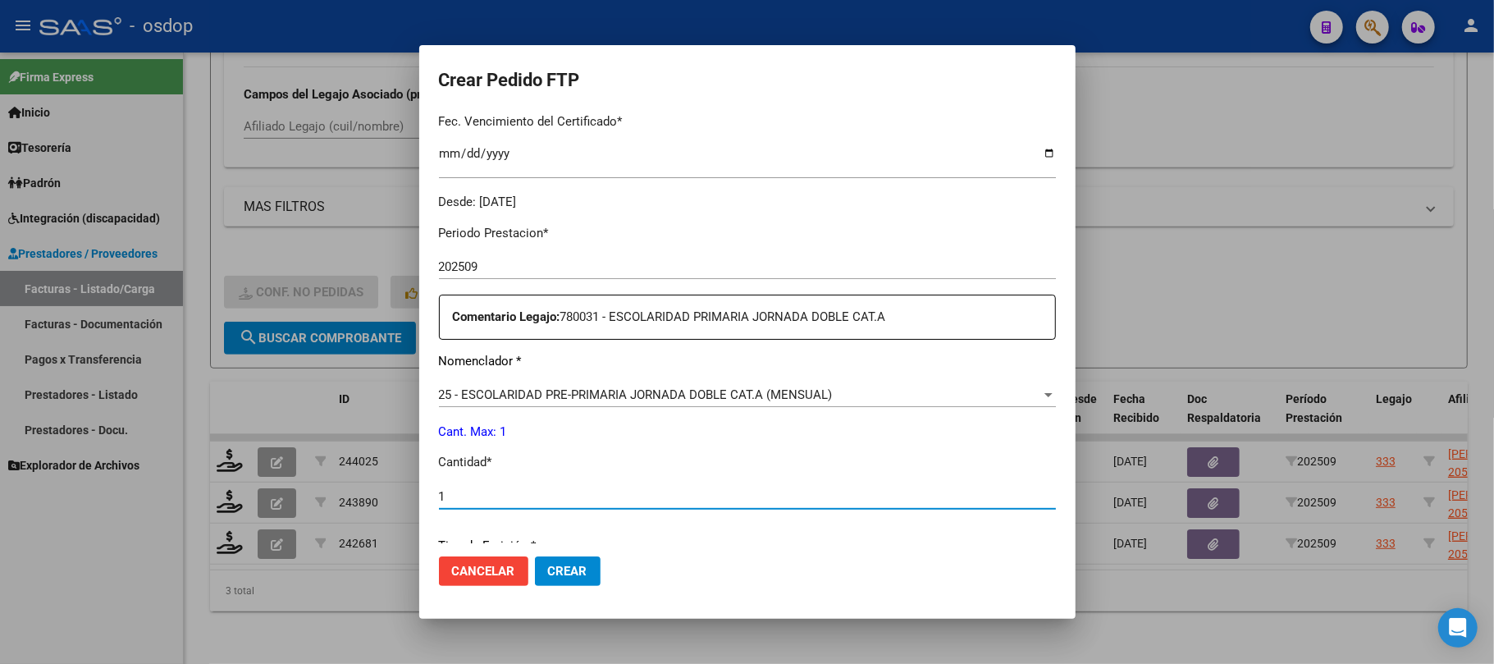
type input "1"
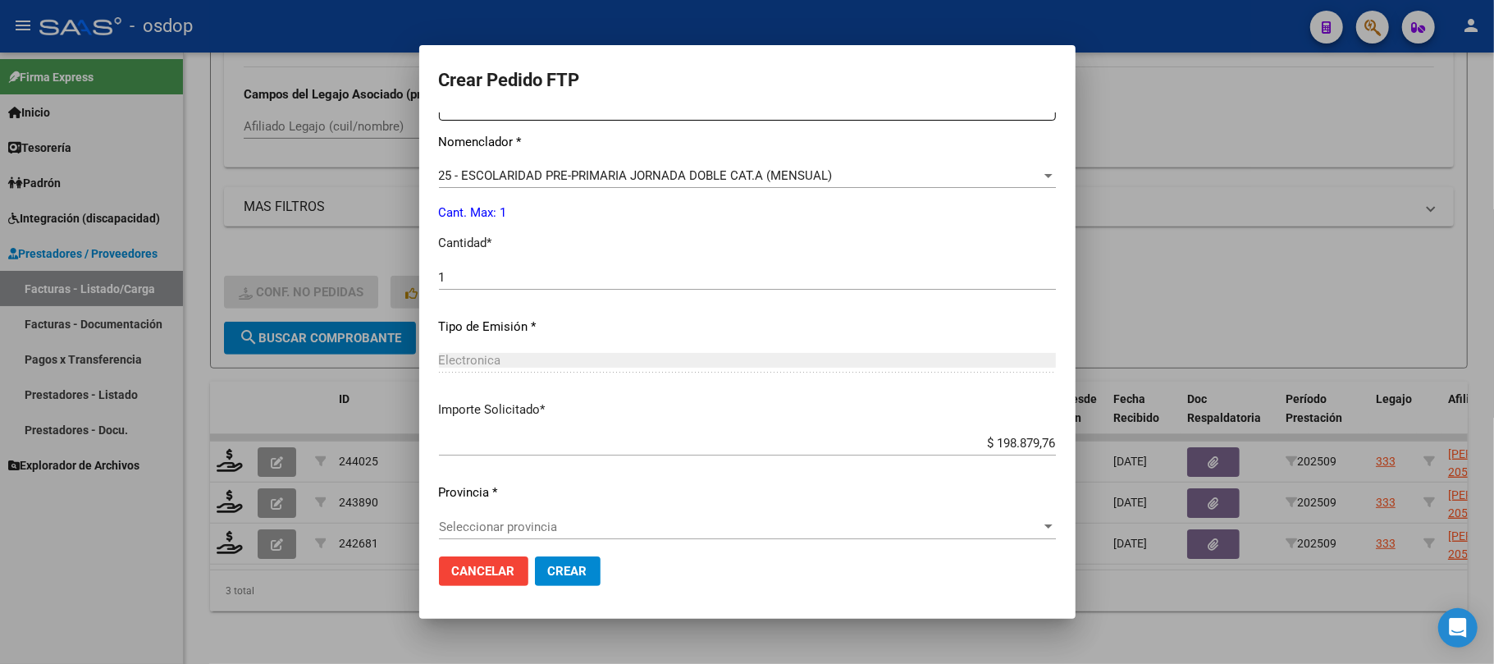
scroll to position [666, 0]
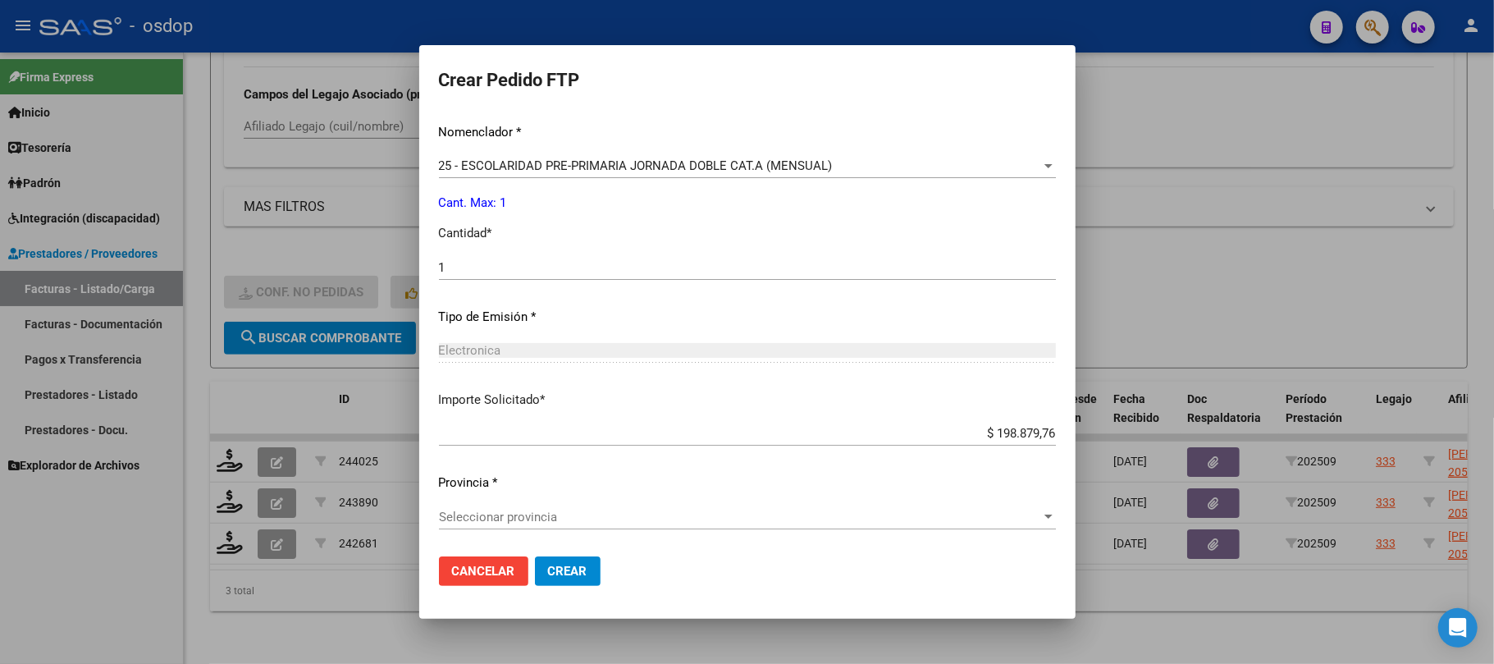
click at [581, 510] on span "Seleccionar provincia" at bounding box center [740, 516] width 602 height 15
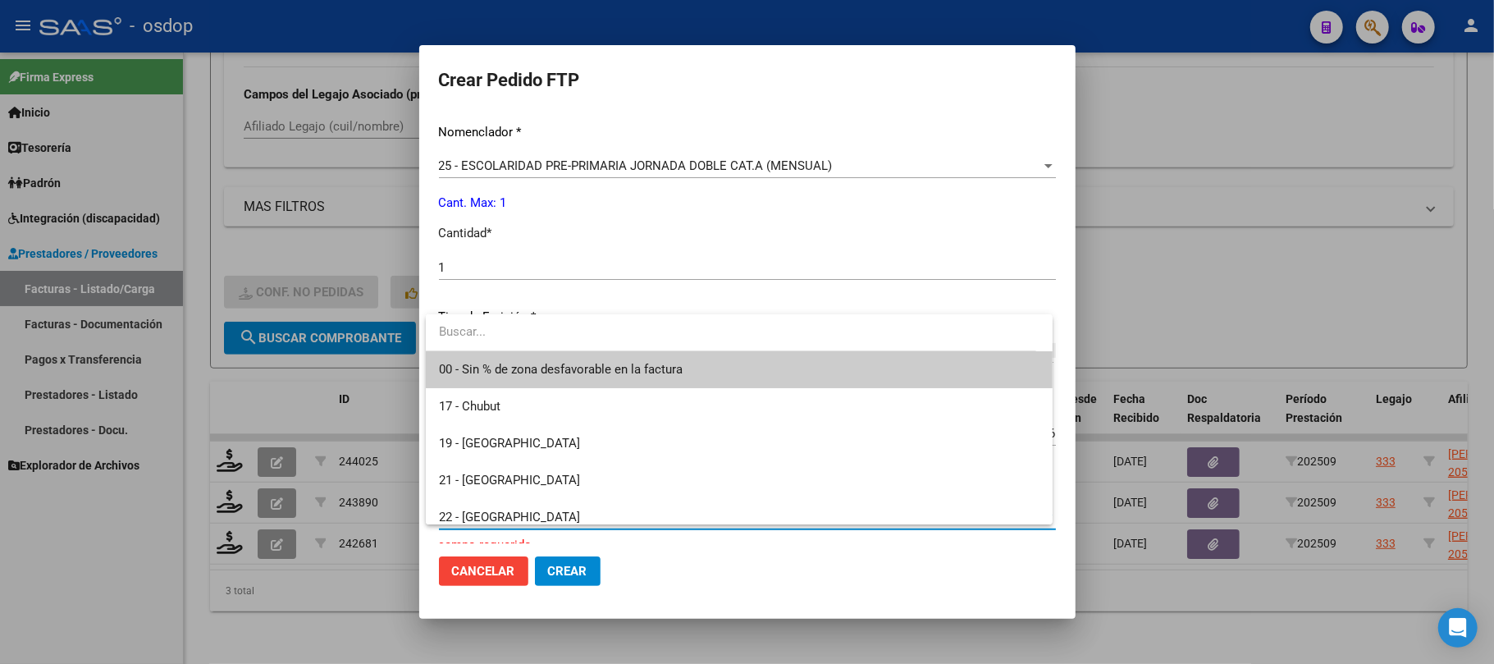
click at [568, 374] on span "00 - Sin % de zona desfavorable en la factura" at bounding box center [561, 369] width 244 height 15
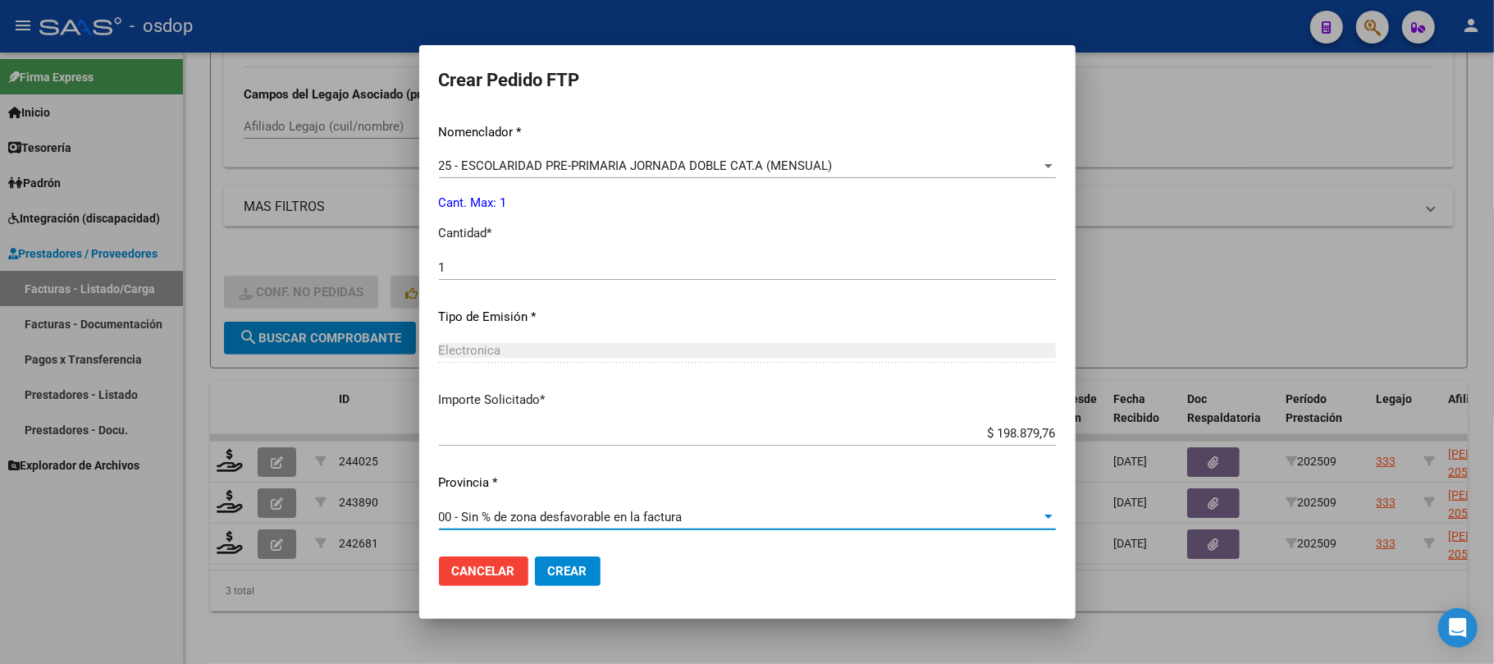
click at [576, 573] on span "Crear" at bounding box center [567, 571] width 39 height 15
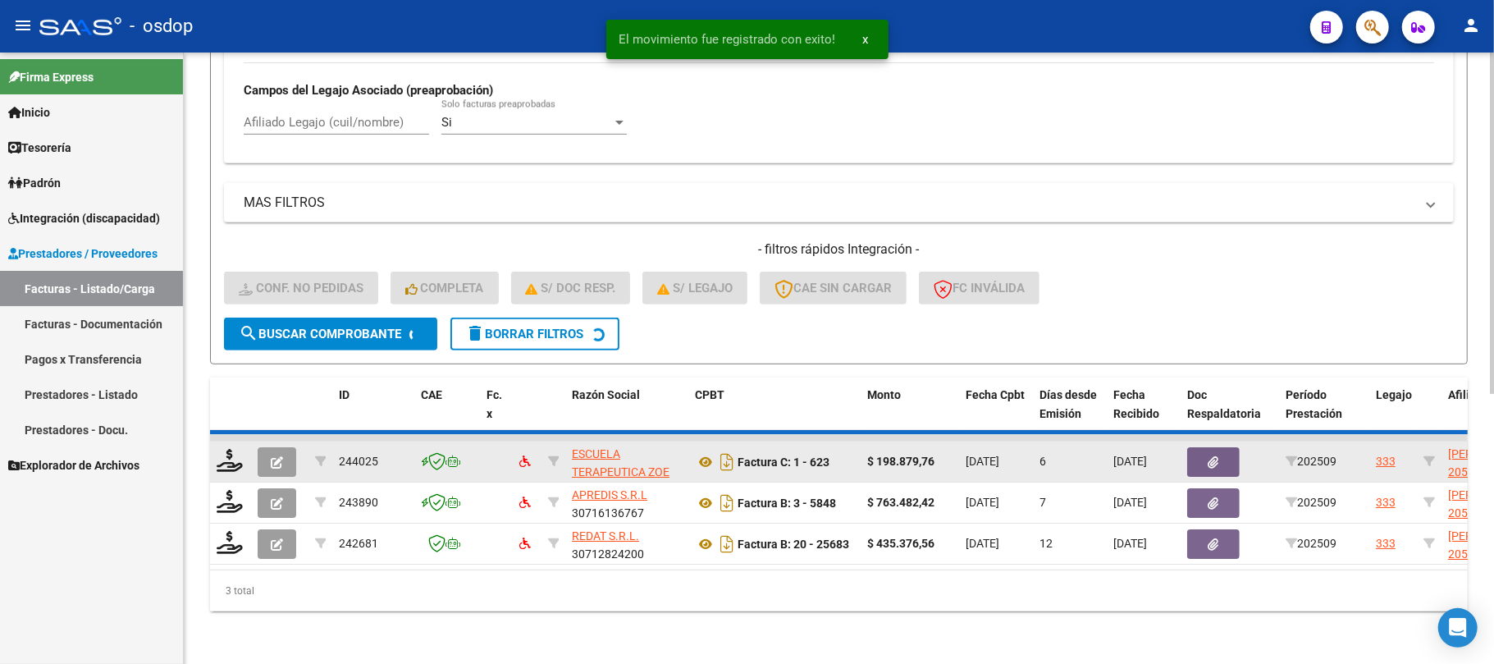
scroll to position [437, 0]
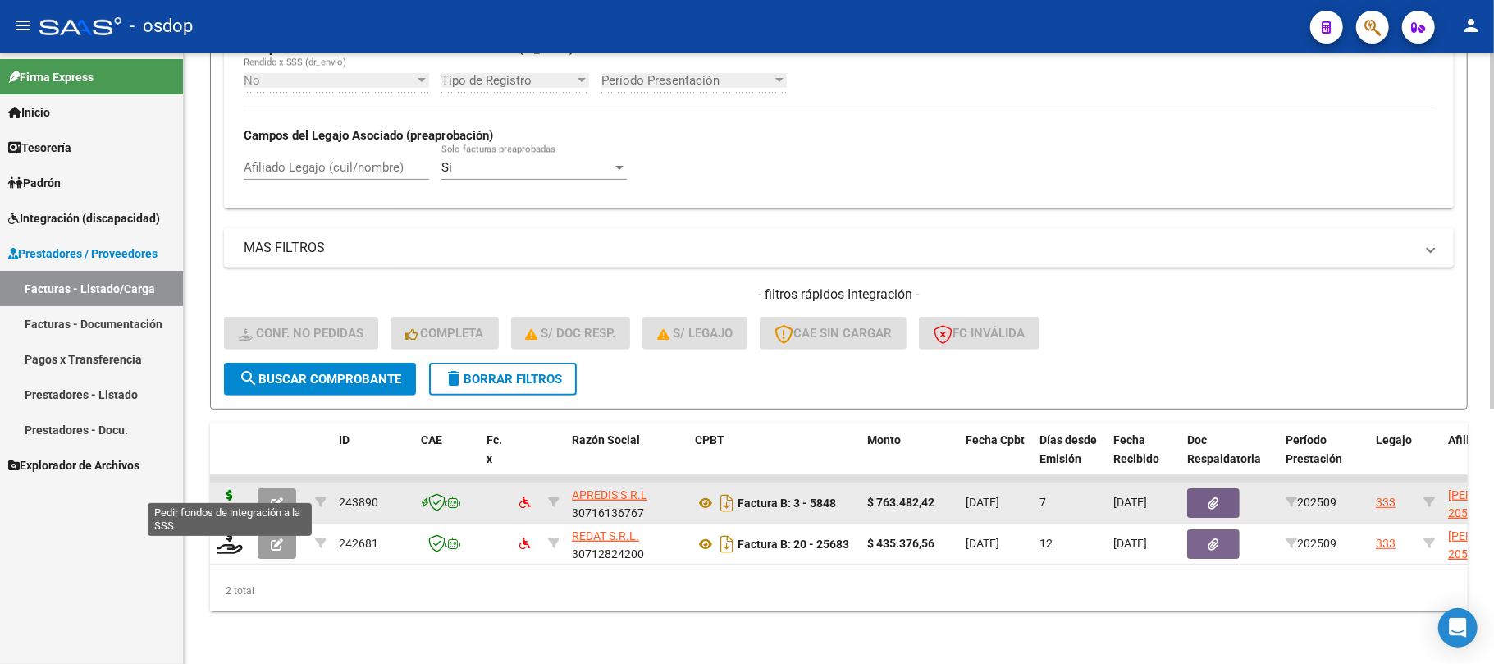
click at [231, 490] on icon at bounding box center [230, 501] width 26 height 23
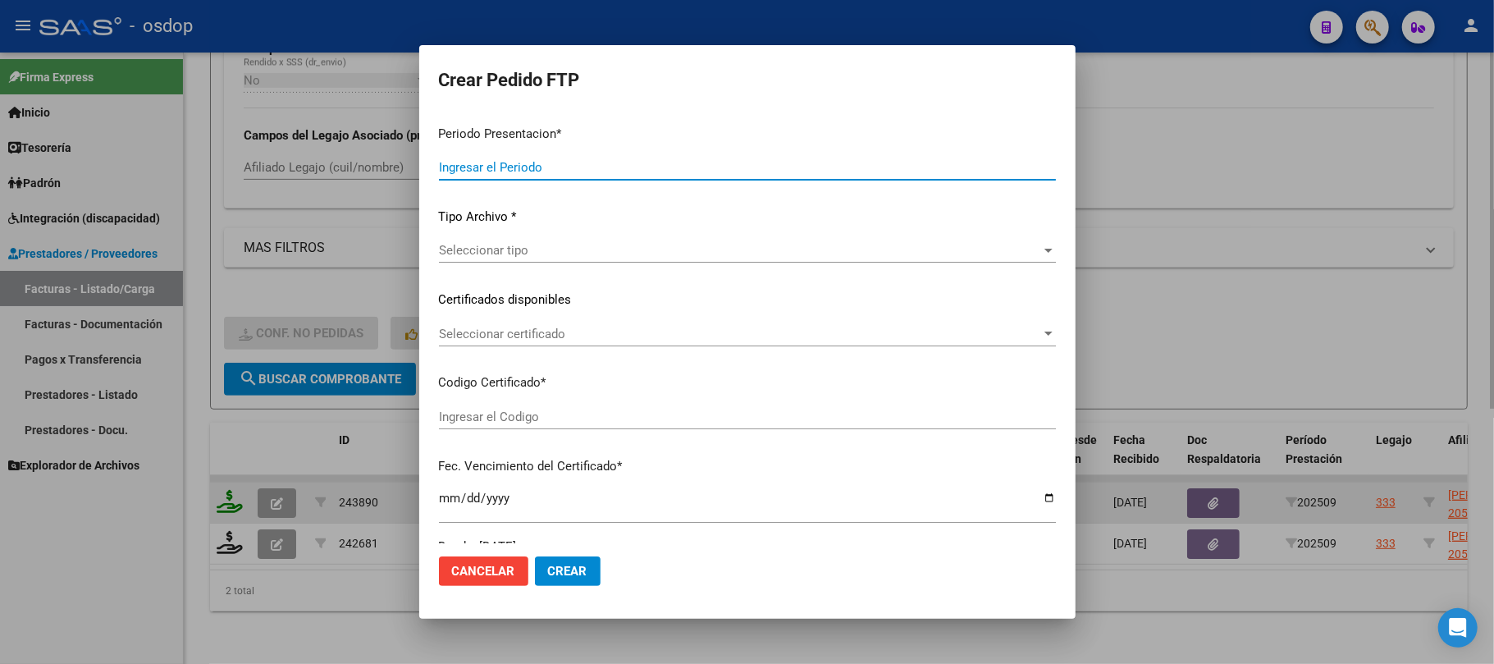
type input "202509"
type input "$ 763.482,42"
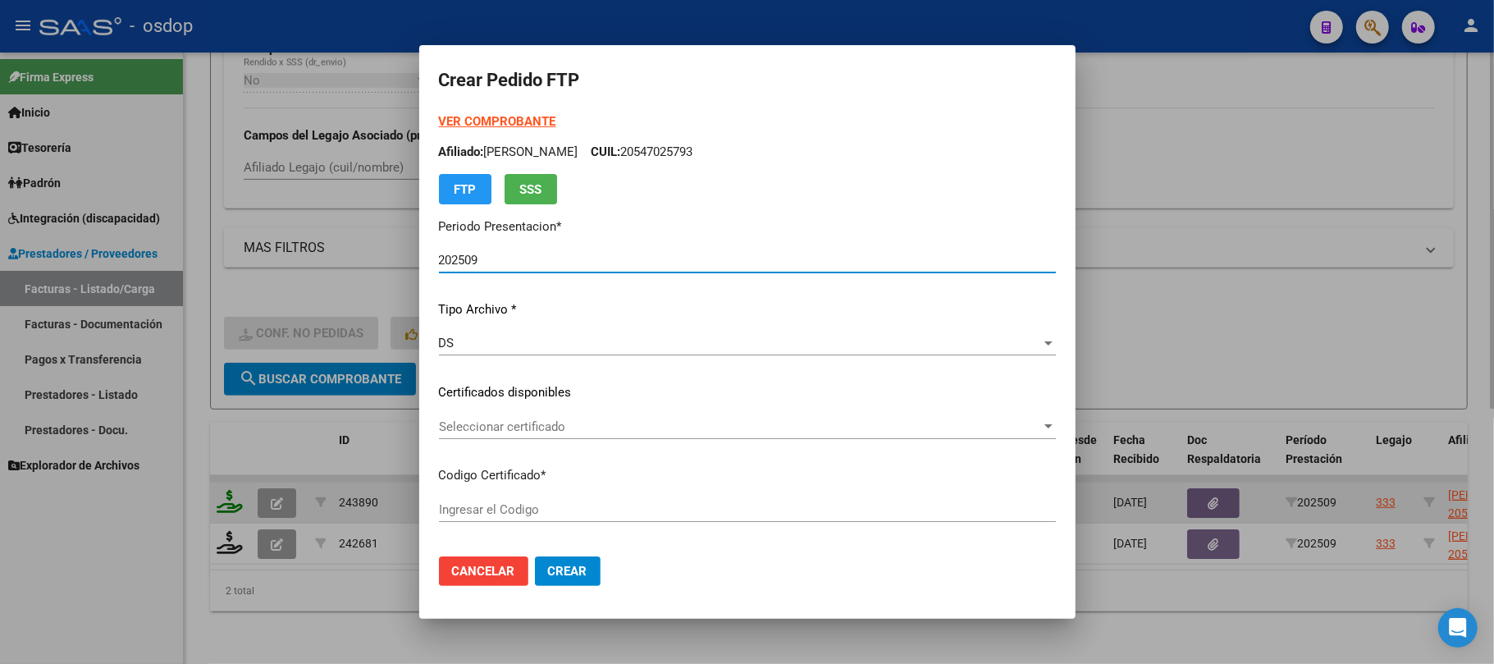
type input "3455260576"
type input "2026-03-13"
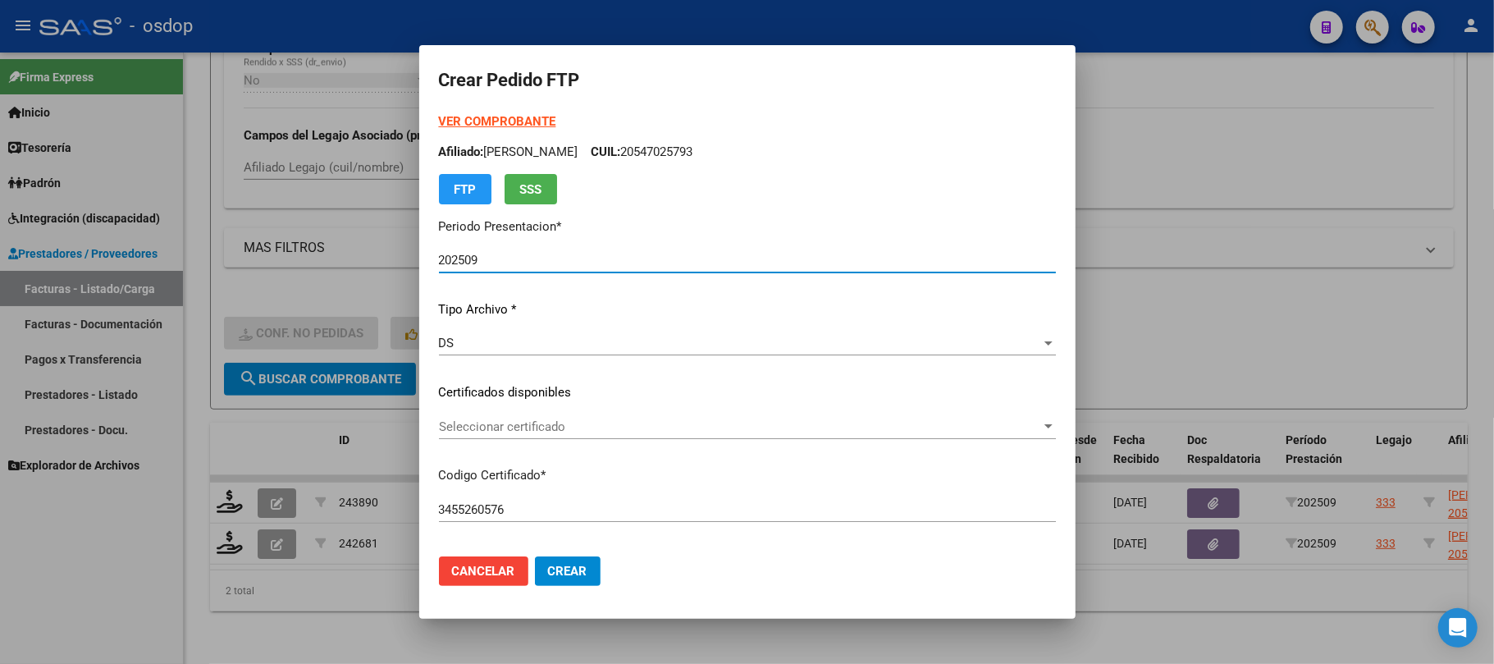
click at [579, 424] on span "Seleccionar certificado" at bounding box center [740, 426] width 602 height 15
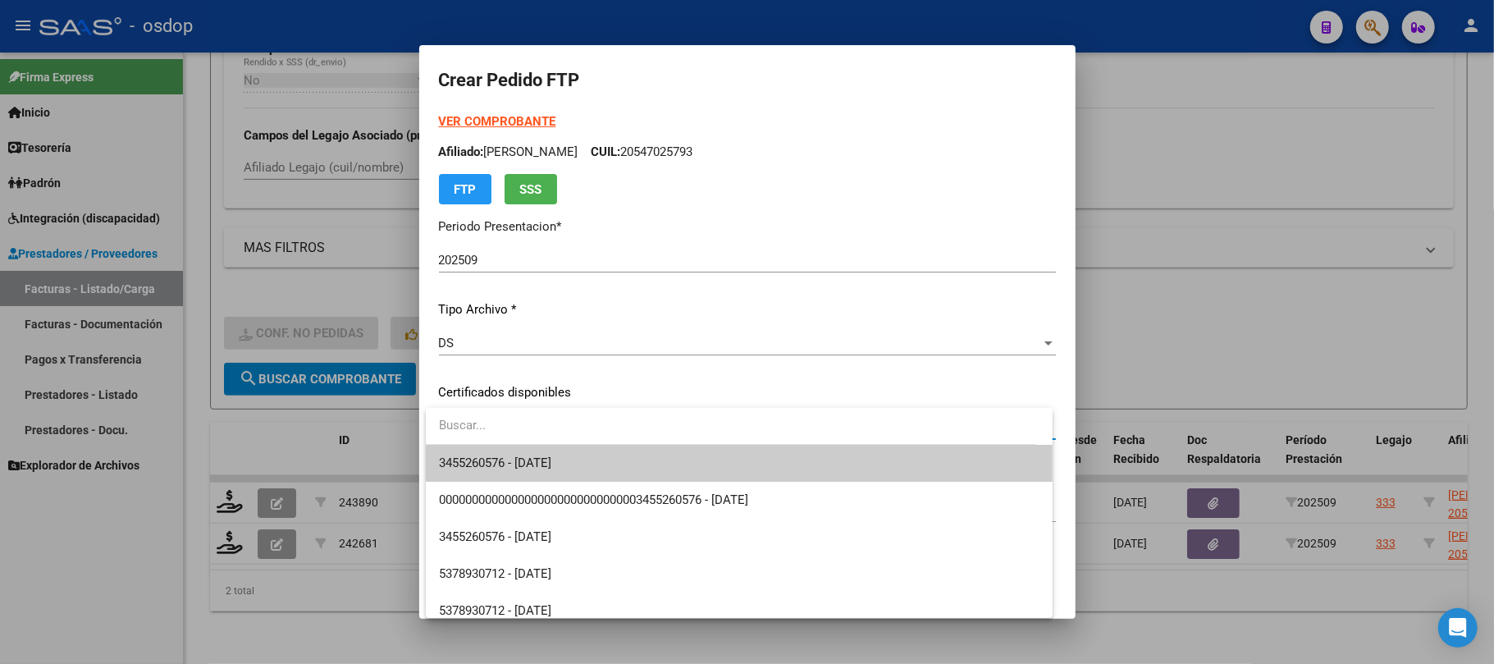
click at [589, 463] on span "3455260576 - 2026-03-13" at bounding box center [739, 463] width 601 height 37
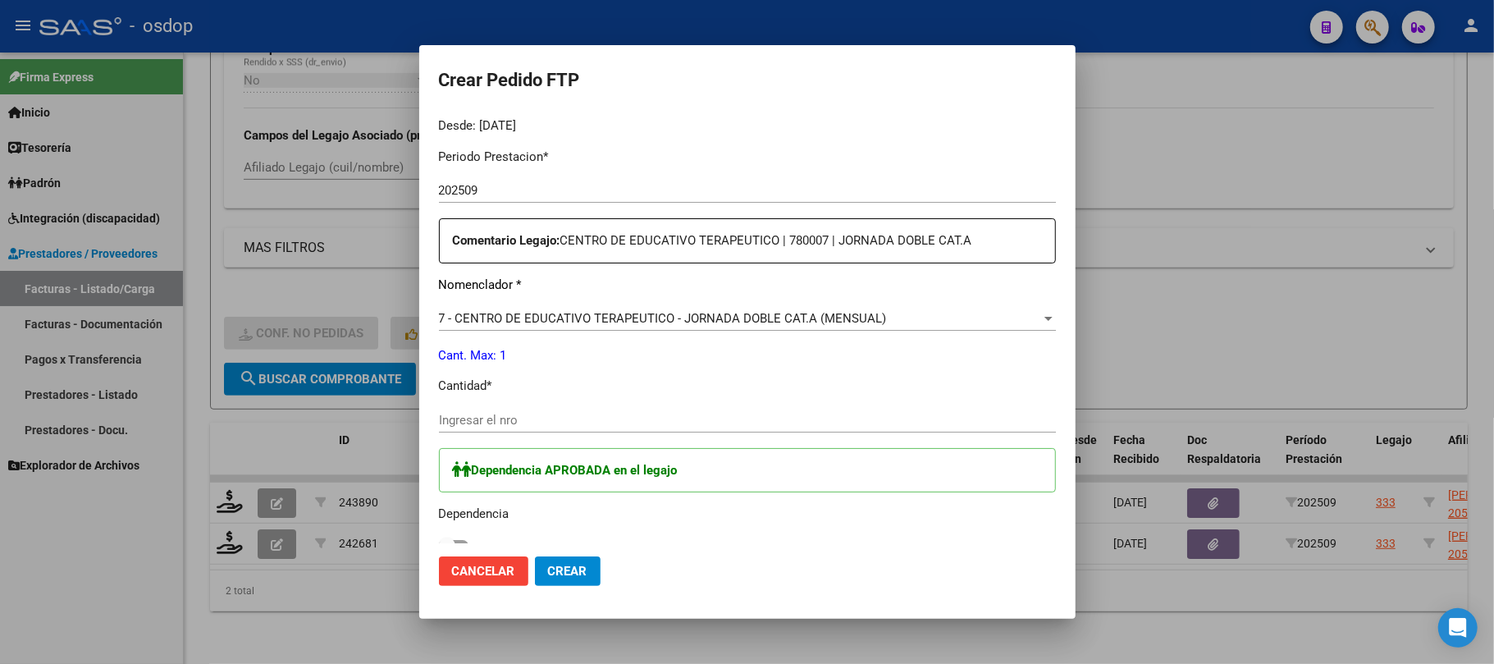
scroll to position [546, 0]
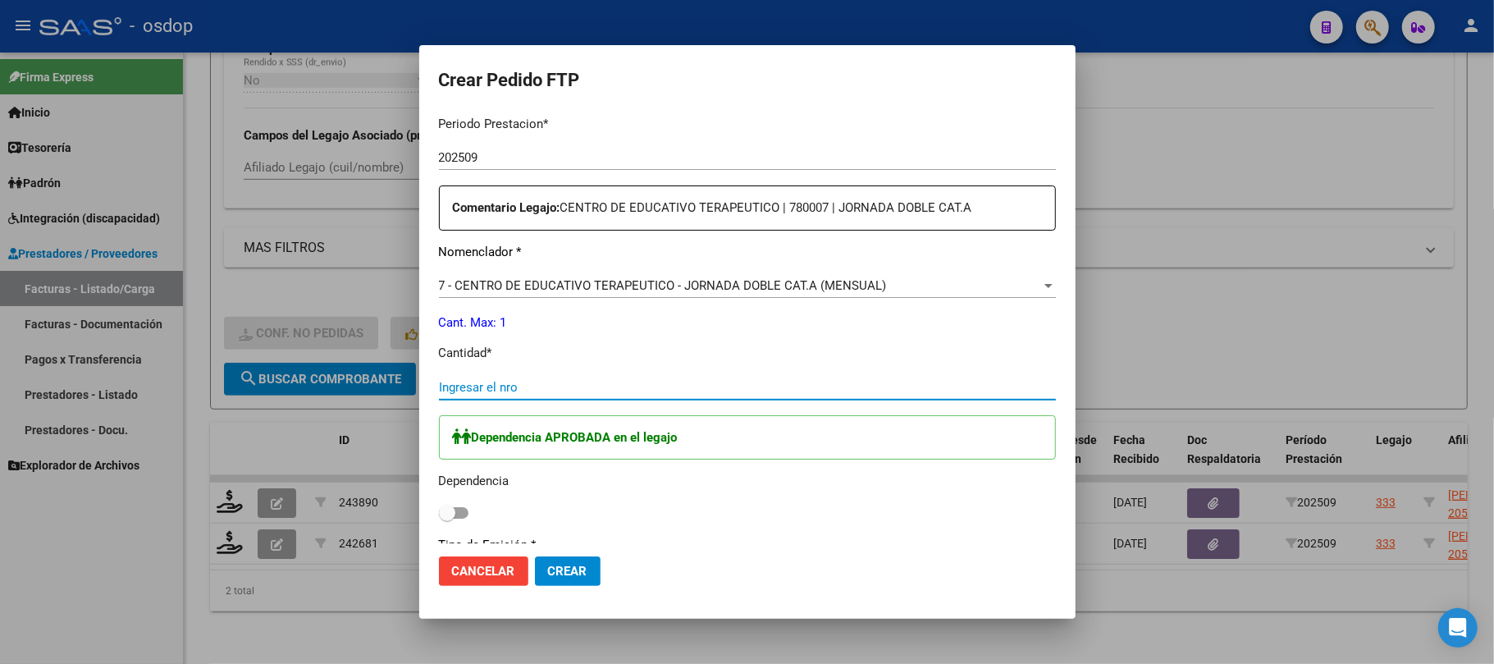
click at [513, 387] on input "Ingresar el nro" at bounding box center [747, 387] width 617 height 15
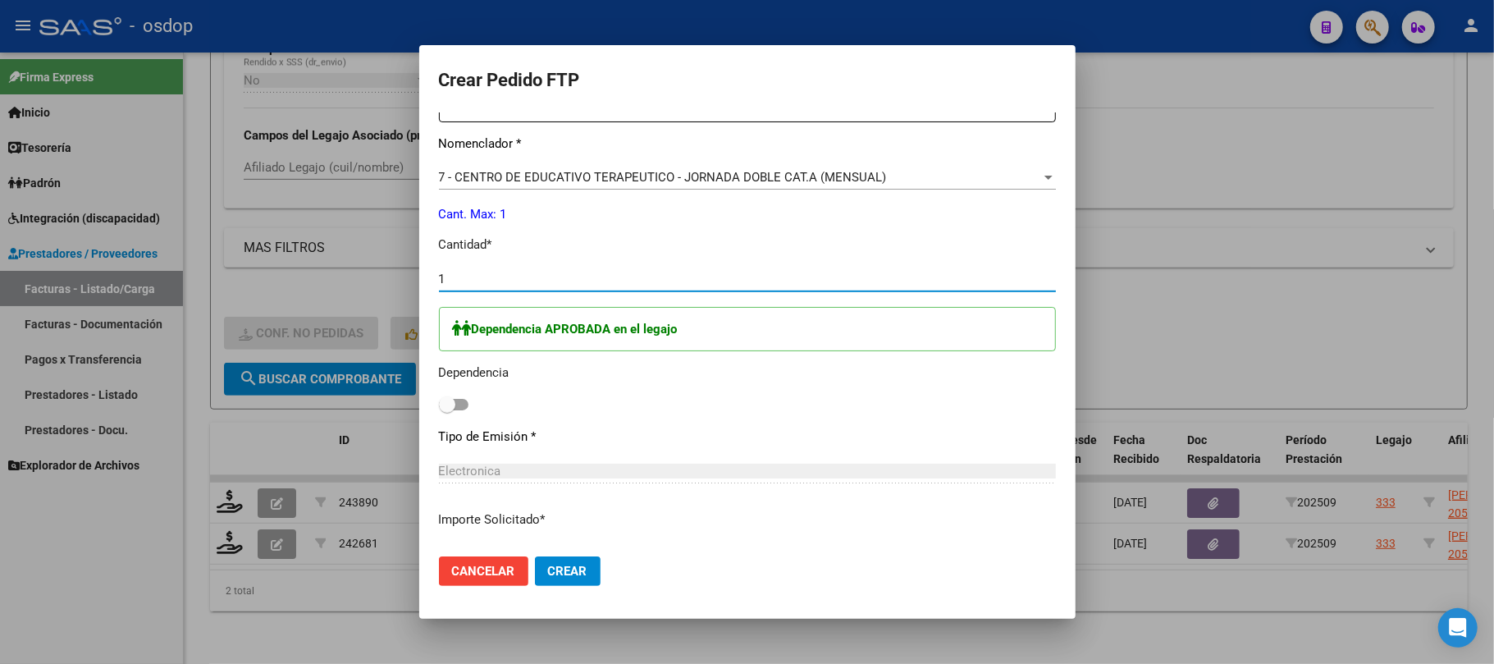
scroll to position [765, 0]
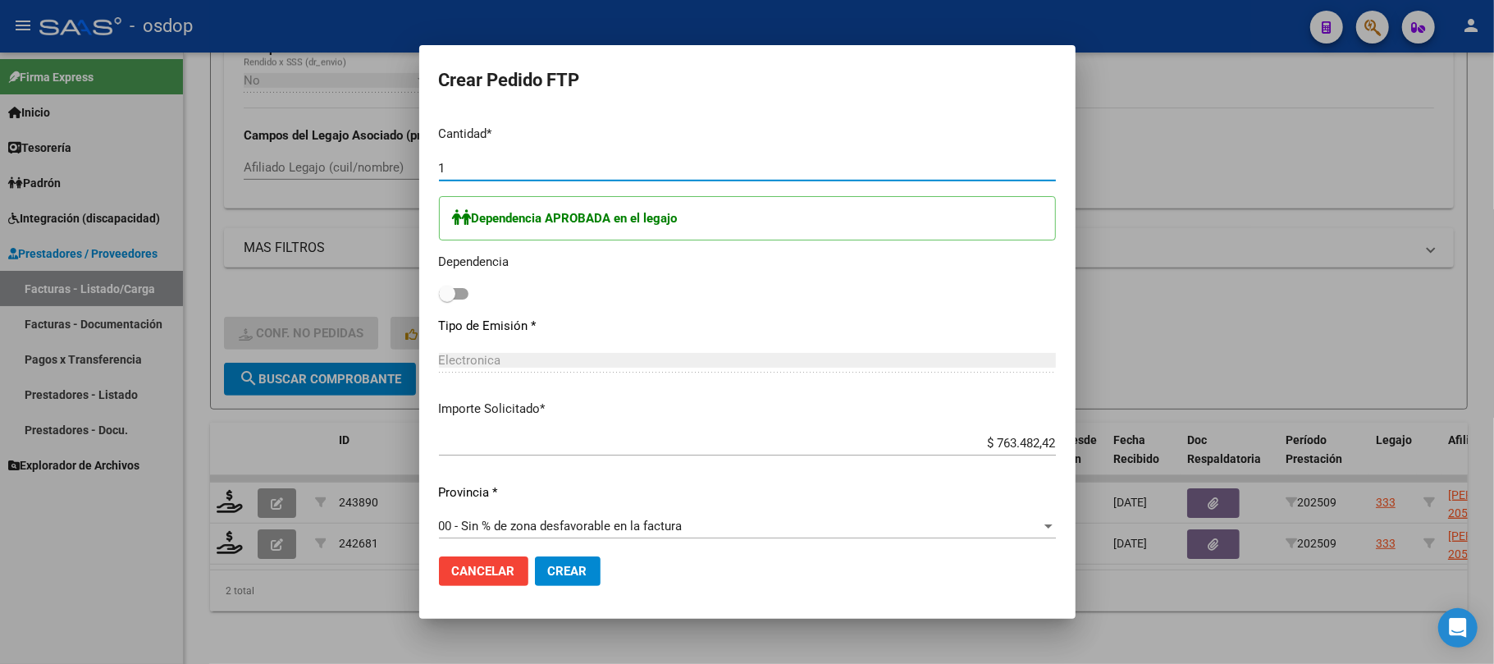
type input "1"
click at [460, 296] on span at bounding box center [454, 293] width 30 height 11
click at [447, 299] on input "checkbox" at bounding box center [446, 299] width 1 height 1
checkbox input "true"
click at [575, 575] on span "Crear" at bounding box center [567, 571] width 39 height 15
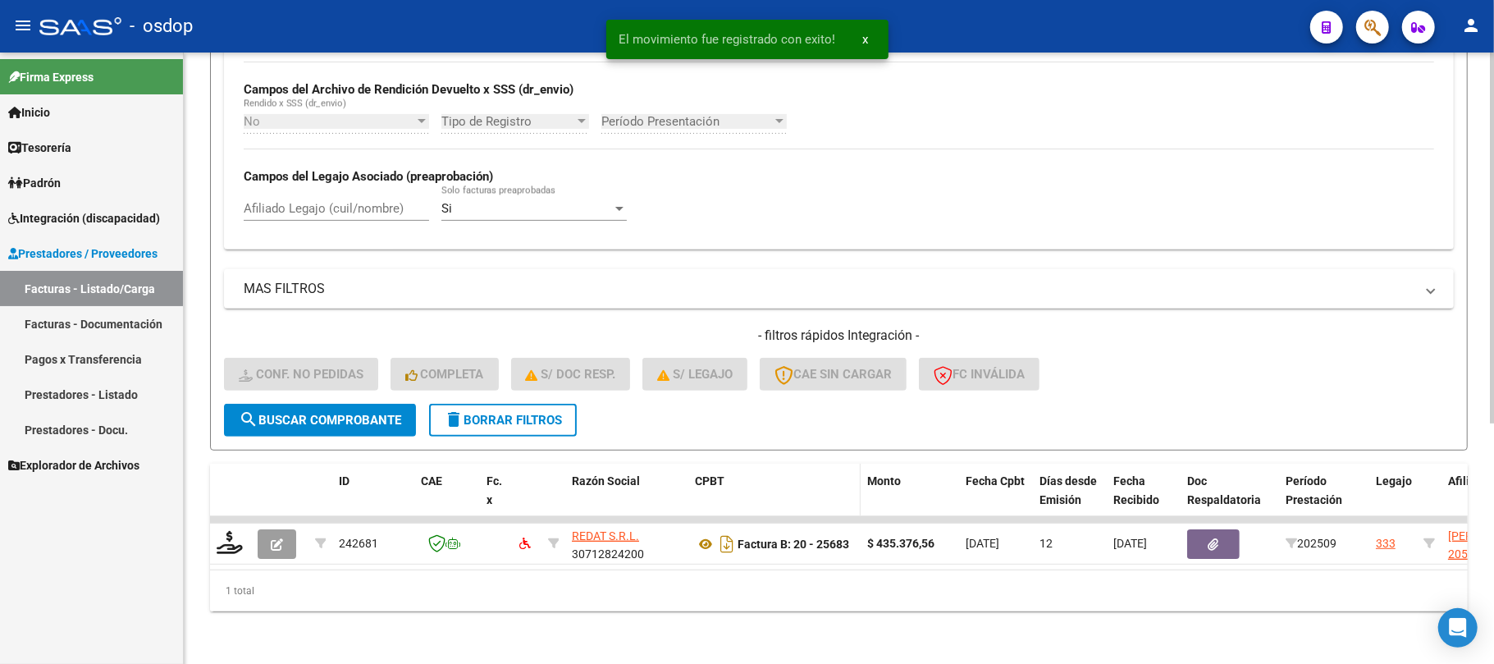
scroll to position [395, 0]
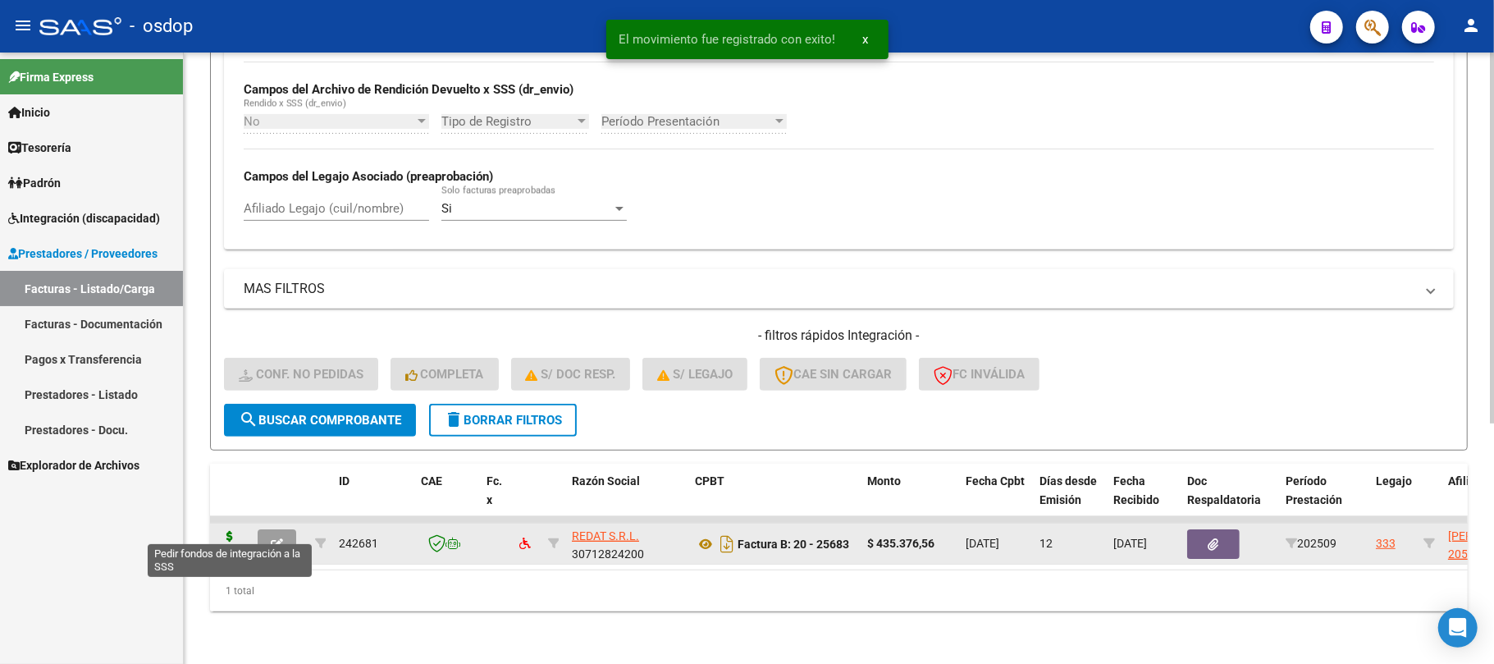
click at [226, 535] on icon at bounding box center [230, 542] width 26 height 23
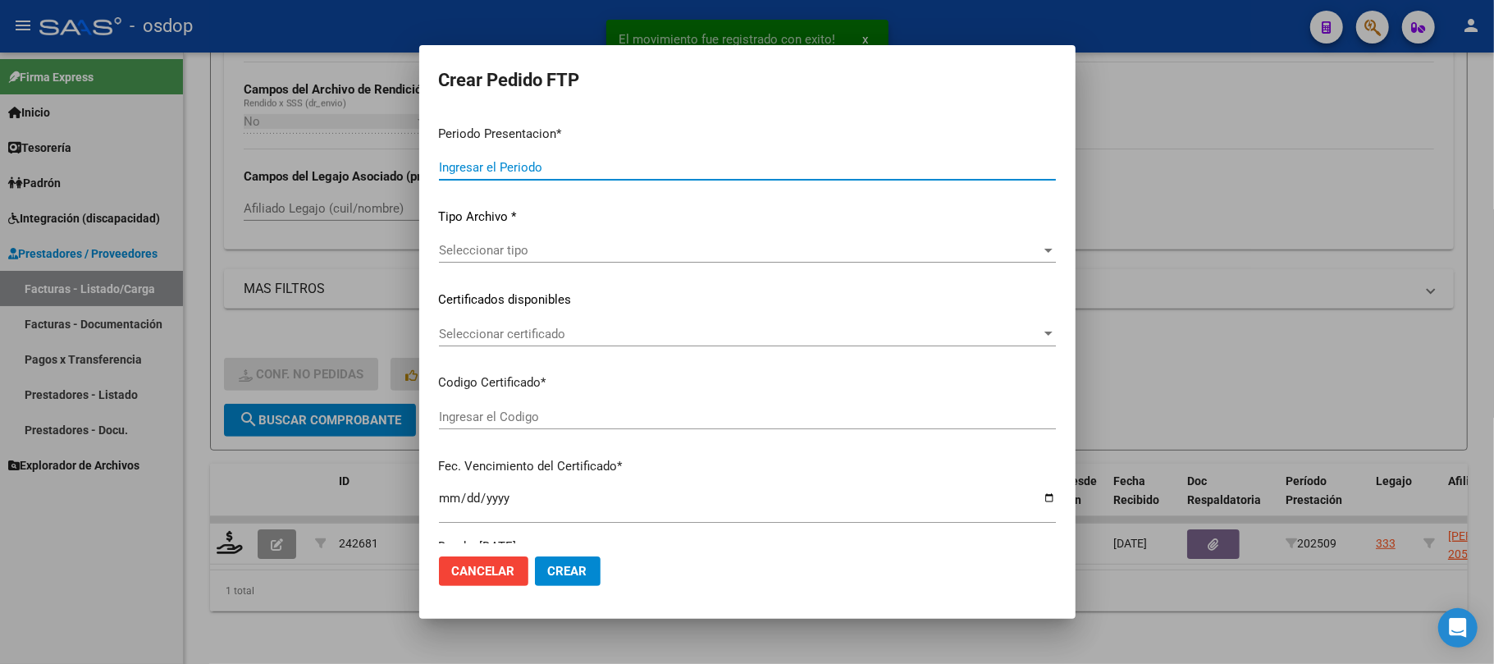
type input "202509"
type input "$ 435.376,56"
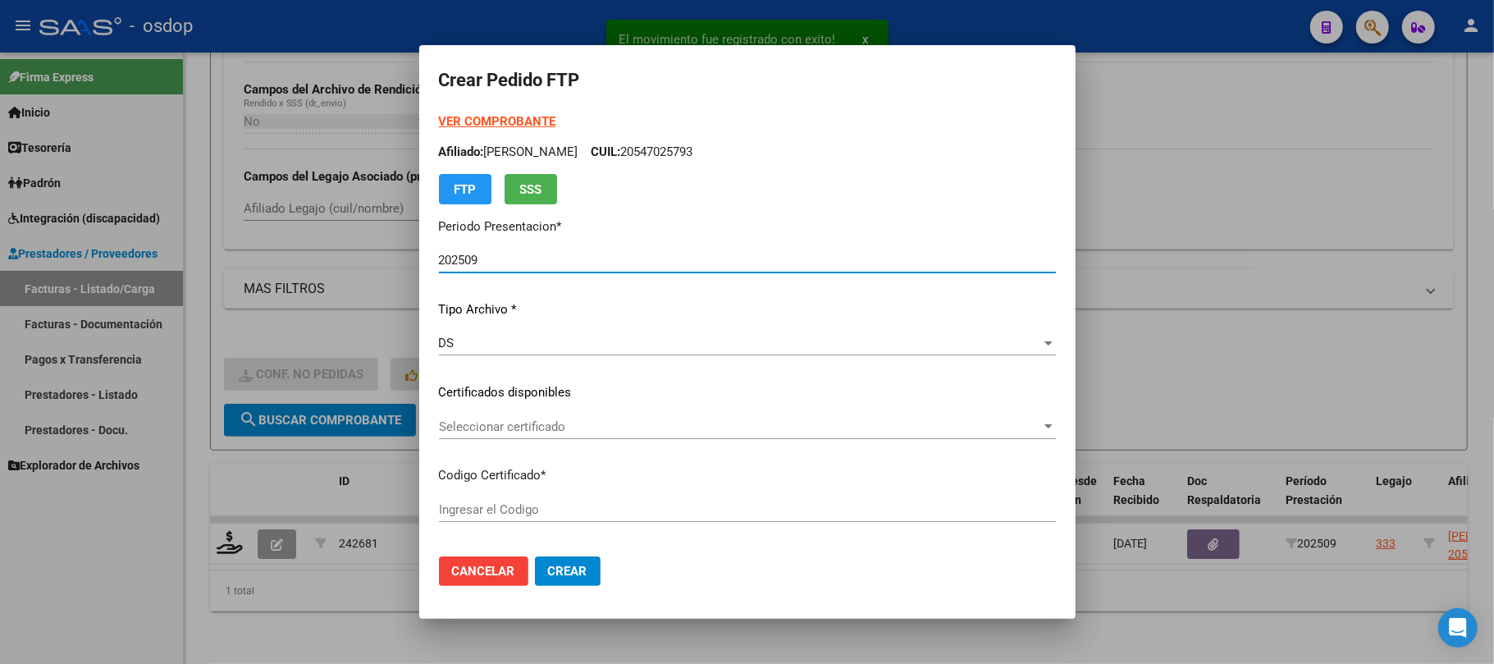
type input "3455260576"
type input "2026-03-13"
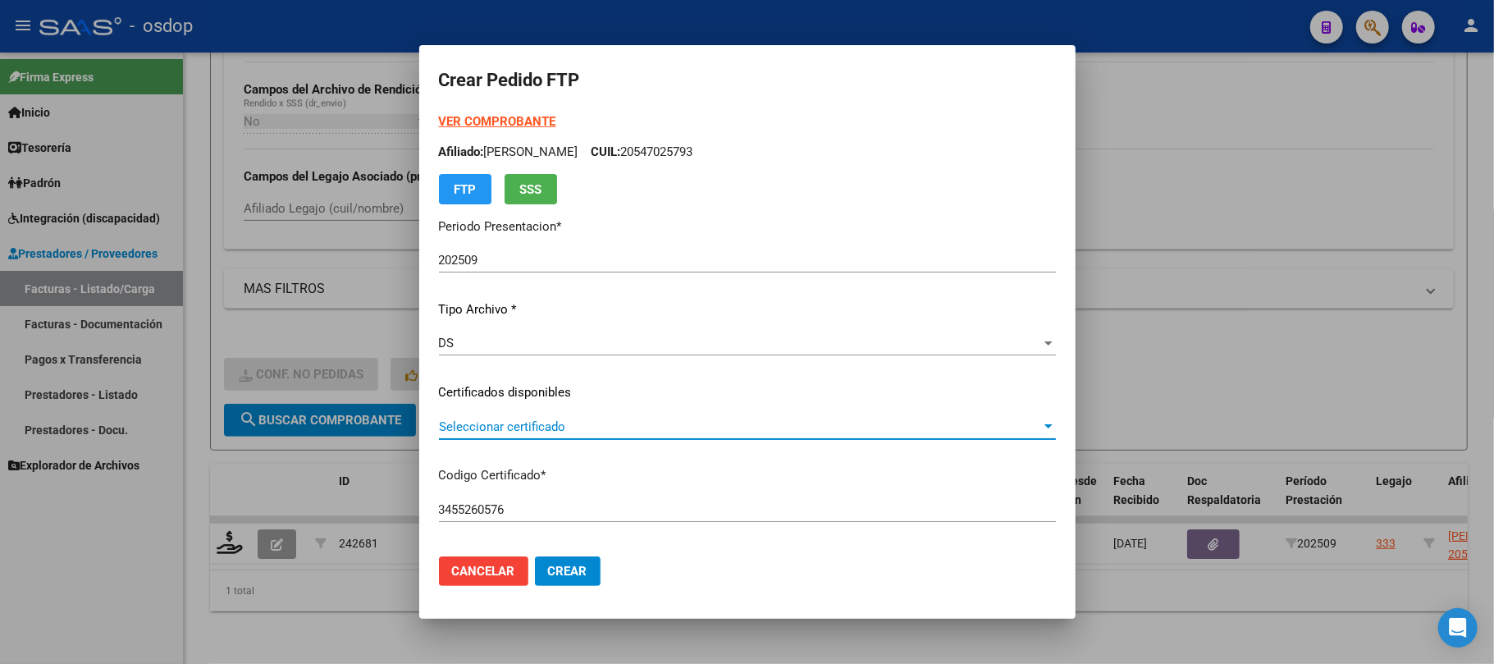
click at [586, 428] on span "Seleccionar certificado" at bounding box center [740, 426] width 602 height 15
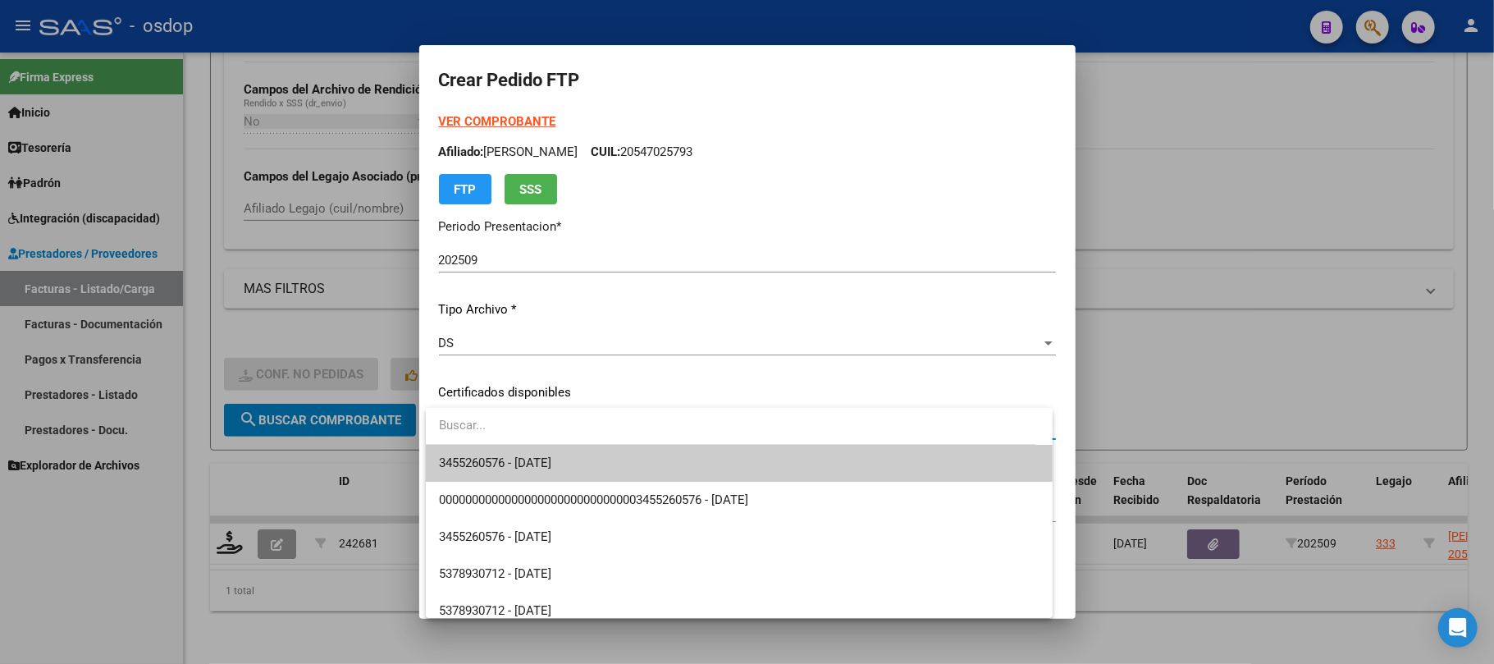
click at [595, 464] on span "3455260576 - 2026-03-13" at bounding box center [739, 463] width 601 height 37
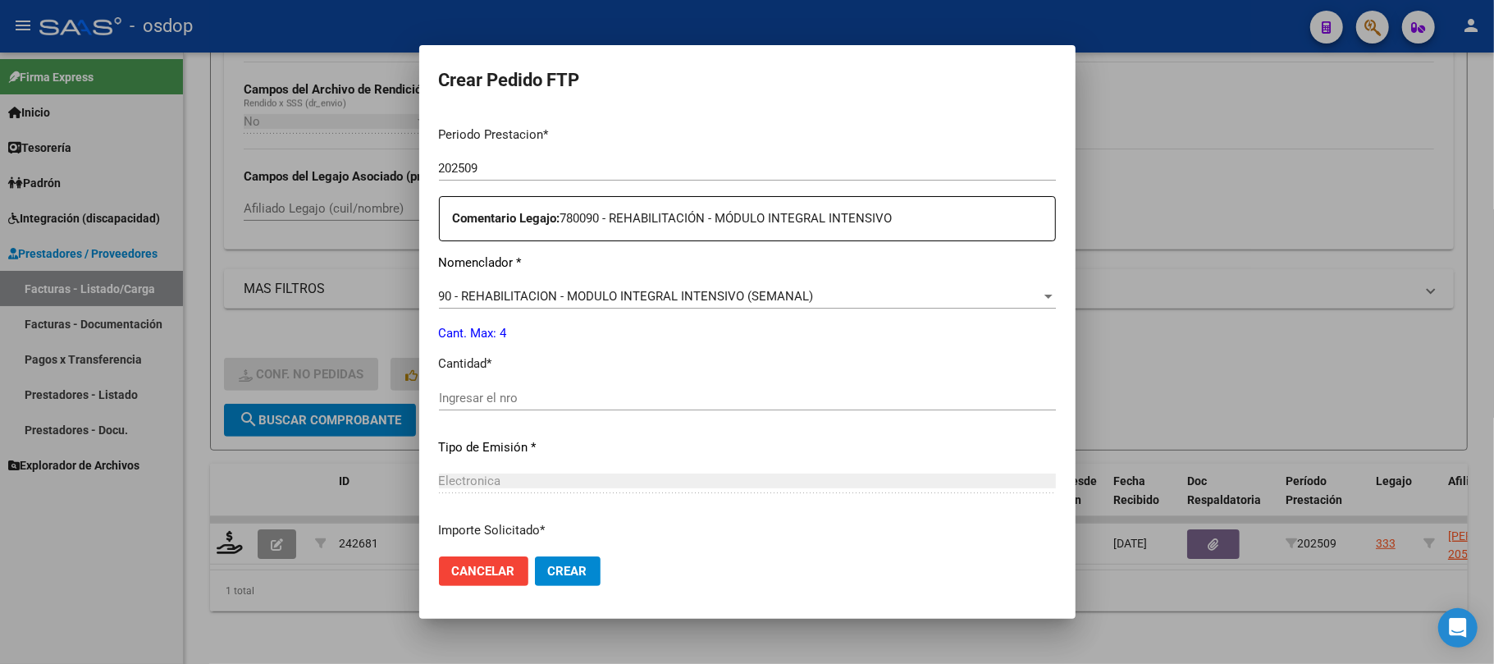
scroll to position [546, 0]
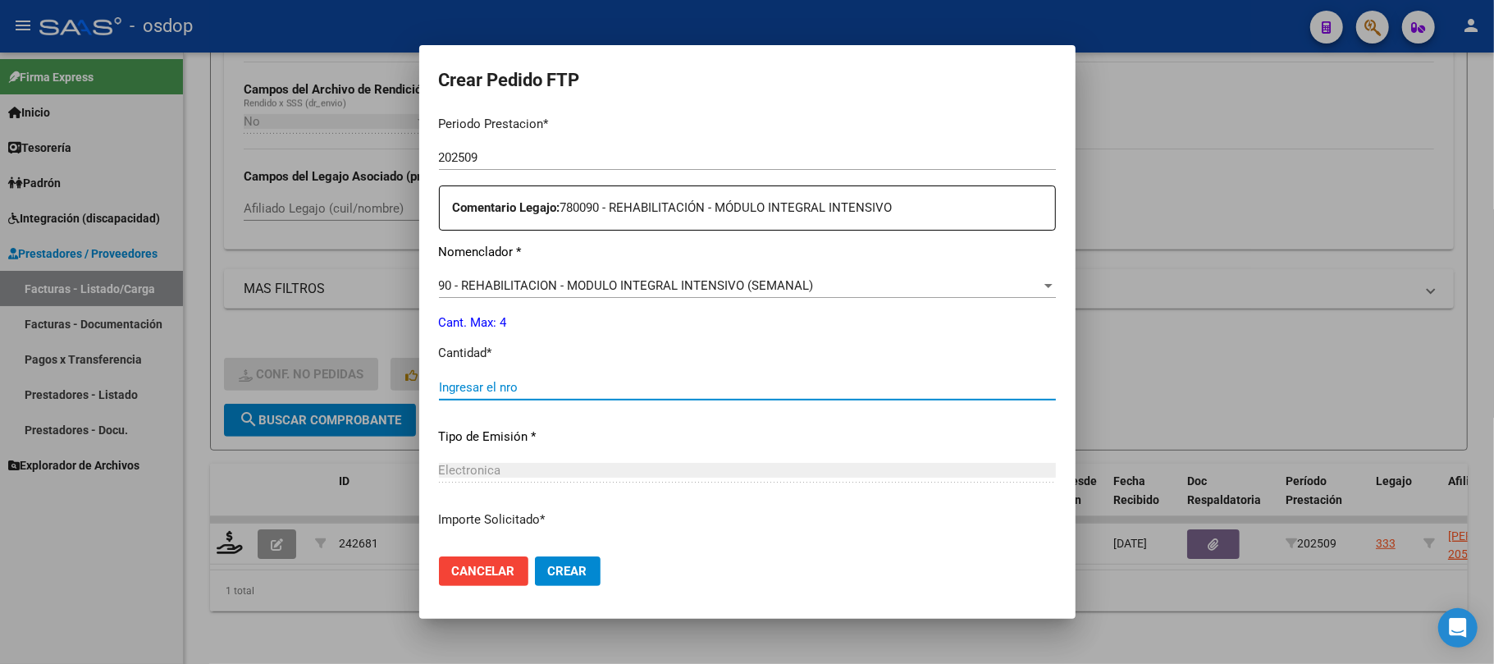
click at [523, 388] on input "Ingresar el nro" at bounding box center [747, 387] width 617 height 15
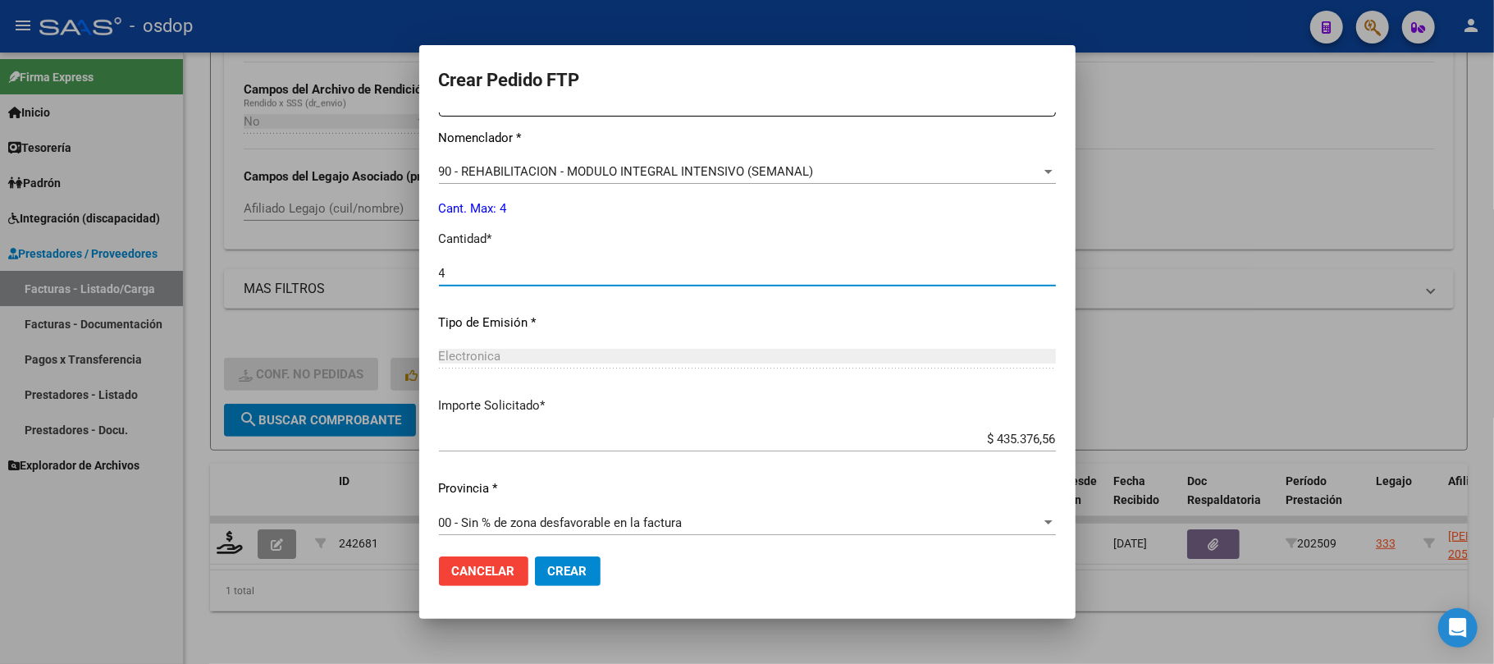
scroll to position [666, 0]
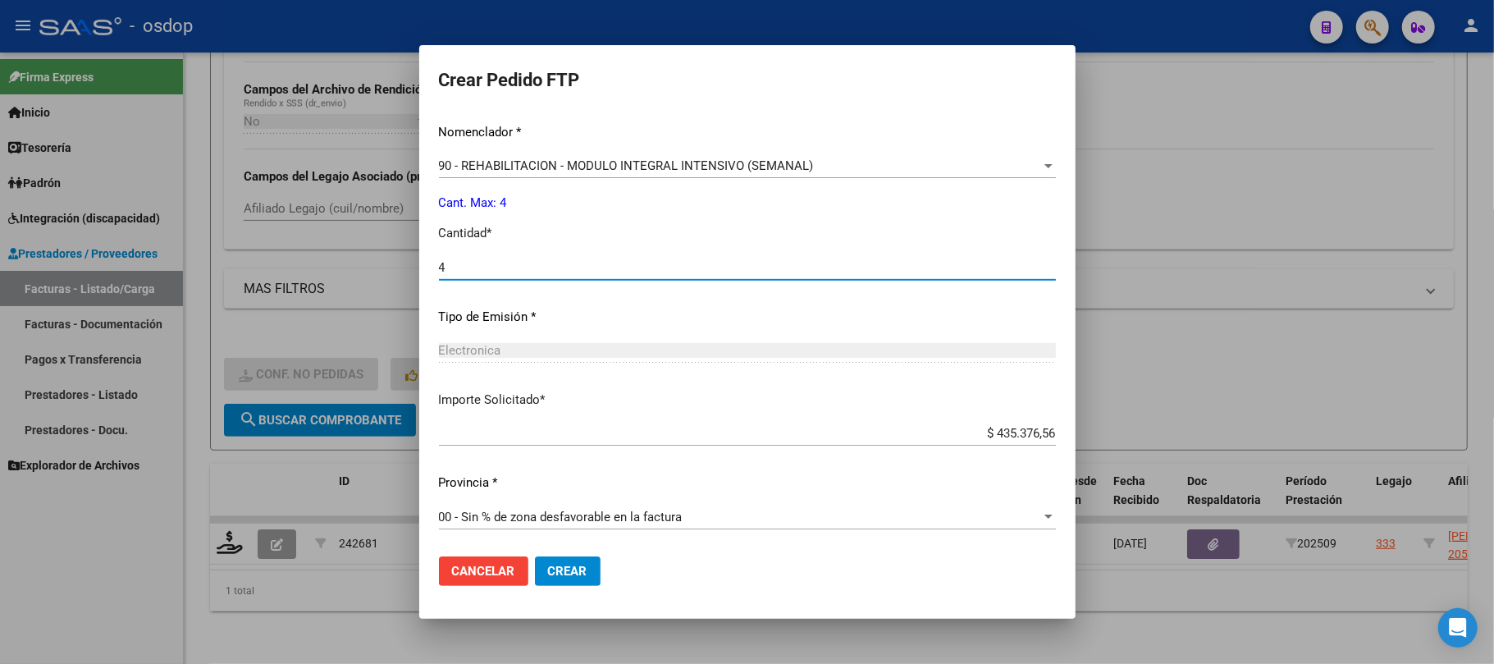
type input "4"
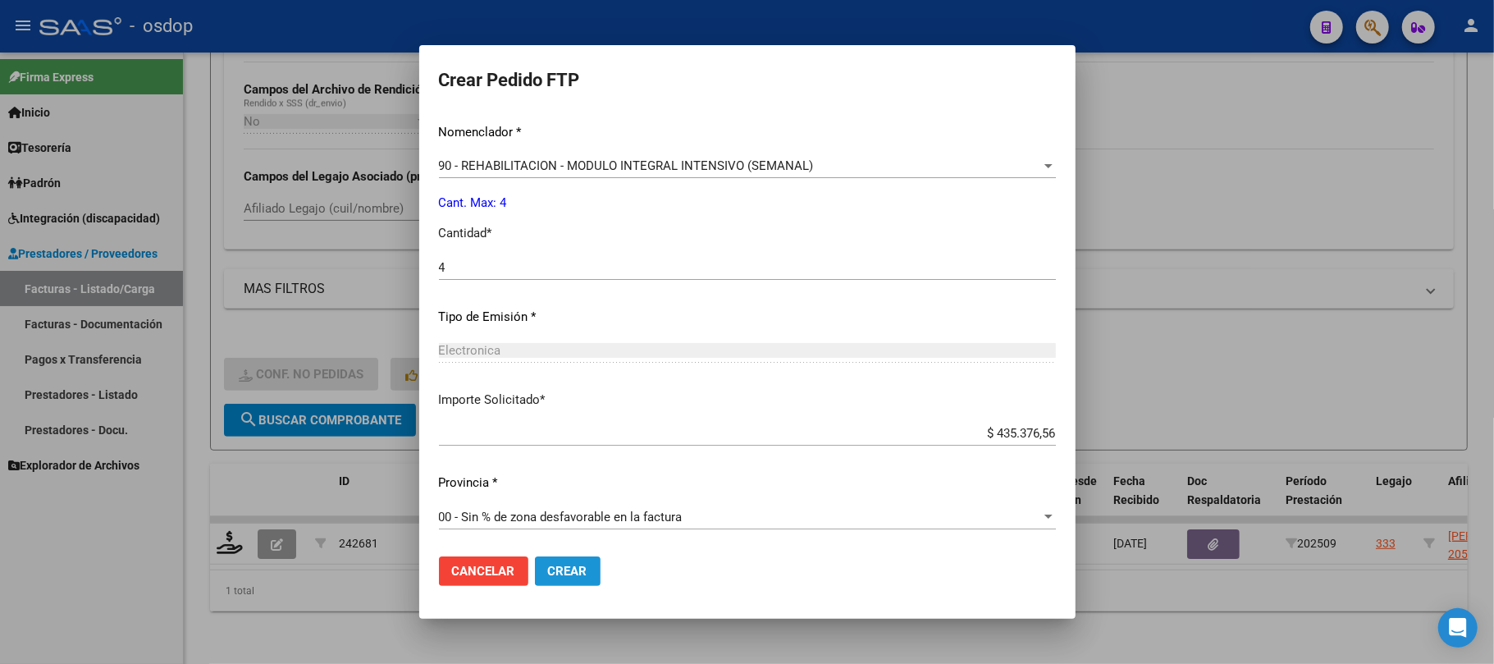
click at [588, 578] on button "Crear" at bounding box center [568, 571] width 66 height 30
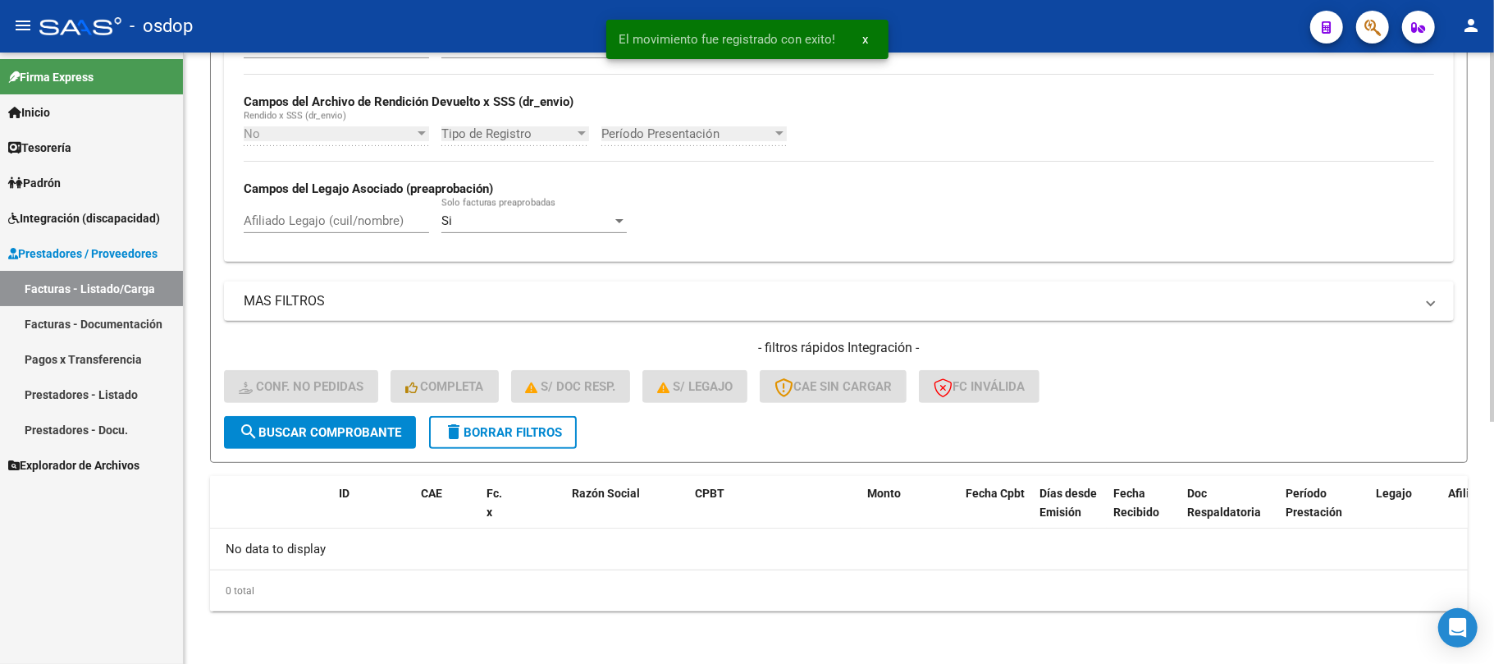
scroll to position [368, 0]
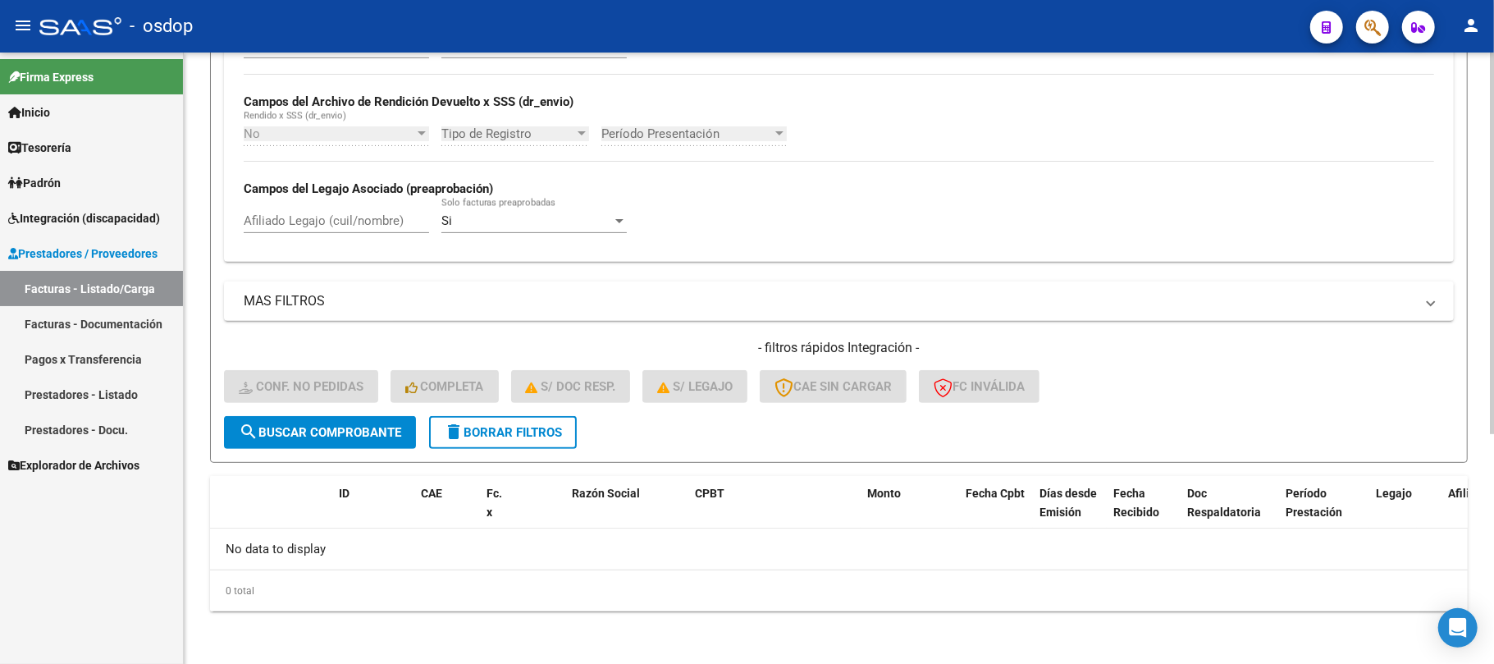
click at [519, 450] on form "Filtros Id Integración Area Seleccionar Gerenciador Seleccionar Gerenciador Si …" at bounding box center [839, 145] width 1258 height 636
click at [519, 436] on span "delete Borrar Filtros" at bounding box center [503, 432] width 118 height 15
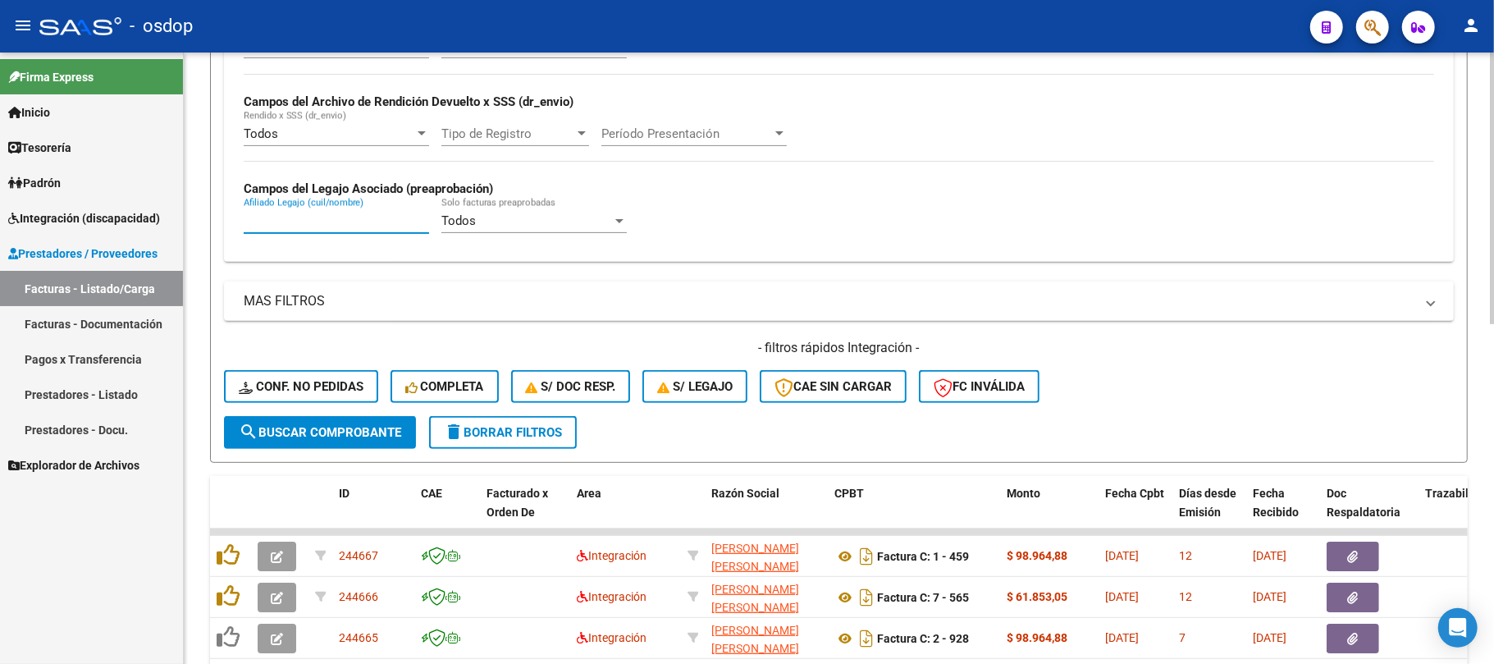
click at [299, 221] on input "Afiliado Legajo (cuil/nombre)" at bounding box center [336, 220] width 185 height 15
paste input "20546725414"
type input "20546725414"
click at [359, 435] on span "search Buscar Comprobante" at bounding box center [320, 432] width 162 height 15
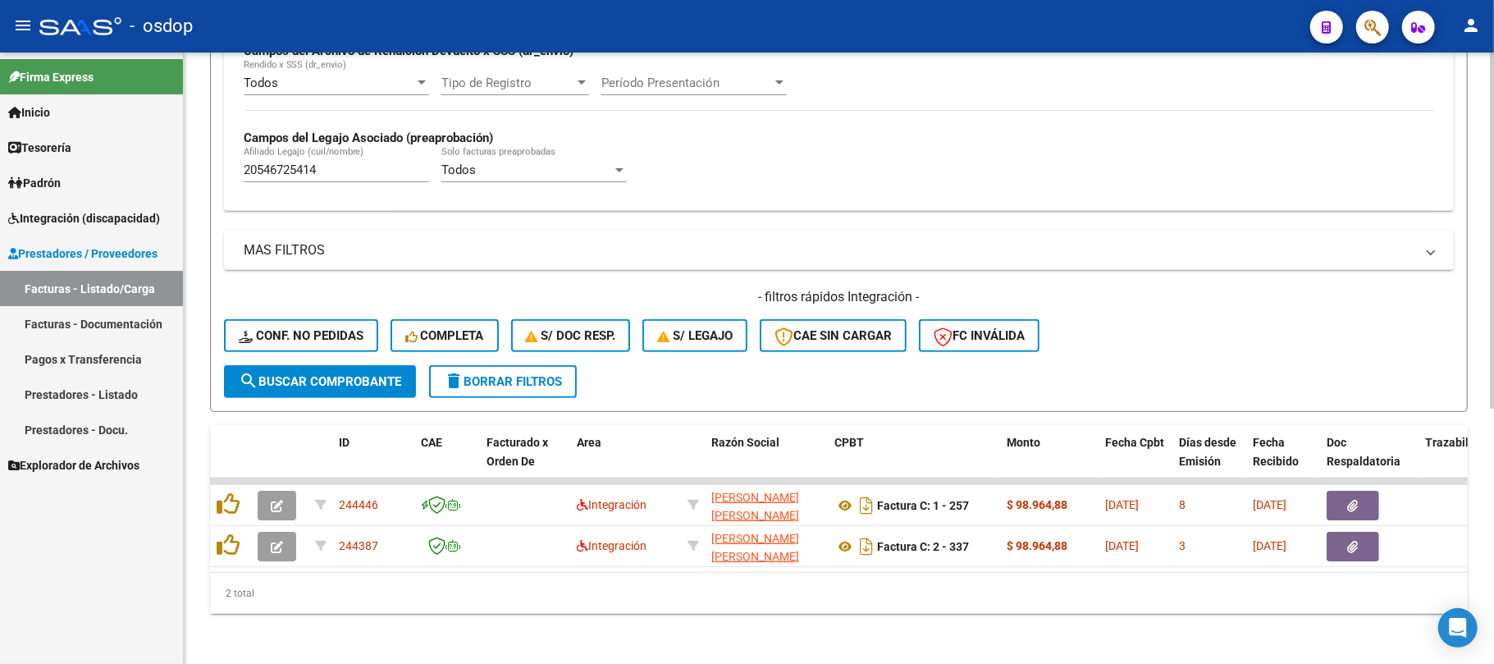
scroll to position [437, 0]
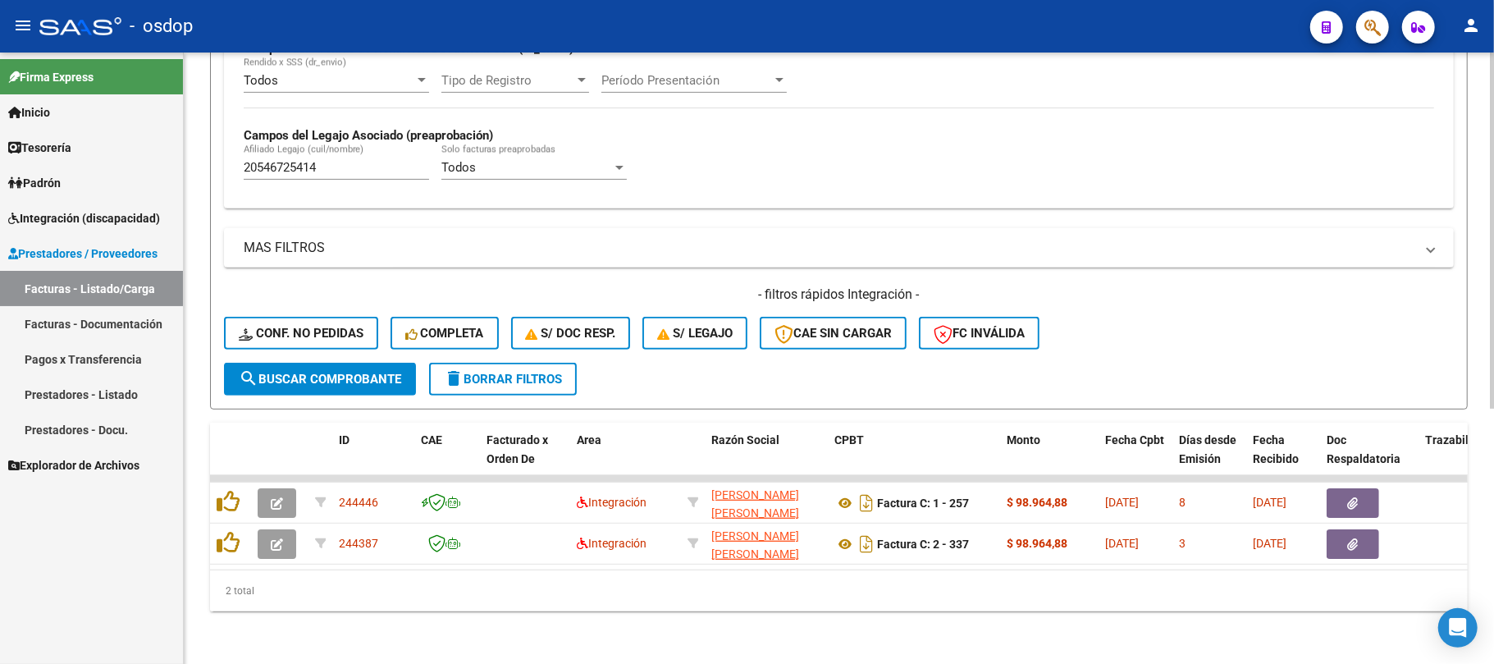
click at [562, 551] on datatable-body "244446 Integración GAMBOA JAZMIN SASHA ABIGAIL 27425675821 Factura C: 1 - 257 $…" at bounding box center [839, 522] width 1258 height 94
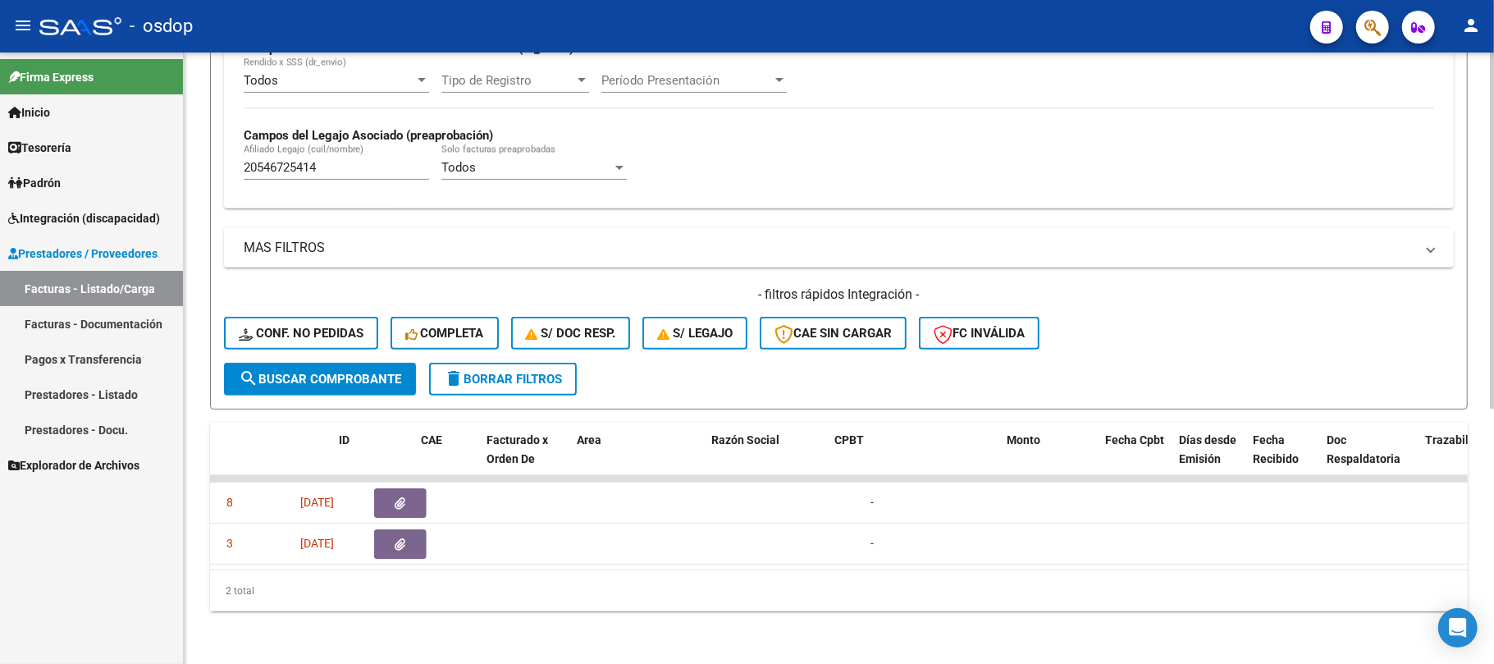
scroll to position [0, 0]
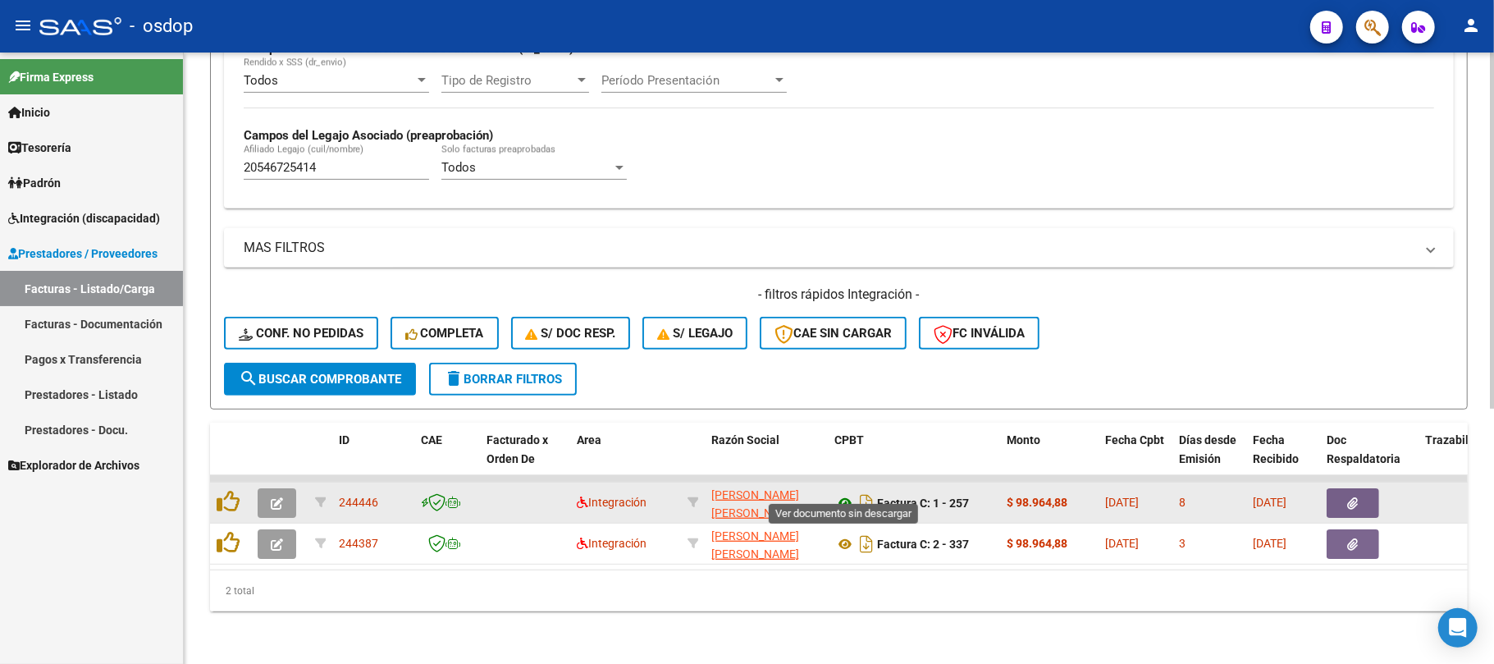
click at [842, 493] on icon at bounding box center [844, 503] width 21 height 20
click at [1373, 488] on button "button" at bounding box center [1353, 503] width 53 height 30
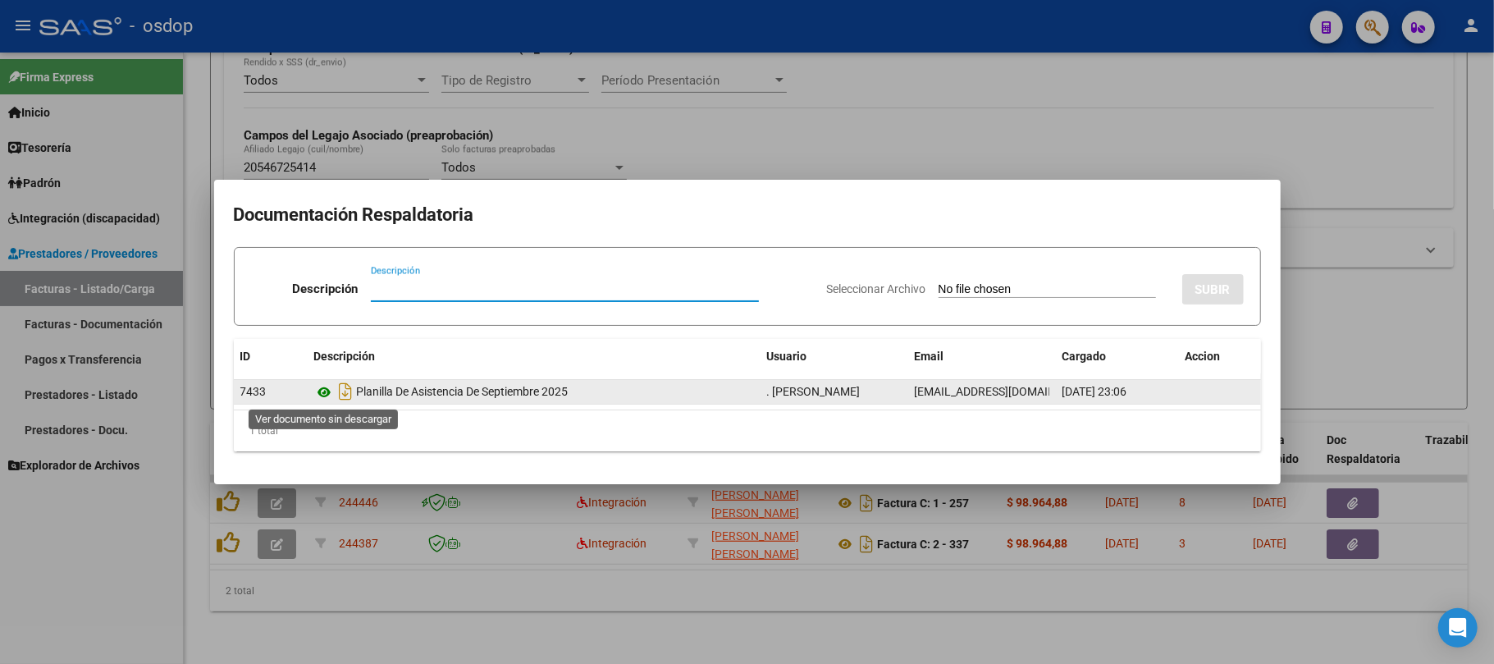
click at [327, 391] on icon at bounding box center [324, 392] width 21 height 20
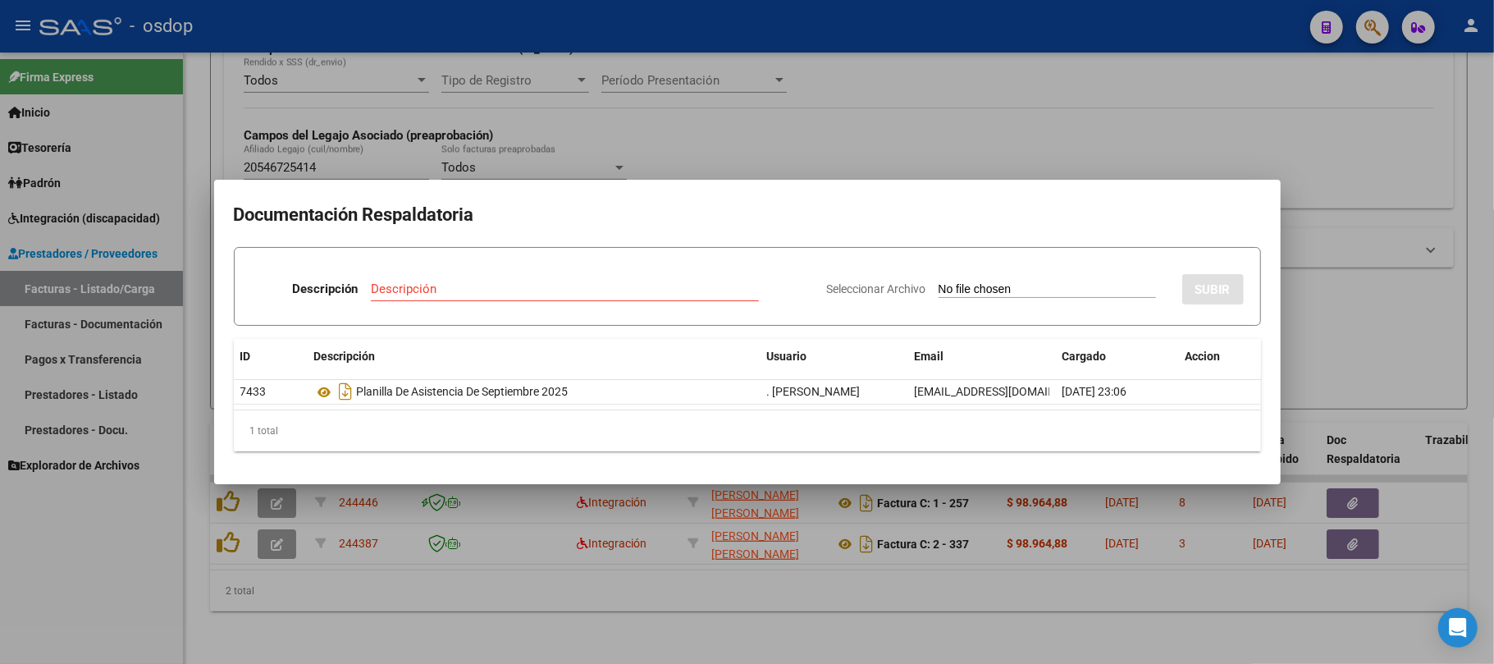
click at [660, 592] on div at bounding box center [747, 332] width 1494 height 664
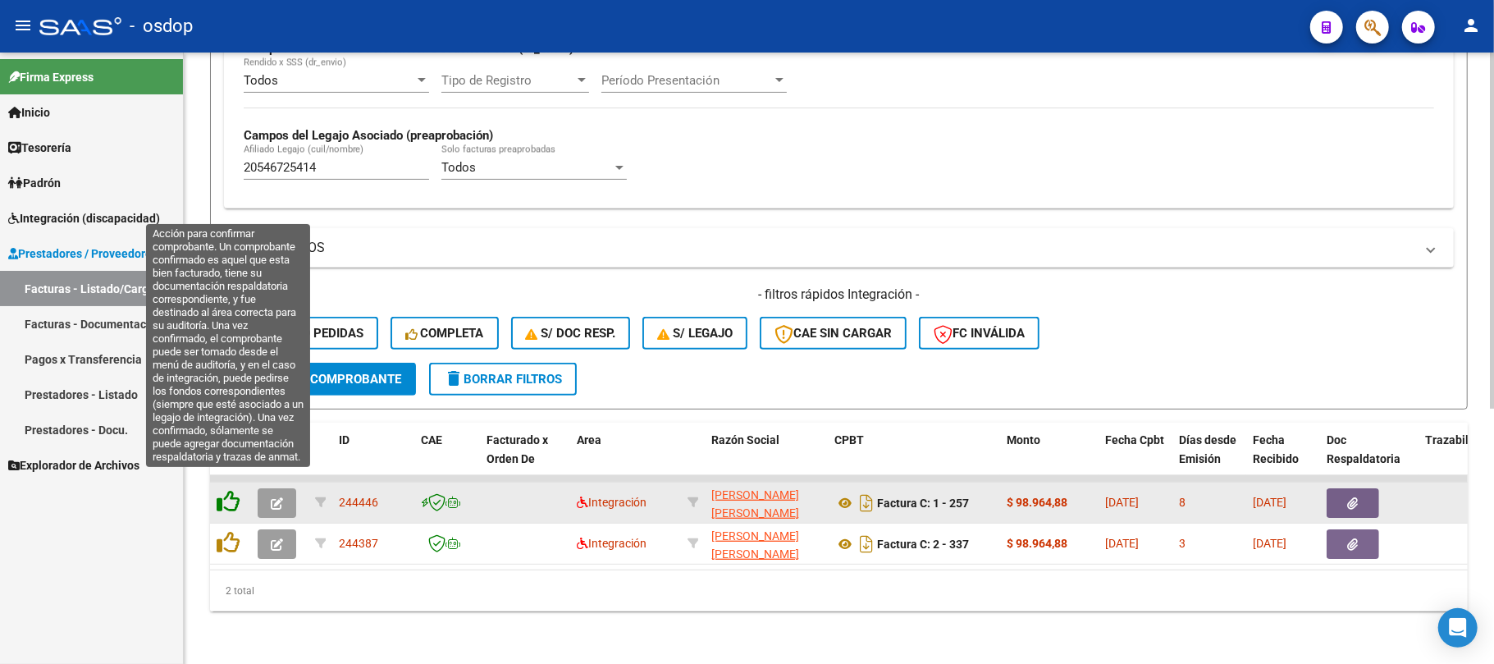
click at [227, 490] on icon at bounding box center [228, 501] width 23 height 23
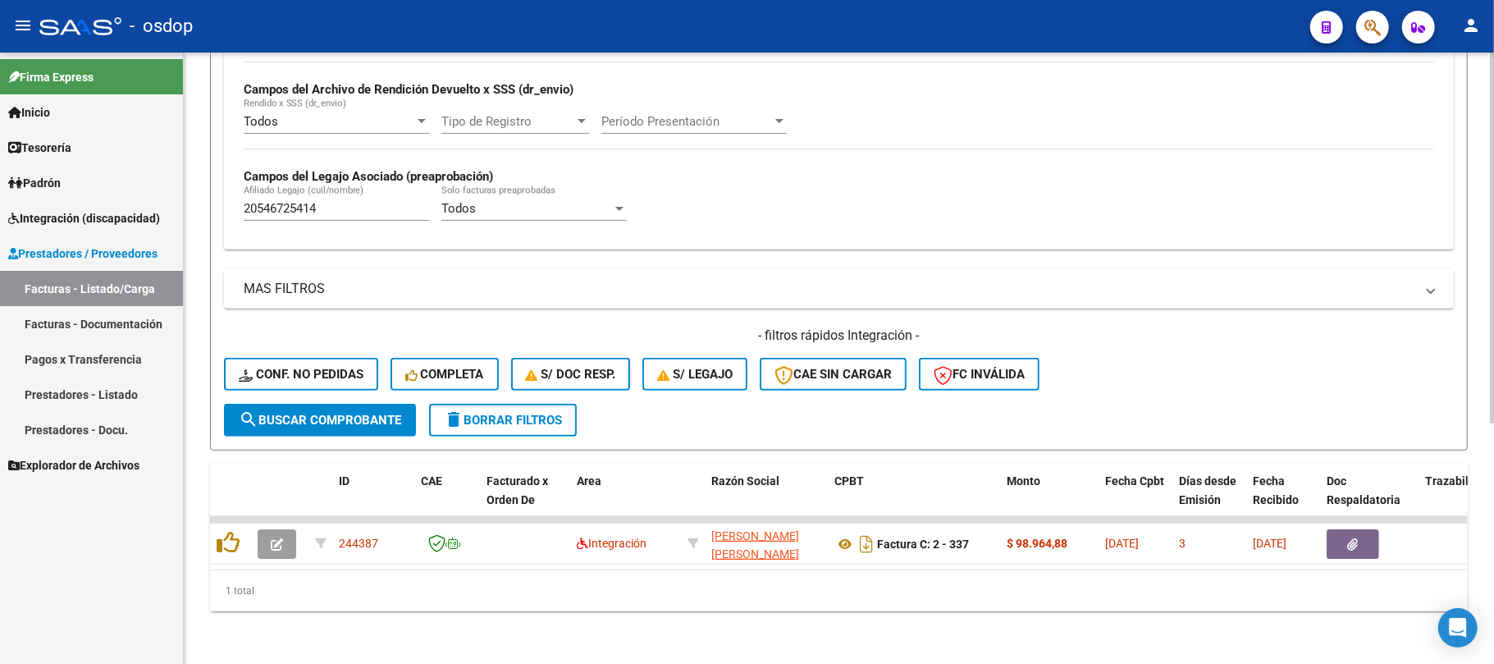
scroll to position [395, 0]
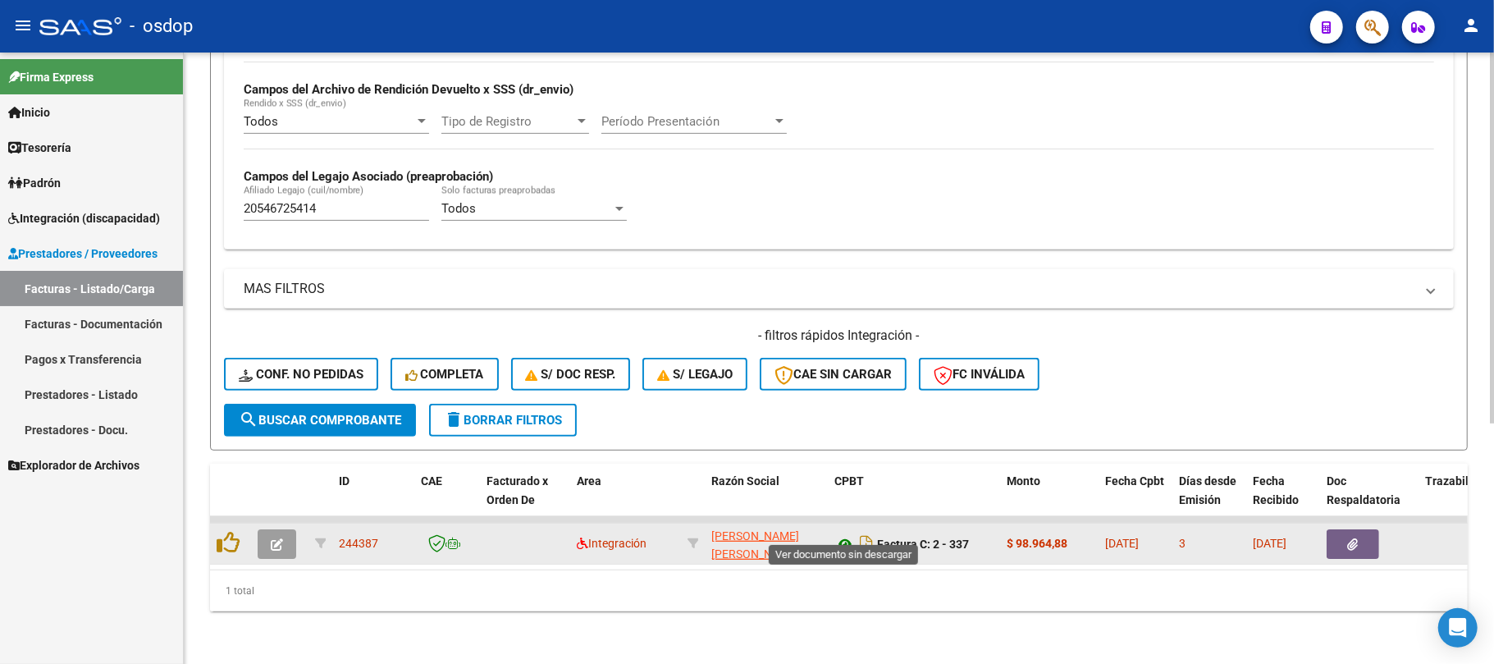
click at [842, 534] on icon at bounding box center [844, 544] width 21 height 20
click at [1346, 533] on button "button" at bounding box center [1353, 544] width 53 height 30
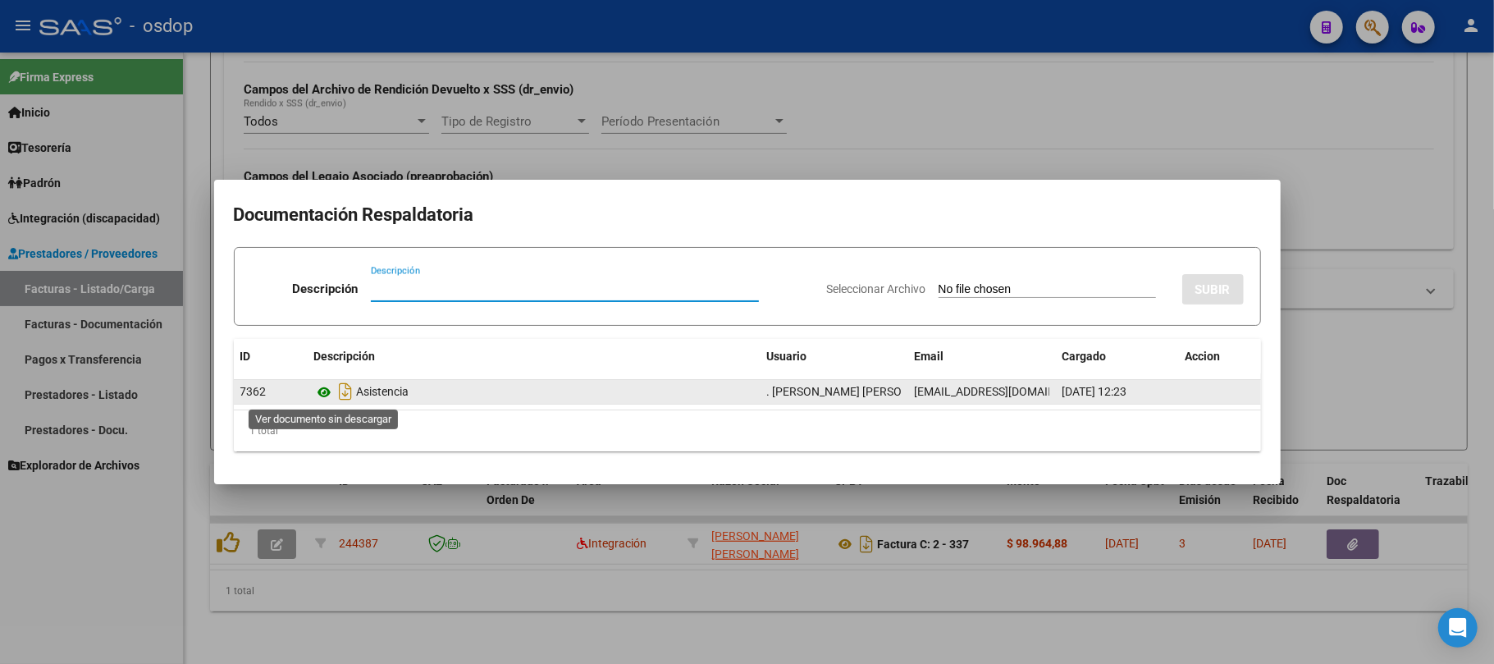
click at [325, 391] on icon at bounding box center [324, 392] width 21 height 20
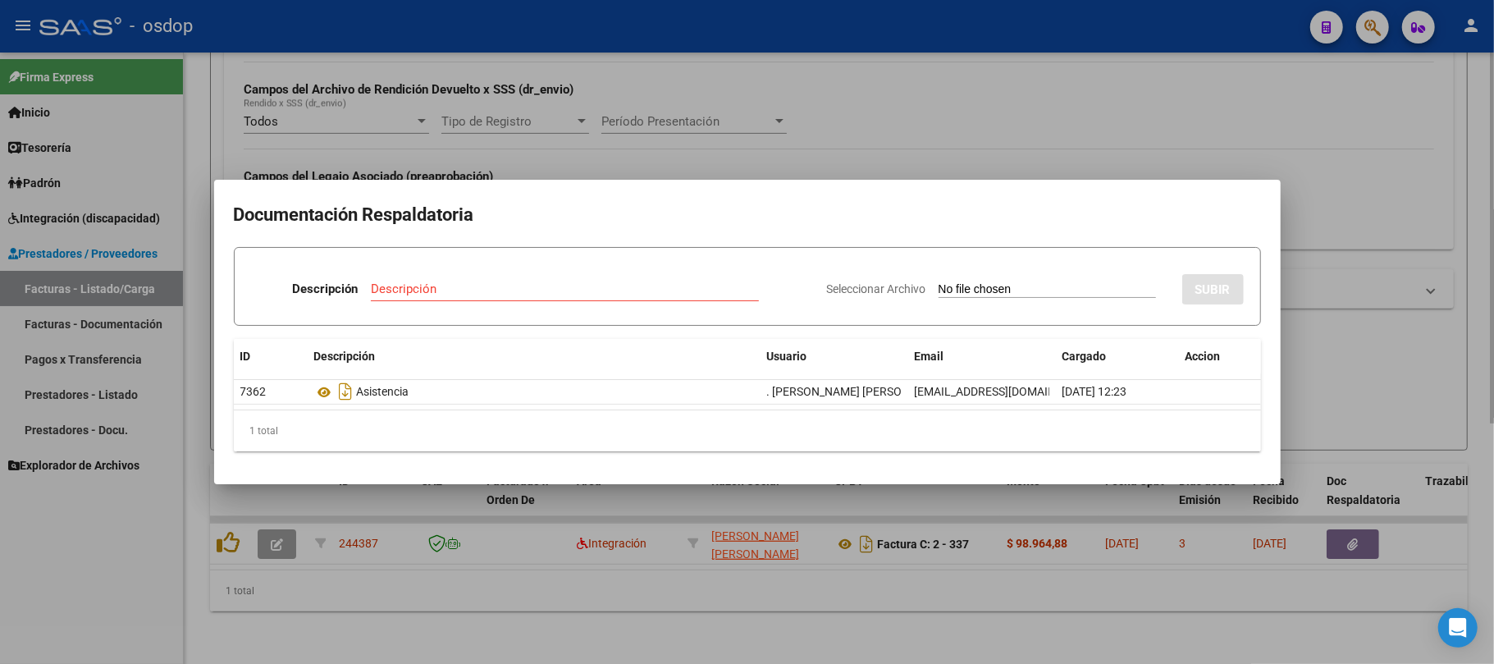
drag, startPoint x: 336, startPoint y: 601, endPoint x: 215, endPoint y: 562, distance: 127.4
click at [326, 601] on div at bounding box center [747, 332] width 1494 height 664
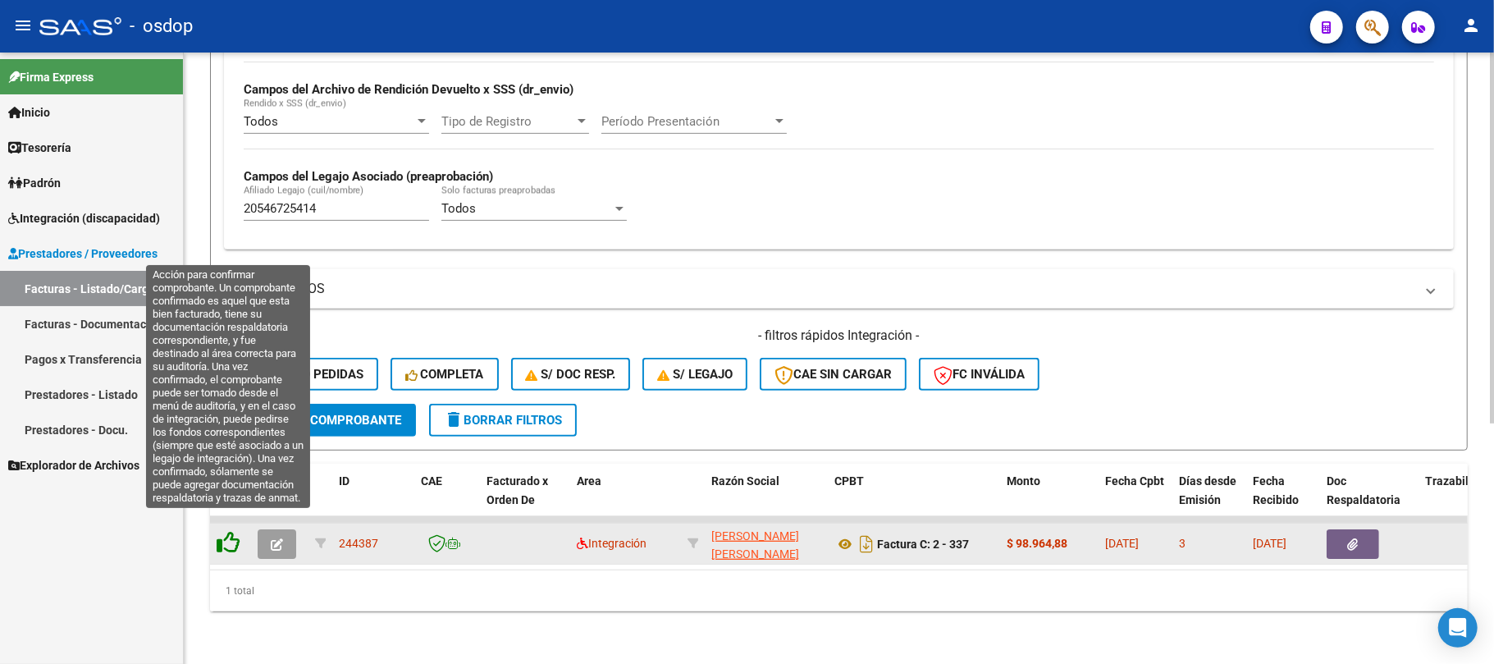
click at [233, 531] on icon at bounding box center [228, 542] width 23 height 23
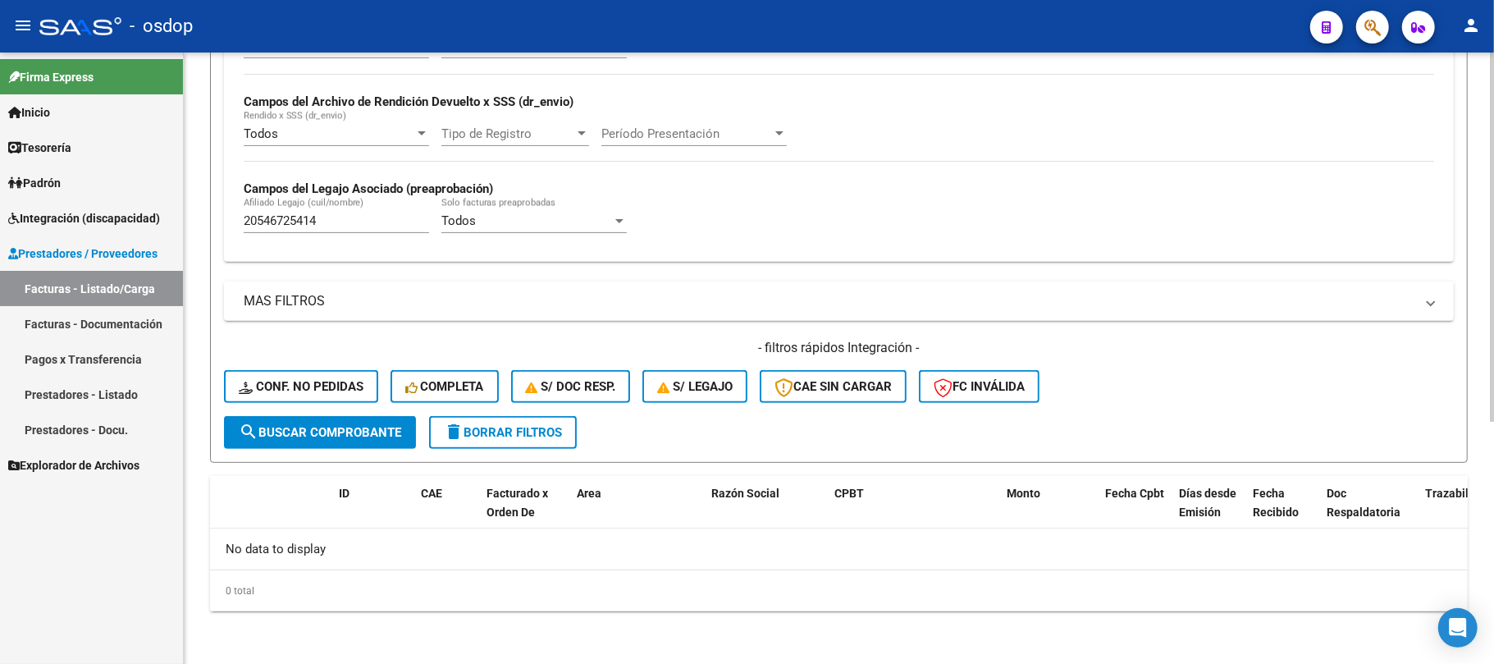
scroll to position [368, 0]
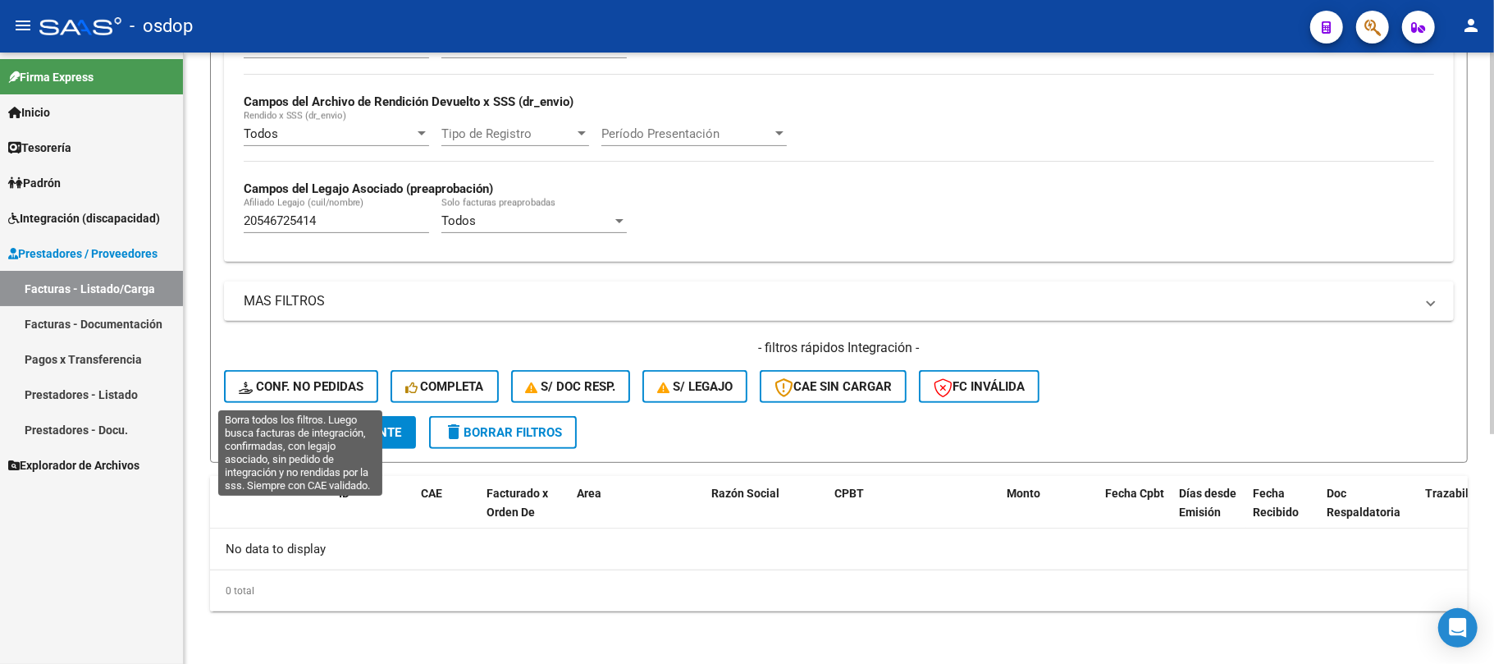
click at [354, 391] on span "Conf. no pedidas" at bounding box center [301, 386] width 125 height 15
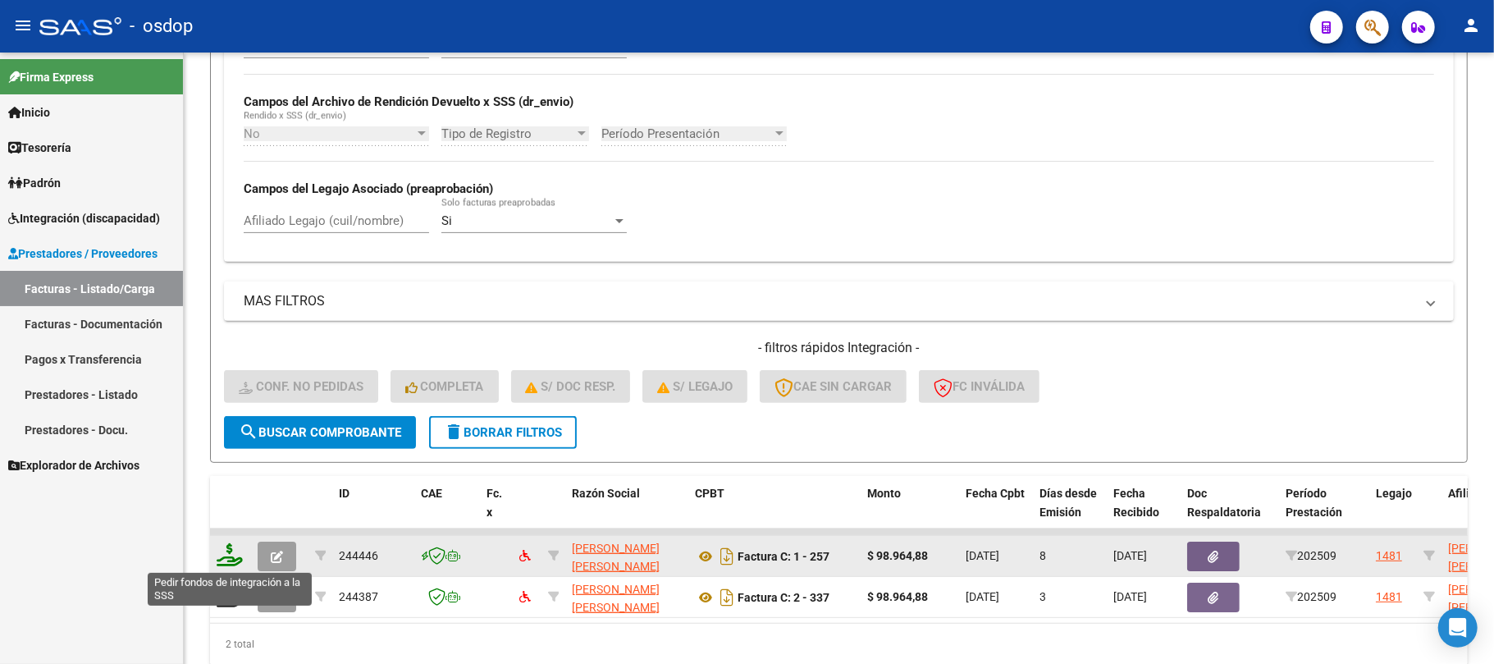
click at [231, 551] on icon at bounding box center [230, 554] width 26 height 23
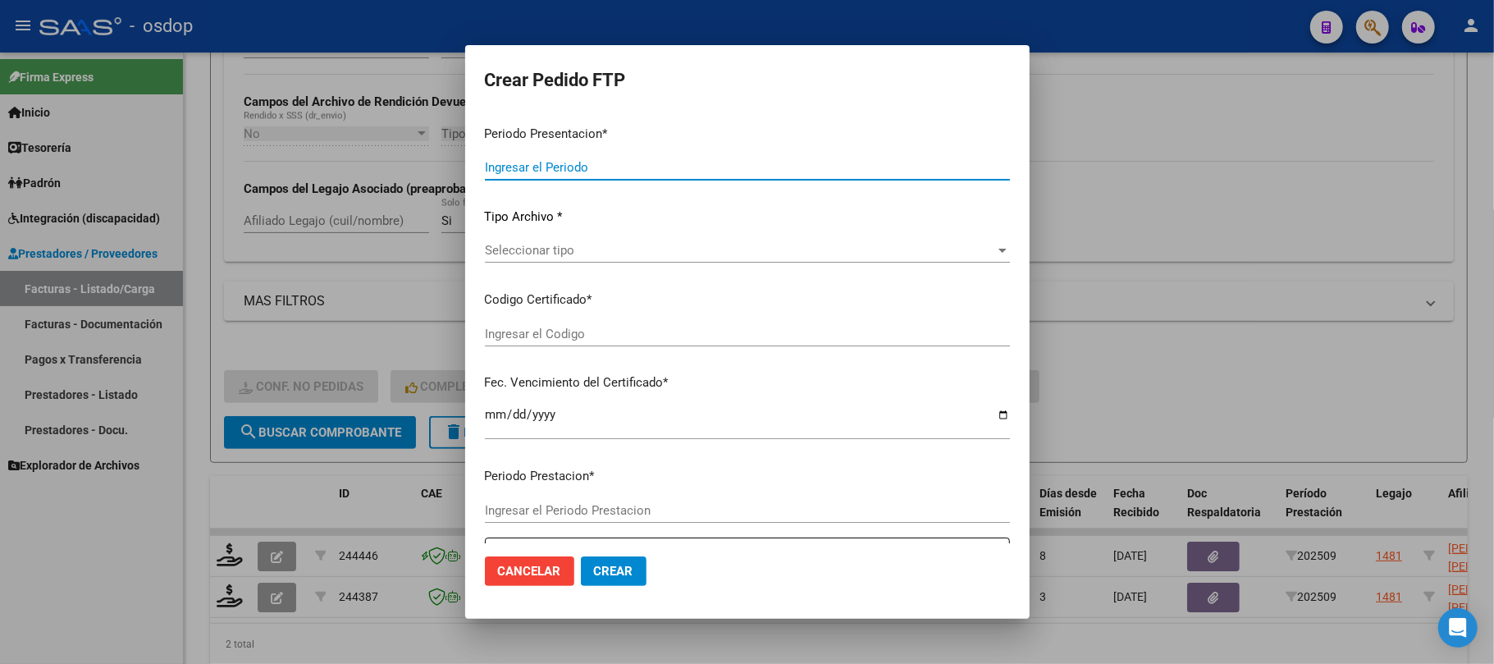
type input "202509"
type input "$ 98.964,88"
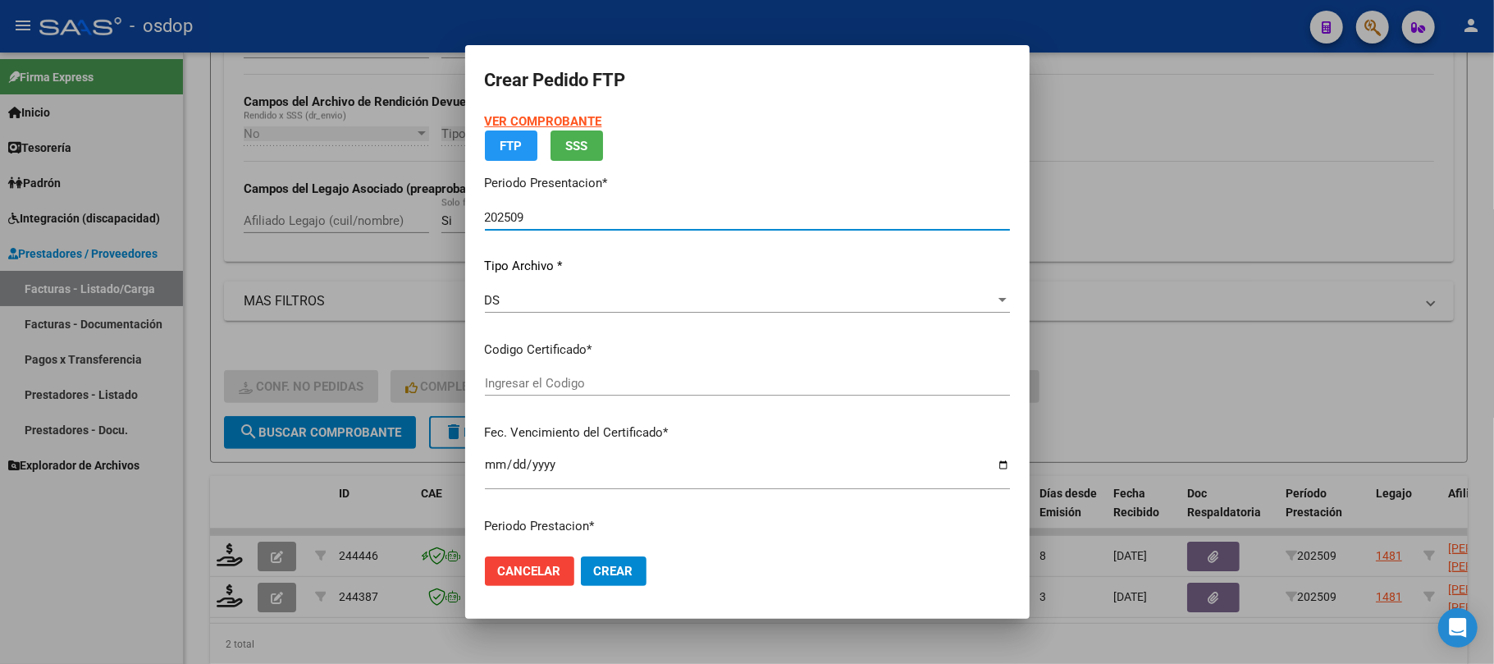
type input "9708113133"
type input "2029-01-08"
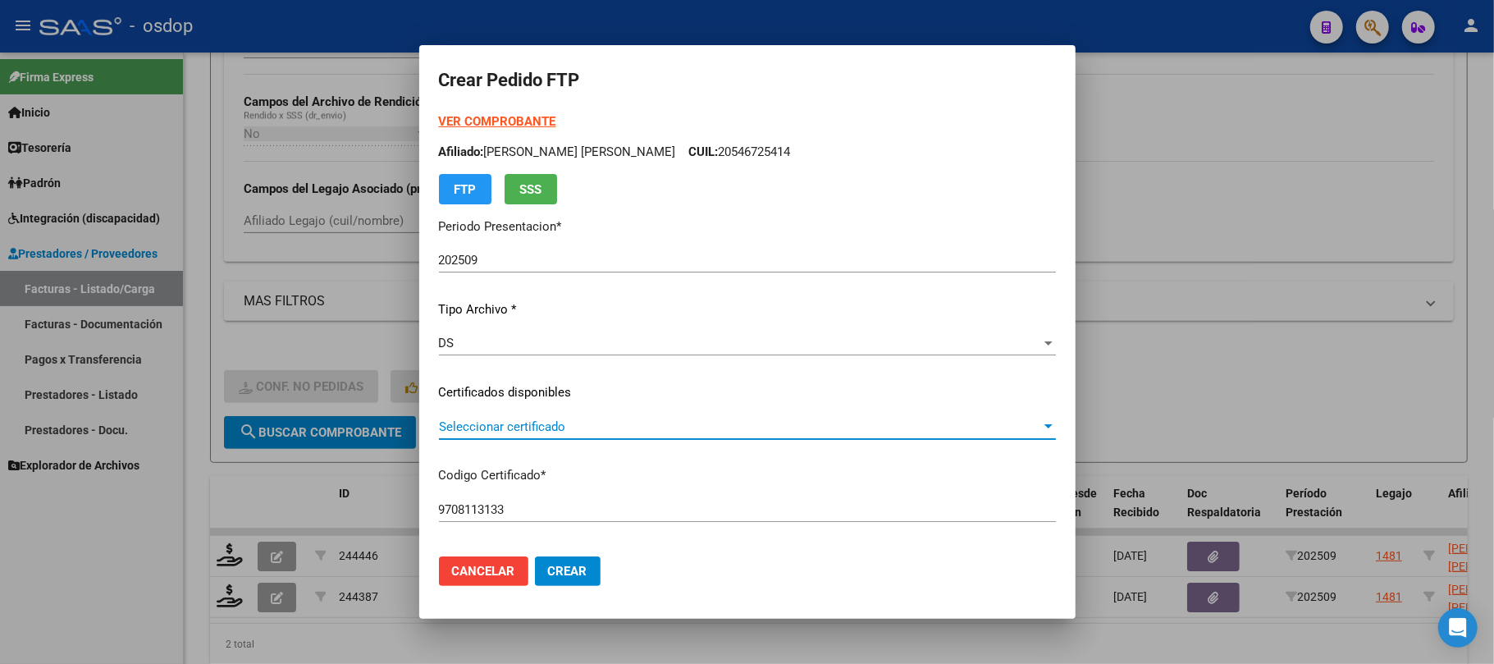
click at [571, 422] on span "Seleccionar certificado" at bounding box center [740, 426] width 602 height 15
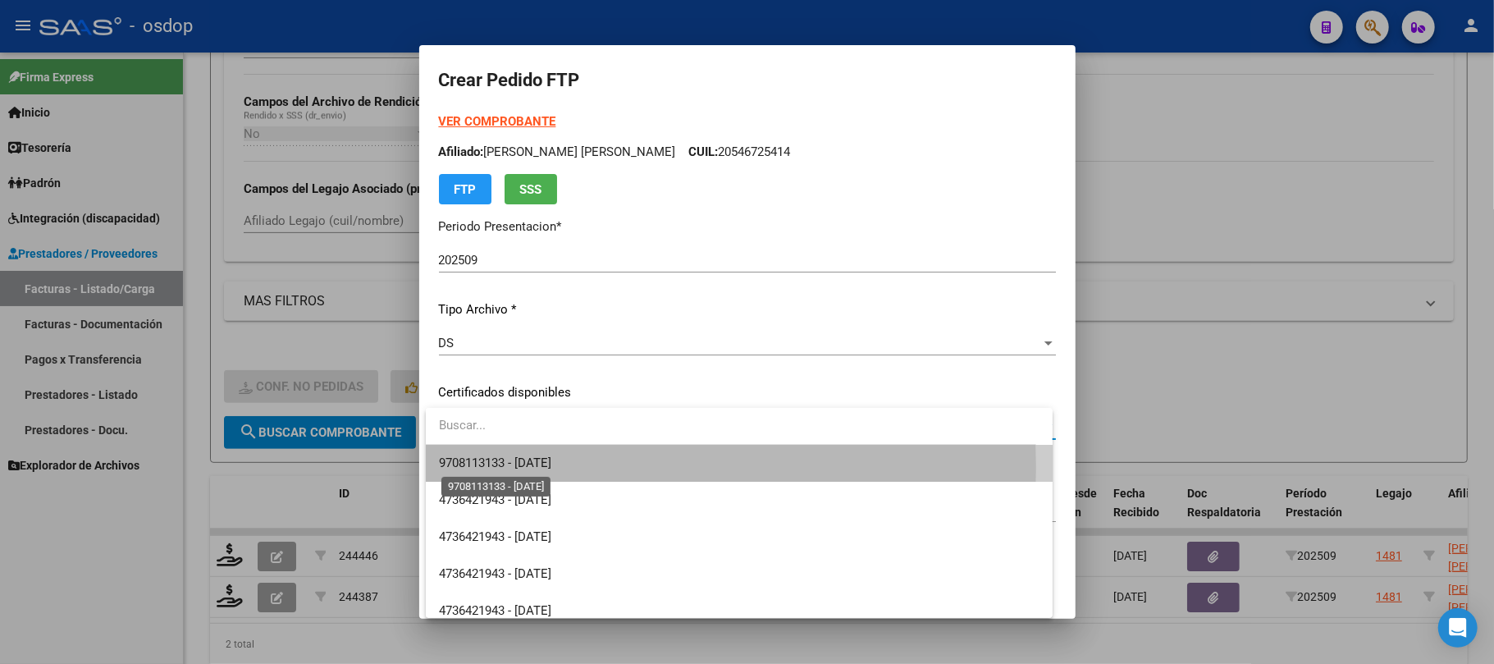
click at [551, 468] on span "9708113133 - 2029-01-08" at bounding box center [495, 462] width 112 height 15
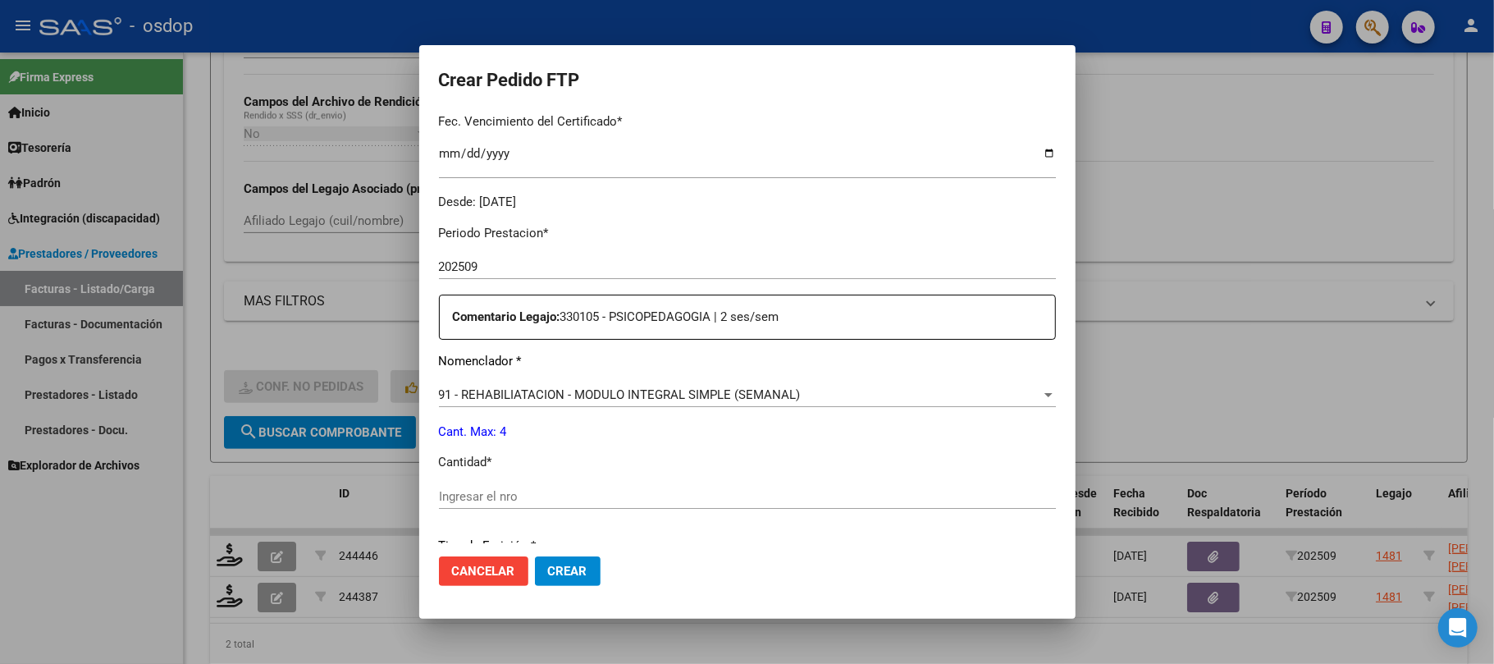
scroll to position [546, 0]
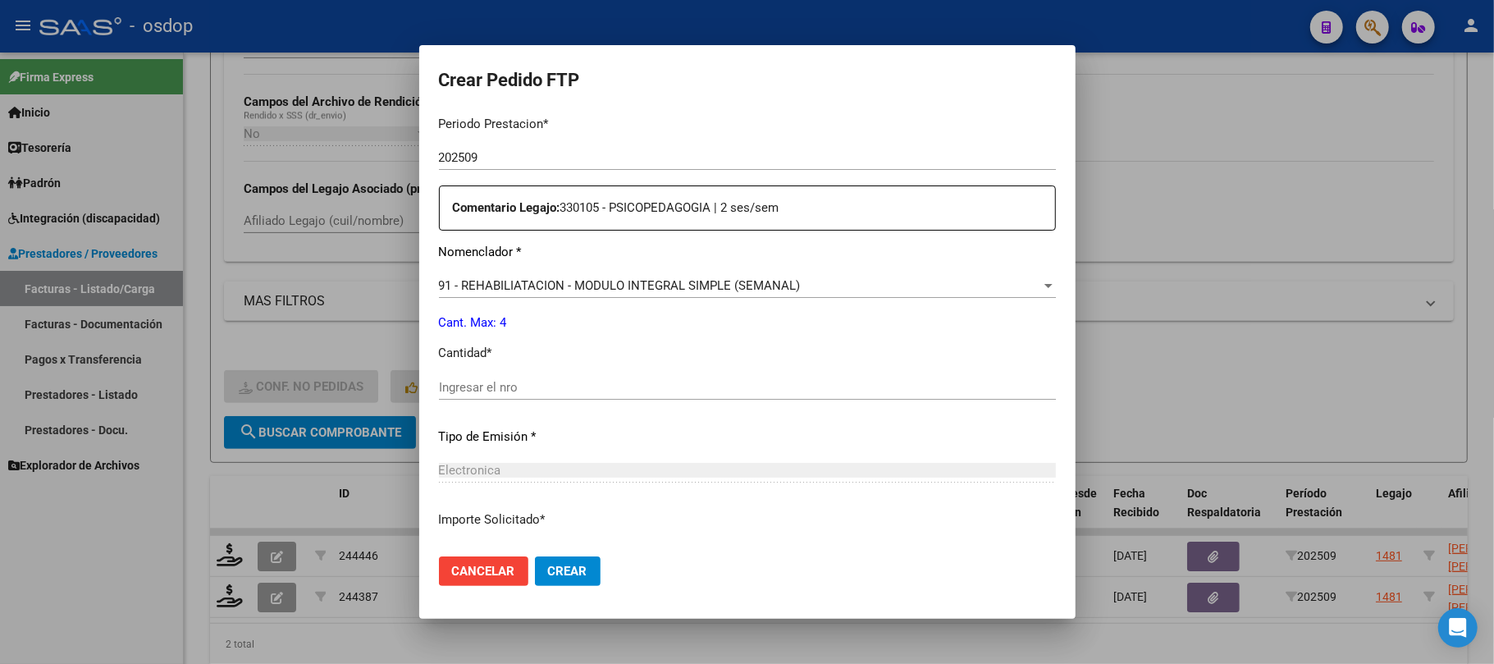
click at [555, 289] on span "91 - REHABILIATACION - MODULO INTEGRAL SIMPLE (SEMANAL)" at bounding box center [620, 285] width 362 height 15
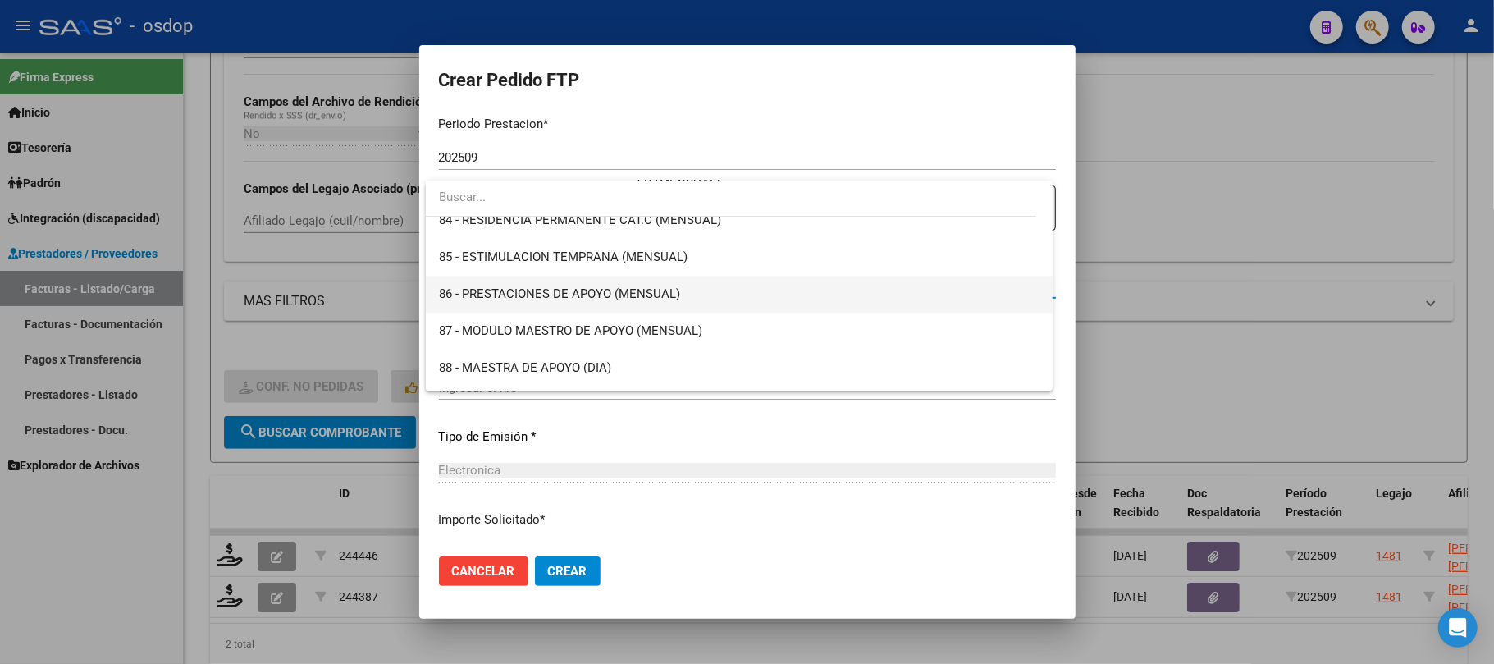
scroll to position [3054, 0]
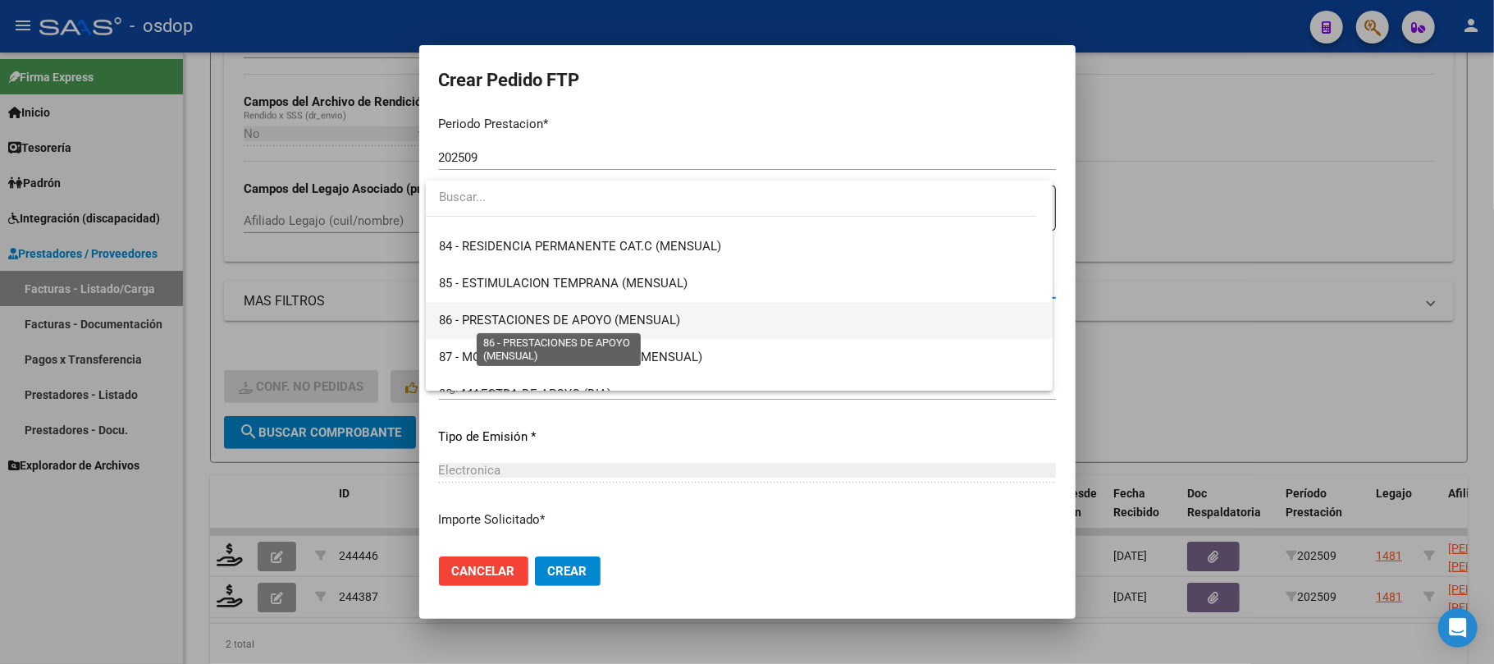
drag, startPoint x: 572, startPoint y: 326, endPoint x: 569, endPoint y: 339, distance: 13.5
click at [569, 326] on span "86 - PRESTACIONES DE APOYO (MENSUAL)" at bounding box center [559, 320] width 241 height 15
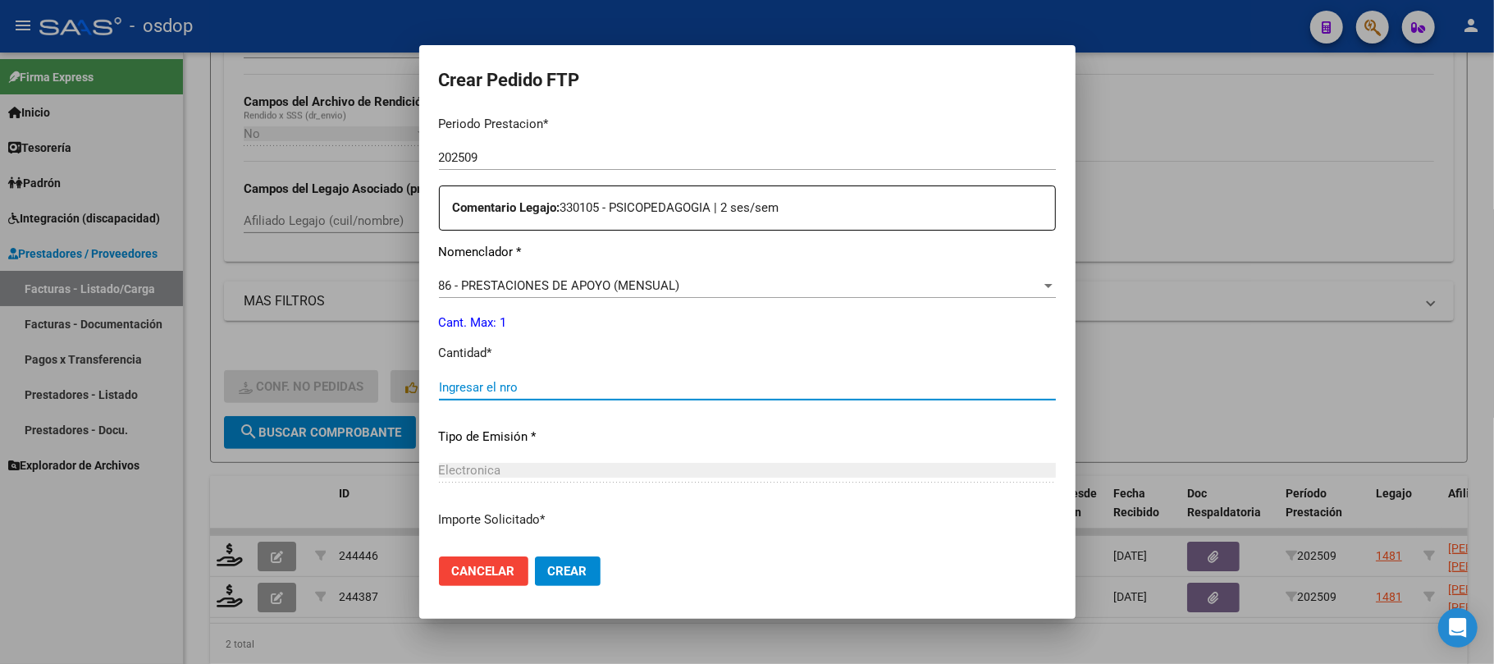
click at [537, 384] on input "Ingresar el nro" at bounding box center [747, 387] width 617 height 15
type input "1"
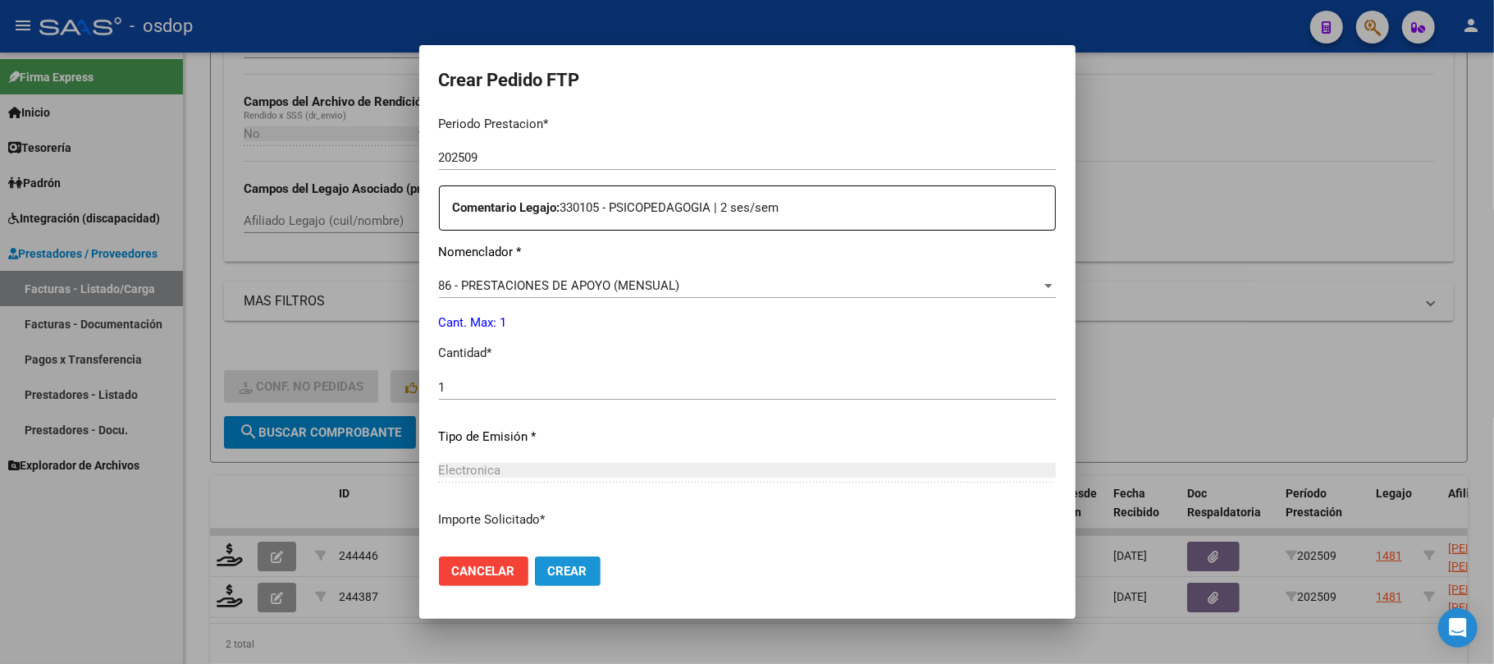
click at [588, 583] on button "Crear" at bounding box center [568, 571] width 66 height 30
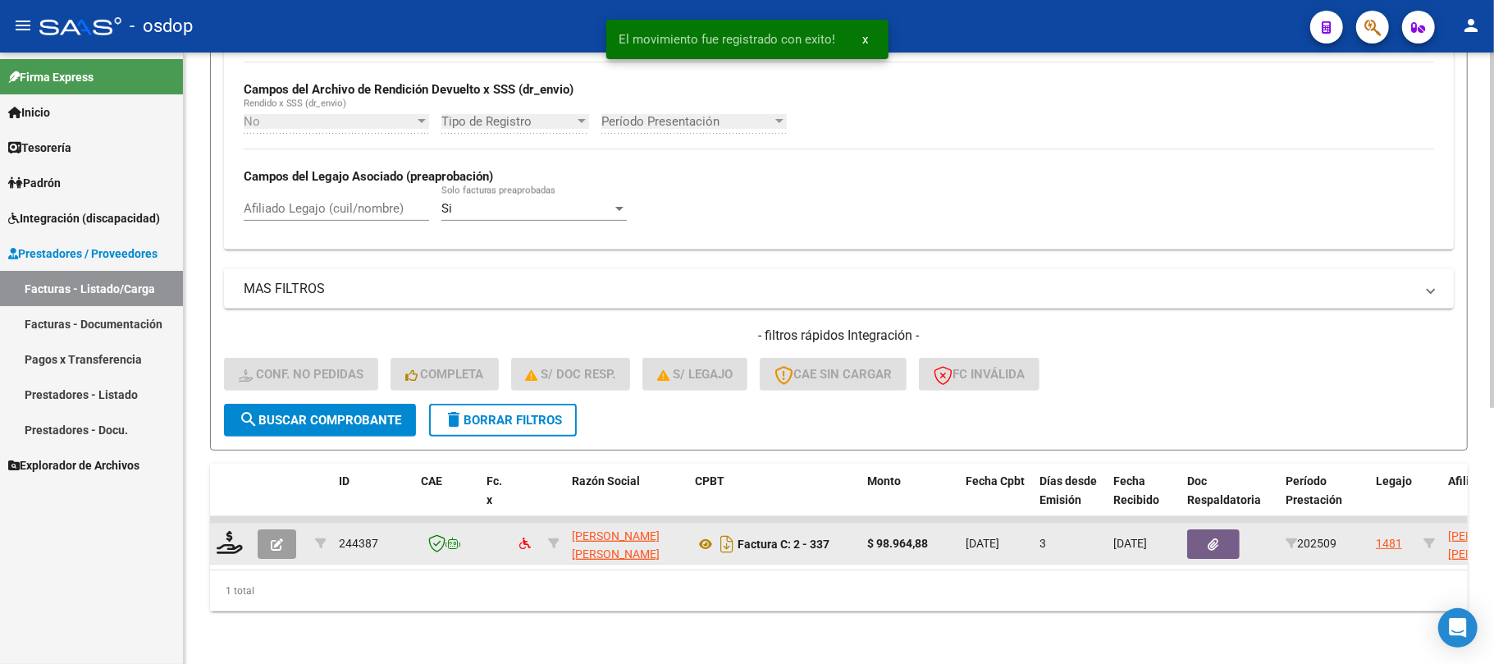
scroll to position [395, 0]
click at [235, 531] on icon at bounding box center [230, 542] width 26 height 23
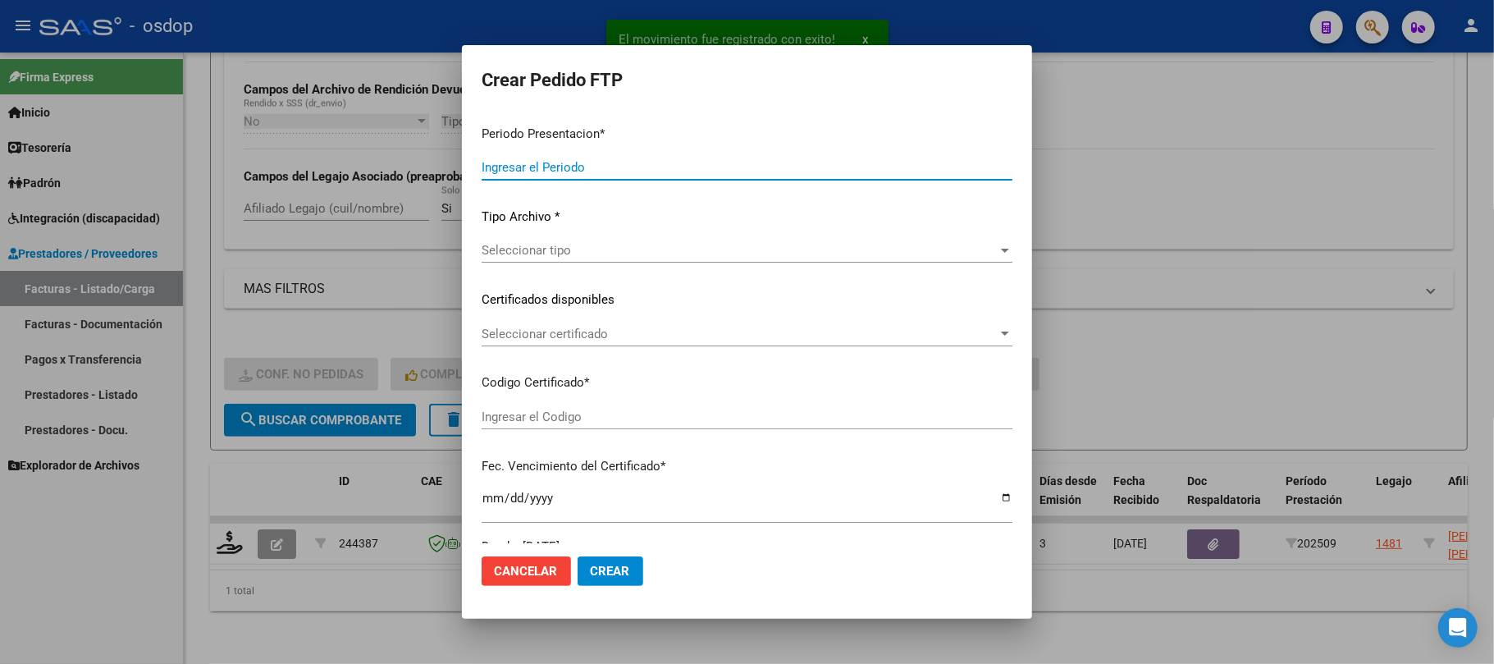
type input "202509"
type input "$ 98.964,88"
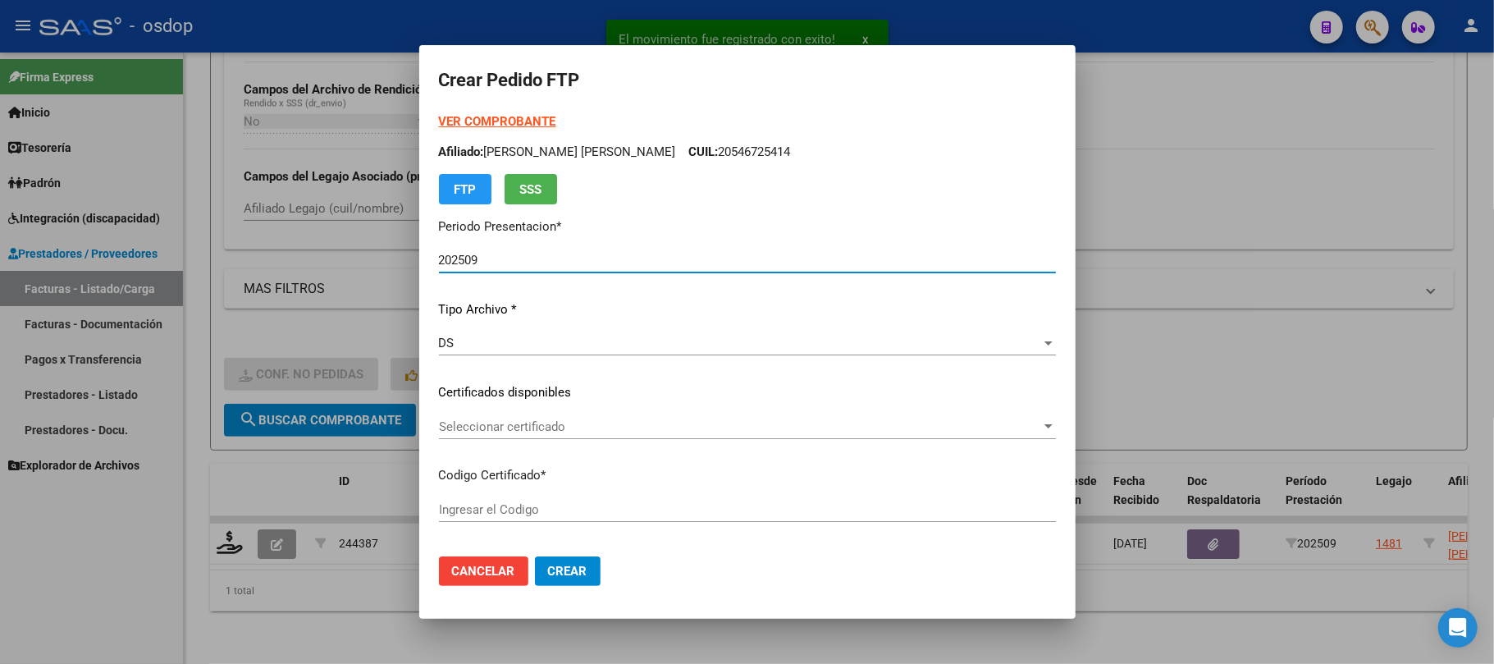
type input "9708113133"
type input "2029-01-08"
click at [646, 421] on span "Seleccionar certificado" at bounding box center [740, 426] width 602 height 15
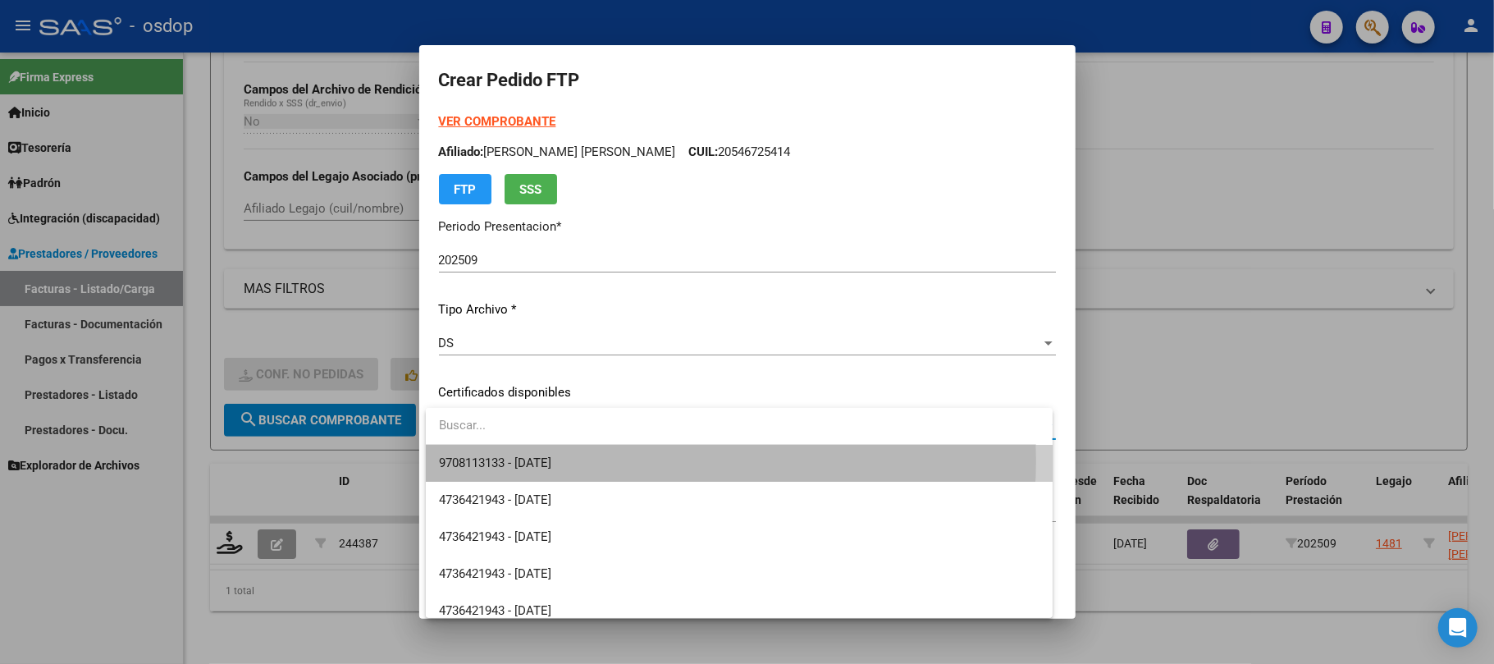
click at [648, 460] on span "9708113133 - 2029-01-08" at bounding box center [739, 463] width 601 height 37
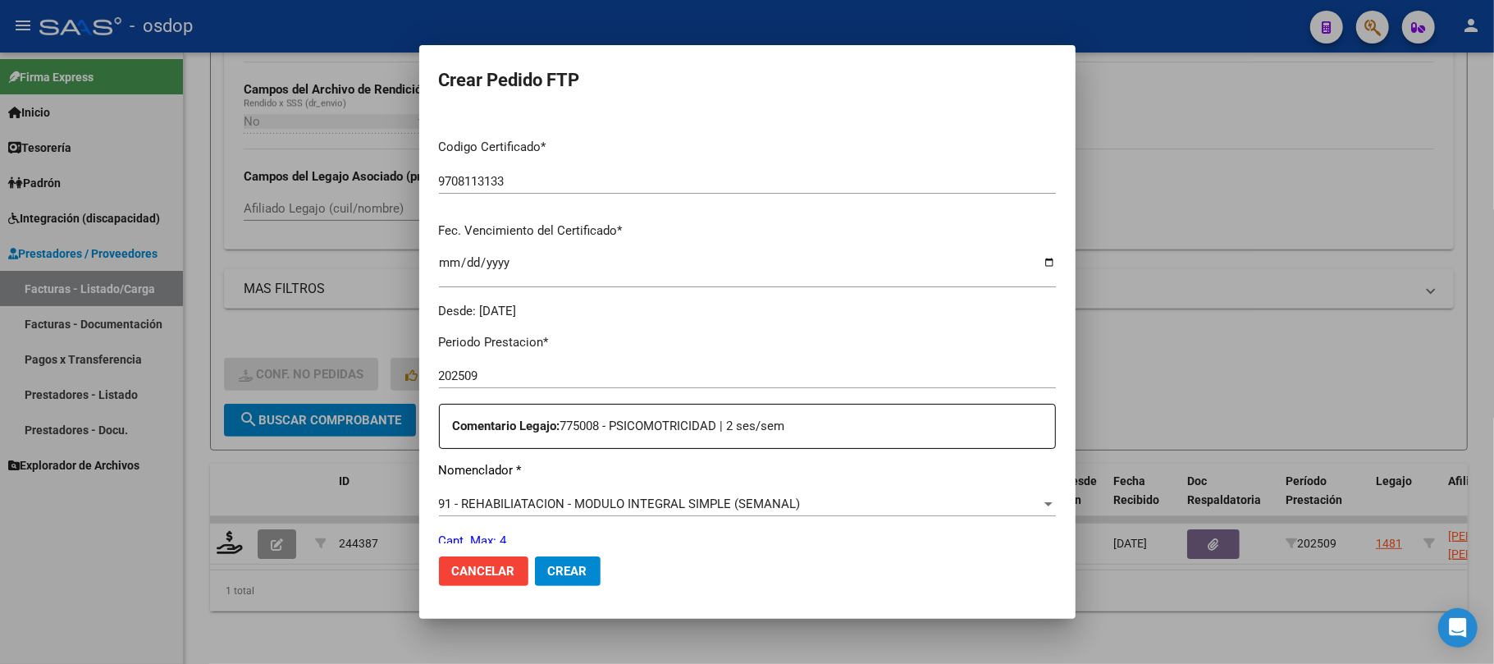
scroll to position [437, 0]
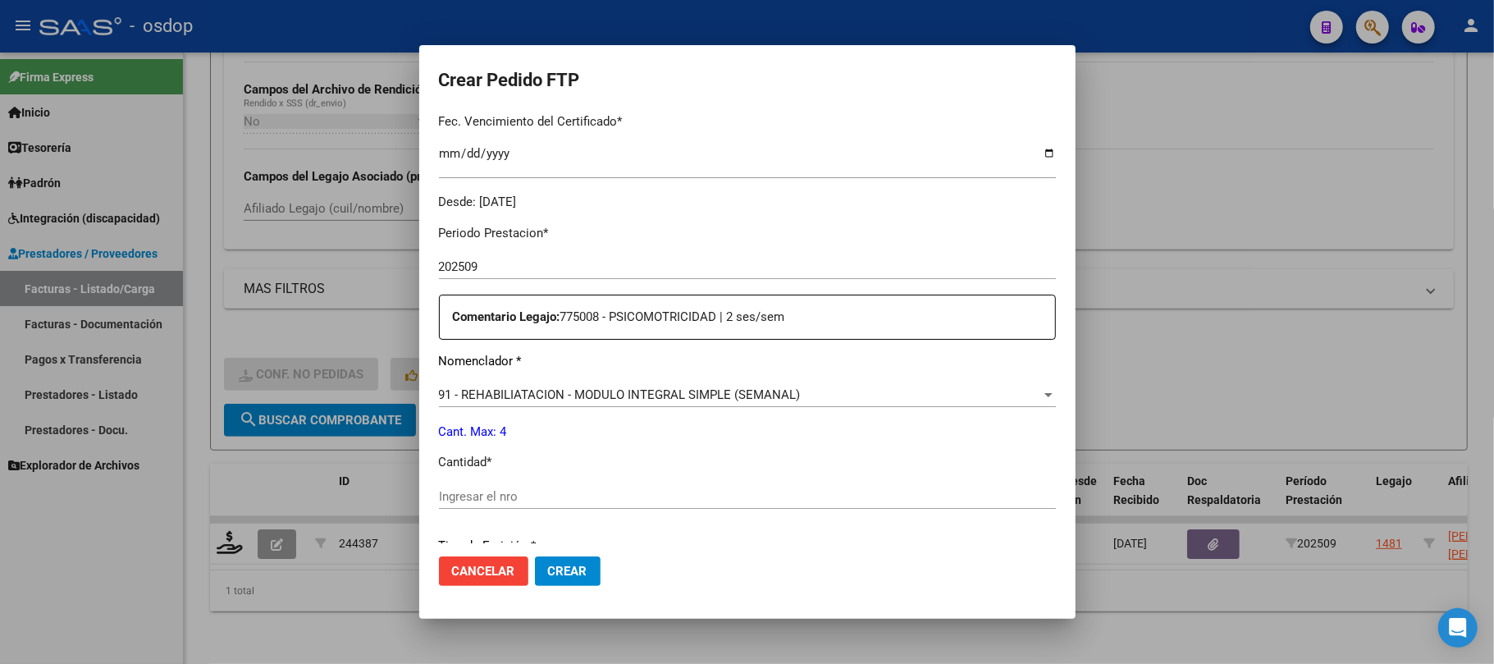
click at [717, 404] on div "91 - REHABILIATACION - MODULO INTEGRAL SIMPLE (SEMANAL) Seleccionar nomenclador" at bounding box center [747, 394] width 617 height 25
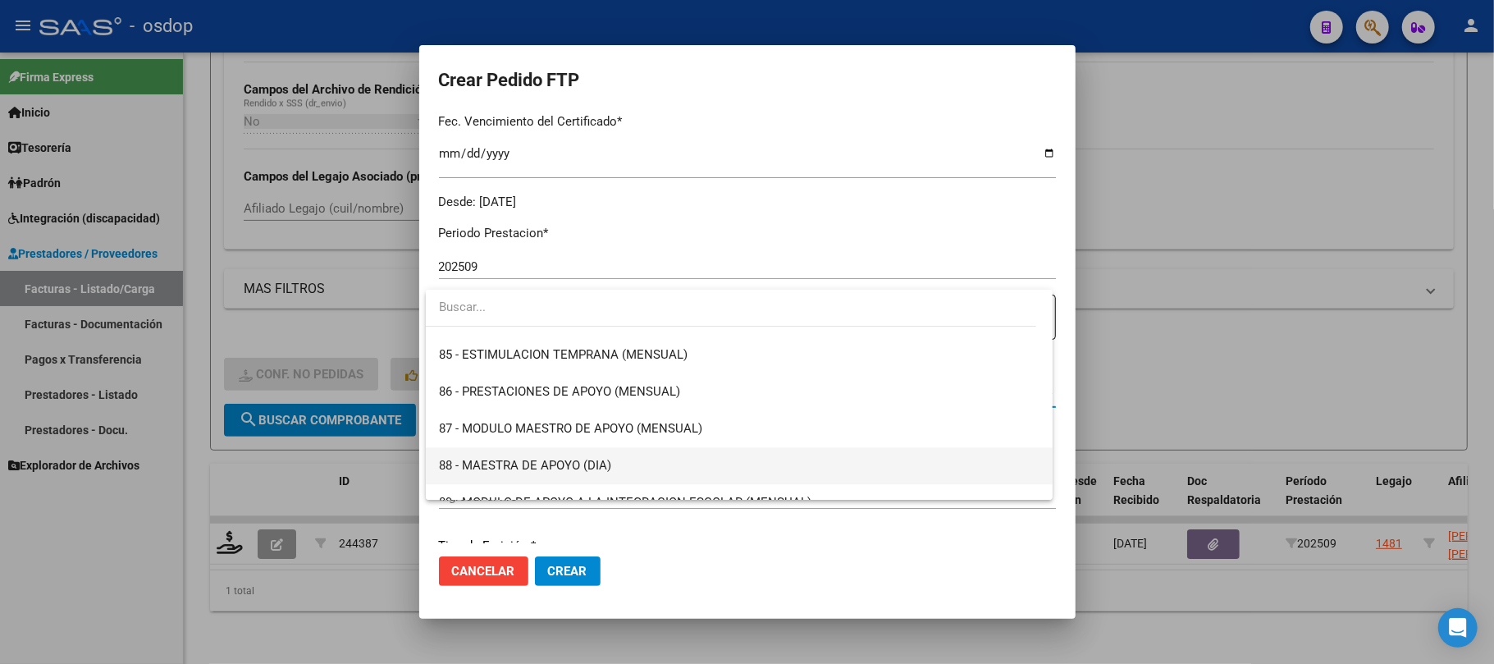
scroll to position [3054, 0]
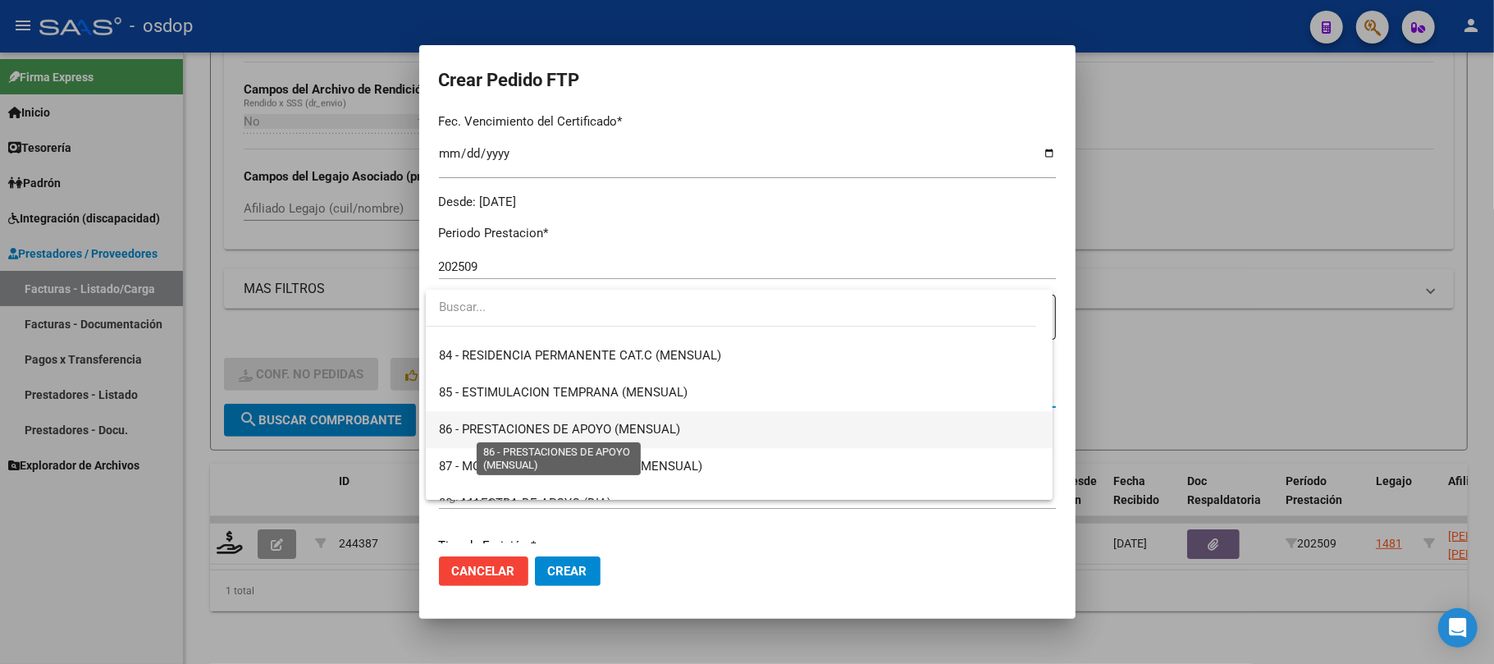
click at [592, 423] on span "86 - PRESTACIONES DE APOYO (MENSUAL)" at bounding box center [559, 429] width 241 height 15
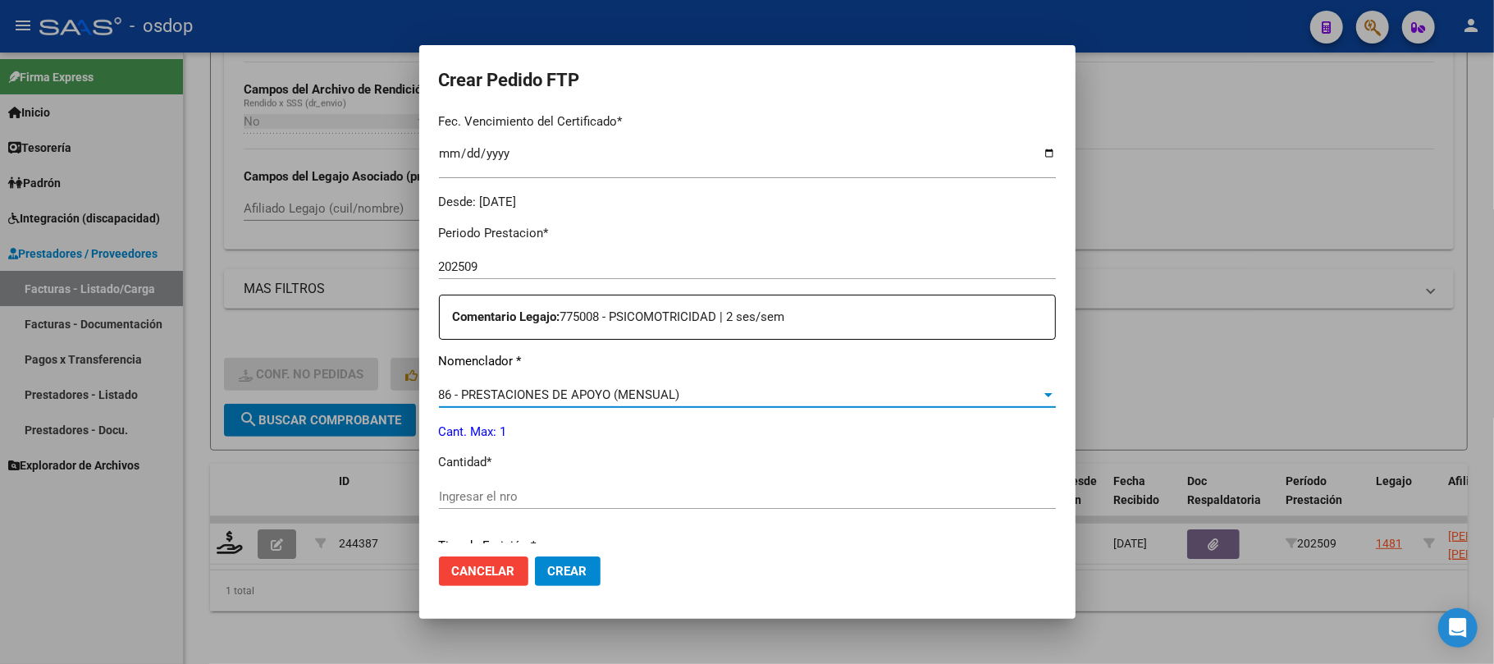
click at [563, 482] on div "Periodo Prestacion * 202509 Ingresar el Periodo Prestacion Comentario Legajo: 7…" at bounding box center [747, 576] width 617 height 728
click at [555, 493] on input "Ingresar el nro" at bounding box center [747, 496] width 617 height 15
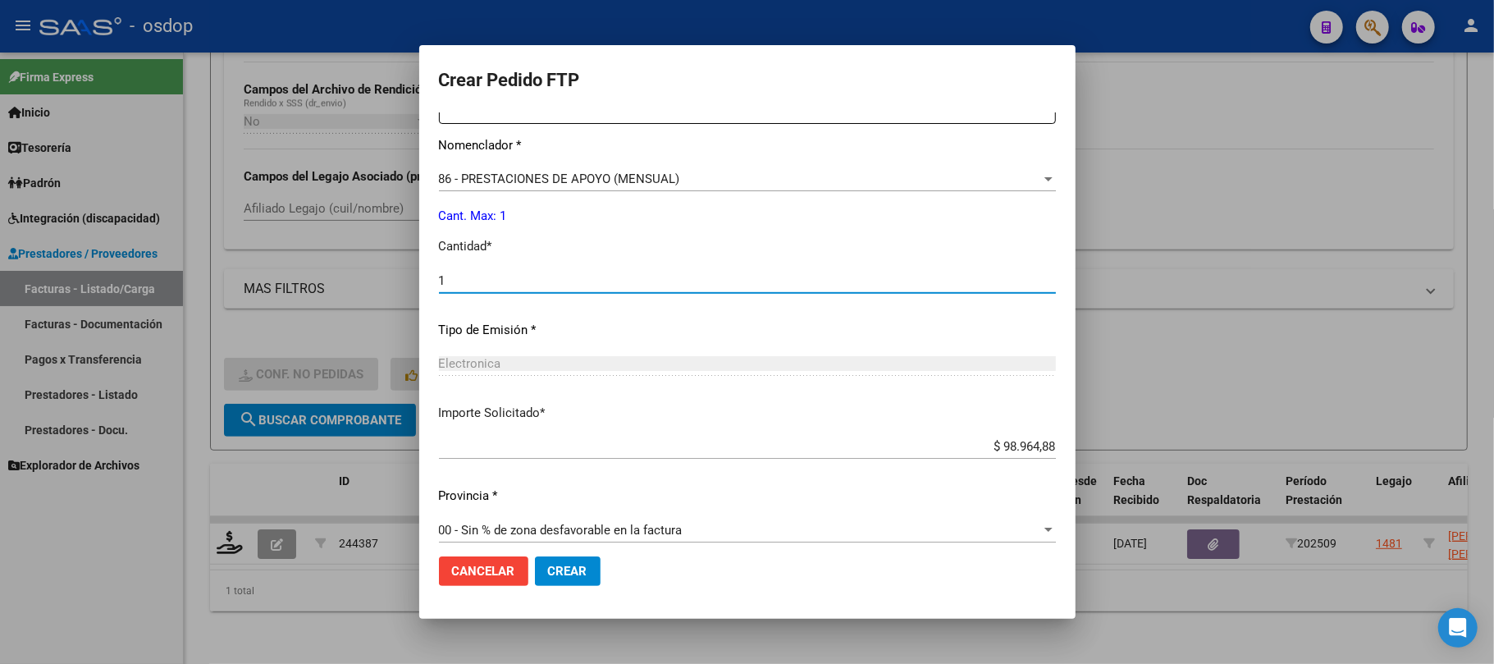
scroll to position [656, 0]
type input "1"
click at [573, 579] on button "Crear" at bounding box center [568, 571] width 66 height 30
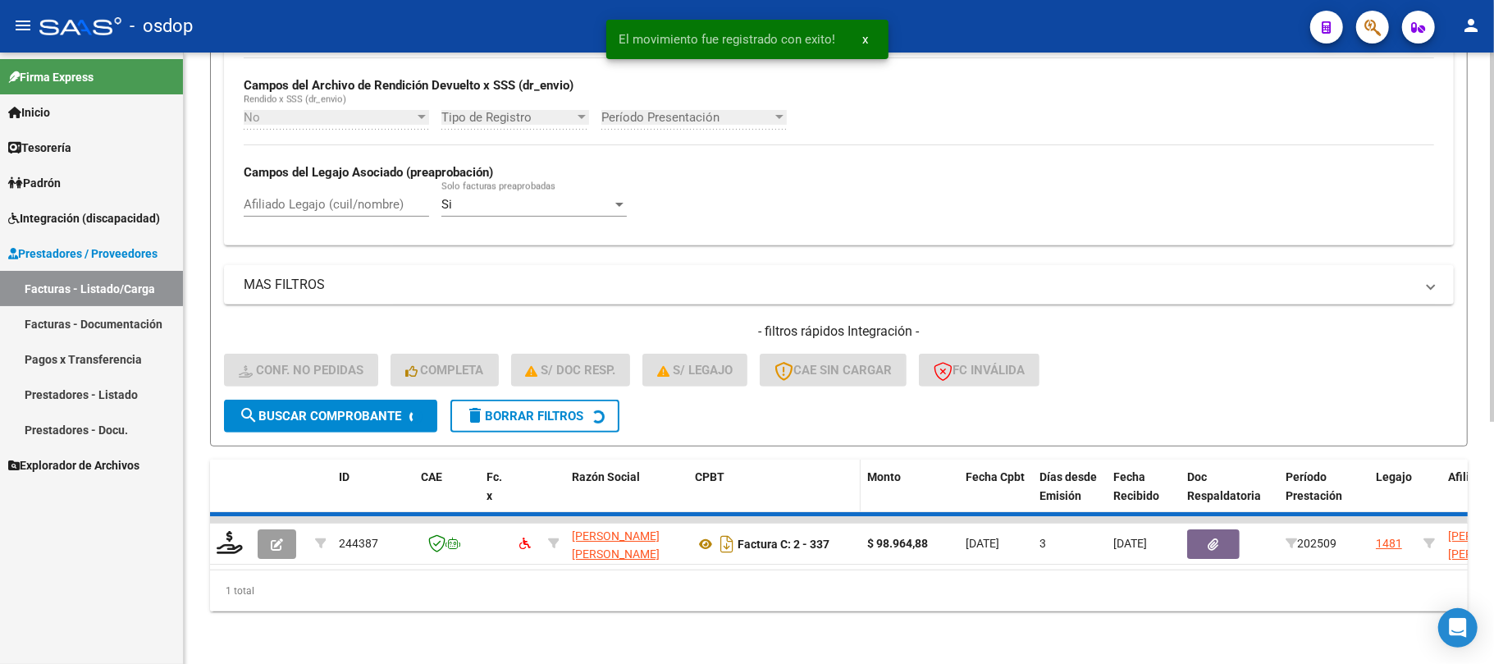
scroll to position [368, 0]
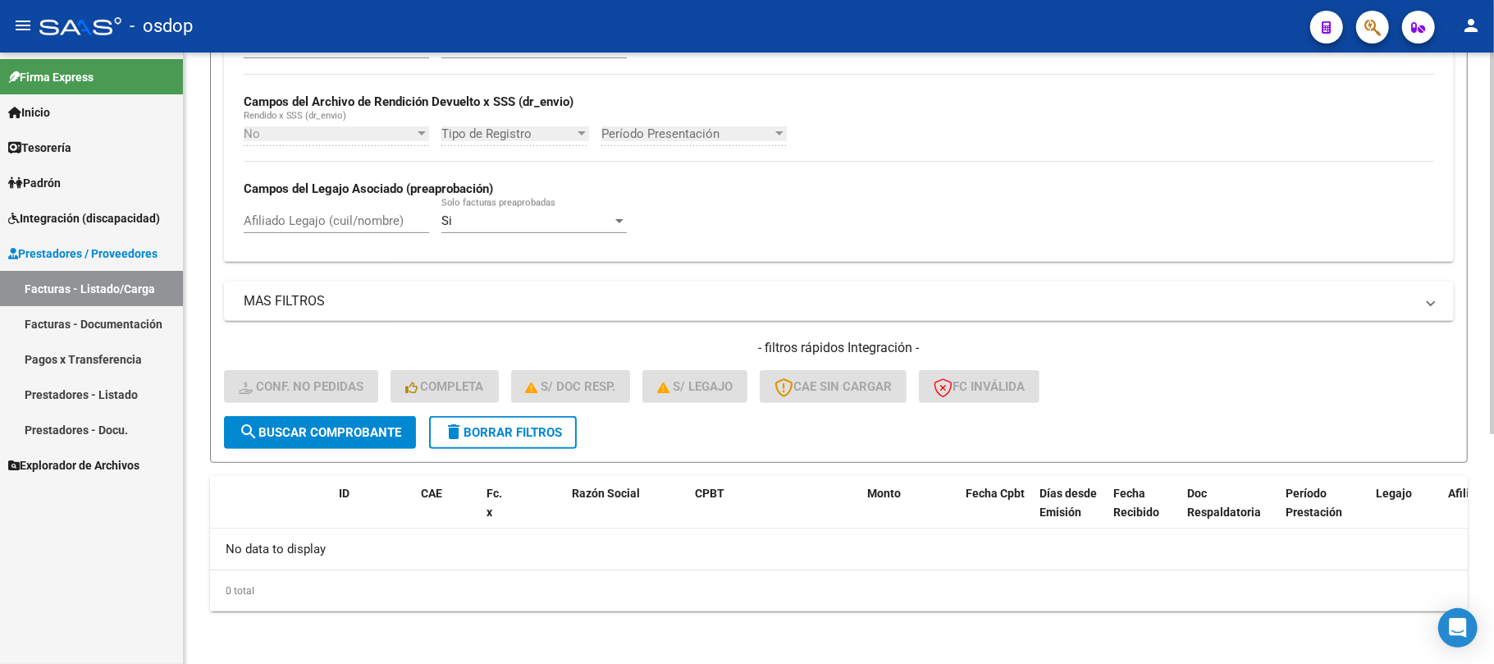
click at [487, 432] on span "delete Borrar Filtros" at bounding box center [503, 432] width 118 height 15
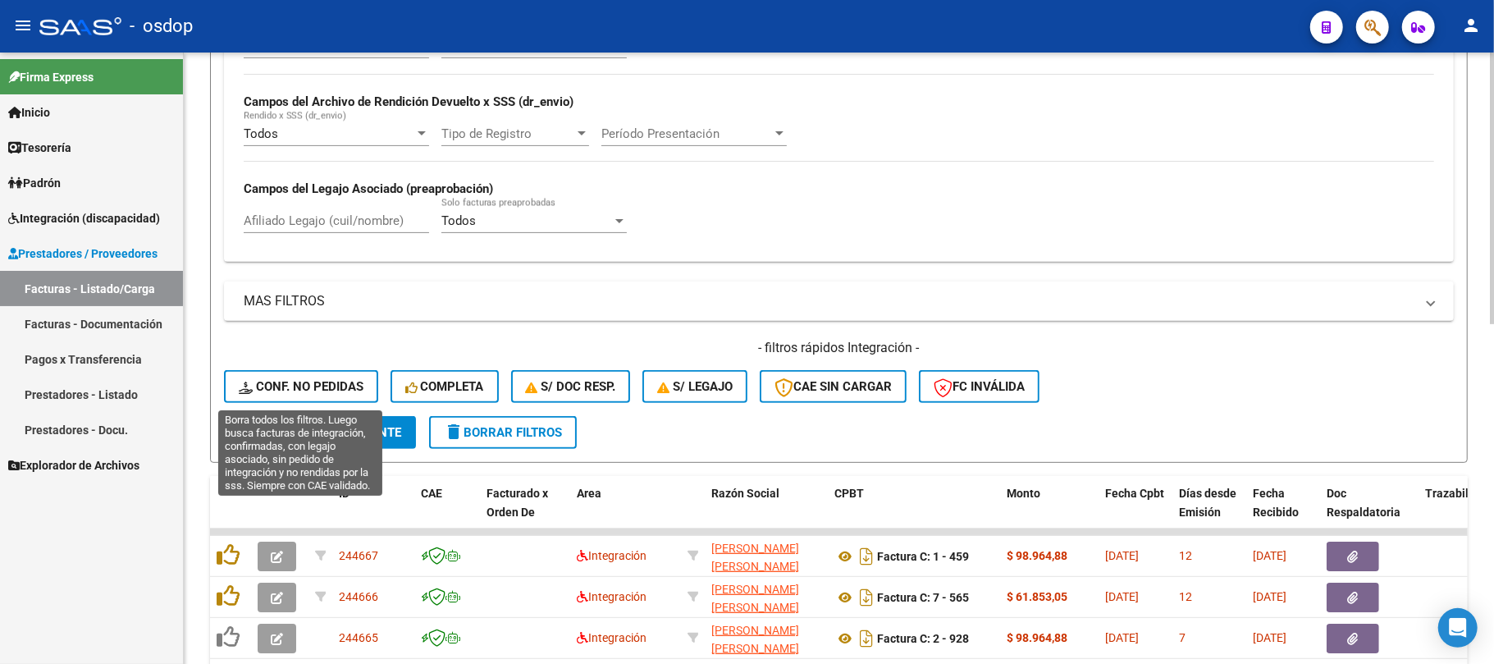
click at [322, 385] on span "Conf. no pedidas" at bounding box center [301, 386] width 125 height 15
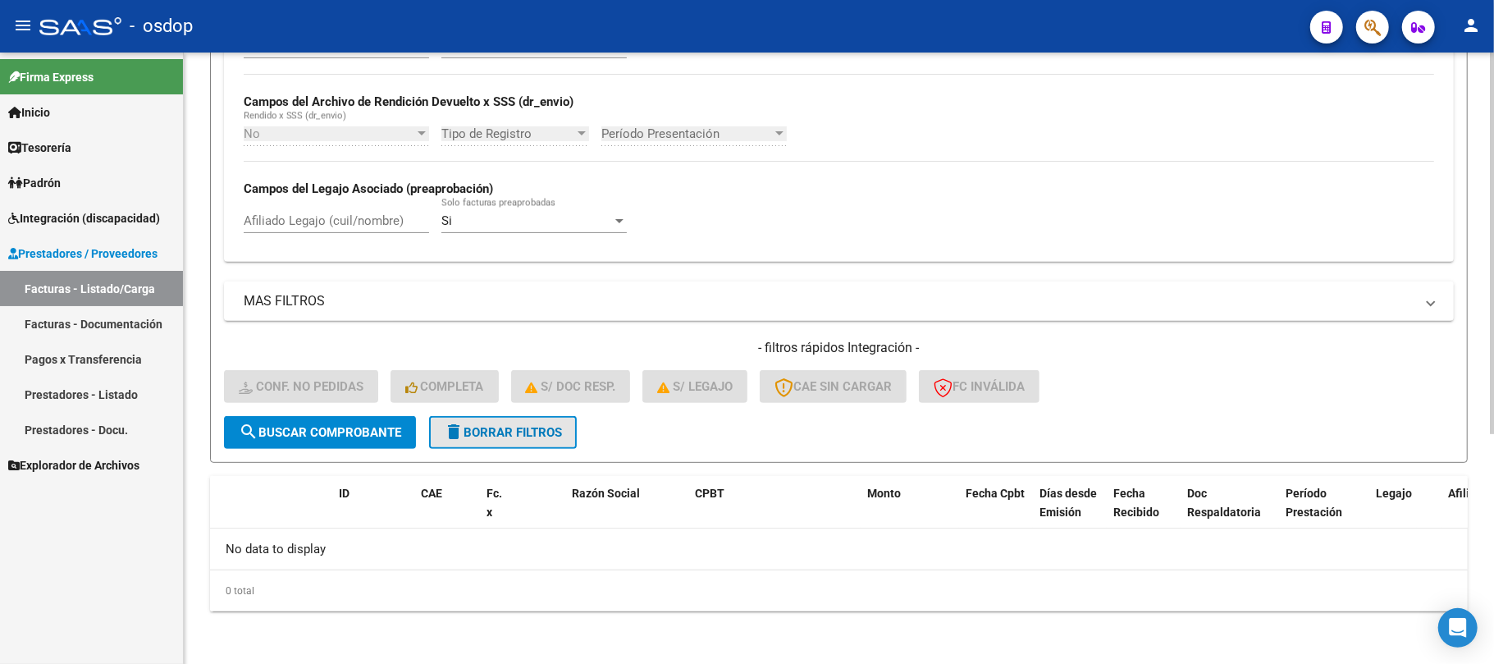
click at [523, 435] on span "delete Borrar Filtros" at bounding box center [503, 432] width 118 height 15
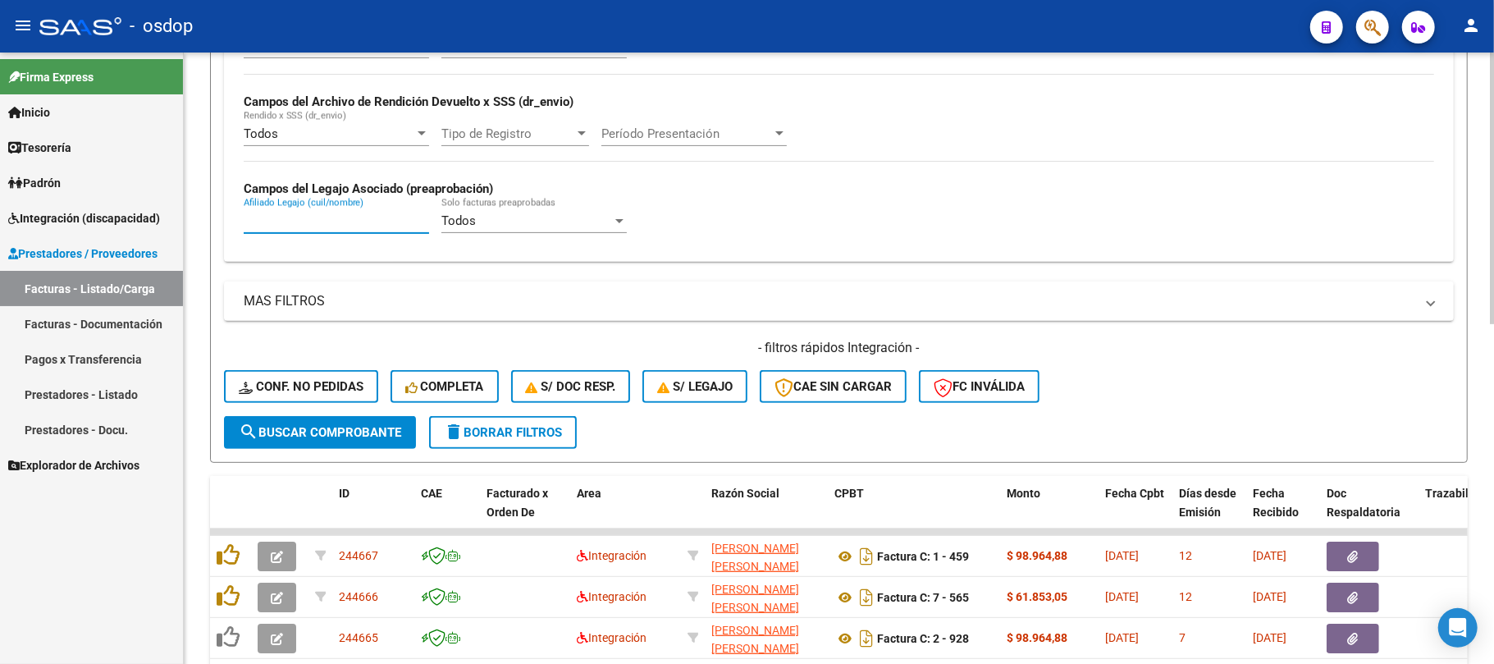
click at [332, 222] on input "Afiliado Legajo (cuil/nombre)" at bounding box center [336, 220] width 185 height 15
paste input "20954892043"
type input "20954892043"
click at [329, 428] on span "search Buscar Comprobante" at bounding box center [320, 432] width 162 height 15
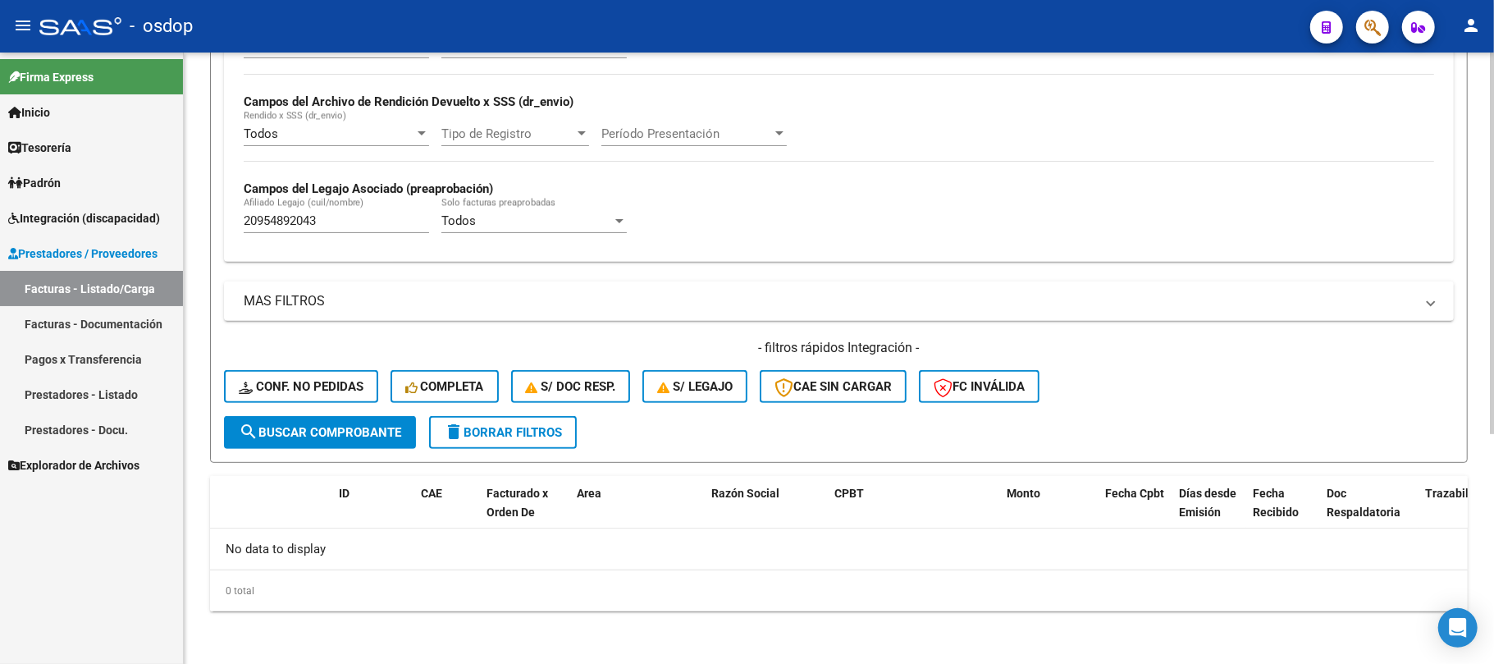
click at [359, 233] on div "20954892043 Afiliado Legajo (cuil/nombre)" at bounding box center [336, 215] width 185 height 35
click at [546, 443] on button "delete Borrar Filtros" at bounding box center [503, 432] width 148 height 33
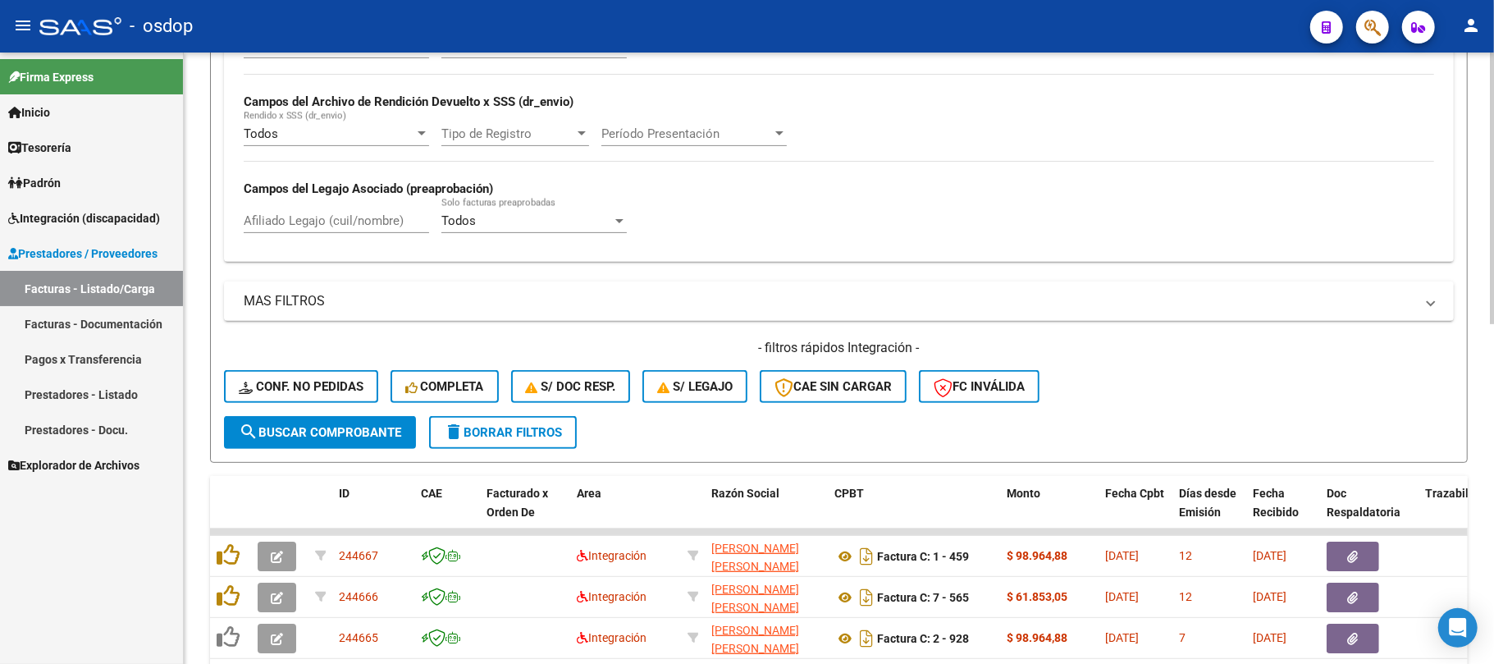
click at [306, 223] on input "Afiliado Legajo (cuil/nombre)" at bounding box center [336, 220] width 185 height 15
paste input "20954892043"
type input "20954892043"
click at [339, 425] on span "search Buscar Comprobante" at bounding box center [320, 432] width 162 height 15
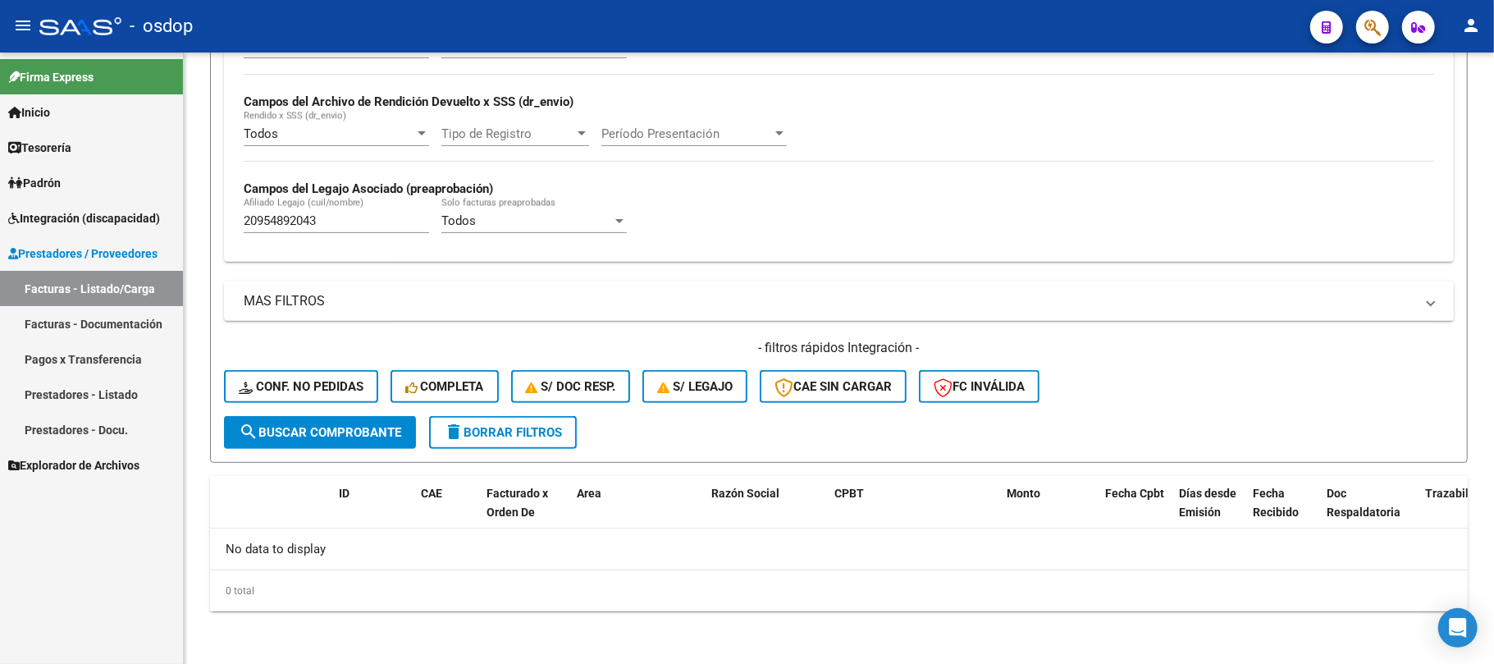
click at [87, 218] on span "Integración (discapacidad)" at bounding box center [84, 218] width 152 height 18
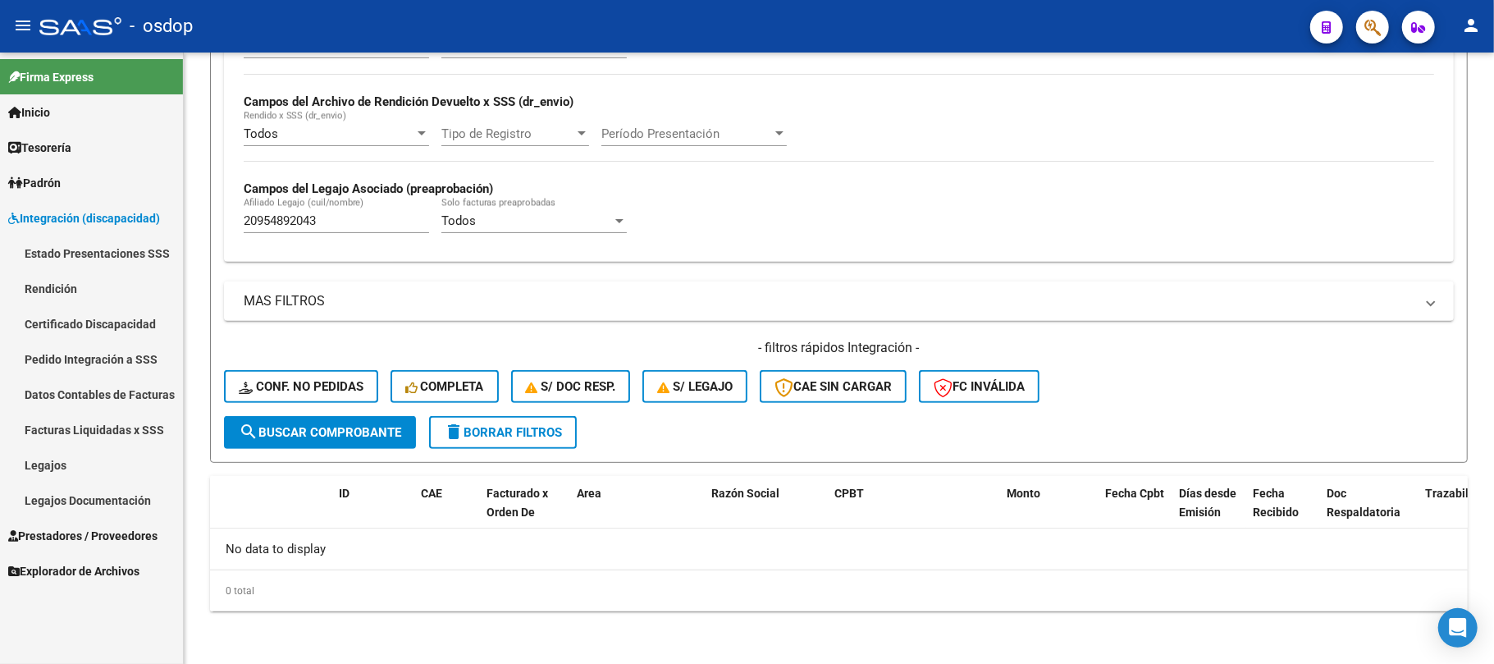
click at [112, 353] on link "Pedido Integración a SSS" at bounding box center [91, 358] width 183 height 35
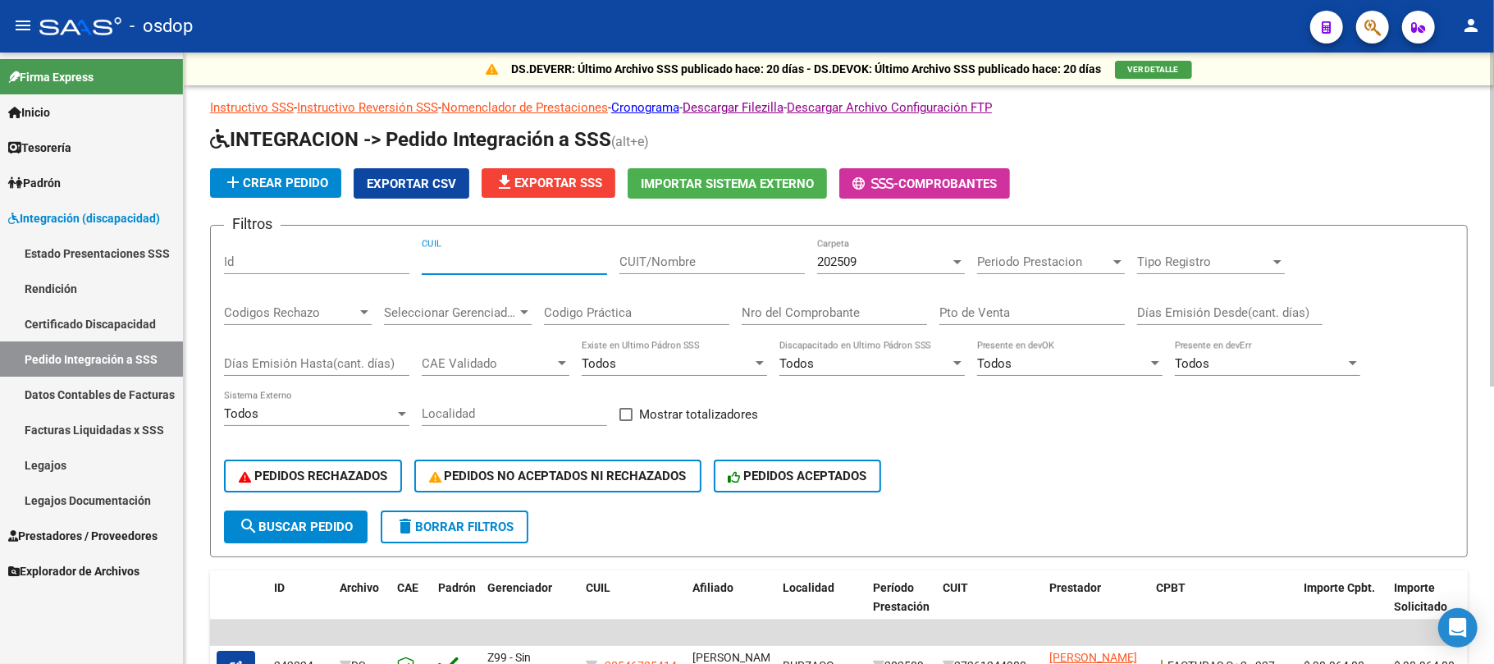
click at [469, 266] on input "CUIL" at bounding box center [514, 261] width 185 height 15
paste input "20954892043"
type input "20954892043"
click at [305, 523] on span "search Buscar Pedido" at bounding box center [296, 526] width 114 height 15
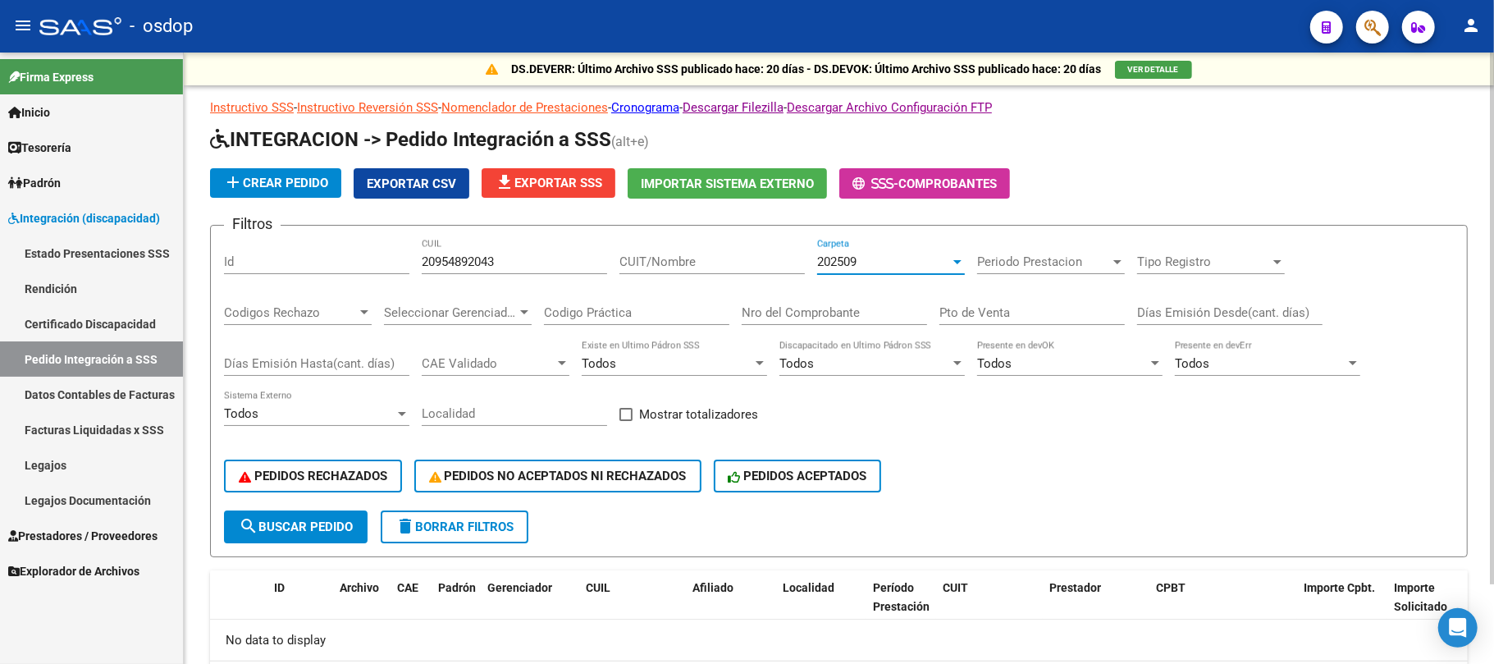
click at [886, 263] on div "202509" at bounding box center [883, 261] width 133 height 15
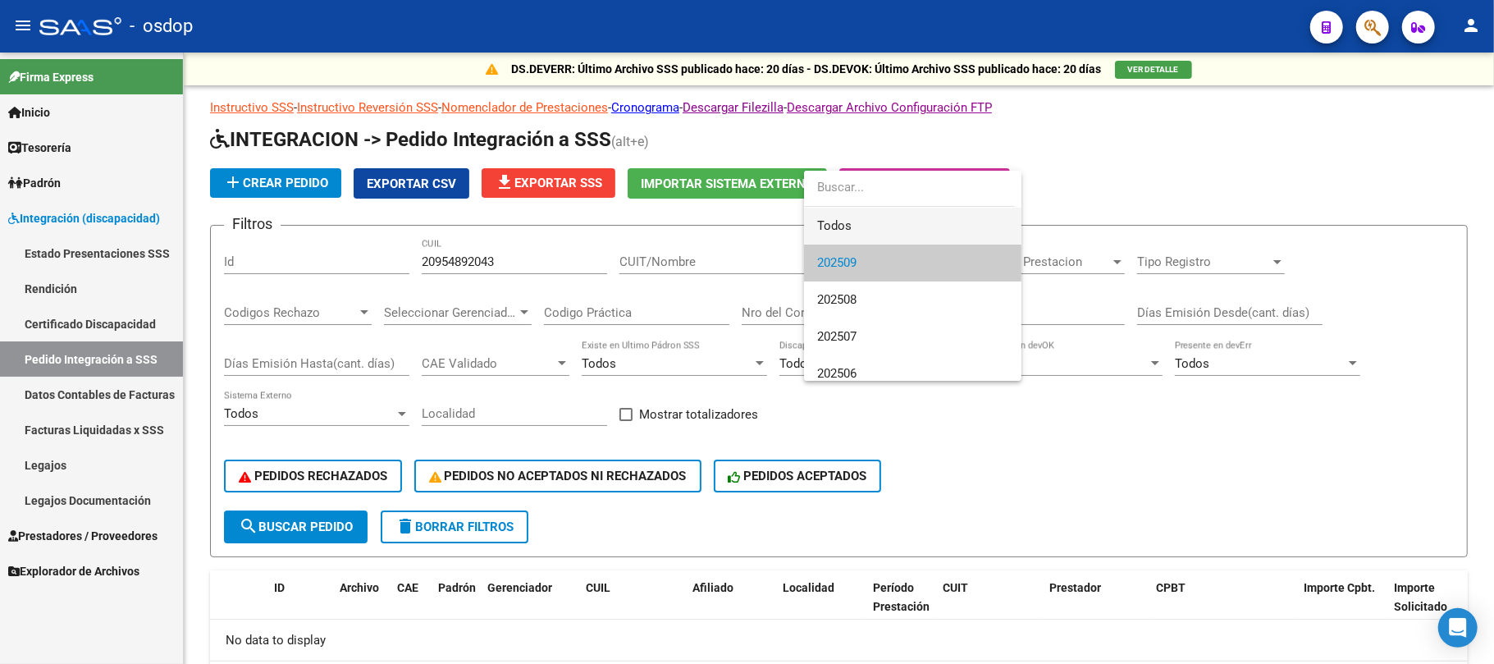
click at [875, 231] on span "Todos" at bounding box center [912, 226] width 191 height 37
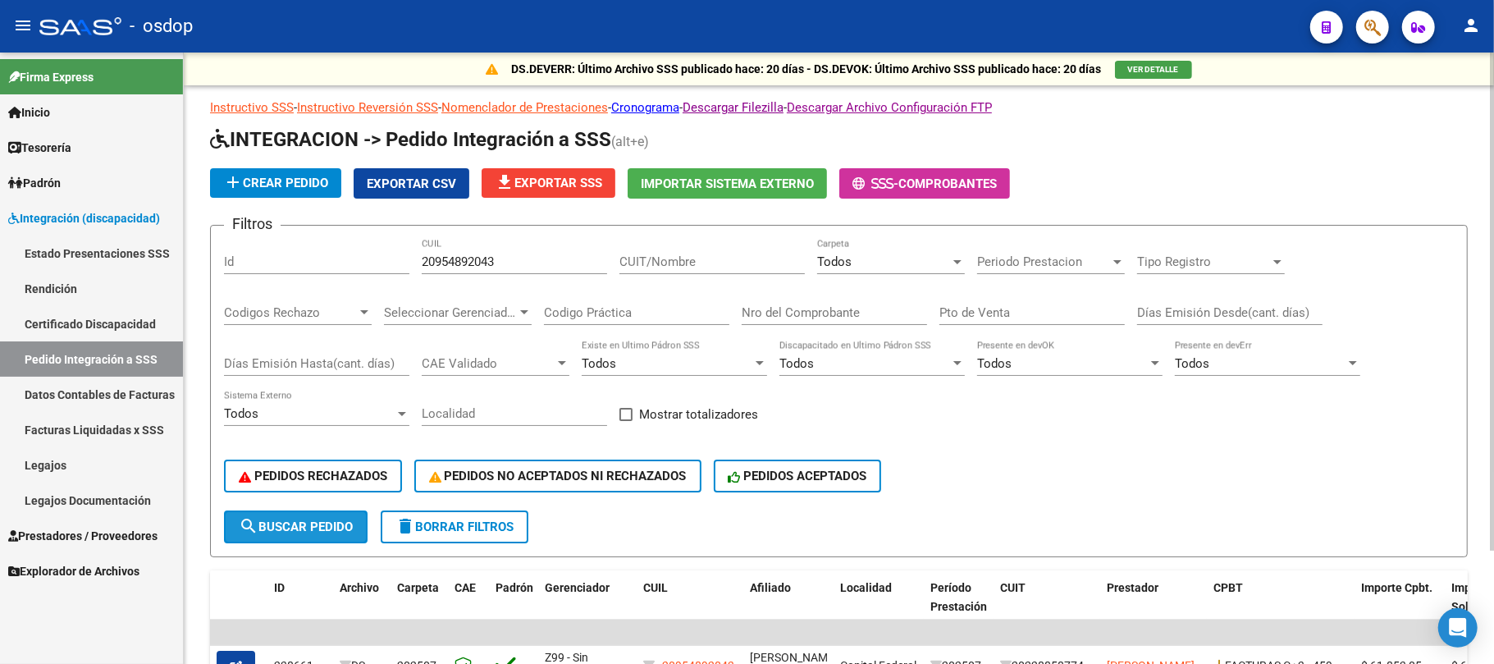
click at [316, 532] on span "search Buscar Pedido" at bounding box center [296, 526] width 114 height 15
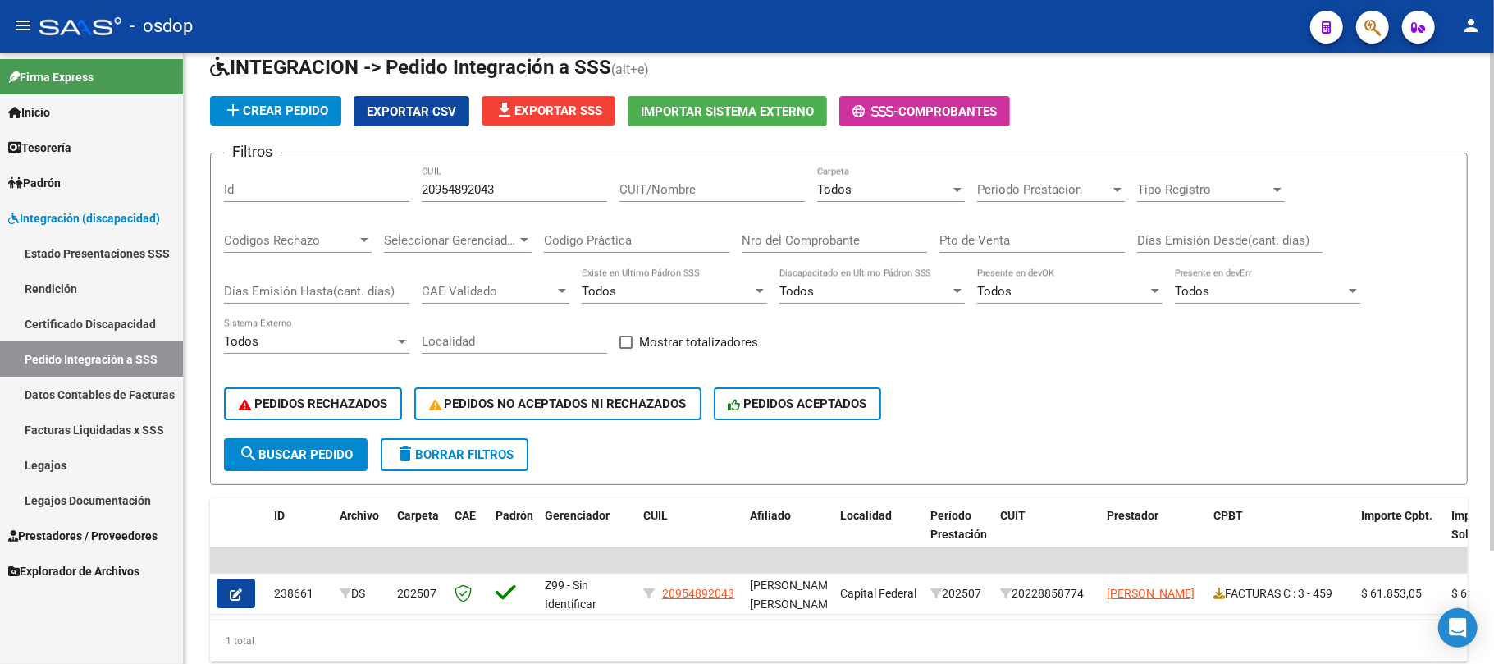
scroll to position [138, 0]
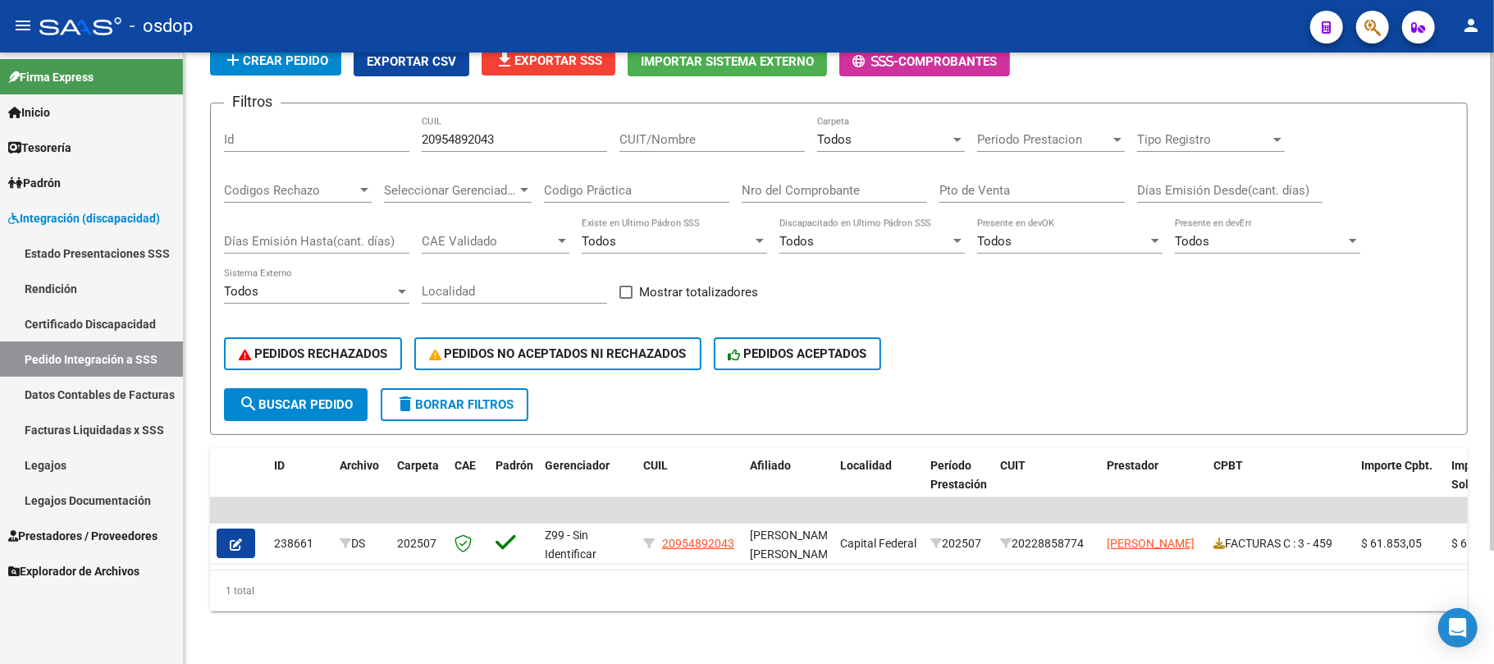
click at [431, 397] on span "delete Borrar Filtros" at bounding box center [454, 404] width 118 height 15
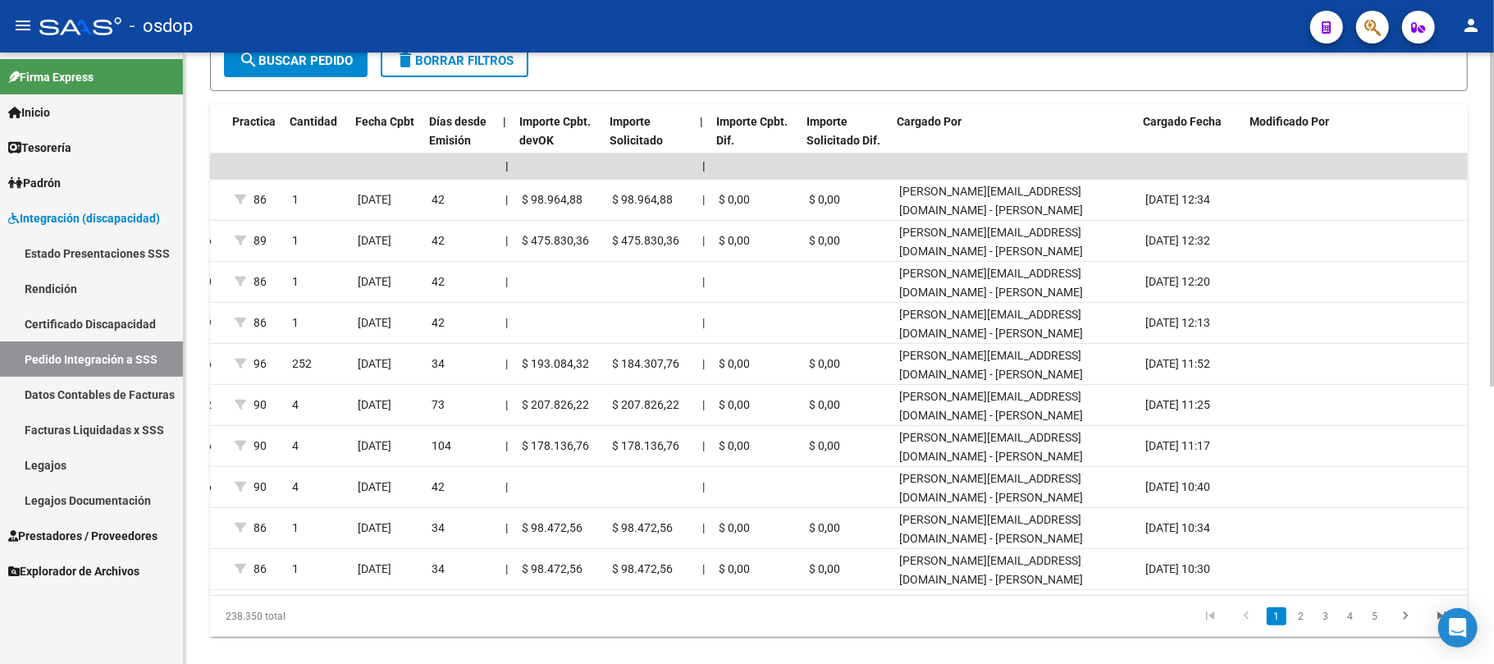
scroll to position [0, 1311]
click at [1300, 625] on link "2" at bounding box center [1301, 616] width 20 height 18
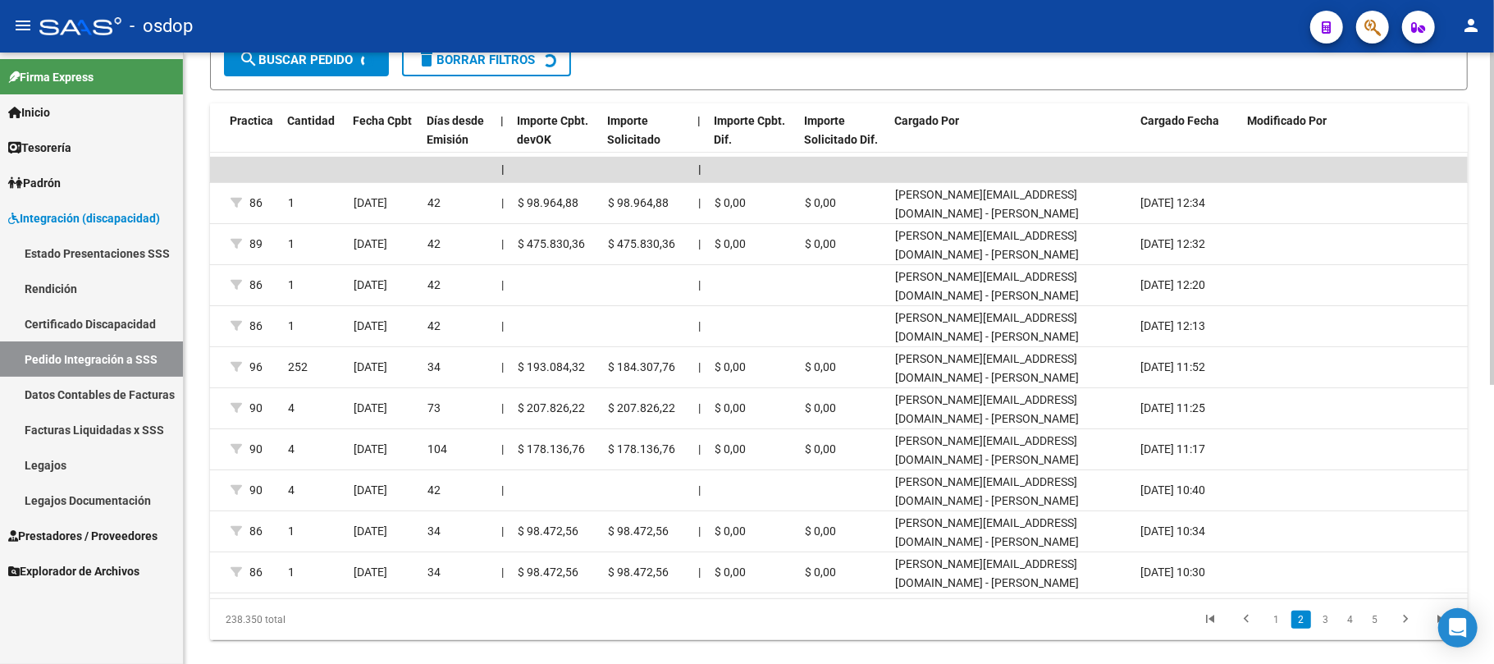
click at [1300, 628] on div "238.350 total 1 2 3 4 5" at bounding box center [839, 619] width 1258 height 41
click at [1326, 633] on div "238.350 total 1 2 3 4 5" at bounding box center [839, 619] width 1258 height 41
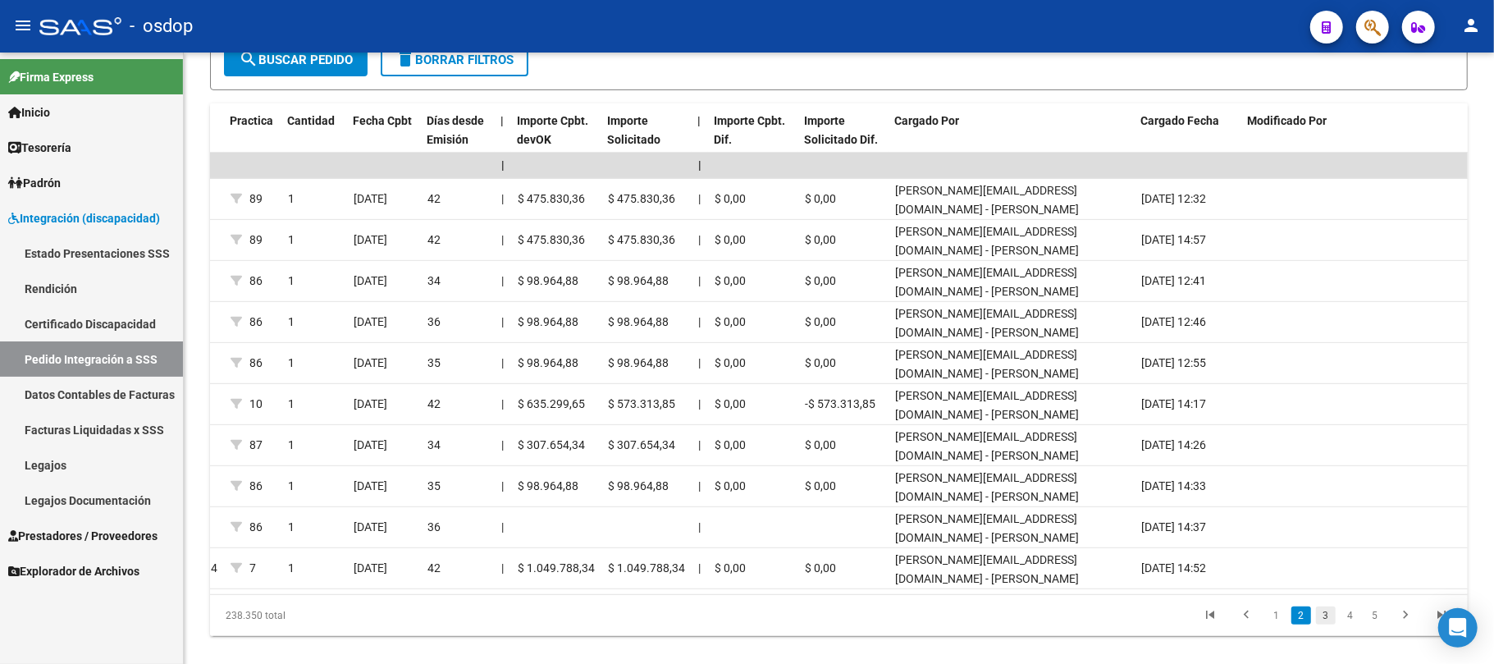
click at [1327, 624] on link "3" at bounding box center [1326, 615] width 20 height 18
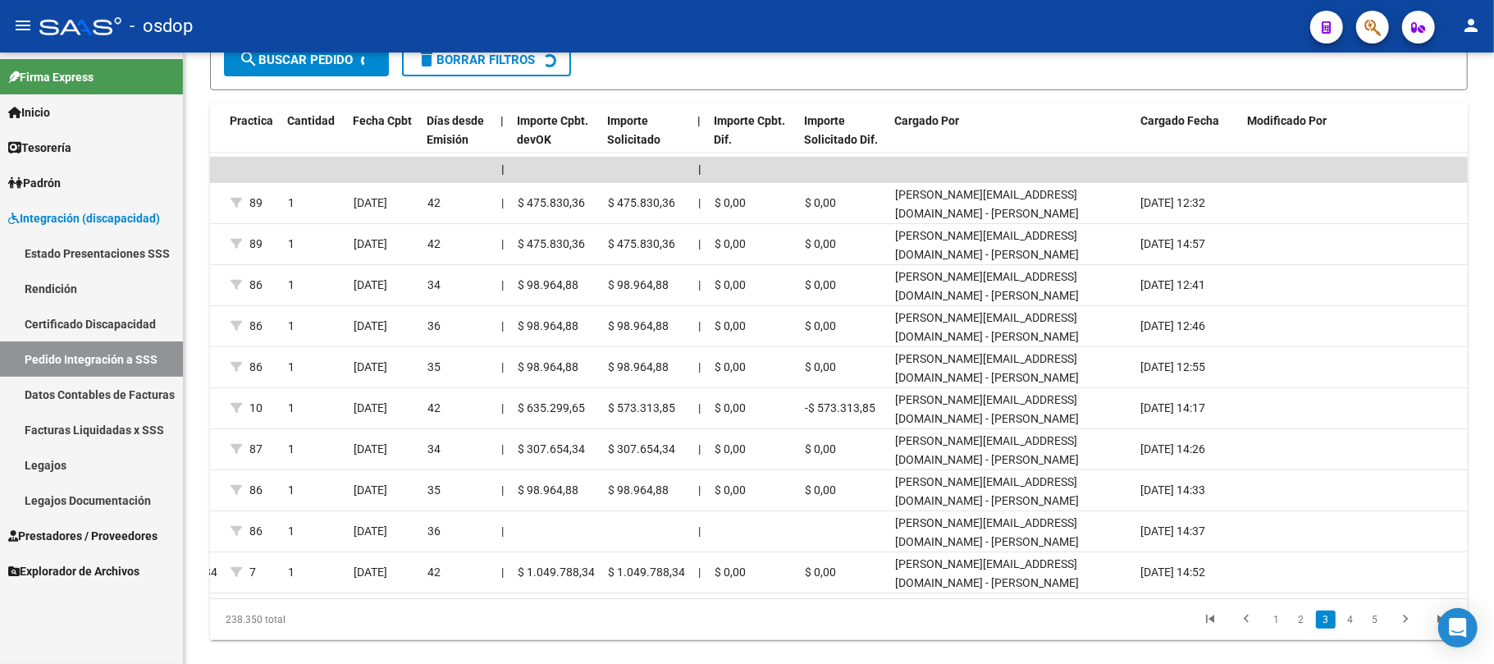
scroll to position [468, 0]
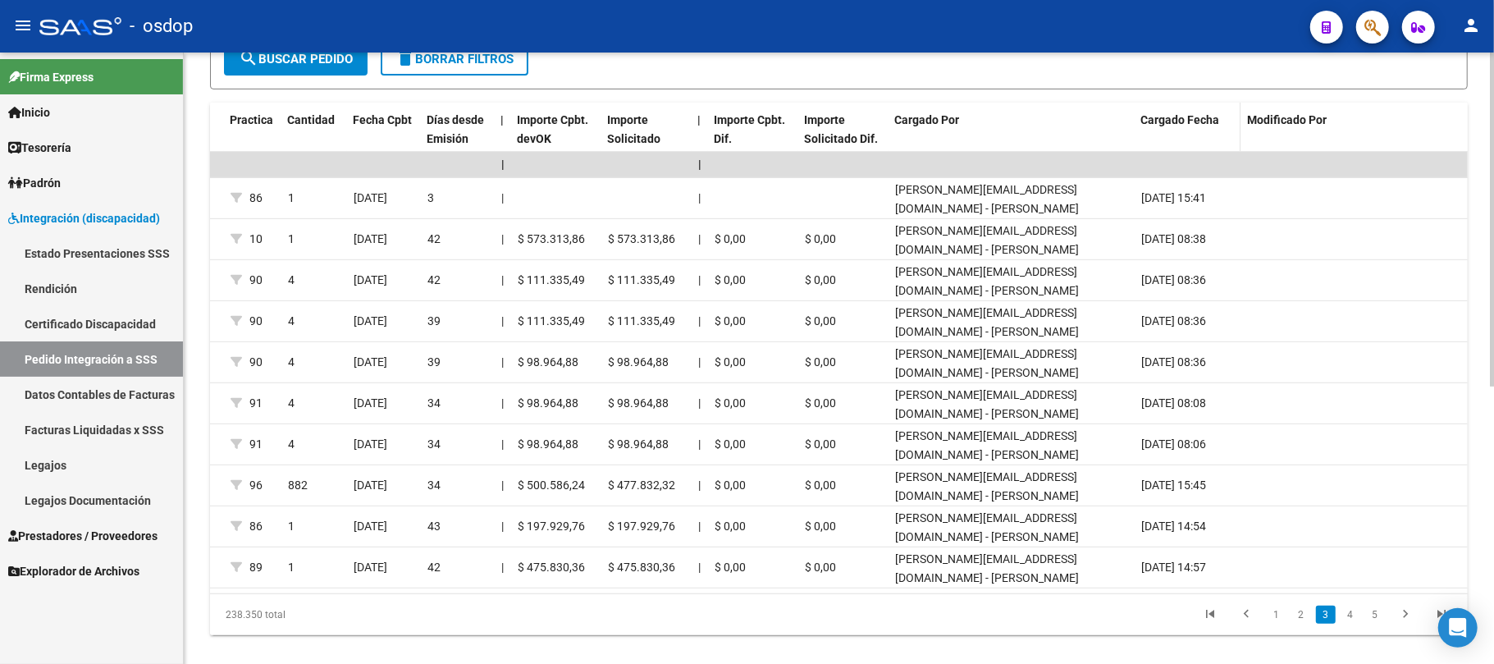
click at [1169, 117] on span "Cargado Fecha" at bounding box center [1179, 119] width 79 height 13
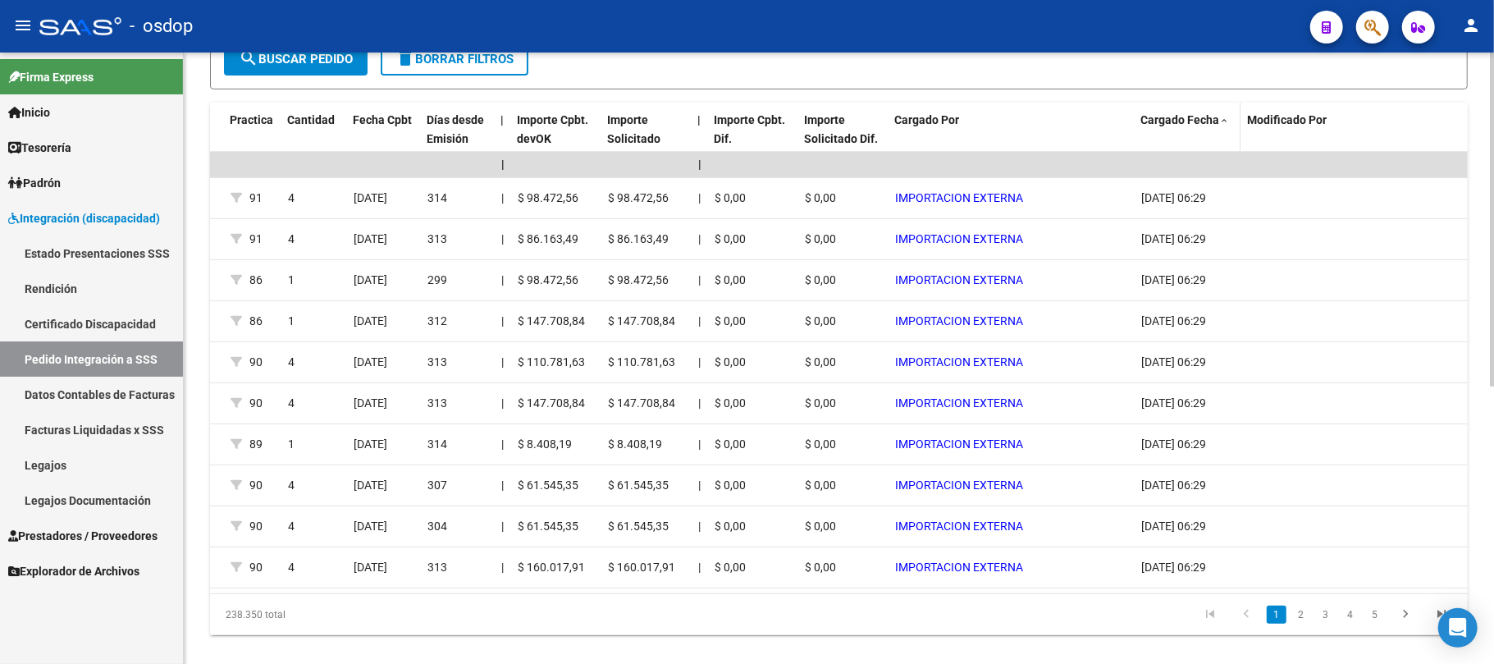
click at [1168, 117] on span "Cargado Fecha" at bounding box center [1179, 119] width 79 height 13
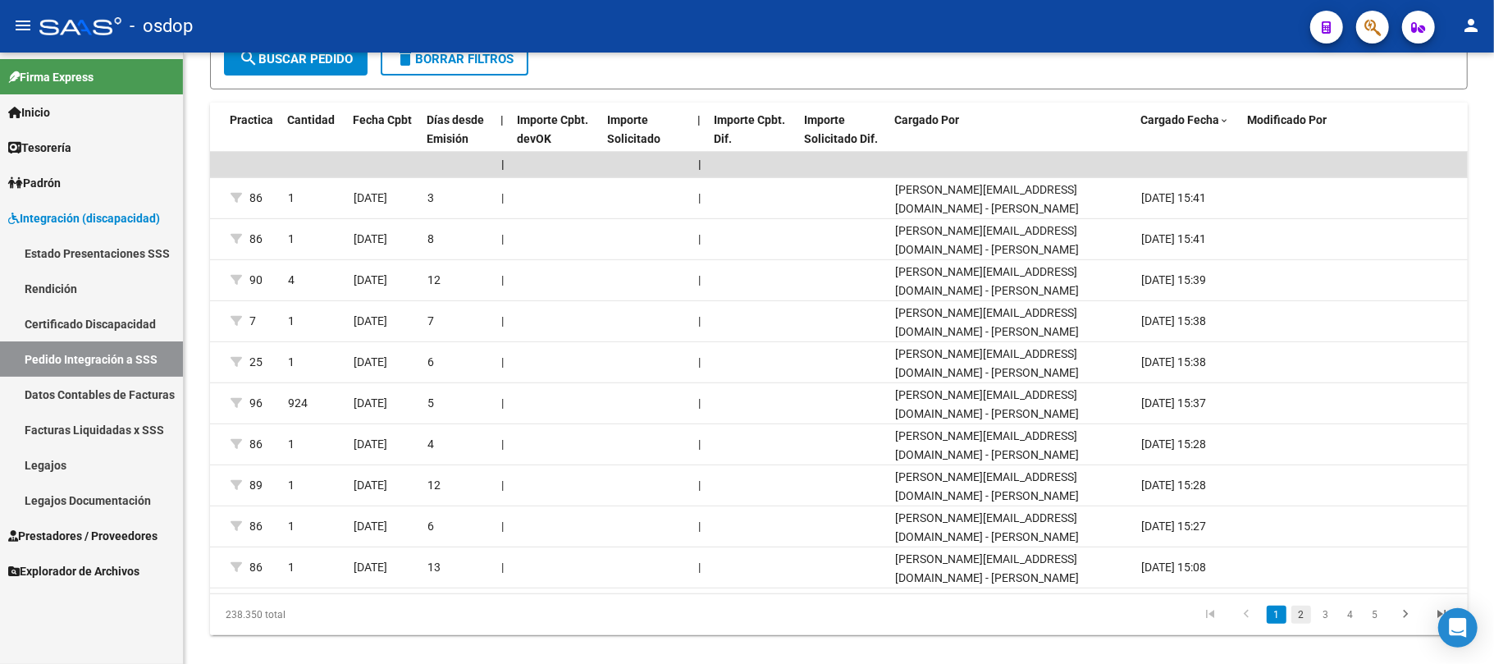
click at [1303, 624] on link "2" at bounding box center [1301, 614] width 20 height 18
click at [1323, 622] on link "3" at bounding box center [1326, 613] width 20 height 18
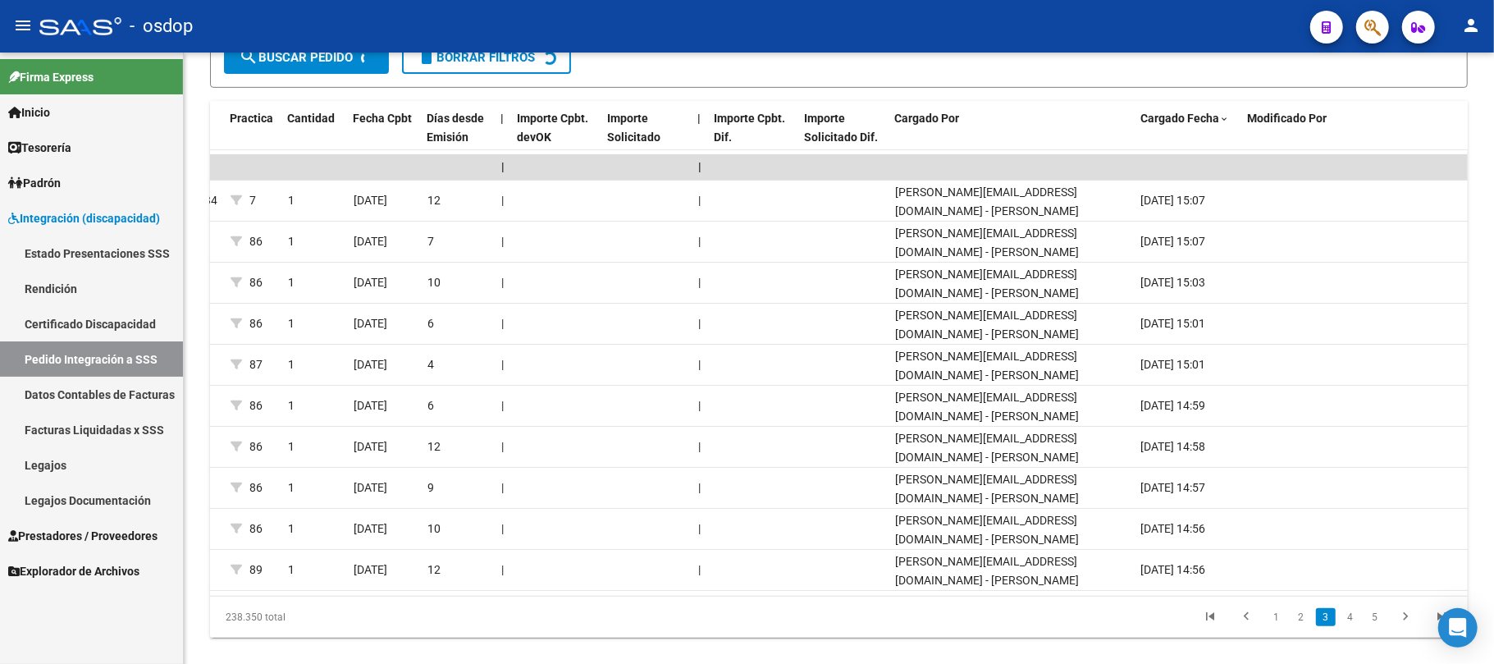
scroll to position [470, 0]
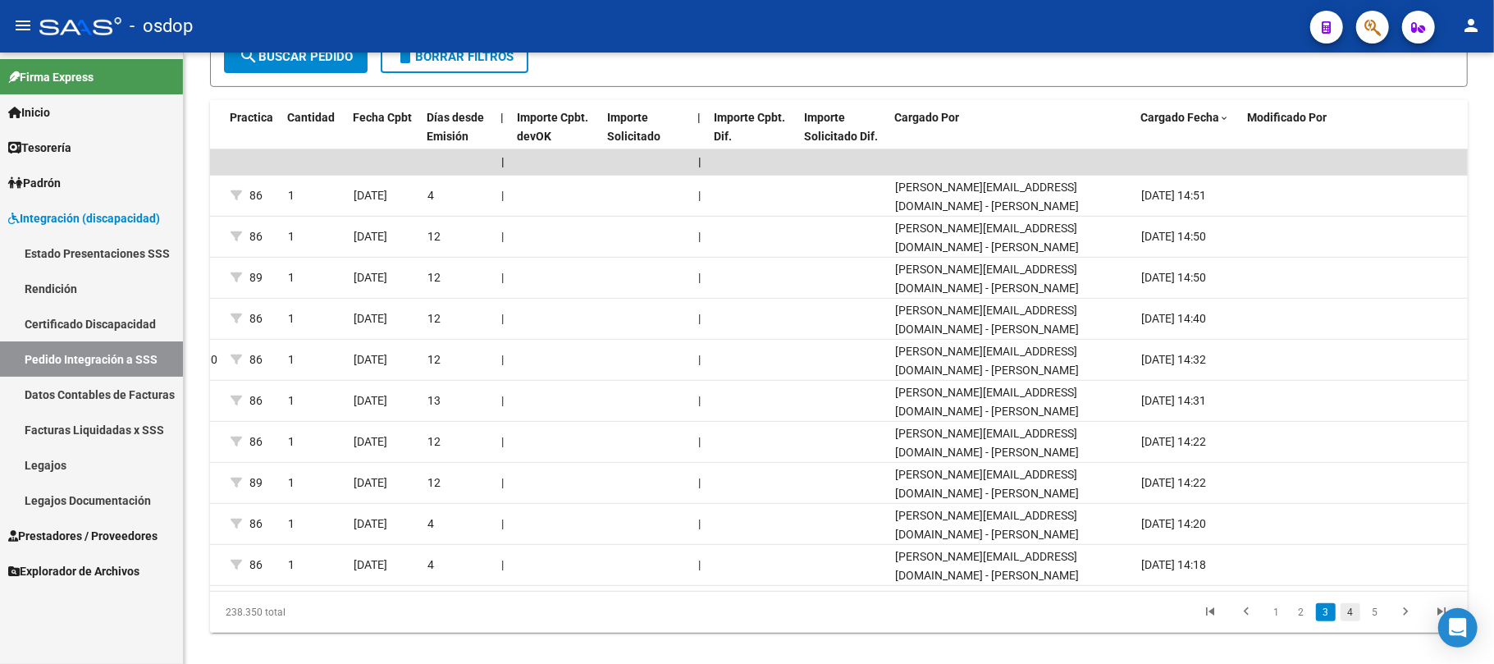
click at [1355, 621] on link "4" at bounding box center [1351, 612] width 20 height 18
click at [1355, 620] on link "5" at bounding box center [1351, 611] width 20 height 18
click at [1350, 619] on link "6" at bounding box center [1351, 610] width 20 height 18
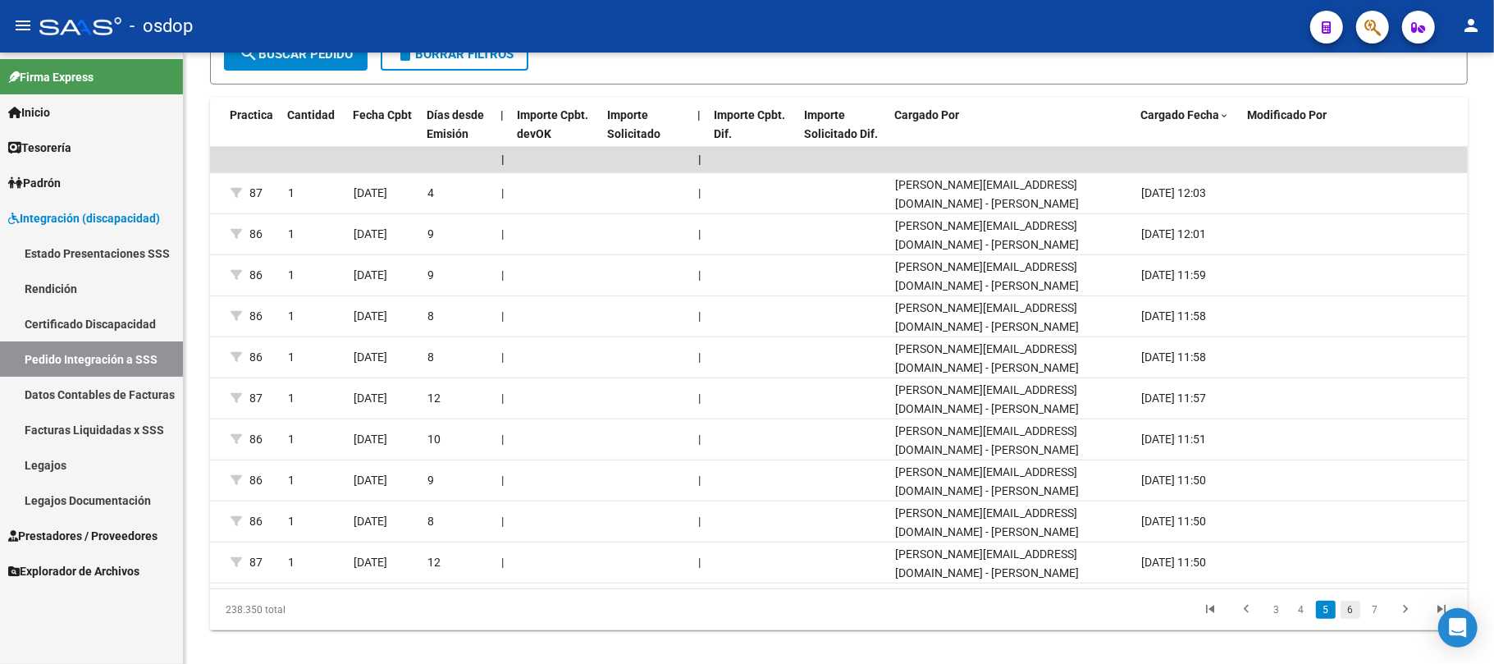
scroll to position [473, 0]
click at [1350, 618] on link "7" at bounding box center [1351, 609] width 20 height 18
click at [1350, 617] on link "8" at bounding box center [1351, 608] width 20 height 18
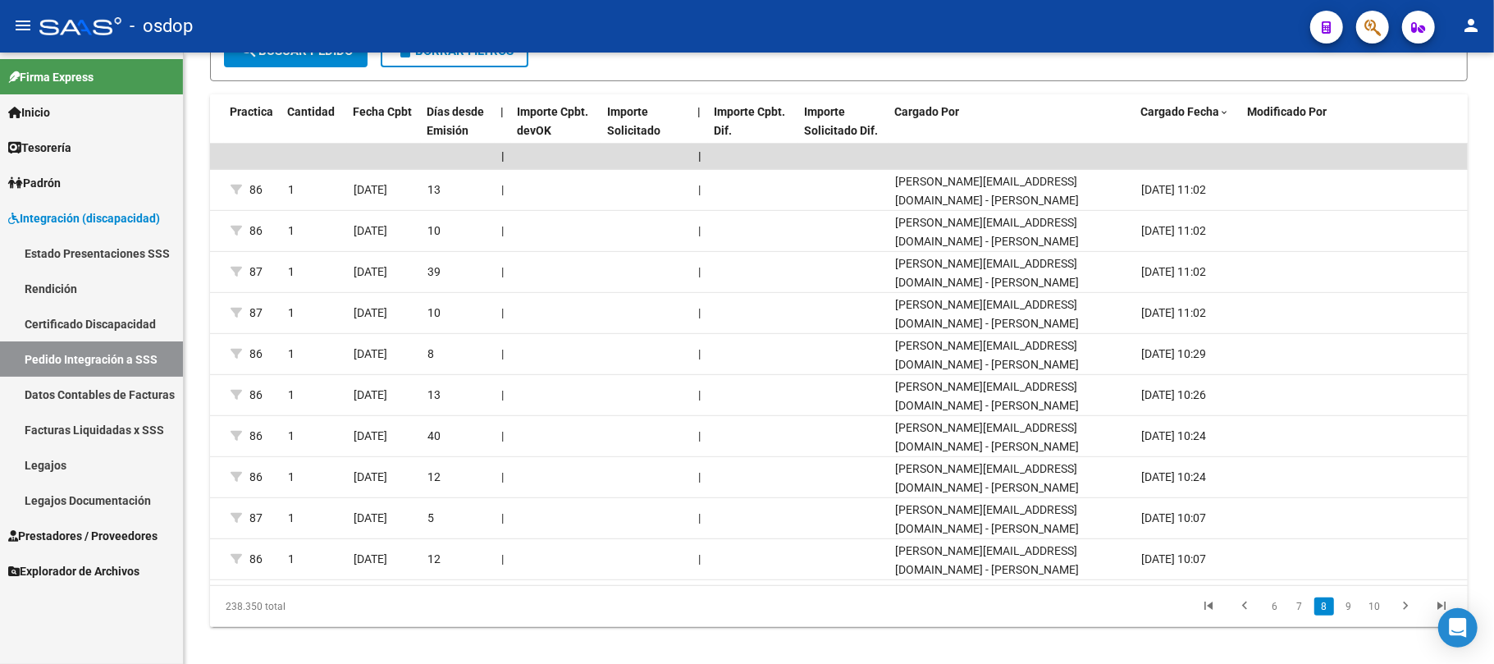
click at [1350, 615] on link "9" at bounding box center [1349, 606] width 20 height 18
click at [1350, 615] on link "10" at bounding box center [1347, 605] width 21 height 18
click at [1350, 614] on link "11" at bounding box center [1347, 605] width 21 height 18
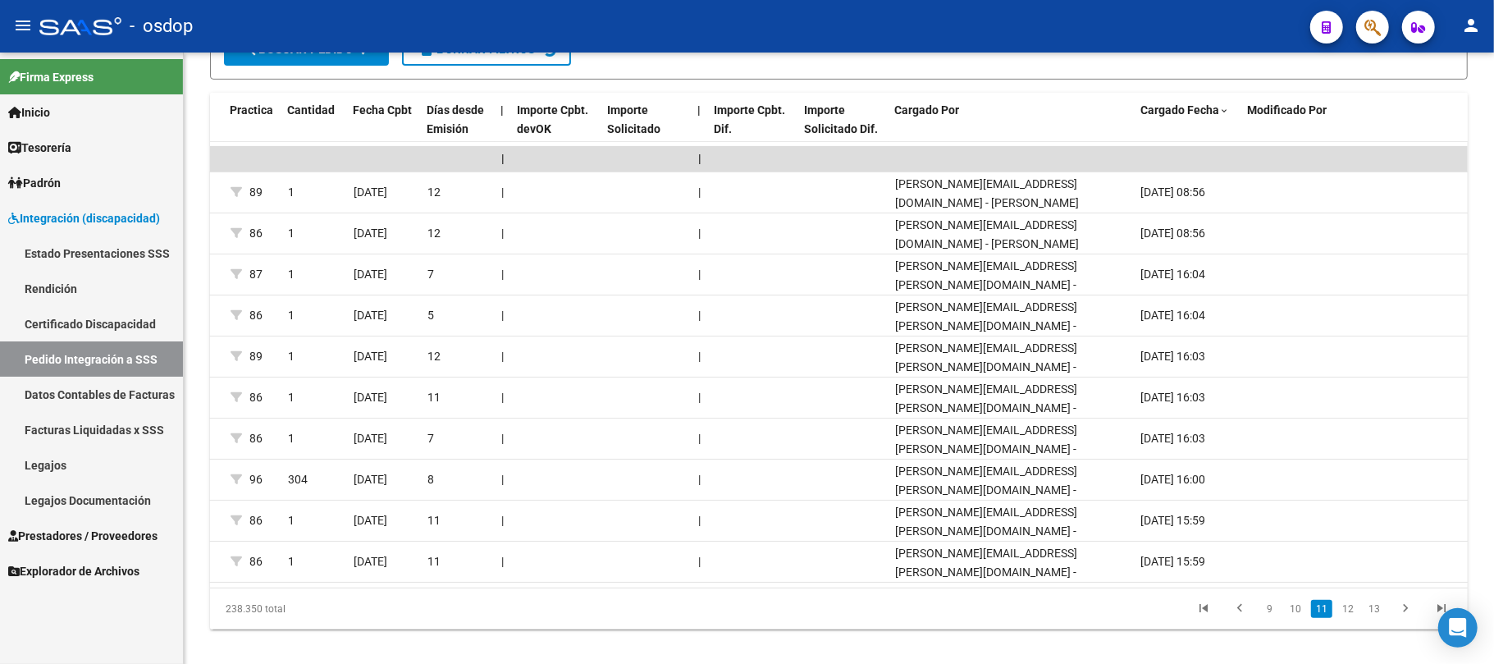
scroll to position [479, 0]
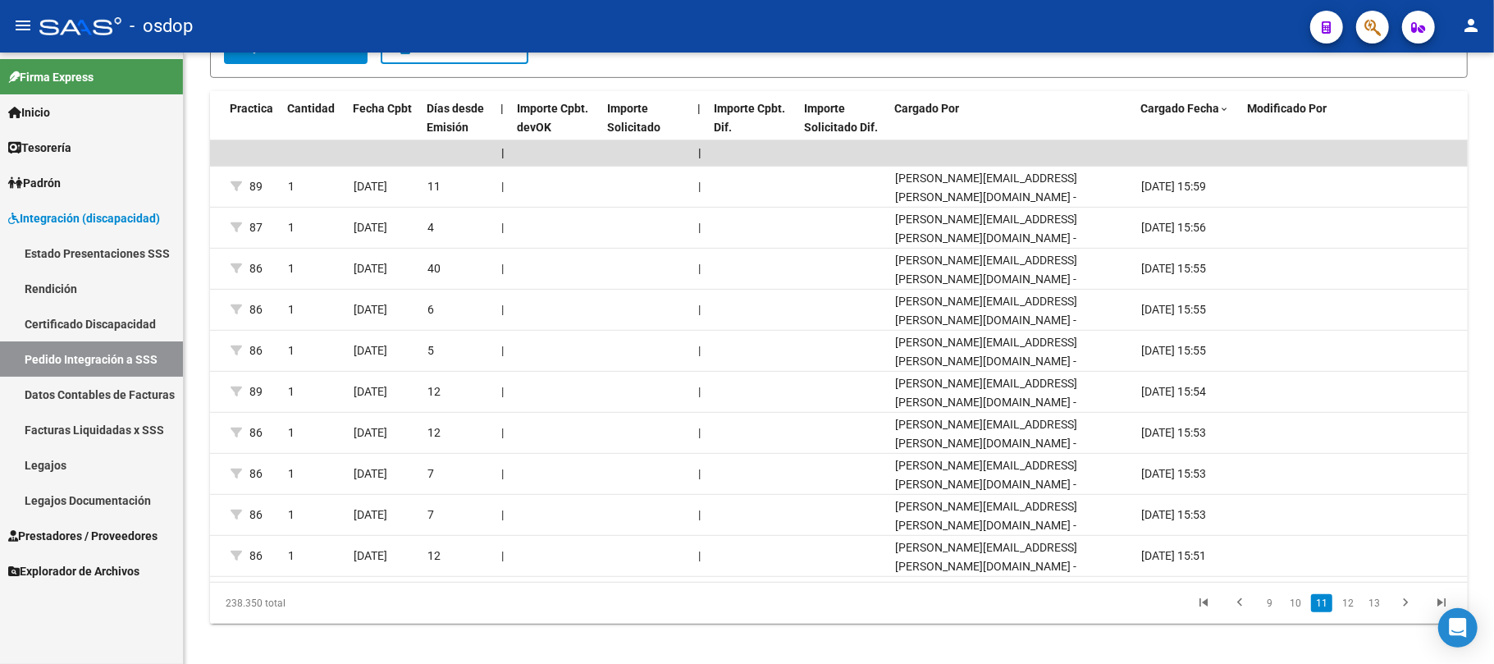
click at [1350, 612] on link "12" at bounding box center [1347, 603] width 21 height 18
click at [1350, 611] on link "13" at bounding box center [1347, 602] width 21 height 18
click at [1350, 610] on link "14" at bounding box center [1347, 601] width 21 height 18
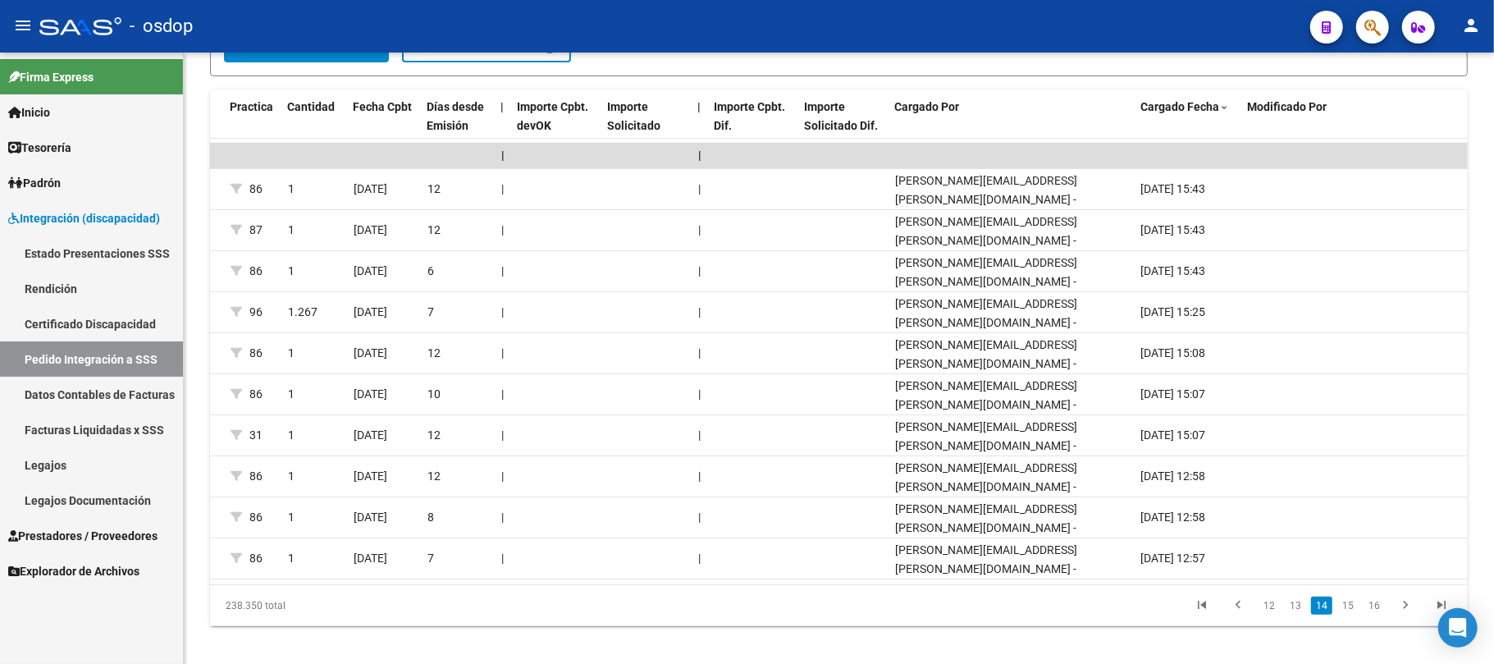
scroll to position [482, 0]
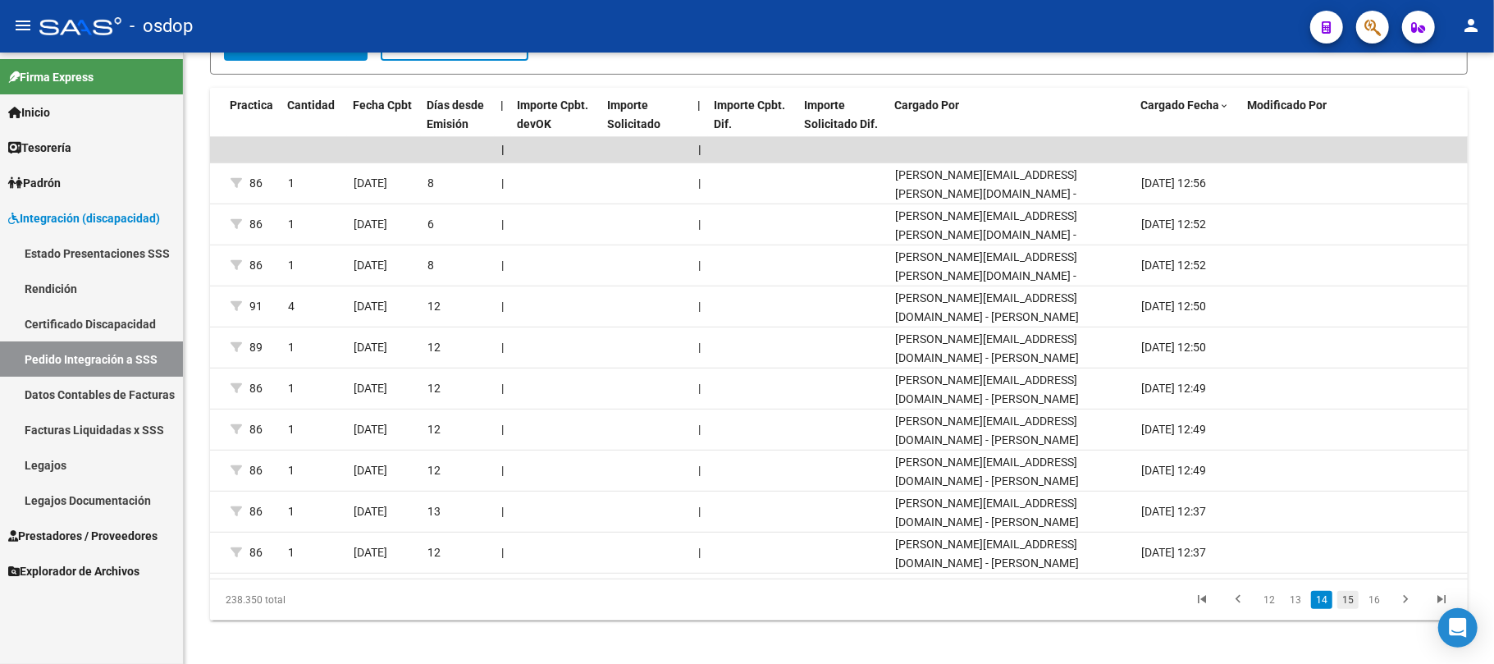
click at [1350, 609] on link "15" at bounding box center [1347, 600] width 21 height 18
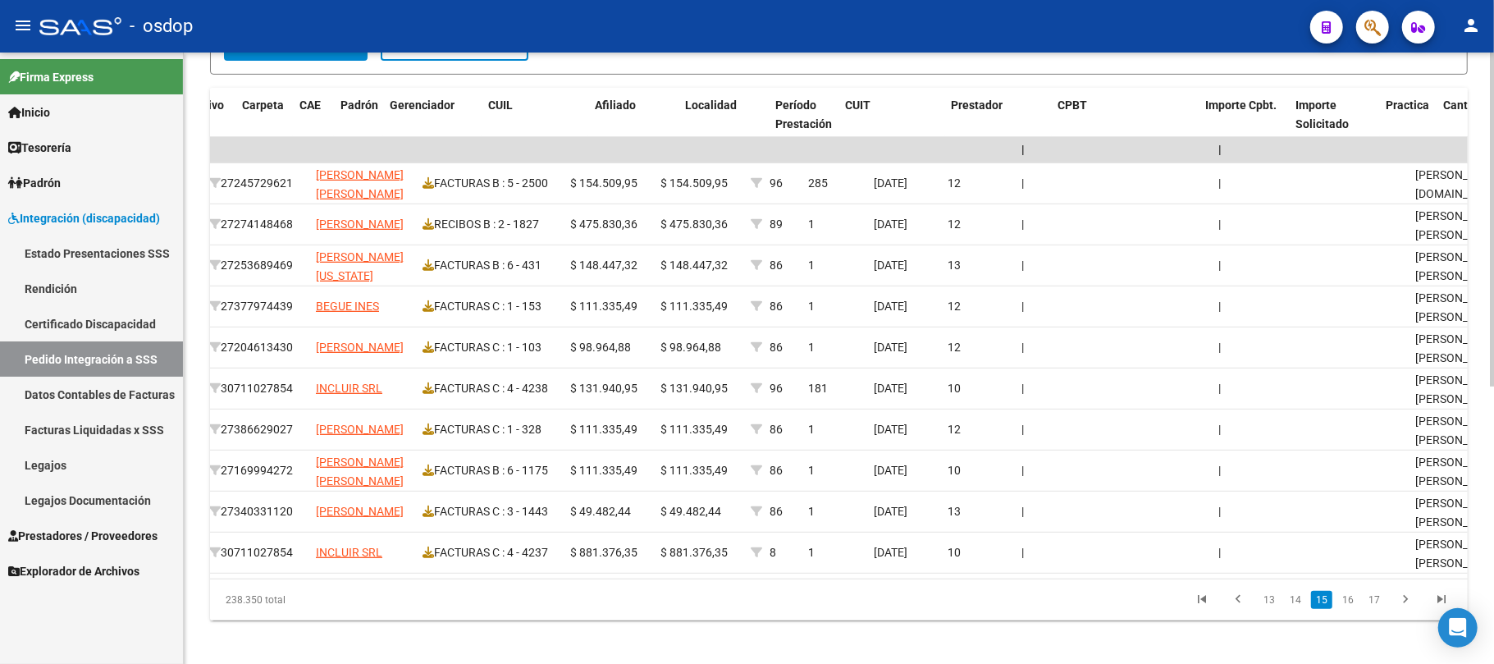
scroll to position [0, 0]
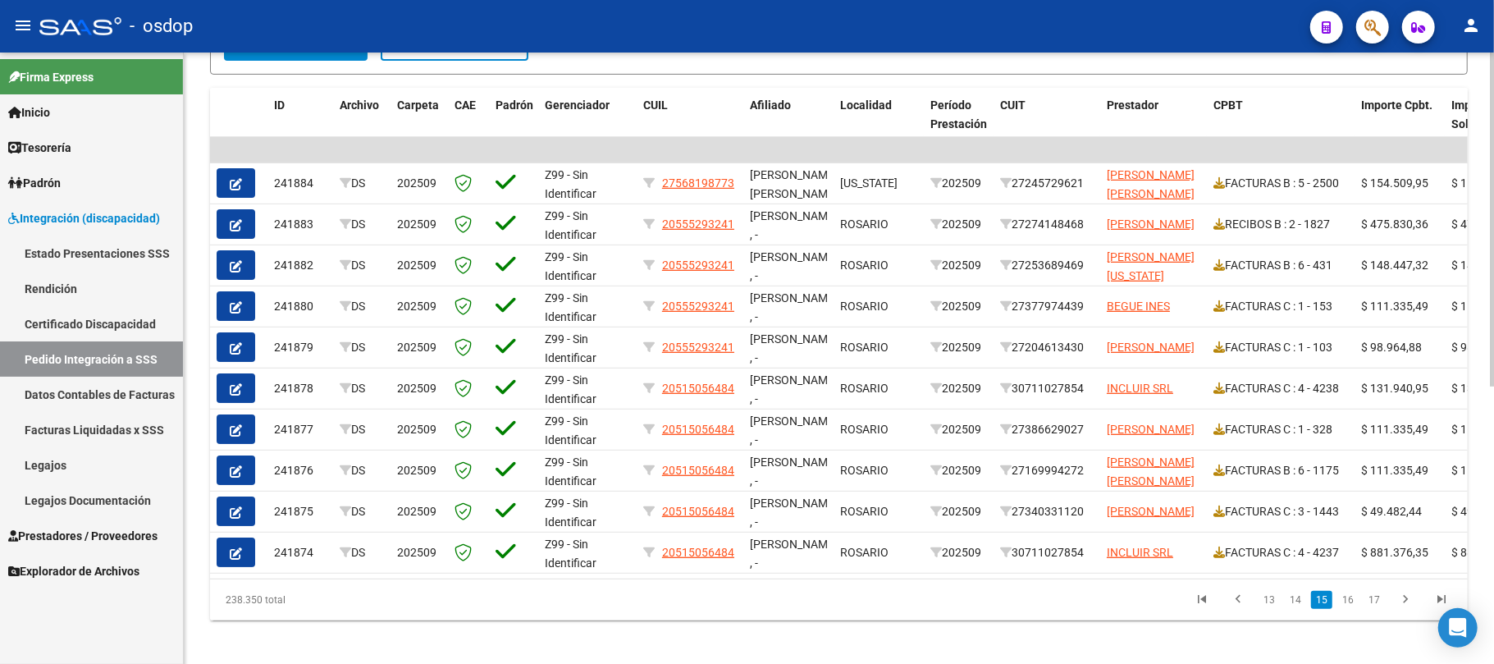
click at [792, 642] on div "DS.DEVERR: Último Archivo SSS publicado hace: 20 días - DS.DEVOK: Último Archiv…" at bounding box center [839, 121] width 1310 height 1103
click at [79, 539] on span "Prestadores / Proveedores" at bounding box center [82, 536] width 149 height 18
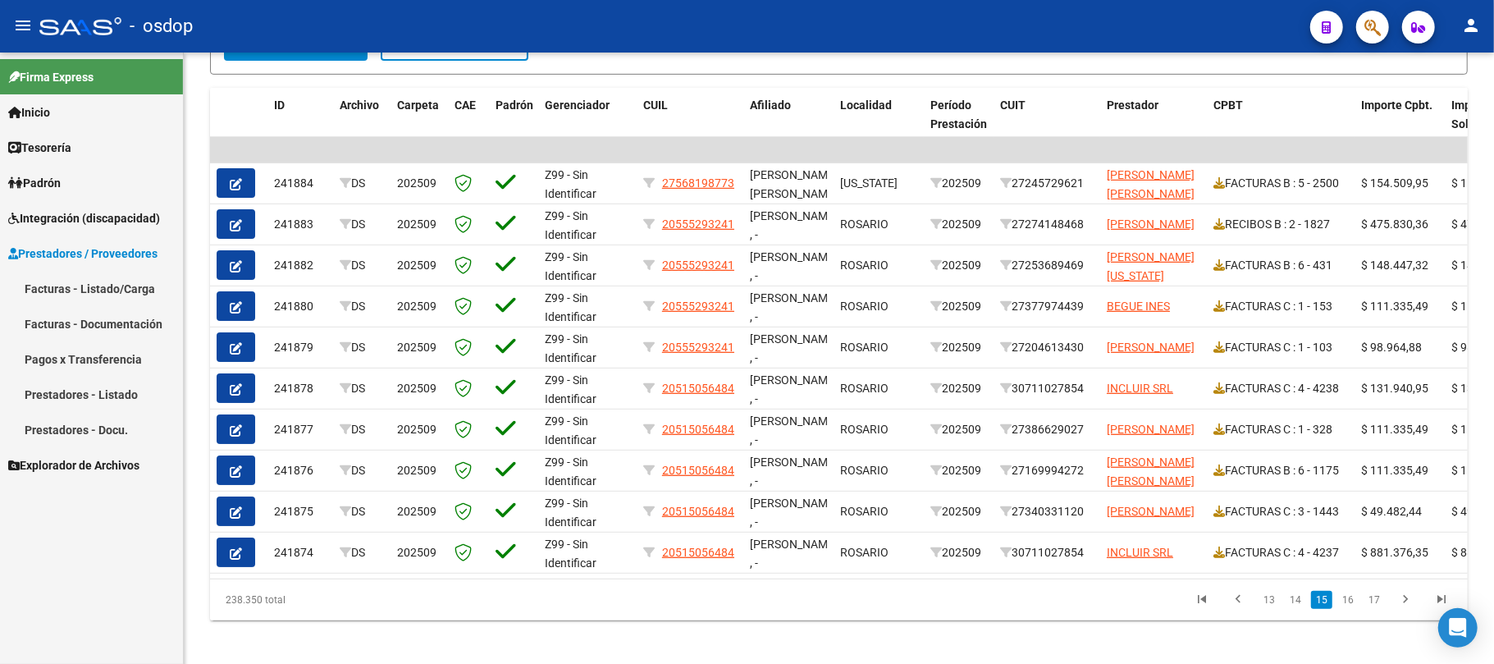
click at [112, 331] on link "Facturas - Documentación" at bounding box center [91, 323] width 183 height 35
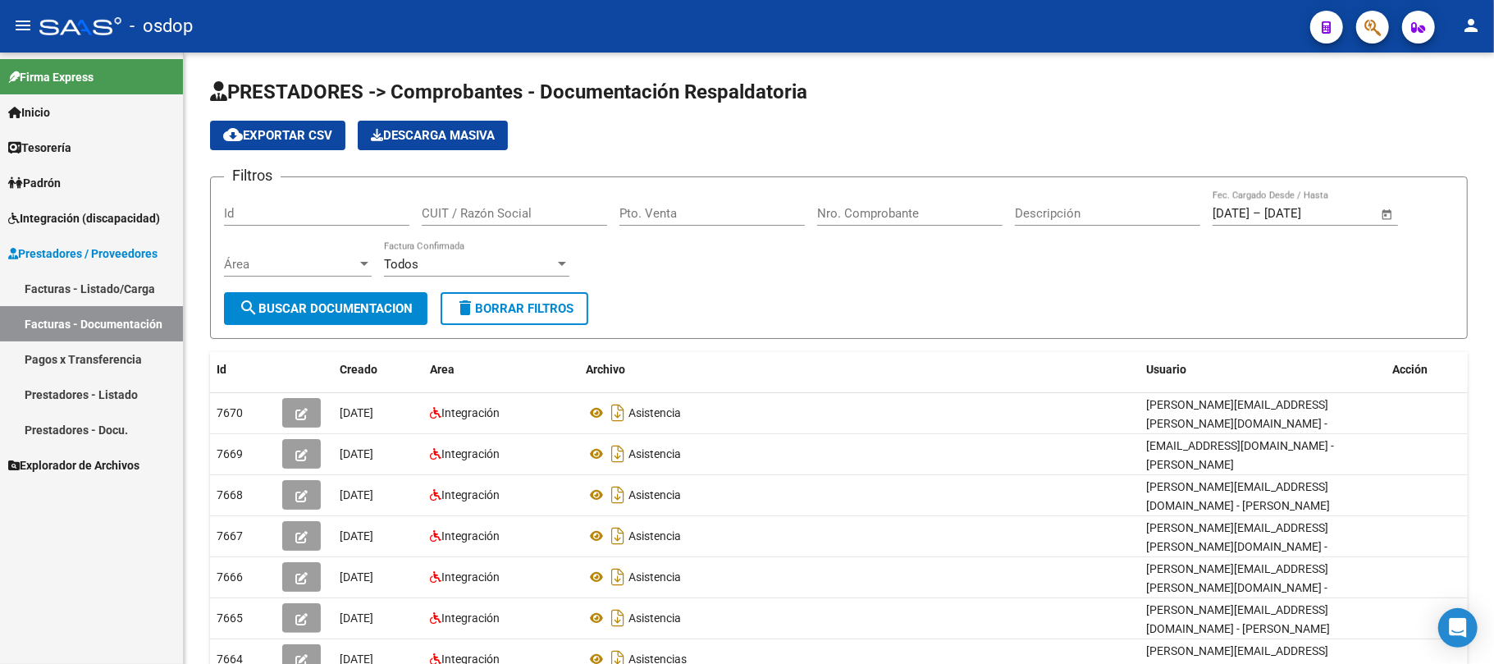
click at [106, 283] on link "Facturas - Listado/Carga" at bounding box center [91, 288] width 183 height 35
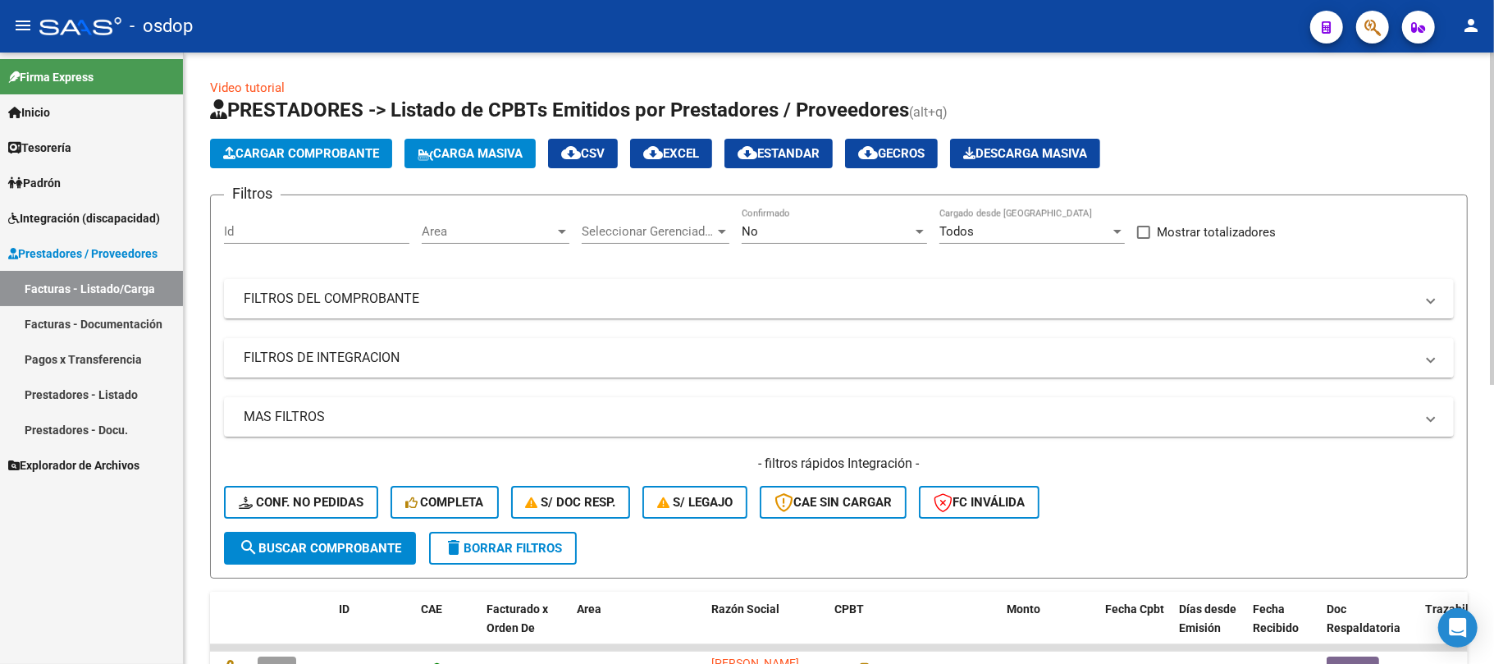
click at [381, 362] on mat-panel-title "FILTROS DE INTEGRACION" at bounding box center [829, 358] width 1171 height 18
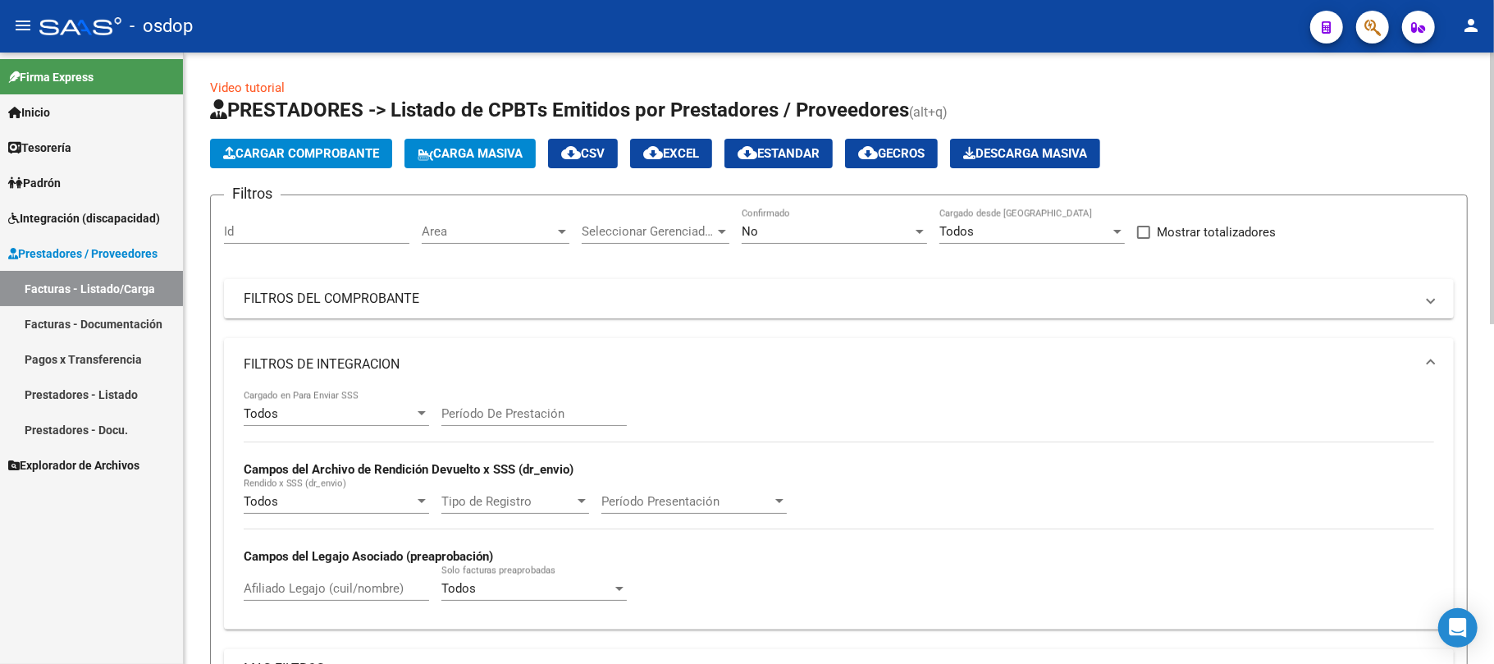
click at [316, 592] on input "Afiliado Legajo (cuil/nombre)" at bounding box center [336, 588] width 185 height 15
click at [299, 591] on input "Afiliado Legajo (cuil/nombre)" at bounding box center [336, 588] width 185 height 15
paste input "27568178136"
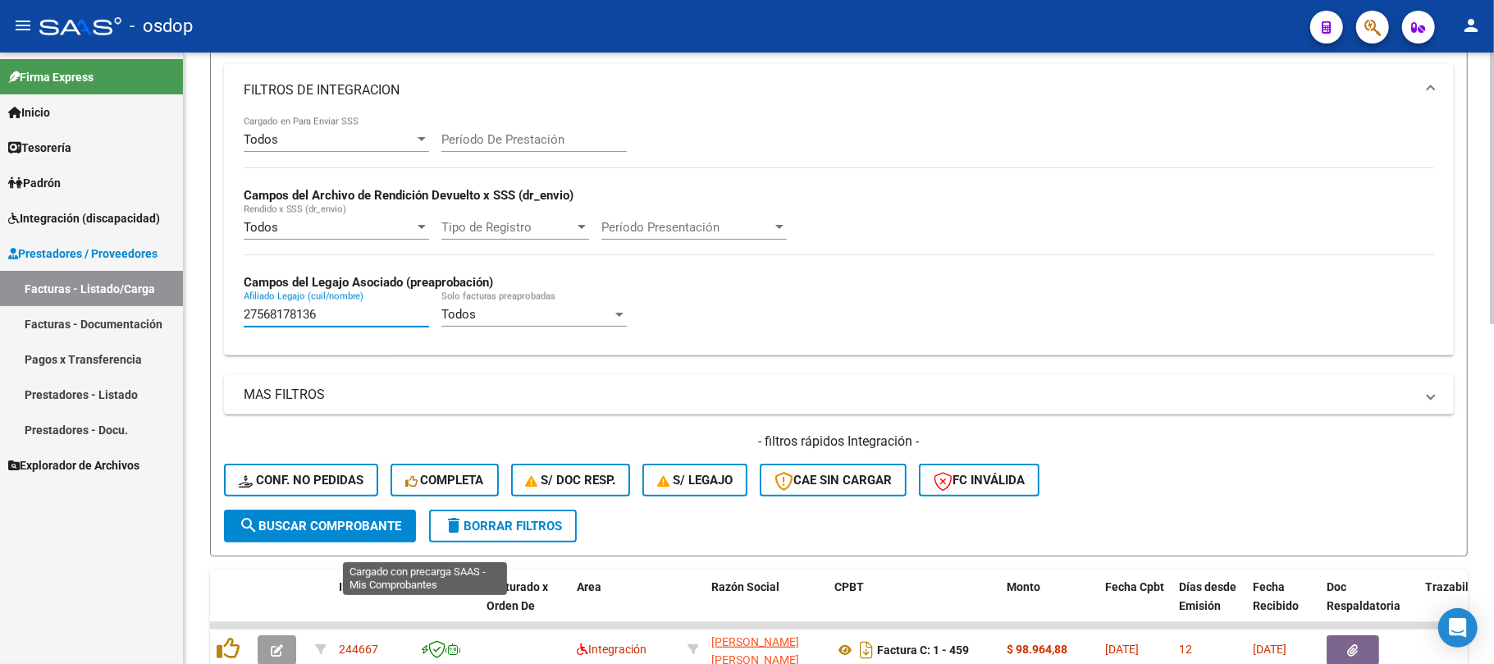
scroll to position [437, 0]
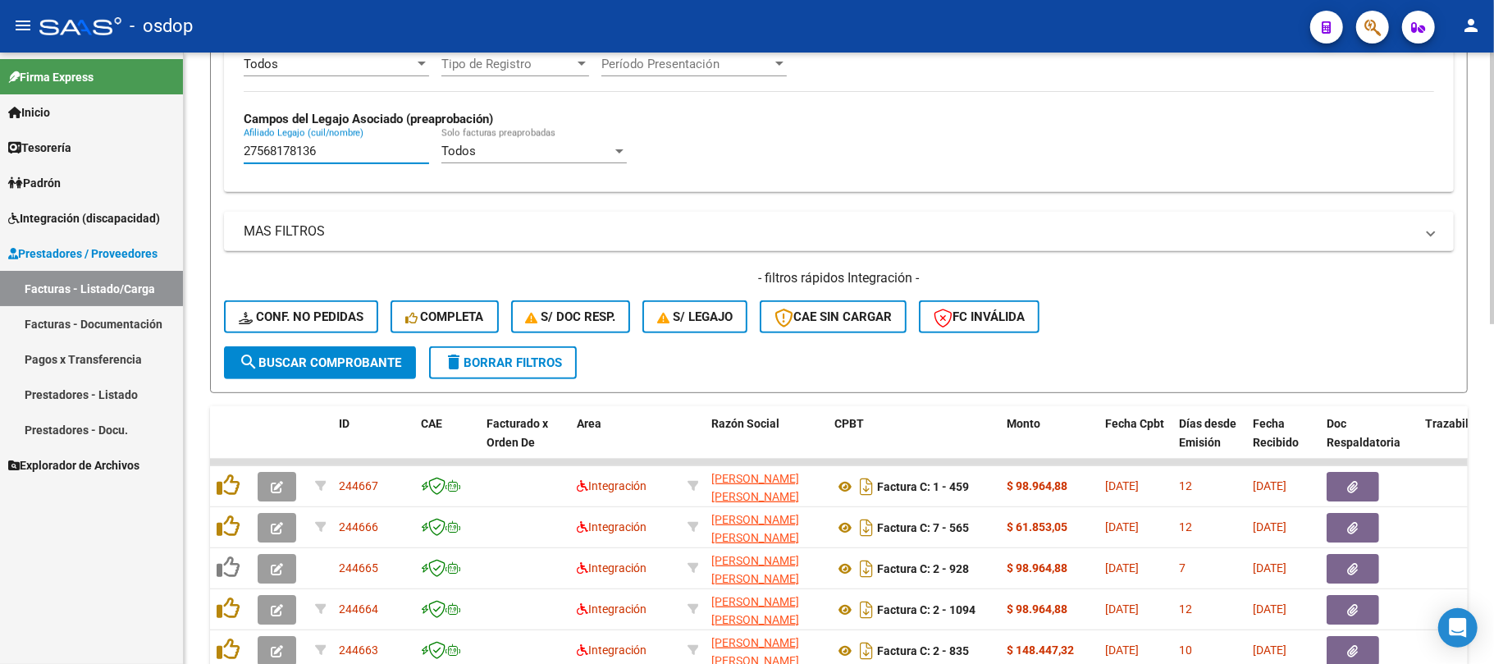
type input "27568178136"
click at [283, 363] on span "search Buscar Comprobante" at bounding box center [320, 362] width 162 height 15
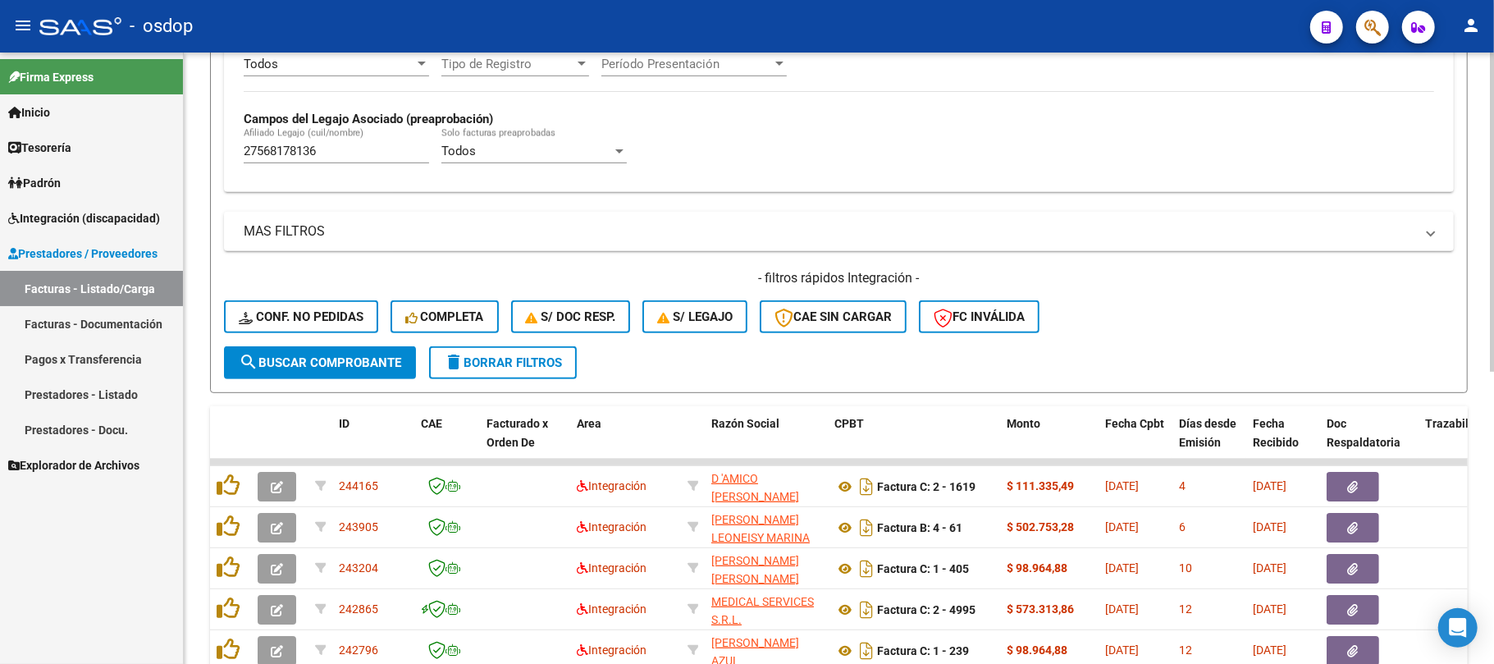
click at [368, 361] on span "search Buscar Comprobante" at bounding box center [320, 362] width 162 height 15
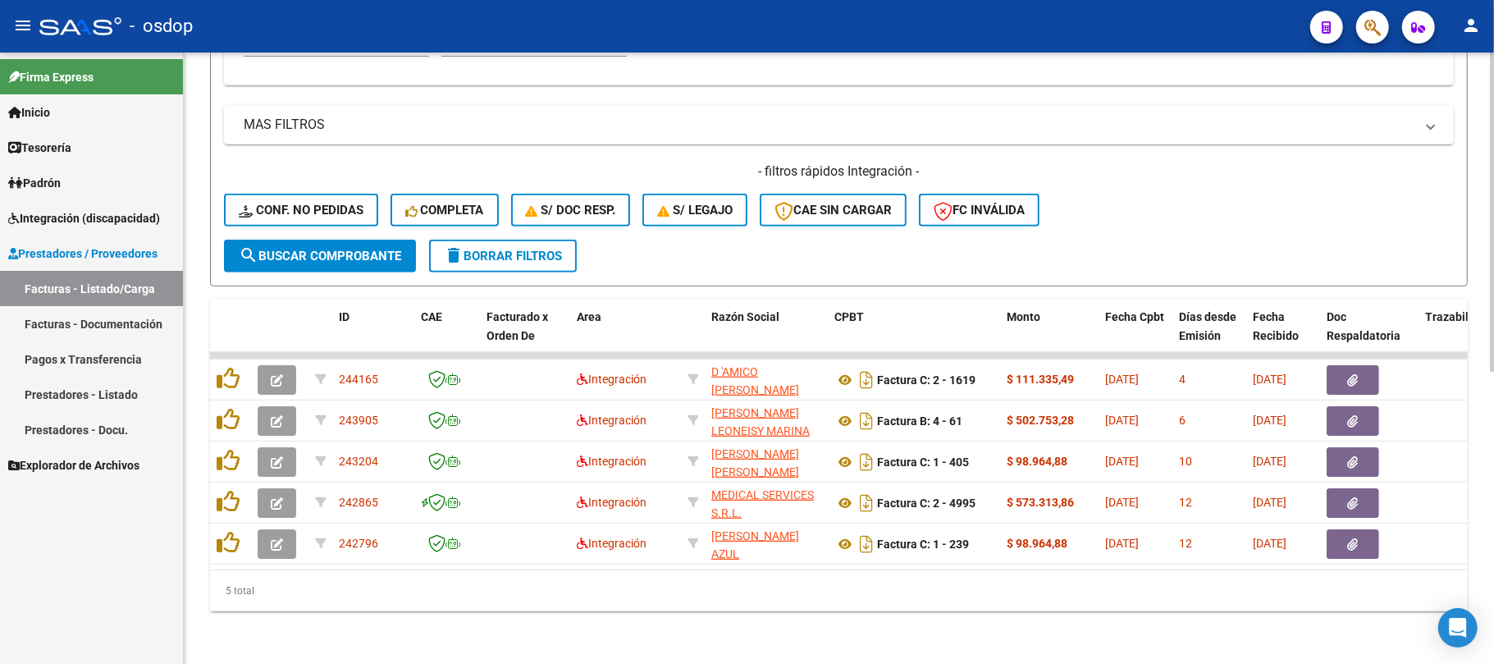
scroll to position [560, 0]
